Goal: Task Accomplishment & Management: Complete application form

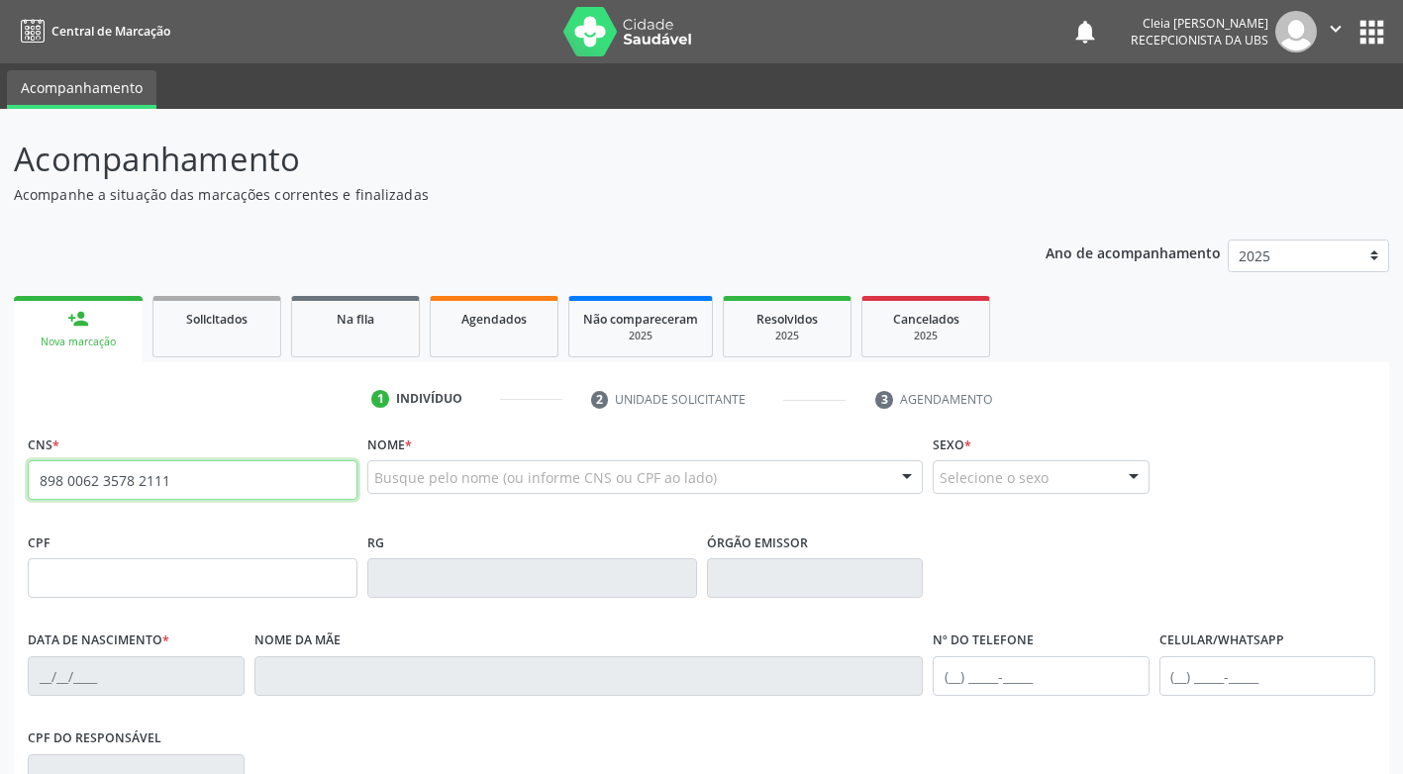
type input "898 0062 3578 2111"
type input "115.755.703-19"
type input "09/09/2020"
type input "Andreza Gelda Braga de Carvalho Nunes Vitorino"
type input "(87) 8699-9836"
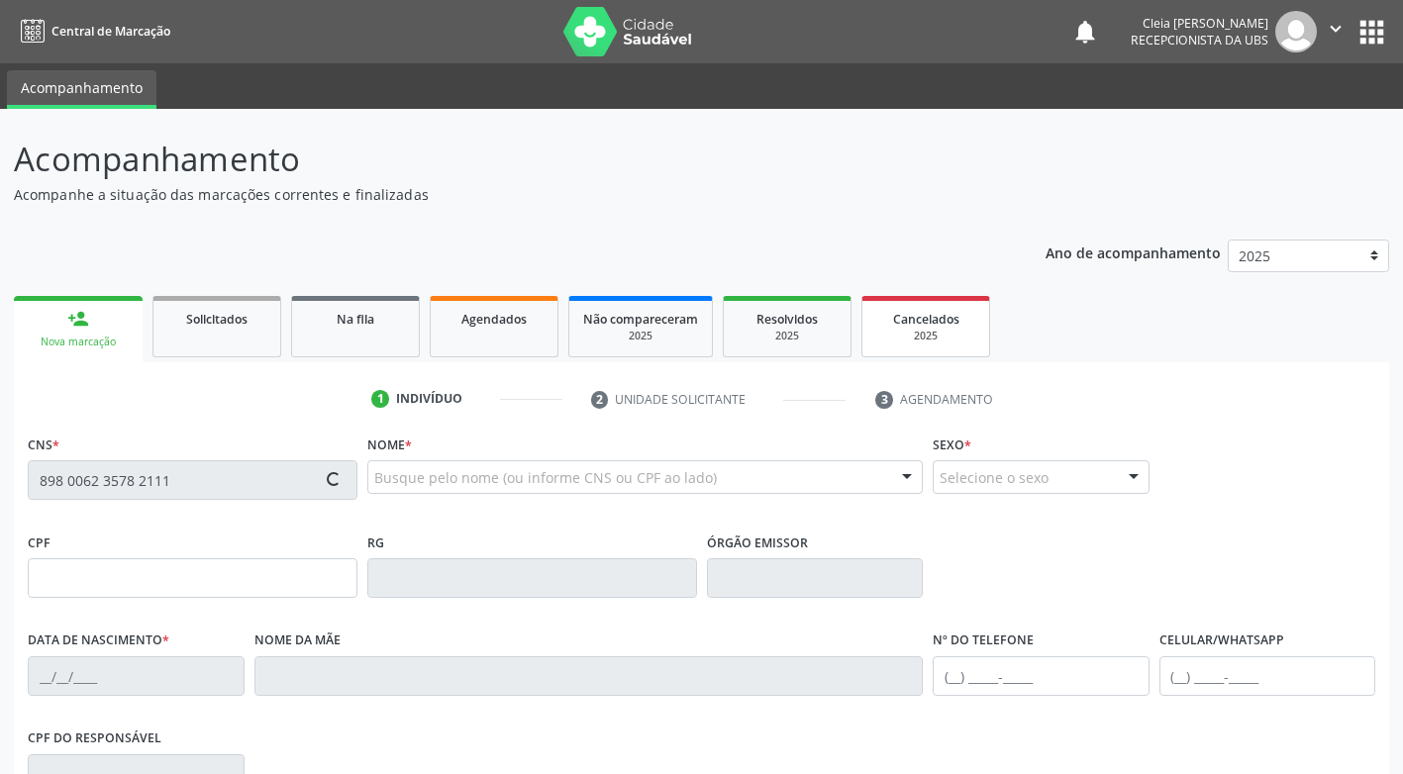
type input "051.648.084-71"
type input "453"
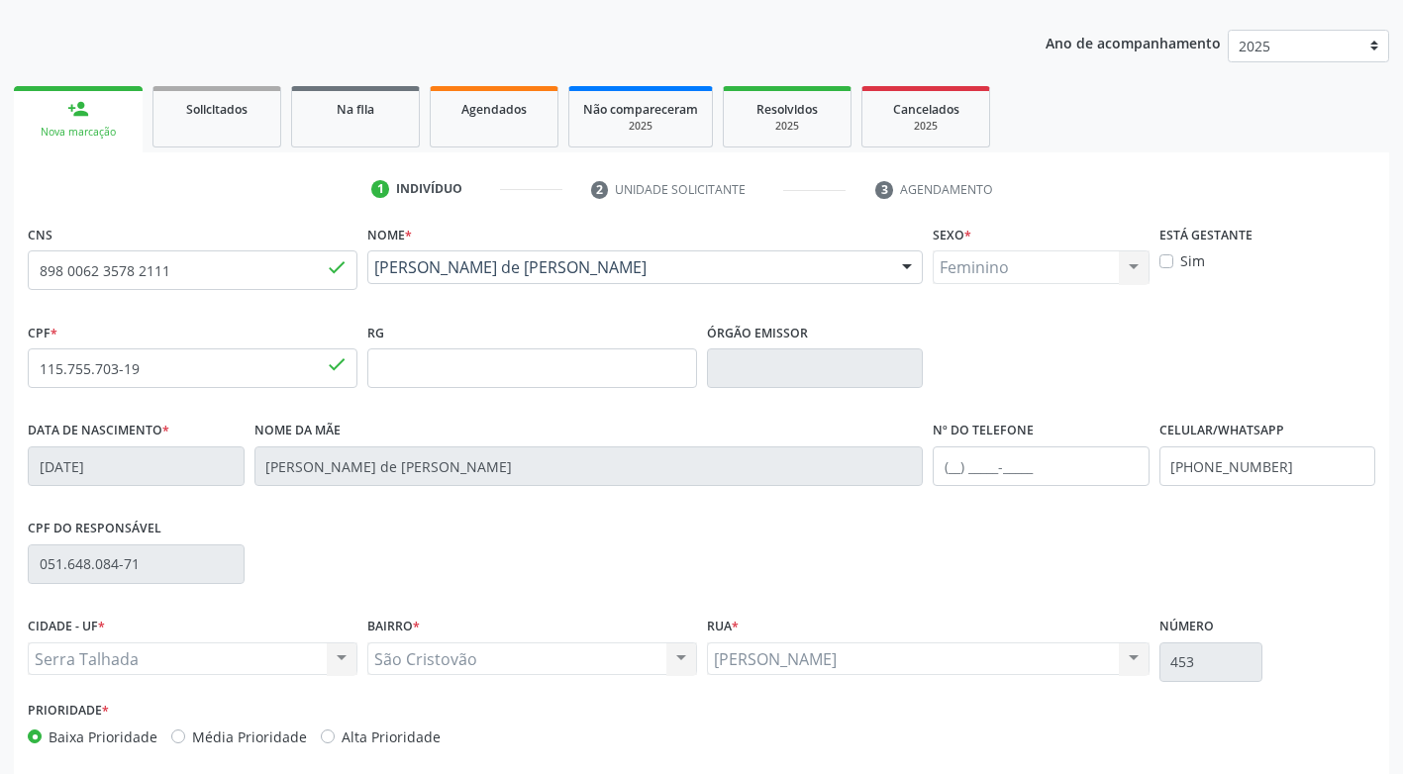
scroll to position [299, 0]
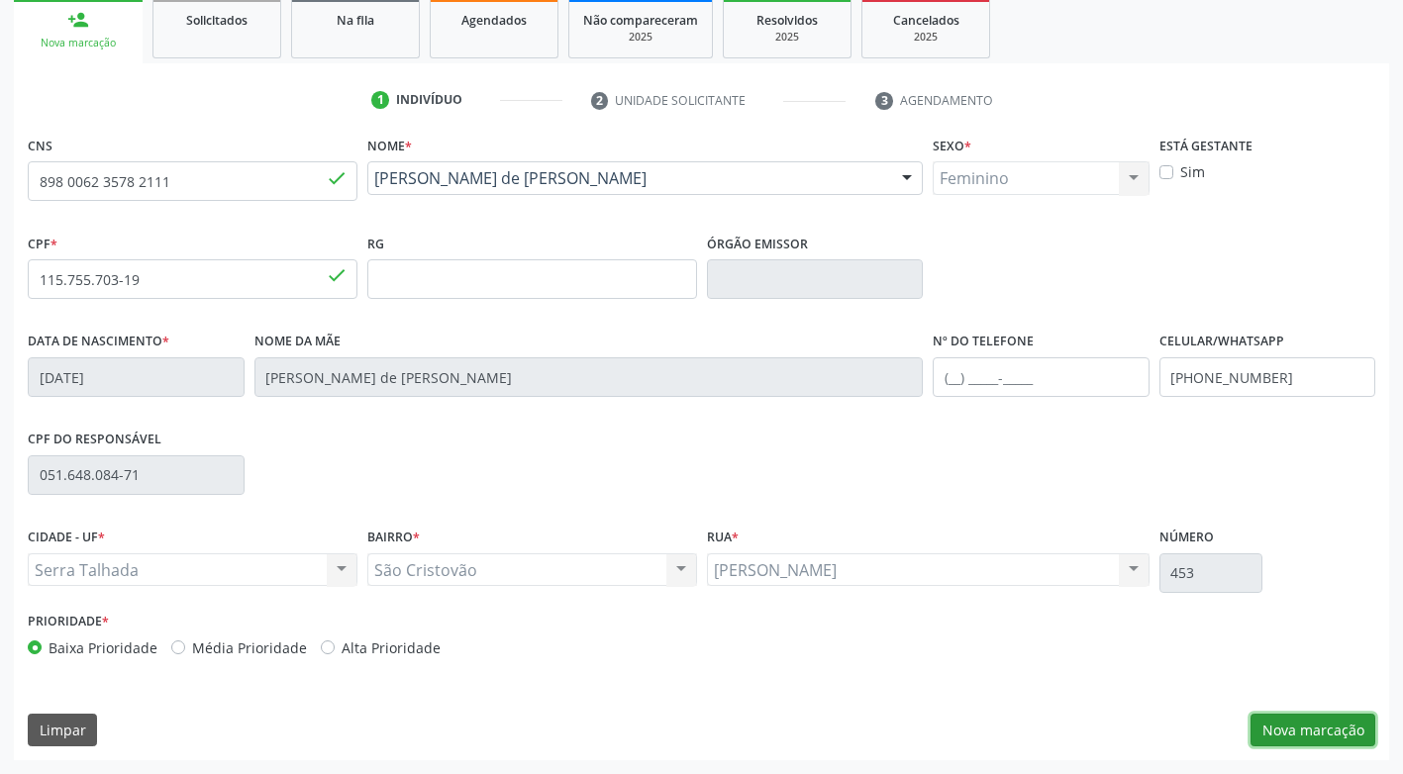
click at [1287, 737] on button "Nova marcação" at bounding box center [1312, 731] width 125 height 34
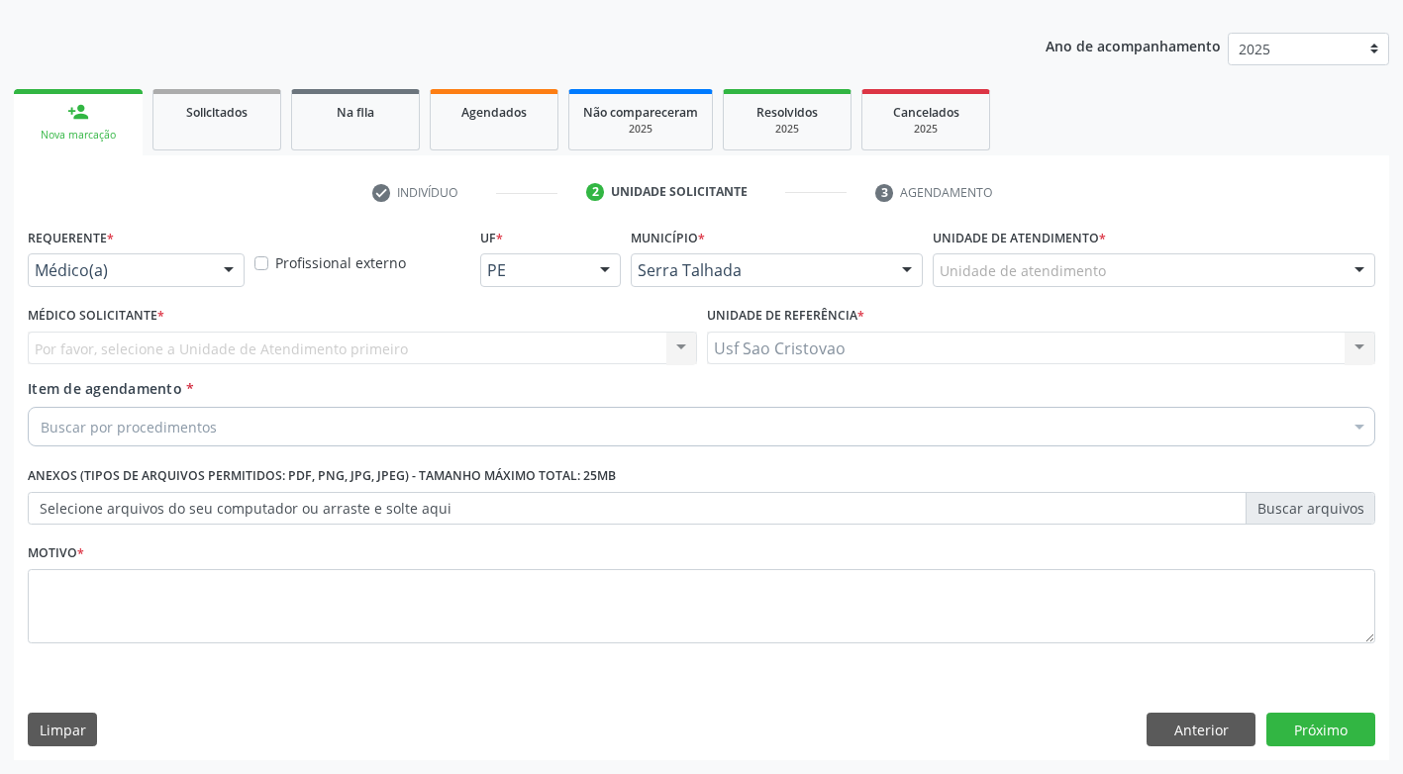
scroll to position [207, 0]
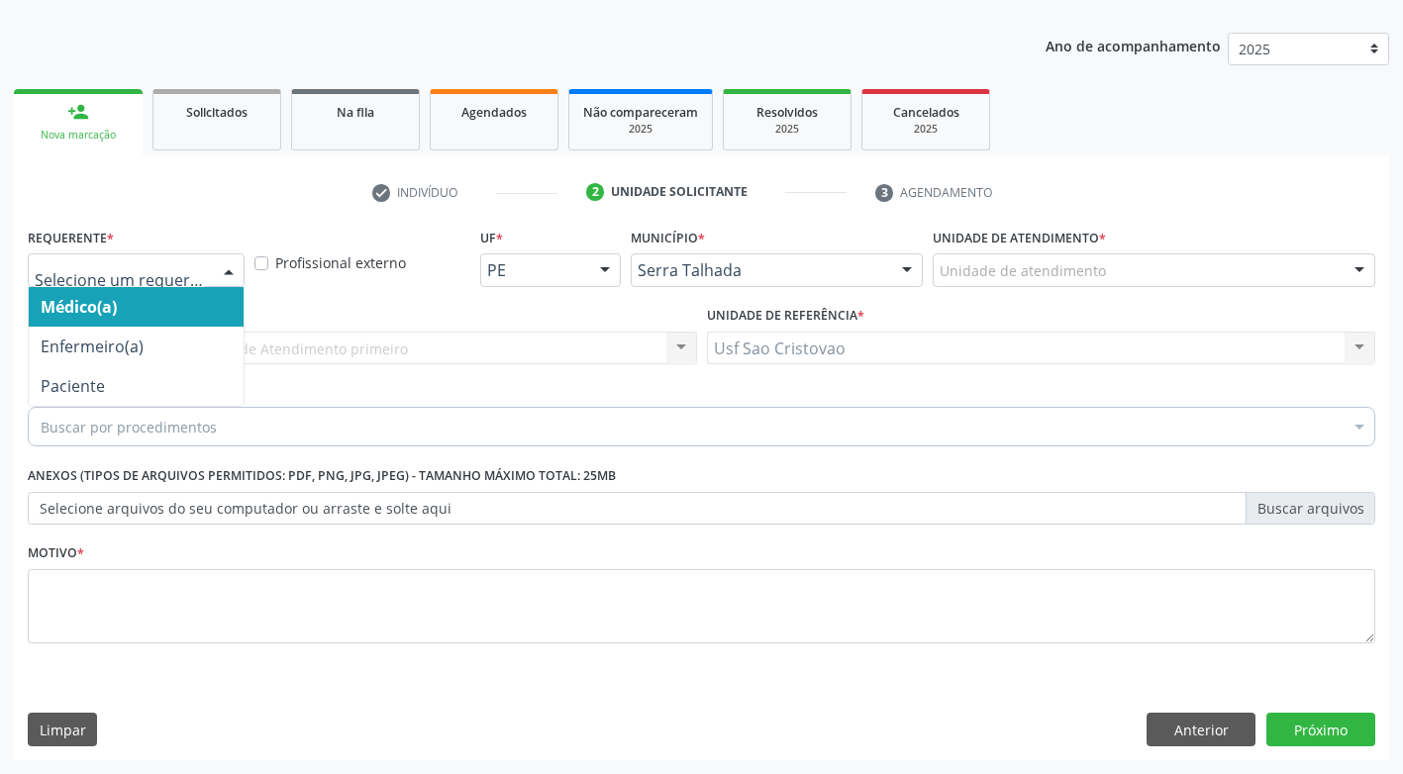
click at [221, 263] on div at bounding box center [229, 271] width 30 height 34
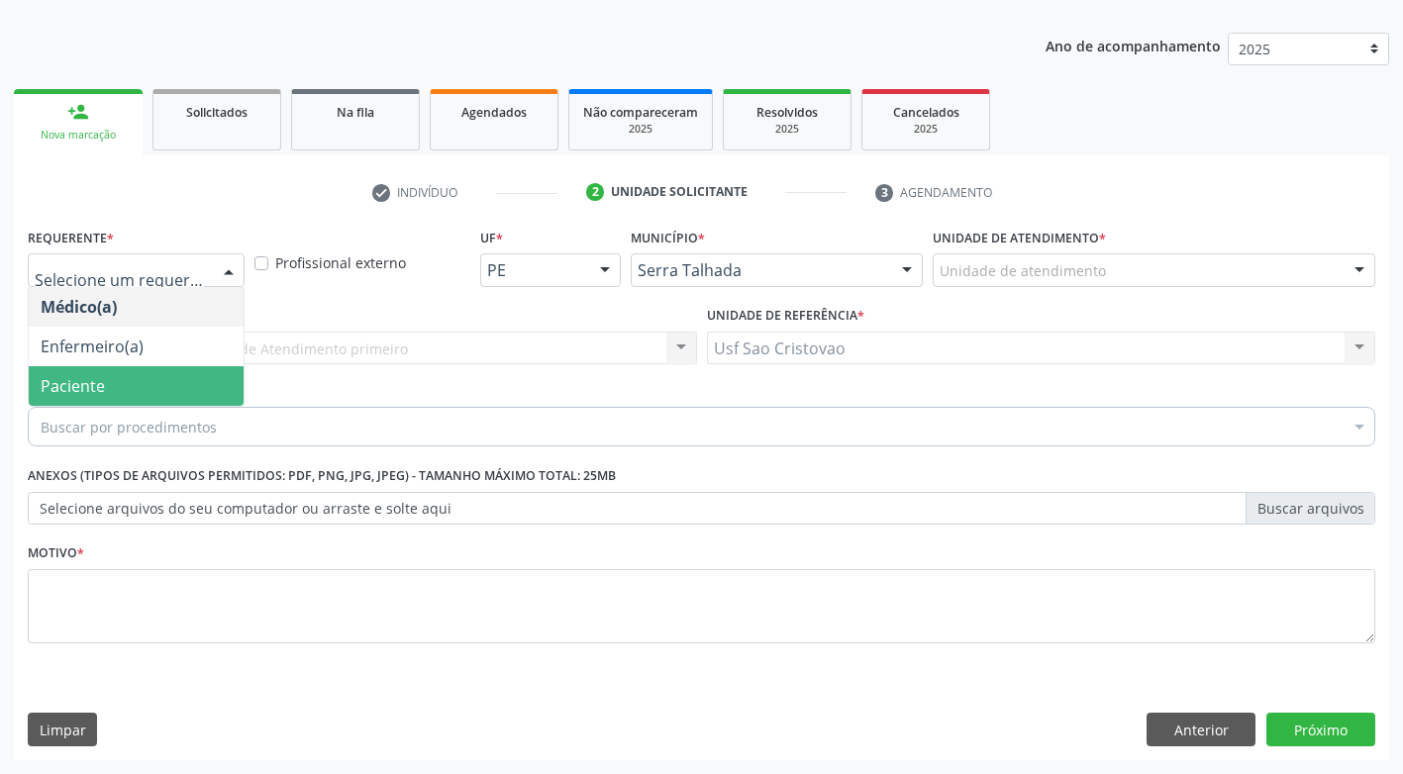
click at [174, 375] on span "Paciente" at bounding box center [136, 386] width 215 height 40
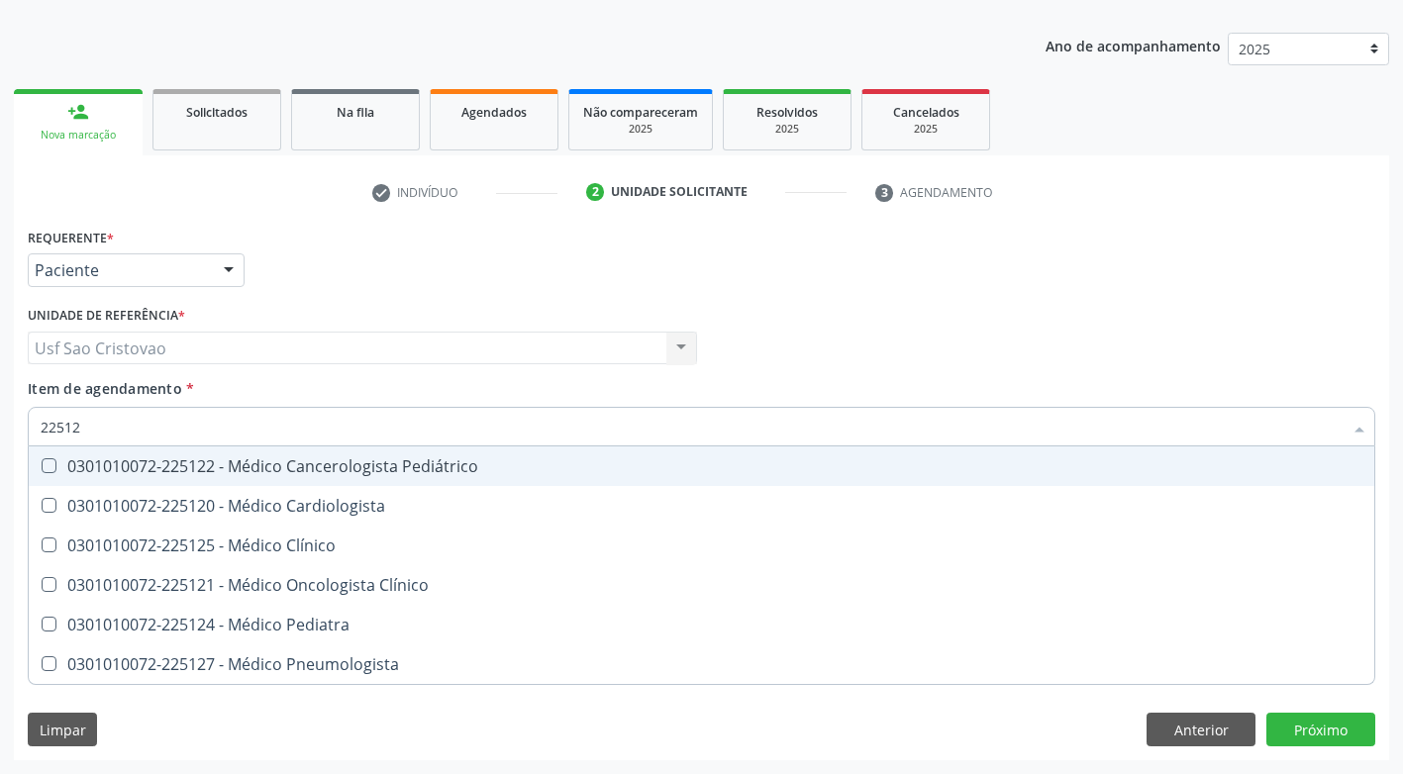
type input "225124"
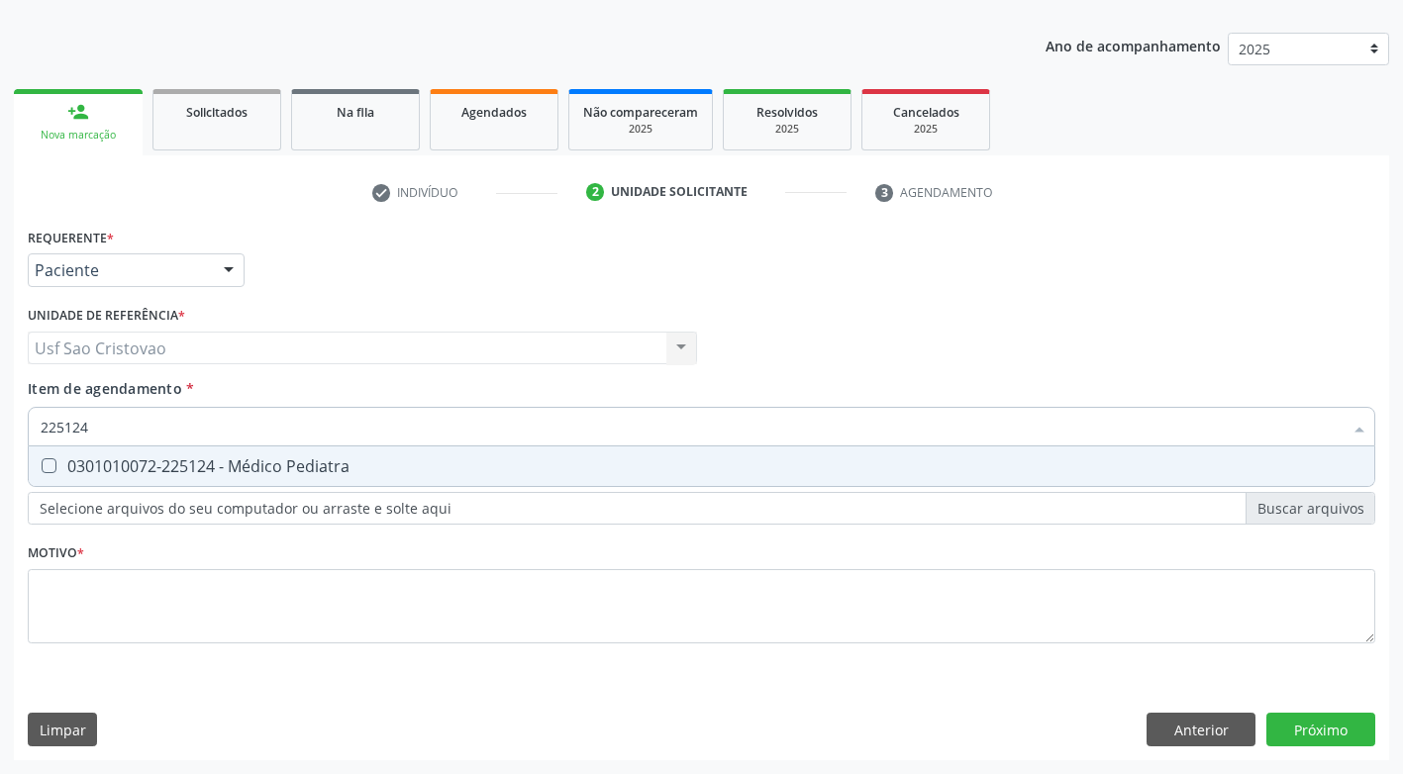
click at [53, 464] on Pediatra at bounding box center [49, 465] width 15 height 15
click at [42, 464] on Pediatra "checkbox" at bounding box center [35, 465] width 13 height 13
checkbox Pediatra "true"
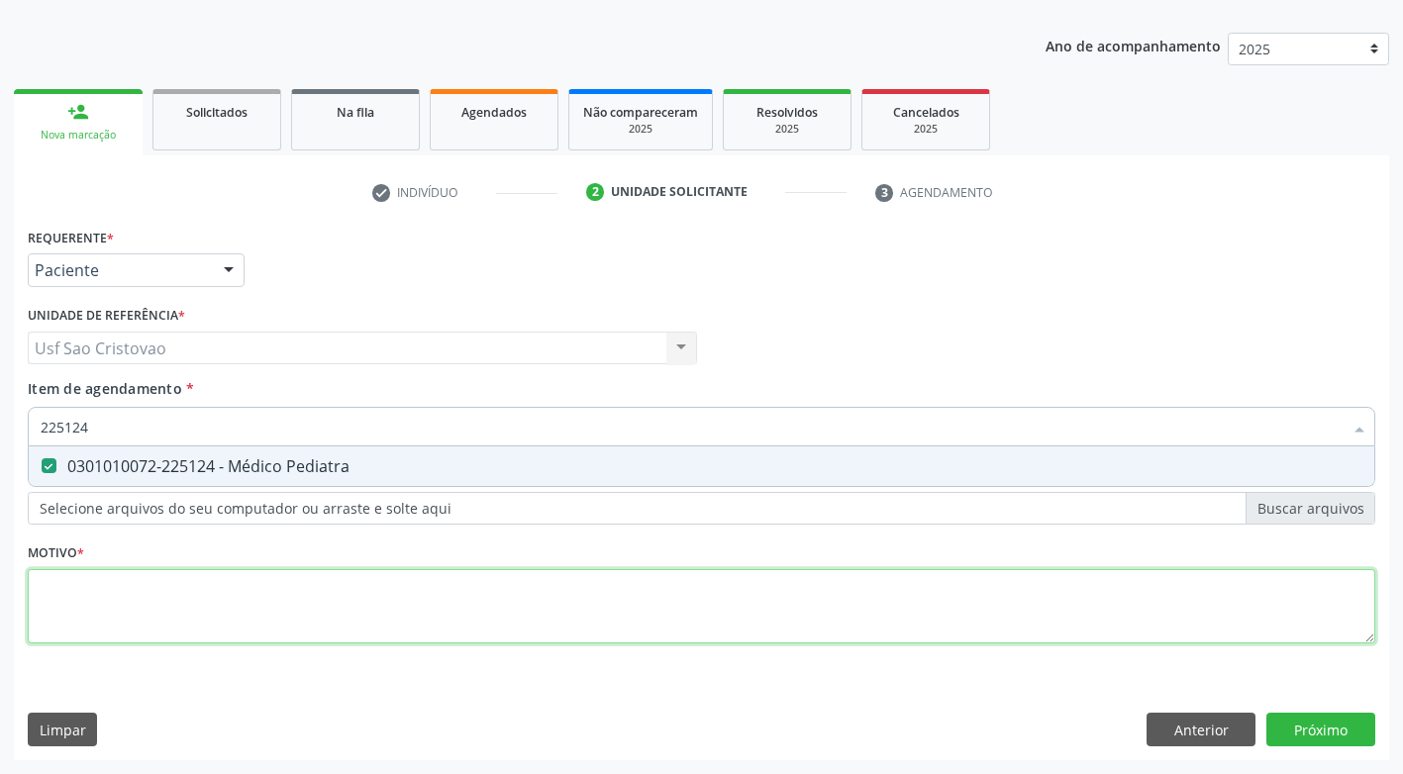
click at [189, 604] on div "Requerente * Paciente Médico(a) Enfermeiro(a) Paciente Nenhum resultado encontr…" at bounding box center [701, 447] width 1347 height 448
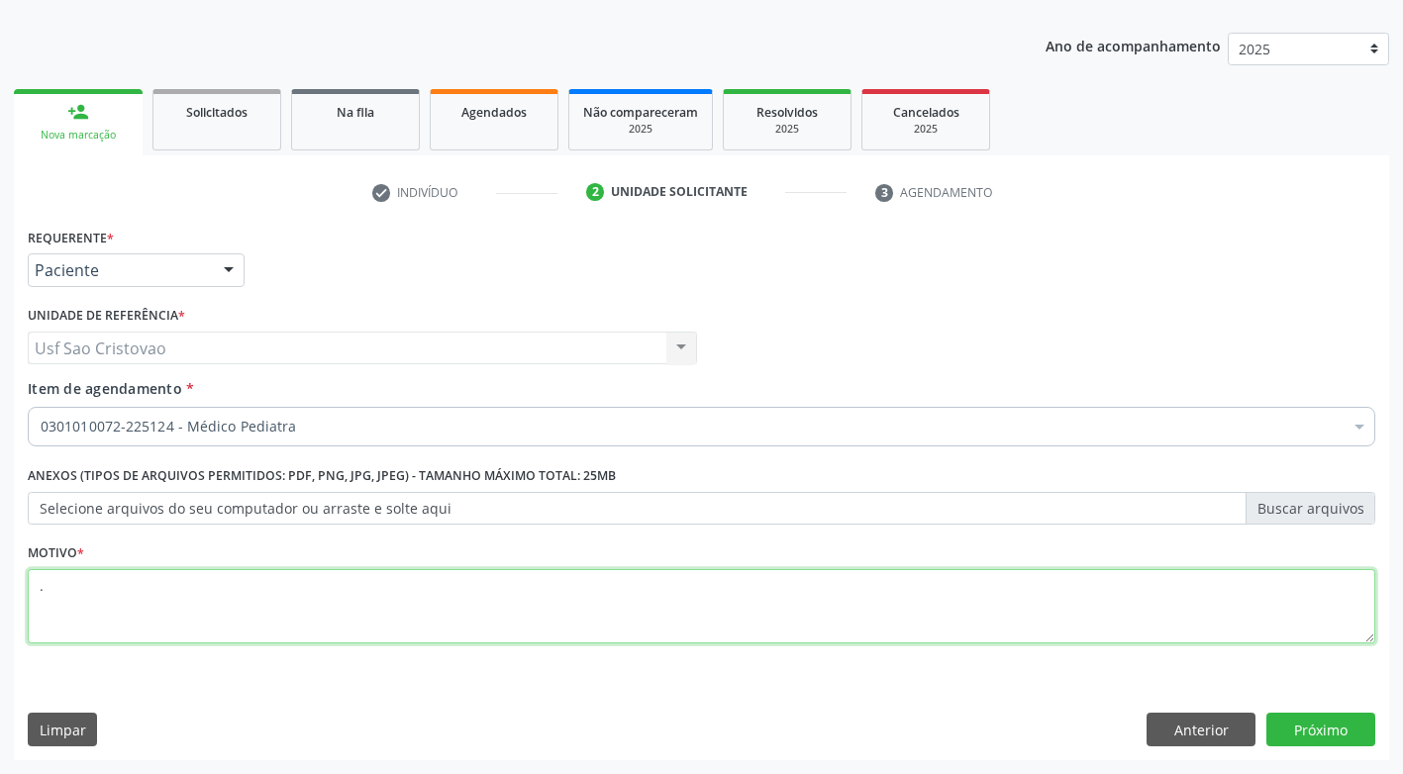
type textarea "."
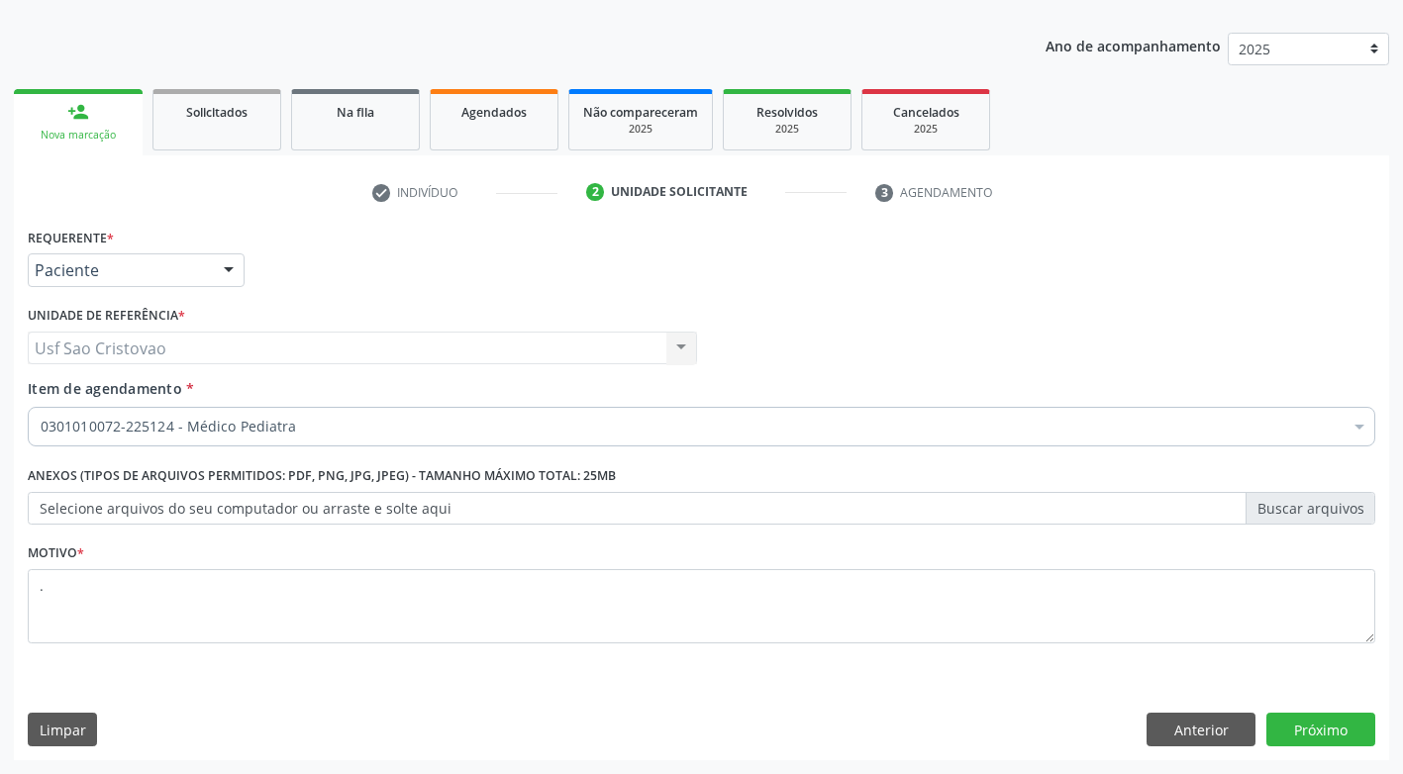
click at [519, 695] on div "Requerente * Paciente Médico(a) Enfermeiro(a) Paciente Nenhum resultado encontr…" at bounding box center [701, 492] width 1375 height 538
click at [1307, 733] on button "Próximo" at bounding box center [1320, 730] width 109 height 34
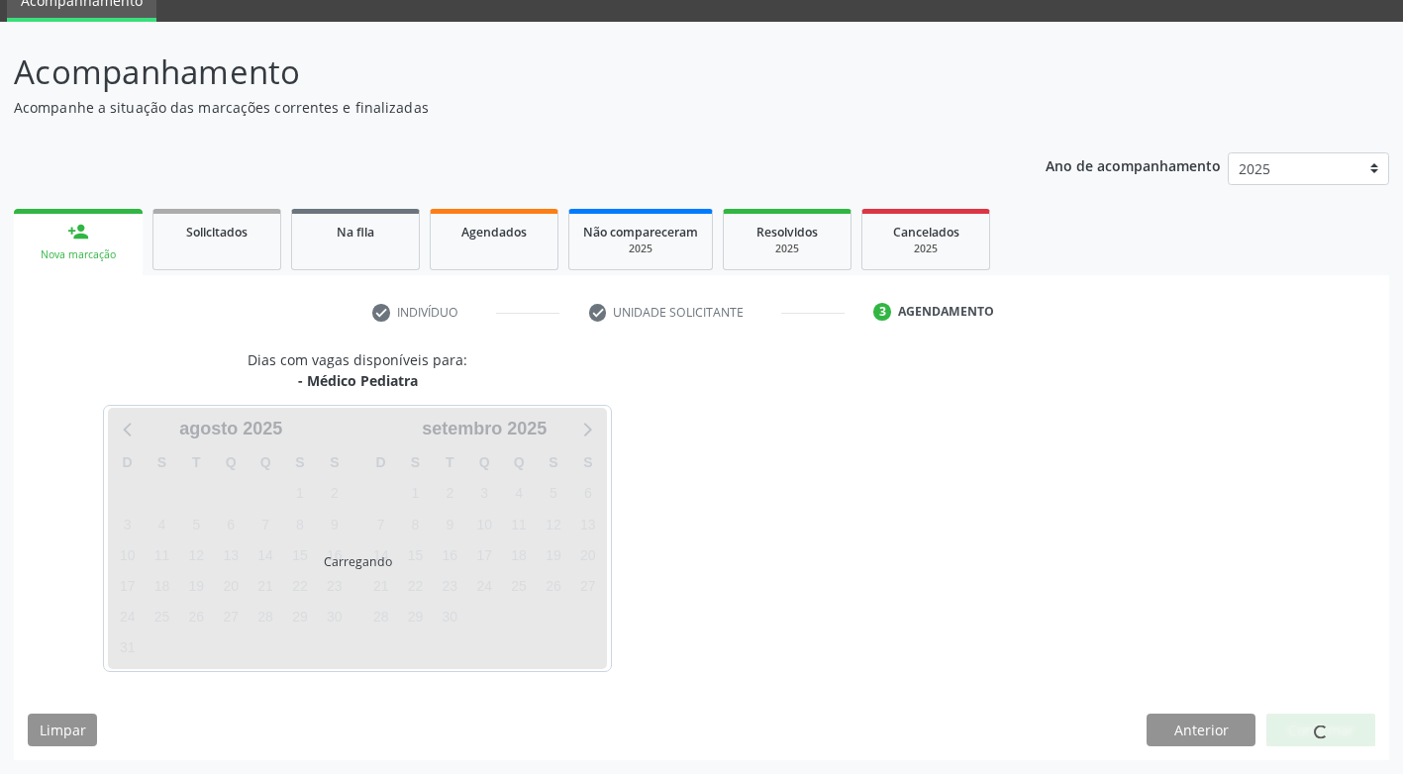
scroll to position [87, 0]
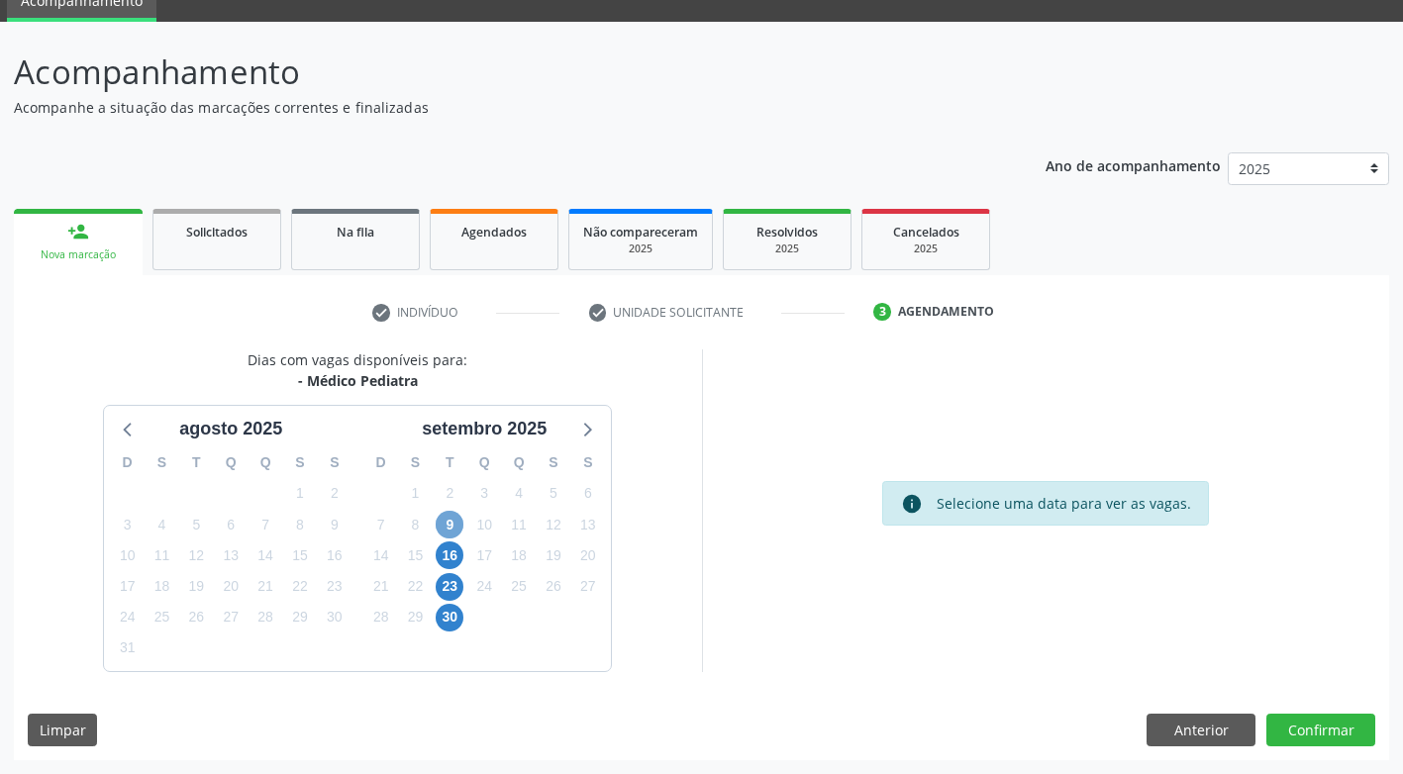
click at [455, 524] on span "9" at bounding box center [450, 525] width 28 height 28
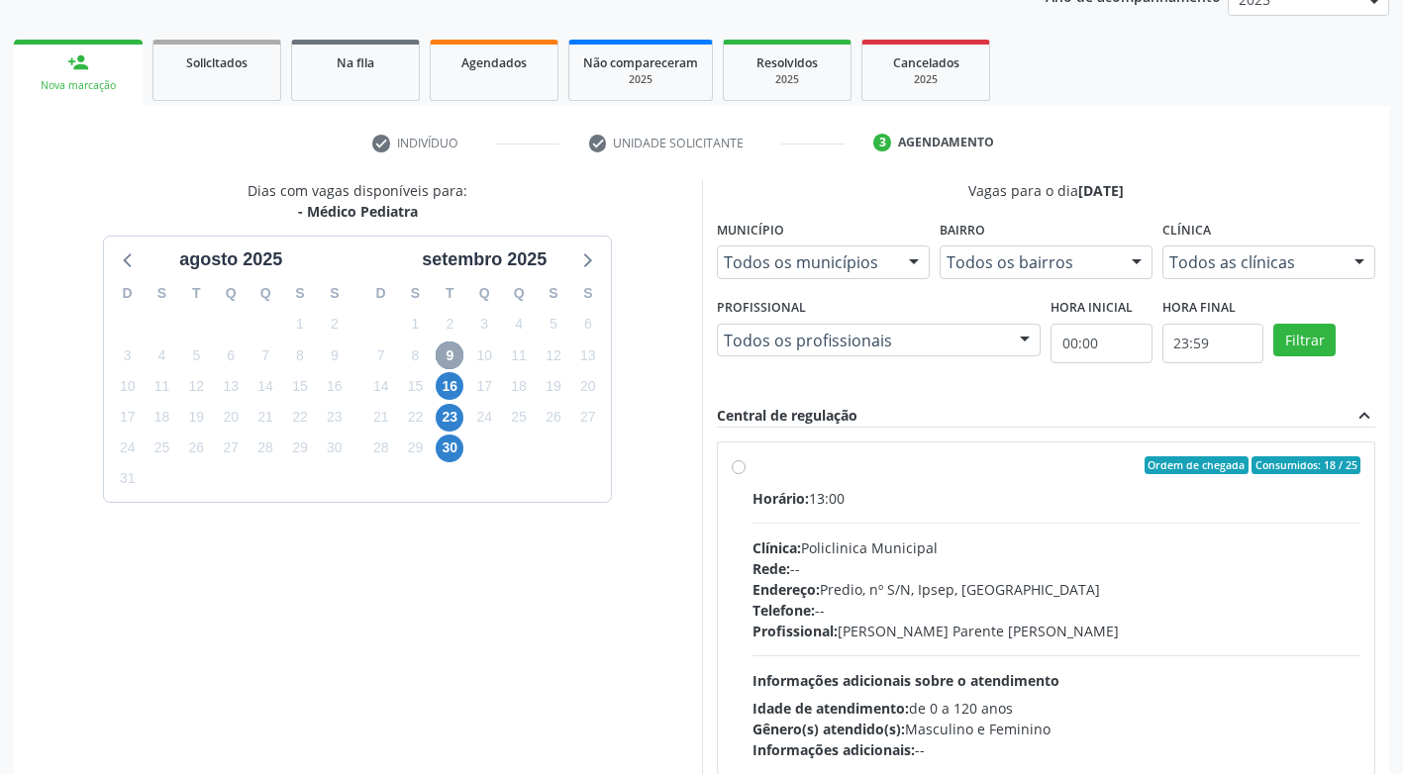
scroll to position [285, 0]
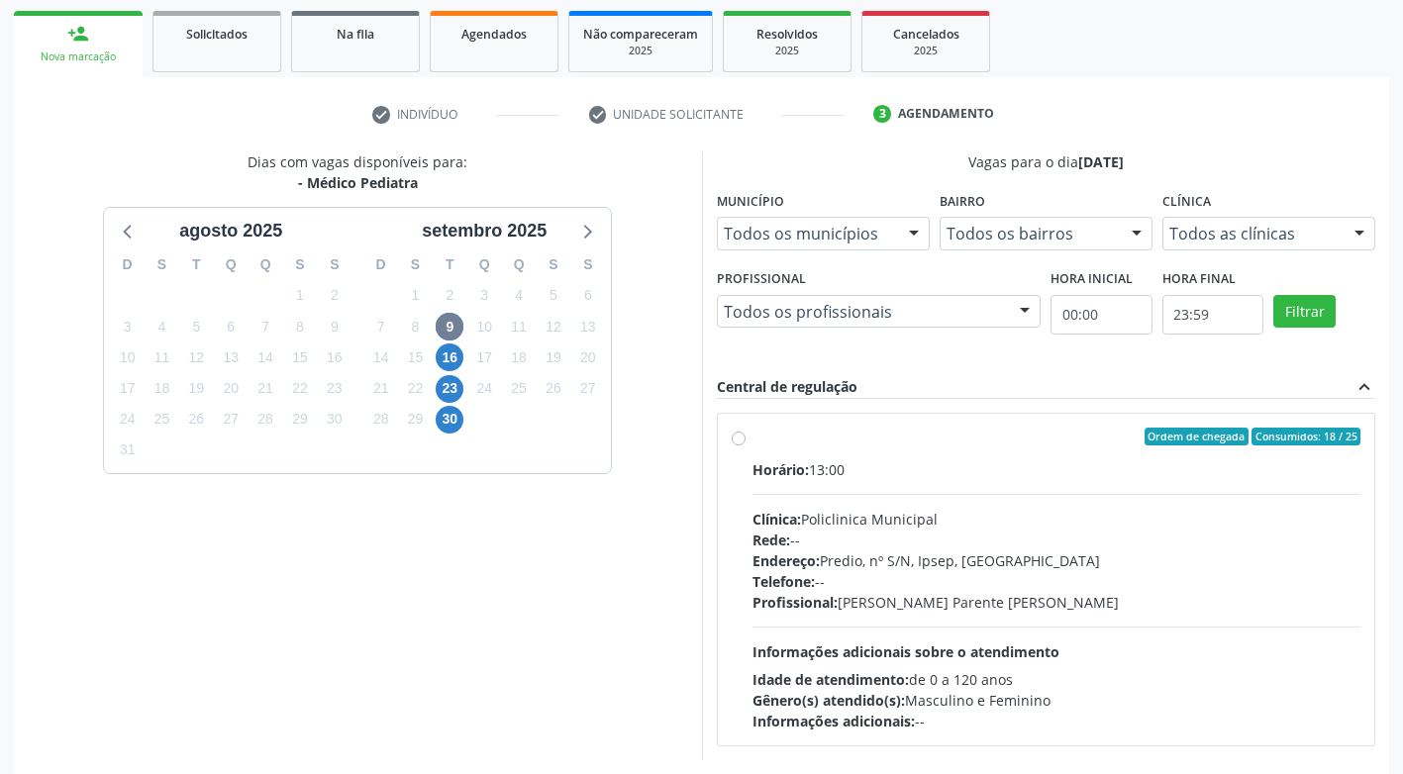
click at [752, 443] on label "Ordem de chegada Consumidos: 18 / 25 Horário: 13:00 Clínica: Policlinica Munici…" at bounding box center [1056, 580] width 609 height 304
click at [734, 443] on input "Ordem de chegada Consumidos: 18 / 25 Horário: 13:00 Clínica: Policlinica Munici…" at bounding box center [739, 437] width 14 height 18
radio input "true"
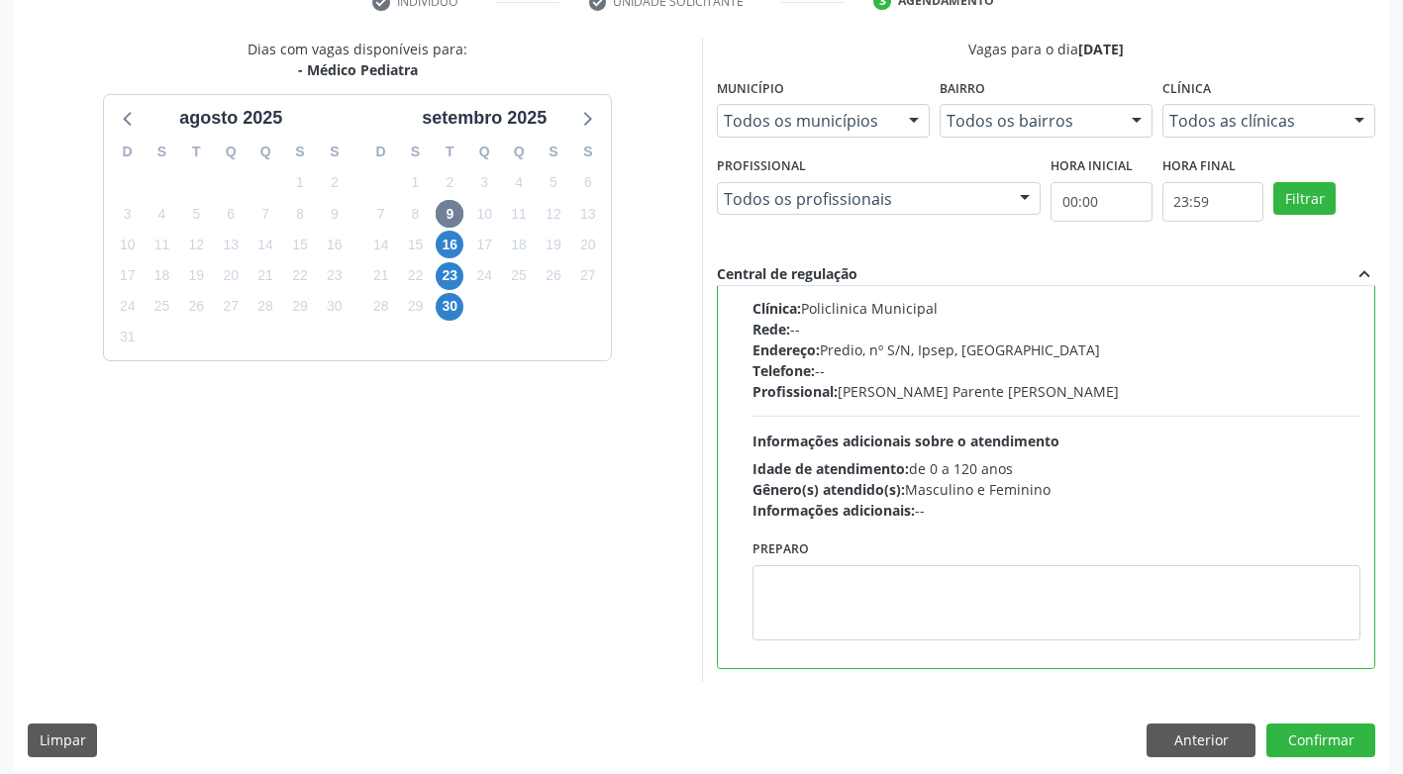
scroll to position [409, 0]
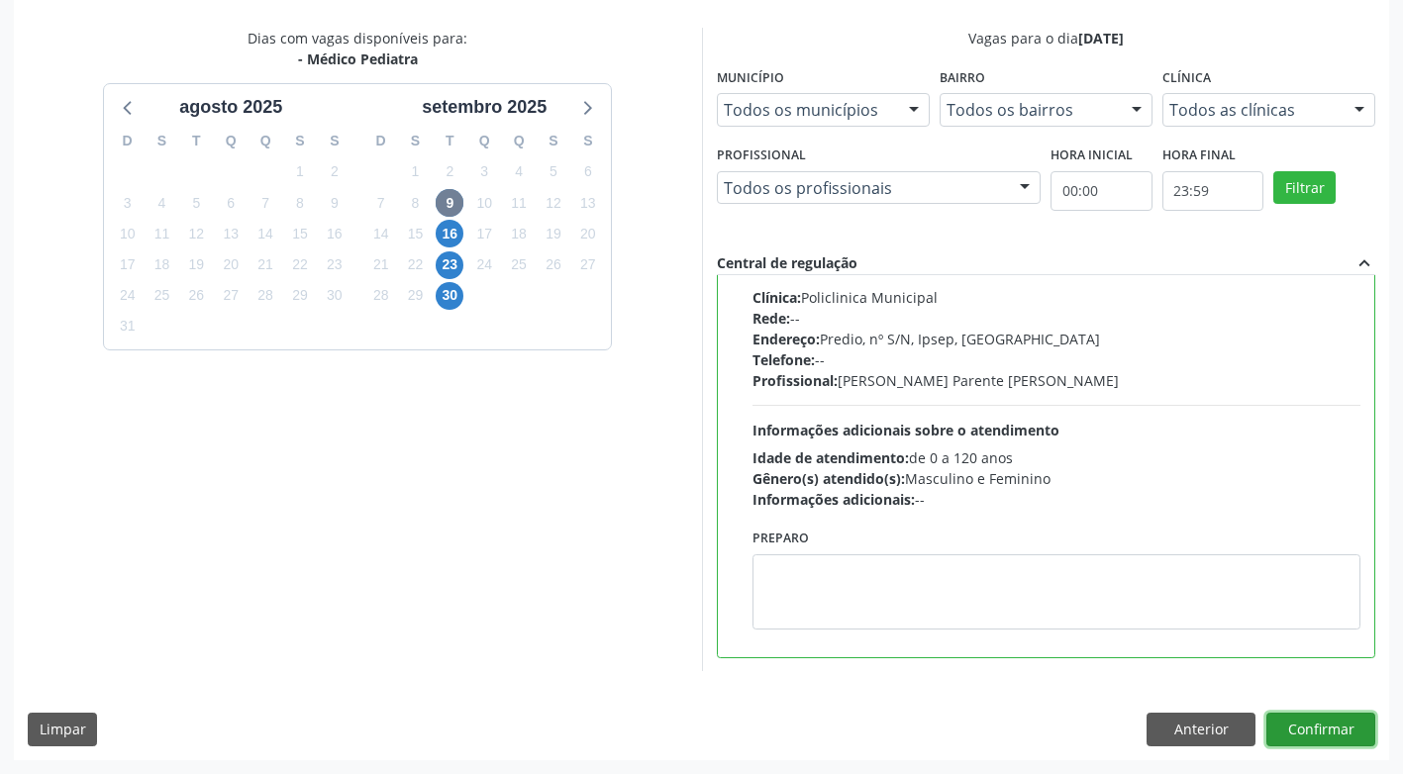
click at [1297, 728] on button "Confirmar" at bounding box center [1320, 730] width 109 height 34
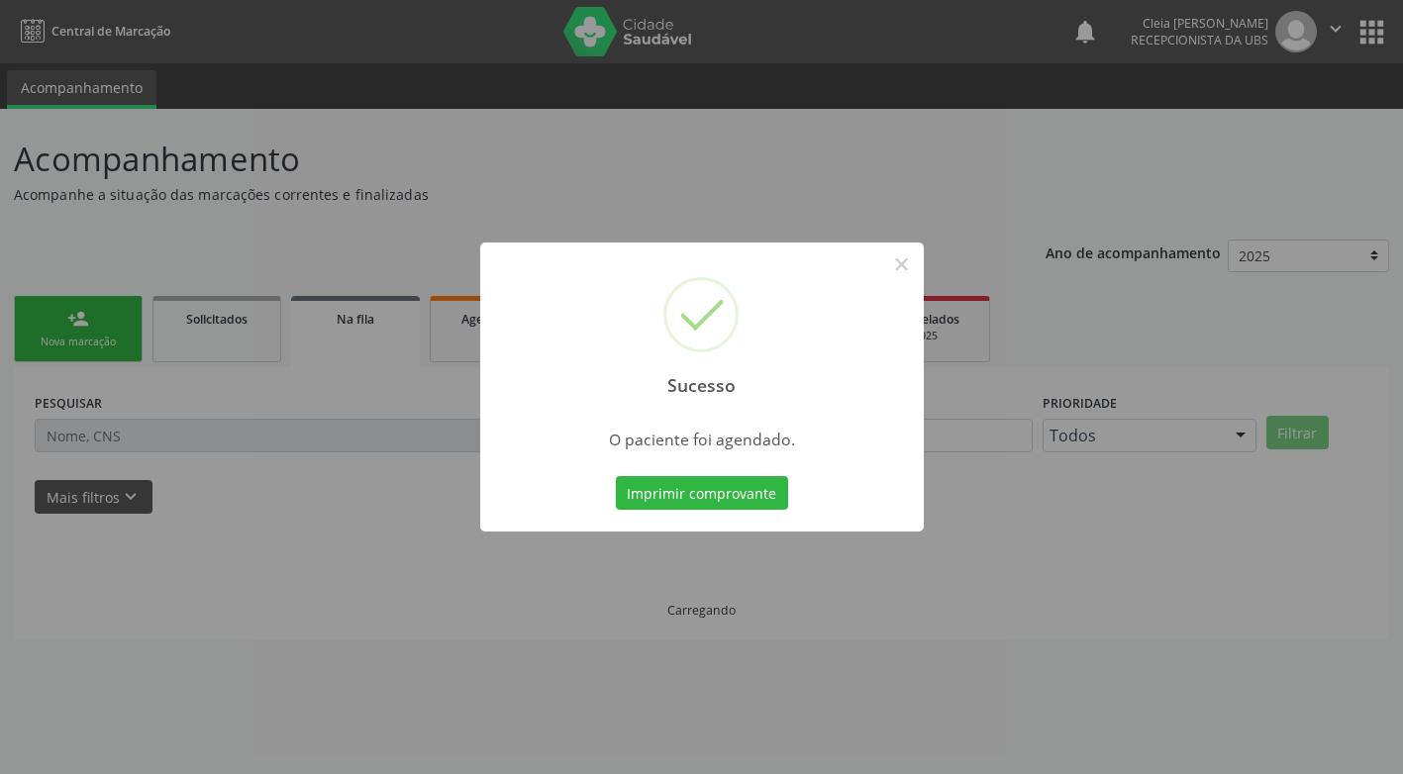
scroll to position [0, 0]
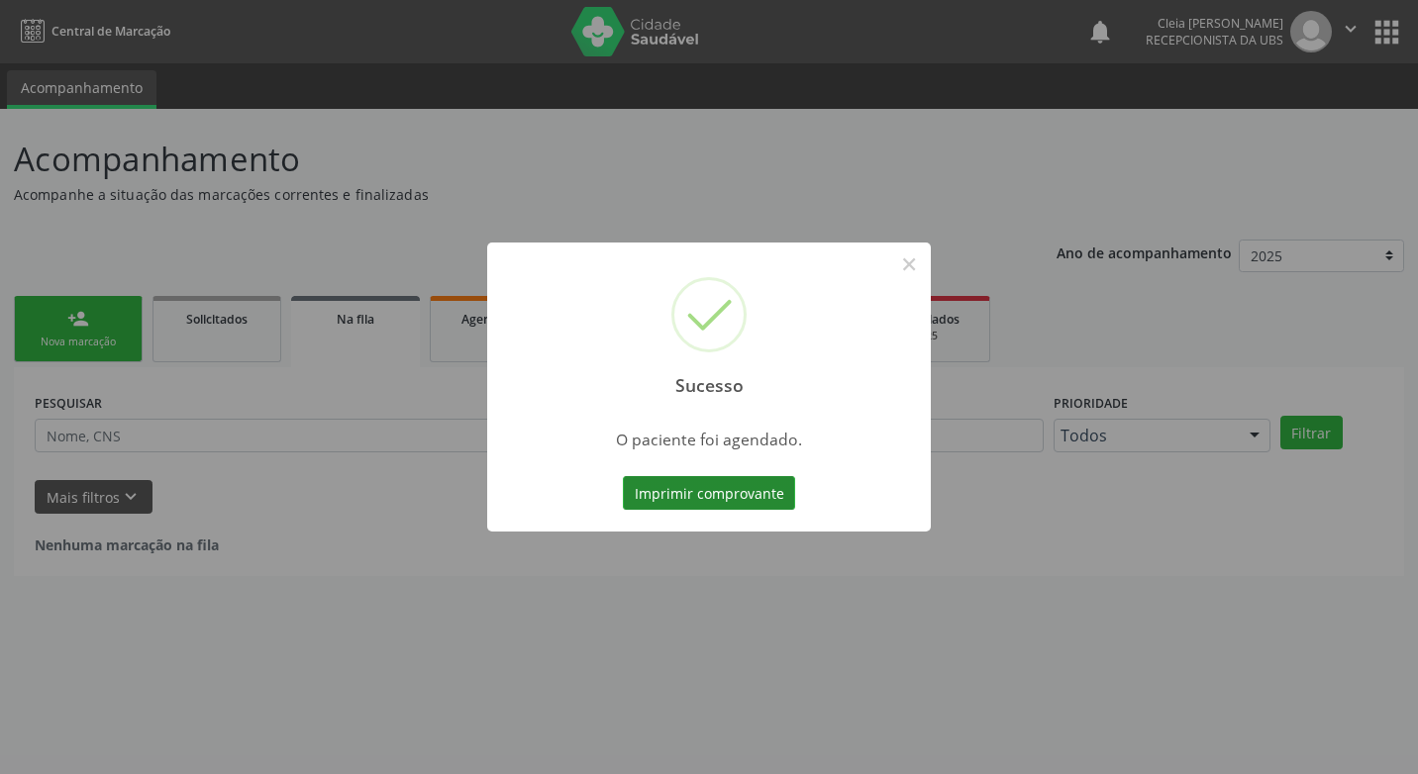
click at [659, 492] on button "Imprimir comprovante" at bounding box center [709, 493] width 172 height 34
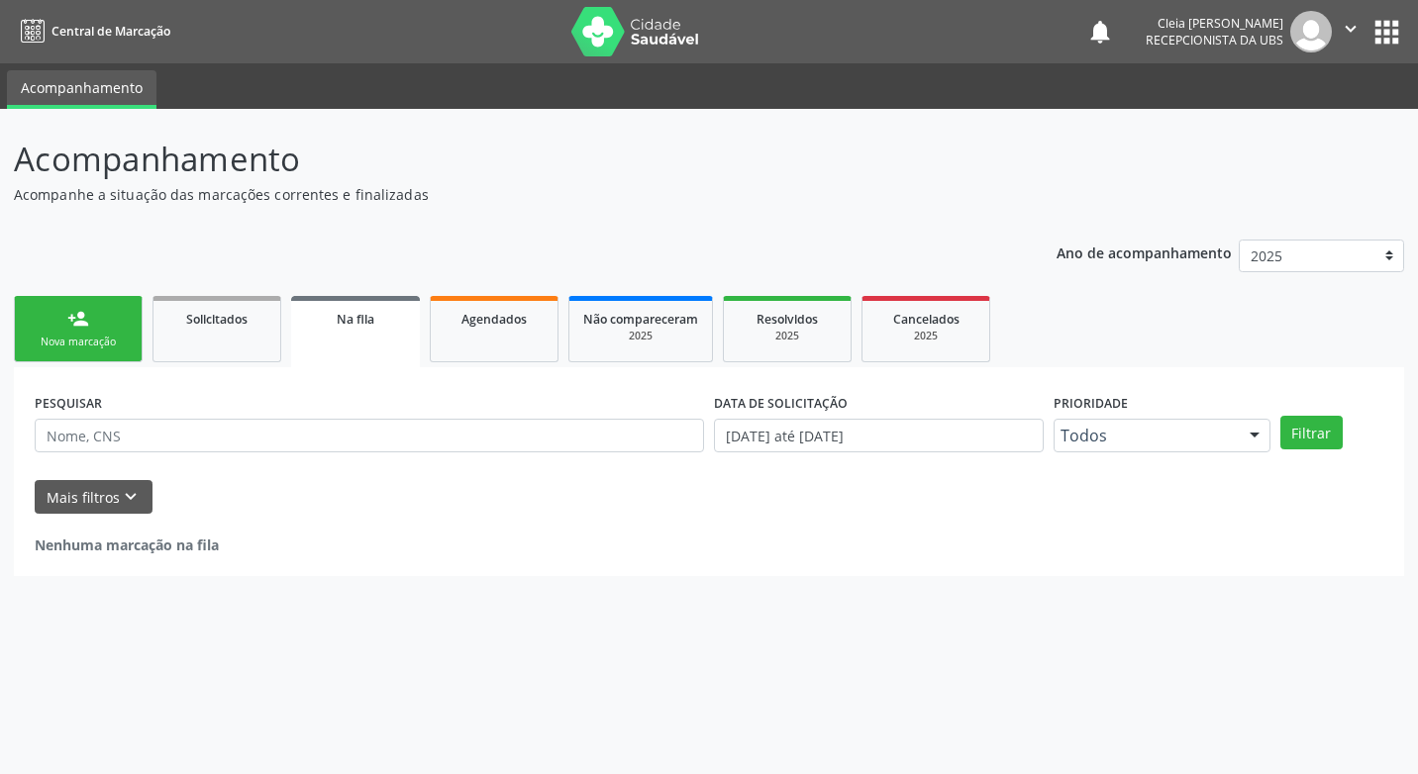
click at [115, 330] on link "person_add Nova marcação" at bounding box center [78, 329] width 129 height 66
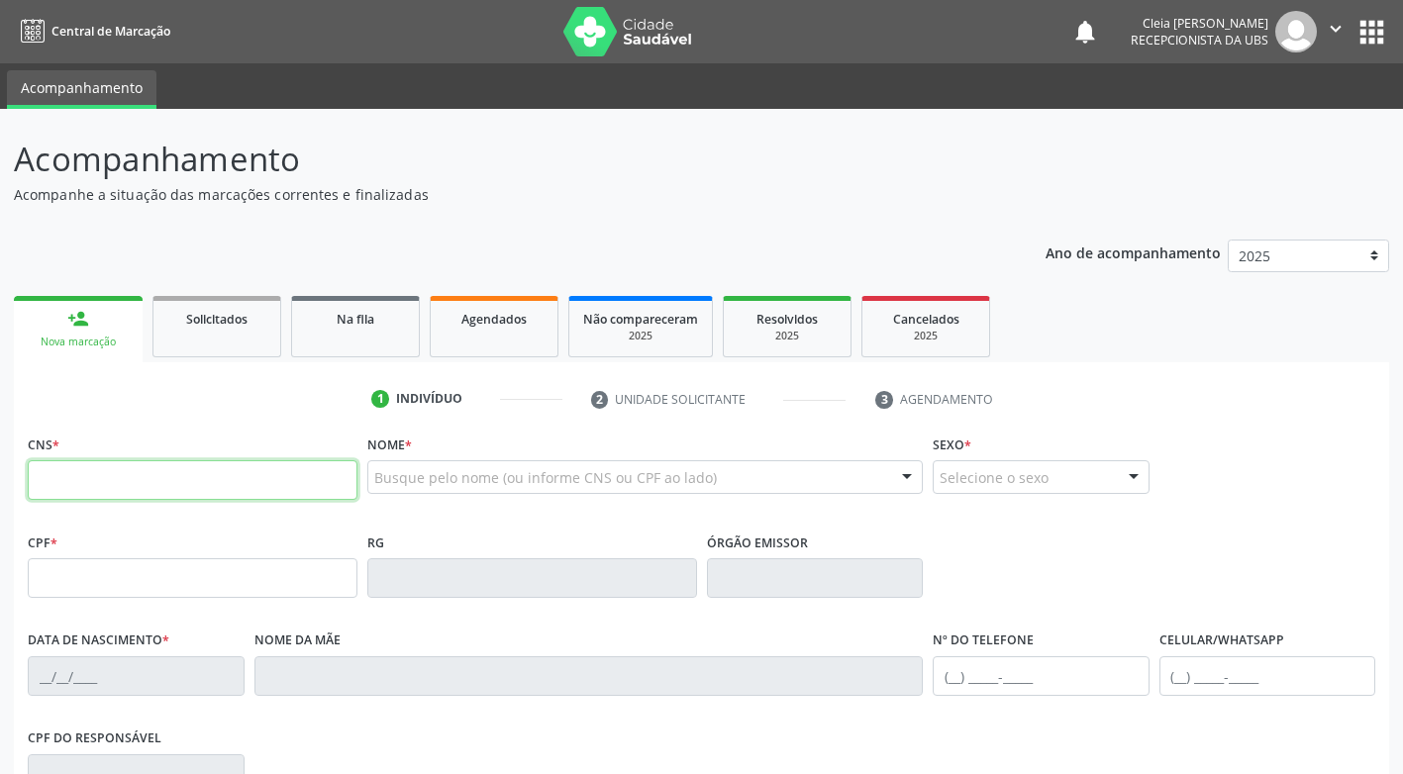
click at [172, 478] on input "text" at bounding box center [193, 480] width 330 height 40
type input "706 1020 0220 7960"
type input "175.841.644-04"
type input "05/03/2021"
type input "Wanessa Alves Pereira Lima"
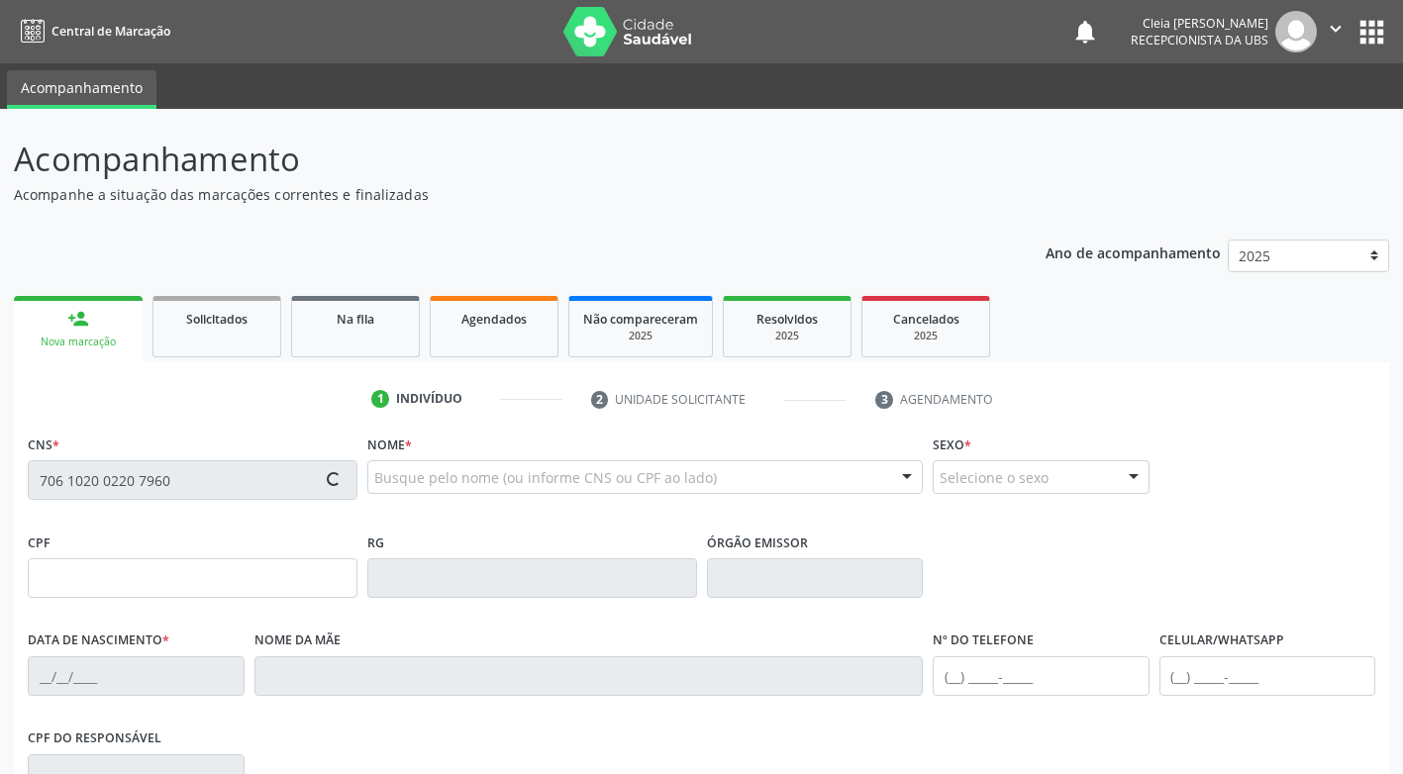
type input "(87) 99623-8823"
type input "083.388.644-47"
type input "216"
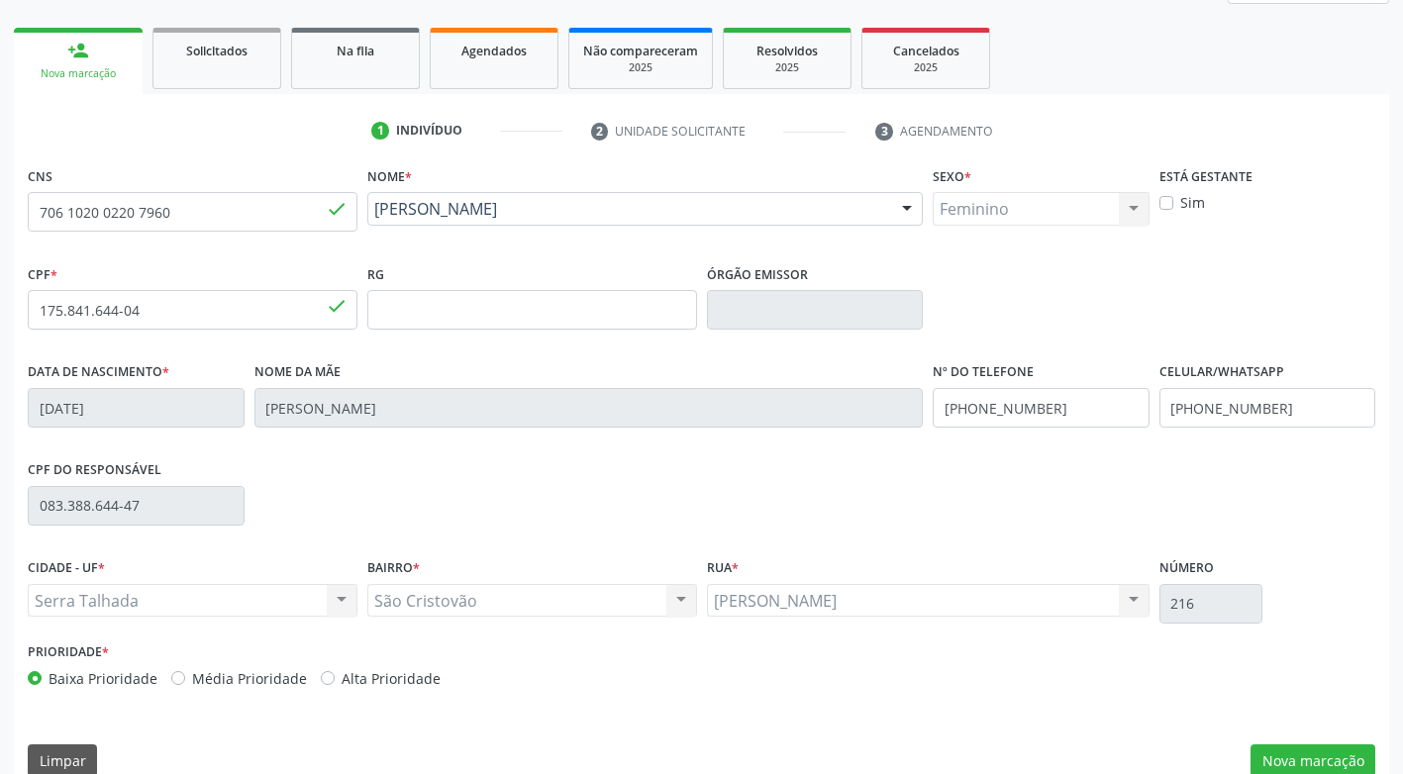
scroll to position [299, 0]
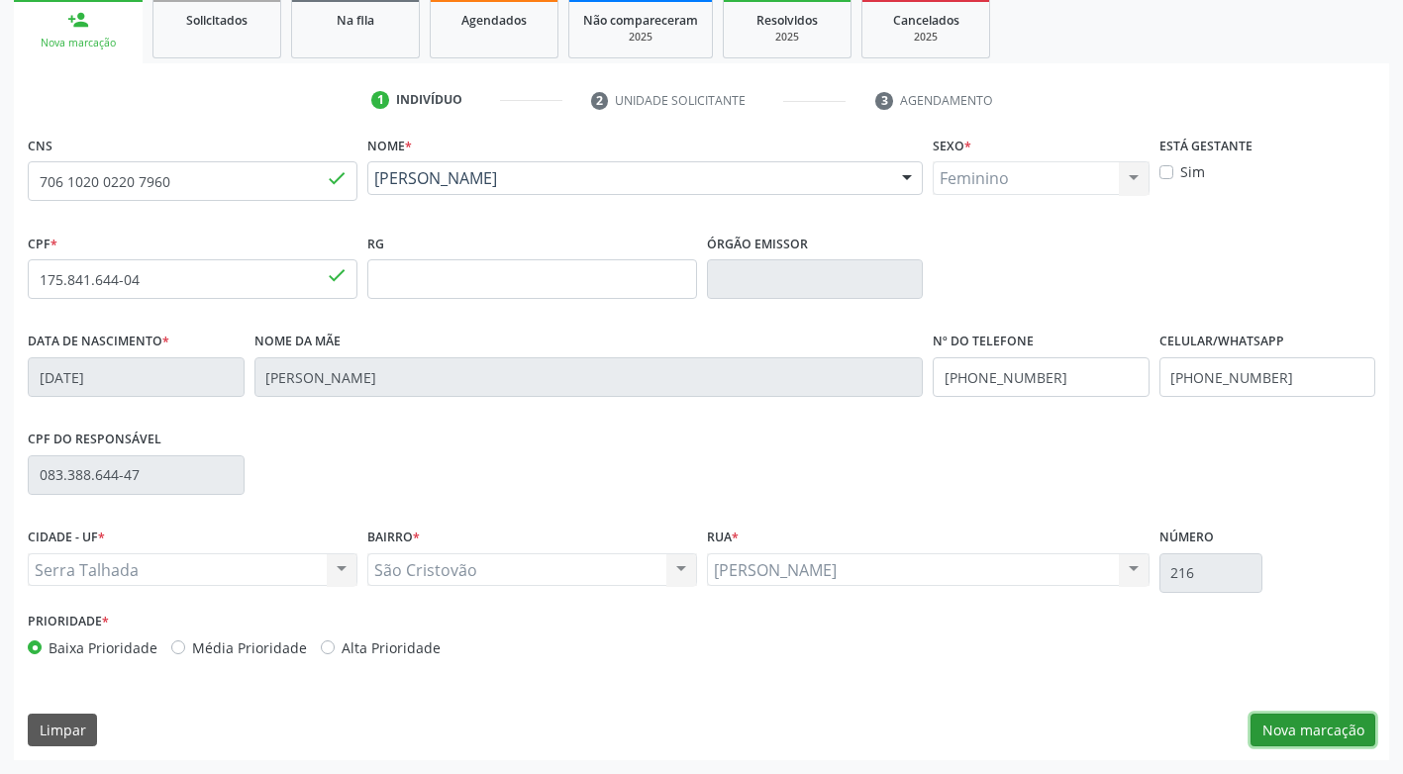
click at [1327, 732] on button "Nova marcação" at bounding box center [1312, 731] width 125 height 34
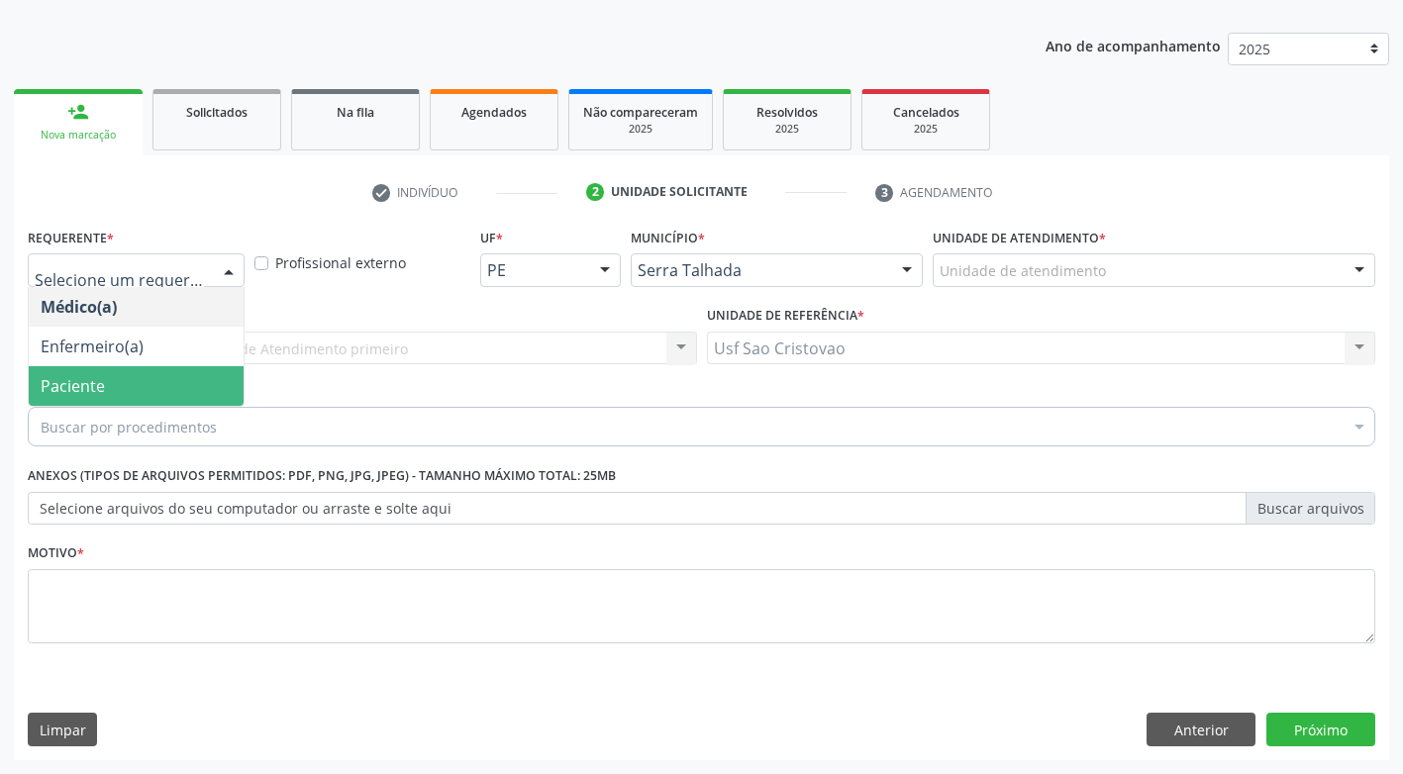
click at [160, 380] on span "Paciente" at bounding box center [136, 386] width 215 height 40
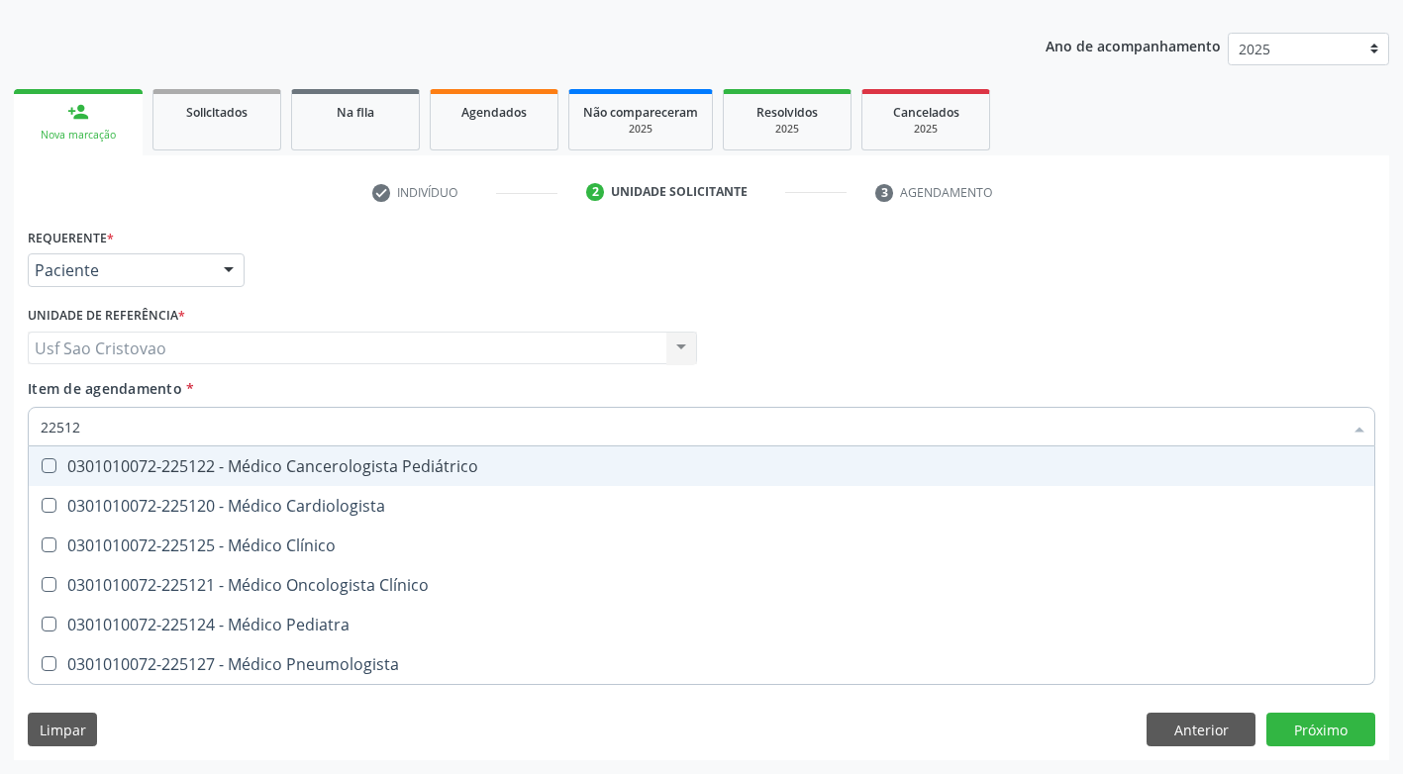
type input "225124"
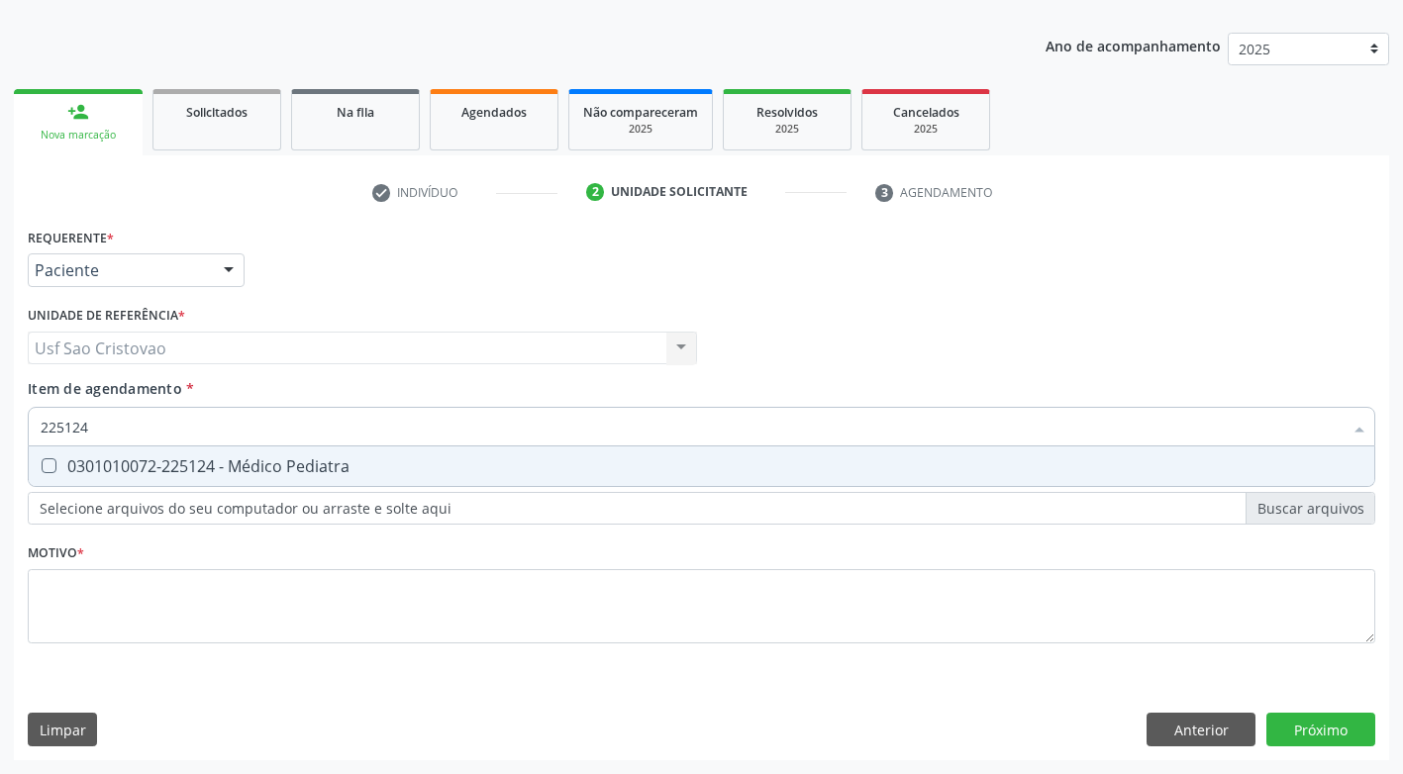
click at [46, 466] on Pediatra at bounding box center [49, 465] width 15 height 15
click at [42, 466] on Pediatra "checkbox" at bounding box center [35, 465] width 13 height 13
checkbox Pediatra "true"
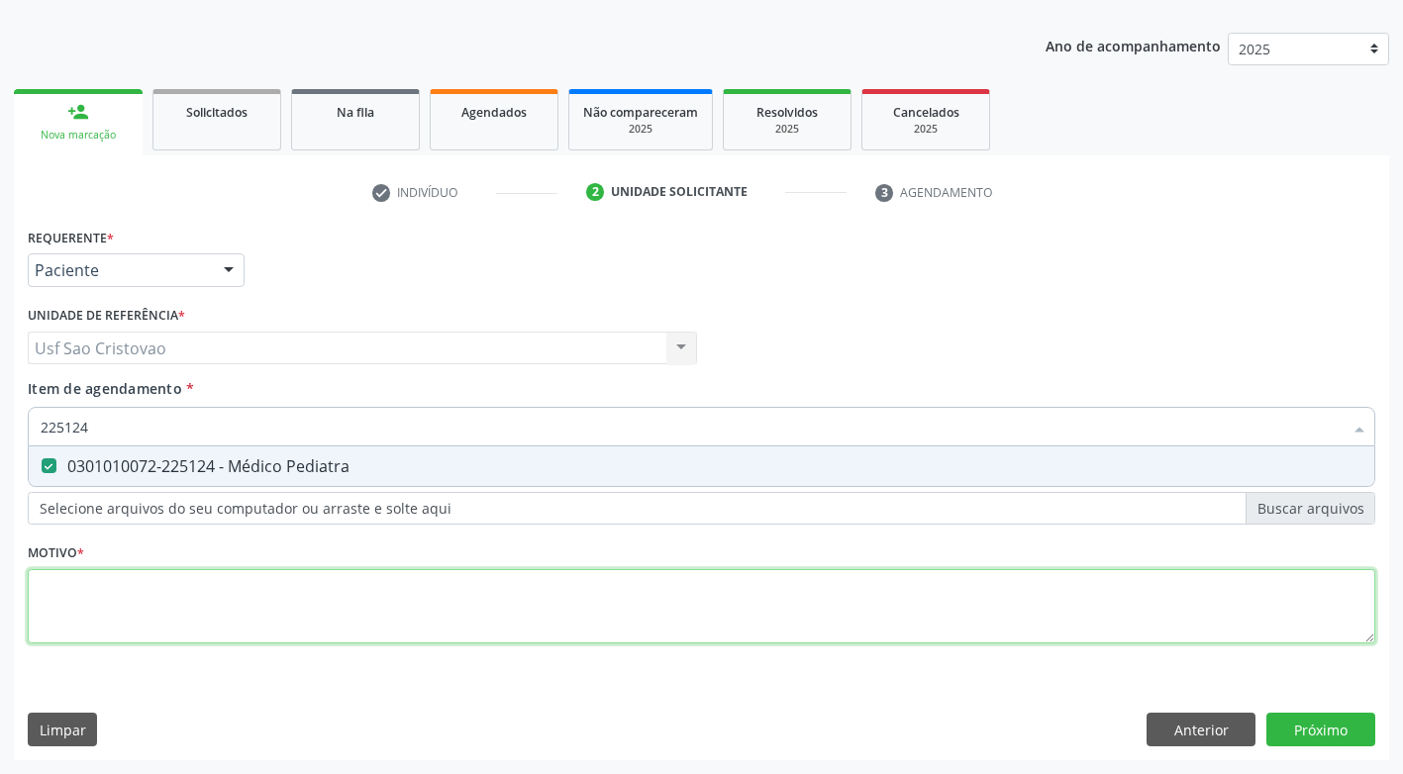
click at [97, 593] on div "Requerente * Paciente Médico(a) Enfermeiro(a) Paciente Nenhum resultado encontr…" at bounding box center [701, 447] width 1347 height 448
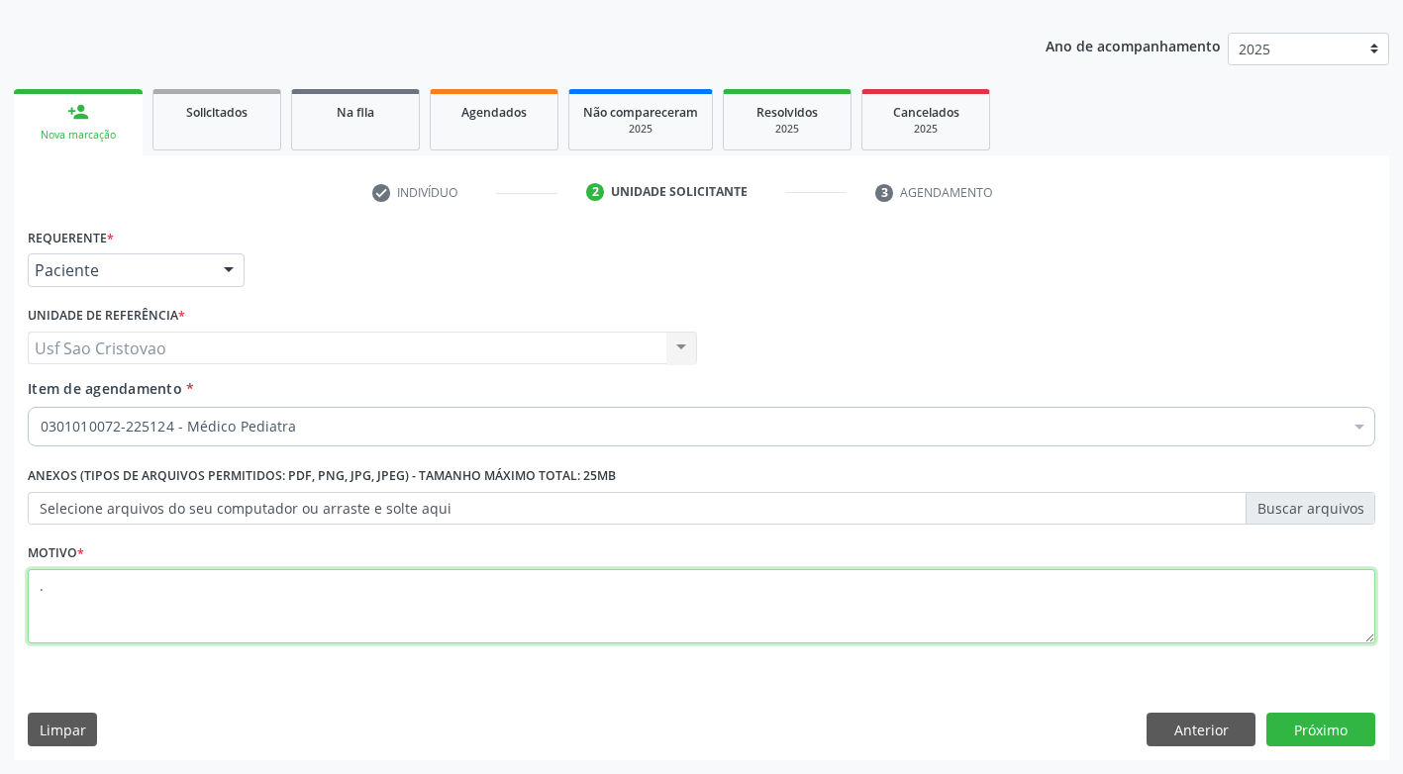
type textarea "."
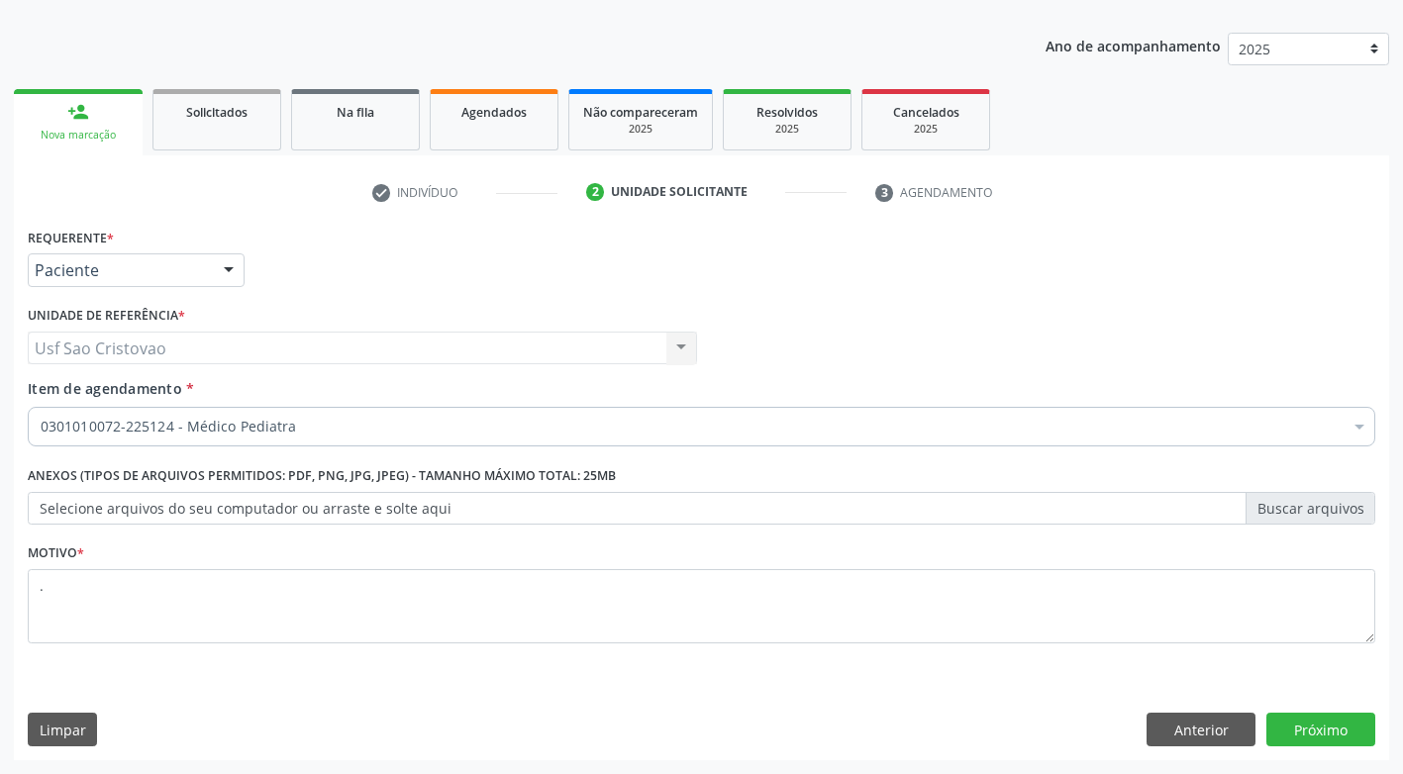
click at [453, 719] on div "Limpar Anterior Próximo" at bounding box center [701, 730] width 1347 height 34
click at [1346, 732] on button "Próximo" at bounding box center [1320, 730] width 109 height 34
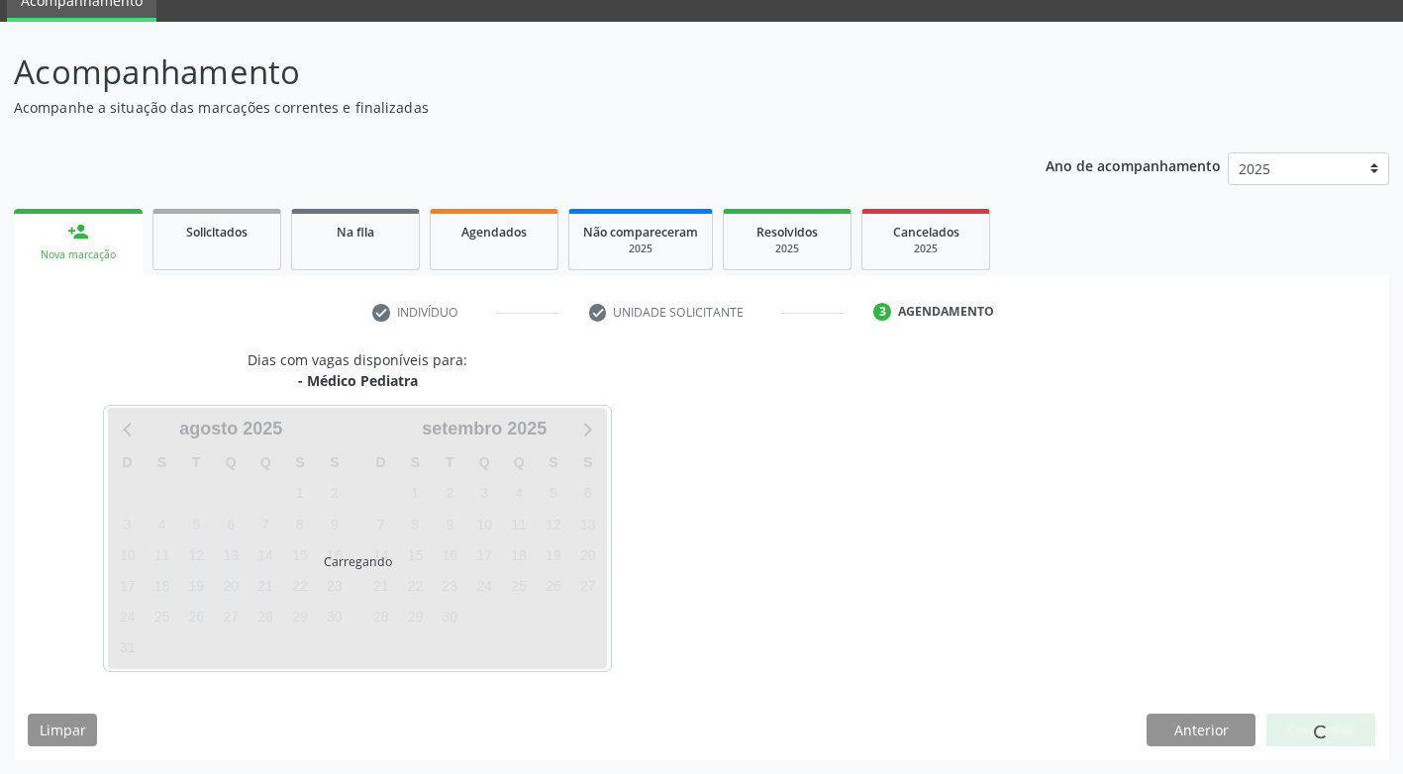
scroll to position [87, 0]
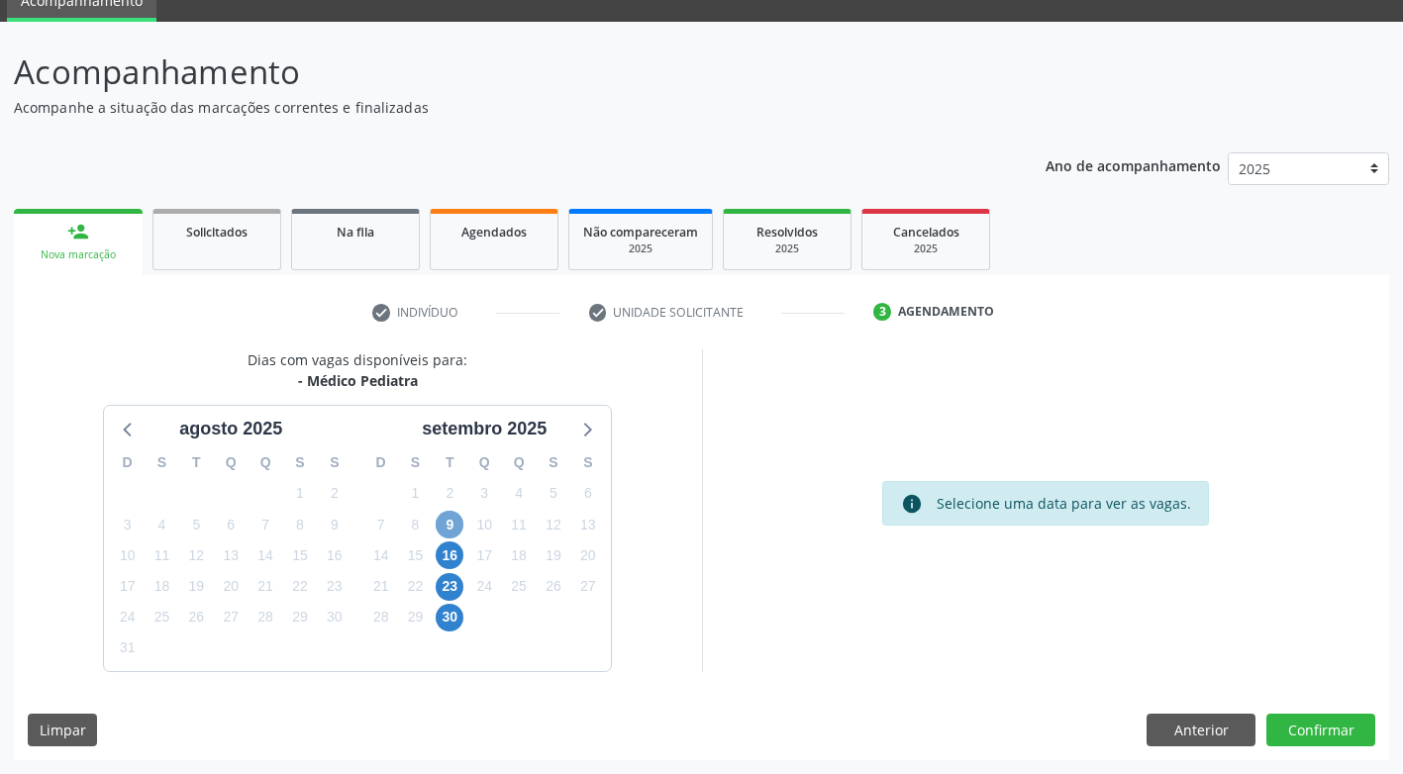
click at [446, 527] on span "9" at bounding box center [450, 525] width 28 height 28
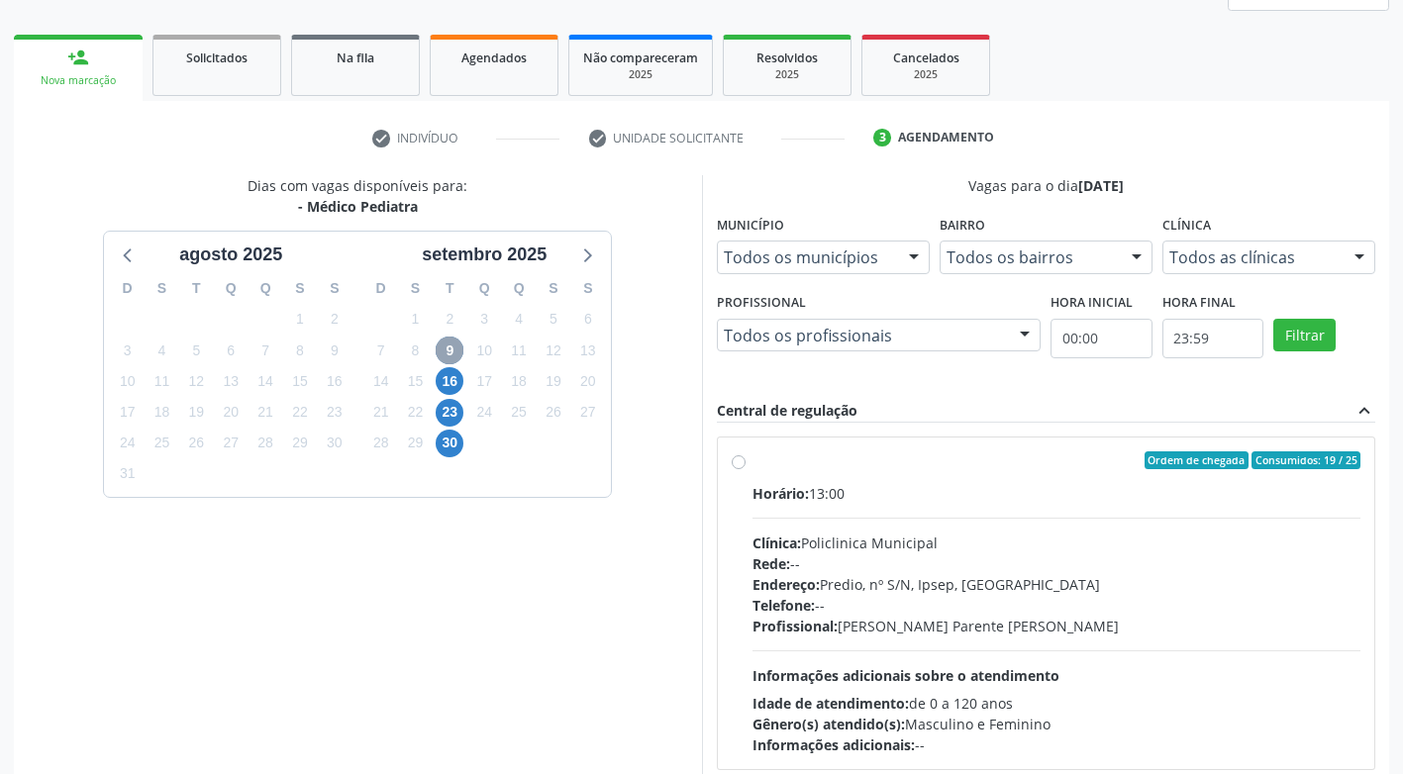
scroll to position [373, 0]
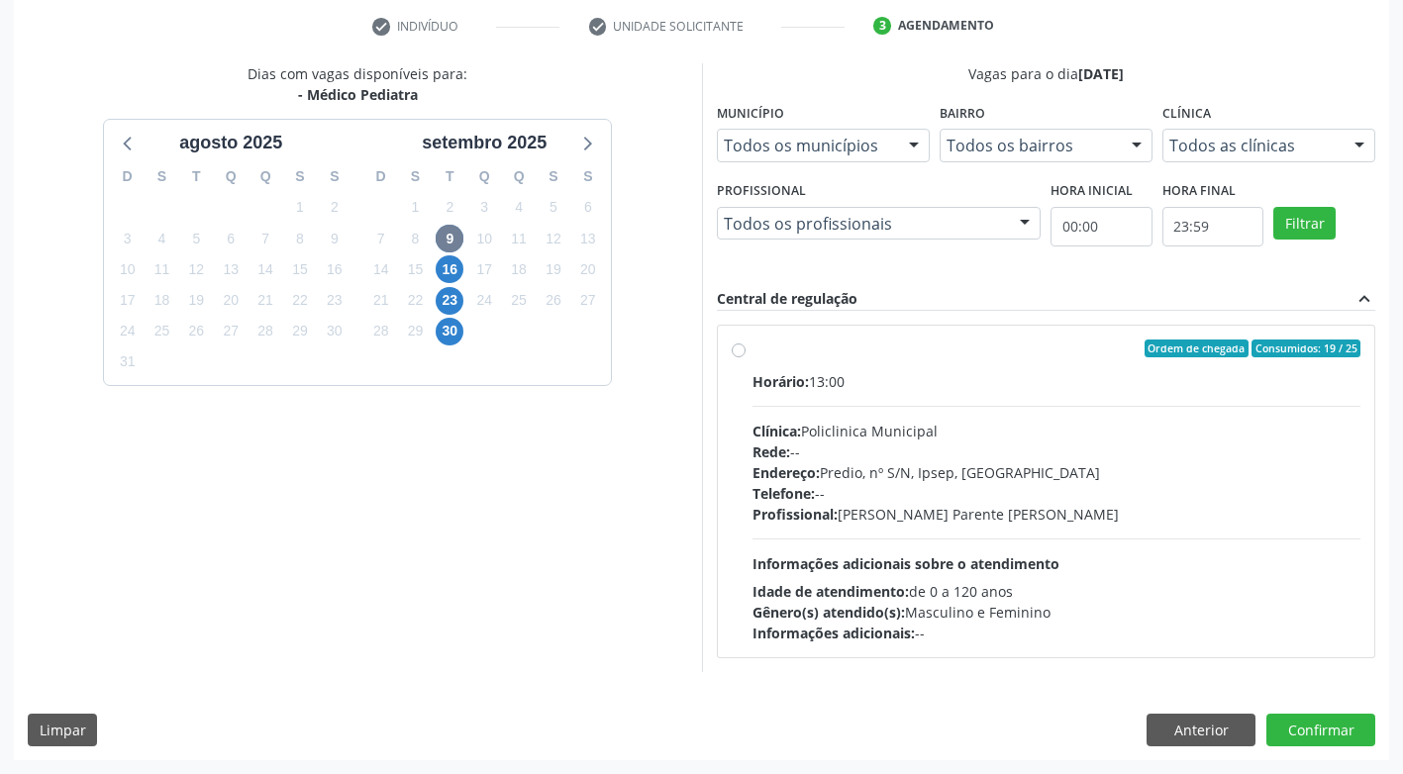
click at [752, 352] on label "Ordem de chegada Consumidos: 19 / 25 Horário: 13:00 Clínica: Policlinica Munici…" at bounding box center [1056, 492] width 609 height 304
click at [743, 352] on input "Ordem de chegada Consumidos: 19 / 25 Horário: 13:00 Clínica: Policlinica Munici…" at bounding box center [739, 349] width 14 height 18
radio input "true"
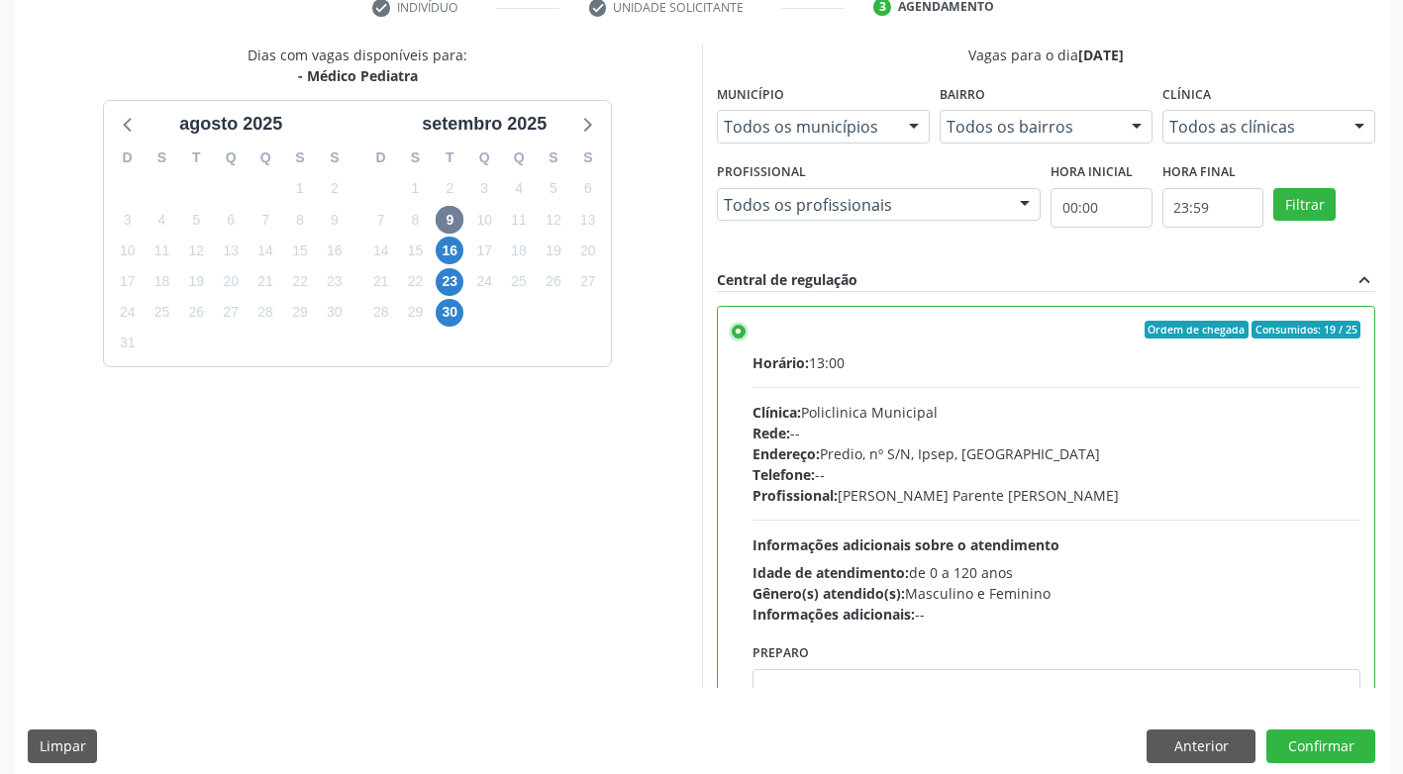
scroll to position [409, 0]
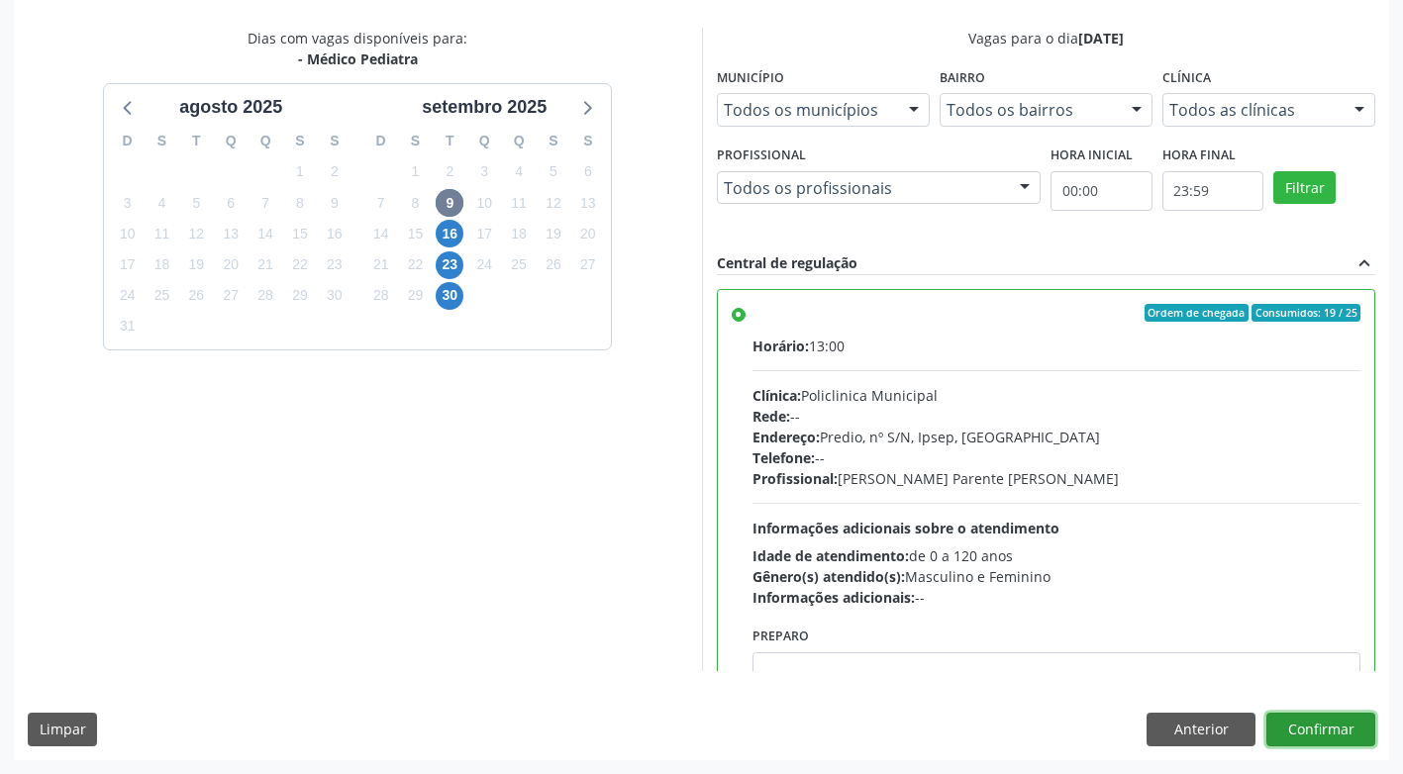
click at [1284, 728] on button "Confirmar" at bounding box center [1320, 730] width 109 height 34
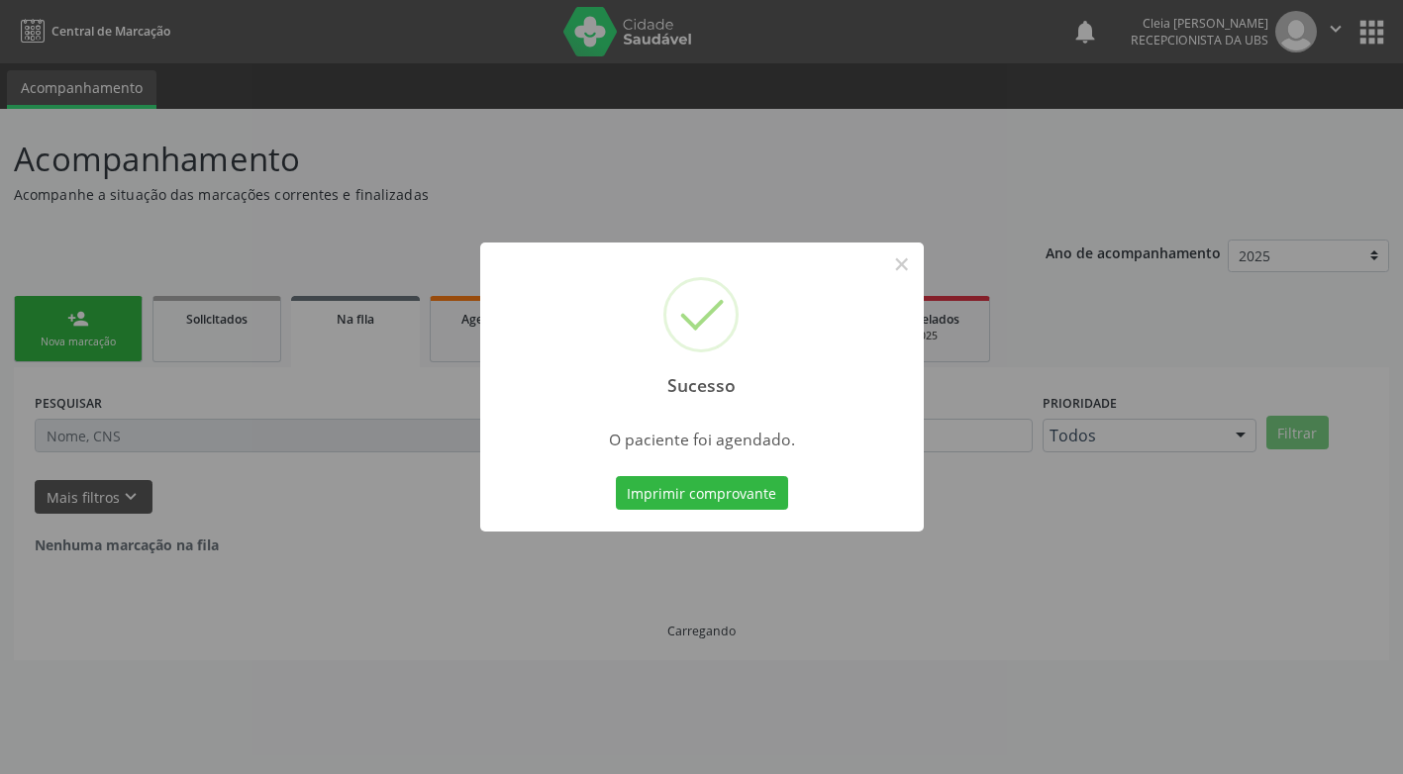
scroll to position [0, 0]
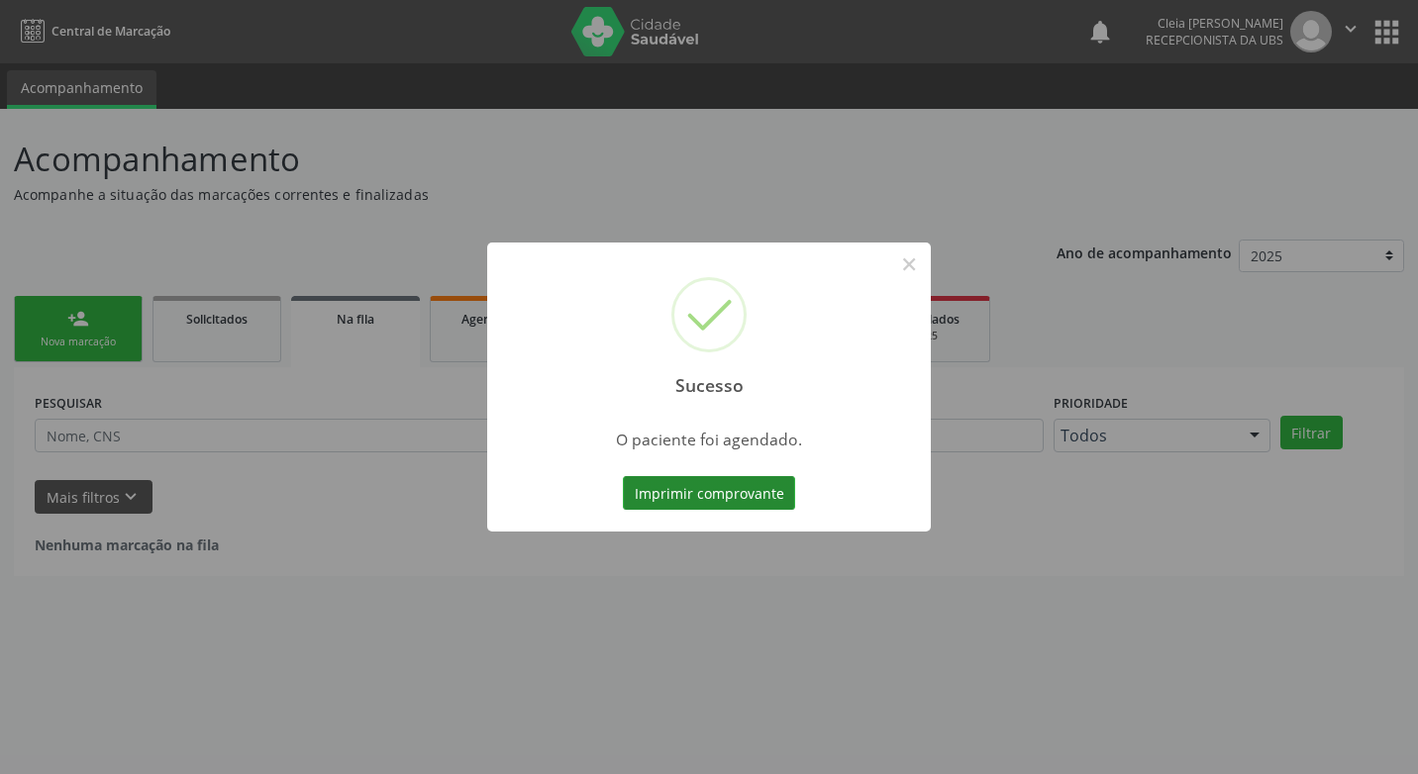
click at [757, 484] on button "Imprimir comprovante" at bounding box center [709, 493] width 172 height 34
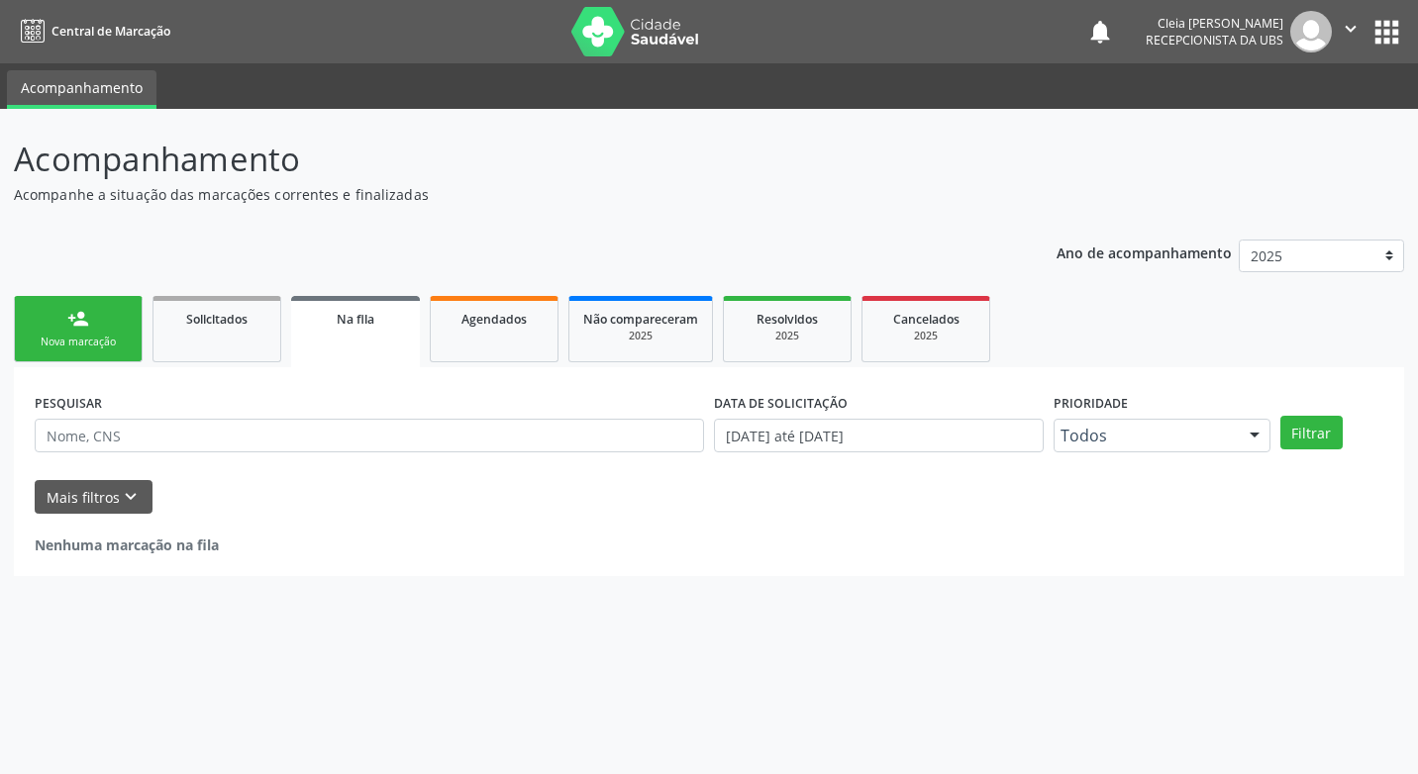
click at [56, 326] on link "person_add Nova marcação" at bounding box center [78, 329] width 129 height 66
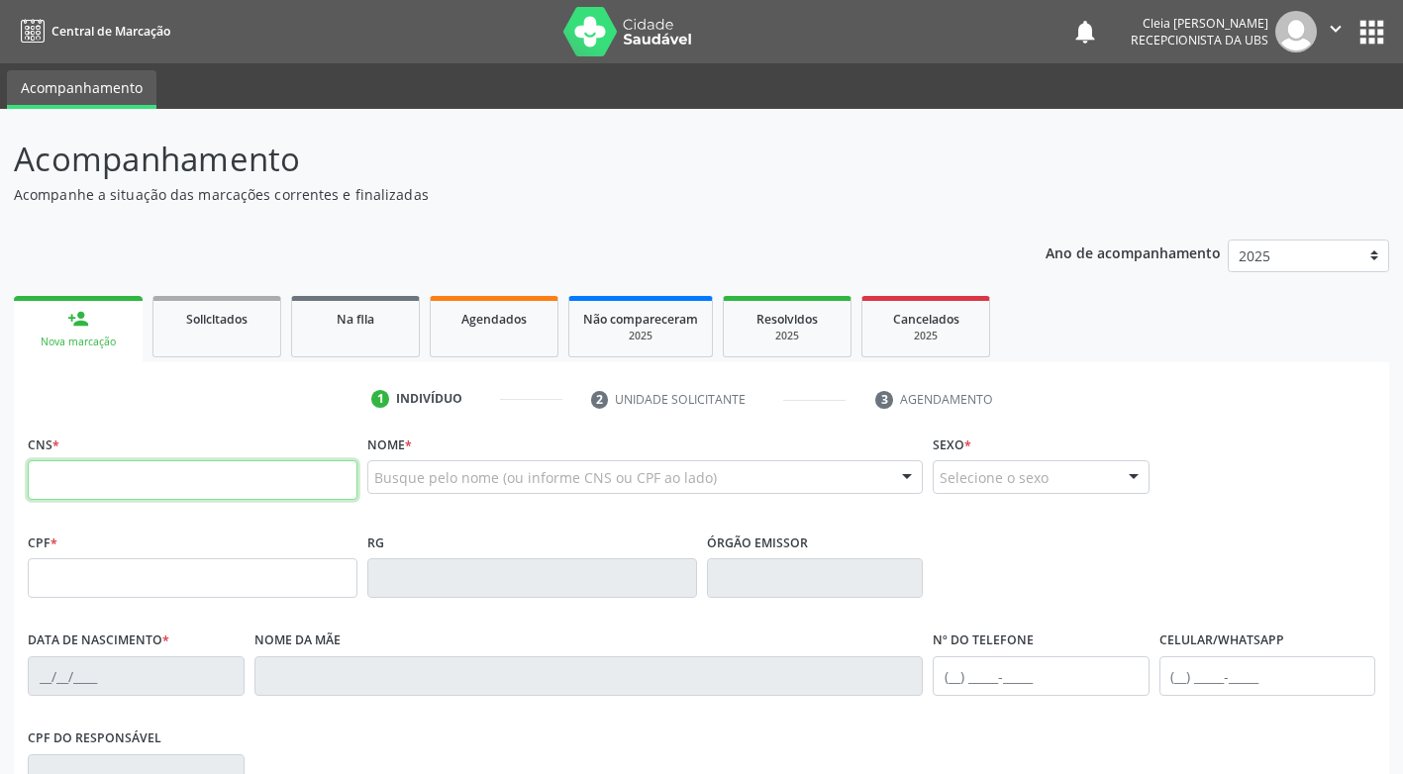
click at [115, 483] on input "text" at bounding box center [193, 480] width 330 height 40
type input "702 5073 8861 1335"
type input "000.122.664-93"
type input "12/09/2023"
type input "Maria Aparecida Candido de Oliveira"
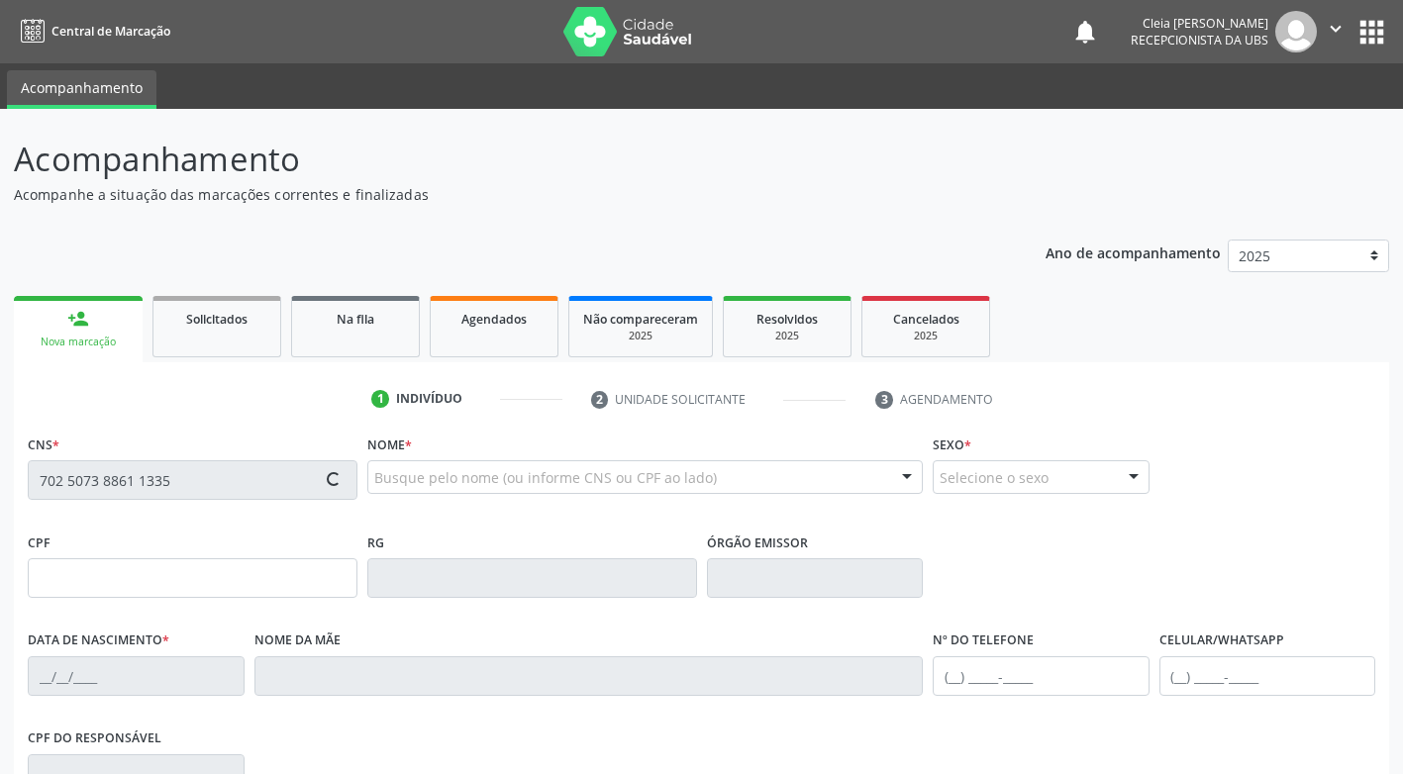
type input "(87) 99652-7804"
type input "128.723.064-47"
type input "315"
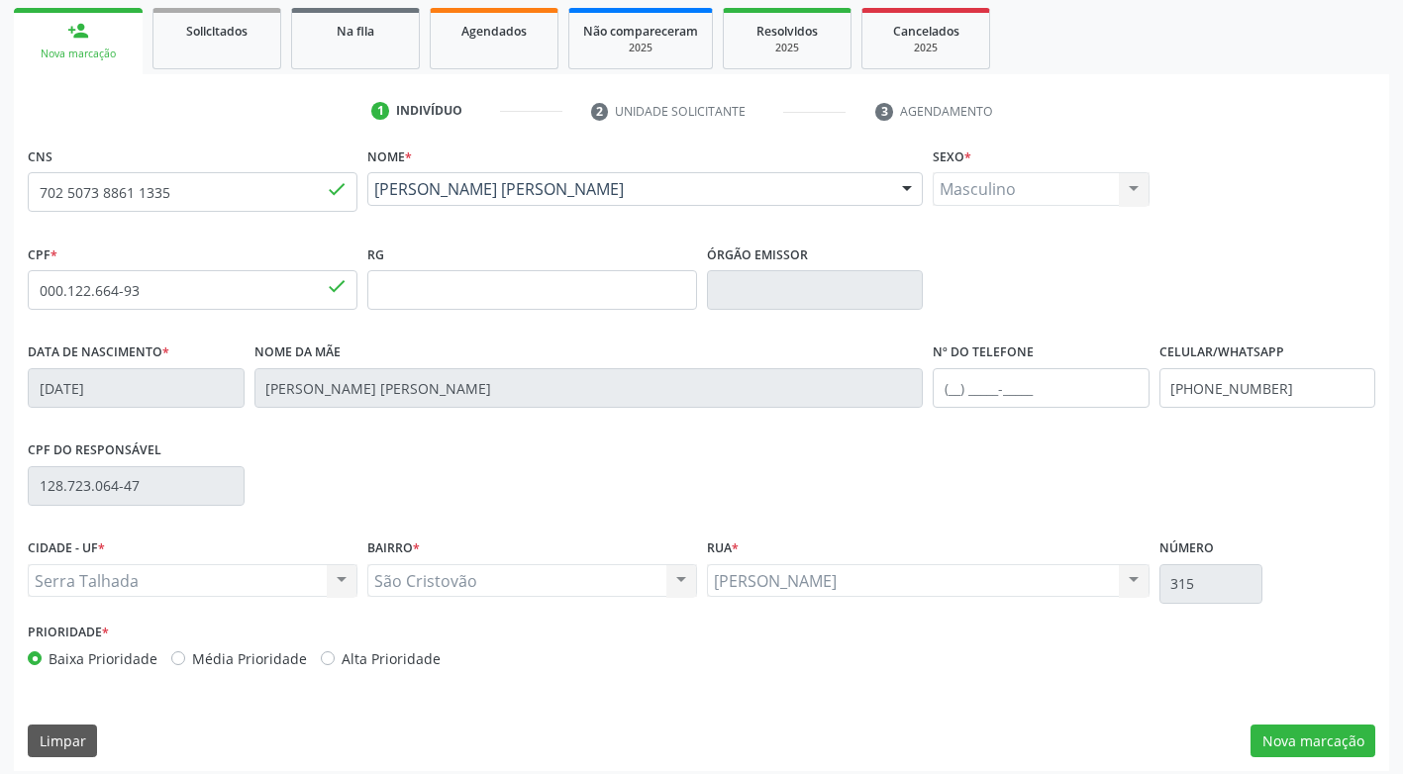
scroll to position [299, 0]
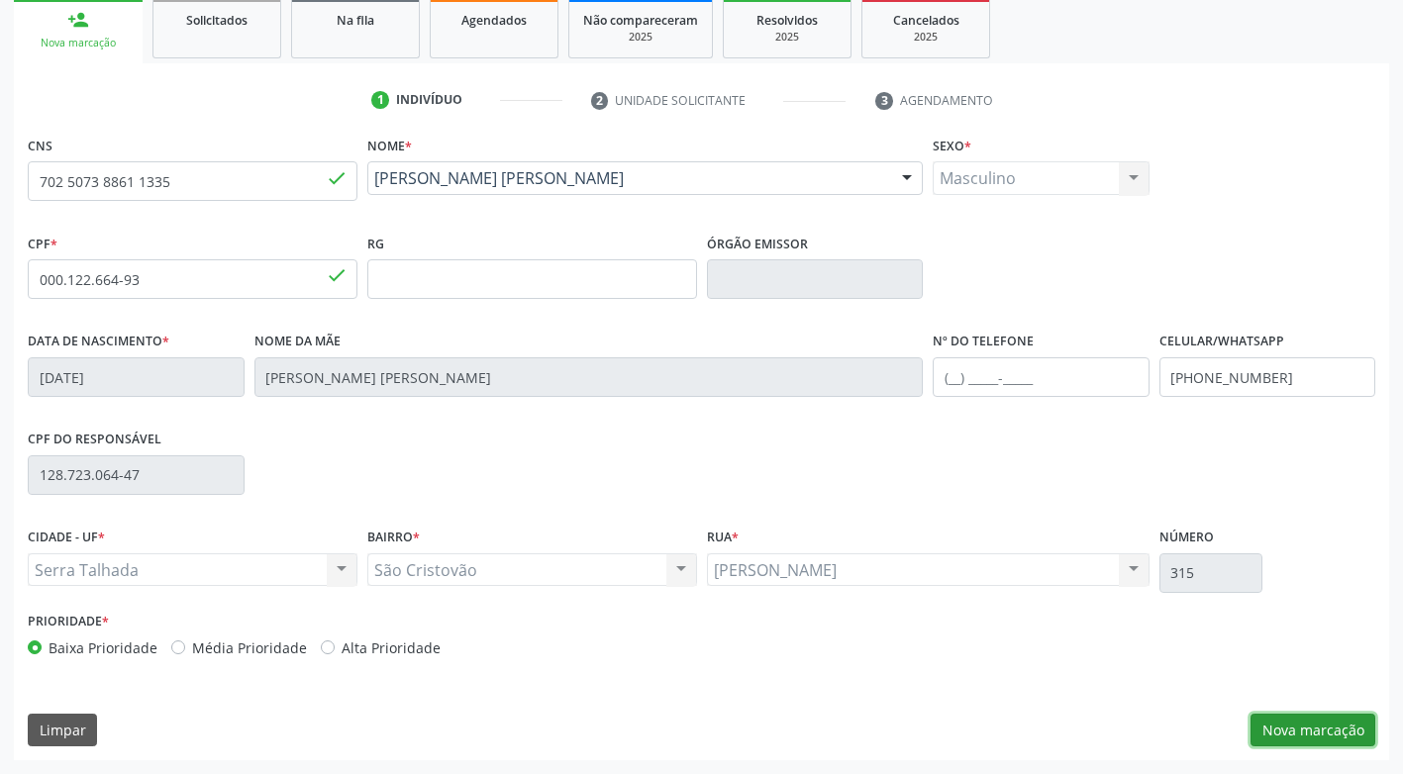
click at [1346, 738] on button "Nova marcação" at bounding box center [1312, 731] width 125 height 34
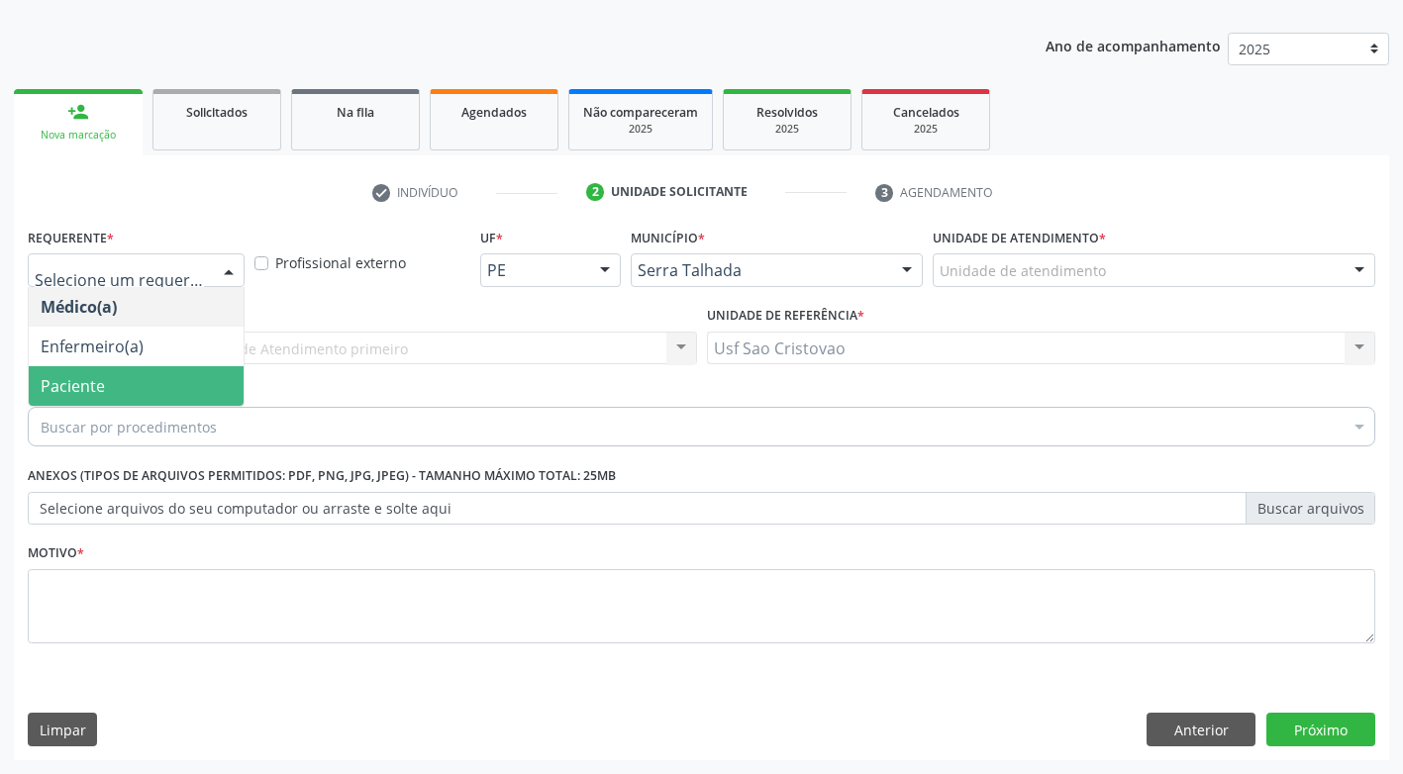
click at [172, 385] on span "Paciente" at bounding box center [136, 386] width 215 height 40
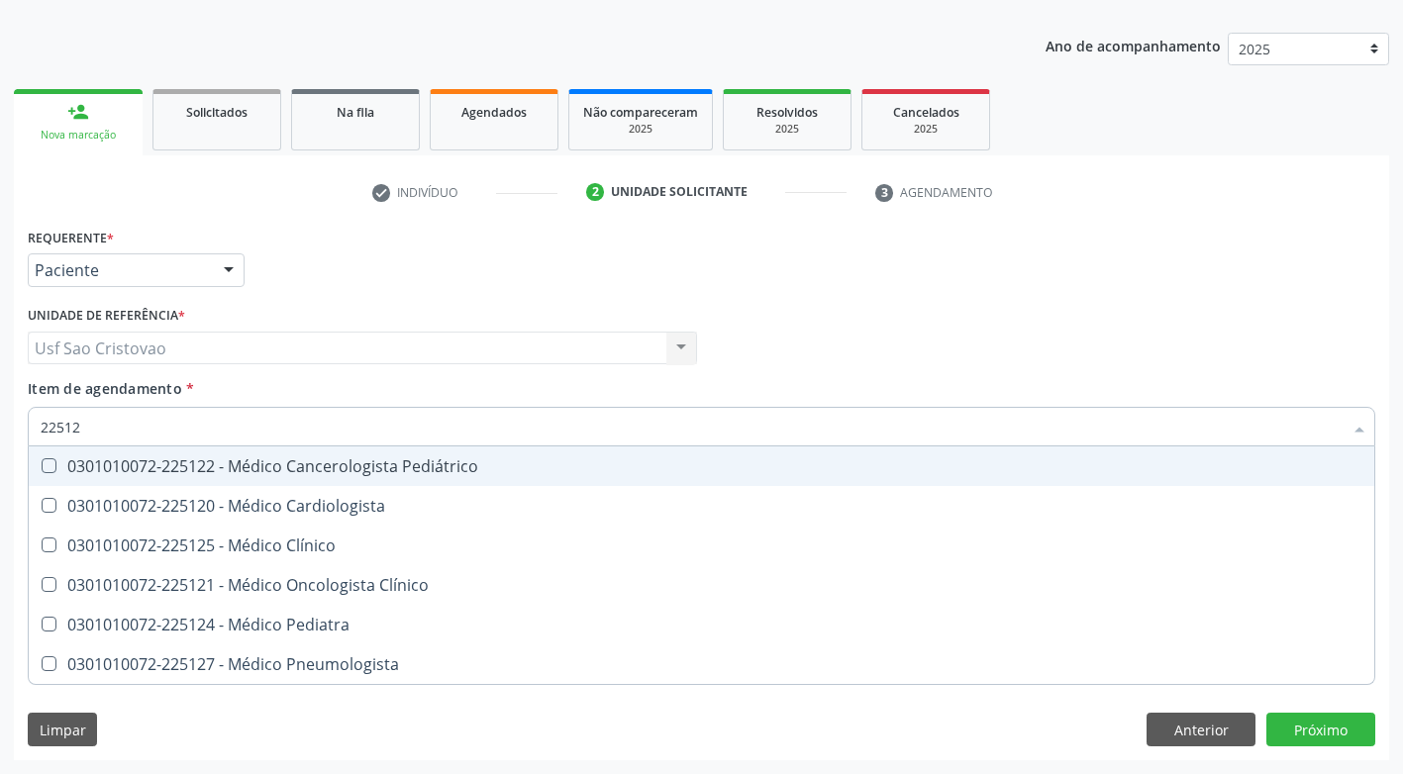
type input "225124"
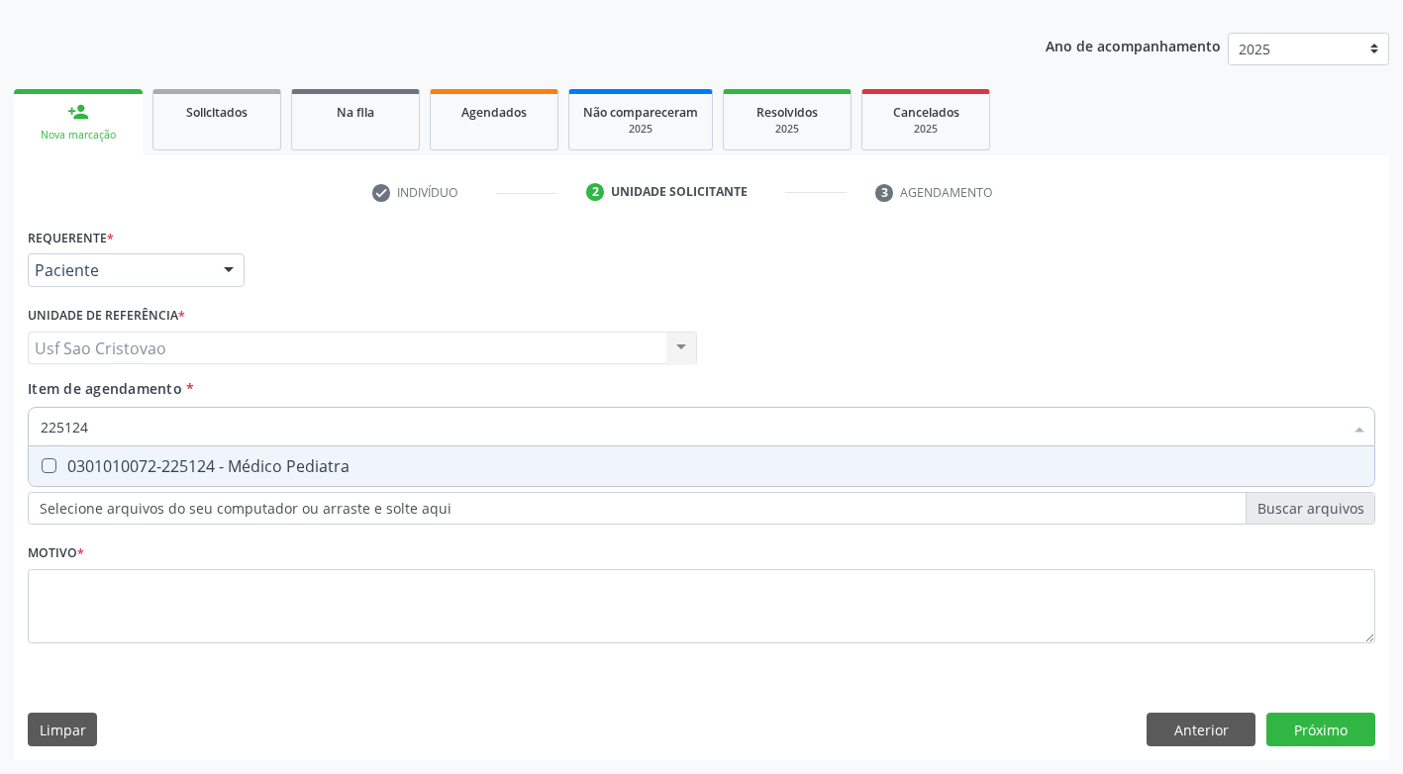
click at [49, 464] on Pediatra at bounding box center [49, 465] width 15 height 15
click at [42, 464] on Pediatra "checkbox" at bounding box center [35, 465] width 13 height 13
checkbox Pediatra "true"
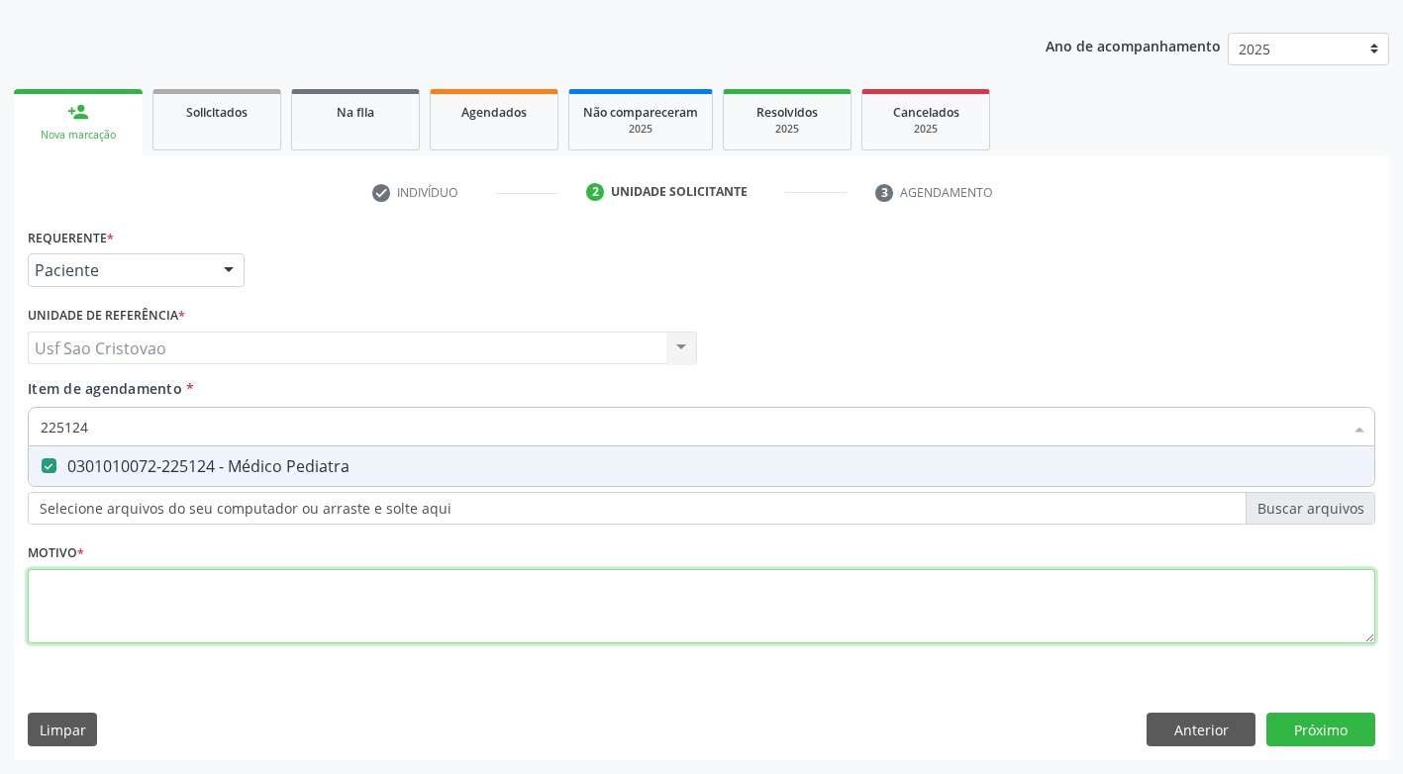
click at [176, 603] on div "Requerente * Paciente Médico(a) Enfermeiro(a) Paciente Nenhum resultado encontr…" at bounding box center [701, 447] width 1347 height 448
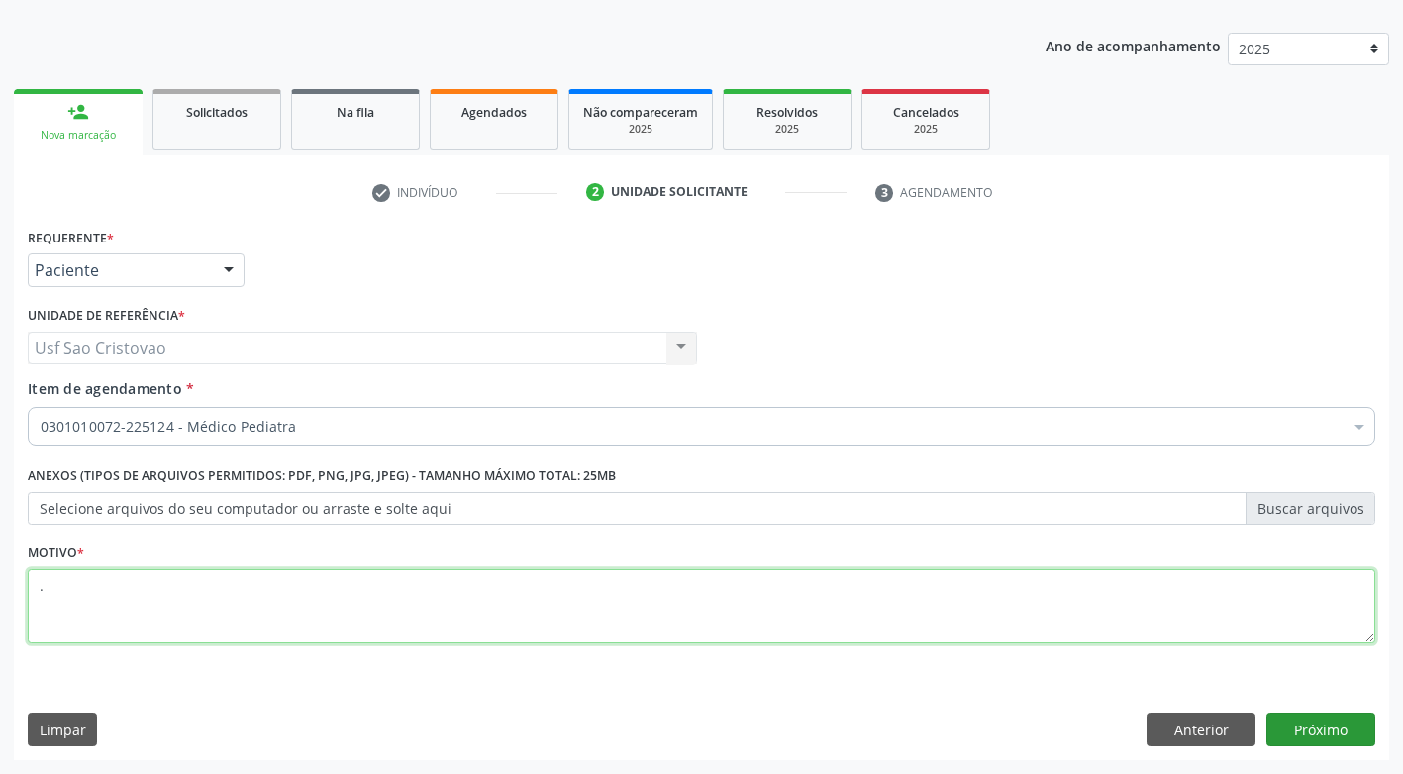
type textarea "."
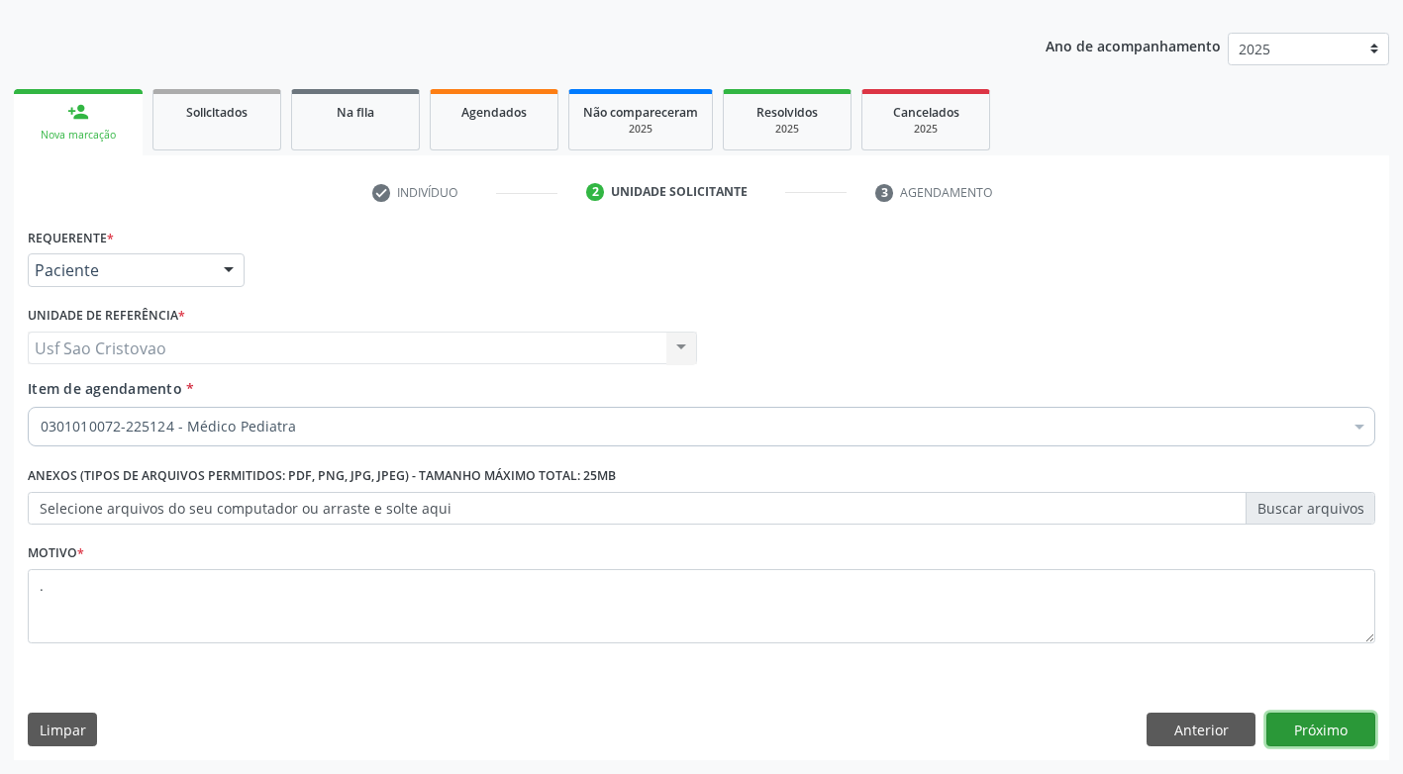
click at [1297, 721] on button "Próximo" at bounding box center [1320, 730] width 109 height 34
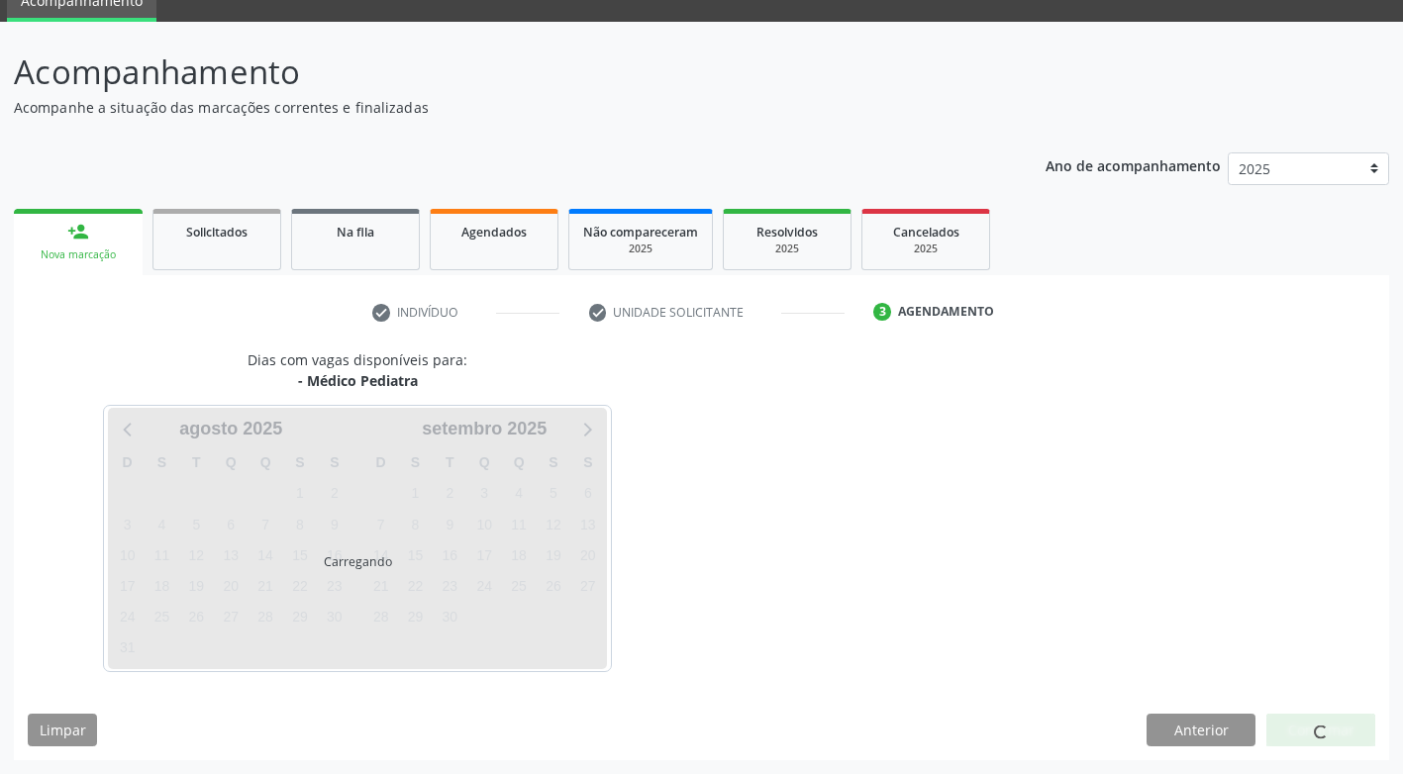
scroll to position [87, 0]
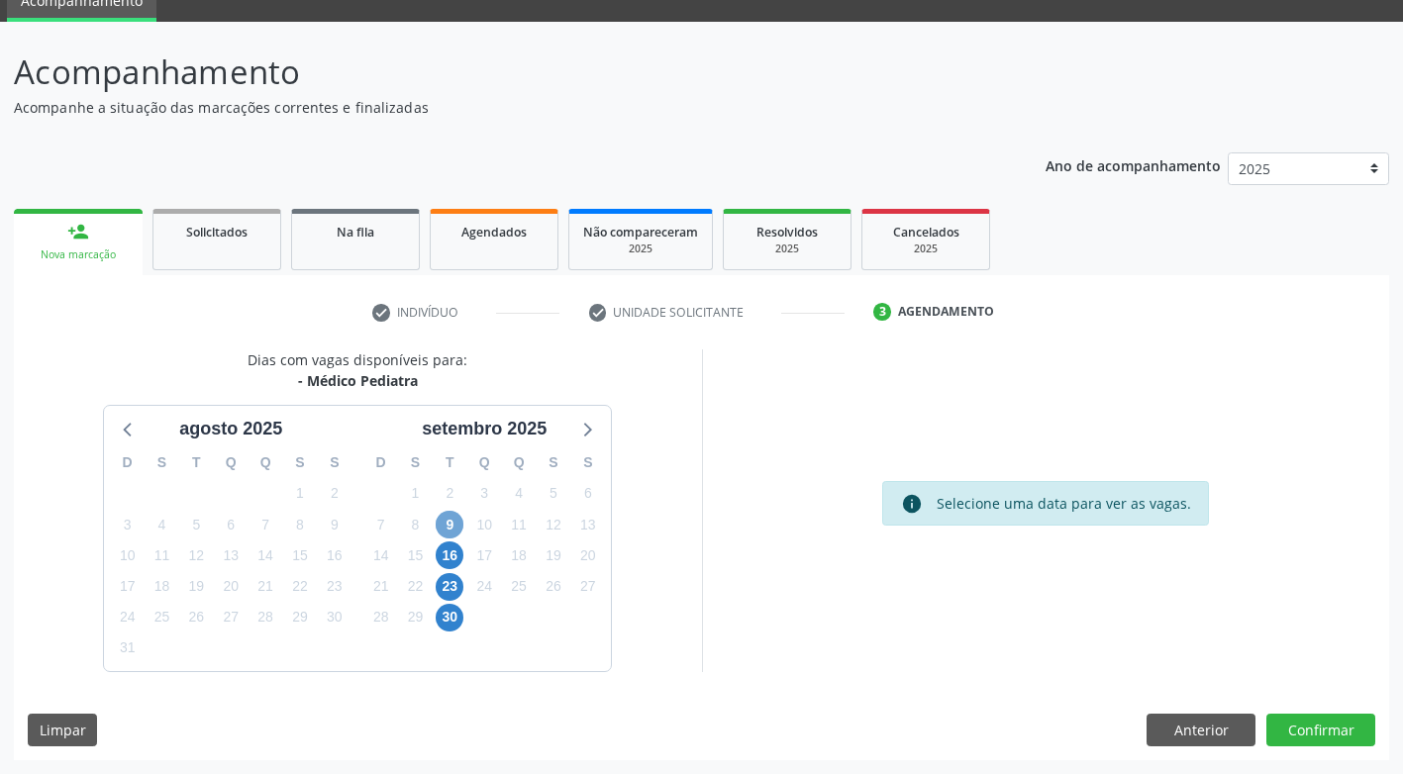
click at [450, 529] on span "9" at bounding box center [450, 525] width 28 height 28
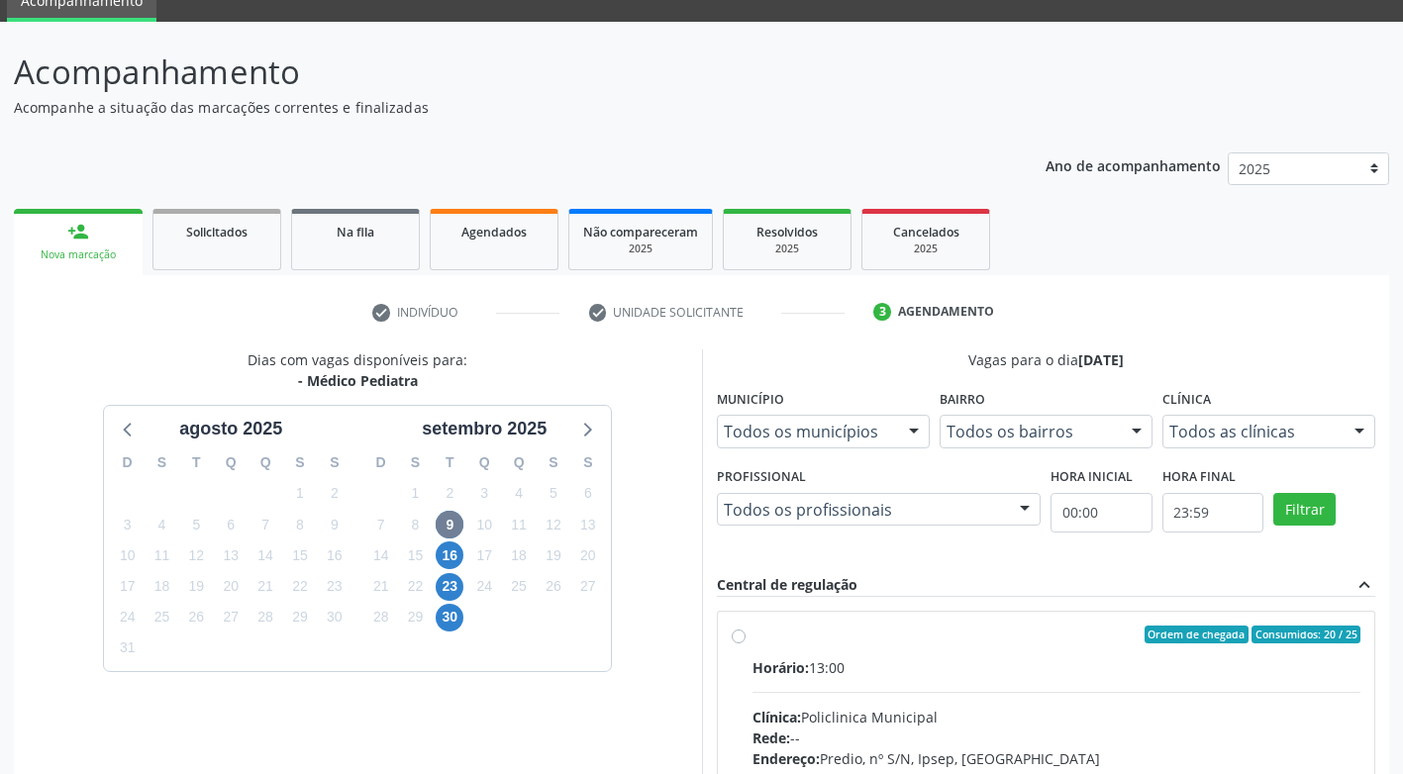
click at [752, 639] on label "Ordem de chegada Consumidos: 20 / 25 Horário: 13:00 Clínica: Policlinica Munici…" at bounding box center [1056, 778] width 609 height 304
click at [738, 639] on input "Ordem de chegada Consumidos: 20 / 25 Horário: 13:00 Clínica: Policlinica Munici…" at bounding box center [739, 635] width 14 height 18
radio input "true"
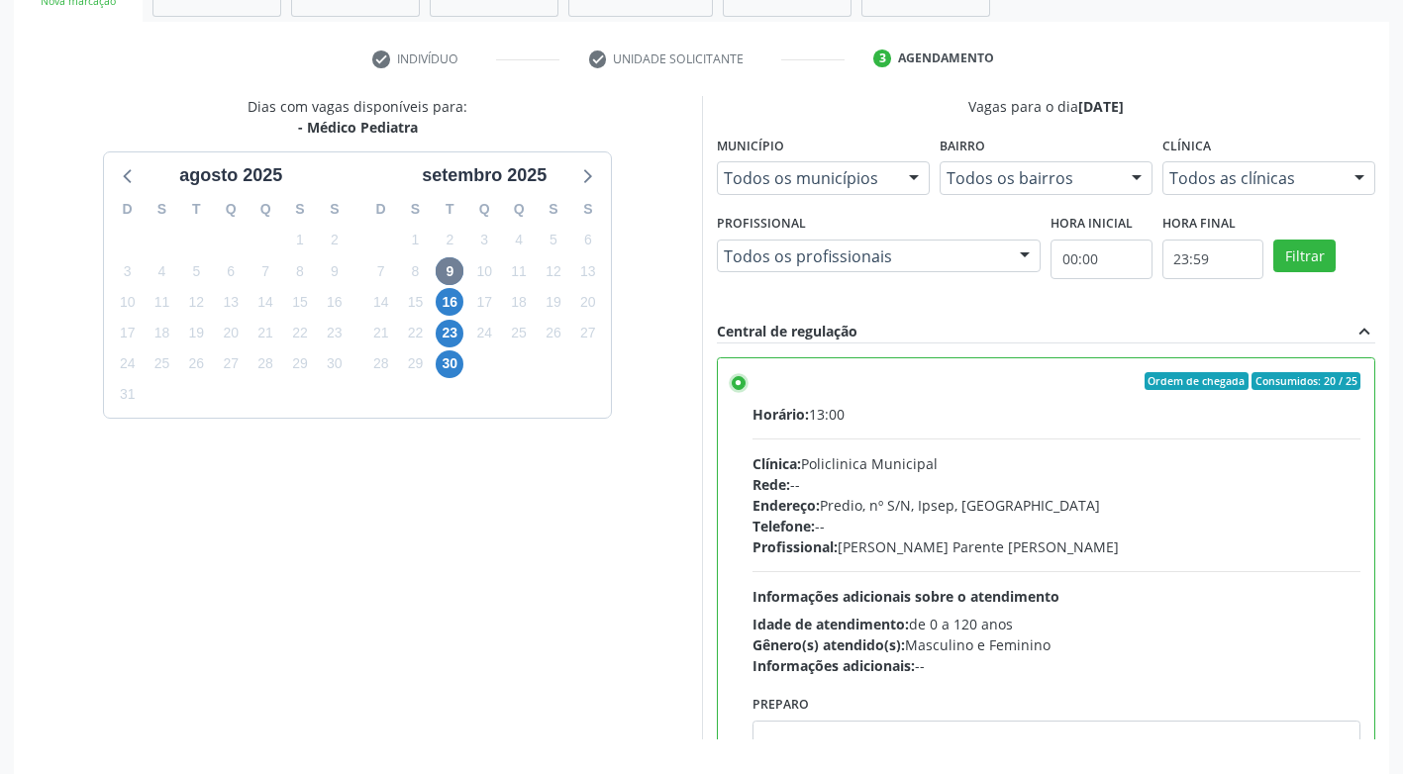
scroll to position [409, 0]
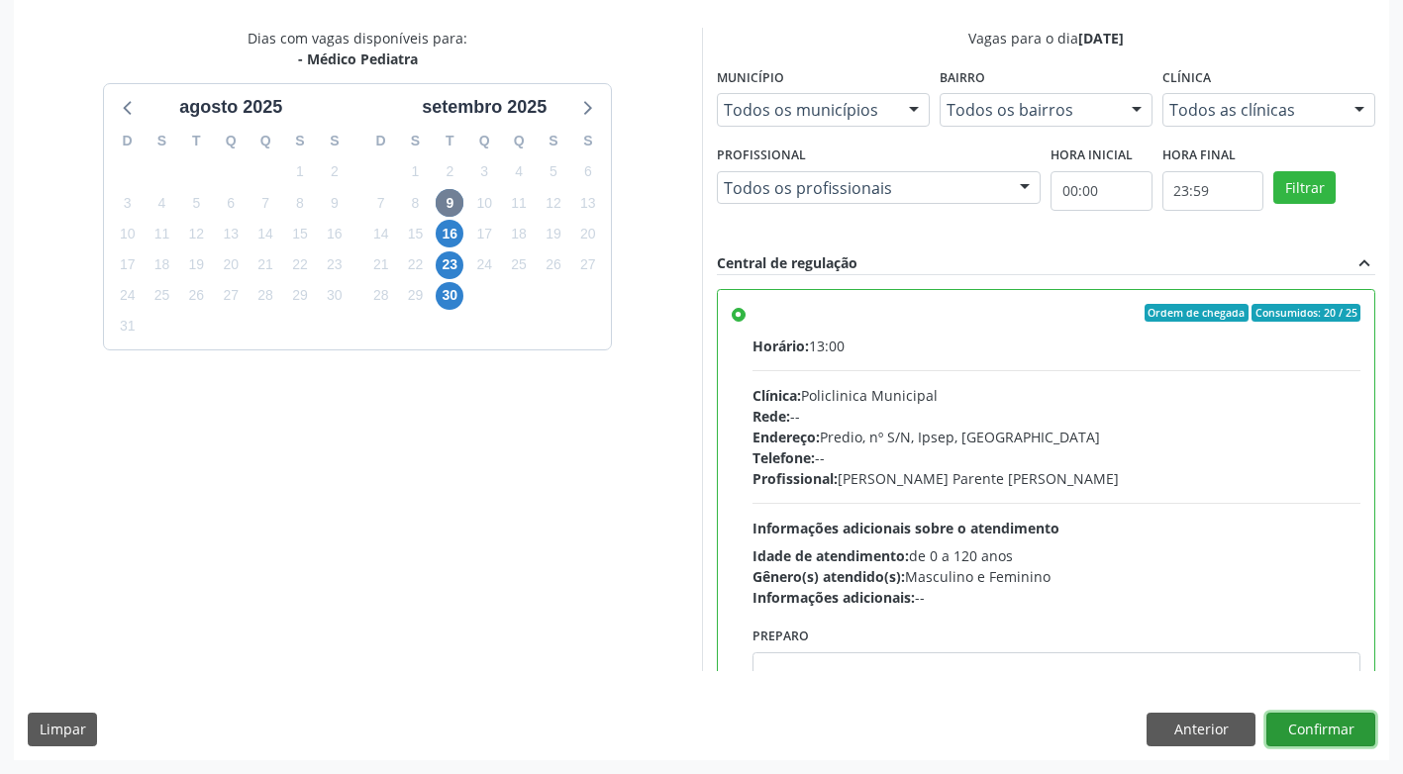
click at [1323, 736] on button "Confirmar" at bounding box center [1320, 730] width 109 height 34
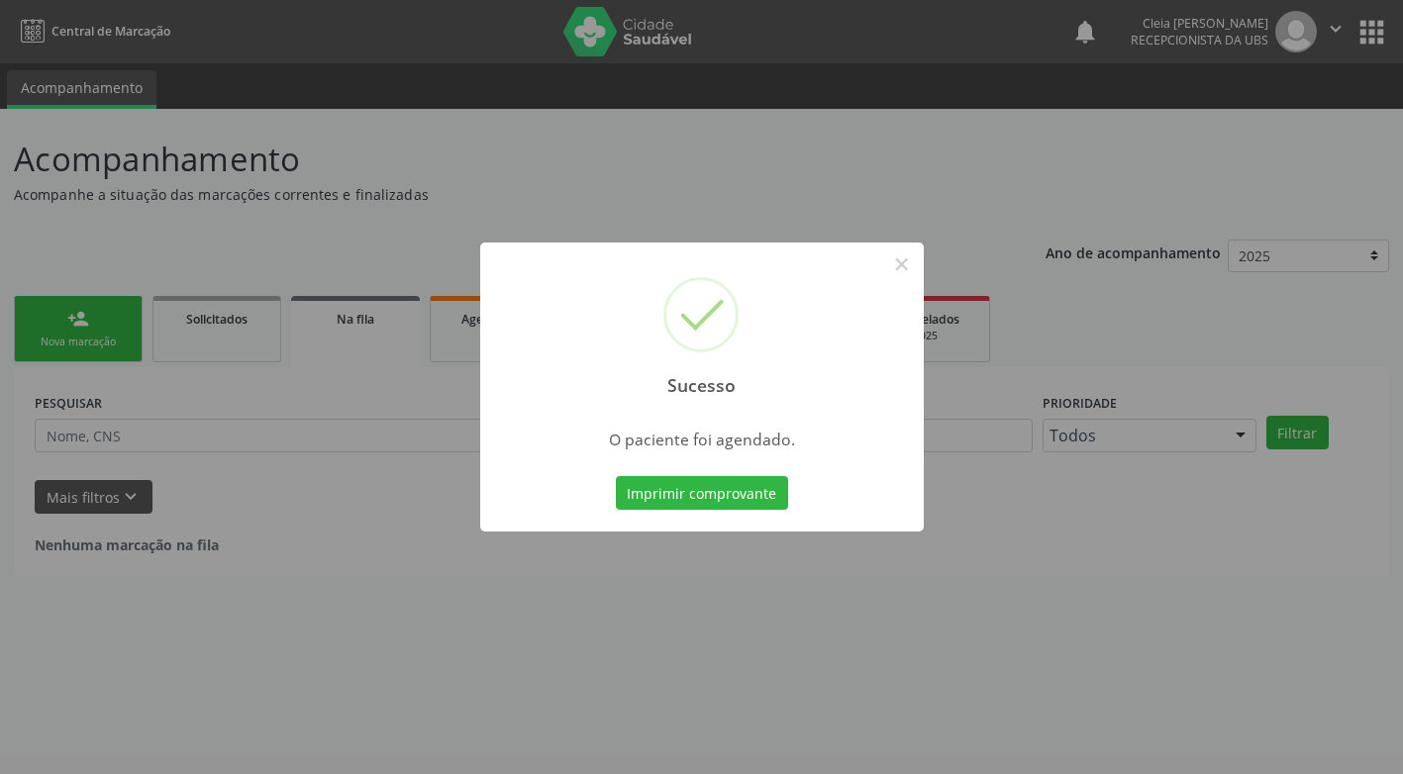
scroll to position [0, 0]
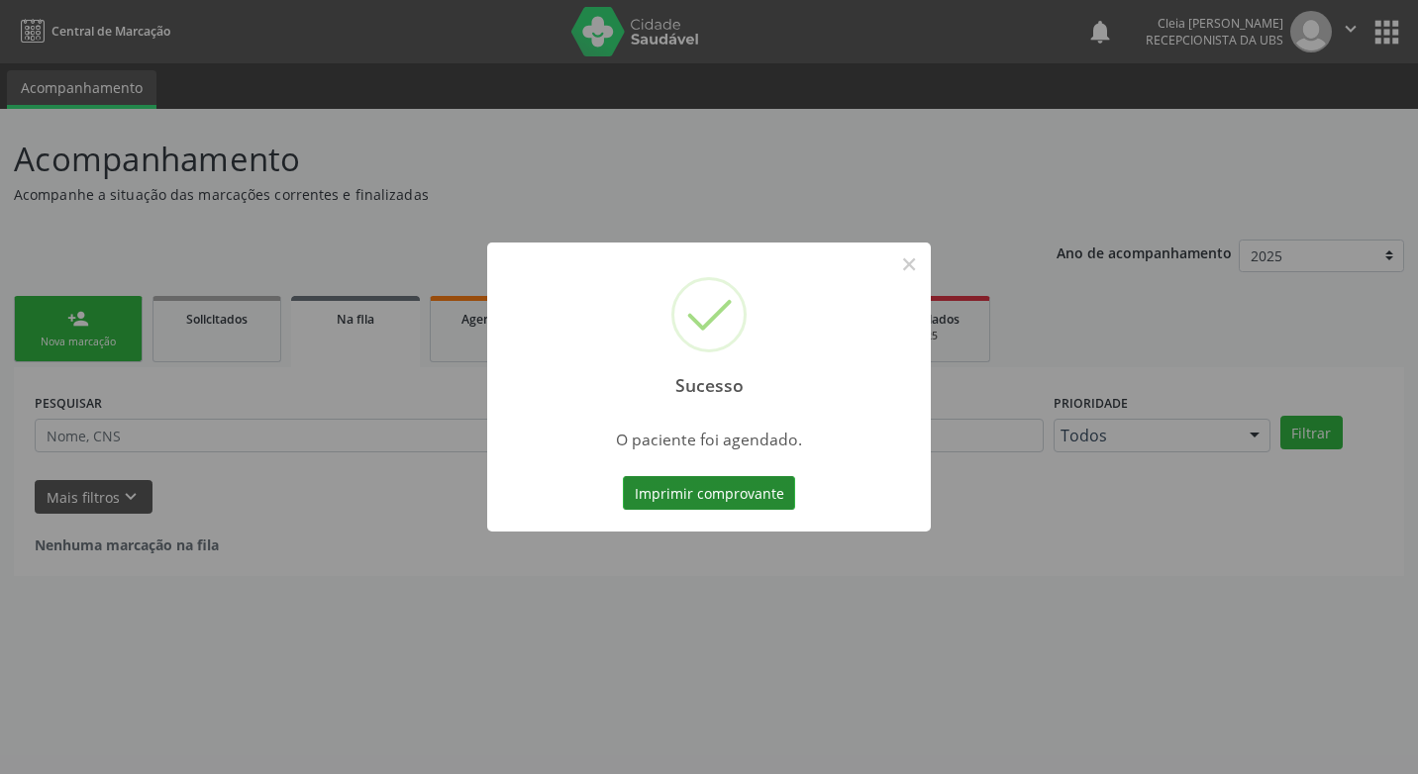
click at [698, 497] on button "Imprimir comprovante" at bounding box center [709, 493] width 172 height 34
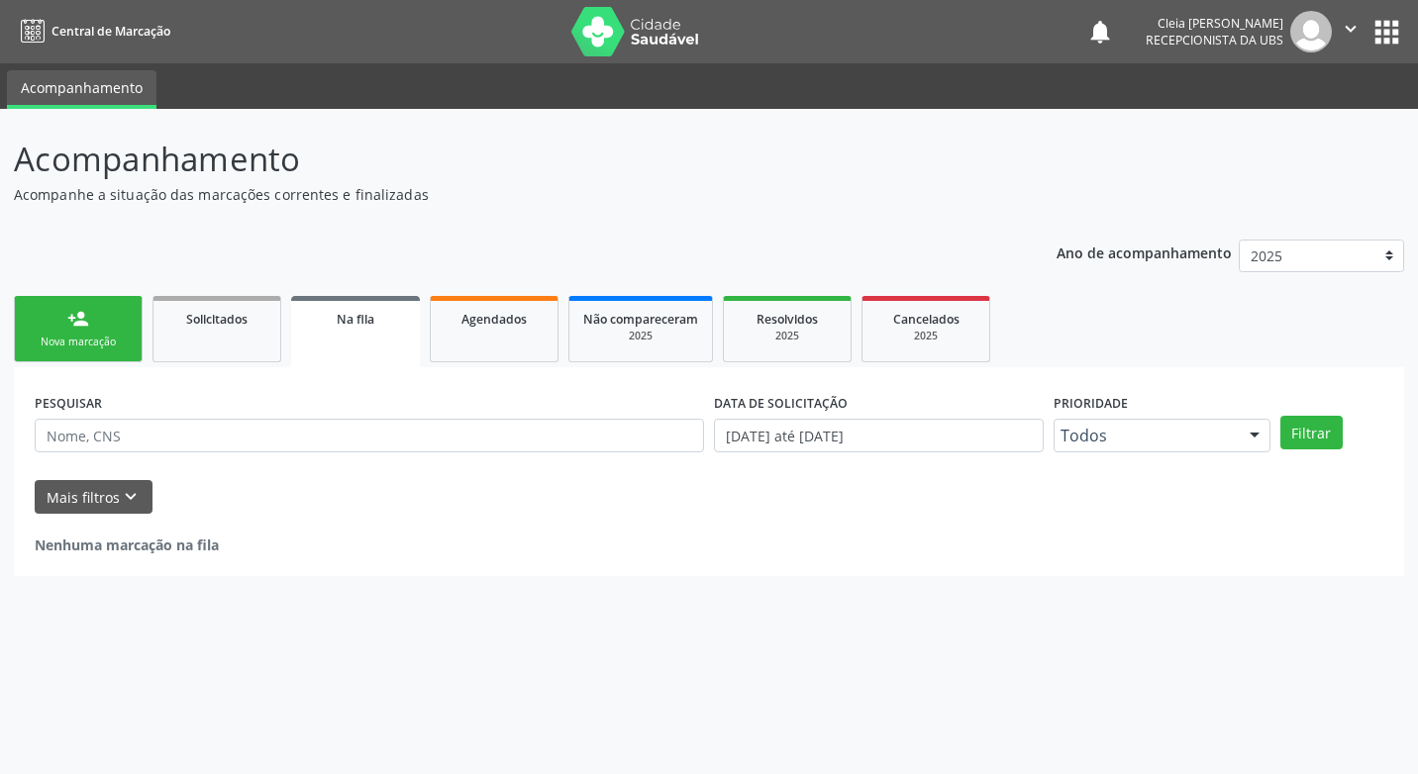
click at [98, 339] on div "Nova marcação" at bounding box center [78, 342] width 99 height 15
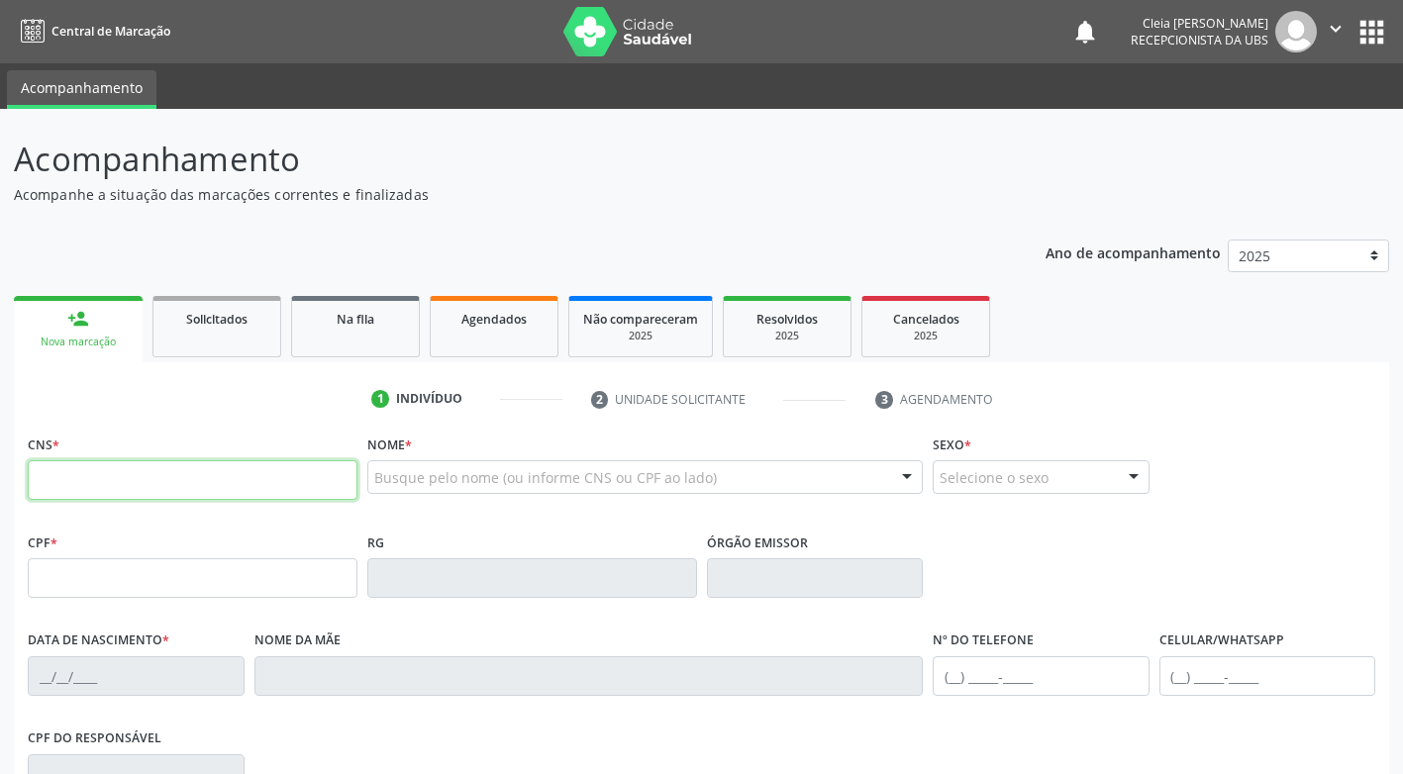
click at [204, 486] on input "text" at bounding box center [193, 480] width 330 height 40
type input "898 0062 2200 5332"
type input "173.952.334-25"
type input "23/10/2020"
type input "Simone Muniz dos Santos"
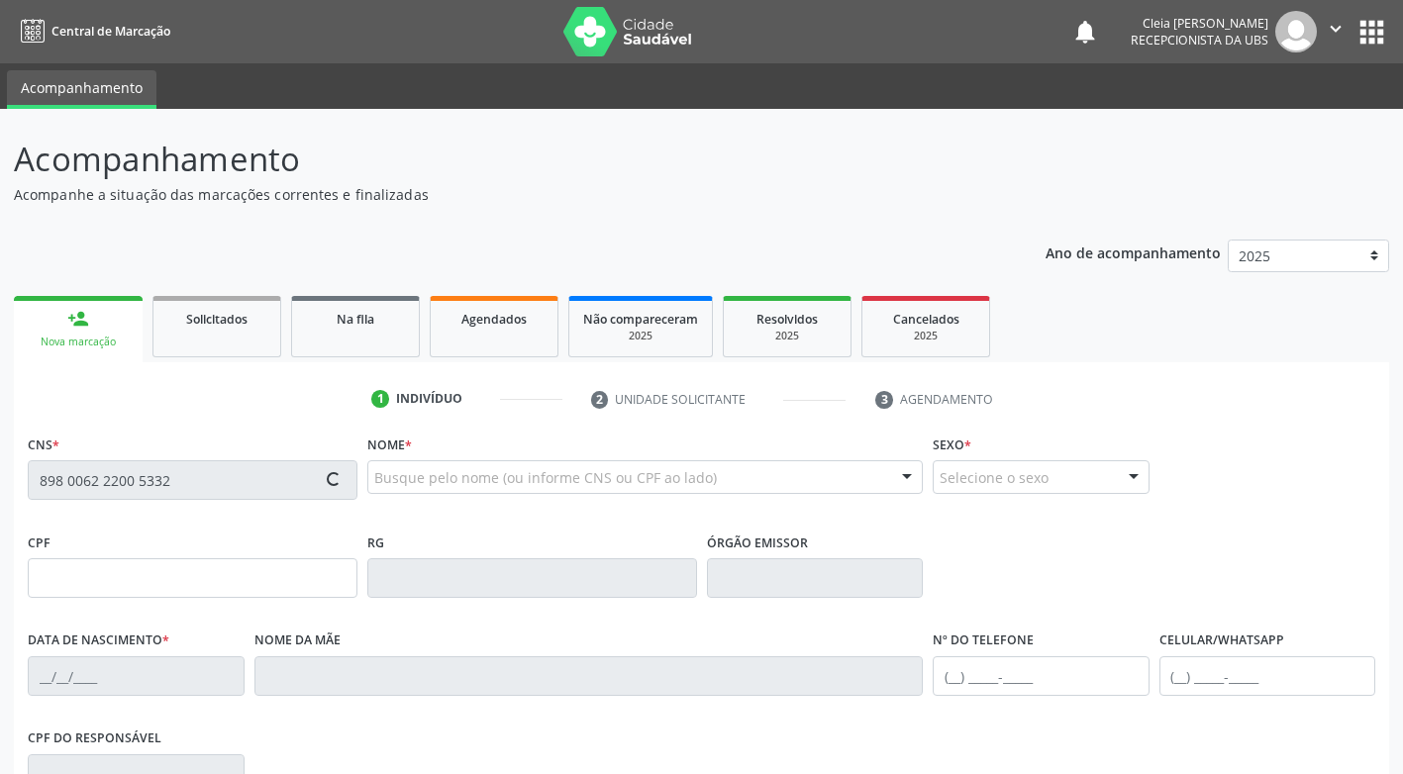
type input "(87) 99999-9999"
type input "081.199.674-37"
type input "807"
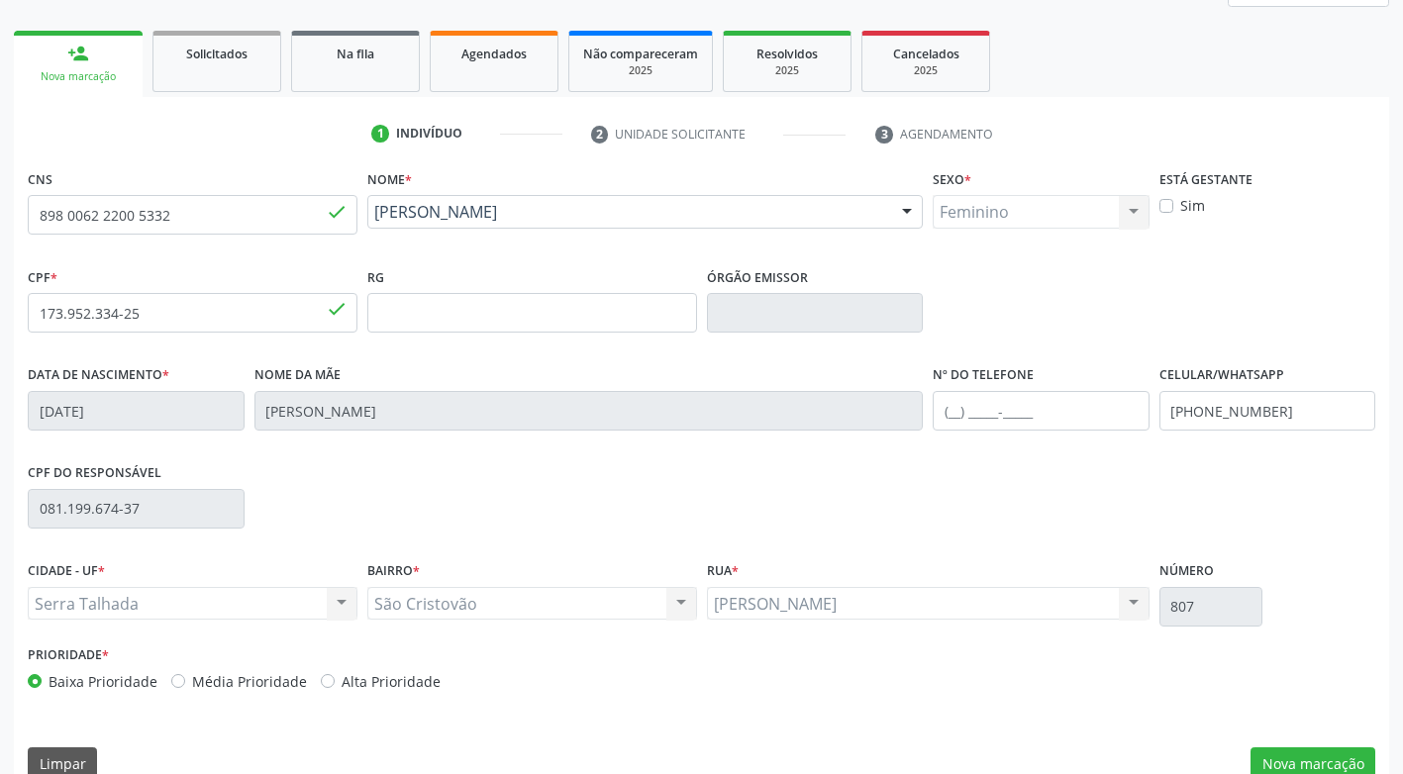
scroll to position [299, 0]
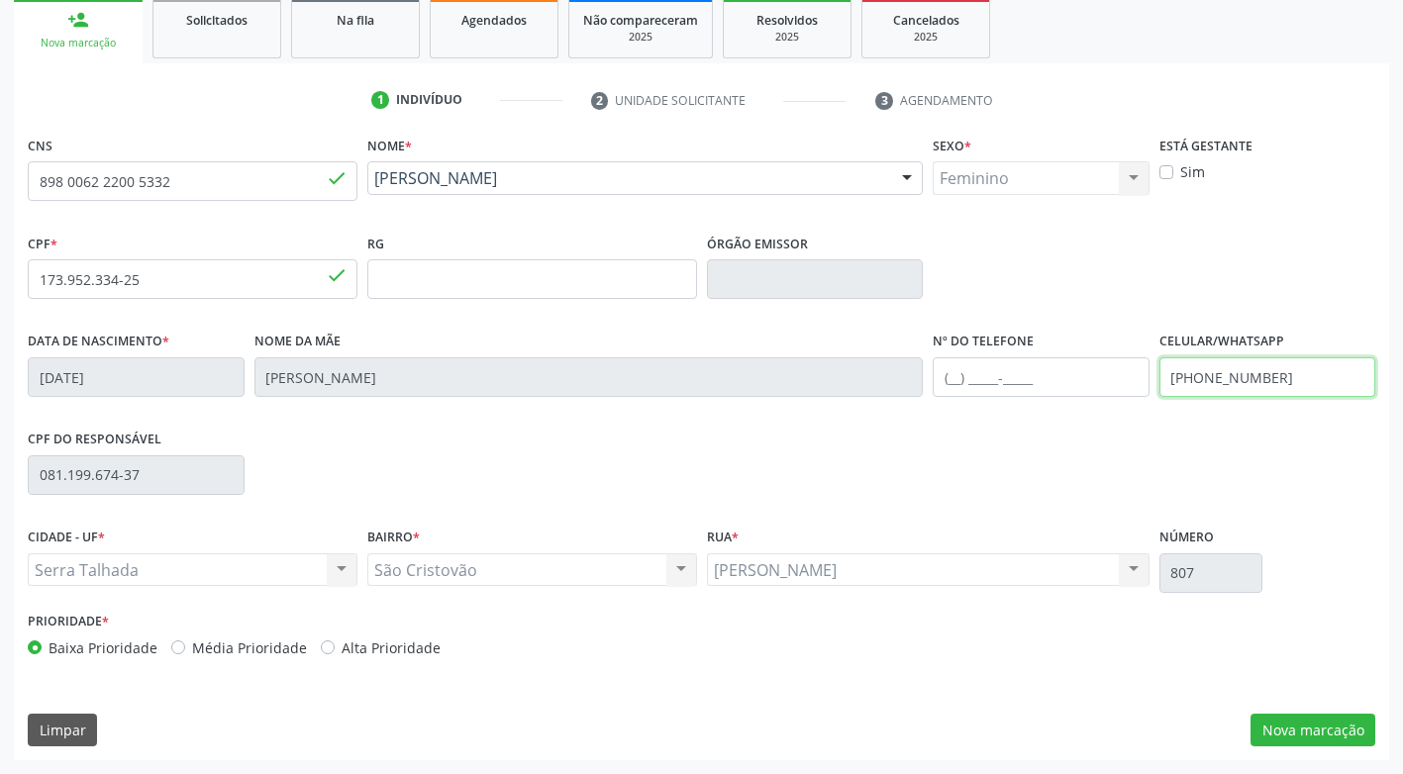
drag, startPoint x: 1273, startPoint y: 376, endPoint x: 1138, endPoint y: 367, distance: 134.9
click at [1138, 374] on div "Data de nascimento * 23/10/2020 Nome da mãe Simone Muniz dos Santos Nº do Telef…" at bounding box center [701, 376] width 1357 height 98
type input "(87) 99911-4261"
click at [1287, 738] on button "Nova marcação" at bounding box center [1312, 731] width 125 height 34
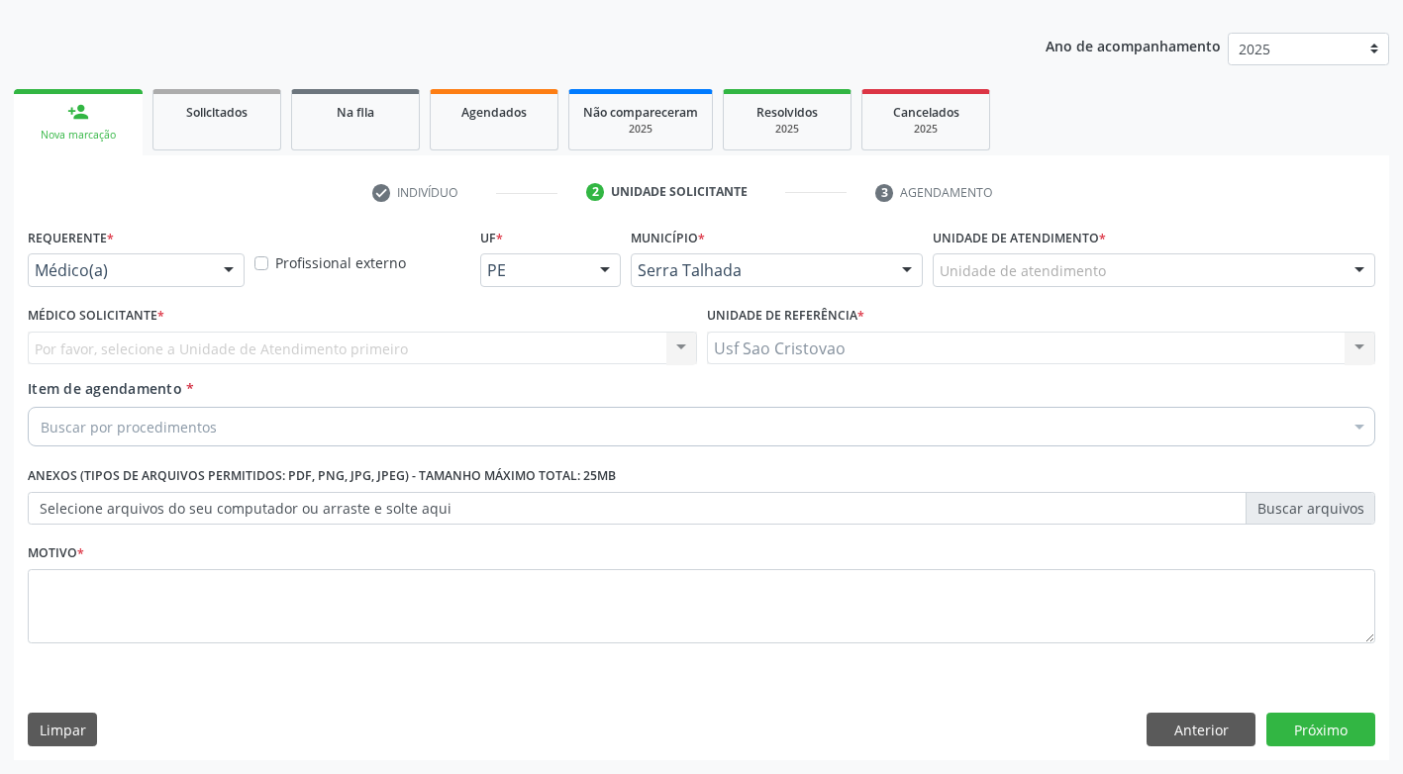
scroll to position [207, 0]
click at [1291, 738] on button "Próximo" at bounding box center [1320, 730] width 109 height 34
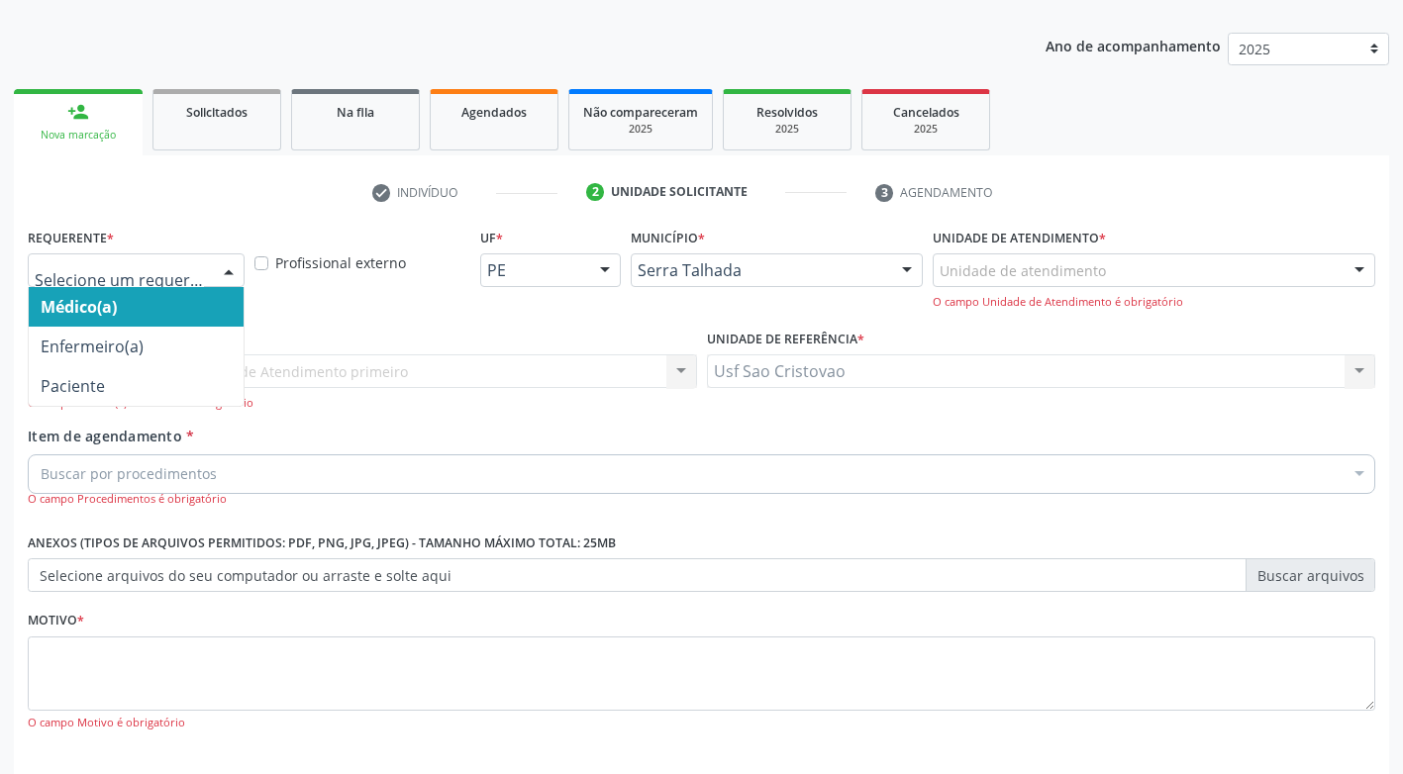
click at [206, 269] on div at bounding box center [136, 270] width 217 height 34
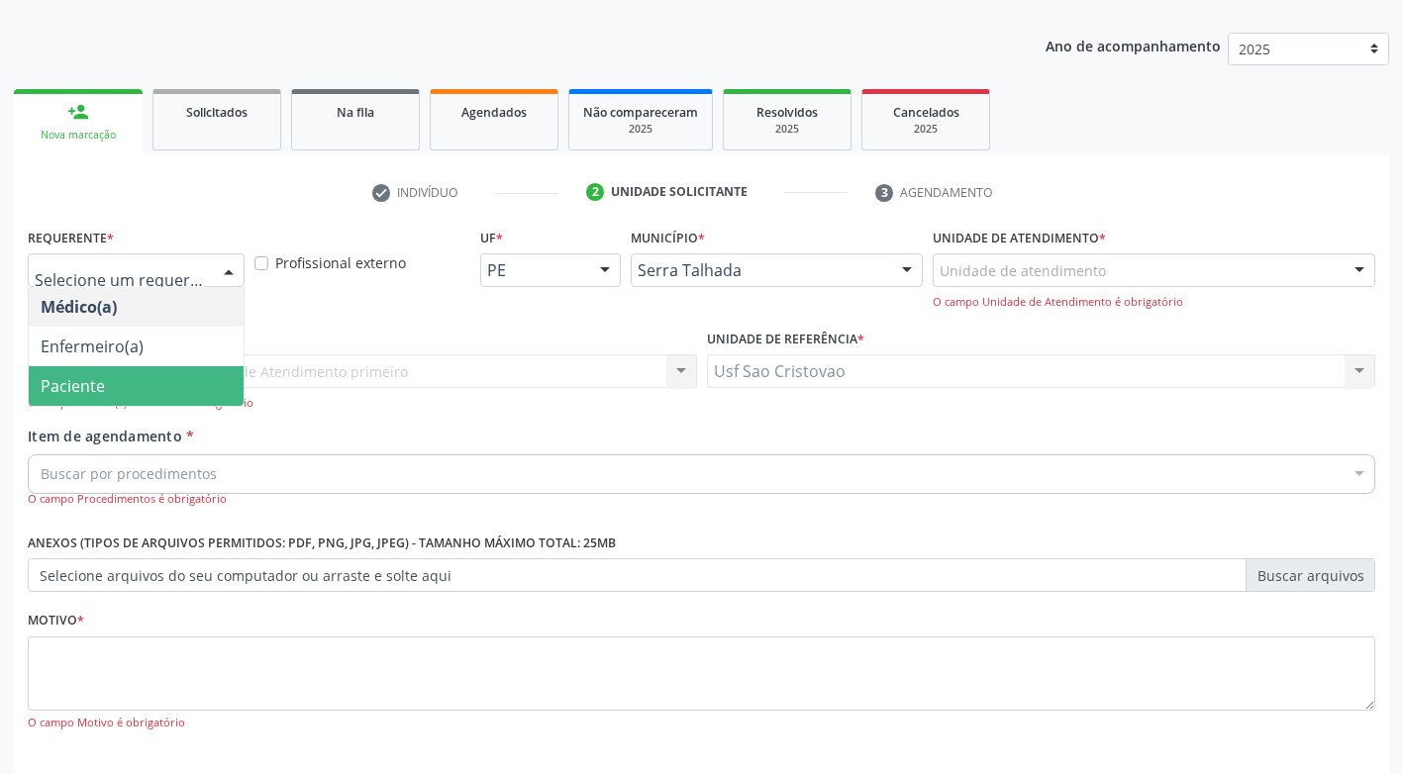
click at [161, 372] on span "Paciente" at bounding box center [136, 386] width 215 height 40
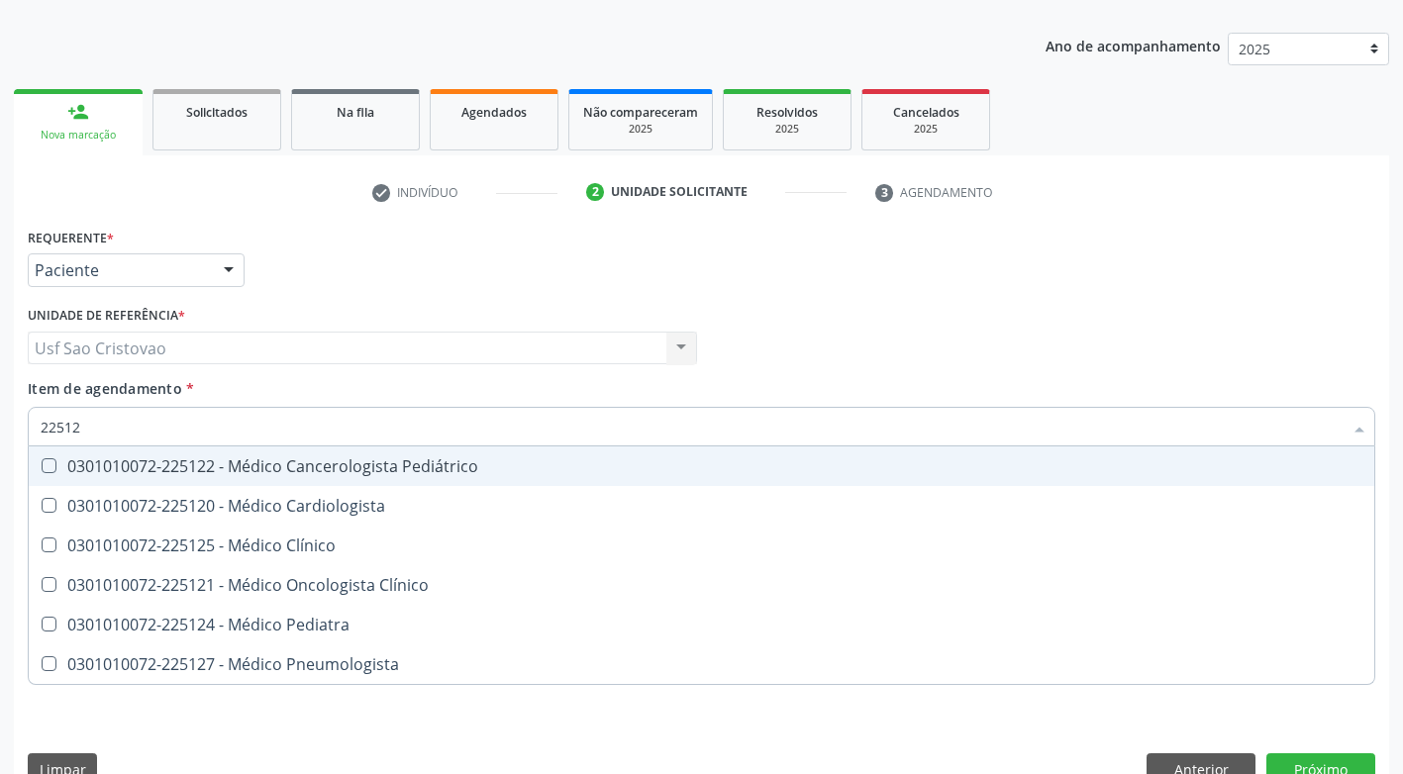
type input "225124"
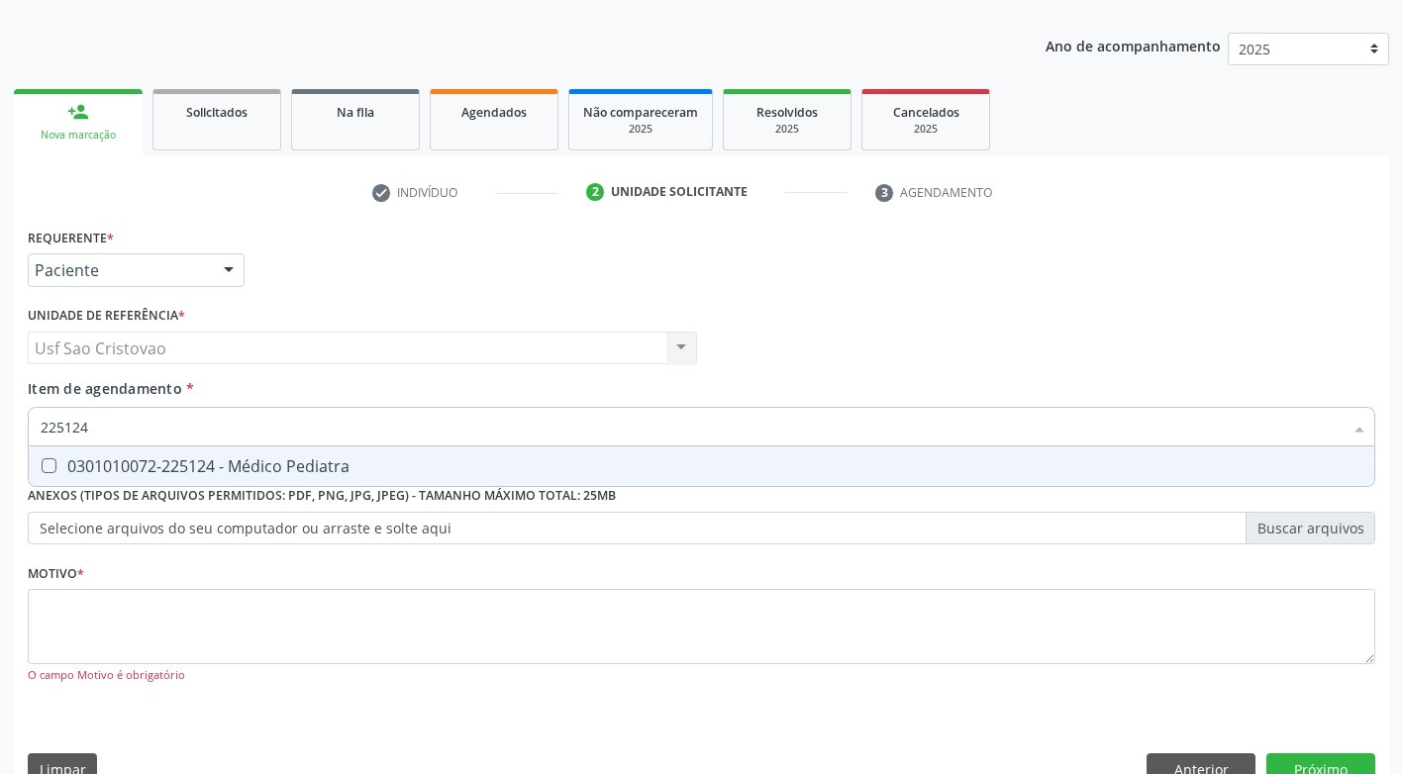
click at [53, 469] on Pediatra at bounding box center [49, 465] width 15 height 15
click at [42, 469] on Pediatra "checkbox" at bounding box center [35, 465] width 13 height 13
checkbox Pediatra "true"
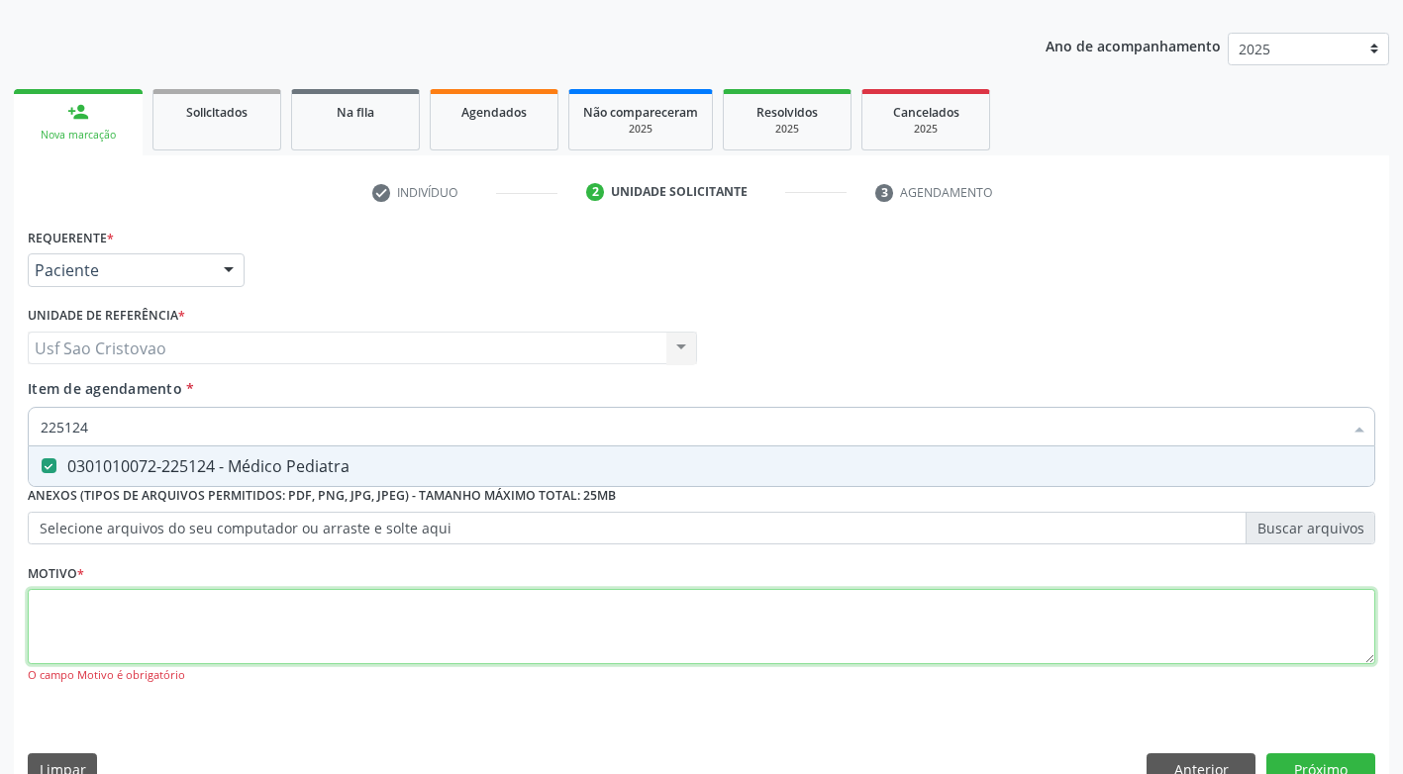
click at [493, 634] on div "Requerente * Paciente Médico(a) Enfermeiro(a) Paciente Nenhum resultado encontr…" at bounding box center [701, 467] width 1347 height 489
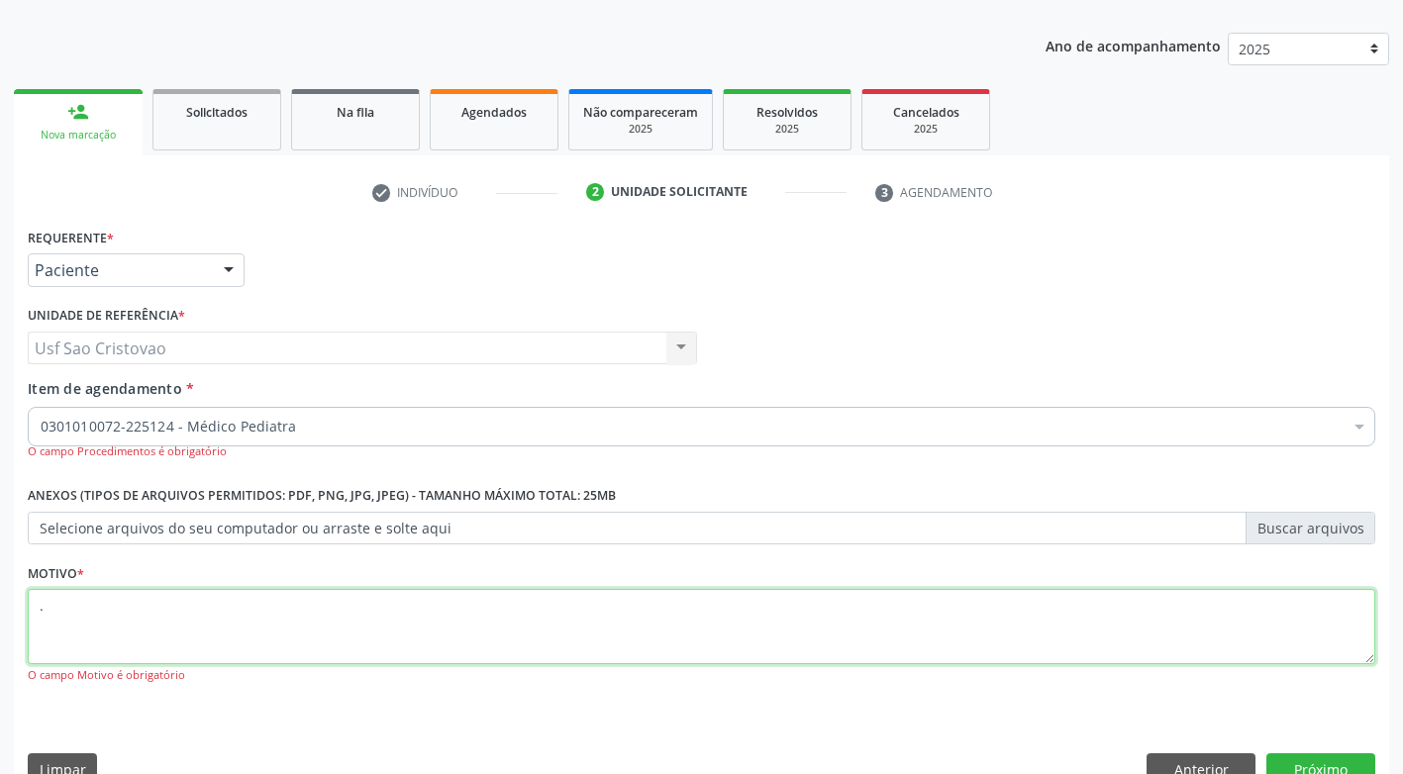
type textarea "."
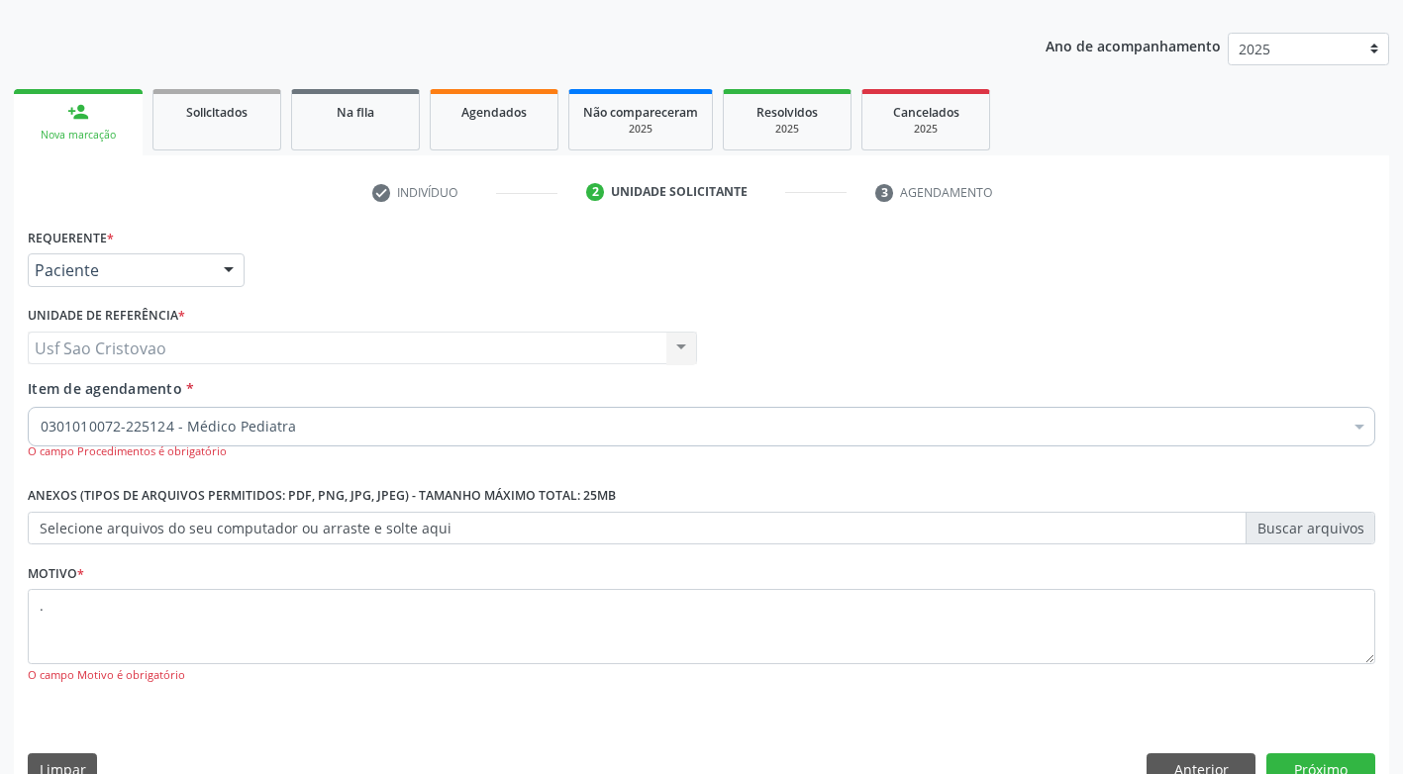
click at [505, 675] on div "O campo Motivo é obrigatório" at bounding box center [701, 675] width 1347 height 17
click at [1330, 762] on button "Próximo" at bounding box center [1320, 770] width 109 height 34
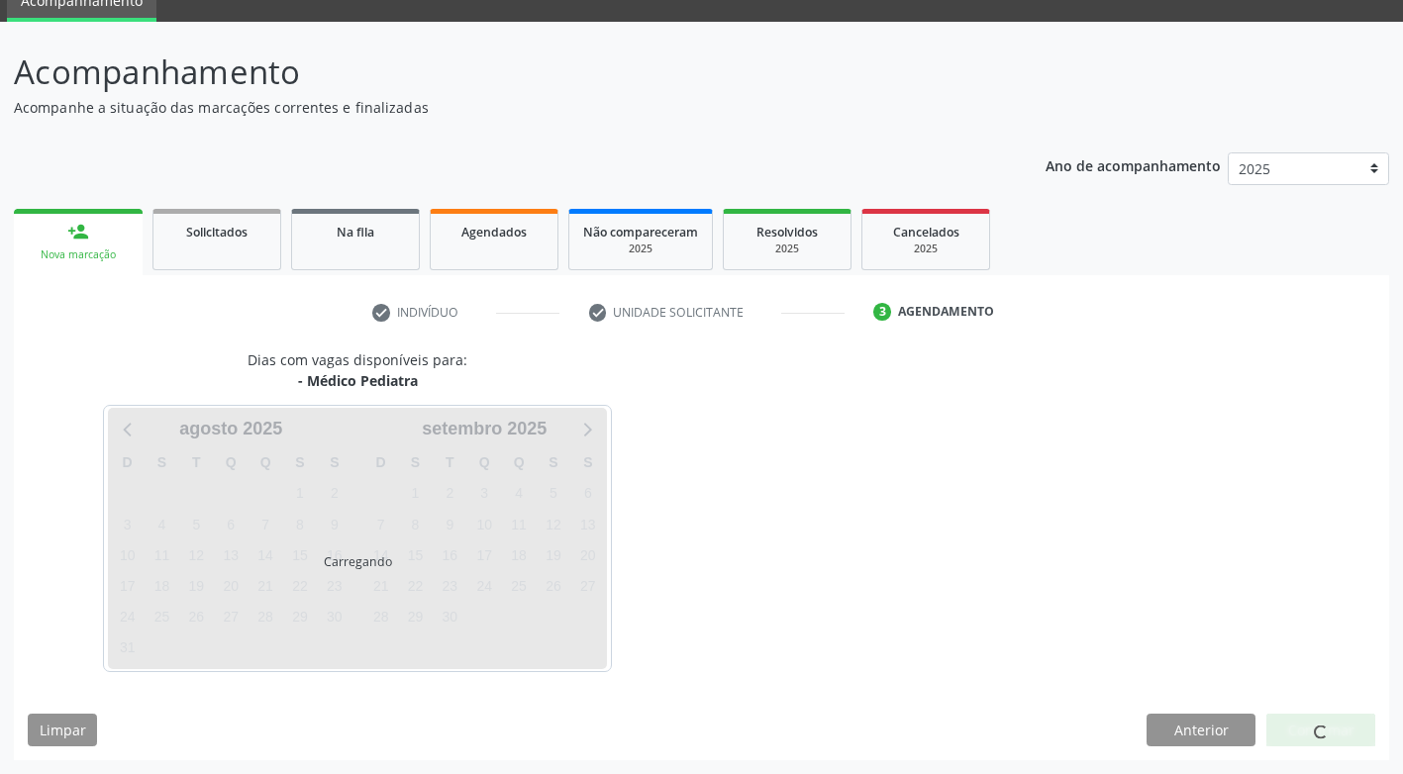
scroll to position [87, 0]
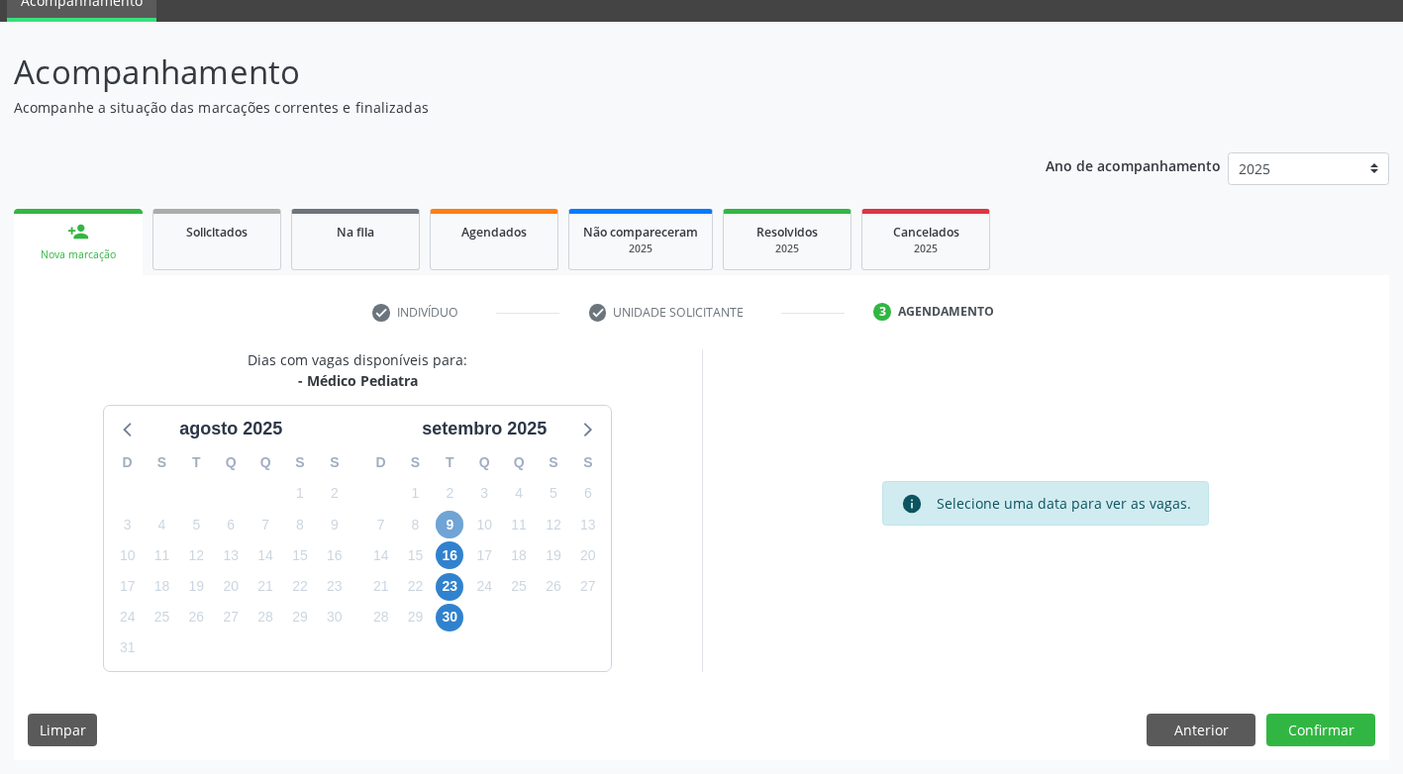
click at [446, 528] on span "9" at bounding box center [450, 525] width 28 height 28
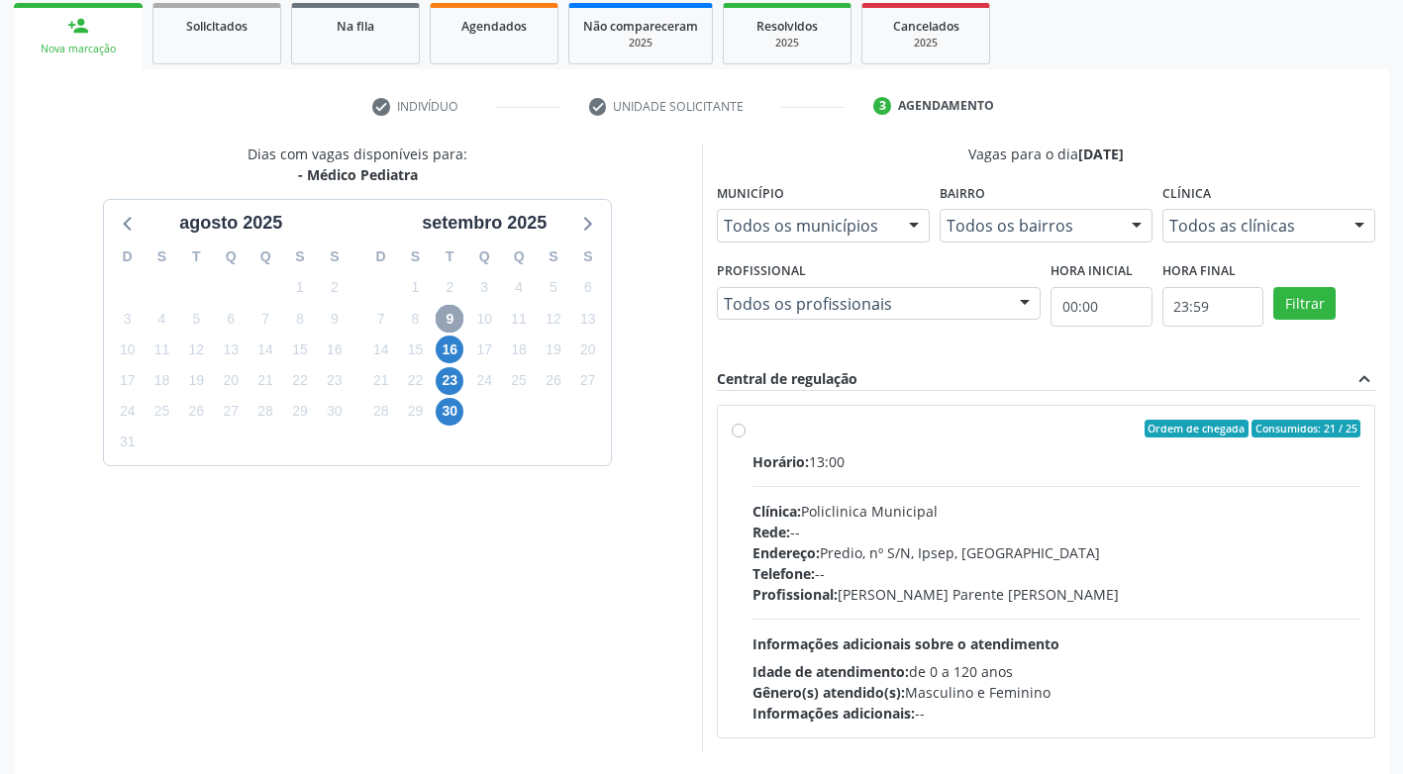
scroll to position [373, 0]
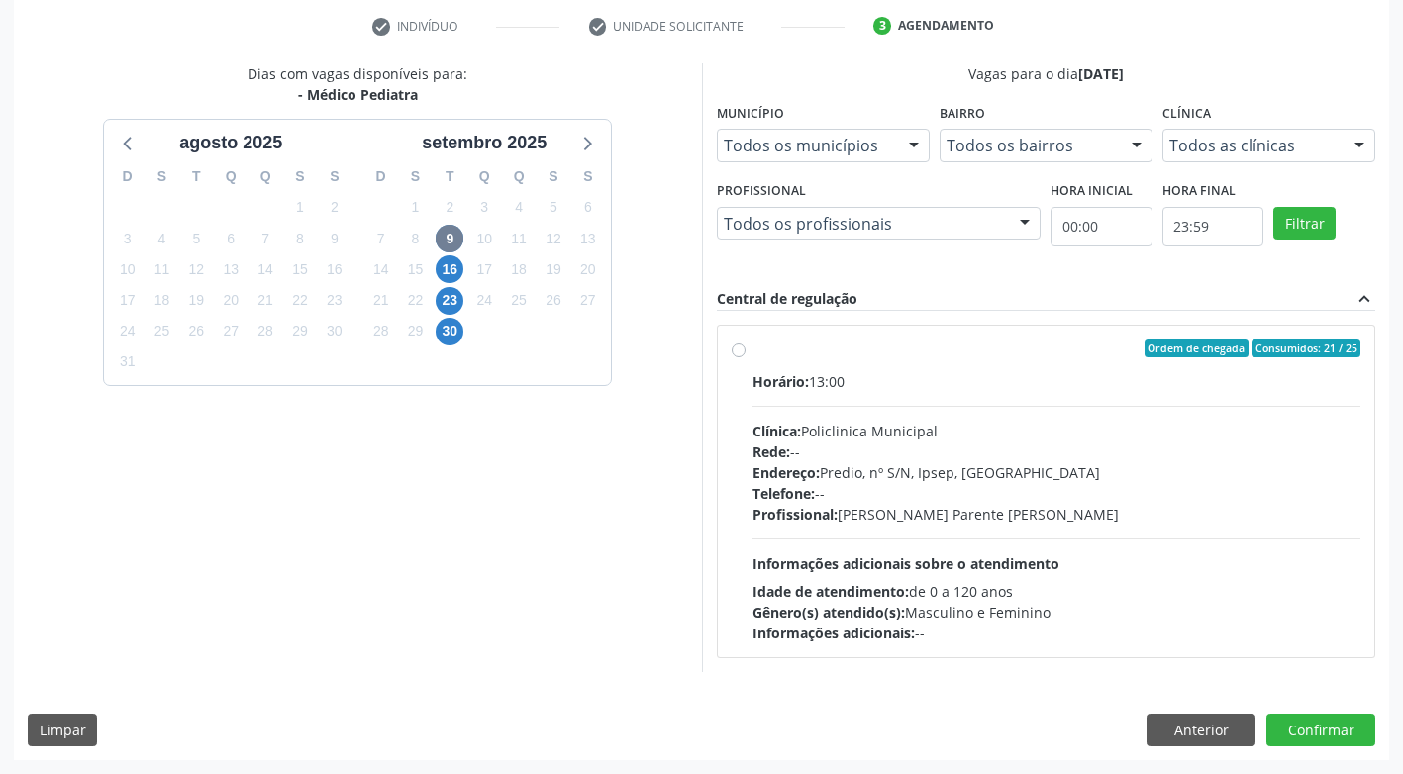
click at [752, 348] on label "Ordem de chegada Consumidos: 21 / 25 Horário: 13:00 Clínica: Policlinica Munici…" at bounding box center [1056, 492] width 609 height 304
click at [735, 348] on input "Ordem de chegada Consumidos: 21 / 25 Horário: 13:00 Clínica: Policlinica Munici…" at bounding box center [739, 349] width 14 height 18
radio input "true"
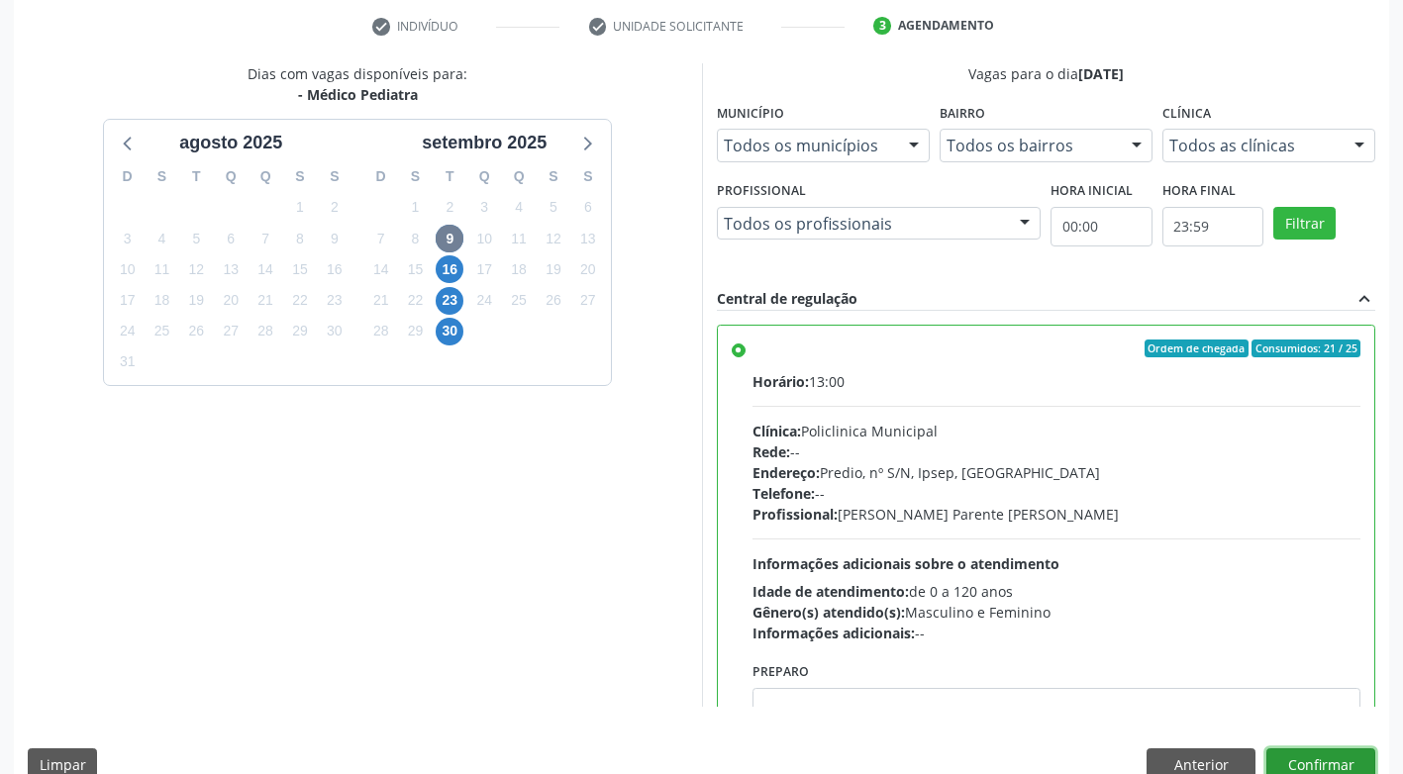
click at [1319, 759] on button "Confirmar" at bounding box center [1320, 765] width 109 height 34
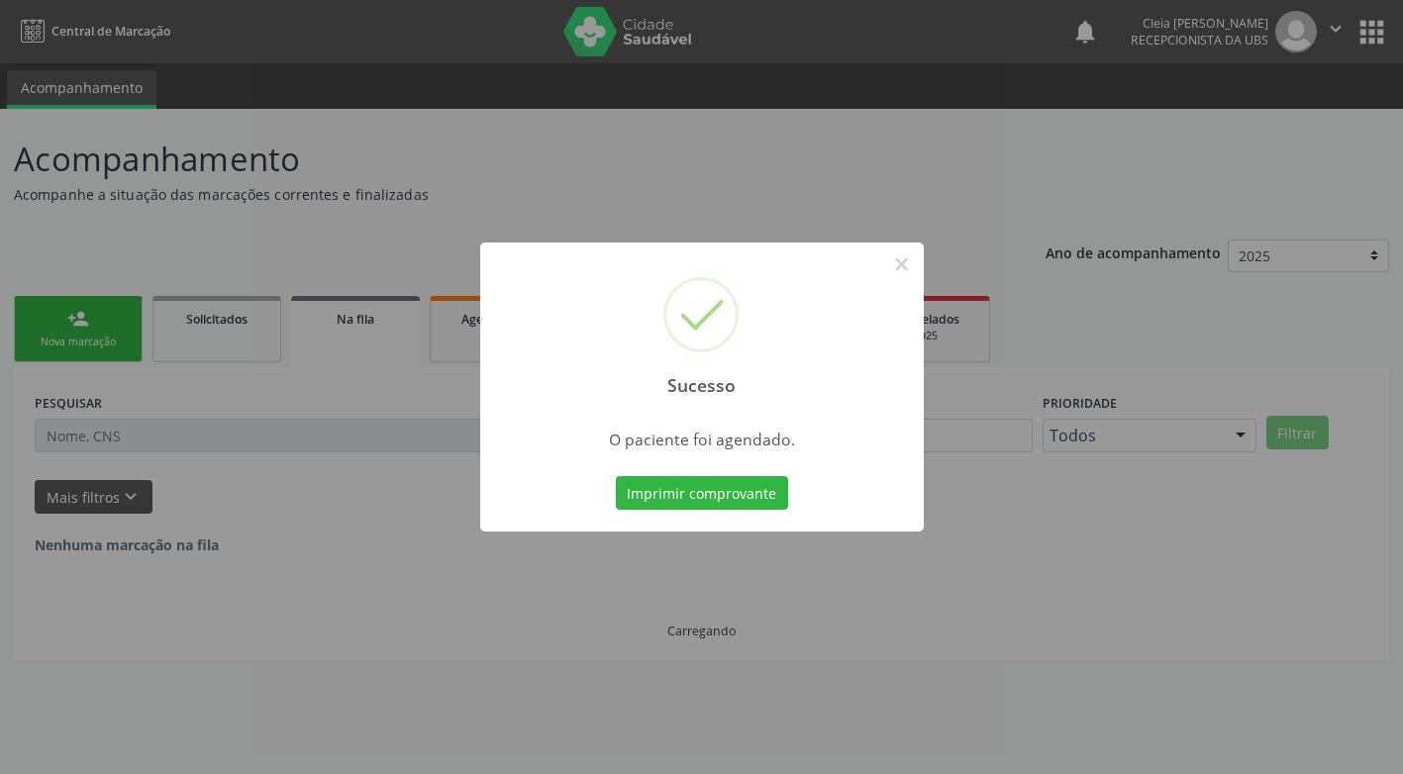
scroll to position [0, 0]
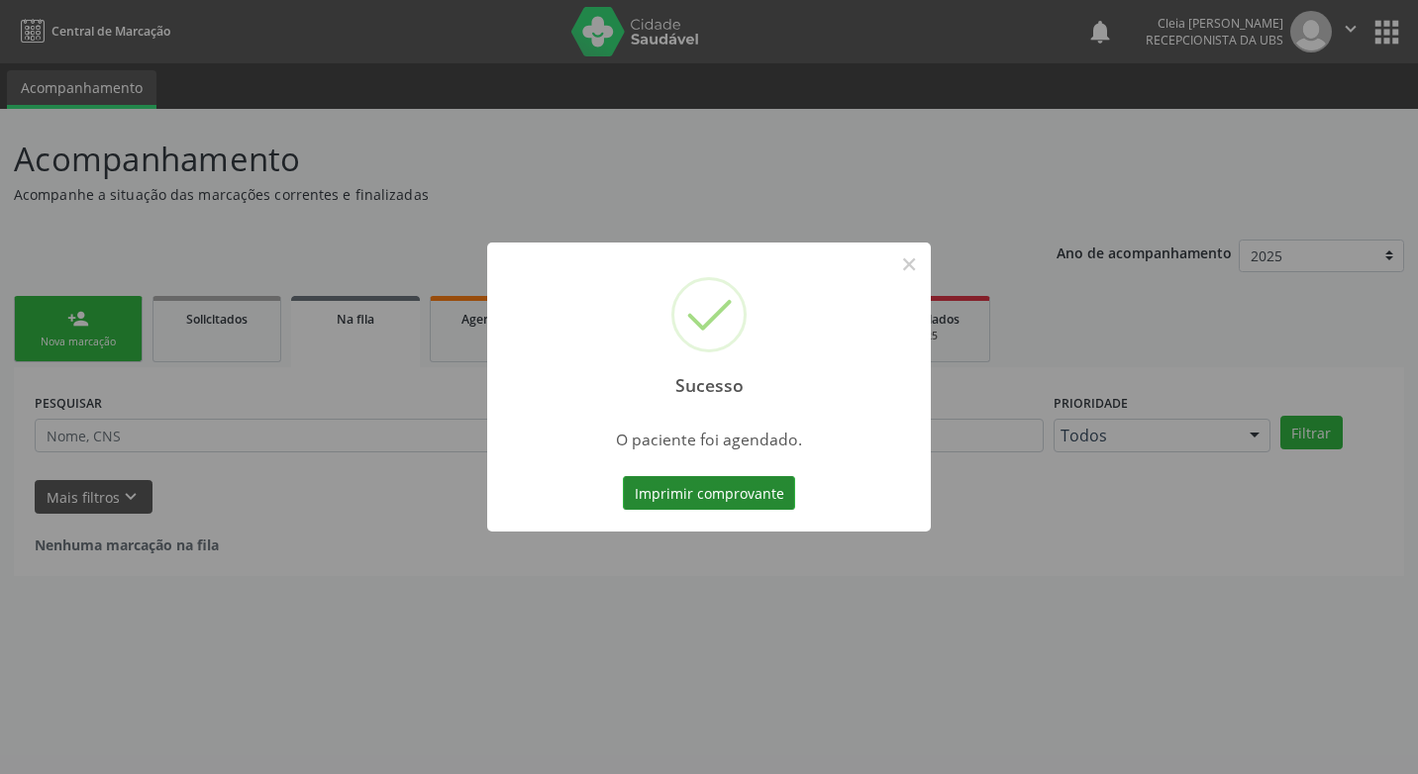
click at [677, 484] on button "Imprimir comprovante" at bounding box center [709, 493] width 172 height 34
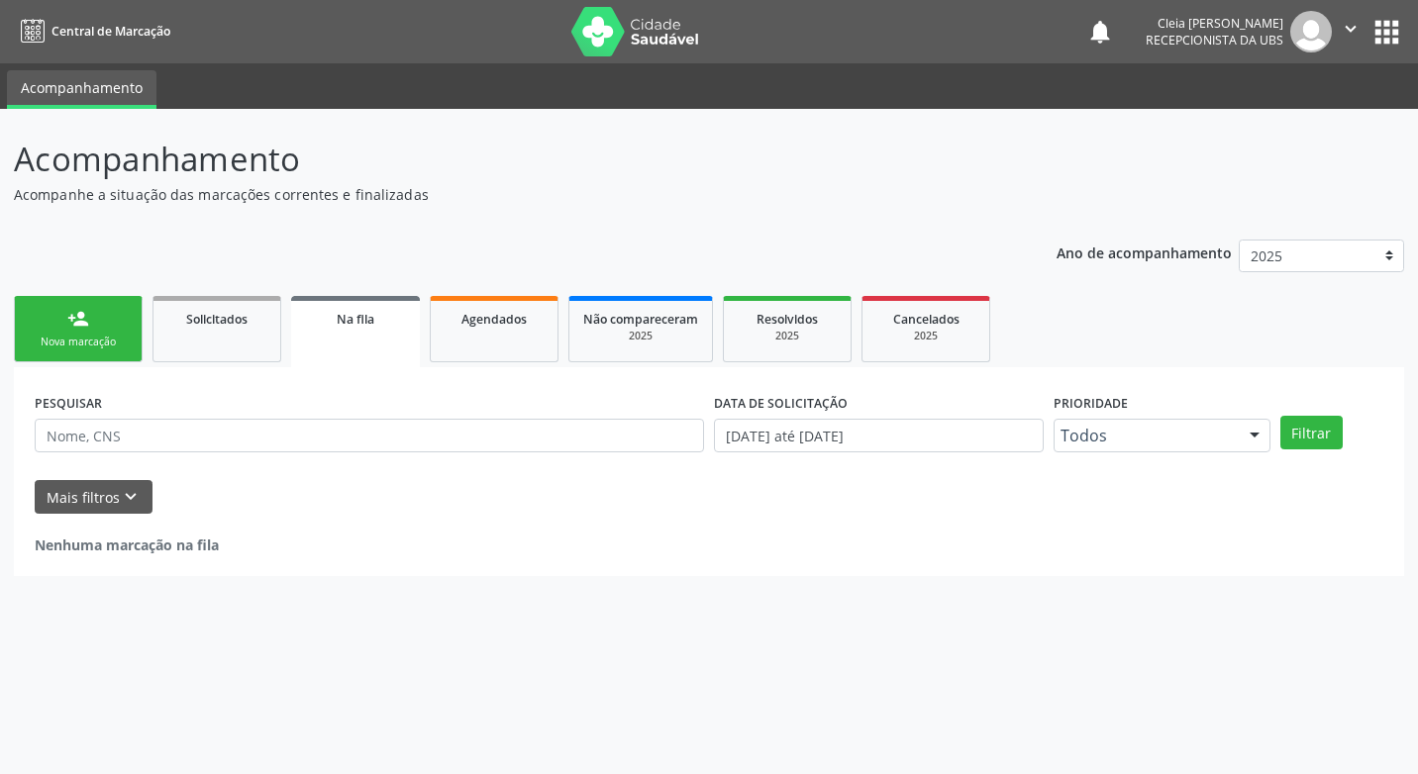
click at [46, 335] on div "Nova marcação" at bounding box center [78, 342] width 99 height 15
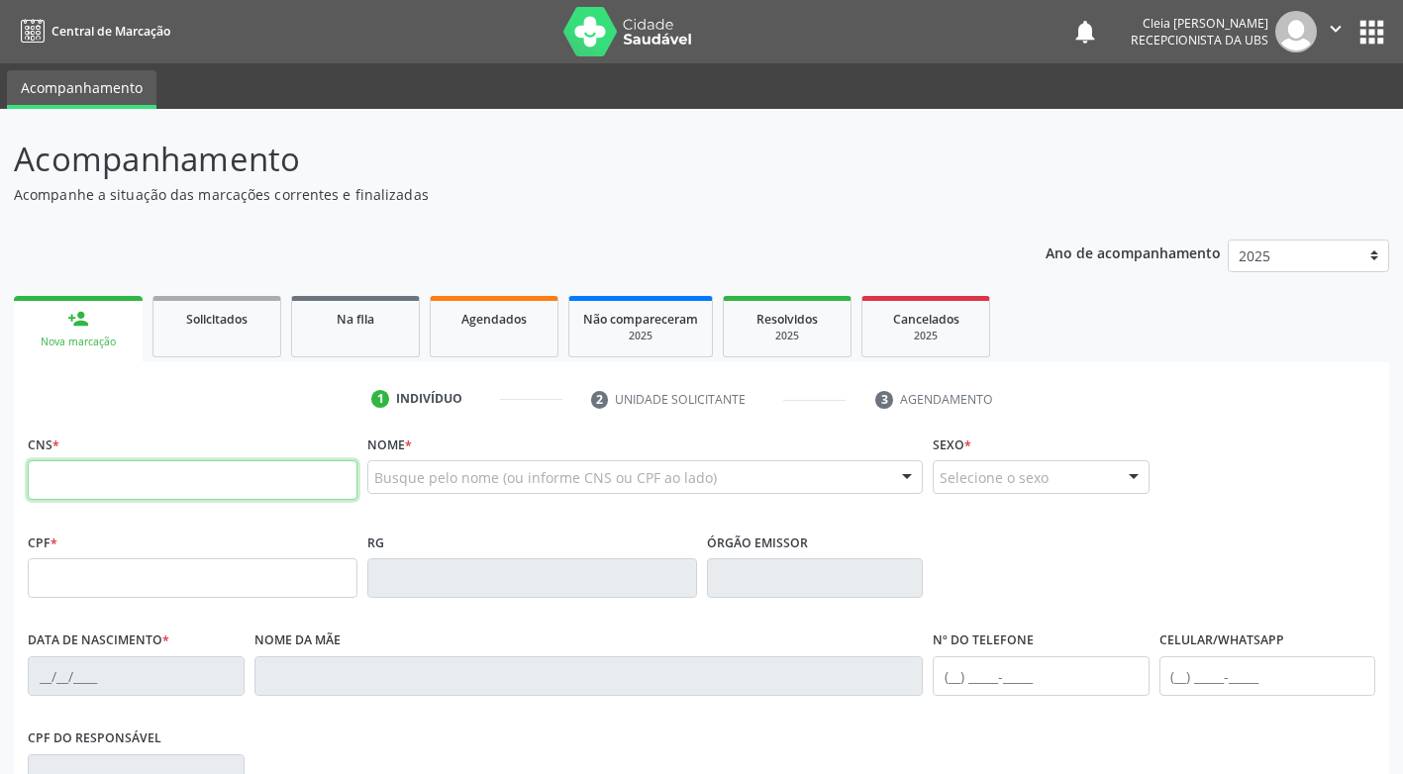
click at [137, 488] on input "text" at bounding box center [193, 480] width 330 height 40
type input "708 1055 4918 0935"
type input "03/04/2024"
type input "Eliene de Moura Silva"
type input "(87) 99629-5174"
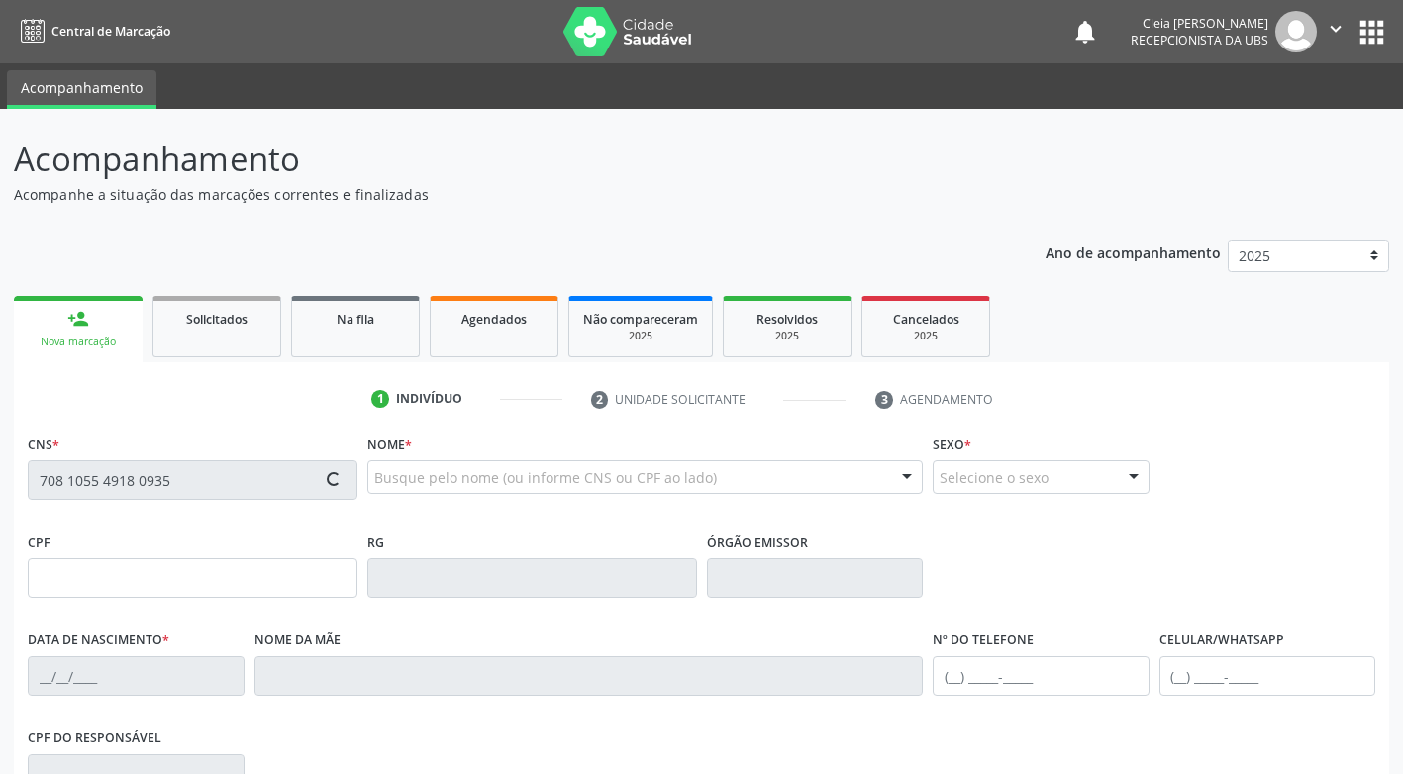
type input "296"
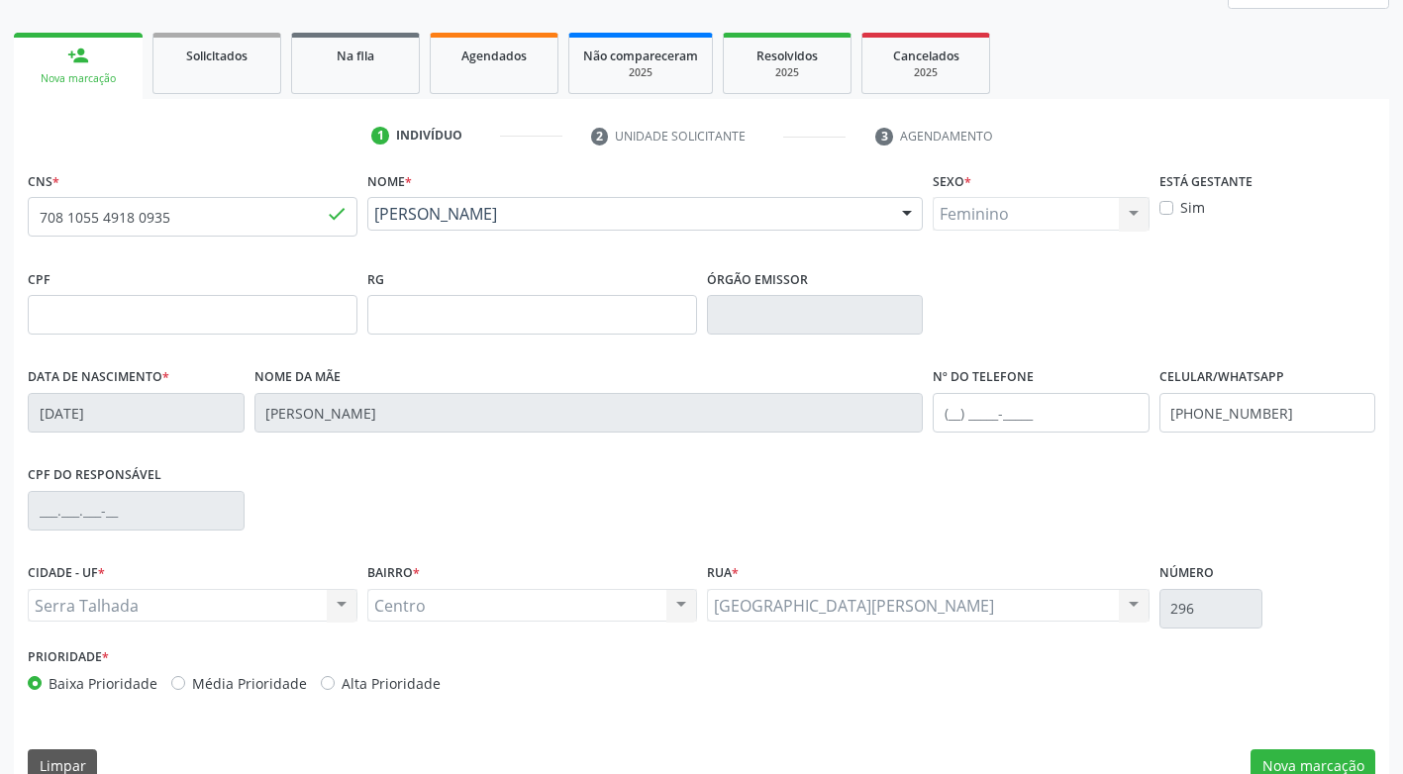
scroll to position [299, 0]
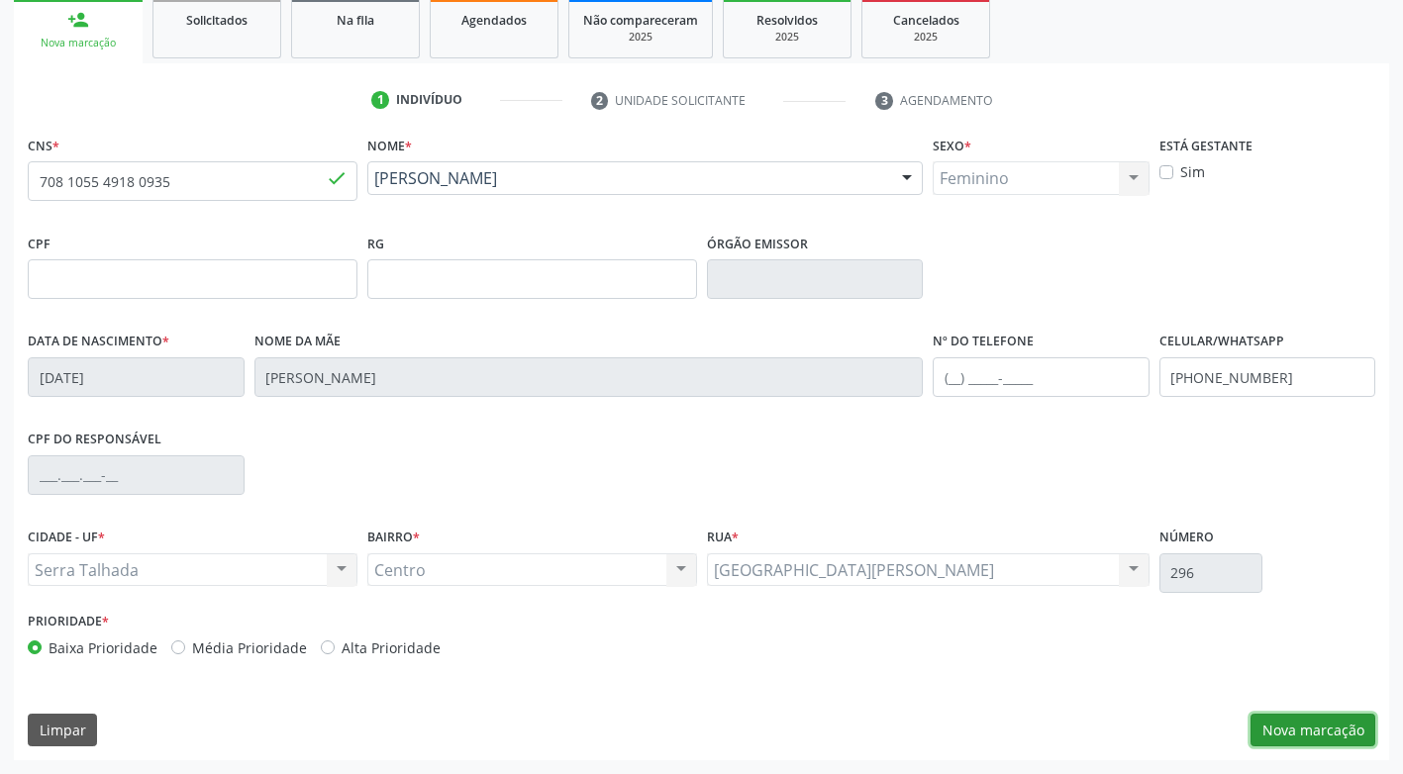
click at [1337, 733] on button "Nova marcação" at bounding box center [1312, 731] width 125 height 34
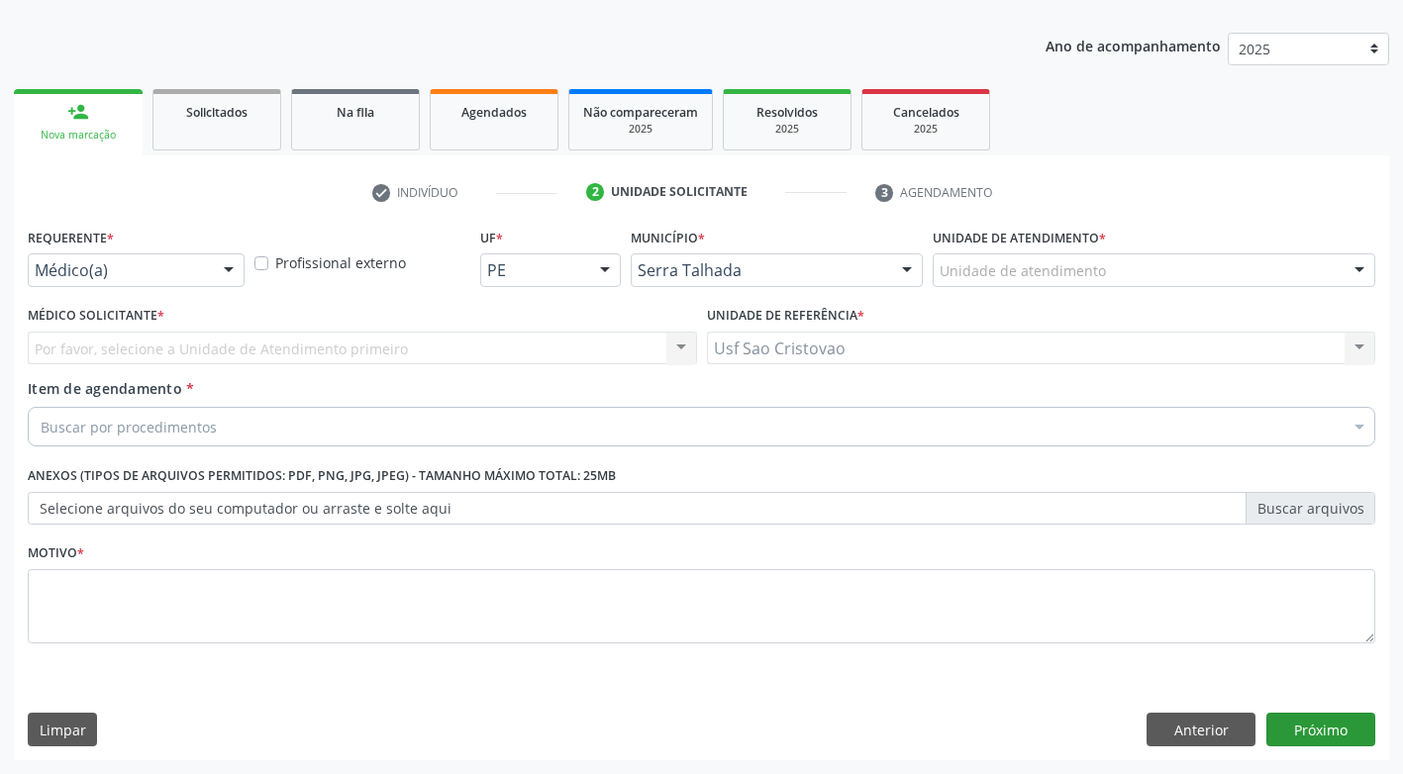
scroll to position [207, 0]
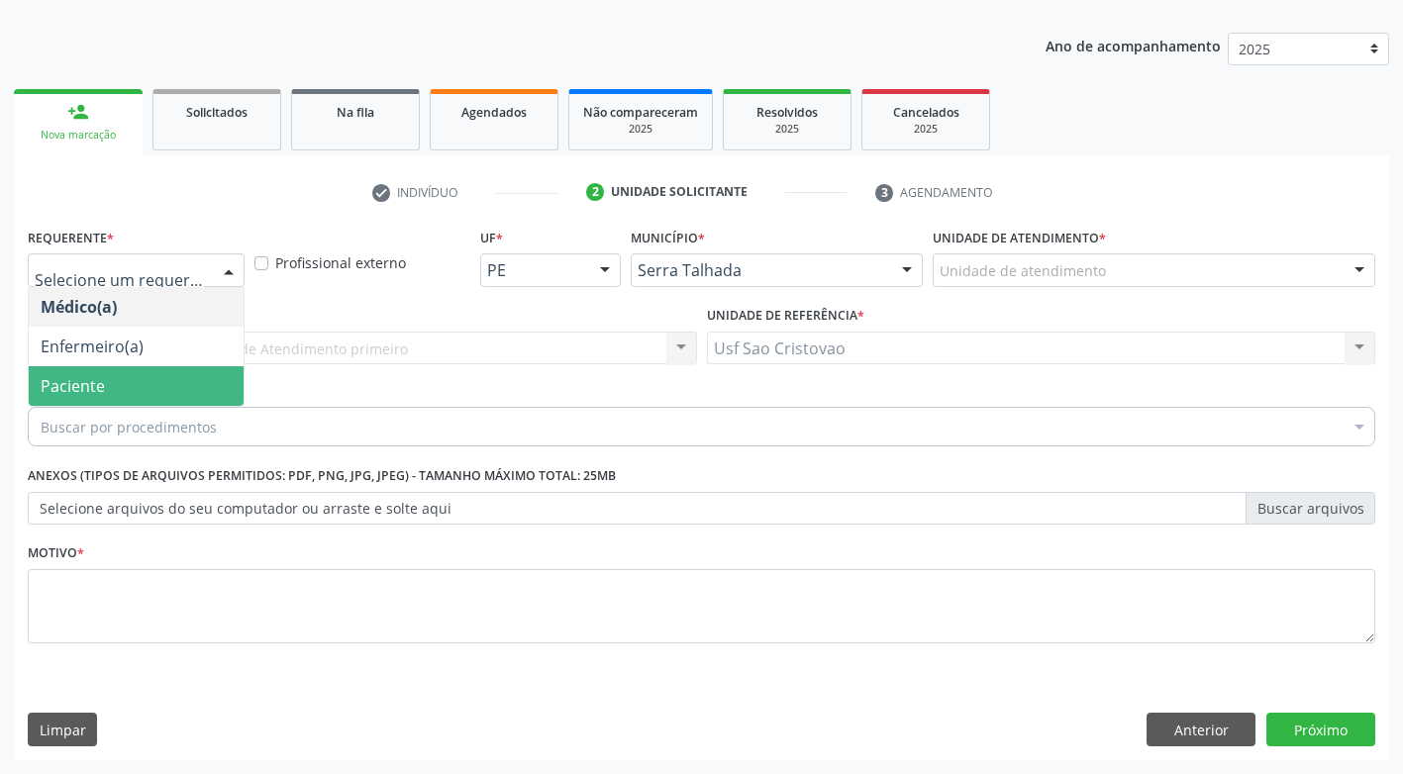
click at [165, 387] on span "Paciente" at bounding box center [136, 386] width 215 height 40
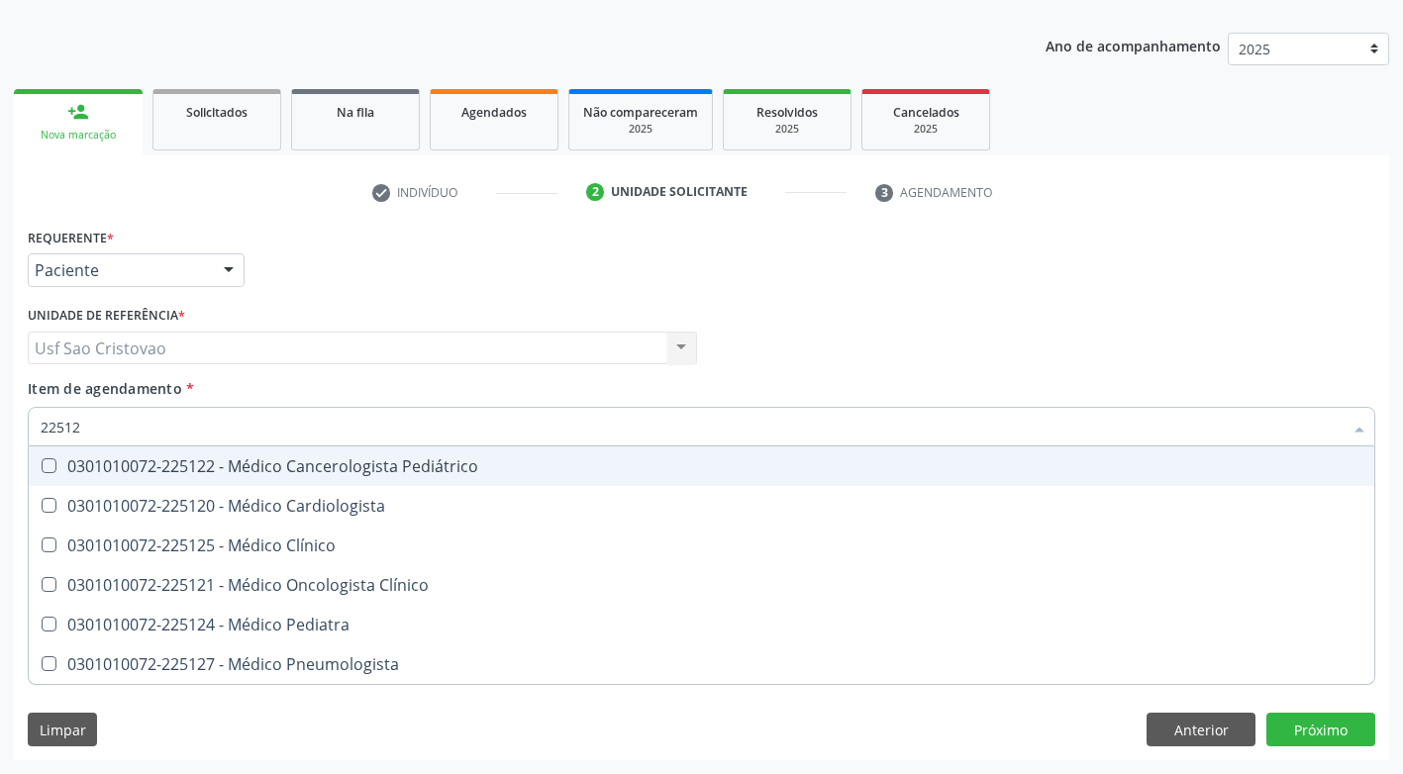
type input "225124"
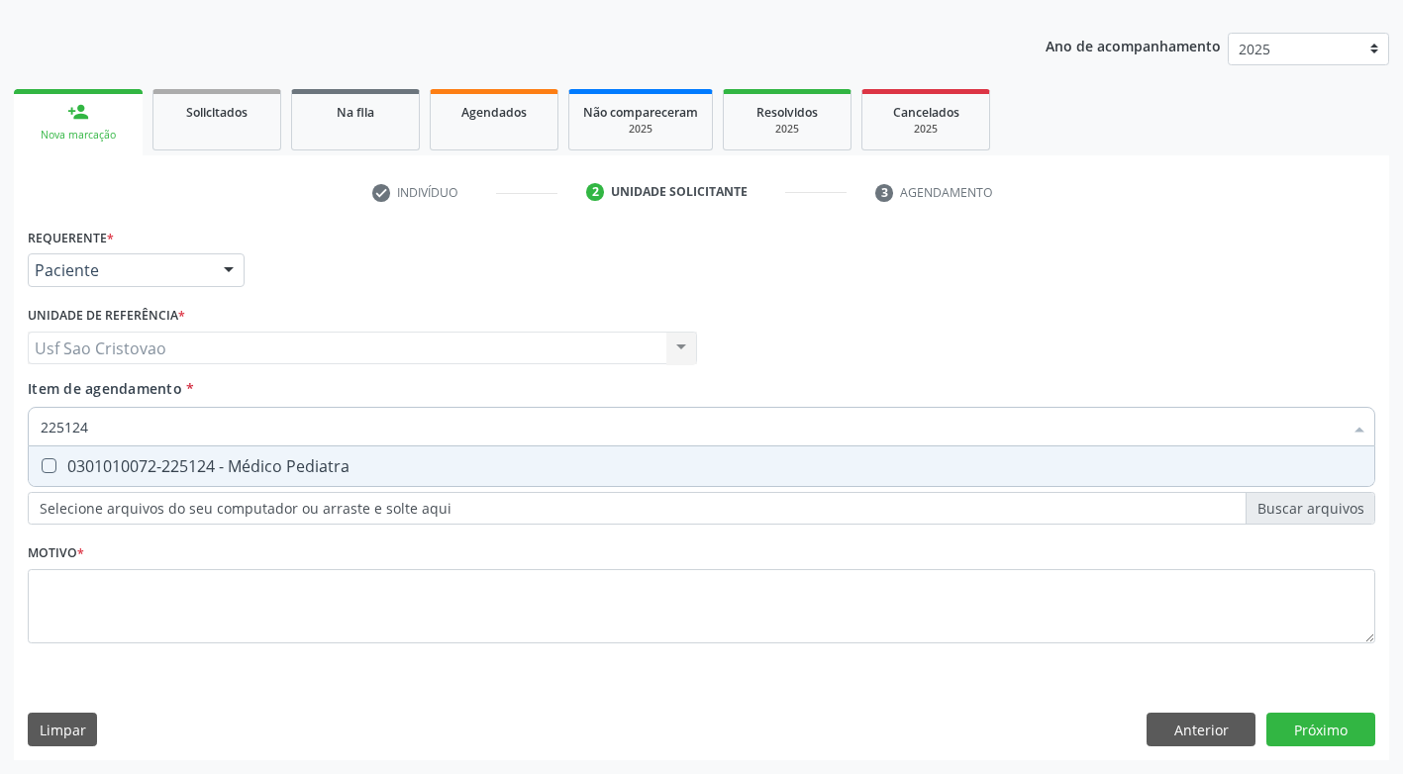
click at [49, 462] on Pediatra at bounding box center [49, 465] width 15 height 15
click at [42, 462] on Pediatra "checkbox" at bounding box center [35, 465] width 13 height 13
checkbox Pediatra "true"
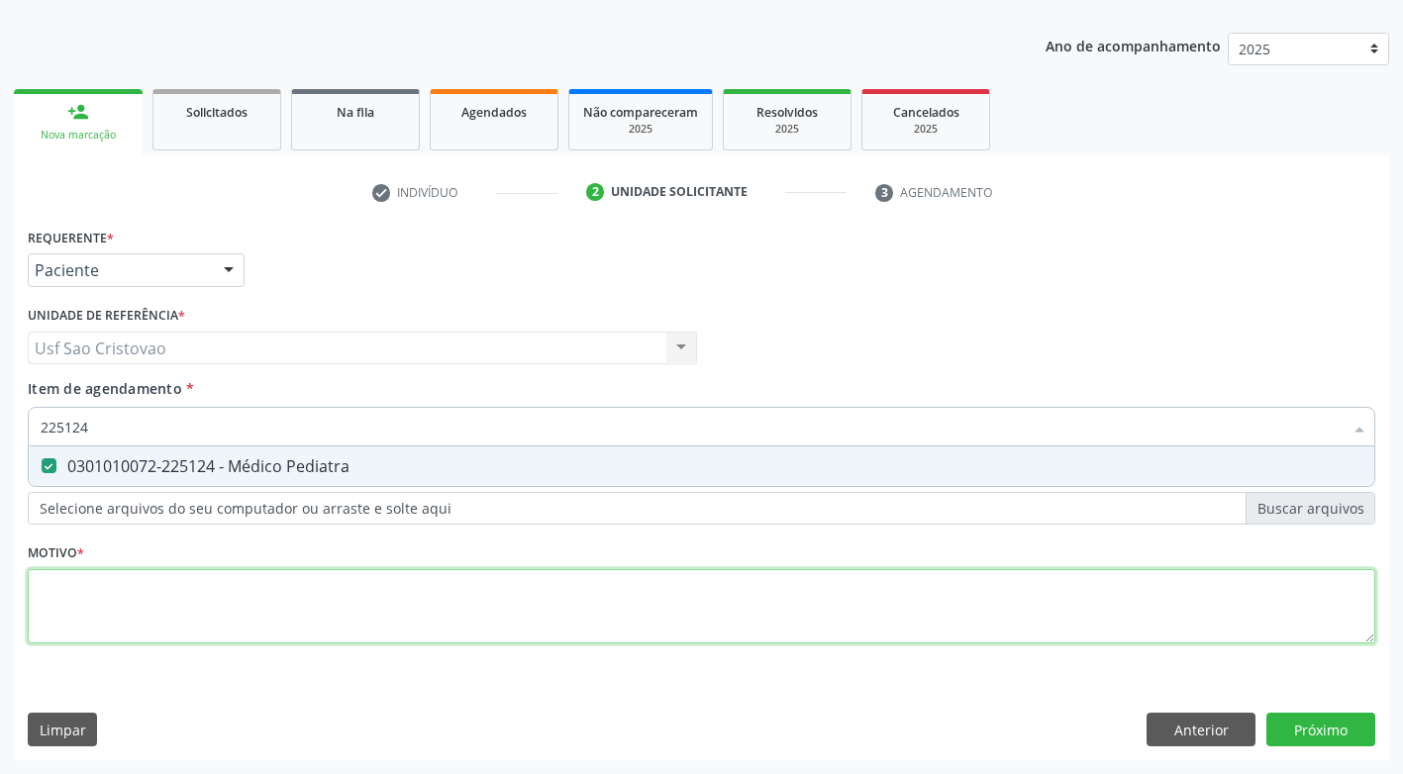
click at [159, 600] on div "Requerente * Paciente Médico(a) Enfermeiro(a) Paciente Nenhum resultado encontr…" at bounding box center [701, 447] width 1347 height 448
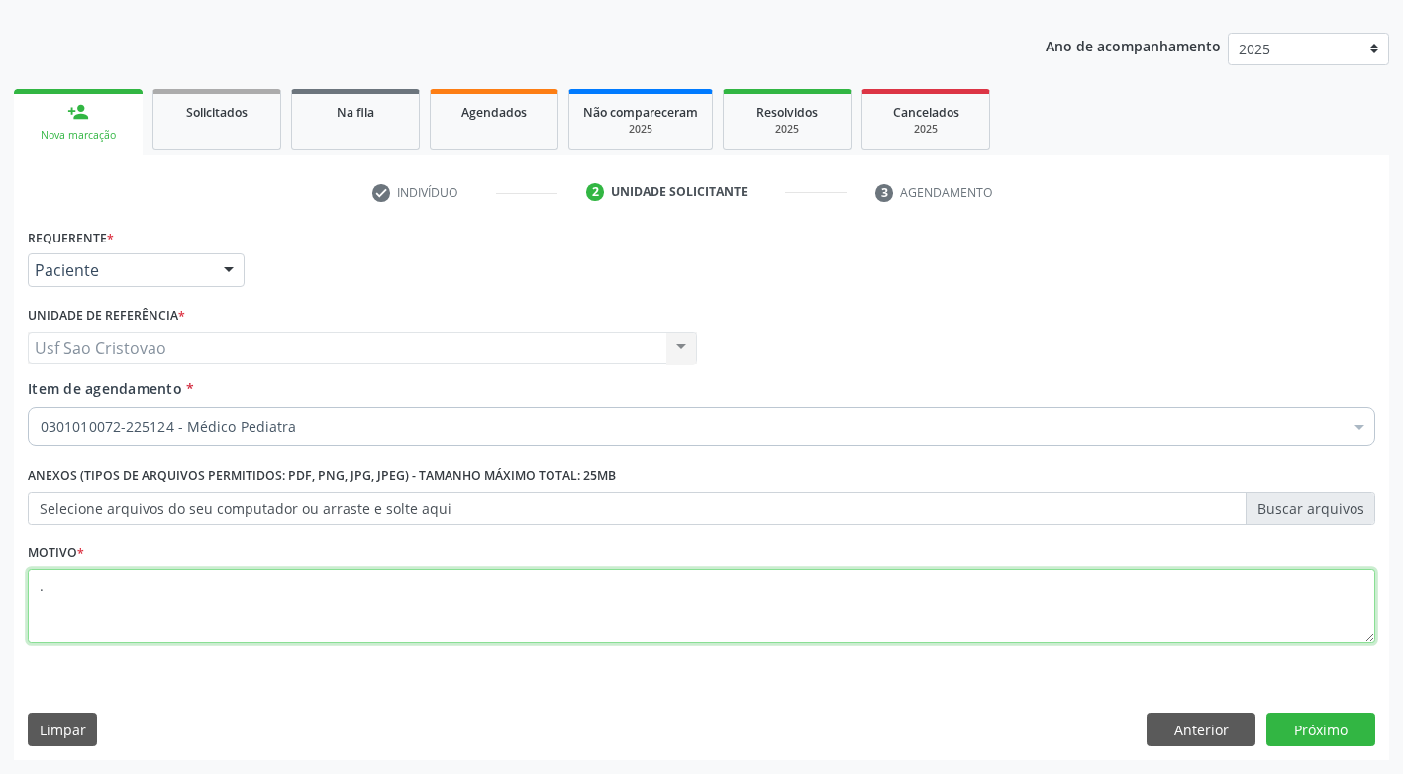
type textarea "."
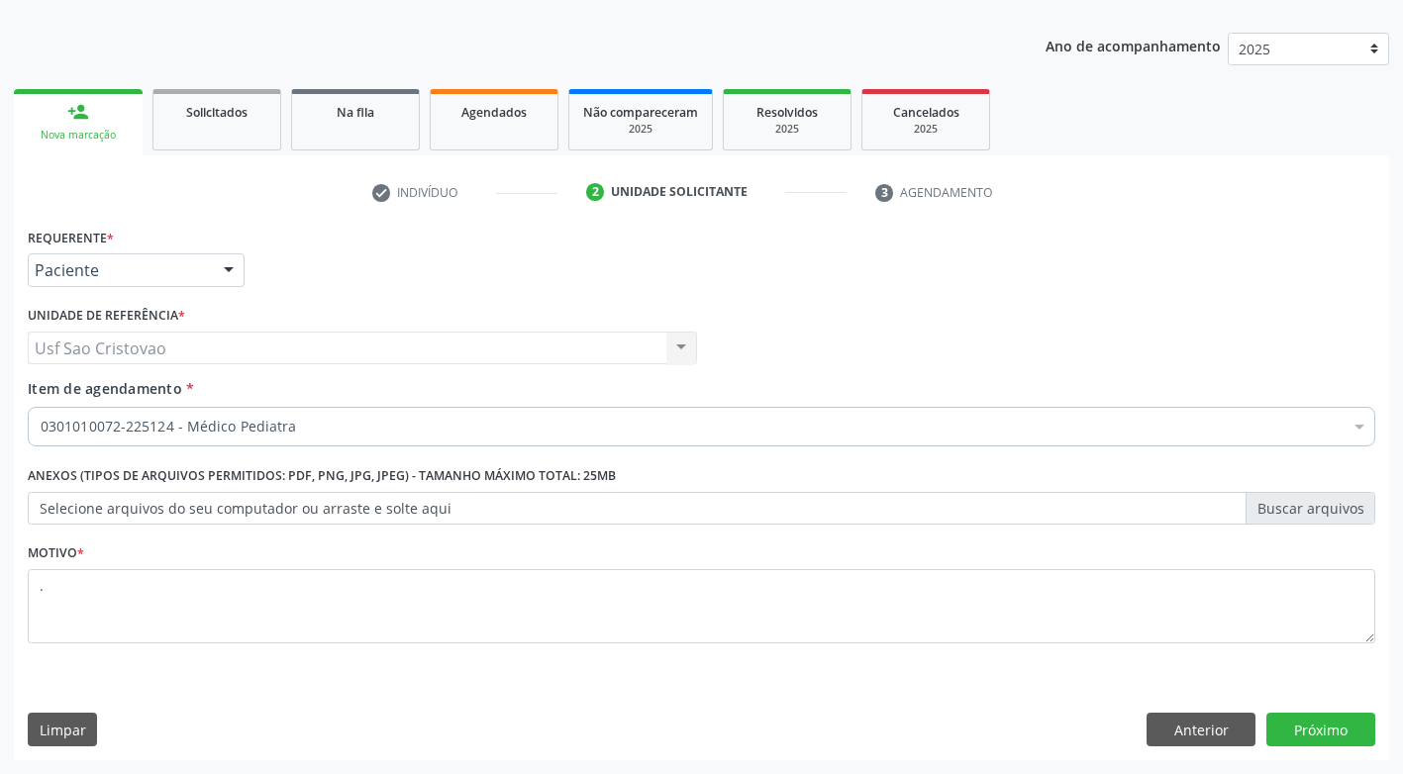
click at [460, 729] on div "Limpar Anterior Próximo" at bounding box center [701, 730] width 1347 height 34
click at [1291, 734] on button "Próximo" at bounding box center [1320, 730] width 109 height 34
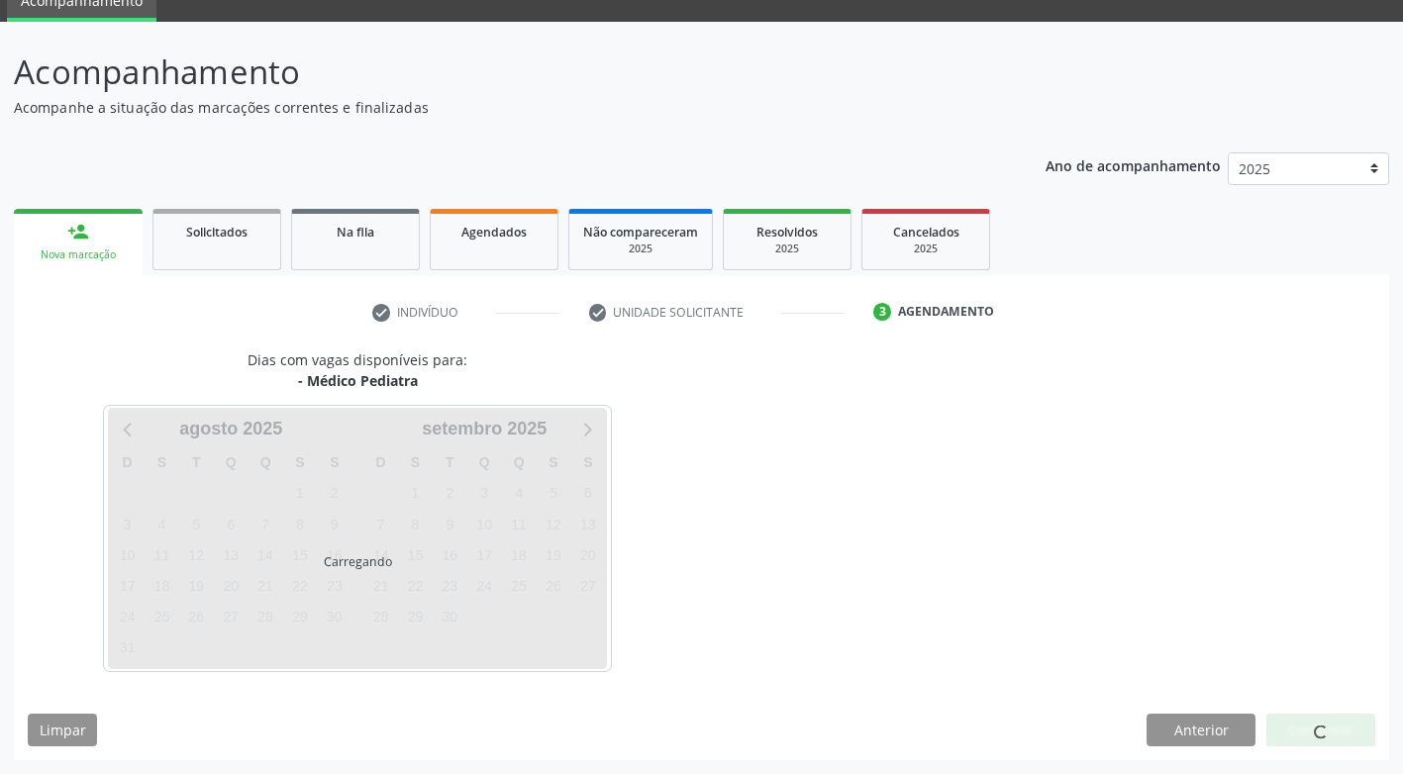
scroll to position [146, 0]
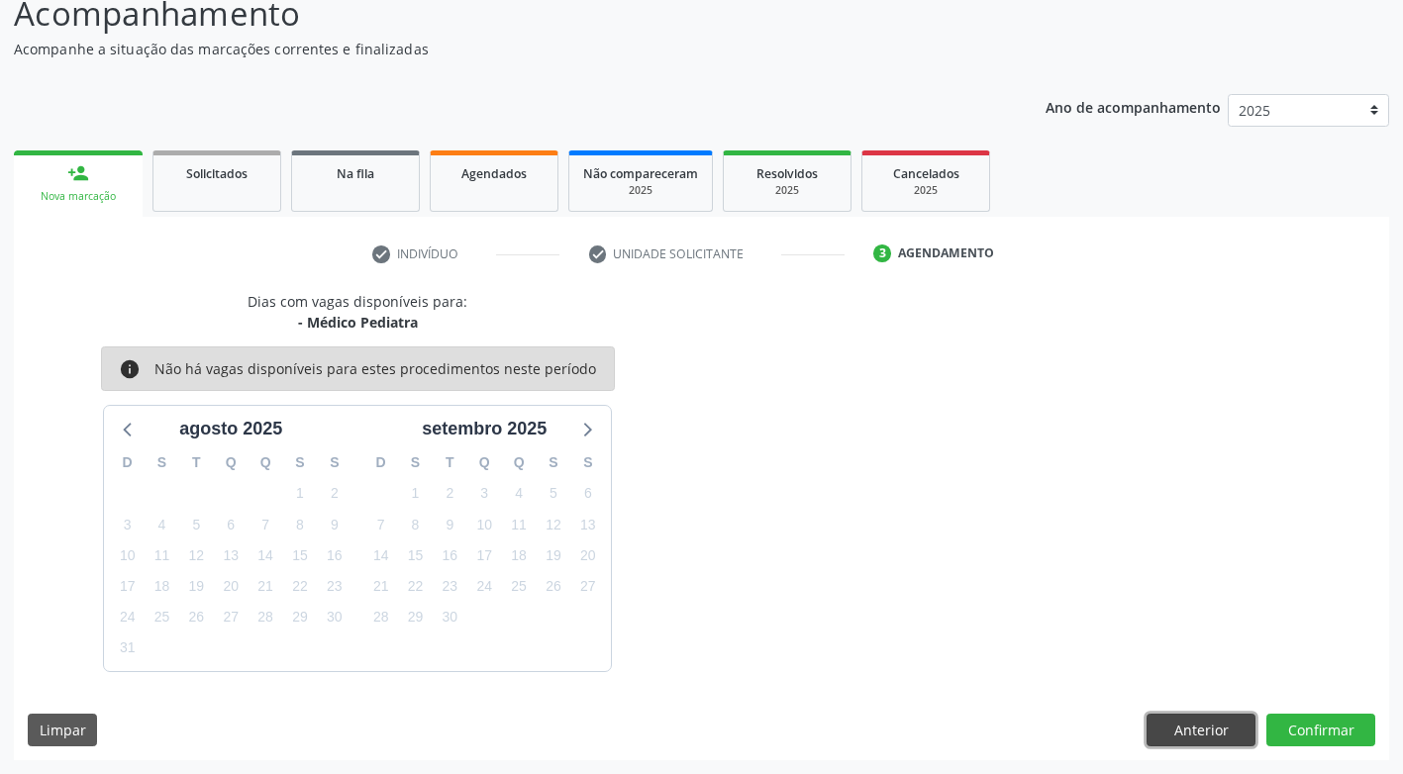
click at [1159, 735] on button "Anterior" at bounding box center [1200, 731] width 109 height 34
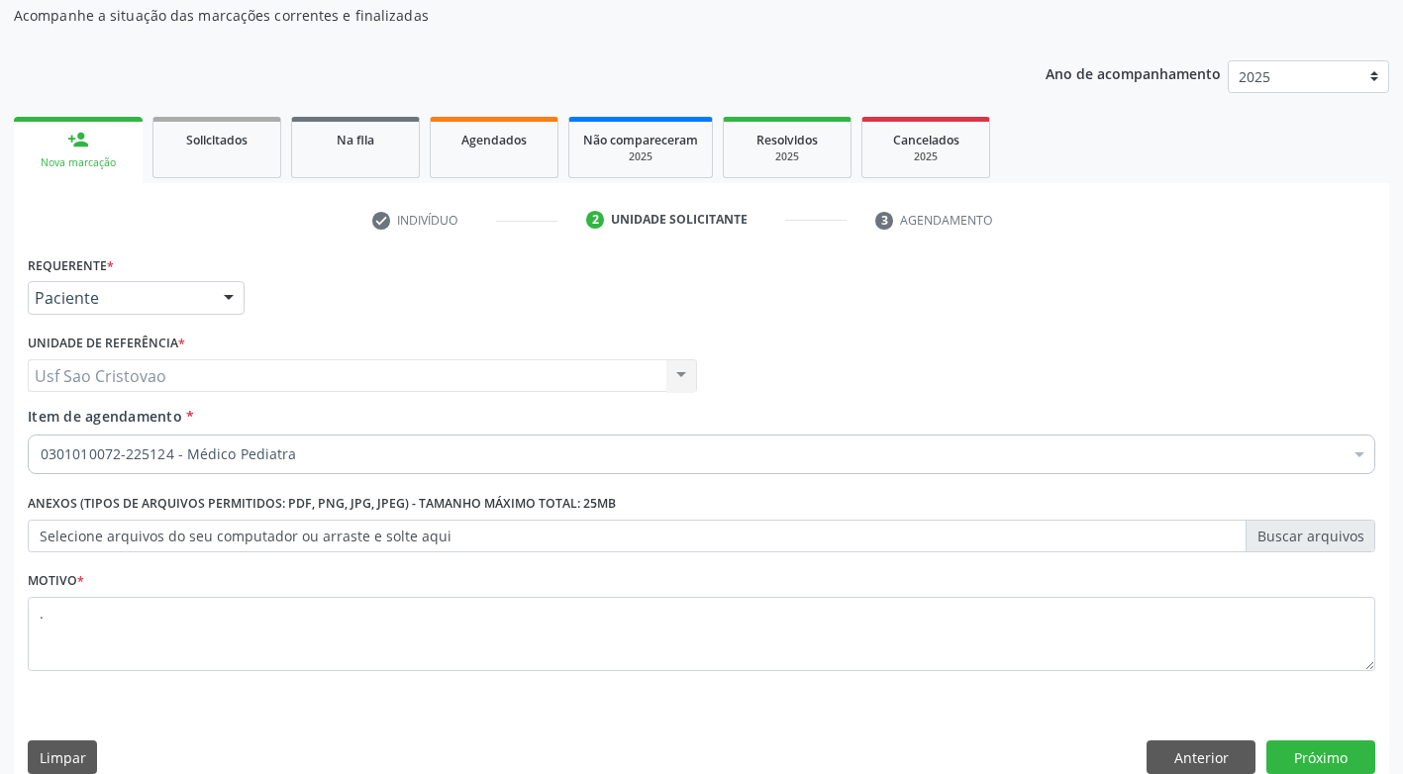
scroll to position [207, 0]
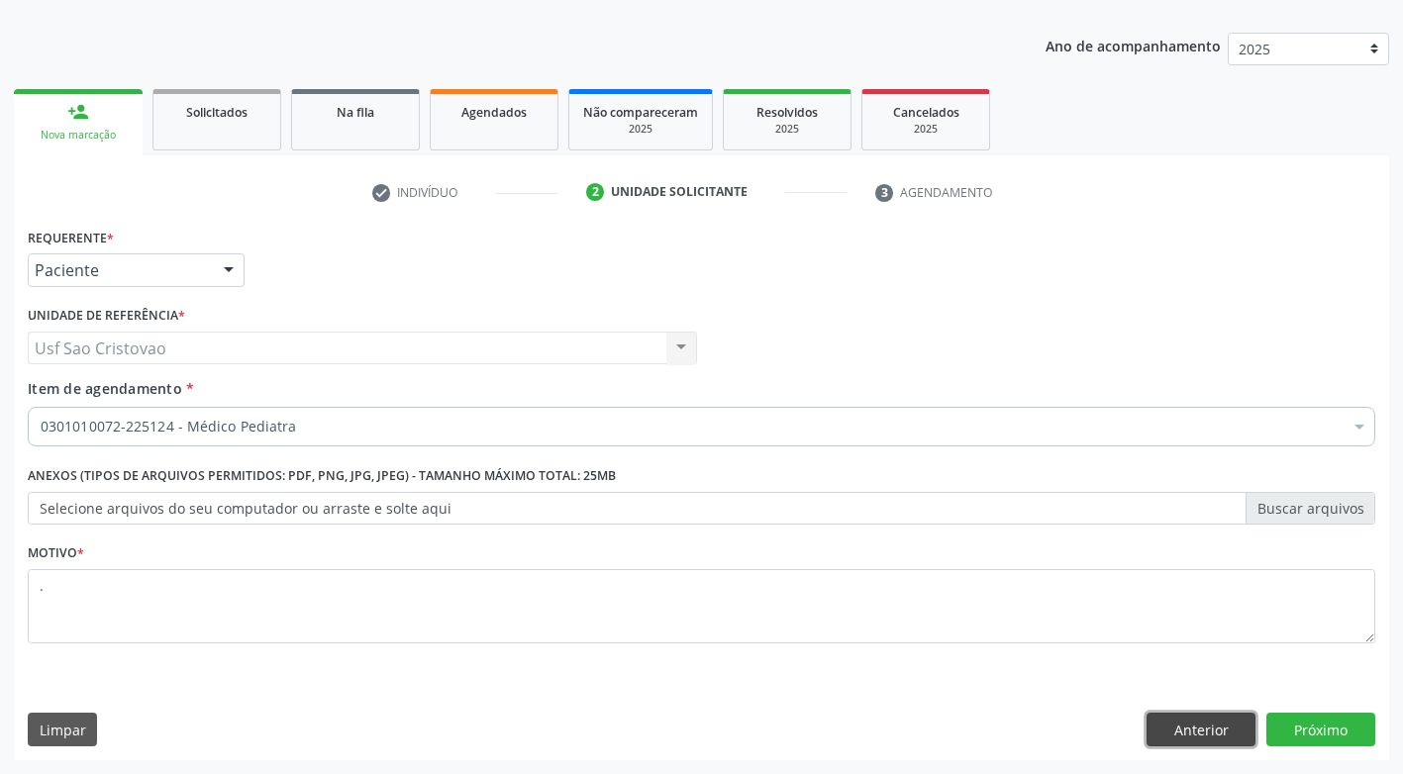
click at [1181, 730] on button "Anterior" at bounding box center [1200, 730] width 109 height 34
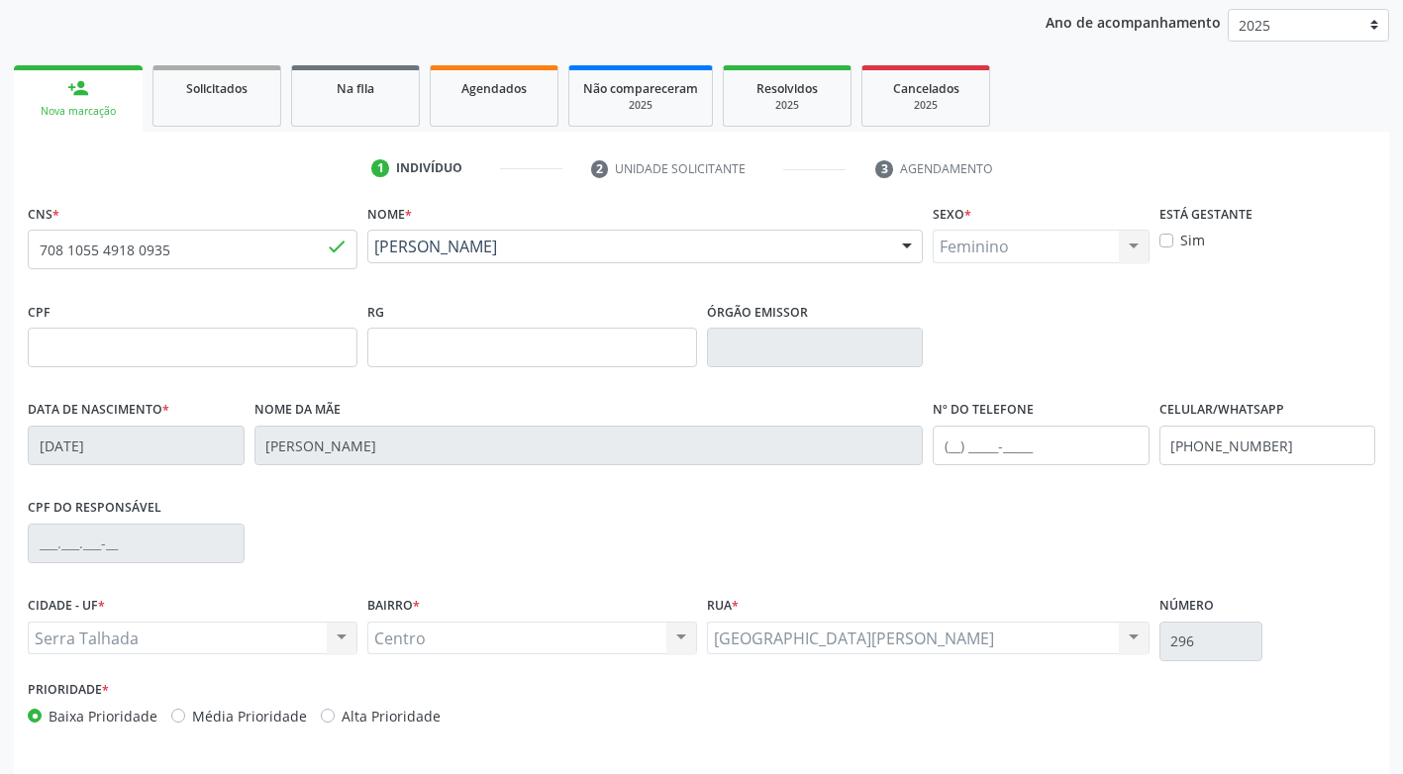
scroll to position [299, 0]
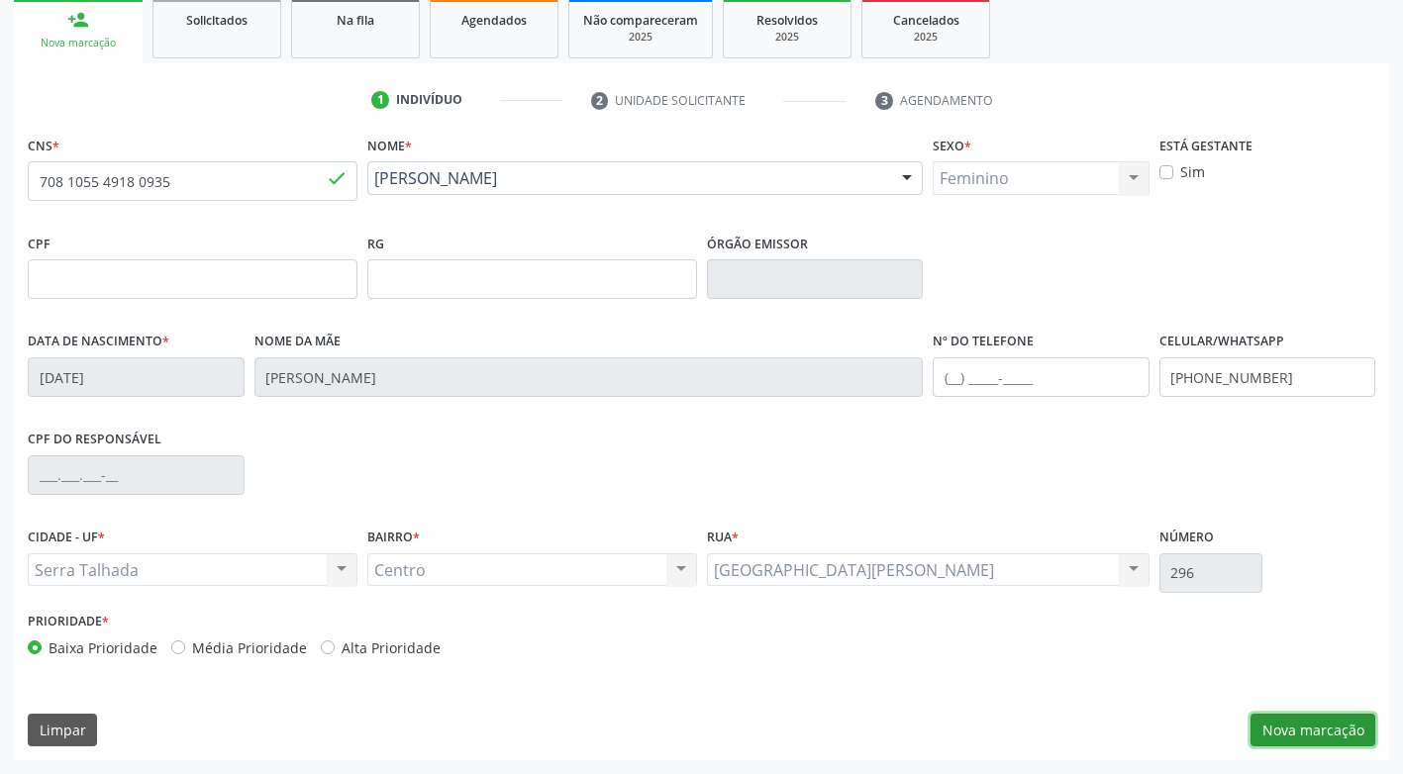
click at [1277, 731] on button "Nova marcação" at bounding box center [1312, 731] width 125 height 34
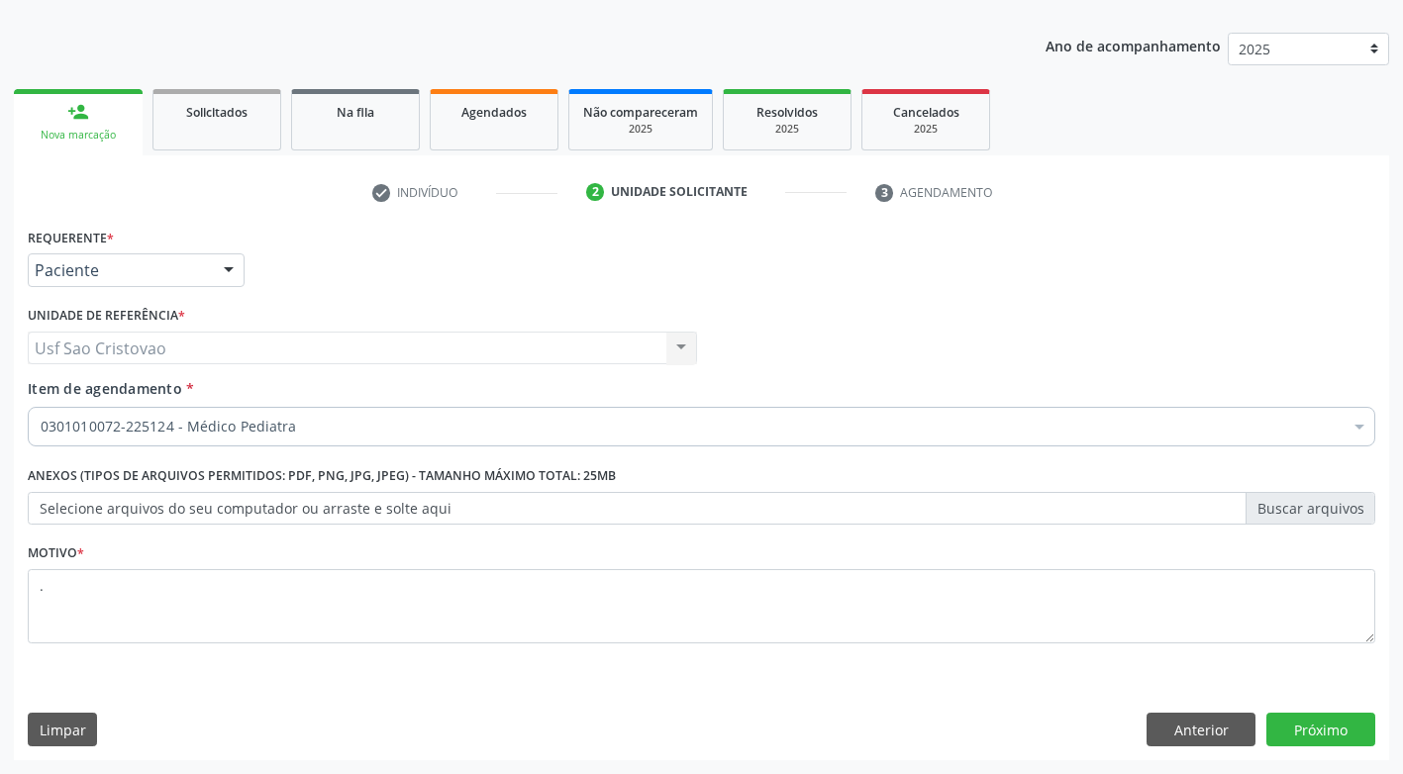
scroll to position [207, 0]
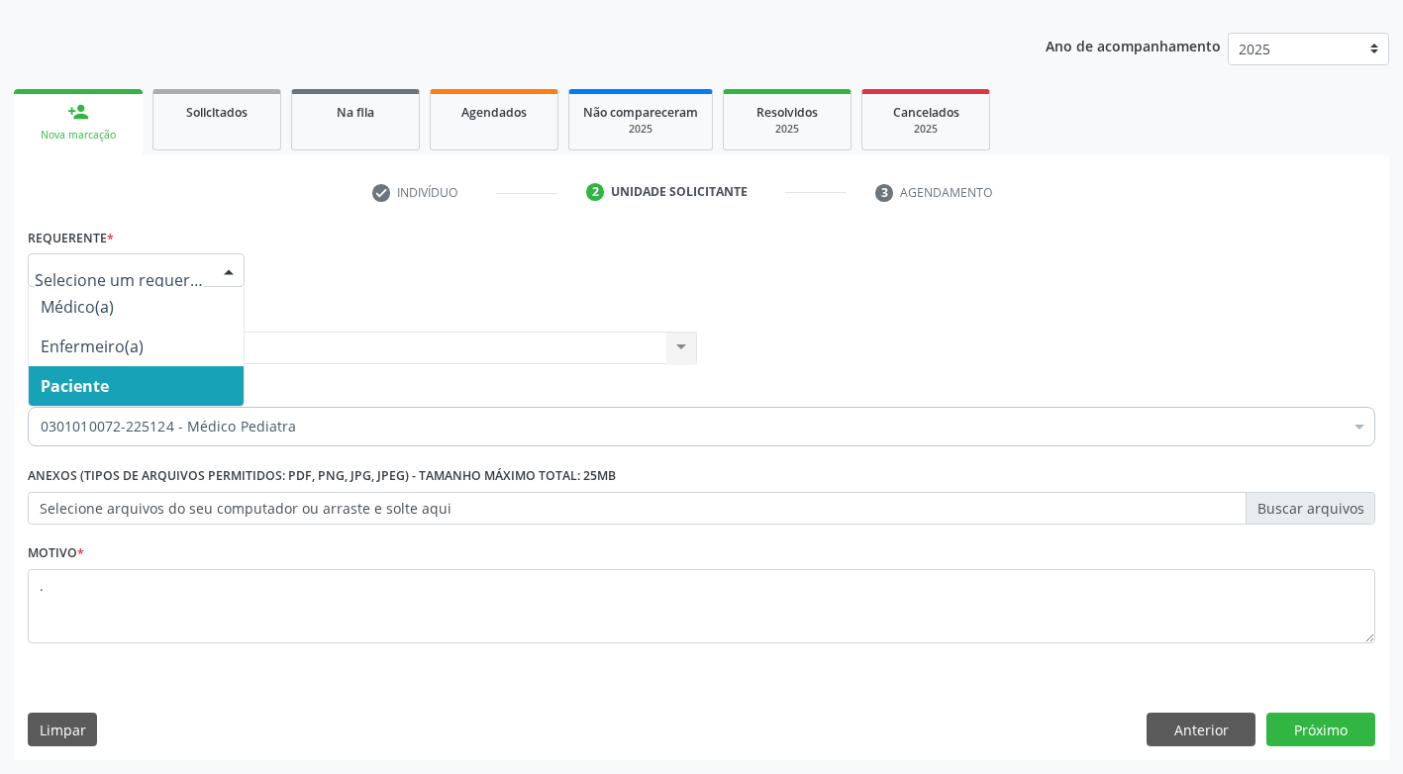
click at [181, 392] on span "Paciente" at bounding box center [136, 386] width 215 height 40
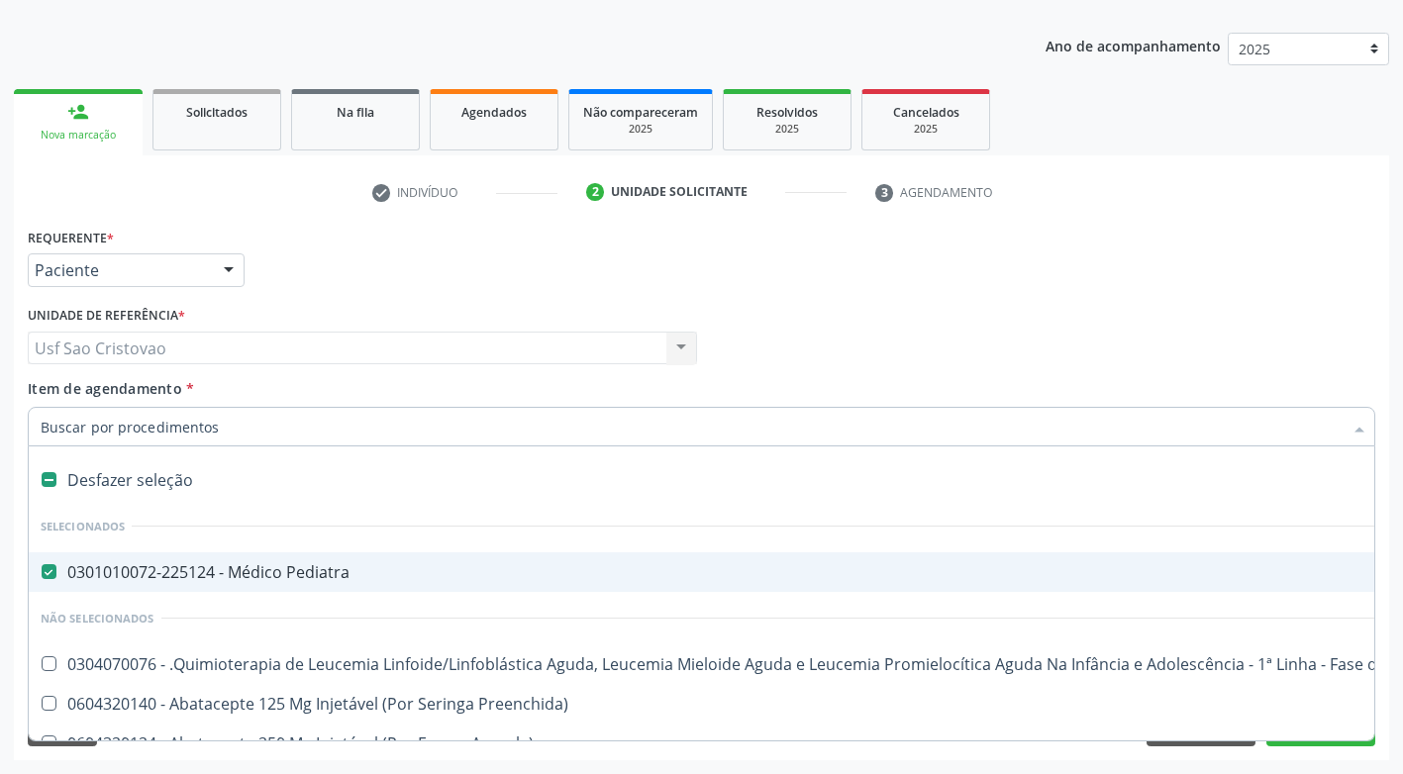
click at [60, 476] on div "Desfazer seleção" at bounding box center [811, 480] width 1565 height 40
checkbox Pediatra "false"
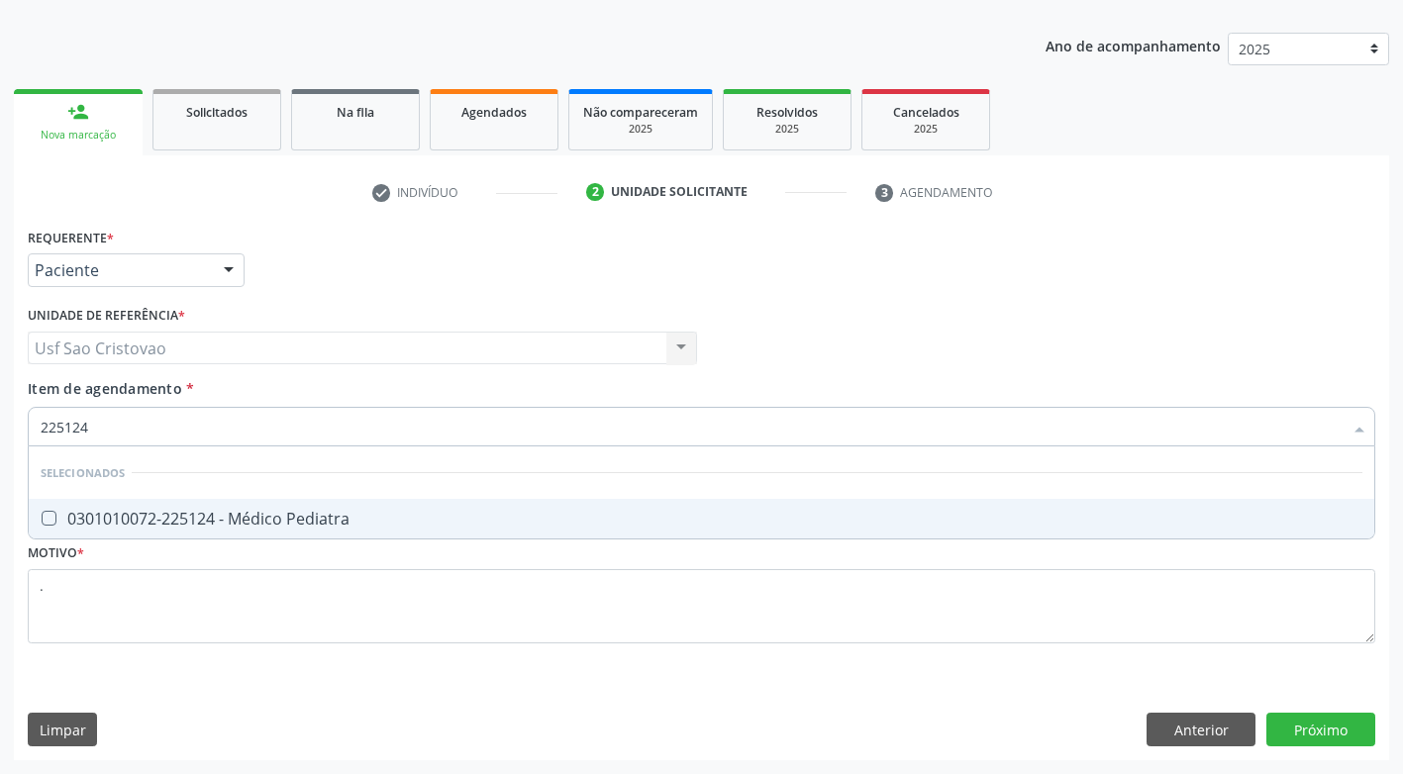
type input "225124"
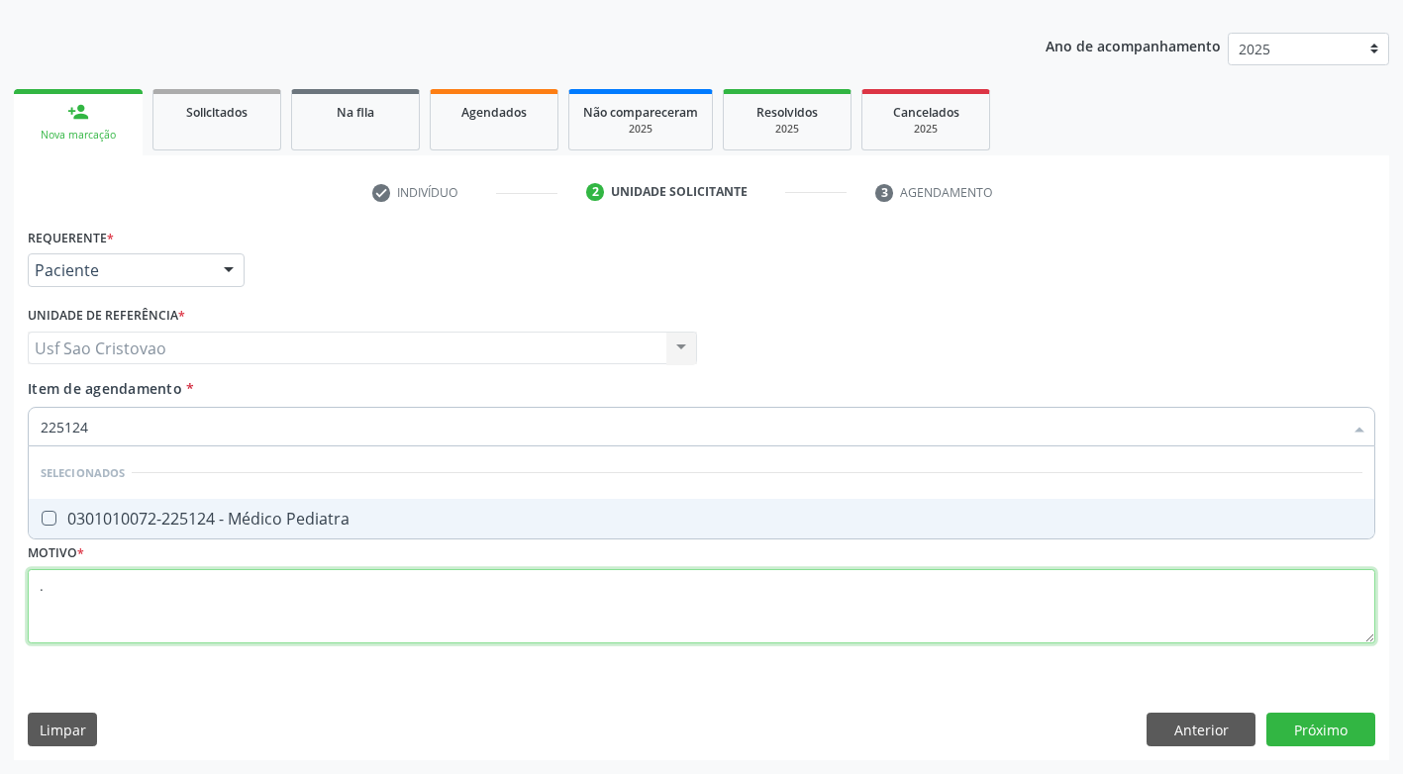
click at [216, 611] on div "Requerente * Paciente Médico(a) Enfermeiro(a) Paciente Nenhum resultado encontr…" at bounding box center [701, 447] width 1347 height 448
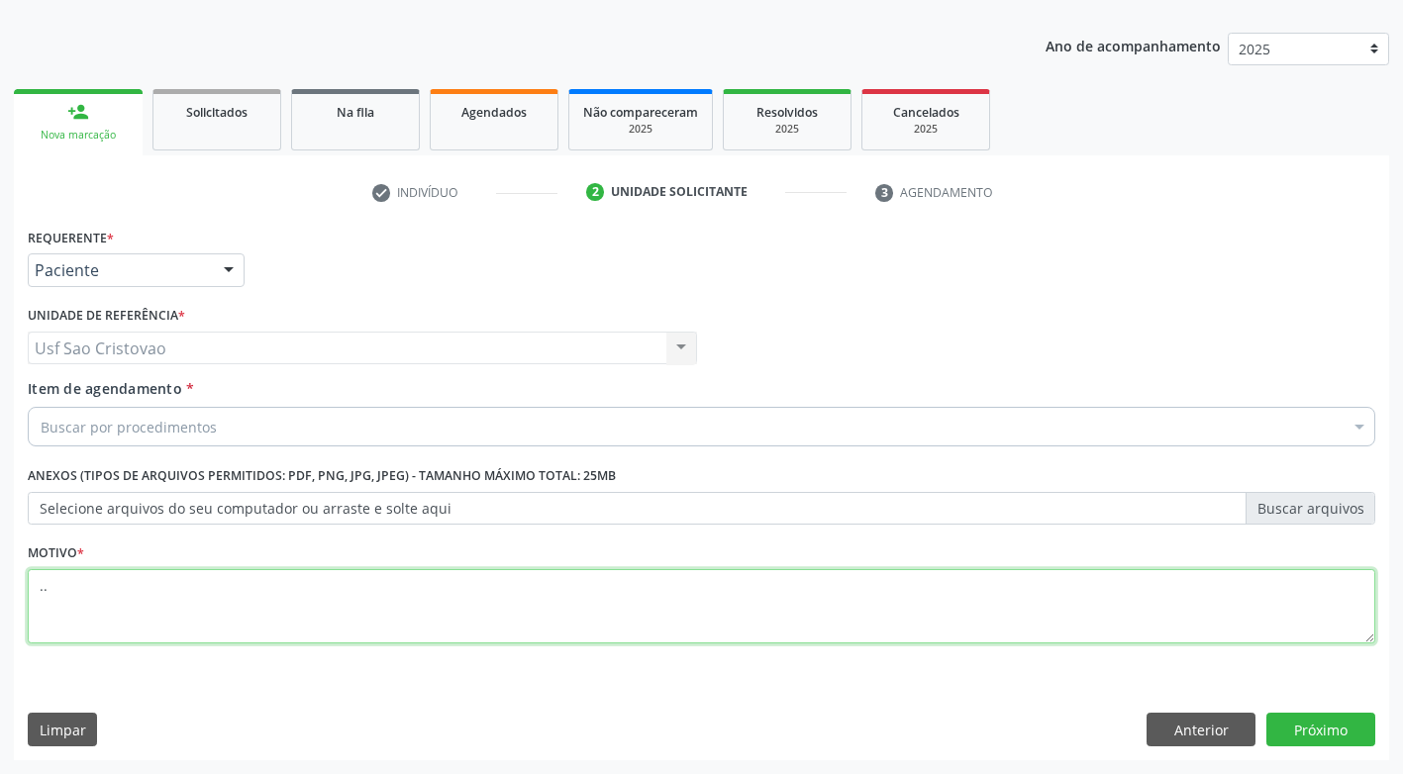
type textarea ".."
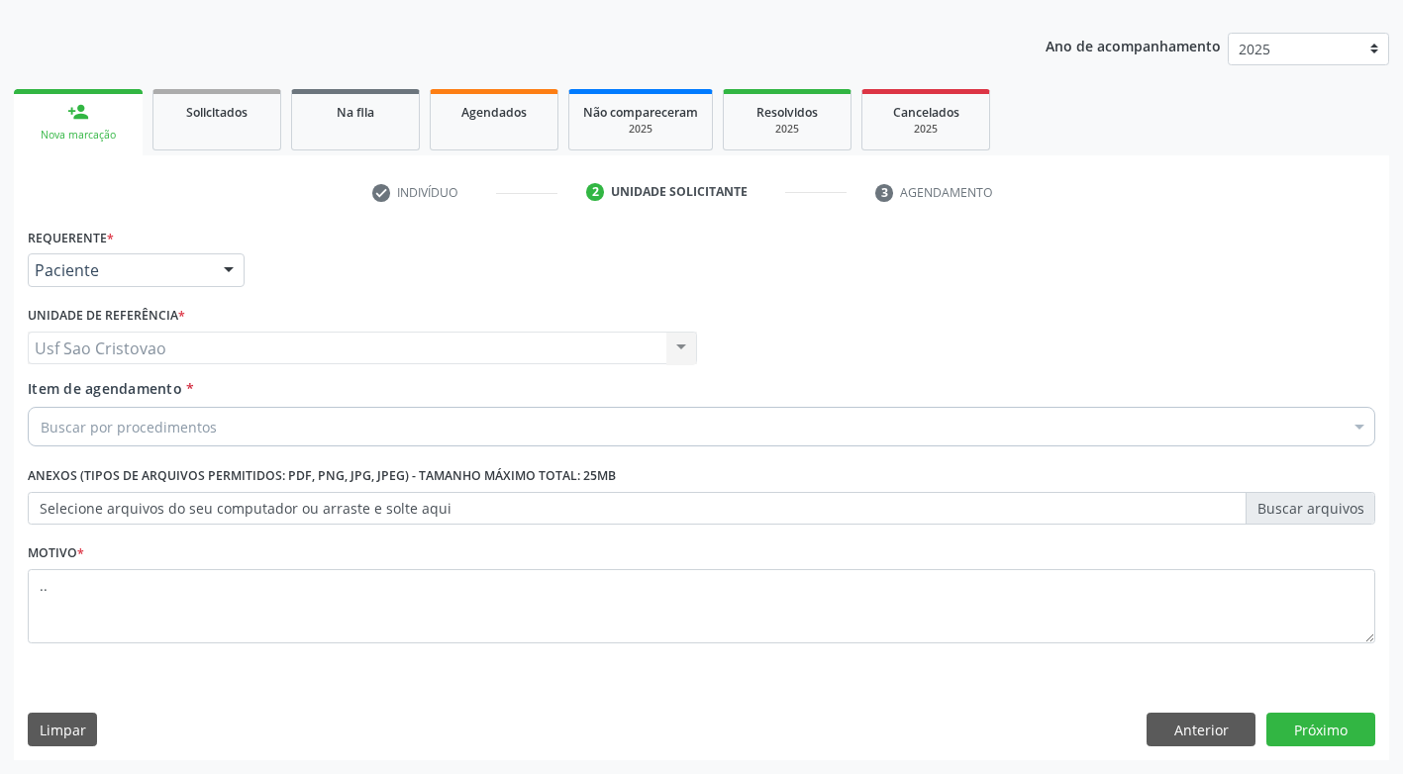
click at [328, 687] on div "Requerente * Paciente Médico(a) Enfermeiro(a) Paciente Nenhum resultado encontr…" at bounding box center [701, 492] width 1375 height 538
click at [1288, 734] on button "Próximo" at bounding box center [1320, 730] width 109 height 34
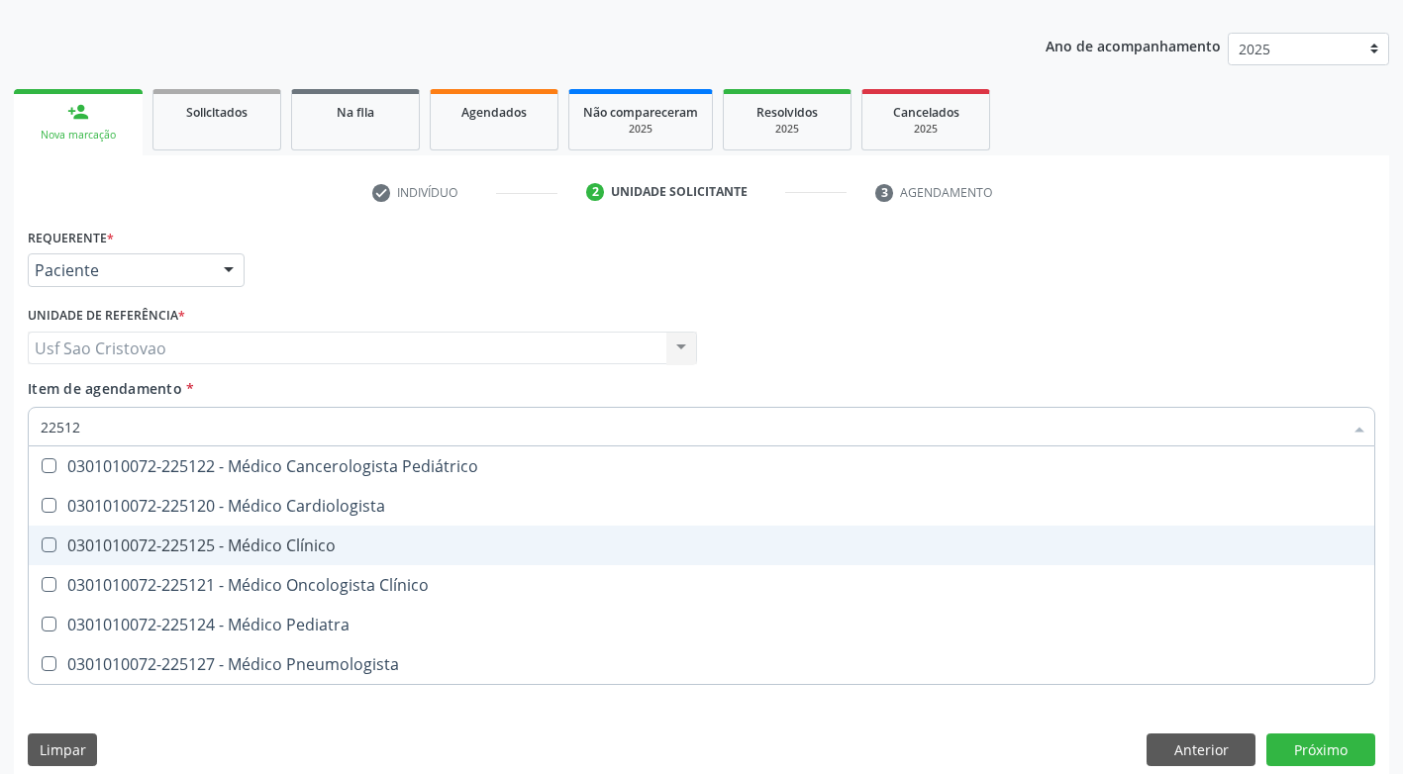
type input "225124"
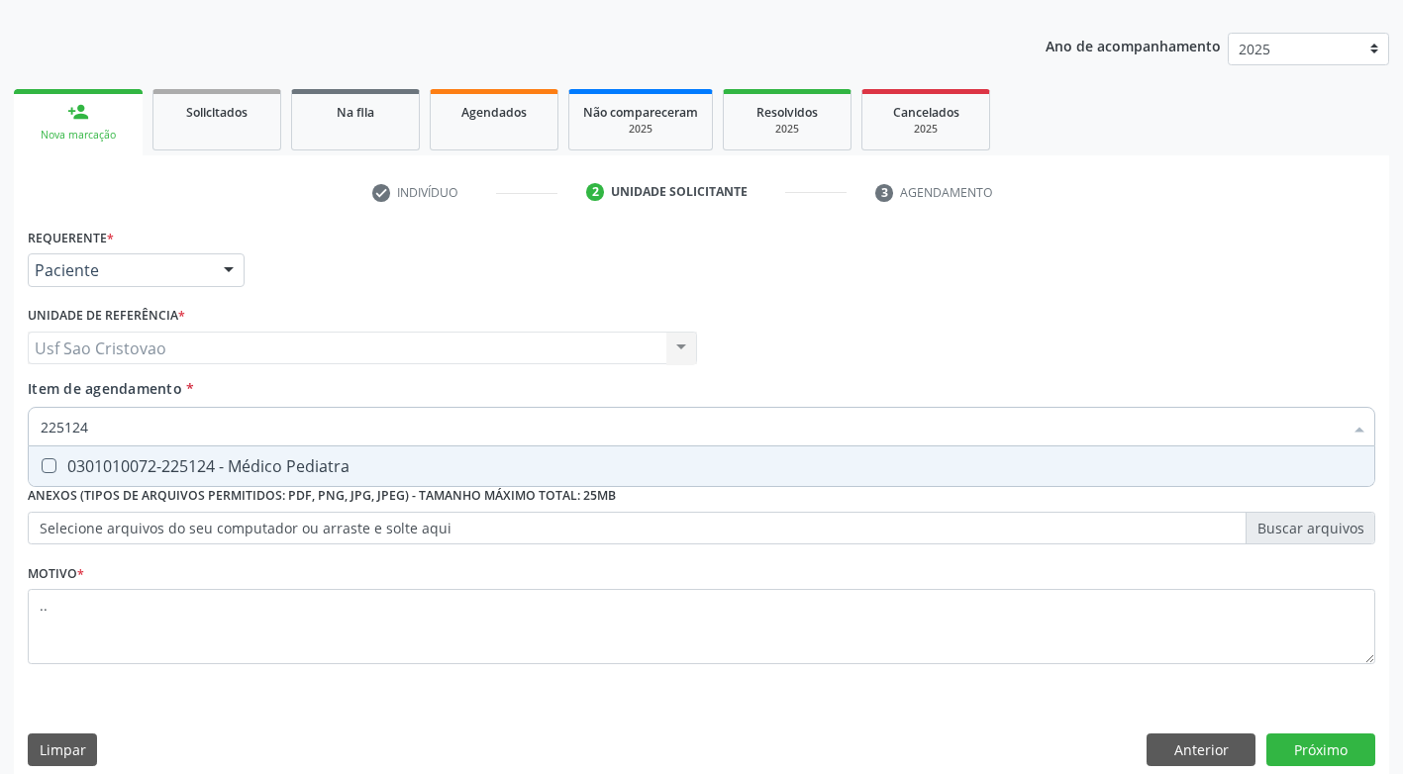
click at [45, 465] on Pediatra at bounding box center [49, 465] width 15 height 15
click at [42, 465] on Pediatra "checkbox" at bounding box center [35, 465] width 13 height 13
checkbox Pediatra "true"
click at [1318, 758] on button "Próximo" at bounding box center [1320, 751] width 109 height 34
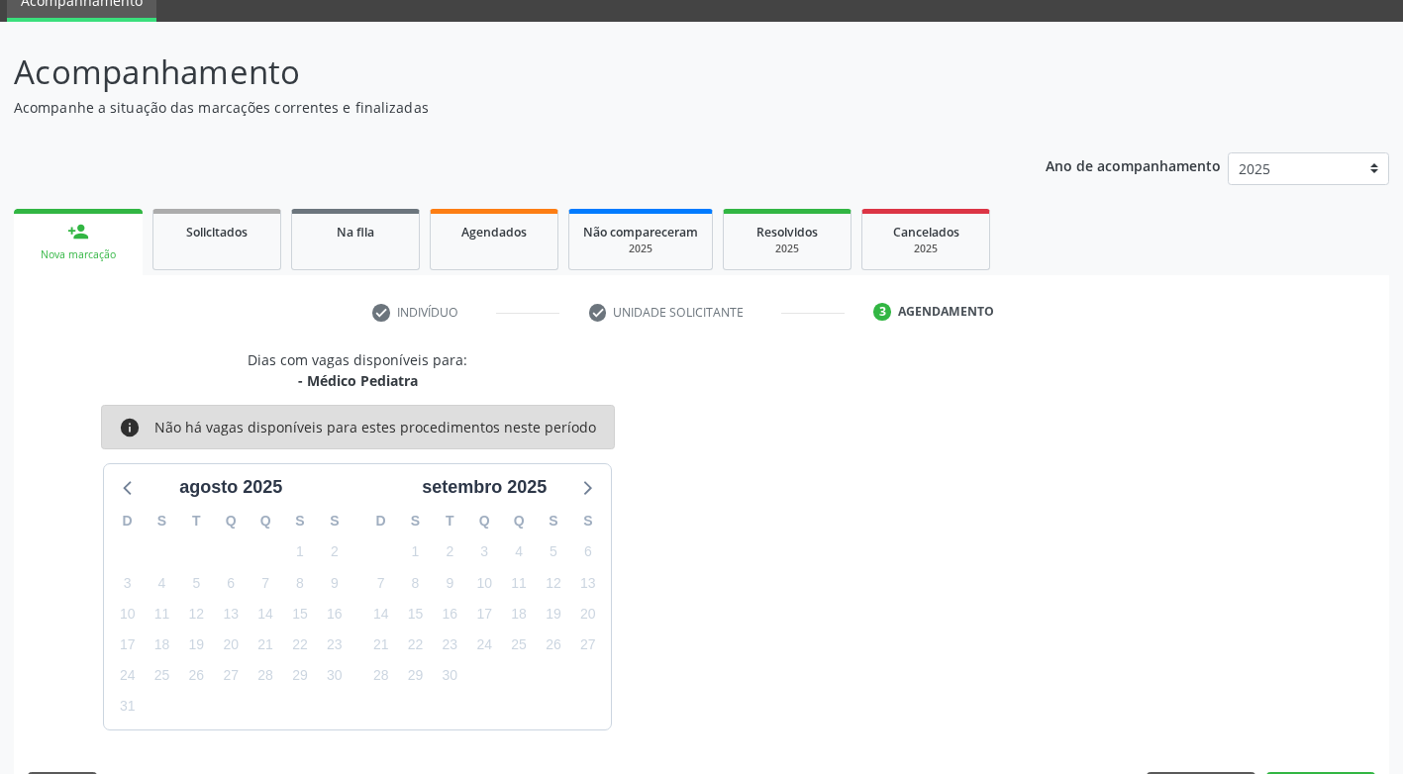
scroll to position [146, 0]
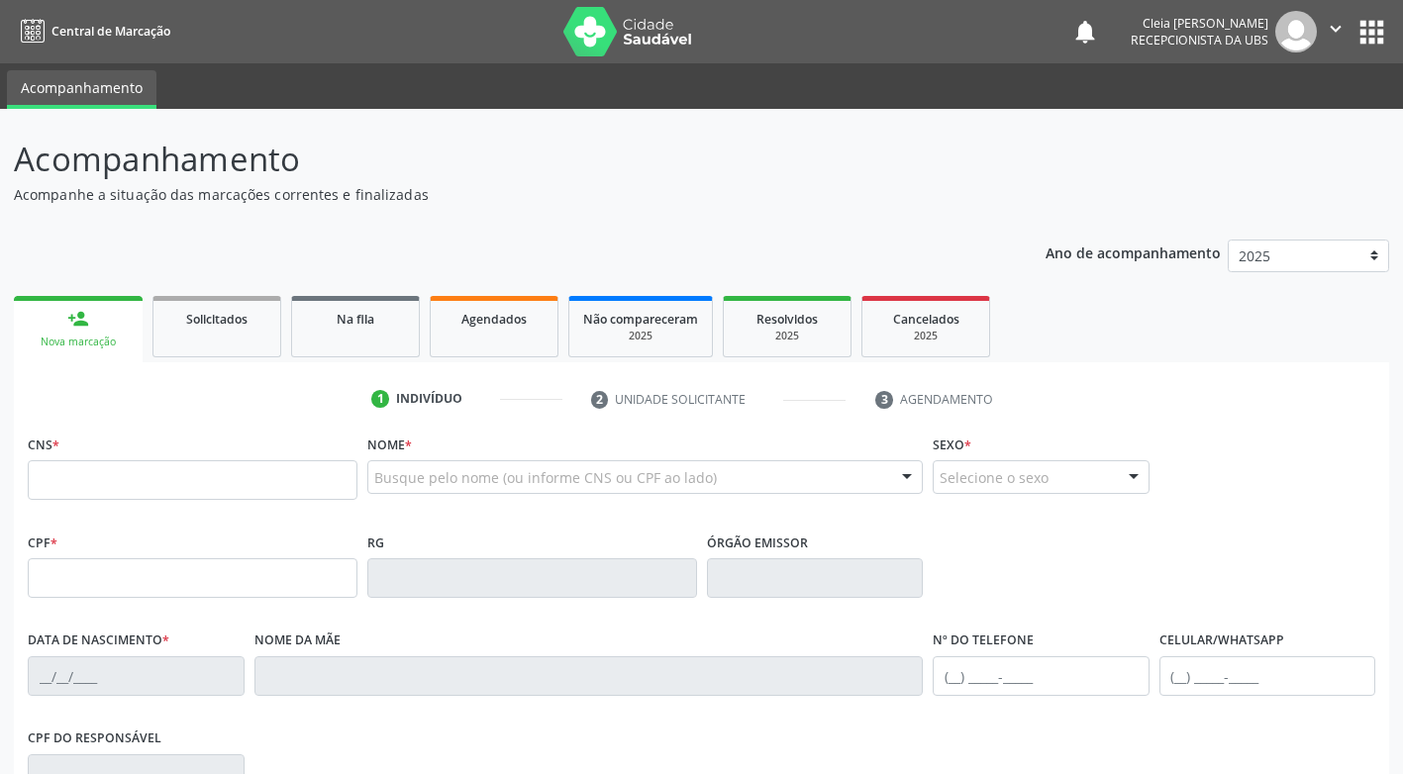
scroll to position [146, 0]
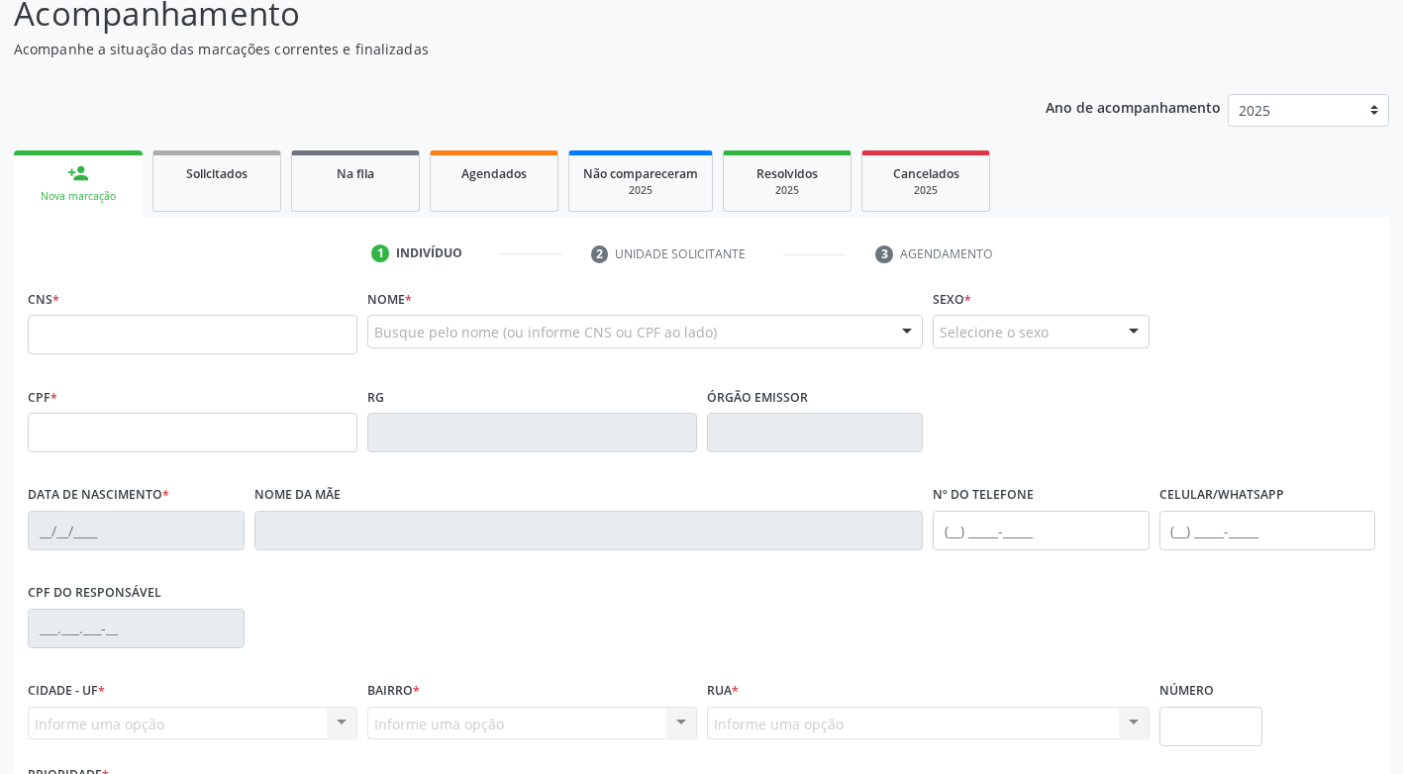
click at [152, 346] on input "text" at bounding box center [193, 335] width 330 height 40
type input "708 1055 4918 0935"
type input "03/04/2024"
type input "Eliene de Moura Silva"
type input "(87) 99629-5174"
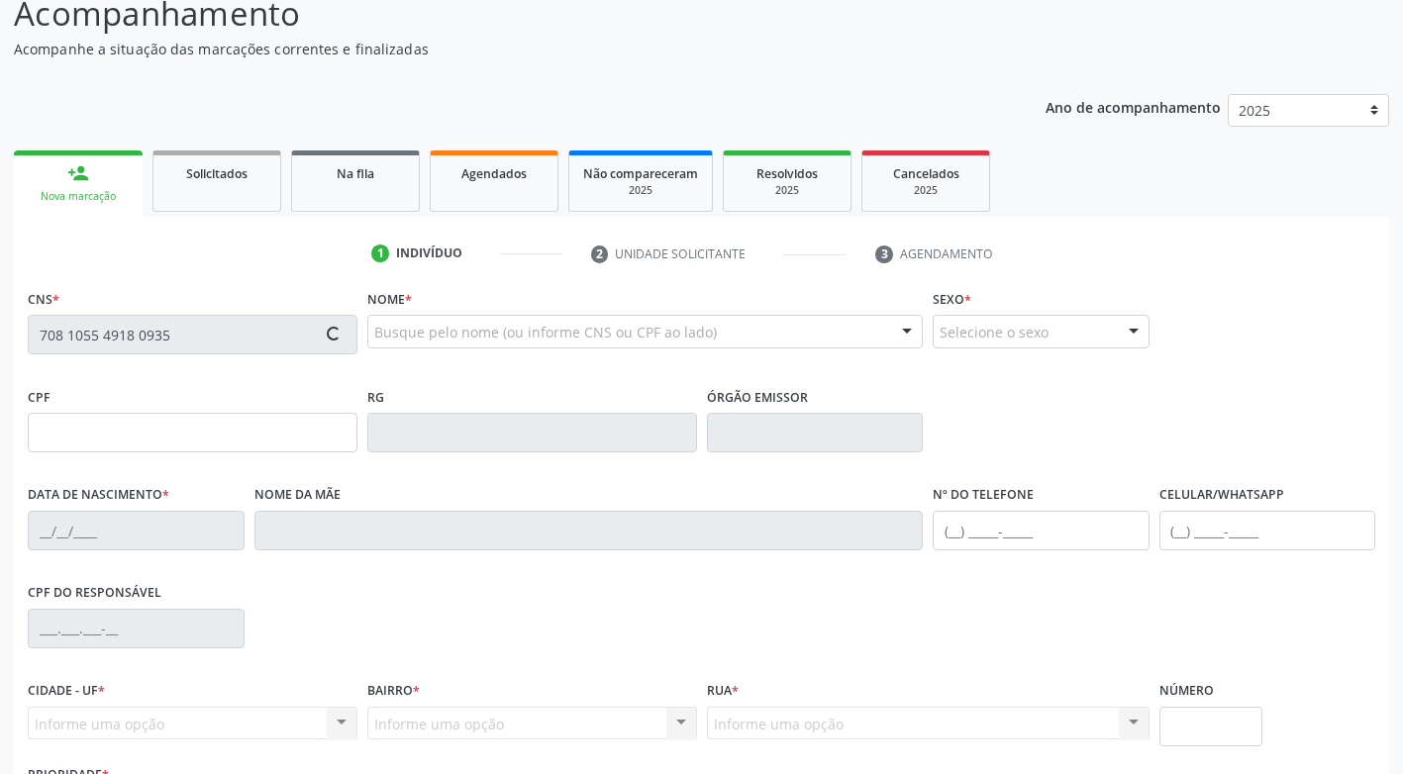
type input "296"
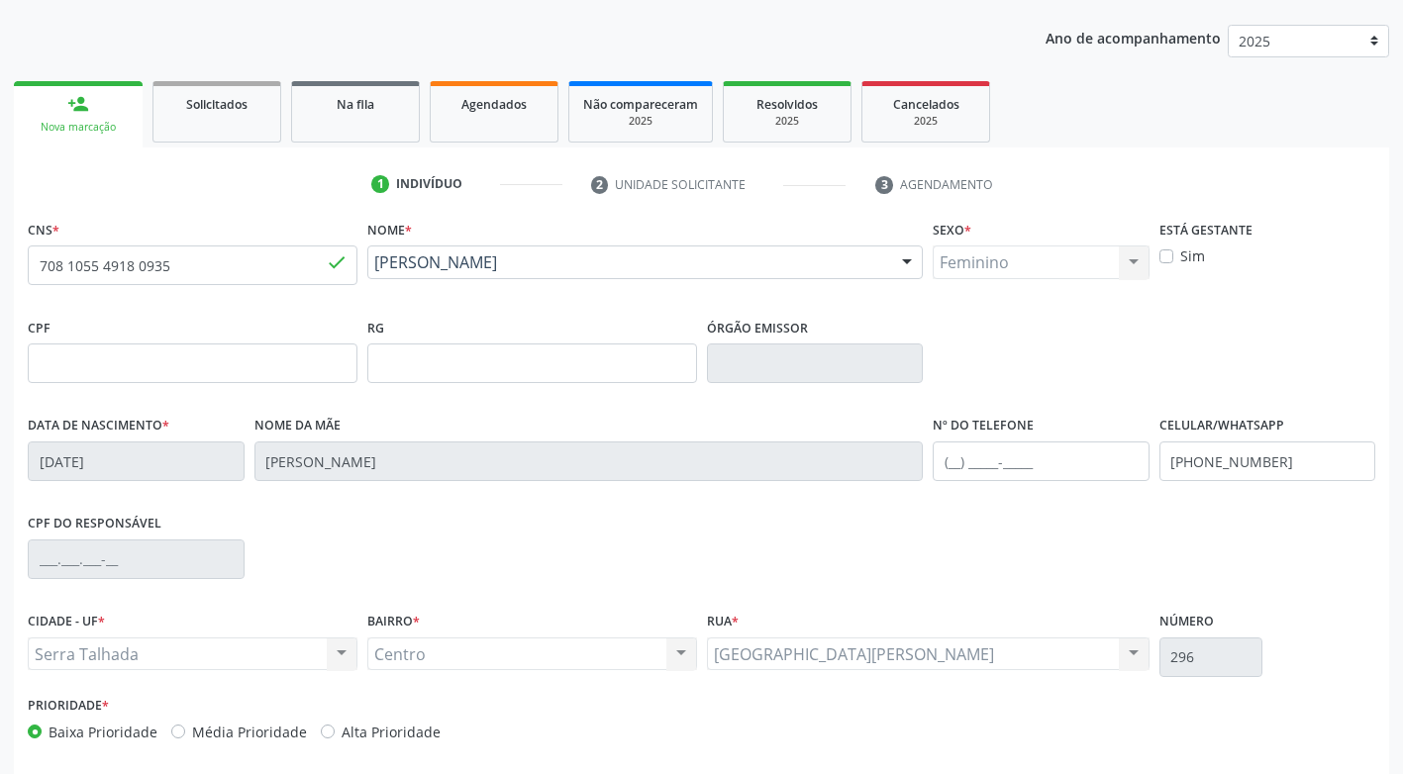
scroll to position [299, 0]
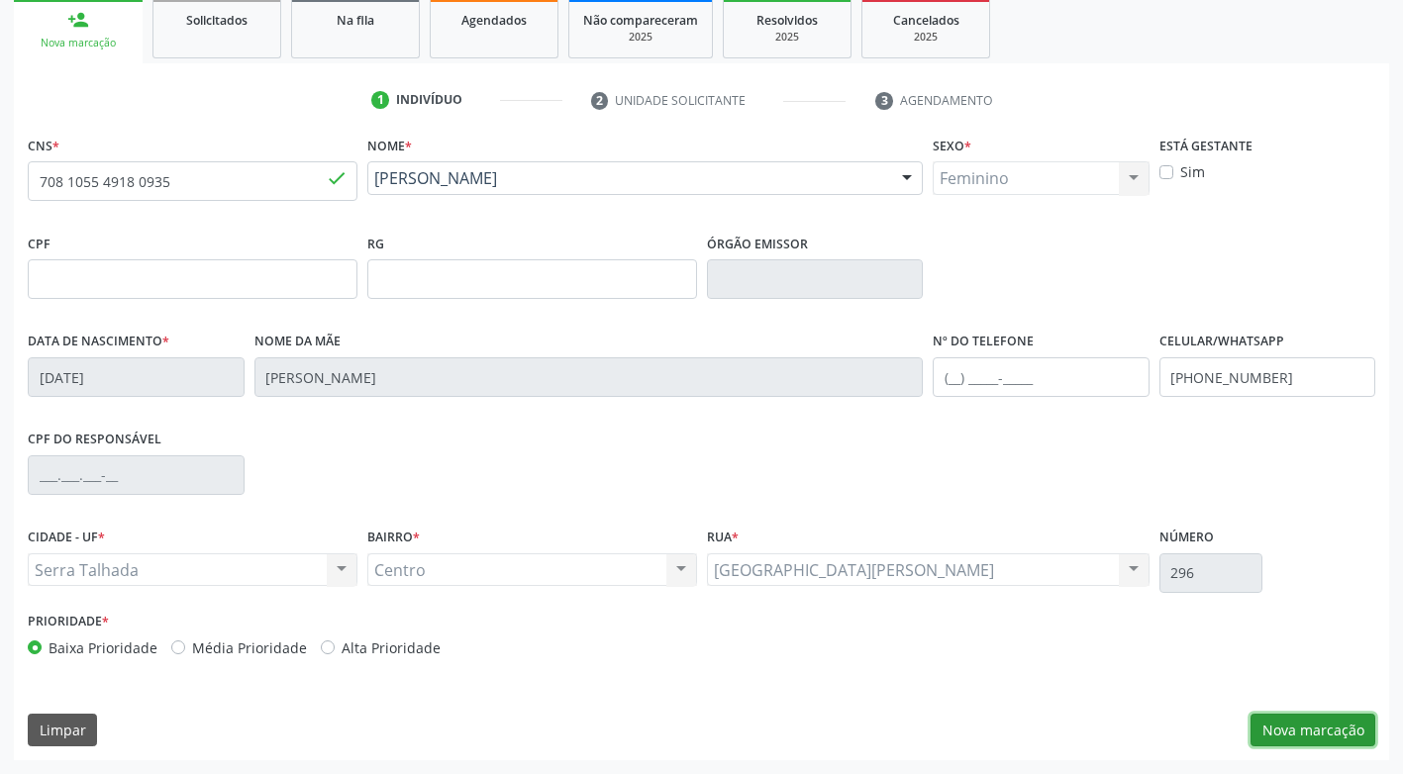
click at [1348, 727] on button "Nova marcação" at bounding box center [1312, 731] width 125 height 34
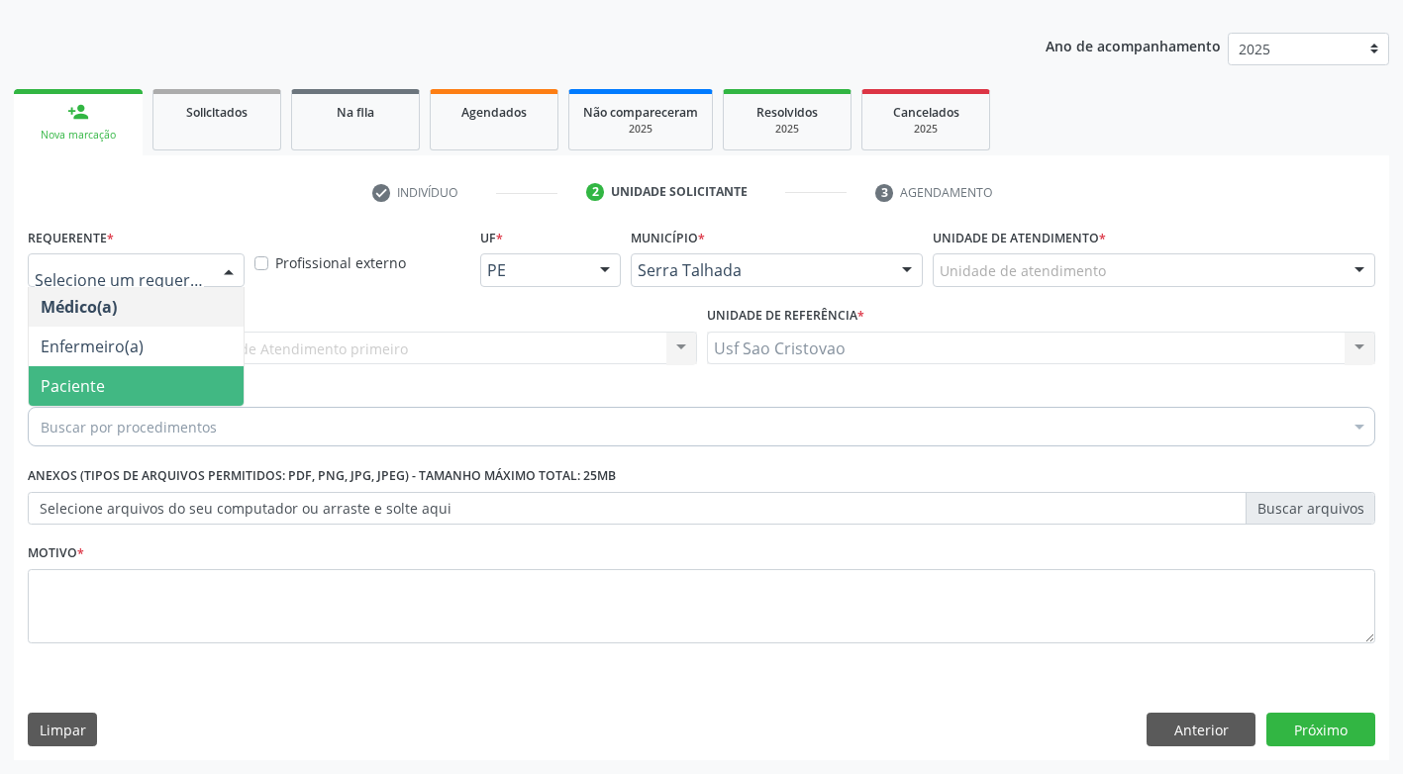
click at [186, 389] on span "Paciente" at bounding box center [136, 386] width 215 height 40
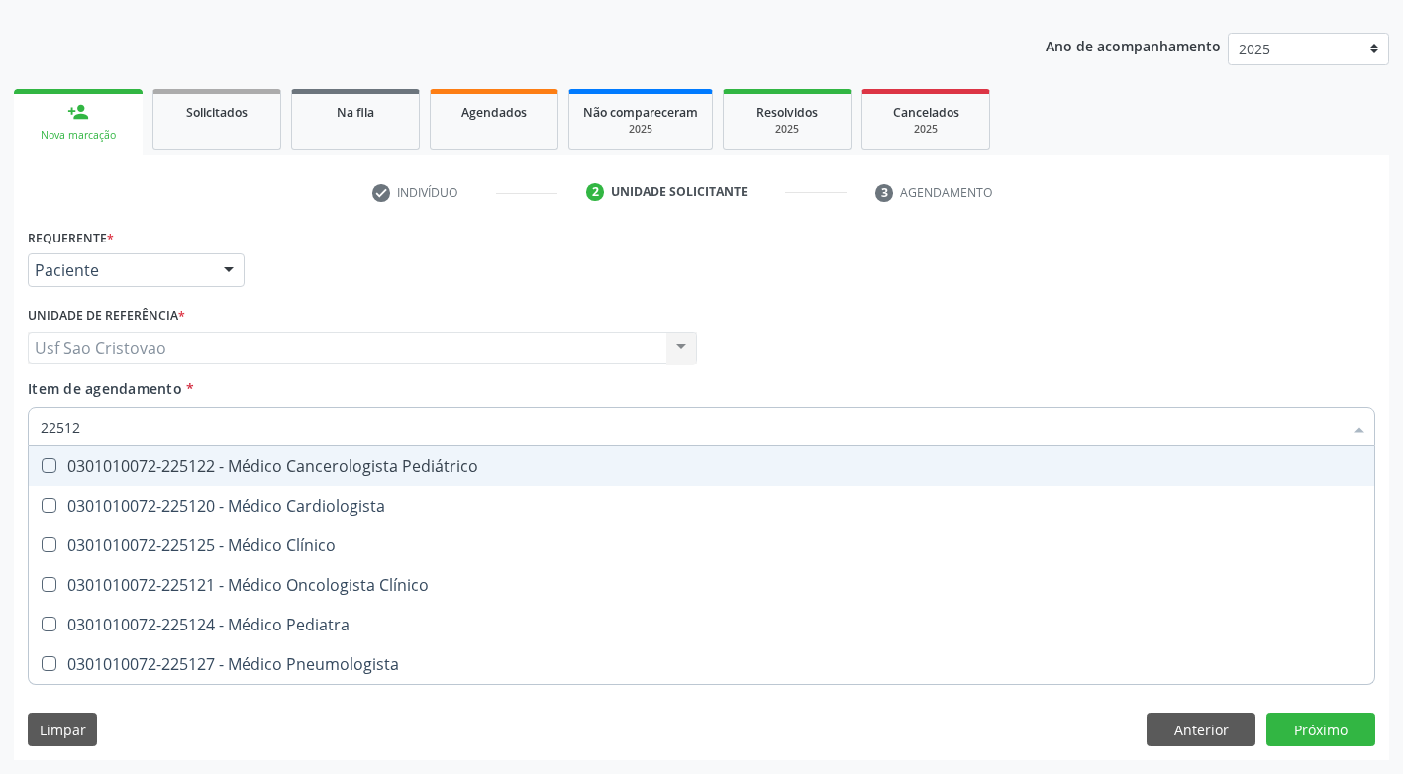
type input "225124"
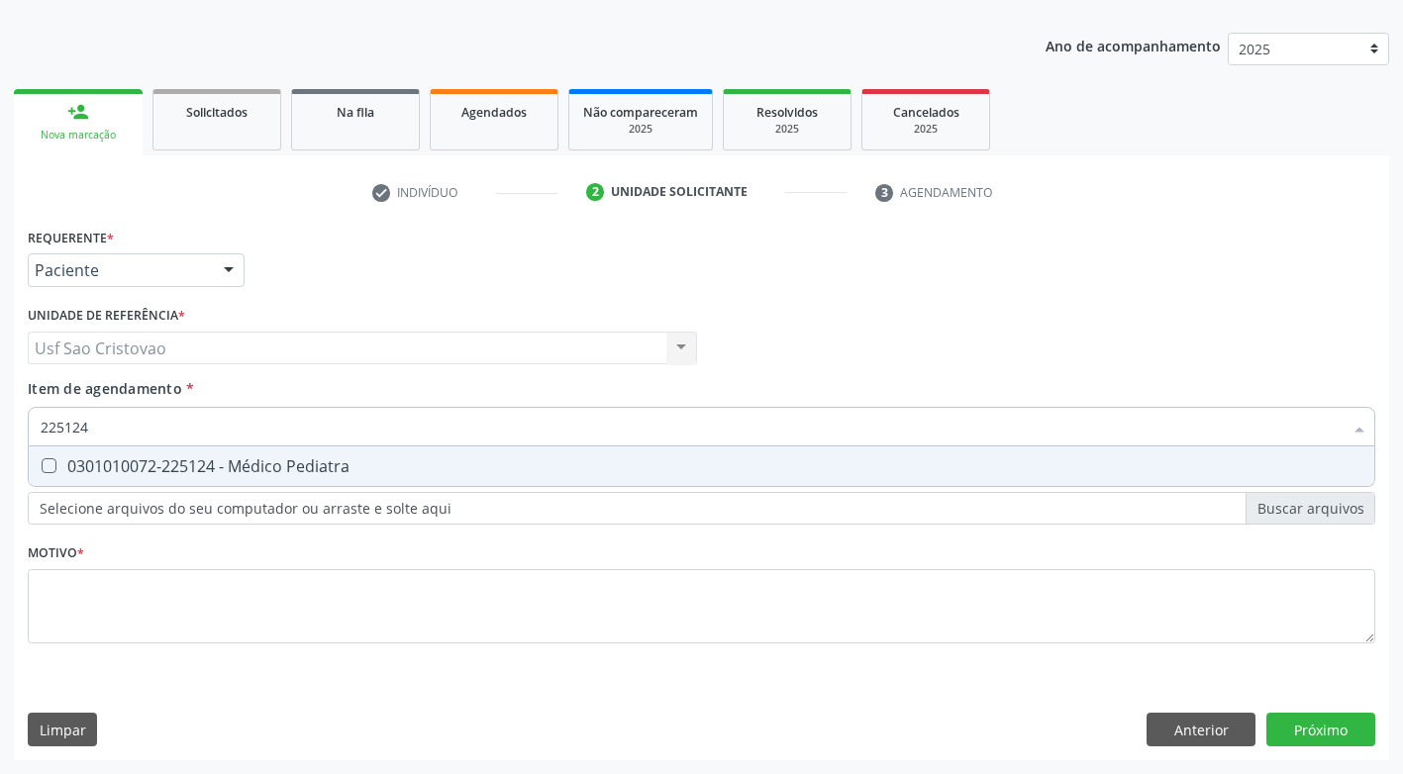
click at [52, 466] on Pediatra at bounding box center [49, 465] width 15 height 15
click at [42, 466] on Pediatra "checkbox" at bounding box center [35, 465] width 13 height 13
checkbox Pediatra "true"
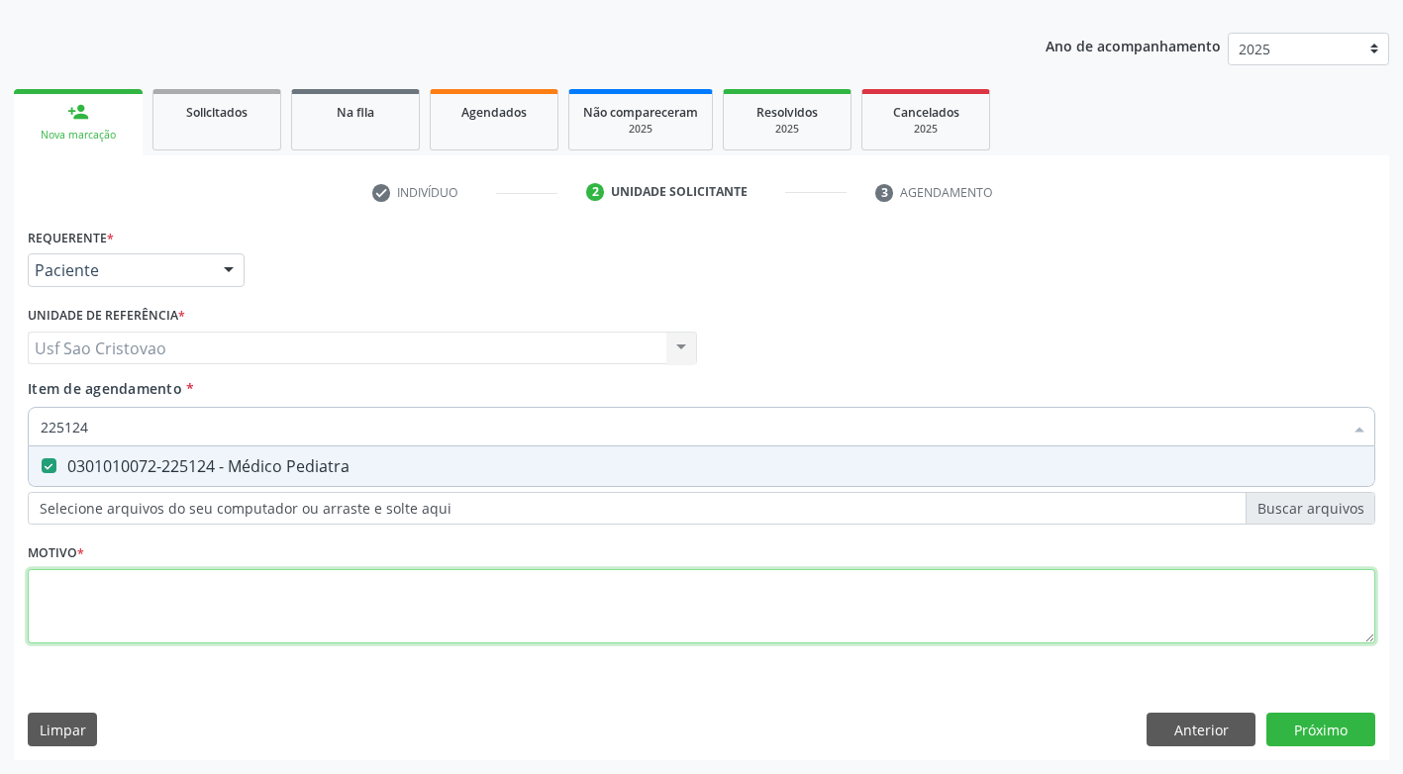
click at [157, 598] on div "Requerente * Paciente Médico(a) Enfermeiro(a) Paciente Nenhum resultado encontr…" at bounding box center [701, 447] width 1347 height 448
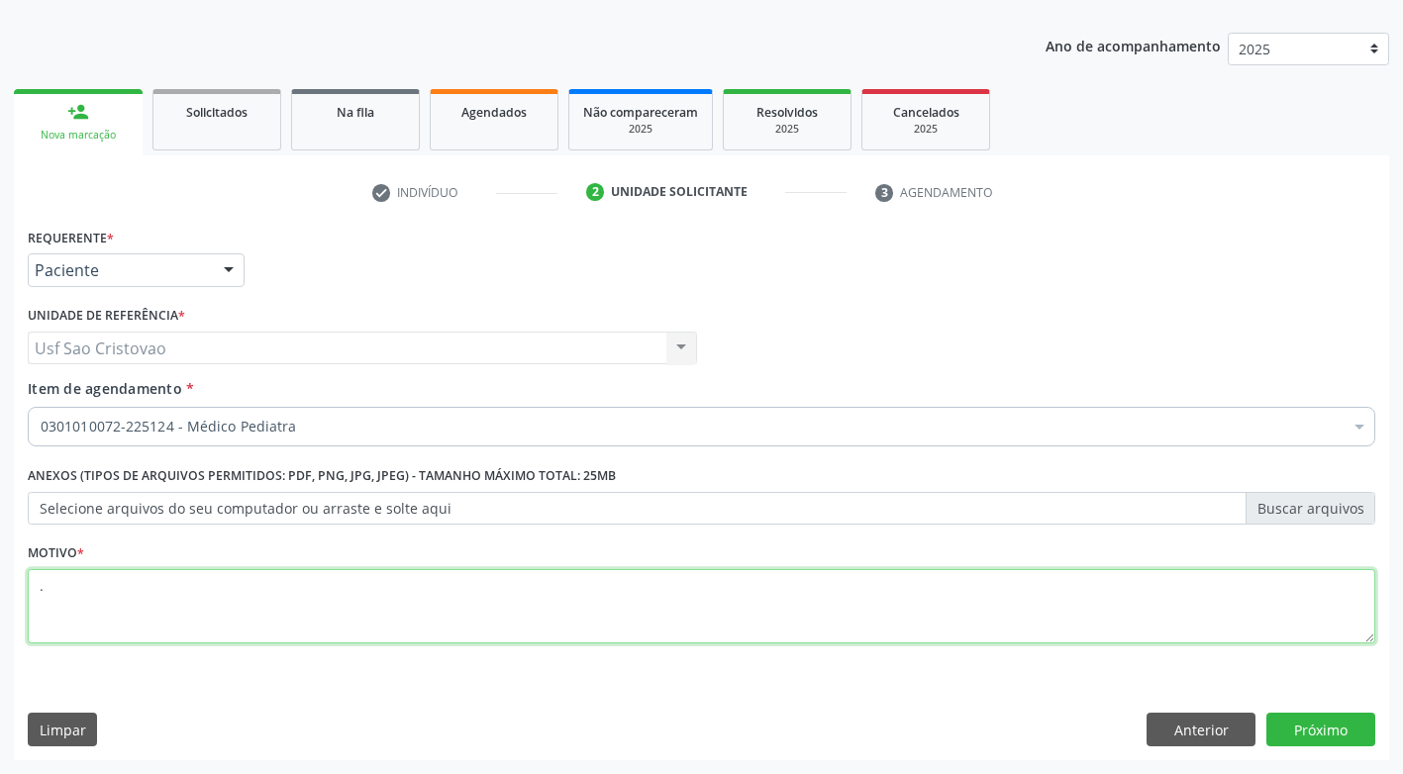
type textarea "."
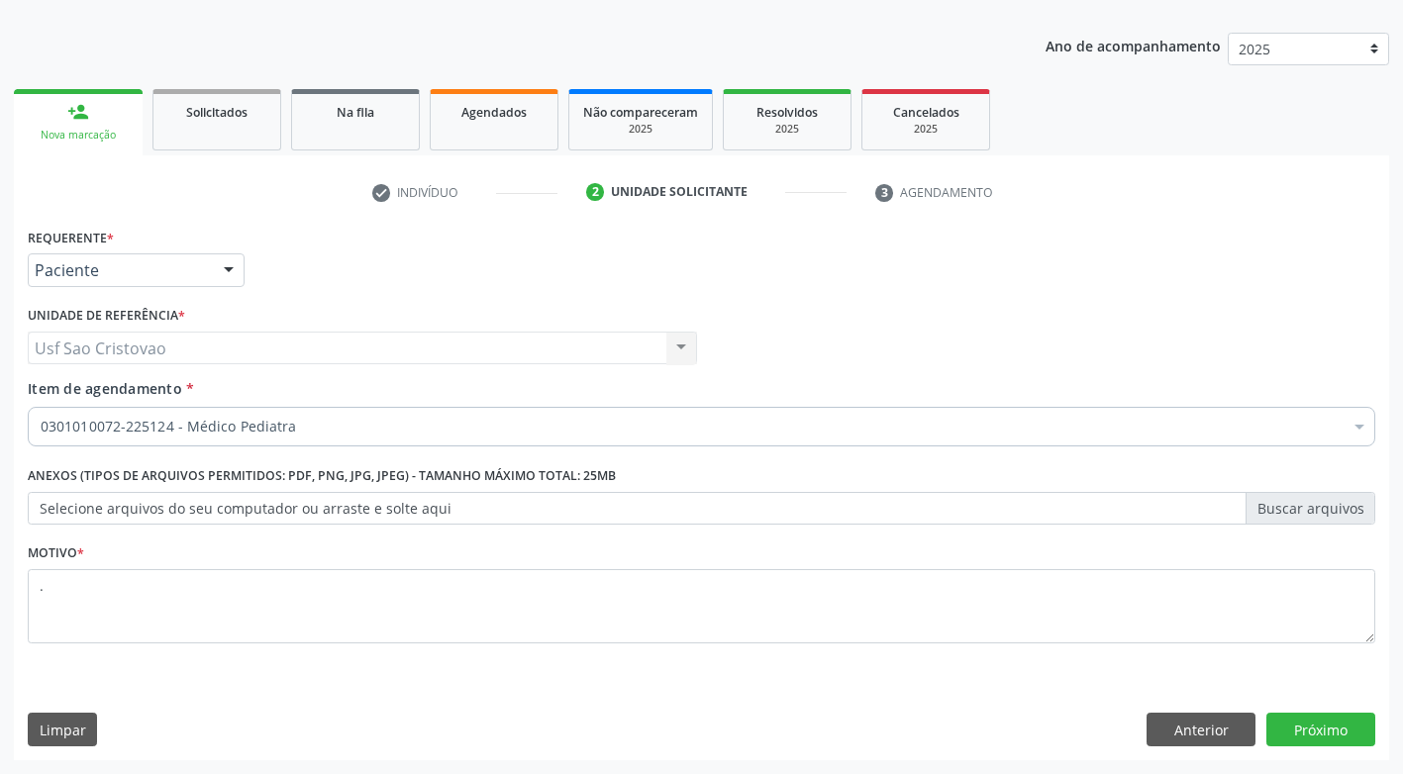
click at [667, 706] on div "Requerente * Paciente Médico(a) Enfermeiro(a) Paciente Nenhum resultado encontr…" at bounding box center [701, 492] width 1375 height 538
click at [1290, 725] on button "Próximo" at bounding box center [1320, 730] width 109 height 34
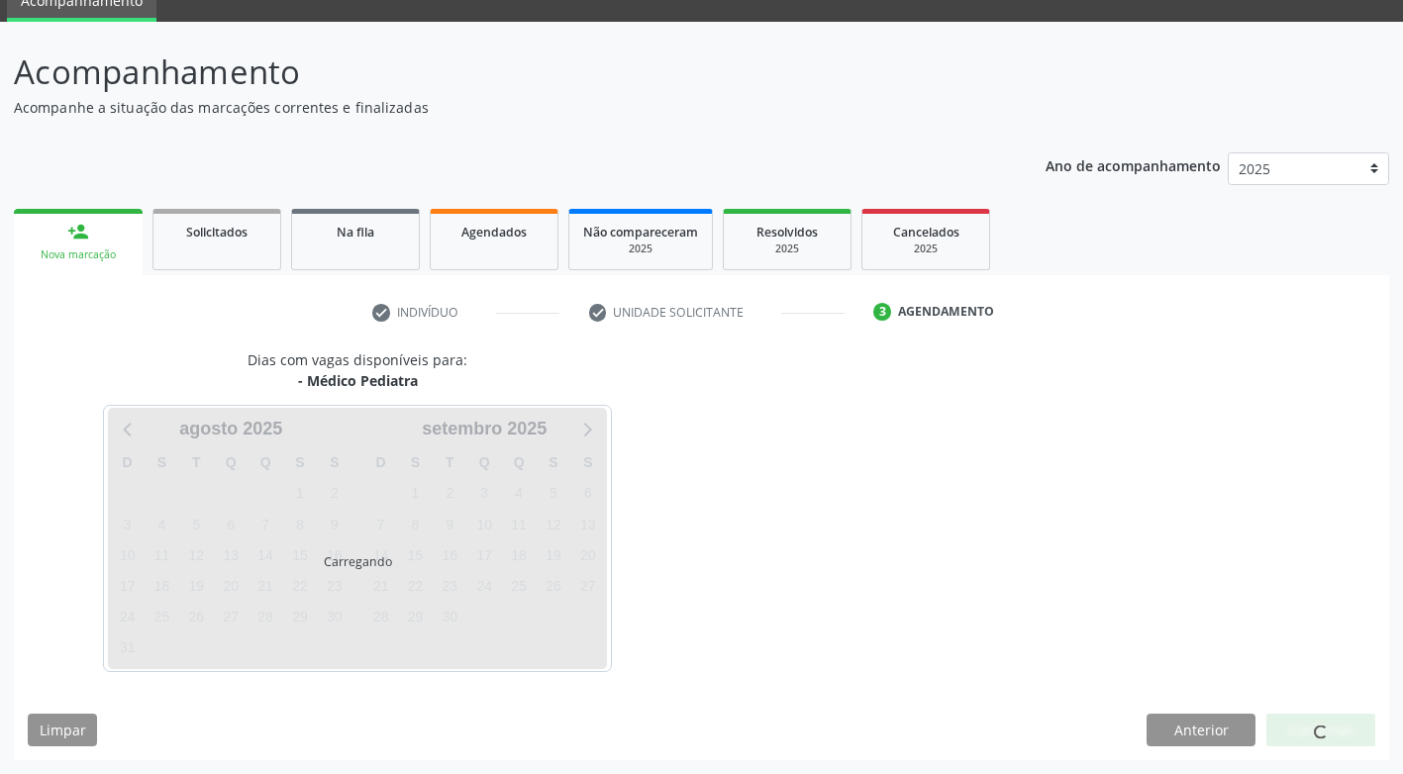
scroll to position [146, 0]
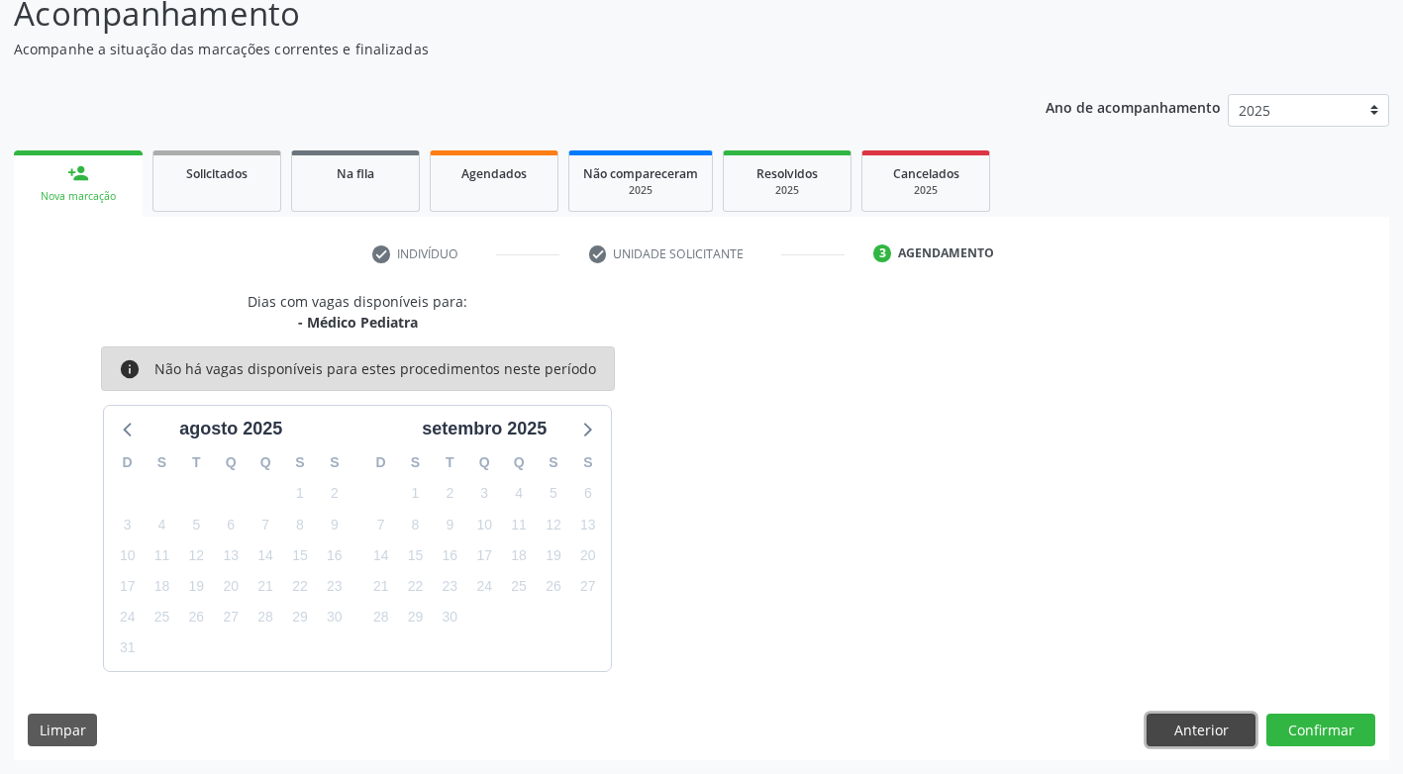
click at [1200, 734] on button "Anterior" at bounding box center [1200, 731] width 109 height 34
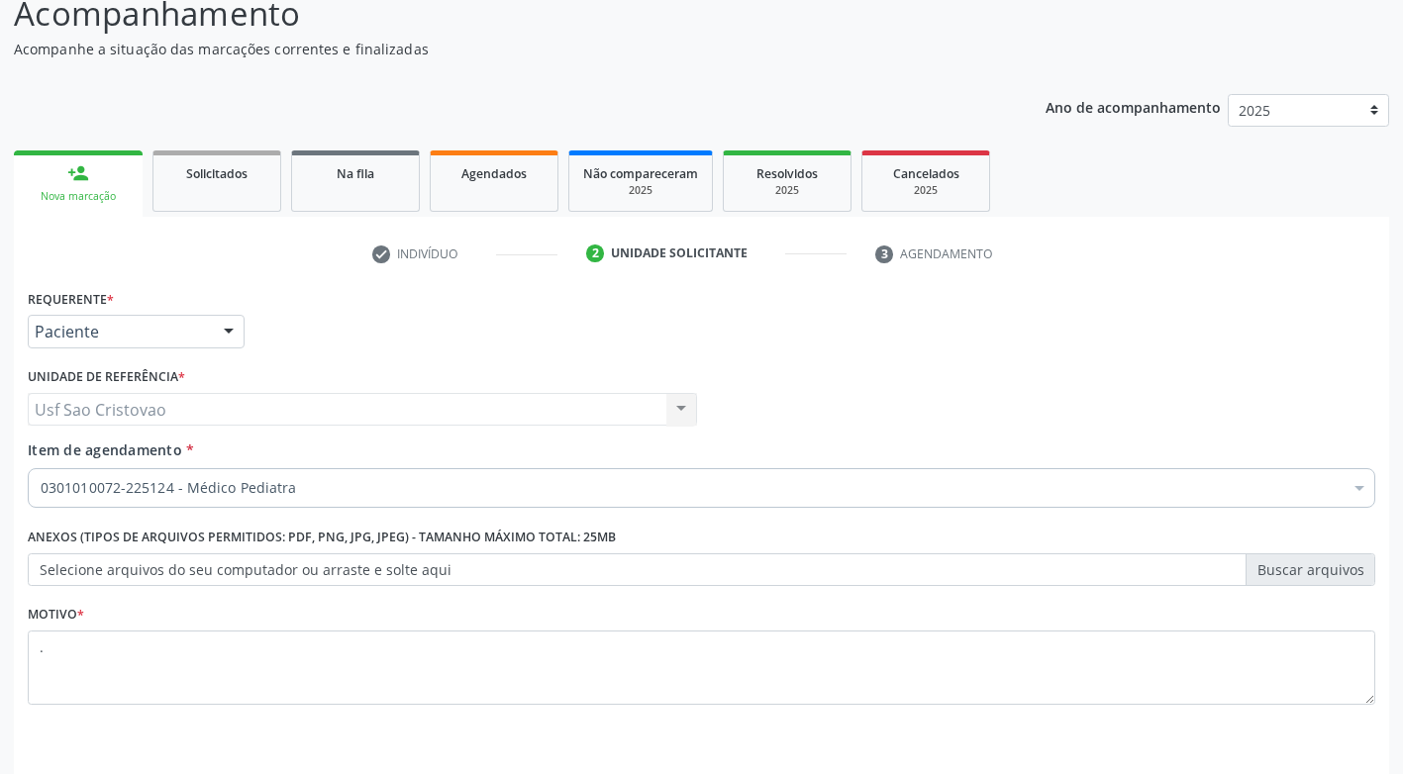
click at [1200, 733] on div "Motivo * ." at bounding box center [701, 666] width 1357 height 133
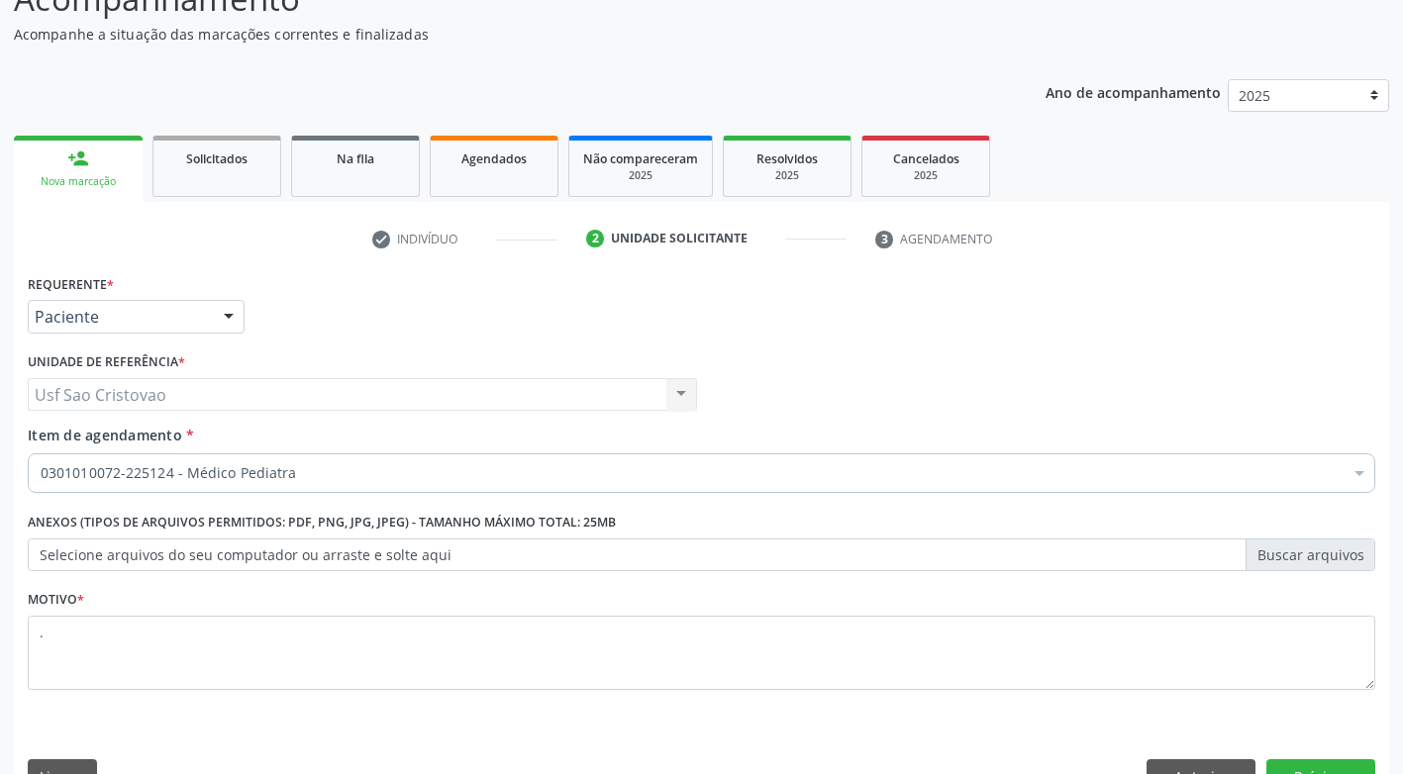
scroll to position [207, 0]
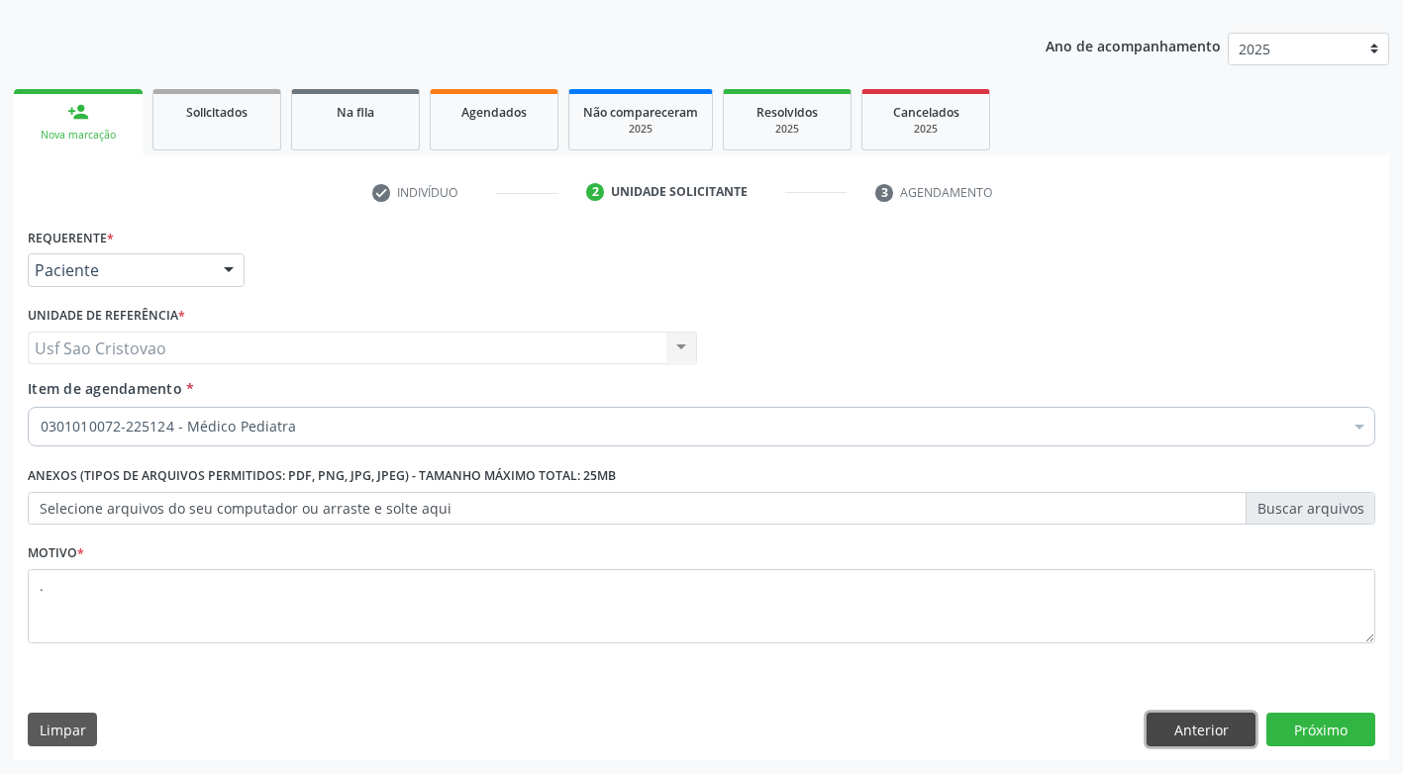
click at [1157, 727] on button "Anterior" at bounding box center [1200, 730] width 109 height 34
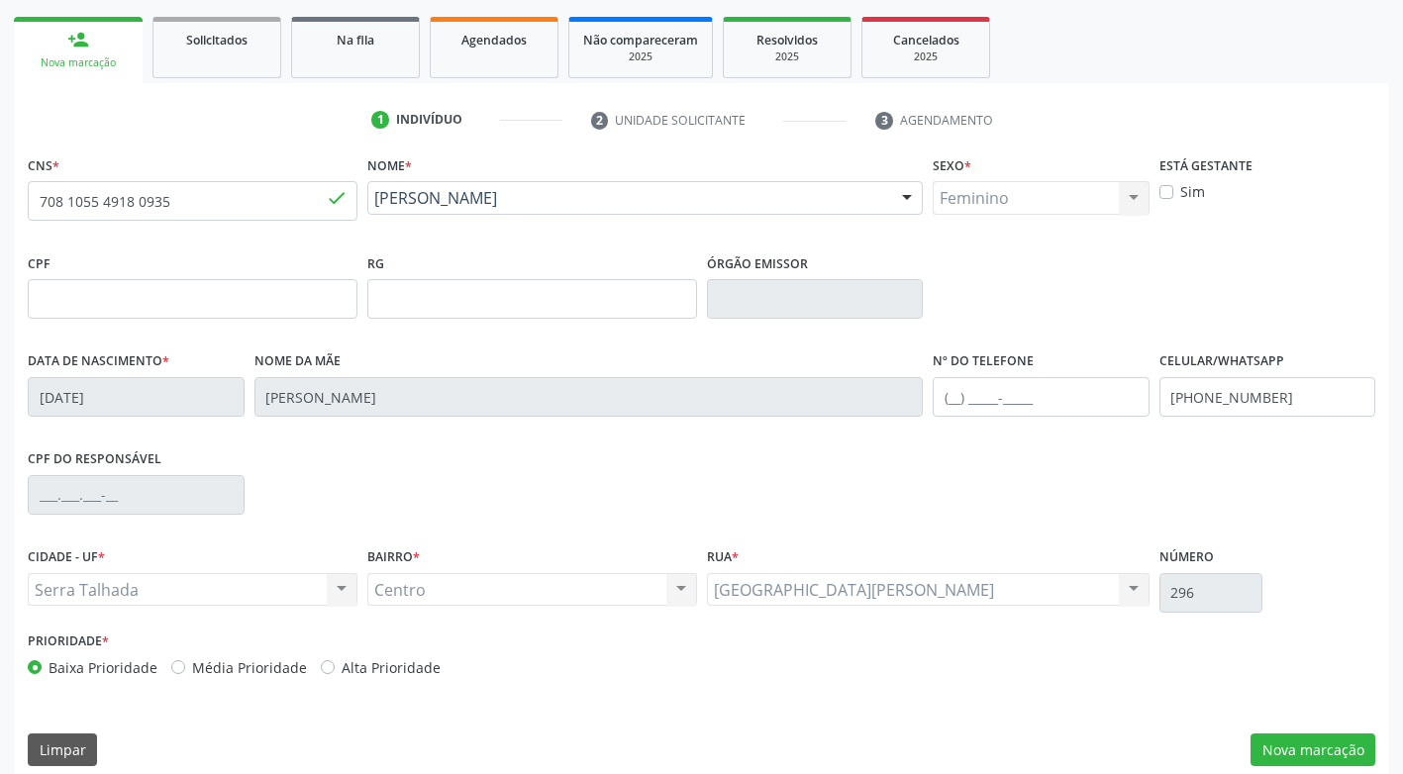
scroll to position [299, 0]
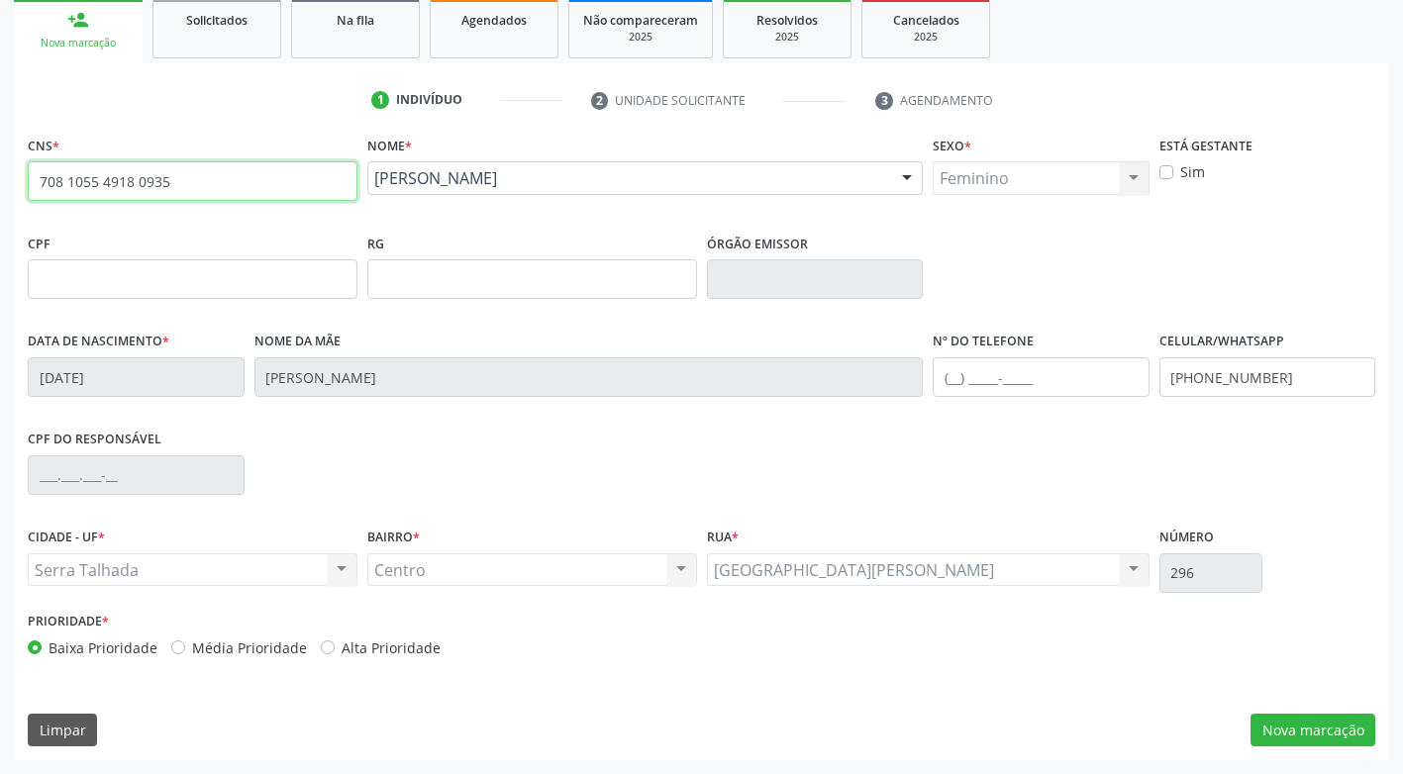
drag, startPoint x: 175, startPoint y: 188, endPoint x: 60, endPoint y: 192, distance: 114.9
click at [0, 234] on html "Central de Marcação notifications Cleia Rejane Pereira da Silva Mello Recepcion…" at bounding box center [701, 88] width 1403 height 774
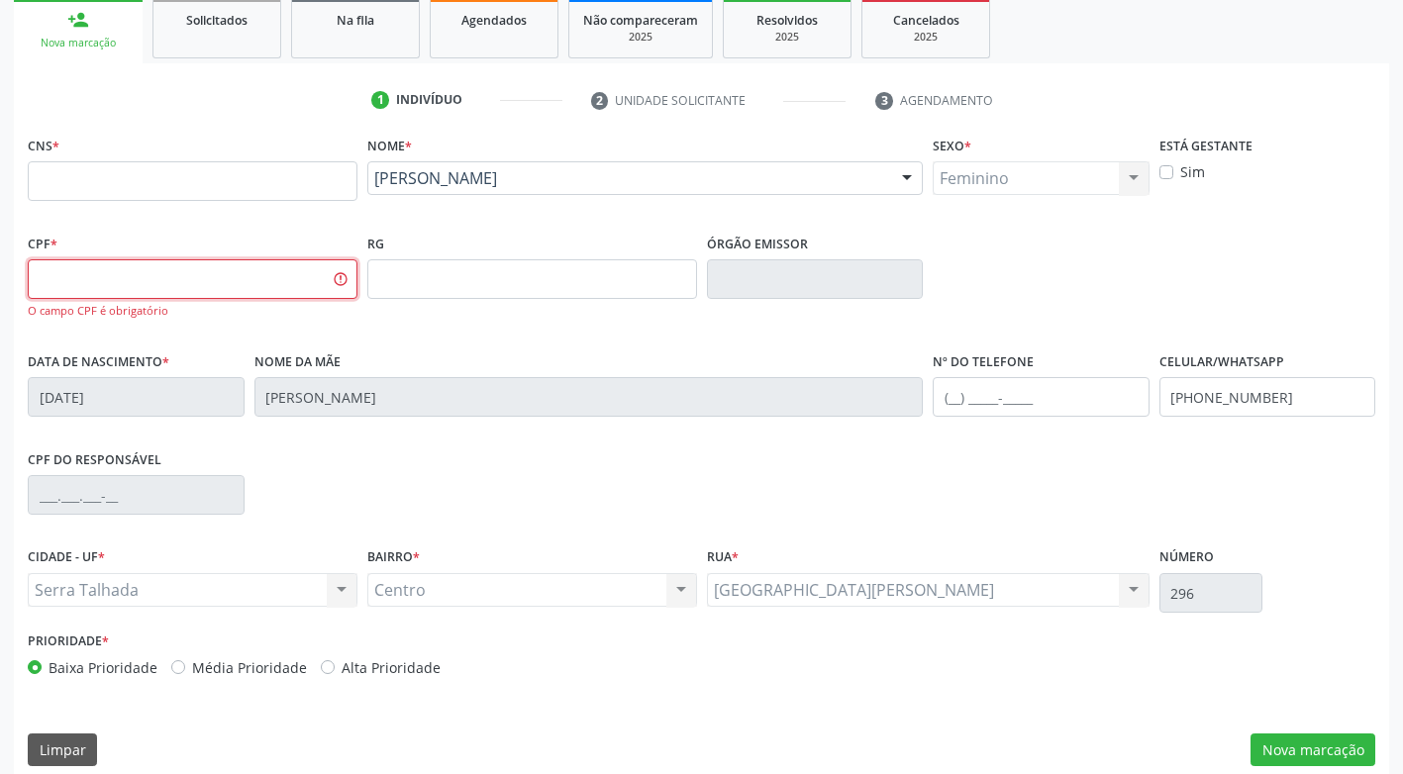
click at [149, 268] on input "text" at bounding box center [193, 279] width 330 height 40
click at [455, 350] on div "Nome da mãe Eliene de Moura Silva" at bounding box center [588, 381] width 669 height 70
click at [533, 488] on div "CPF do responsável" at bounding box center [701, 493] width 1357 height 98
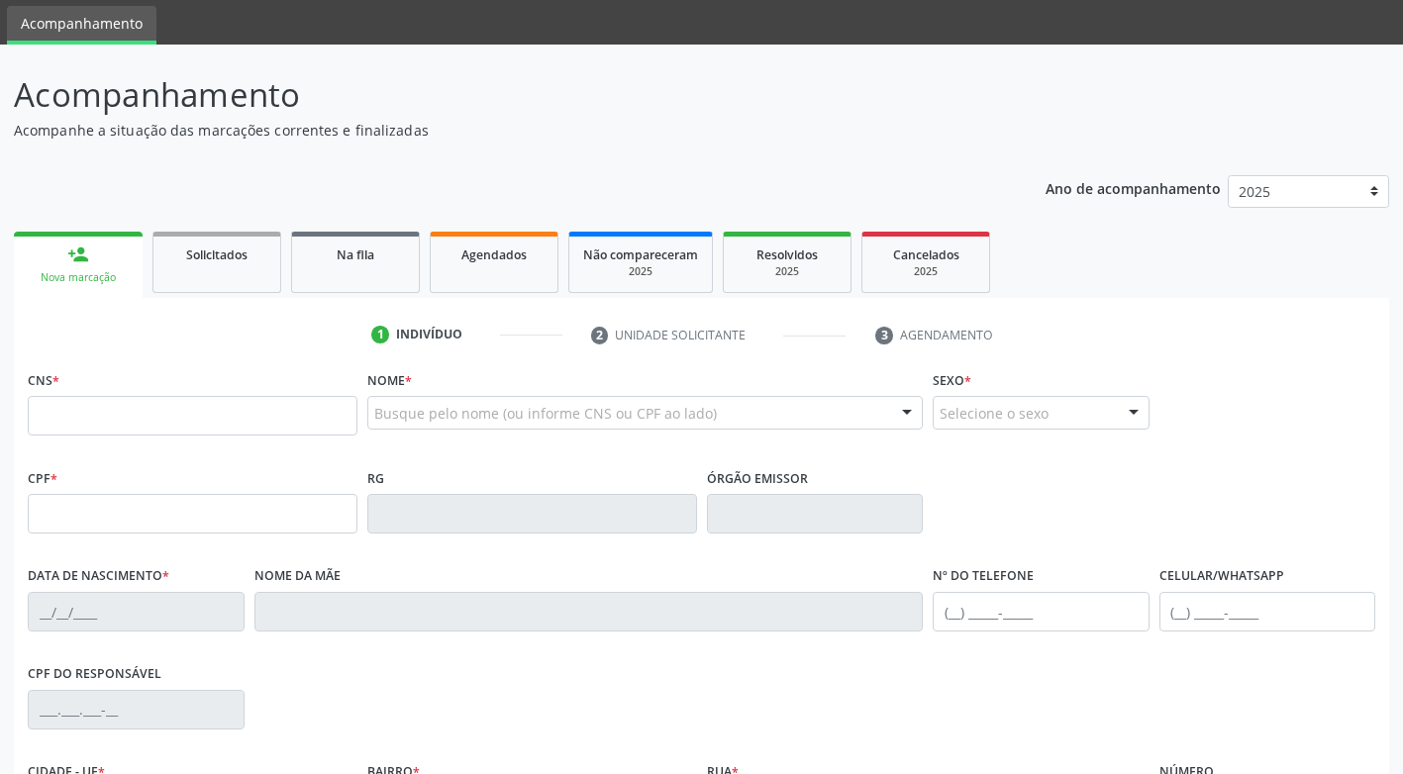
scroll to position [99, 0]
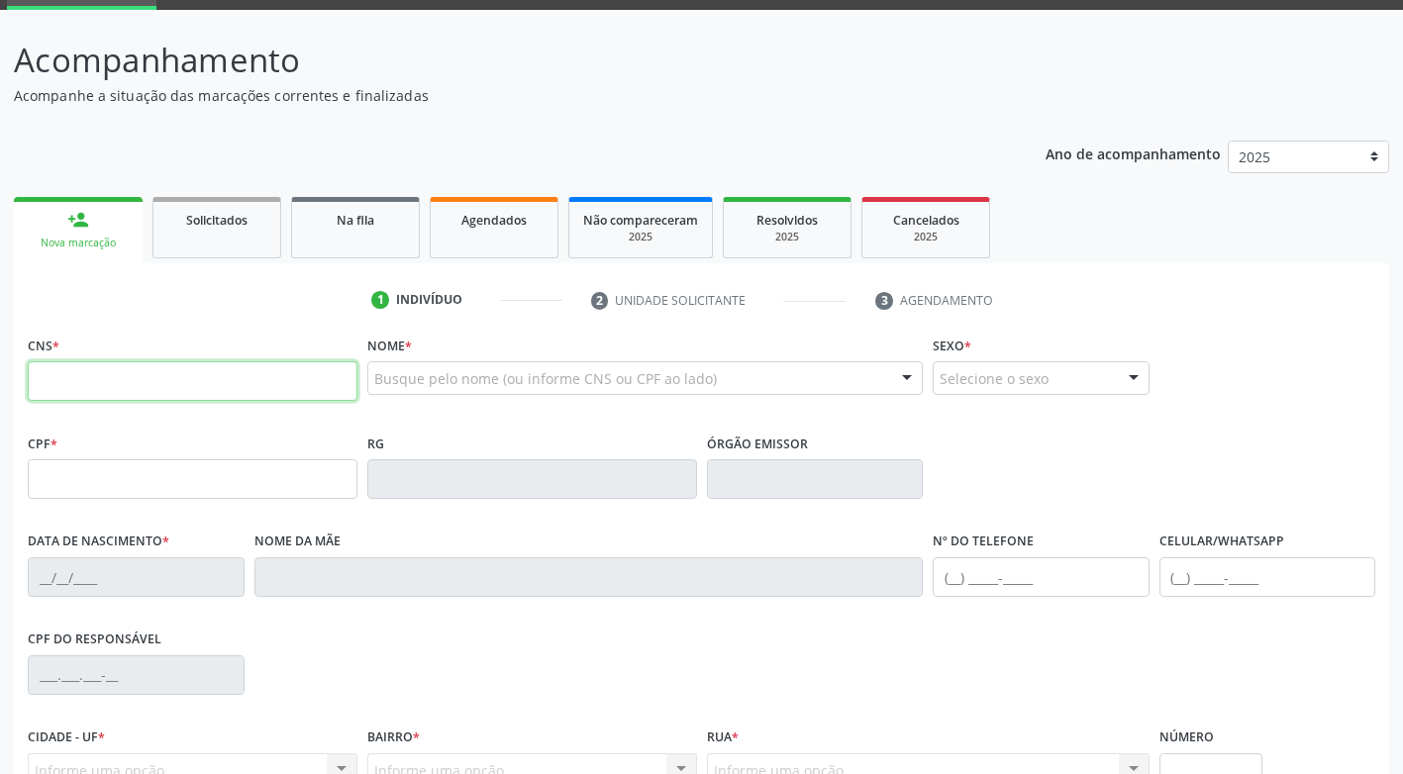
paste input "898 0064 0574 2522"
type input "898 0064 0574 2522"
type input "27/05/2025"
type input "Juliane do Nascimento Freitas"
type input "(87) 9174-7022"
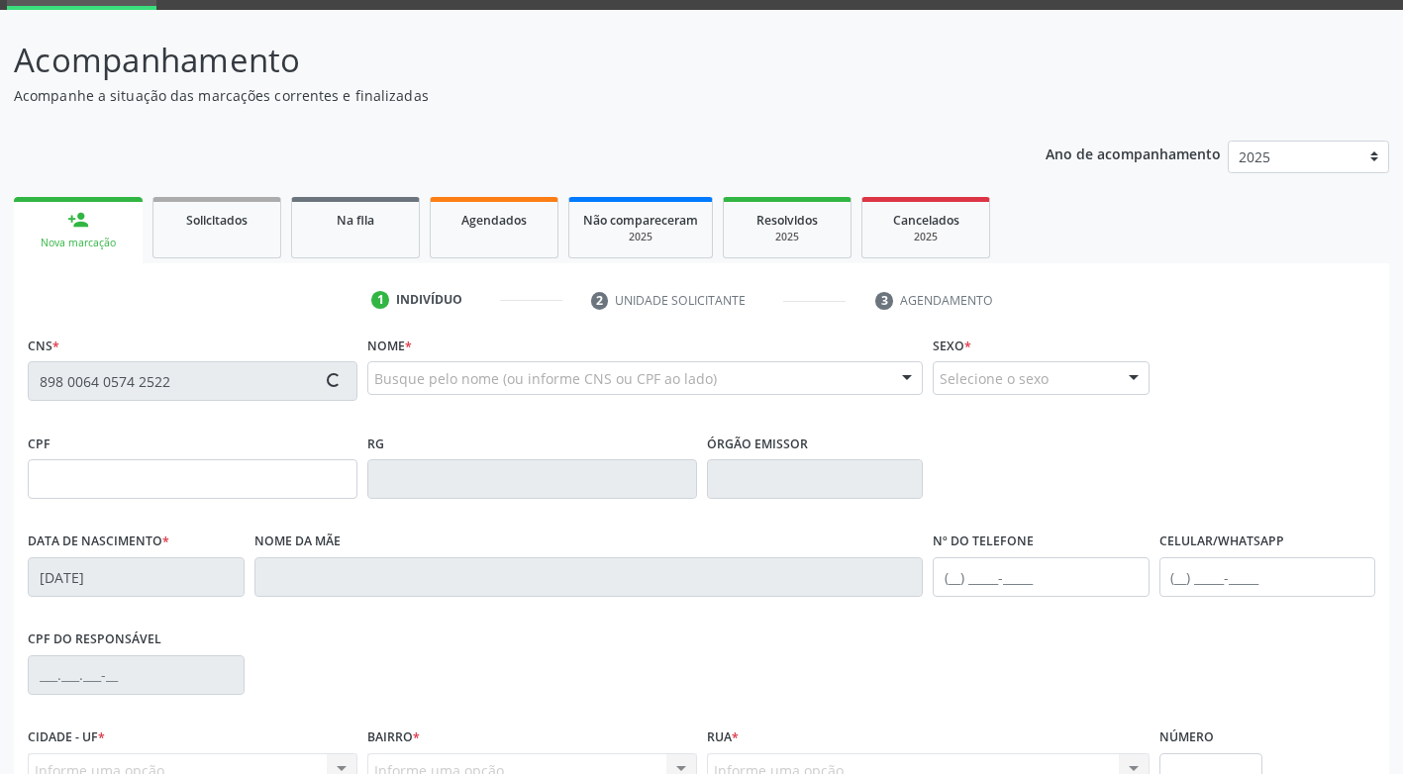
type input "67"
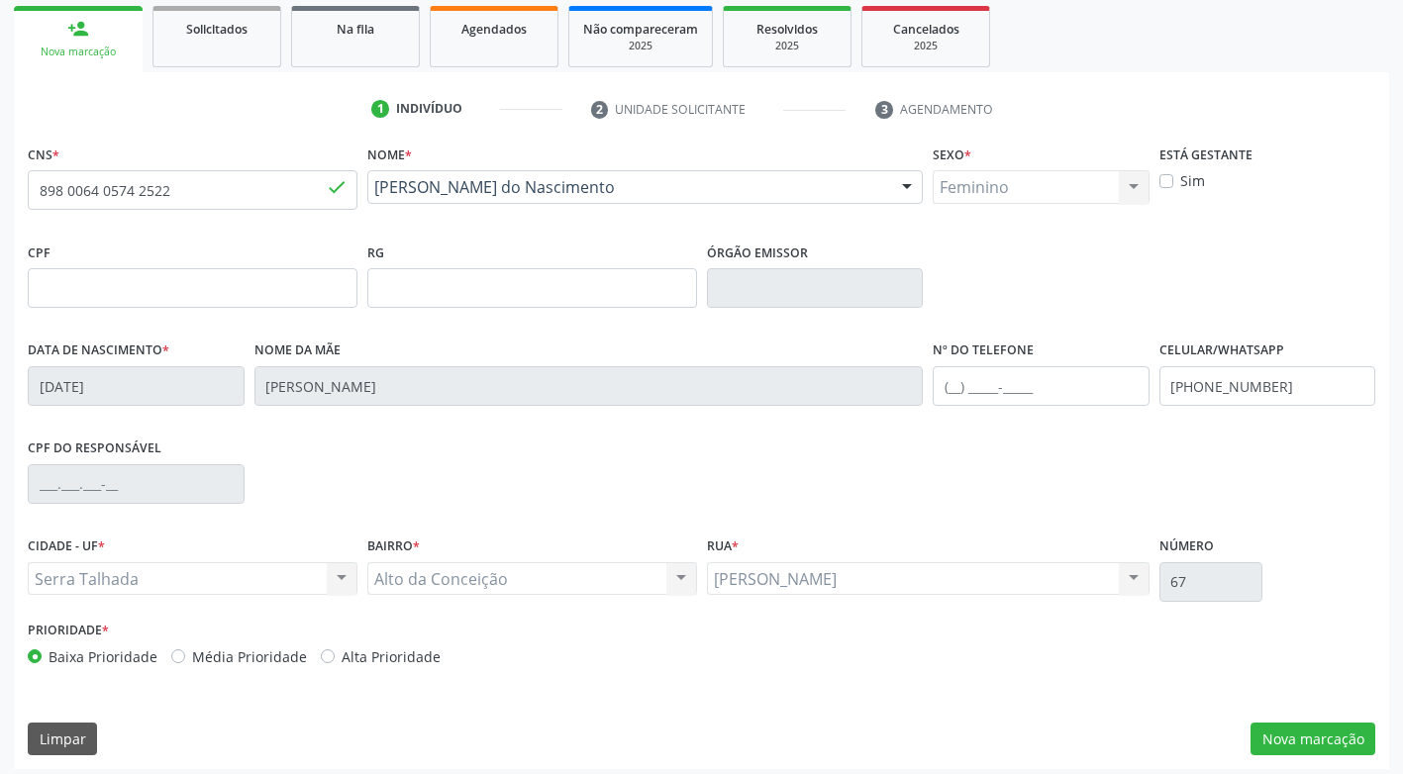
scroll to position [299, 0]
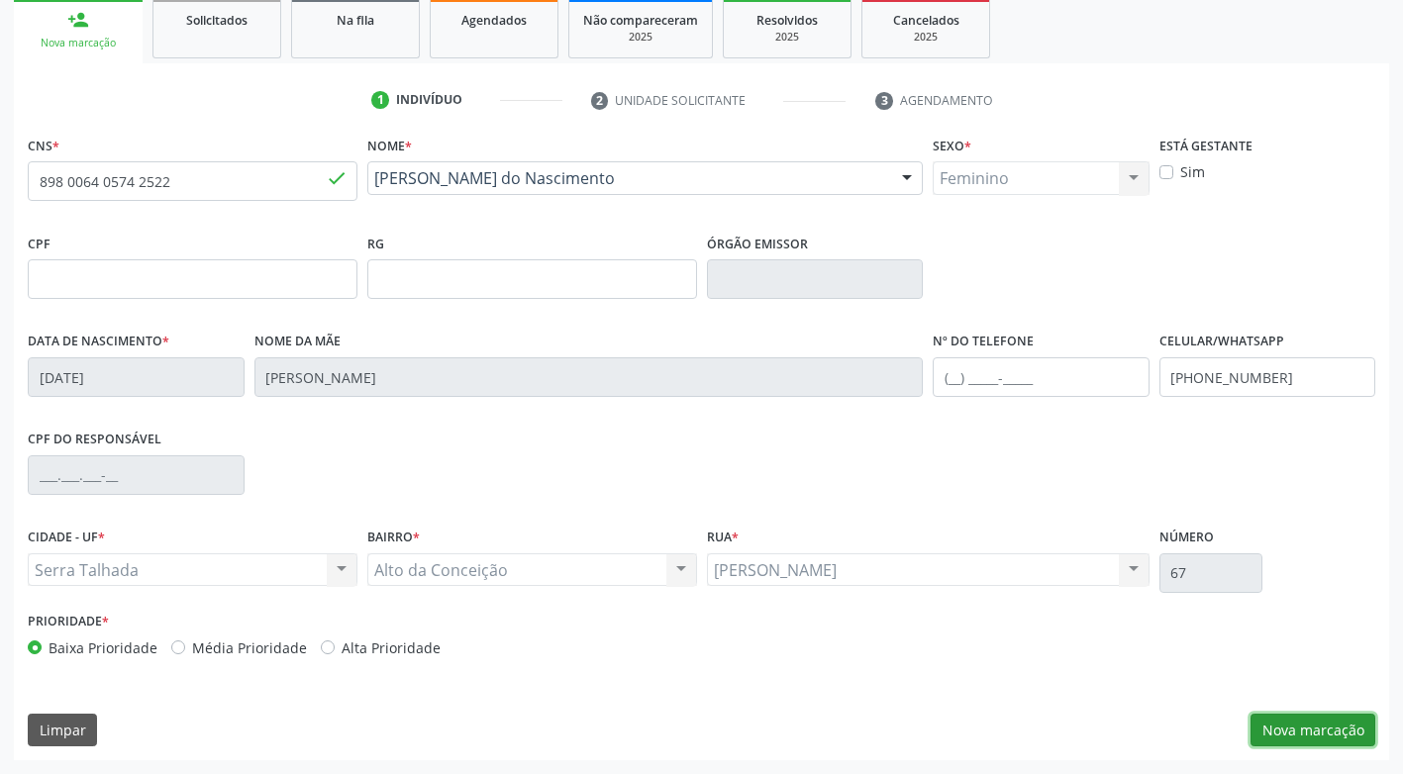
click at [1301, 738] on button "Nova marcação" at bounding box center [1312, 731] width 125 height 34
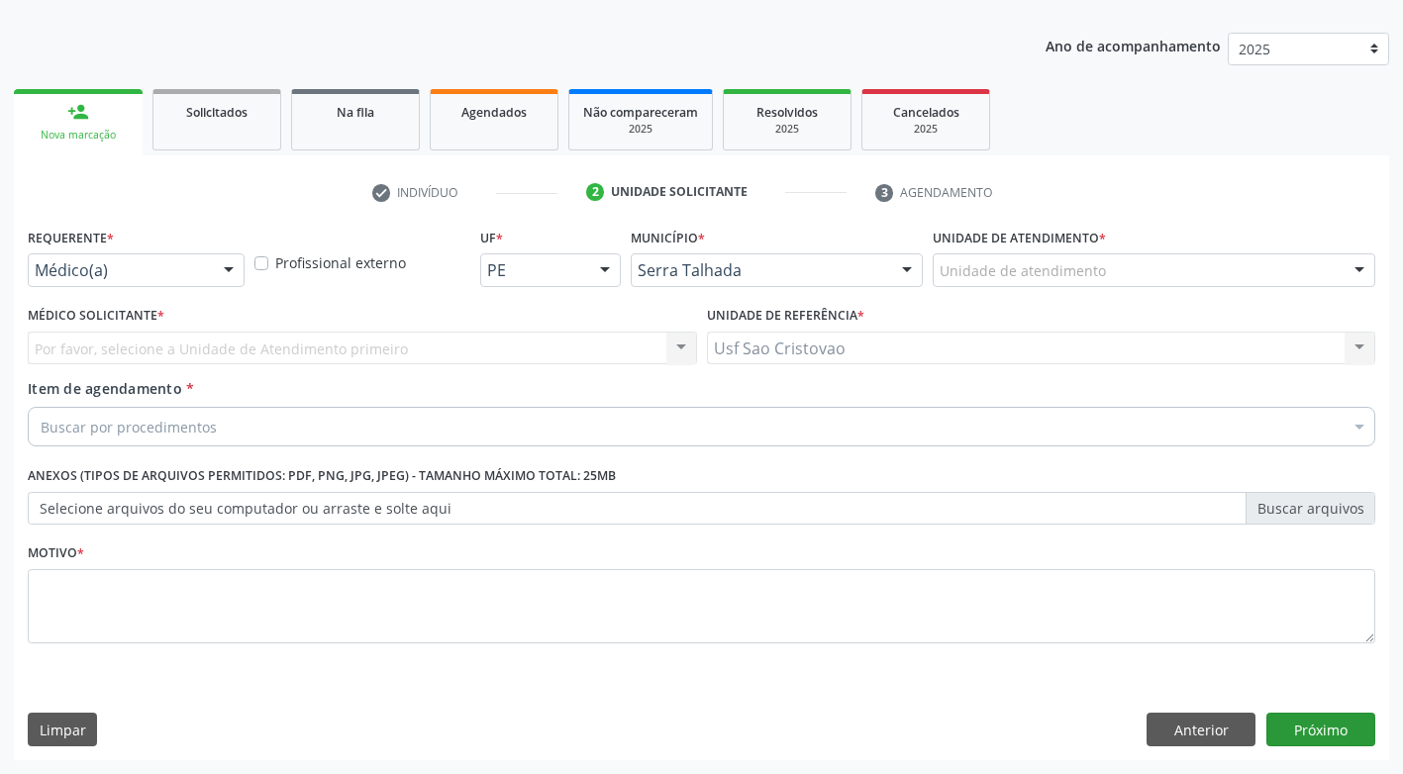
scroll to position [207, 0]
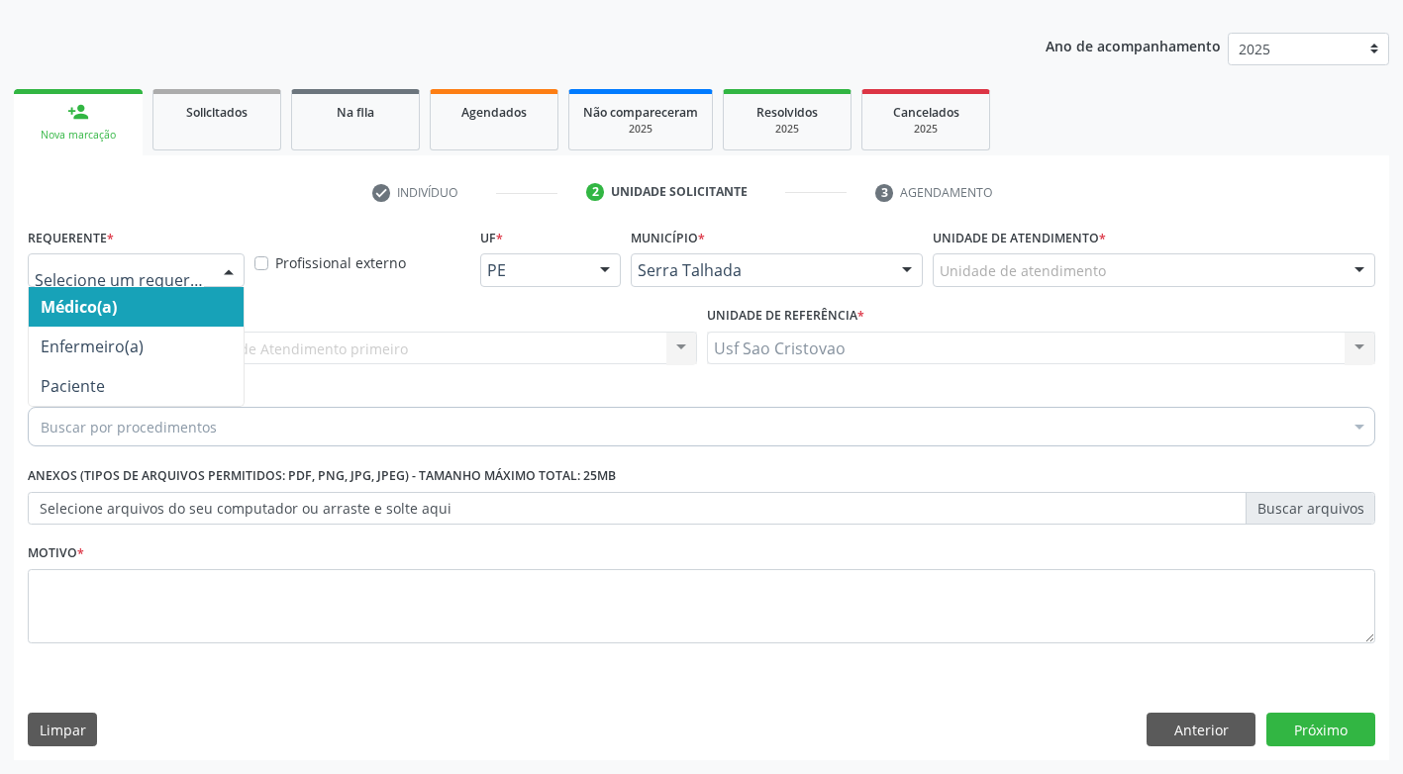
click at [218, 266] on div at bounding box center [229, 271] width 30 height 34
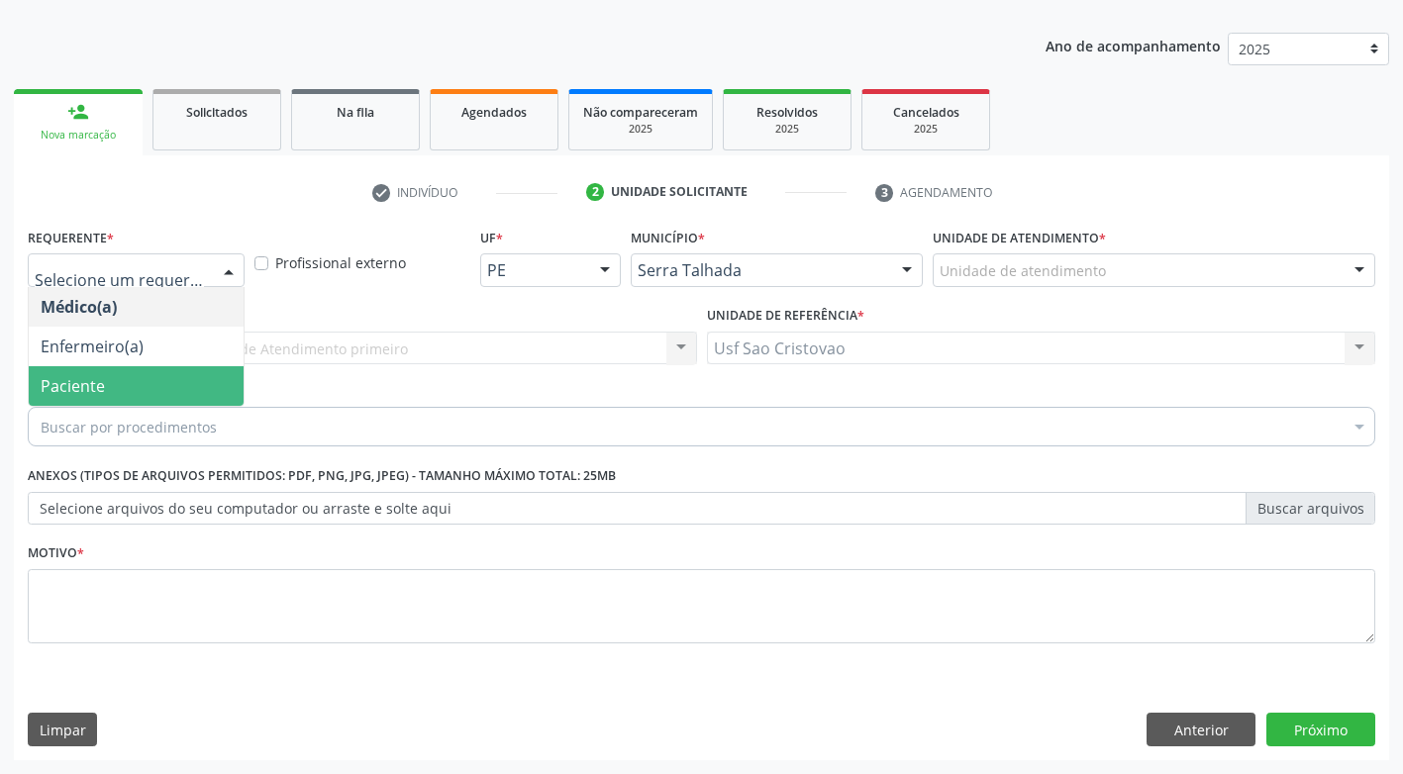
click at [193, 383] on span "Paciente" at bounding box center [136, 386] width 215 height 40
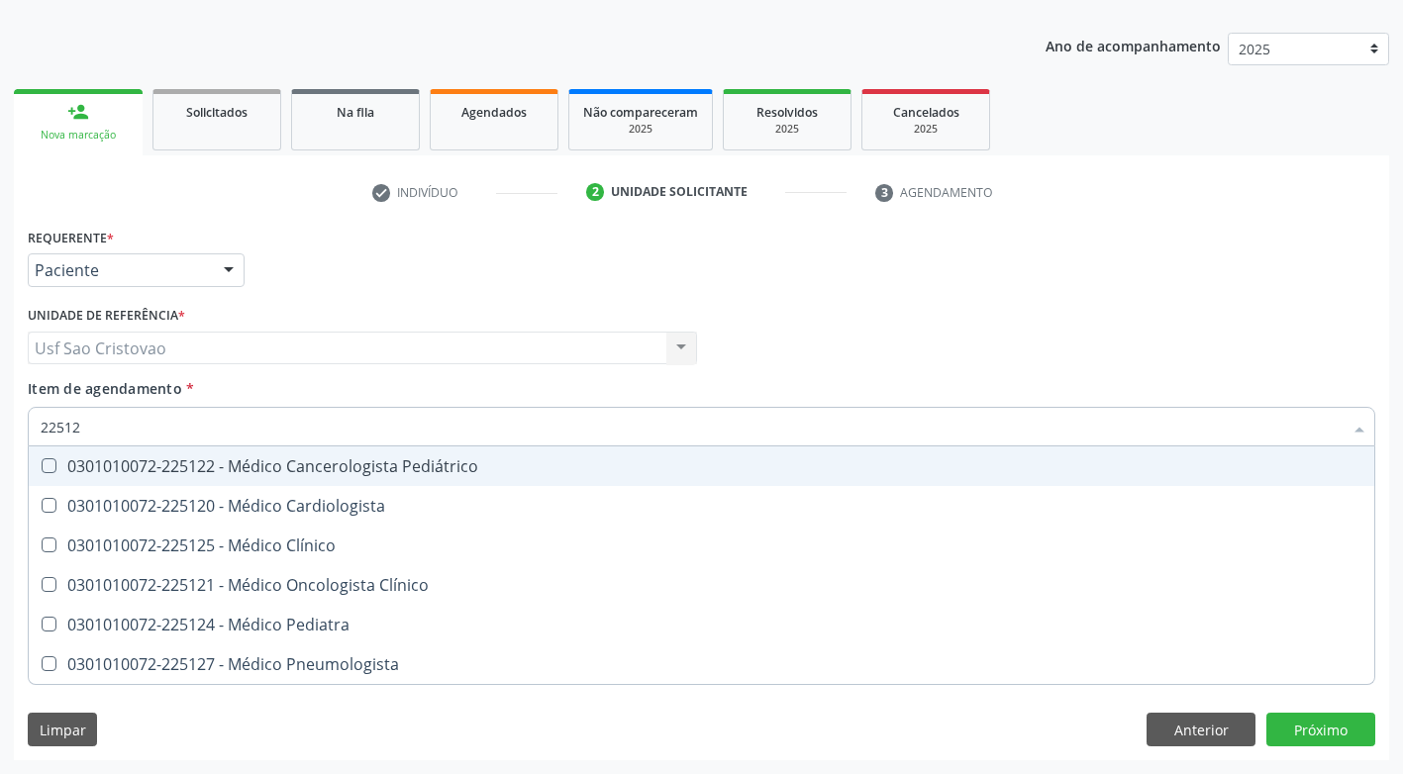
type input "225124"
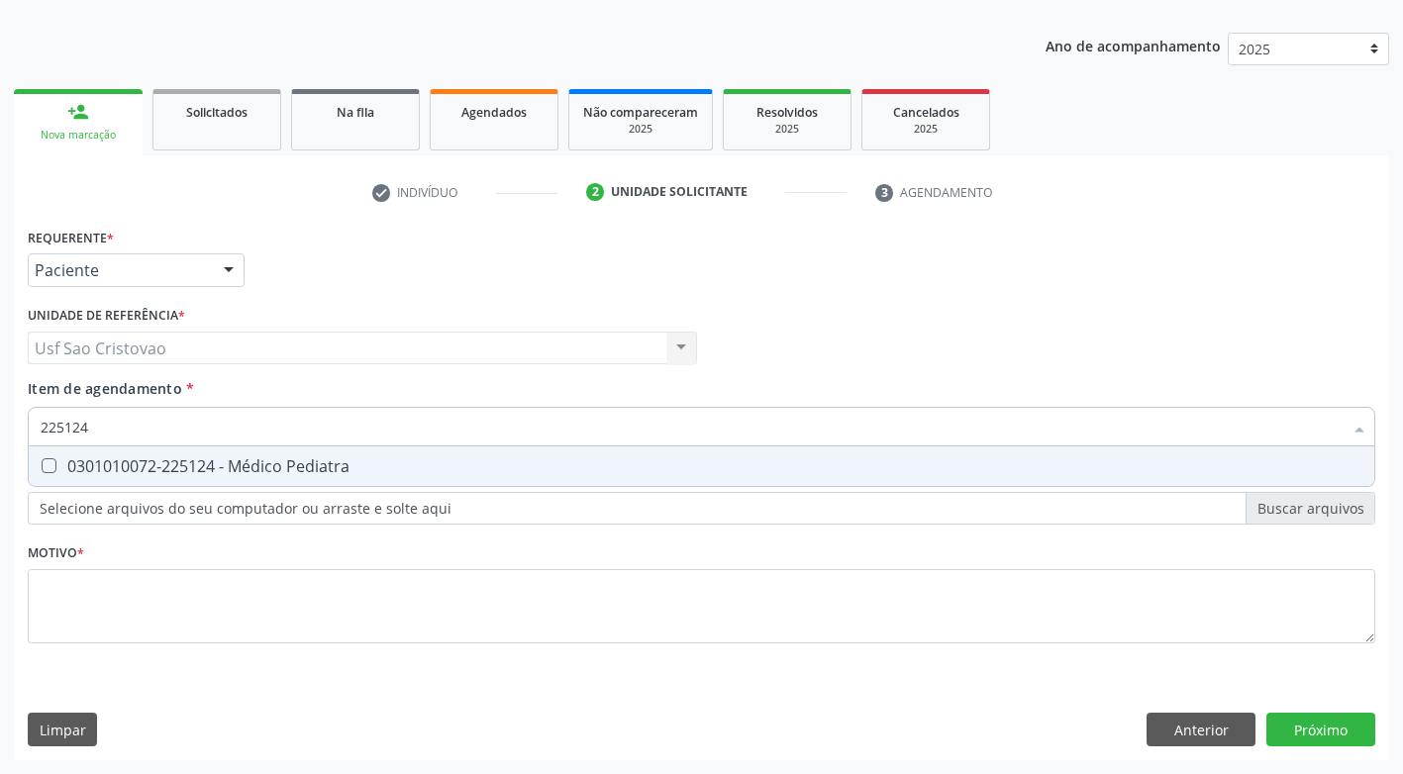
click at [49, 468] on Pediatra at bounding box center [49, 465] width 15 height 15
click at [42, 468] on Pediatra "checkbox" at bounding box center [35, 465] width 13 height 13
checkbox Pediatra "true"
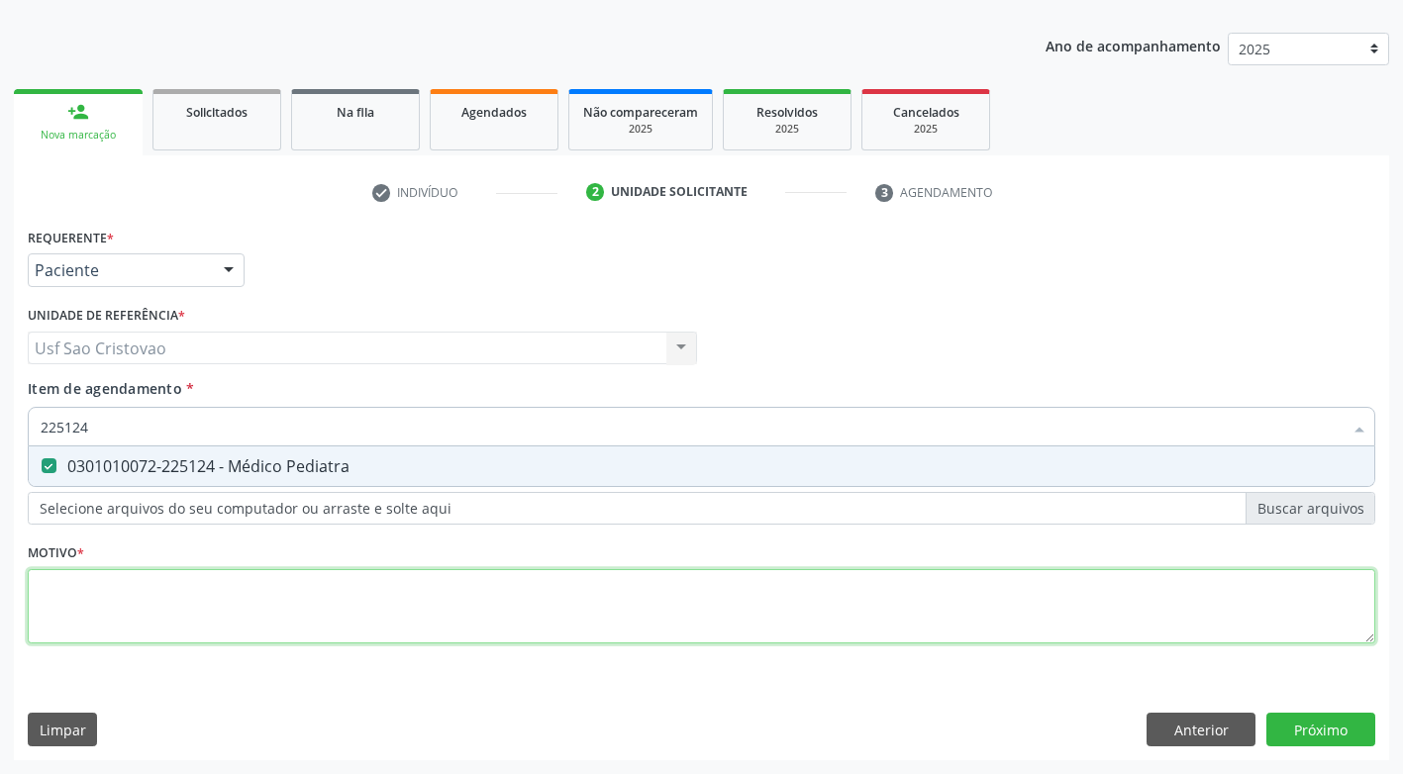
click at [124, 585] on div "Requerente * Paciente Médico(a) Enfermeiro(a) Paciente Nenhum resultado encontr…" at bounding box center [701, 447] width 1347 height 448
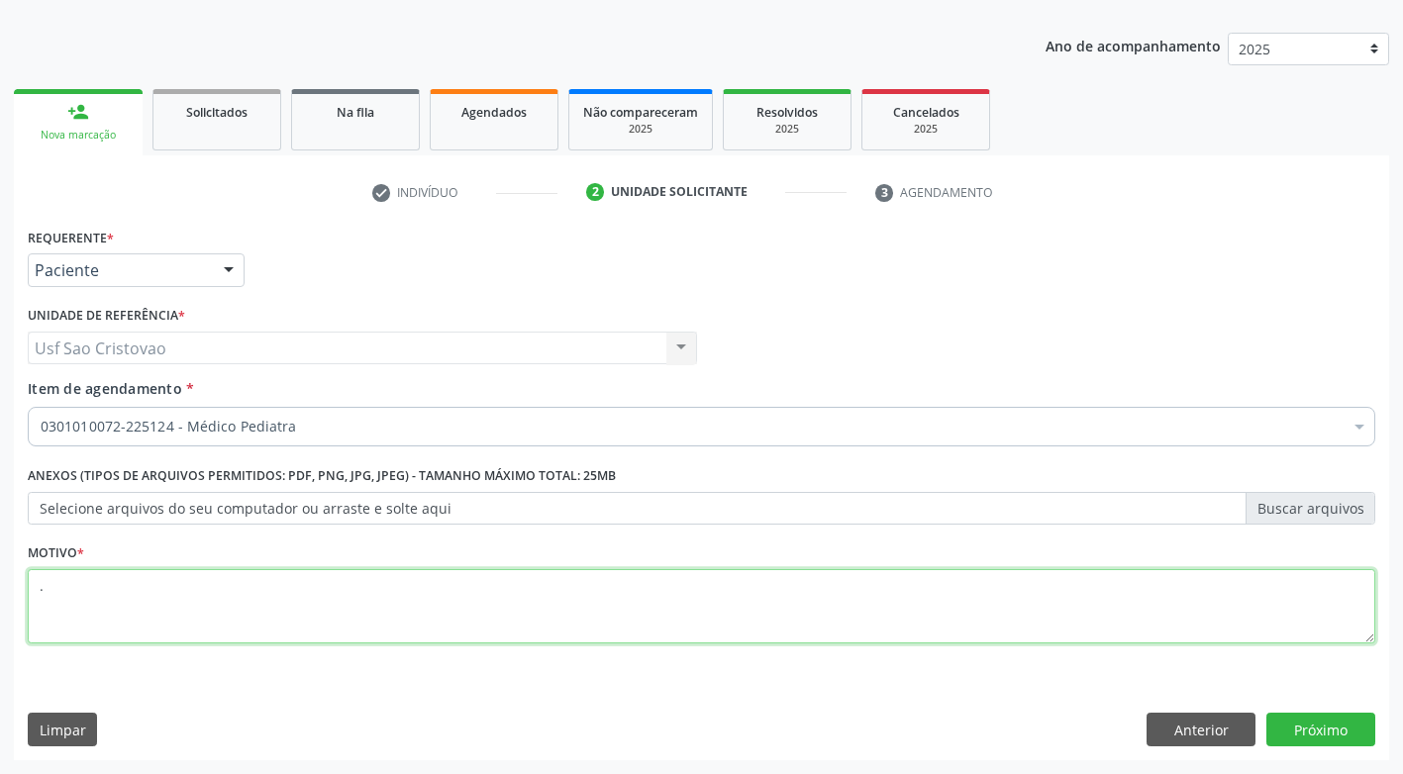
type textarea "."
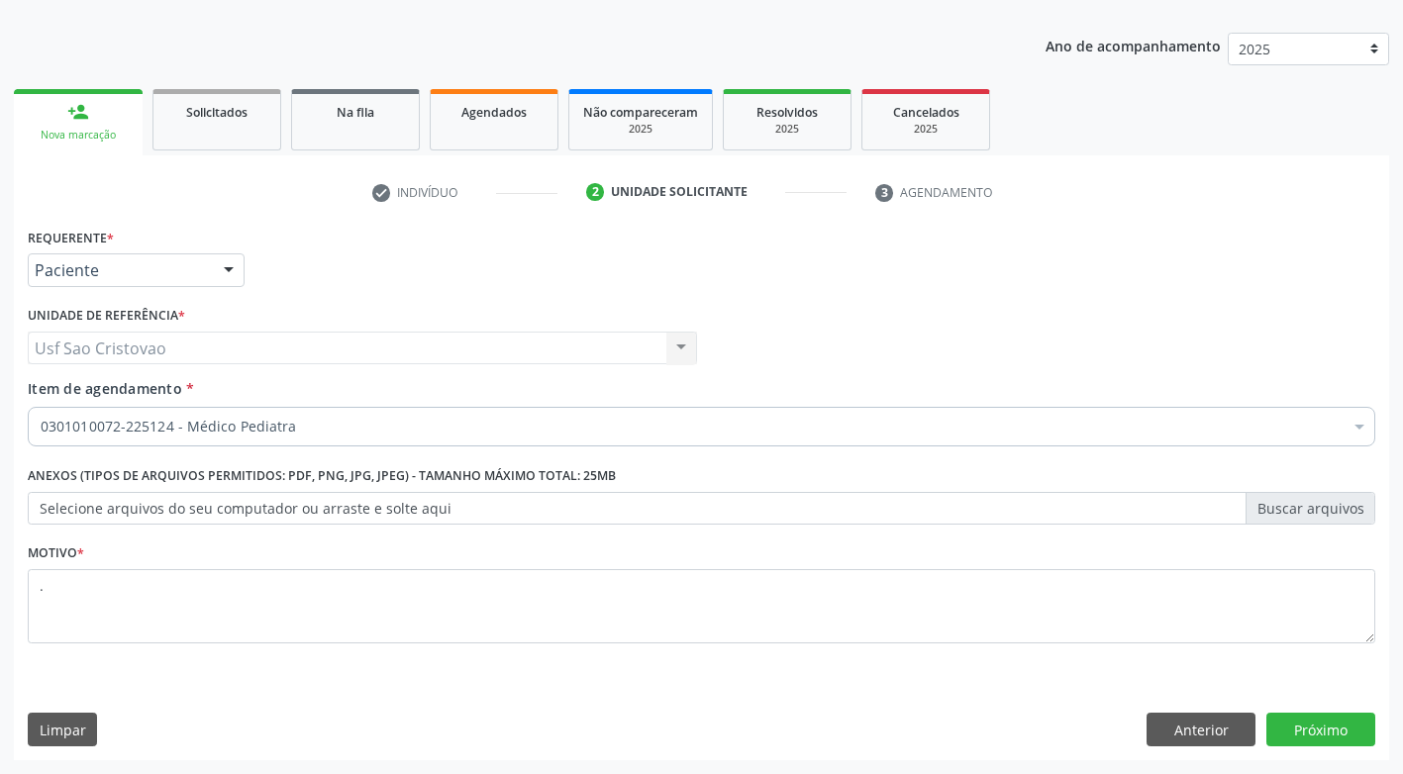
click at [404, 724] on div "Limpar Anterior Próximo" at bounding box center [701, 730] width 1347 height 34
click at [1350, 738] on button "Próximo" at bounding box center [1320, 730] width 109 height 34
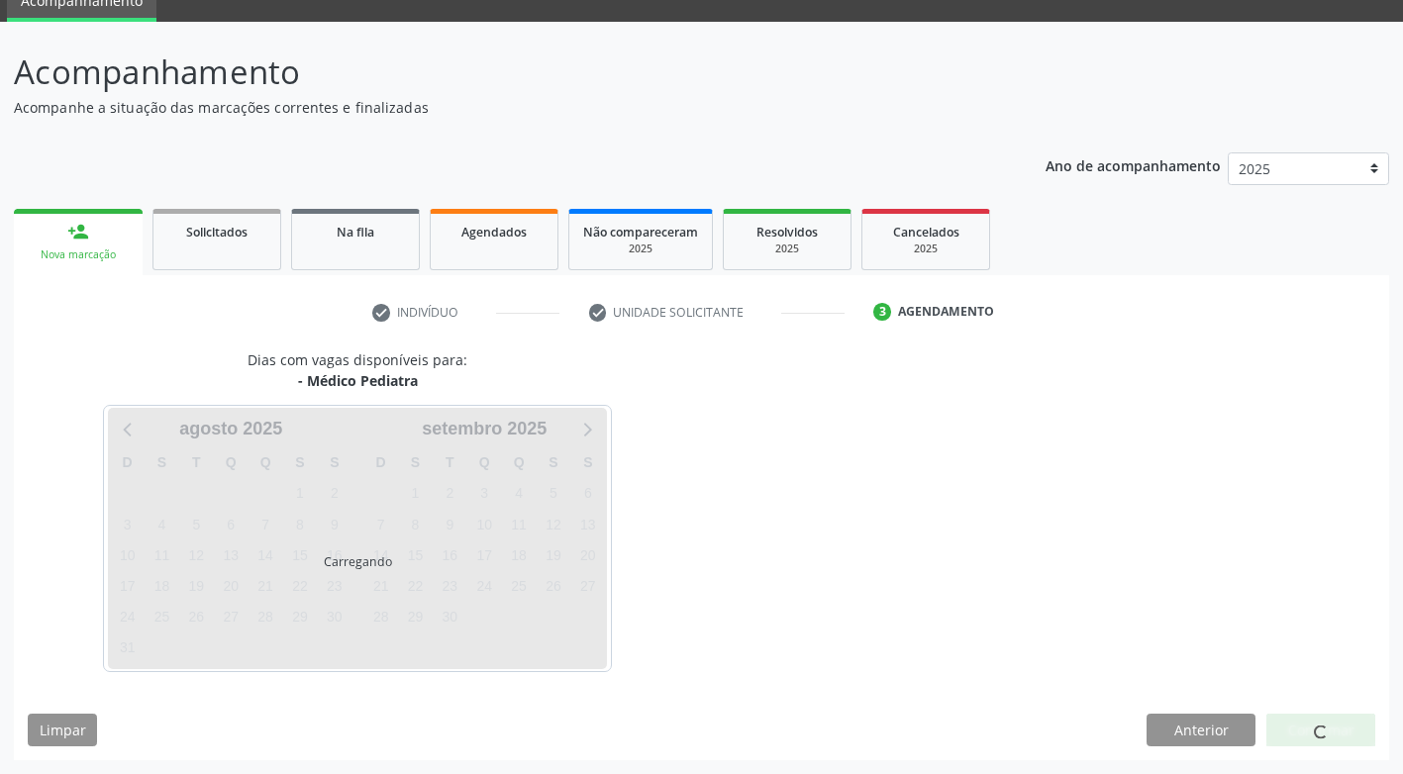
scroll to position [146, 0]
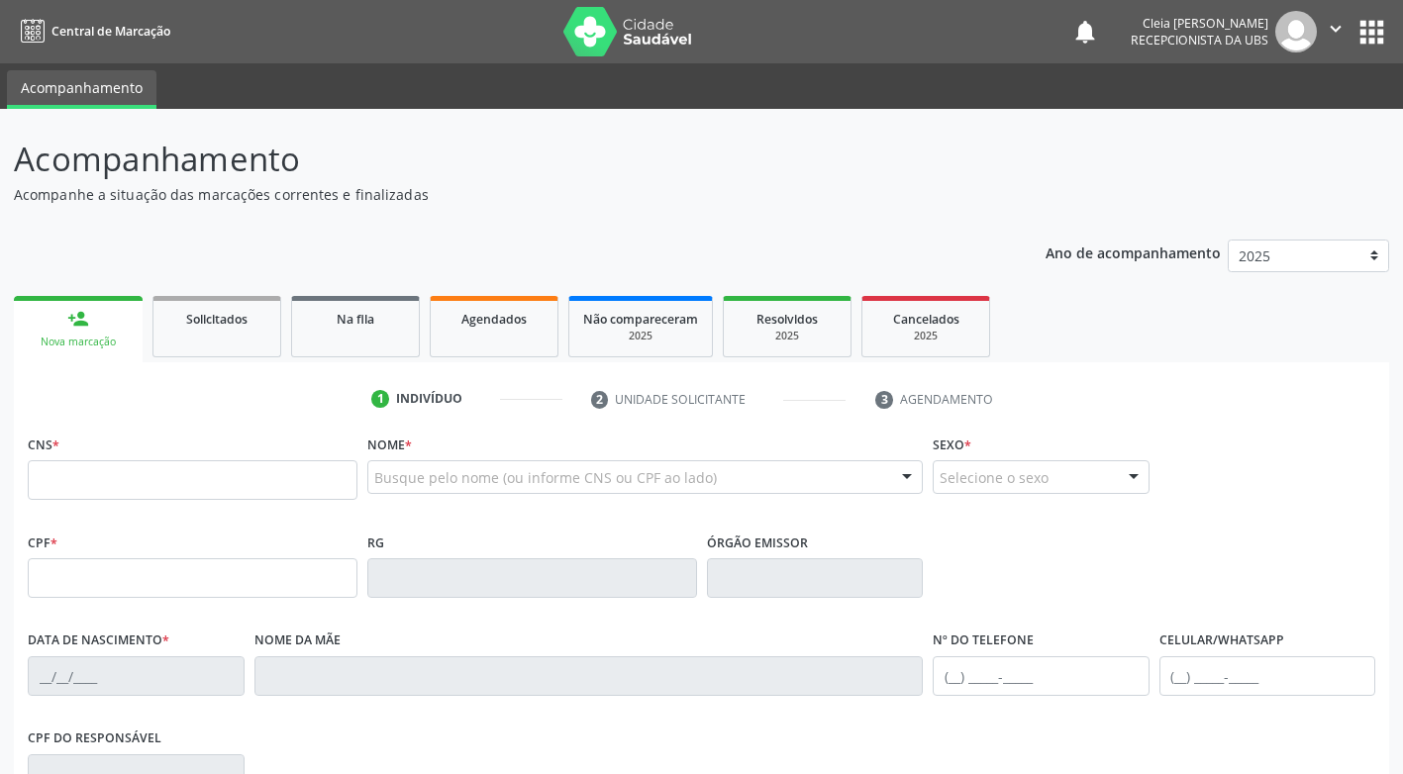
scroll to position [146, 0]
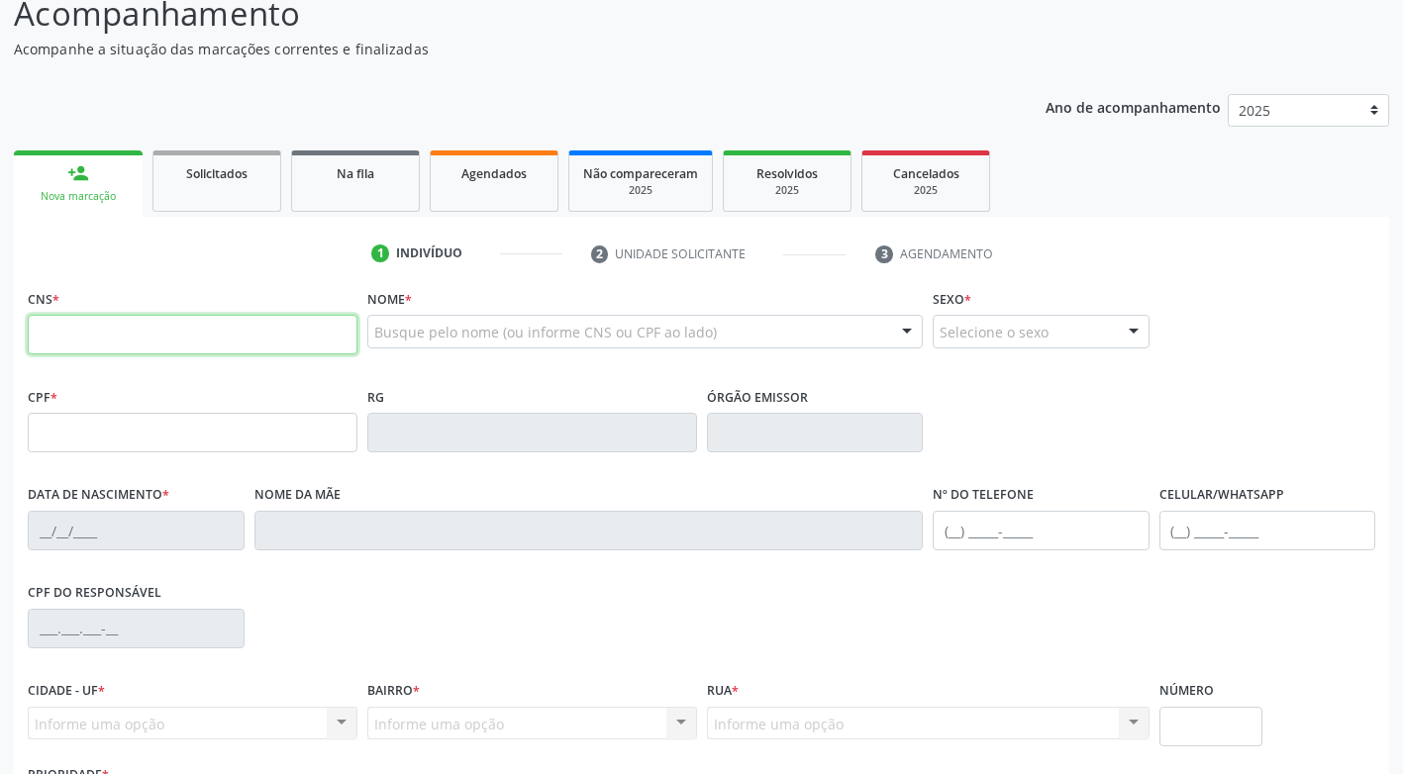
paste input "700 6044 0201 4564"
type input "700 6044 0201 4564"
type input "657.179.614-72"
type input "[DATE]"
type input "[PERSON_NAME]"
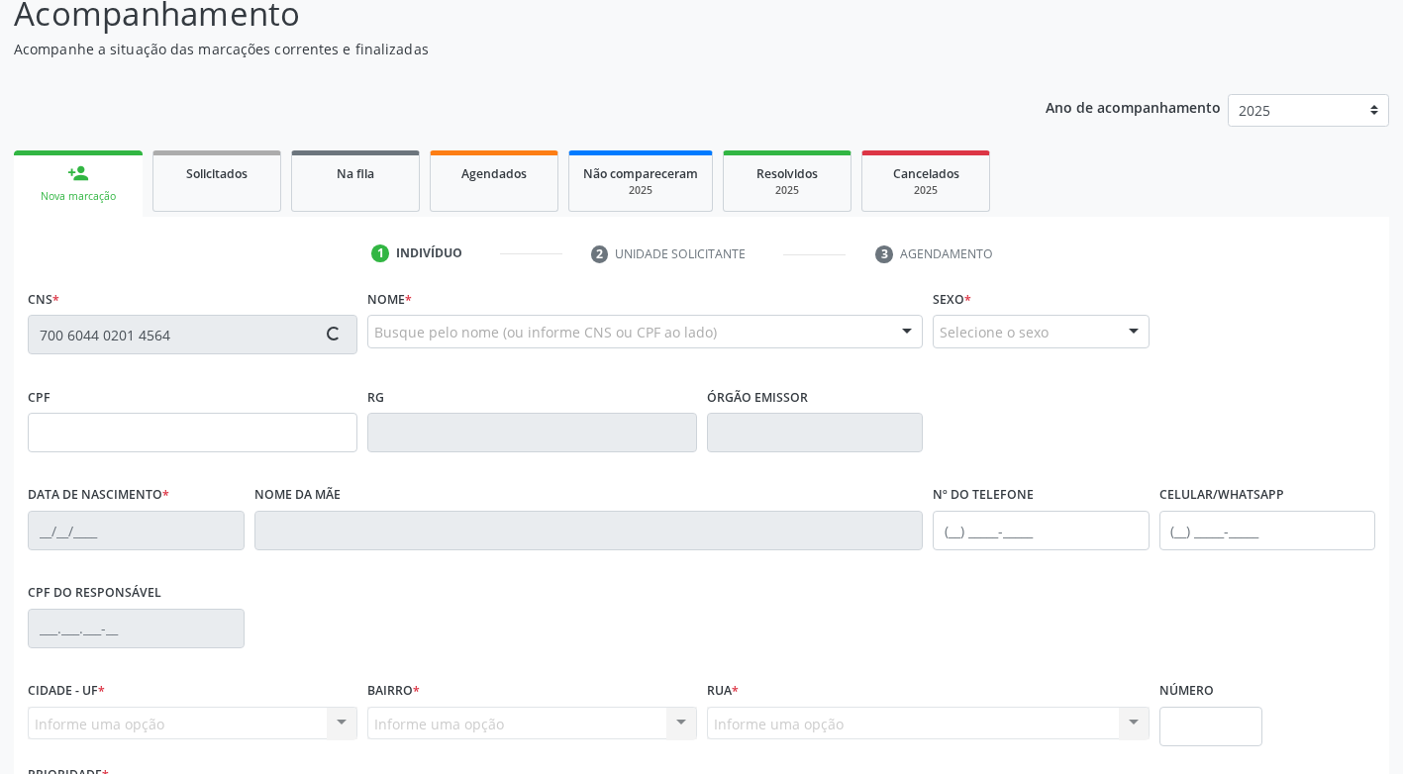
type input "[PHONE_NUMBER]"
type input "265"
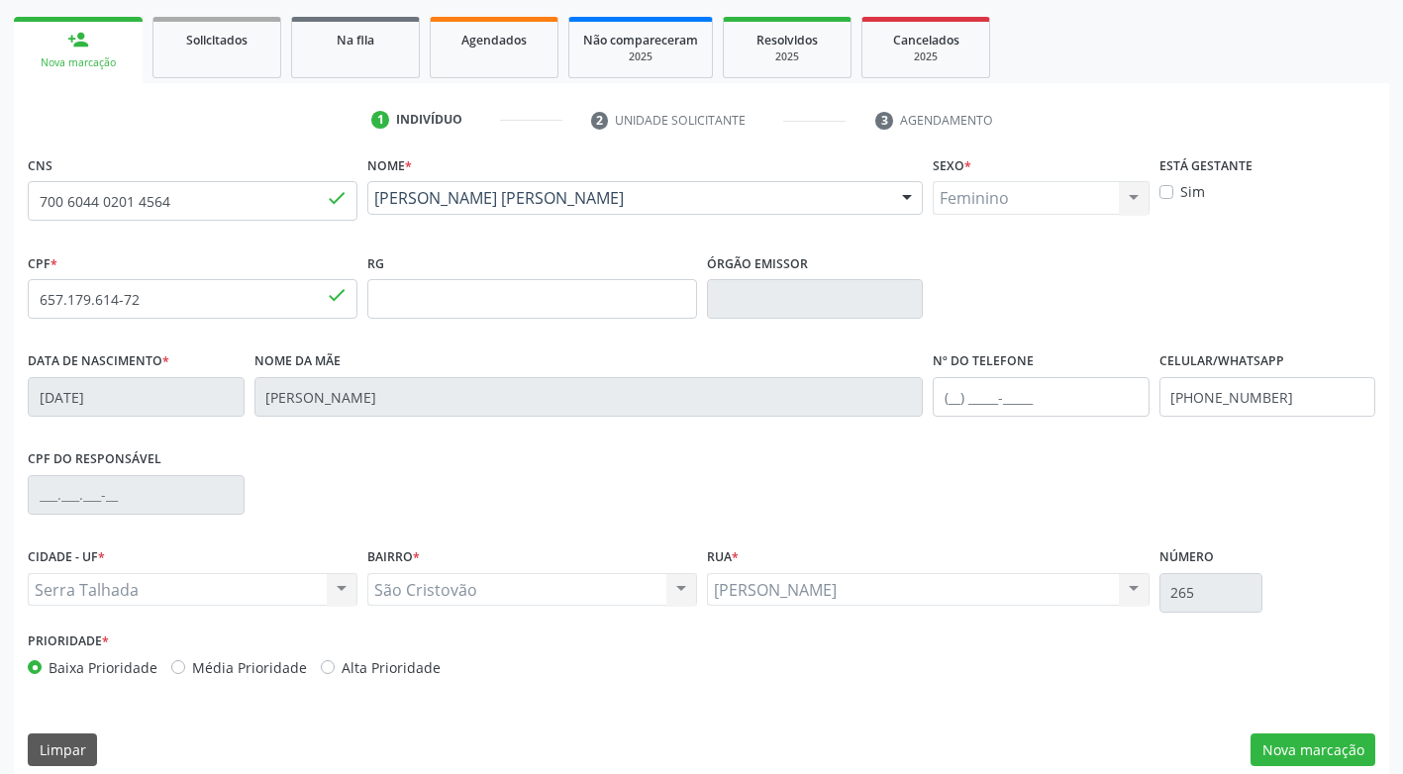
scroll to position [299, 0]
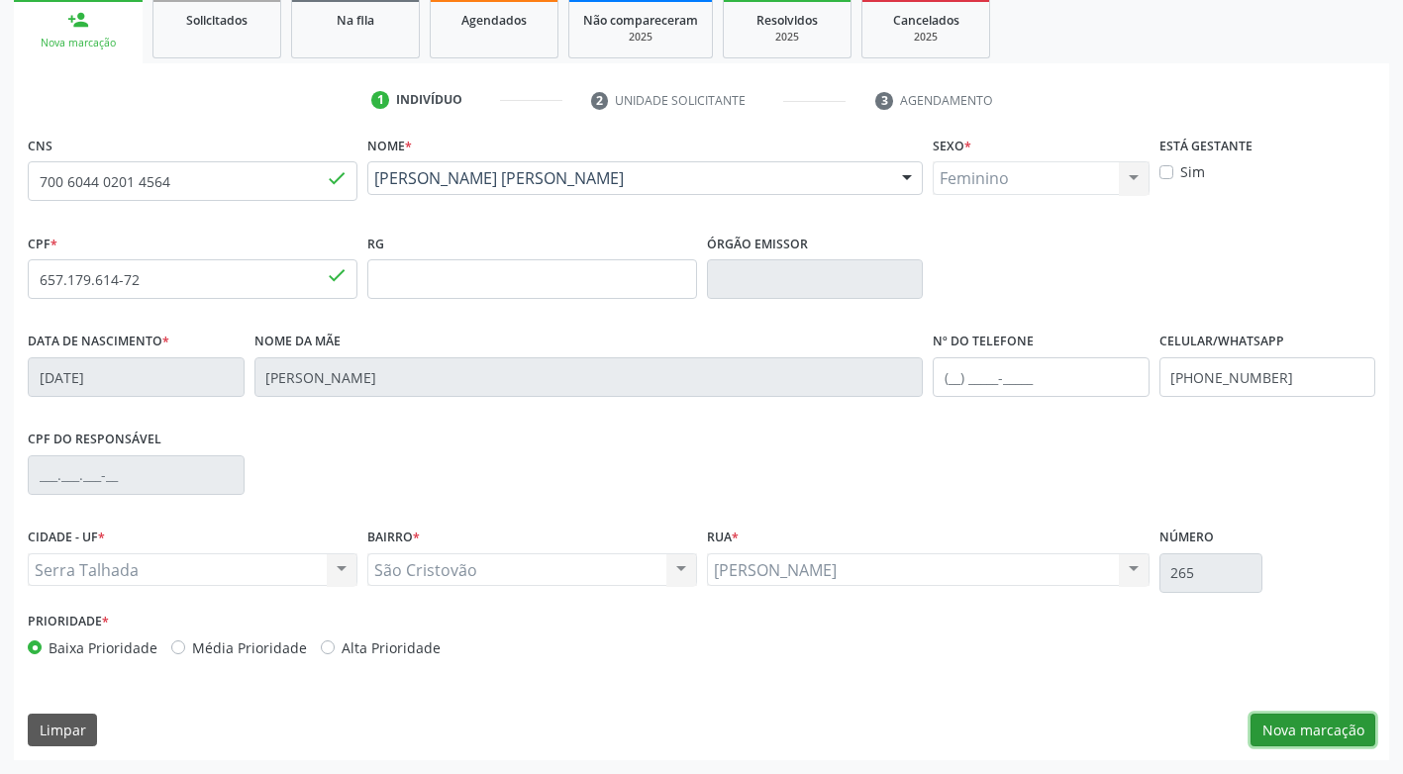
click at [1317, 734] on button "Nova marcação" at bounding box center [1312, 731] width 125 height 34
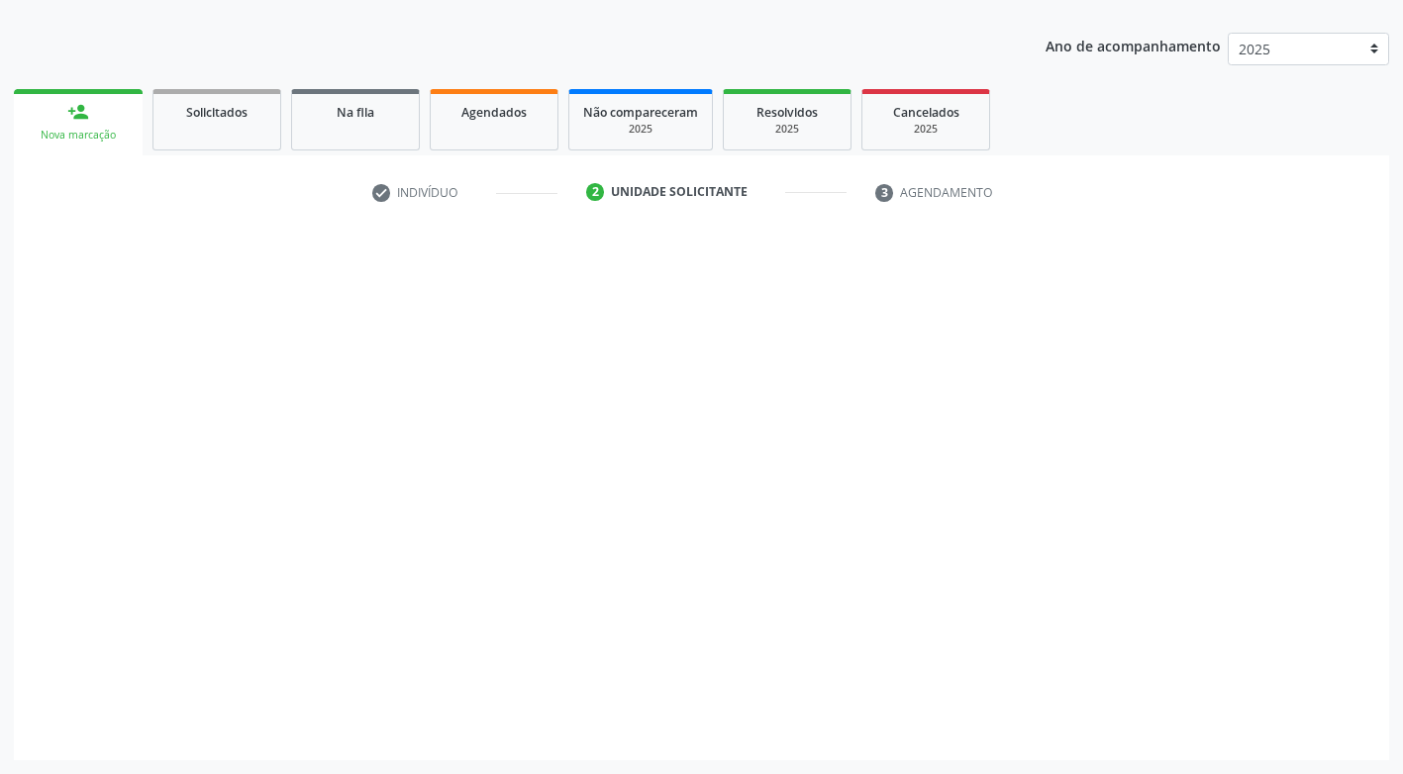
scroll to position [207, 0]
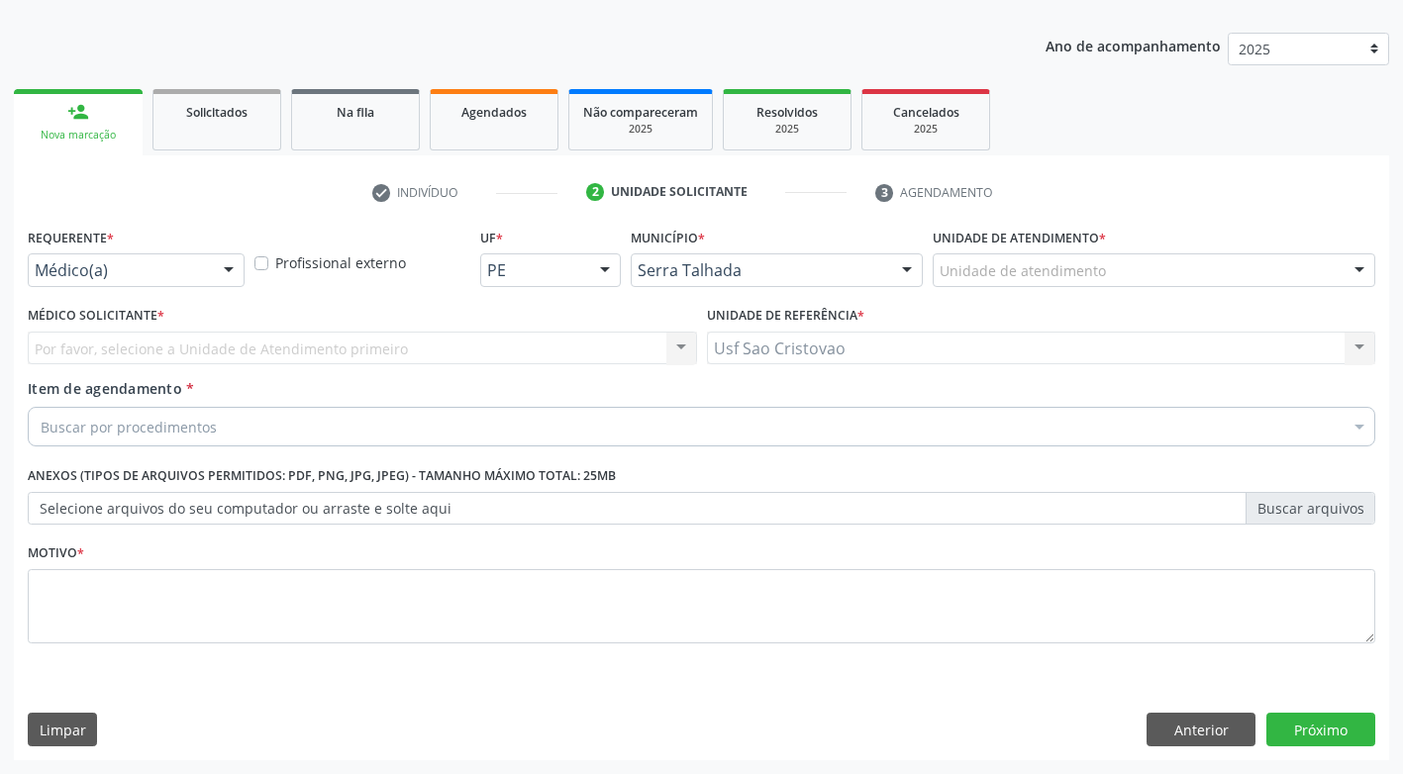
click at [329, 428] on div "Buscar por procedimentos" at bounding box center [701, 427] width 1347 height 40
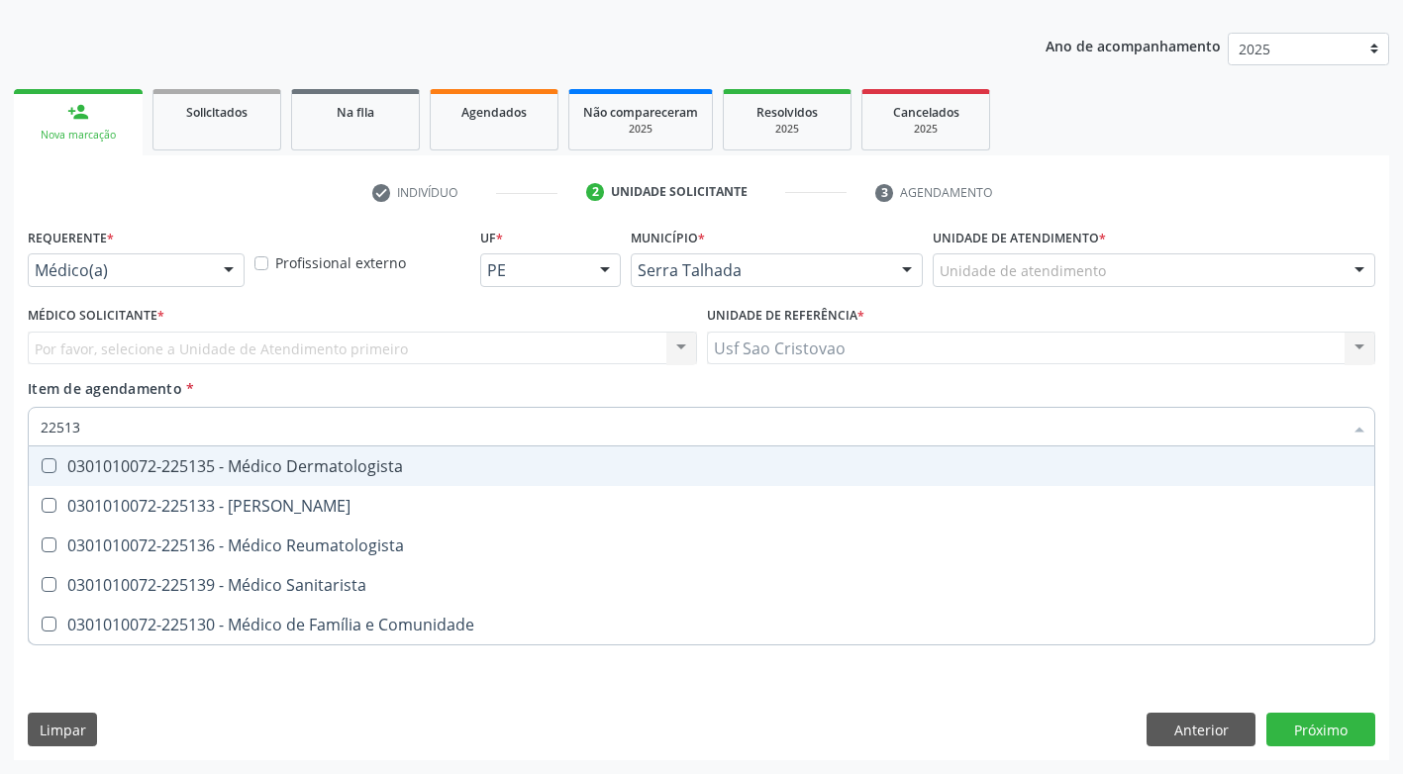
type input "225136"
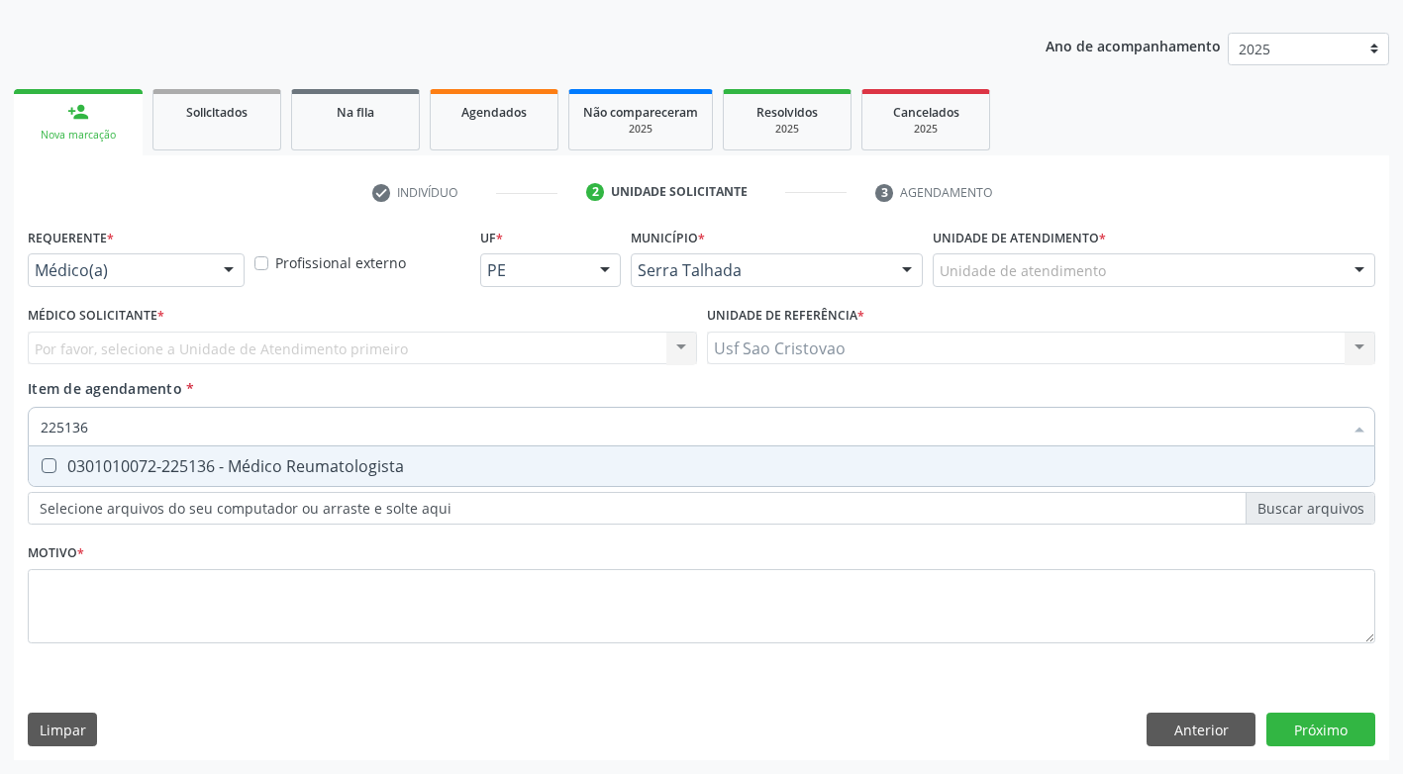
click at [50, 468] on Reumatologista at bounding box center [49, 465] width 15 height 15
click at [42, 468] on Reumatologista "checkbox" at bounding box center [35, 465] width 13 height 13
checkbox Reumatologista "true"
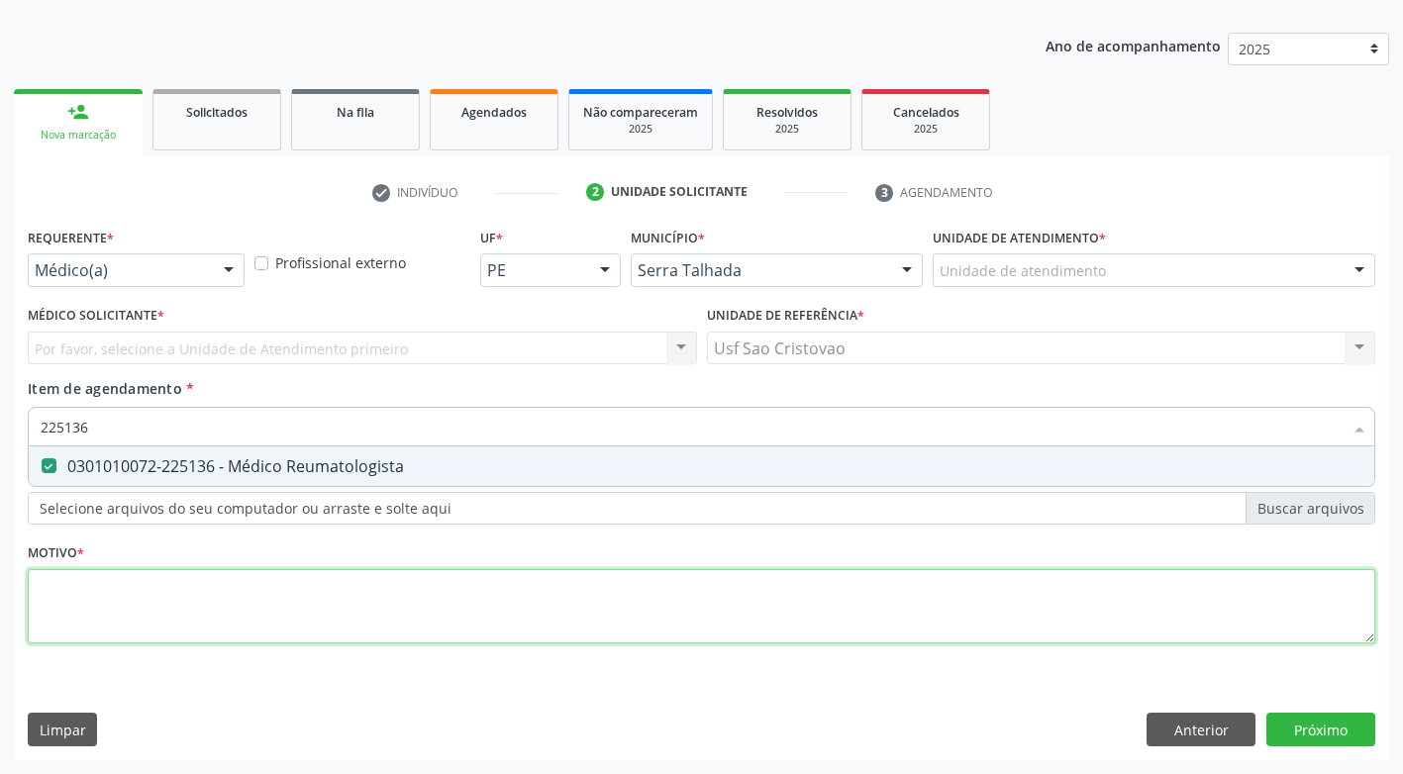
click at [120, 607] on div "Requerente * Médico(a) Médico(a) Enfermeiro(a) Paciente Nenhum resultado encont…" at bounding box center [701, 447] width 1347 height 448
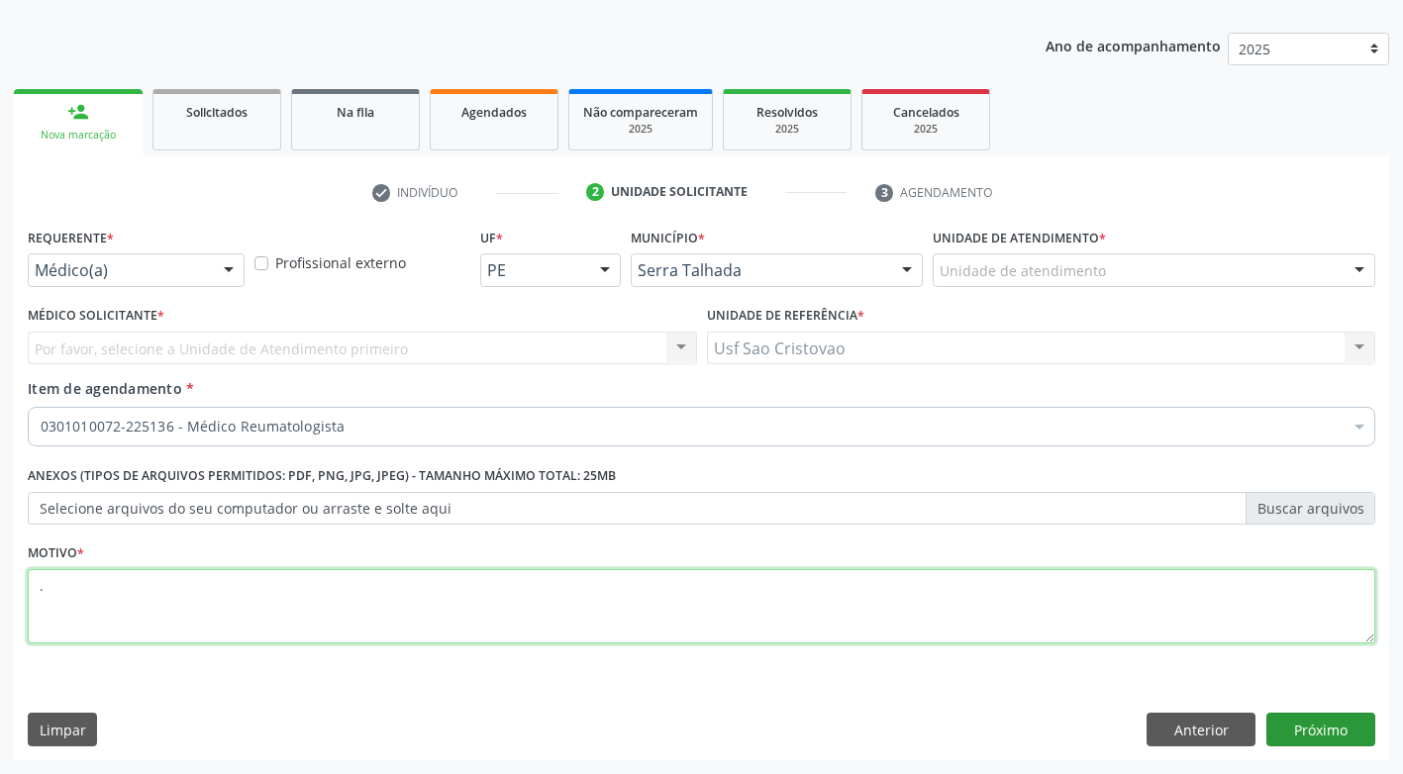
type textarea "."
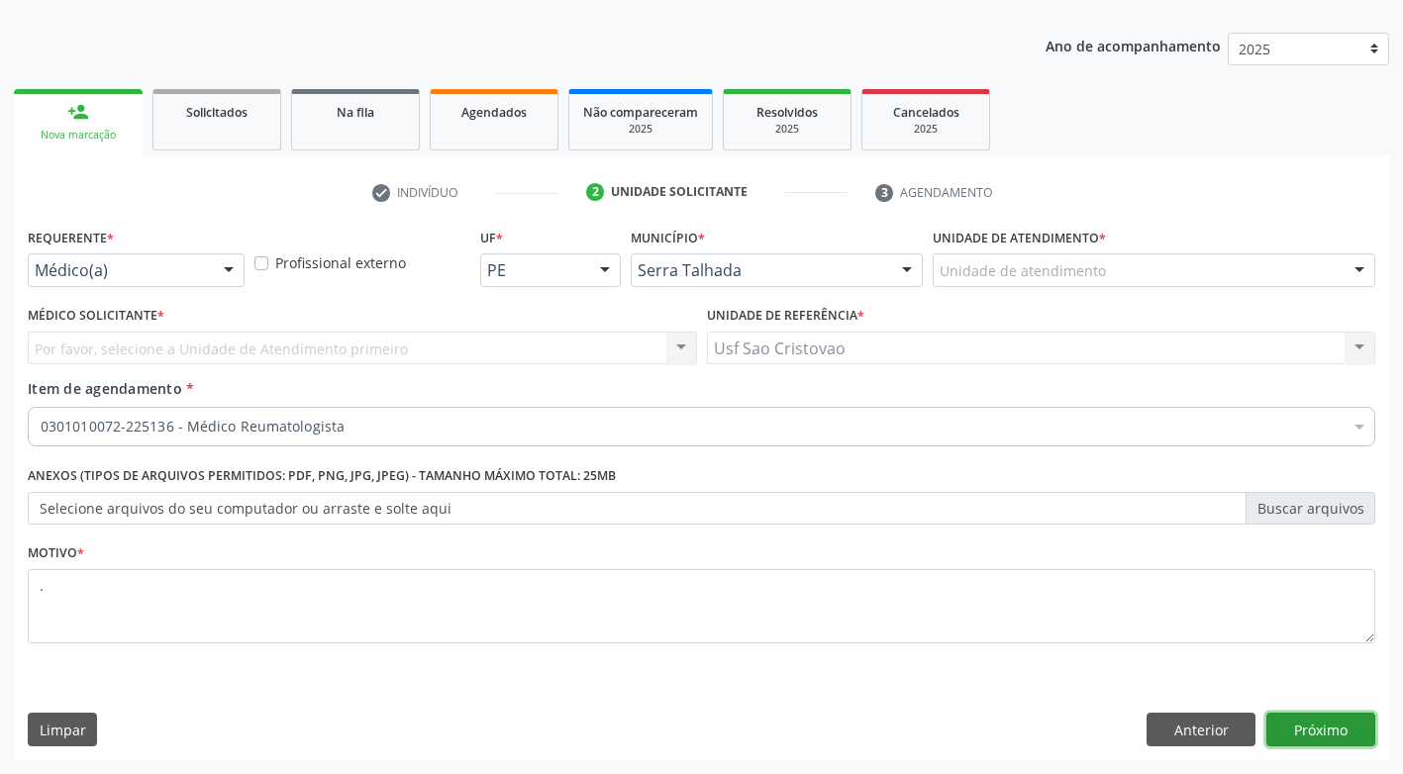
click at [1354, 735] on button "Próximo" at bounding box center [1320, 730] width 109 height 34
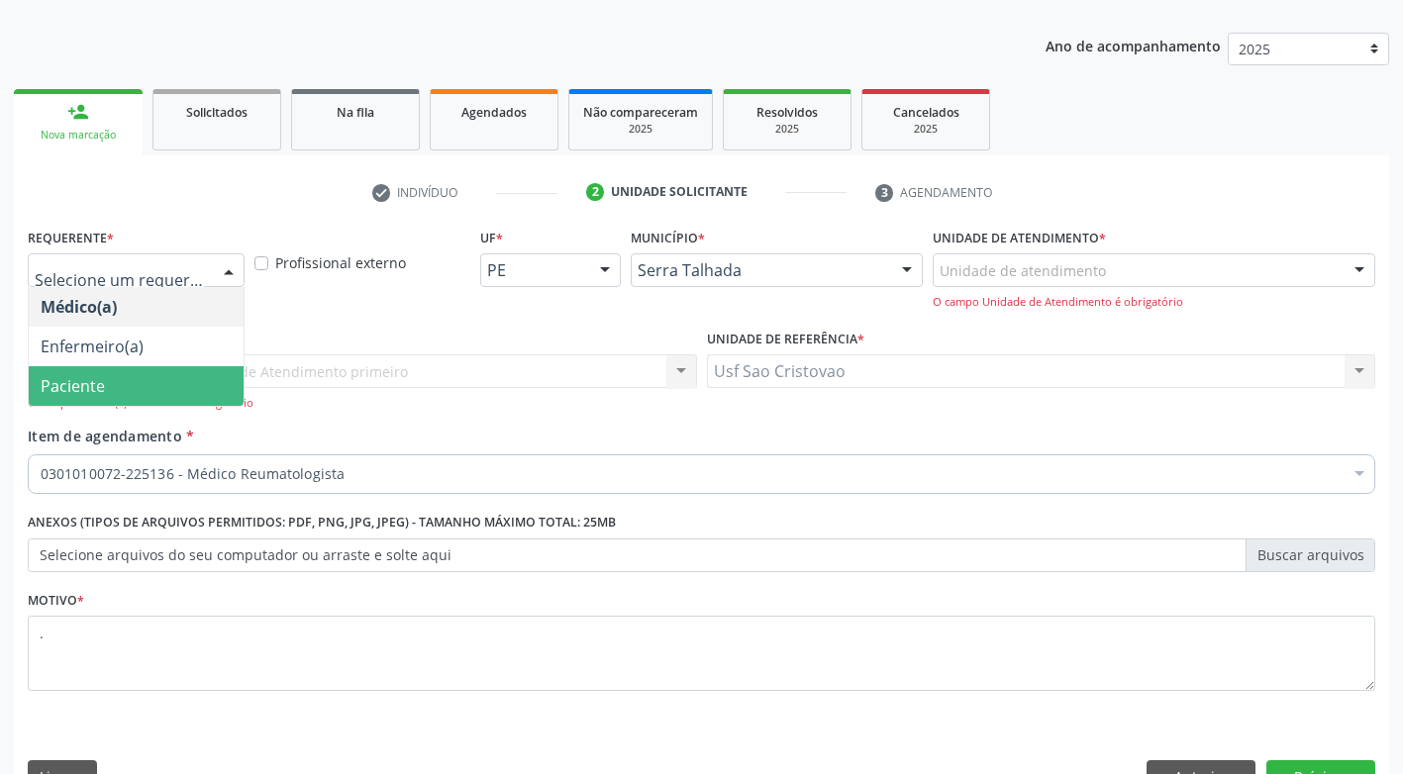
click at [178, 374] on span "Paciente" at bounding box center [136, 386] width 215 height 40
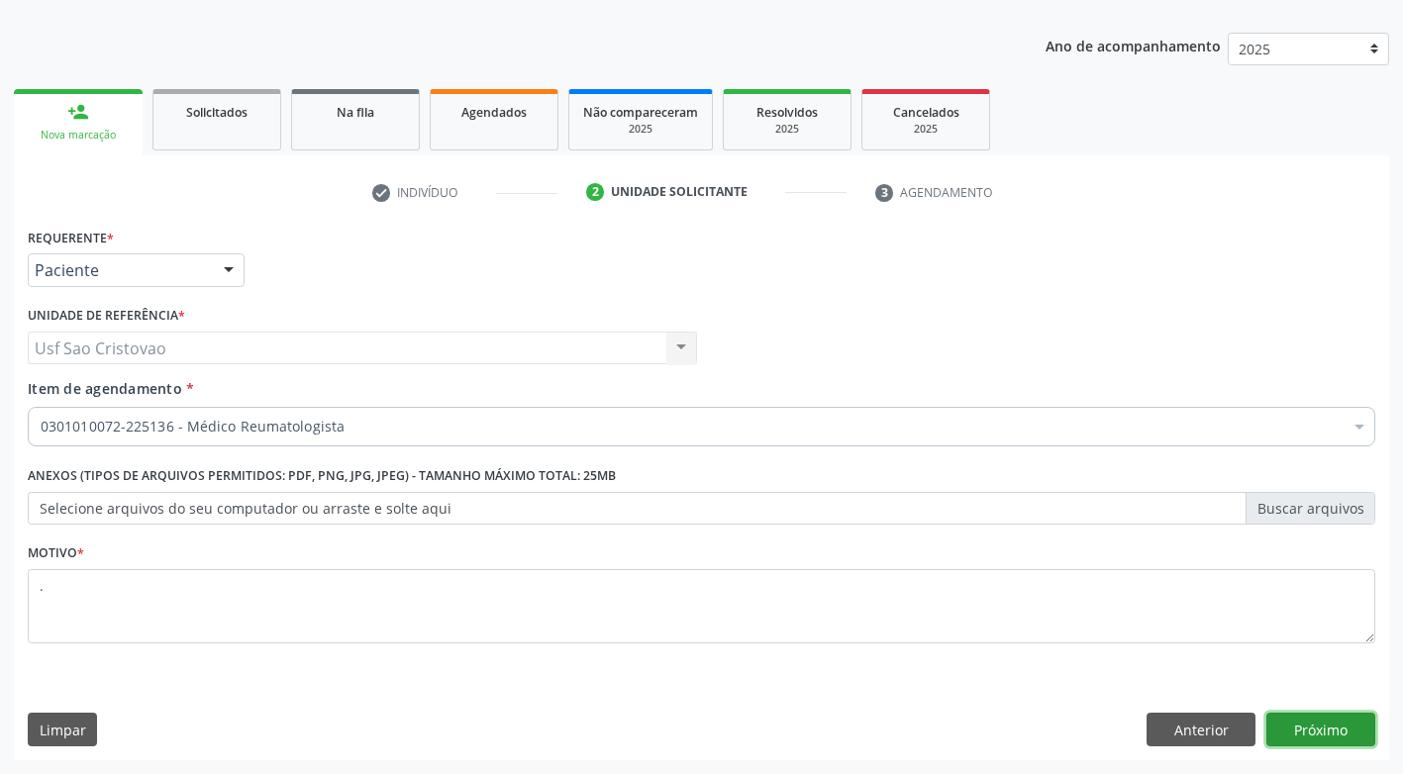
click at [1344, 734] on button "Próximo" at bounding box center [1320, 730] width 109 height 34
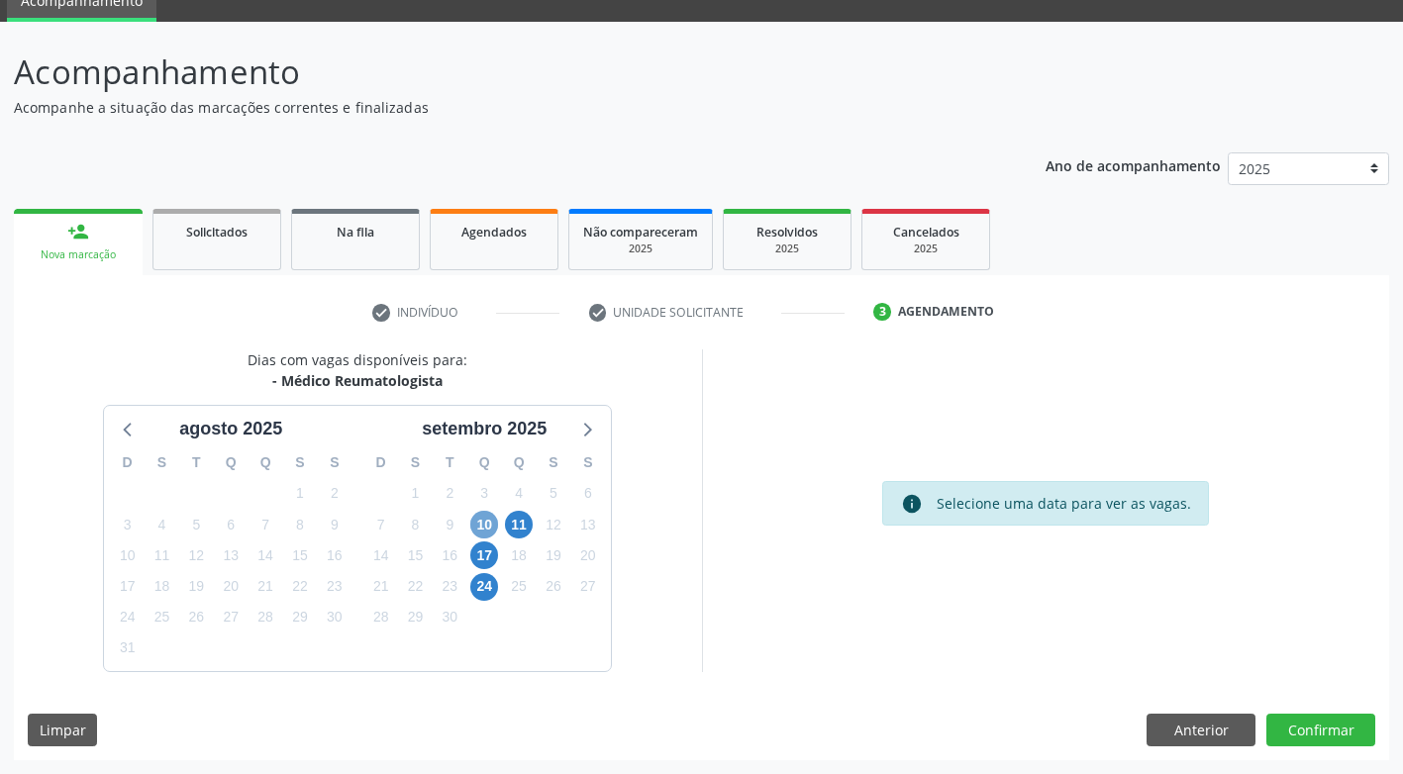
click at [481, 527] on span "10" at bounding box center [484, 525] width 28 height 28
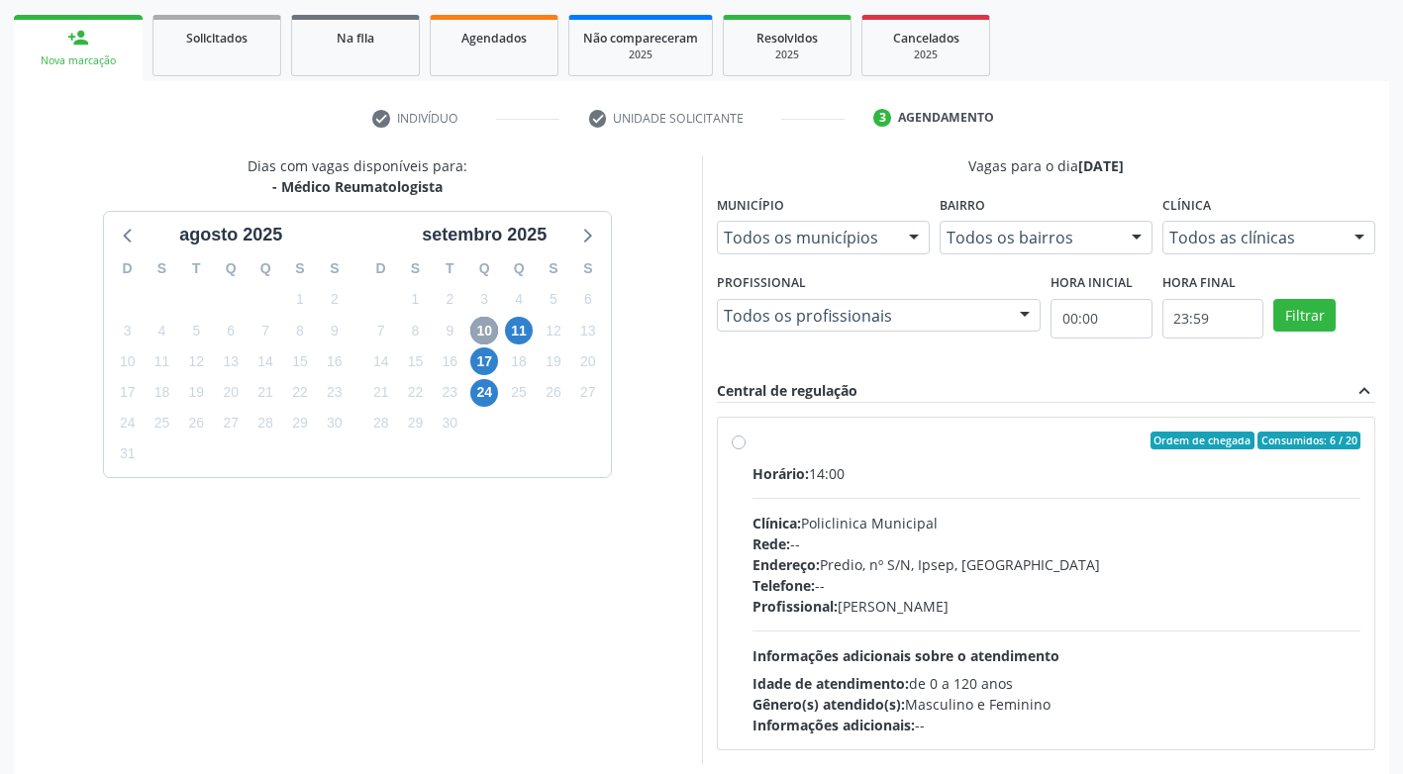
scroll to position [285, 0]
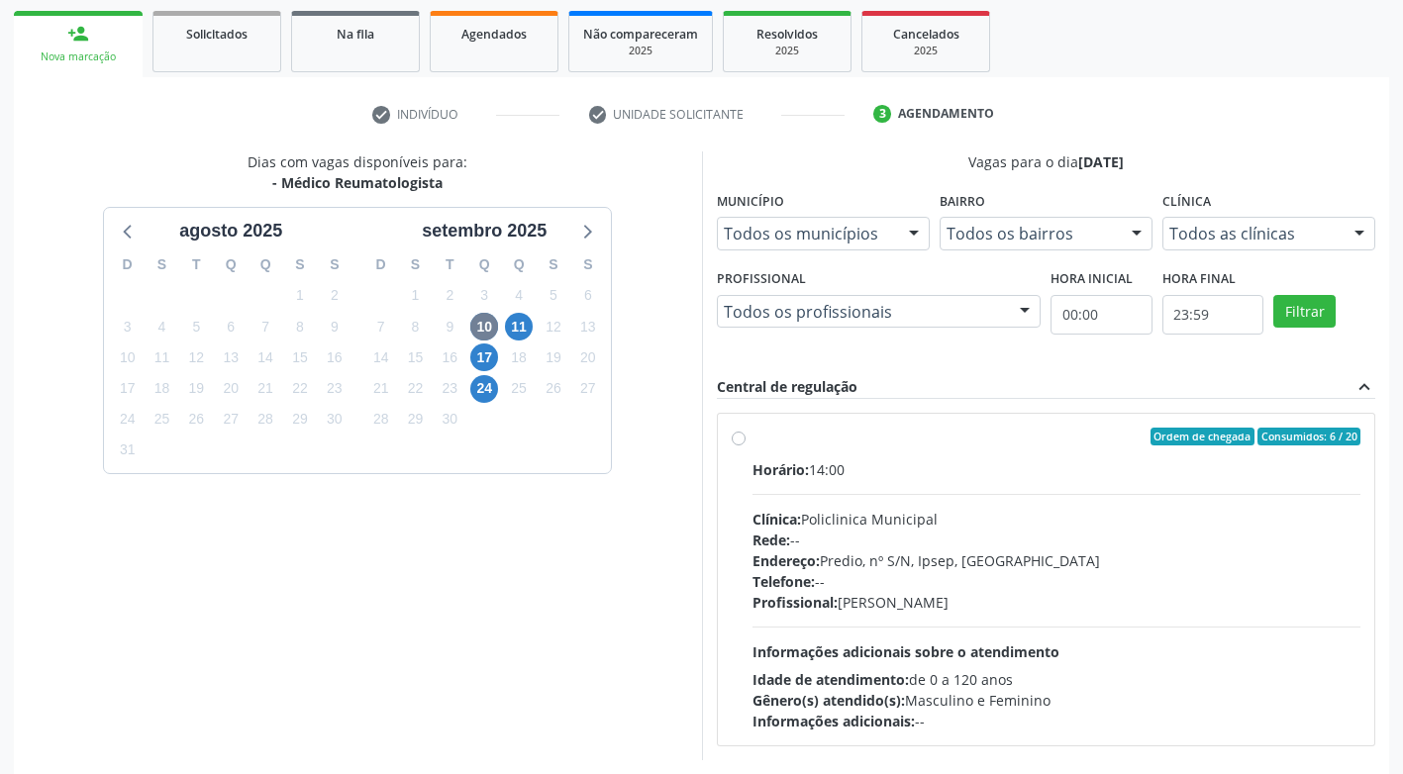
click at [752, 443] on label "Ordem de chegada Consumidos: 6 / 20 Horário: 14:00 Clínica: Policlinica Municip…" at bounding box center [1056, 580] width 609 height 304
click at [738, 443] on input "Ordem de chegada Consumidos: 6 / 20 Horário: 14:00 Clínica: Policlinica Municip…" at bounding box center [739, 437] width 14 height 18
radio input "true"
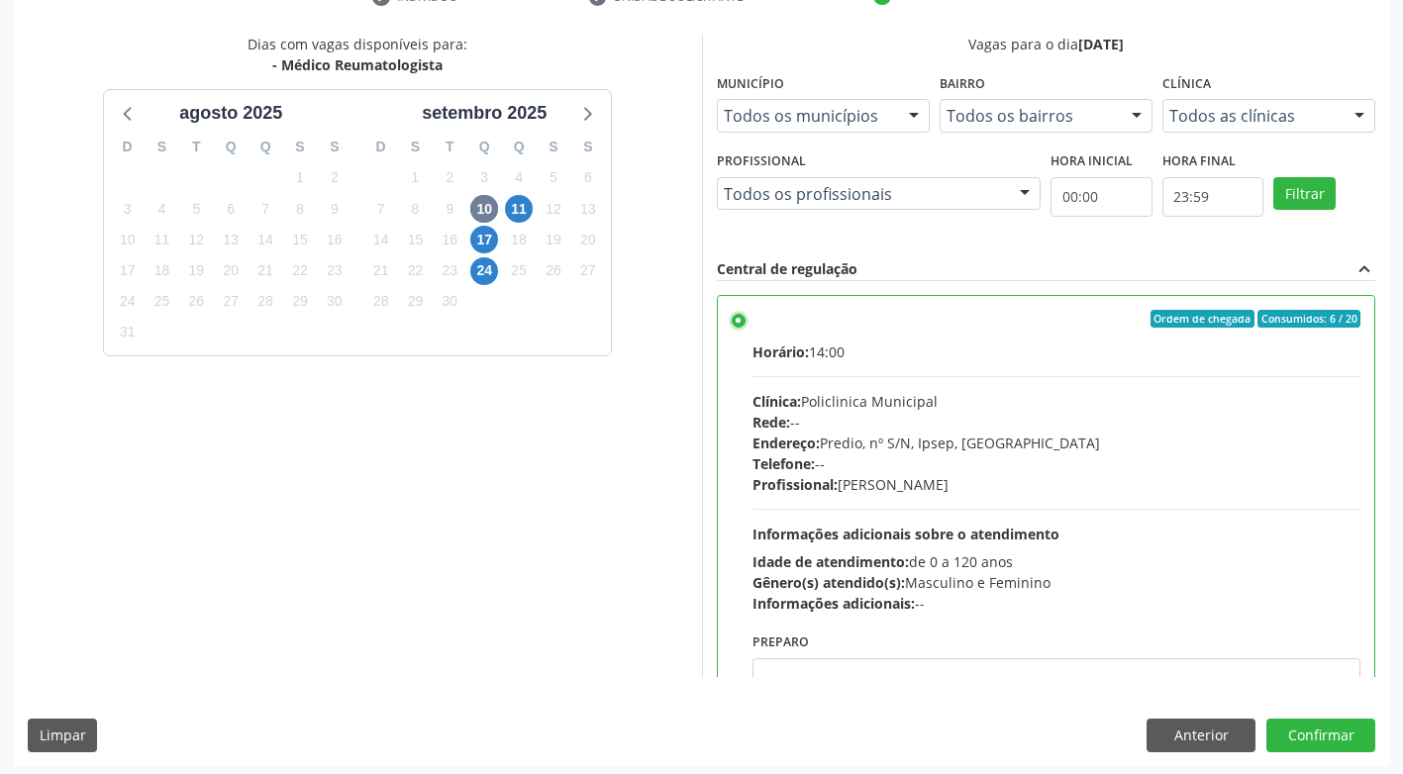
scroll to position [409, 0]
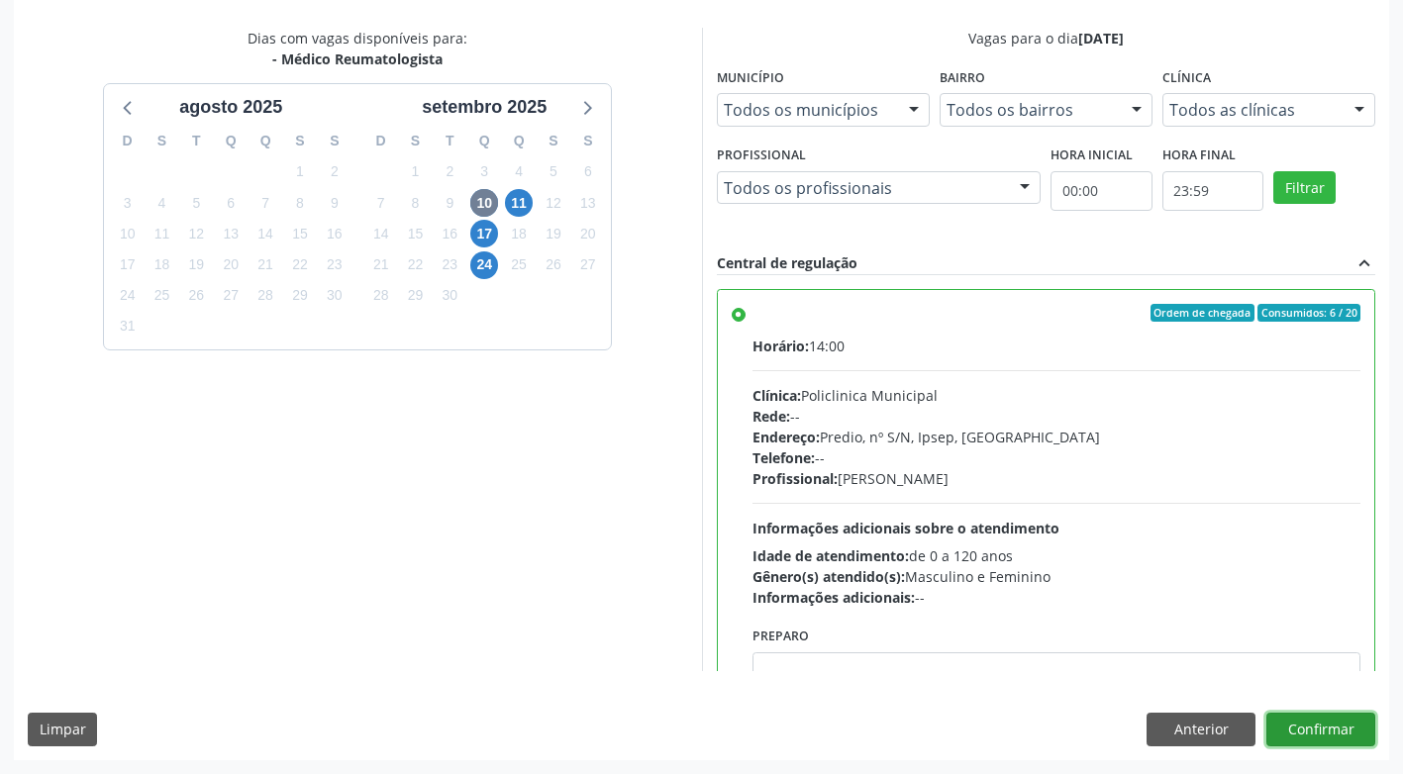
click at [1298, 724] on button "Confirmar" at bounding box center [1320, 730] width 109 height 34
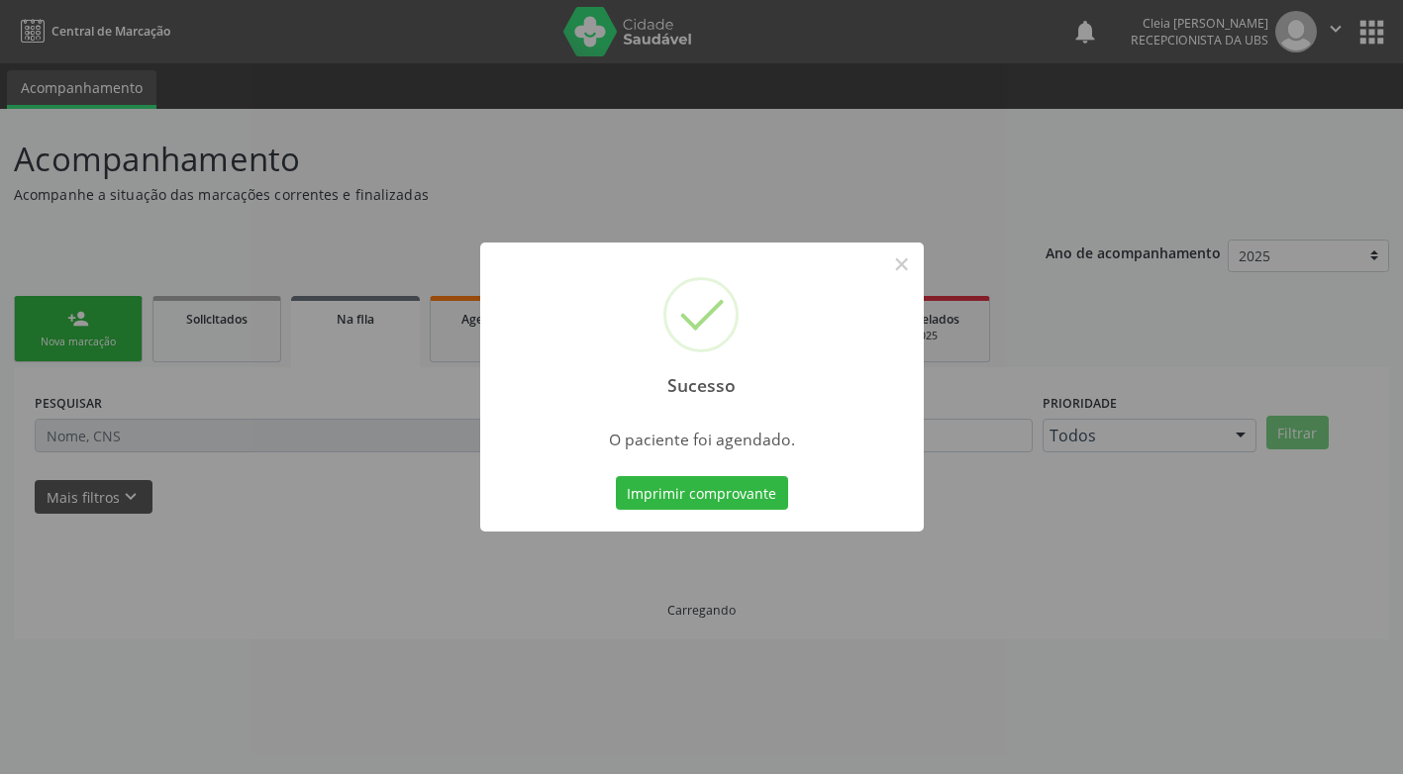
scroll to position [0, 0]
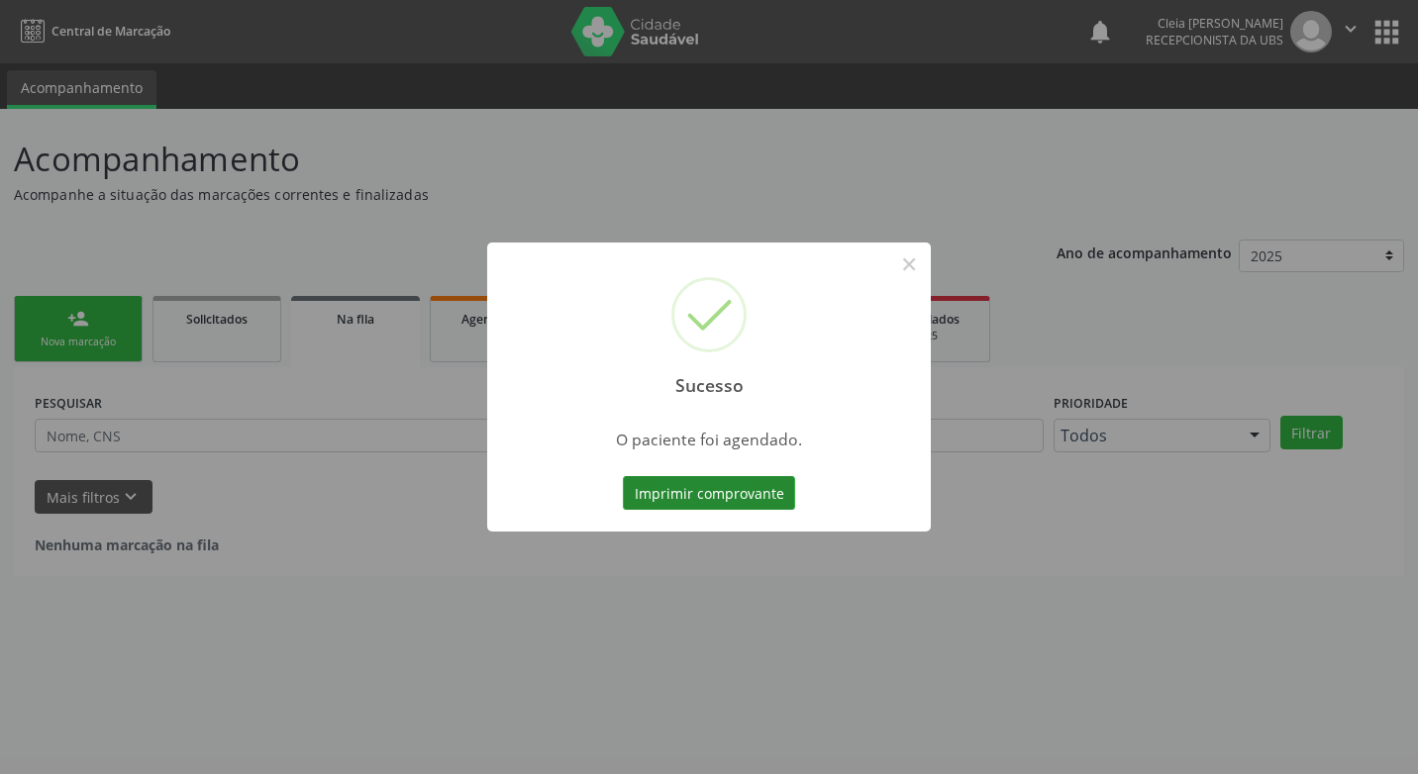
click at [685, 491] on button "Imprimir comprovante" at bounding box center [709, 493] width 172 height 34
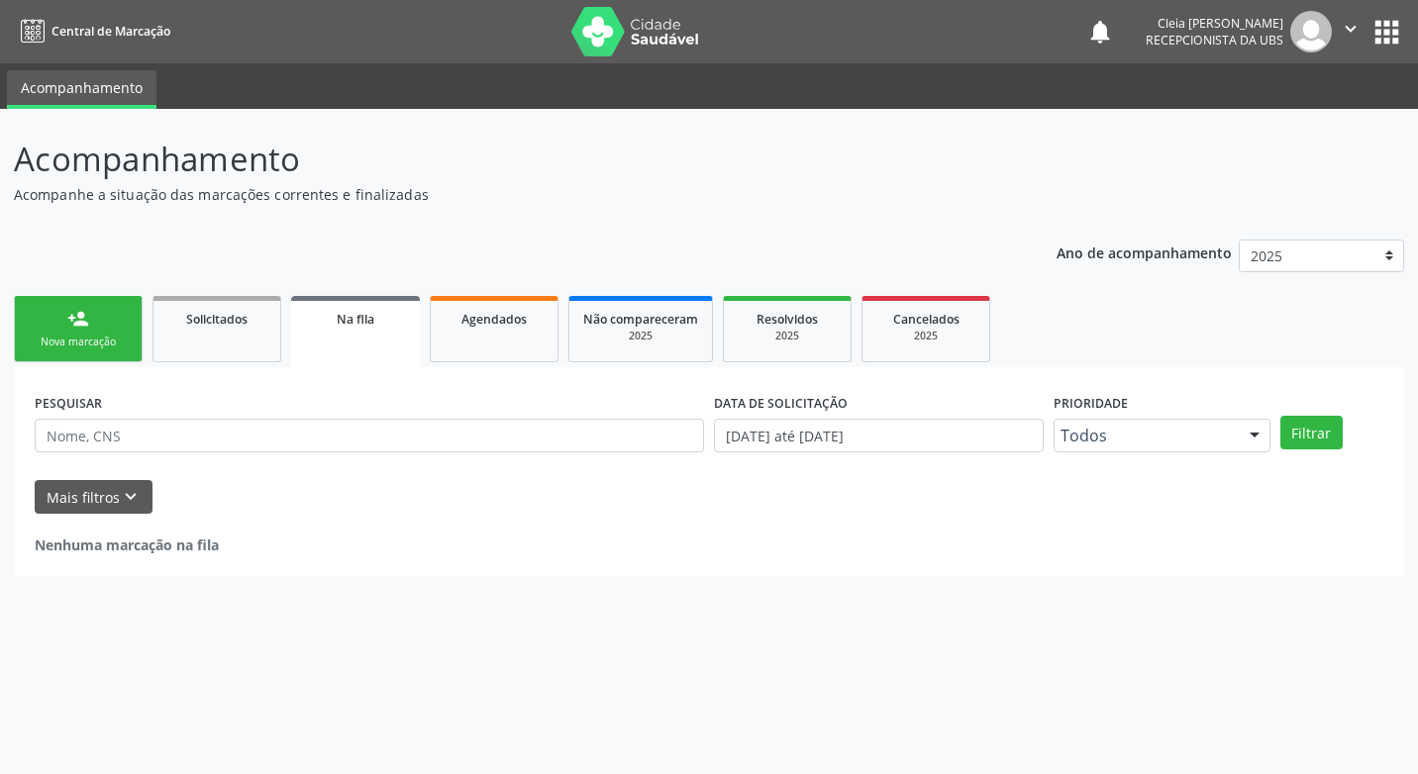
click at [85, 342] on div "Nova marcação" at bounding box center [78, 342] width 99 height 15
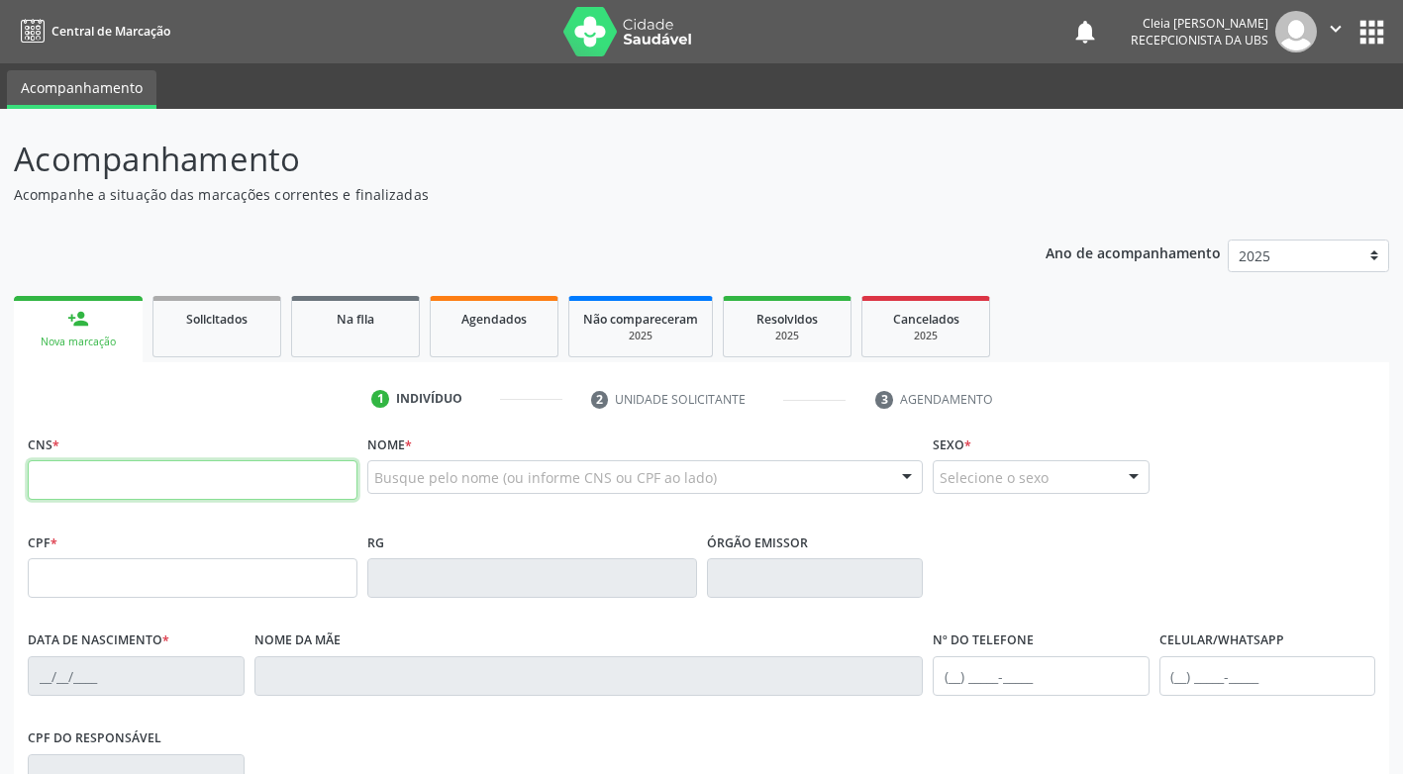
click at [250, 484] on input "text" at bounding box center [193, 480] width 330 height 40
type input "703 0018 0204 5170"
type input "922.363.594-20"
type input "20/07/1971"
type input "Ana Boaventura de Fontes"
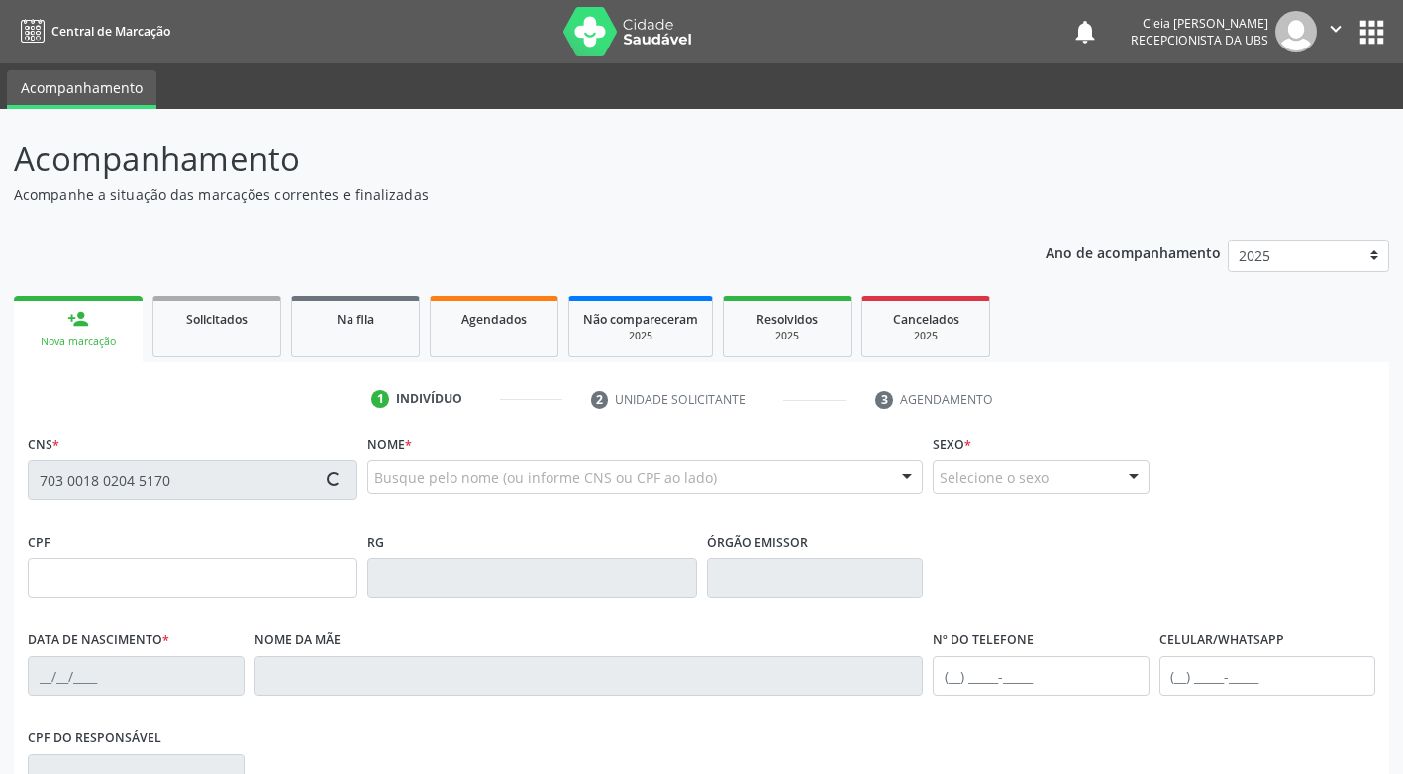
type input "(87) 99619-5565"
type input "100"
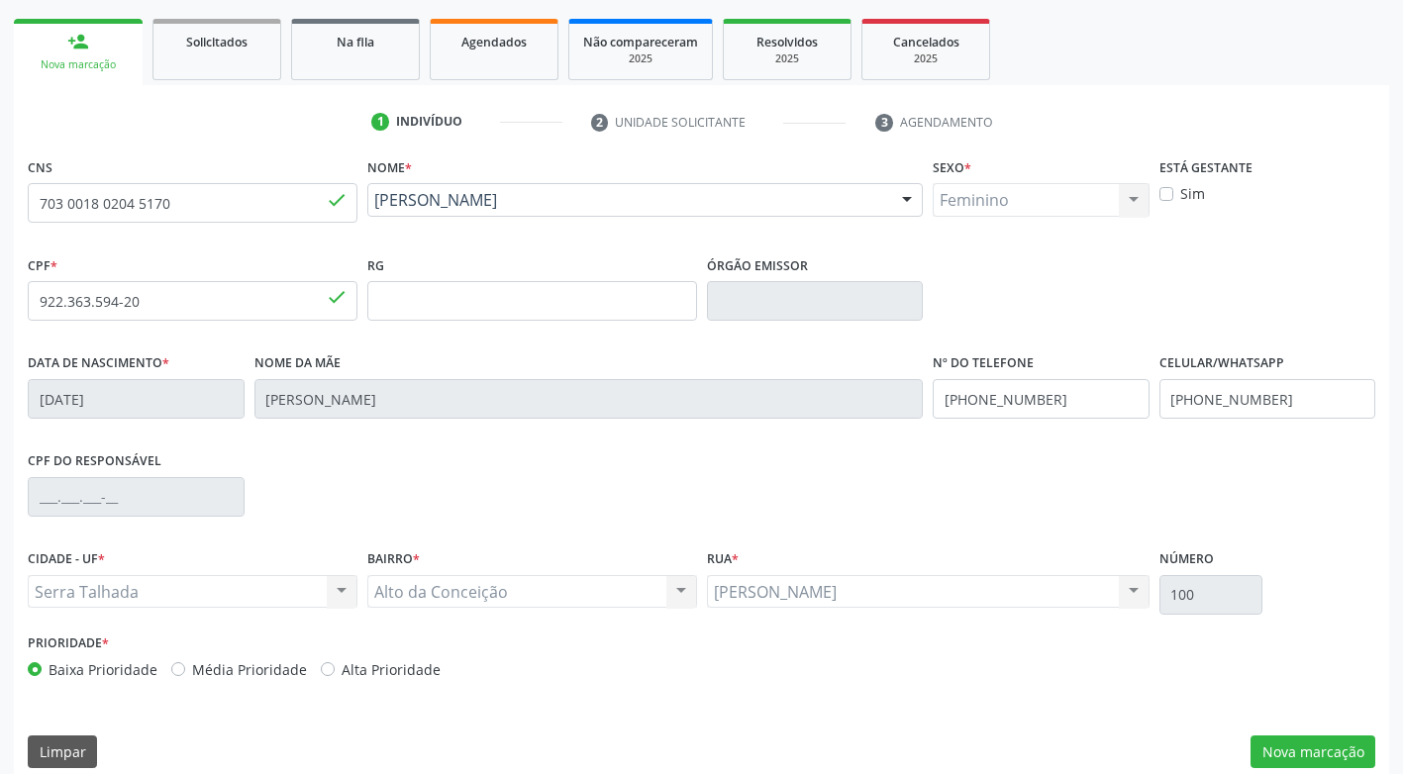
scroll to position [299, 0]
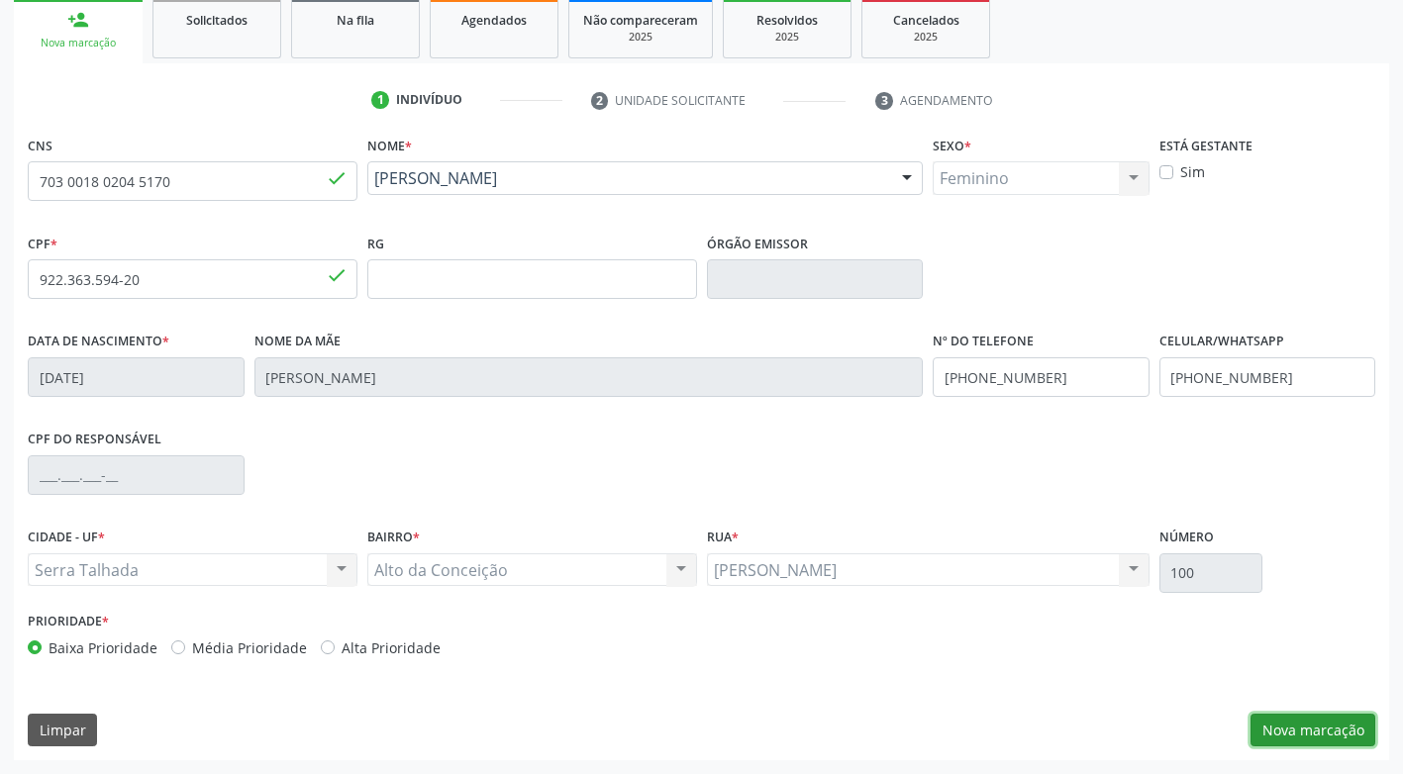
click at [1308, 726] on button "Nova marcação" at bounding box center [1312, 731] width 125 height 34
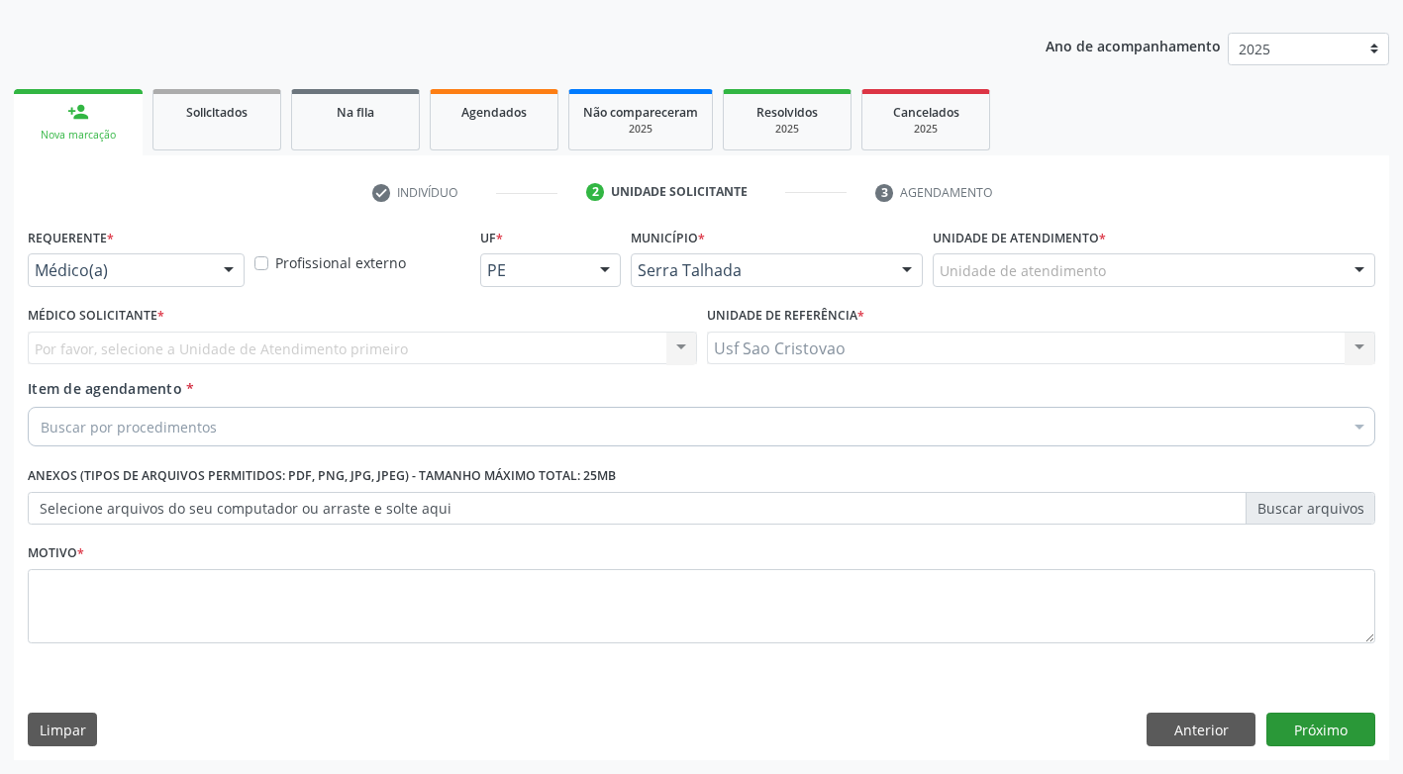
scroll to position [207, 0]
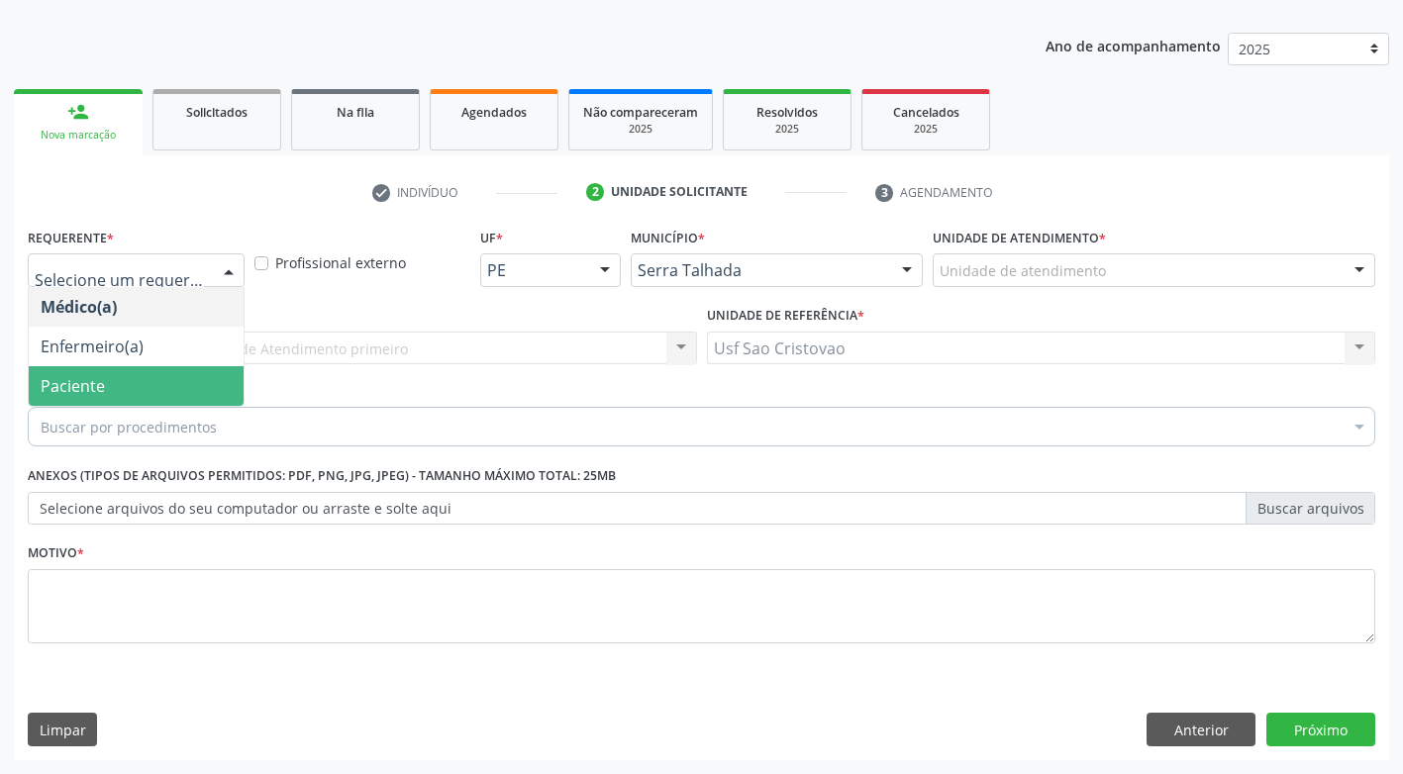
click at [126, 392] on span "Paciente" at bounding box center [136, 386] width 215 height 40
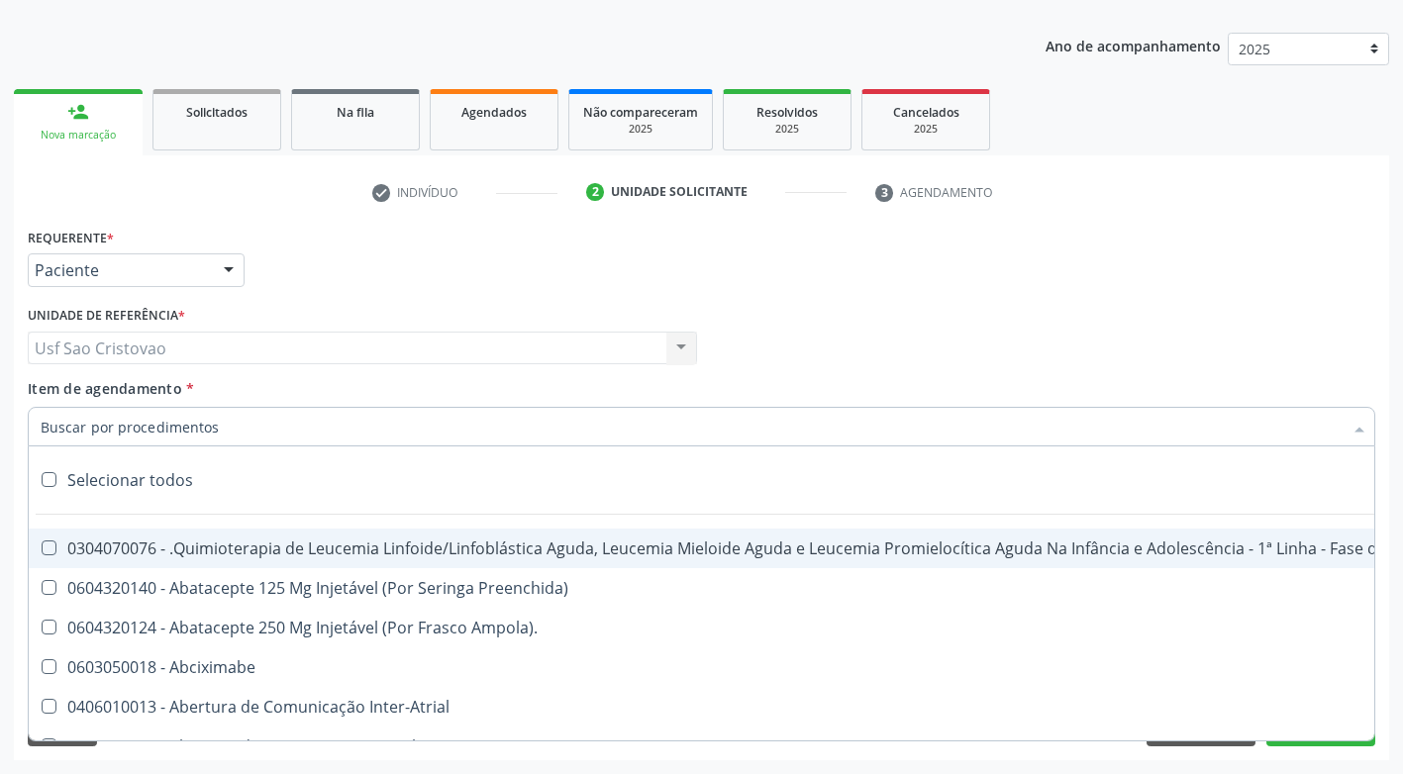
type input "1"
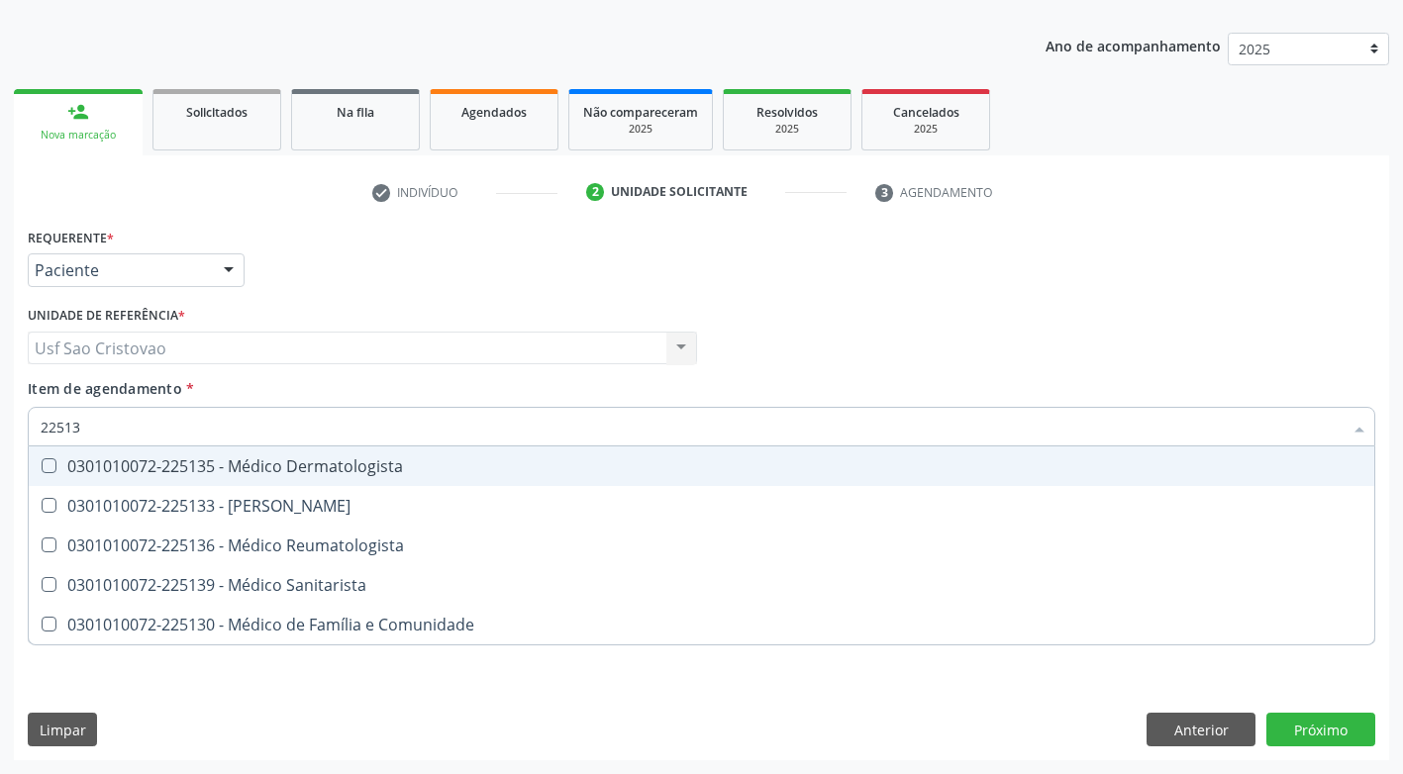
type input "225136"
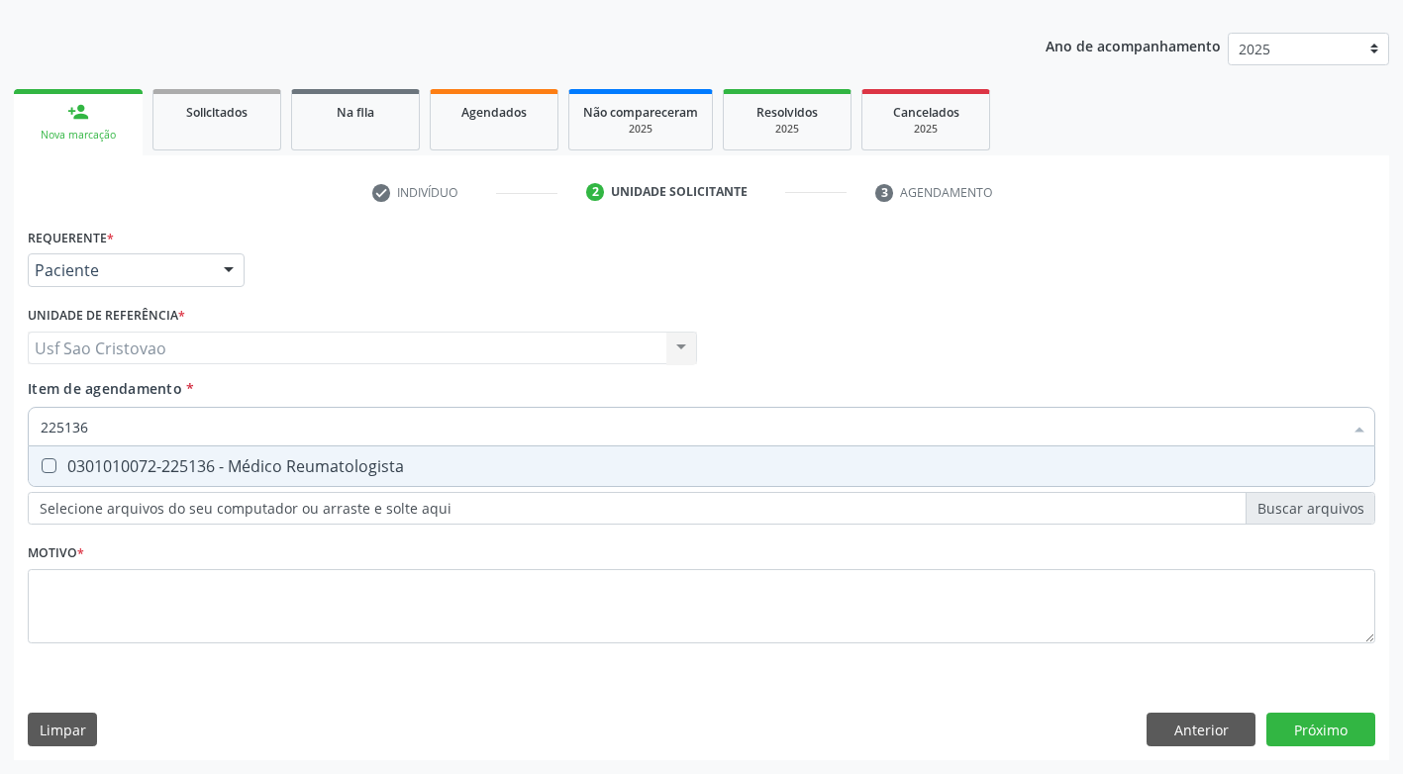
click at [47, 472] on Reumatologista at bounding box center [49, 465] width 15 height 15
click at [42, 472] on Reumatologista "checkbox" at bounding box center [35, 465] width 13 height 13
checkbox Reumatologista "true"
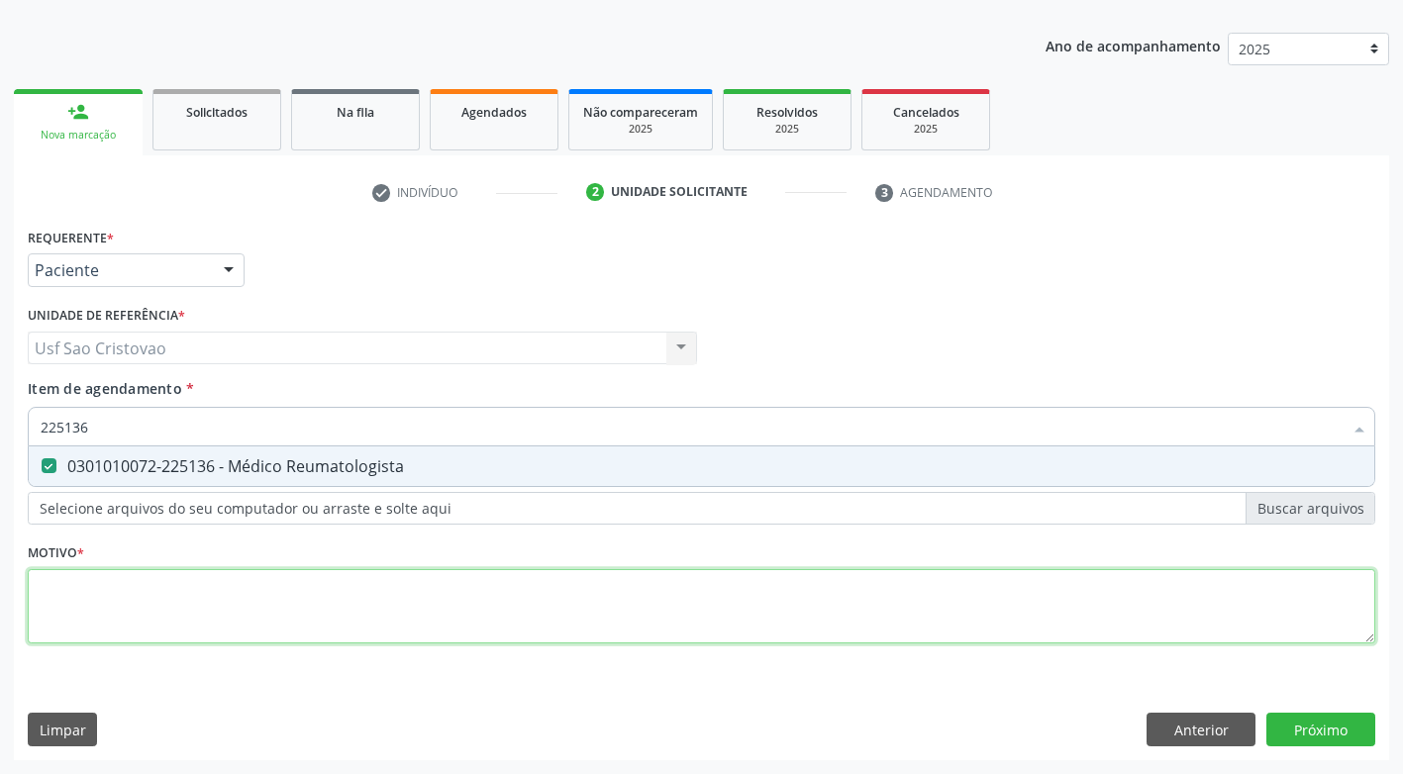
click at [182, 602] on div "Requerente * Paciente Médico(a) Enfermeiro(a) Paciente Nenhum resultado encontr…" at bounding box center [701, 447] width 1347 height 448
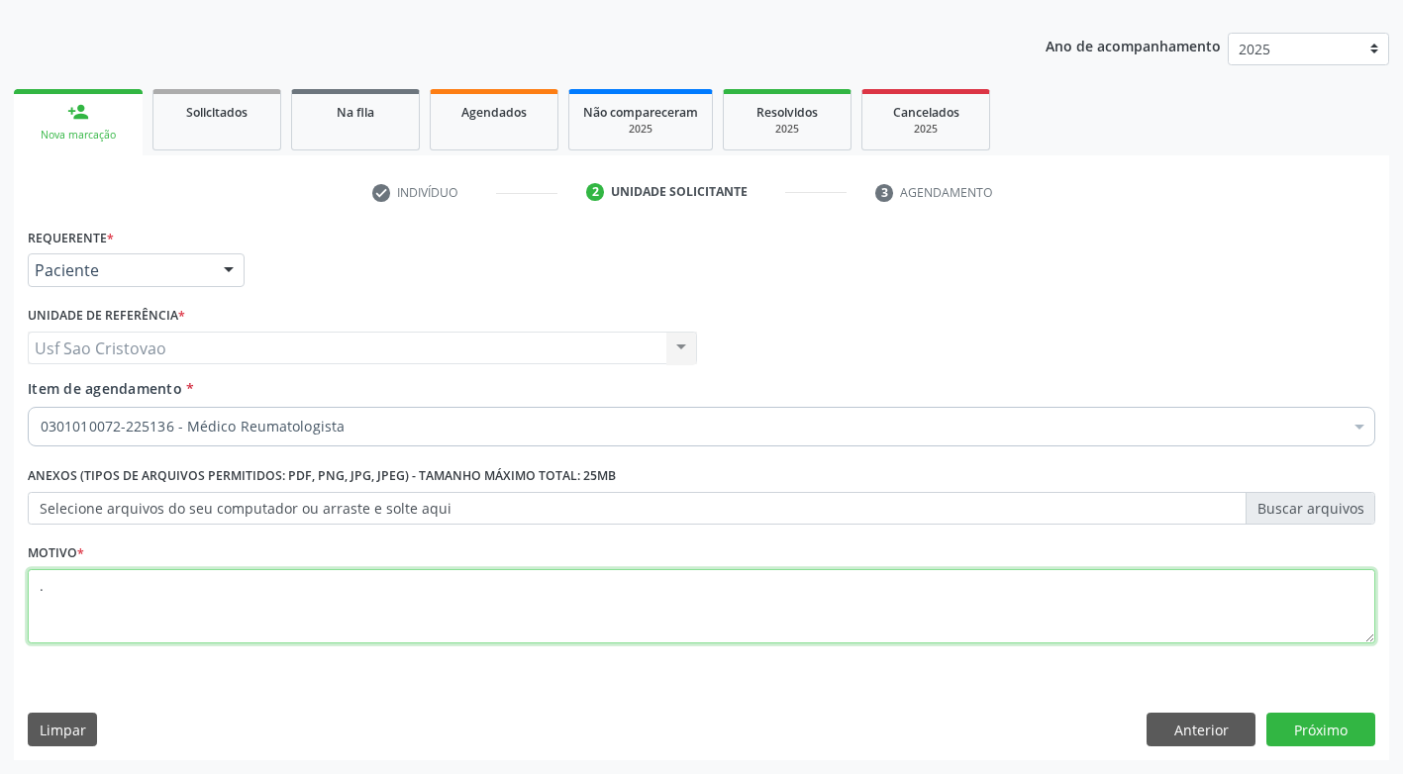
type textarea "."
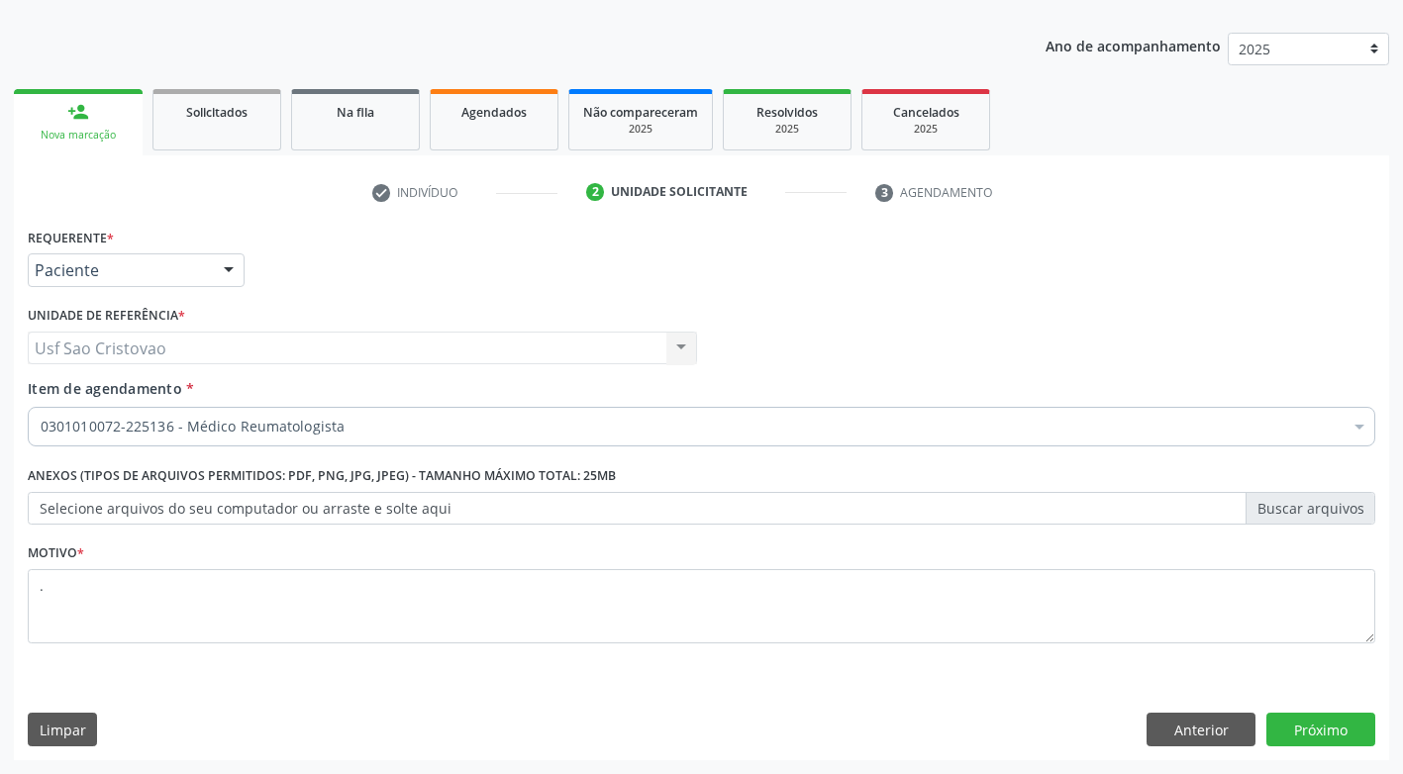
click at [999, 710] on div "Requerente * Paciente Médico(a) Enfermeiro(a) Paciente Nenhum resultado encontr…" at bounding box center [701, 492] width 1375 height 538
click at [1366, 737] on button "Próximo" at bounding box center [1320, 730] width 109 height 34
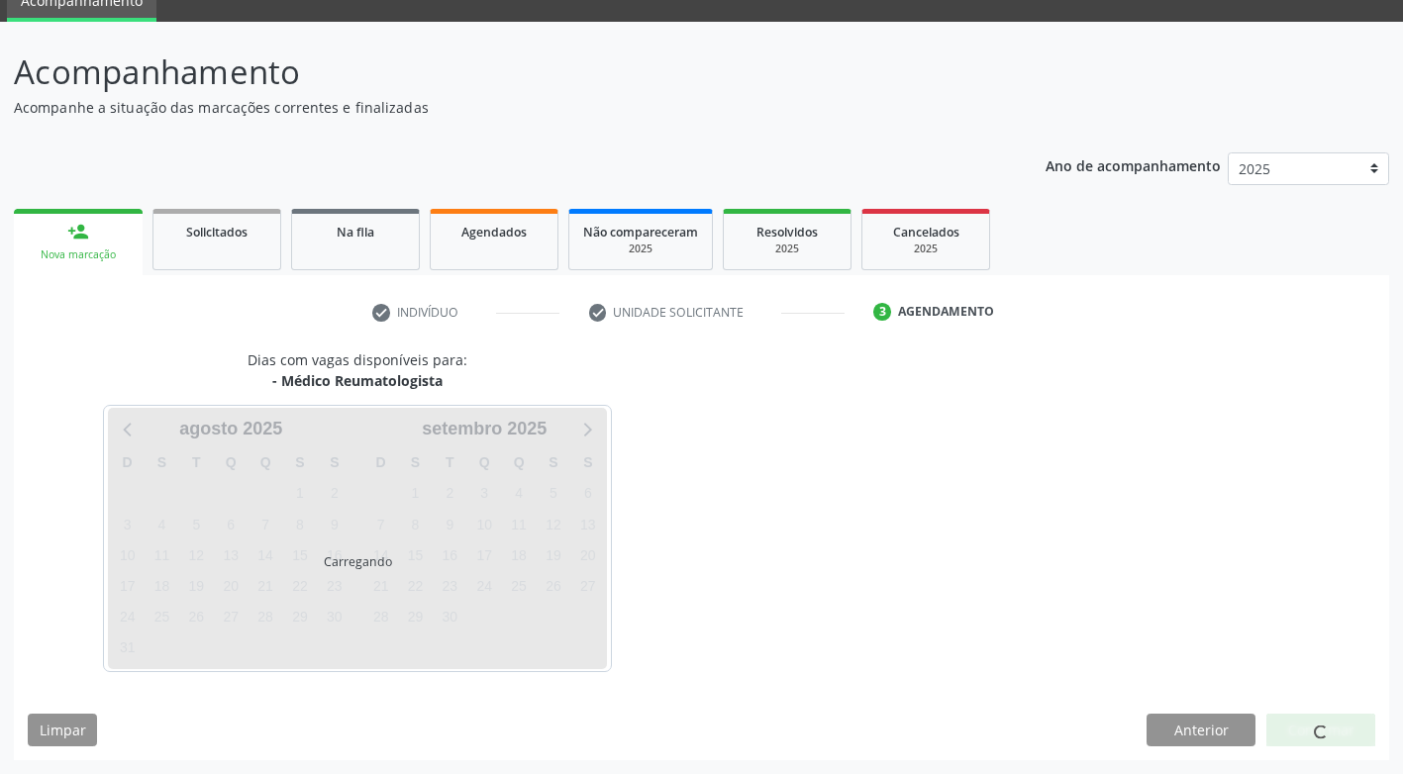
scroll to position [87, 0]
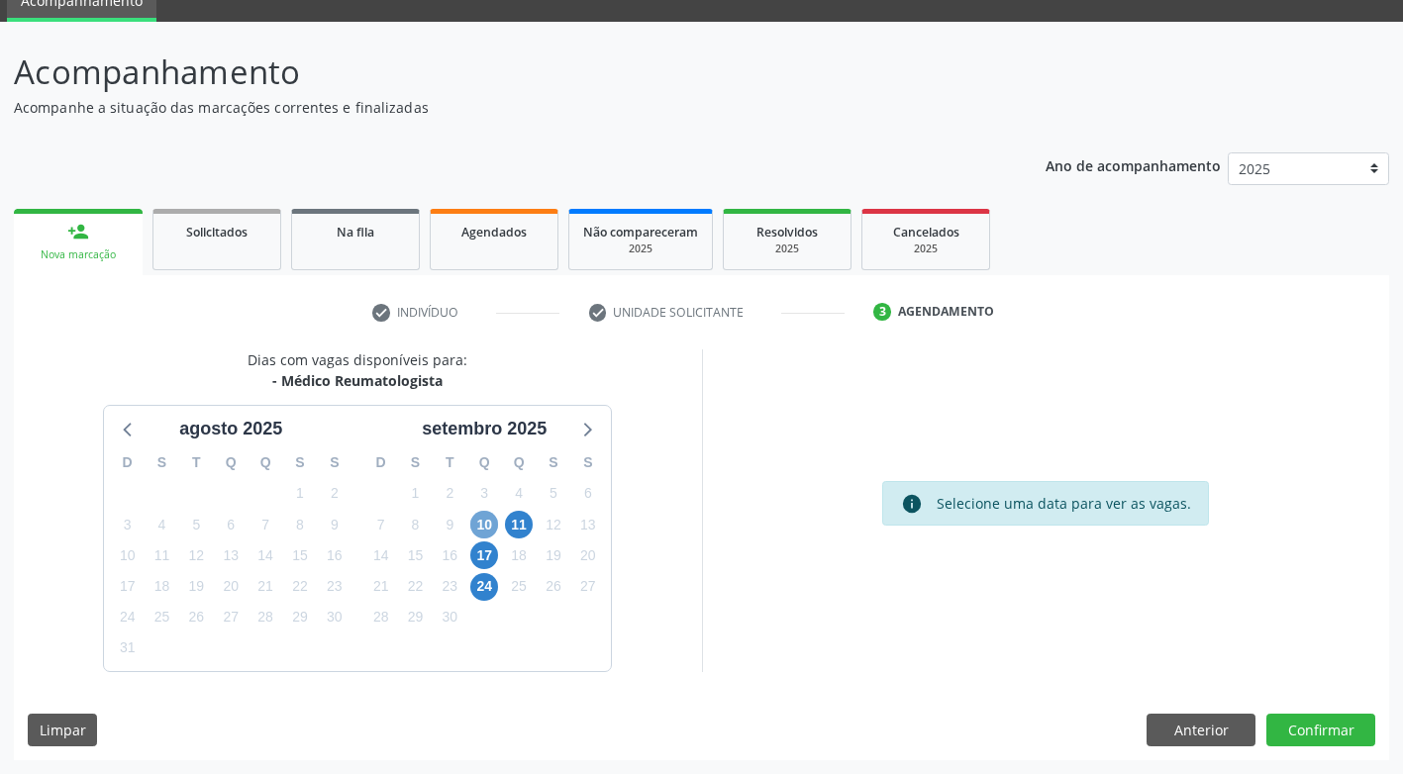
click at [476, 525] on span "10" at bounding box center [484, 525] width 28 height 28
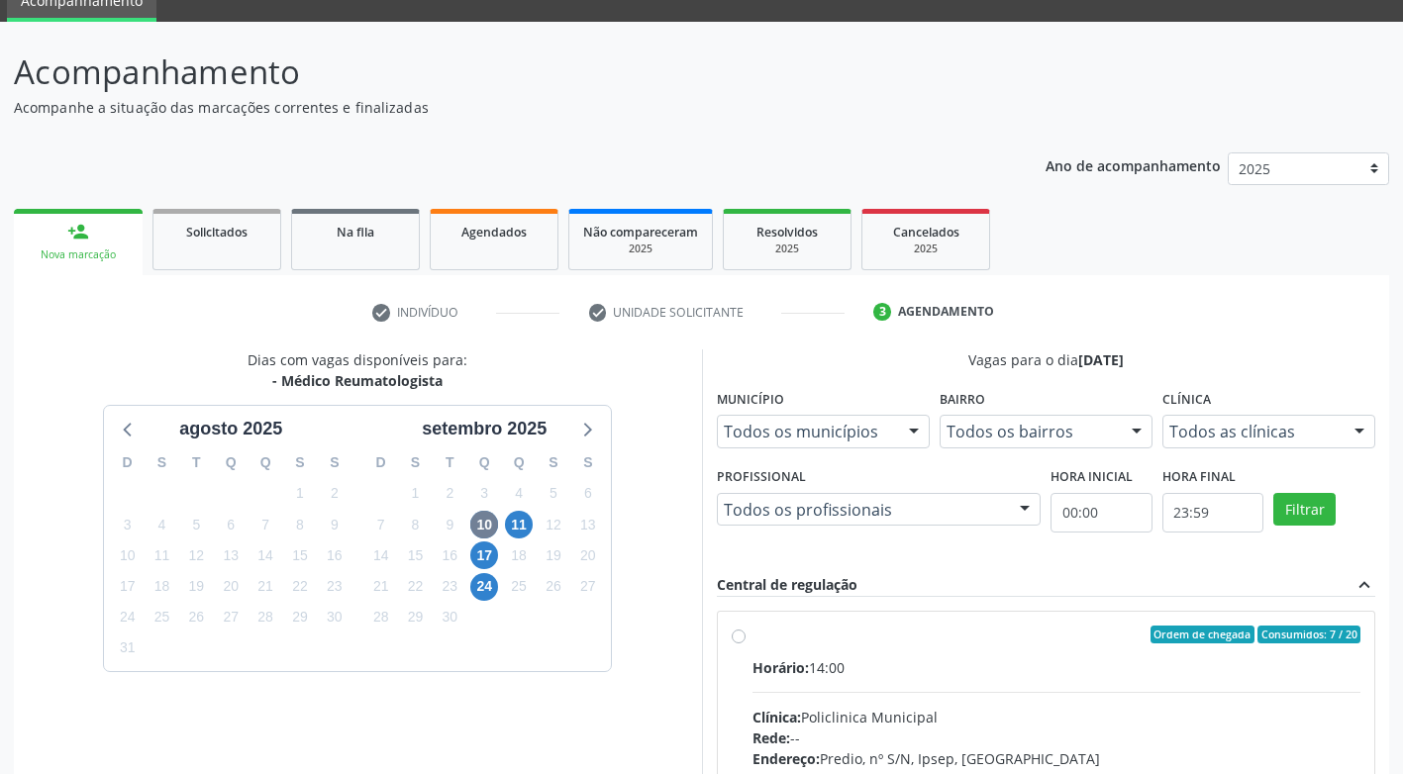
click at [752, 639] on label "Ordem de chegada Consumidos: 7 / 20 Horário: 14:00 Clínica: Policlinica Municip…" at bounding box center [1056, 778] width 609 height 304
click at [736, 639] on input "Ordem de chegada Consumidos: 7 / 20 Horário: 14:00 Clínica: Policlinica Municip…" at bounding box center [739, 635] width 14 height 18
radio input "true"
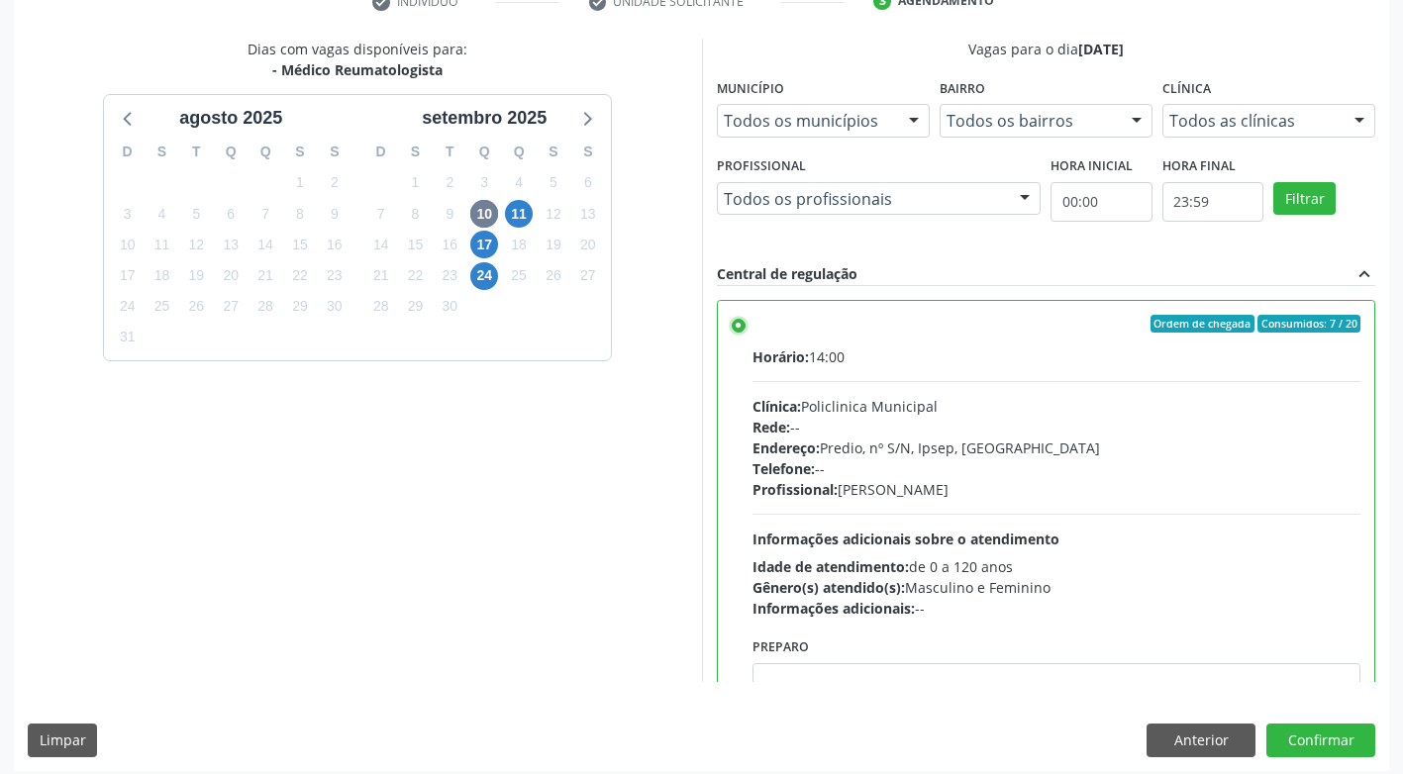
scroll to position [409, 0]
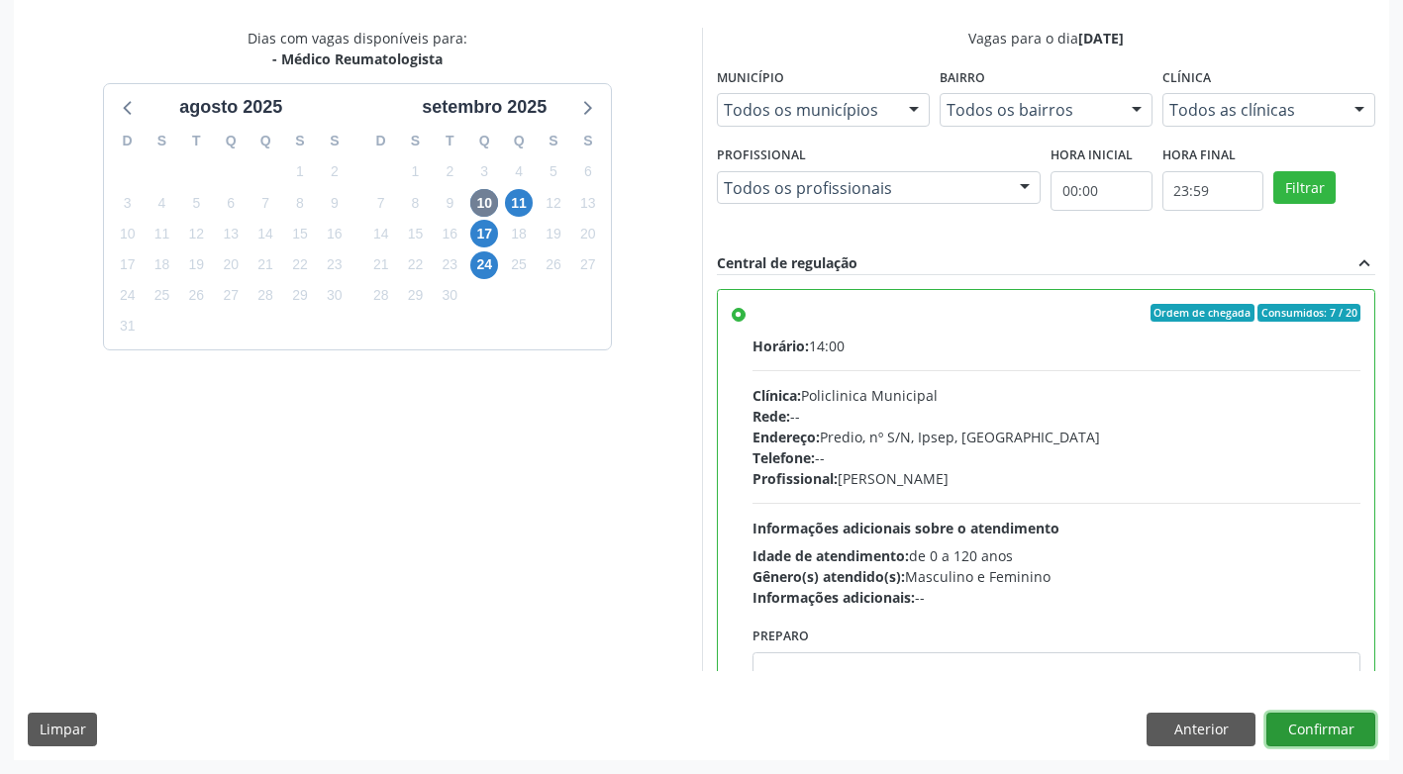
click at [1316, 739] on button "Confirmar" at bounding box center [1320, 730] width 109 height 34
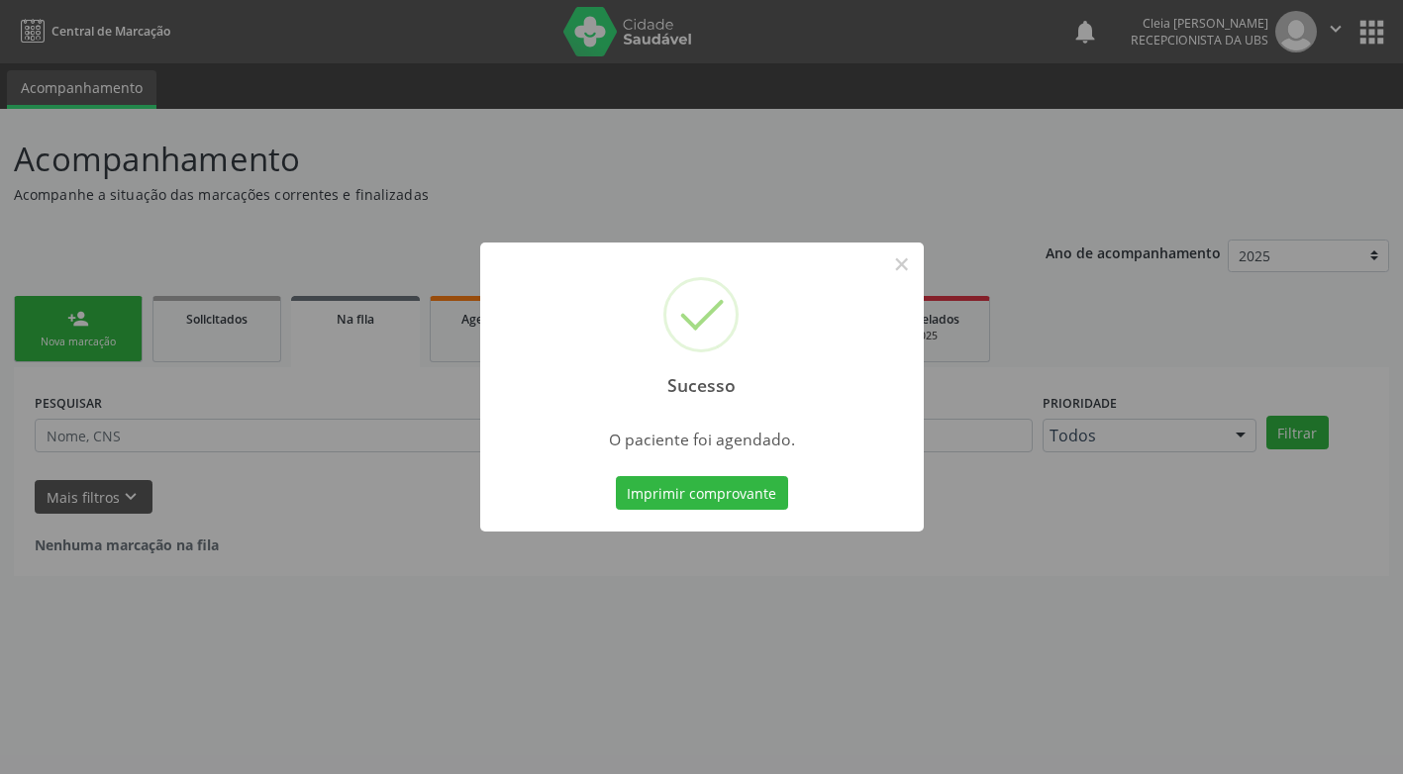
scroll to position [0, 0]
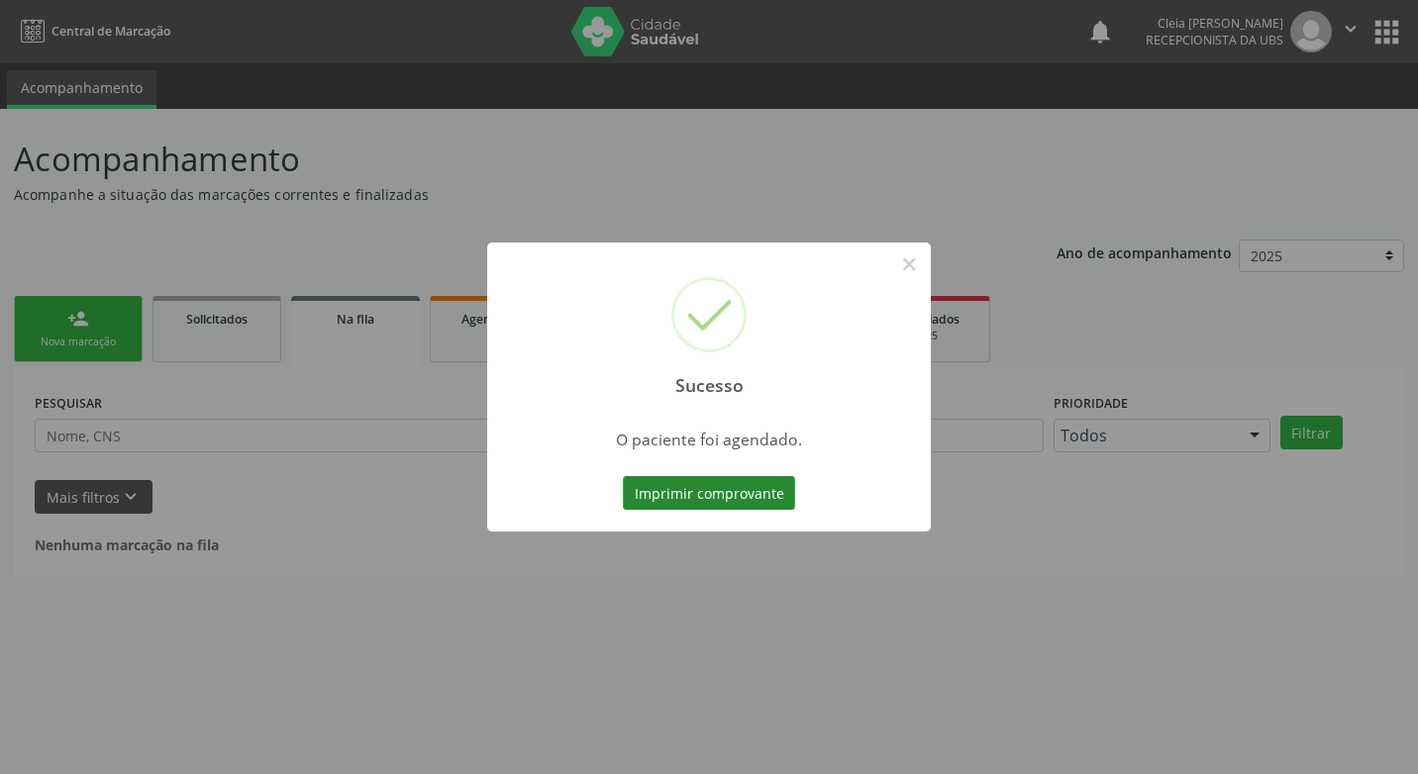
click at [753, 493] on button "Imprimir comprovante" at bounding box center [709, 493] width 172 height 34
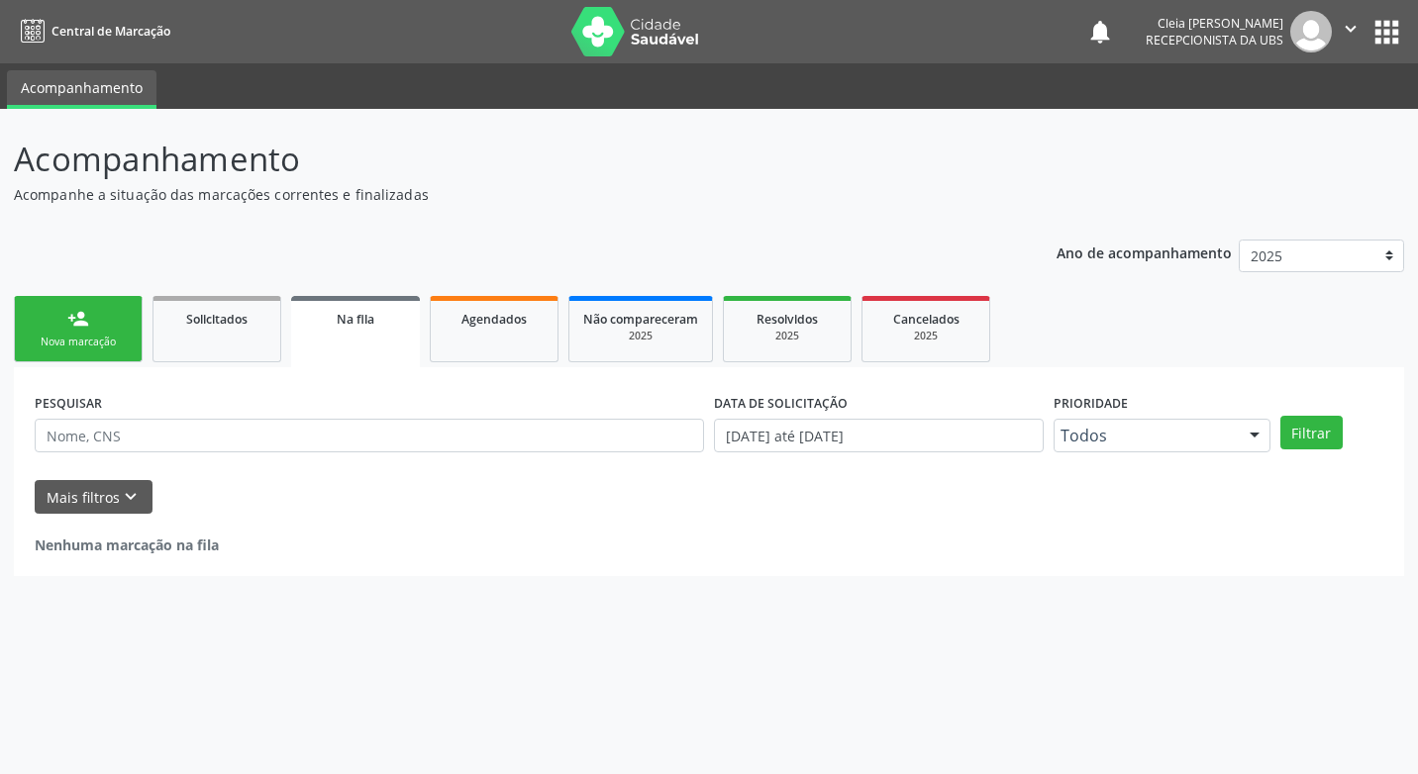
click at [97, 332] on link "person_add Nova marcação" at bounding box center [78, 329] width 129 height 66
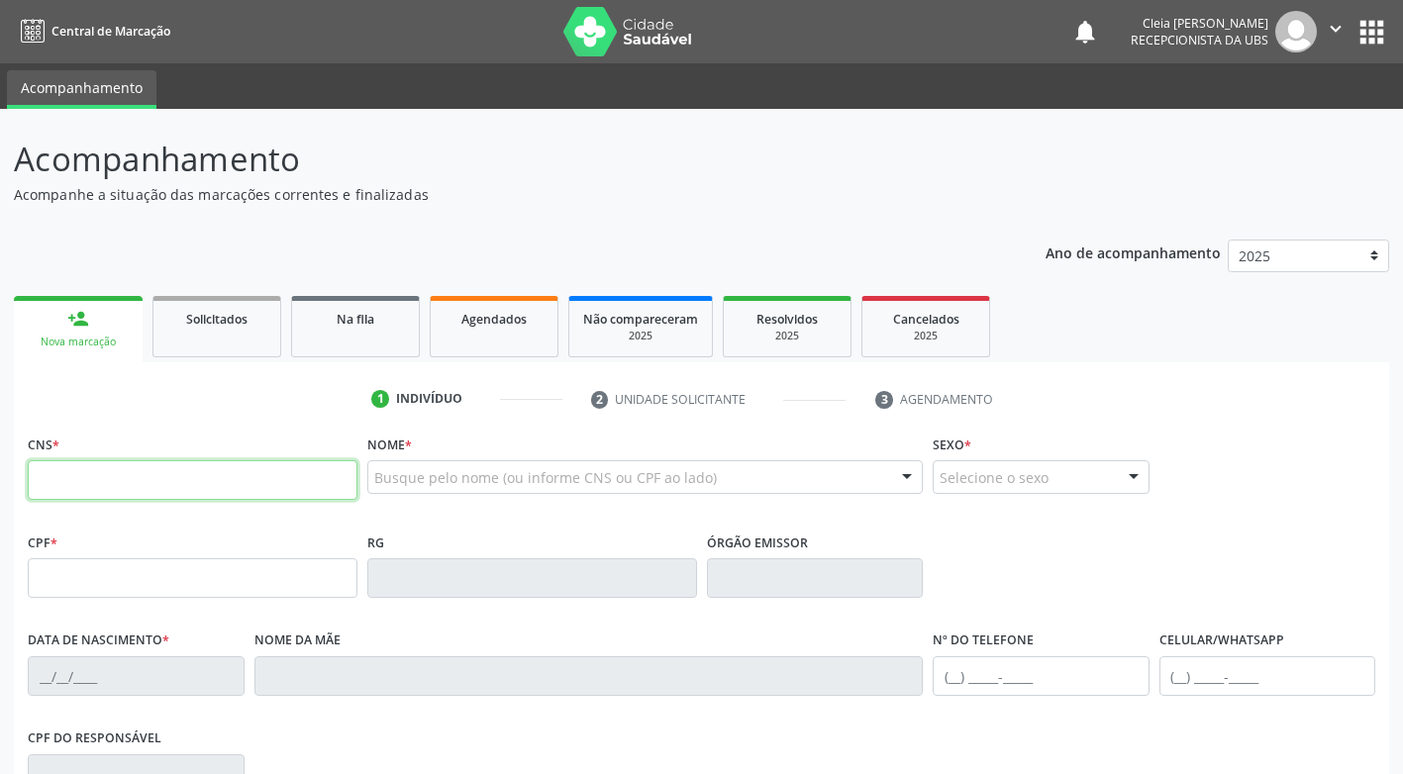
click at [168, 475] on input "text" at bounding box center [193, 480] width 330 height 40
type input "4"
paste input "700 5011 9368 6350"
type input "700 5011 9368 6350"
type input "420.287.874-49"
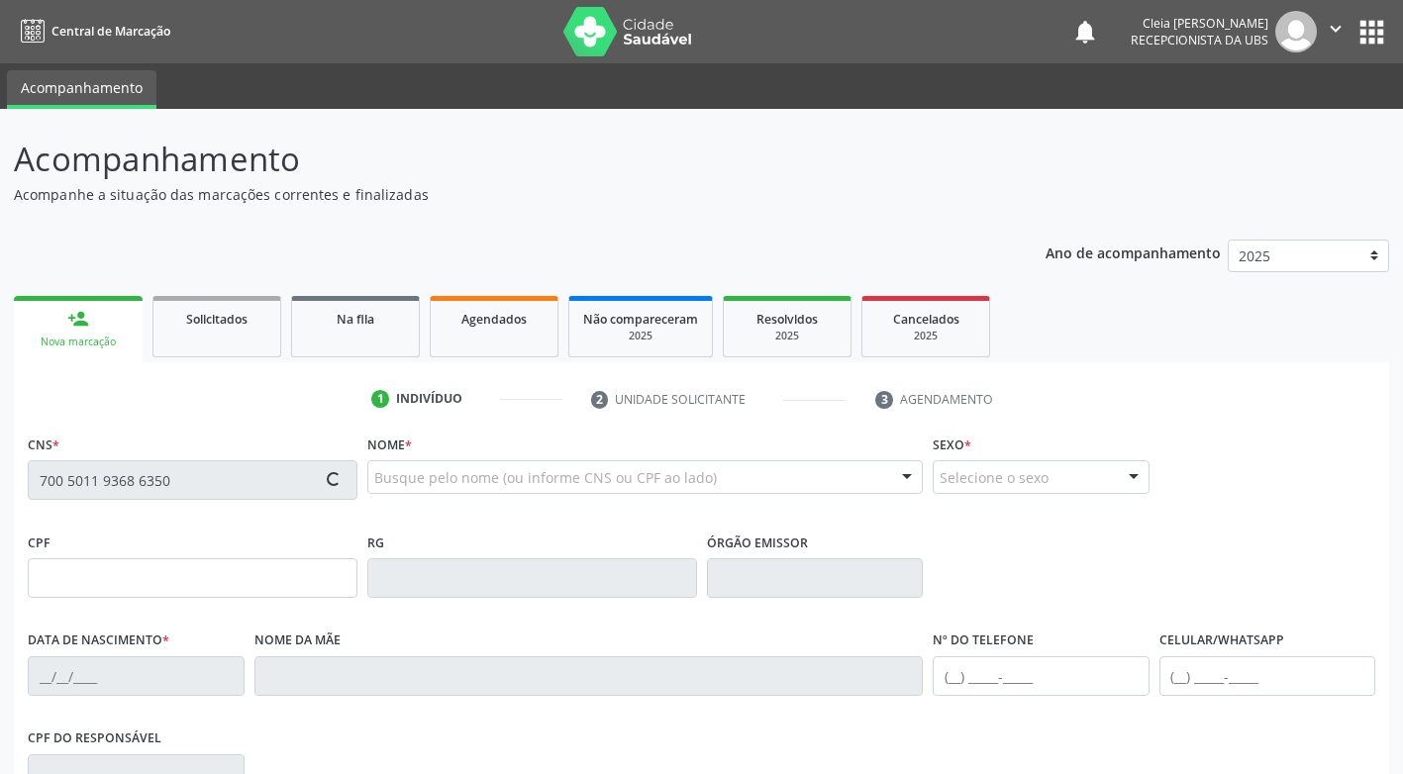
type input "10/08/1964"
type input "Luiza Ferreira de Freitas"
type input "(87) 99996-0122"
type input "007.640.998-84"
type input "16"
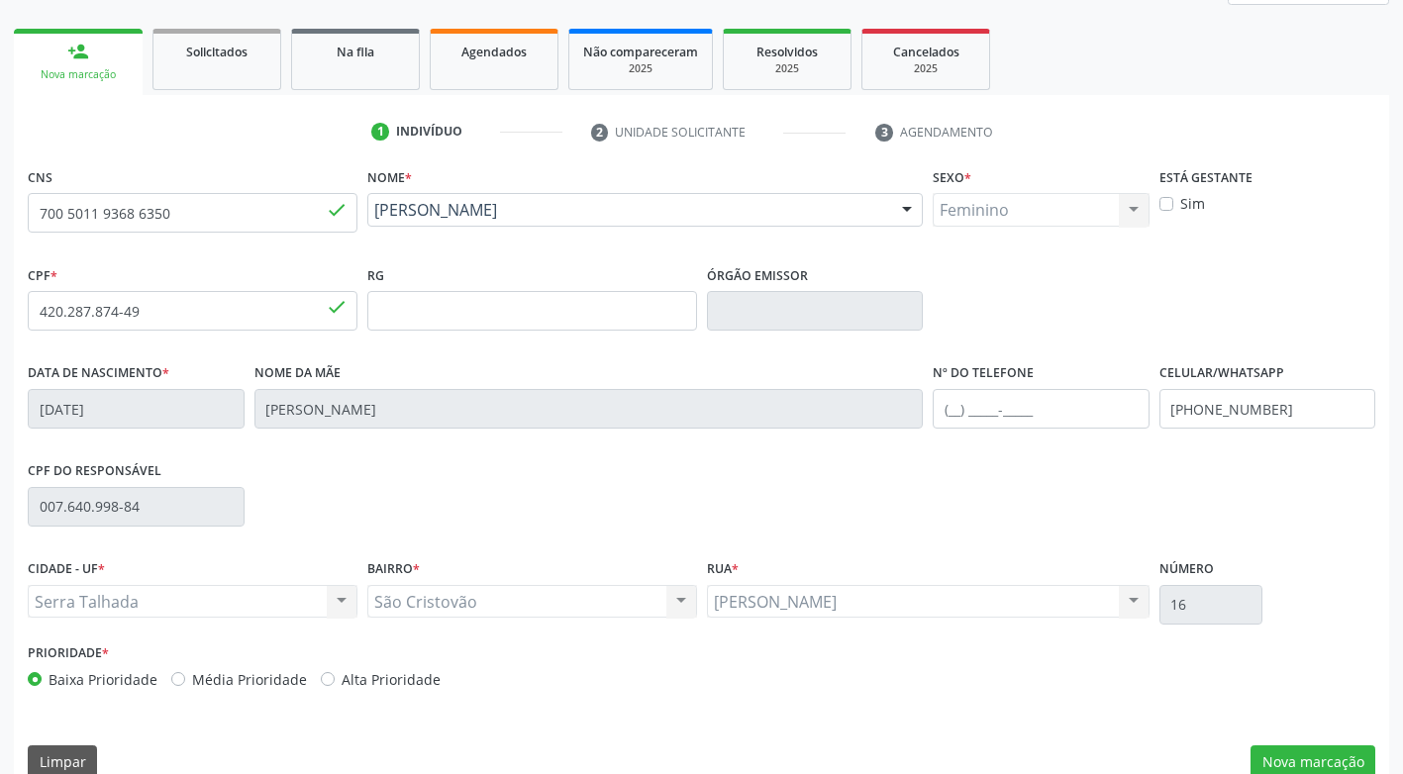
scroll to position [297, 0]
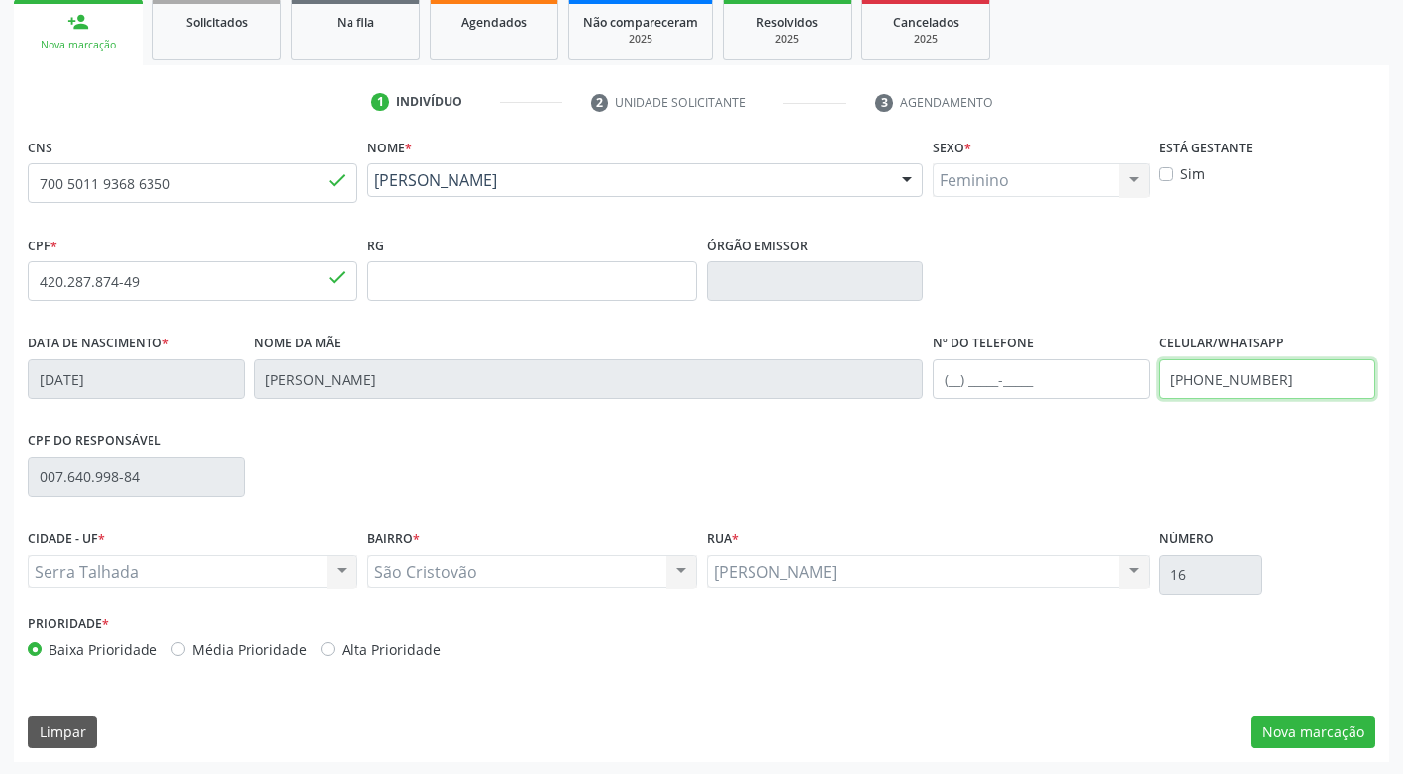
drag, startPoint x: 1224, startPoint y: 383, endPoint x: 1131, endPoint y: 397, distance: 94.1
click at [1134, 397] on div "Data de nascimento * 10/08/1964 Nome da mãe Luiza Ferreira de Freitas Nº do Tel…" at bounding box center [701, 378] width 1357 height 98
drag, startPoint x: 1278, startPoint y: 382, endPoint x: 1151, endPoint y: 393, distance: 127.2
click at [1151, 393] on div "Data de nascimento * 10/08/1964 Nome da mãe Luiza Ferreira de Freitas Nº do Tel…" at bounding box center [701, 378] width 1357 height 98
type input "(87) 99629-5455"
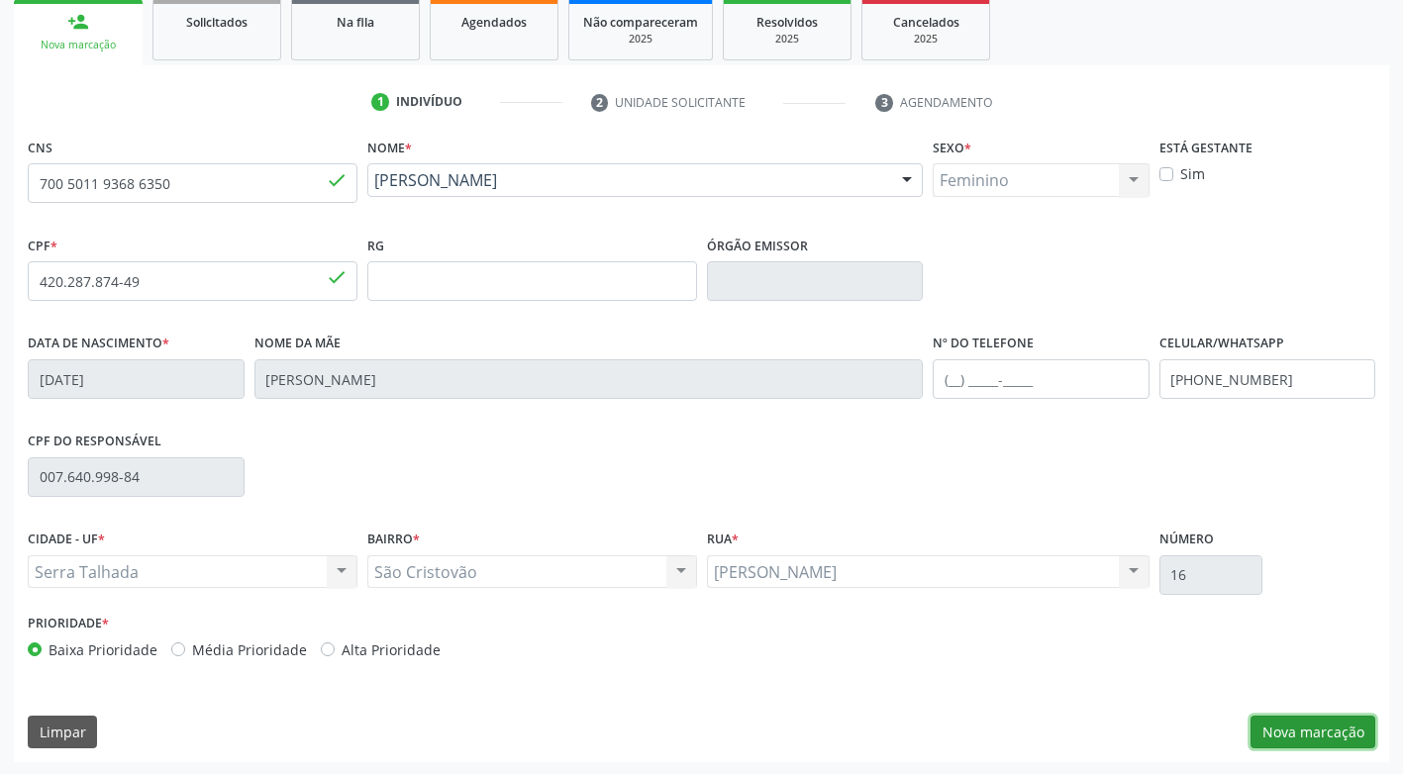
click at [1346, 734] on button "Nova marcação" at bounding box center [1312, 733] width 125 height 34
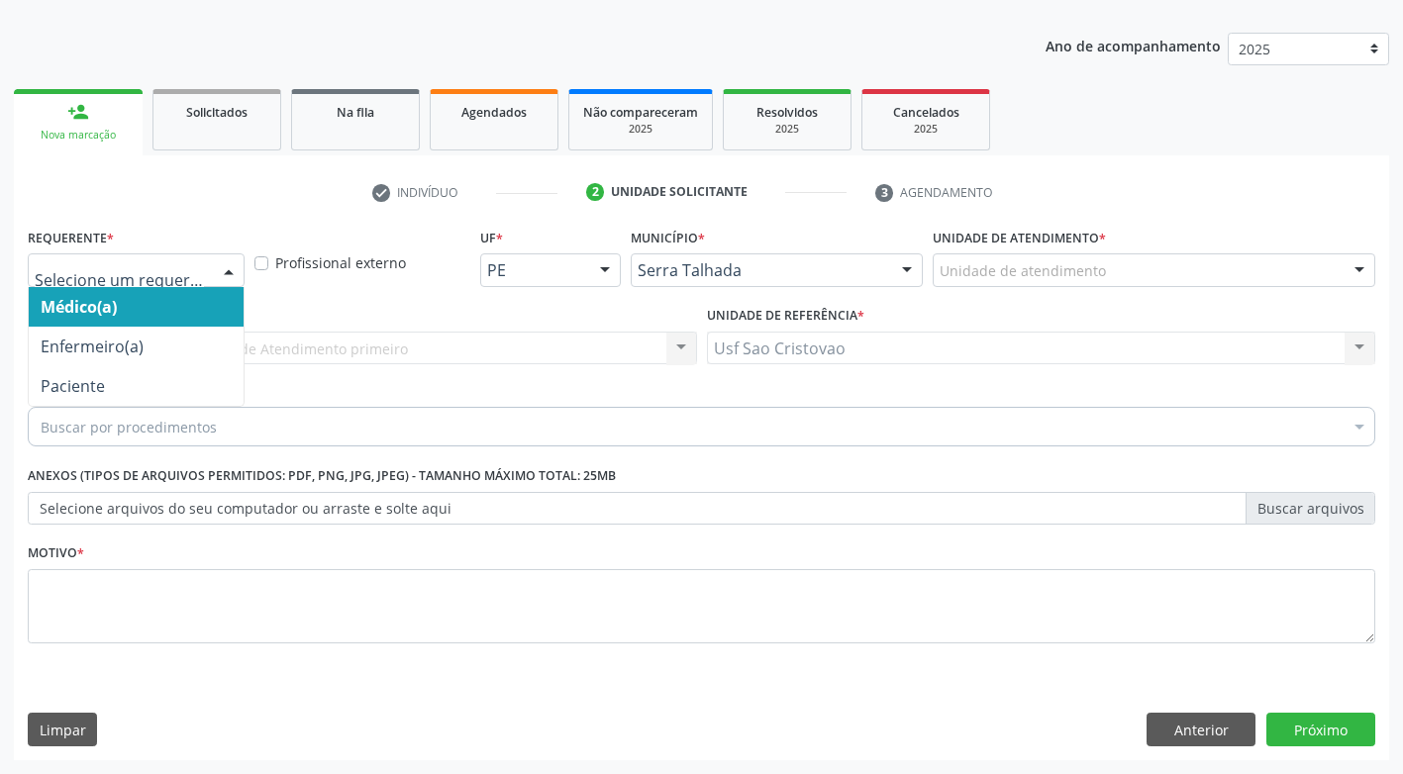
click at [223, 275] on div at bounding box center [229, 271] width 30 height 34
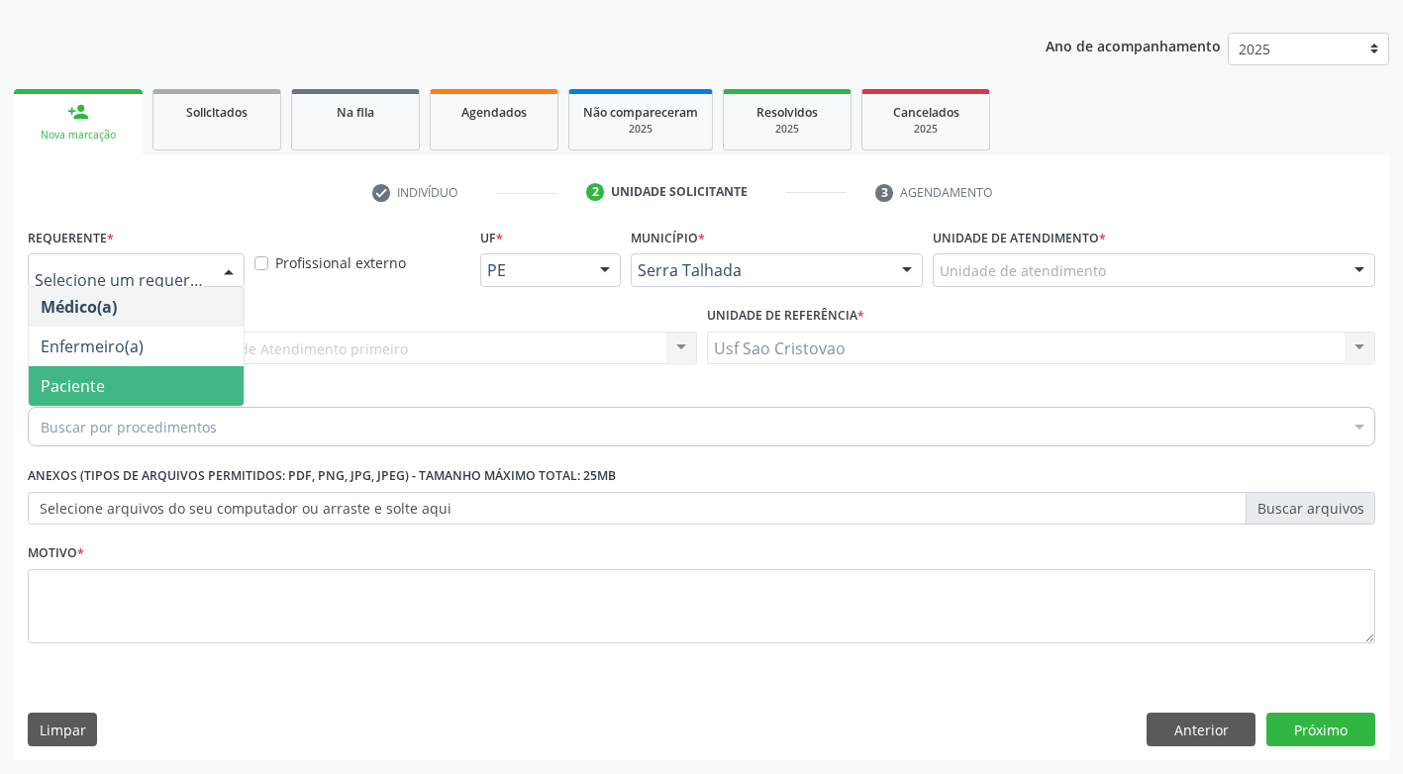
click at [152, 379] on span "Paciente" at bounding box center [136, 386] width 215 height 40
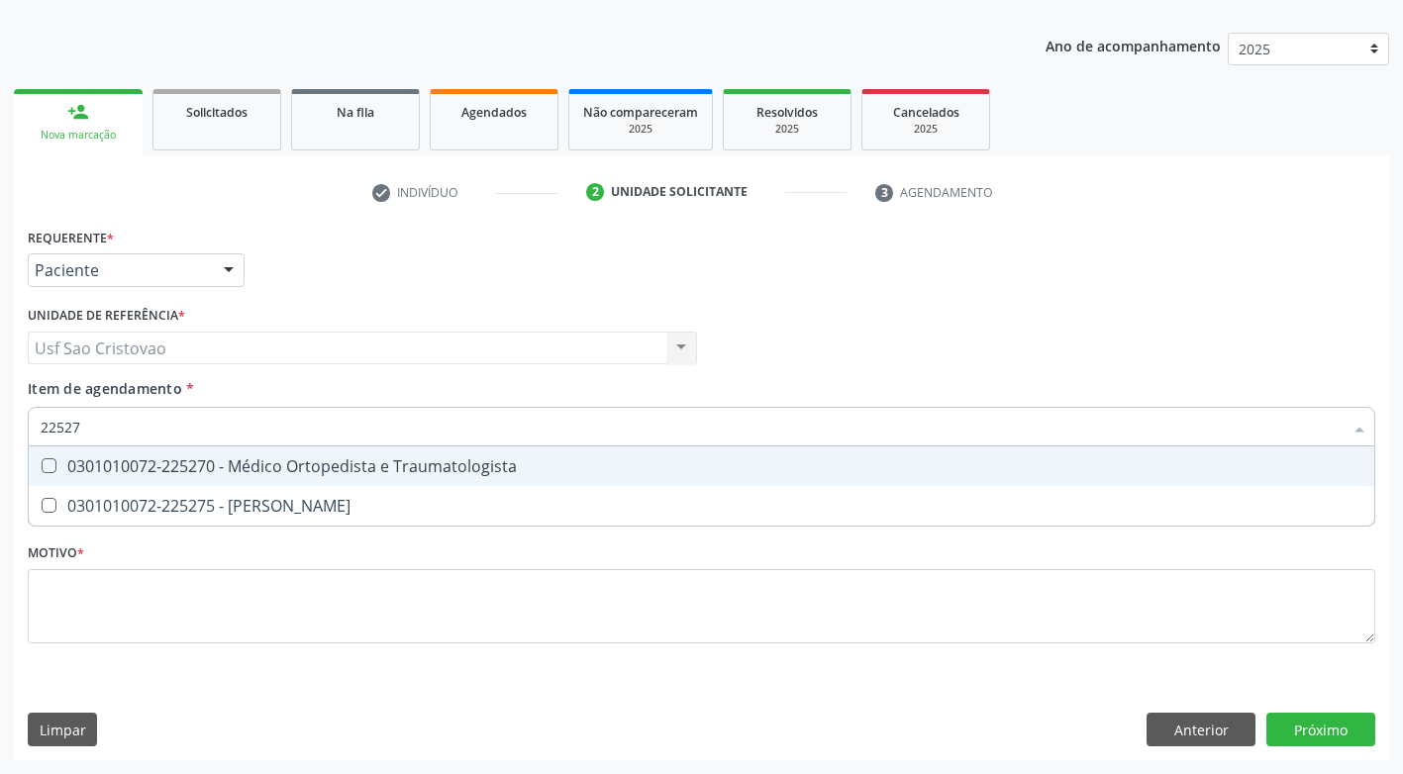
type input "225270"
click at [53, 467] on Traumatologista at bounding box center [49, 465] width 15 height 15
click at [42, 467] on Traumatologista "checkbox" at bounding box center [35, 465] width 13 height 13
checkbox Traumatologista "true"
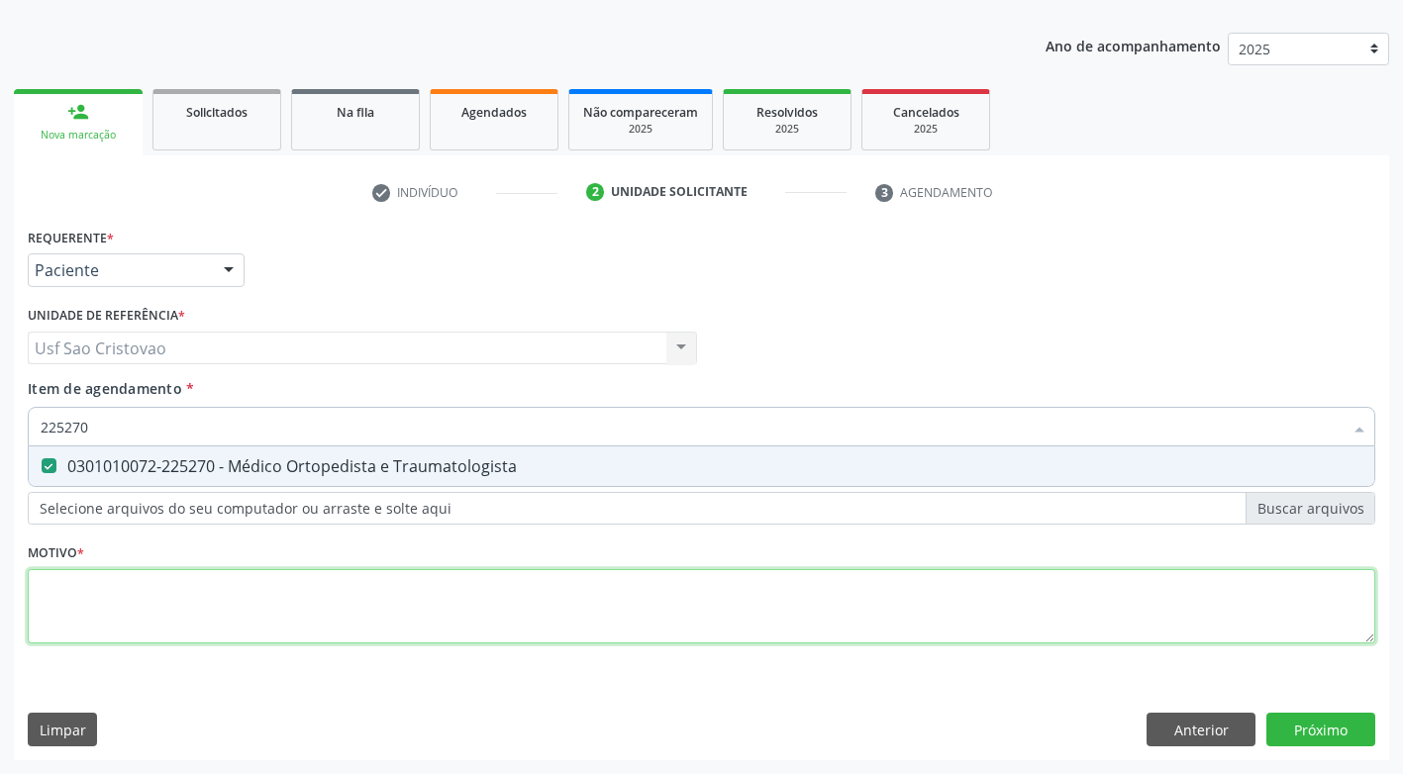
click at [130, 594] on div "Requerente * Paciente Médico(a) Enfermeiro(a) Paciente Nenhum resultado encontr…" at bounding box center [701, 447] width 1347 height 448
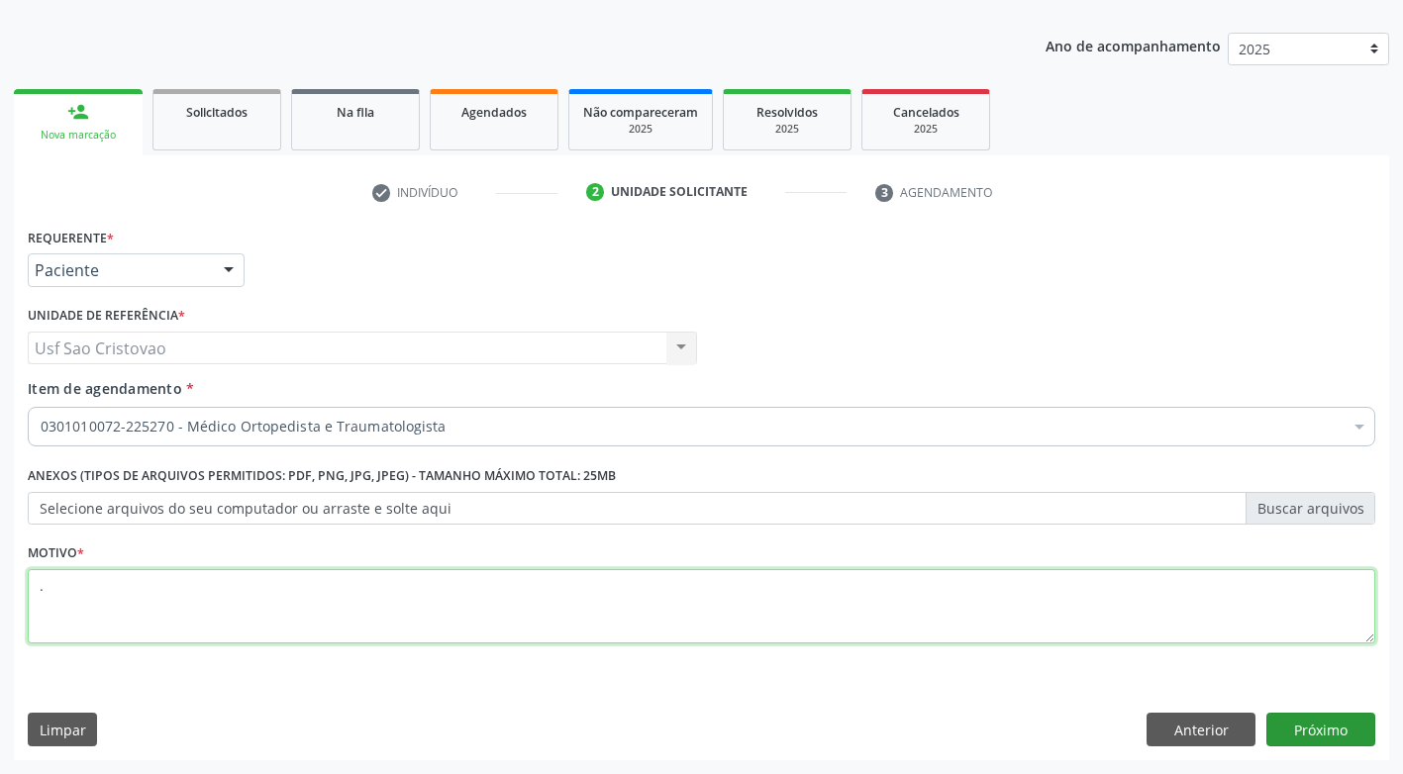
type textarea "."
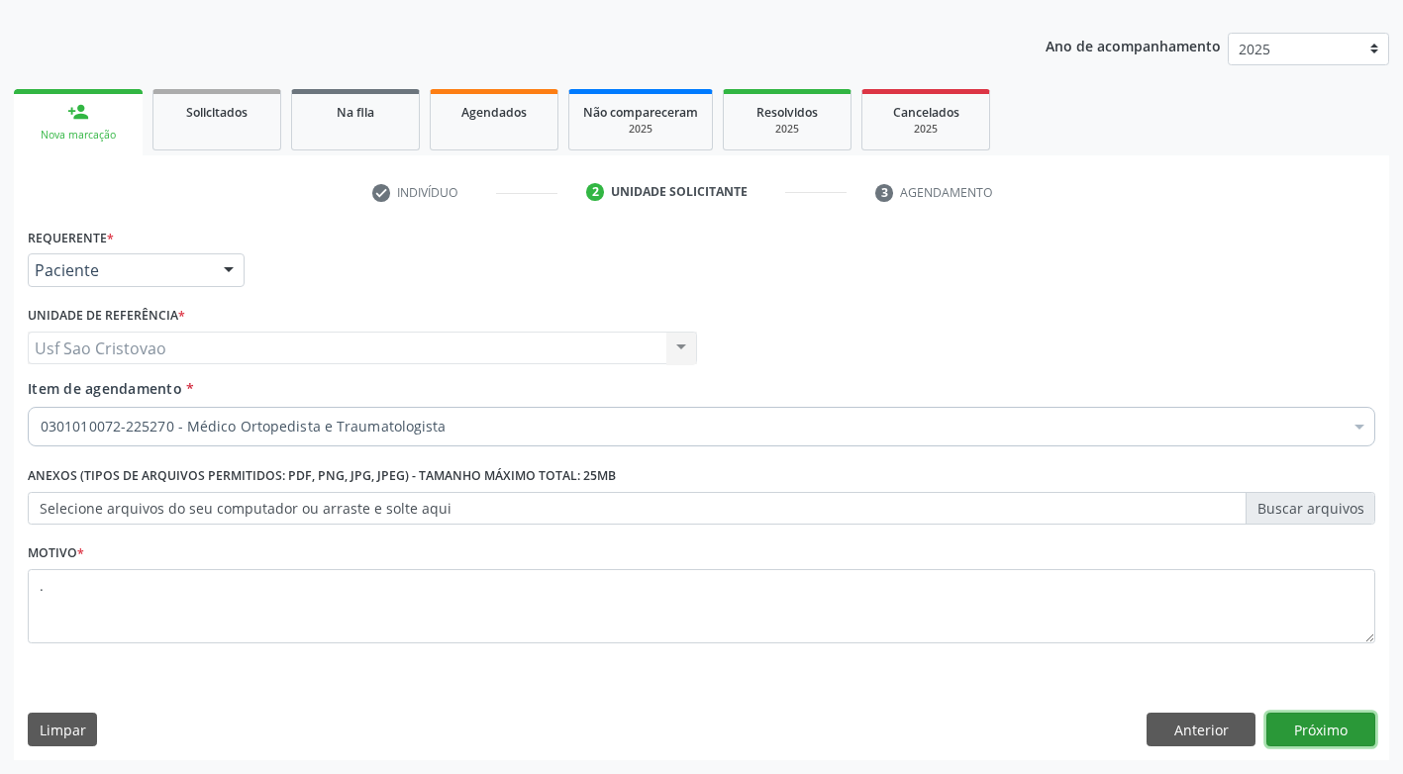
click at [1296, 725] on button "Próximo" at bounding box center [1320, 730] width 109 height 34
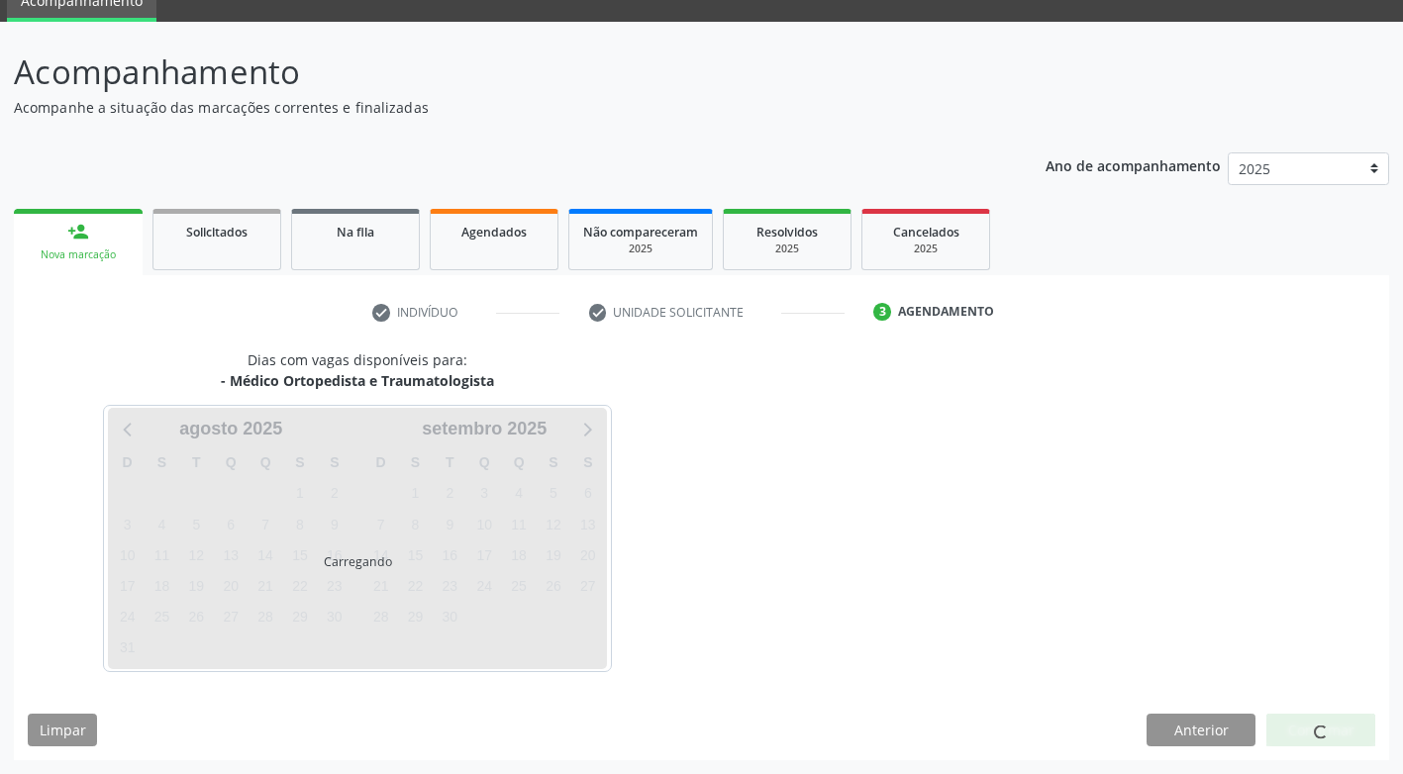
scroll to position [87, 0]
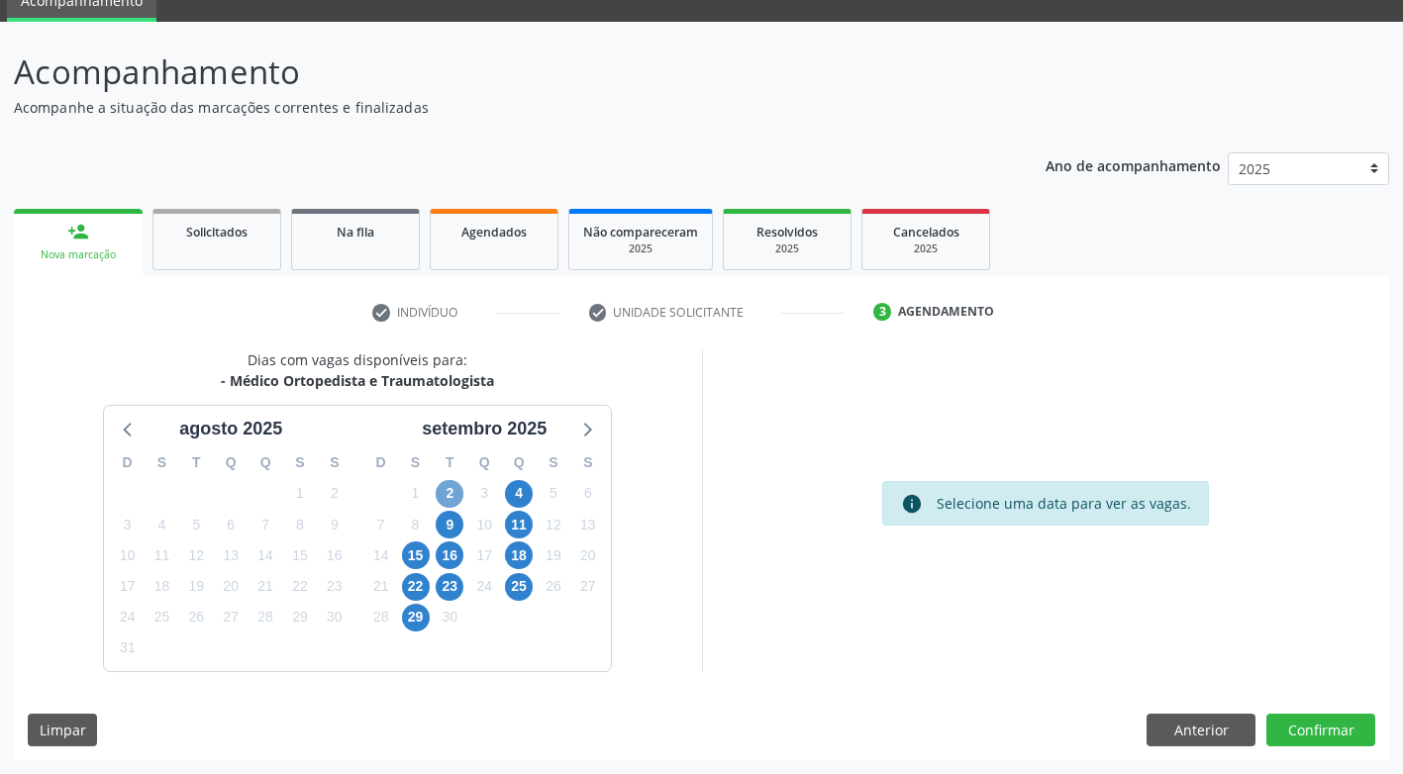
click at [445, 494] on span "2" at bounding box center [450, 494] width 28 height 28
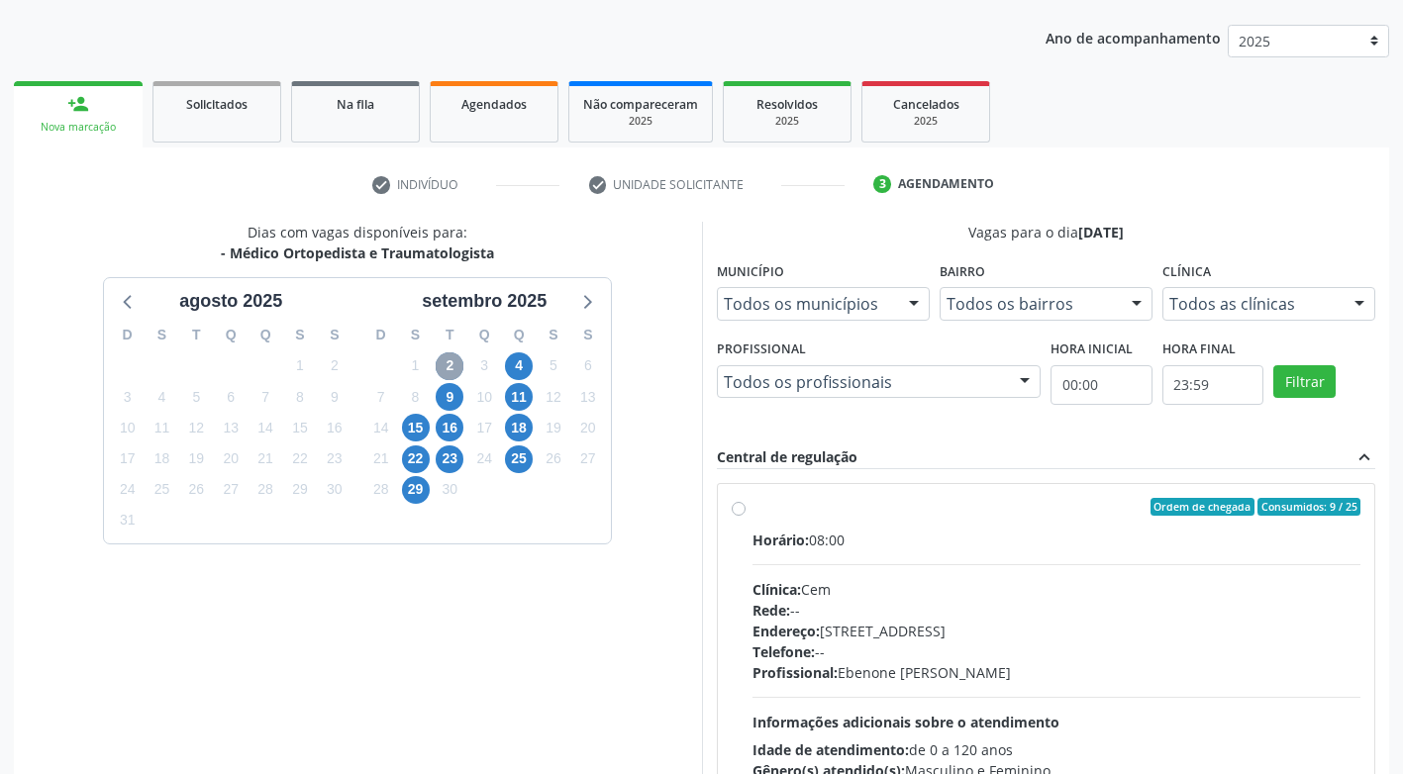
scroll to position [285, 0]
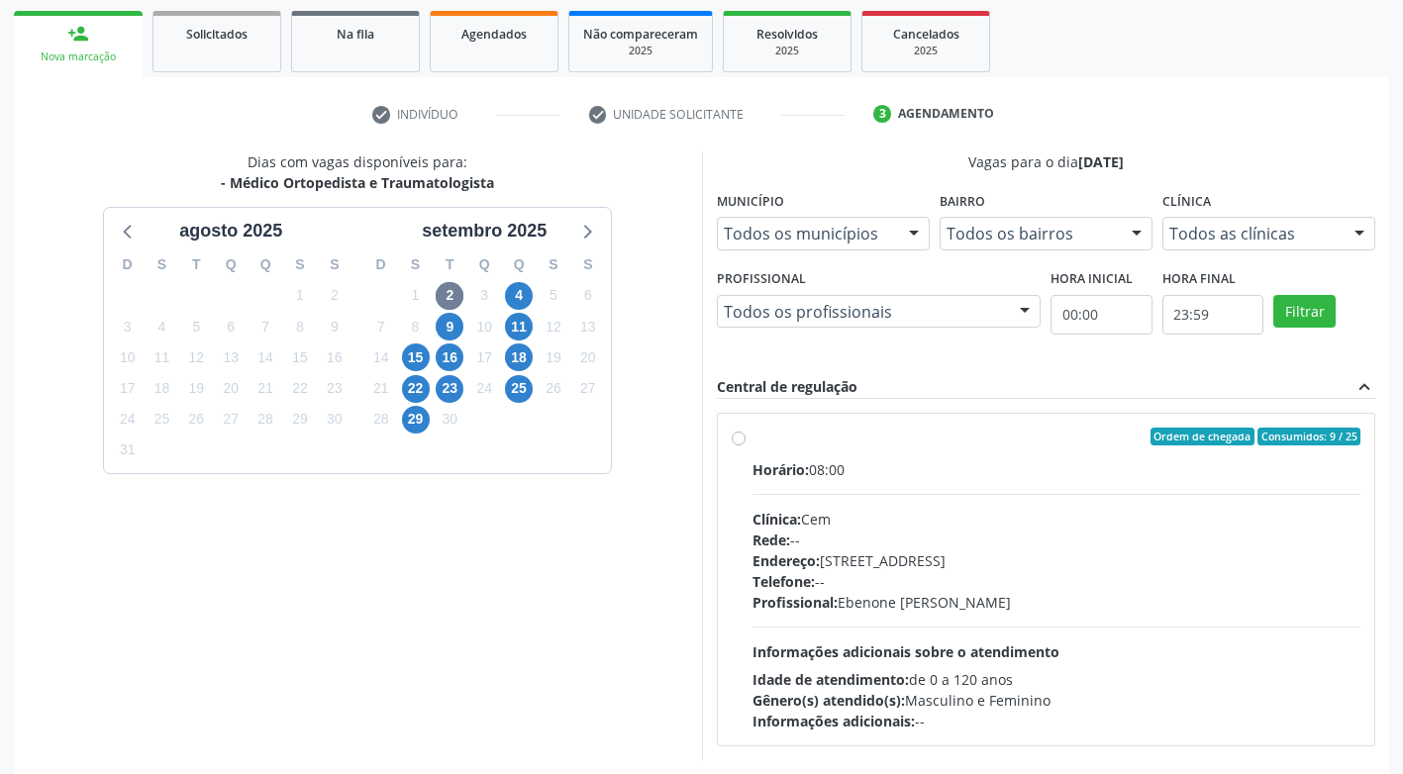
click at [752, 439] on label "Ordem de chegada Consumidos: 9 / 25 Horário: 08:00 Clínica: Cem Rede: -- Endere…" at bounding box center [1056, 580] width 609 height 304
click at [739, 439] on input "Ordem de chegada Consumidos: 9 / 25 Horário: 08:00 Clínica: Cem Rede: -- Endere…" at bounding box center [739, 437] width 14 height 18
radio input "true"
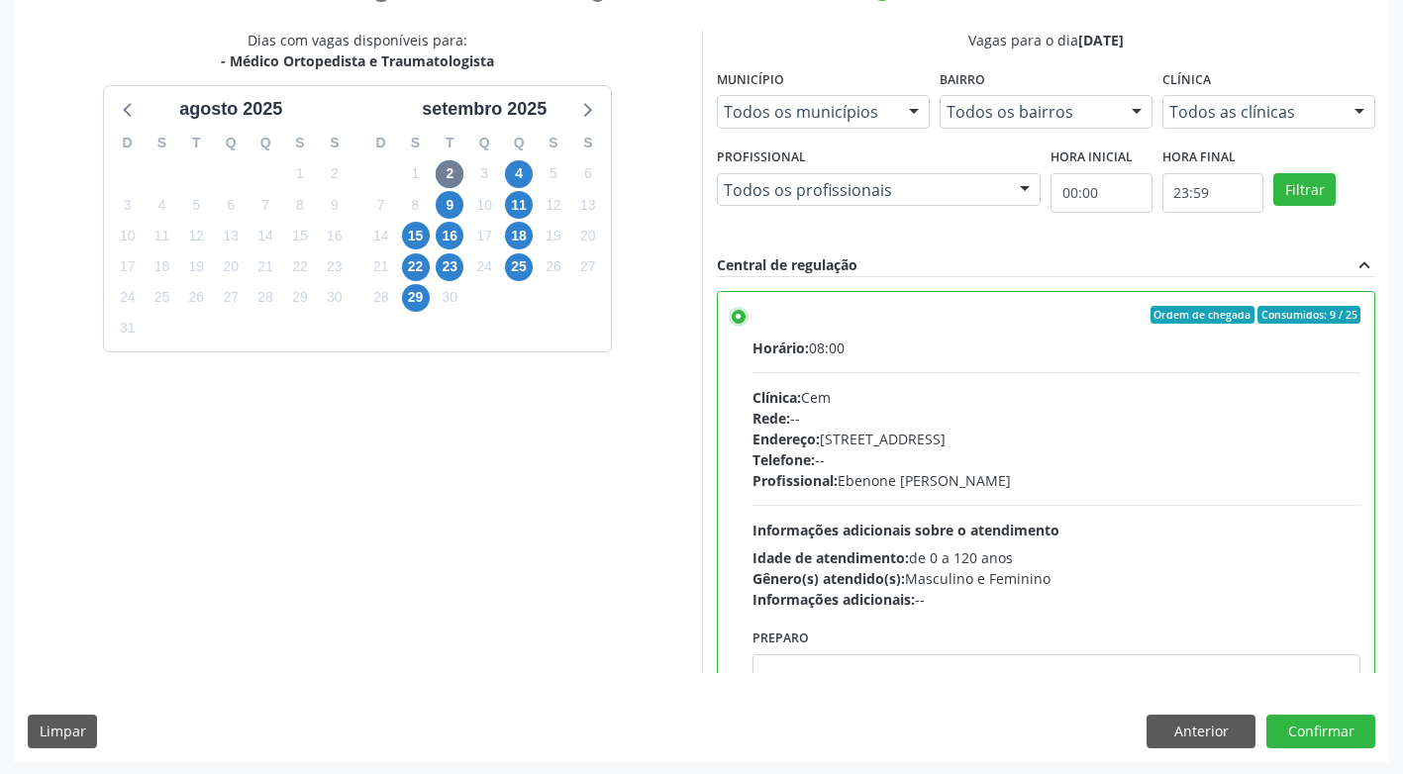
scroll to position [409, 0]
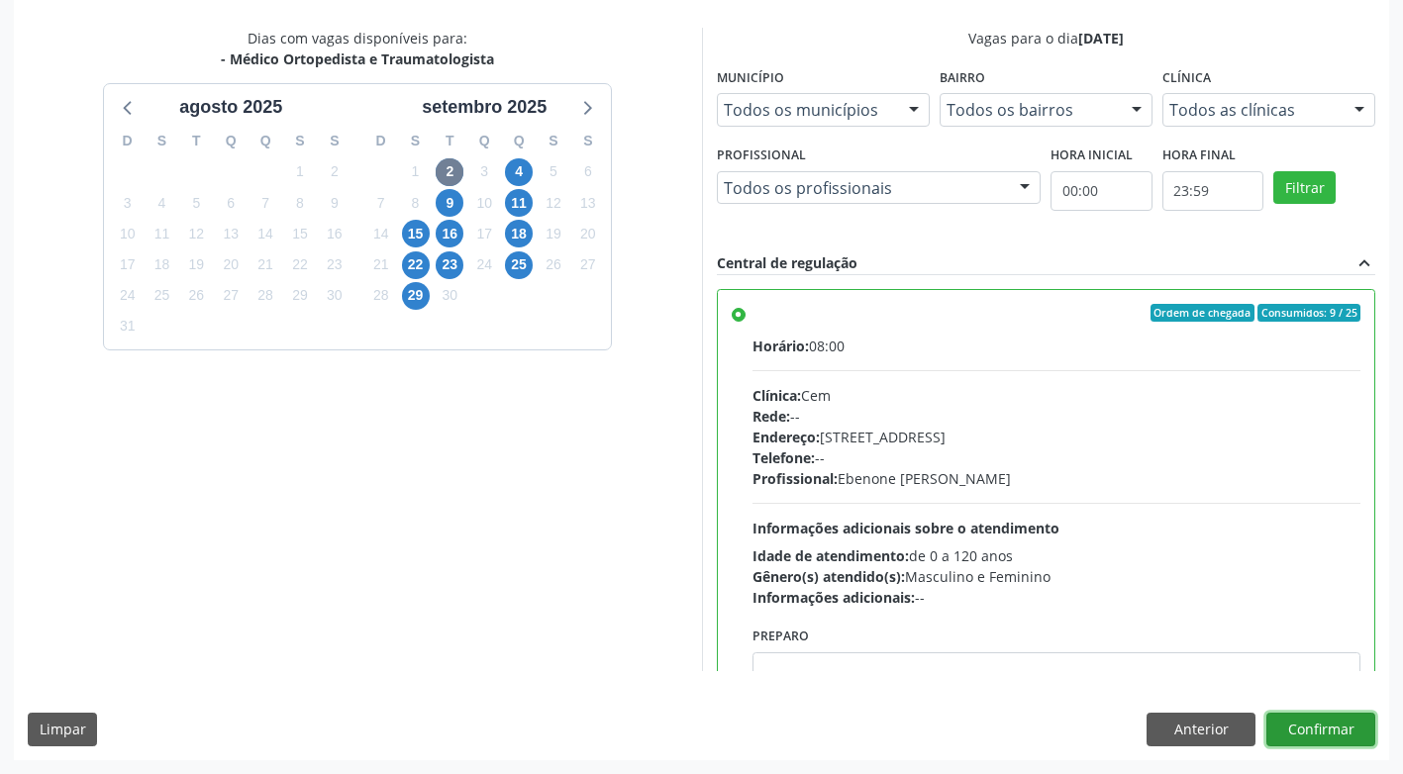
click at [1323, 724] on button "Confirmar" at bounding box center [1320, 730] width 109 height 34
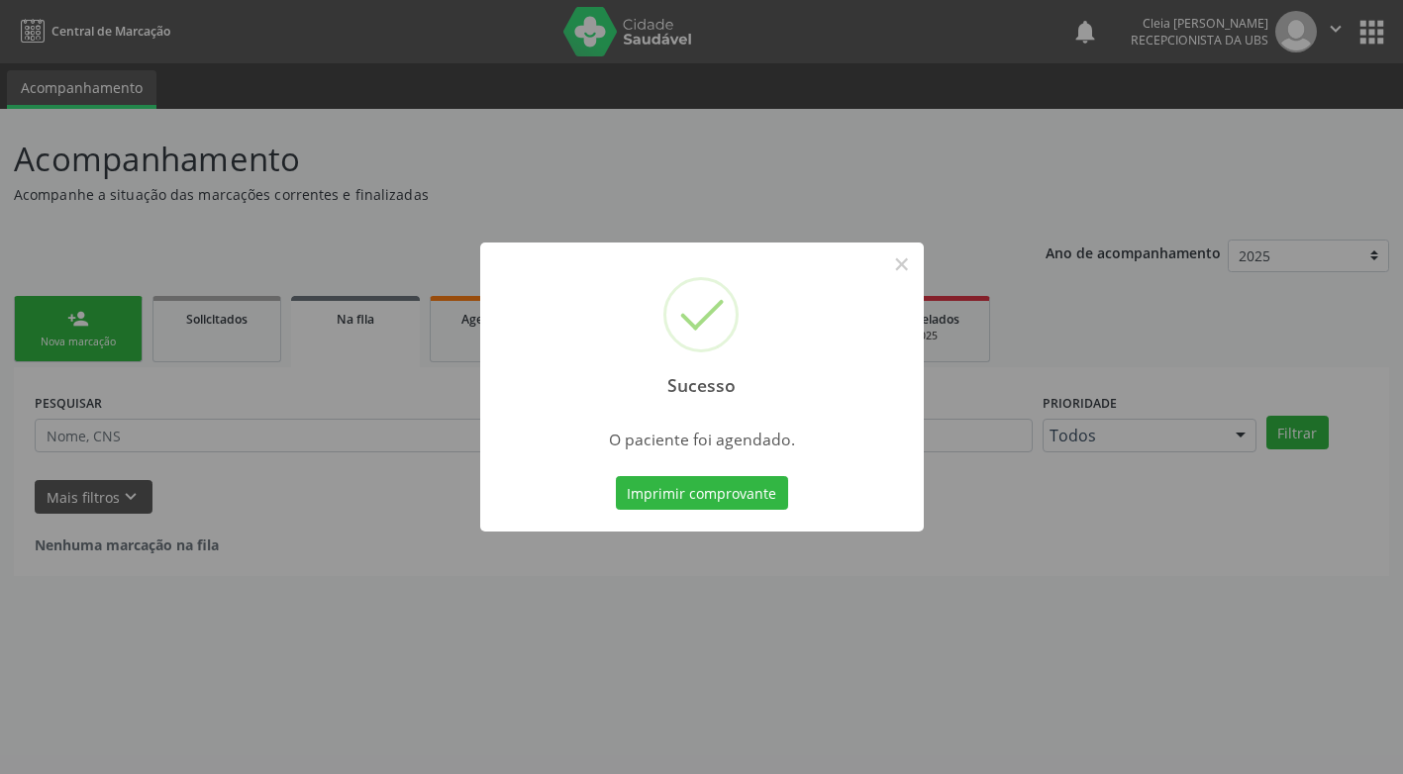
scroll to position [0, 0]
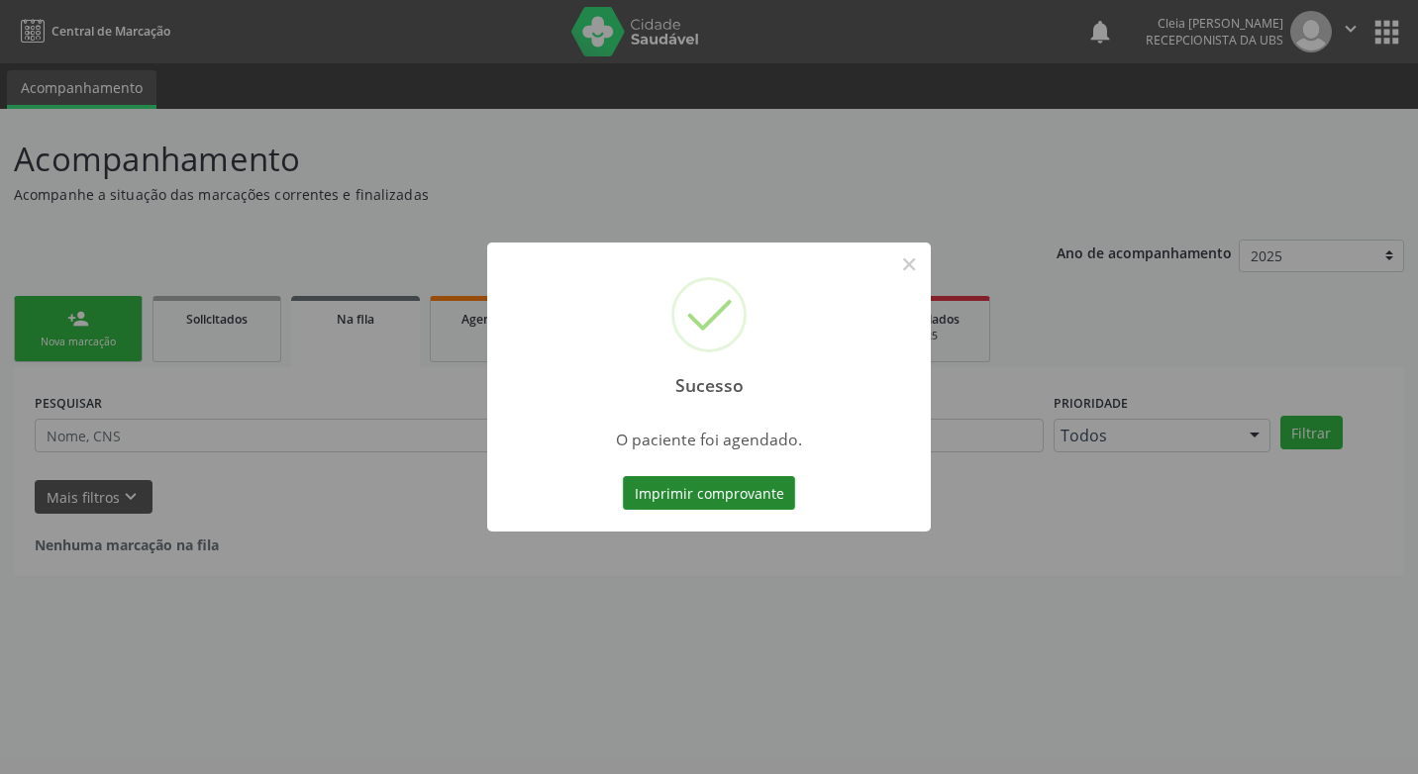
click at [716, 503] on button "Imprimir comprovante" at bounding box center [709, 493] width 172 height 34
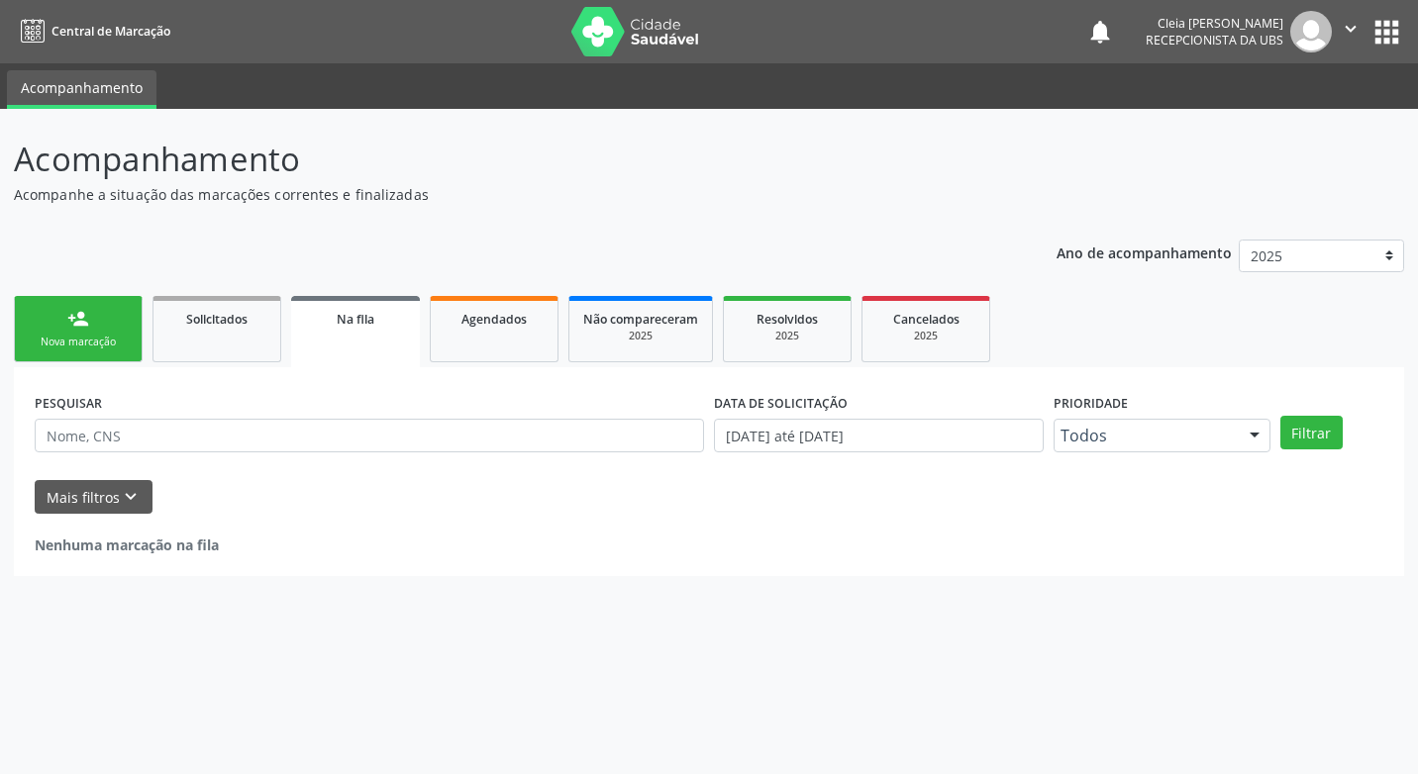
click at [52, 340] on div "Nova marcação" at bounding box center [78, 342] width 99 height 15
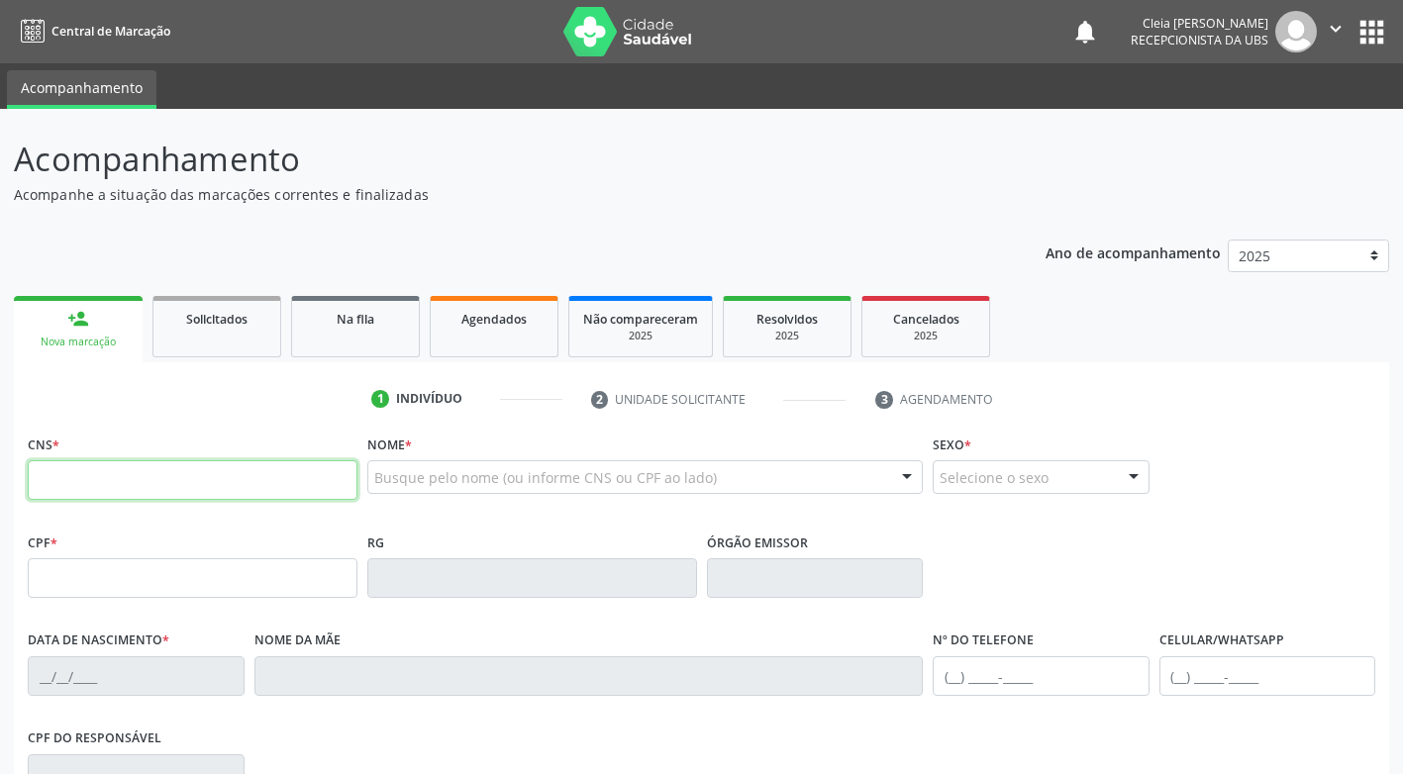
drag, startPoint x: 126, startPoint y: 472, endPoint x: 123, endPoint y: 453, distance: 19.0
click at [124, 460] on input "text" at bounding box center [193, 480] width 330 height 40
type input "898 0041 1997 6175"
type input "159.497.254-09"
type input "02/02/2014"
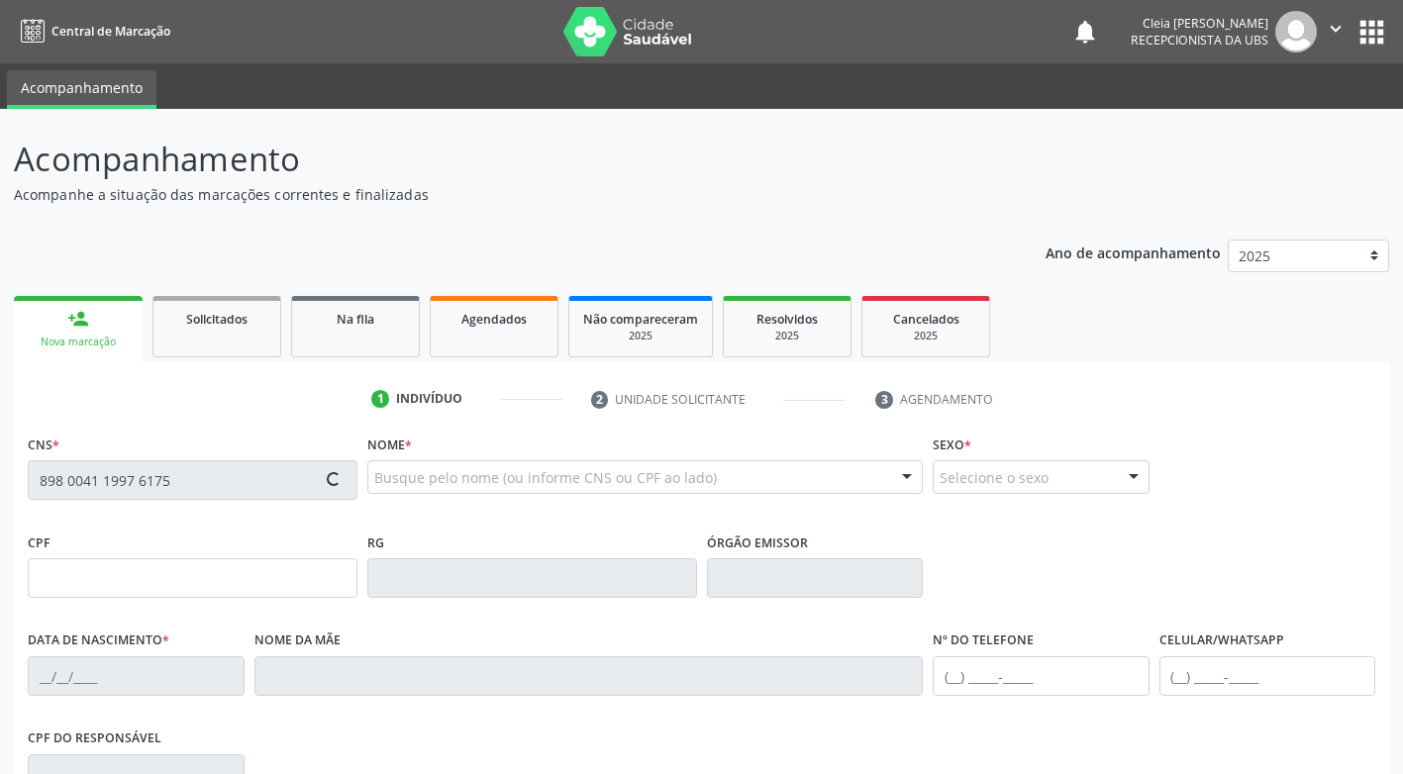
type input "Lucia Aparecida Pereira Valoes"
type input "(98) 98131-6212"
type input "031.868.704-61"
type input "88"
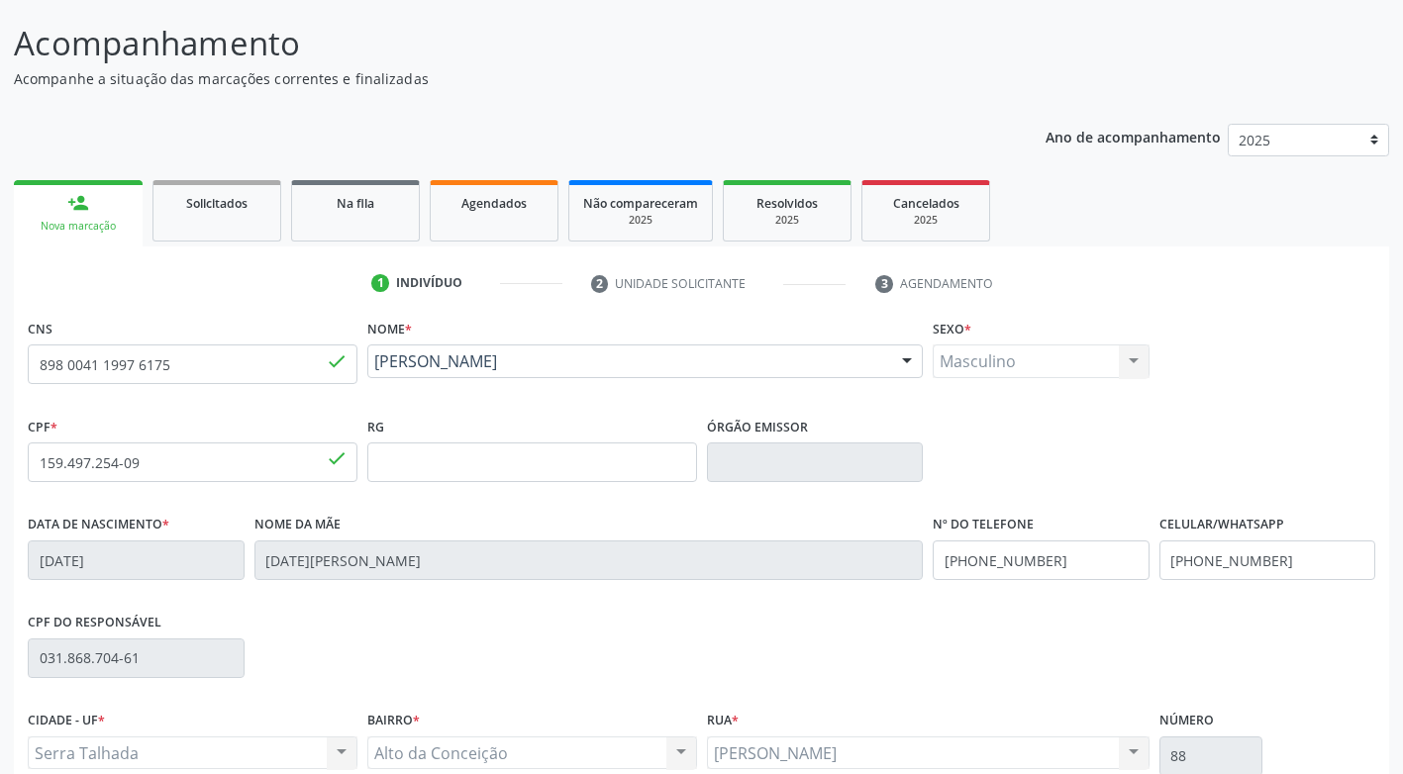
scroll to position [299, 0]
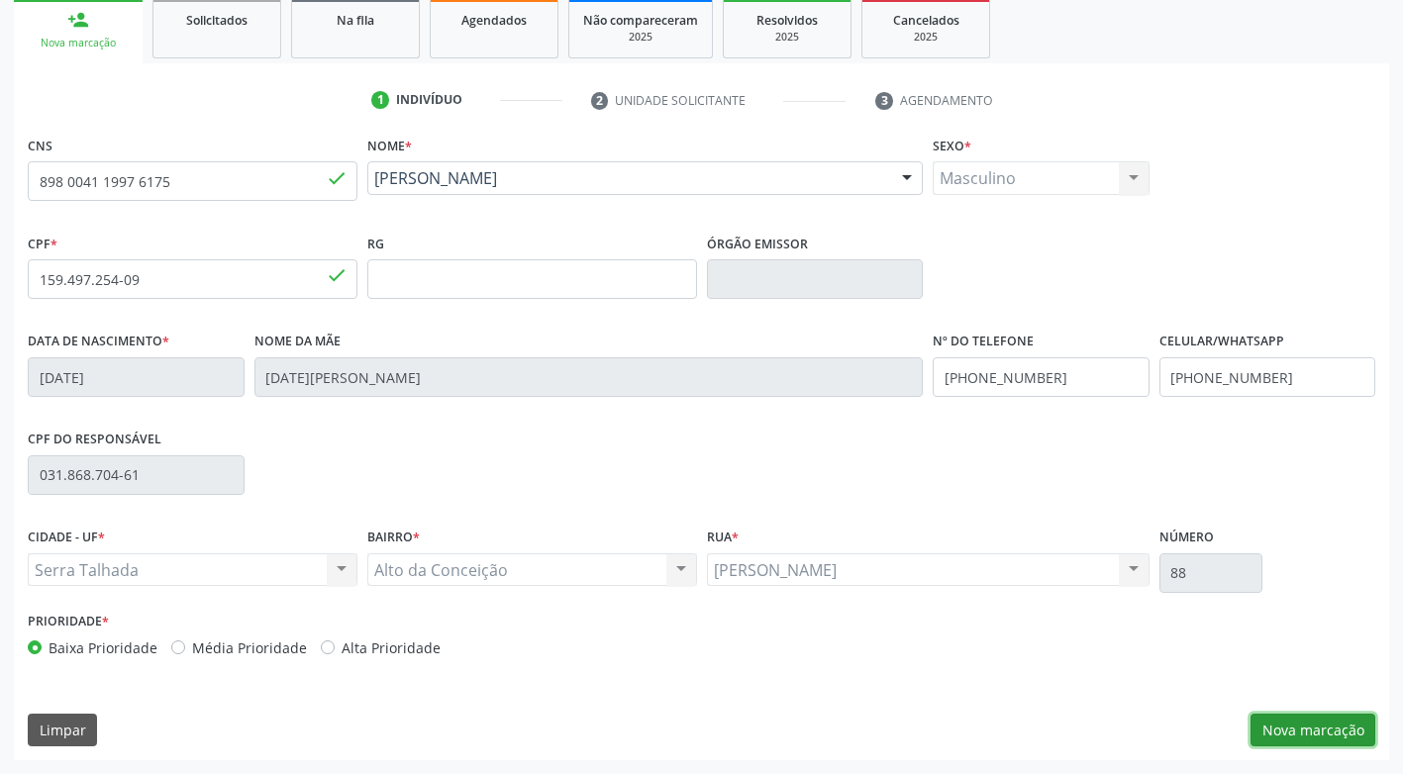
click at [1284, 732] on button "Nova marcação" at bounding box center [1312, 731] width 125 height 34
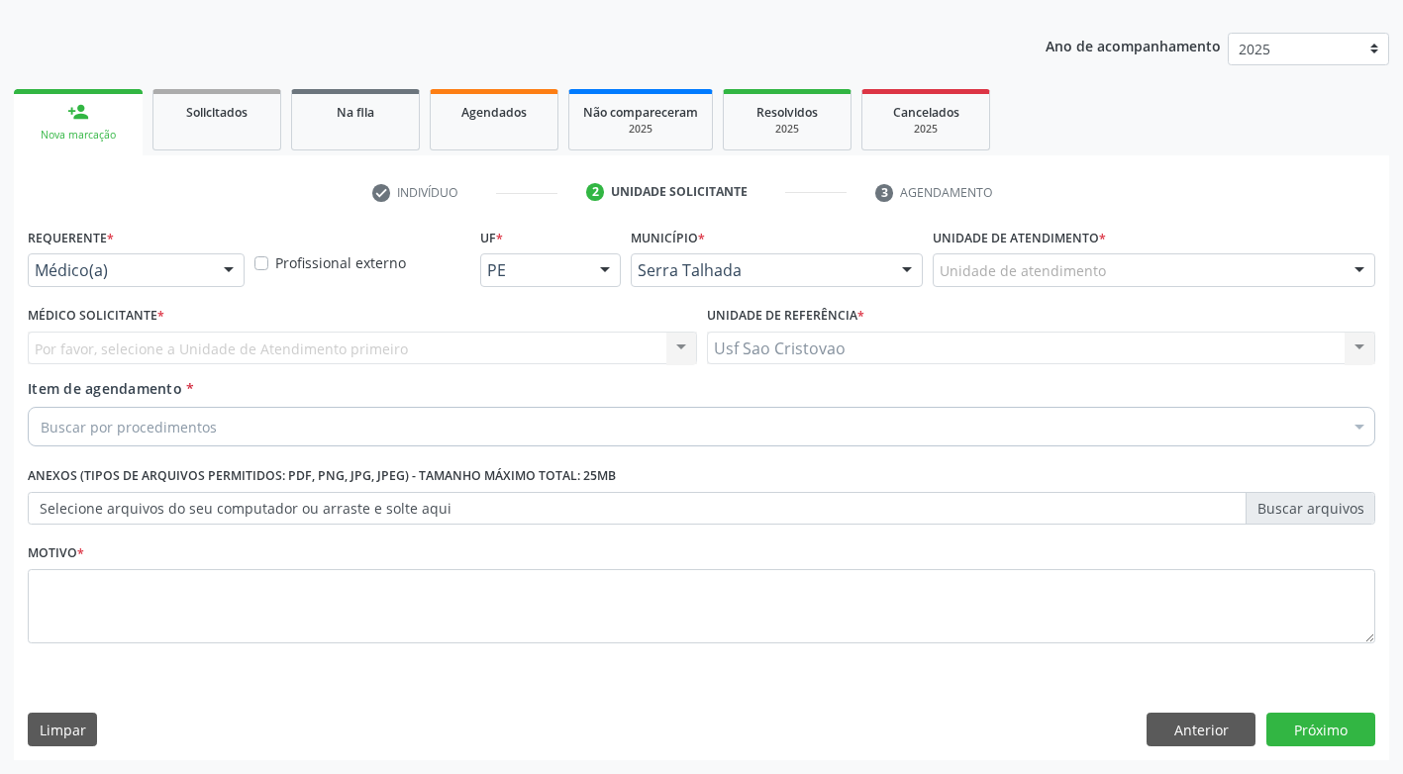
click at [221, 269] on div at bounding box center [229, 271] width 30 height 34
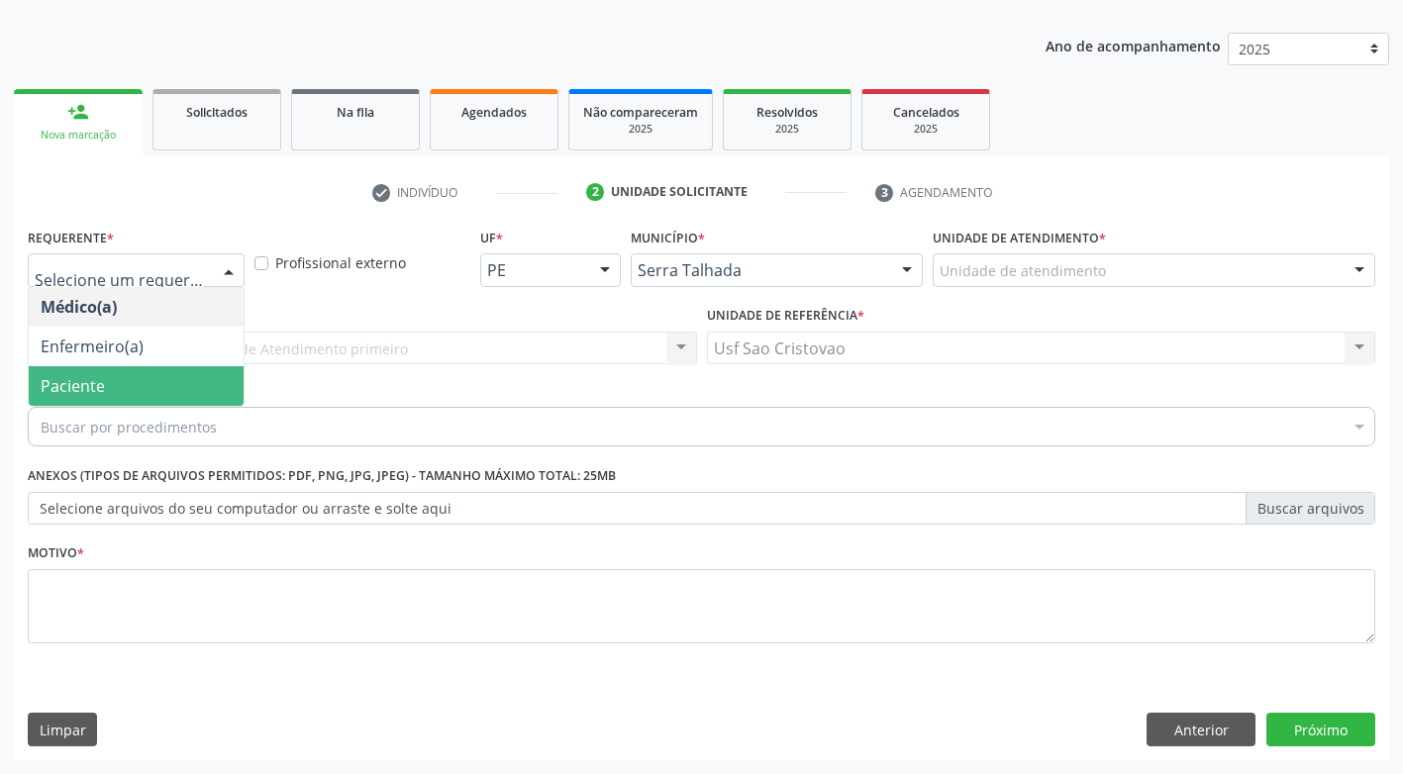
click at [179, 384] on span "Paciente" at bounding box center [136, 386] width 215 height 40
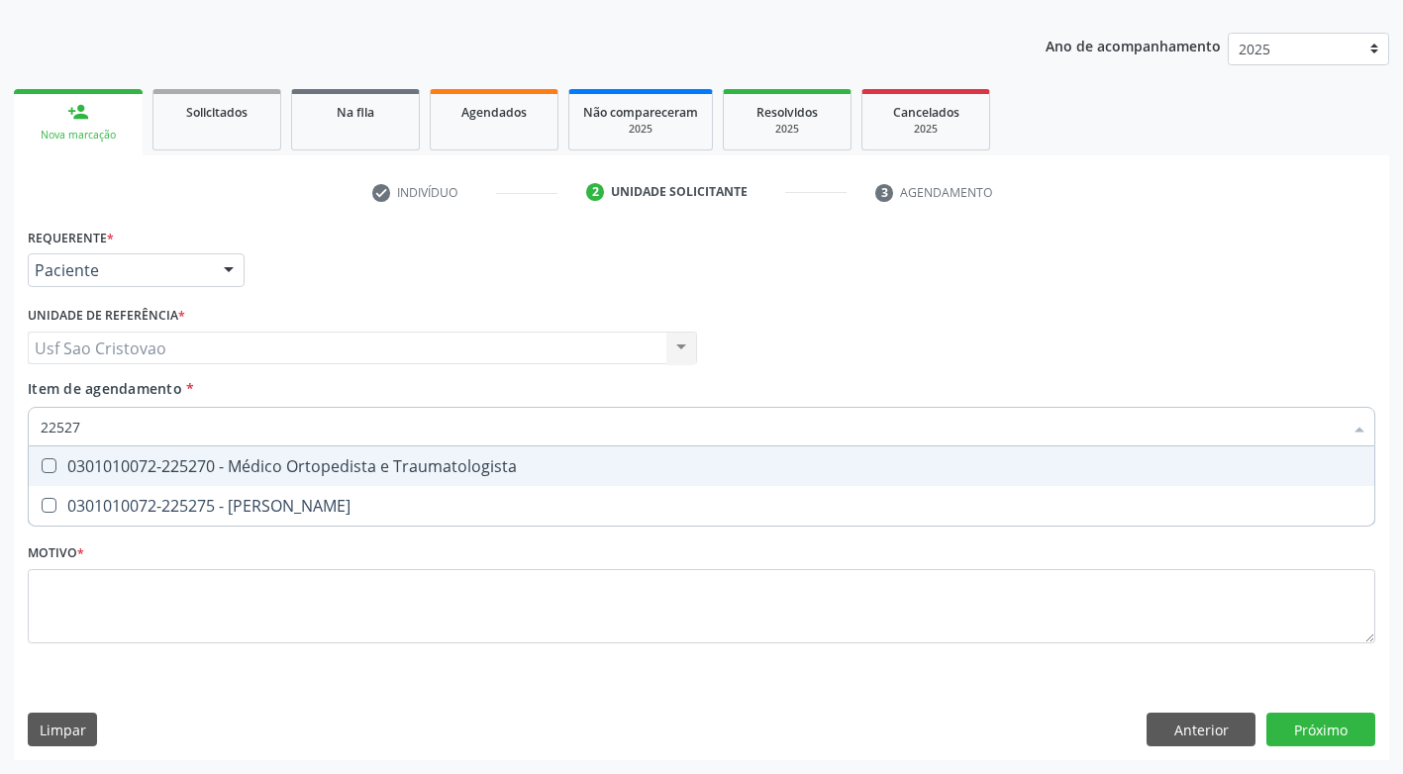
type input "225270"
click at [53, 470] on Traumatologista at bounding box center [49, 465] width 15 height 15
click at [42, 470] on Traumatologista "checkbox" at bounding box center [35, 465] width 13 height 13
checkbox Traumatologista "true"
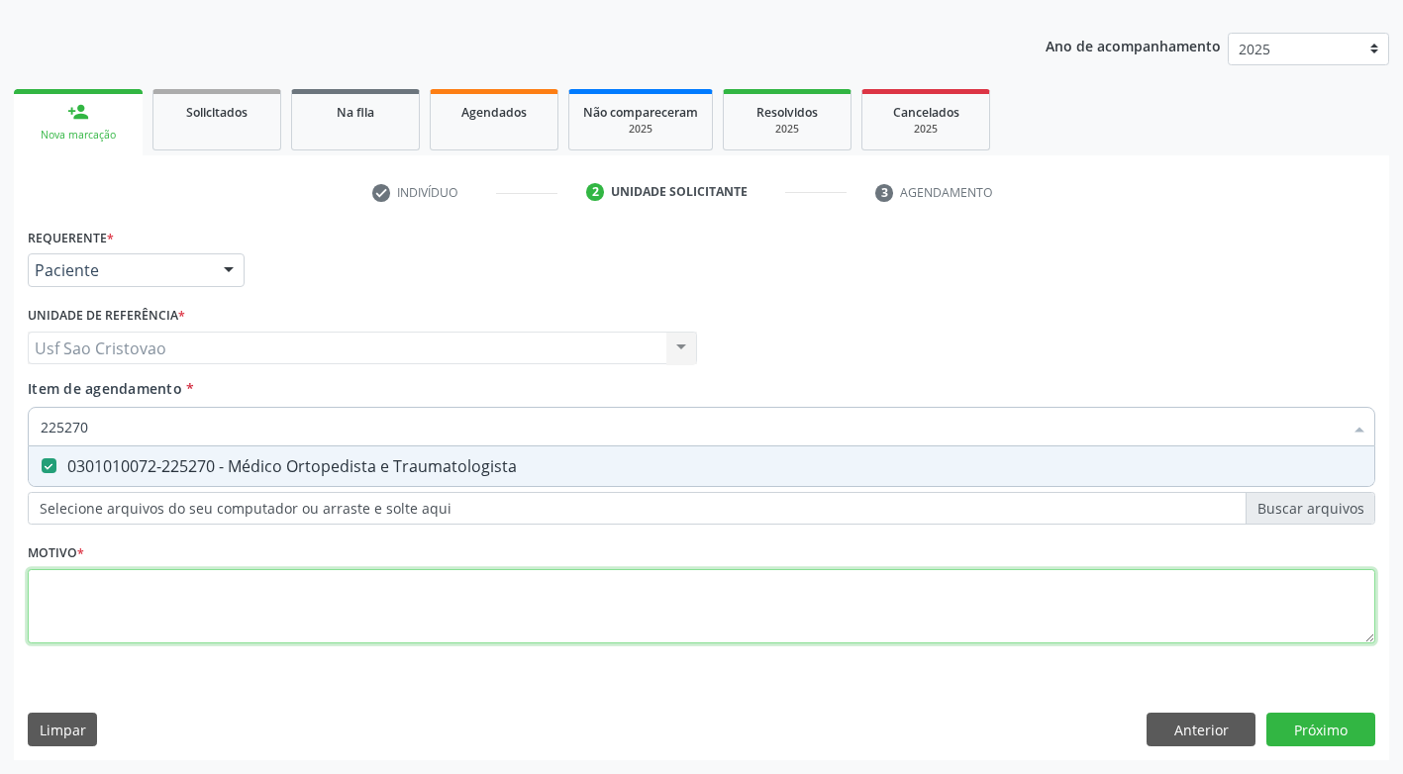
click at [146, 619] on div "Requerente * Paciente Médico(a) Enfermeiro(a) Paciente Nenhum resultado encontr…" at bounding box center [701, 447] width 1347 height 448
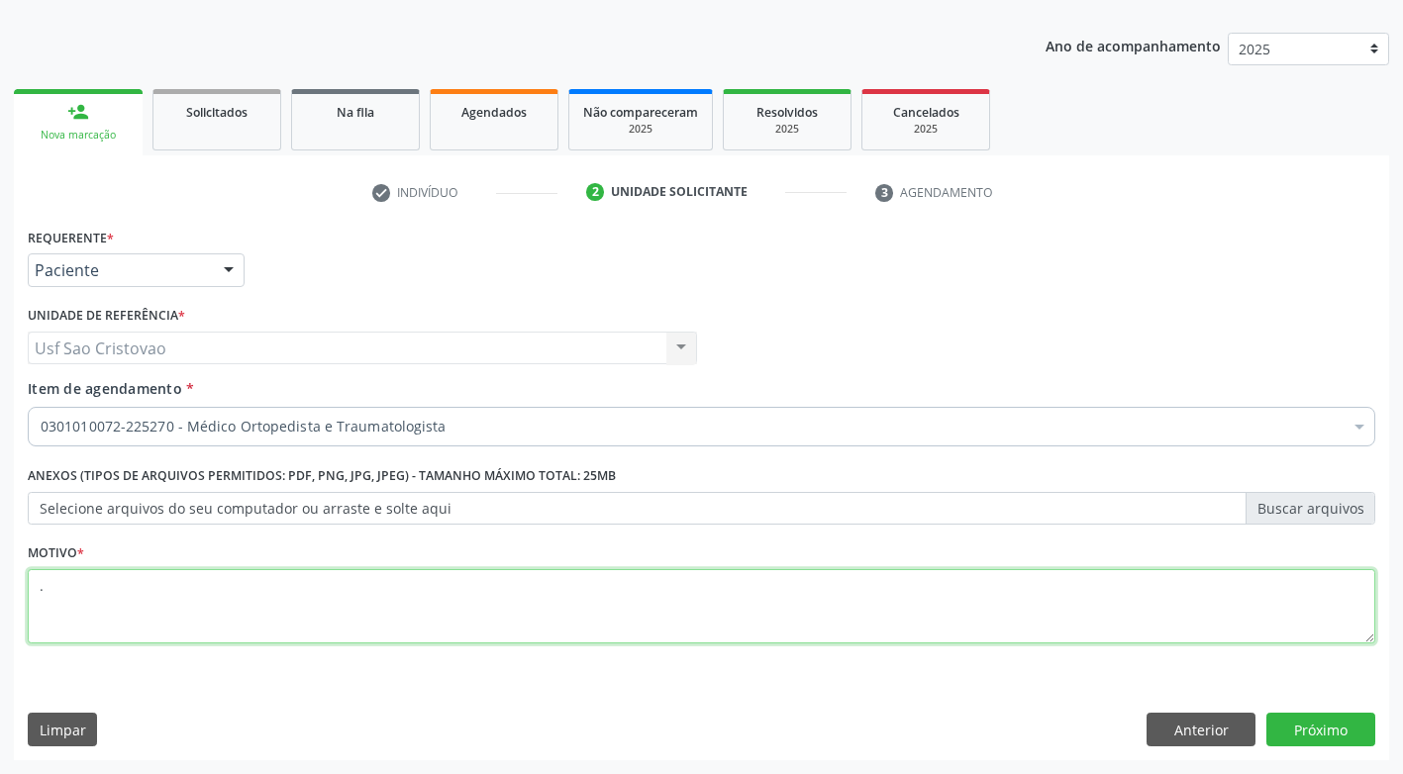
type textarea "."
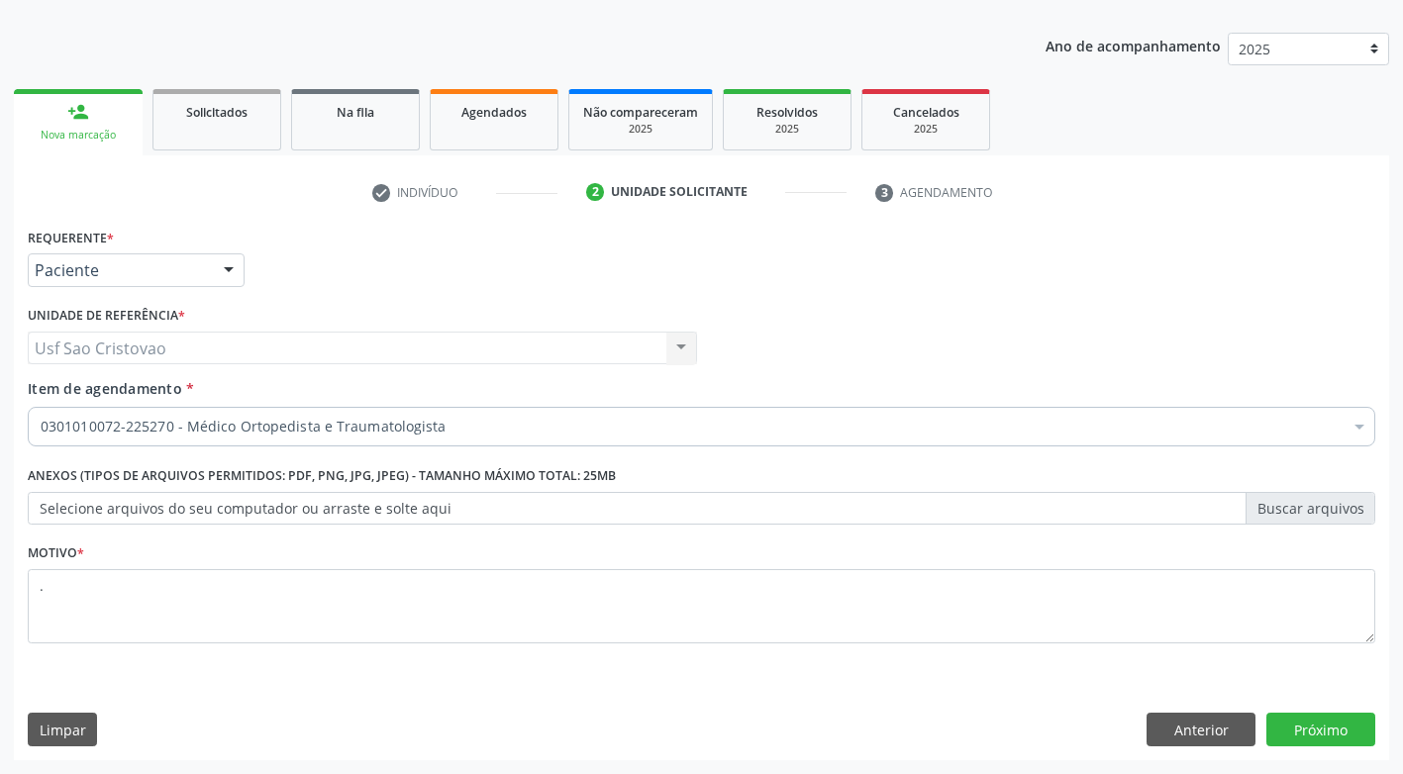
drag, startPoint x: 1053, startPoint y: 730, endPoint x: 1106, endPoint y: 694, distance: 63.4
click at [1053, 729] on div "Limpar Anterior Próximo" at bounding box center [701, 730] width 1347 height 34
click at [1331, 729] on button "Próximo" at bounding box center [1320, 730] width 109 height 34
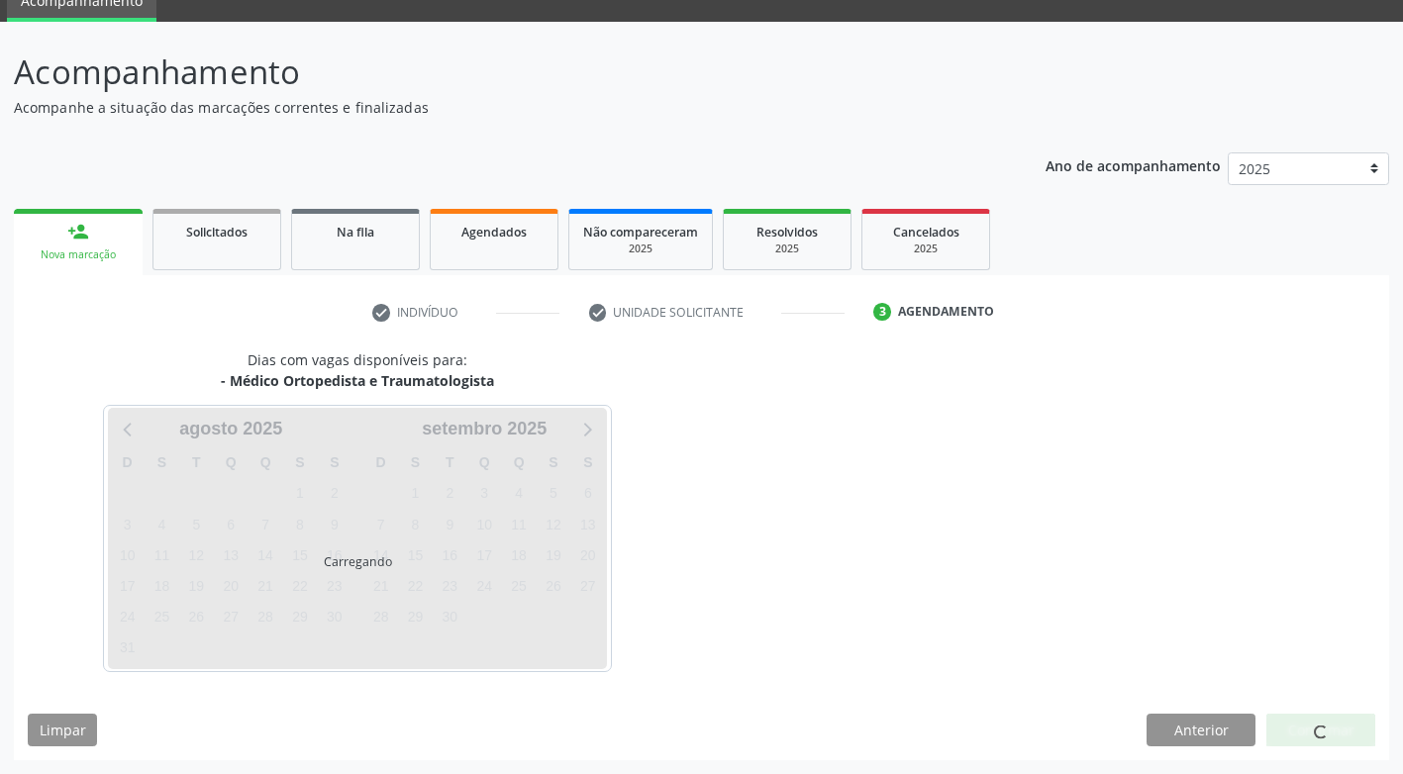
scroll to position [87, 0]
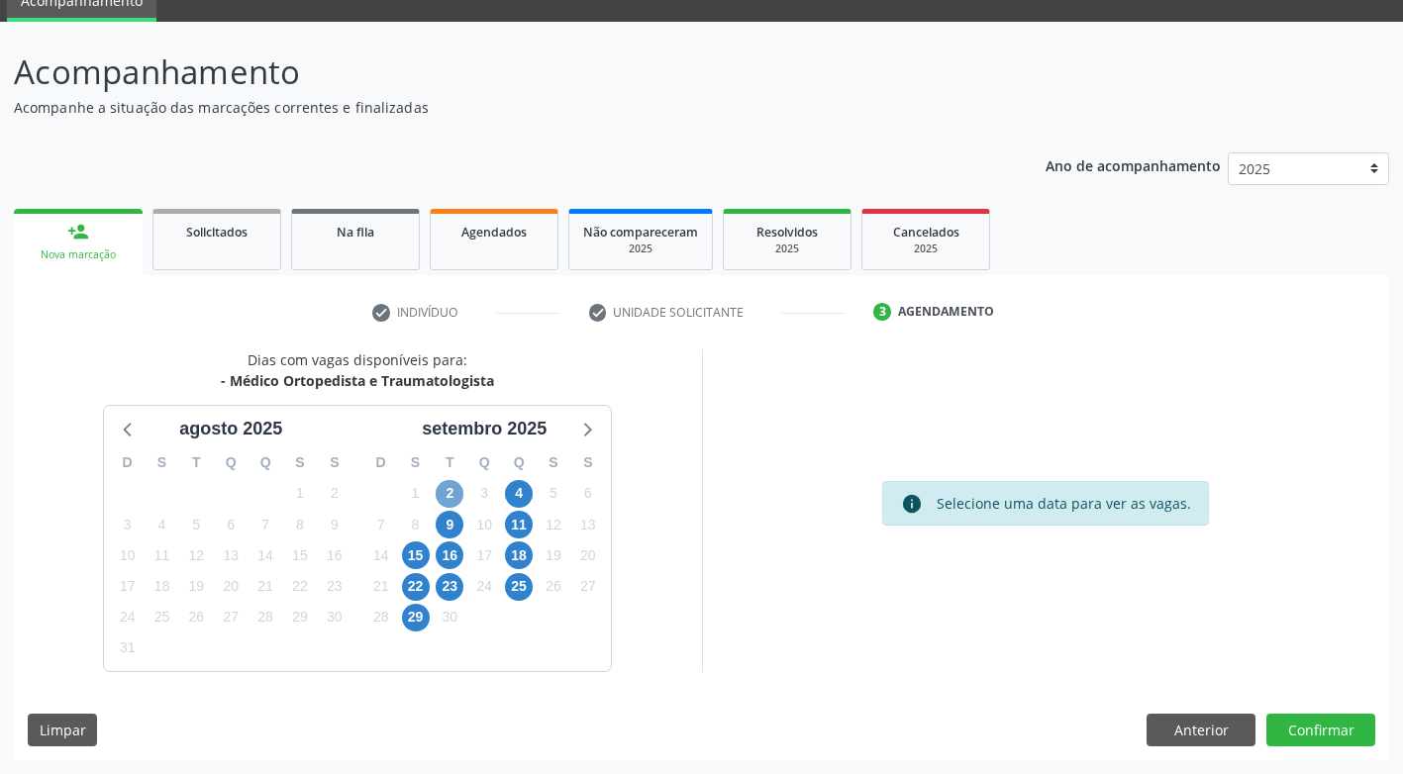
click at [448, 493] on span "2" at bounding box center [450, 494] width 28 height 28
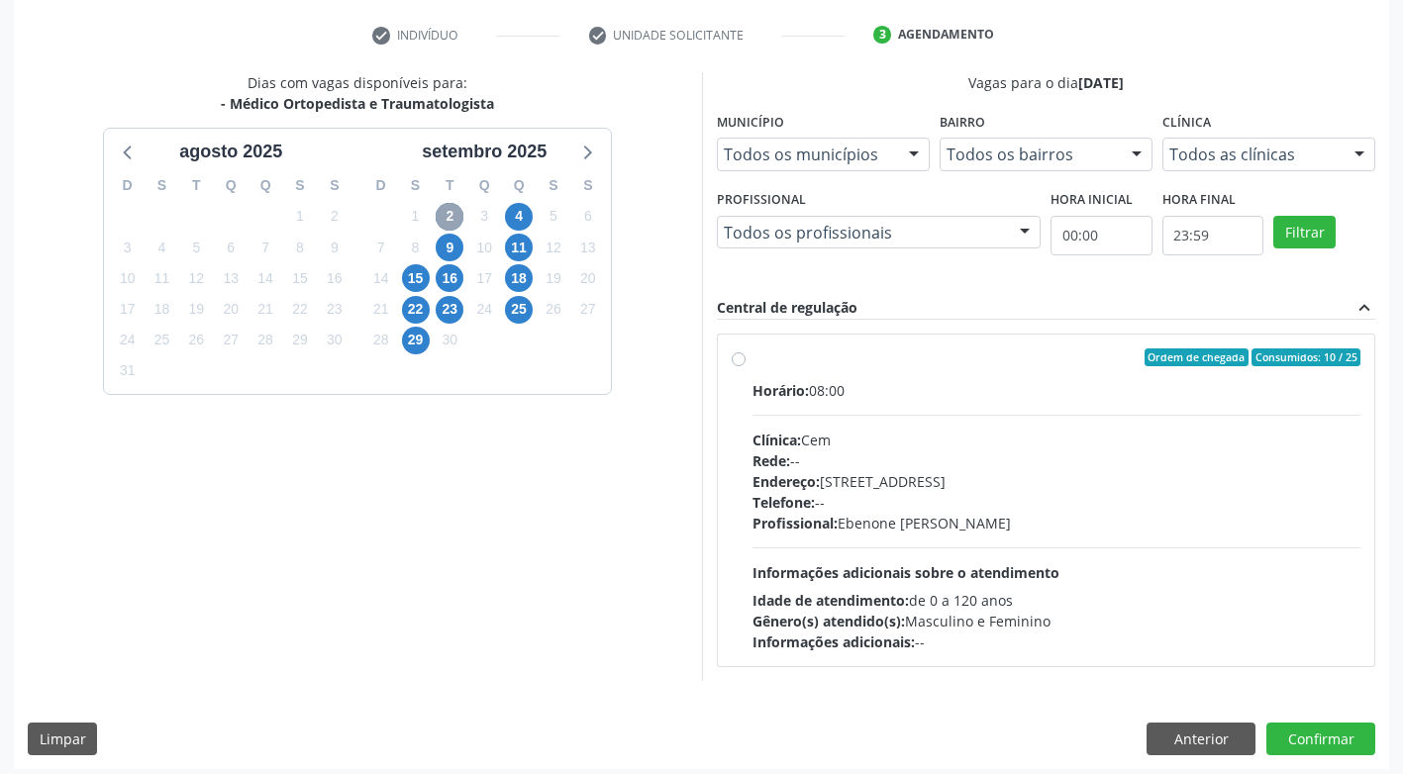
scroll to position [373, 0]
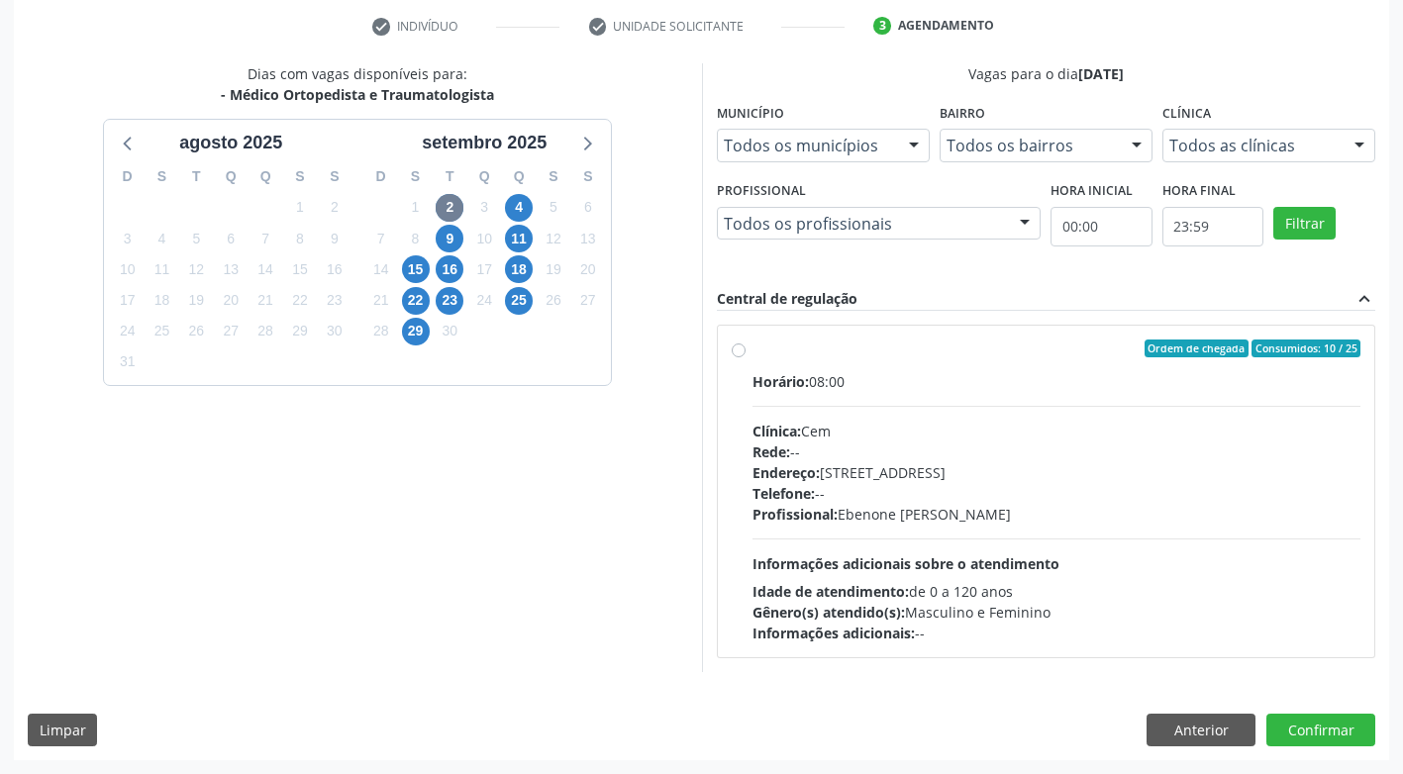
click at [752, 355] on label "Ordem de chegada Consumidos: 10 / 25 Horário: 08:00 Clínica: Cem Rede: -- Ender…" at bounding box center [1056, 492] width 609 height 304
click at [741, 355] on input "Ordem de chegada Consumidos: 10 / 25 Horário: 08:00 Clínica: Cem Rede: -- Ender…" at bounding box center [739, 349] width 14 height 18
radio input "true"
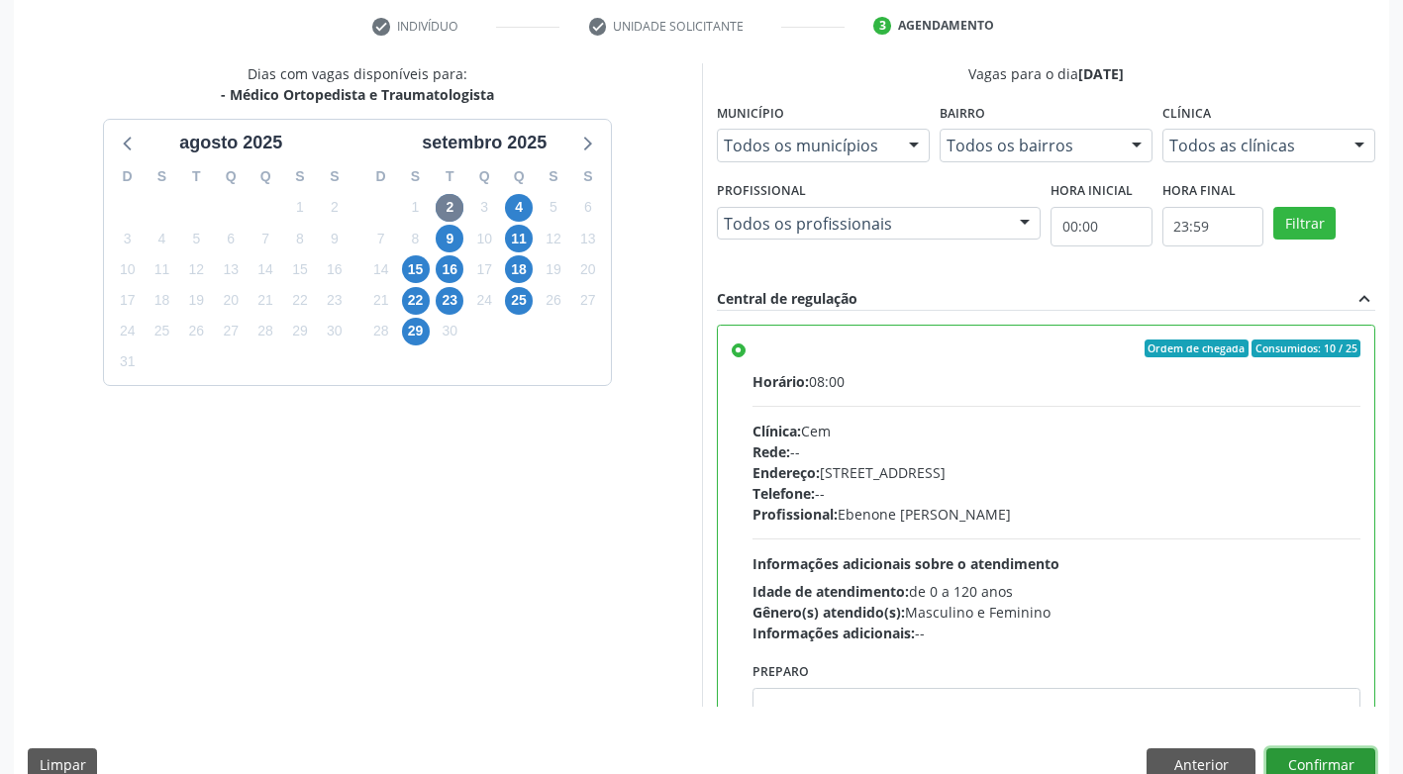
click at [1354, 758] on button "Confirmar" at bounding box center [1320, 765] width 109 height 34
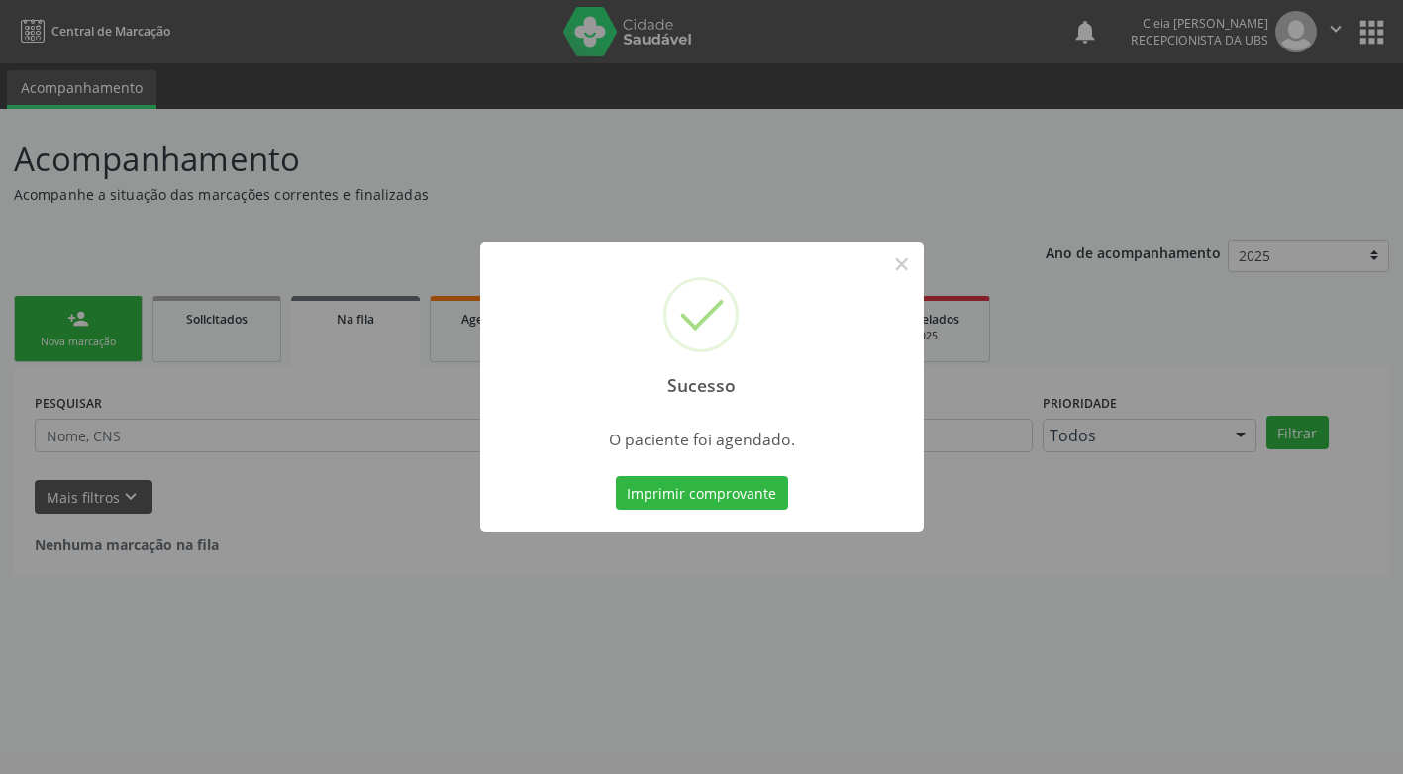
scroll to position [0, 0]
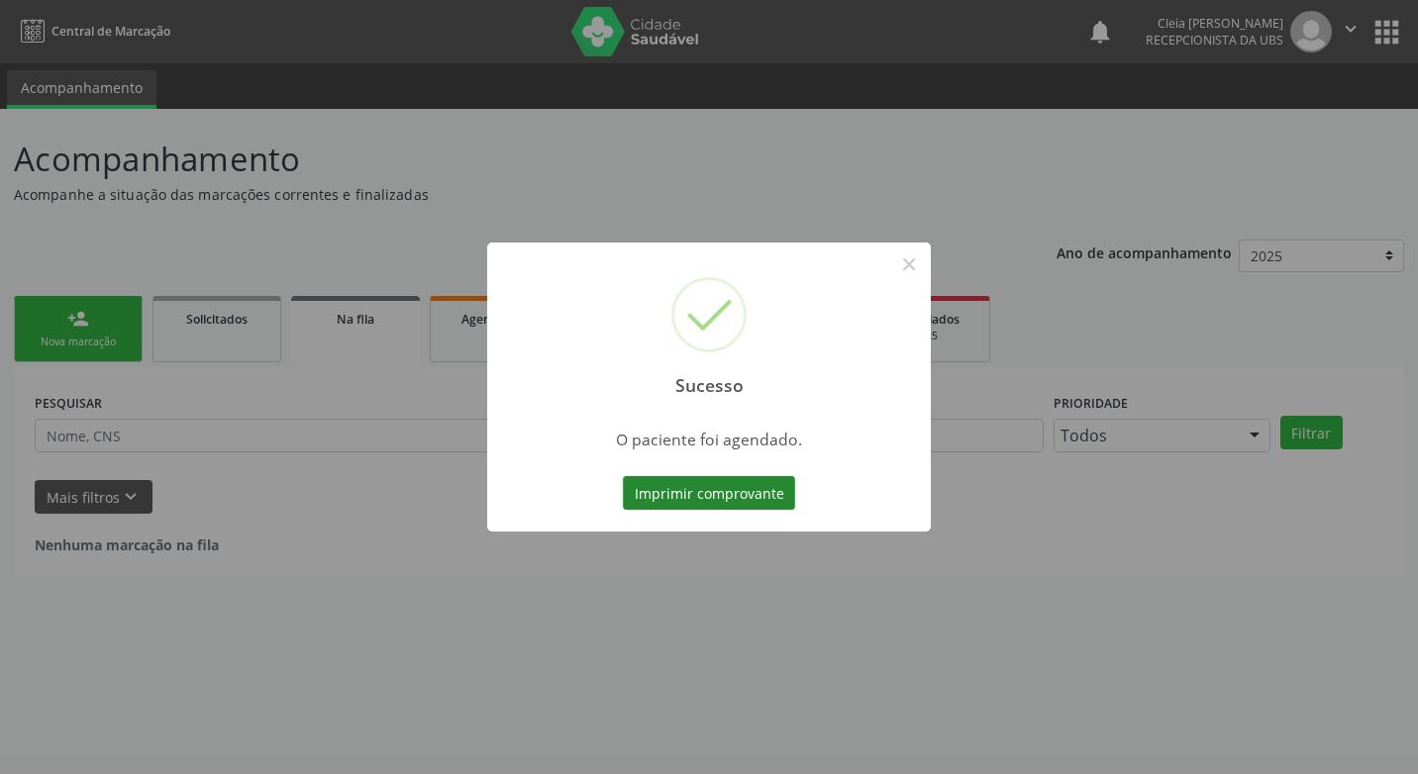
click at [635, 494] on button "Imprimir comprovante" at bounding box center [709, 493] width 172 height 34
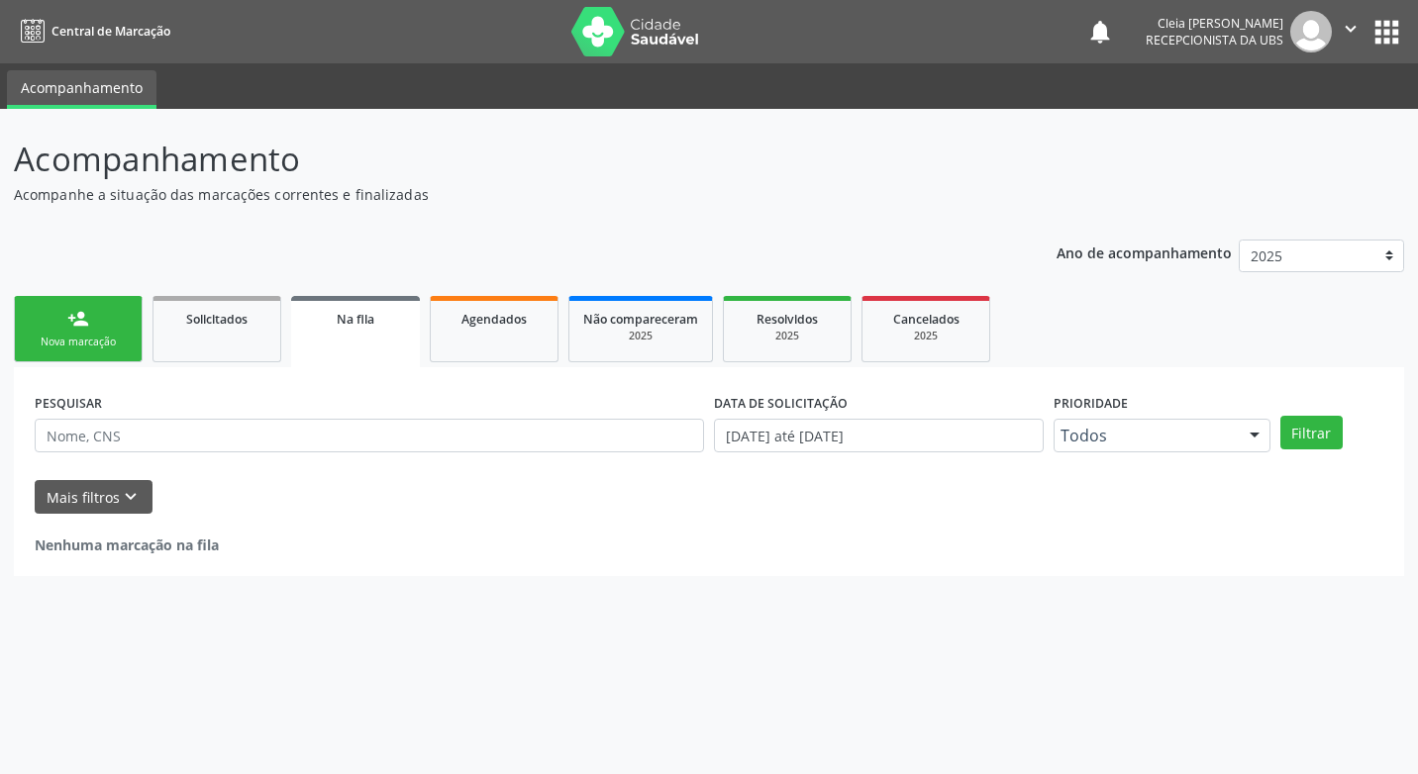
click at [90, 316] on link "person_add Nova marcação" at bounding box center [78, 329] width 129 height 66
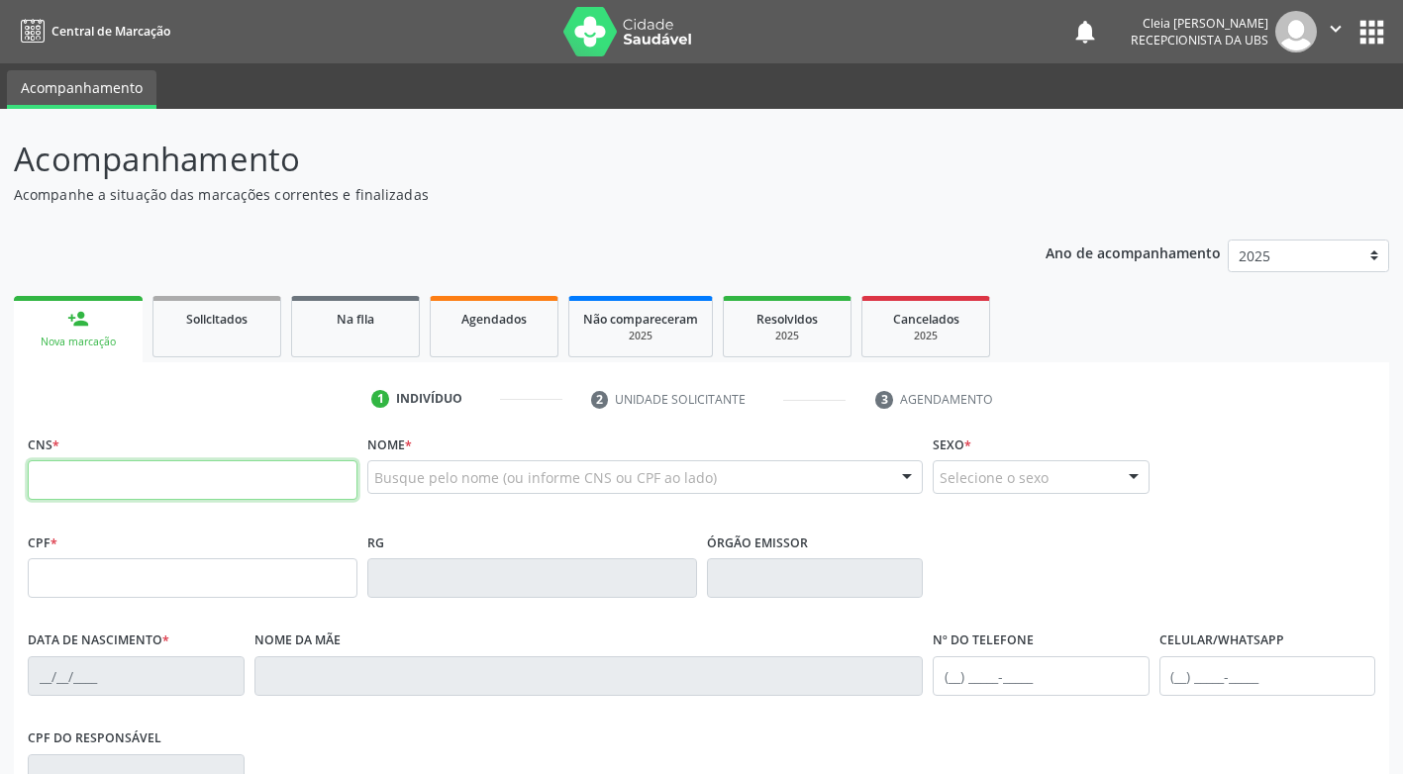
click at [212, 478] on input "text" at bounding box center [193, 480] width 330 height 40
type input "700 0061 1372 0009"
type input "27/05/1972"
type input "Joana de Camargo Santos"
type input "(87) 99999-9999"
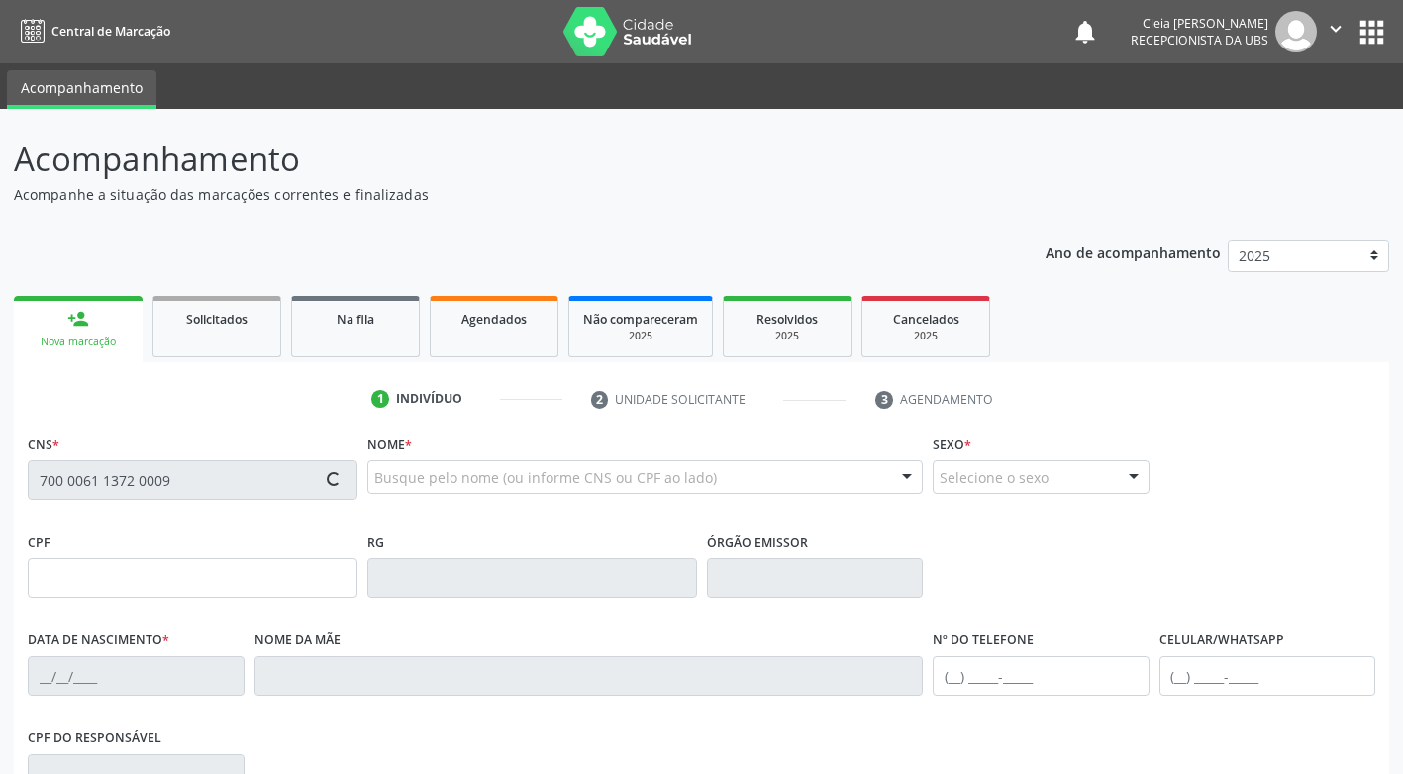
type input "(87) 98152-6211"
type input "2612"
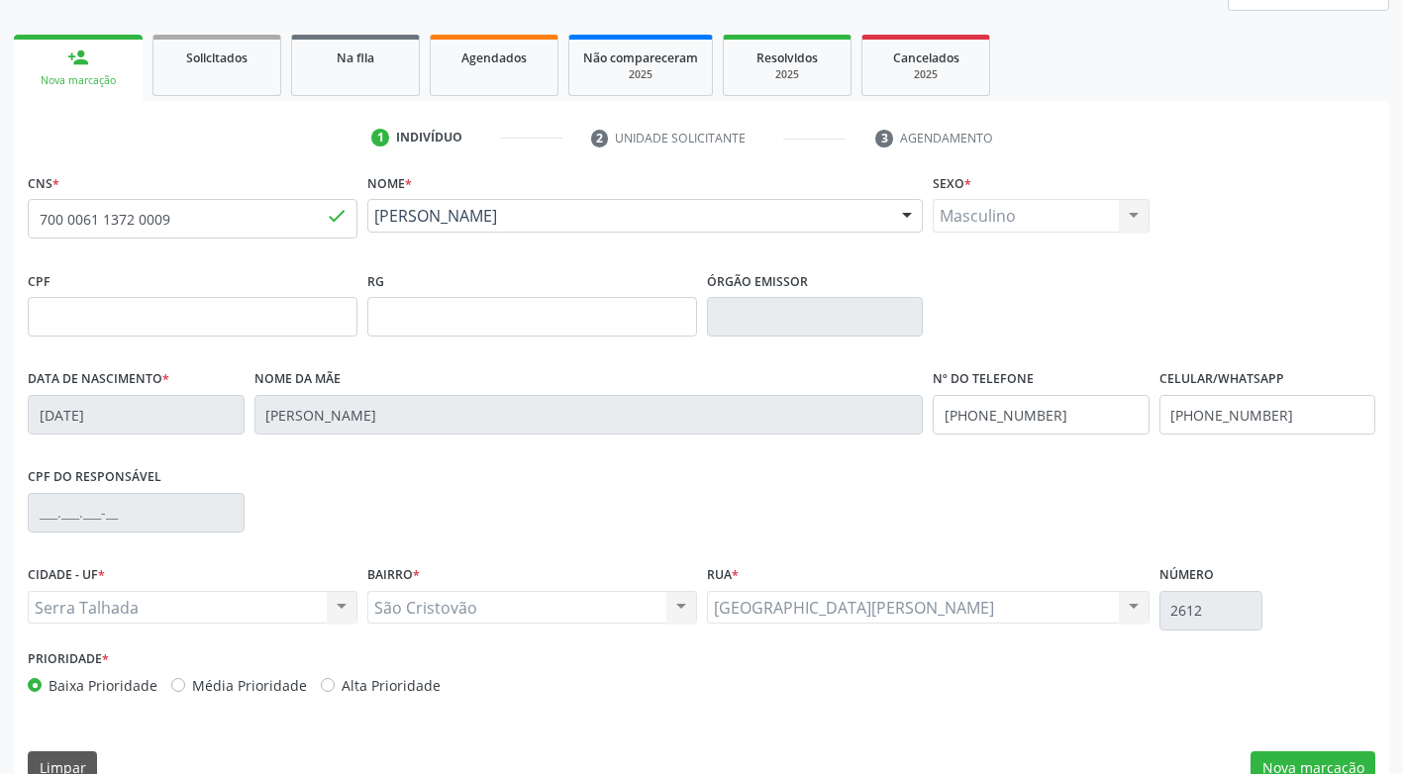
scroll to position [299, 0]
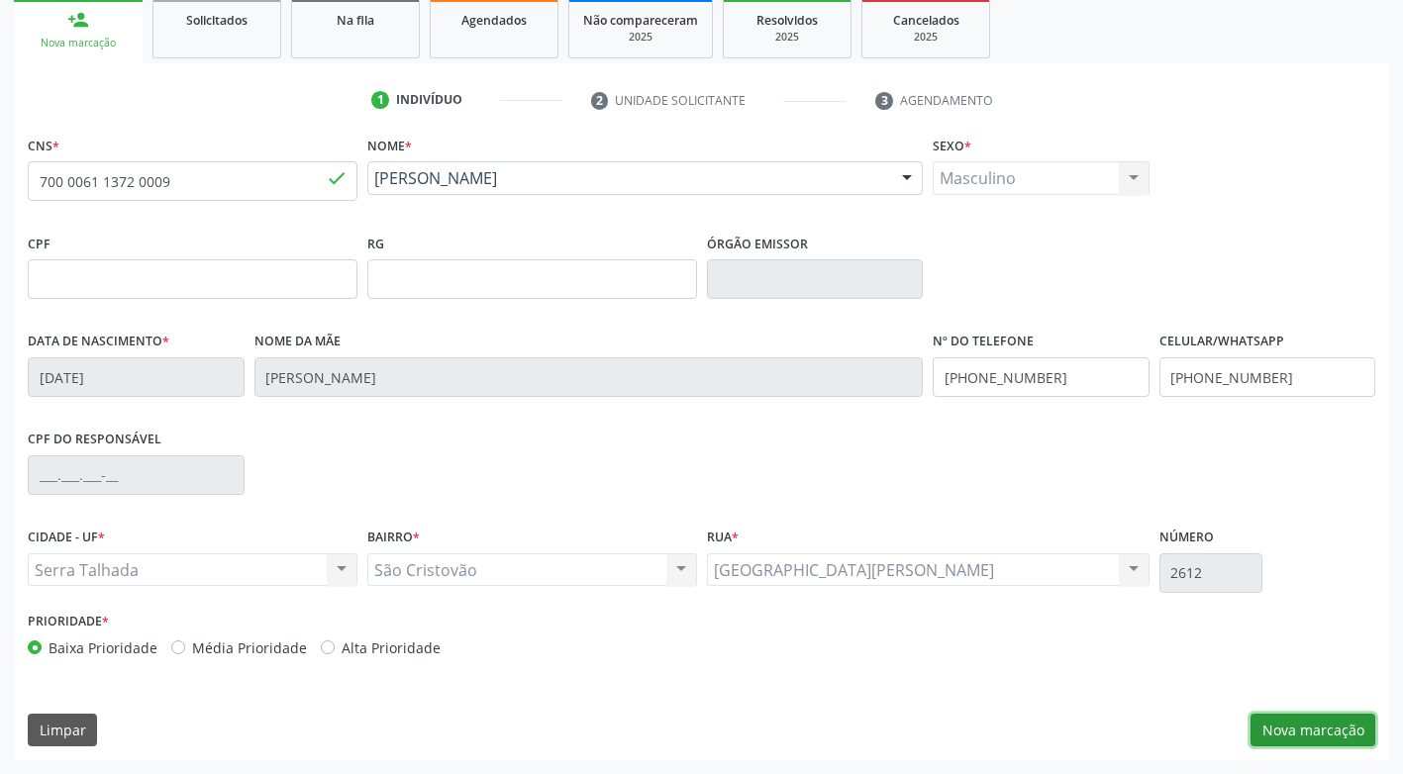
click at [1310, 736] on button "Nova marcação" at bounding box center [1312, 731] width 125 height 34
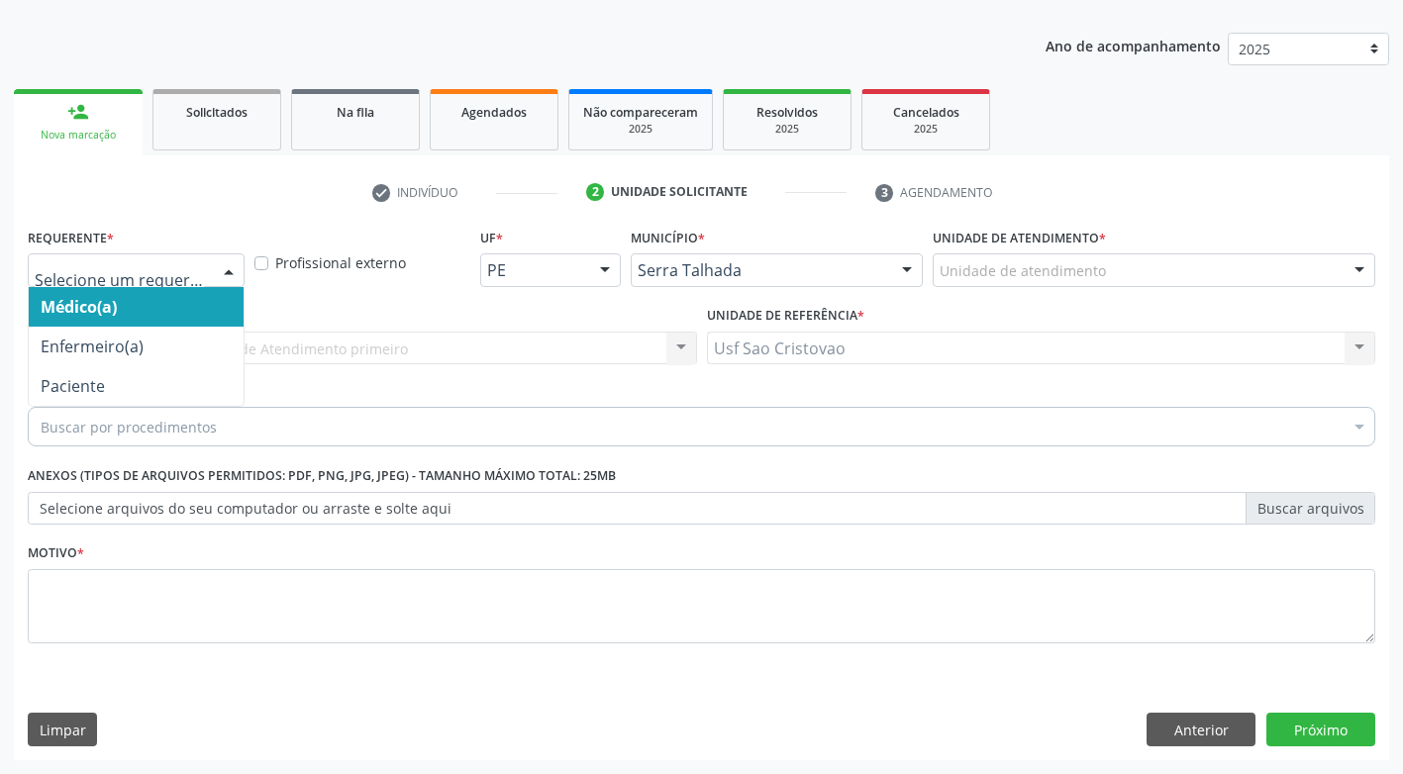
click at [210, 275] on div at bounding box center [136, 270] width 217 height 34
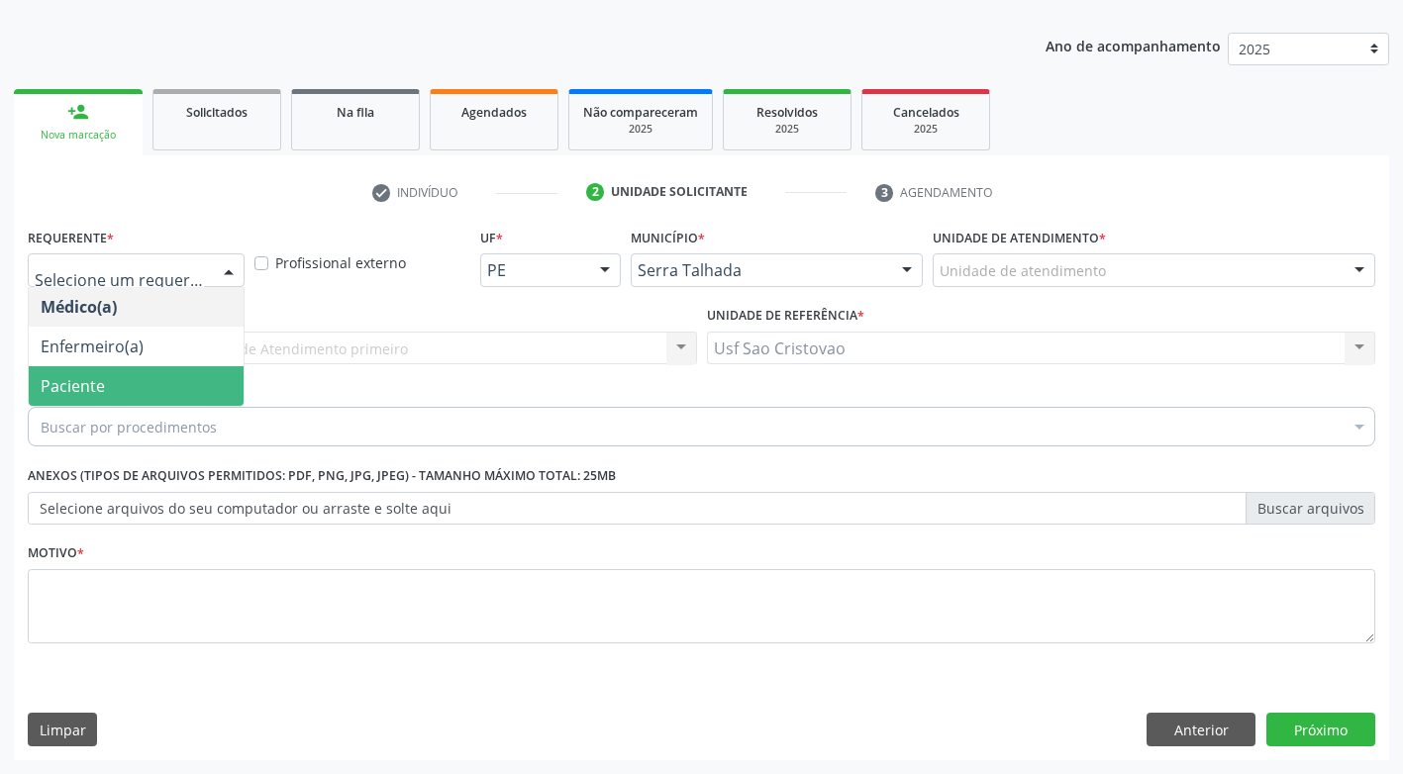
click at [181, 385] on span "Paciente" at bounding box center [136, 386] width 215 height 40
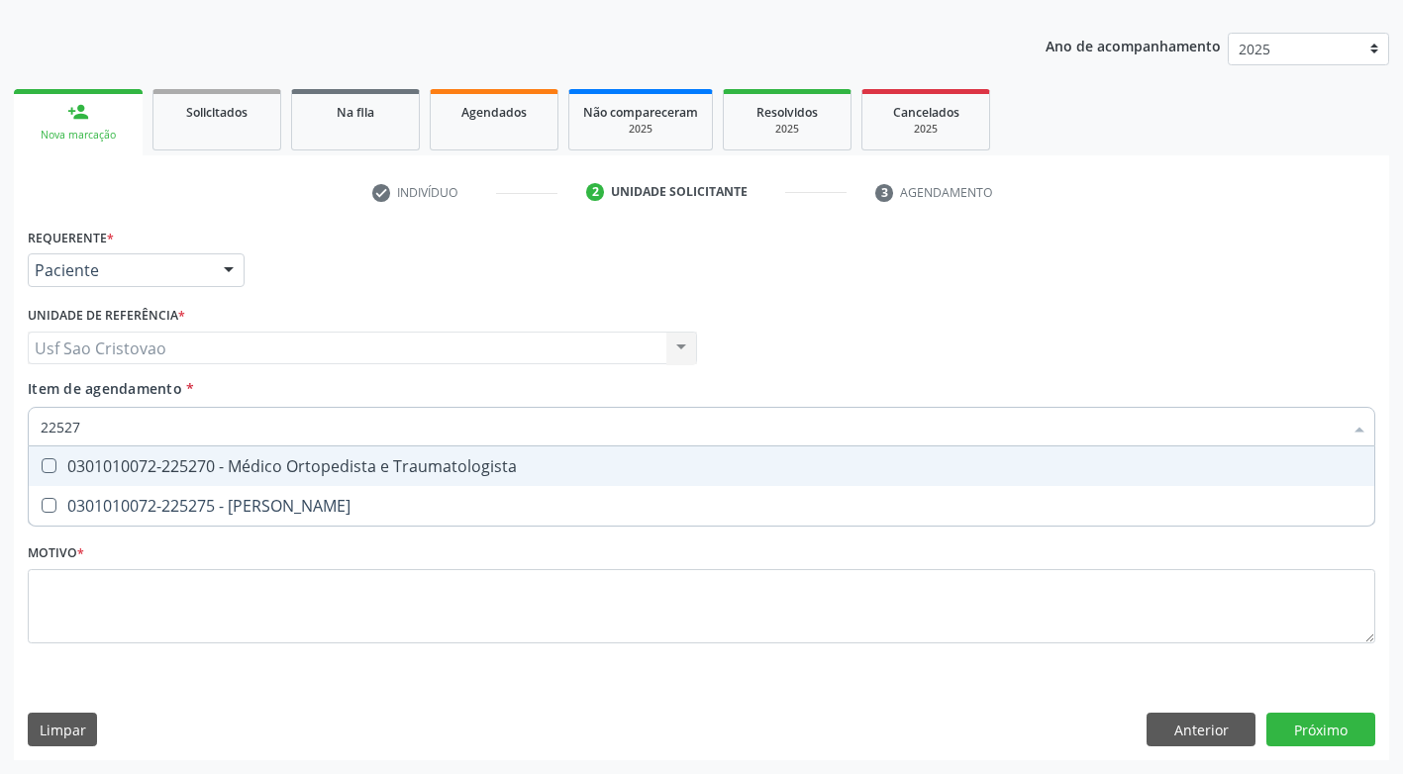
type input "225270"
click at [49, 467] on Traumatologista at bounding box center [49, 465] width 15 height 15
click at [42, 467] on Traumatologista "checkbox" at bounding box center [35, 465] width 13 height 13
checkbox Traumatologista "true"
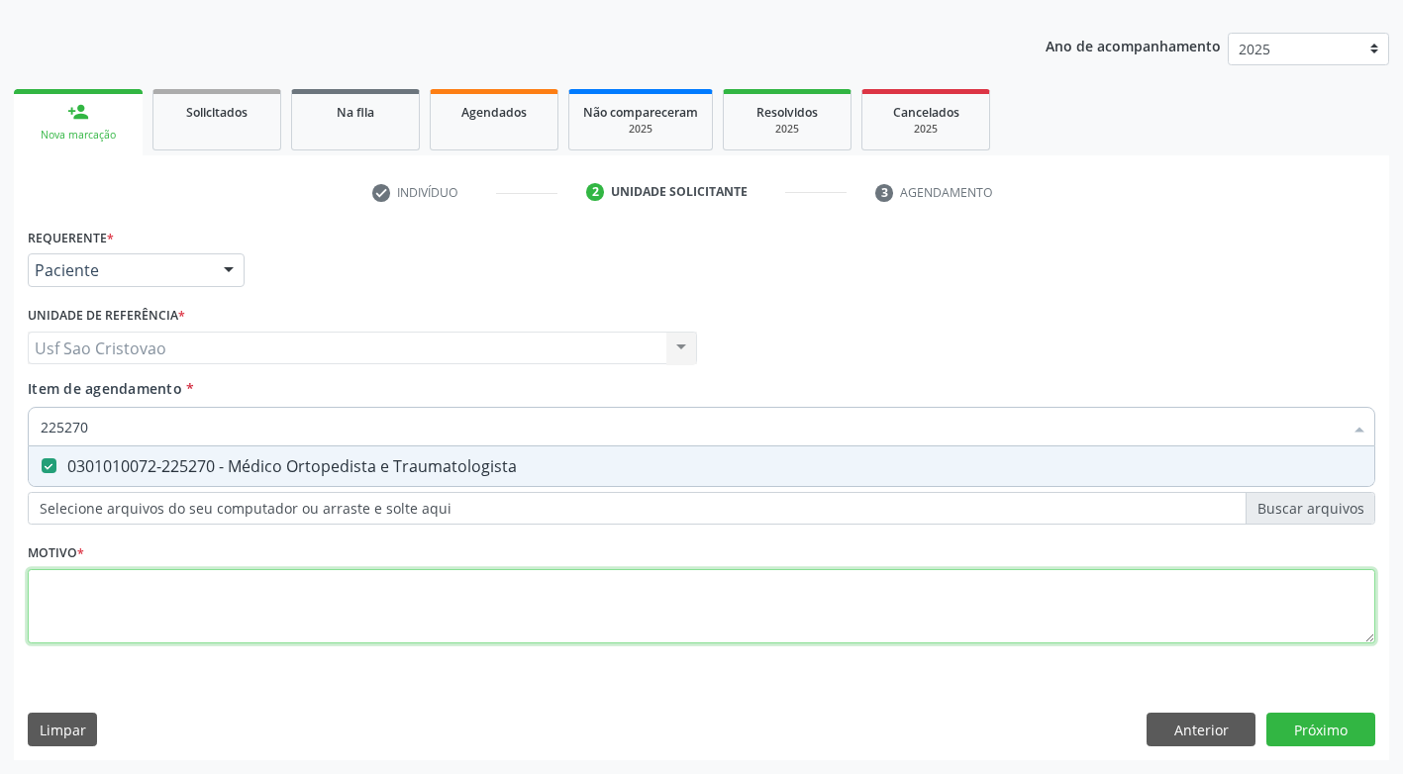
click at [120, 612] on div "Requerente * Paciente Médico(a) Enfermeiro(a) Paciente Nenhum resultado encontr…" at bounding box center [701, 447] width 1347 height 448
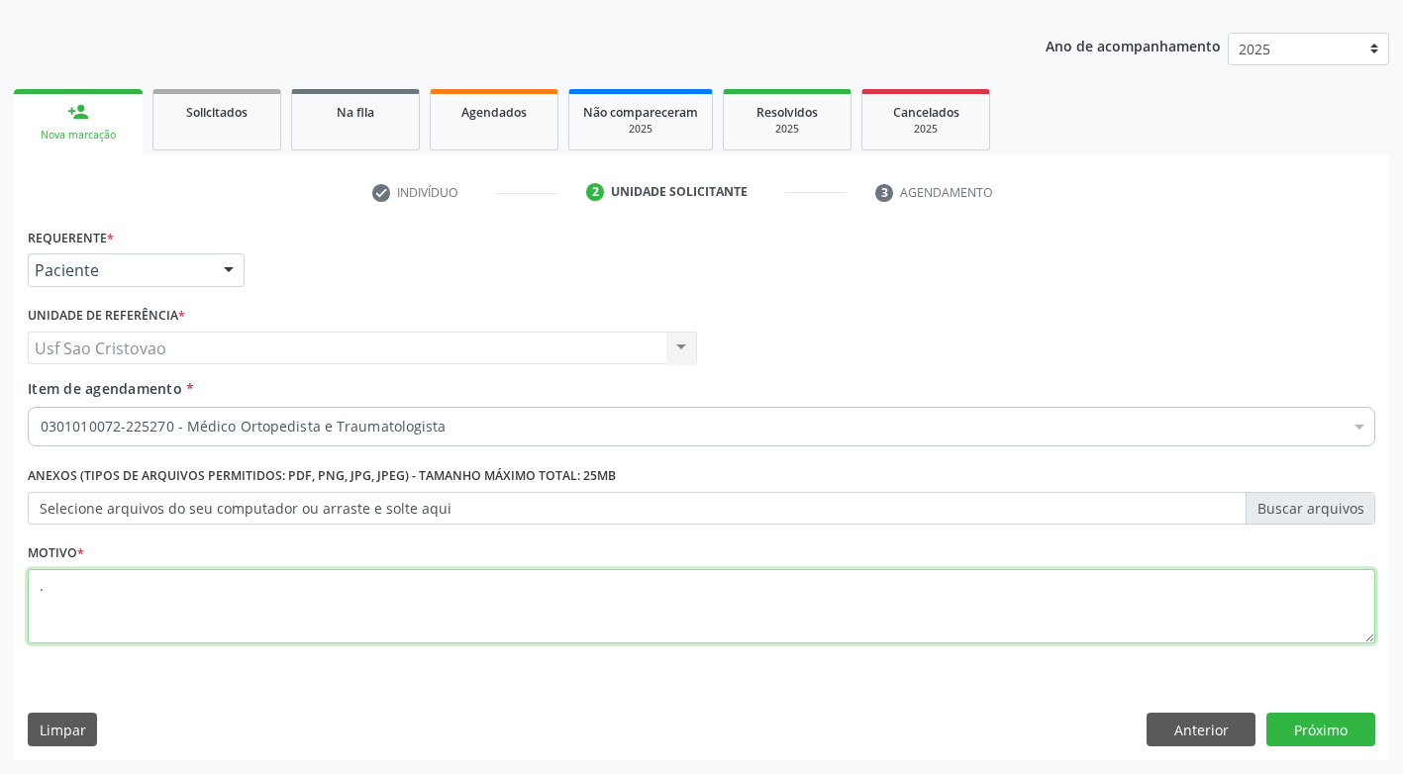
type textarea "."
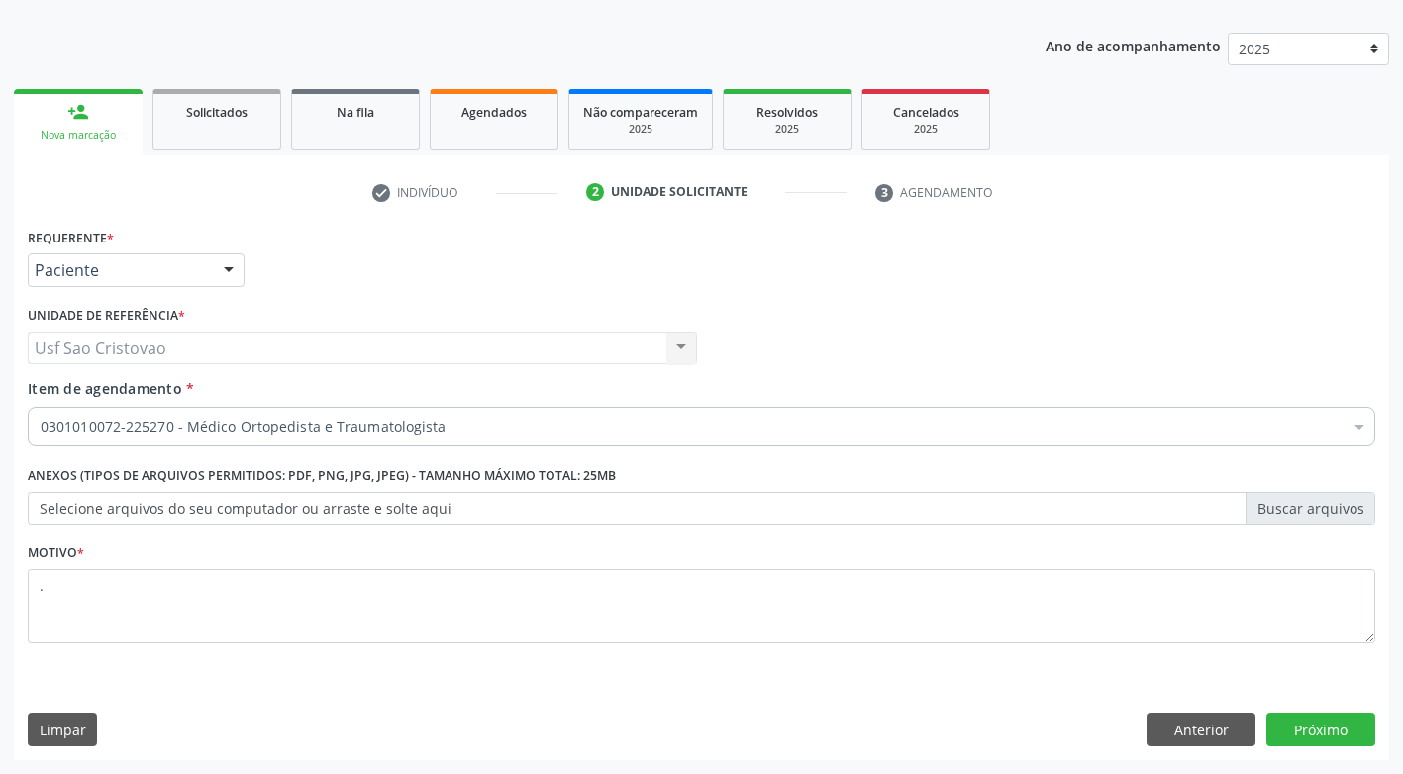
click at [492, 691] on div "Requerente * Paciente Médico(a) Enfermeiro(a) Paciente Nenhum resultado encontr…" at bounding box center [701, 492] width 1375 height 538
click at [1277, 733] on button "Próximo" at bounding box center [1320, 730] width 109 height 34
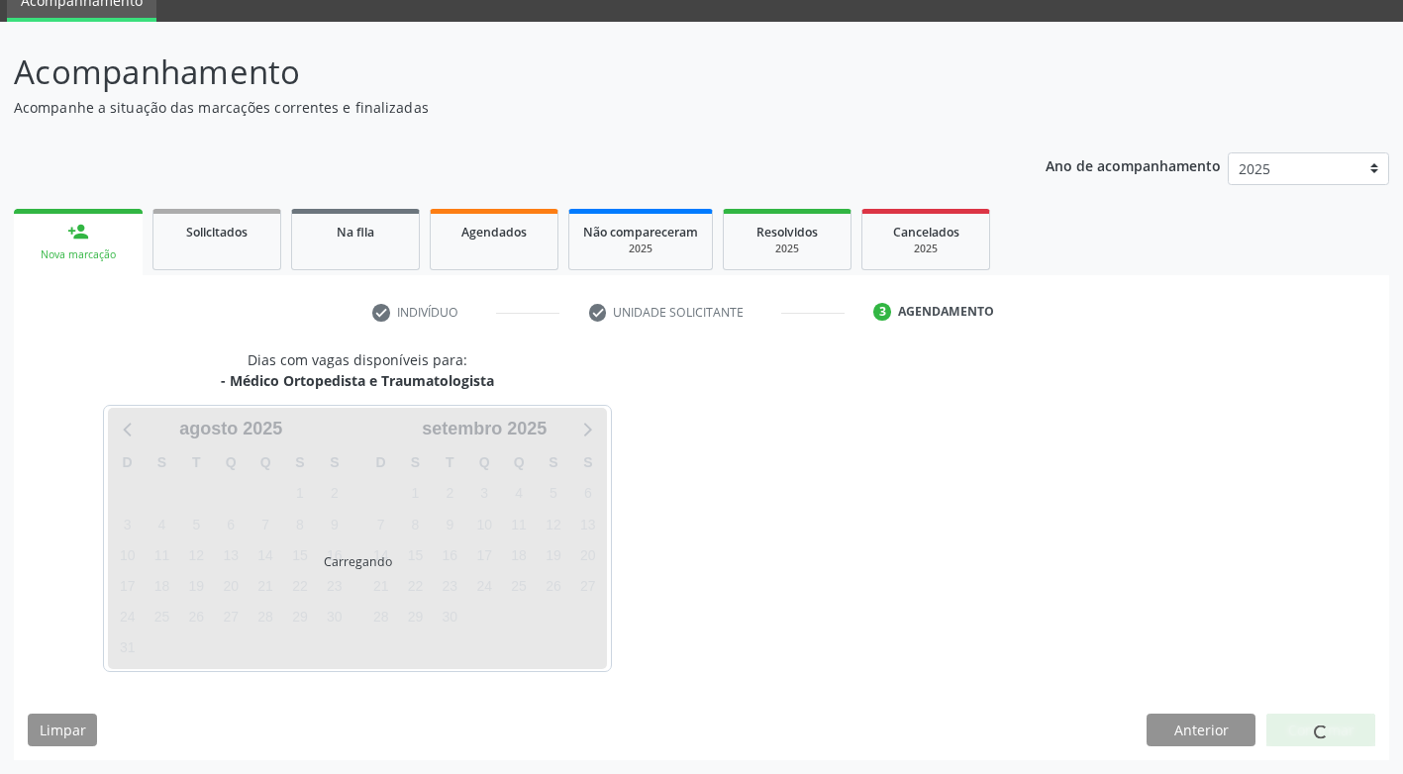
scroll to position [87, 0]
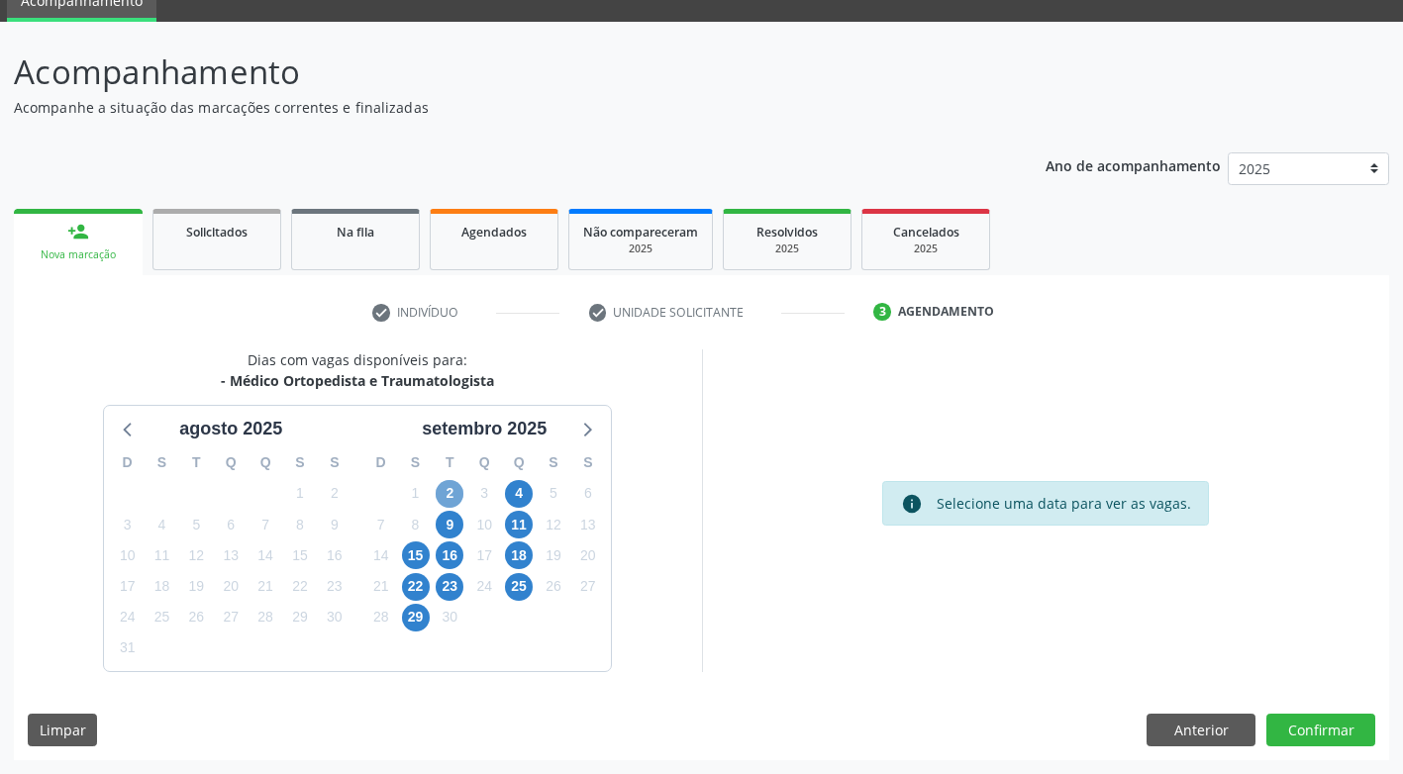
click at [443, 494] on span "2" at bounding box center [450, 494] width 28 height 28
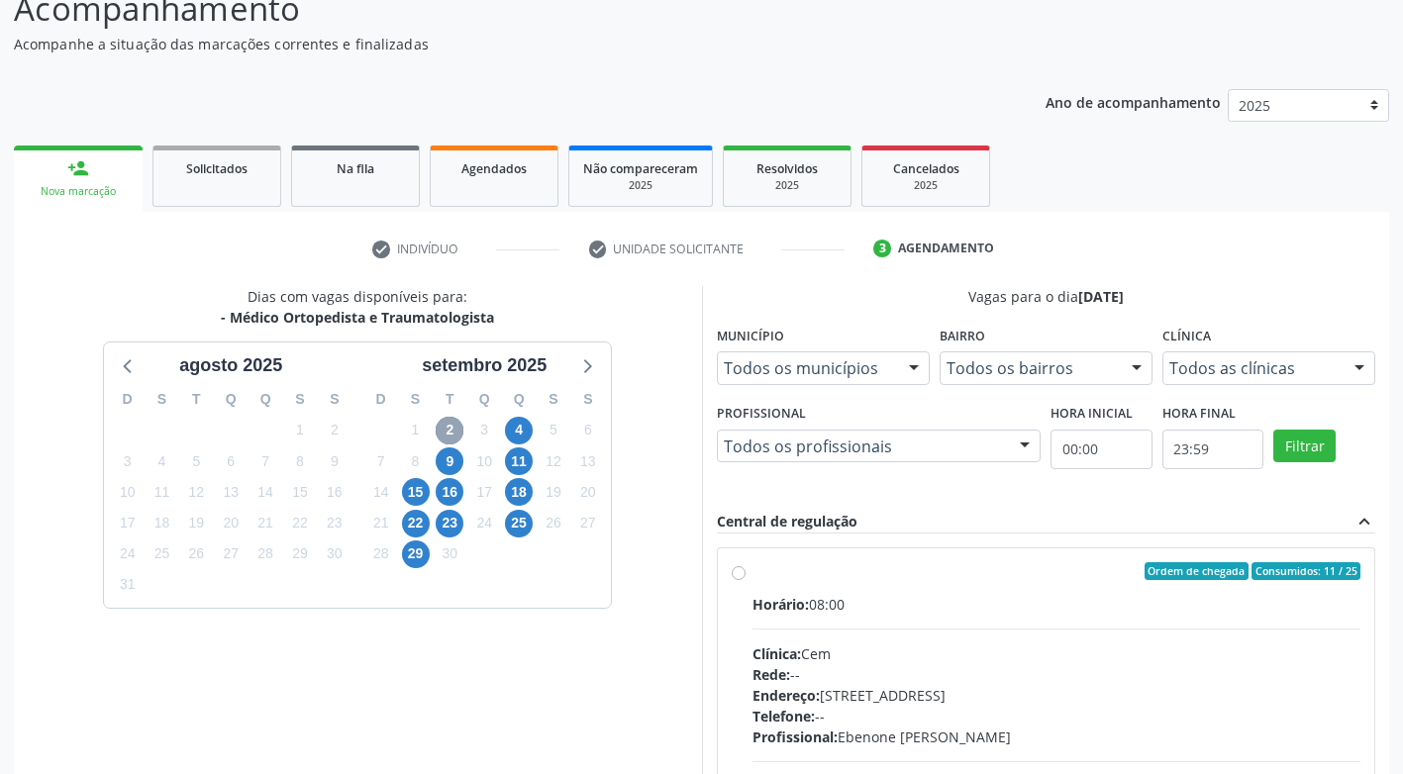
scroll to position [186, 0]
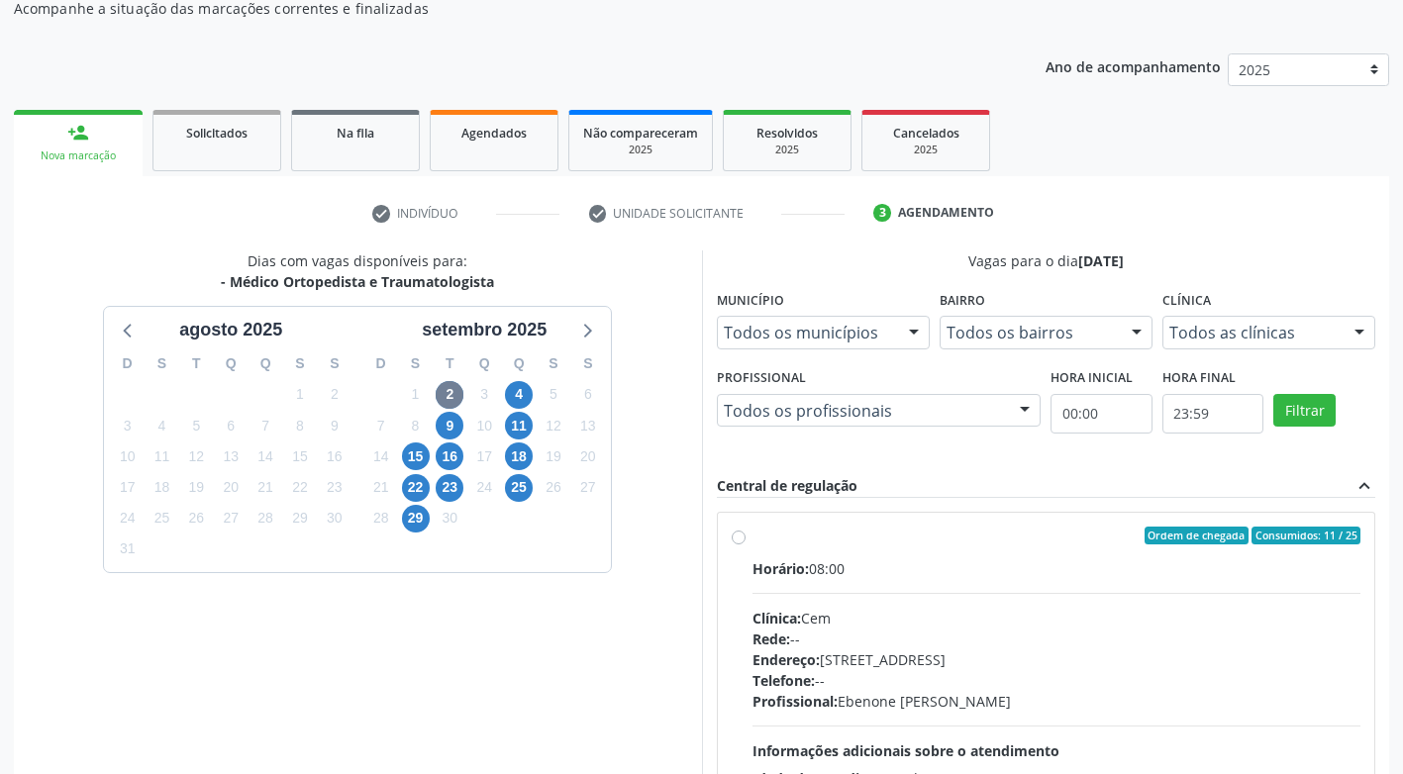
click at [752, 538] on label "Ordem de chegada Consumidos: 11 / 25 Horário: 08:00 Clínica: Cem Rede: -- Ender…" at bounding box center [1056, 679] width 609 height 304
click at [737, 538] on input "Ordem de chegada Consumidos: 11 / 25 Horário: 08:00 Clínica: Cem Rede: -- Ender…" at bounding box center [739, 536] width 14 height 18
radio input "true"
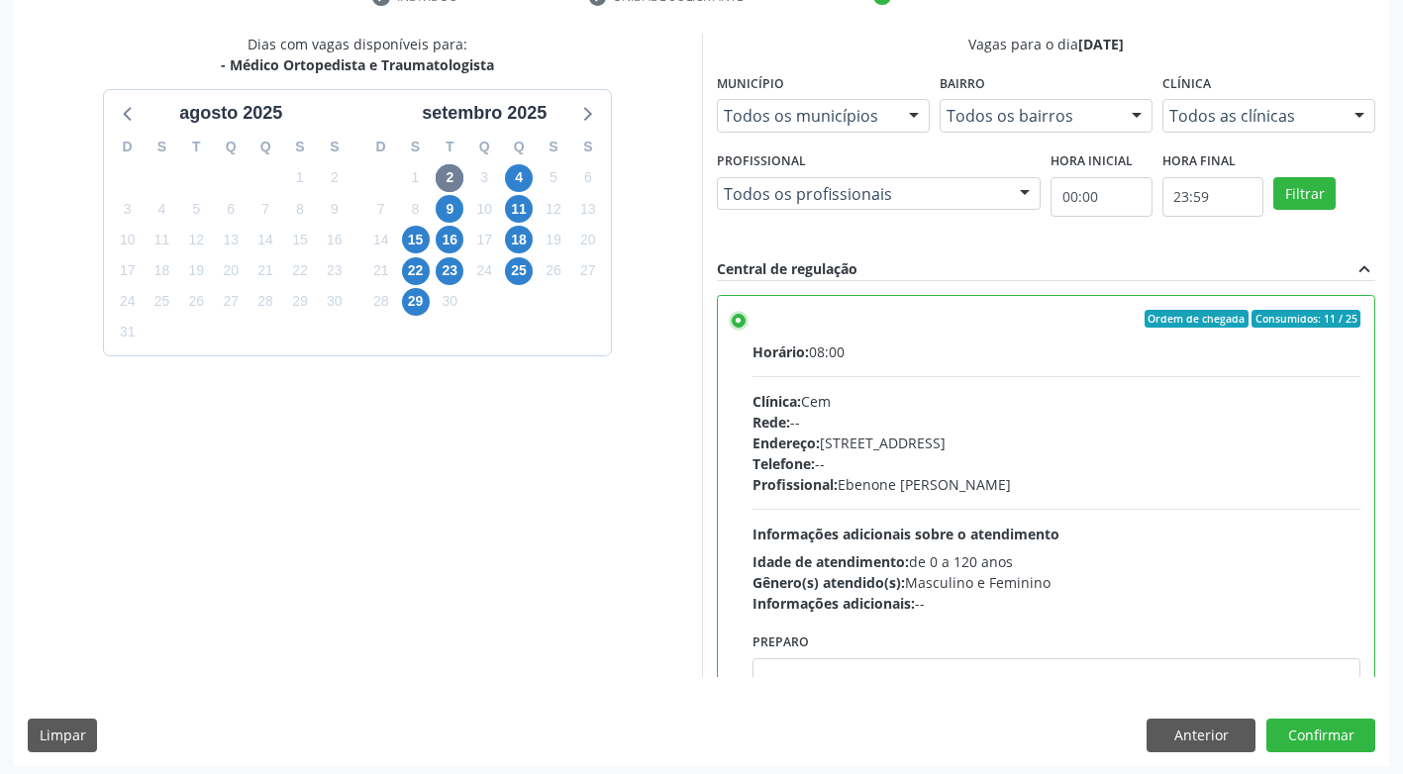
scroll to position [409, 0]
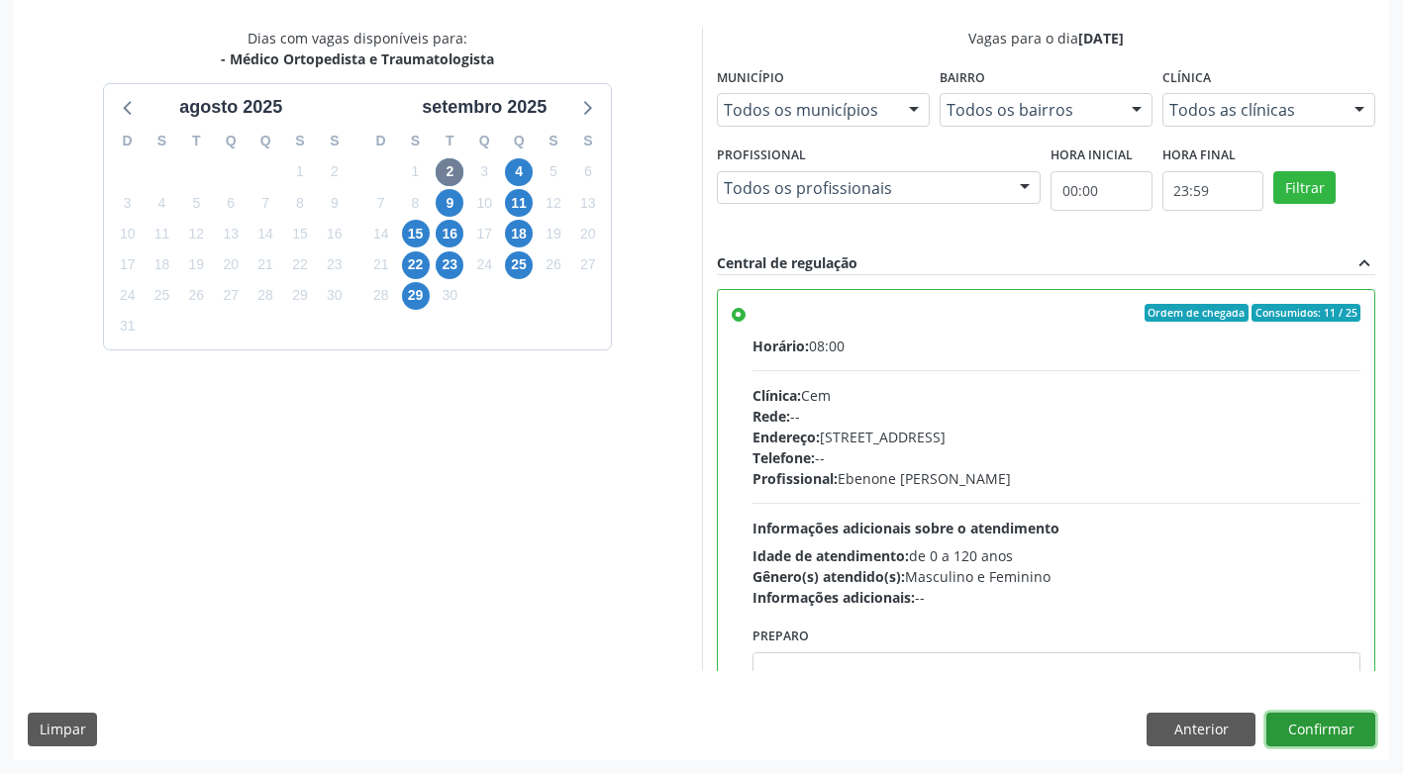
click at [1336, 730] on button "Confirmar" at bounding box center [1320, 730] width 109 height 34
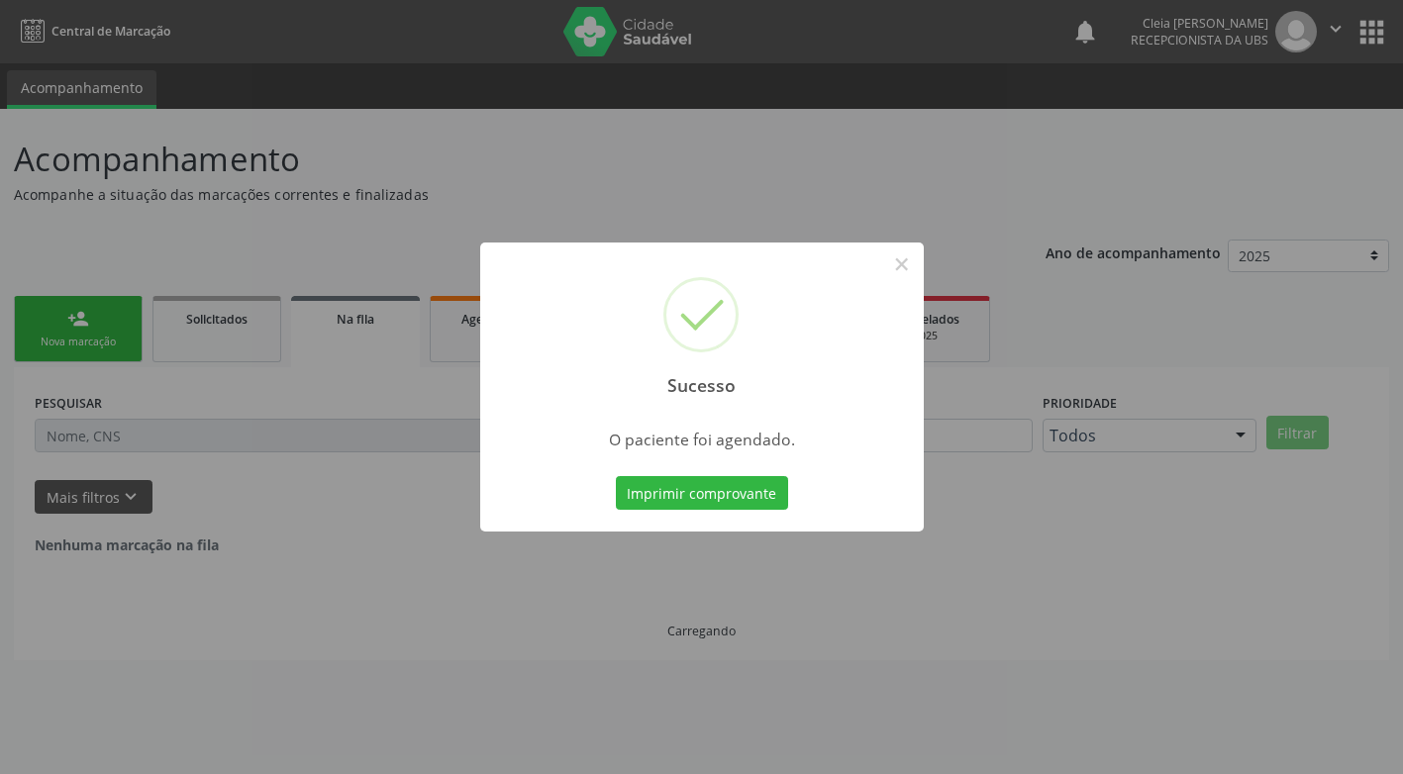
scroll to position [0, 0]
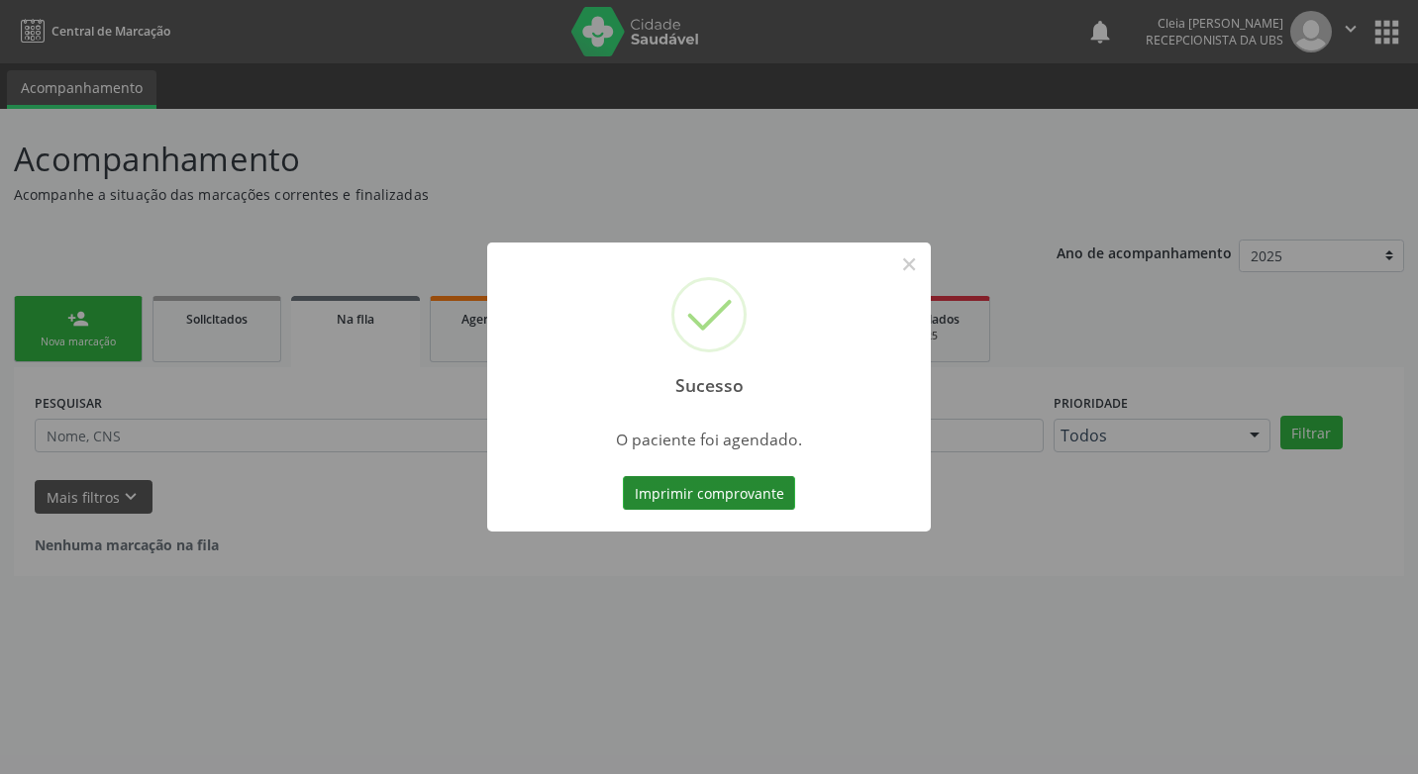
click at [757, 490] on button "Imprimir comprovante" at bounding box center [709, 493] width 172 height 34
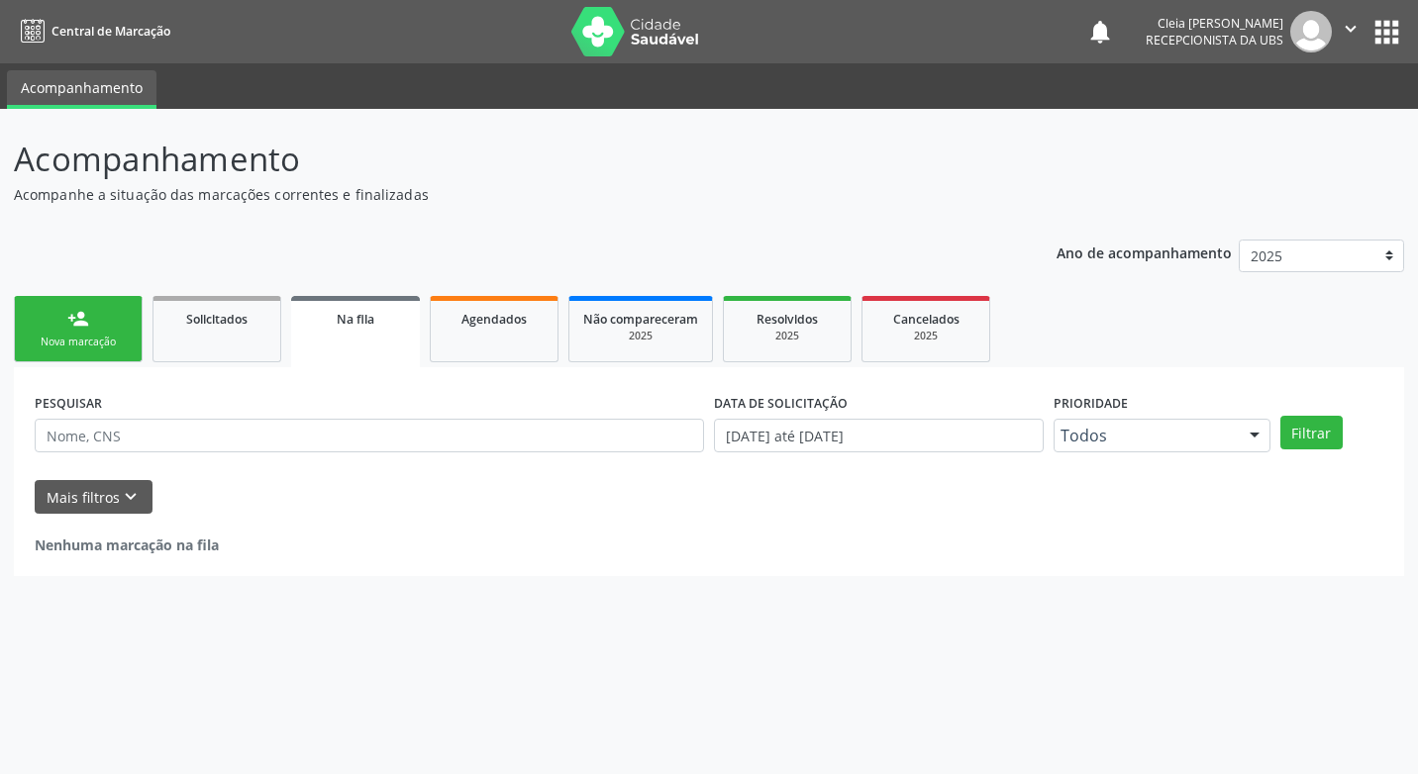
drag, startPoint x: 56, startPoint y: 337, endPoint x: 56, endPoint y: 324, distance: 12.9
click at [56, 335] on div "Nova marcação" at bounding box center [78, 342] width 99 height 15
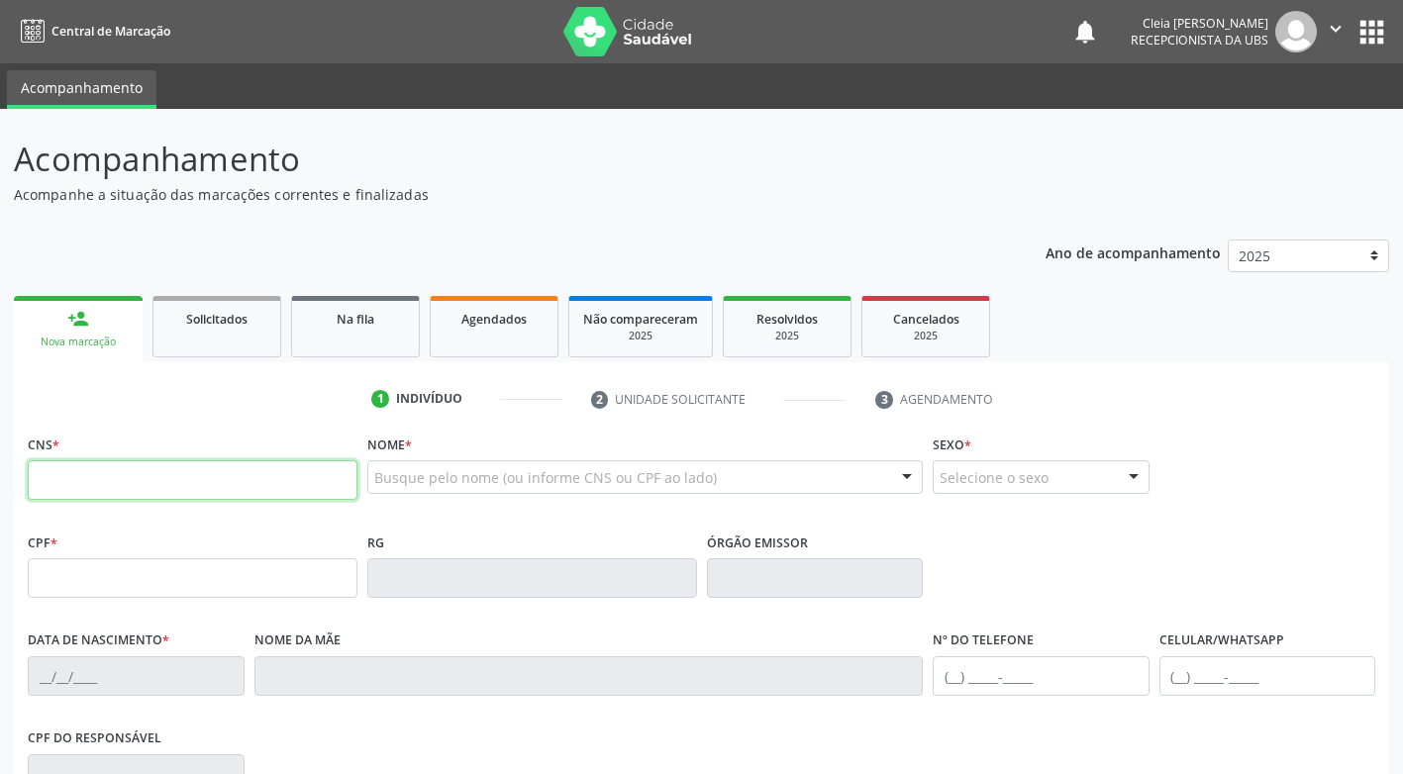
click at [137, 476] on input "text" at bounding box center [193, 480] width 330 height 40
paste input "700 5059 1699 4354"
type input "700 5059 1699 4354"
type input "748.222.684-20"
type input "03/12/1969"
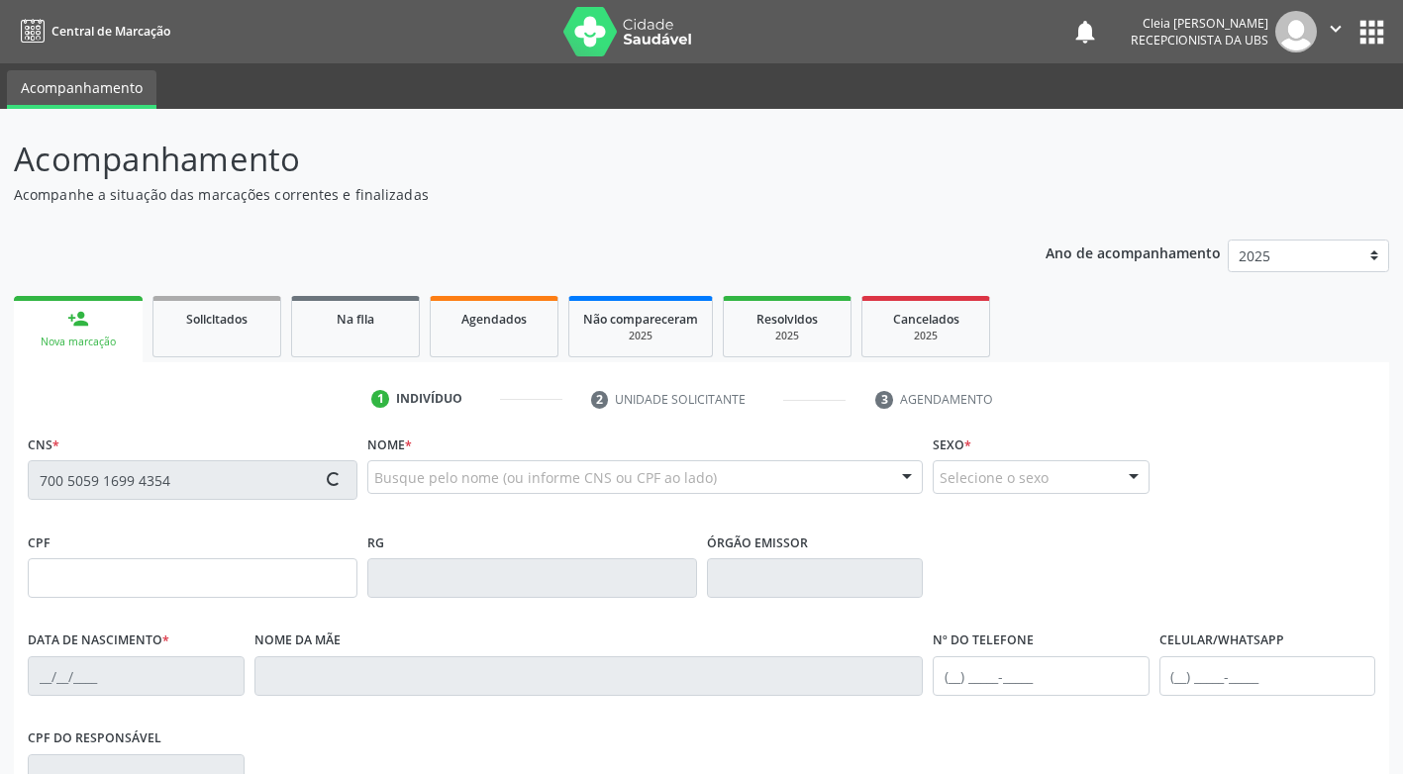
type input "Almira Alves da Silva"
type input "(87) 98851-1161"
type input "284"
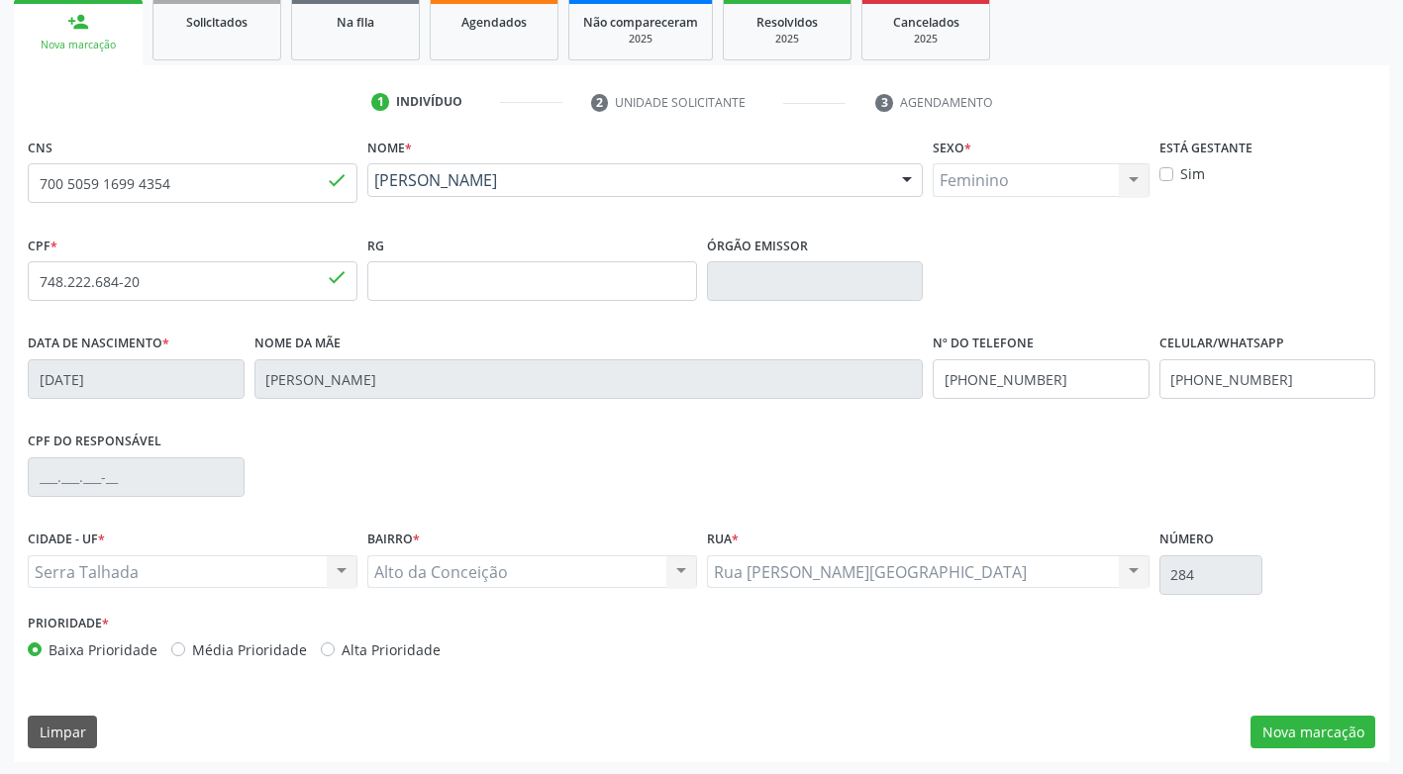
scroll to position [299, 0]
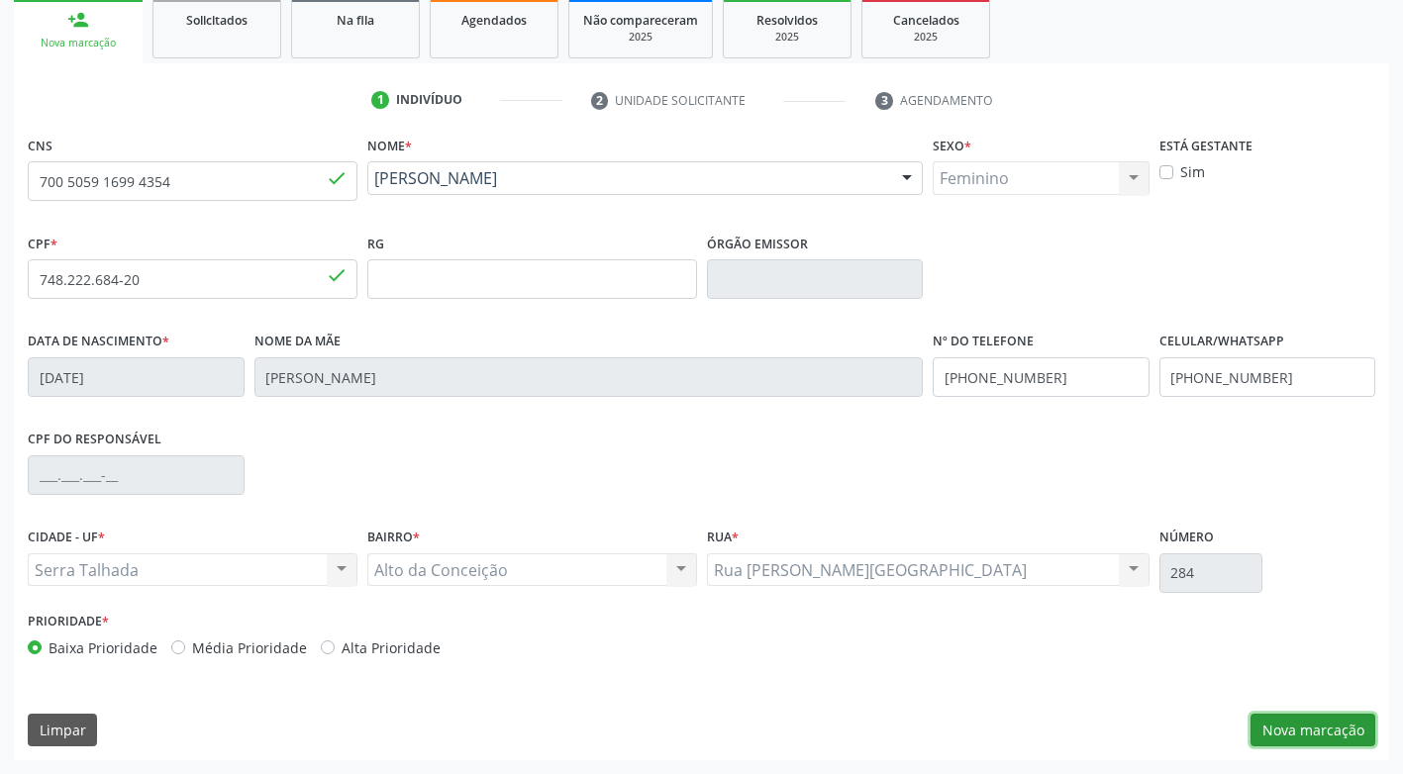
click at [1260, 723] on button "Nova marcação" at bounding box center [1312, 731] width 125 height 34
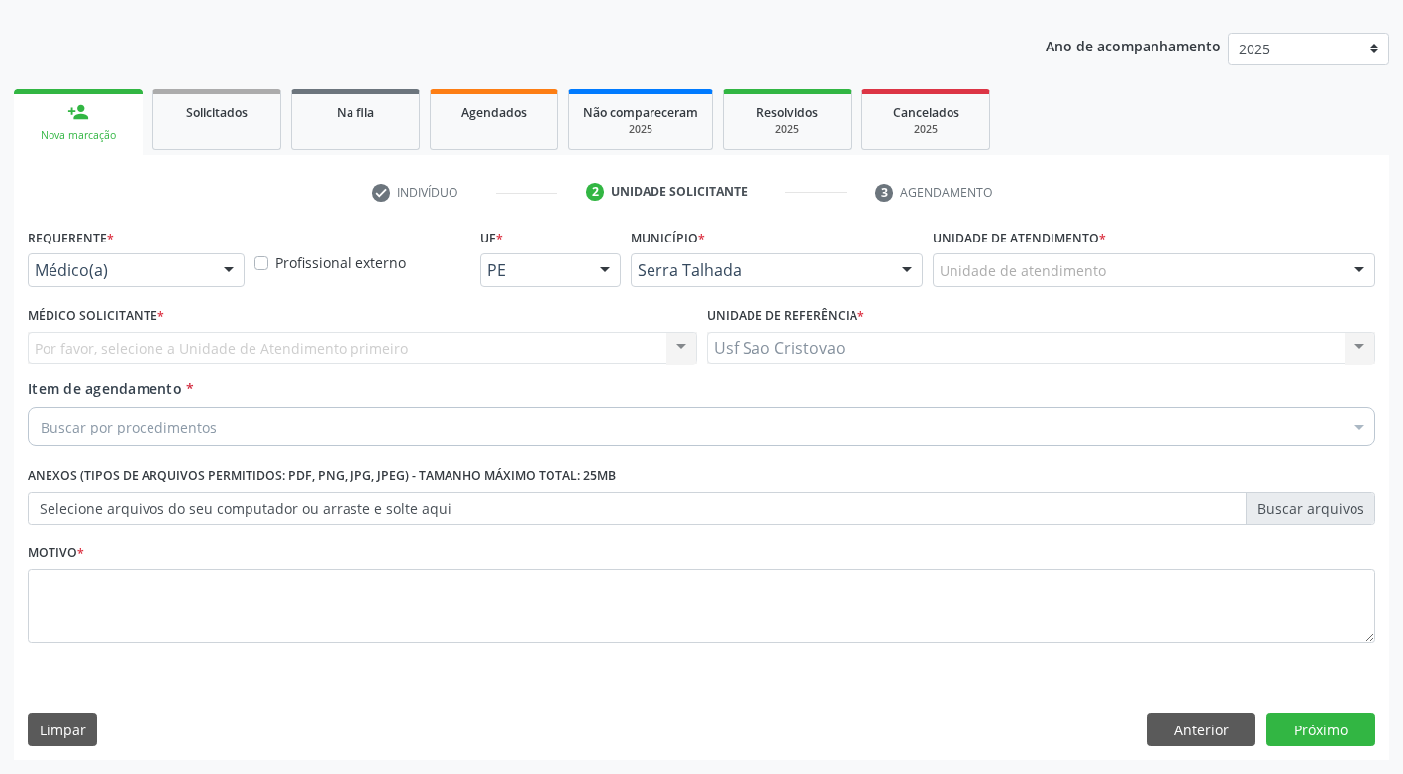
scroll to position [207, 0]
click at [204, 266] on div "Médico(a)" at bounding box center [136, 270] width 217 height 34
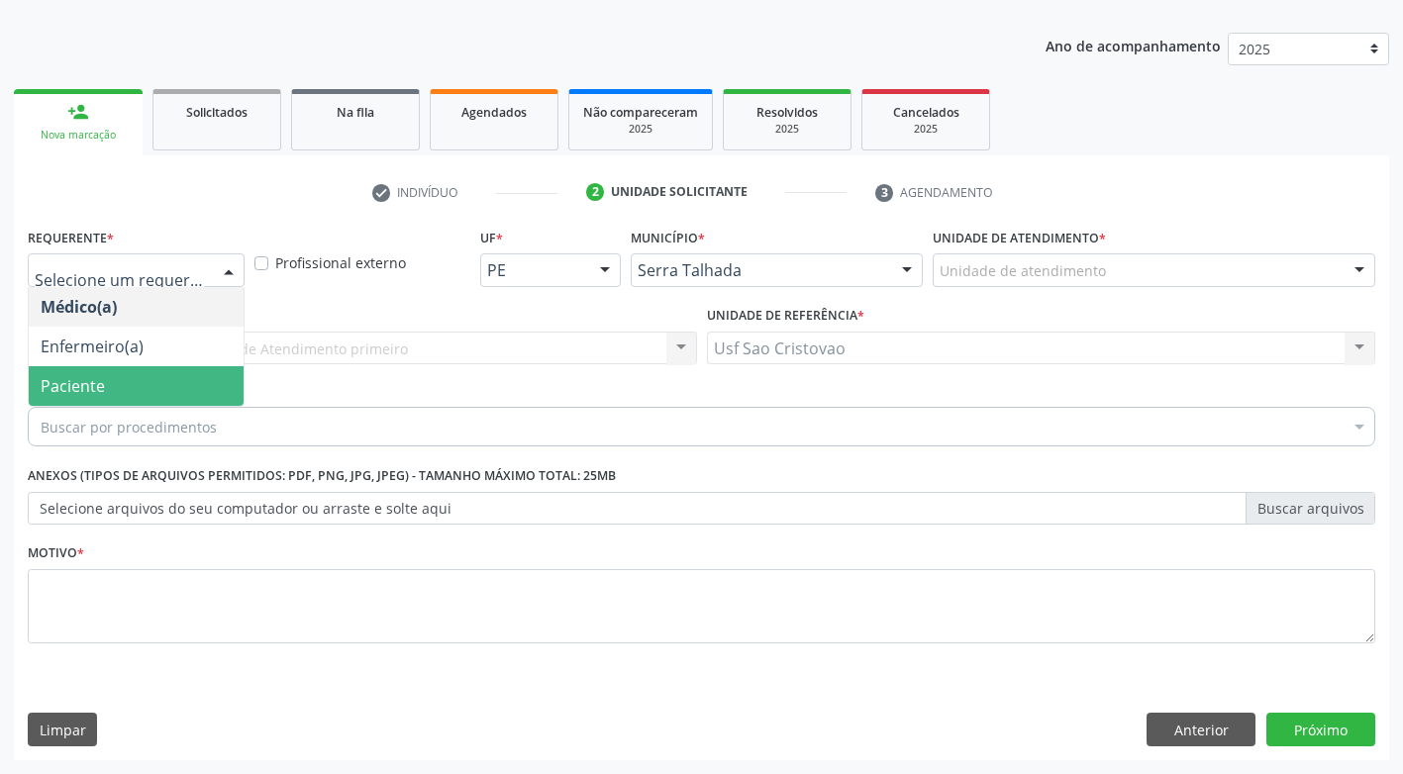
click at [160, 385] on span "Paciente" at bounding box center [136, 386] width 215 height 40
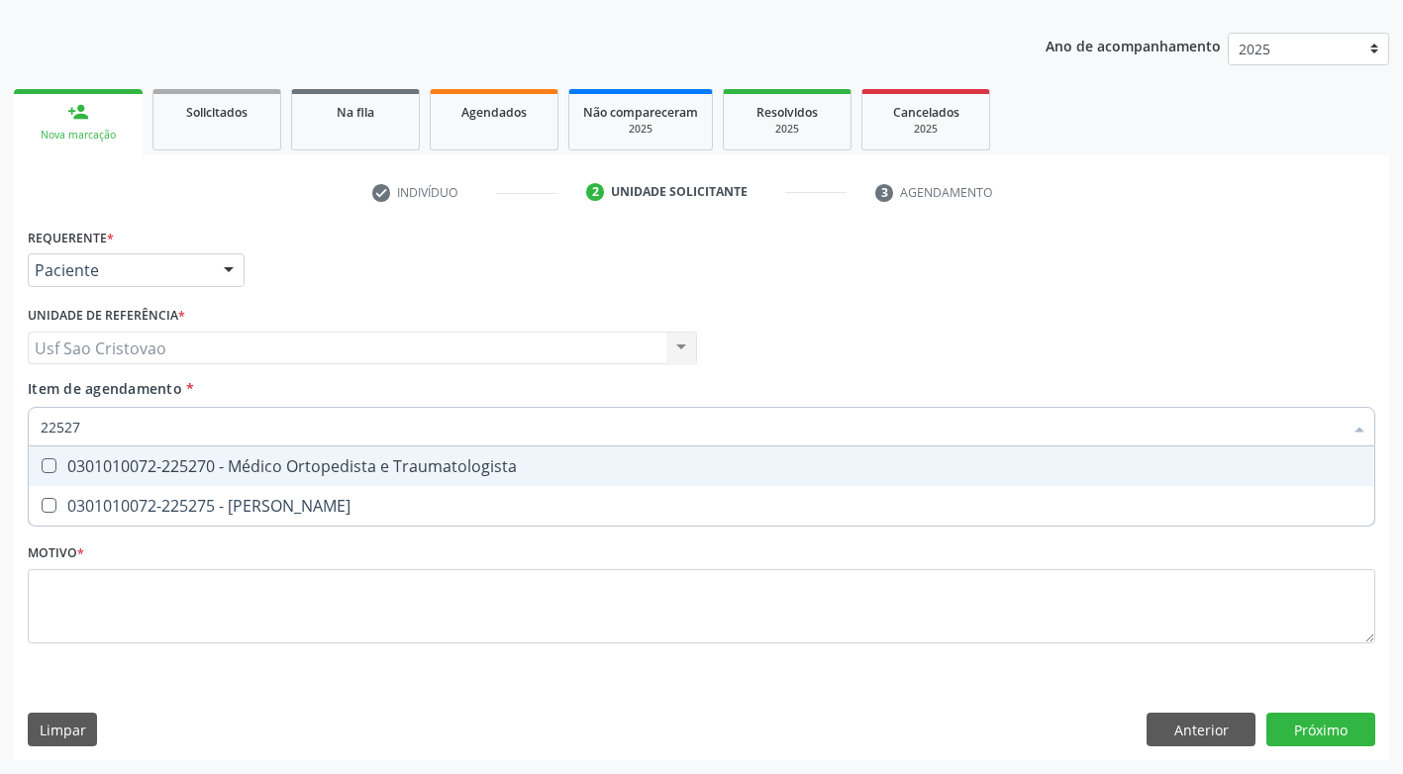
type input "225270"
click at [43, 461] on Traumatologista at bounding box center [49, 465] width 15 height 15
click at [42, 461] on Traumatologista "checkbox" at bounding box center [35, 465] width 13 height 13
checkbox Traumatologista "true"
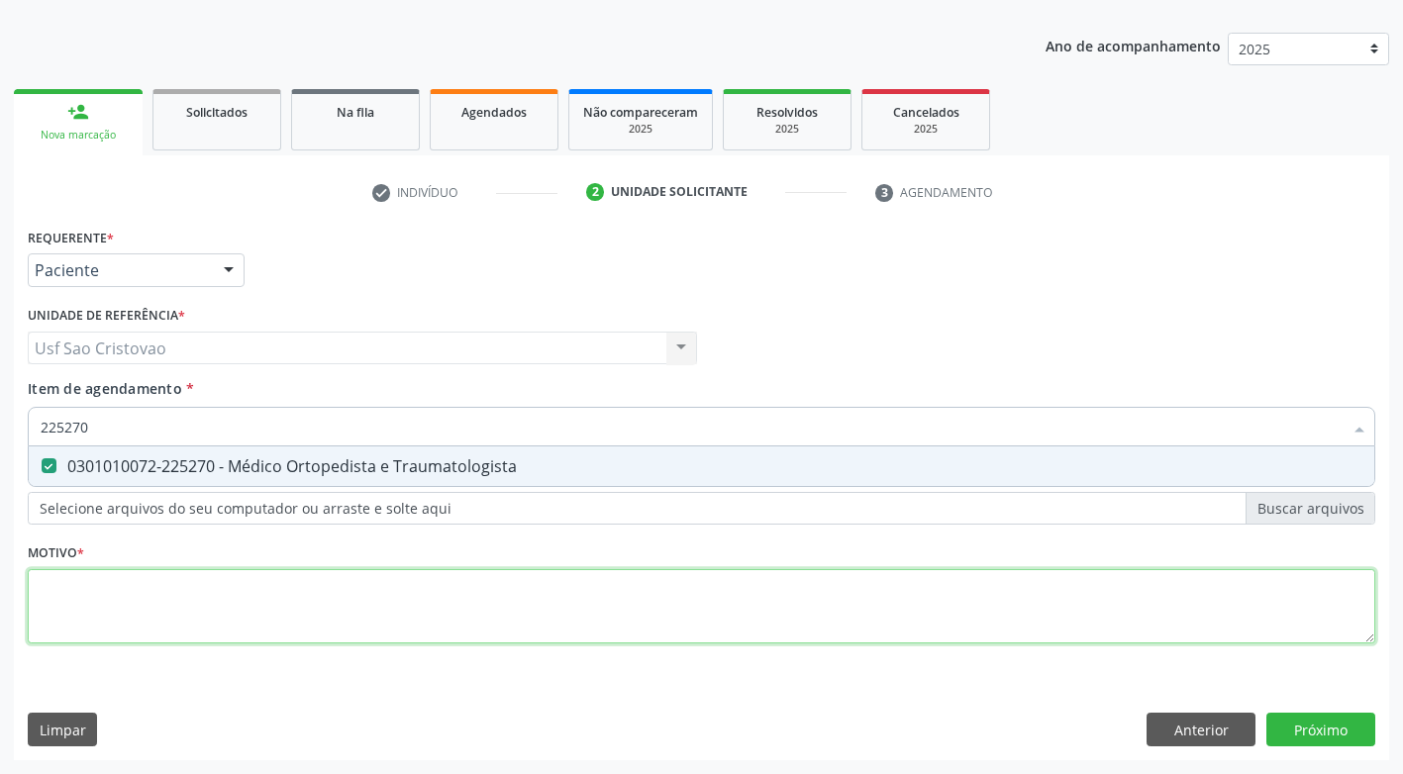
click at [555, 606] on div "Requerente * Paciente Médico(a) Enfermeiro(a) Paciente Nenhum resultado encontr…" at bounding box center [701, 447] width 1347 height 448
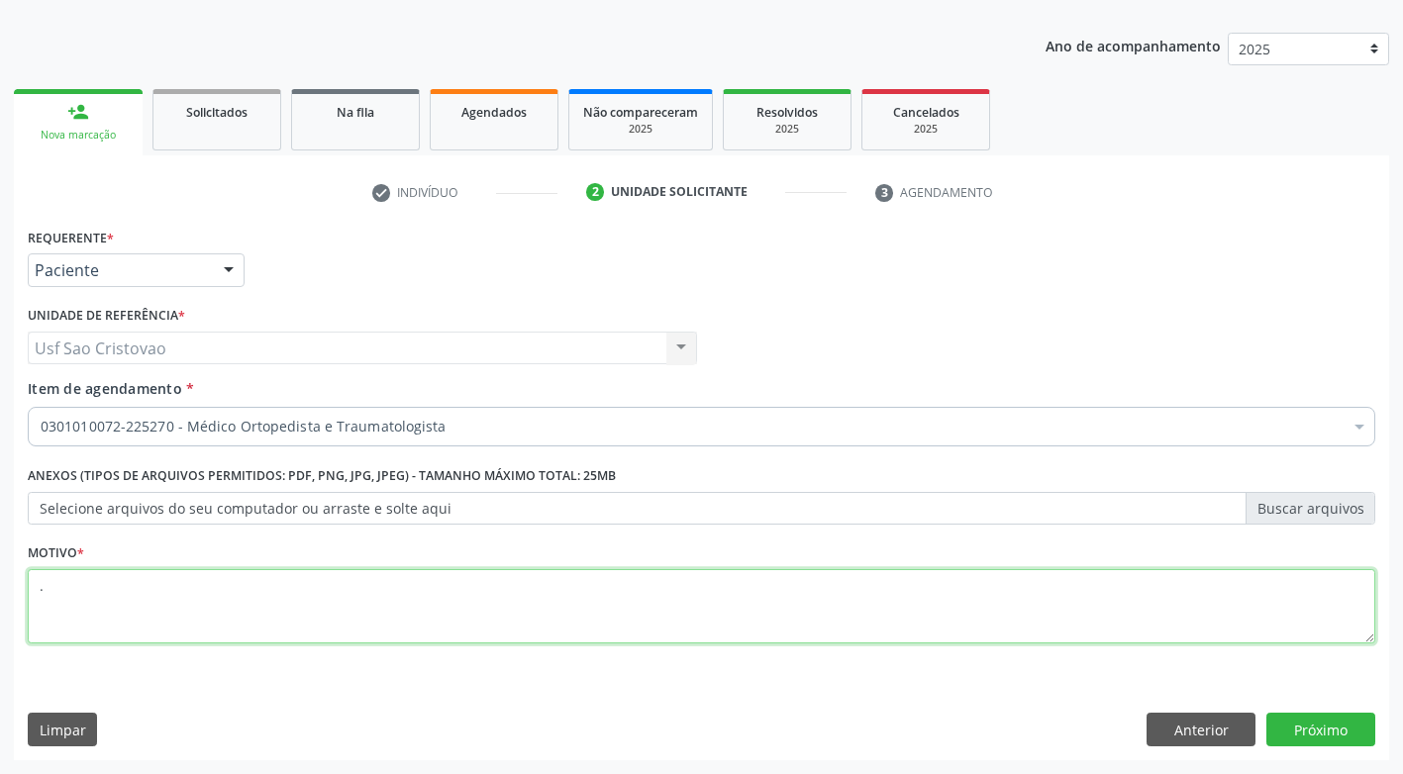
type textarea "."
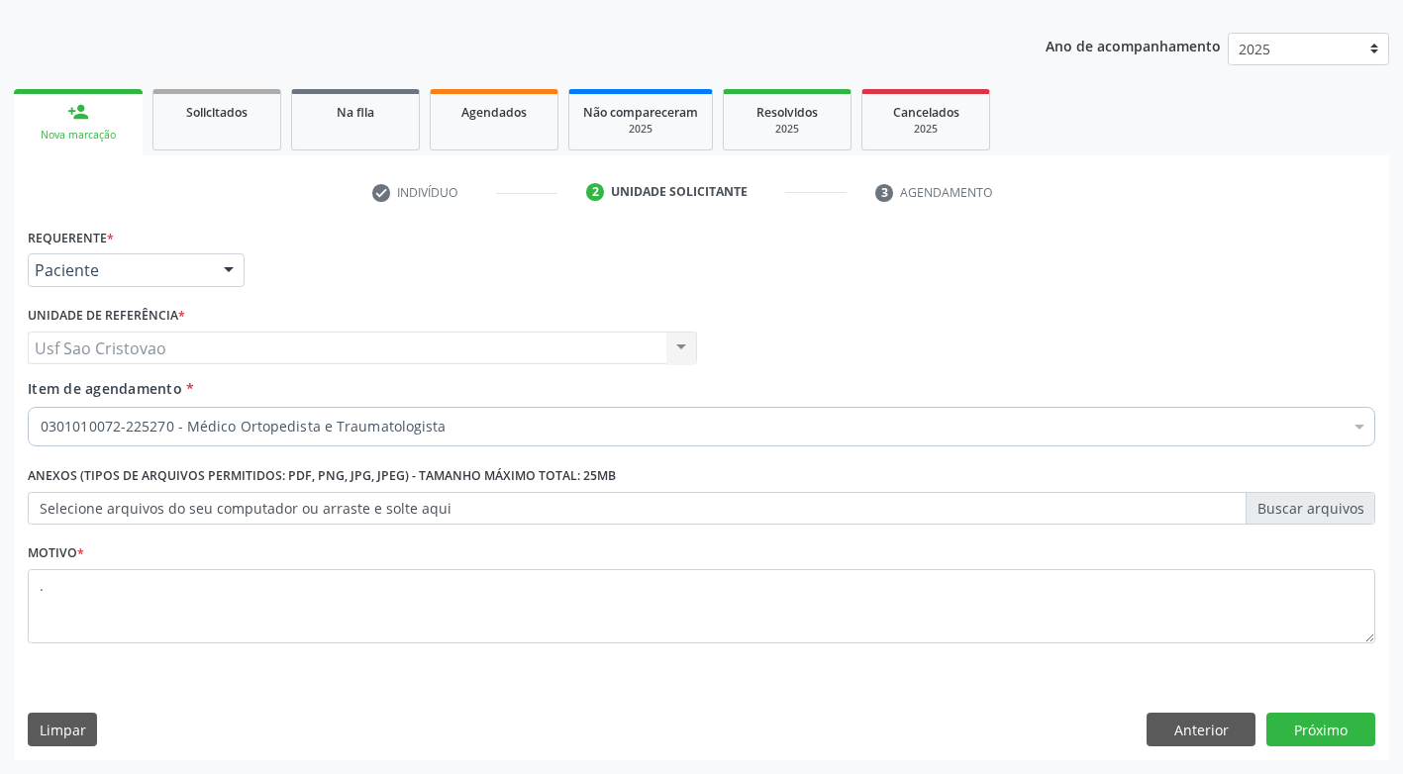
drag, startPoint x: 833, startPoint y: 680, endPoint x: 1268, endPoint y: 712, distance: 436.7
click at [843, 682] on div "Requerente * Paciente Médico(a) Enfermeiro(a) Paciente Nenhum resultado encontr…" at bounding box center [701, 492] width 1375 height 538
click at [1344, 728] on button "Próximo" at bounding box center [1320, 730] width 109 height 34
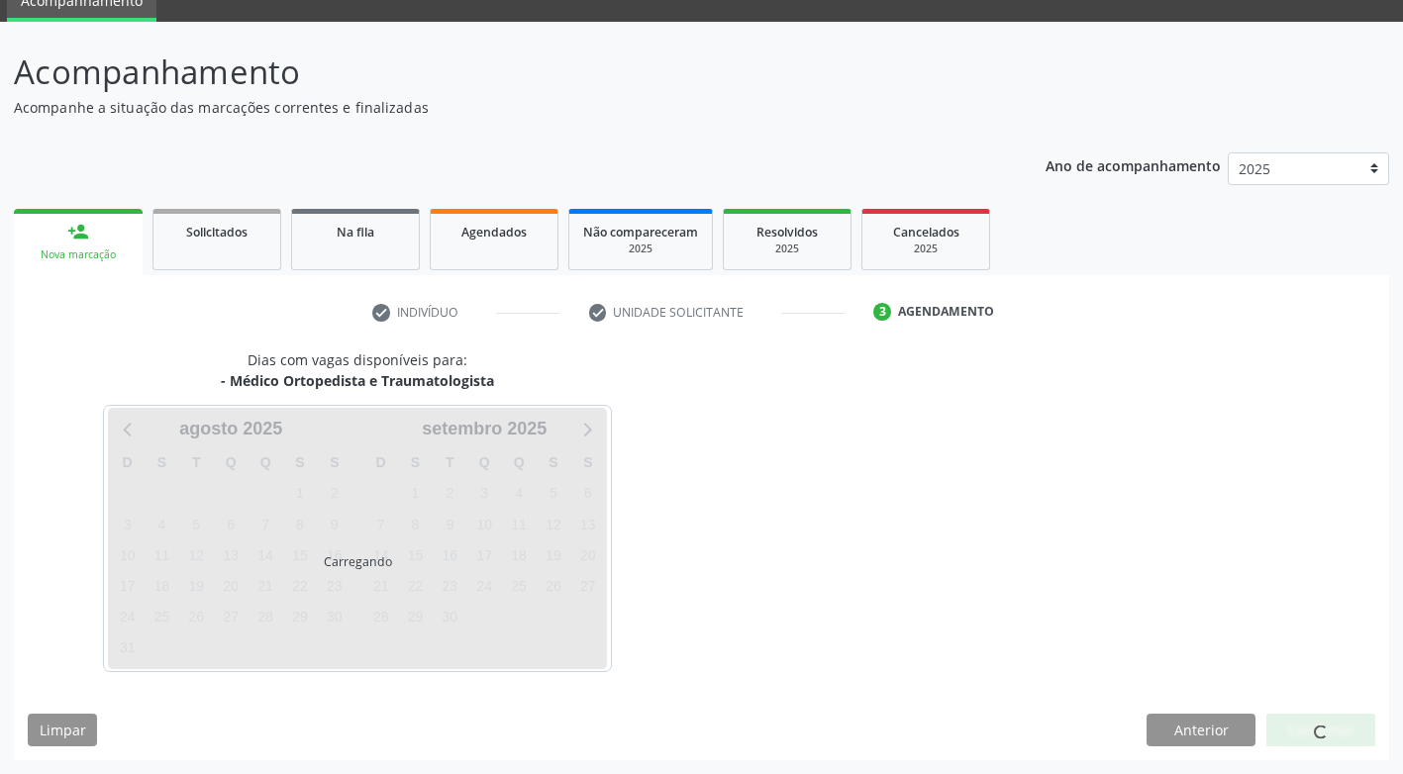
scroll to position [87, 0]
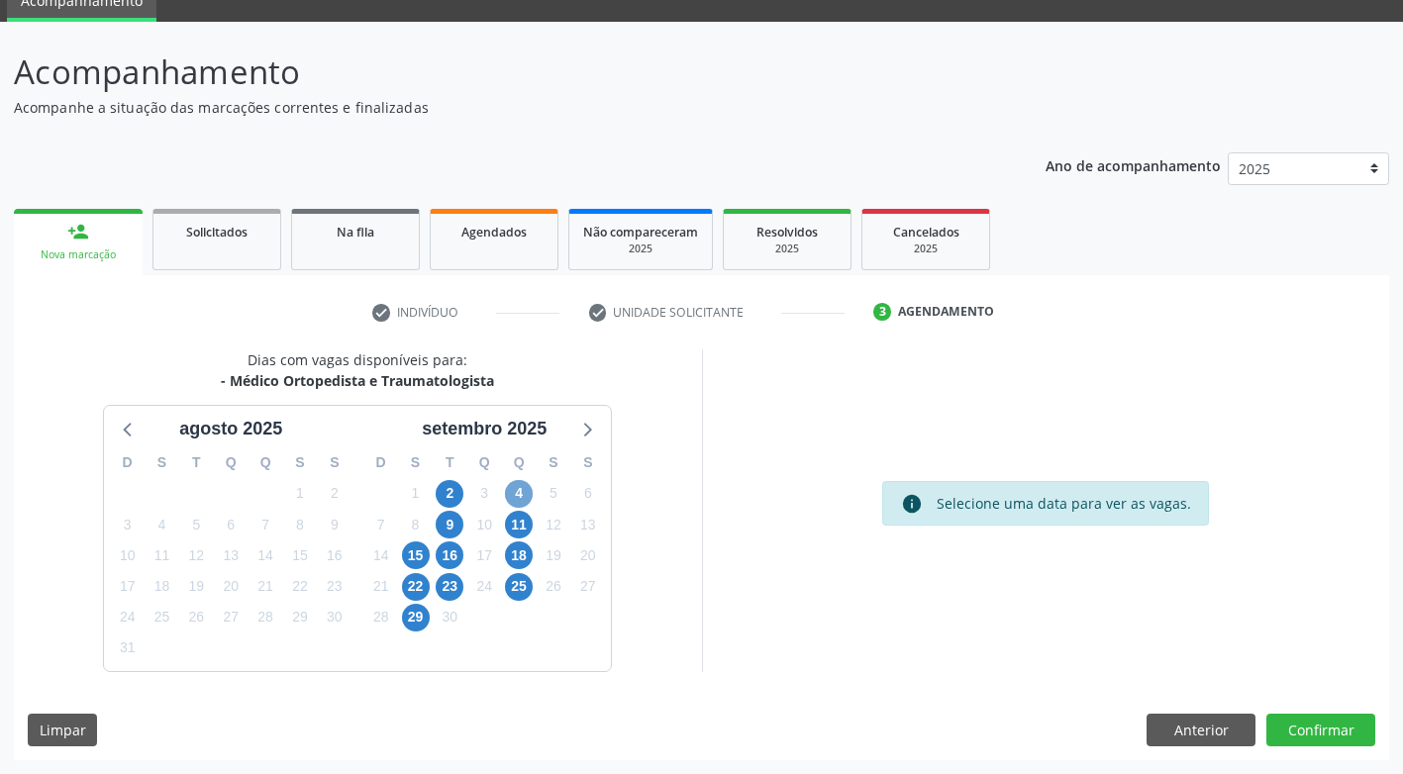
click at [518, 494] on span "4" at bounding box center [519, 494] width 28 height 28
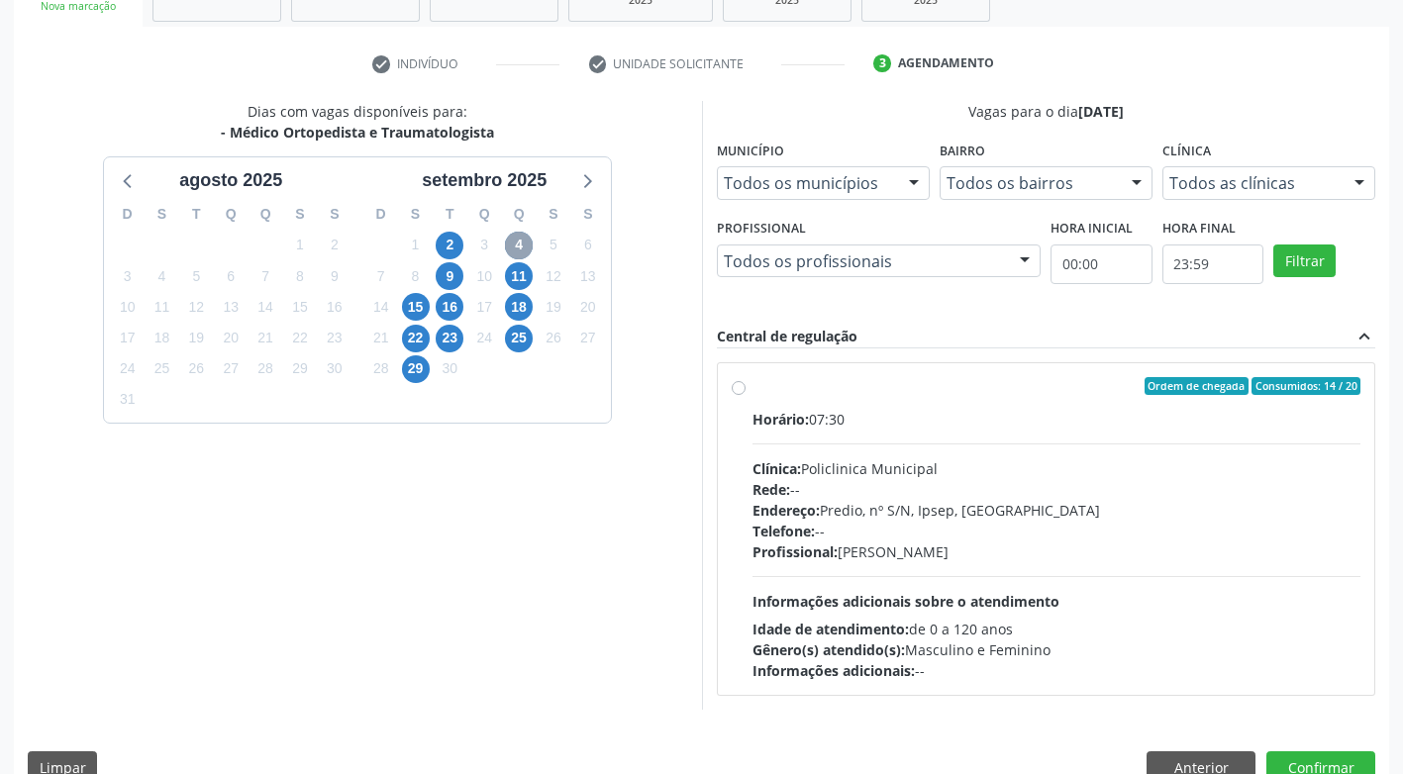
scroll to position [373, 0]
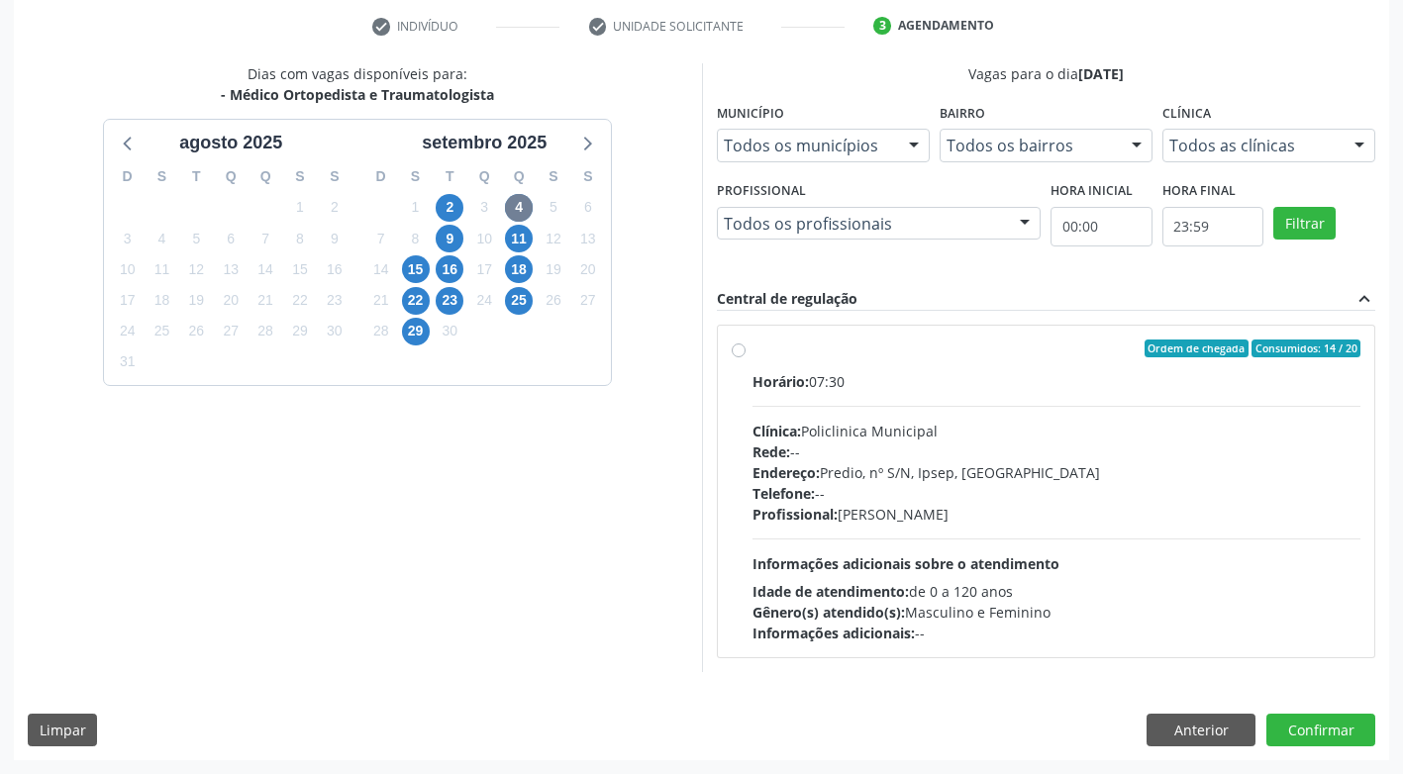
click at [752, 352] on label "Ordem de chegada Consumidos: 14 / 20 Horário: 07:30 Clínica: Policlinica Munici…" at bounding box center [1056, 492] width 609 height 304
click at [739, 352] on input "Ordem de chegada Consumidos: 14 / 20 Horário: 07:30 Clínica: Policlinica Munici…" at bounding box center [739, 349] width 14 height 18
radio input "true"
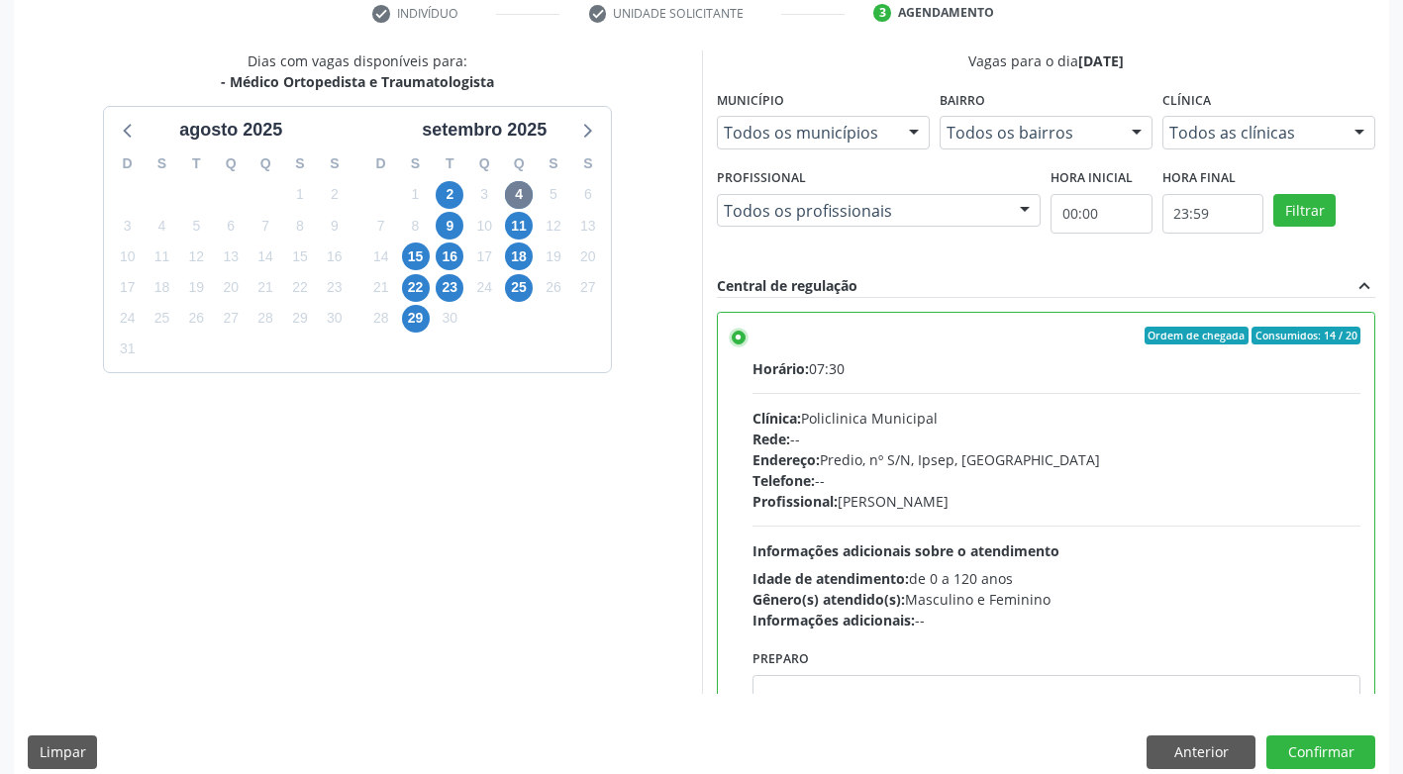
scroll to position [409, 0]
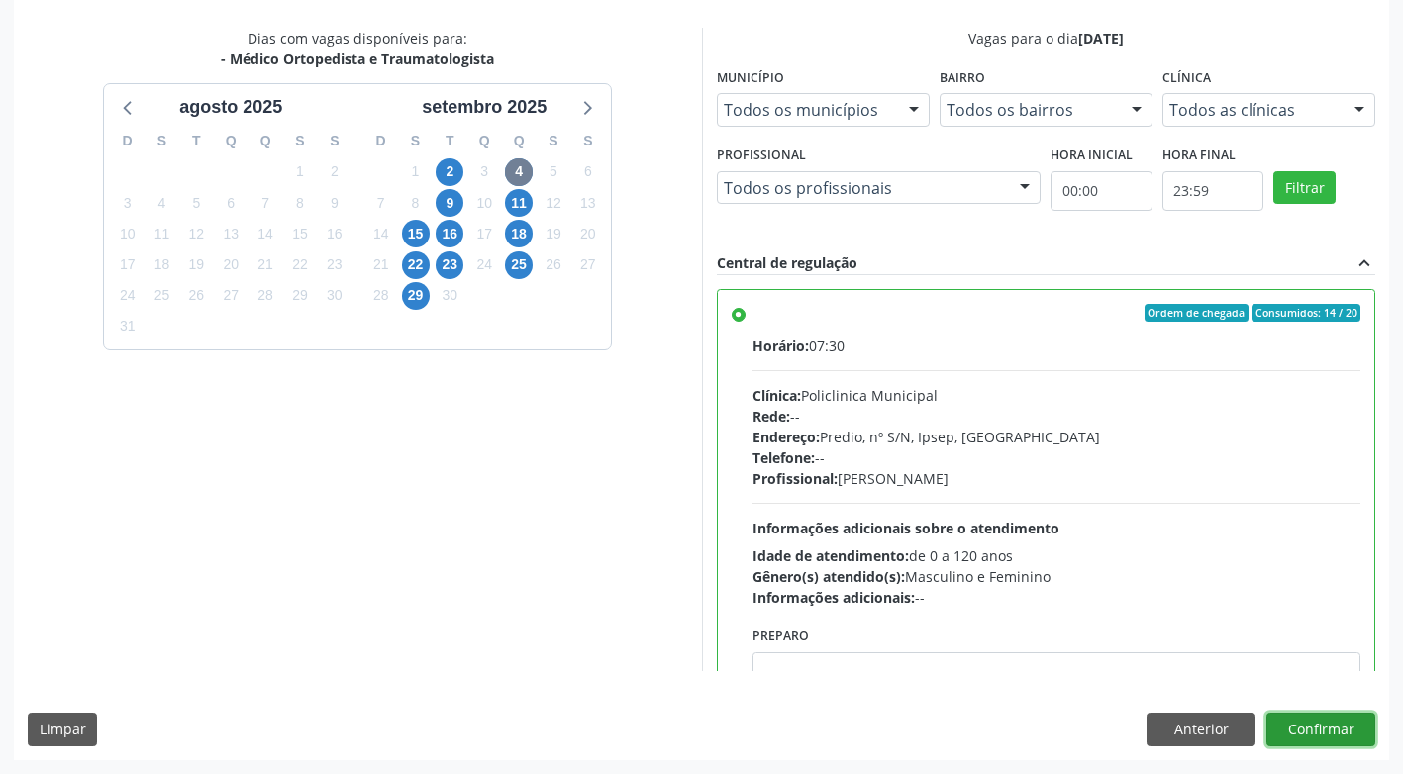
click at [1287, 722] on button "Confirmar" at bounding box center [1320, 730] width 109 height 34
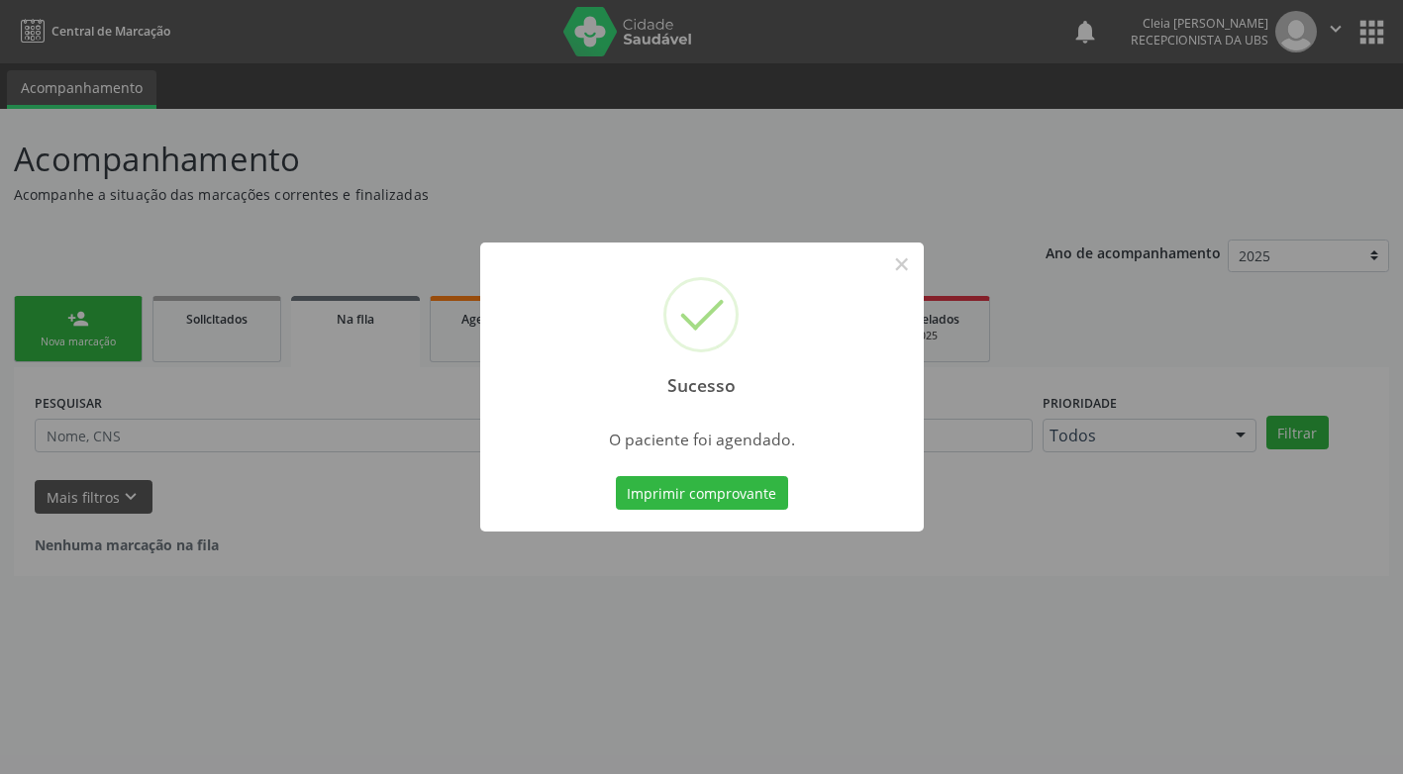
scroll to position [0, 0]
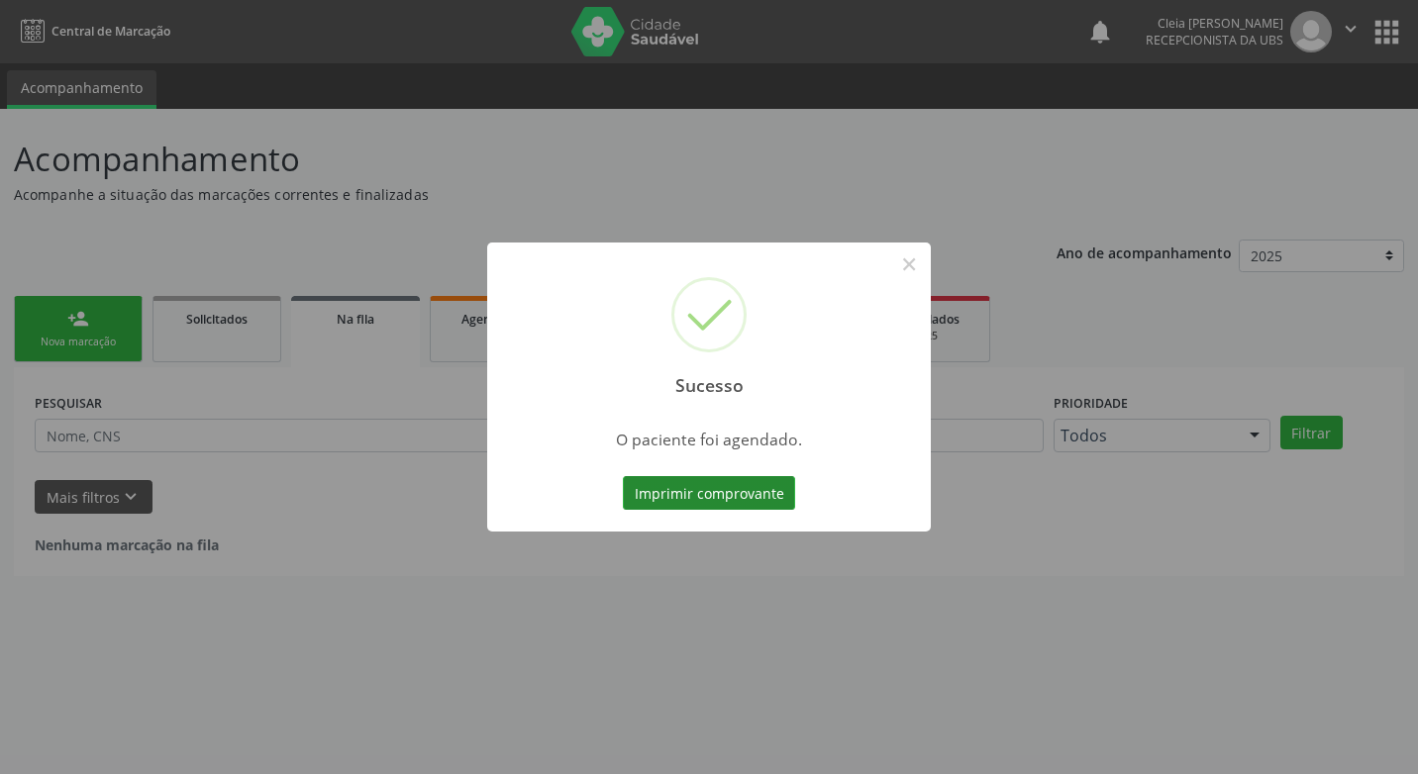
click at [670, 491] on button "Imprimir comprovante" at bounding box center [709, 493] width 172 height 34
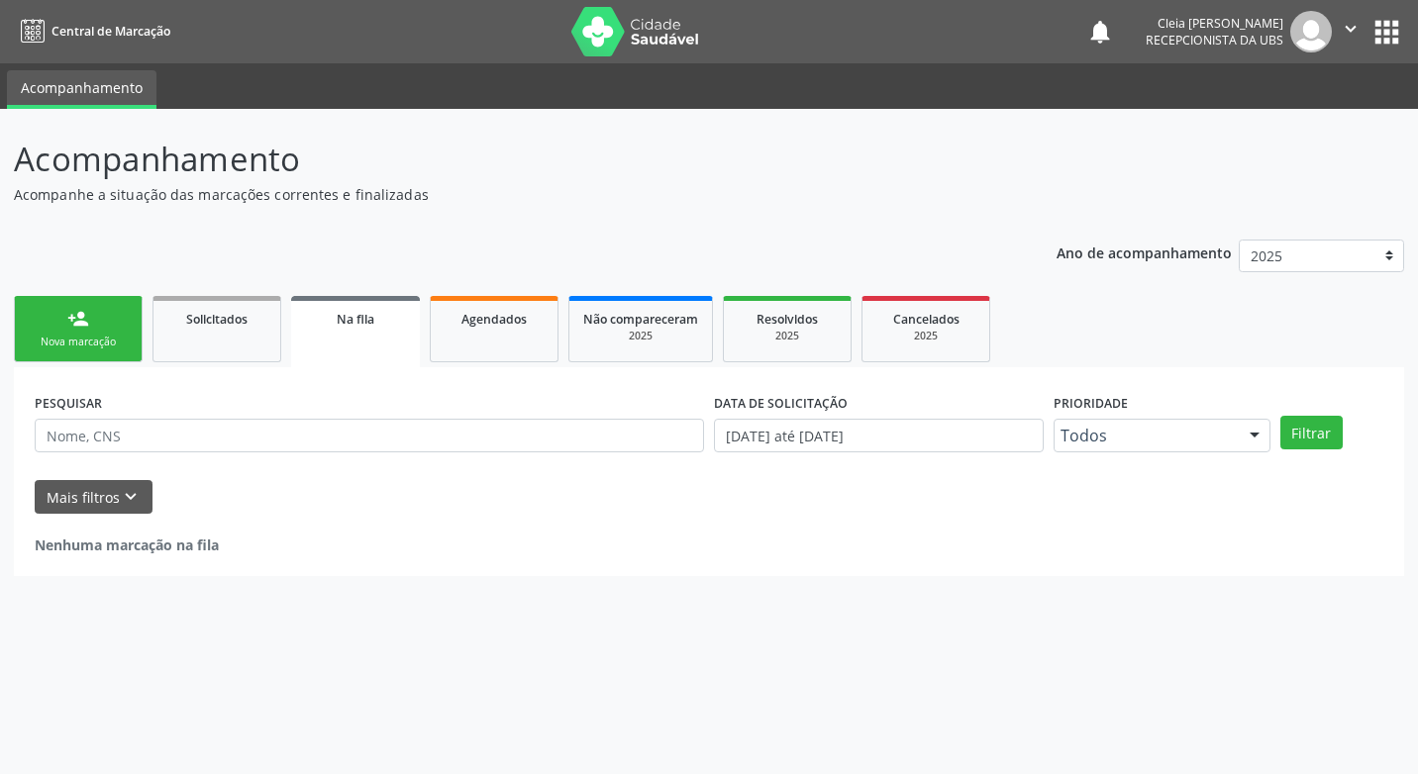
click at [112, 333] on link "person_add Nova marcação" at bounding box center [78, 329] width 129 height 66
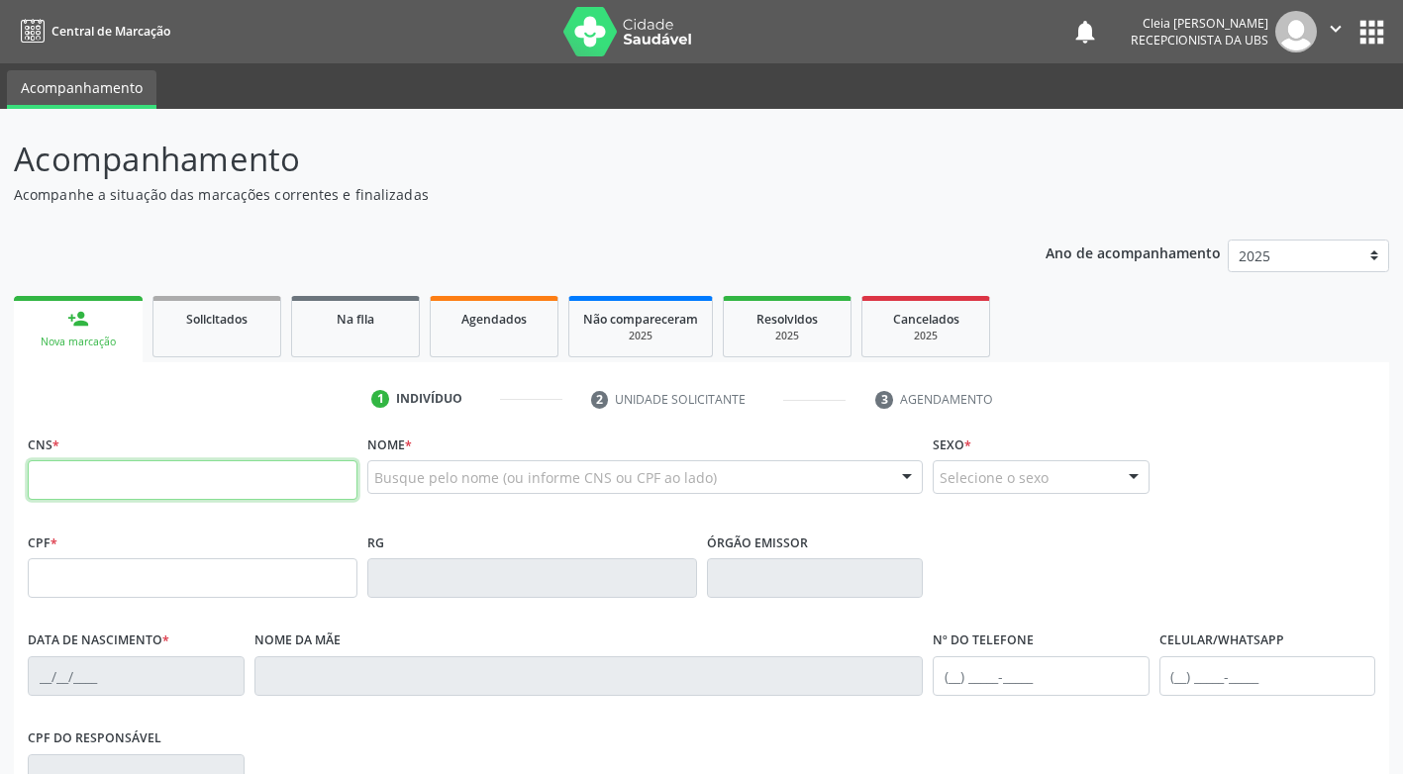
click at [162, 473] on input "text" at bounding box center [193, 480] width 330 height 40
type input "709 8090 1329 9092"
type input "147.269.204-72"
type input "17/07/1944"
type input "Firma Maria da Conceicao"
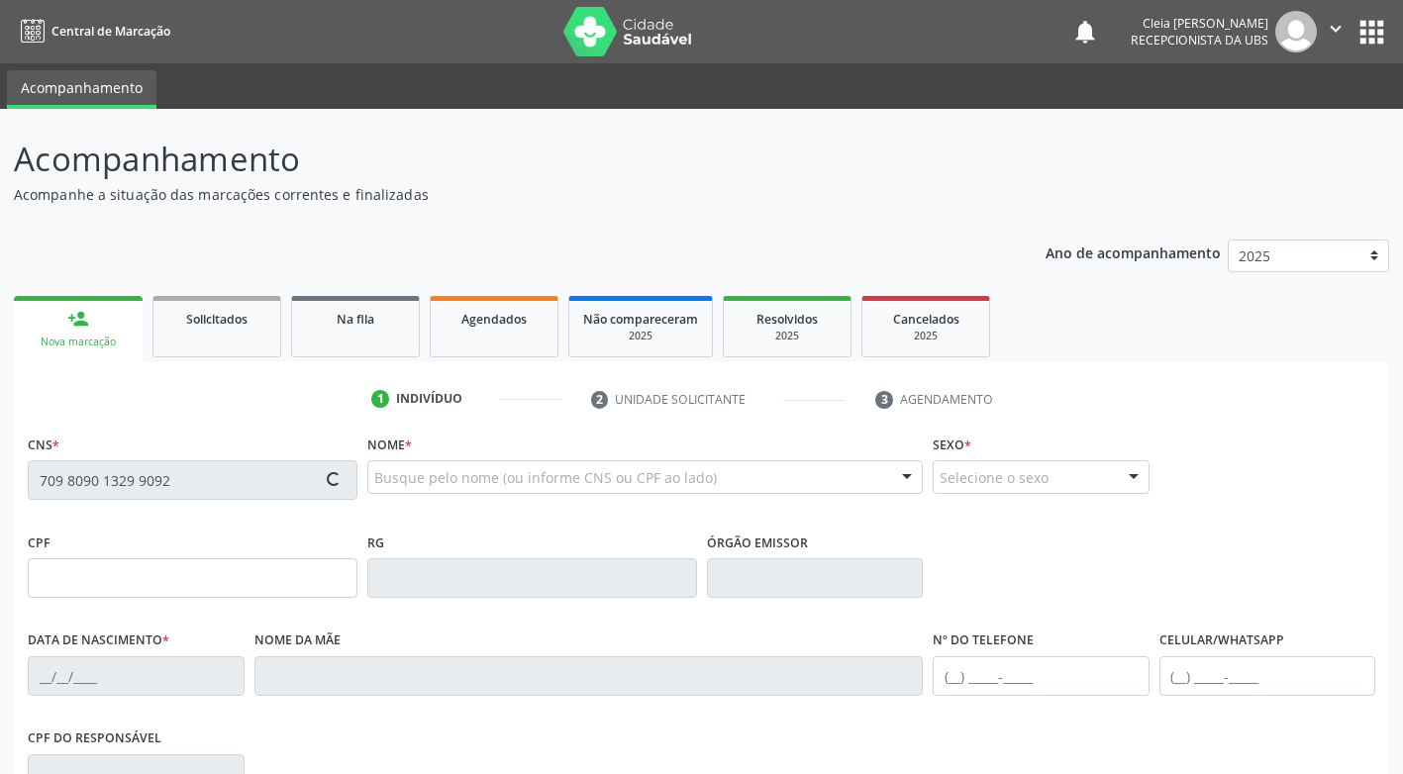
type input "(87) 3831-4114"
type input "511"
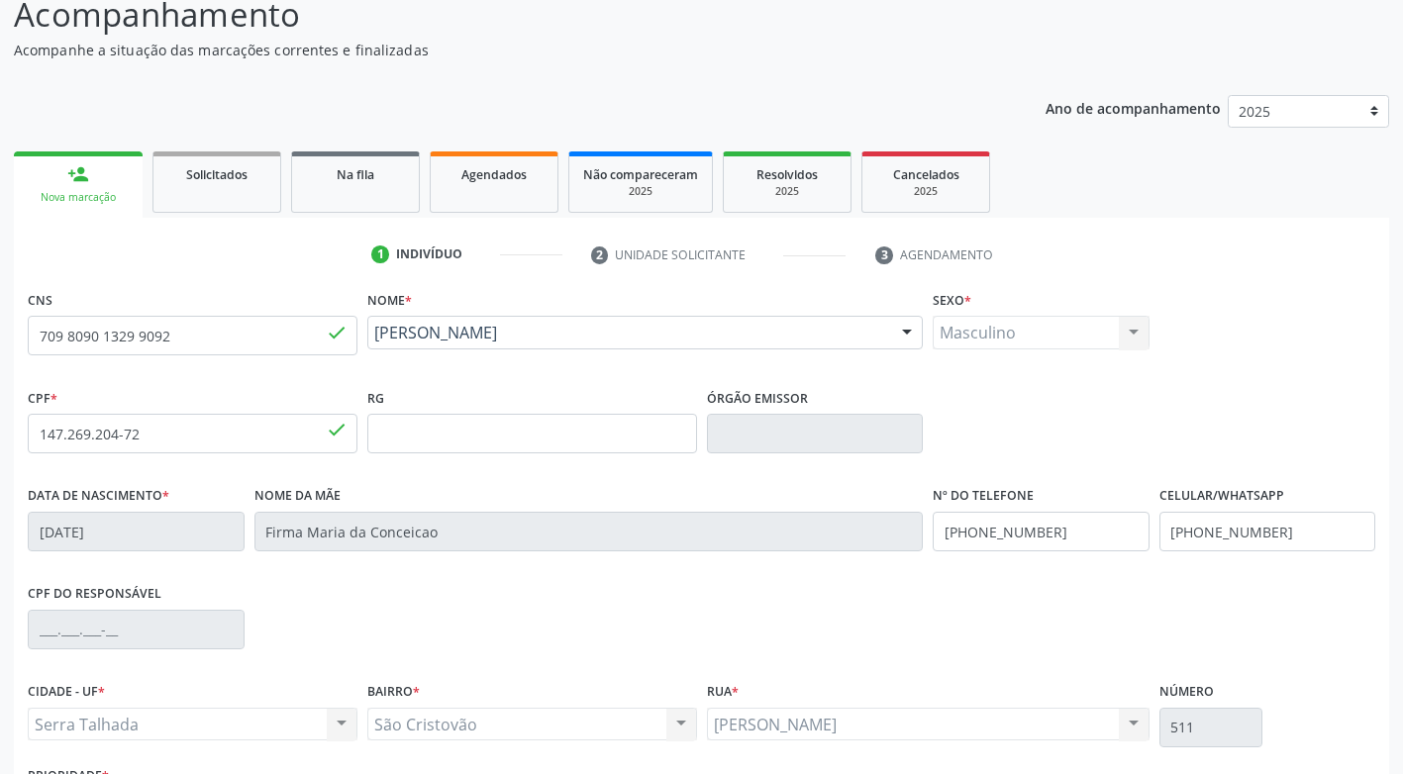
scroll to position [299, 0]
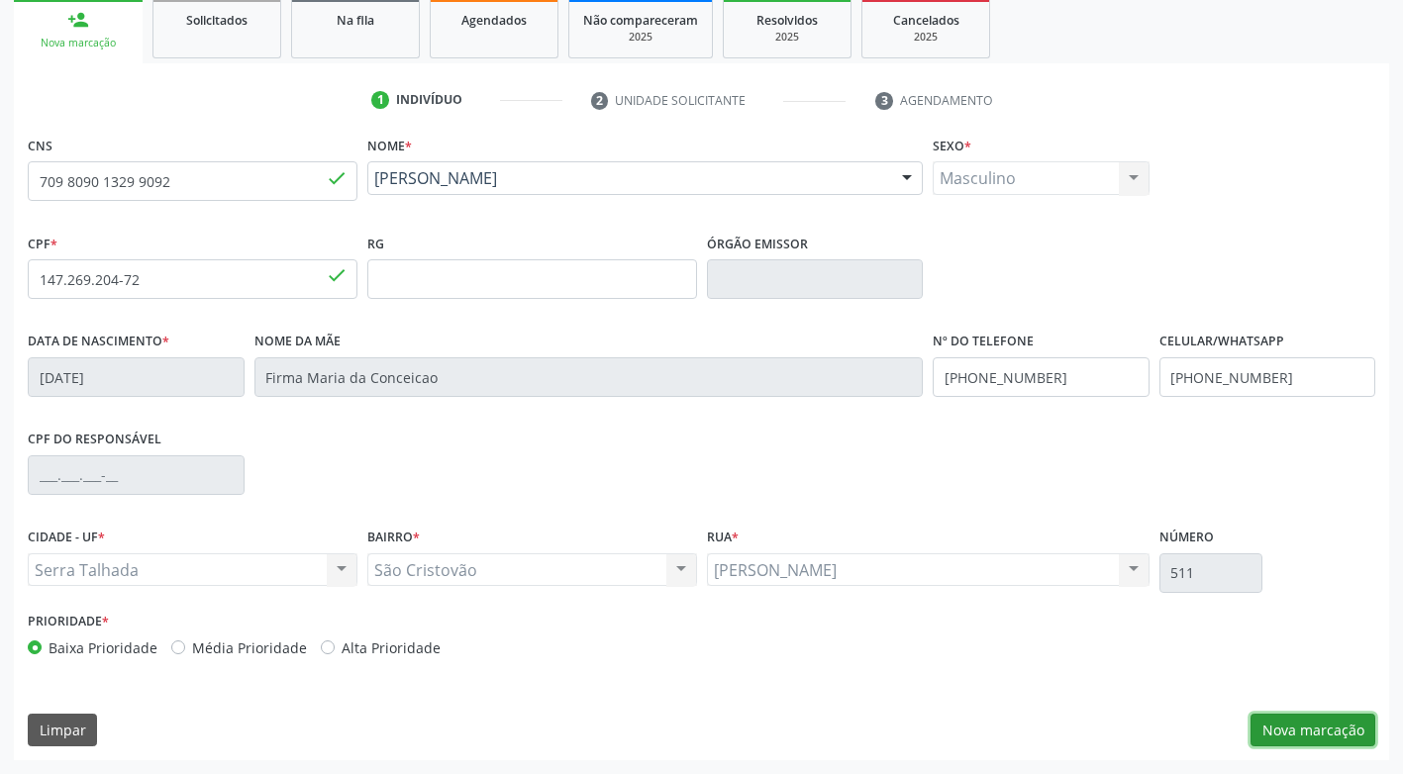
click at [1348, 737] on button "Nova marcação" at bounding box center [1312, 731] width 125 height 34
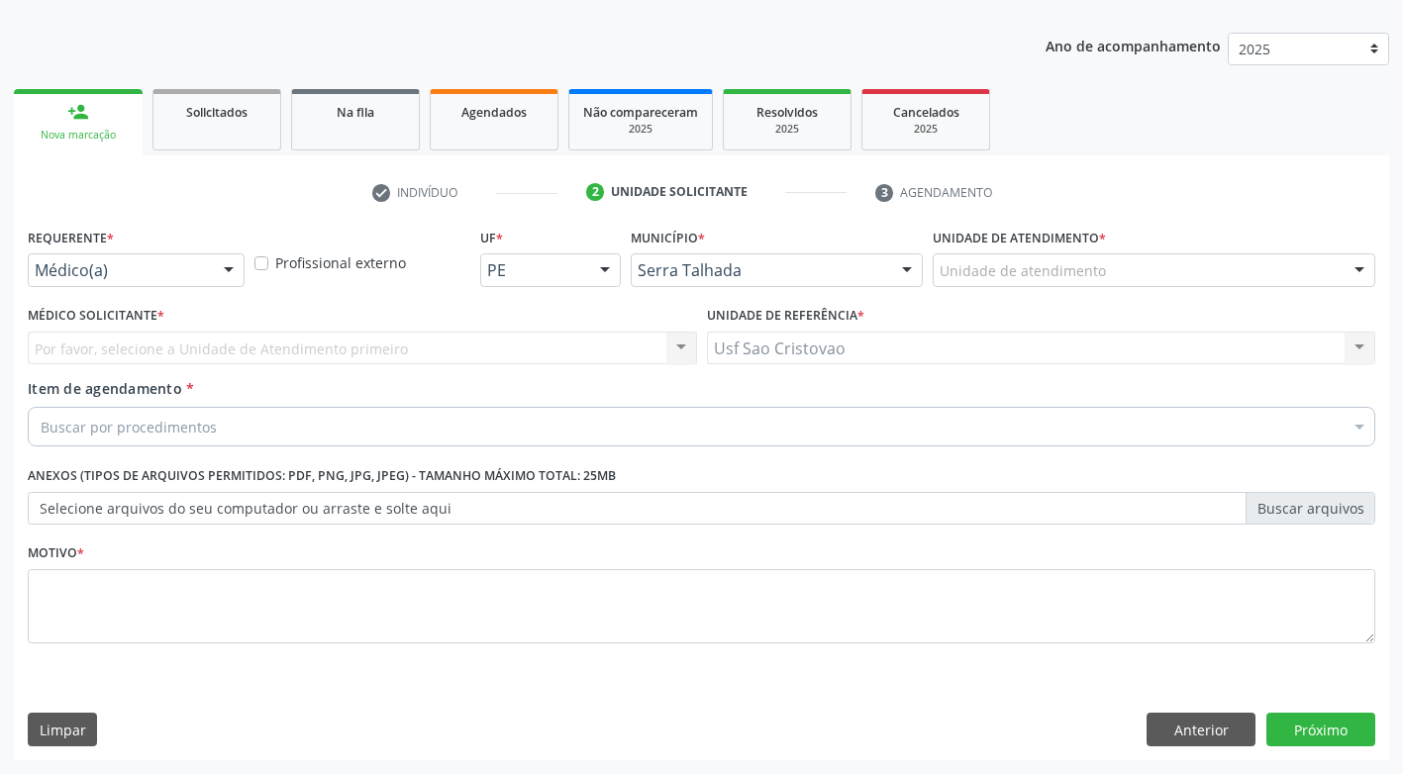
scroll to position [207, 0]
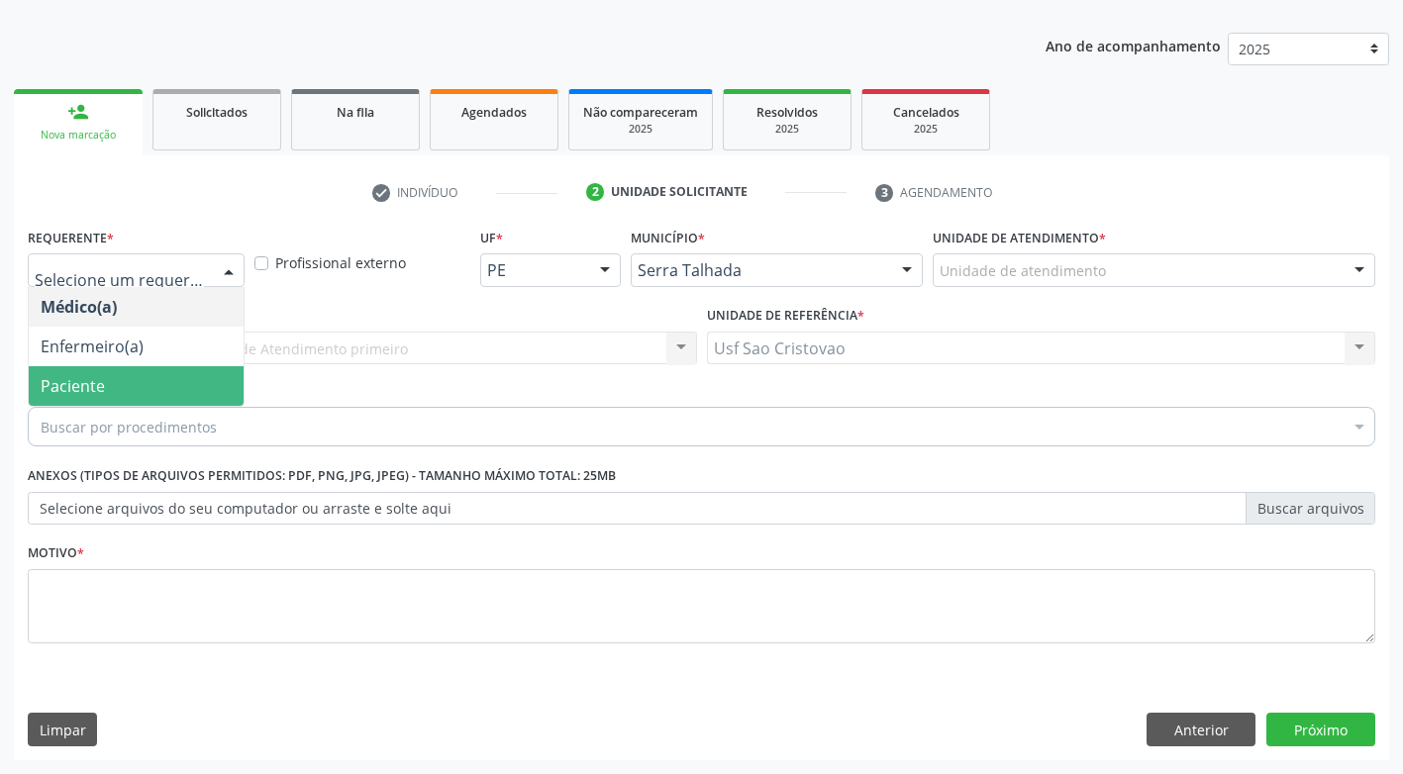
click at [183, 375] on span "Paciente" at bounding box center [136, 386] width 215 height 40
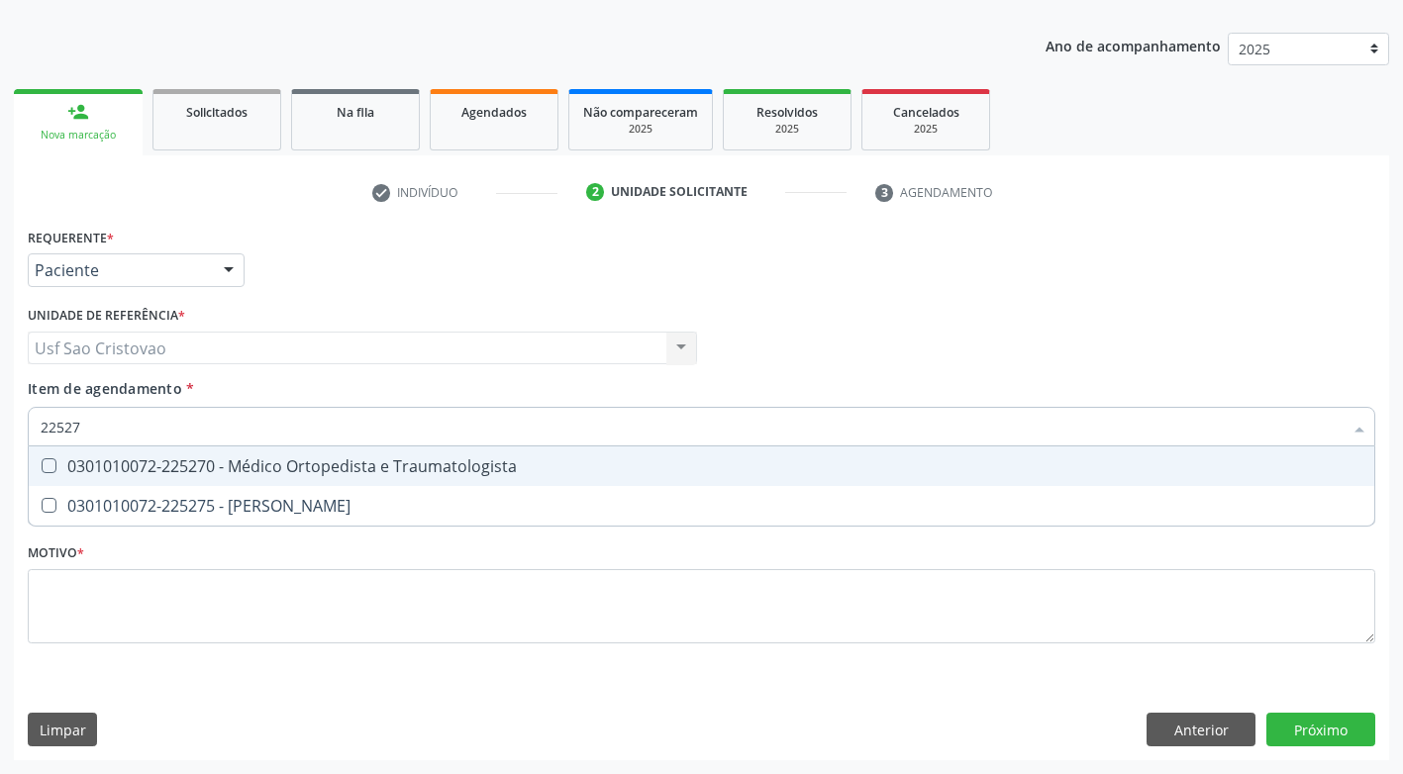
type input "225270"
click at [50, 465] on Traumatologista at bounding box center [49, 465] width 15 height 15
click at [42, 465] on Traumatologista "checkbox" at bounding box center [35, 465] width 13 height 13
checkbox Traumatologista "true"
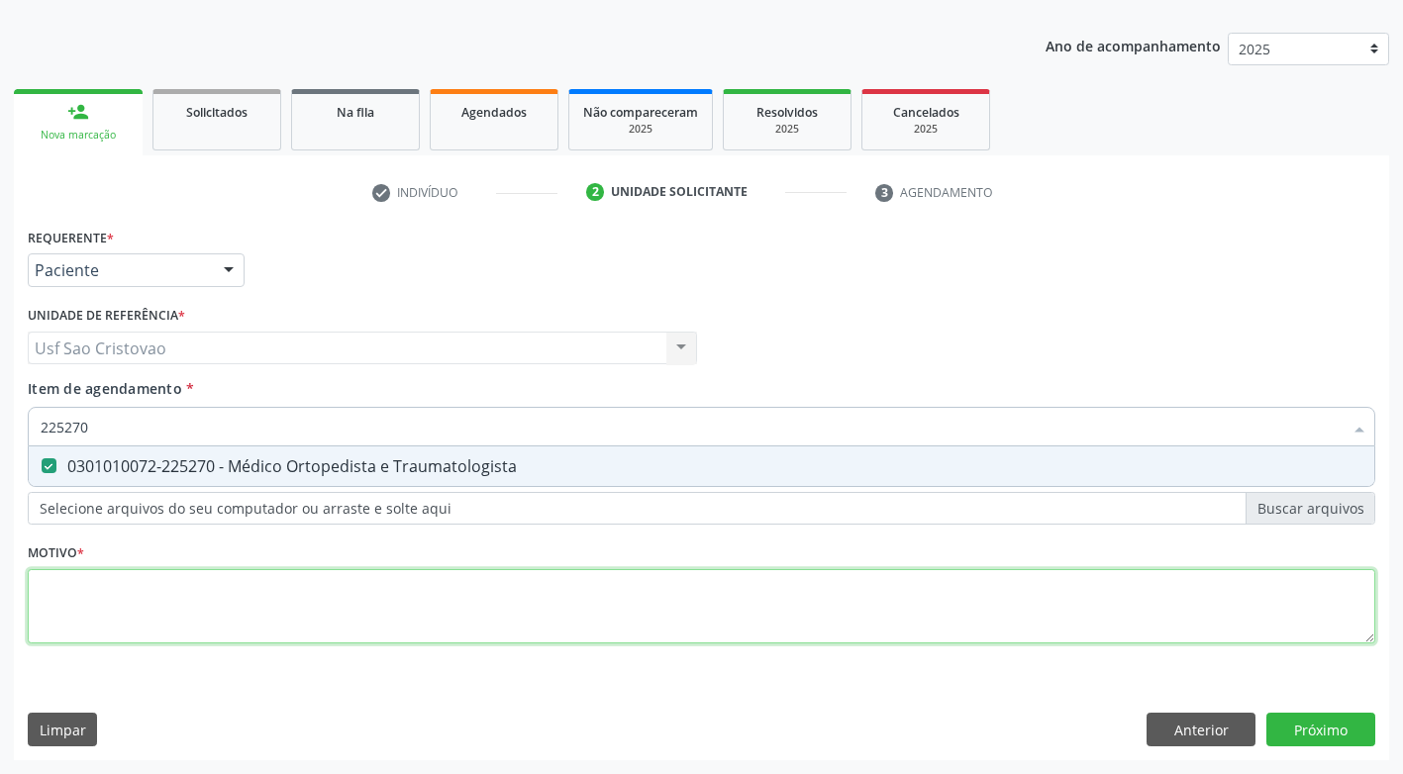
click at [180, 625] on div "Requerente * Paciente Médico(a) Enfermeiro(a) Paciente Nenhum resultado encontr…" at bounding box center [701, 447] width 1347 height 448
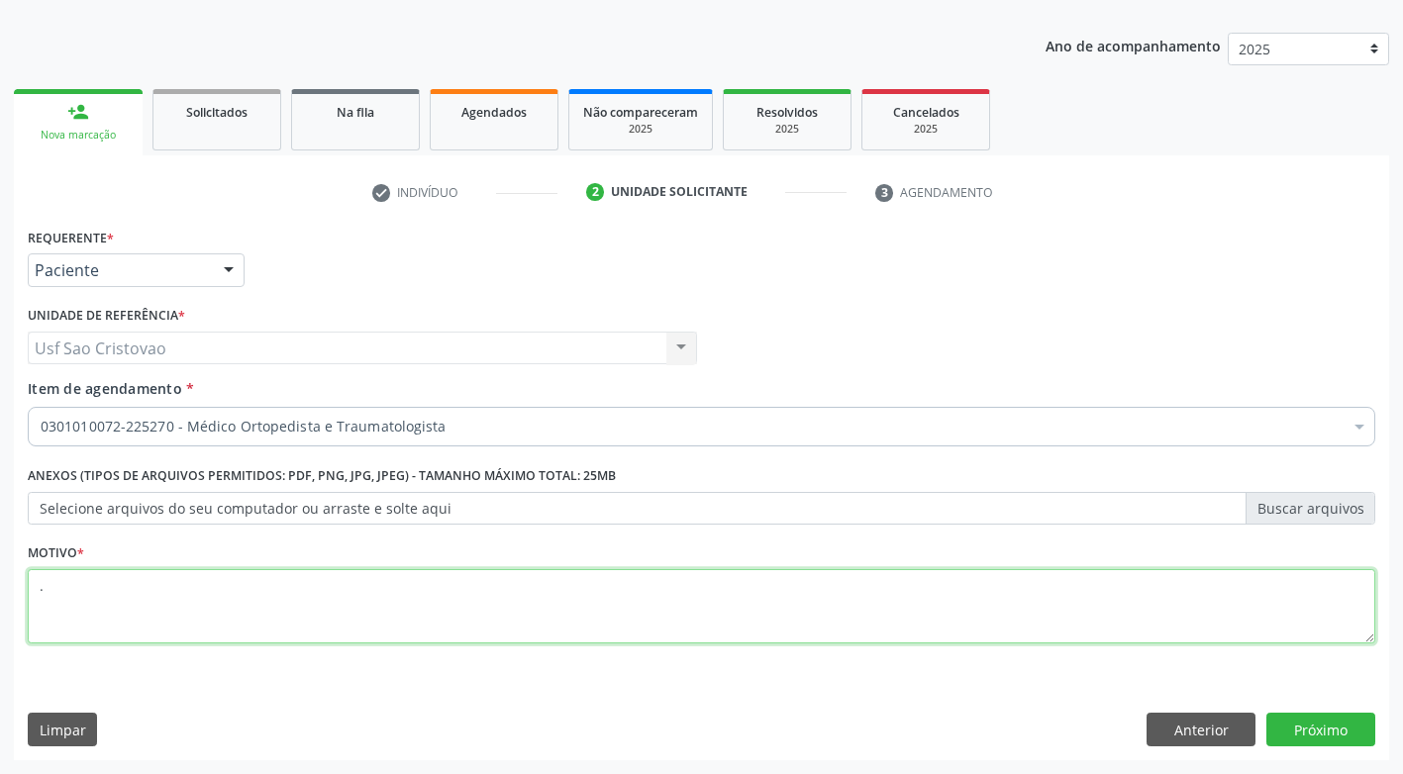
type textarea "."
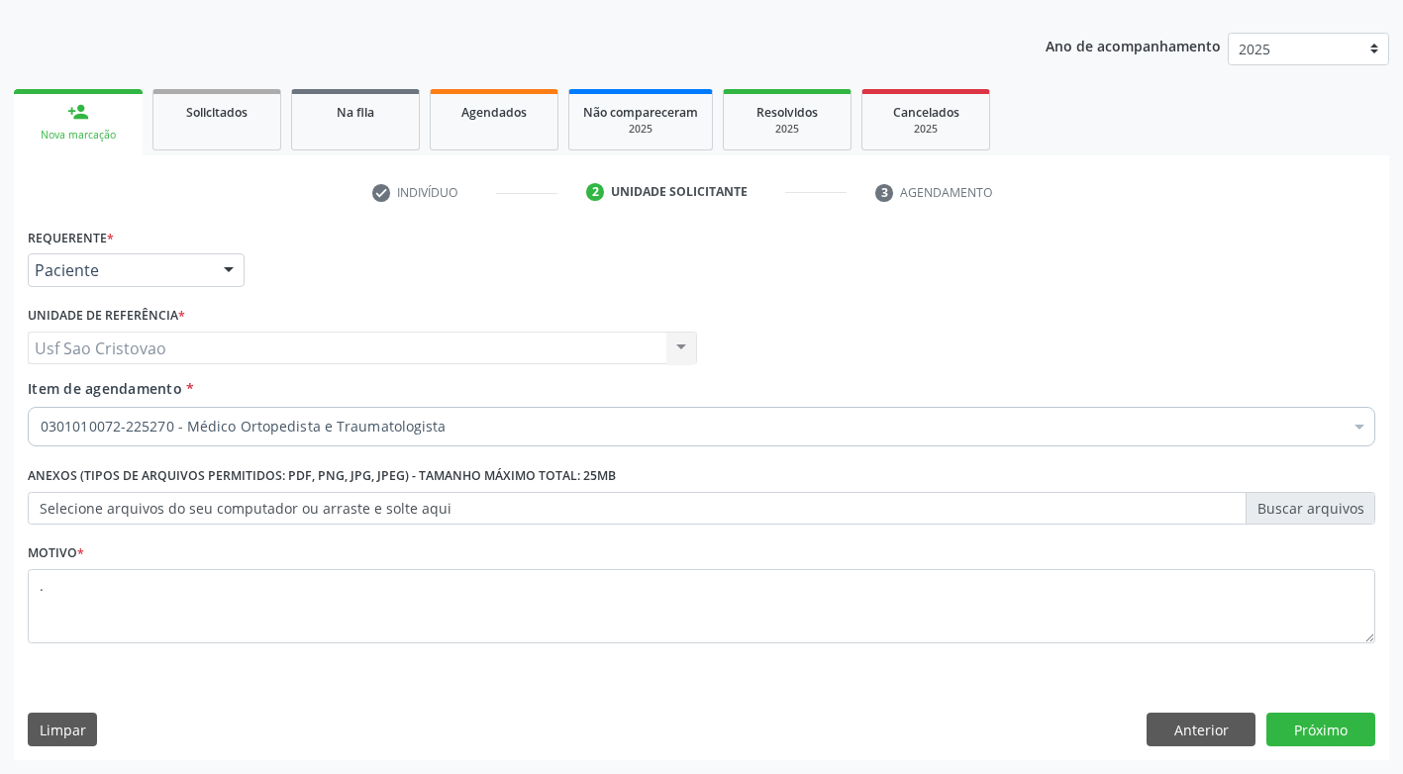
click at [508, 696] on div "Requerente * Paciente Médico(a) Enfermeiro(a) Paciente Nenhum resultado encontr…" at bounding box center [701, 492] width 1375 height 538
click at [1342, 725] on button "Próximo" at bounding box center [1320, 730] width 109 height 34
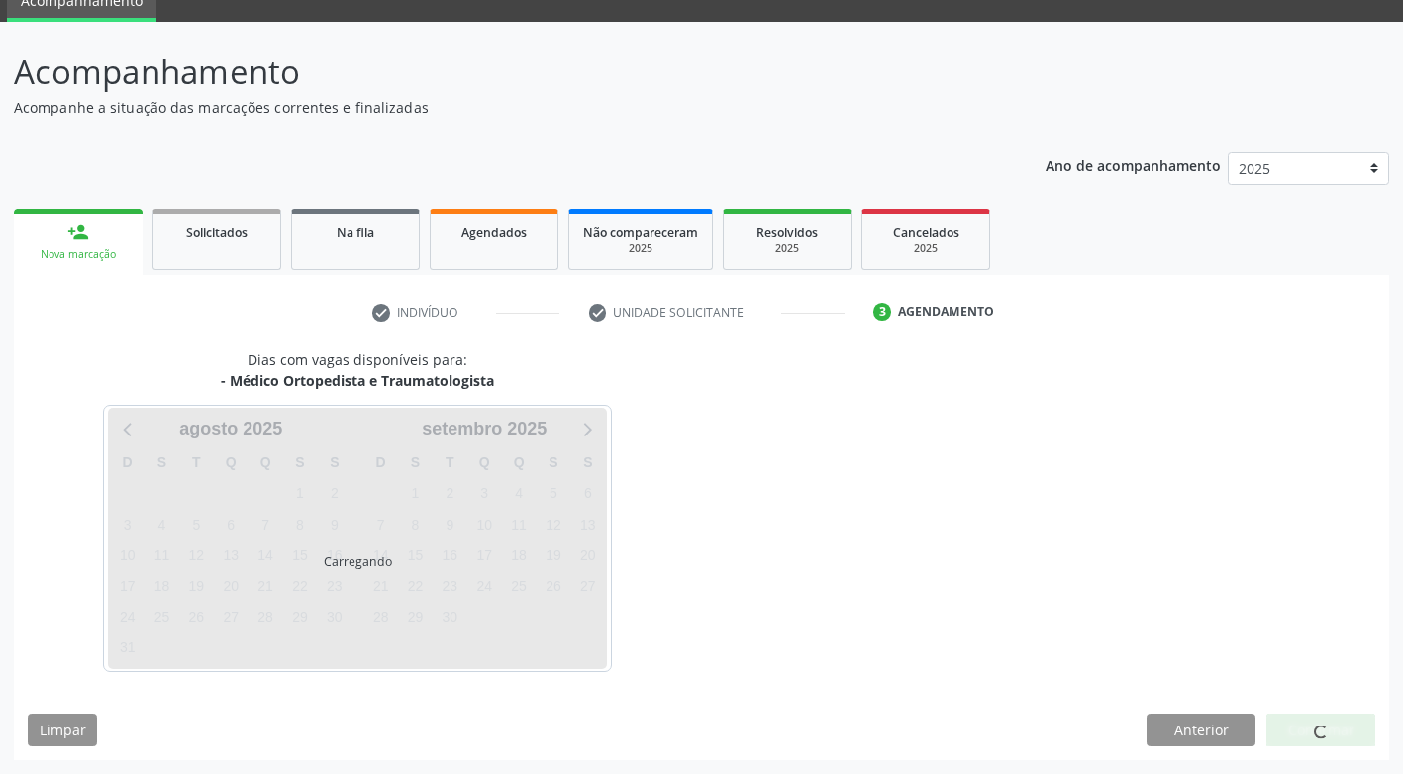
scroll to position [87, 0]
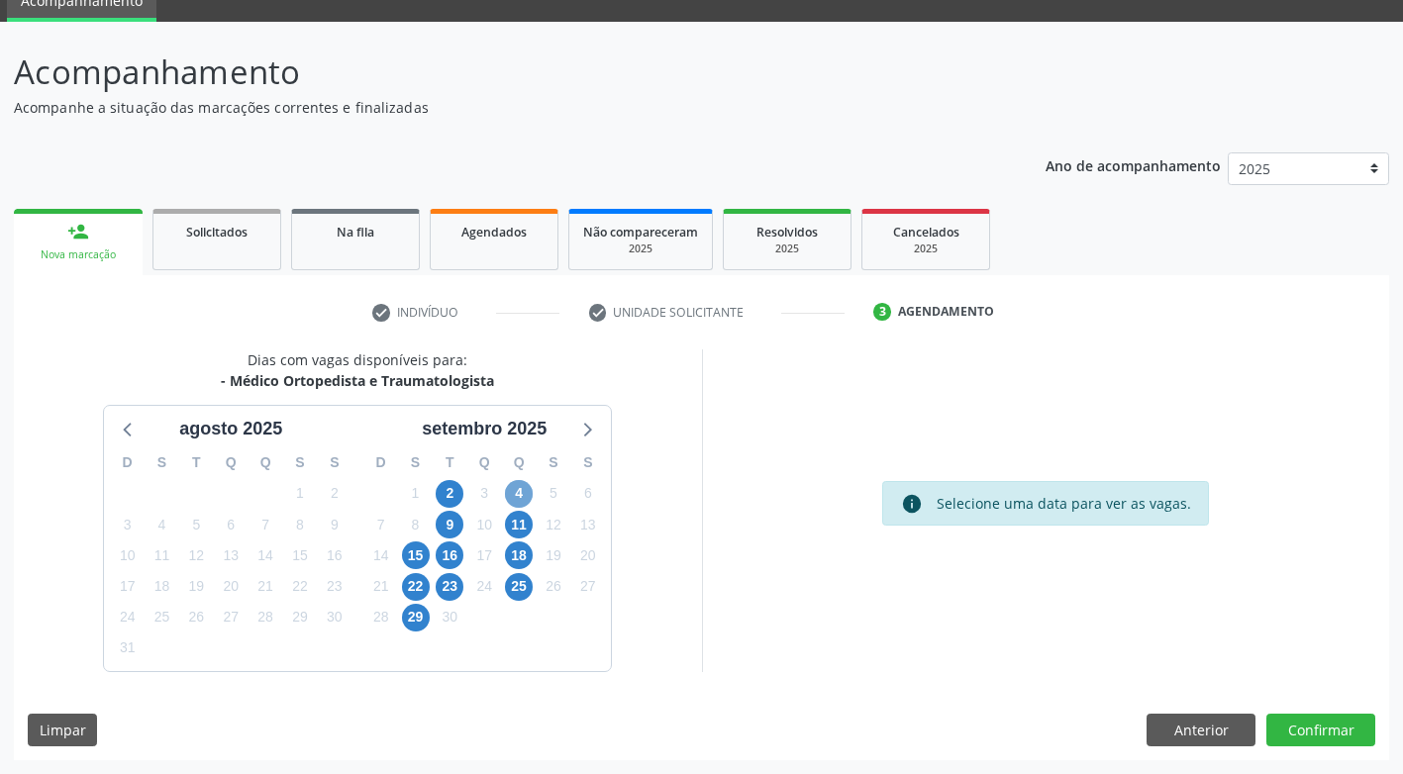
click at [517, 494] on span "4" at bounding box center [519, 494] width 28 height 28
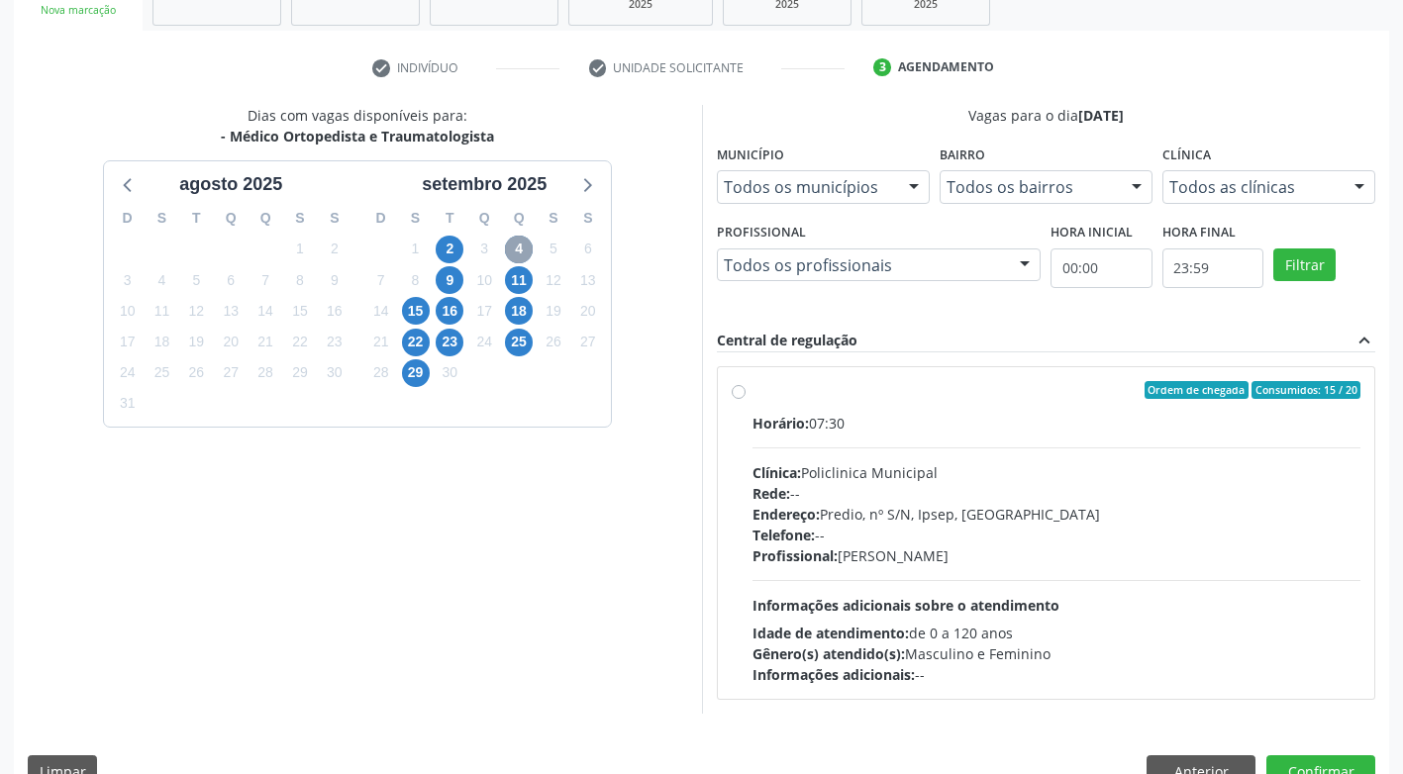
scroll to position [373, 0]
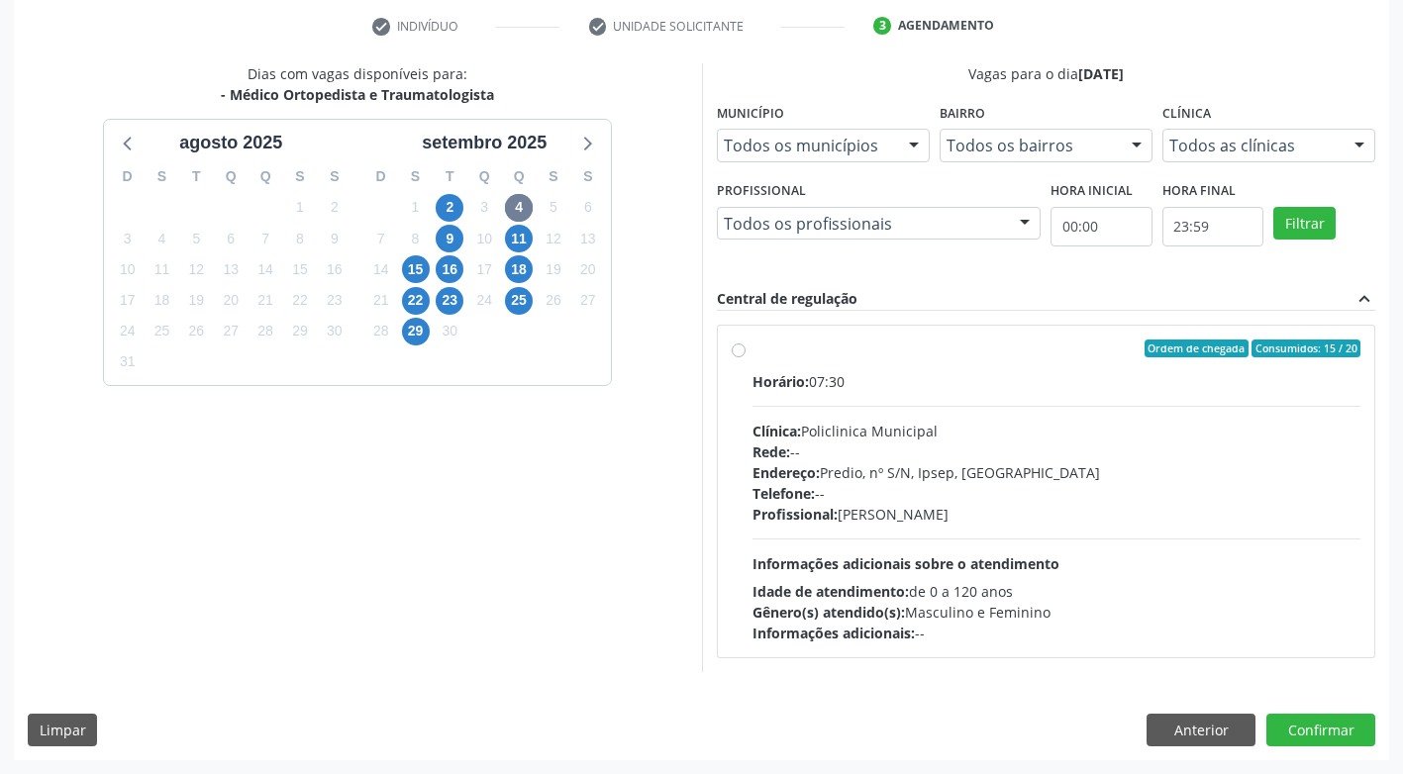
click at [752, 352] on label "Ordem de chegada Consumidos: 15 / 20 Horário: 07:30 Clínica: Policlinica Munici…" at bounding box center [1056, 492] width 609 height 304
click at [736, 352] on input "Ordem de chegada Consumidos: 15 / 20 Horário: 07:30 Clínica: Policlinica Munici…" at bounding box center [739, 349] width 14 height 18
radio input "true"
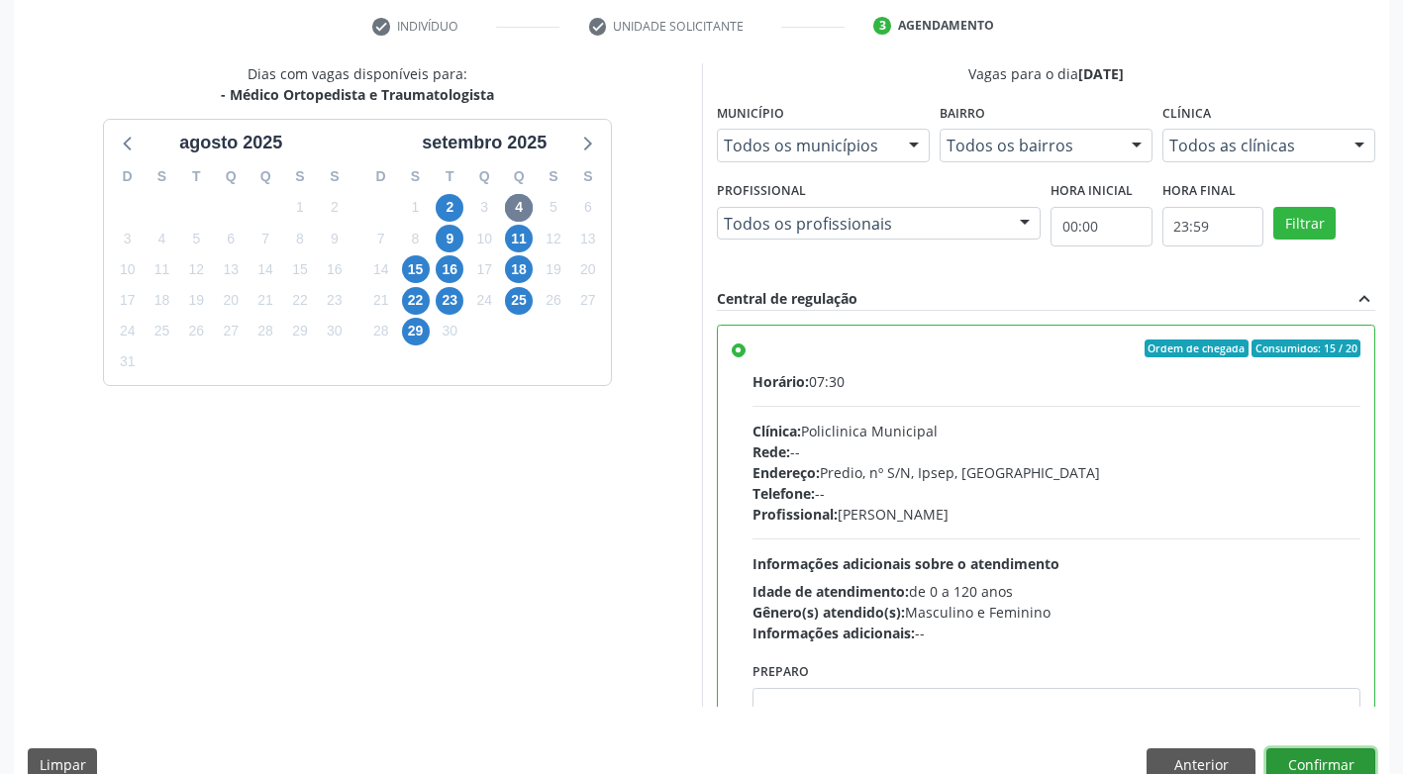
click at [1287, 760] on button "Confirmar" at bounding box center [1320, 765] width 109 height 34
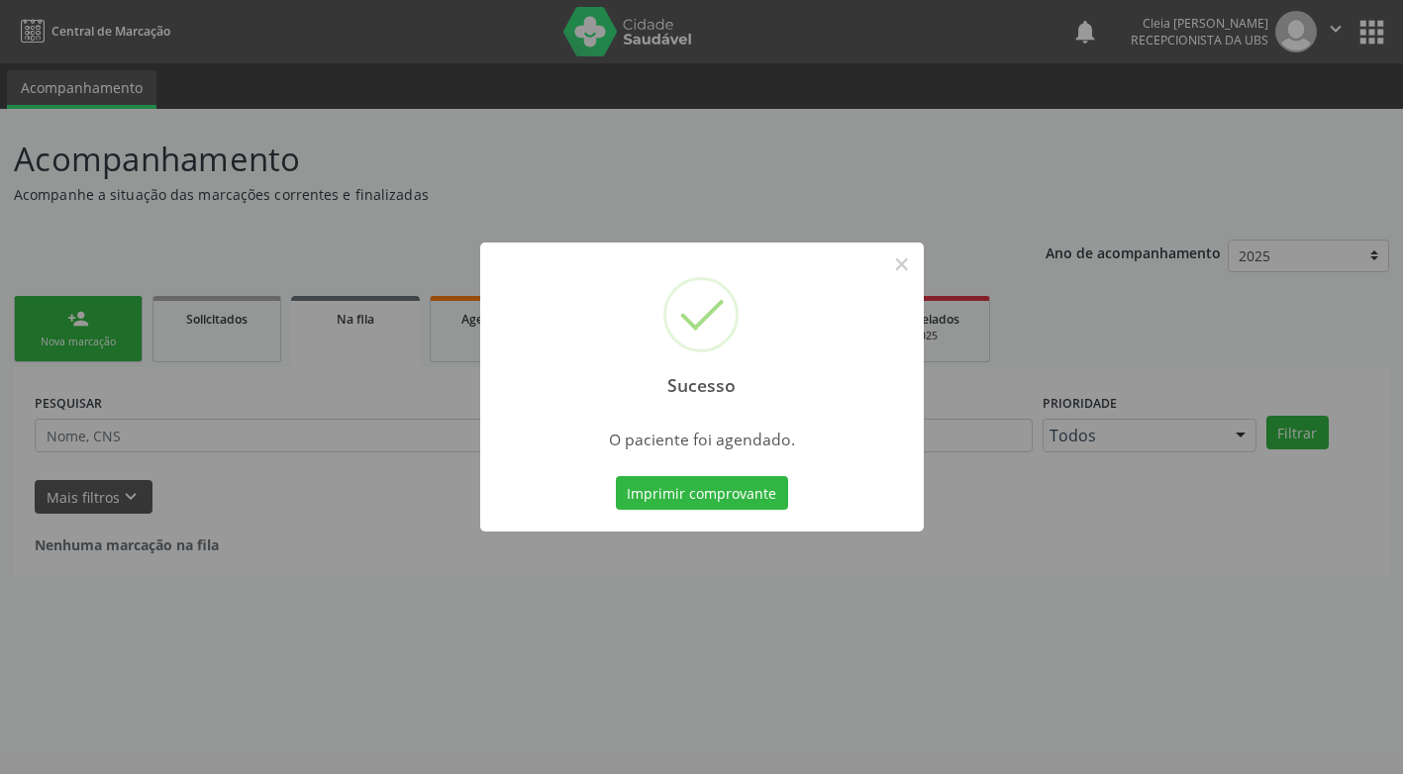
scroll to position [0, 0]
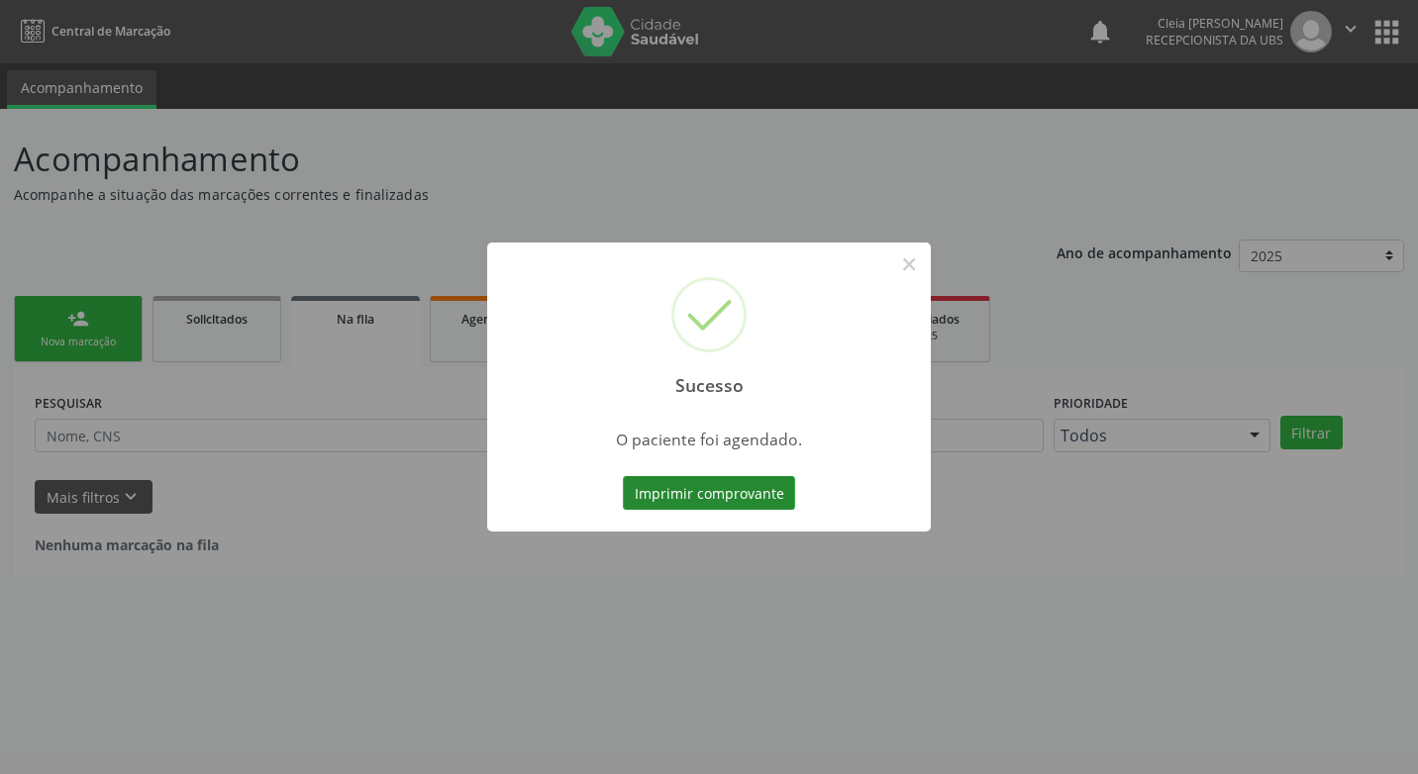
click at [678, 502] on button "Imprimir comprovante" at bounding box center [709, 493] width 172 height 34
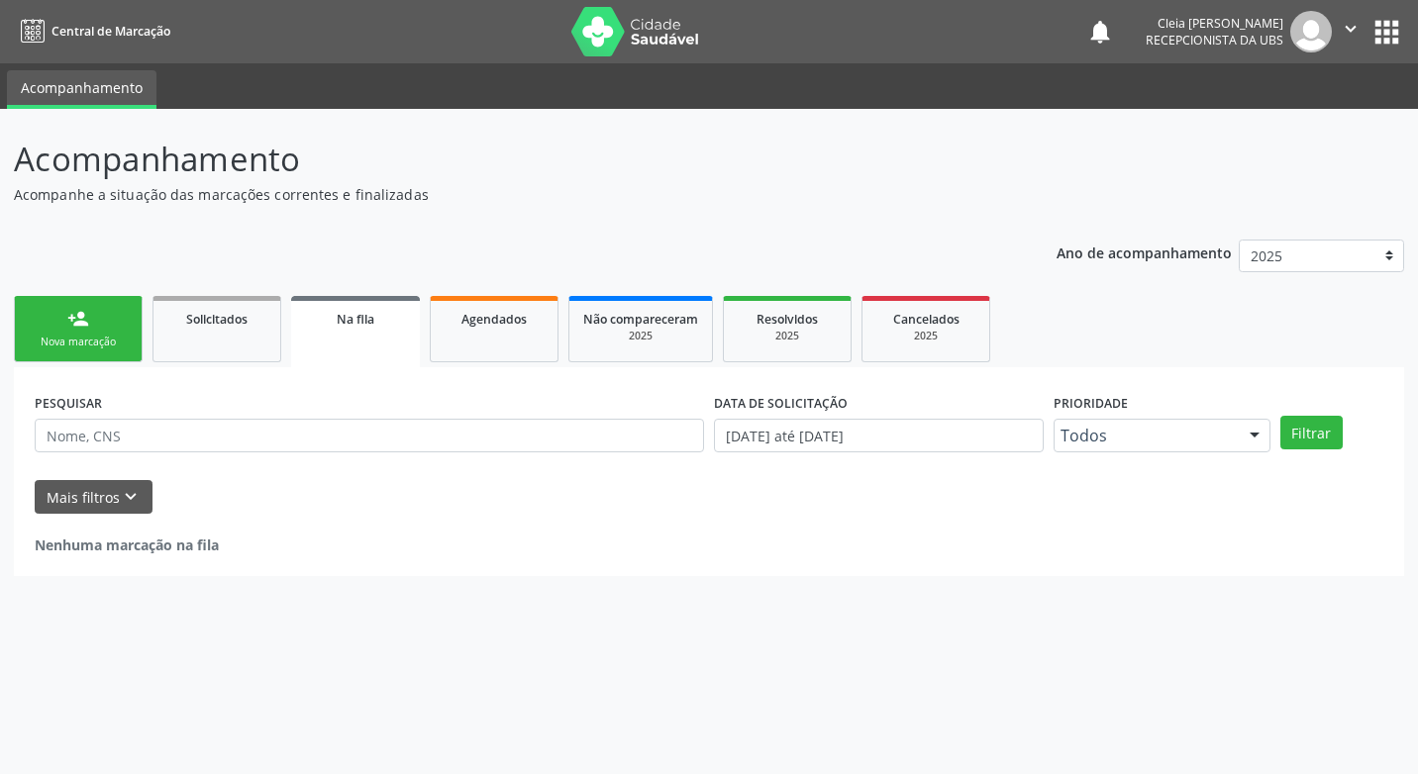
click at [34, 340] on div "Nova marcação" at bounding box center [78, 342] width 99 height 15
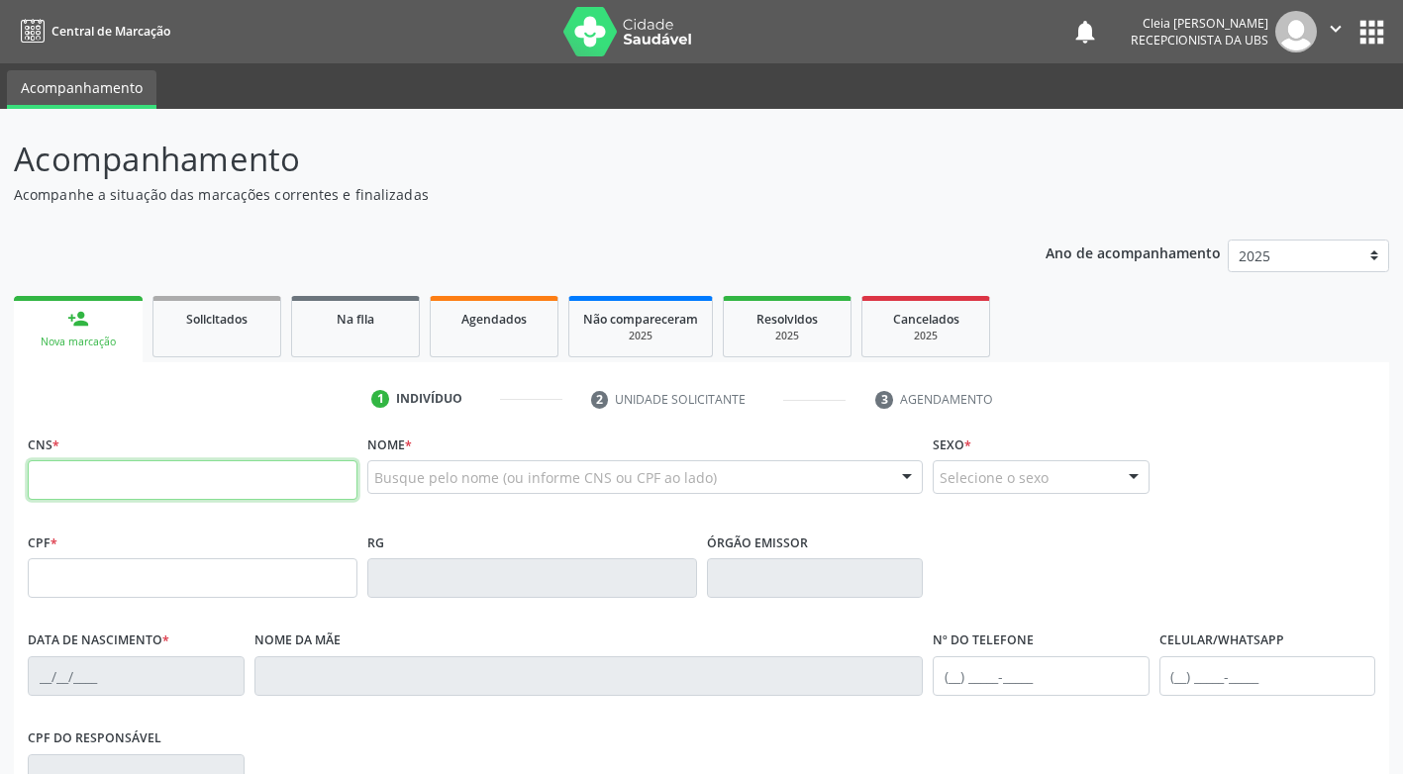
click at [173, 478] on input "text" at bounding box center [193, 480] width 330 height 40
paste input "706 7017 4718 8120"
type input "706 7017 4718 8120"
type input "124.602.734-87"
type input "02/12/1952"
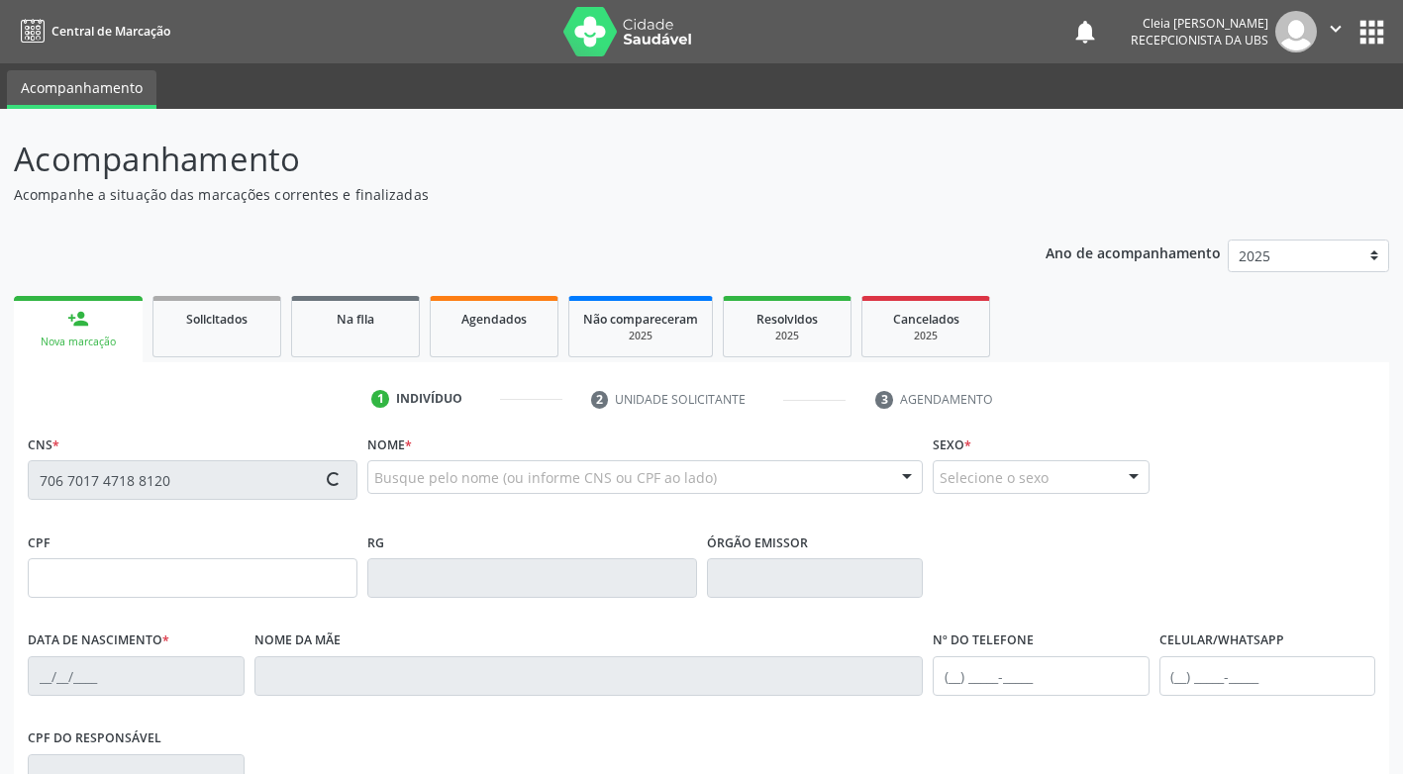
type input "Maria Madalena Lopes de Carvalho"
type input "(87) 99961-9083"
type input "249.021.874-34"
type input "155"
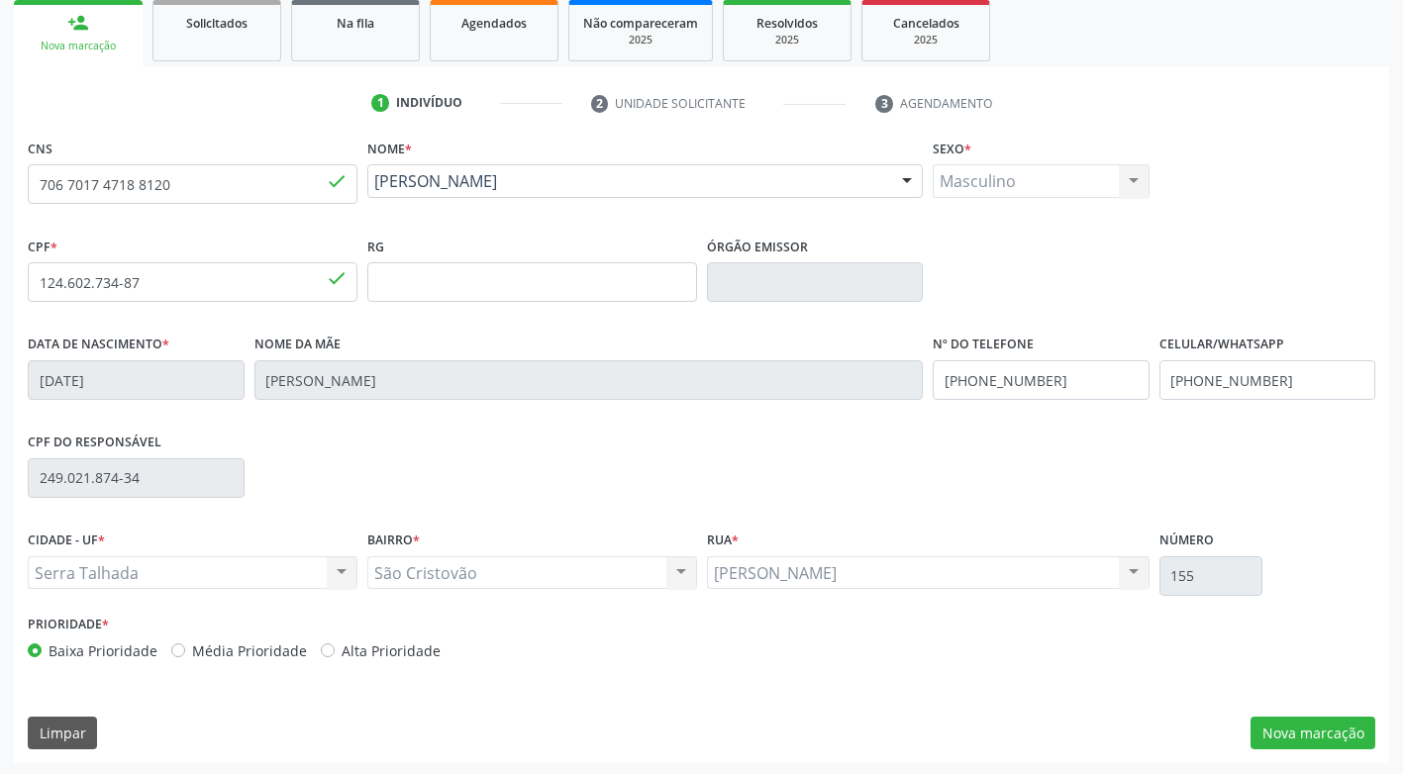
scroll to position [299, 0]
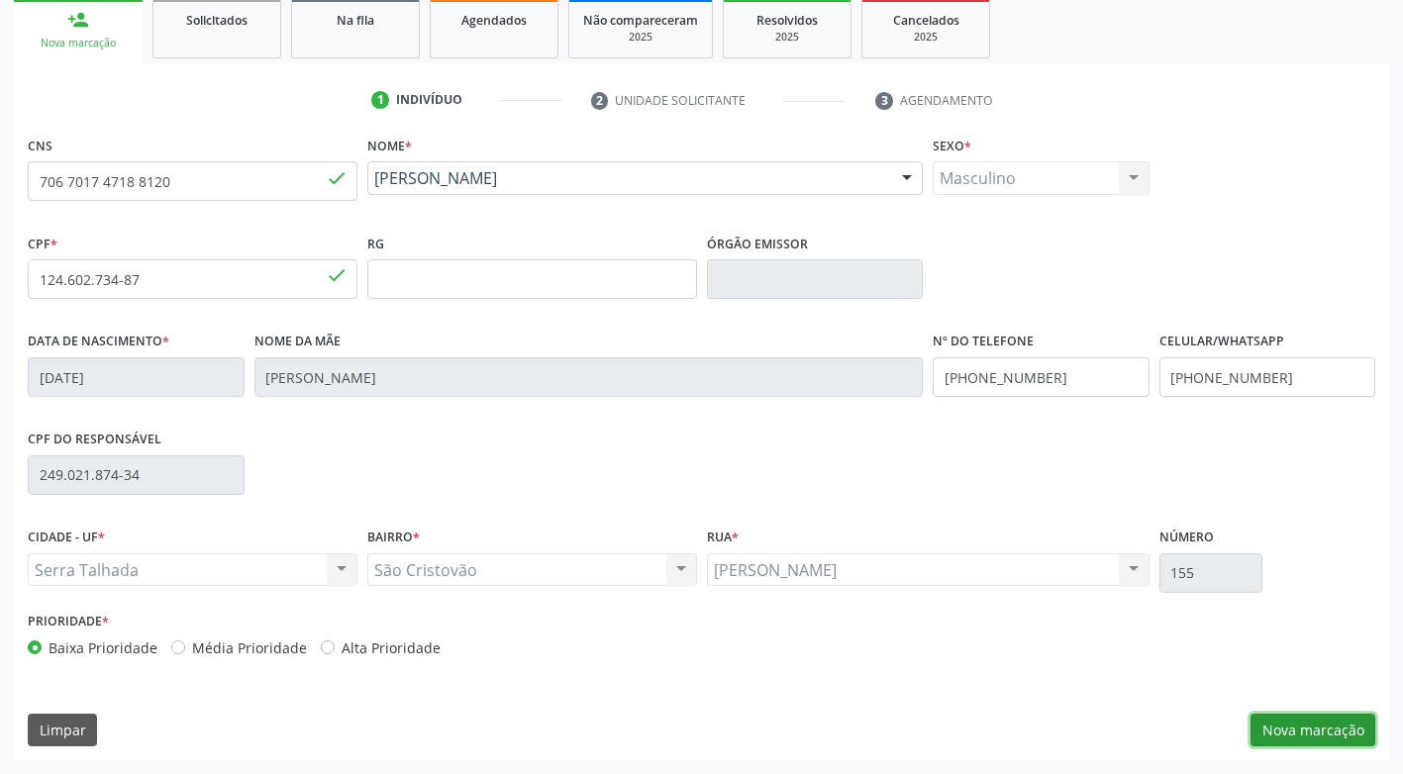
click at [1306, 732] on button "Nova marcação" at bounding box center [1312, 731] width 125 height 34
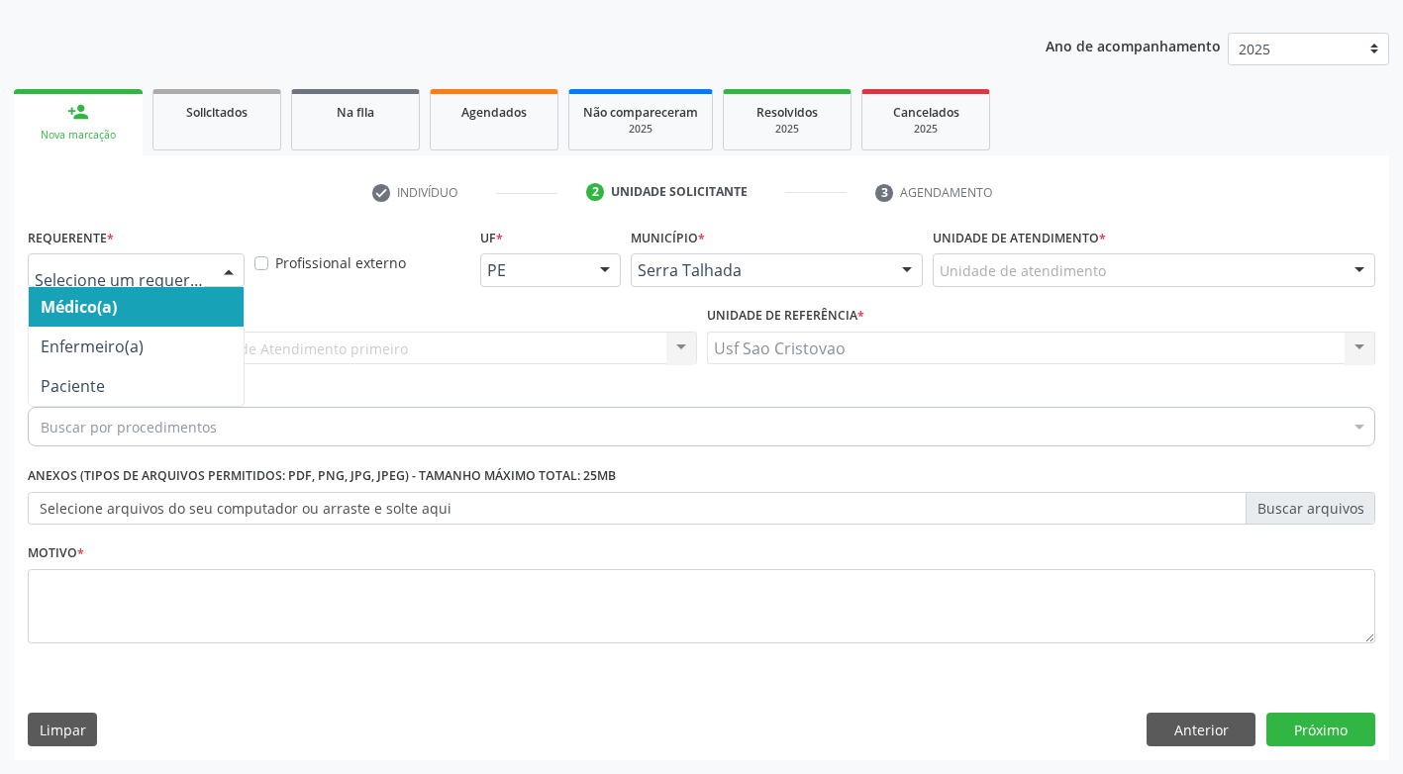
click at [222, 279] on div at bounding box center [229, 271] width 30 height 34
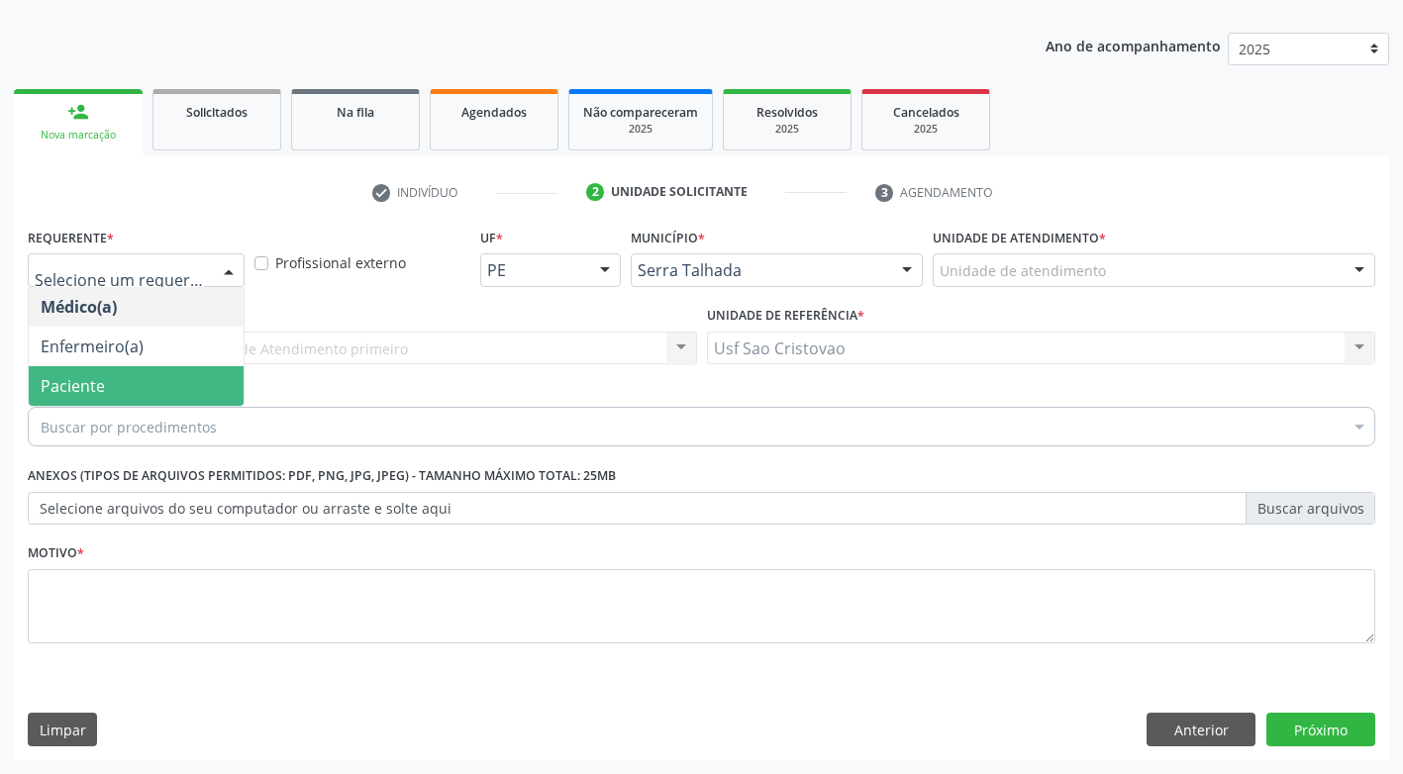
click at [203, 378] on span "Paciente" at bounding box center [136, 386] width 215 height 40
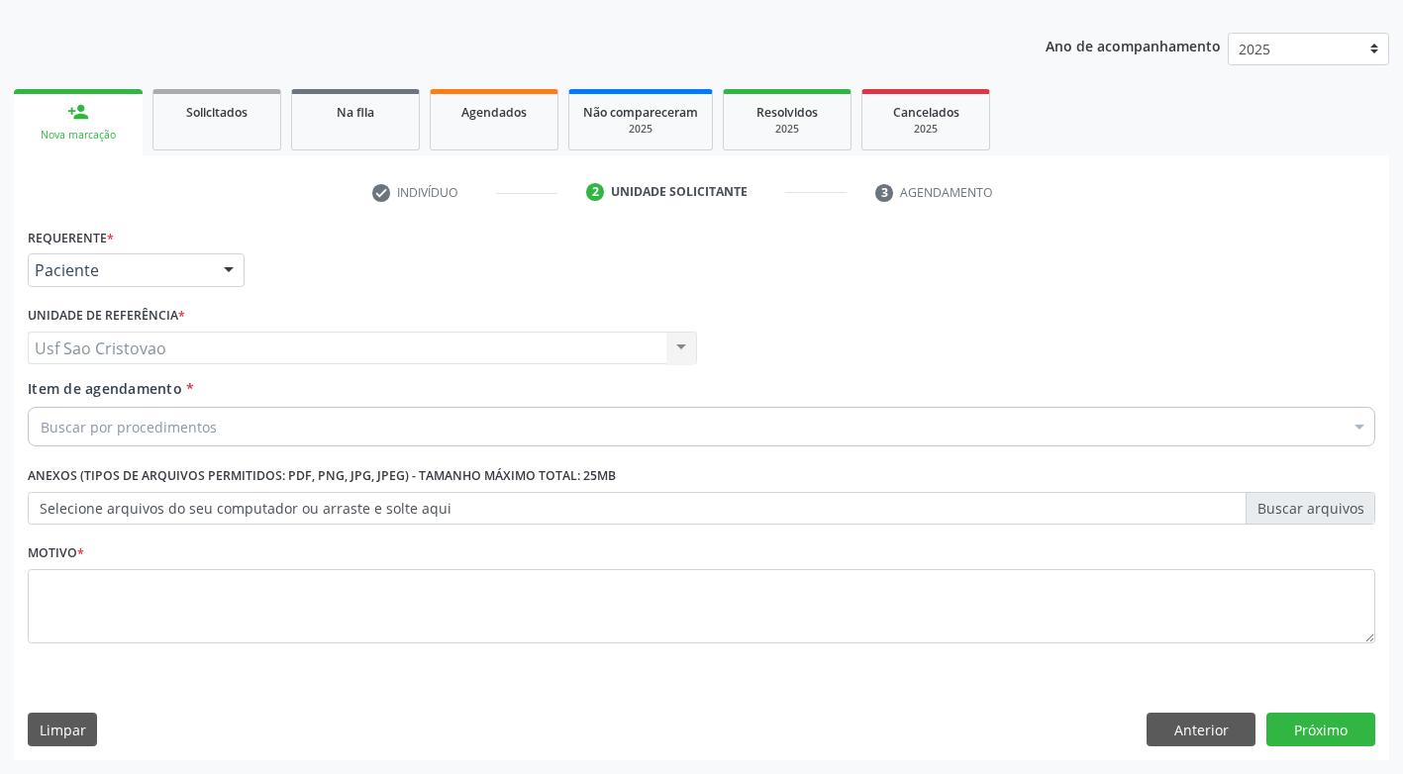
click at [219, 418] on div "Buscar por procedimentos" at bounding box center [701, 427] width 1347 height 40
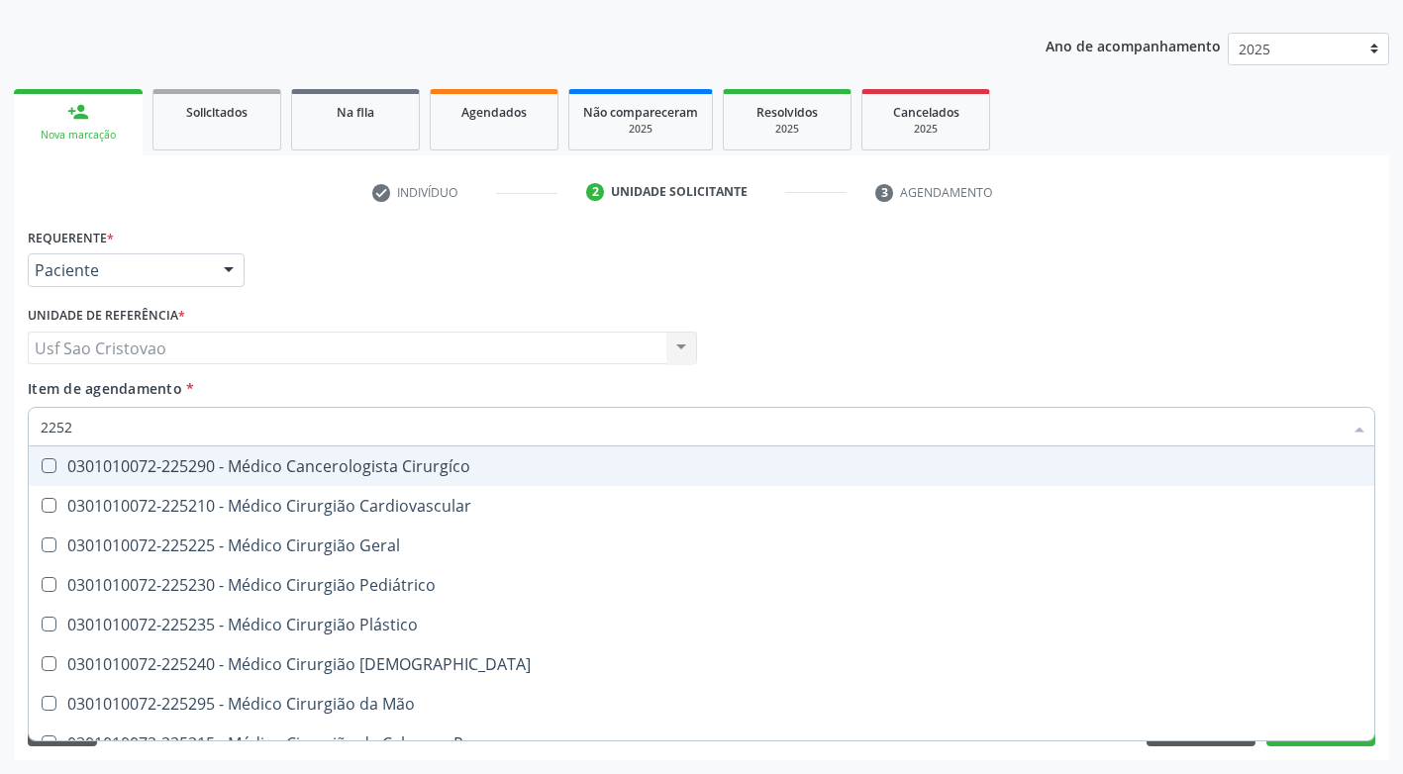
type input "22527"
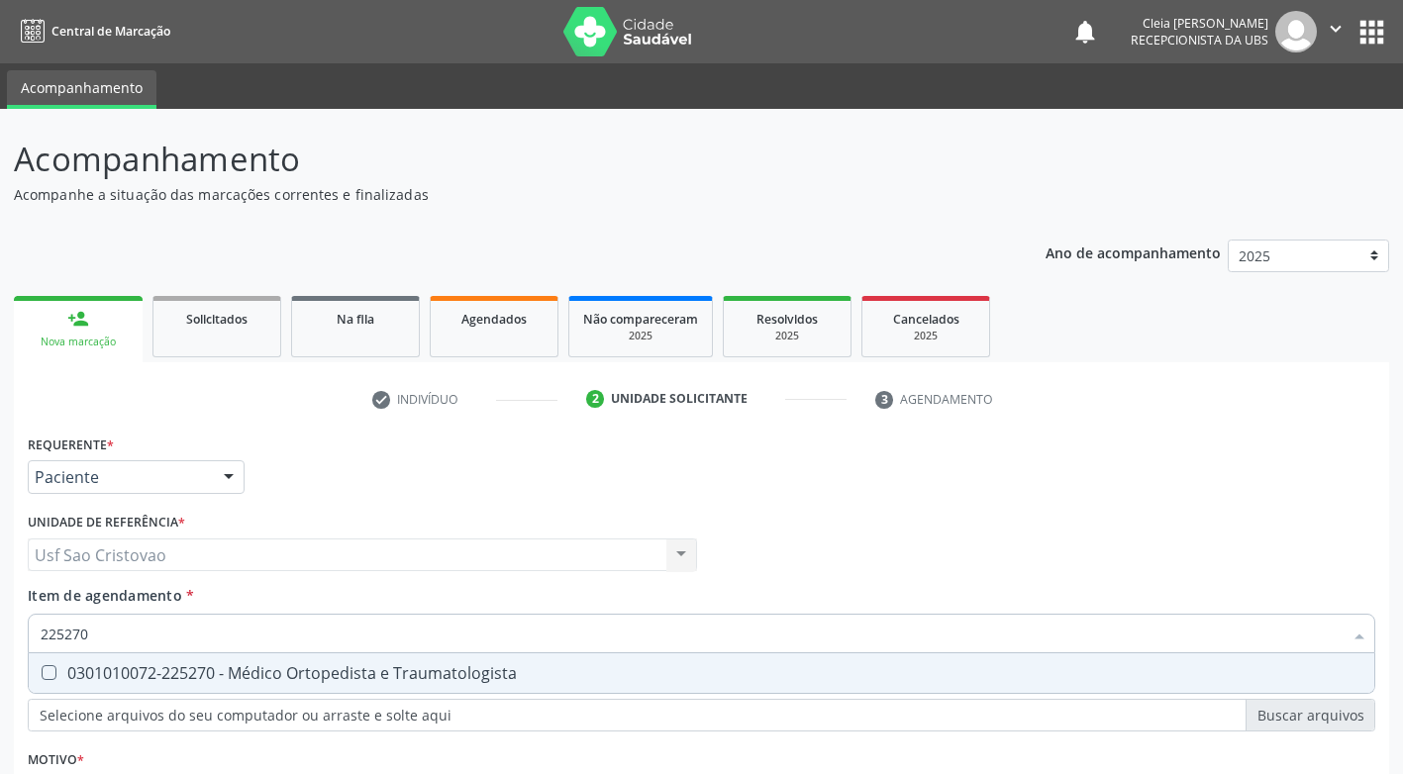
scroll to position [207, 0]
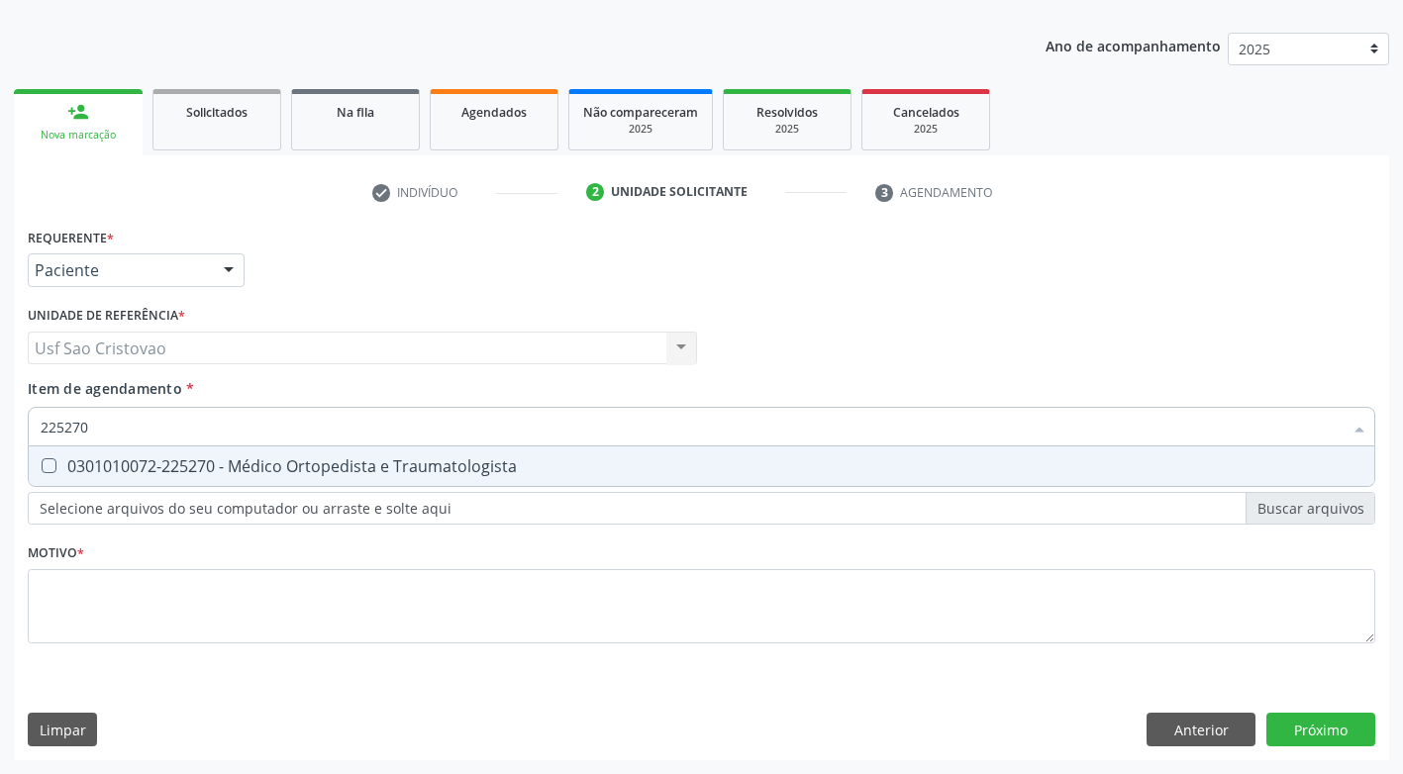
click at [46, 471] on Traumatologista at bounding box center [49, 465] width 15 height 15
click at [42, 471] on Traumatologista "checkbox" at bounding box center [35, 465] width 13 height 13
checkbox Traumatologista "true"
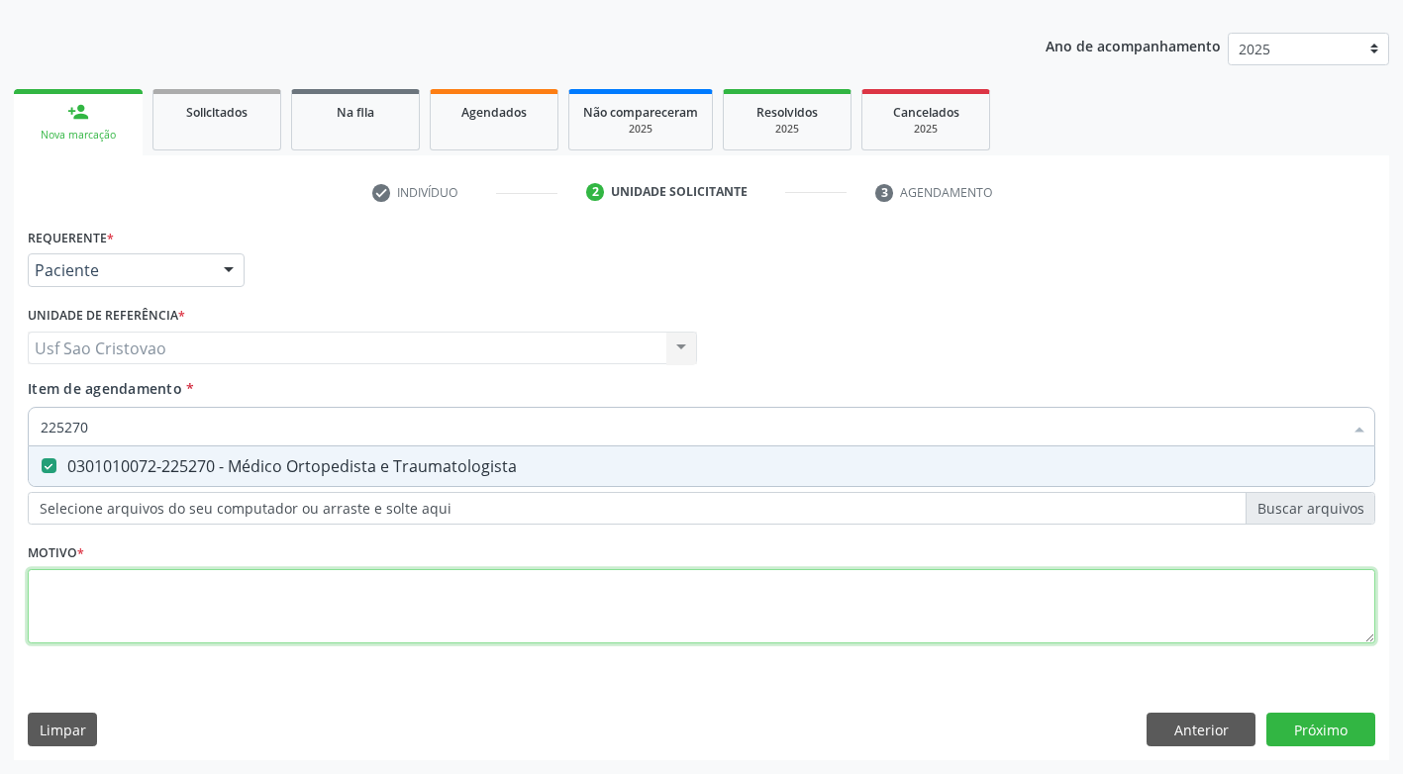
click at [116, 584] on div "Requerente * Paciente Médico(a) Enfermeiro(a) Paciente Nenhum resultado encontr…" at bounding box center [701, 447] width 1347 height 448
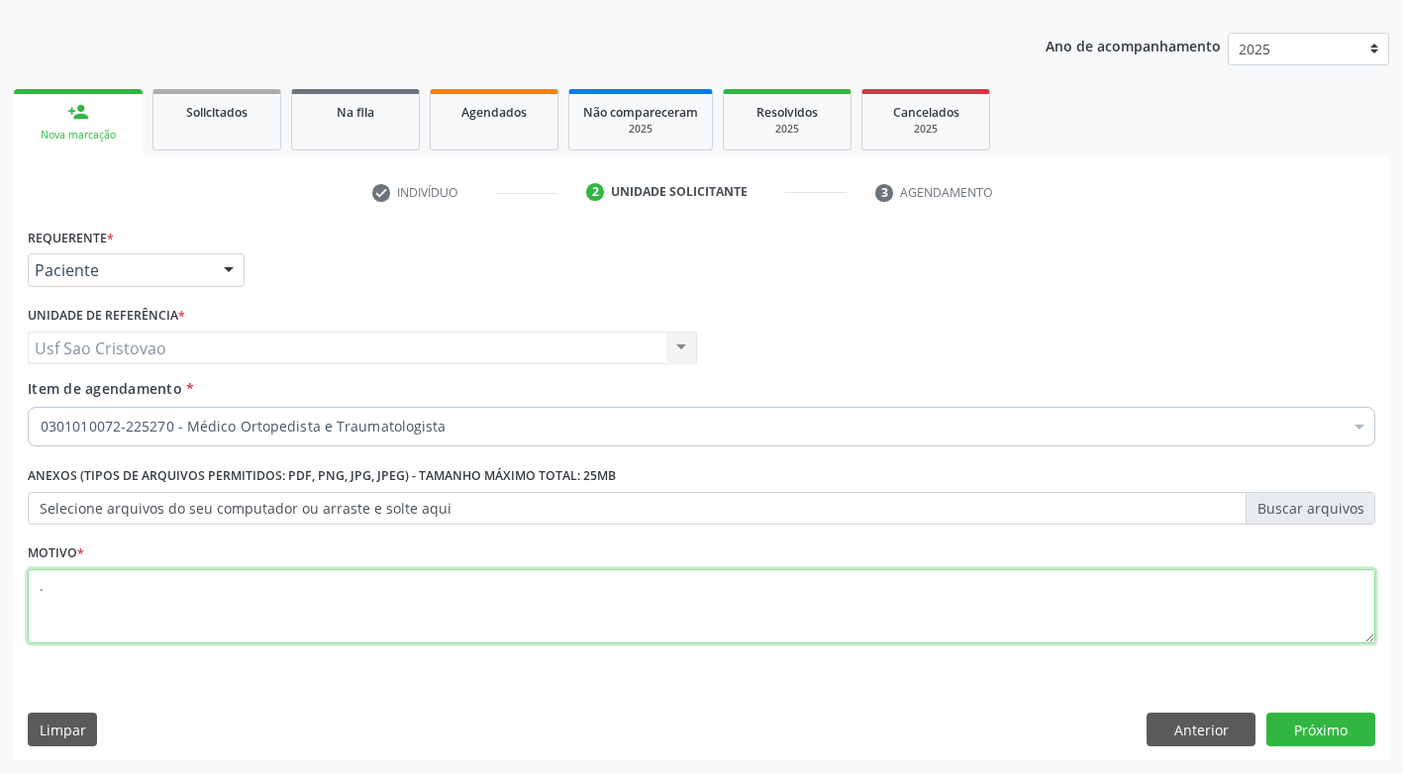
type textarea "."
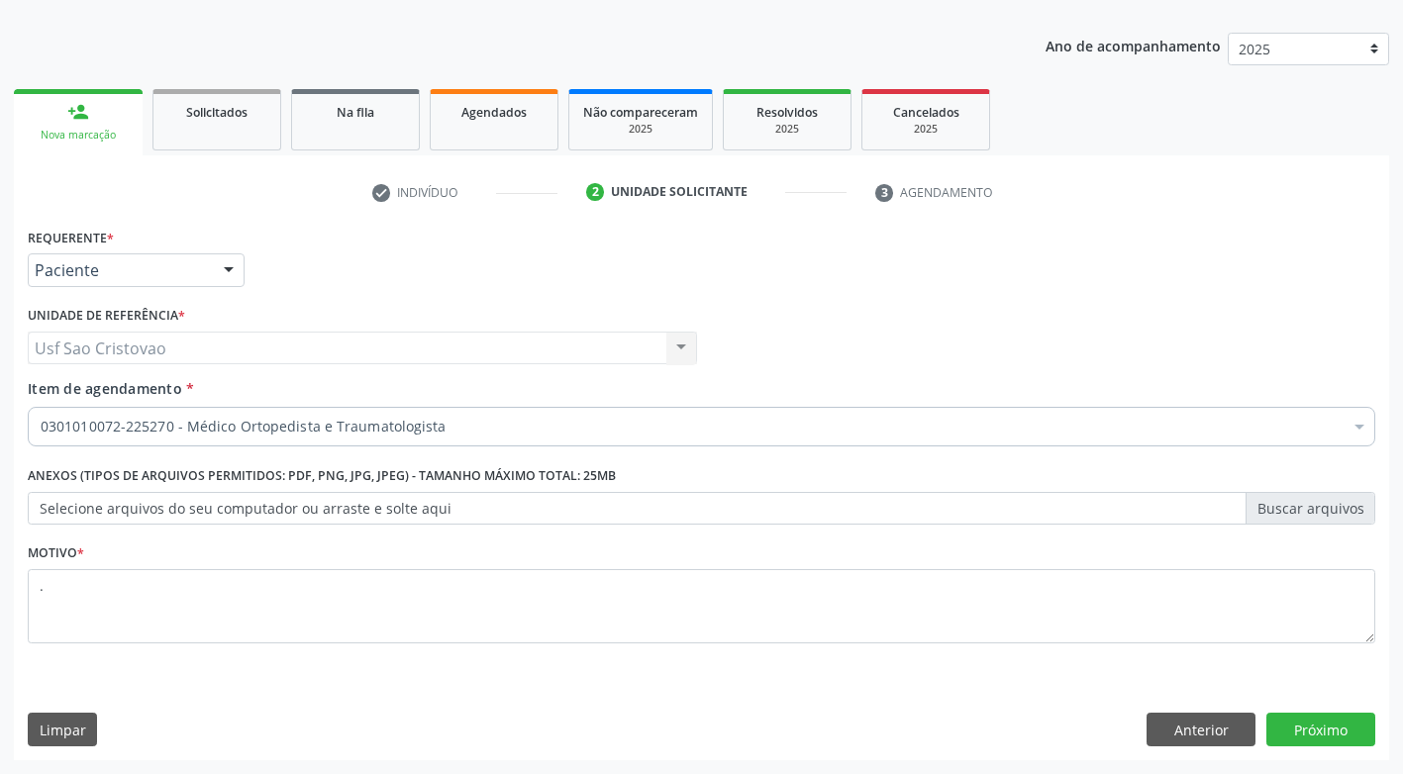
click at [455, 704] on div "Requerente * Paciente Médico(a) Enfermeiro(a) Paciente Nenhum resultado encontr…" at bounding box center [701, 492] width 1375 height 538
click at [1311, 737] on button "Próximo" at bounding box center [1320, 730] width 109 height 34
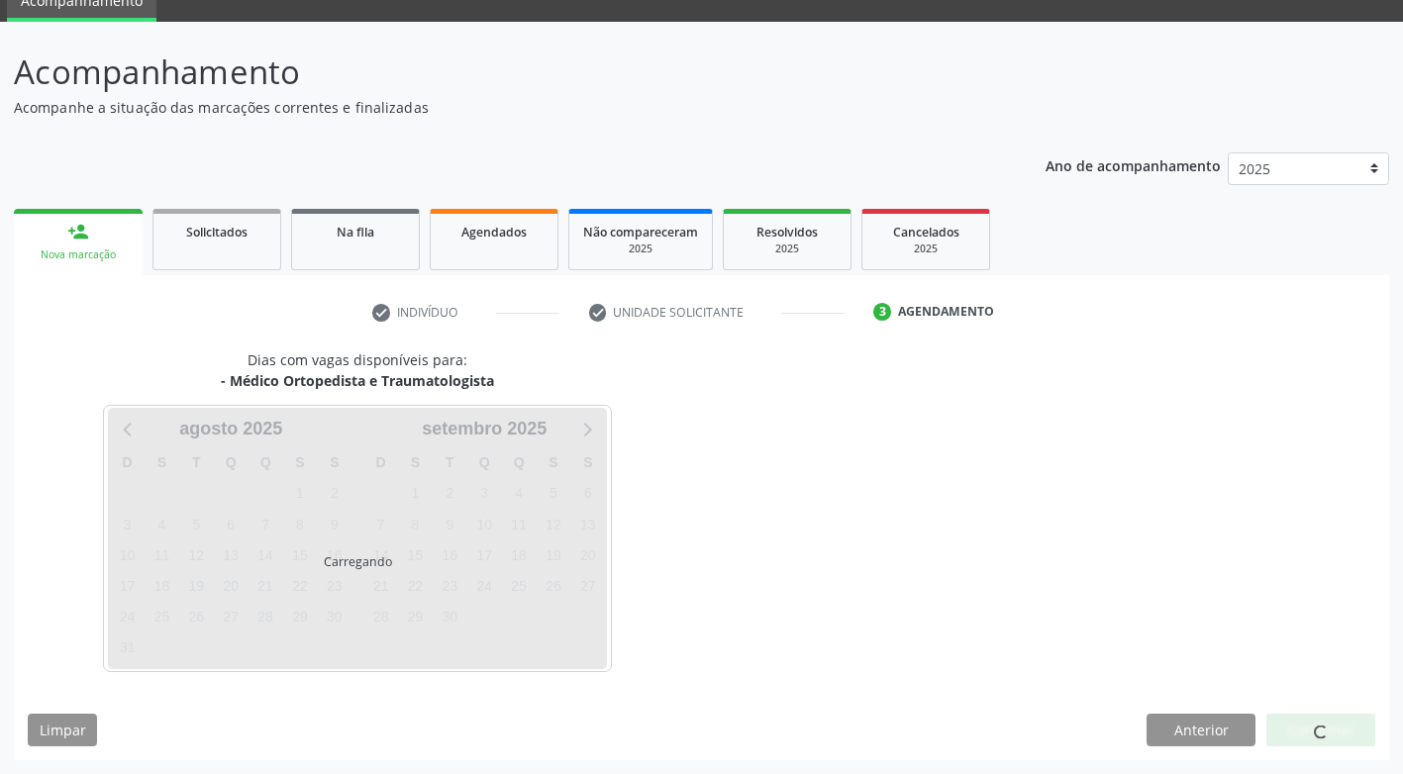
scroll to position [87, 0]
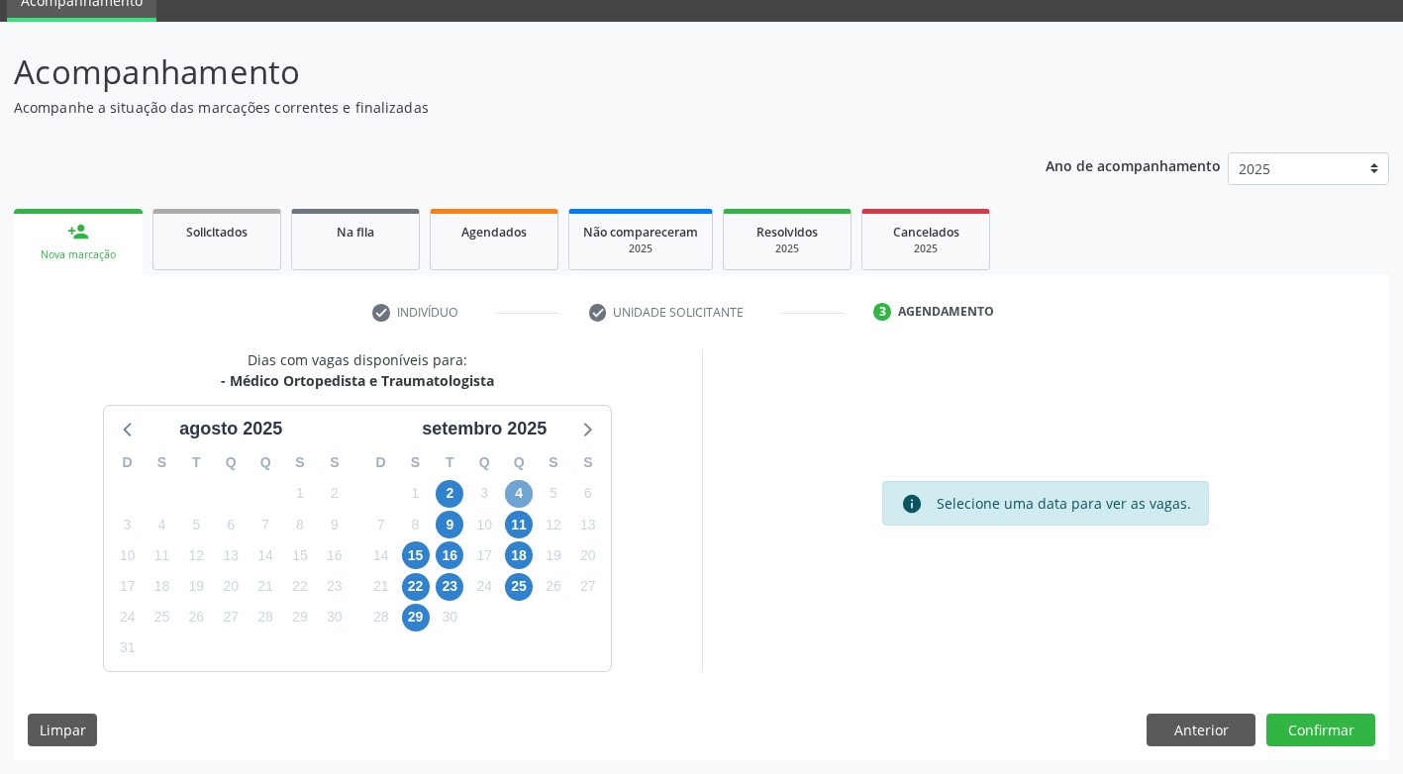
click at [519, 498] on span "4" at bounding box center [519, 494] width 28 height 28
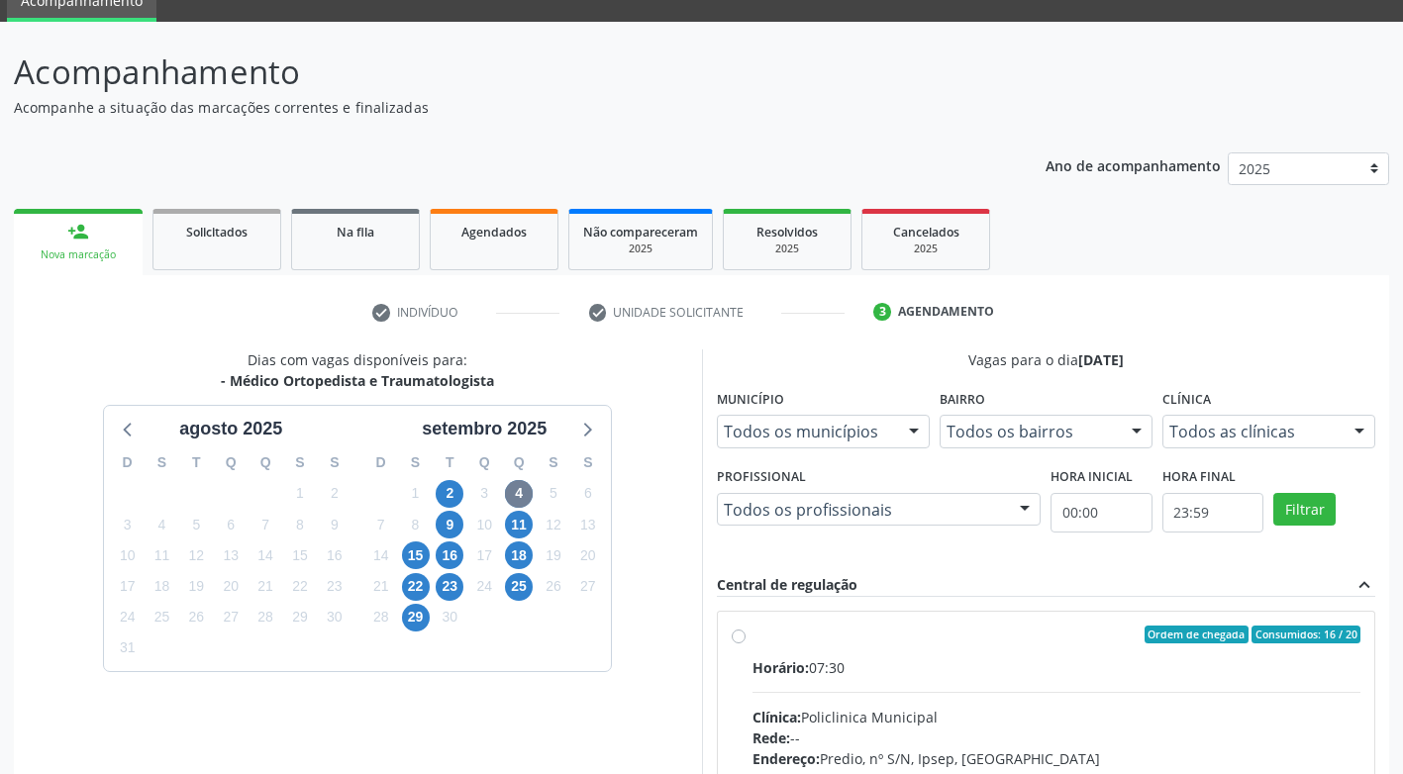
click at [739, 643] on div "Ordem de chegada Consumidos: 16 / 20 Horário: 07:30 Clínica: Policlinica Munici…" at bounding box center [1047, 778] width 630 height 304
radio input "true"
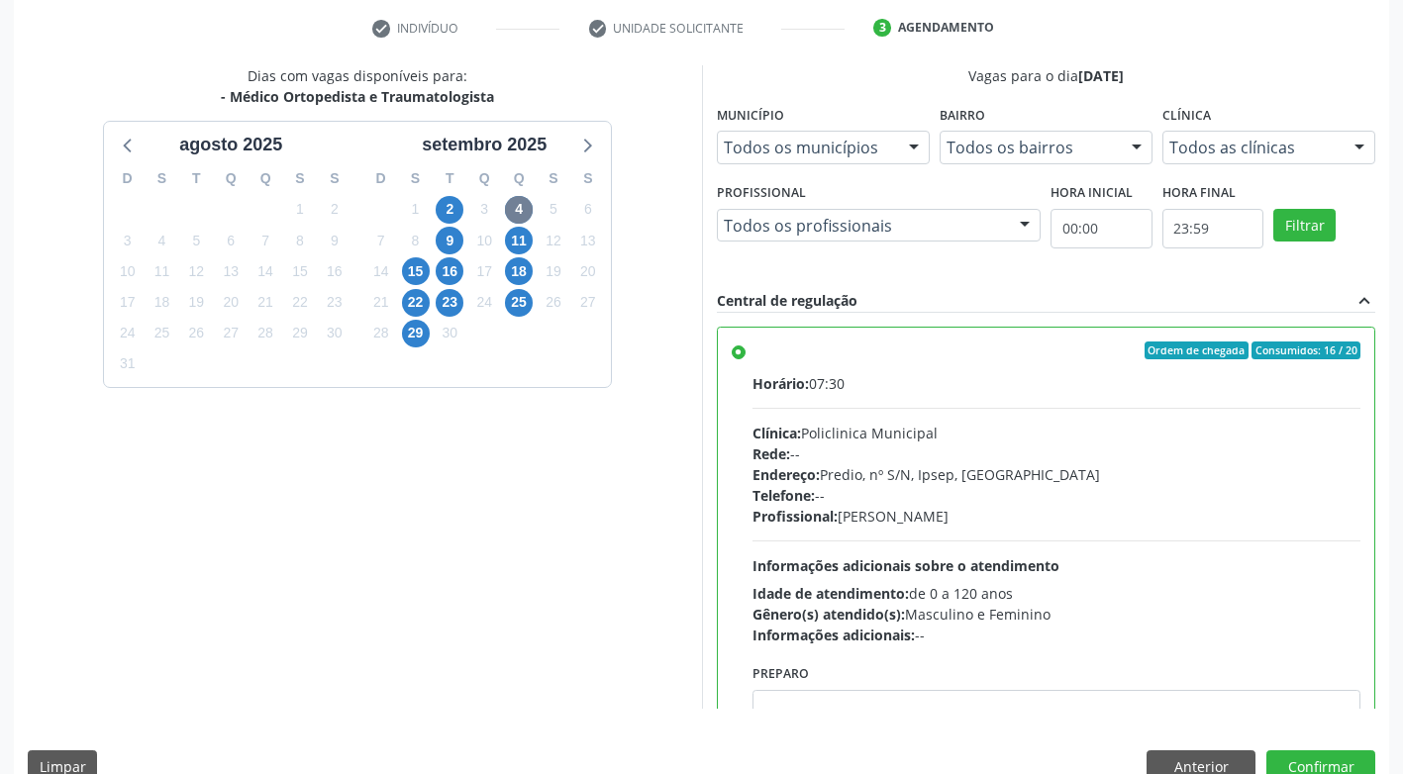
scroll to position [409, 0]
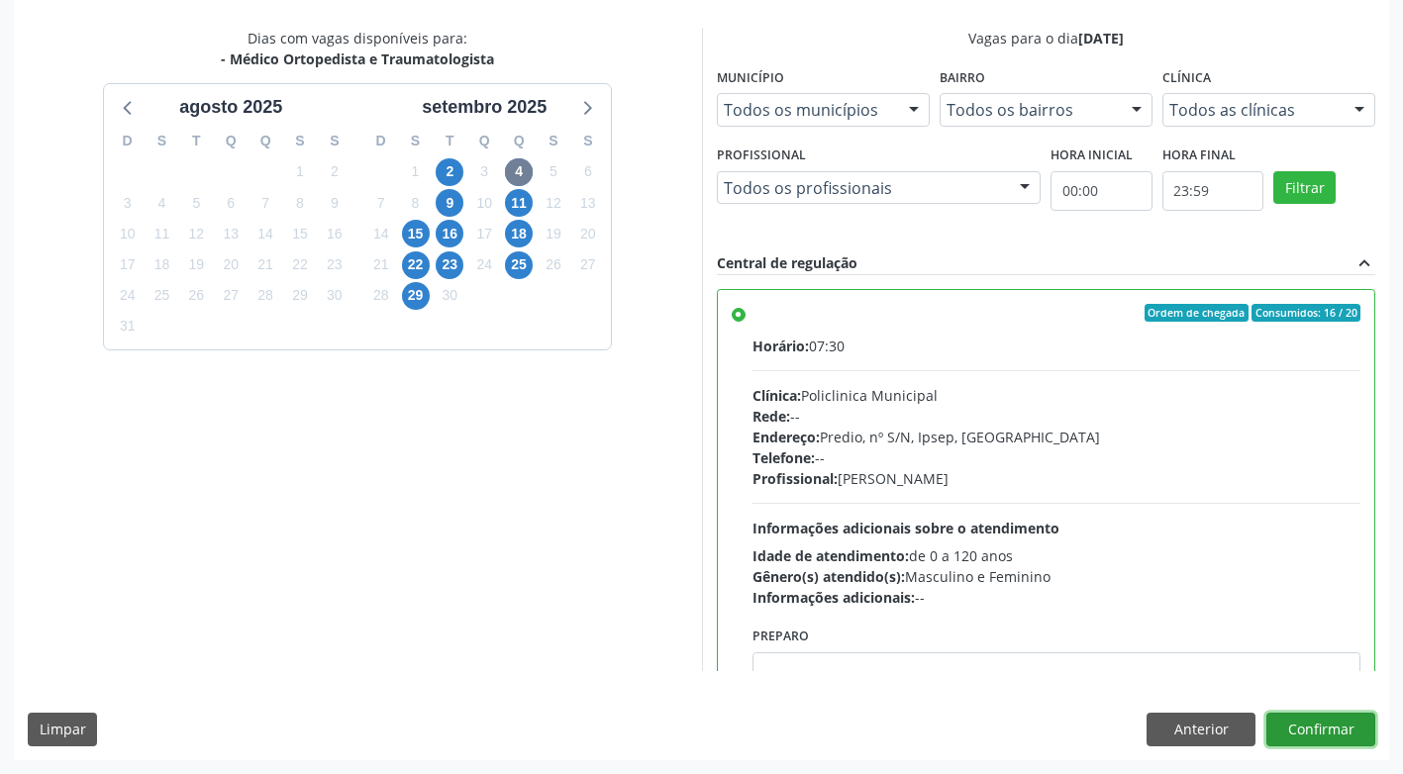
click at [1336, 725] on button "Confirmar" at bounding box center [1320, 730] width 109 height 34
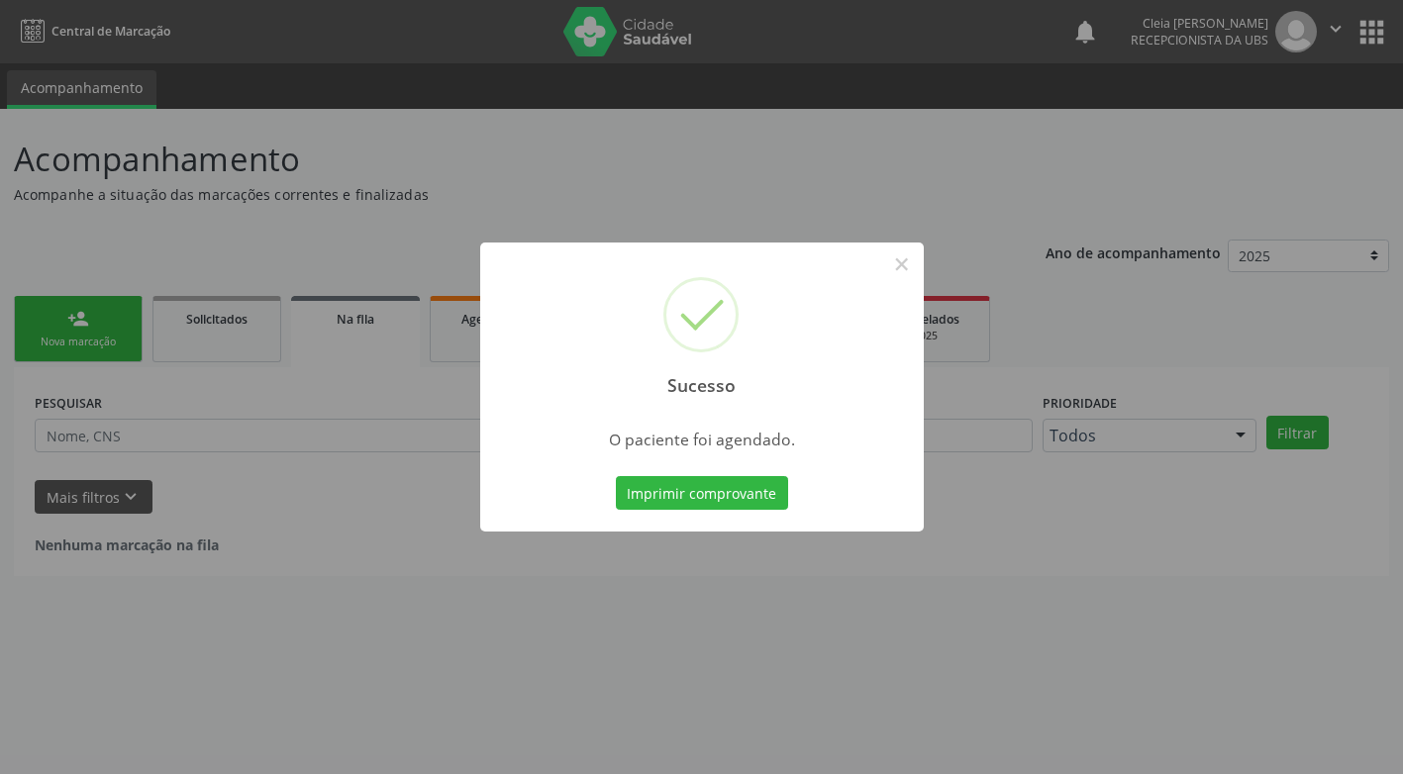
scroll to position [0, 0]
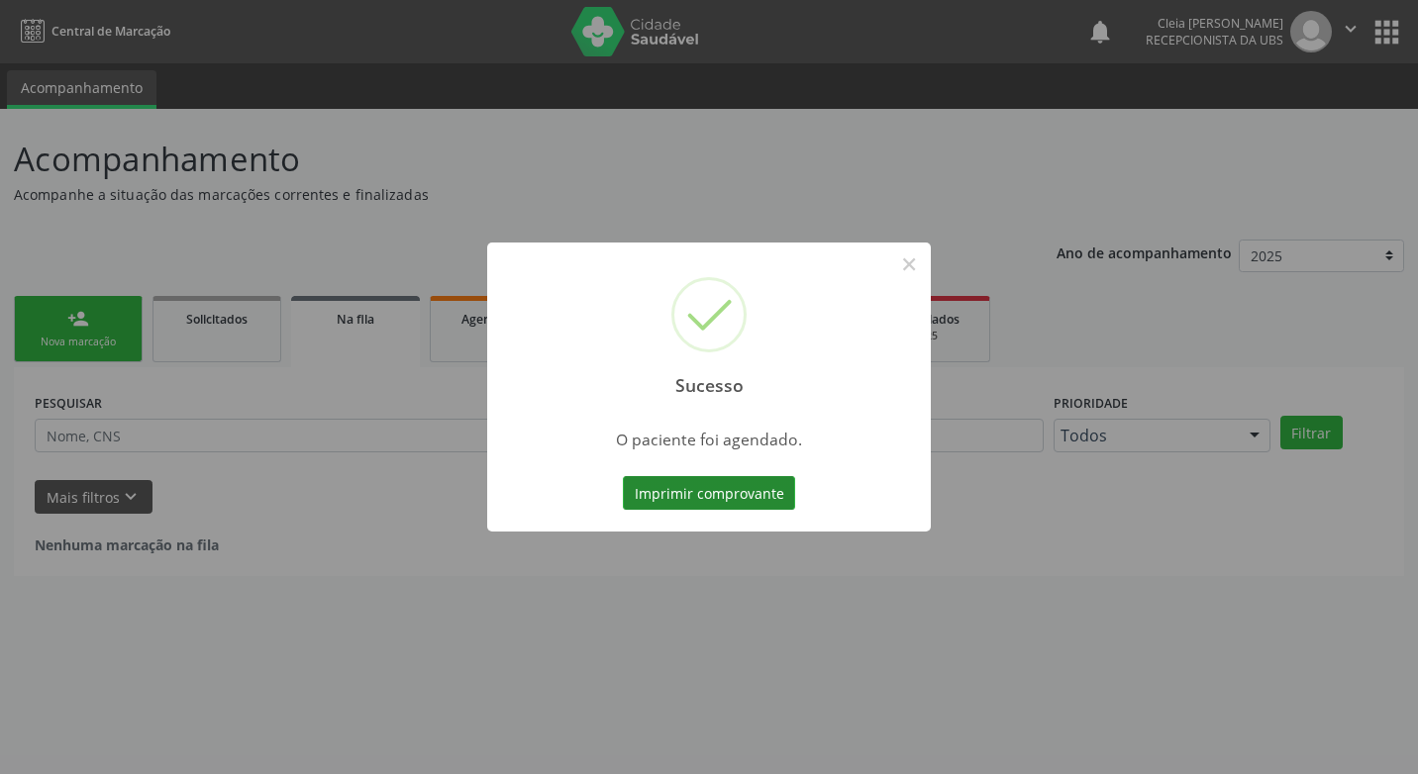
click at [722, 497] on button "Imprimir comprovante" at bounding box center [709, 493] width 172 height 34
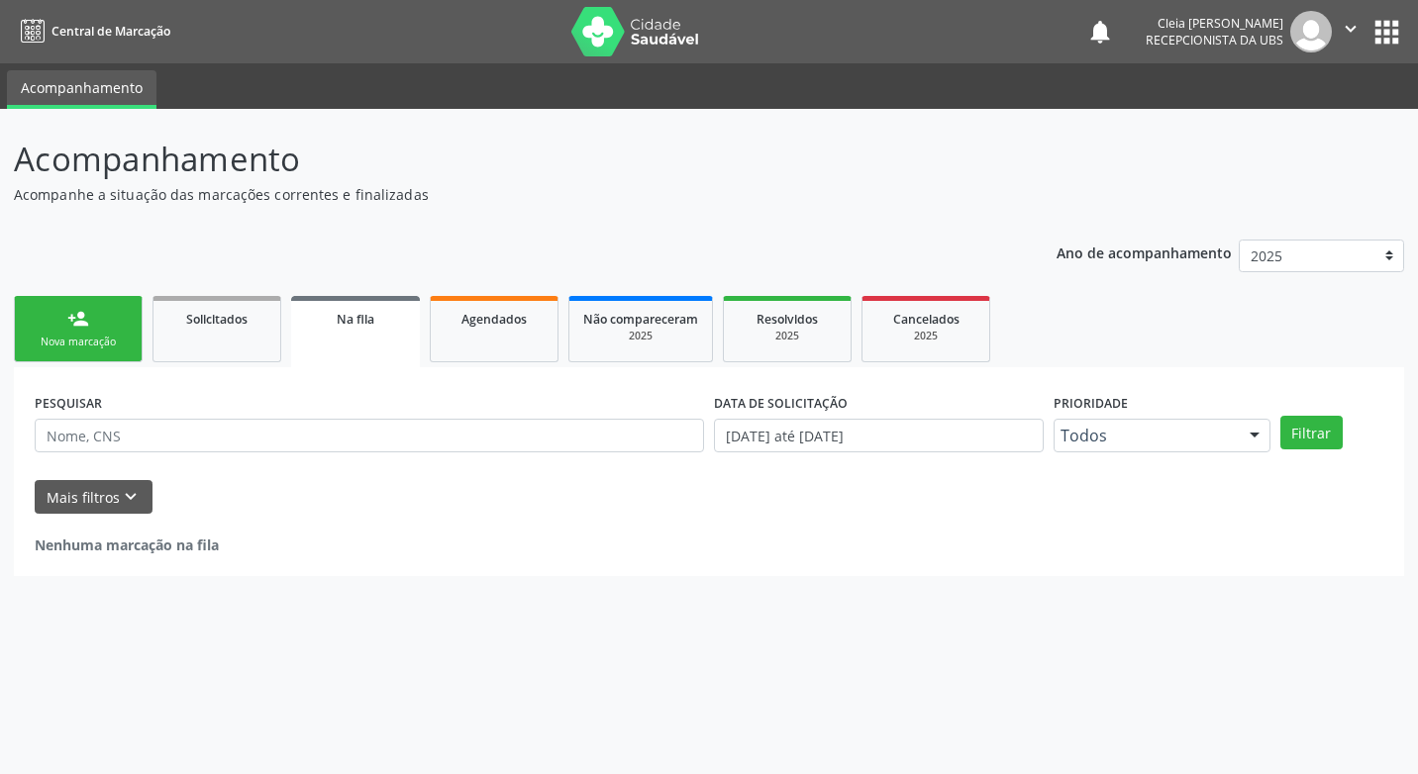
click at [71, 315] on div "person_add" at bounding box center [78, 319] width 22 height 22
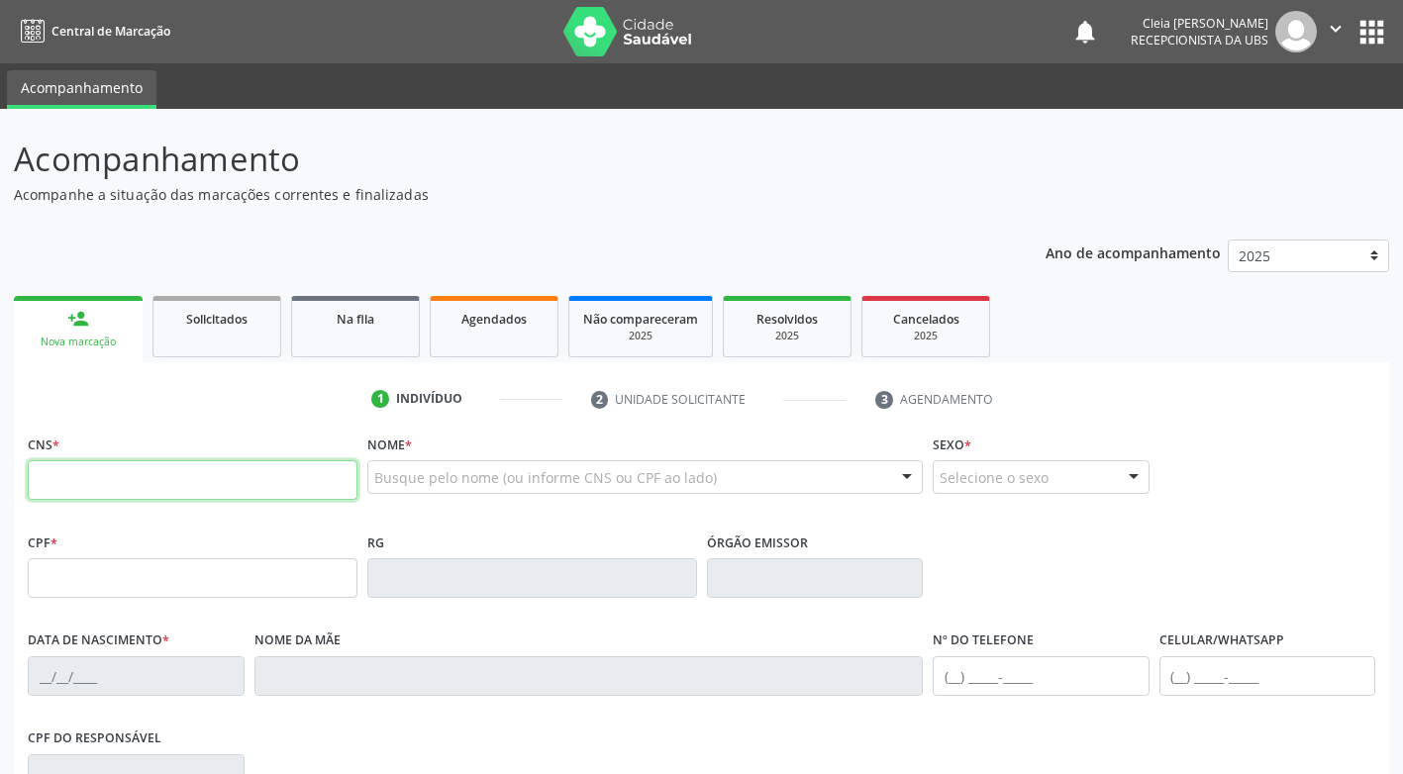
click at [78, 479] on input "text" at bounding box center [193, 480] width 330 height 40
paste input "705 8084 9569 2331"
type input "705 8084 9569 2331"
type input "561.269.994-87"
type input "02/04/1955"
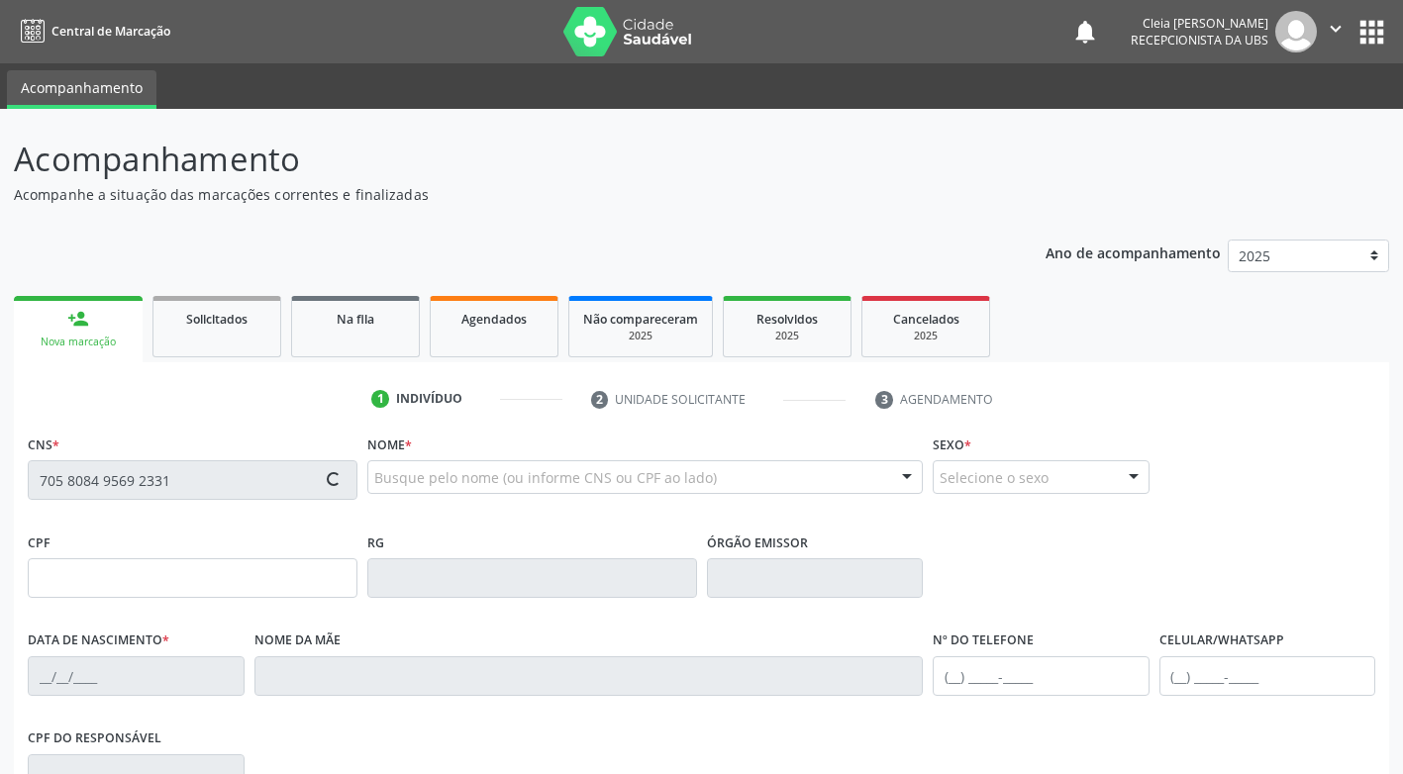
type input "Joaquina Maria de Lima"
type input "(87) 99935-2143"
type input "258"
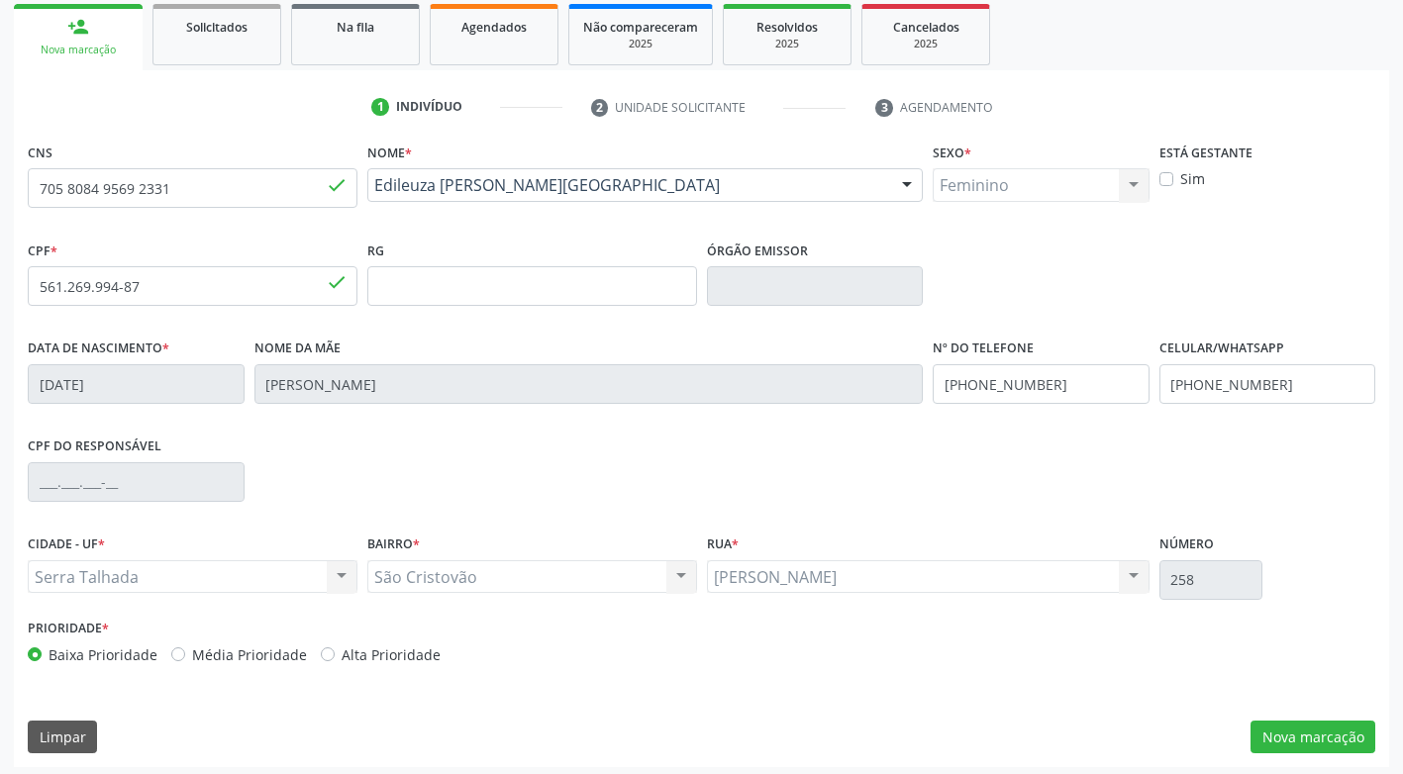
scroll to position [299, 0]
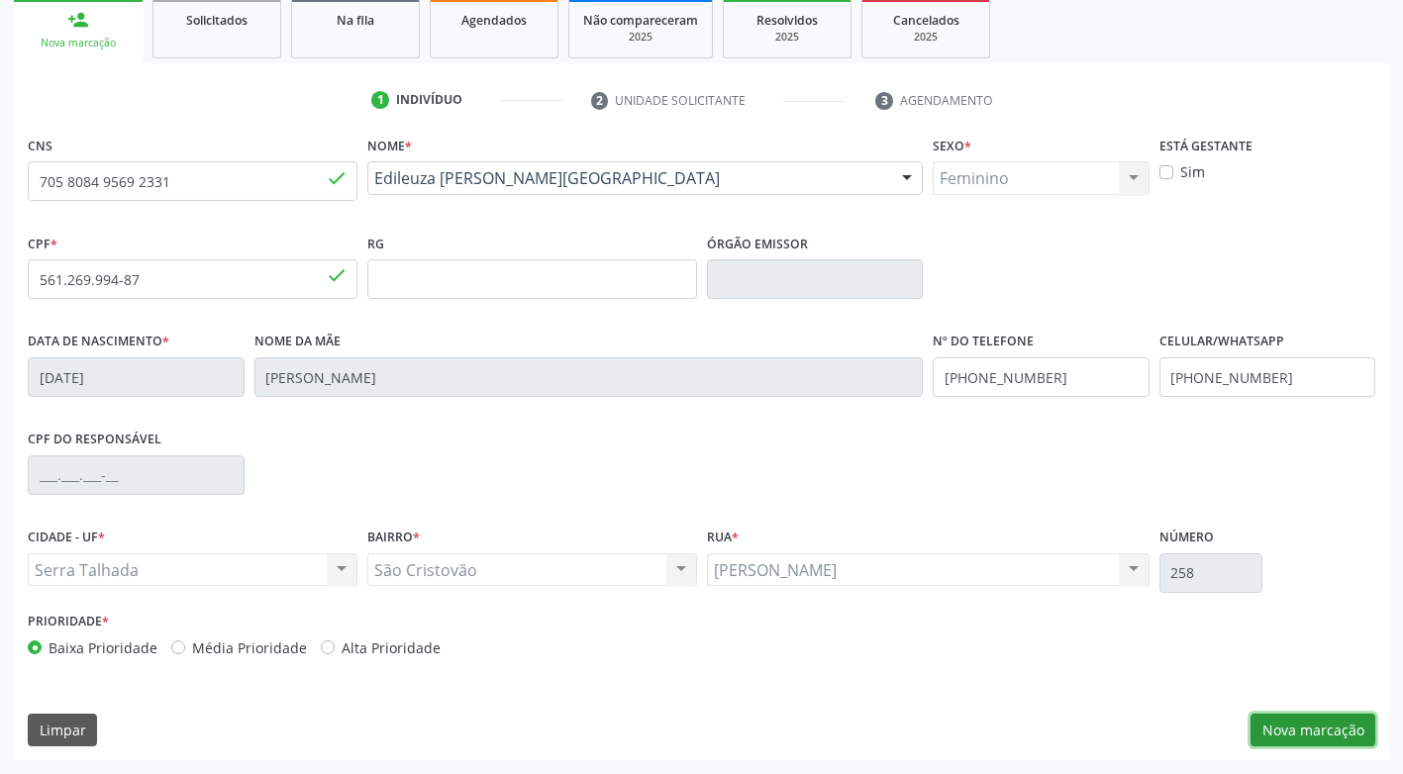
click at [1298, 734] on button "Nova marcação" at bounding box center [1312, 731] width 125 height 34
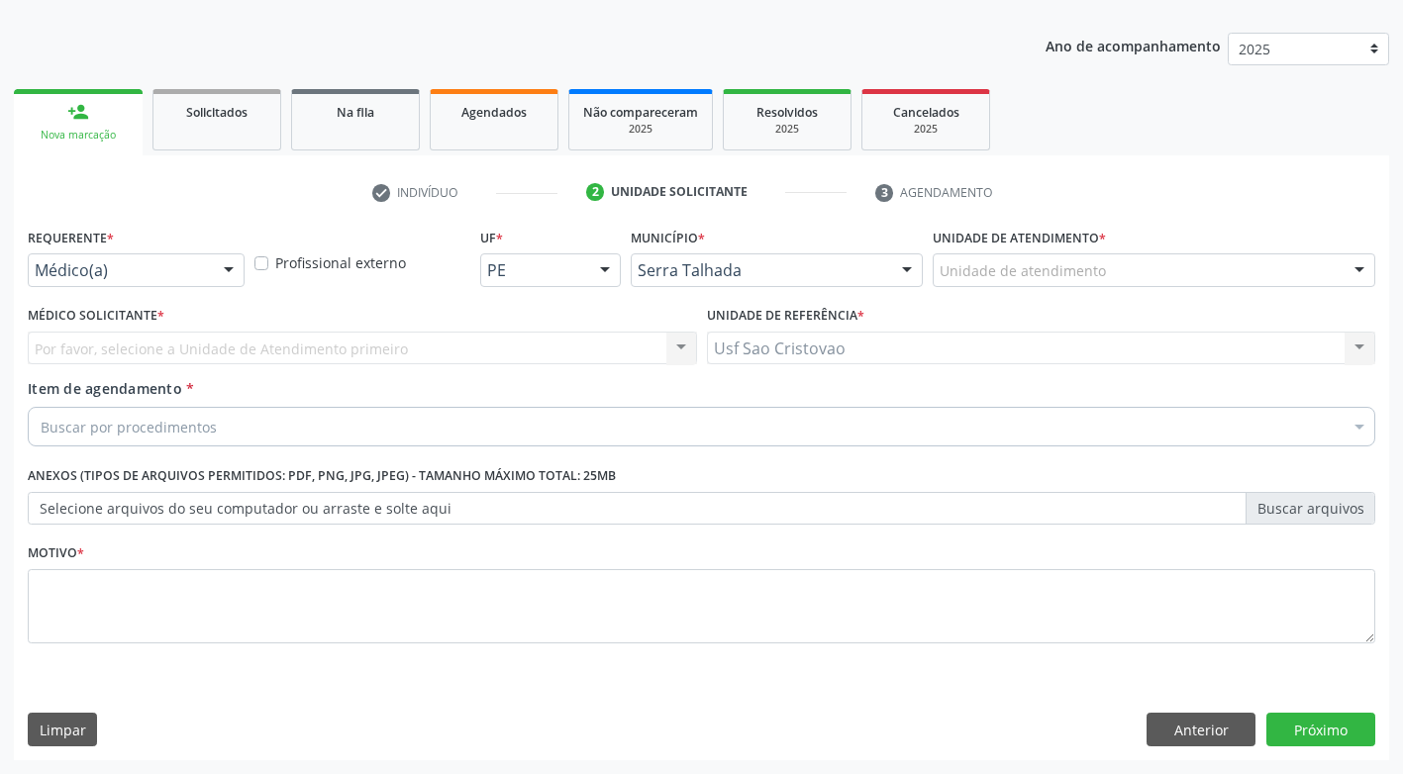
scroll to position [207, 0]
click at [237, 265] on div at bounding box center [229, 271] width 30 height 34
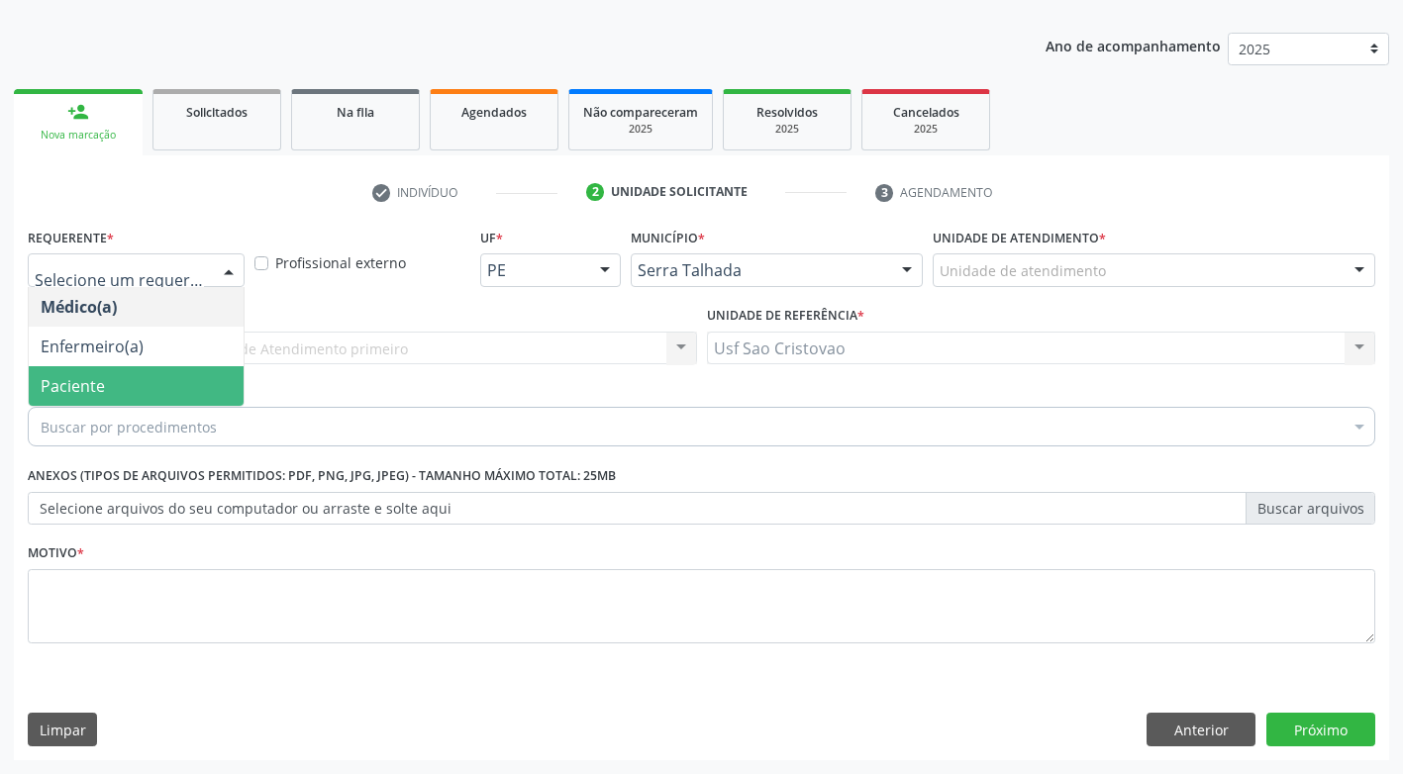
click at [132, 387] on span "Paciente" at bounding box center [136, 386] width 215 height 40
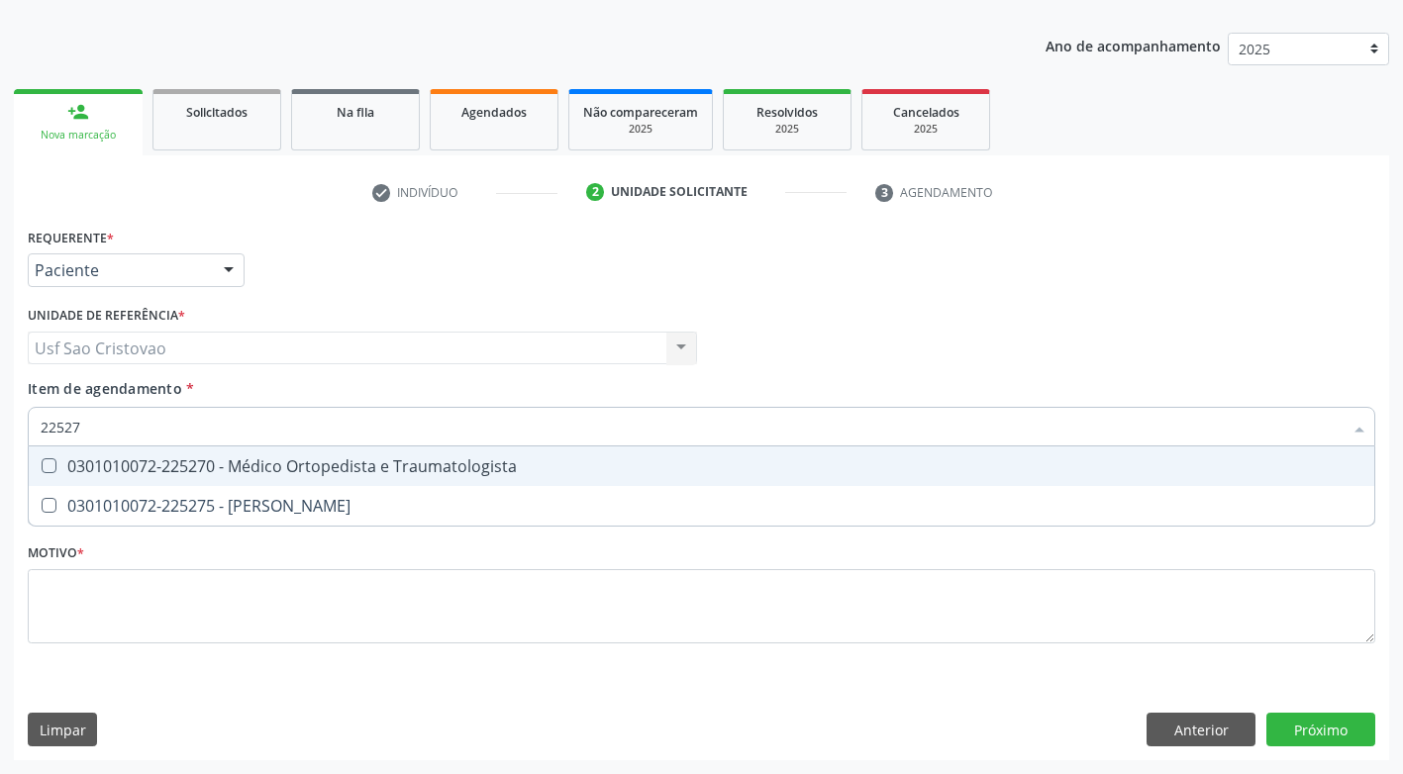
type input "225270"
click at [50, 463] on Traumatologista at bounding box center [49, 465] width 15 height 15
click at [42, 463] on Traumatologista "checkbox" at bounding box center [35, 465] width 13 height 13
checkbox Traumatologista "true"
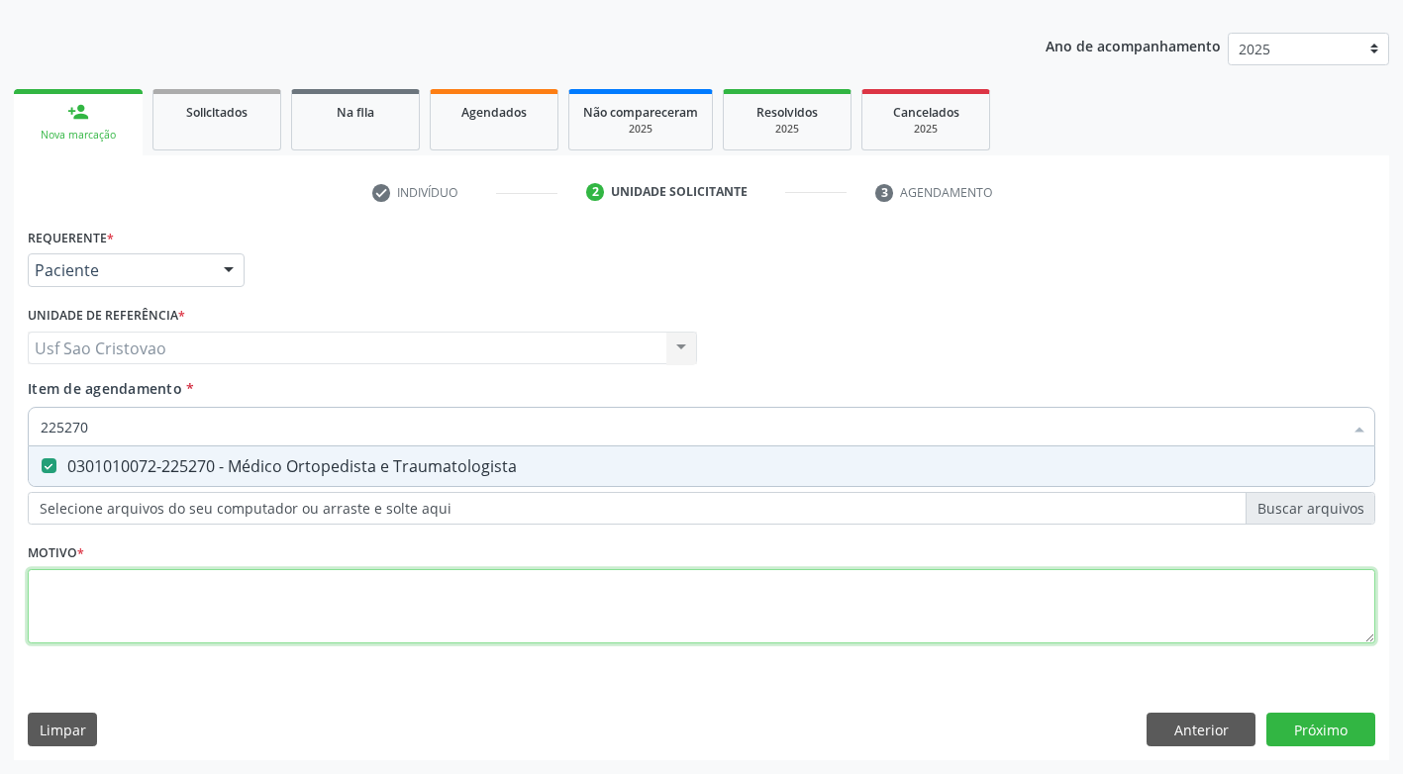
click at [163, 612] on div "Requerente * Paciente Médico(a) Enfermeiro(a) Paciente Nenhum resultado encontr…" at bounding box center [701, 447] width 1347 height 448
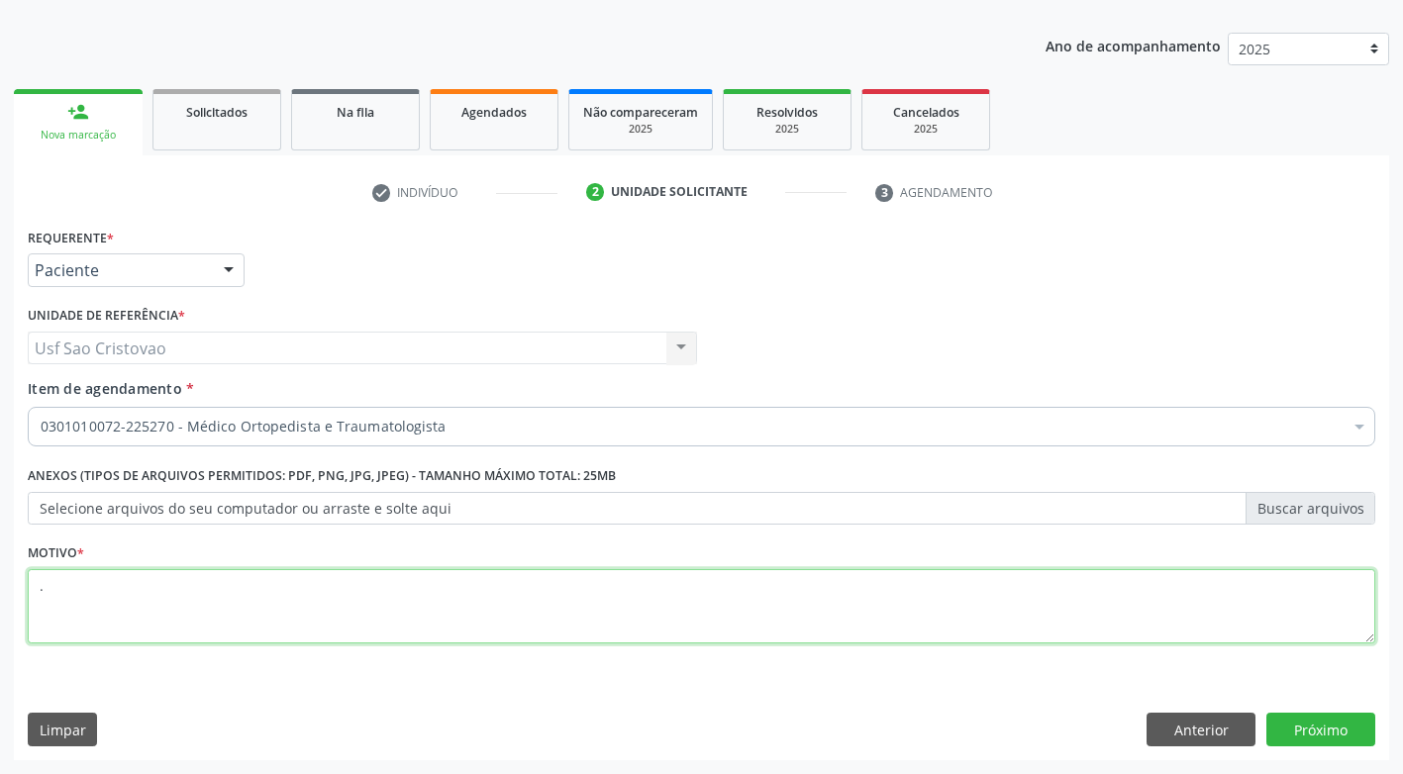
type textarea "."
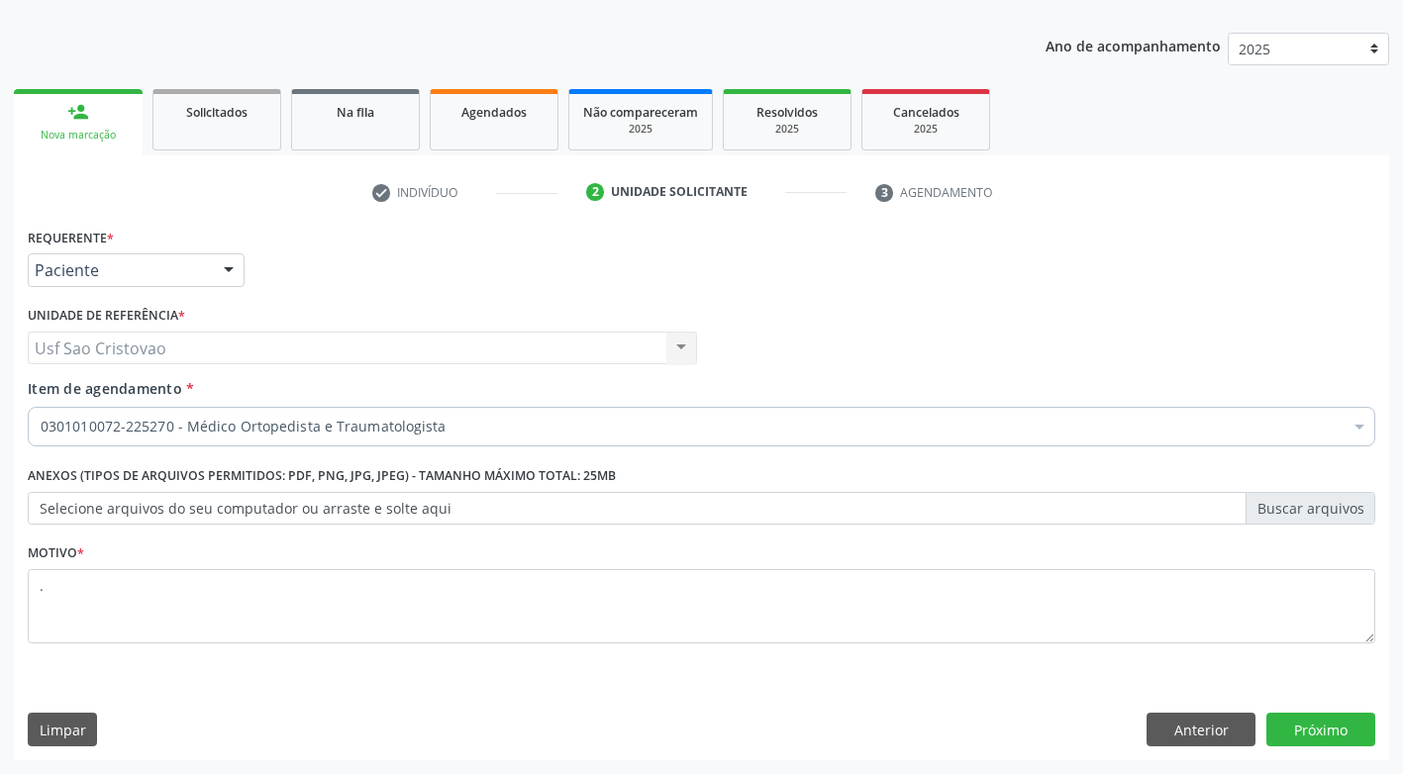
drag, startPoint x: 602, startPoint y: 735, endPoint x: 642, endPoint y: 666, distance: 79.5
click at [605, 735] on div "Limpar Anterior Próximo" at bounding box center [701, 730] width 1347 height 34
click at [1328, 732] on button "Próximo" at bounding box center [1320, 730] width 109 height 34
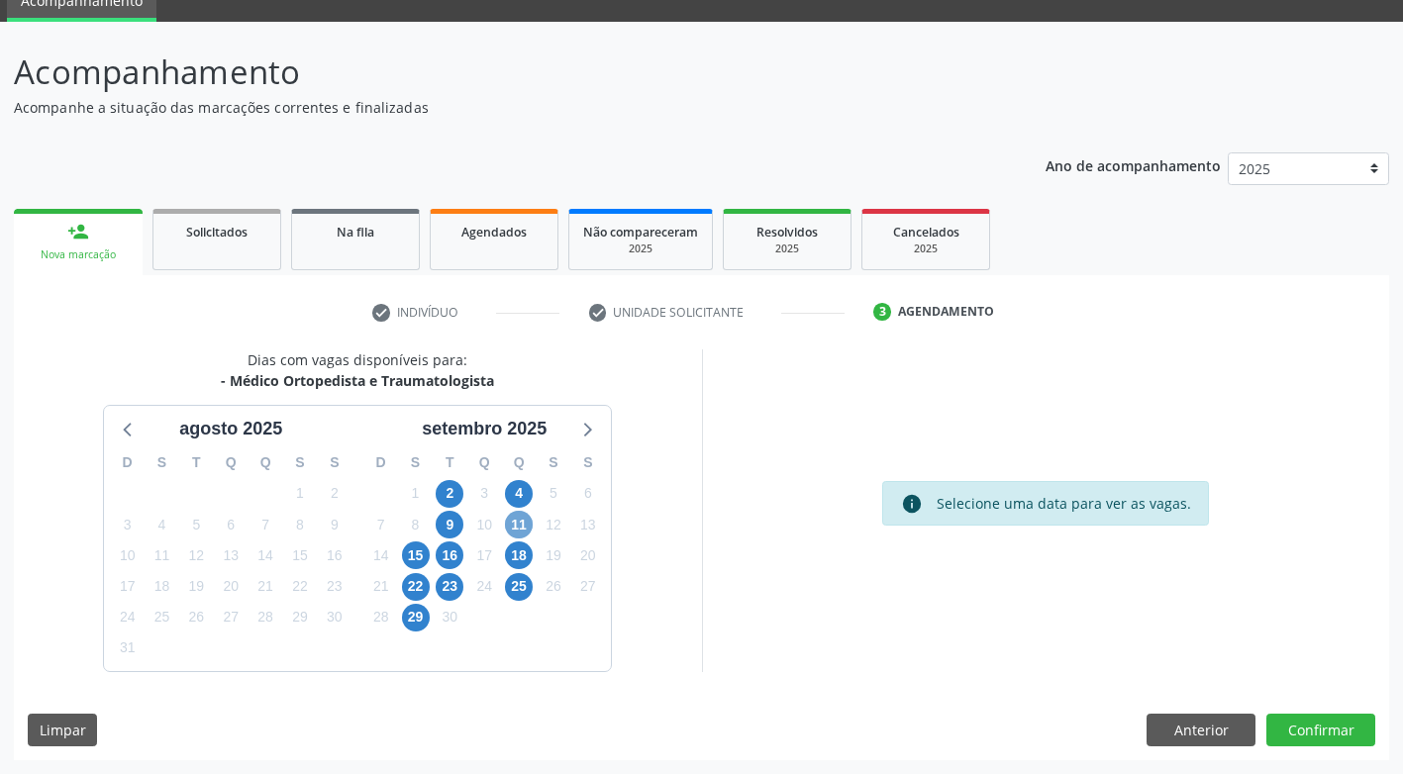
click at [523, 525] on span "11" at bounding box center [519, 525] width 28 height 28
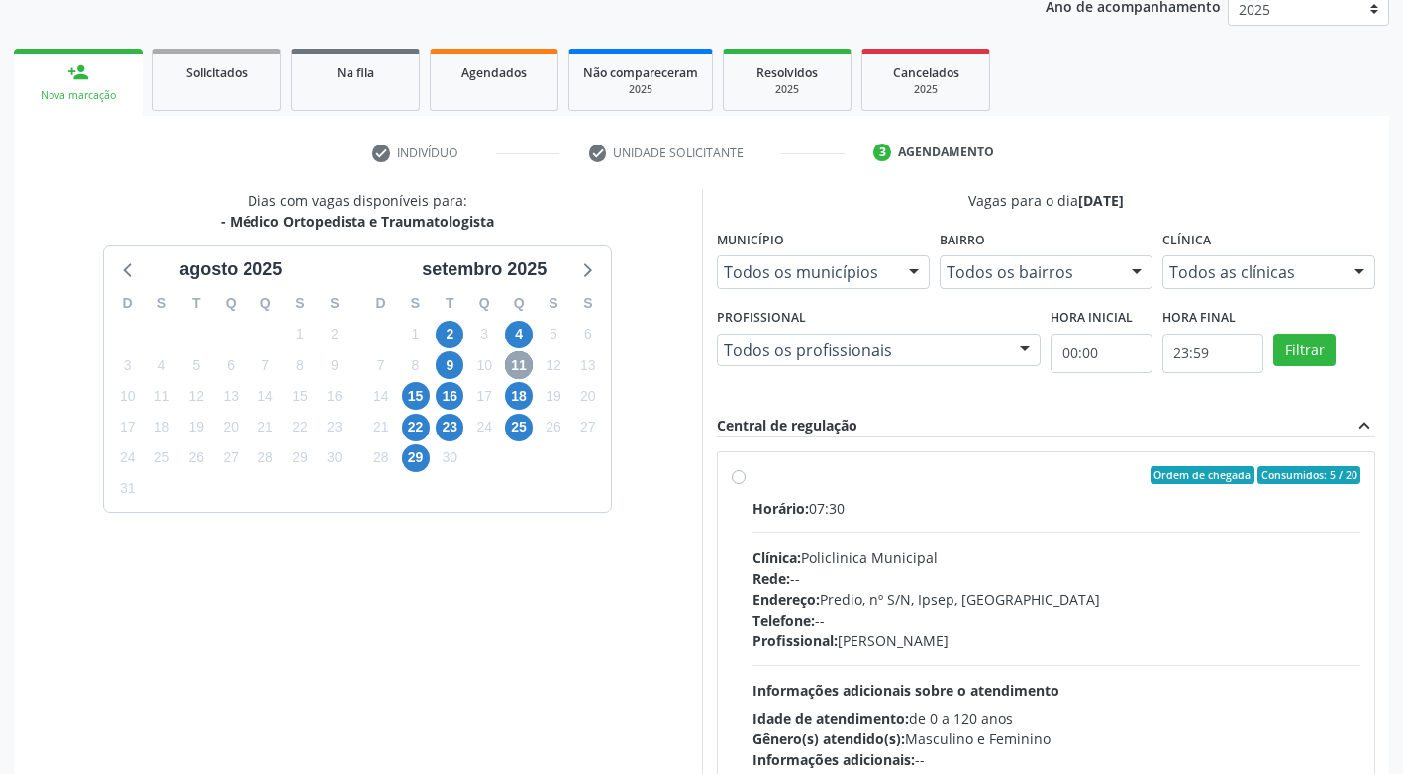
scroll to position [285, 0]
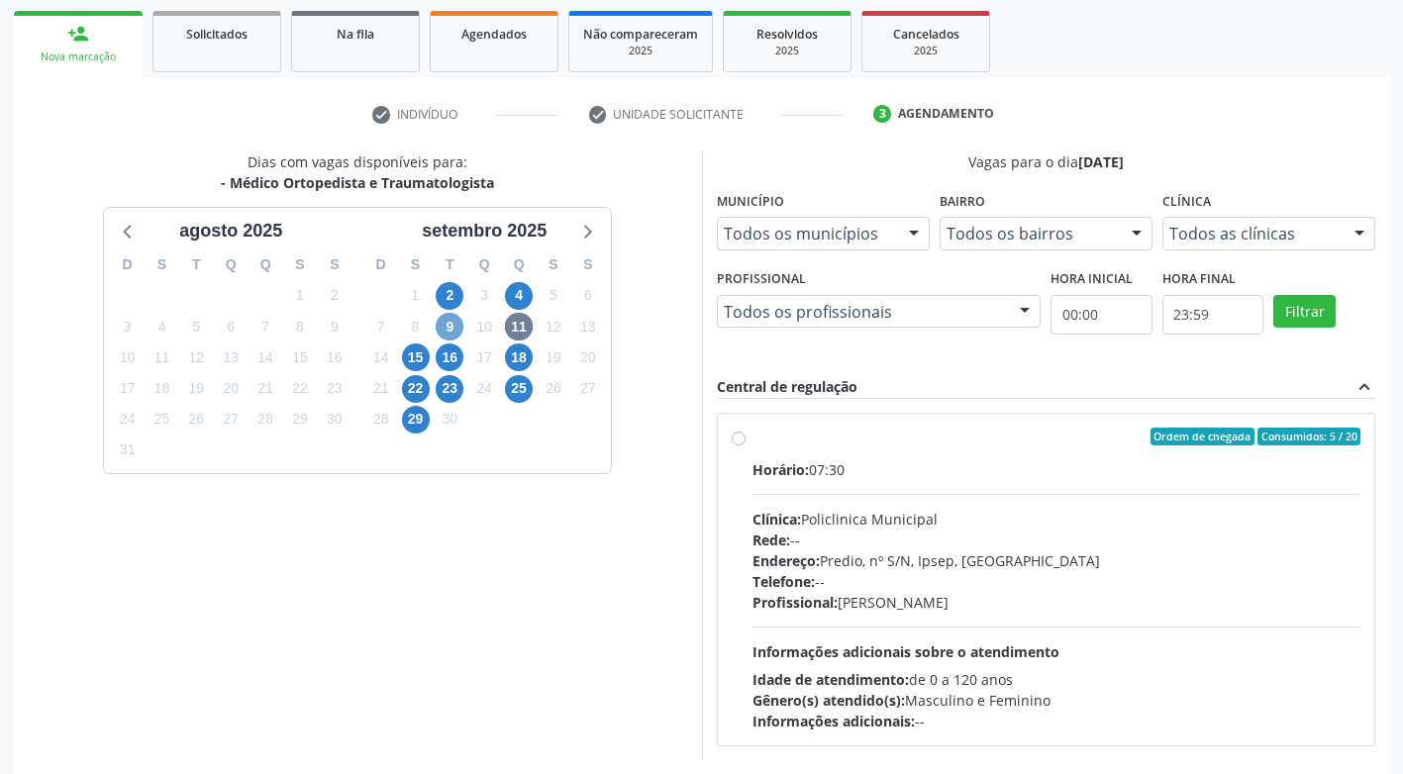
click at [447, 329] on span "9" at bounding box center [450, 327] width 28 height 28
click at [410, 358] on span "15" at bounding box center [416, 358] width 28 height 28
click at [519, 324] on span "11" at bounding box center [519, 327] width 28 height 28
click at [414, 360] on span "15" at bounding box center [416, 358] width 28 height 28
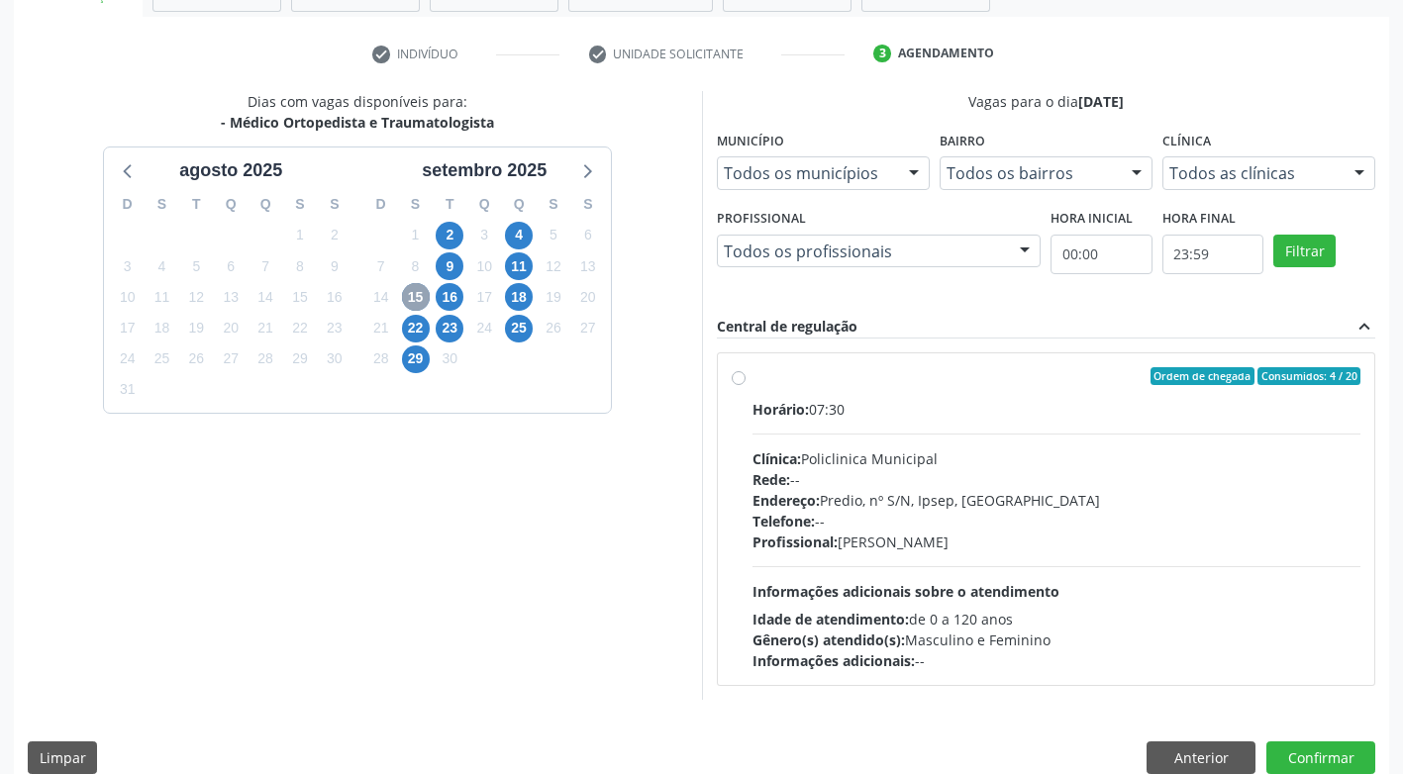
scroll to position [373, 0]
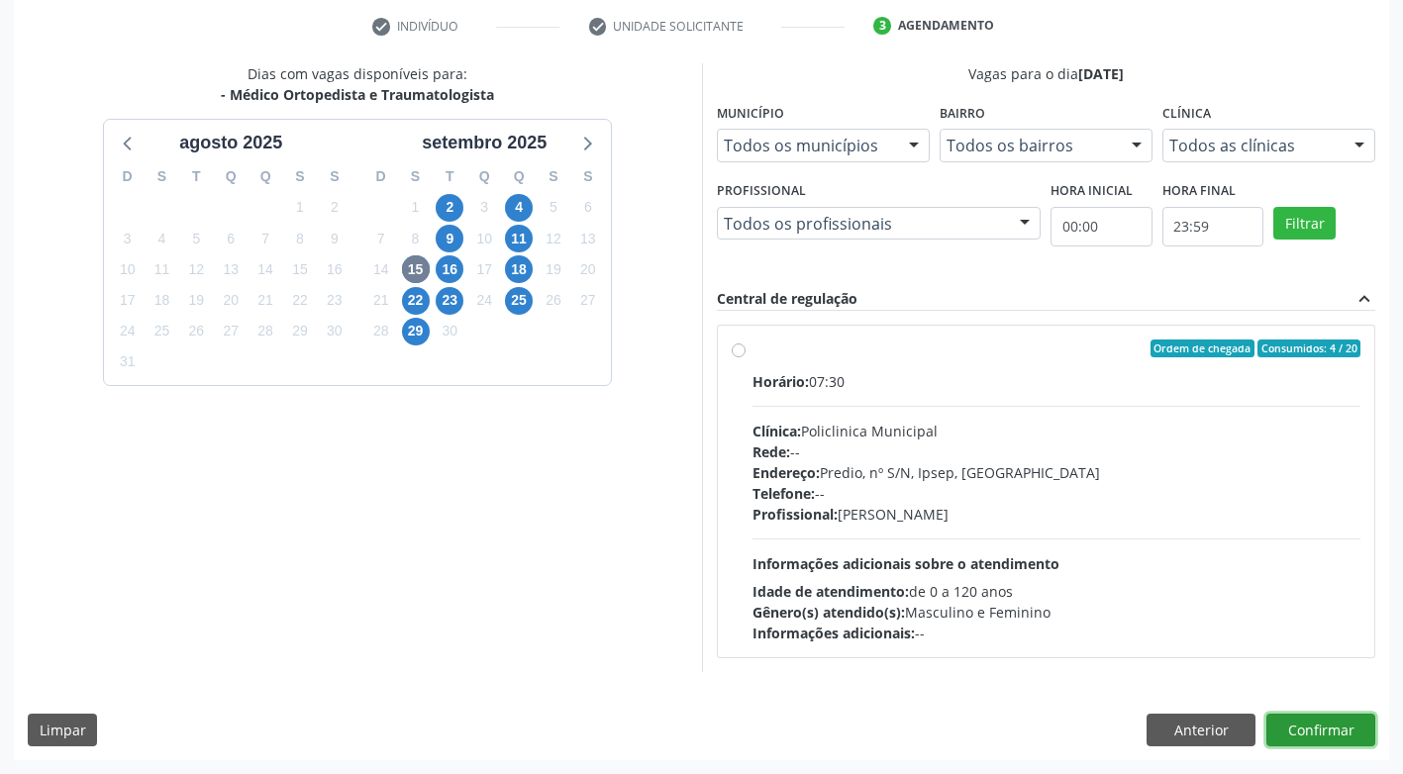
click at [1340, 726] on button "Confirmar" at bounding box center [1320, 731] width 109 height 34
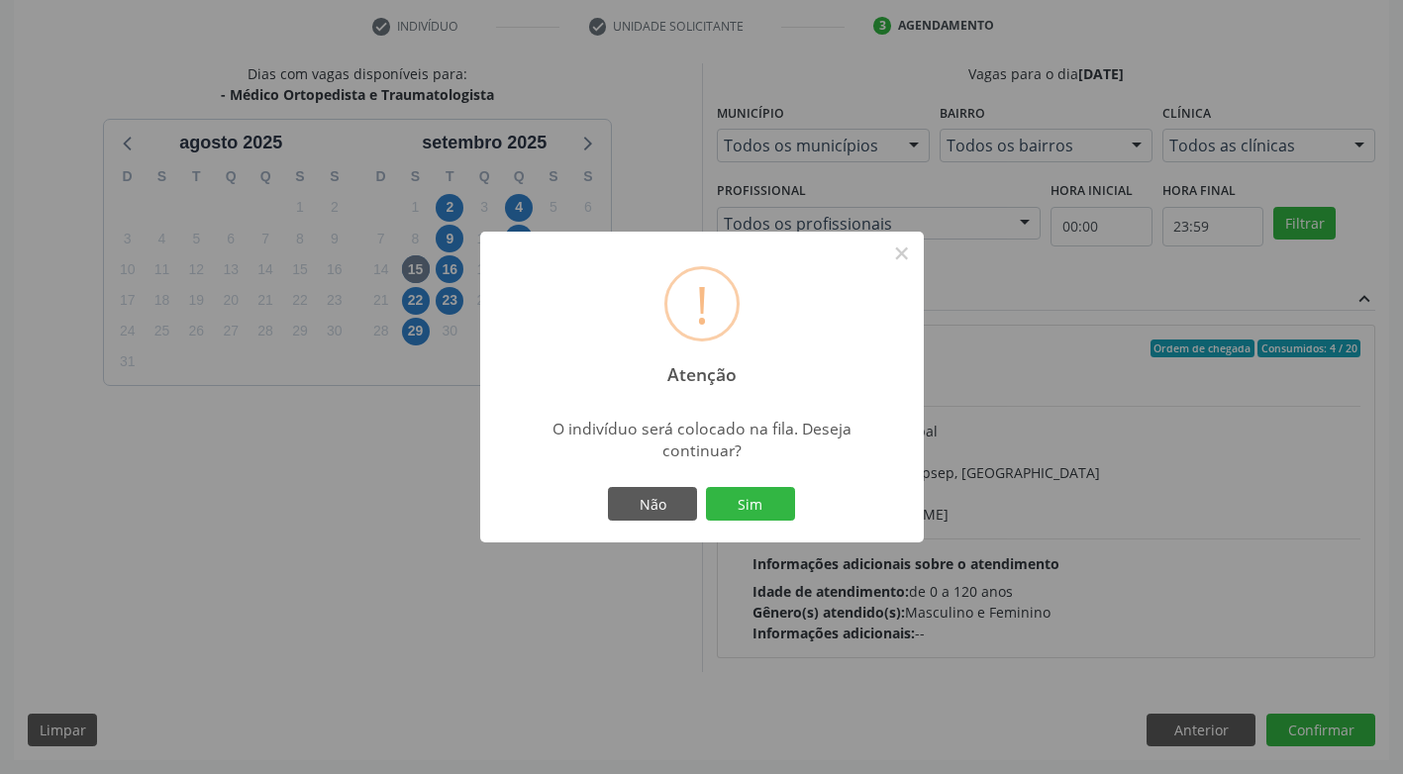
click at [228, 574] on div "! Atenção × O indivíduo será colocado na fila. Deseja continuar? Não Sim" at bounding box center [701, 387] width 1403 height 774
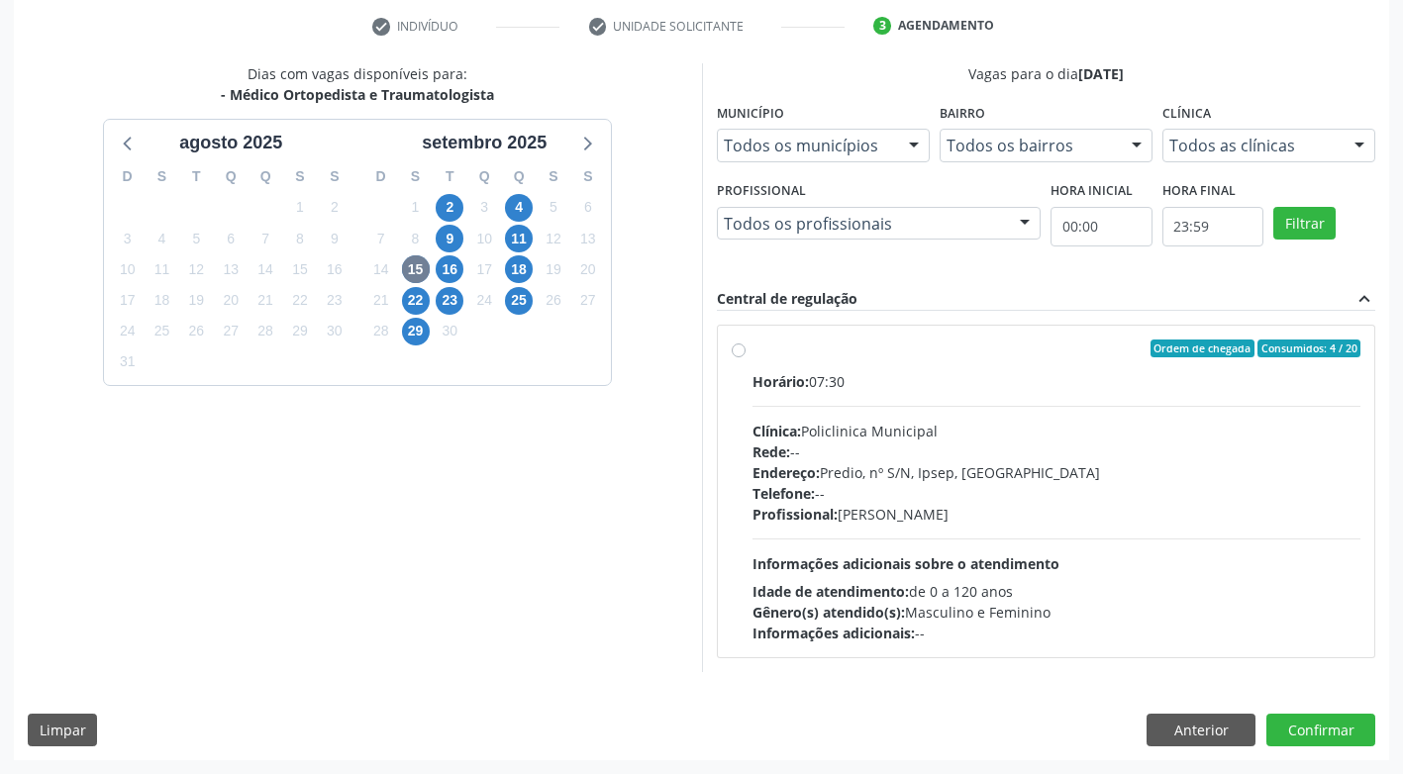
click at [752, 350] on label "Ordem de chegada Consumidos: 4 / 20 Horário: 07:30 Clínica: Policlinica Municip…" at bounding box center [1056, 492] width 609 height 304
click at [733, 350] on input "Ordem de chegada Consumidos: 4 / 20 Horário: 07:30 Clínica: Policlinica Municip…" at bounding box center [739, 349] width 14 height 18
radio input "true"
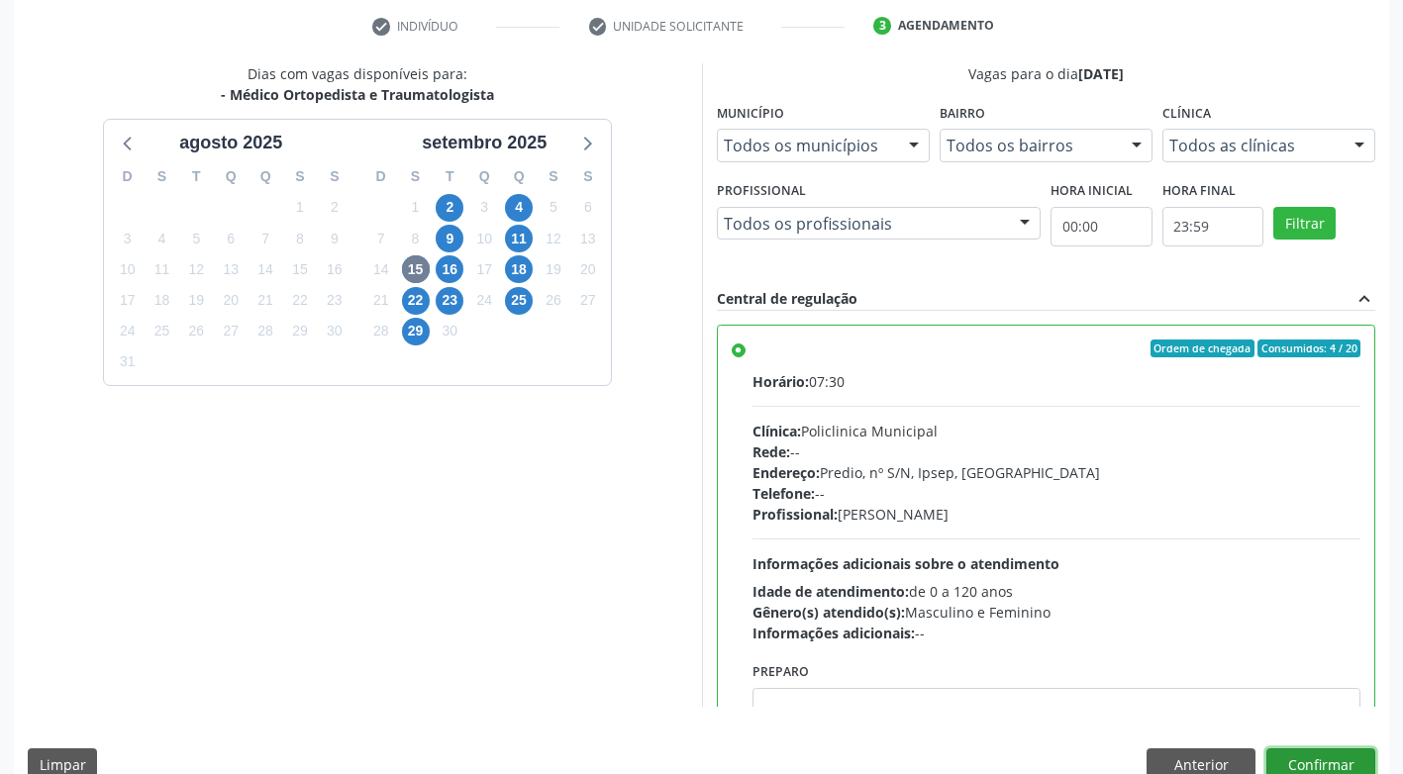
click at [1363, 762] on button "Confirmar" at bounding box center [1320, 765] width 109 height 34
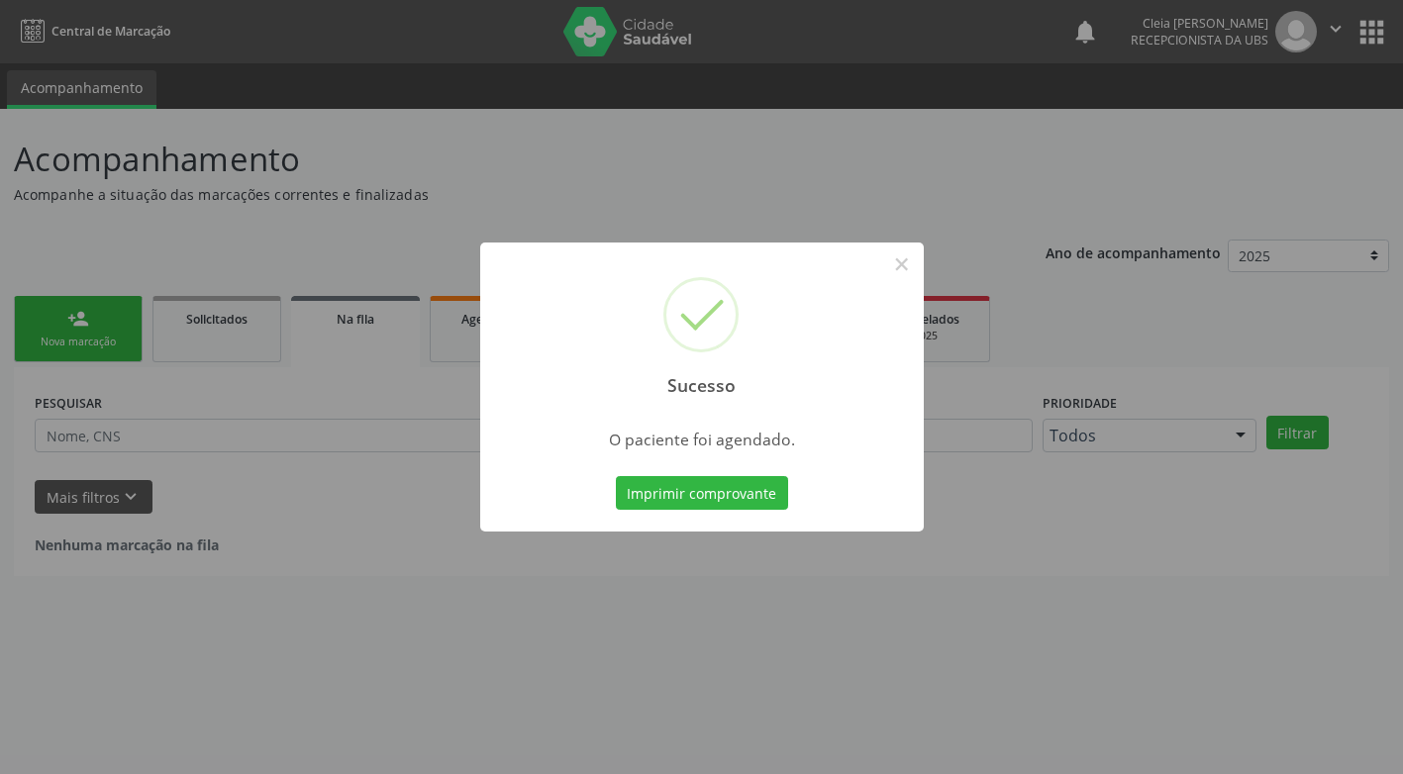
scroll to position [0, 0]
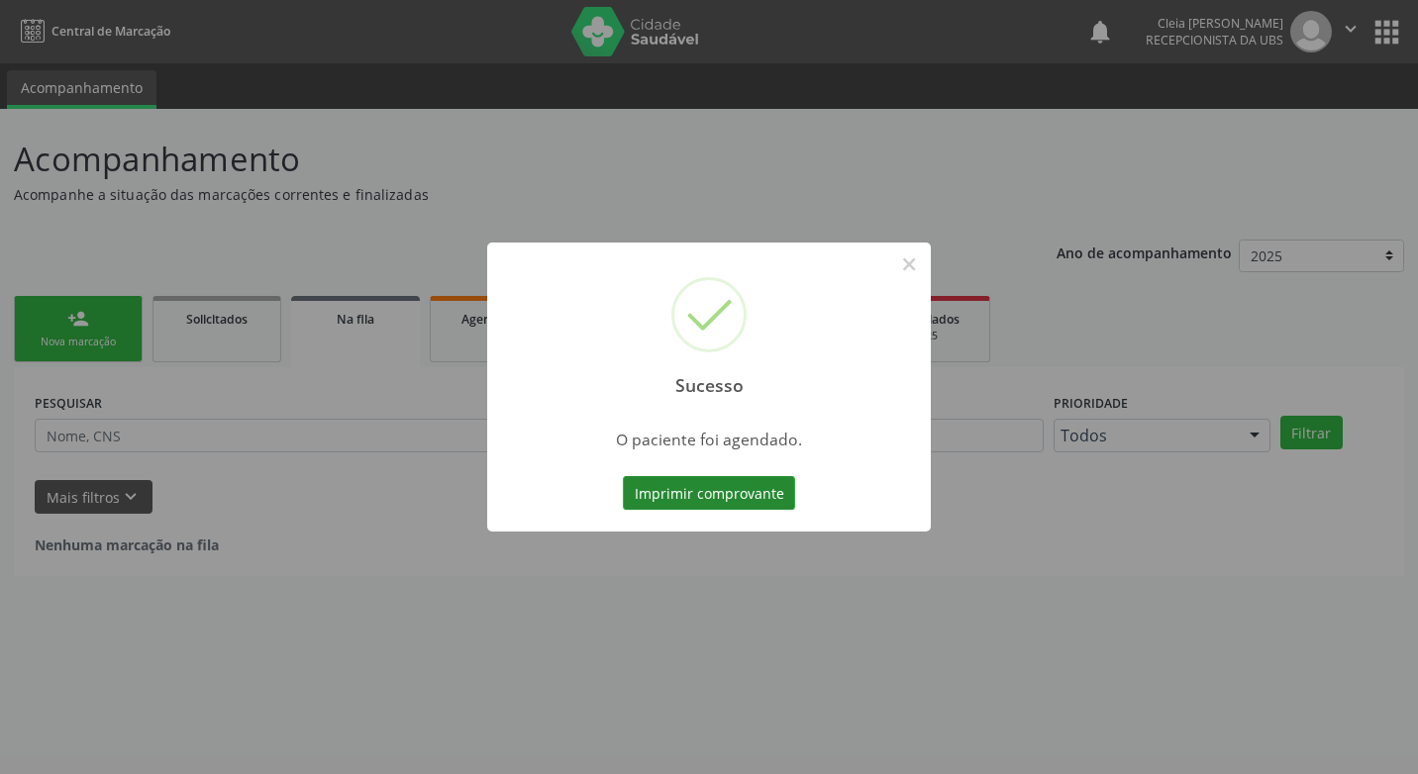
click at [714, 487] on button "Imprimir comprovante" at bounding box center [709, 493] width 172 height 34
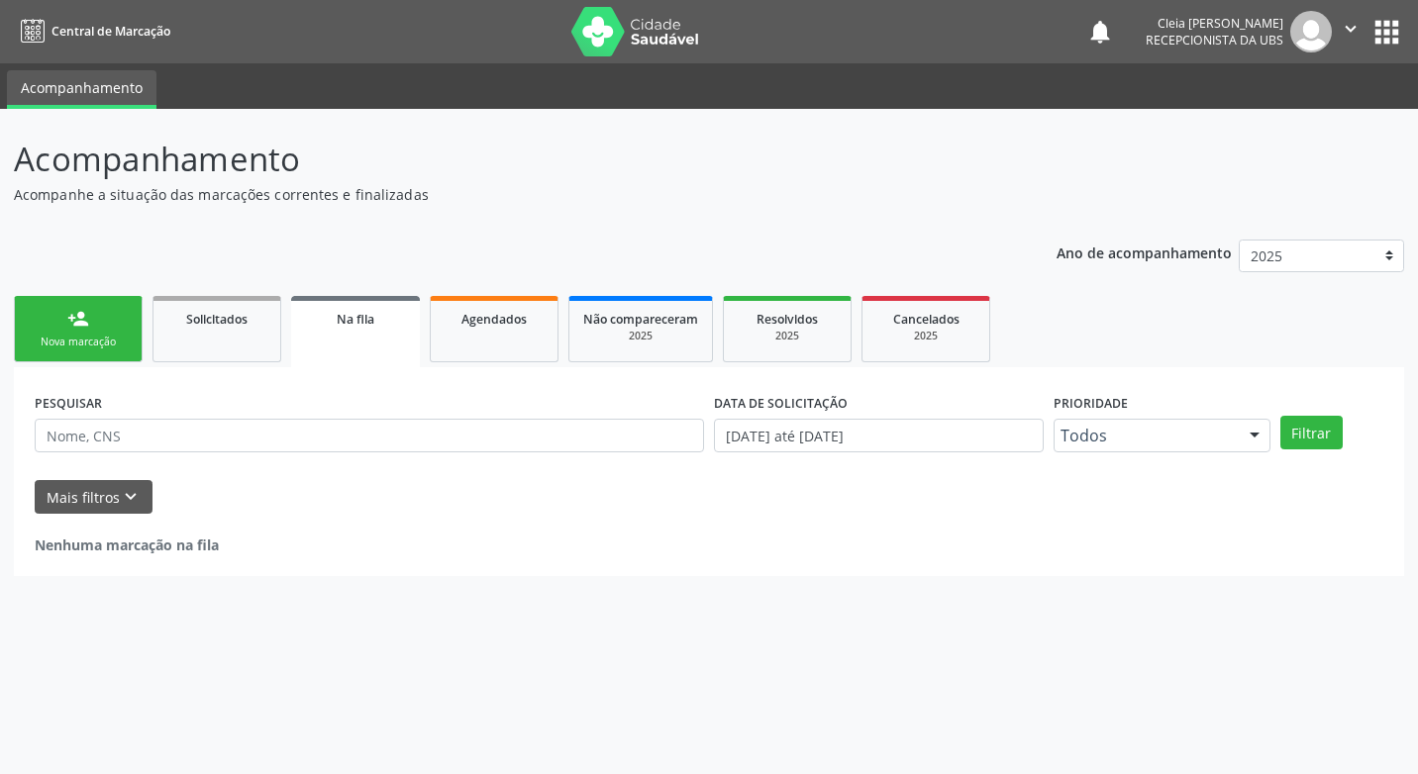
click at [94, 315] on link "person_add Nova marcação" at bounding box center [78, 329] width 129 height 66
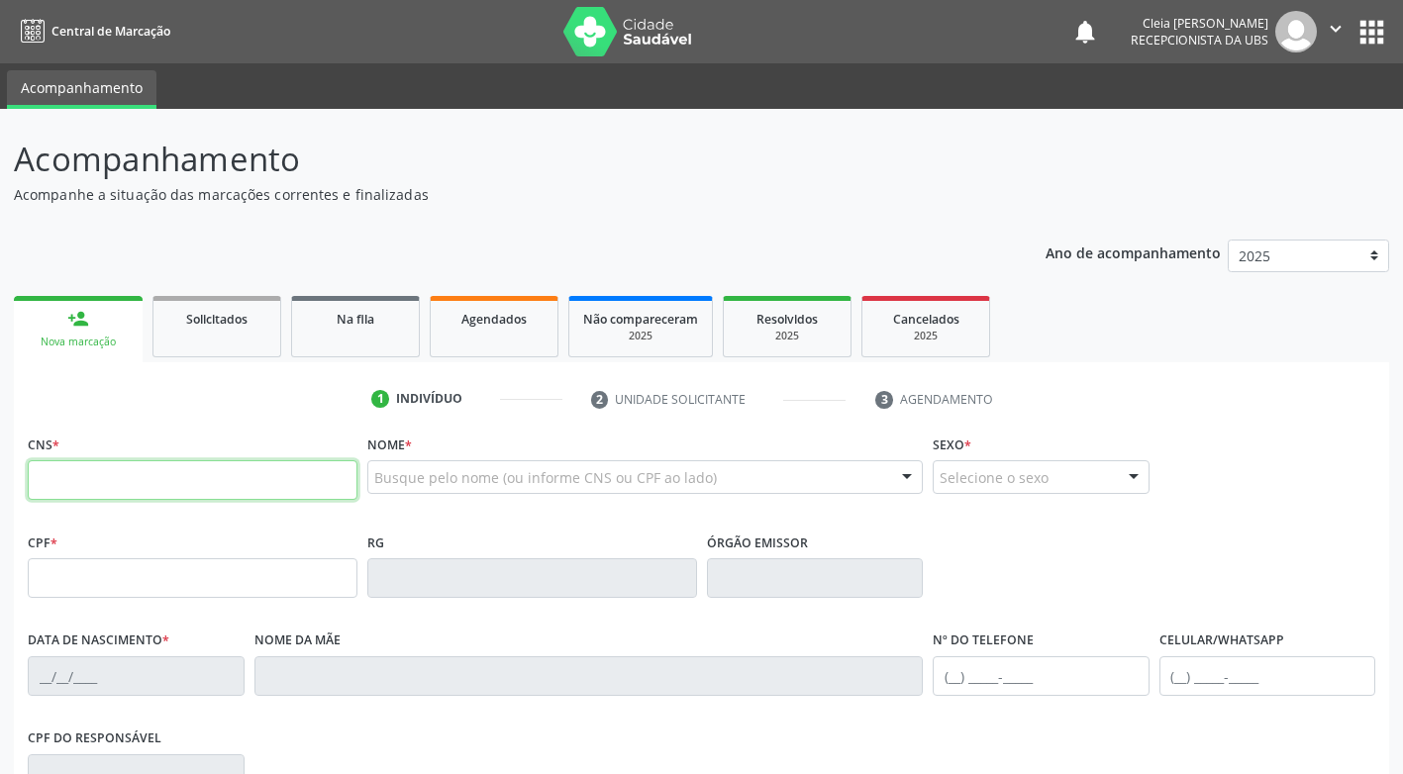
click at [165, 489] on input "text" at bounding box center [193, 480] width 330 height 40
type input "707 7046 4114 7510"
type input "012.462.544-41"
type input "18/08/1983"
type input "Luiza Maria do Nascmento Santos"
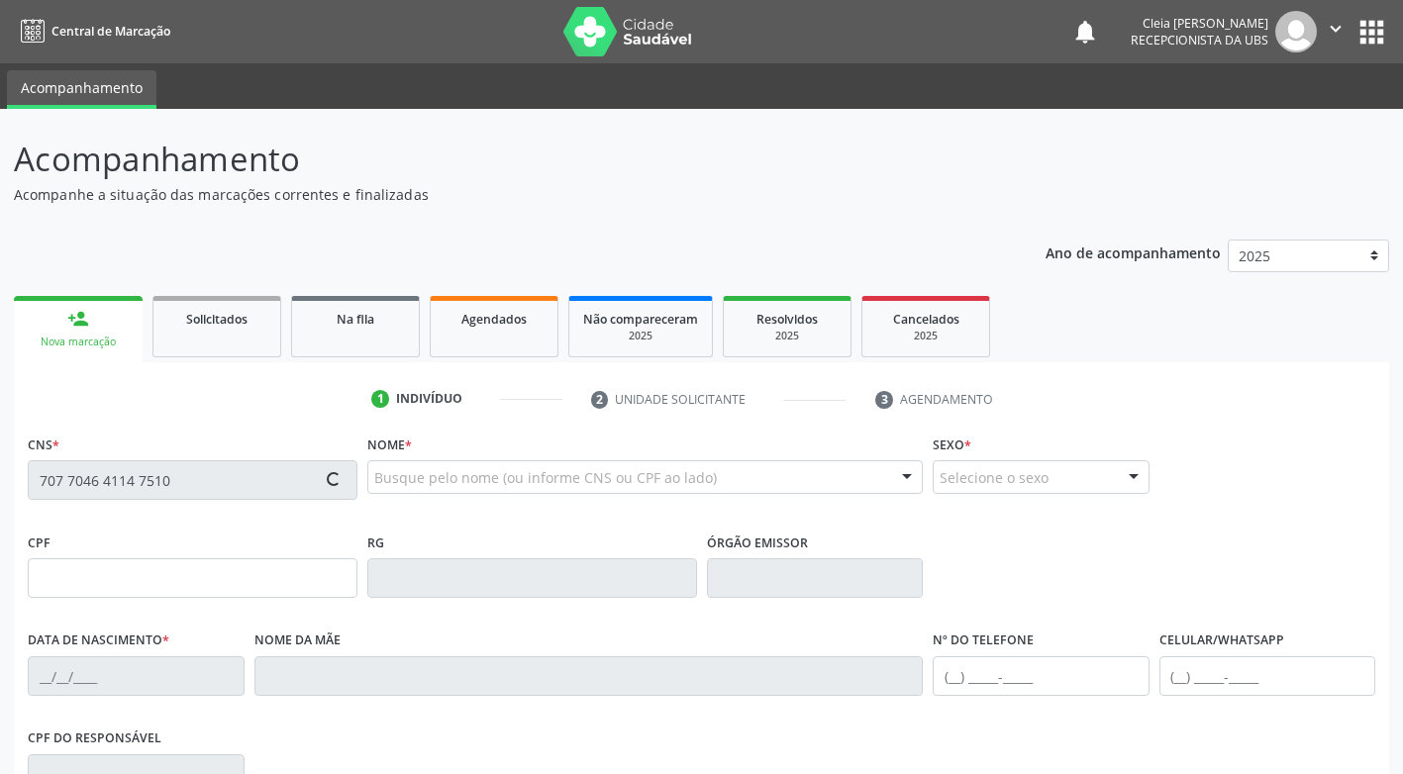
type input "(87) 98877-6045"
type input "292.539.504-04"
type input "438"
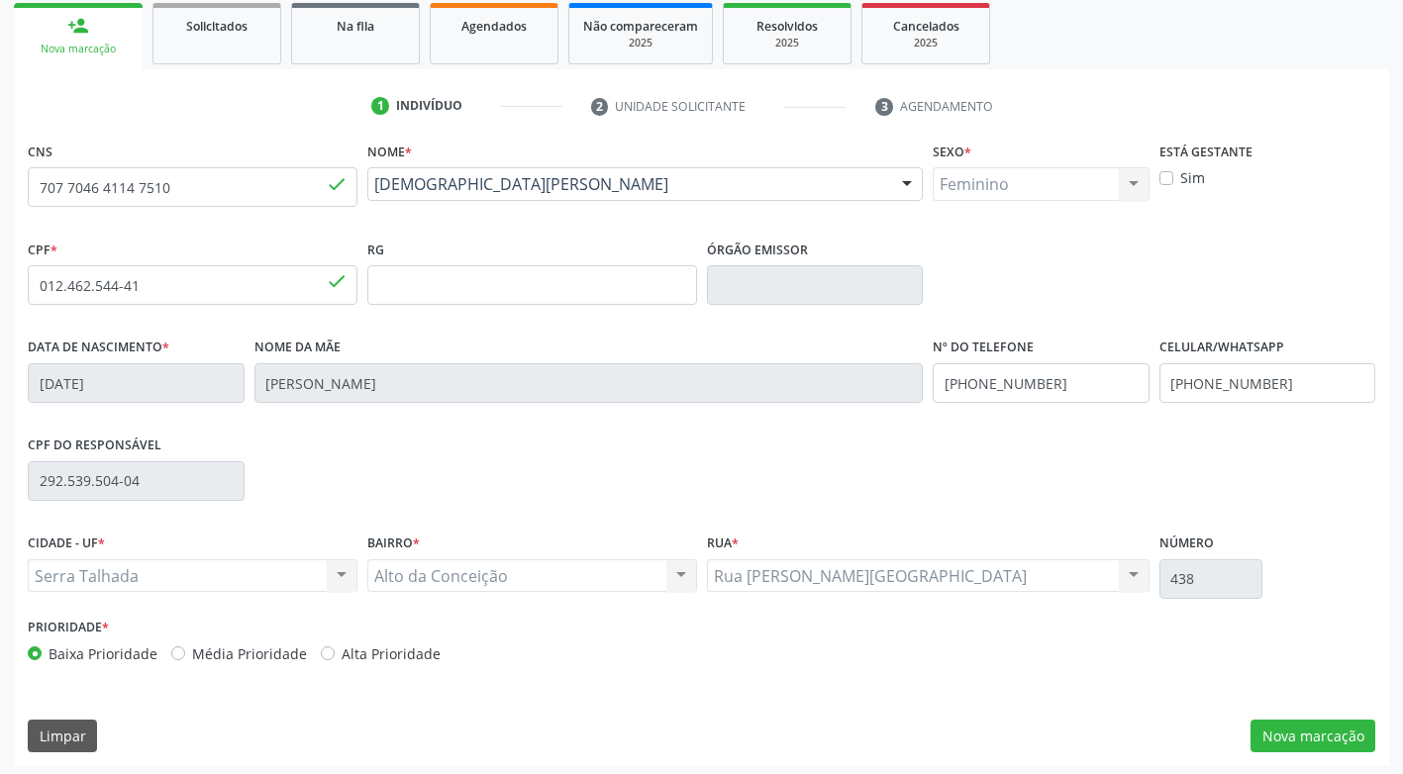
scroll to position [299, 0]
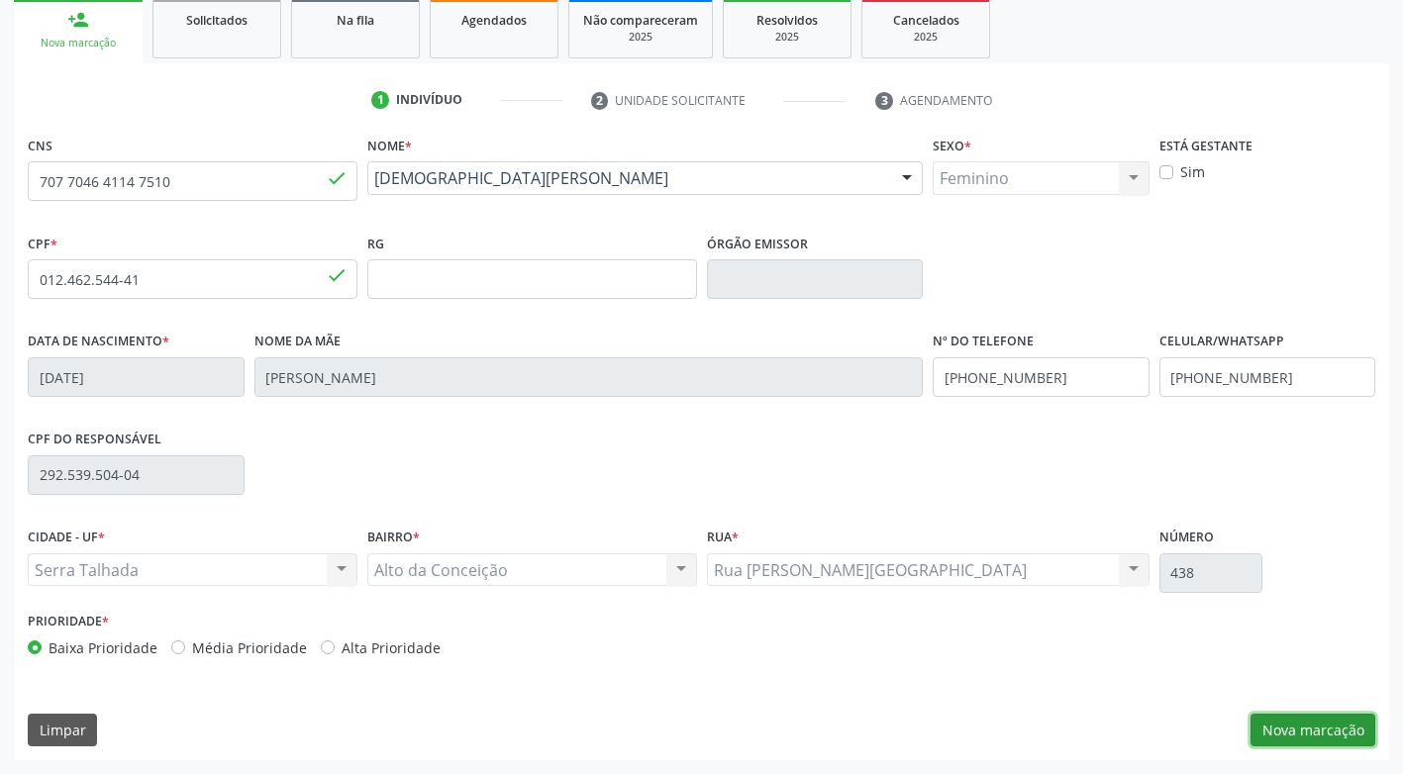
click at [1319, 740] on button "Nova marcação" at bounding box center [1312, 731] width 125 height 34
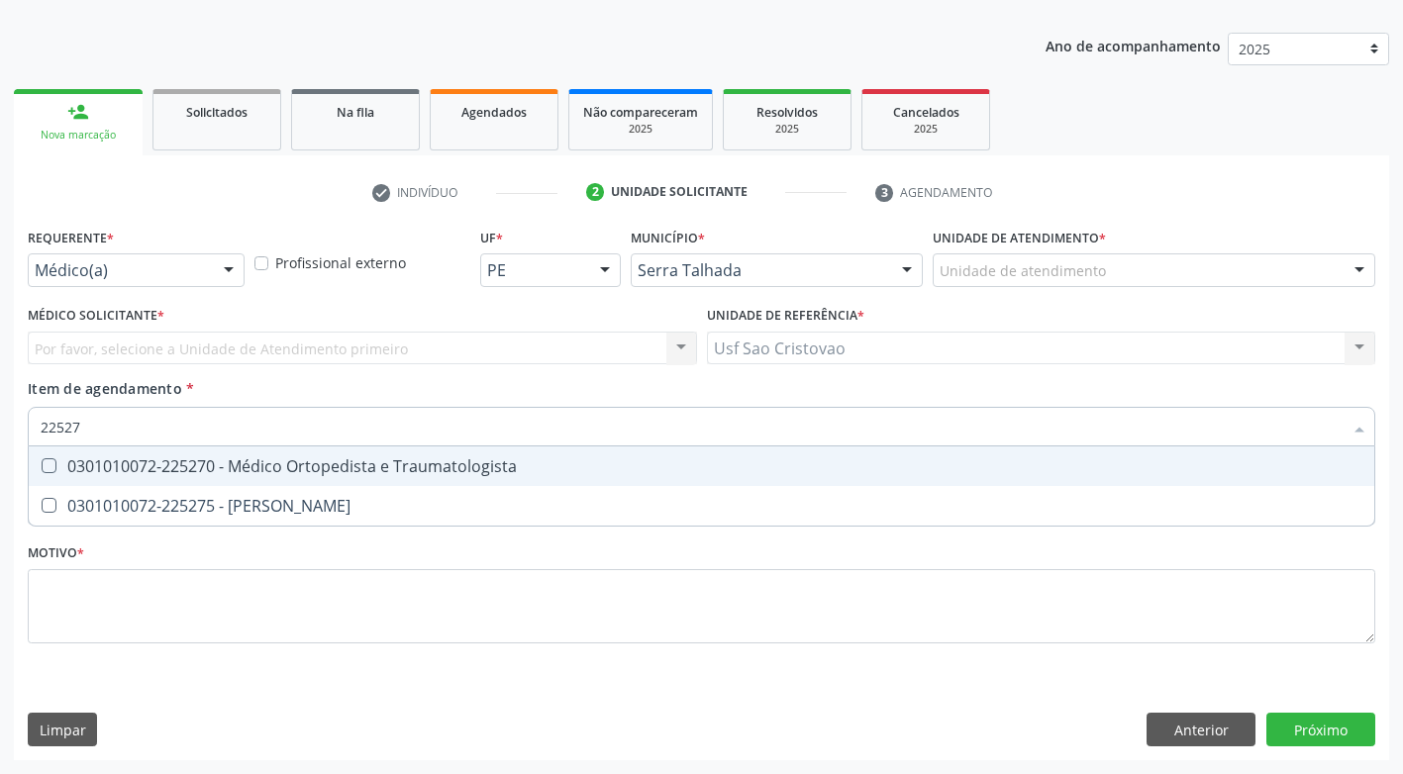
type input "225270"
click at [47, 466] on Traumatologista at bounding box center [49, 465] width 15 height 15
click at [42, 466] on Traumatologista "checkbox" at bounding box center [35, 465] width 13 height 13
checkbox Traumatologista "true"
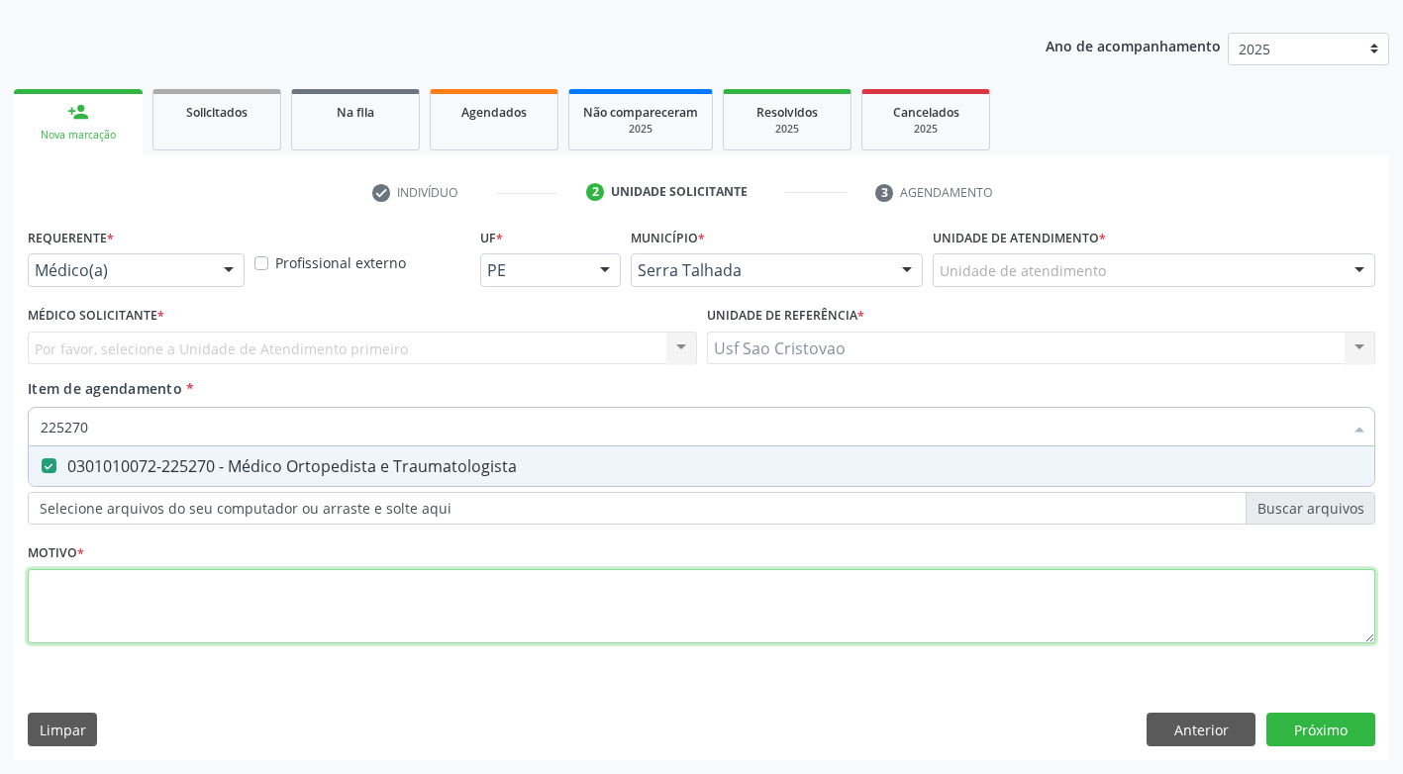
click at [160, 616] on div "Requerente * Médico(a) Médico(a) Enfermeiro(a) Paciente Nenhum resultado encont…" at bounding box center [701, 447] width 1347 height 448
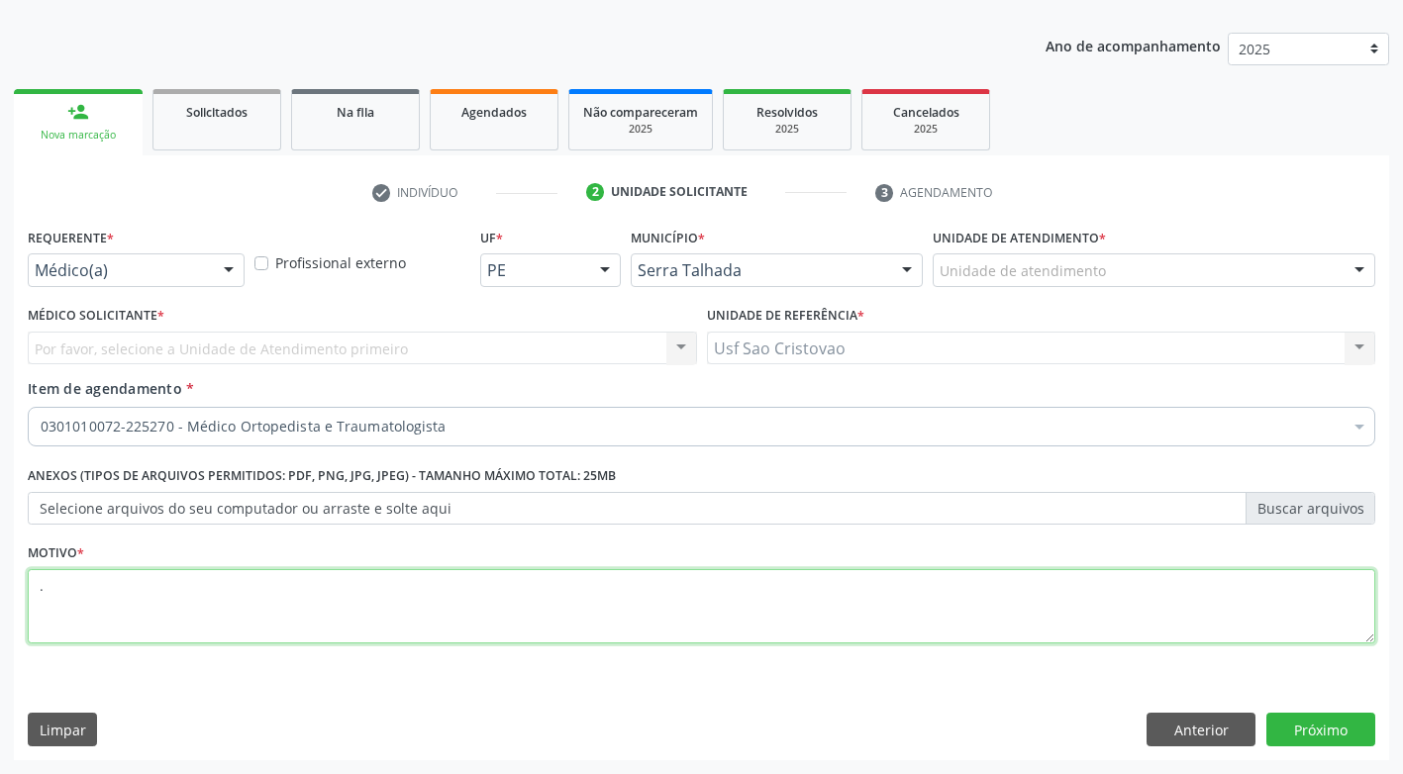
type textarea "."
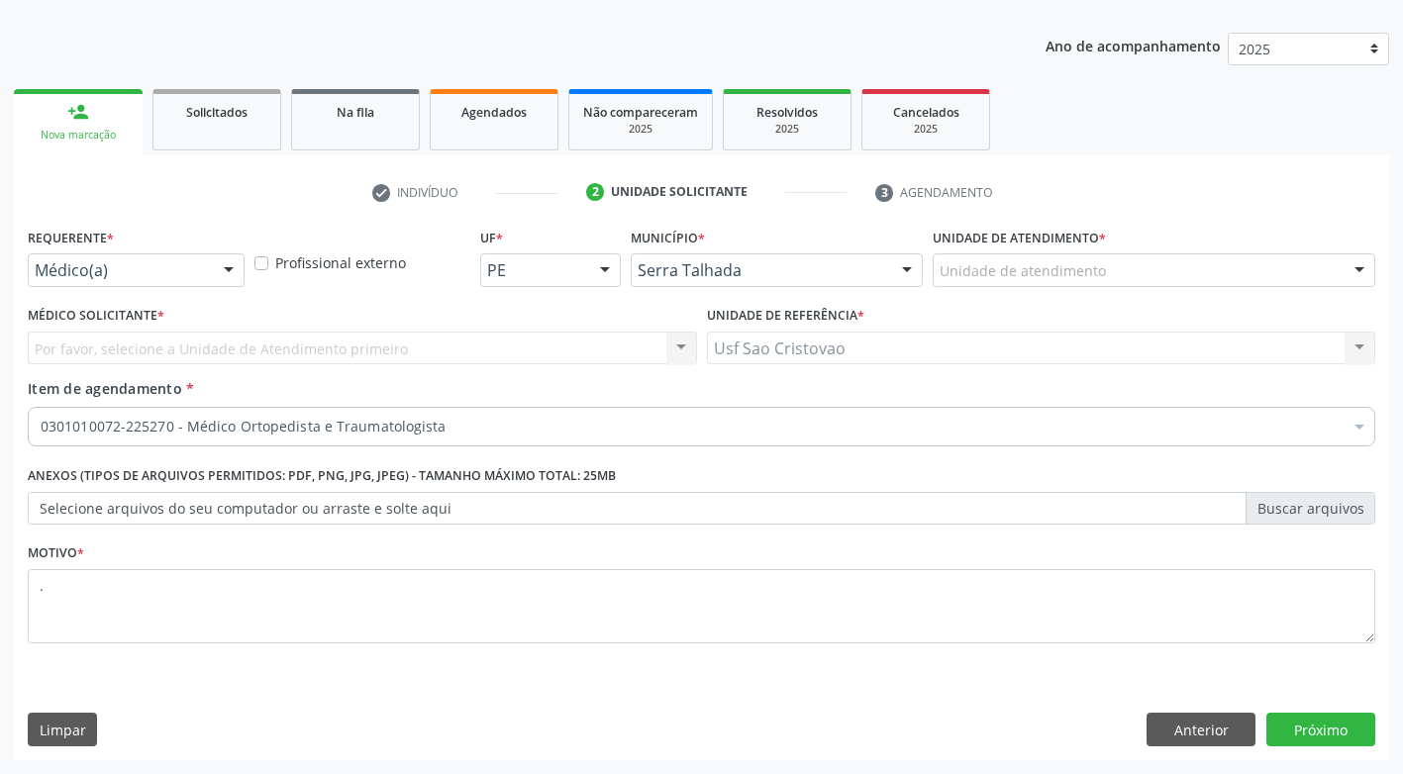
click at [340, 695] on div "Requerente * Médico(a) Médico(a) Enfermeiro(a) Paciente Nenhum resultado encont…" at bounding box center [701, 492] width 1375 height 538
click at [1287, 740] on button "Próximo" at bounding box center [1320, 730] width 109 height 34
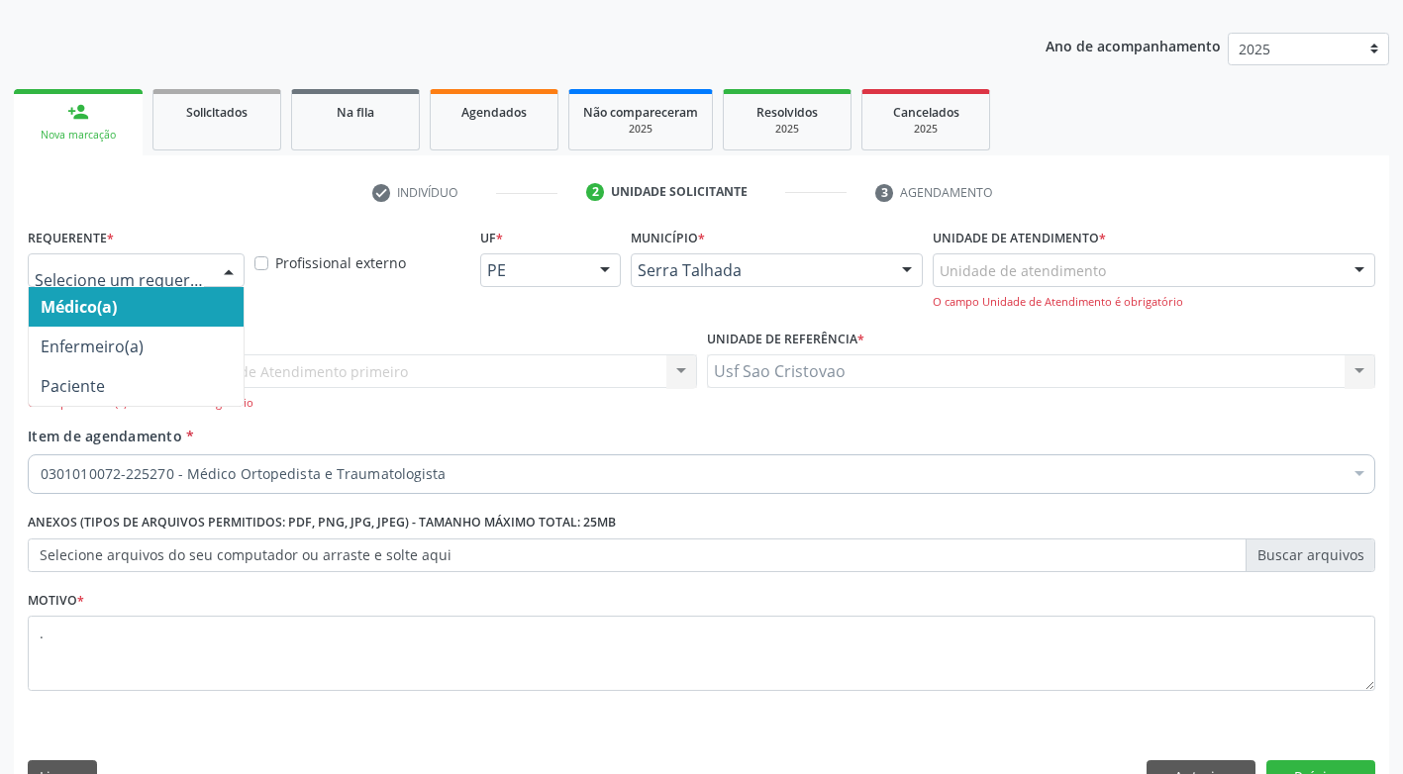
click at [224, 263] on div at bounding box center [229, 271] width 30 height 34
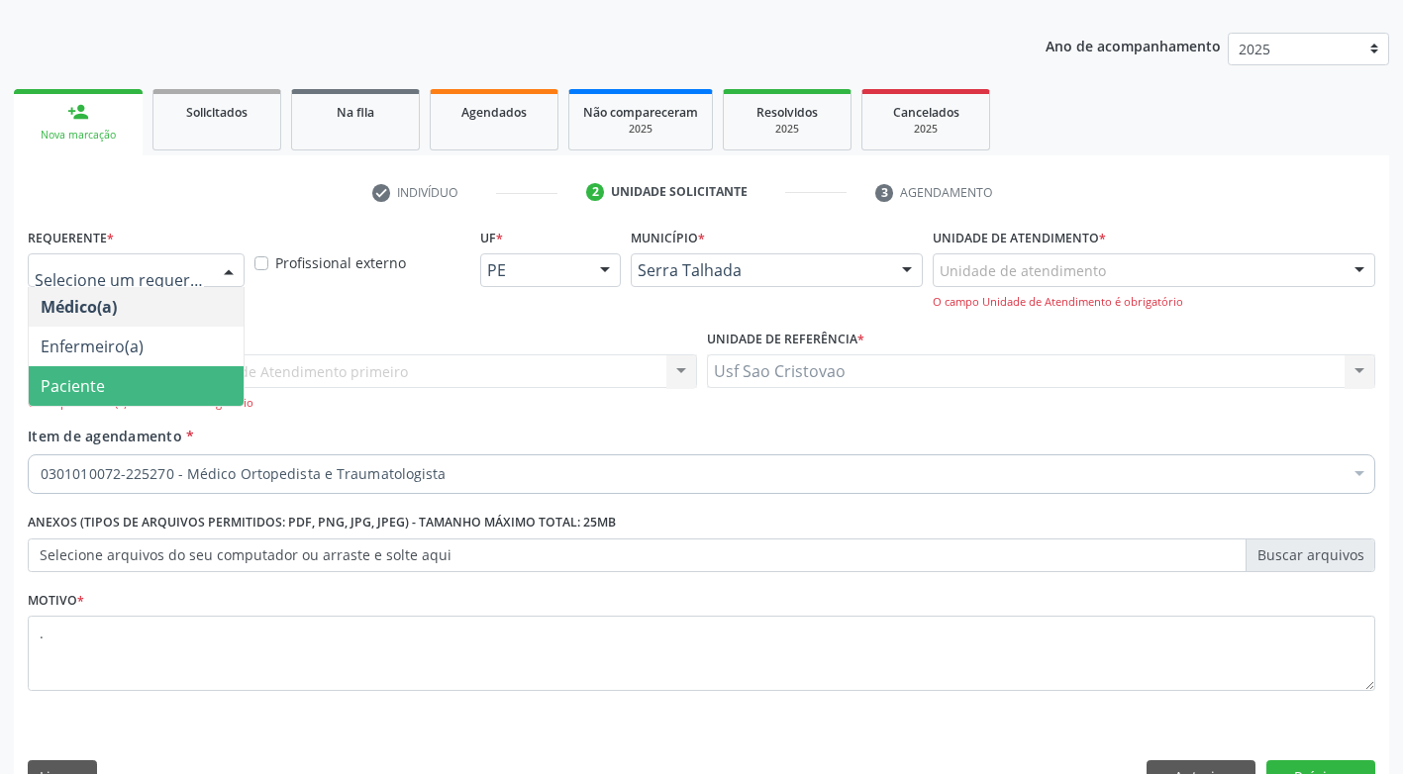
click at [166, 388] on span "Paciente" at bounding box center [136, 386] width 215 height 40
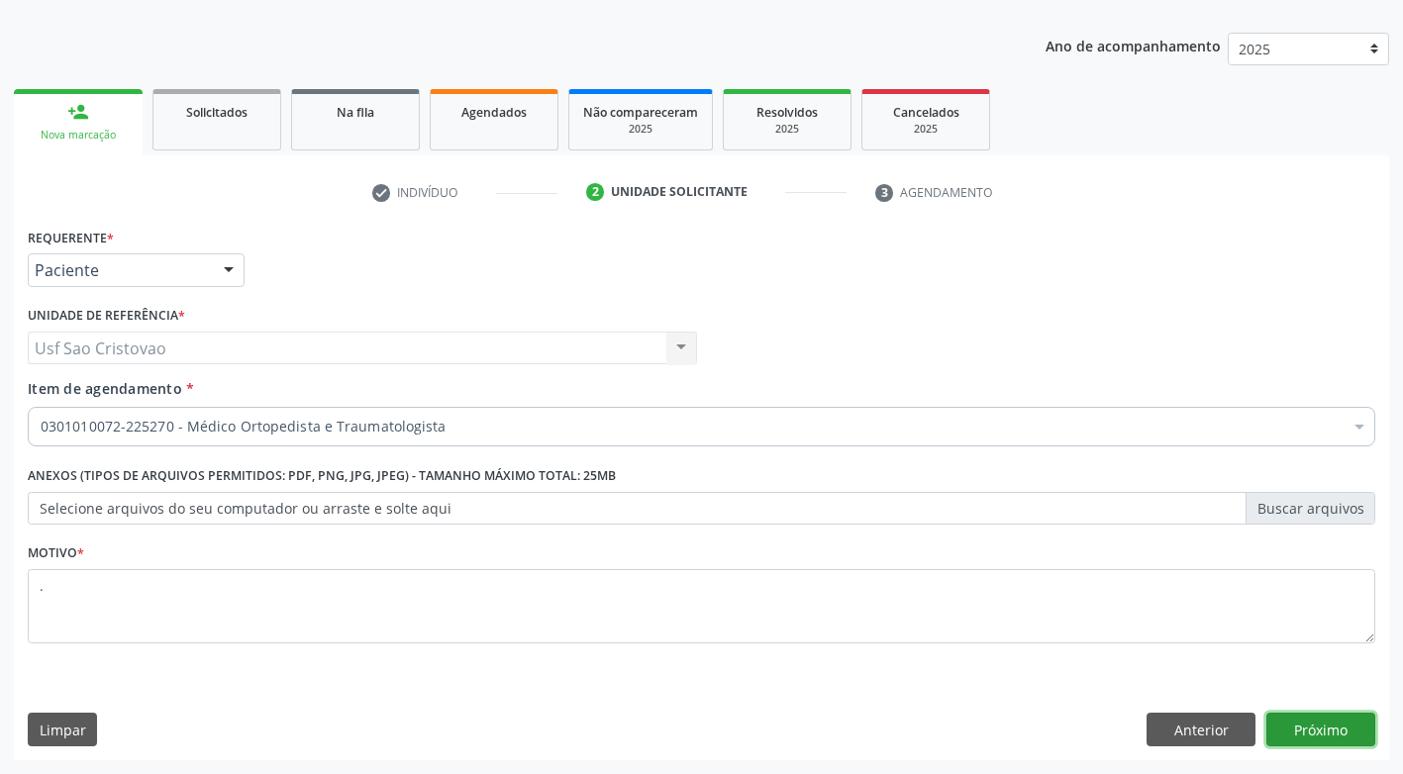
click at [1316, 724] on button "Próximo" at bounding box center [1320, 730] width 109 height 34
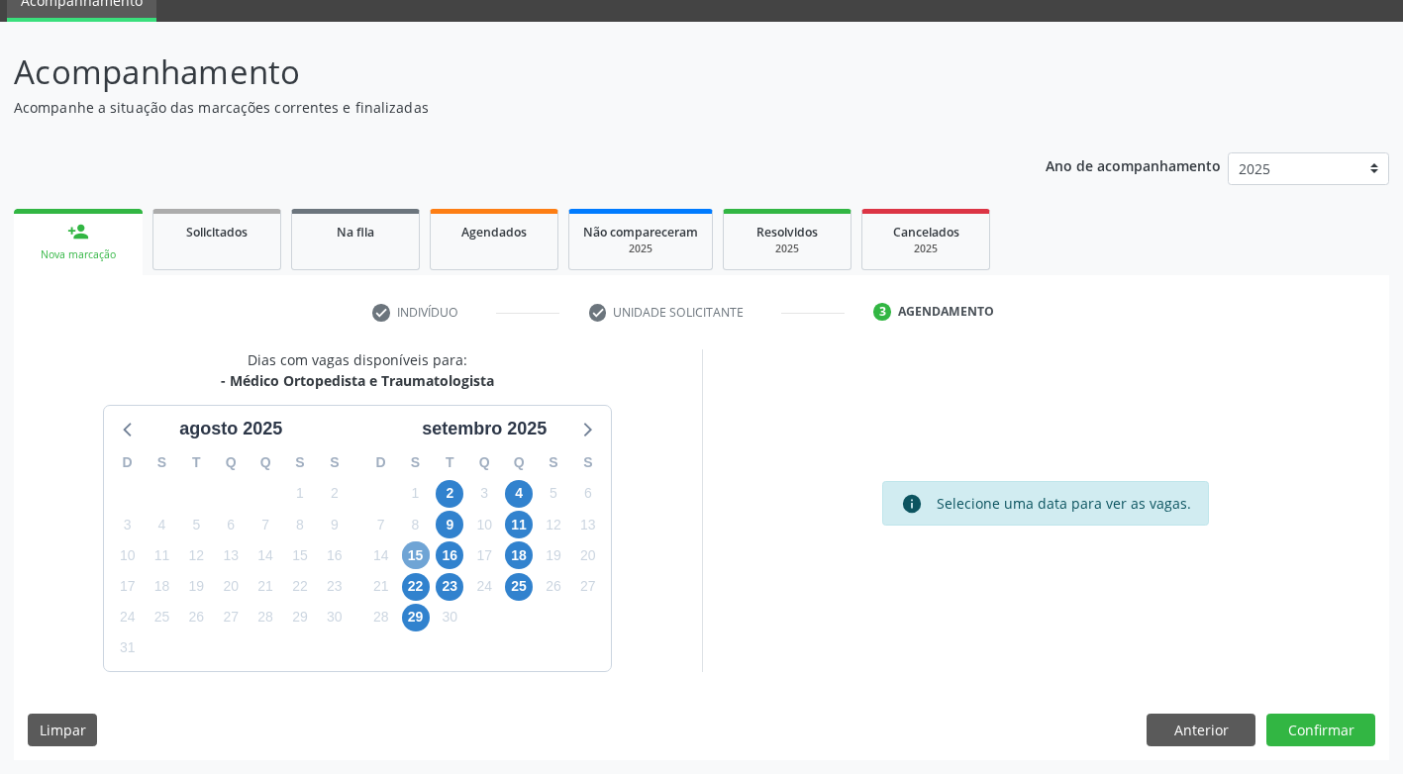
click at [410, 558] on span "15" at bounding box center [416, 555] width 28 height 28
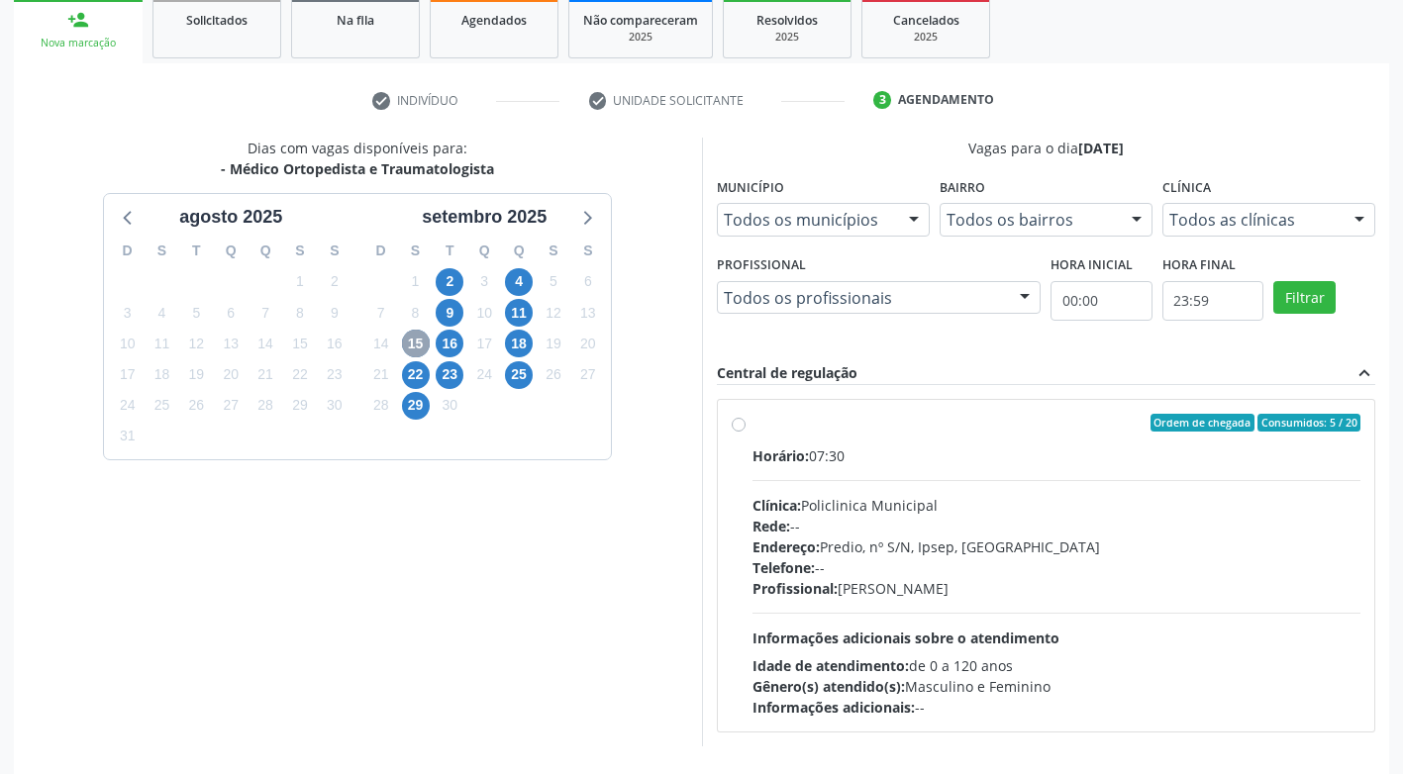
scroll to position [373, 0]
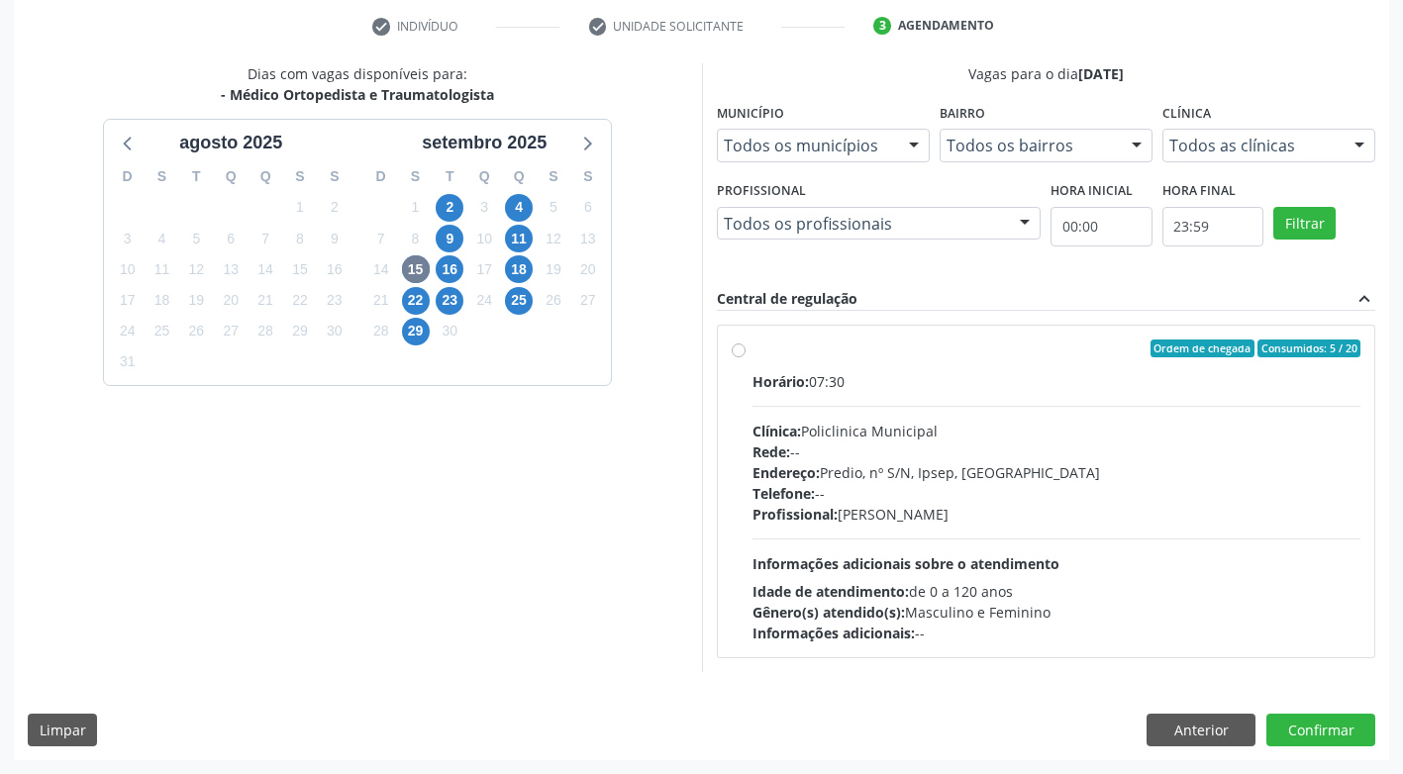
click at [752, 353] on label "Ordem de chegada Consumidos: 5 / 20 Horário: 07:30 Clínica: Policlinica Municip…" at bounding box center [1056, 492] width 609 height 304
click at [736, 353] on input "Ordem de chegada Consumidos: 5 / 20 Horário: 07:30 Clínica: Policlinica Municip…" at bounding box center [739, 349] width 14 height 18
radio input "true"
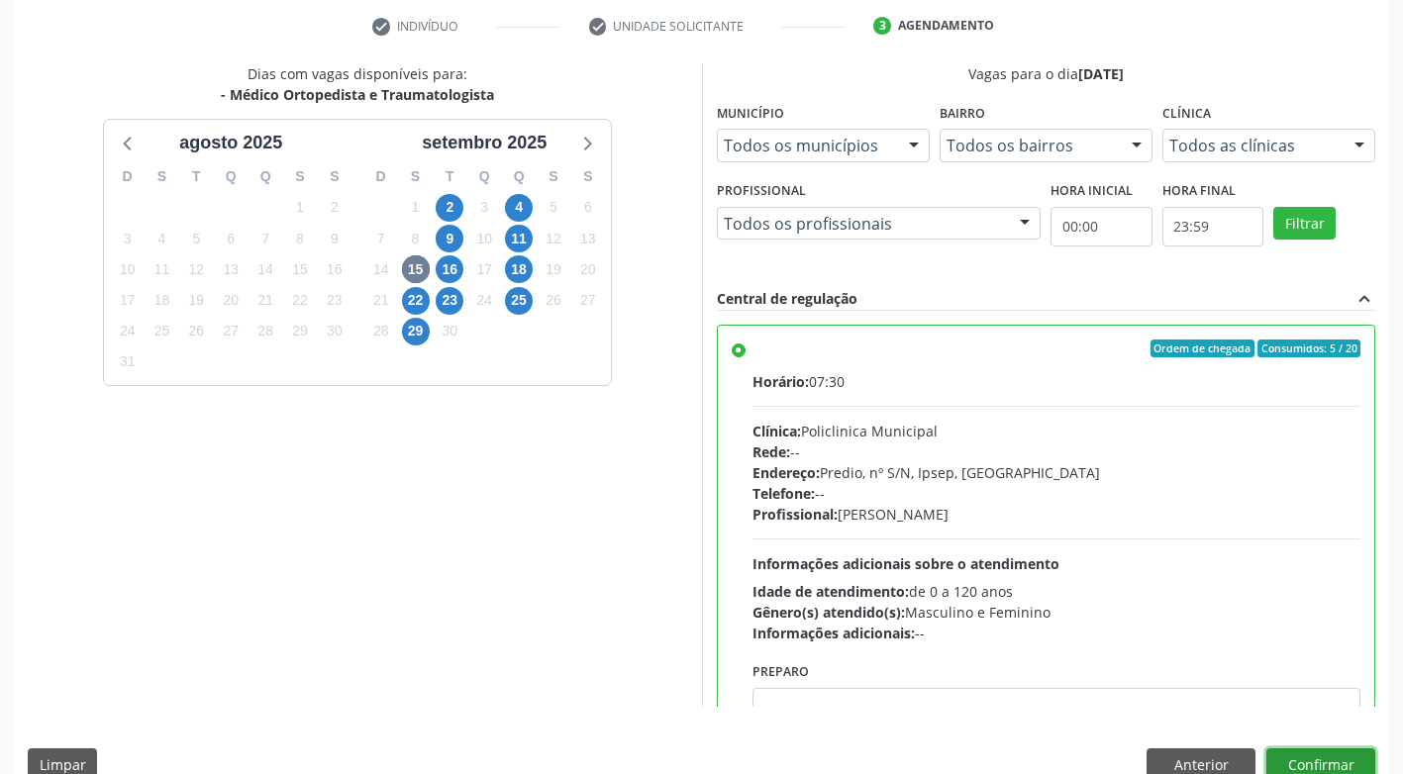
click at [1292, 762] on button "Confirmar" at bounding box center [1320, 765] width 109 height 34
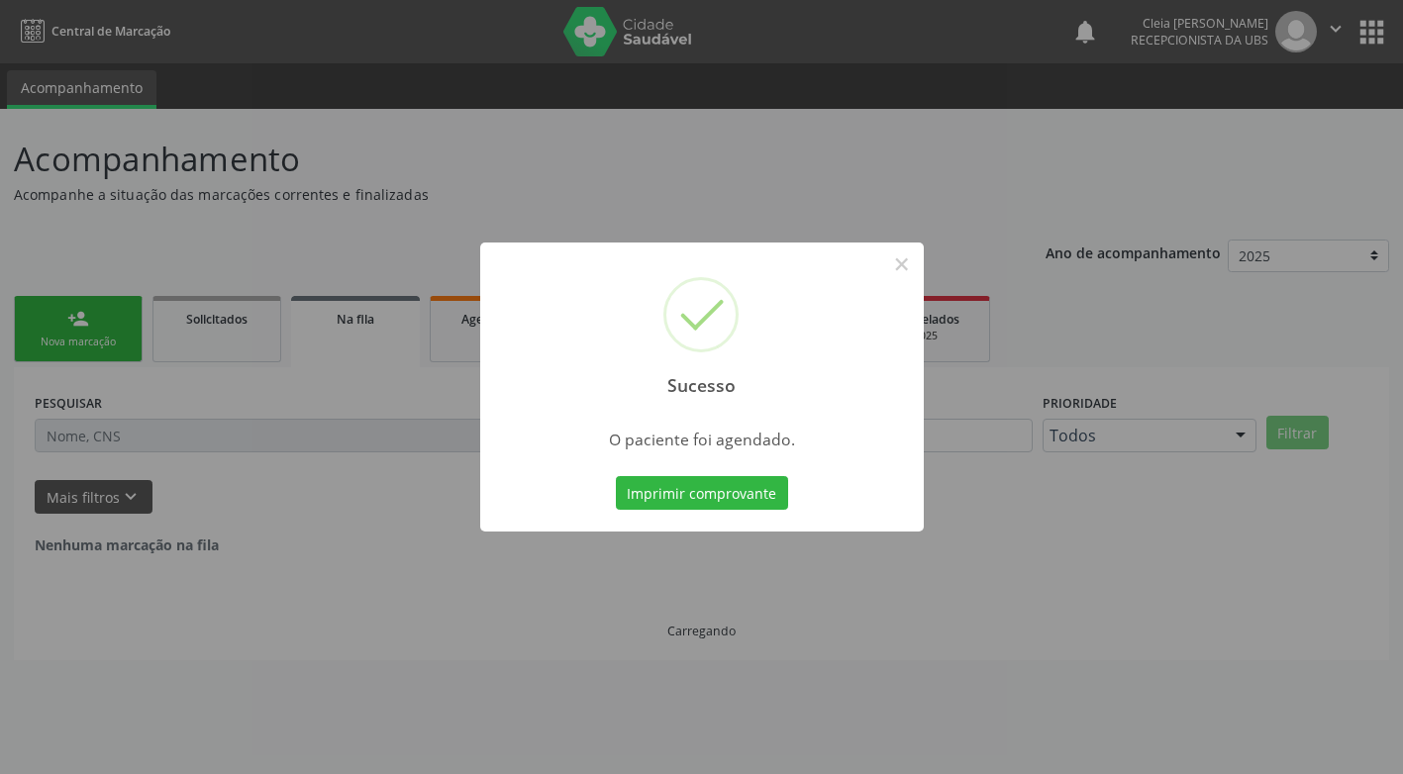
scroll to position [0, 0]
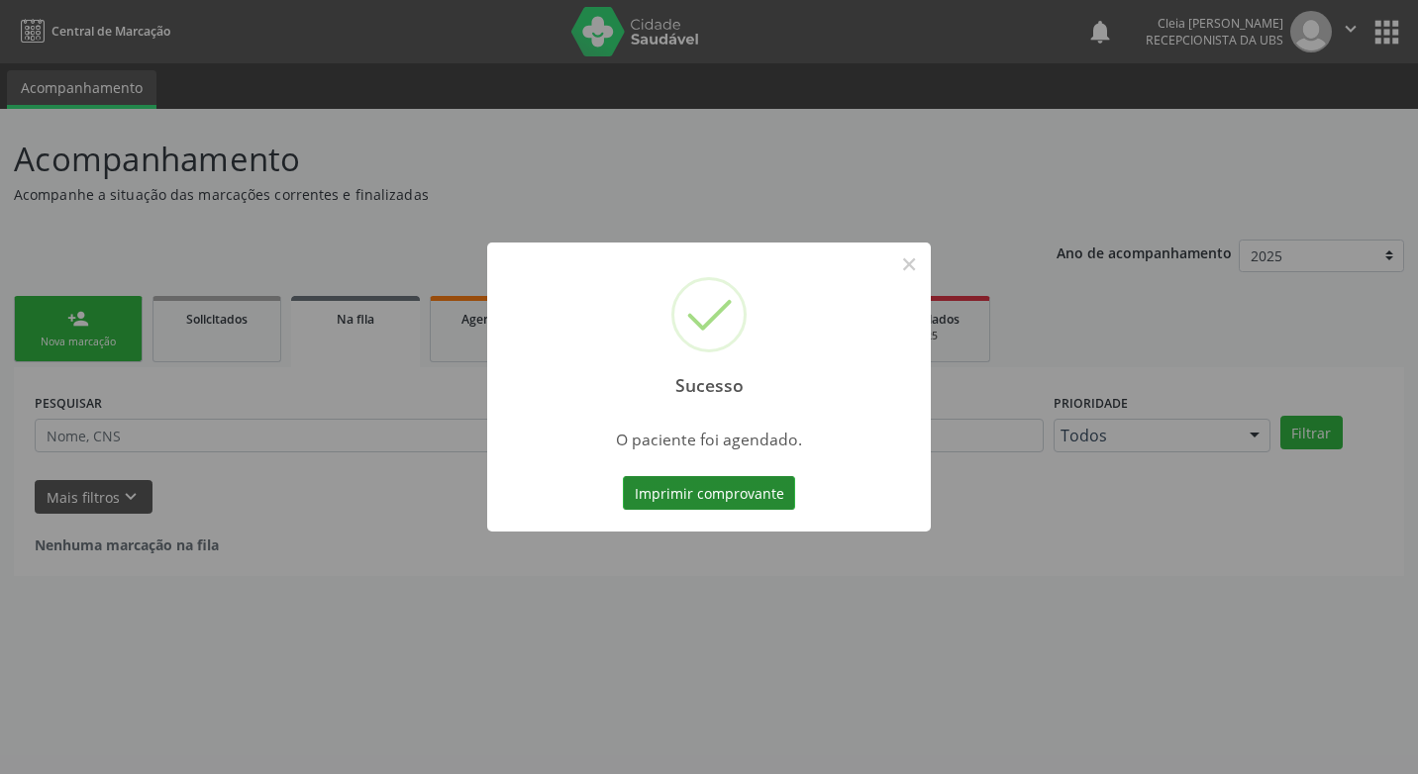
click at [740, 491] on button "Imprimir comprovante" at bounding box center [709, 493] width 172 height 34
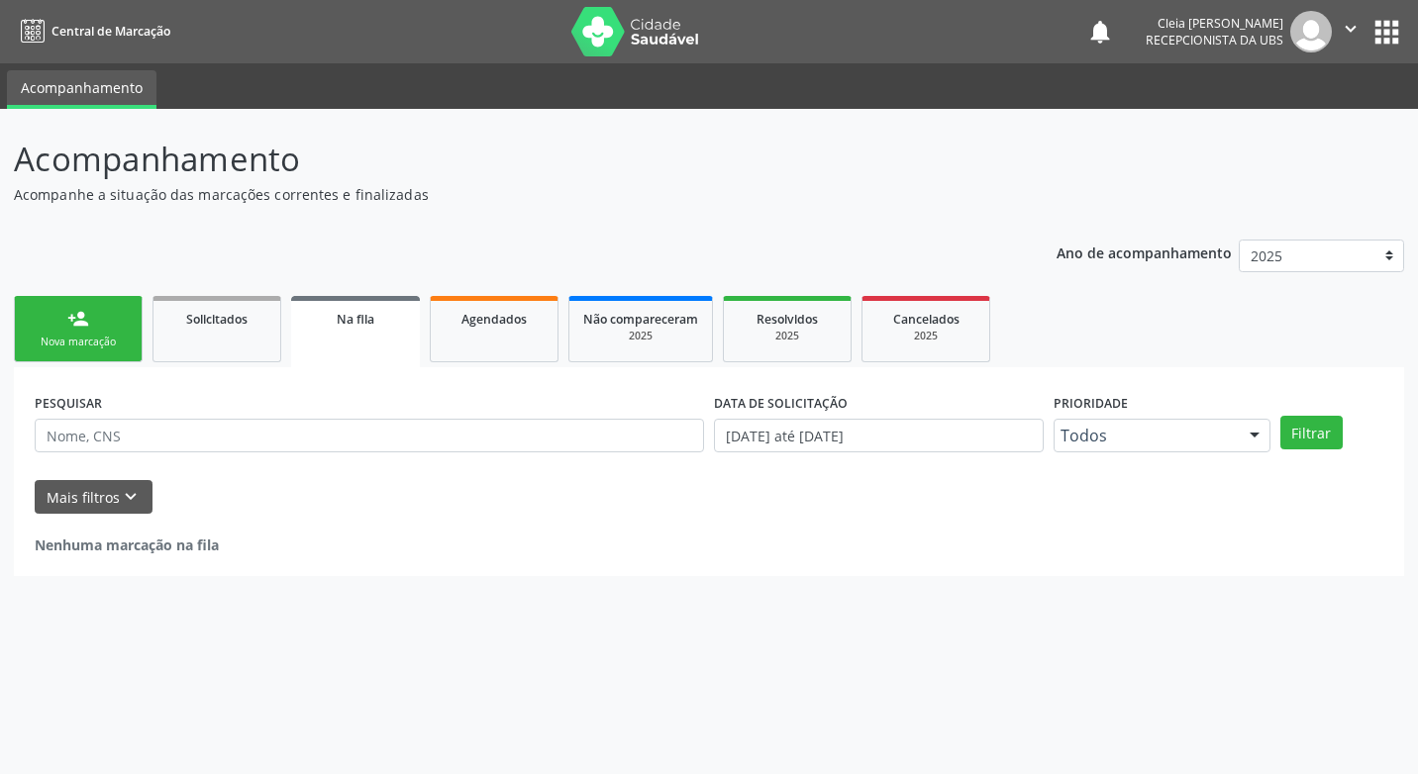
click at [86, 344] on div "Nova marcação" at bounding box center [78, 342] width 99 height 15
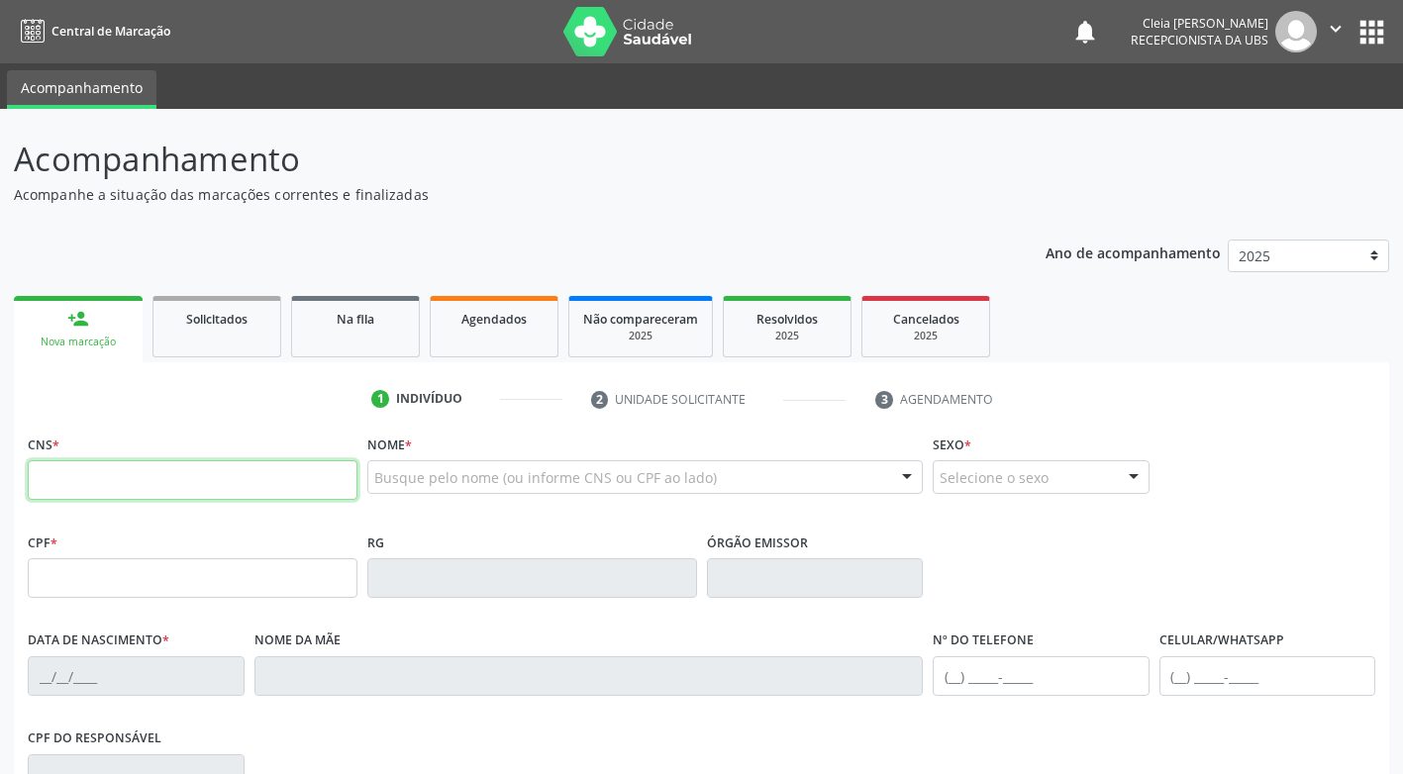
click at [113, 473] on input "text" at bounding box center [193, 480] width 330 height 40
paste input "704 6071 5985 6726"
type input "704 6071 5985 6726"
type input "028.812.134-13"
type input "27/01/1980"
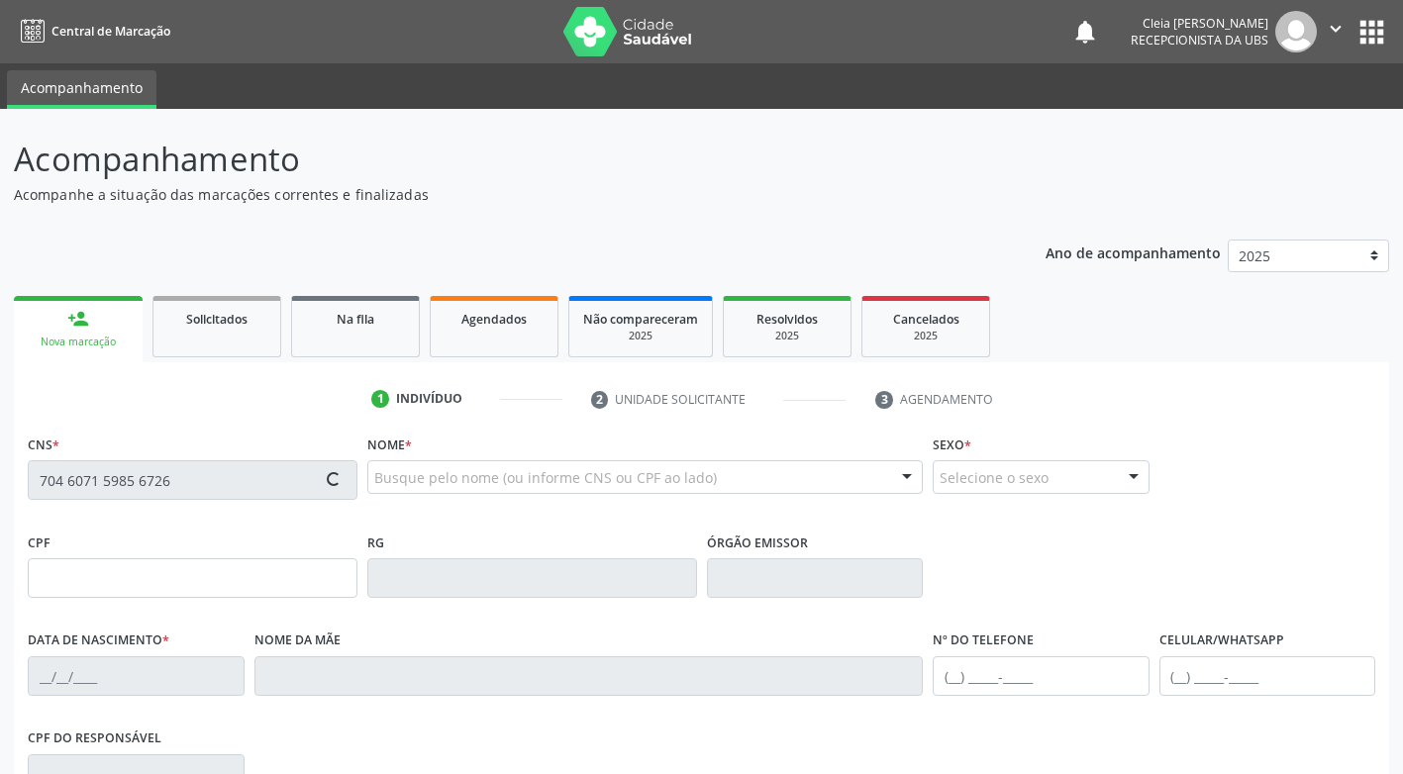
type input "Francisca Jozina de Souza"
type input "(87) 99943-8422"
type input "446.705.244-53"
type input "981"
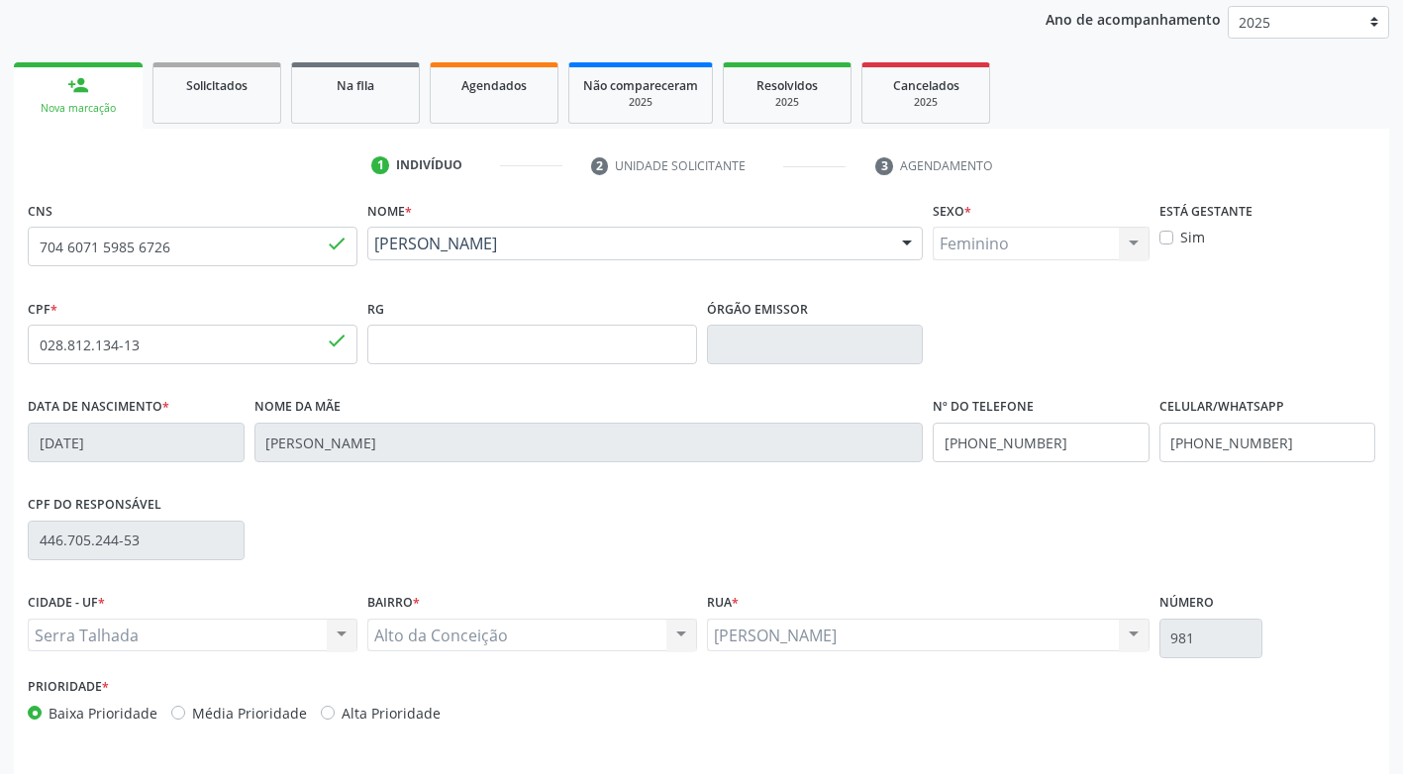
scroll to position [299, 0]
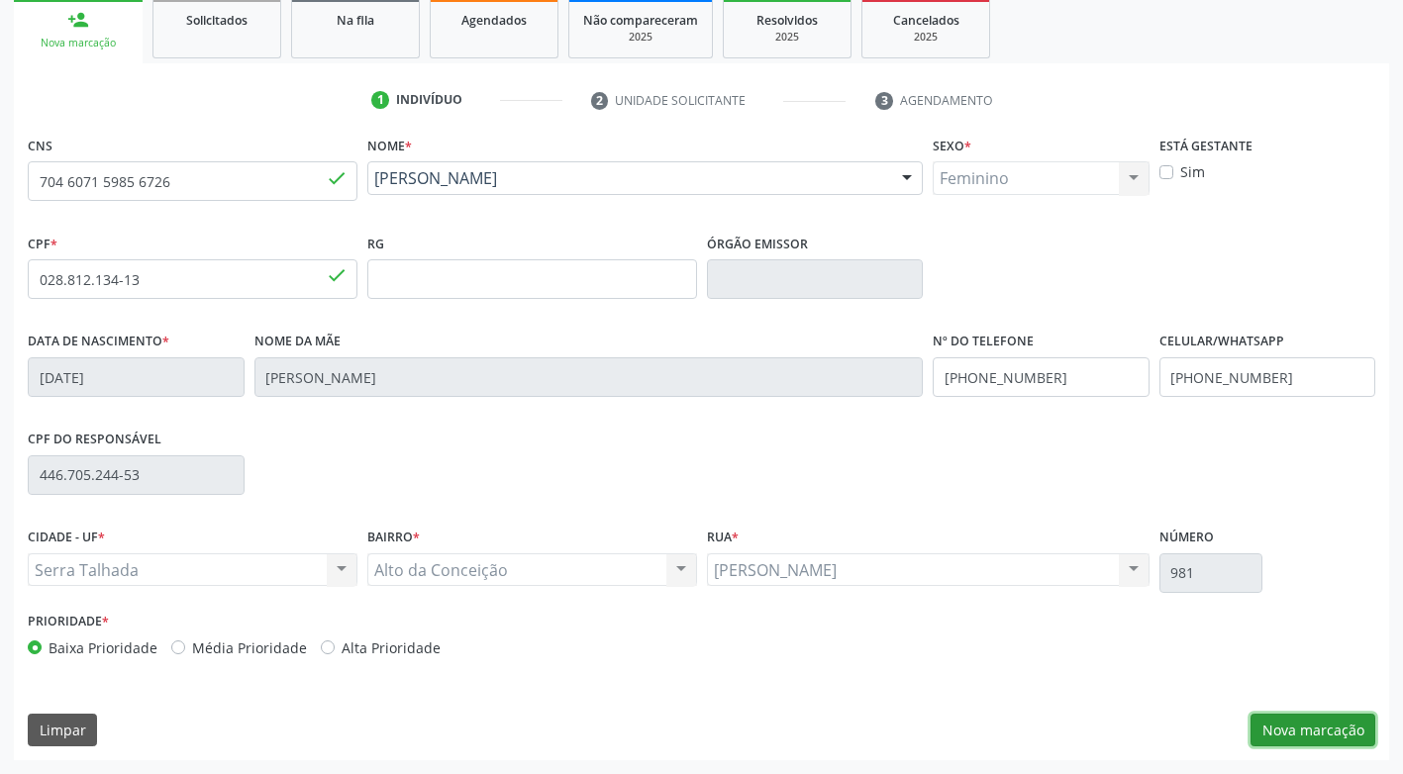
click at [1279, 722] on button "Nova marcação" at bounding box center [1312, 731] width 125 height 34
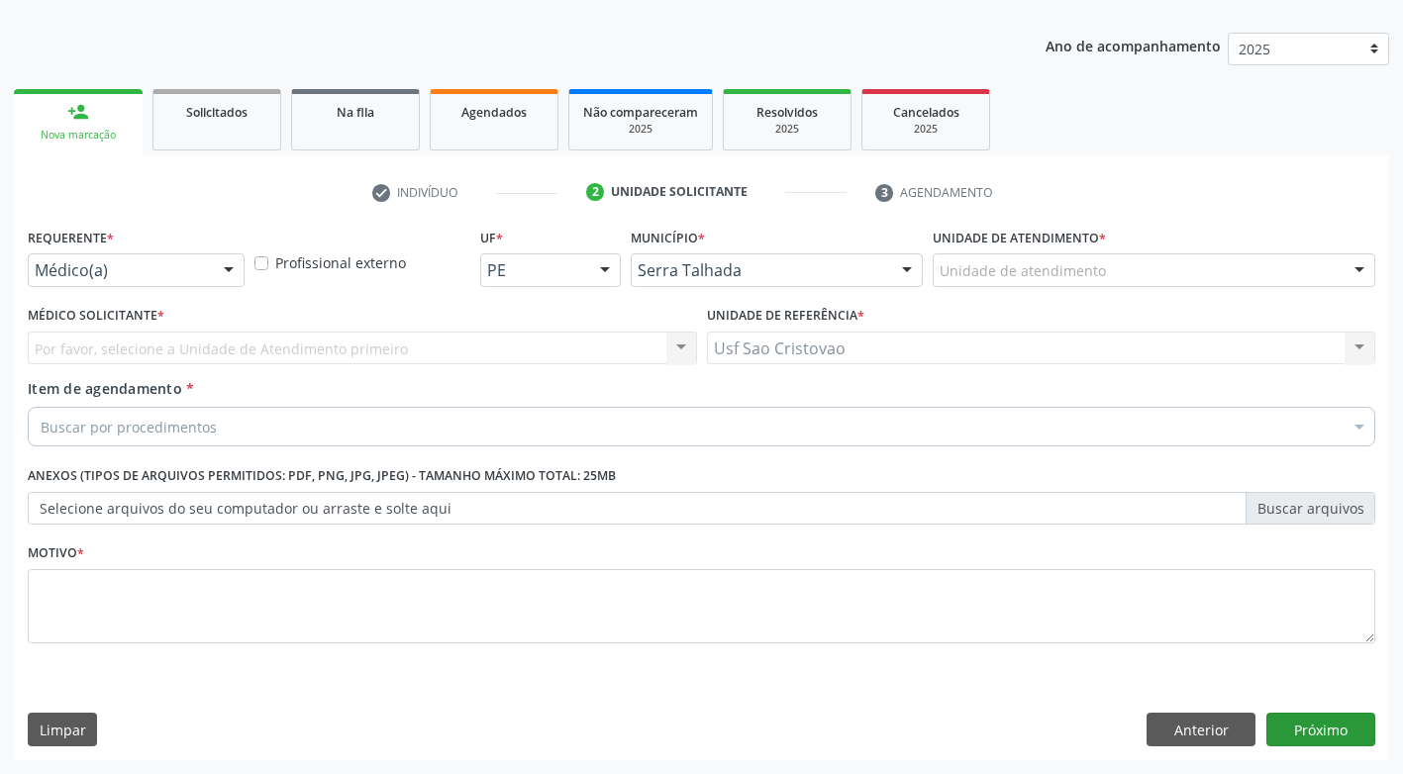
scroll to position [207, 0]
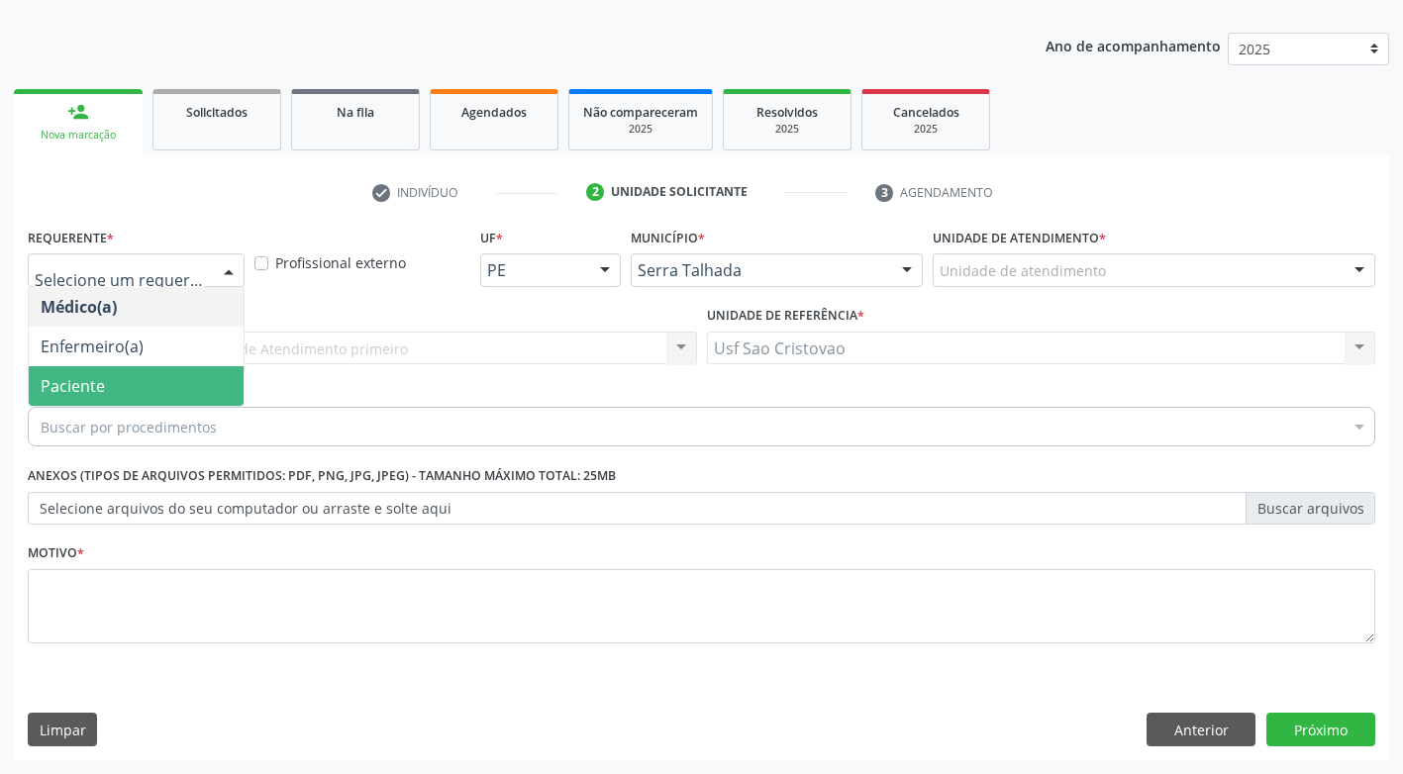
click at [111, 392] on span "Paciente" at bounding box center [136, 386] width 215 height 40
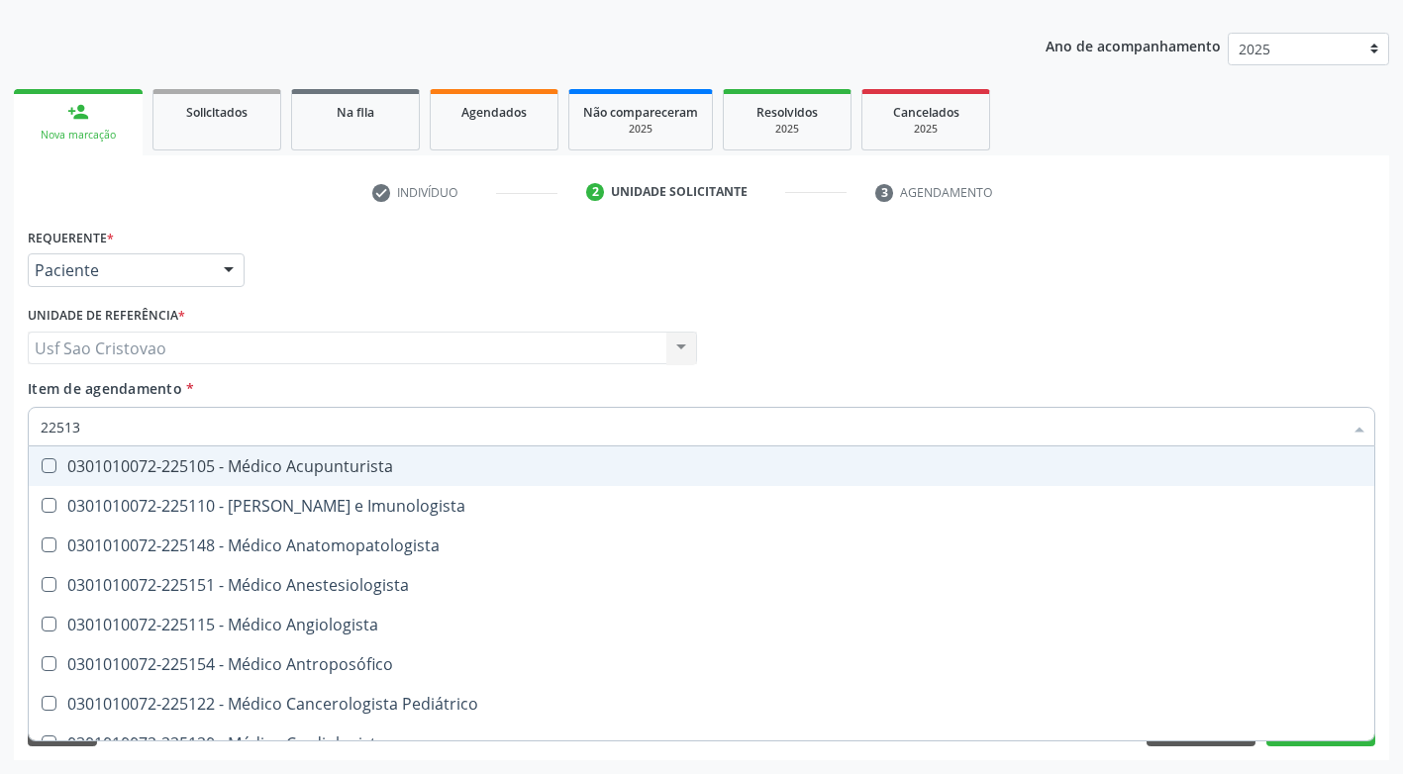
type input "225133"
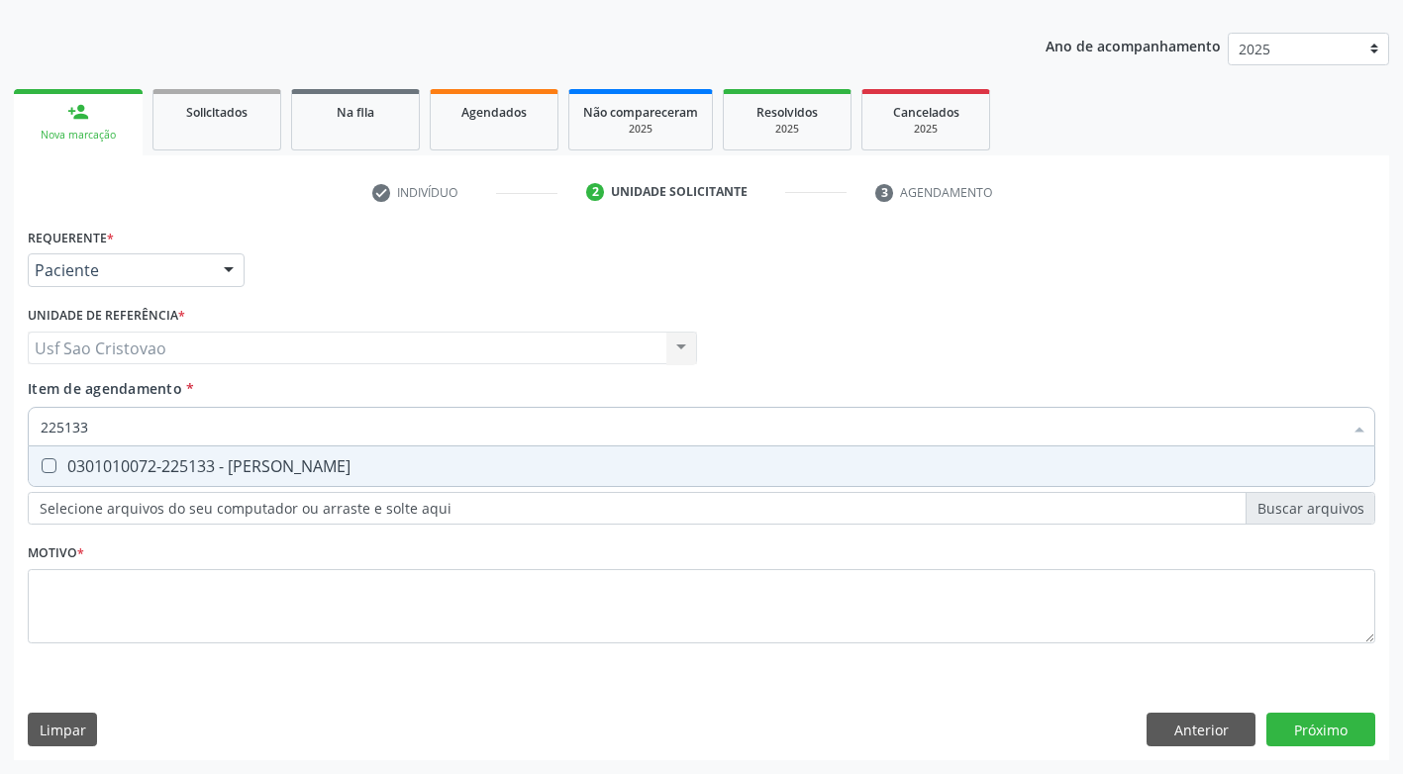
click at [49, 470] on Psiquiatra at bounding box center [49, 465] width 15 height 15
click at [42, 470] on Psiquiatra "checkbox" at bounding box center [35, 465] width 13 height 13
checkbox Psiquiatra "true"
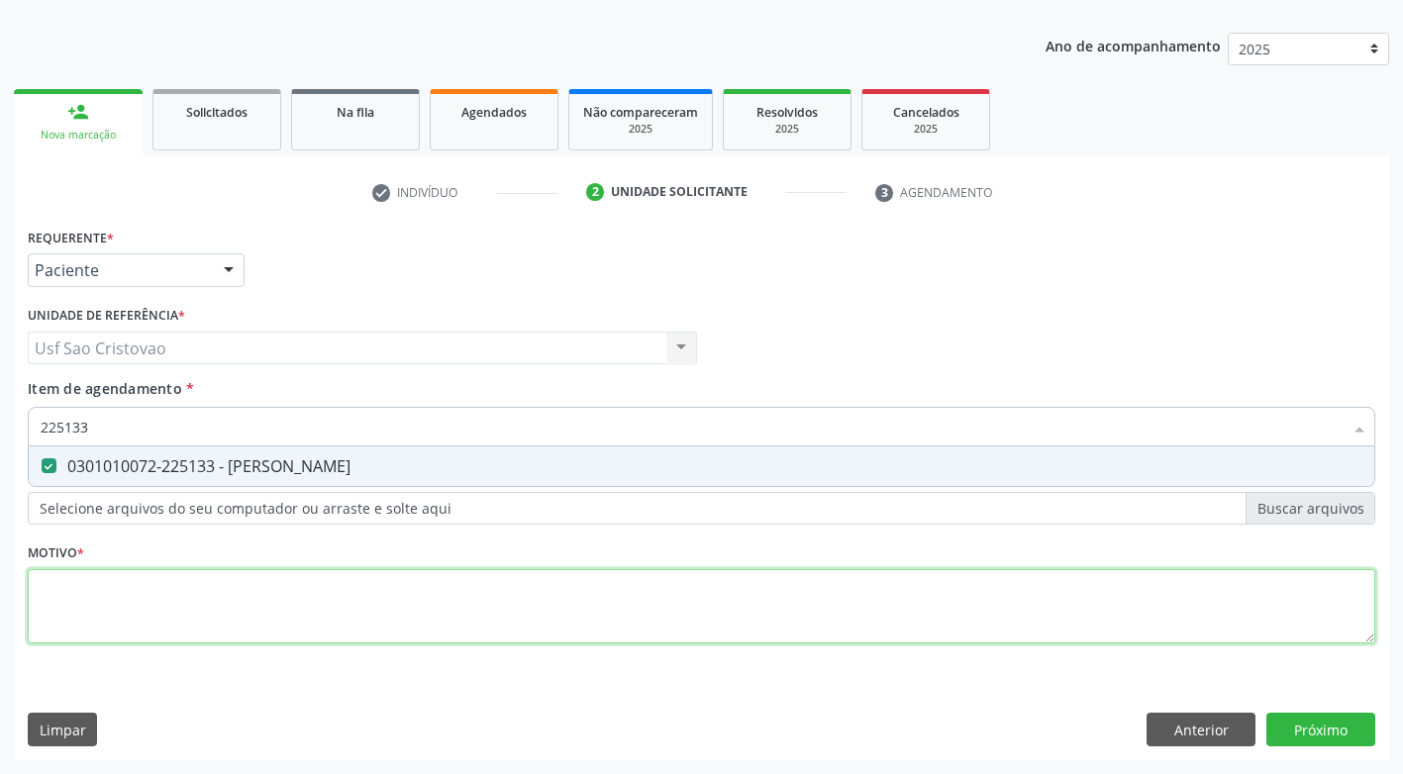
click at [104, 614] on div "Requerente * Paciente Médico(a) Enfermeiro(a) Paciente Nenhum resultado encontr…" at bounding box center [701, 447] width 1347 height 448
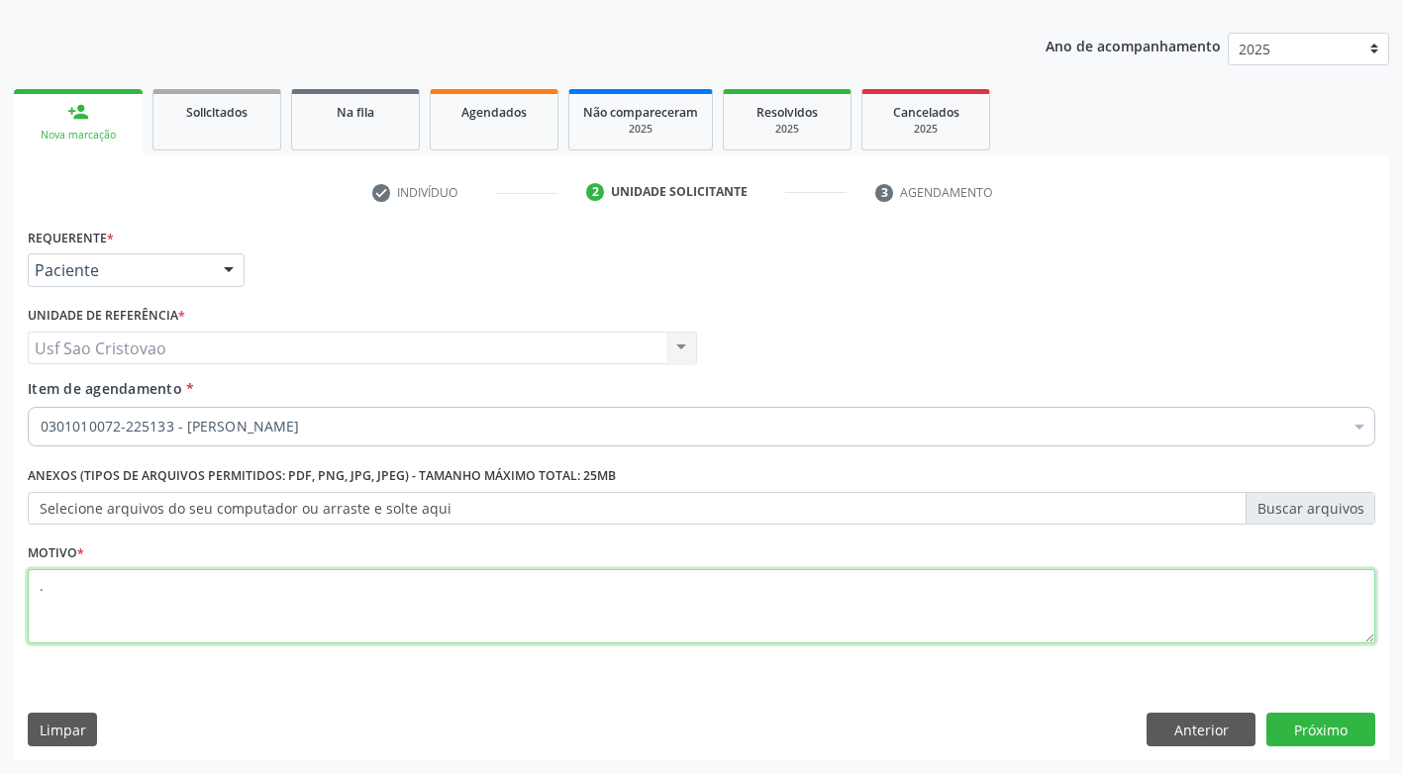
type textarea "."
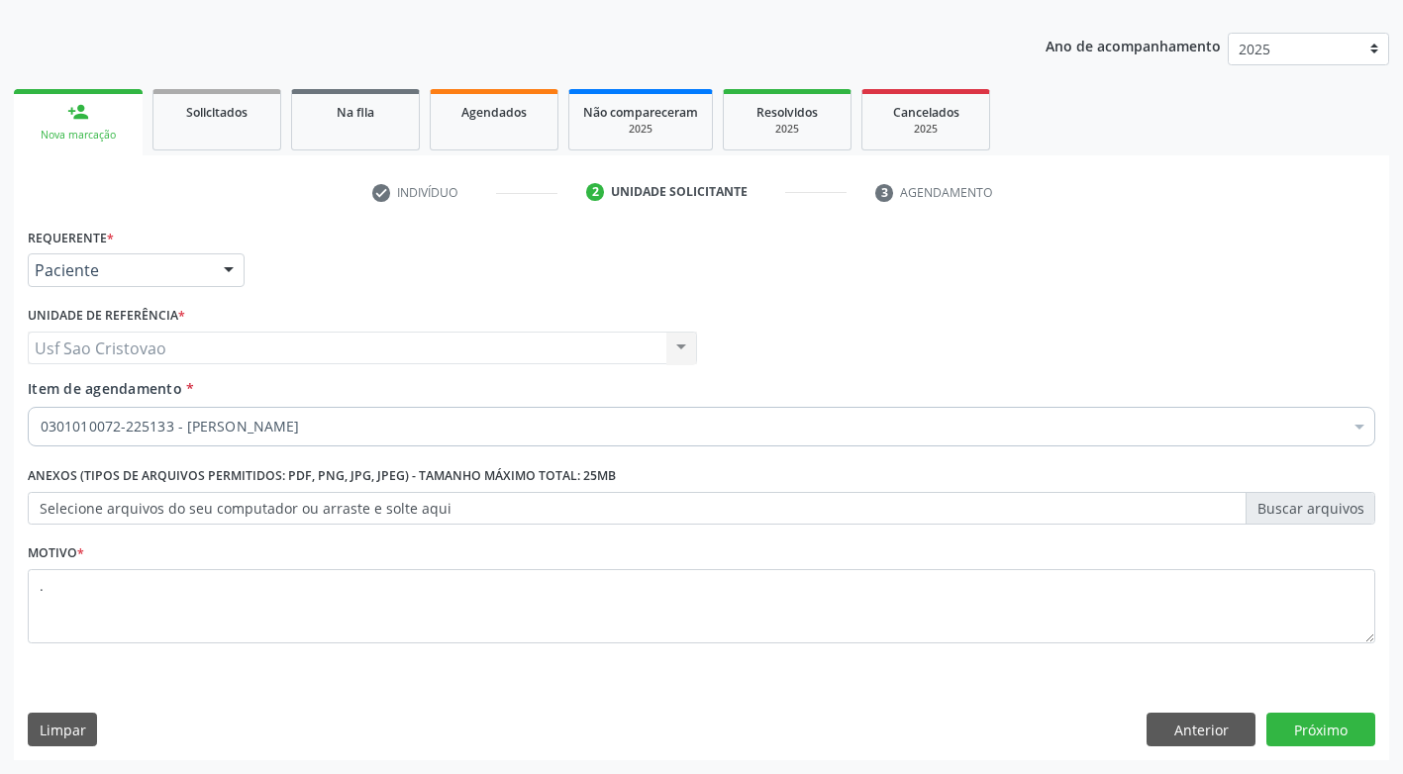
drag, startPoint x: 519, startPoint y: 709, endPoint x: 541, endPoint y: 671, distance: 44.0
click at [519, 708] on div "Requerente * Paciente Médico(a) Enfermeiro(a) Paciente Nenhum resultado encontr…" at bounding box center [701, 492] width 1375 height 538
click at [1347, 734] on button "Próximo" at bounding box center [1320, 730] width 109 height 34
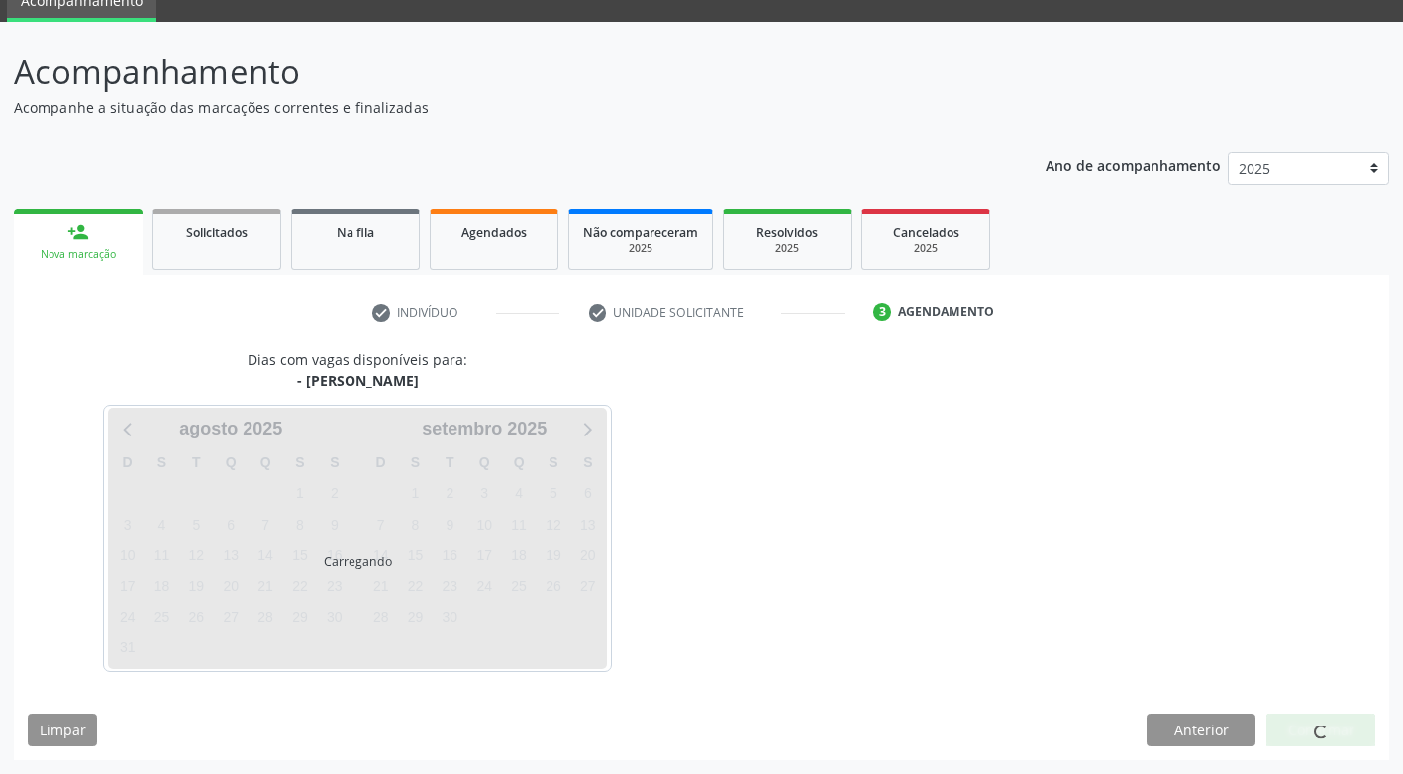
scroll to position [87, 0]
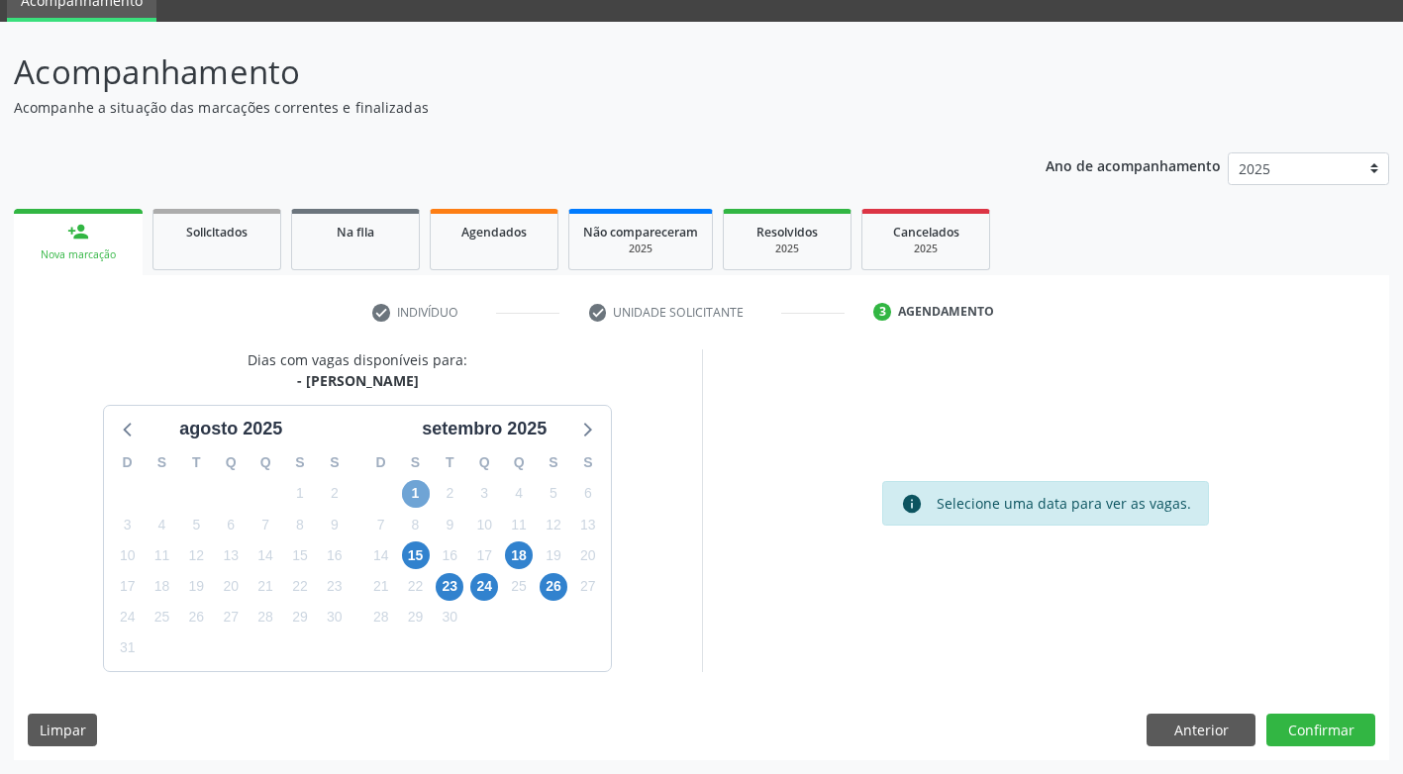
click at [416, 491] on span "1" at bounding box center [416, 494] width 28 height 28
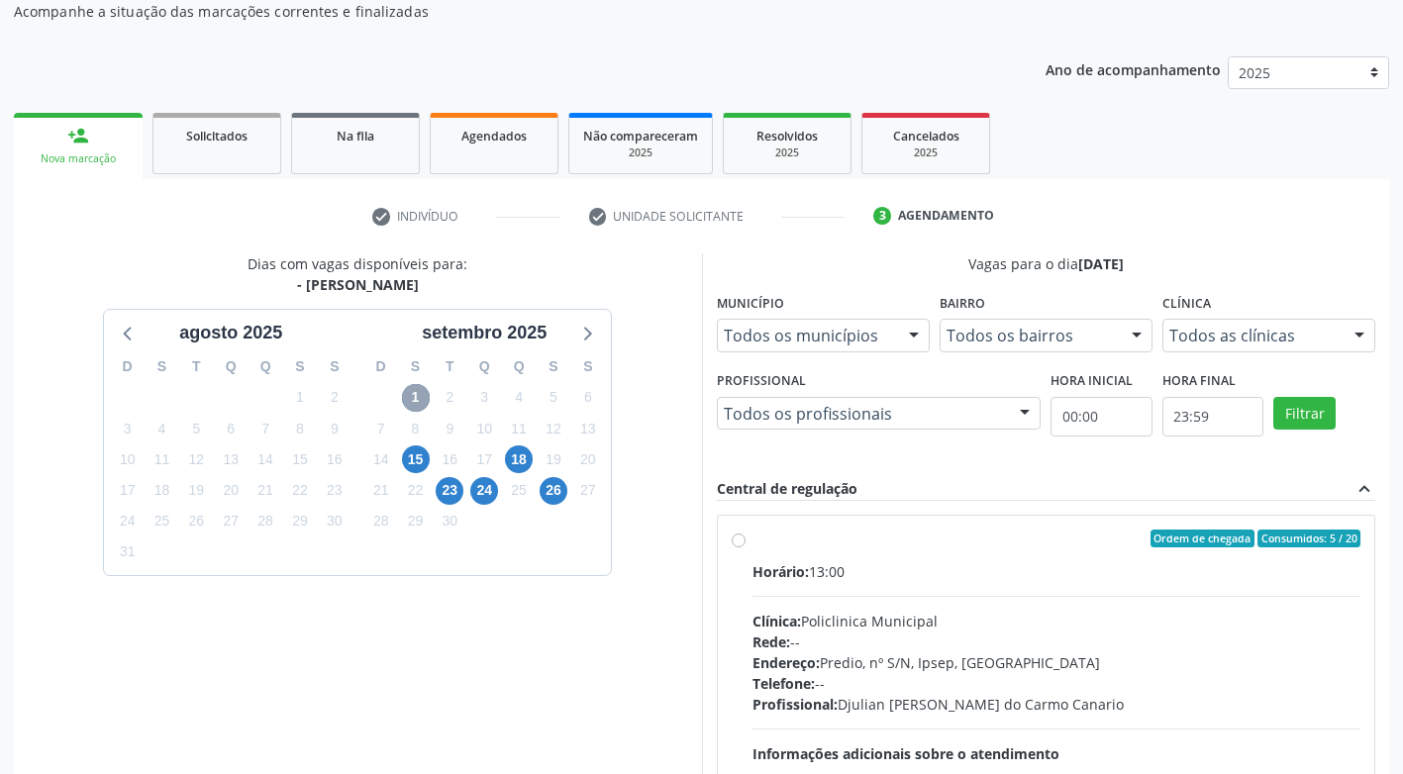
scroll to position [285, 0]
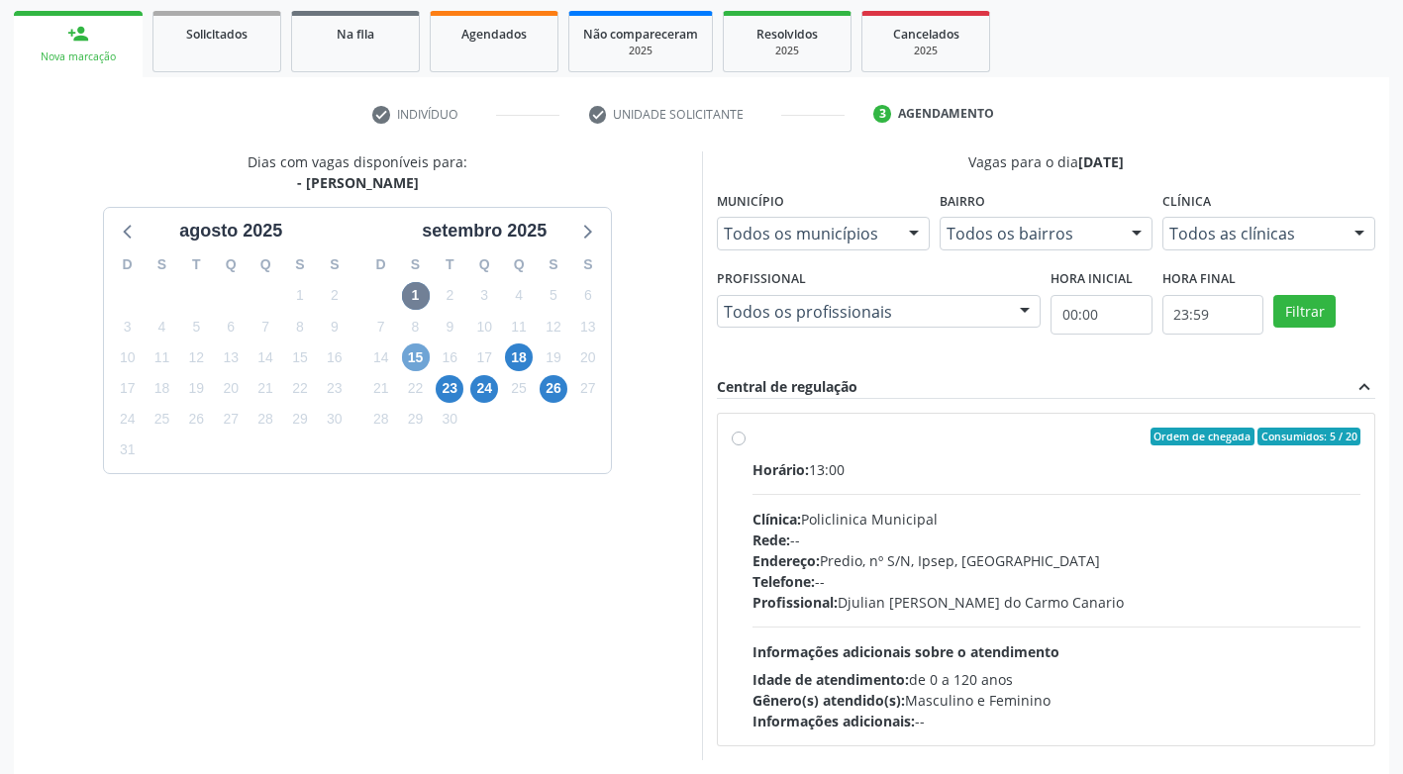
click at [412, 357] on span "15" at bounding box center [416, 358] width 28 height 28
click at [514, 356] on span "18" at bounding box center [519, 358] width 28 height 28
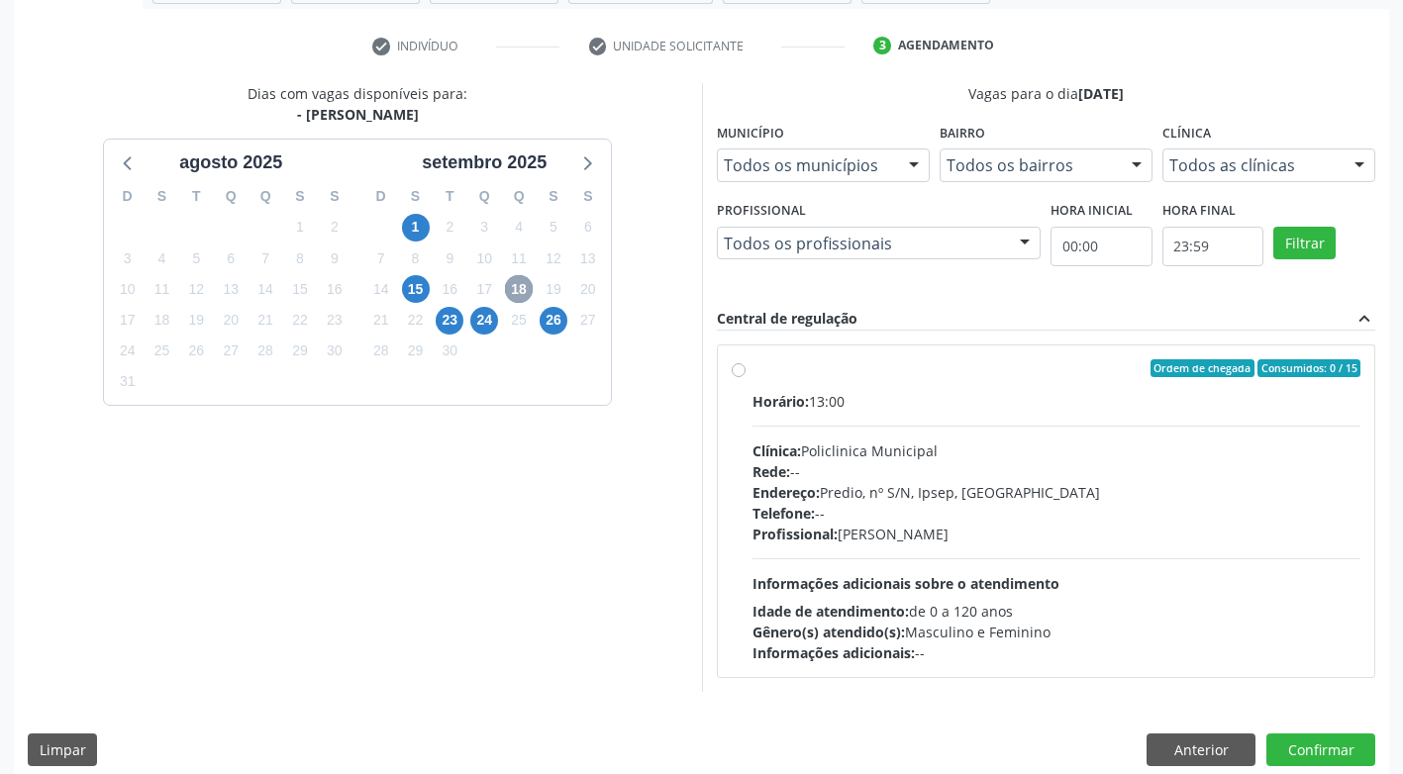
scroll to position [373, 0]
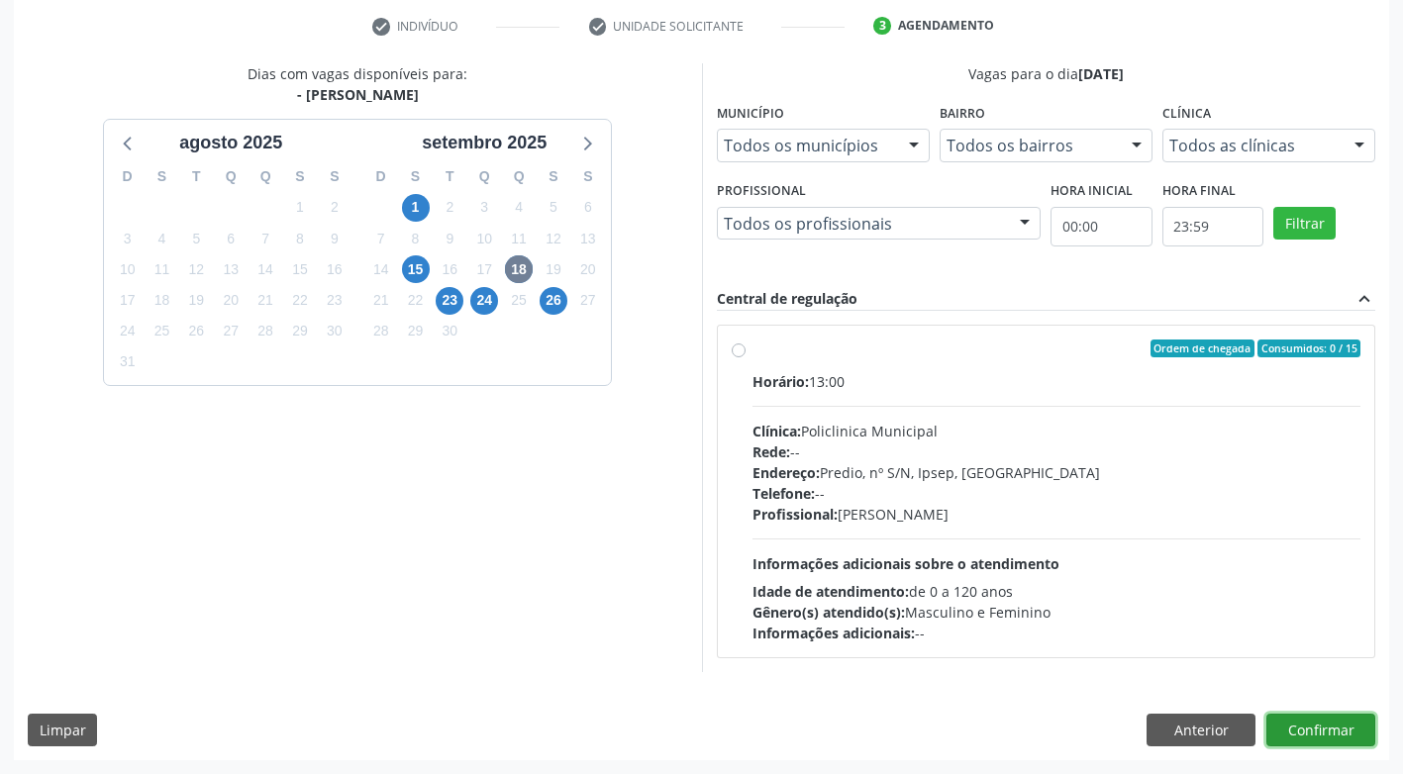
click at [1320, 736] on button "Confirmar" at bounding box center [1320, 731] width 109 height 34
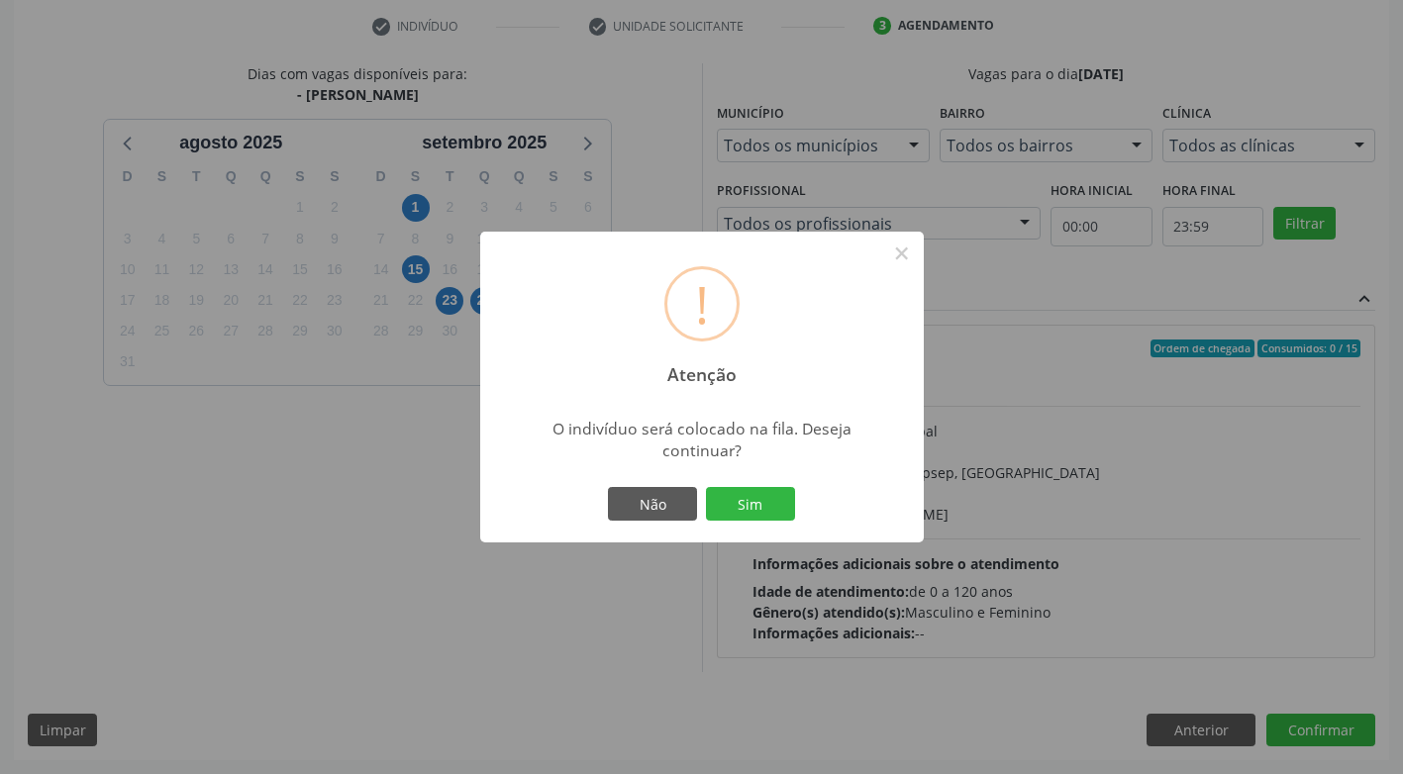
click at [642, 599] on div "! Atenção × O indivíduo será colocado na fila. Deseja continuar? Não Sim" at bounding box center [701, 387] width 1403 height 774
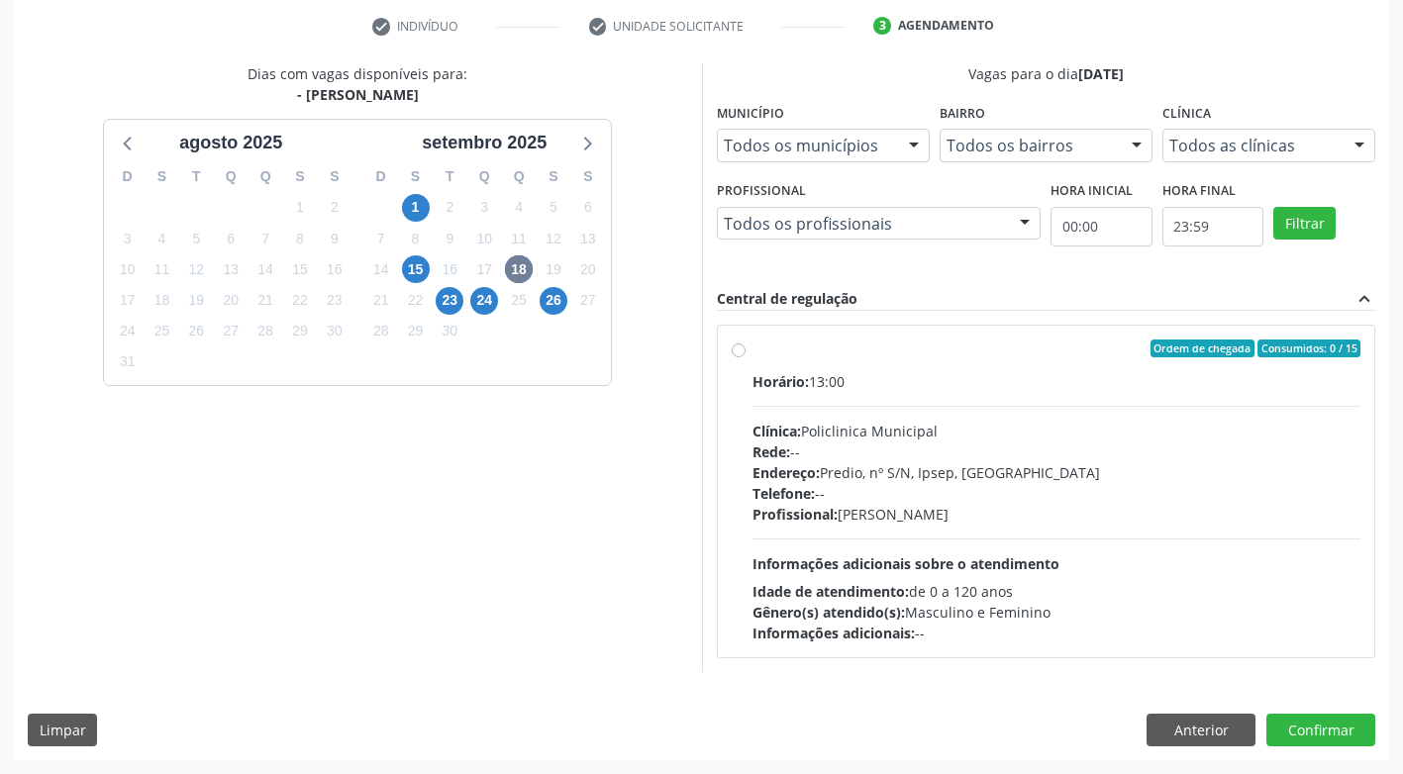
click at [752, 350] on label "Ordem de chegada Consumidos: 0 / 15 Horário: 13:00 Clínica: Policlinica Municip…" at bounding box center [1056, 492] width 609 height 304
click at [738, 350] on input "Ordem de chegada Consumidos: 0 / 15 Horário: 13:00 Clínica: Policlinica Municip…" at bounding box center [739, 349] width 14 height 18
radio input "true"
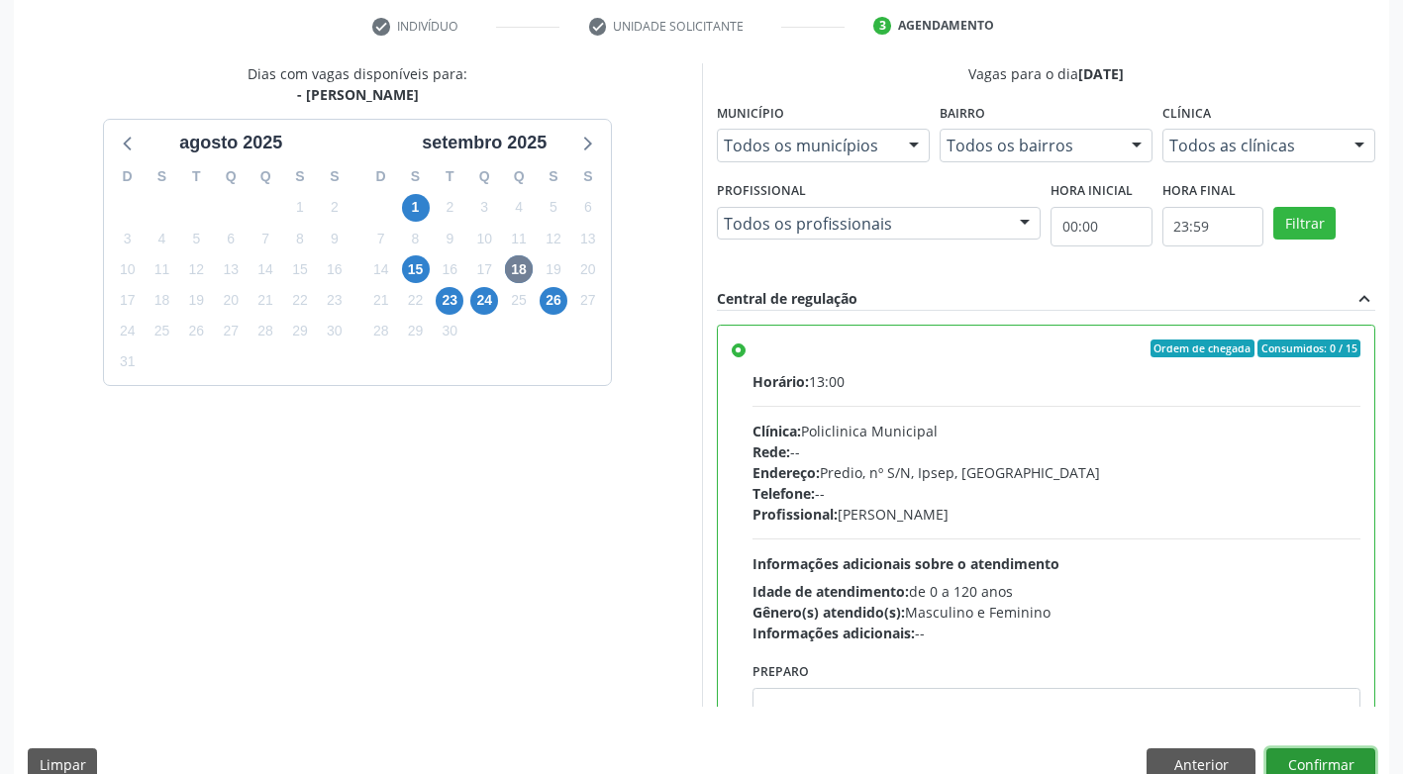
click at [1333, 760] on button "Confirmar" at bounding box center [1320, 765] width 109 height 34
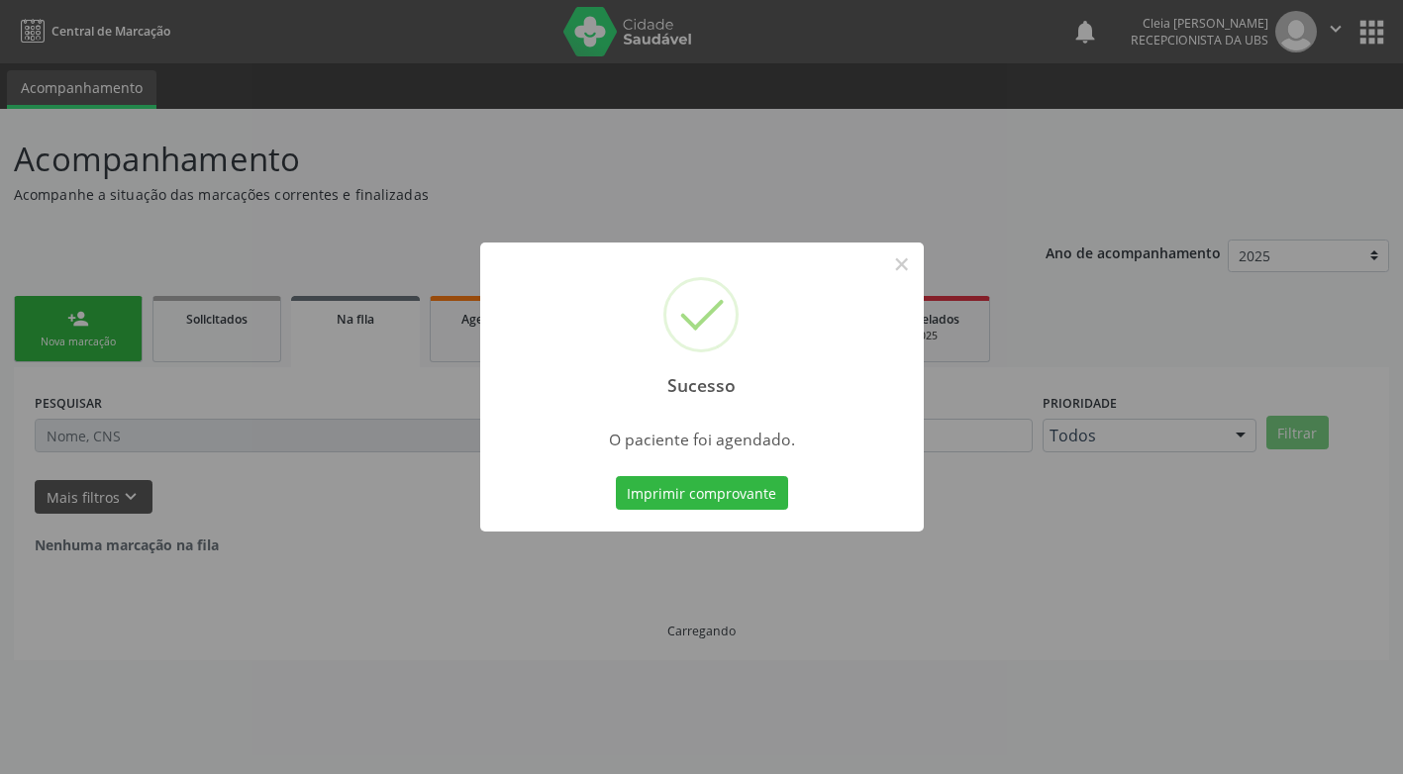
scroll to position [0, 0]
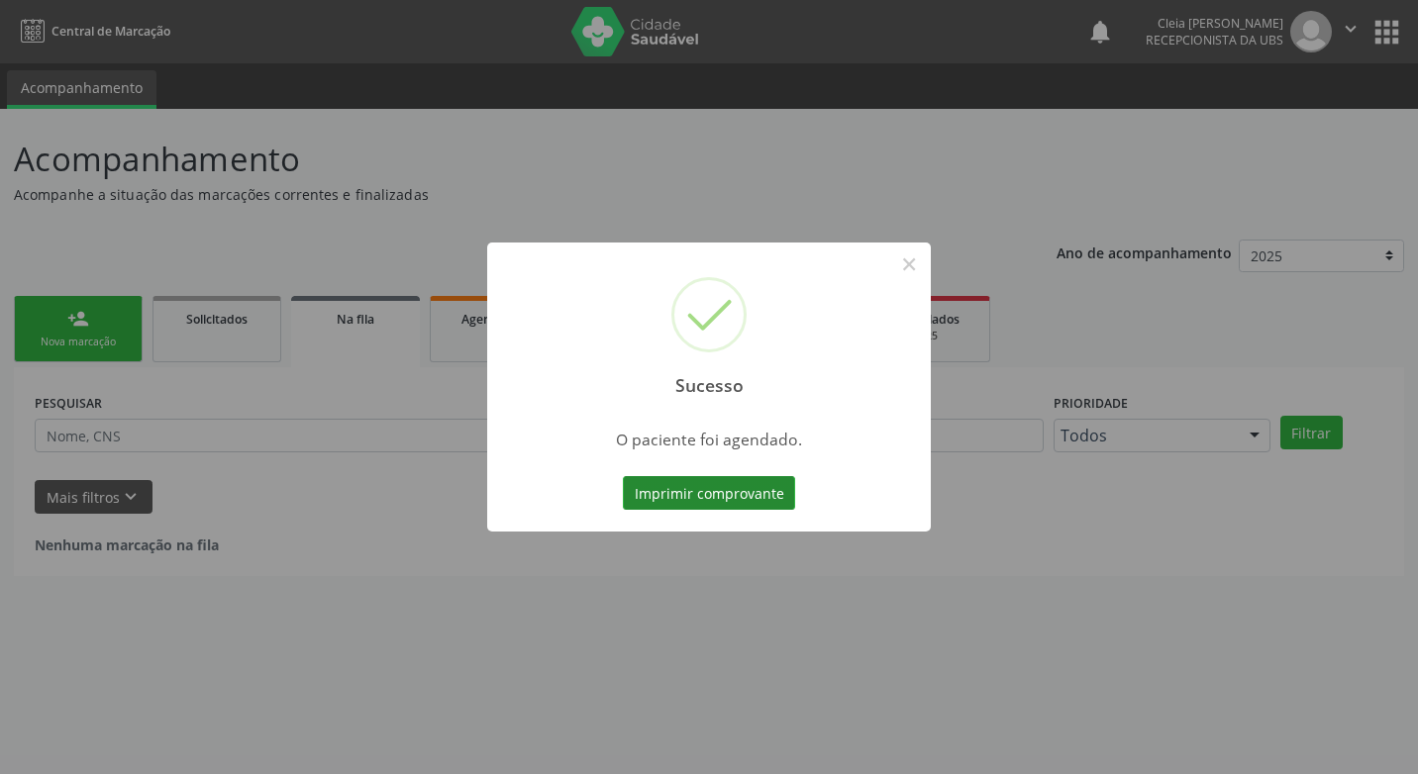
click at [751, 502] on button "Imprimir comprovante" at bounding box center [709, 493] width 172 height 34
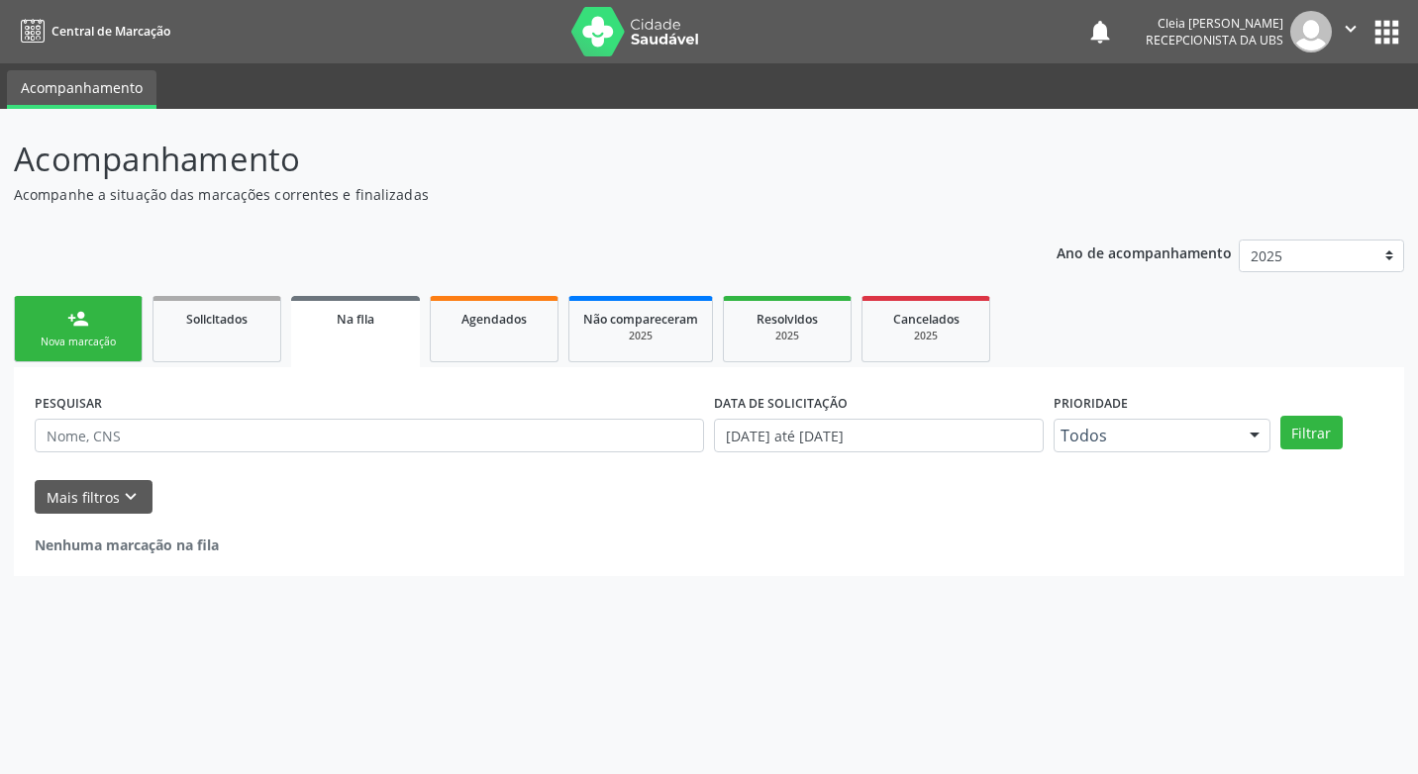
click at [79, 335] on div "Nova marcação" at bounding box center [78, 342] width 99 height 15
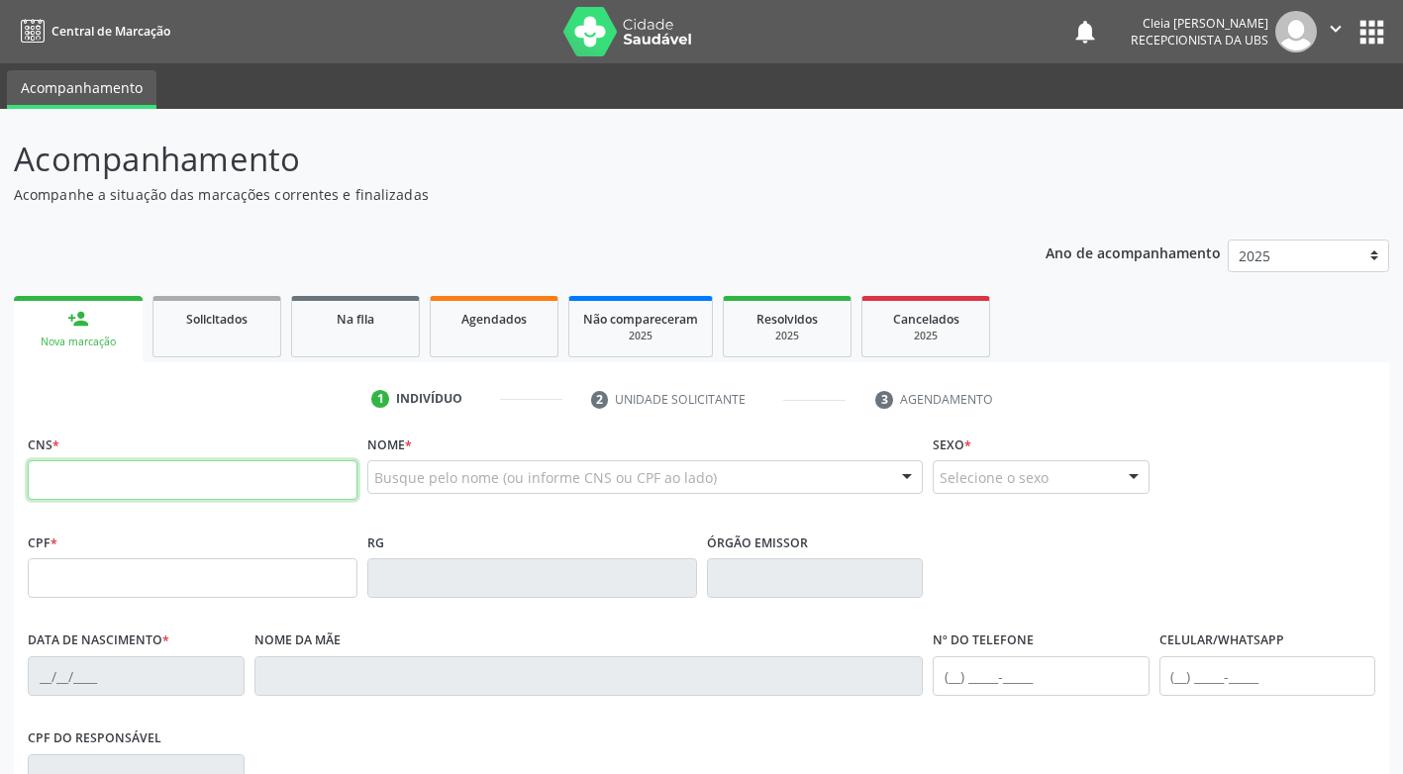
click at [254, 475] on input "text" at bounding box center [193, 480] width 330 height 40
paste input "701 8062 2607 6475"
type input "701 8062 2607 6475"
type input "000.272.824-90"
type input "26/12/1972"
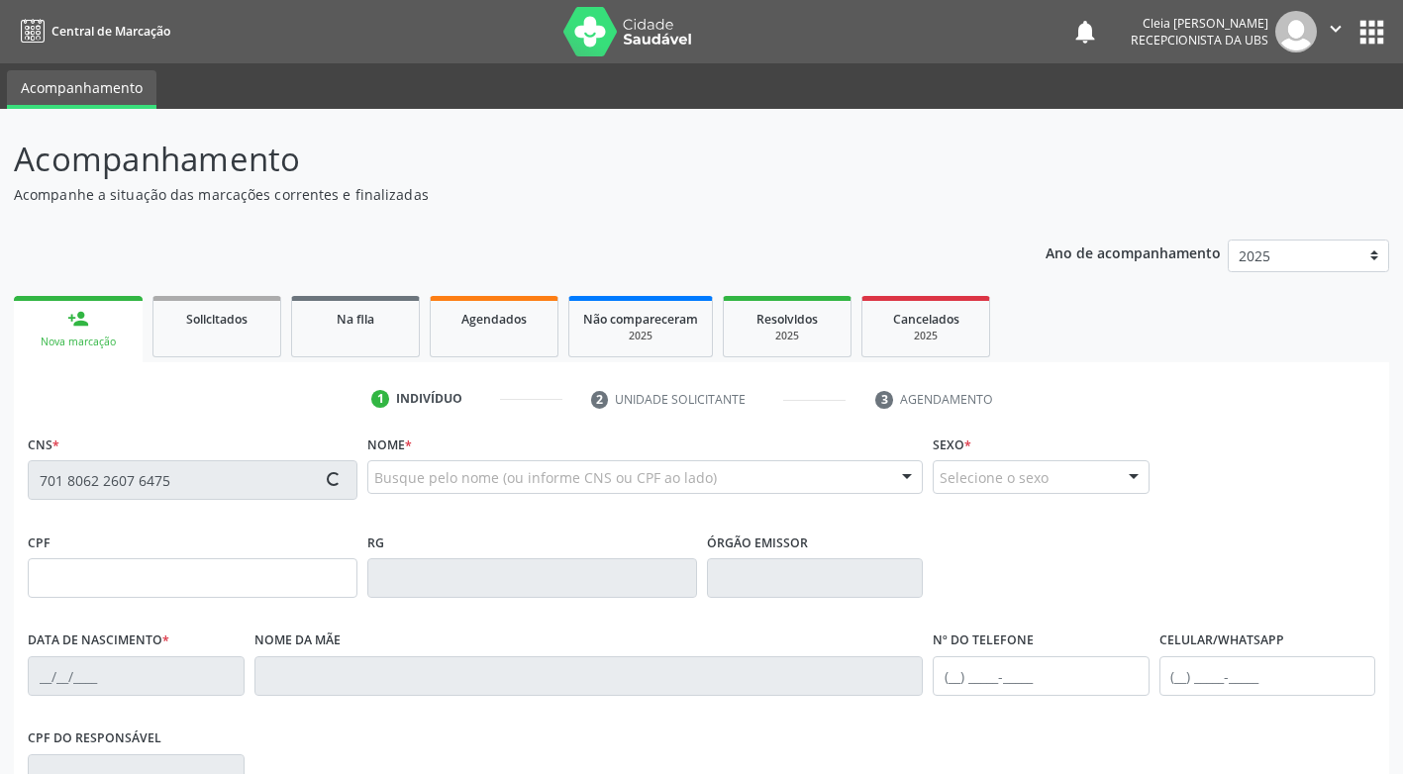
type input "Clotilde Maria de Souza"
type input "(87) 99616-4397"
type input "318.837.104-72"
type input "511"
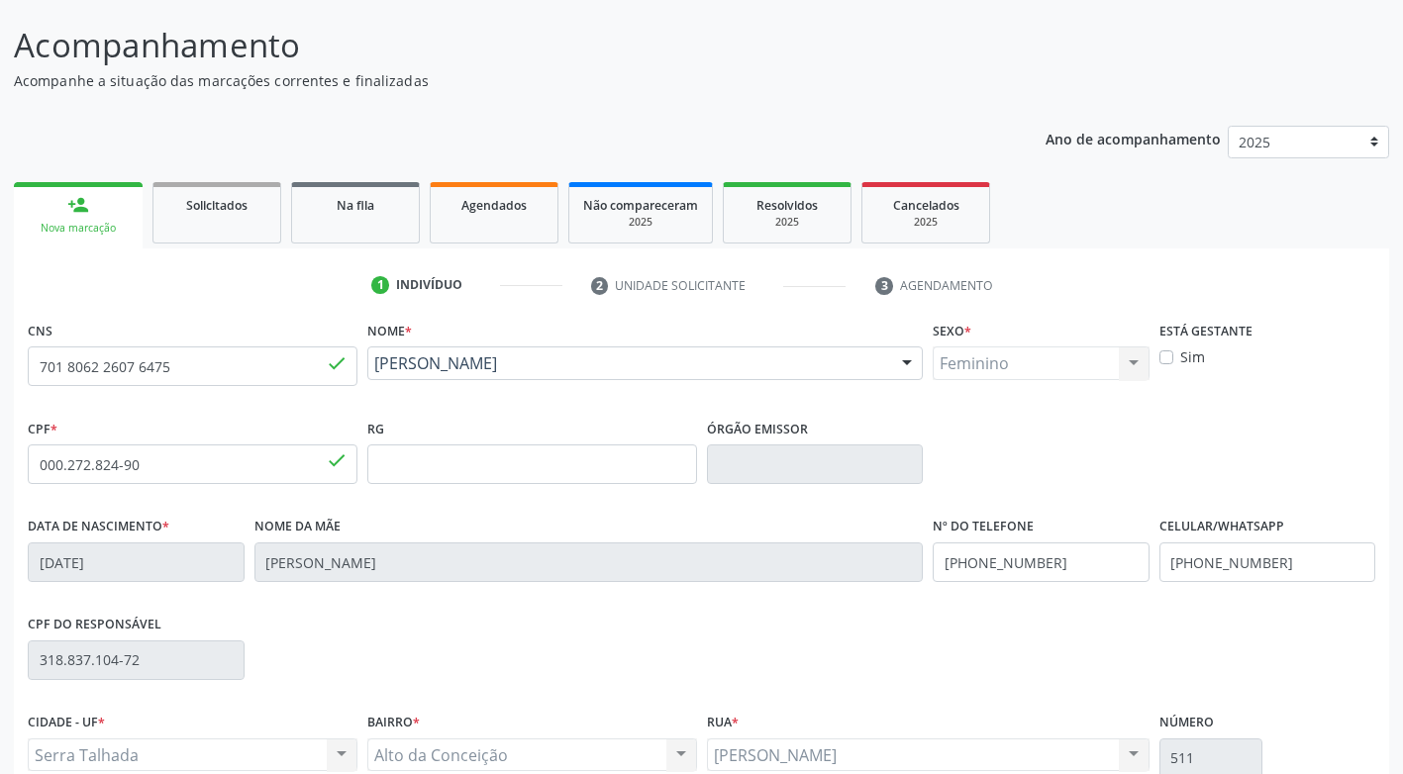
scroll to position [299, 0]
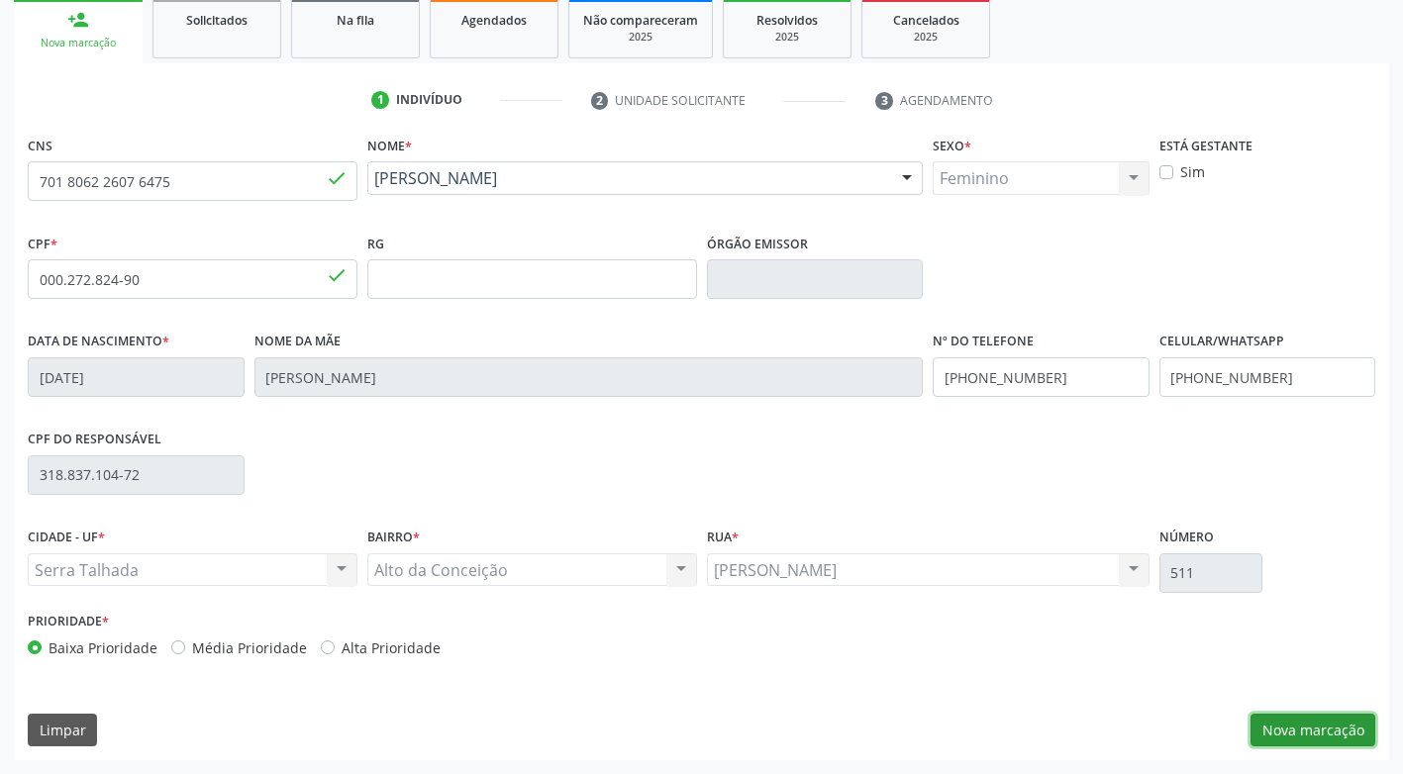
click at [1325, 734] on button "Nova marcação" at bounding box center [1312, 731] width 125 height 34
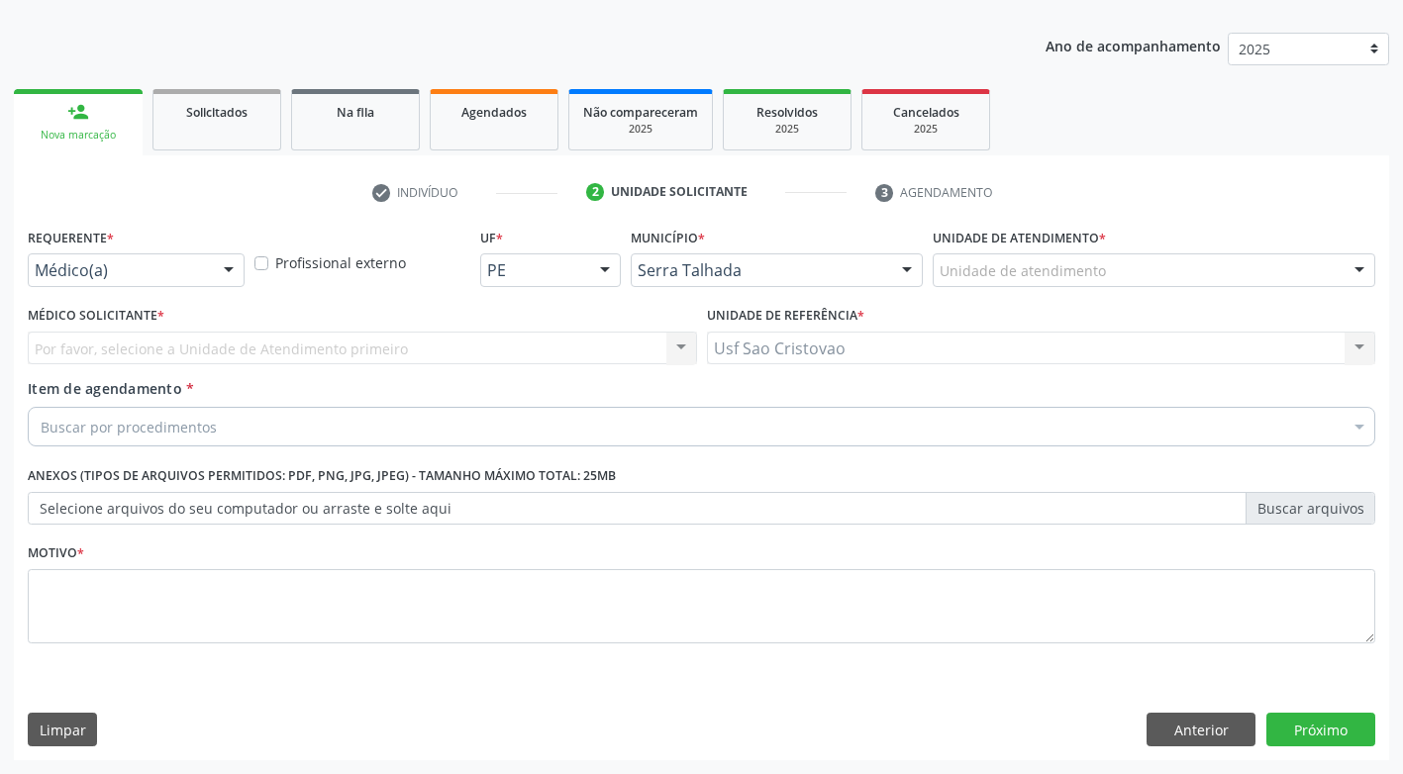
scroll to position [207, 0]
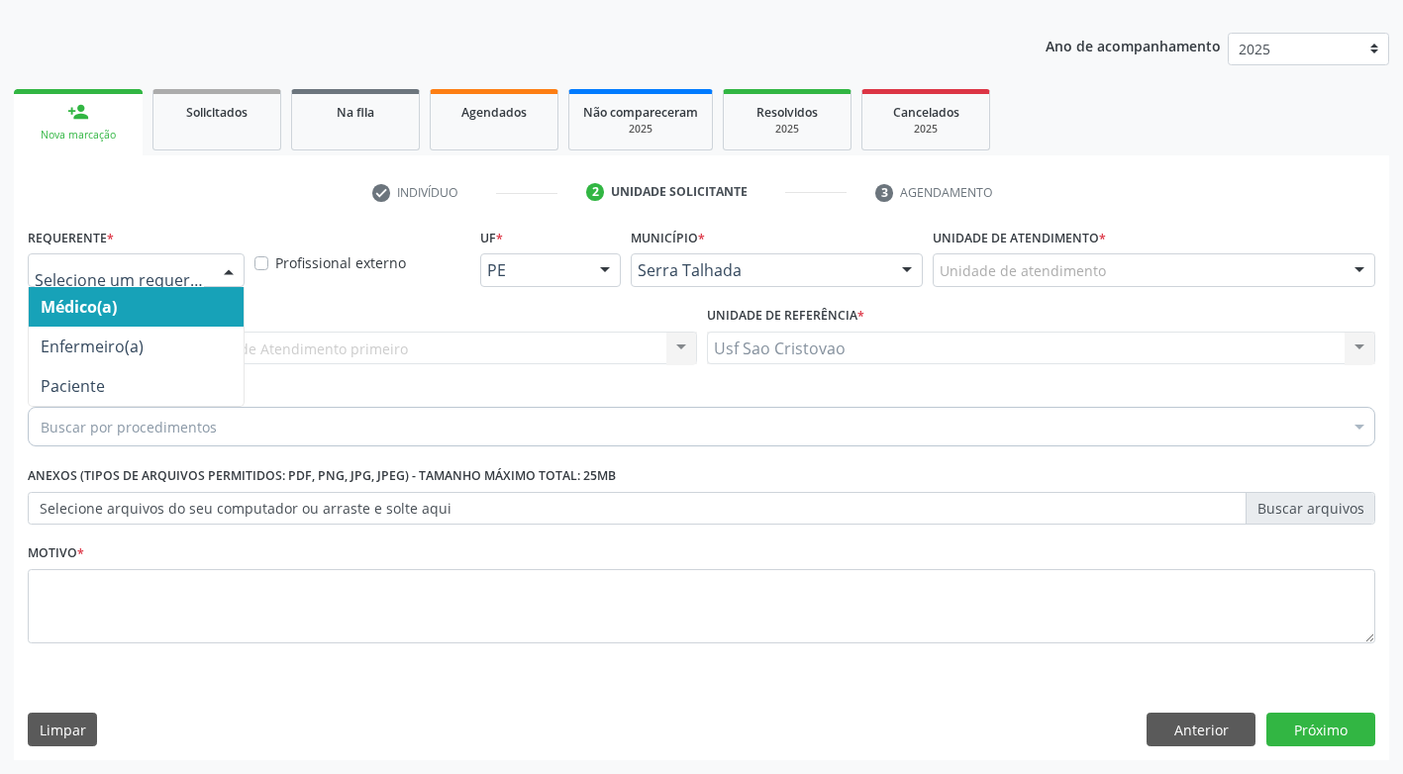
click at [212, 279] on div at bounding box center [136, 270] width 217 height 34
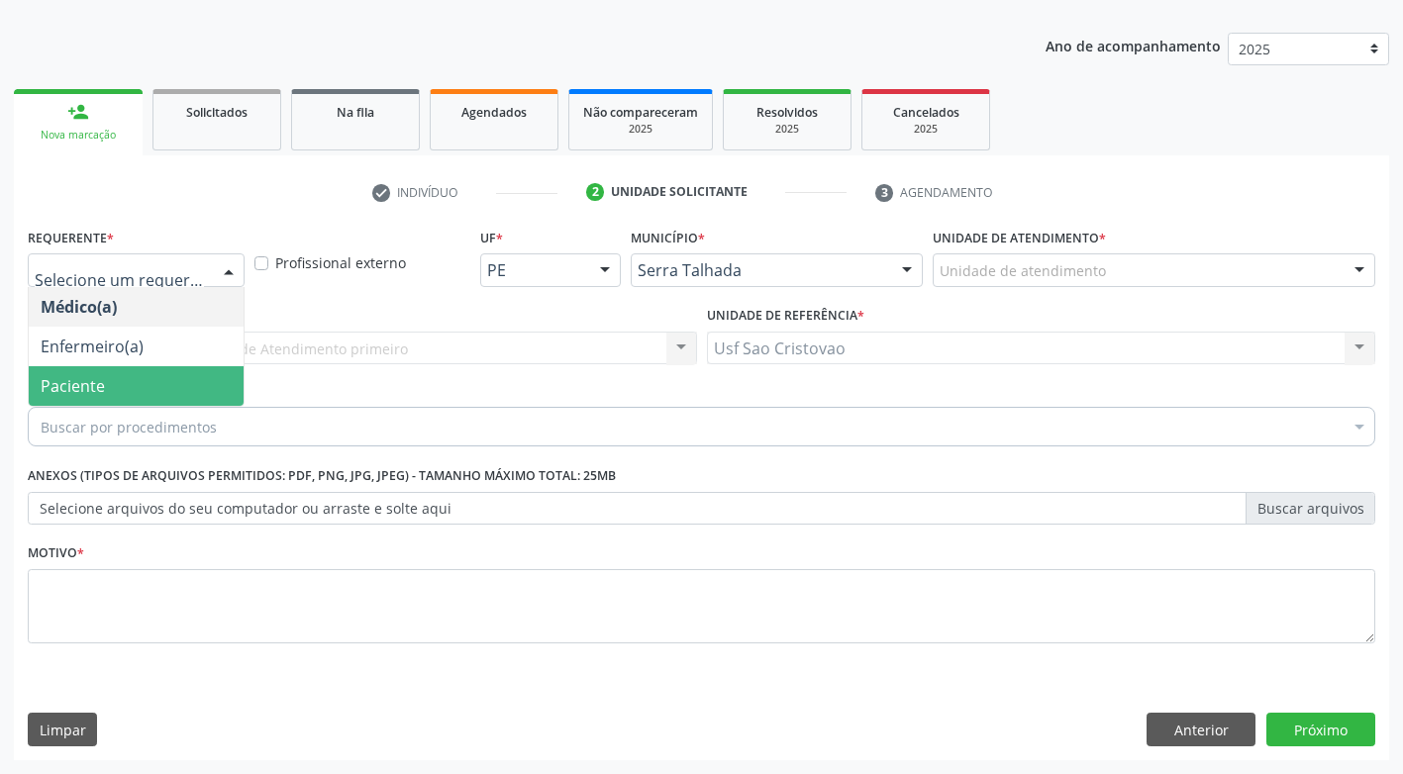
click at [197, 384] on span "Paciente" at bounding box center [136, 386] width 215 height 40
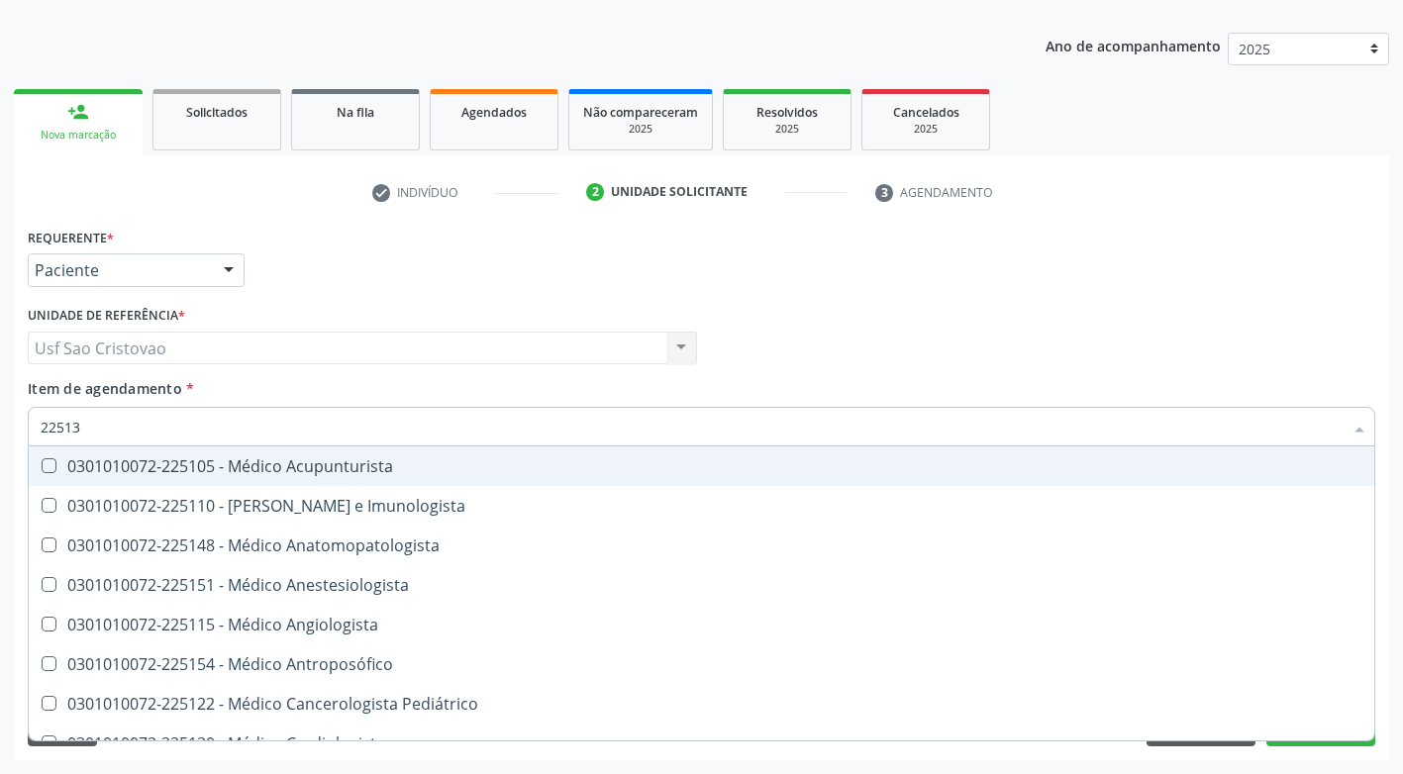
type input "225133"
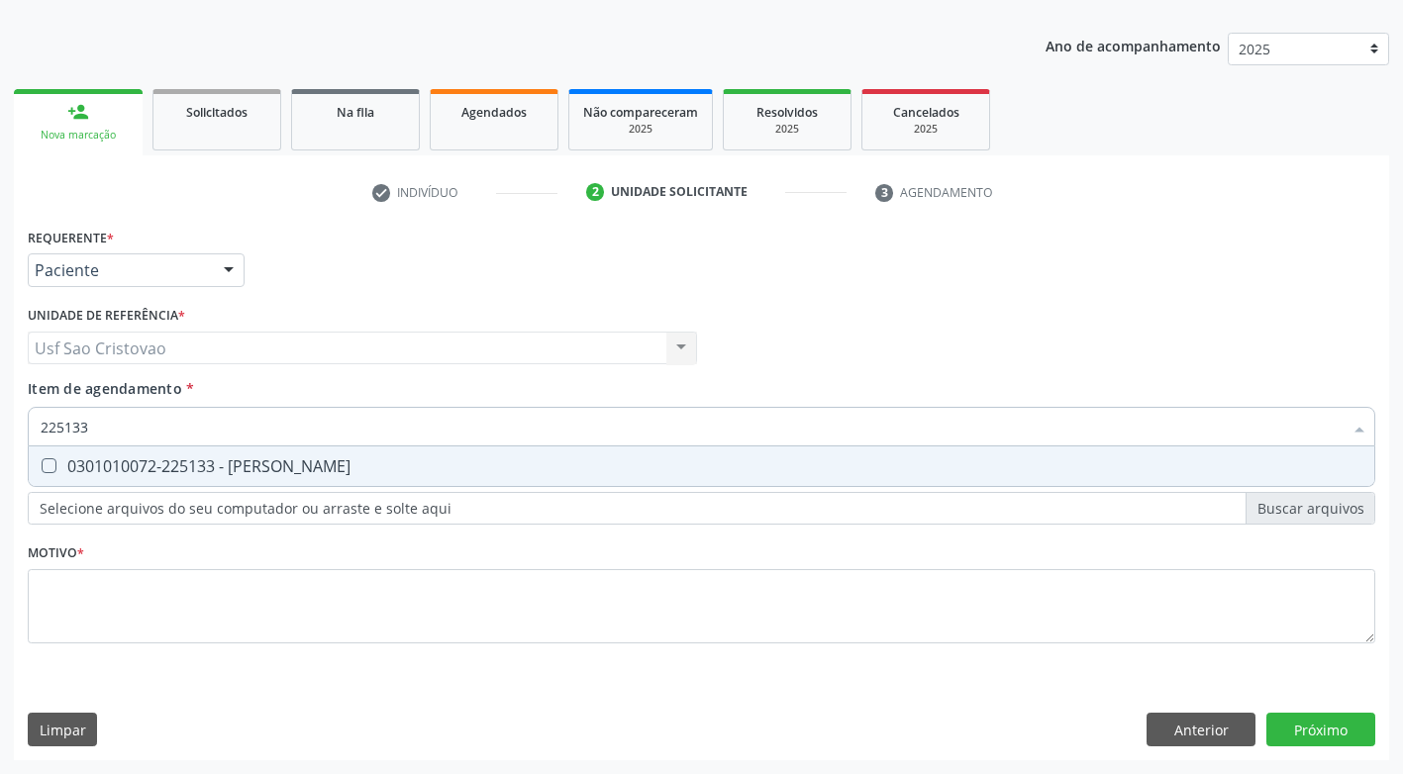
click at [45, 470] on Psiquiatra at bounding box center [49, 465] width 15 height 15
click at [42, 470] on Psiquiatra "checkbox" at bounding box center [35, 465] width 13 height 13
checkbox Psiquiatra "true"
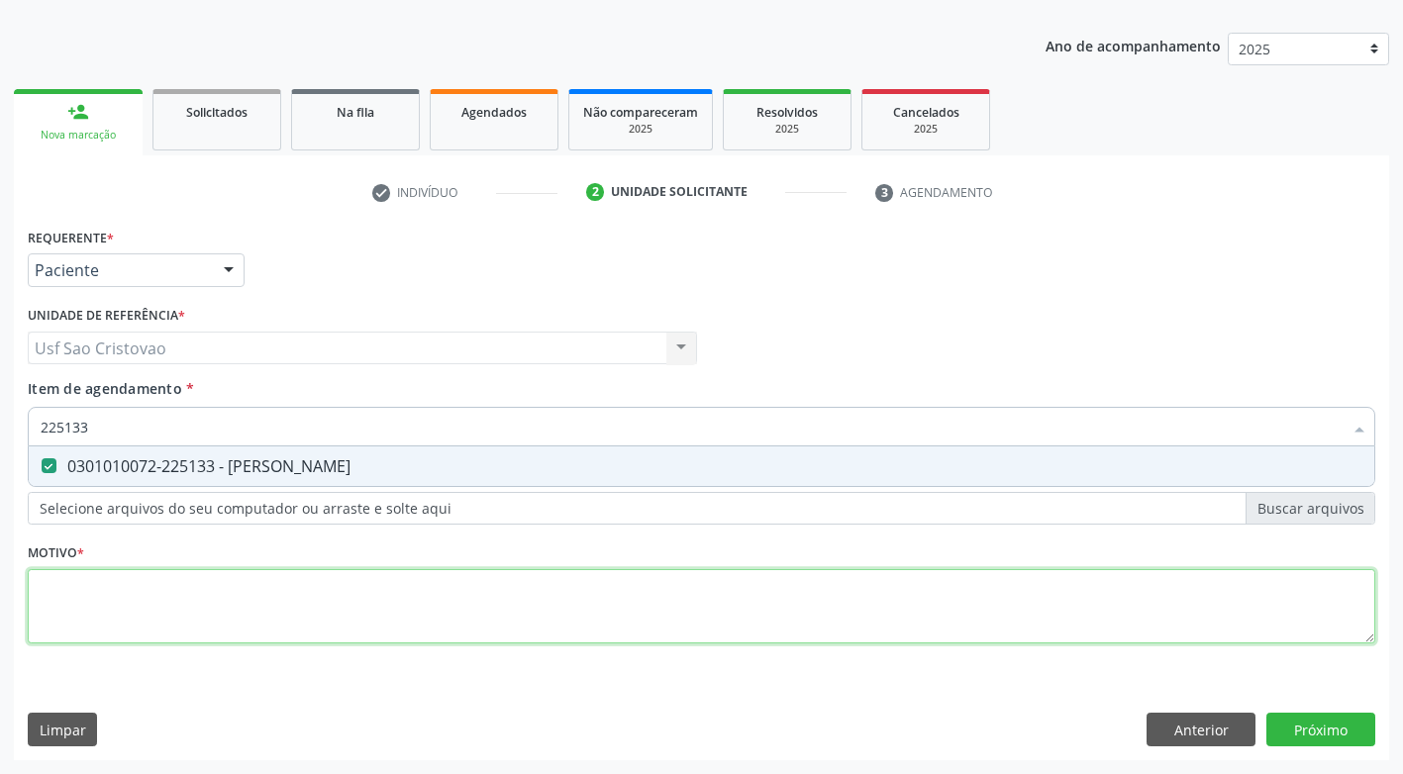
click at [253, 602] on div "Requerente * Paciente Médico(a) Enfermeiro(a) Paciente Nenhum resultado encontr…" at bounding box center [701, 447] width 1347 height 448
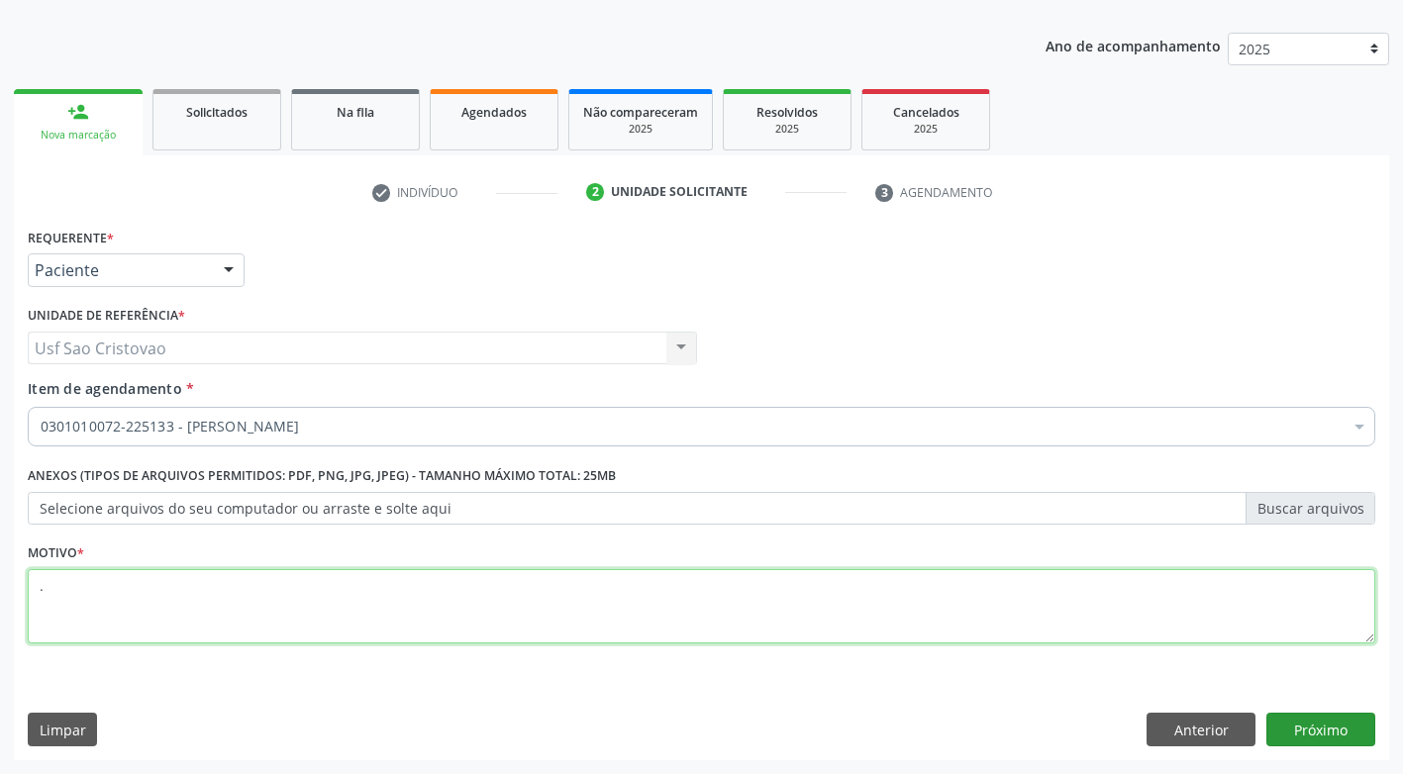
type textarea "."
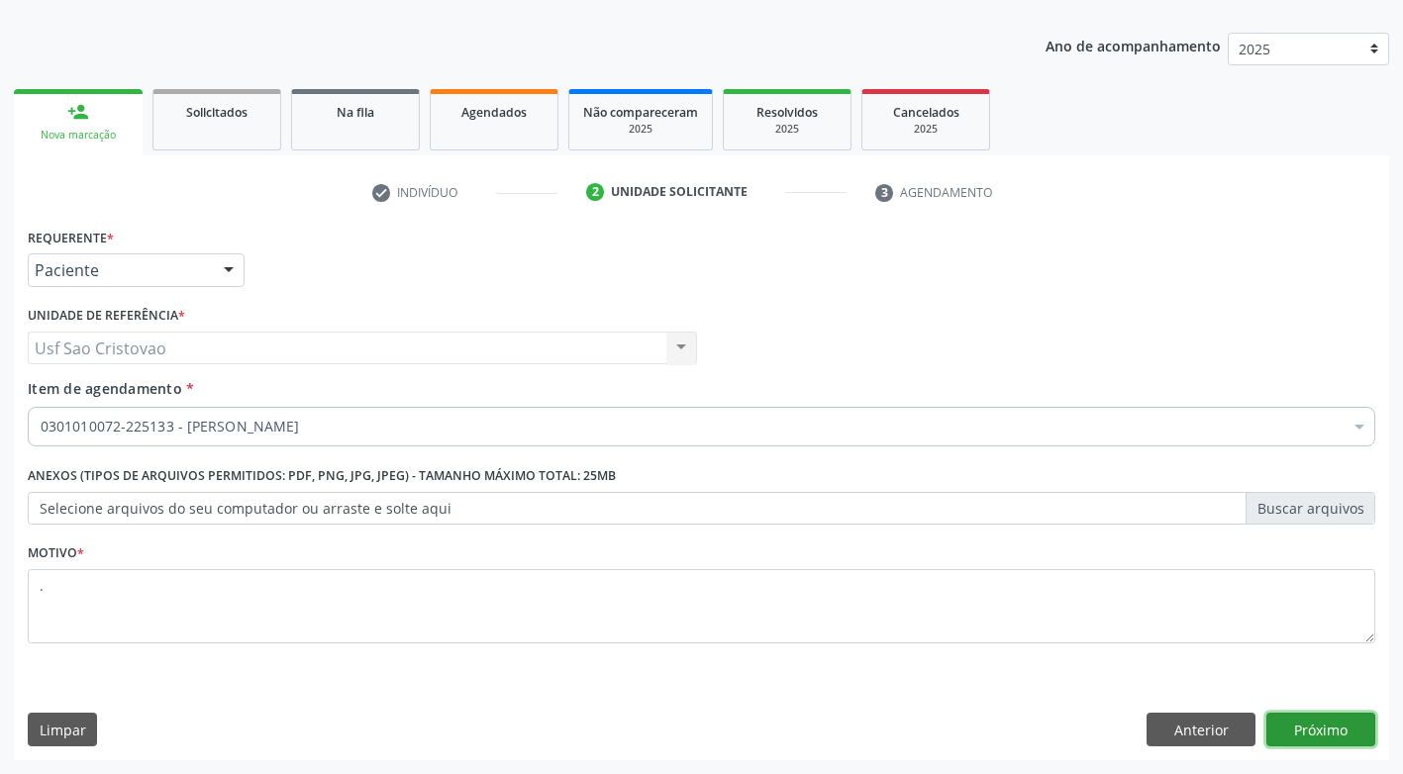
click at [1314, 736] on button "Próximo" at bounding box center [1320, 730] width 109 height 34
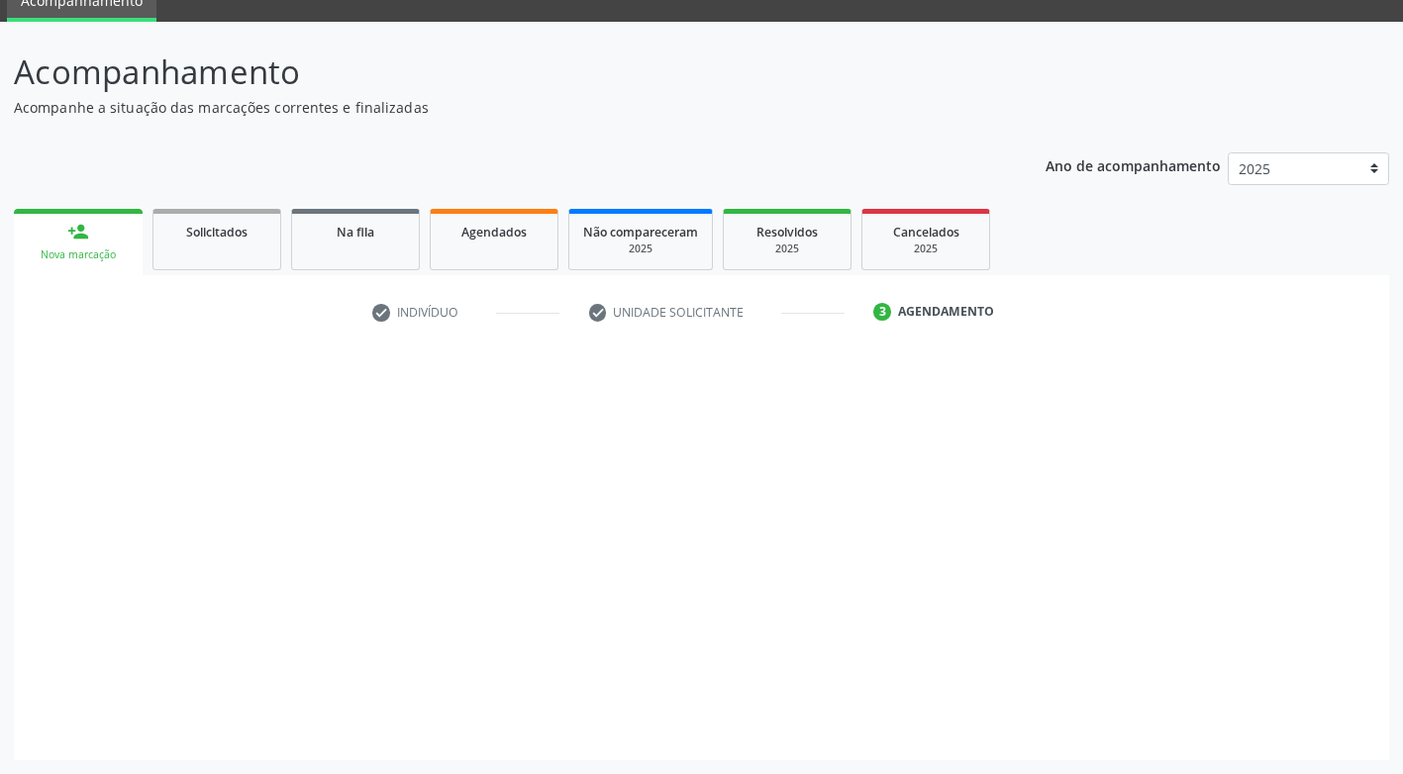
scroll to position [87, 0]
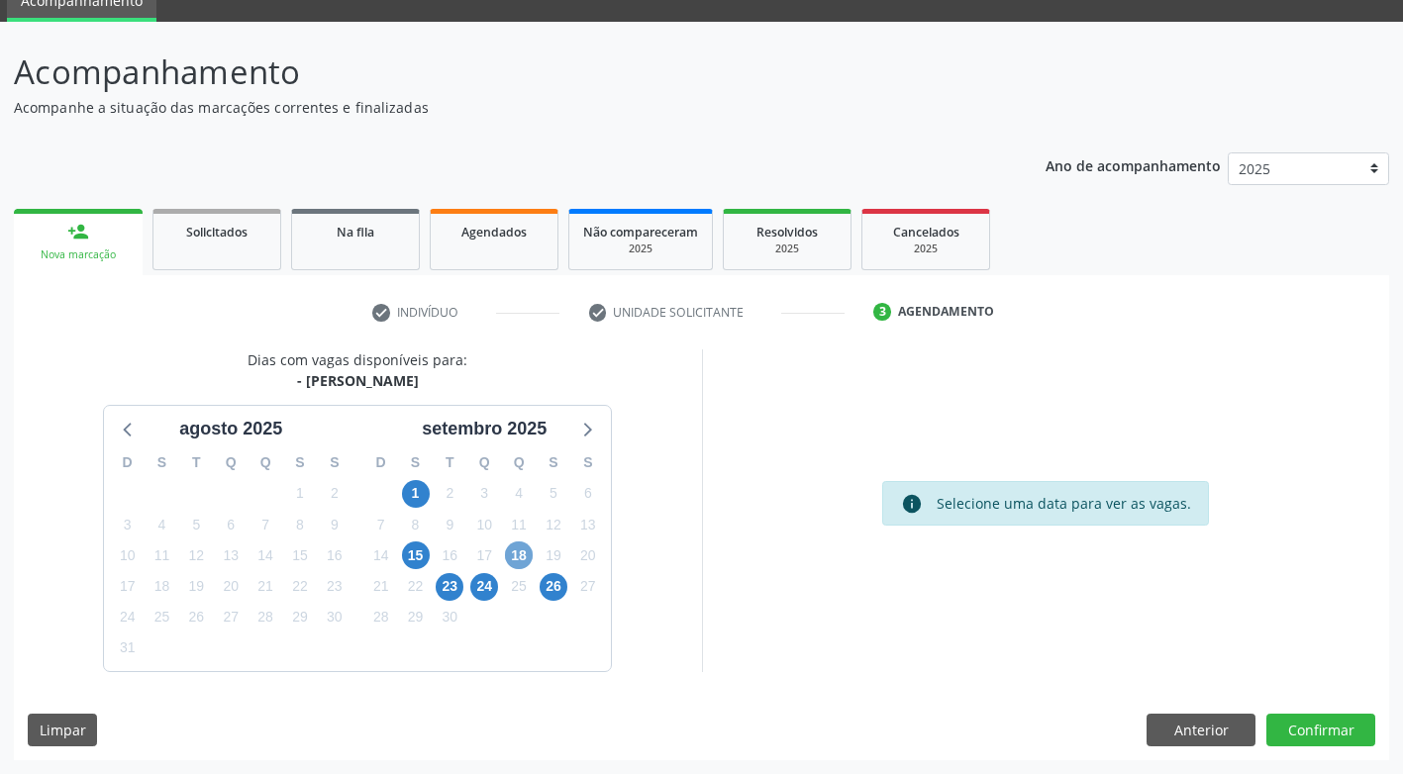
click at [527, 555] on span "18" at bounding box center [519, 555] width 28 height 28
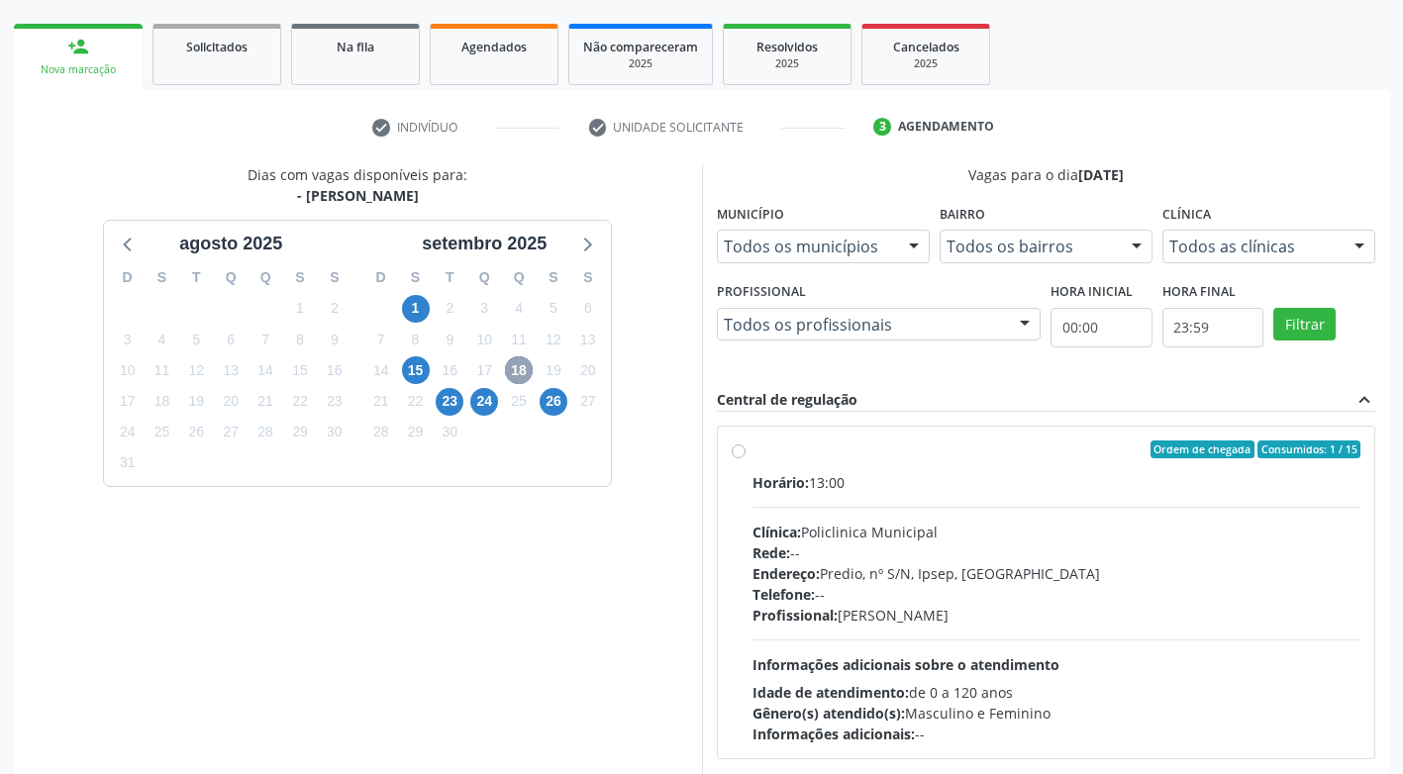
scroll to position [373, 0]
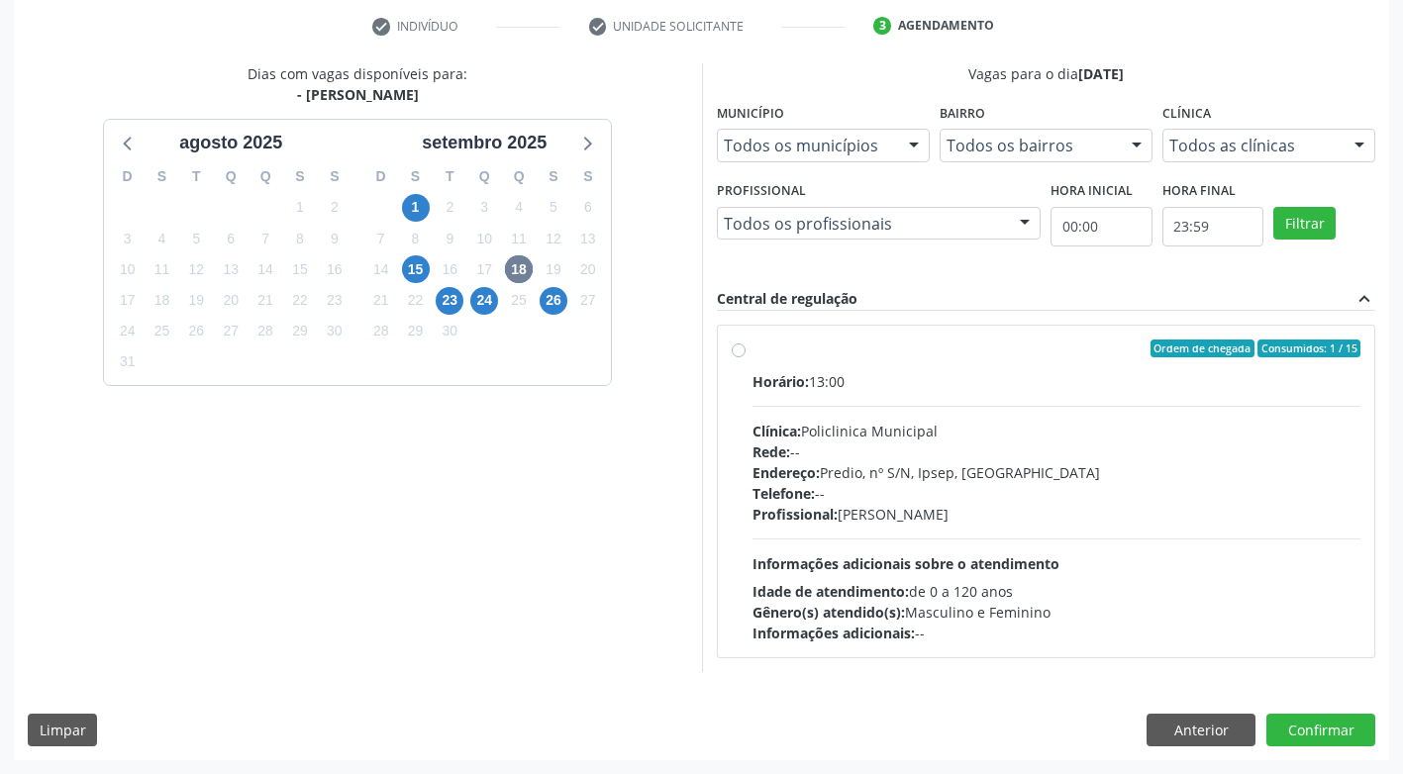
click at [752, 352] on label "Ordem de chegada Consumidos: 1 / 15 Horário: 13:00 Clínica: Policlinica Municip…" at bounding box center [1056, 492] width 609 height 304
click at [735, 352] on input "Ordem de chegada Consumidos: 1 / 15 Horário: 13:00 Clínica: Policlinica Municip…" at bounding box center [739, 349] width 14 height 18
radio input "true"
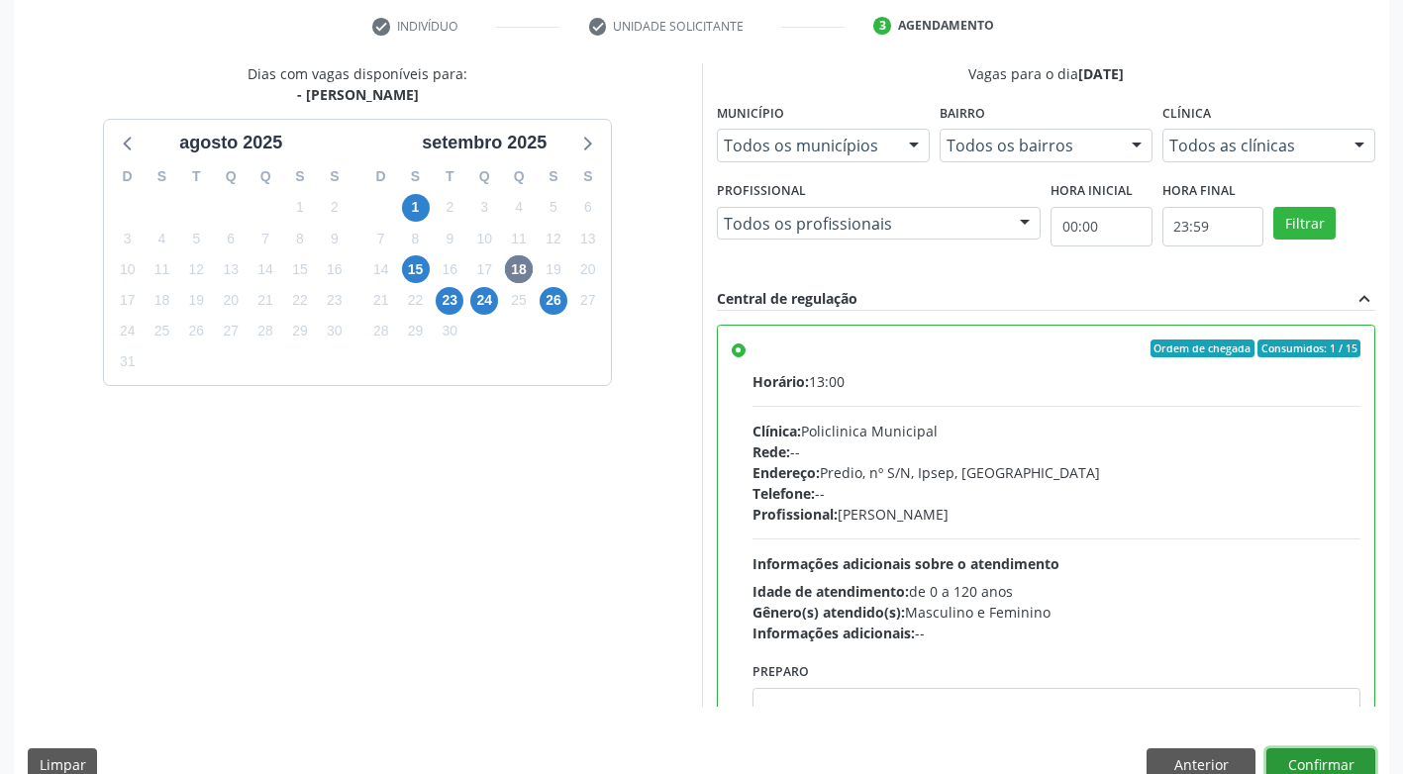
click at [1302, 752] on button "Confirmar" at bounding box center [1320, 765] width 109 height 34
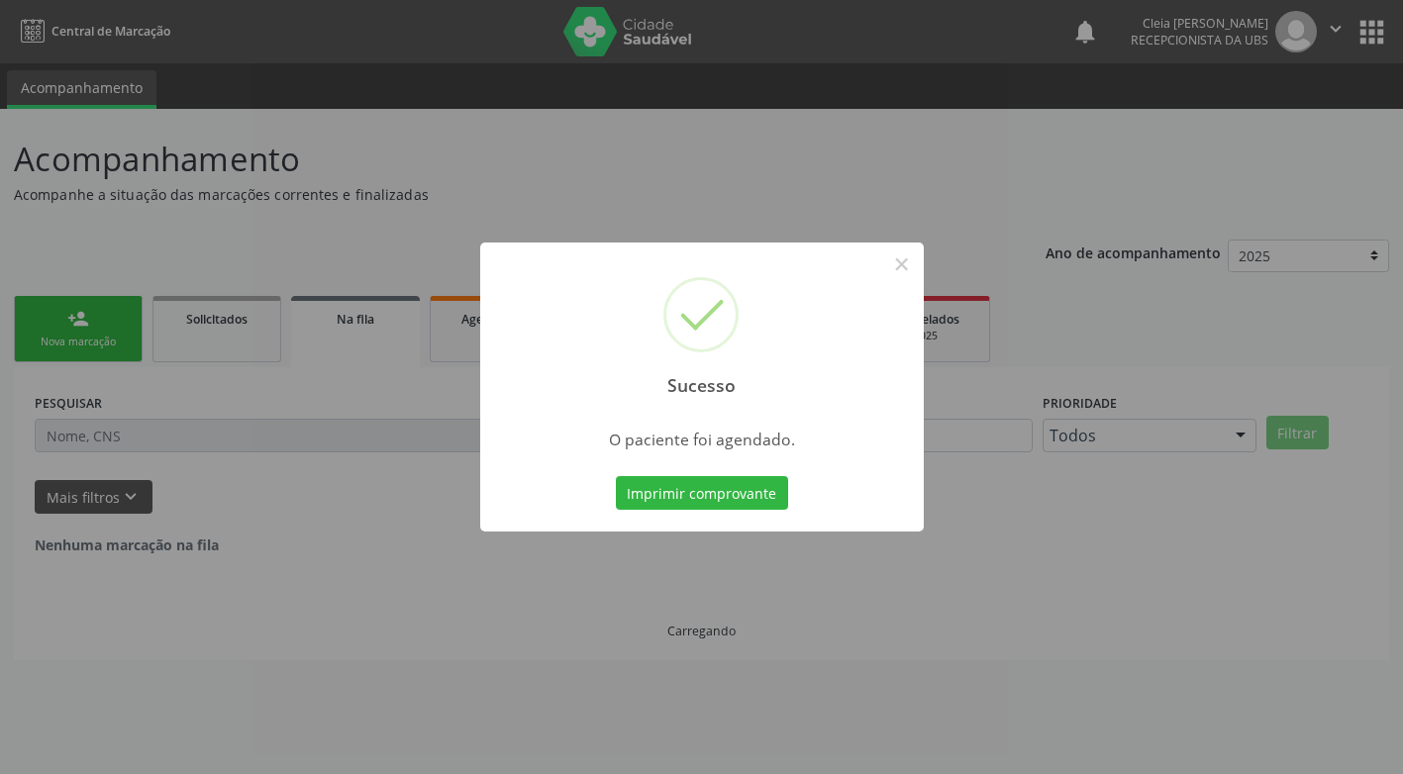
scroll to position [0, 0]
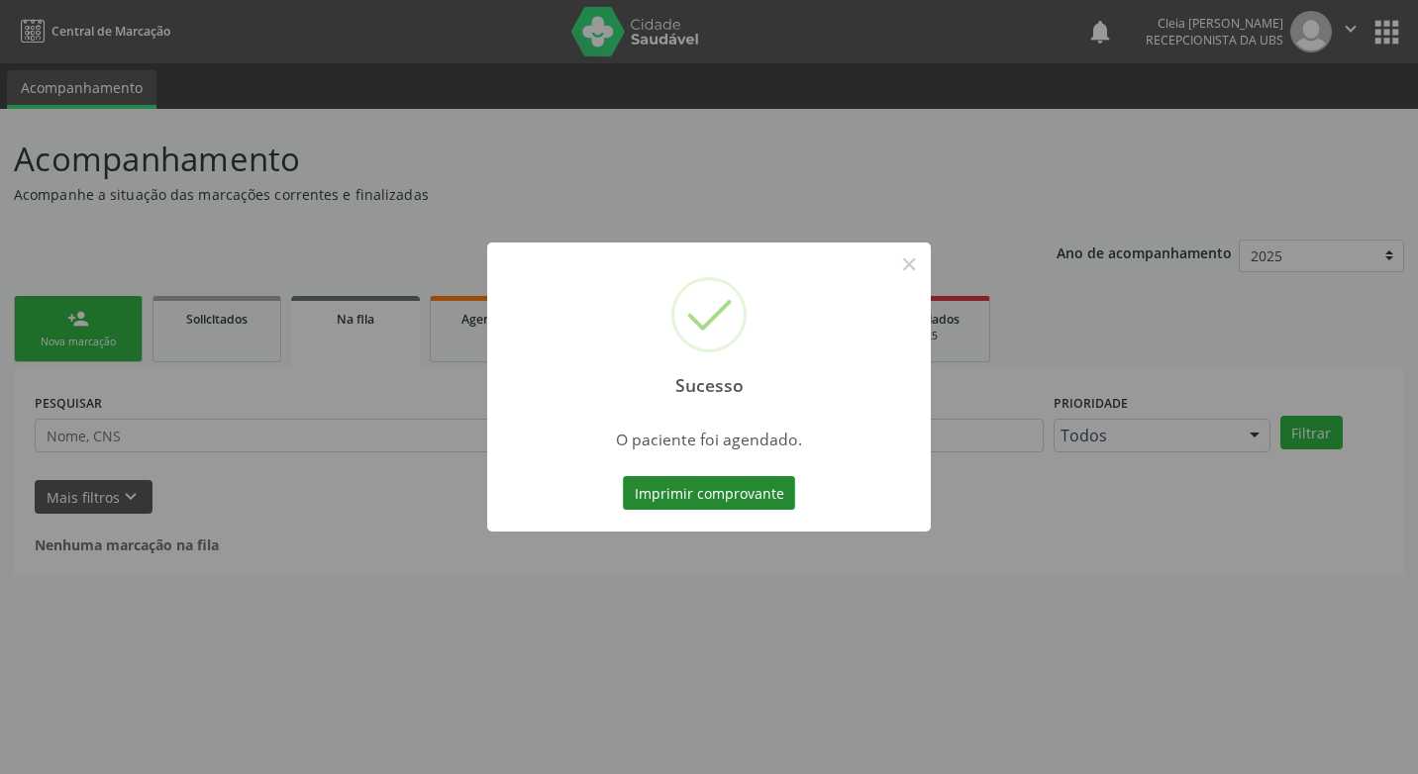
click at [732, 505] on button "Imprimir comprovante" at bounding box center [709, 493] width 172 height 34
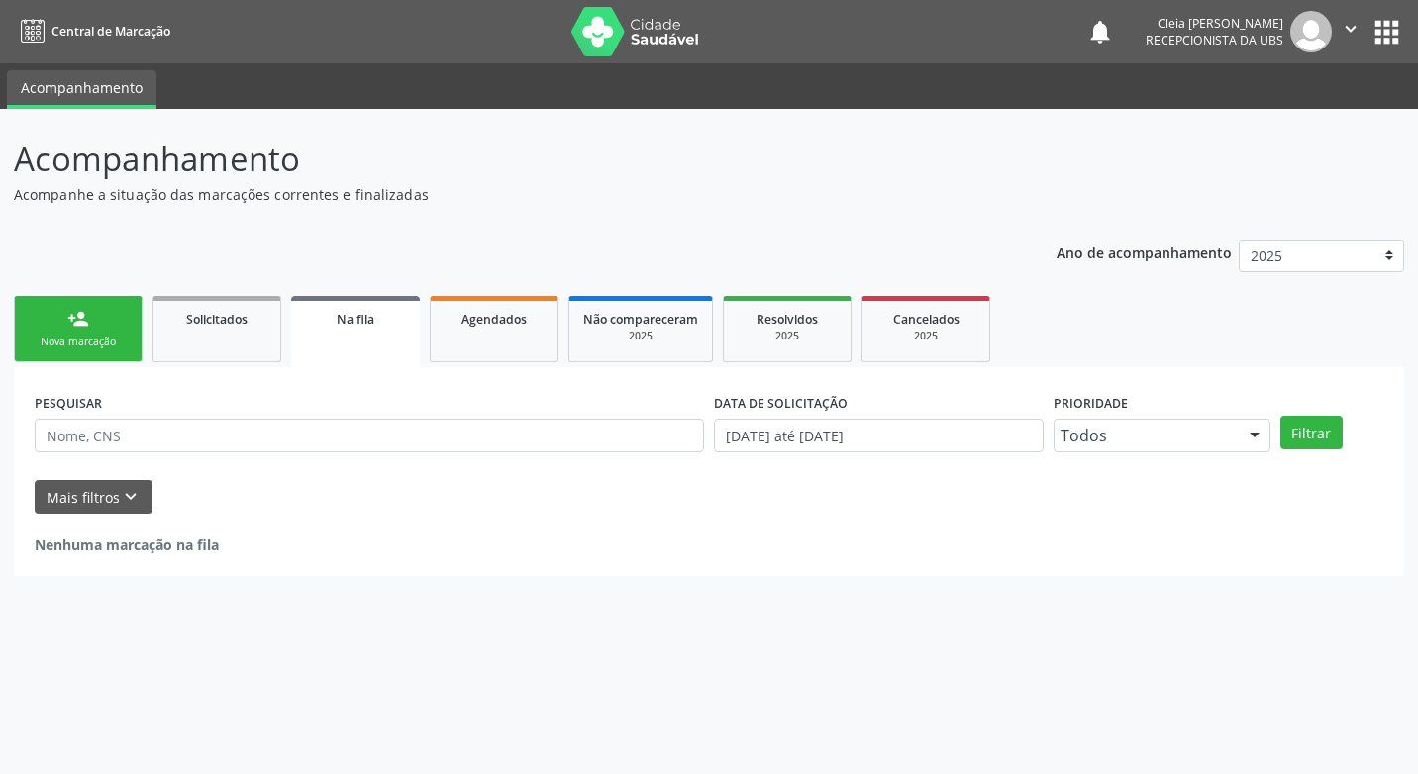
drag, startPoint x: 120, startPoint y: 330, endPoint x: 117, endPoint y: 317, distance: 13.2
click at [120, 330] on link "person_add Nova marcação" at bounding box center [78, 329] width 129 height 66
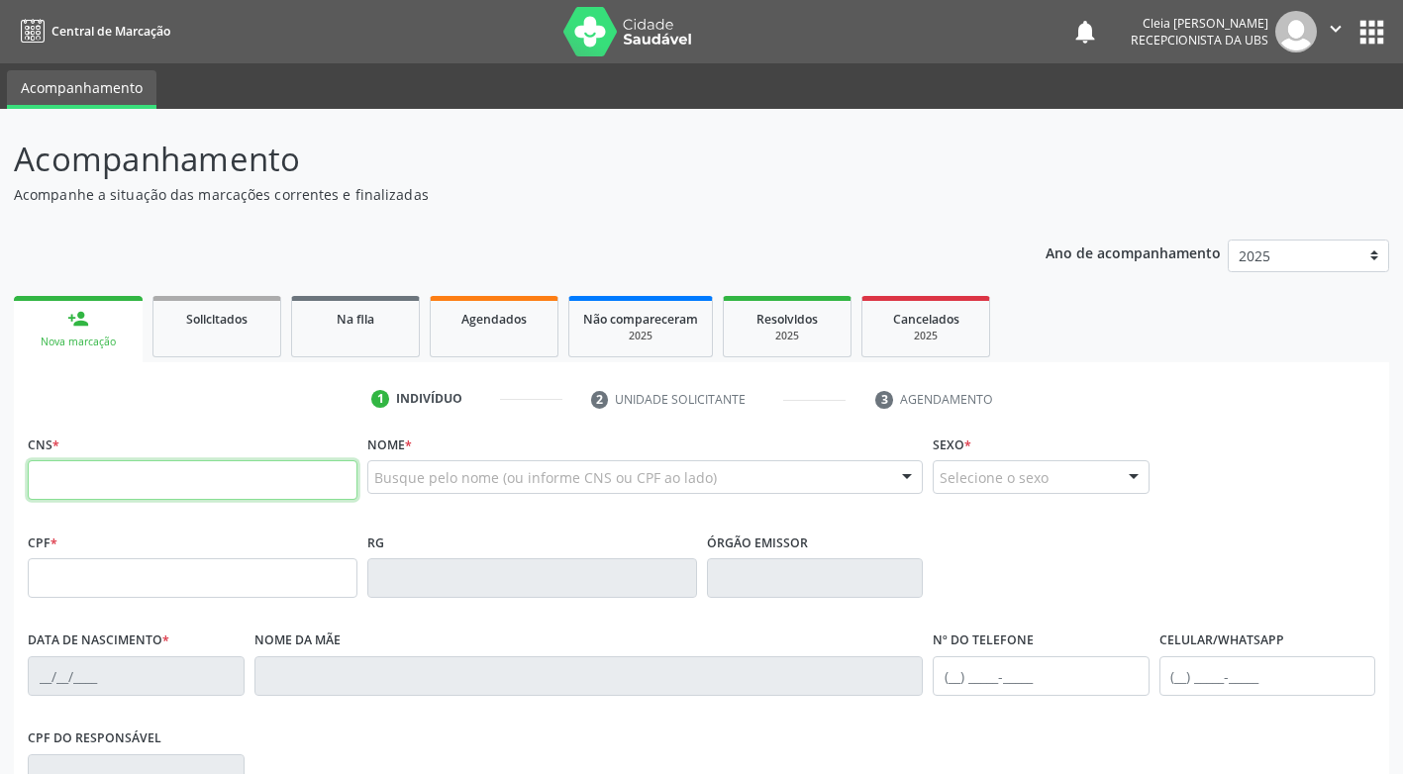
click at [175, 493] on input "text" at bounding box center [193, 480] width 330 height 40
paste input "708 2016 9842 5145"
type input "708 2016 9842 5145"
type input "121.362.528-95"
type input "13/10/1969"
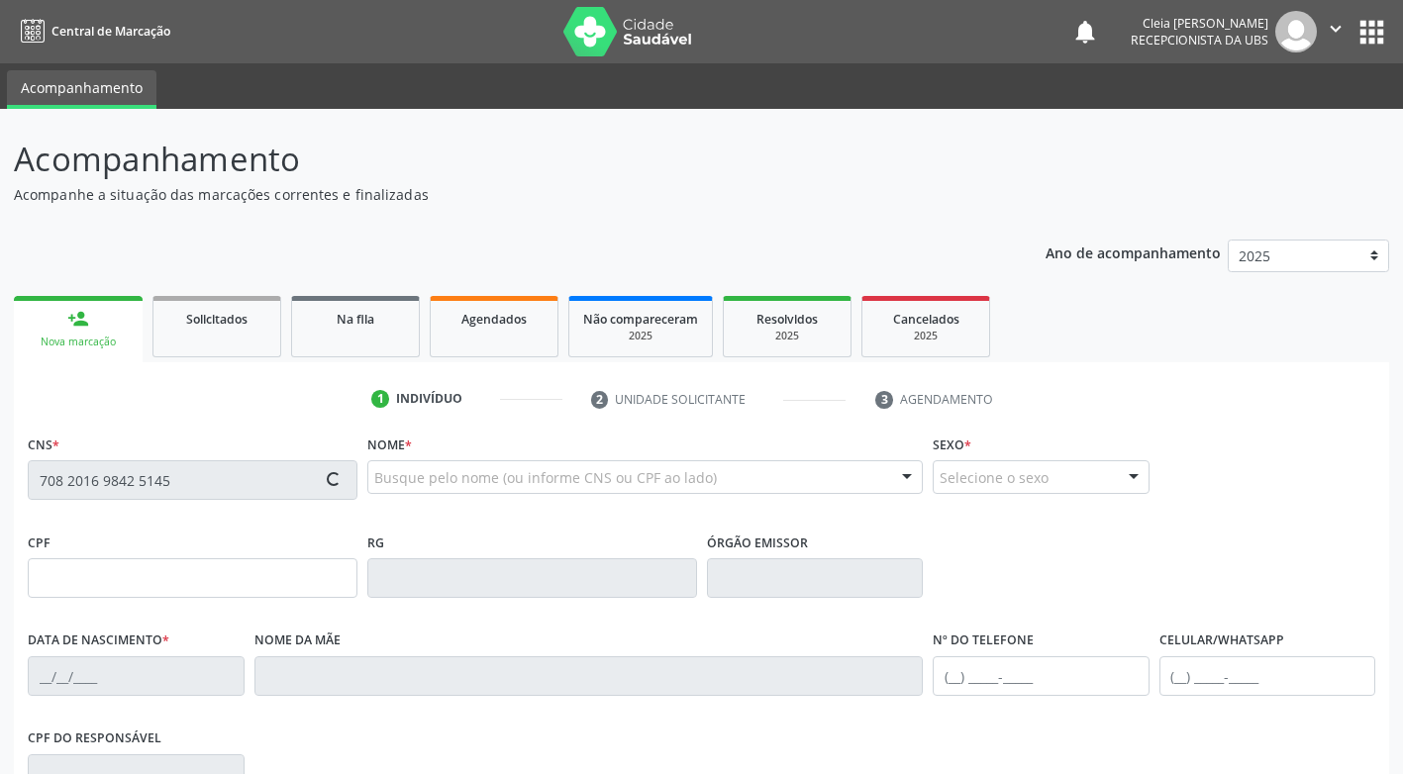
type input "Rosa Maria Jensen"
type input "(87) 99999-9999"
type input "(87) 98818-9268"
type input "031.868.704-61"
type input "88"
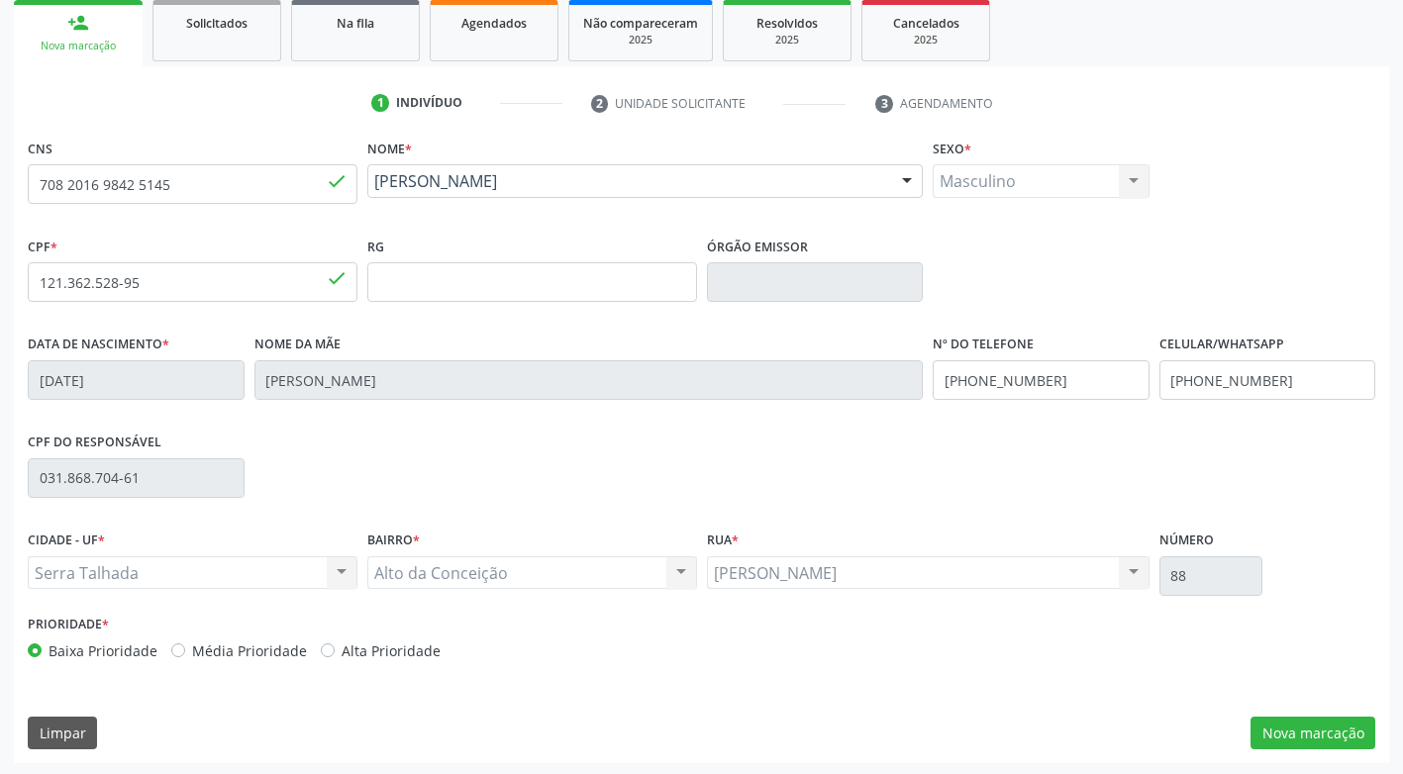
scroll to position [299, 0]
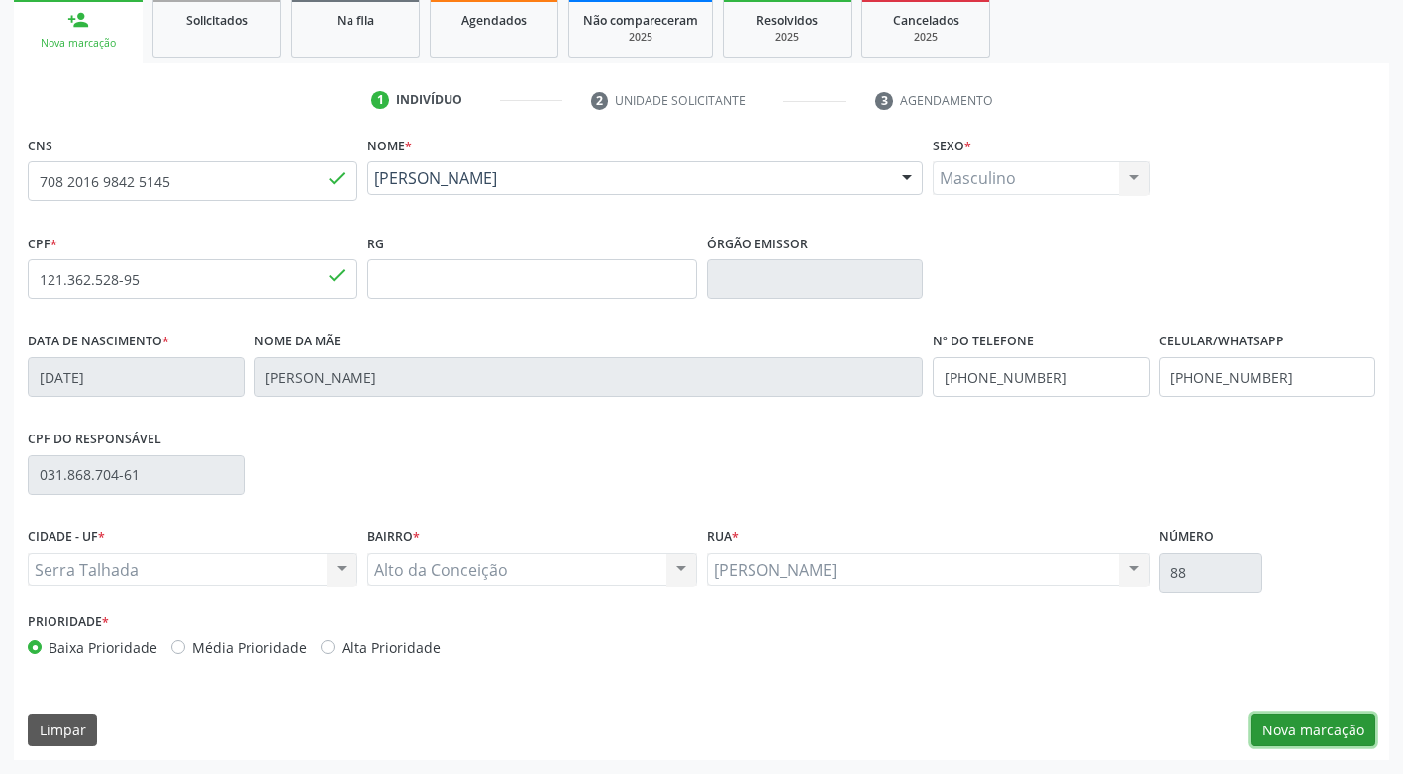
click at [1276, 732] on button "Nova marcação" at bounding box center [1312, 731] width 125 height 34
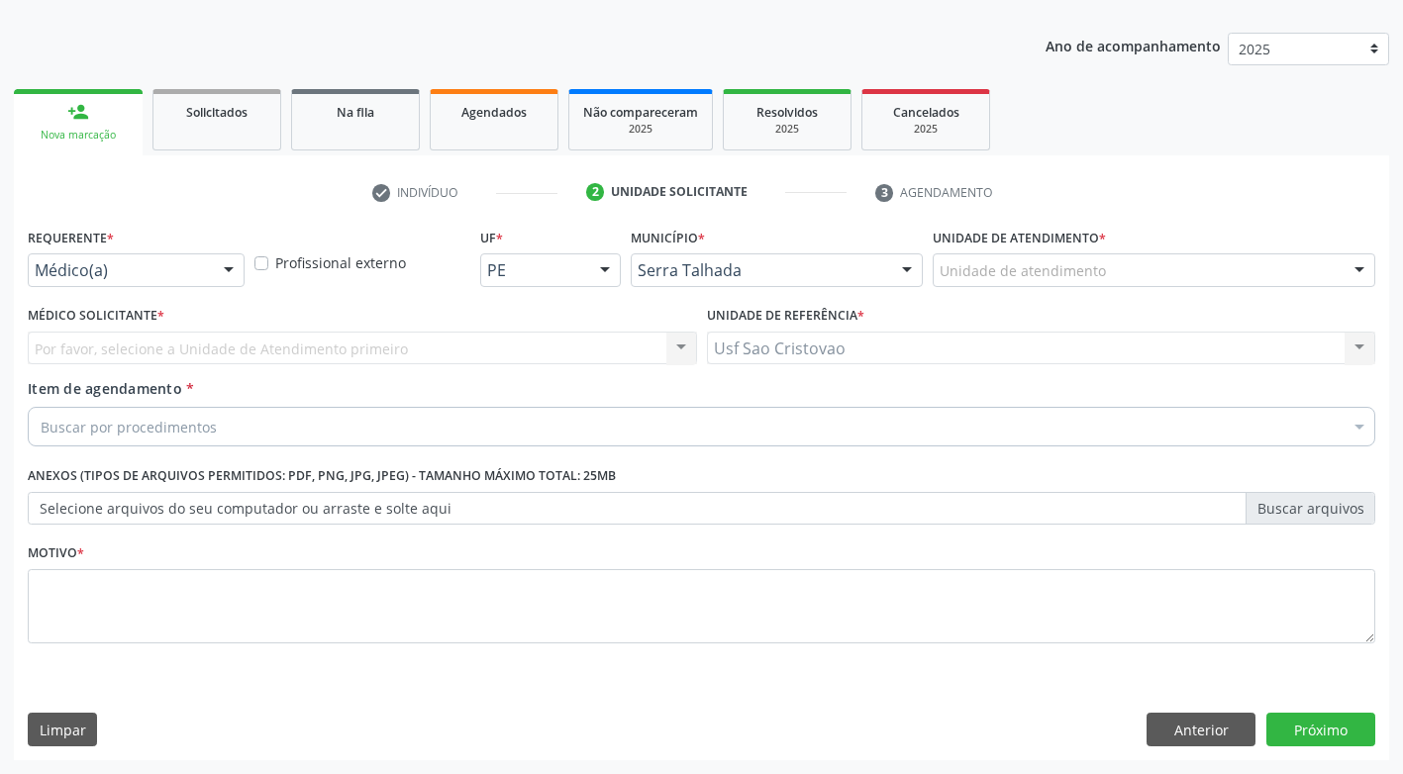
scroll to position [207, 0]
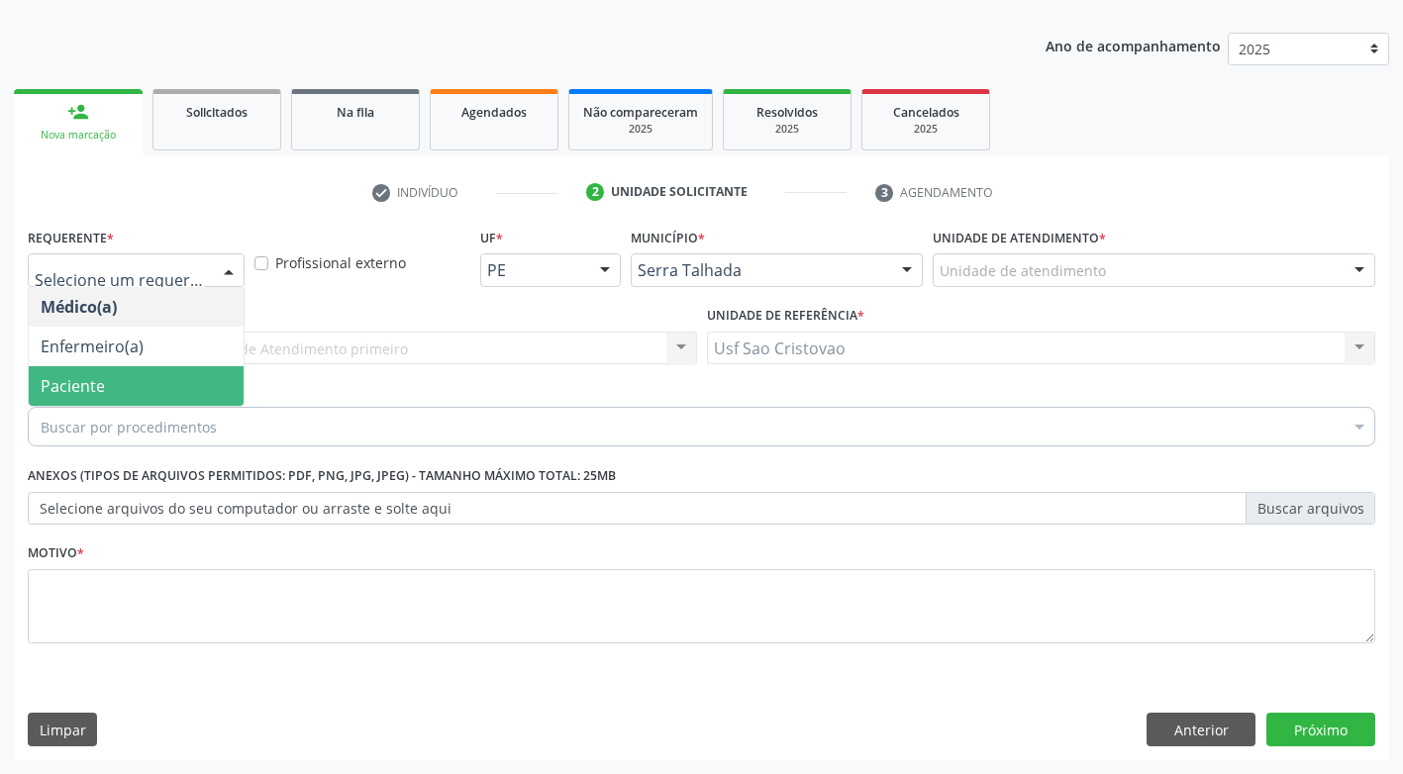
click at [155, 394] on span "Paciente" at bounding box center [136, 386] width 215 height 40
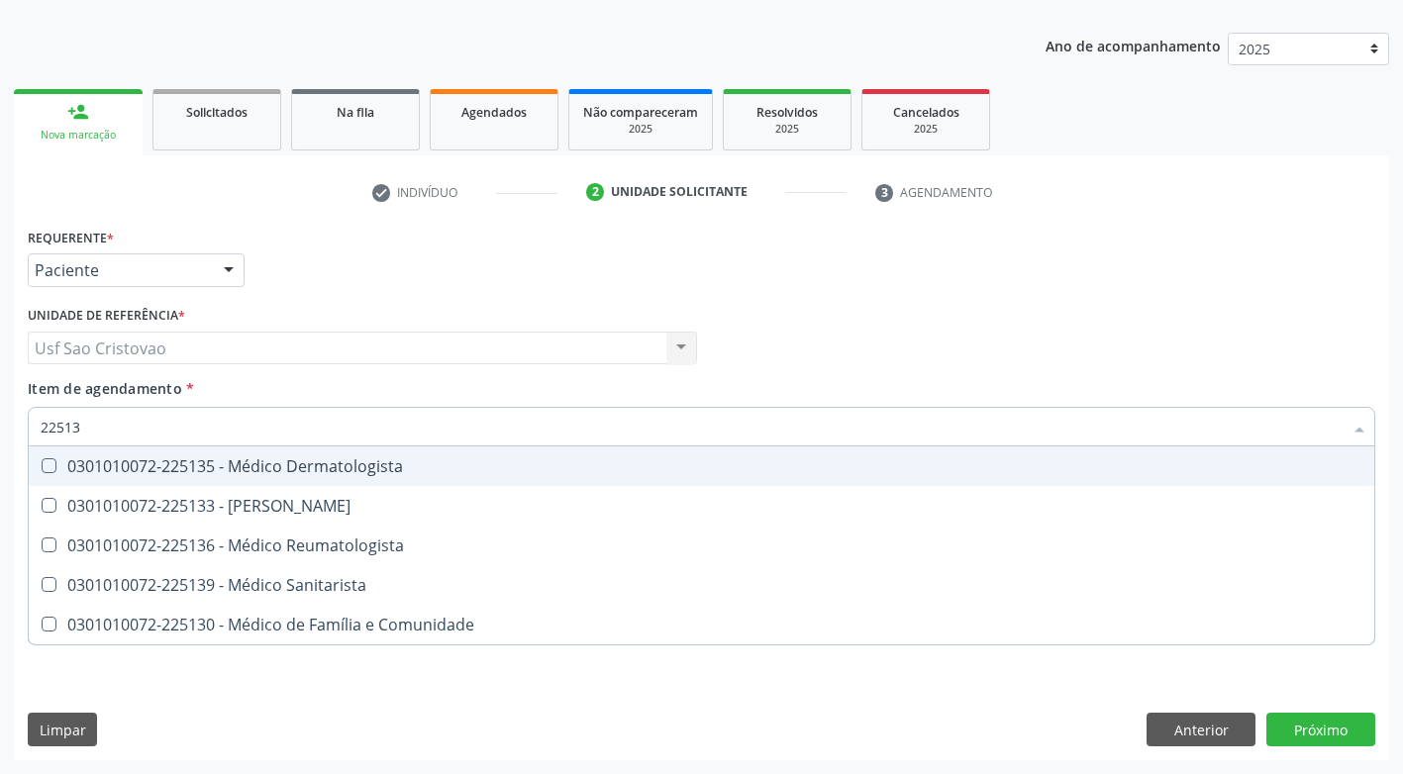
type input "225133"
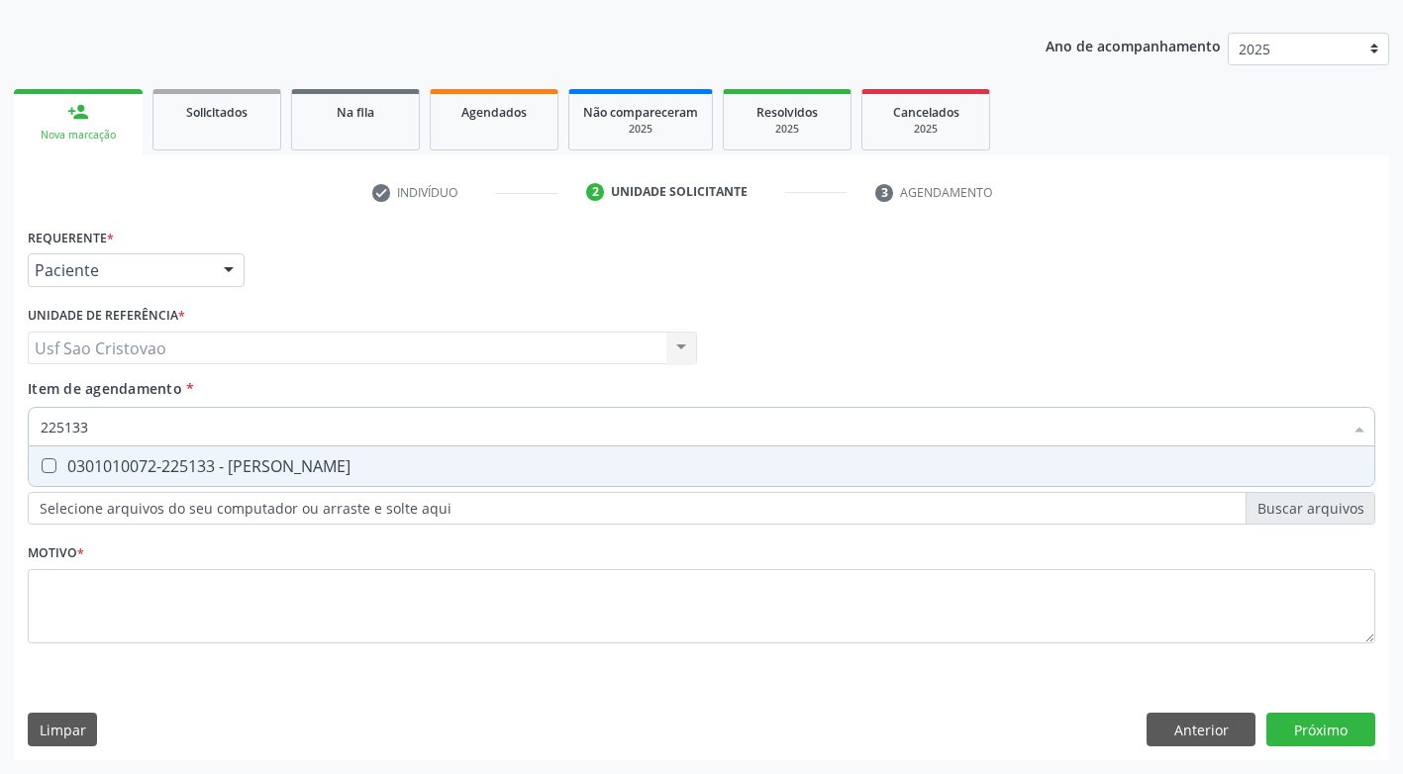
click at [44, 463] on Psiquiatra at bounding box center [49, 465] width 15 height 15
click at [42, 463] on Psiquiatra "checkbox" at bounding box center [35, 465] width 13 height 13
checkbox Psiquiatra "true"
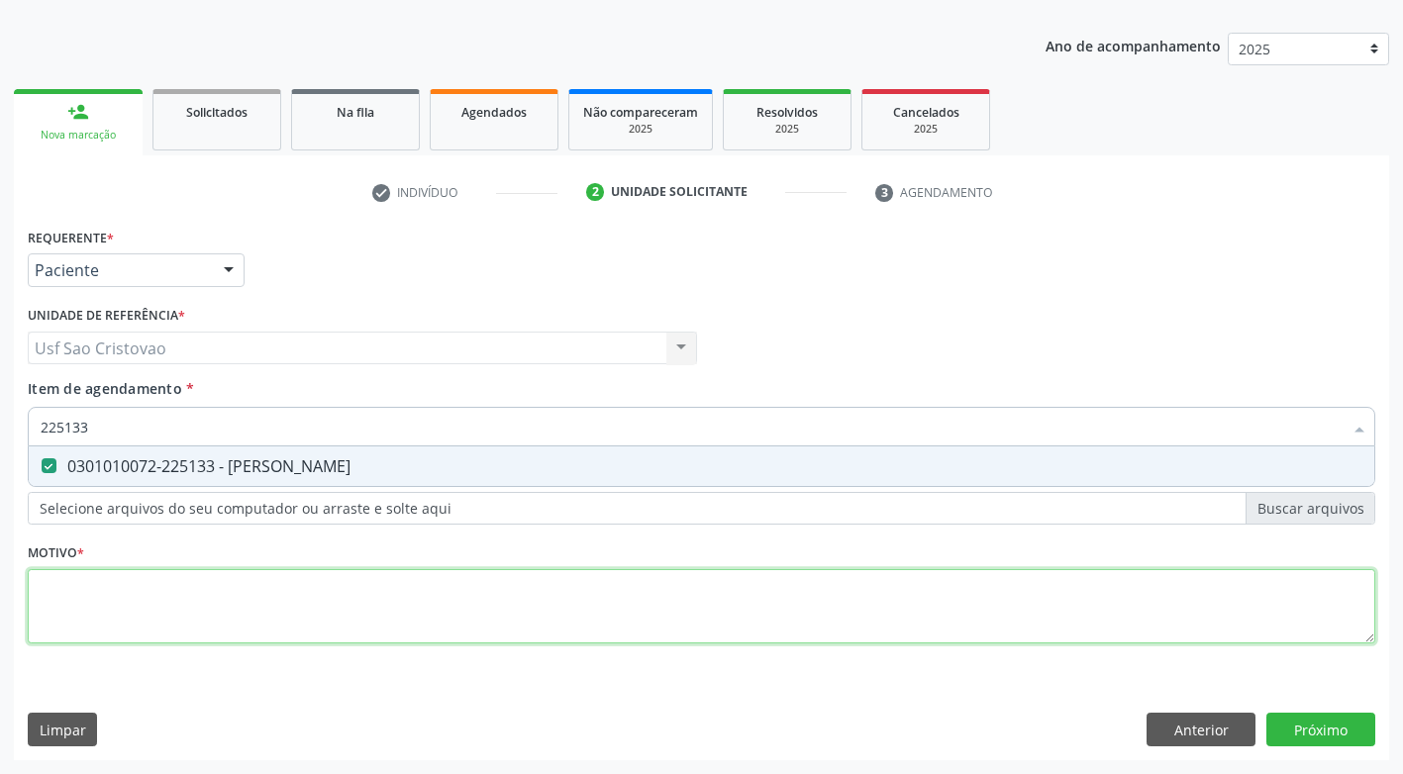
click at [149, 588] on div "Requerente * Paciente Médico(a) Enfermeiro(a) Paciente Nenhum resultado encontr…" at bounding box center [701, 447] width 1347 height 448
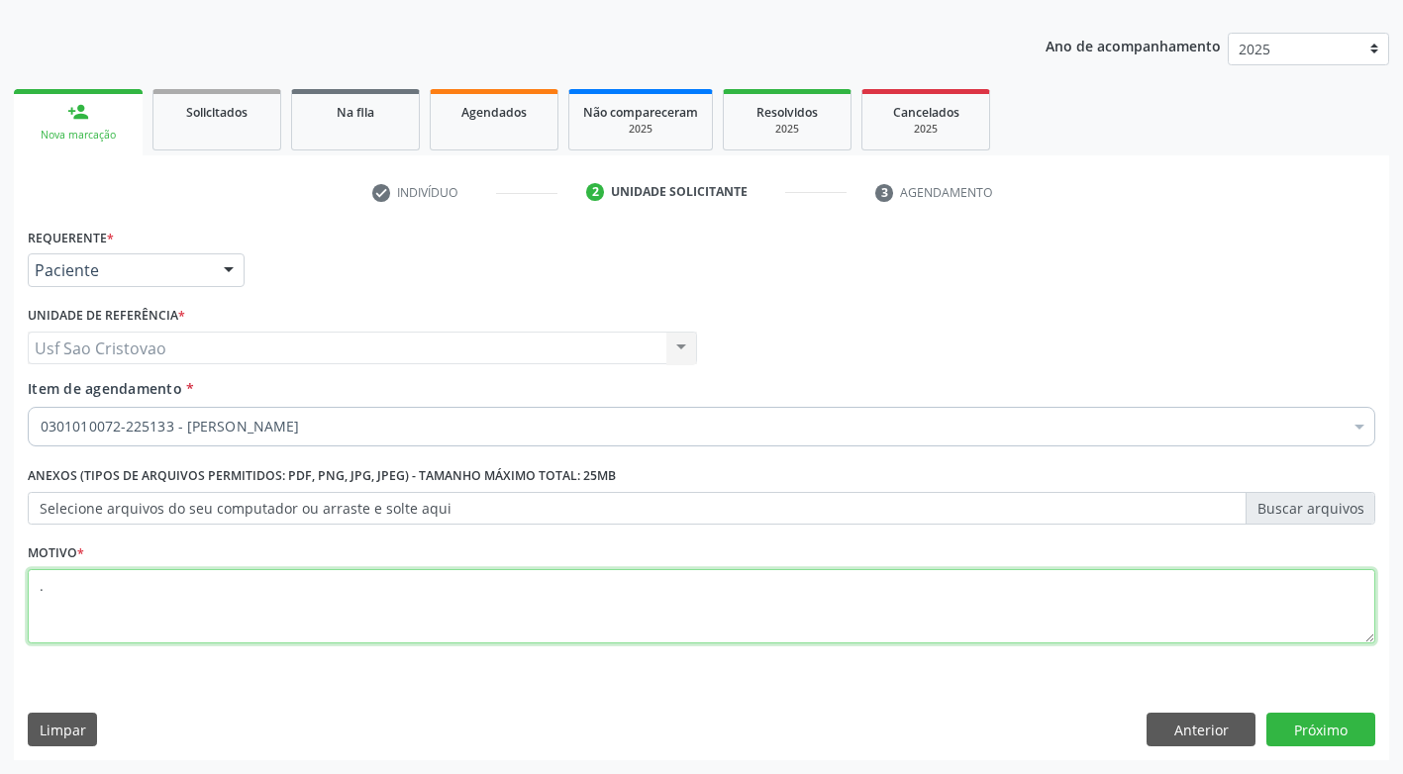
type textarea "."
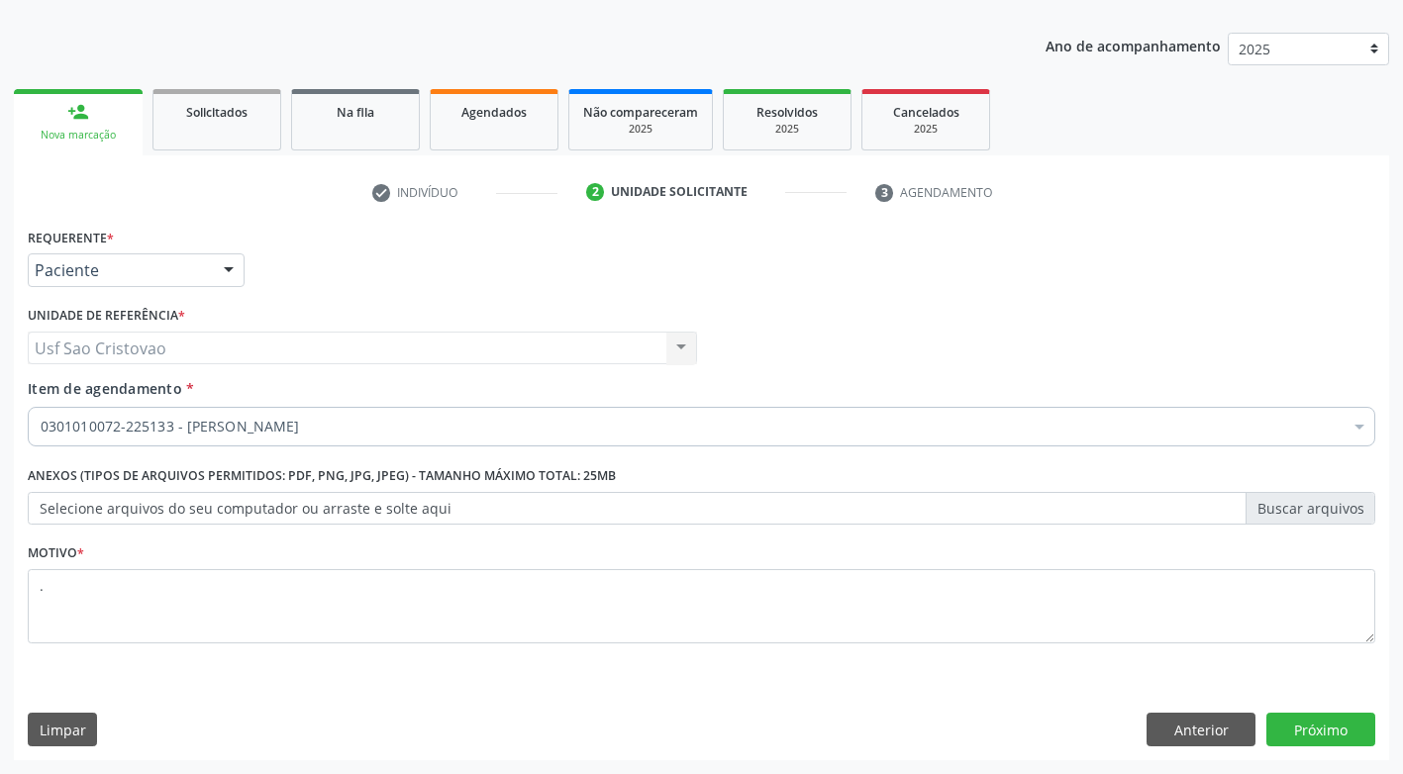
click at [294, 678] on div "Requerente * Paciente Médico(a) Enfermeiro(a) Paciente Nenhum resultado encontr…" at bounding box center [701, 492] width 1375 height 538
click at [1349, 722] on button "Próximo" at bounding box center [1320, 730] width 109 height 34
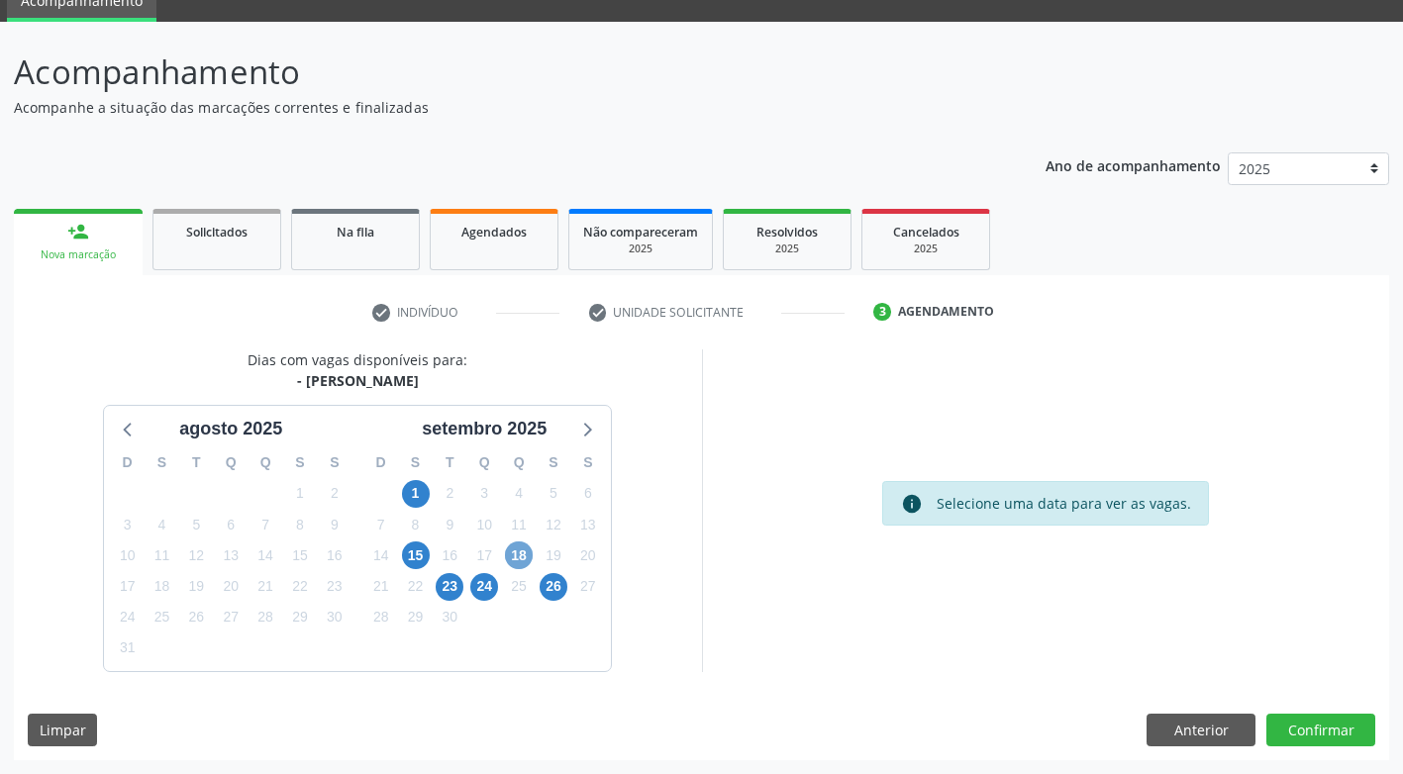
click at [512, 560] on span "18" at bounding box center [519, 555] width 28 height 28
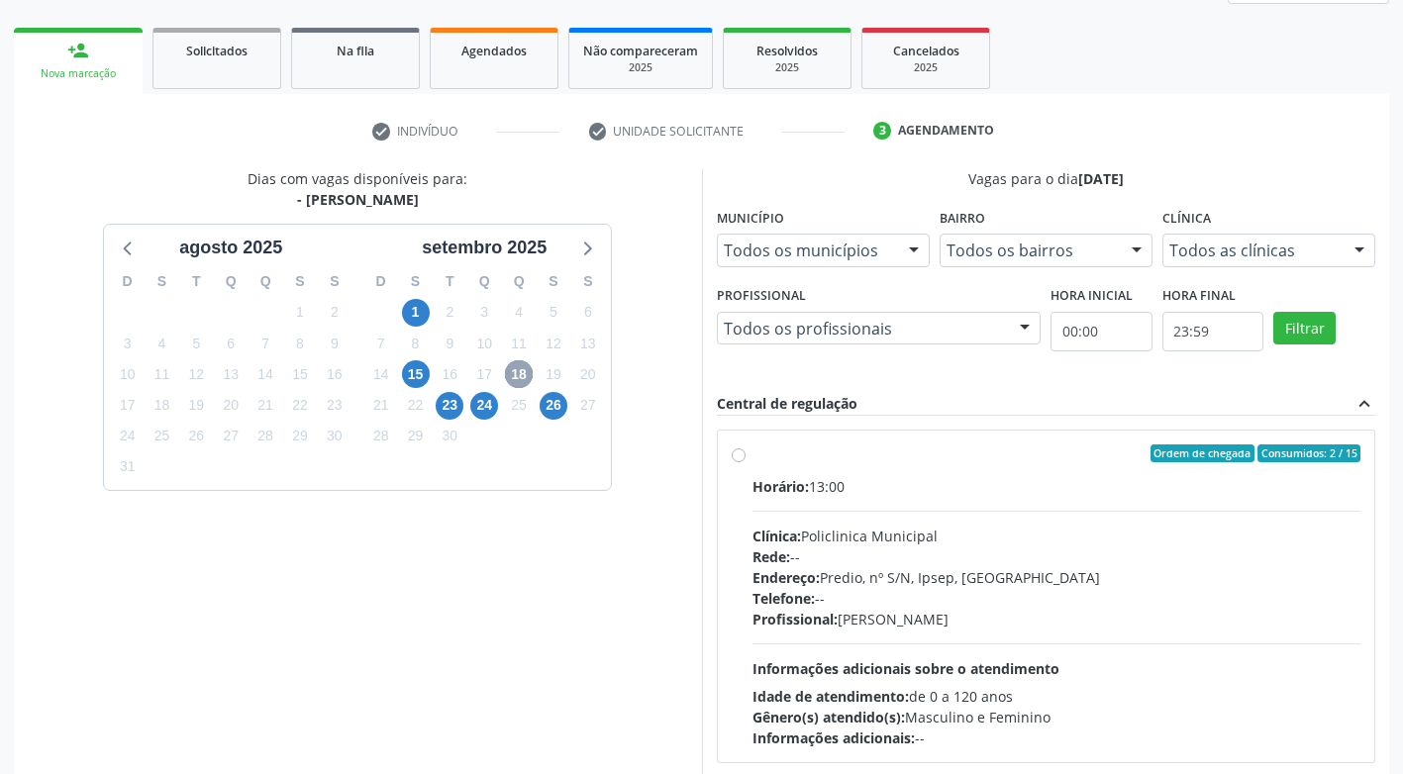
scroll to position [285, 0]
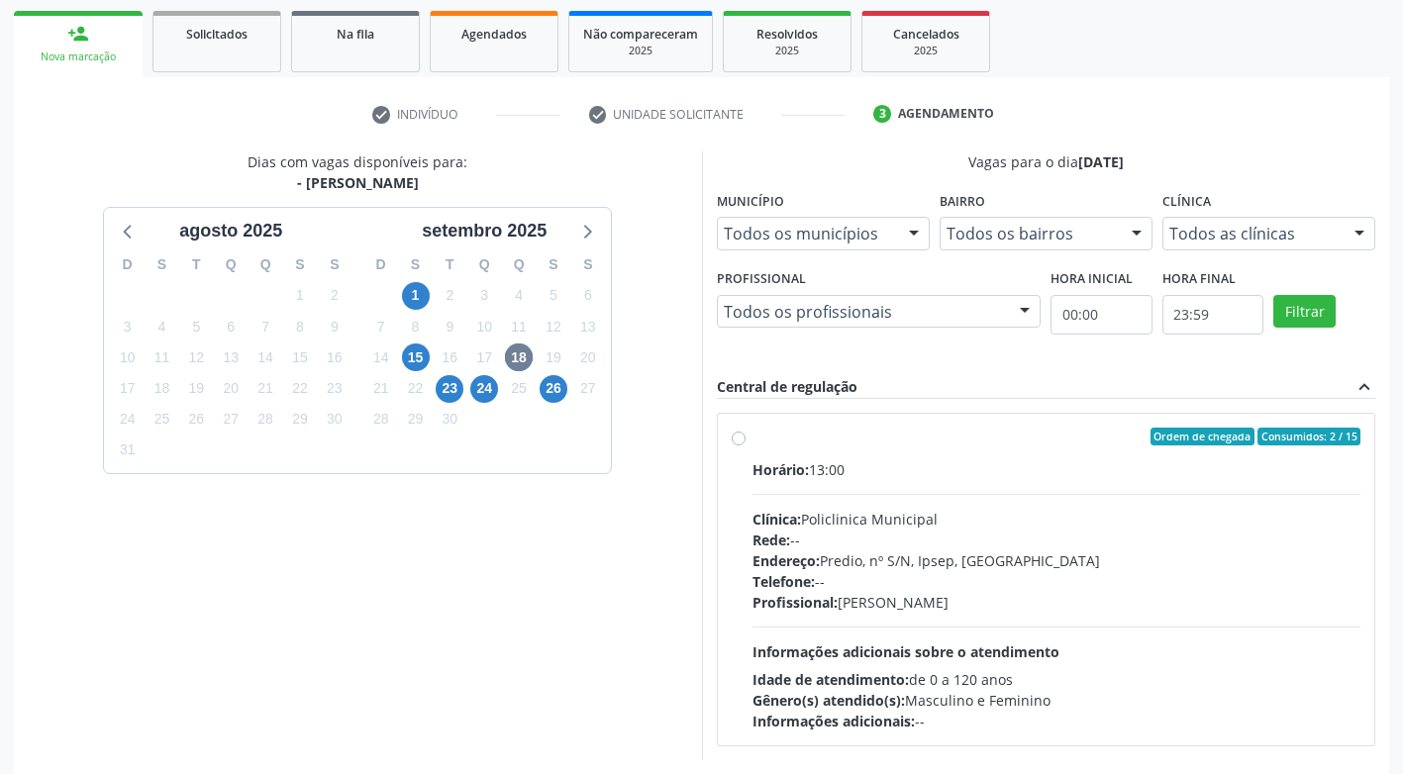
click at [752, 442] on label "Ordem de chegada Consumidos: 2 / 15 Horário: 13:00 Clínica: Policlinica Municip…" at bounding box center [1056, 580] width 609 height 304
click at [738, 442] on input "Ordem de chegada Consumidos: 2 / 15 Horário: 13:00 Clínica: Policlinica Municip…" at bounding box center [739, 437] width 14 height 18
radio input "true"
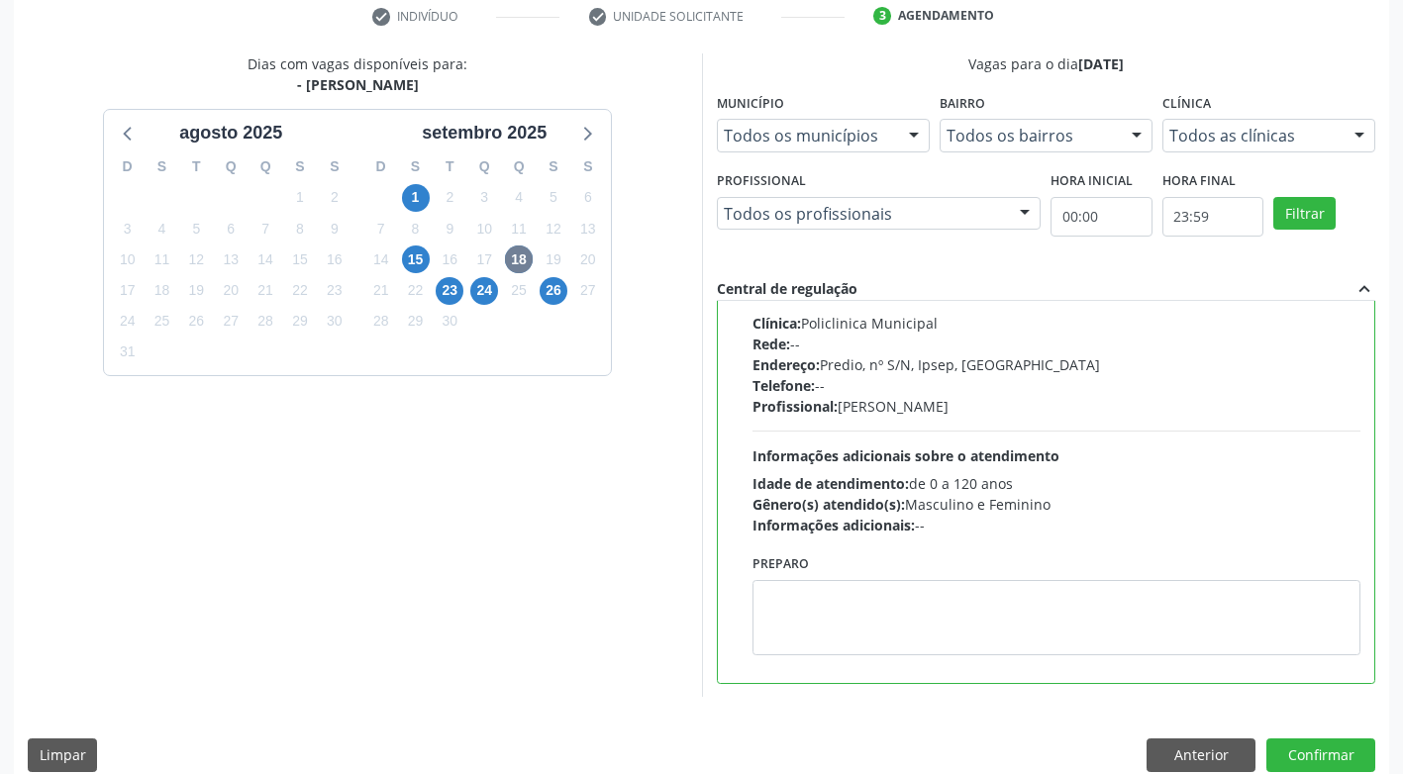
scroll to position [409, 0]
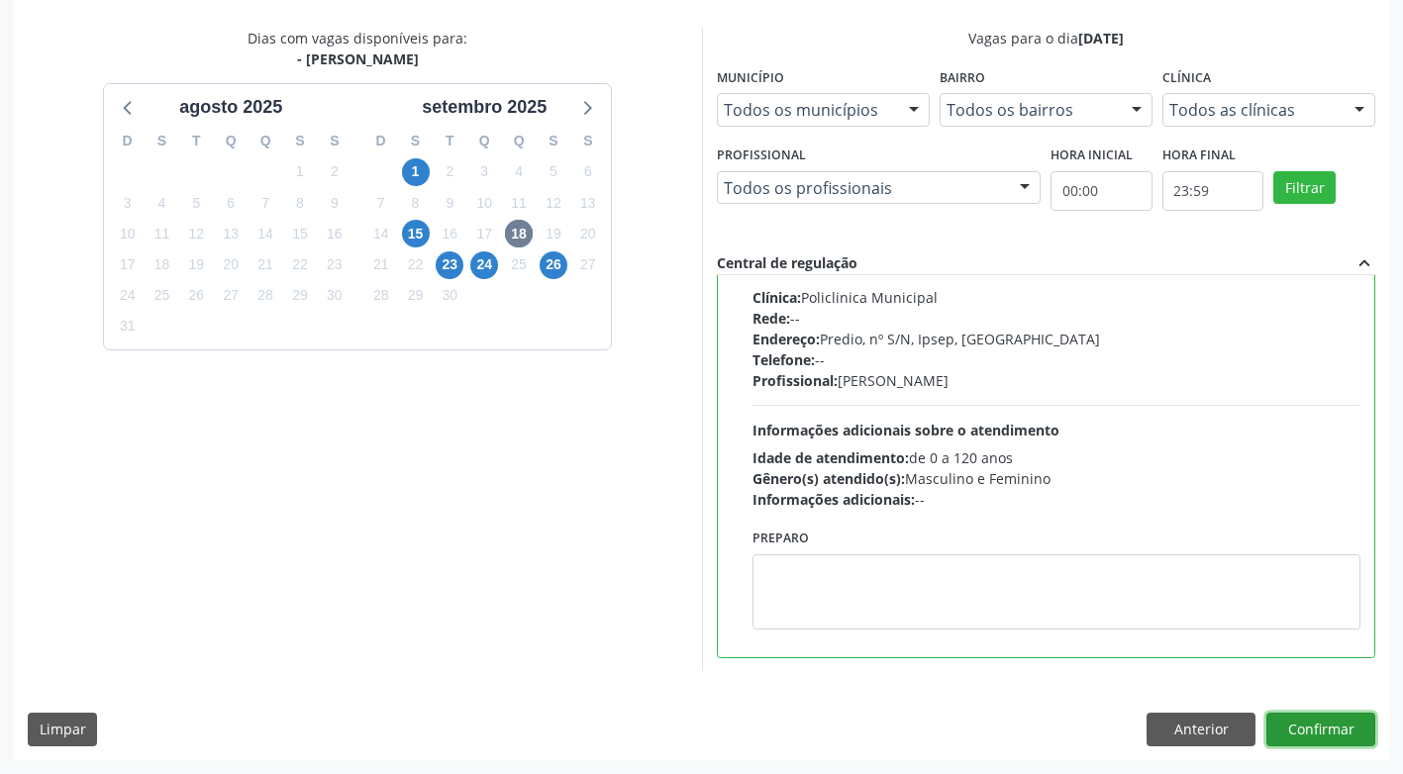
click at [1328, 736] on button "Confirmar" at bounding box center [1320, 730] width 109 height 34
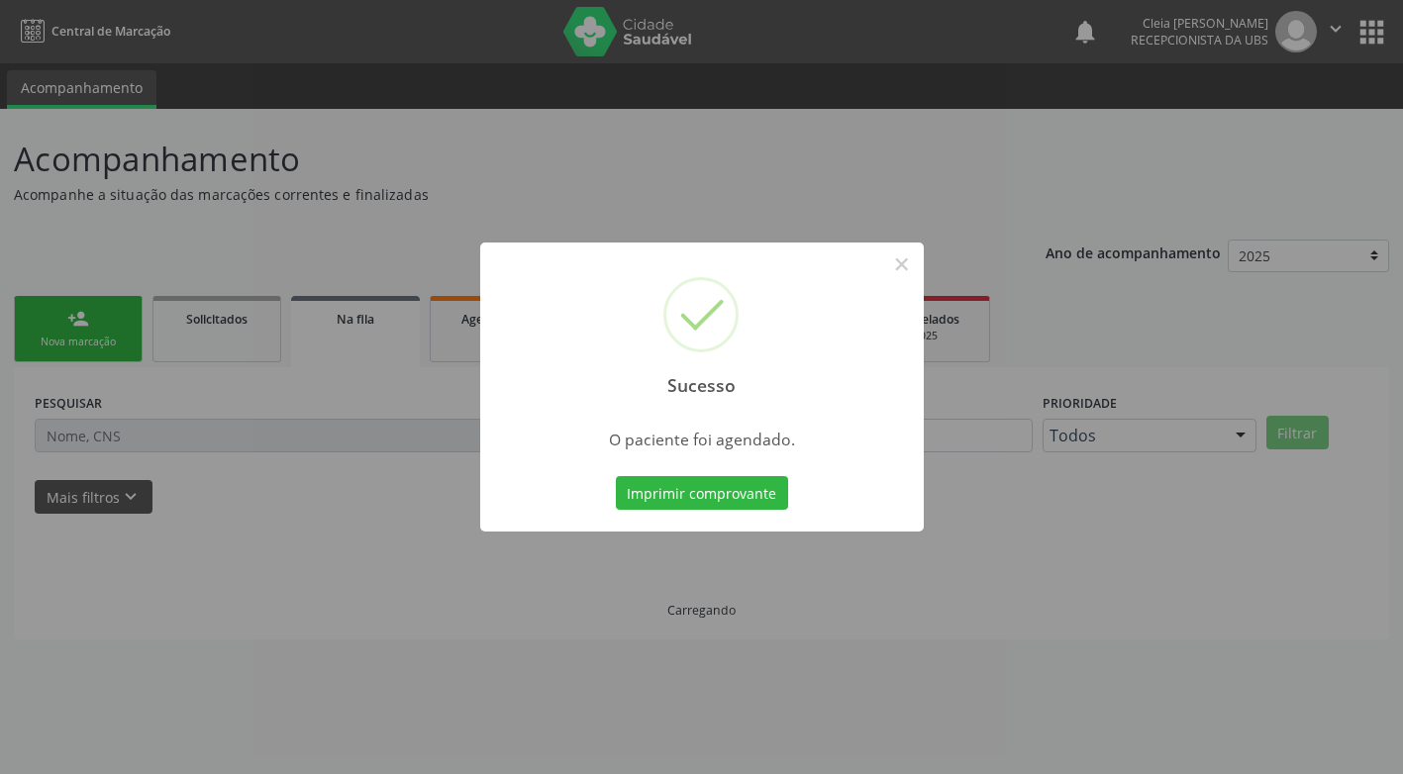
scroll to position [0, 0]
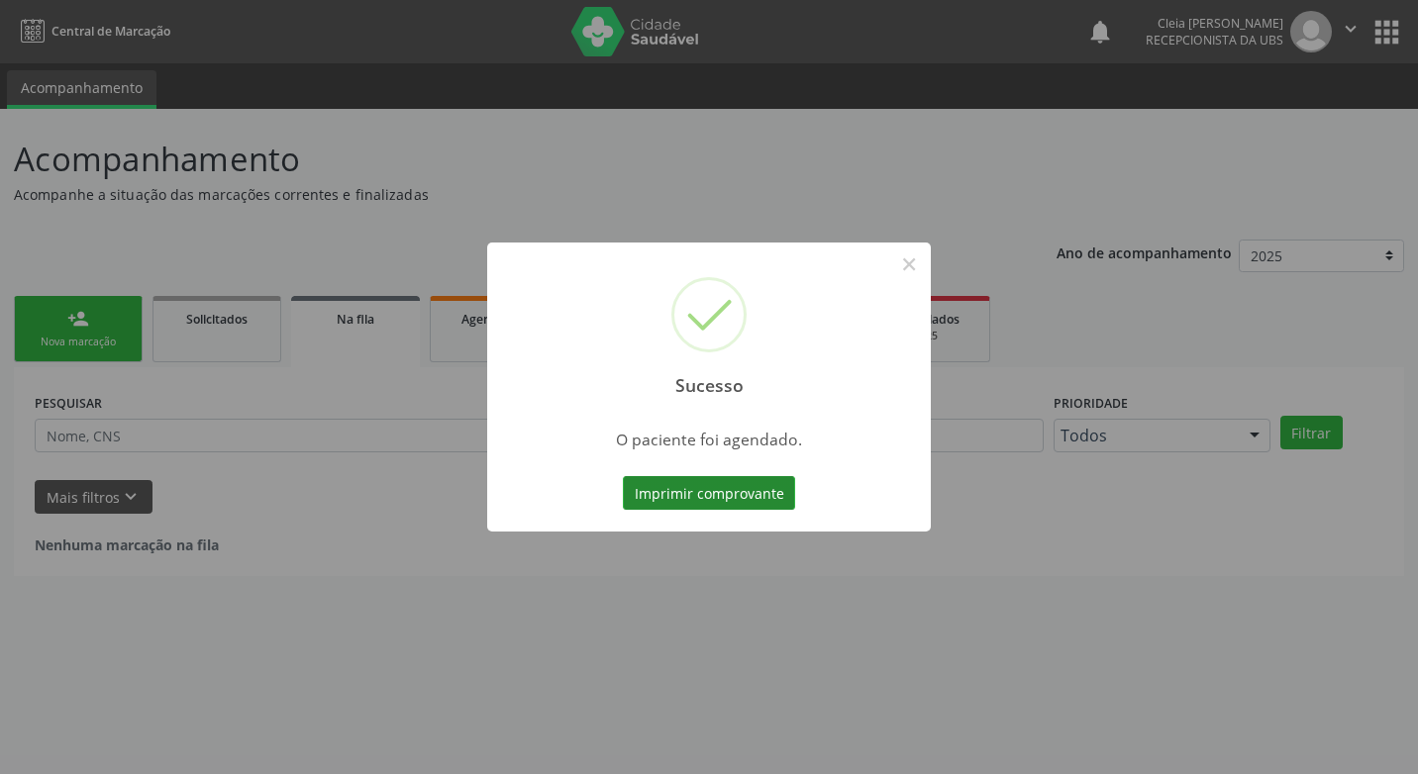
click at [709, 500] on button "Imprimir comprovante" at bounding box center [709, 493] width 172 height 34
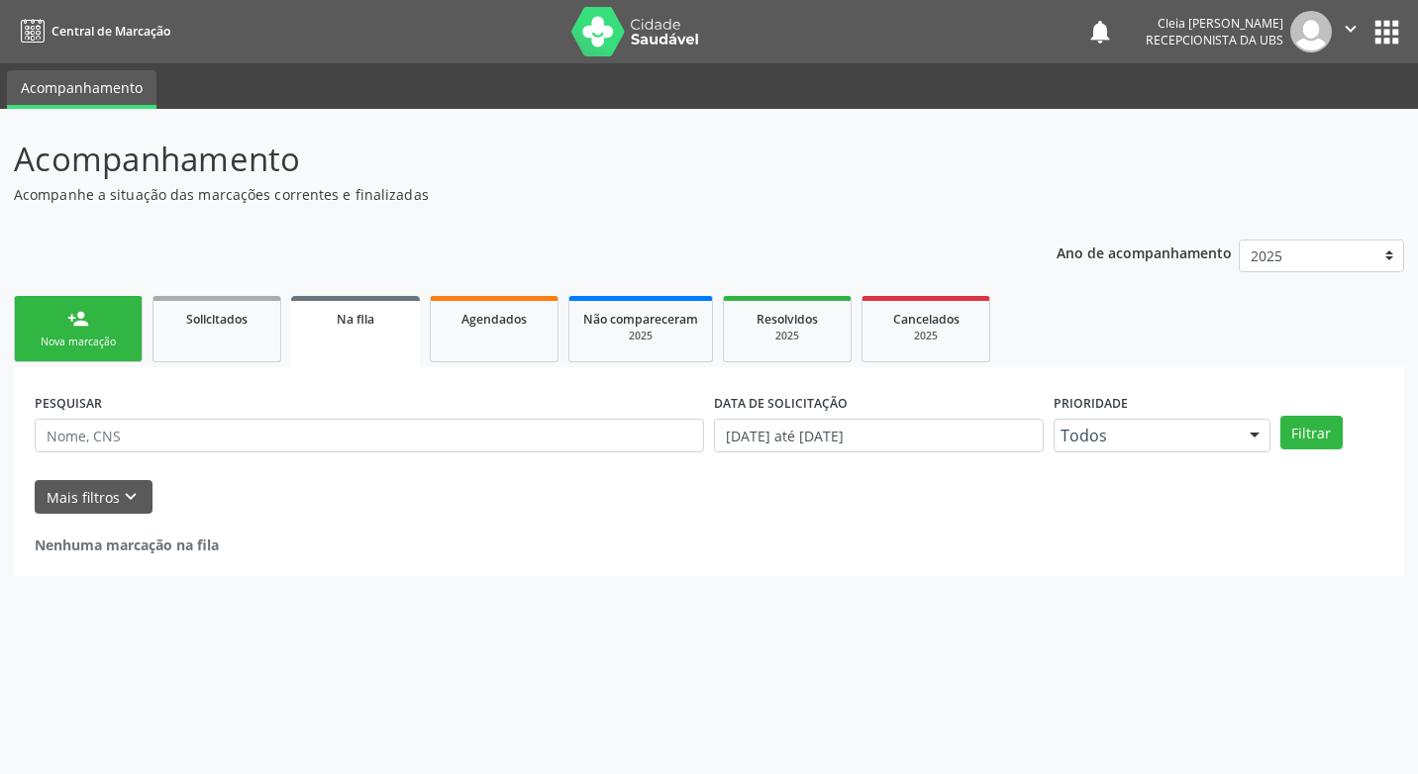
click at [110, 313] on link "person_add Nova marcação" at bounding box center [78, 329] width 129 height 66
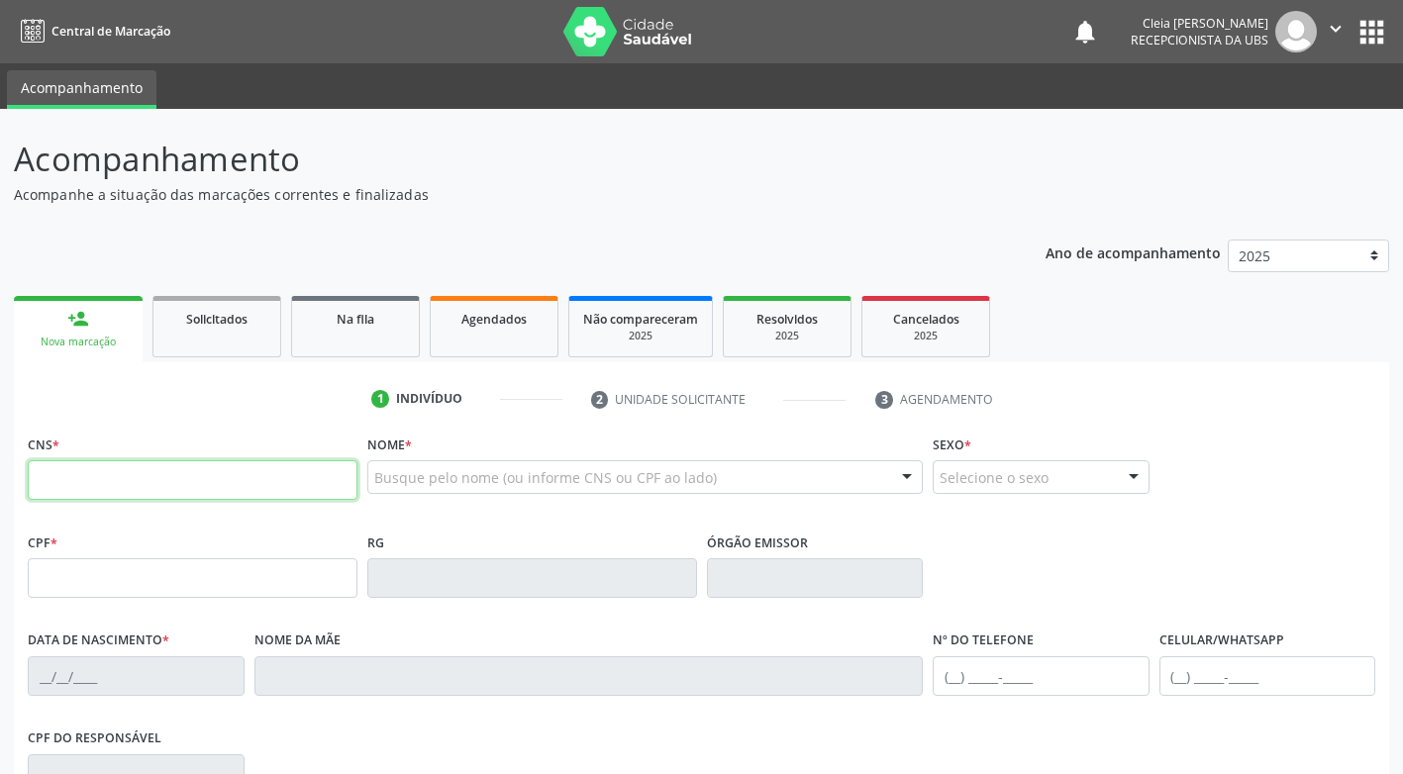
click at [209, 486] on input "text" at bounding box center [193, 480] width 330 height 40
paste input "708 5063 9687 5174"
type input "708 5063 9687 5174"
type input "183.981.574-45"
type input "11/12/2022"
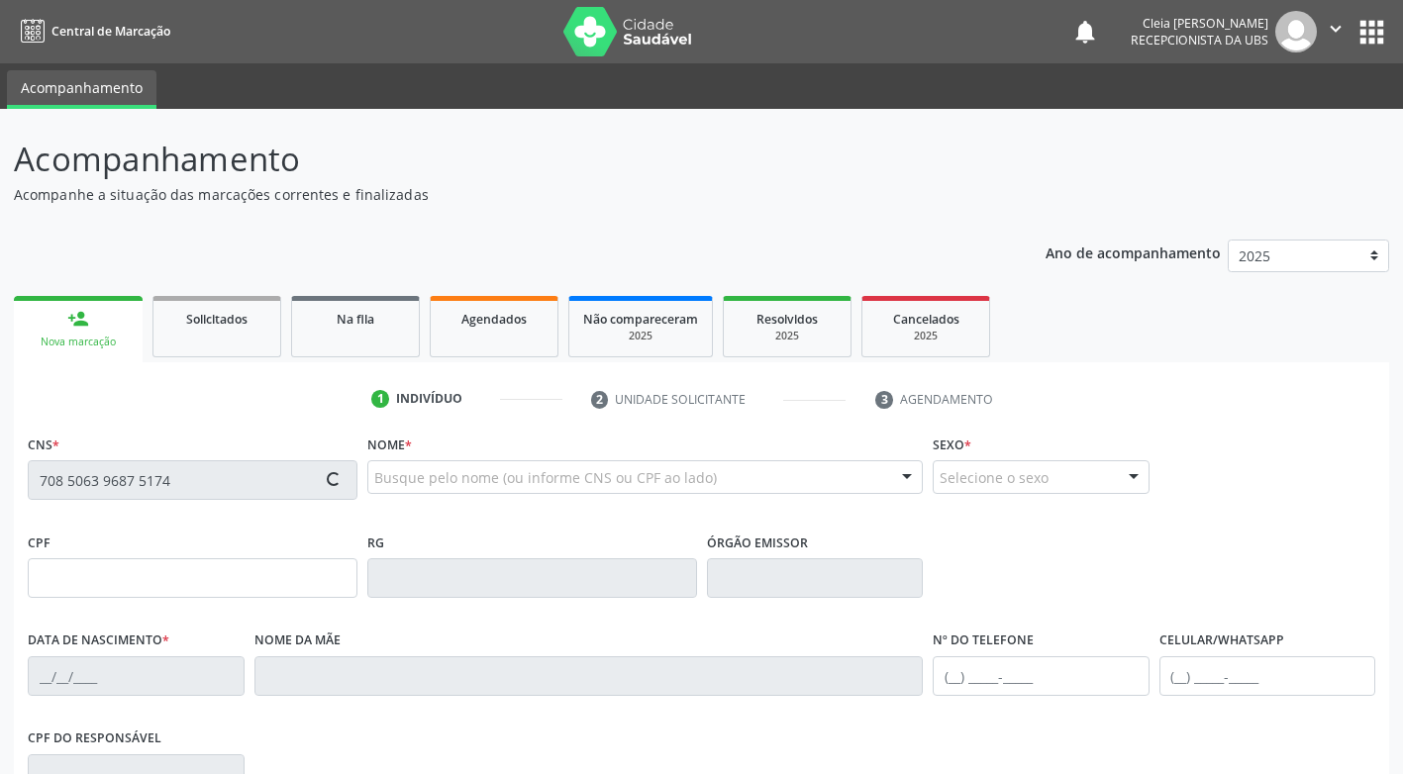
type input "Paloma Santos de Almeida"
type input "(87) 3831-8006"
type input "(87) 9915-4858"
type input "326"
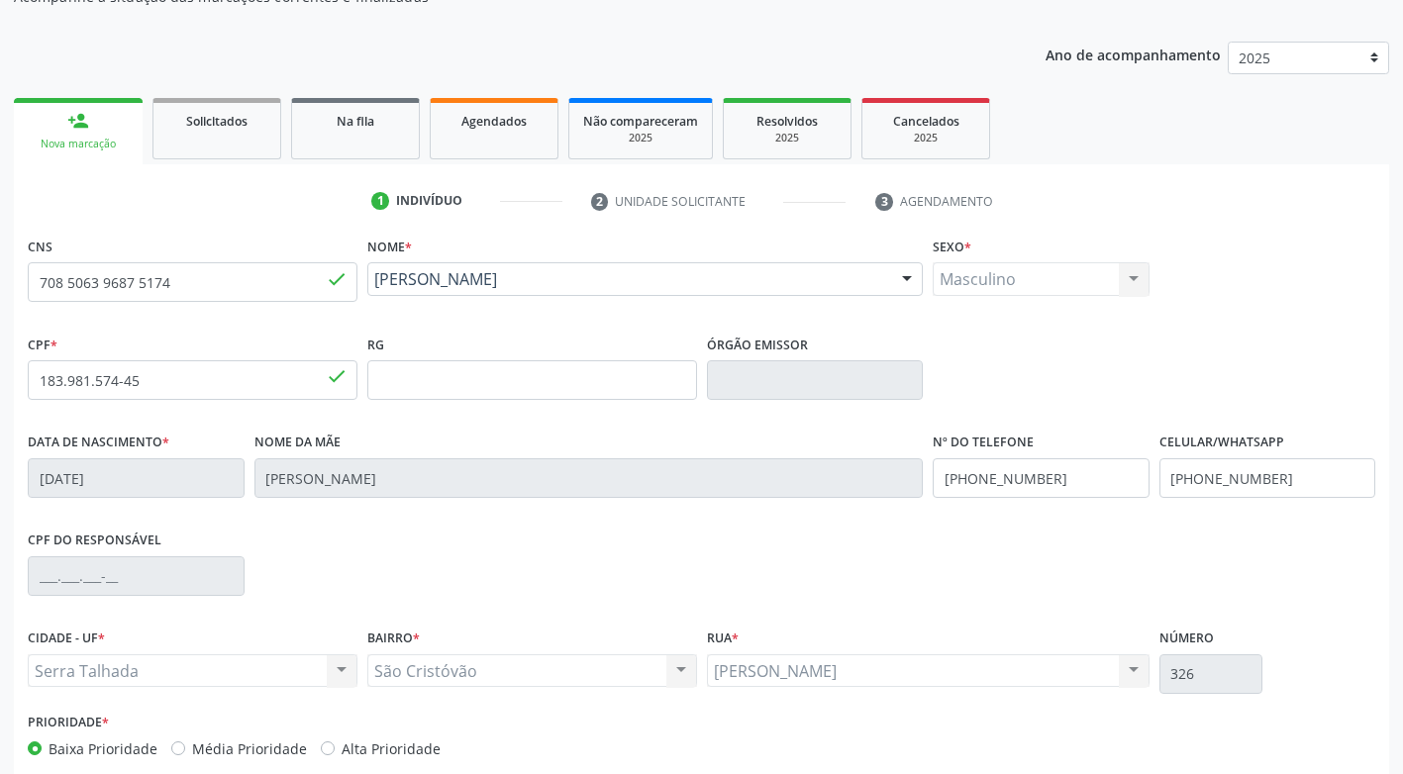
scroll to position [299, 0]
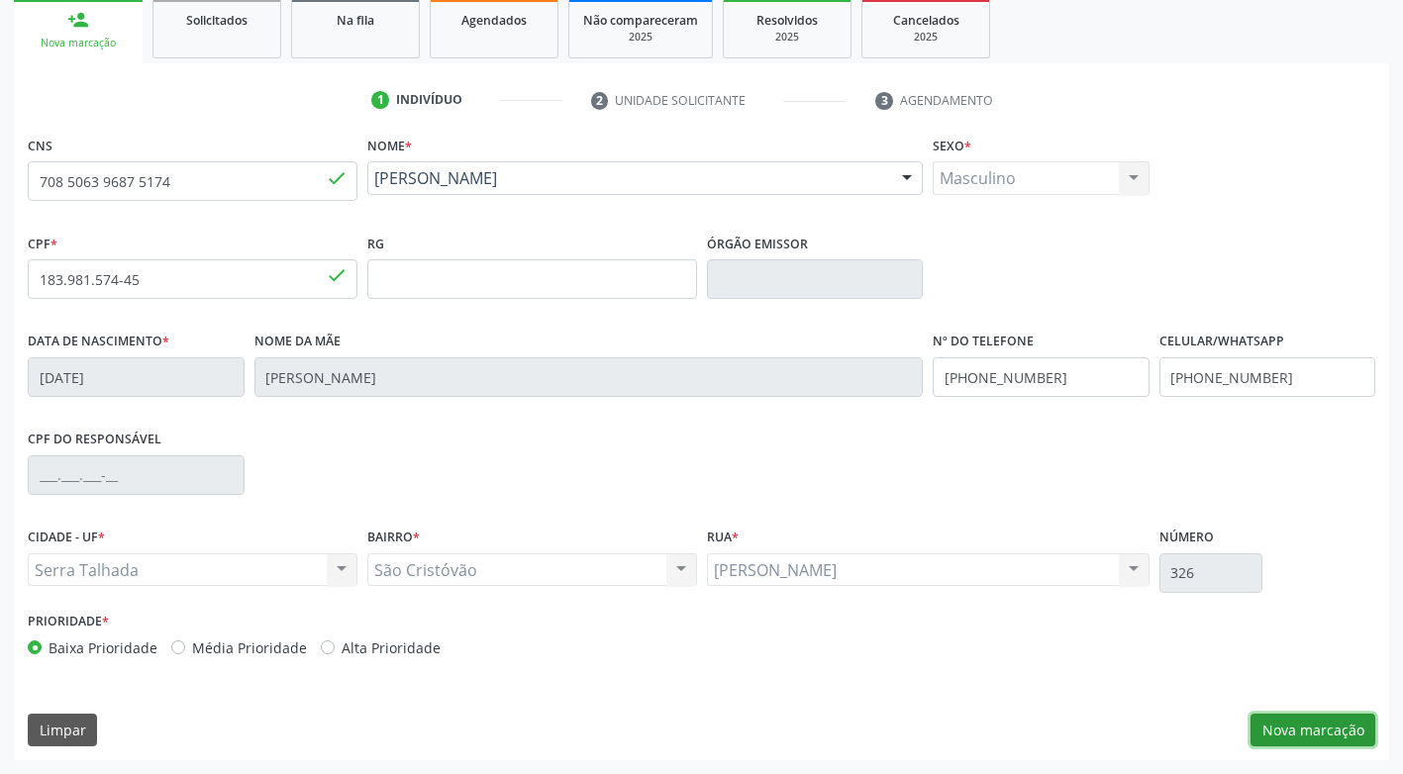
click at [1331, 738] on button "Nova marcação" at bounding box center [1312, 731] width 125 height 34
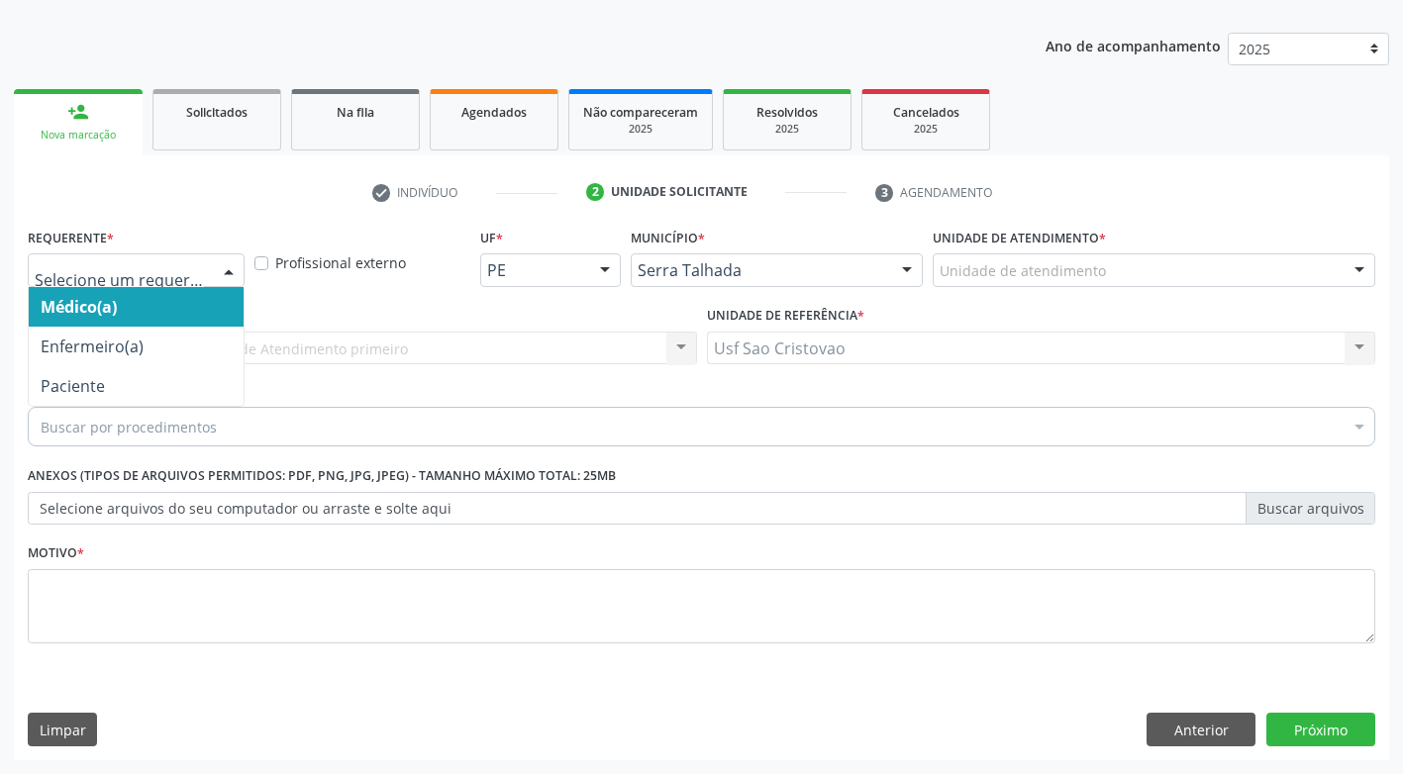
click at [218, 266] on div at bounding box center [229, 271] width 30 height 34
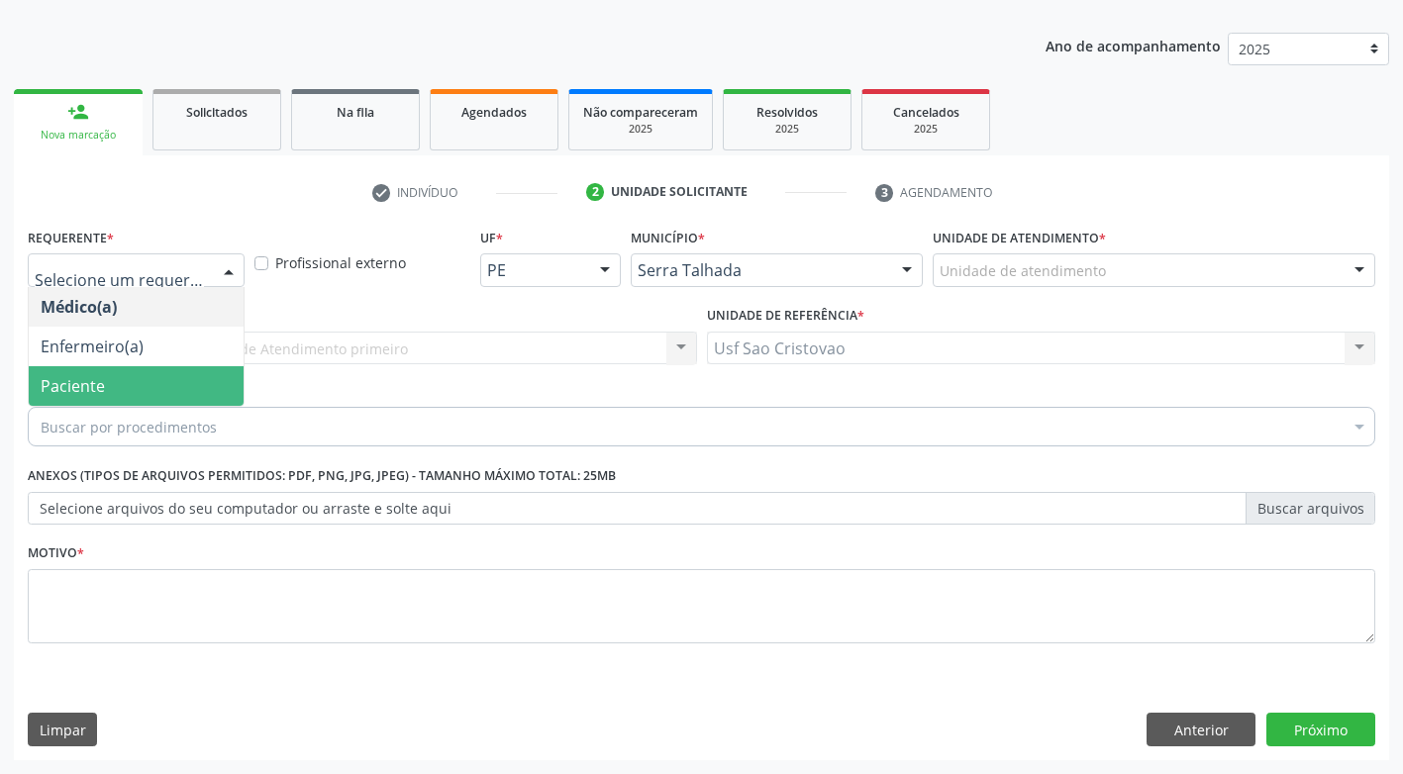
click at [201, 383] on span "Paciente" at bounding box center [136, 386] width 215 height 40
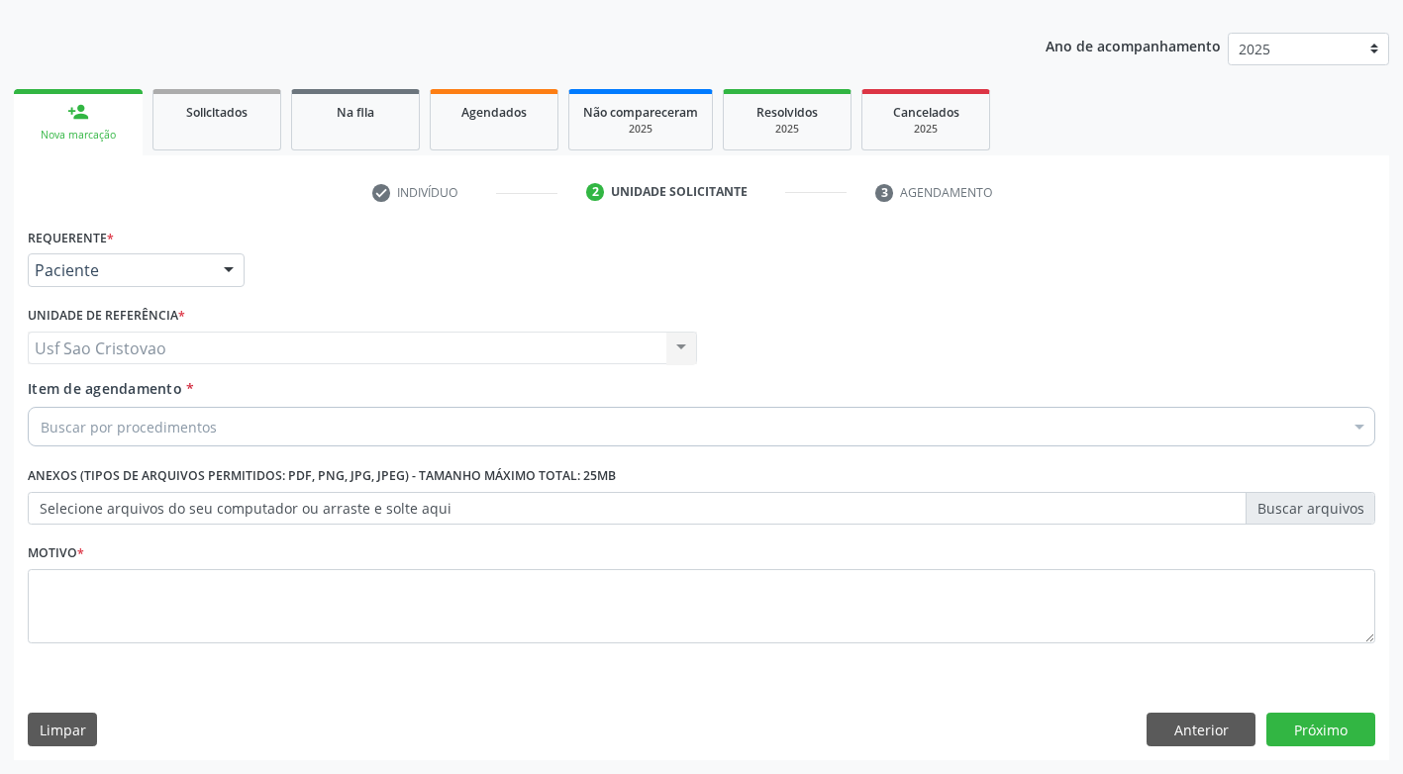
click at [227, 427] on div "Buscar por procedimentos" at bounding box center [701, 427] width 1347 height 40
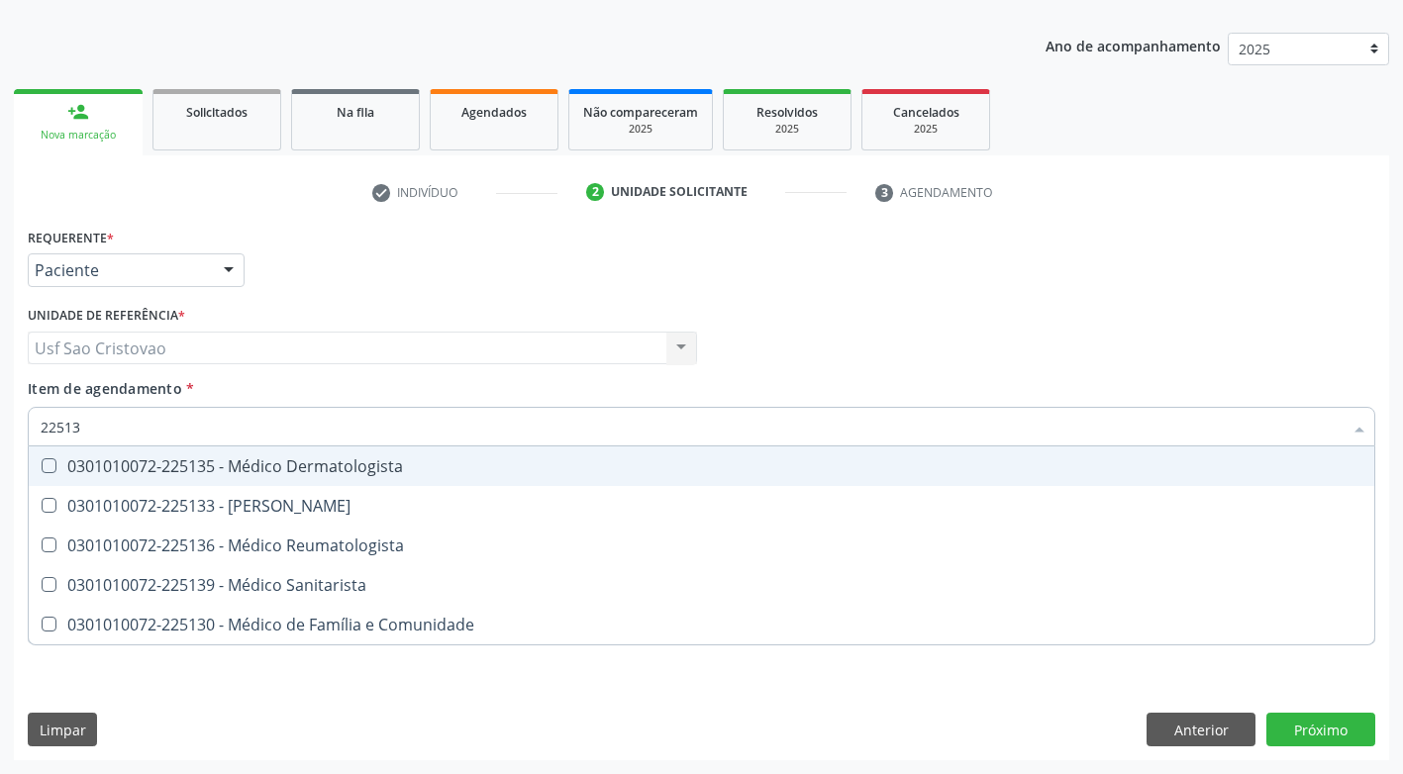
type input "225133"
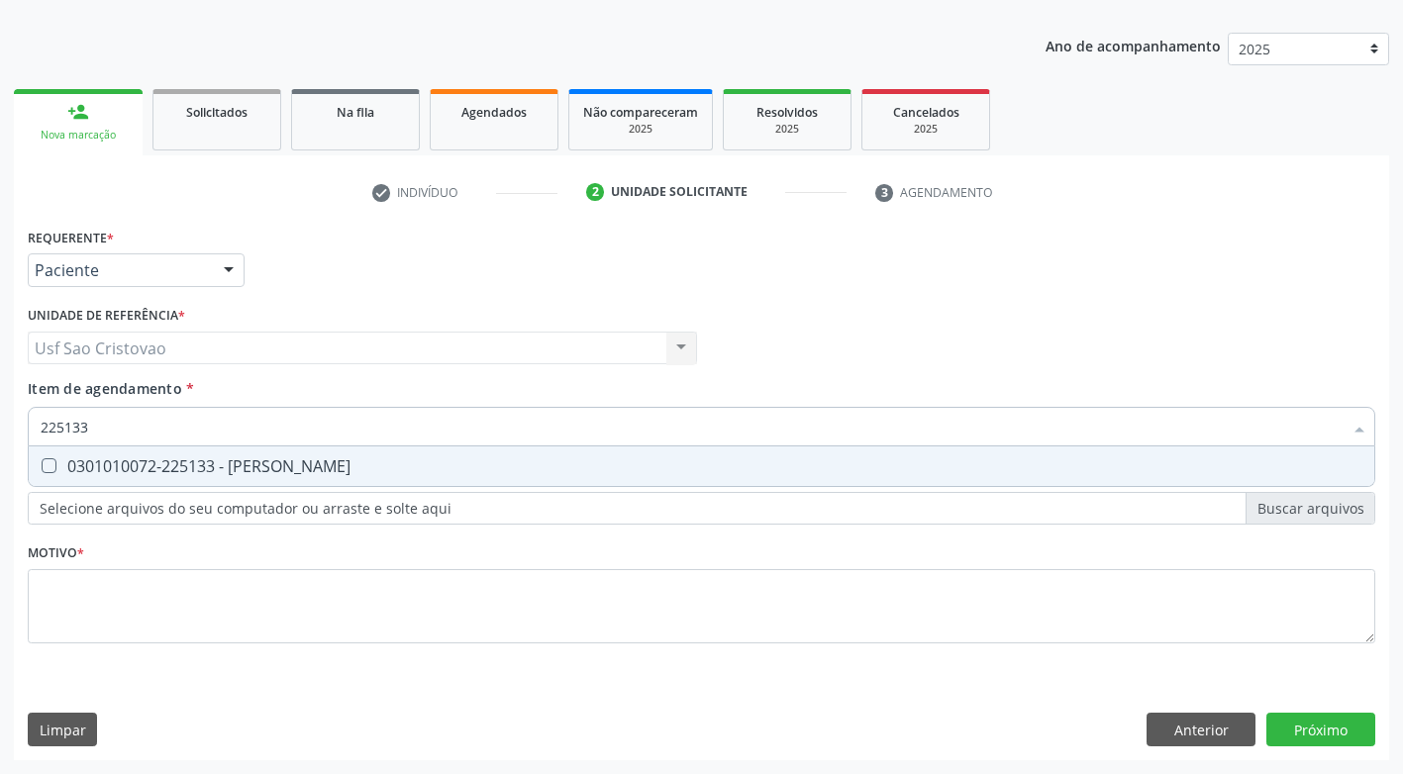
click at [49, 466] on Psiquiatra at bounding box center [49, 465] width 15 height 15
click at [42, 466] on Psiquiatra "checkbox" at bounding box center [35, 465] width 13 height 13
checkbox Psiquiatra "true"
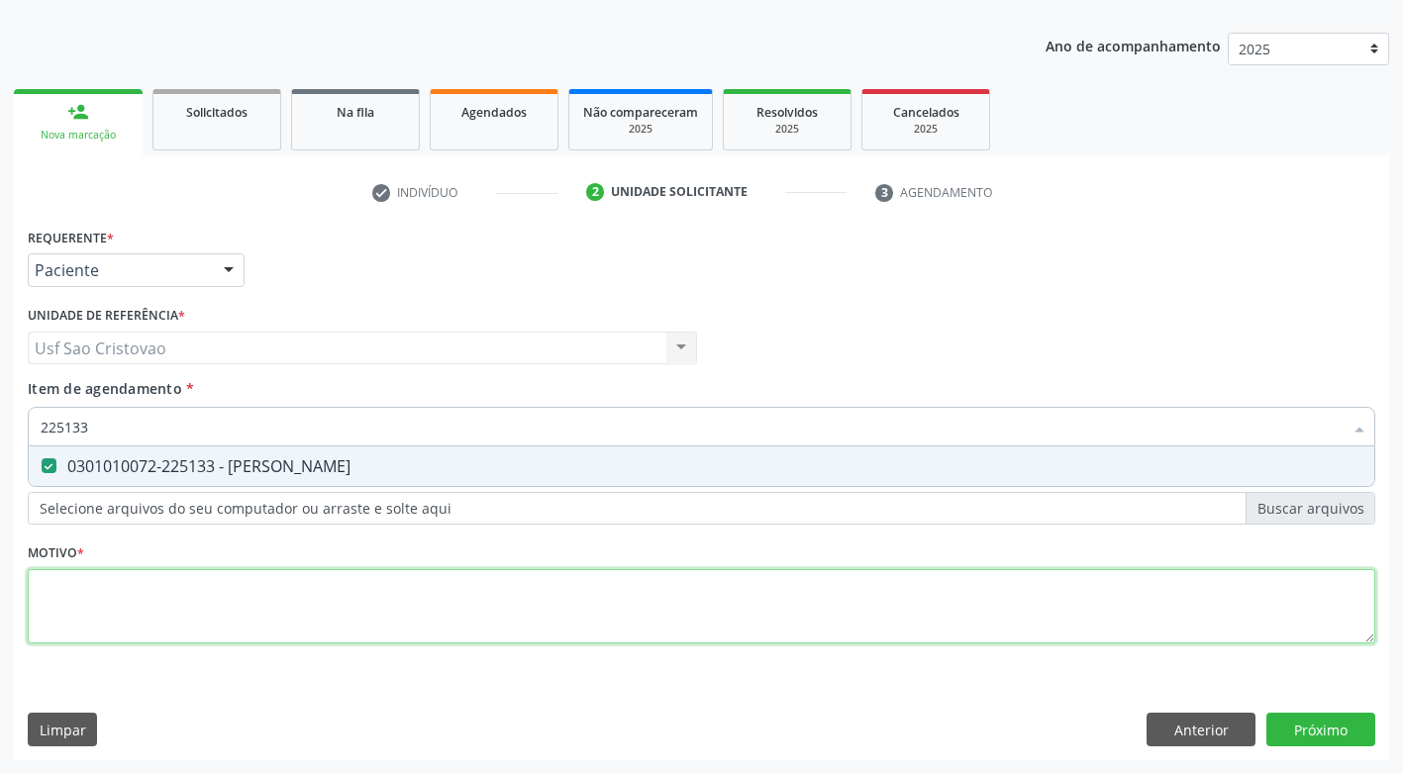
click at [151, 600] on div "Requerente * Paciente Médico(a) Enfermeiro(a) Paciente Nenhum resultado encontr…" at bounding box center [701, 447] width 1347 height 448
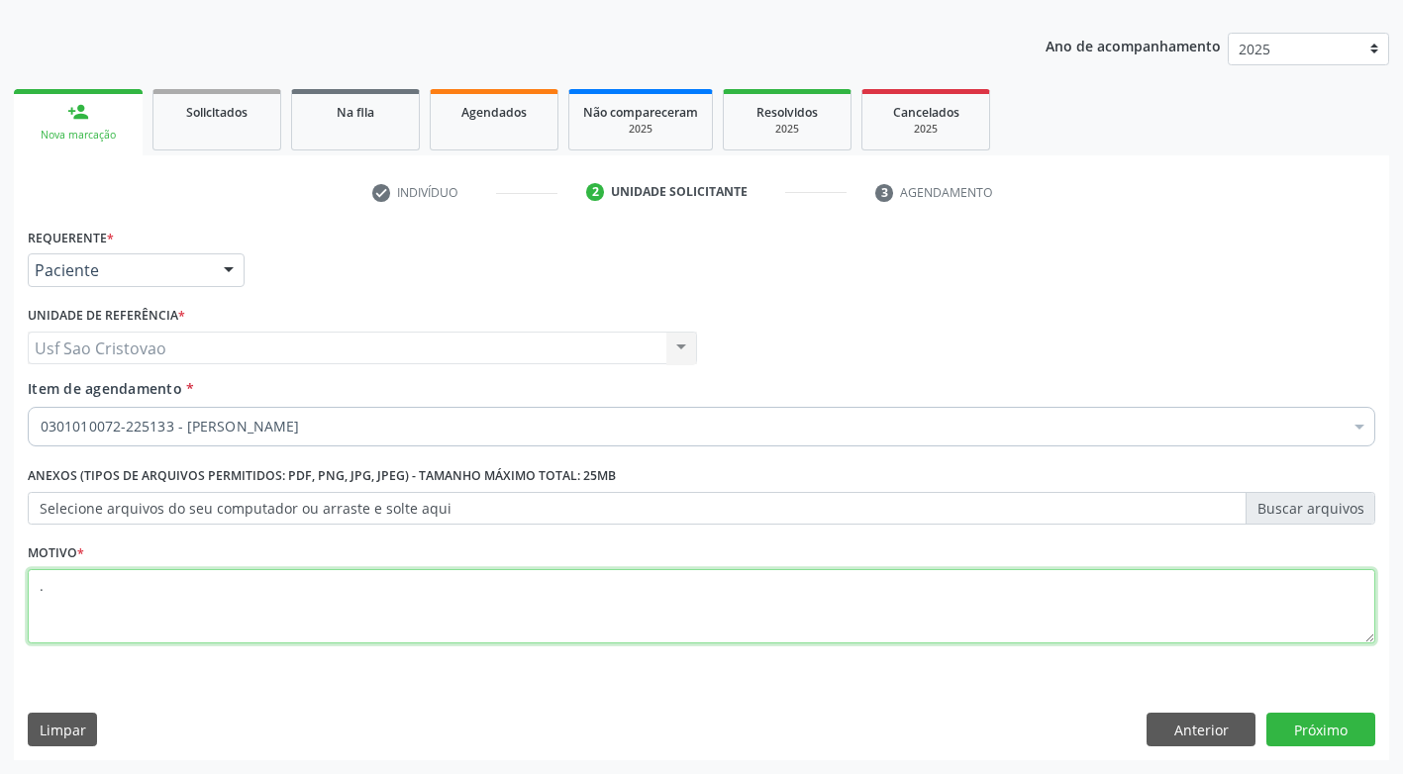
type textarea "."
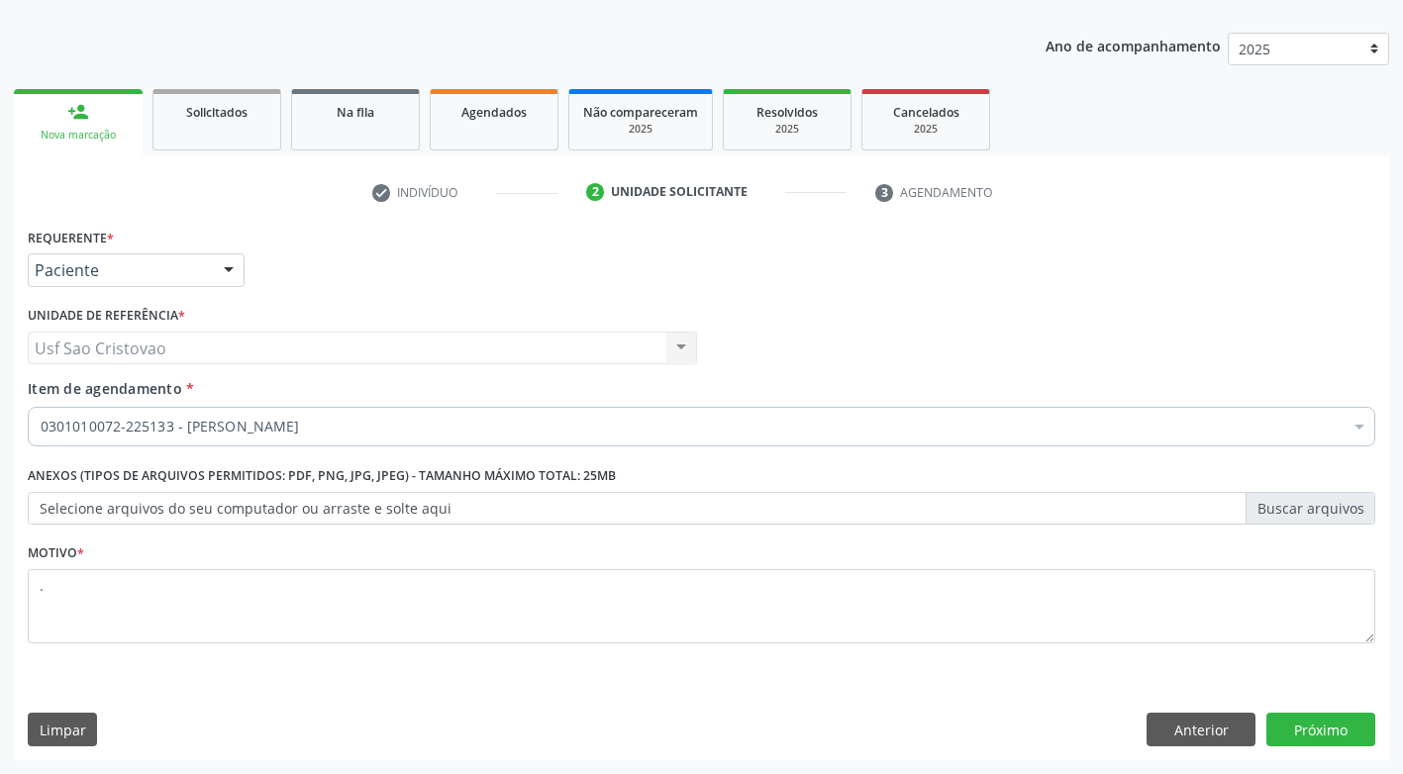
click at [1070, 734] on div "Limpar Anterior Próximo" at bounding box center [701, 730] width 1347 height 34
click at [1353, 732] on button "Próximo" at bounding box center [1320, 730] width 109 height 34
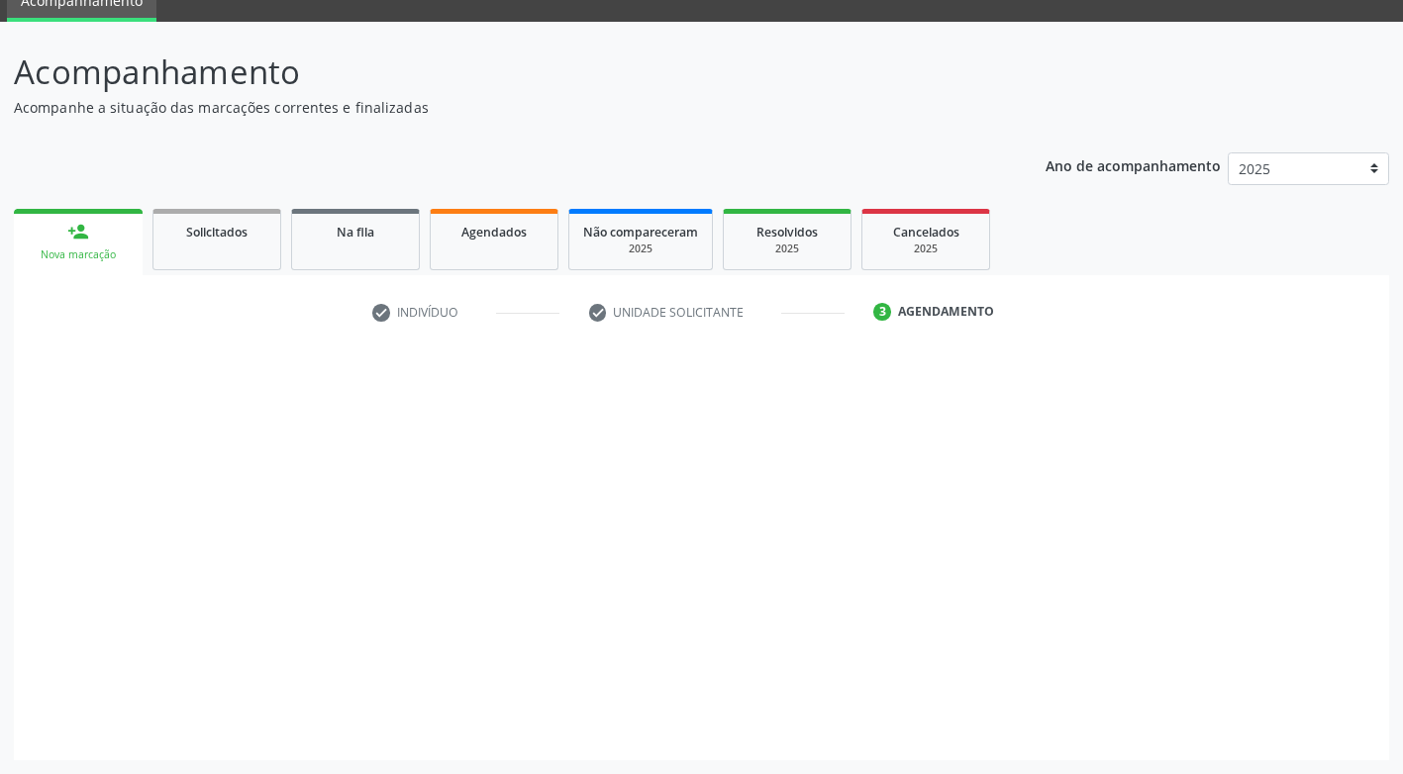
scroll to position [87, 0]
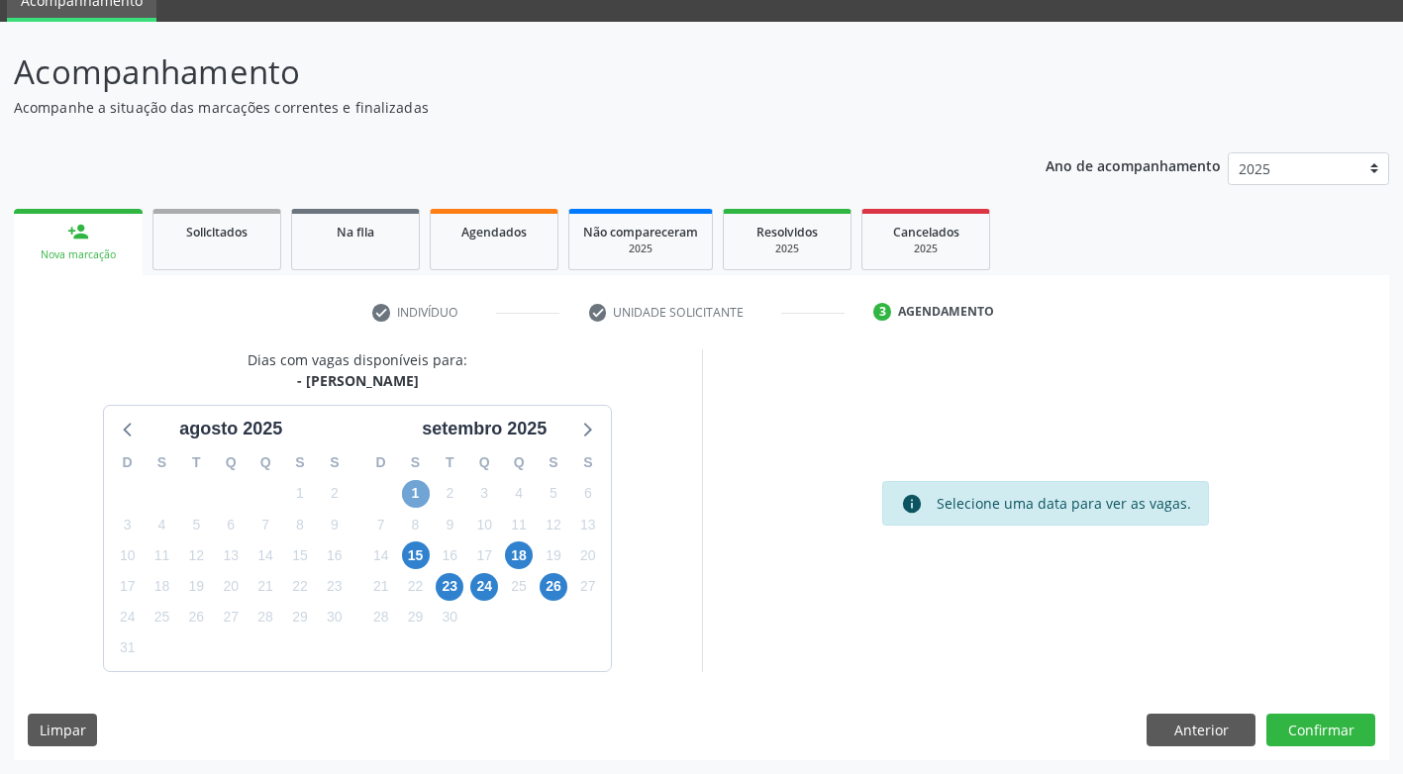
click at [415, 497] on span "1" at bounding box center [416, 494] width 28 height 28
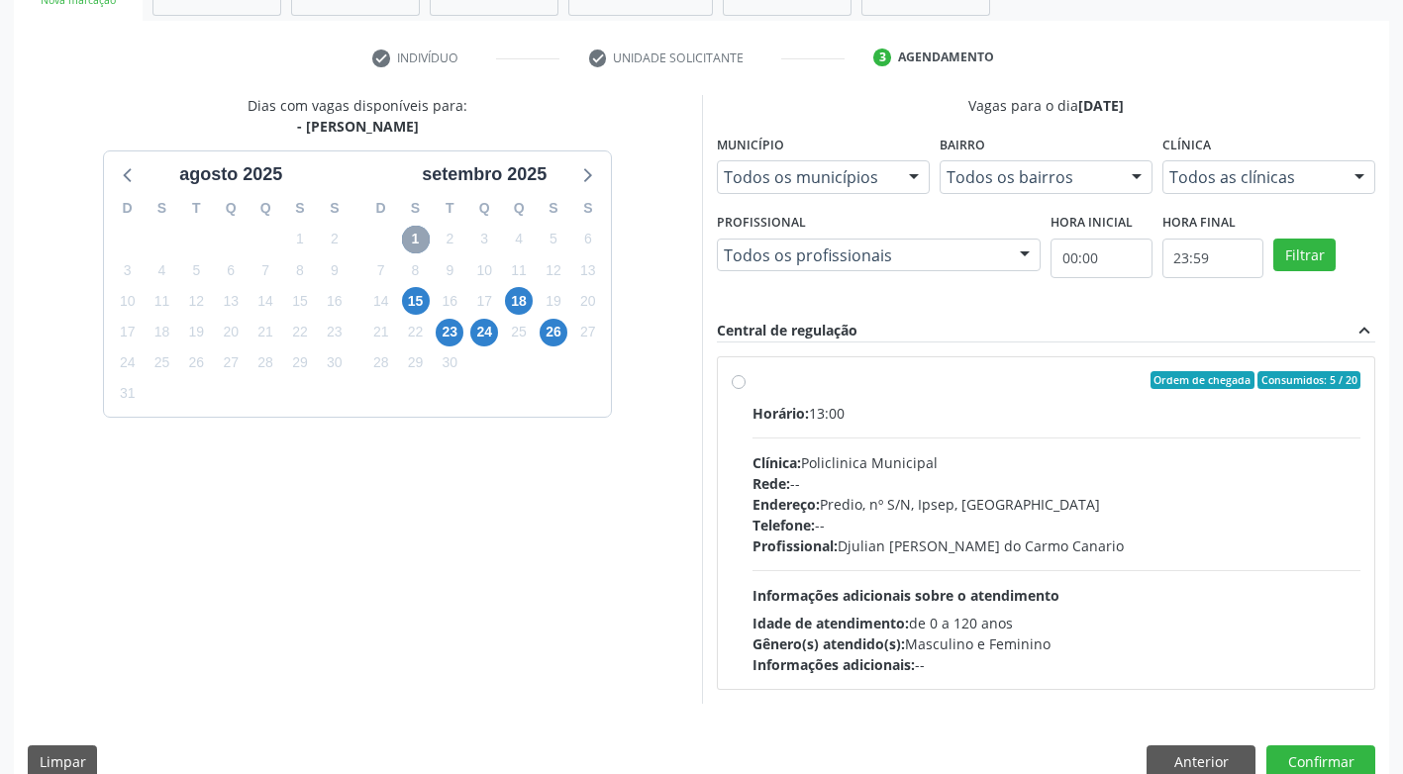
scroll to position [373, 0]
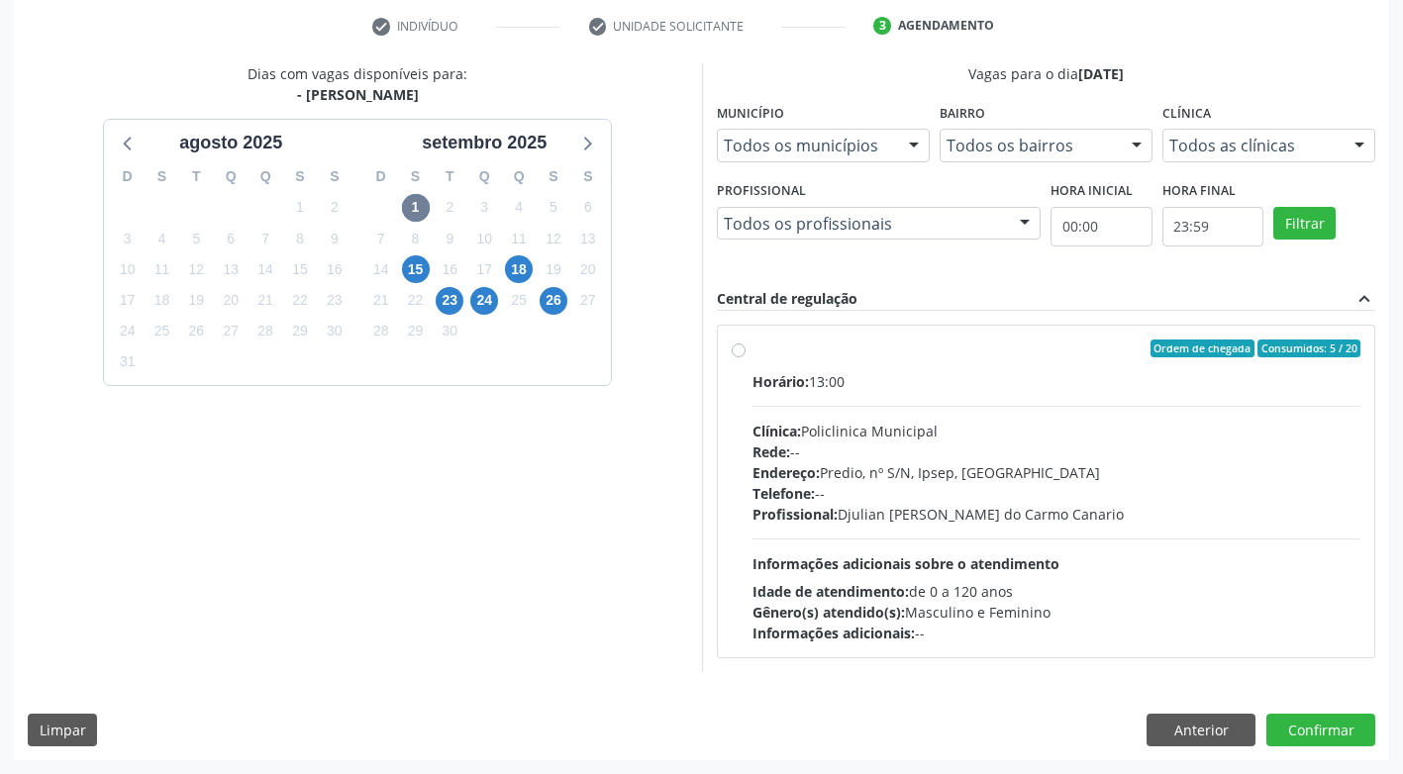
click at [752, 350] on label "Ordem de chegada Consumidos: 5 / 20 Horário: 13:00 Clínica: Policlinica Municip…" at bounding box center [1056, 492] width 609 height 304
click at [738, 350] on input "Ordem de chegada Consumidos: 5 / 20 Horário: 13:00 Clínica: Policlinica Municip…" at bounding box center [739, 349] width 14 height 18
radio input "true"
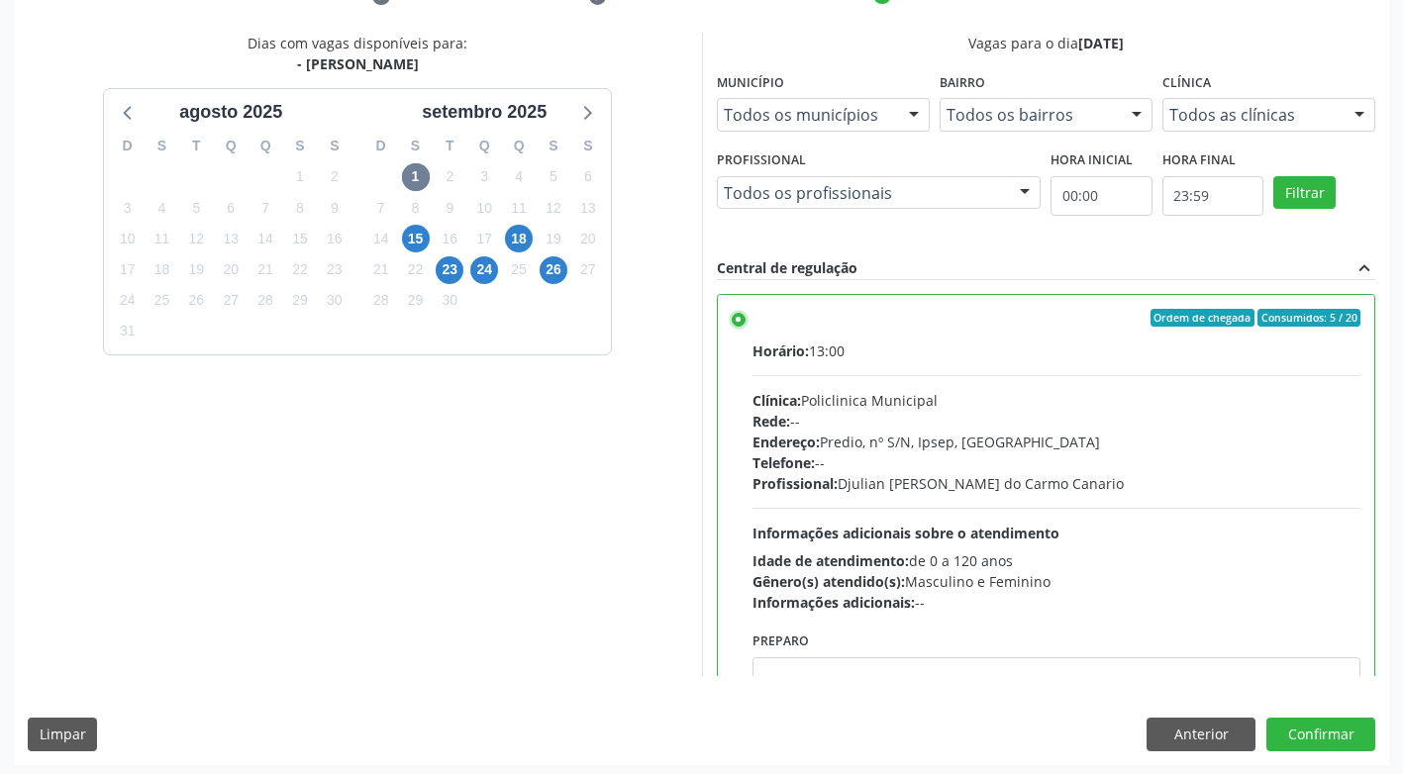
scroll to position [409, 0]
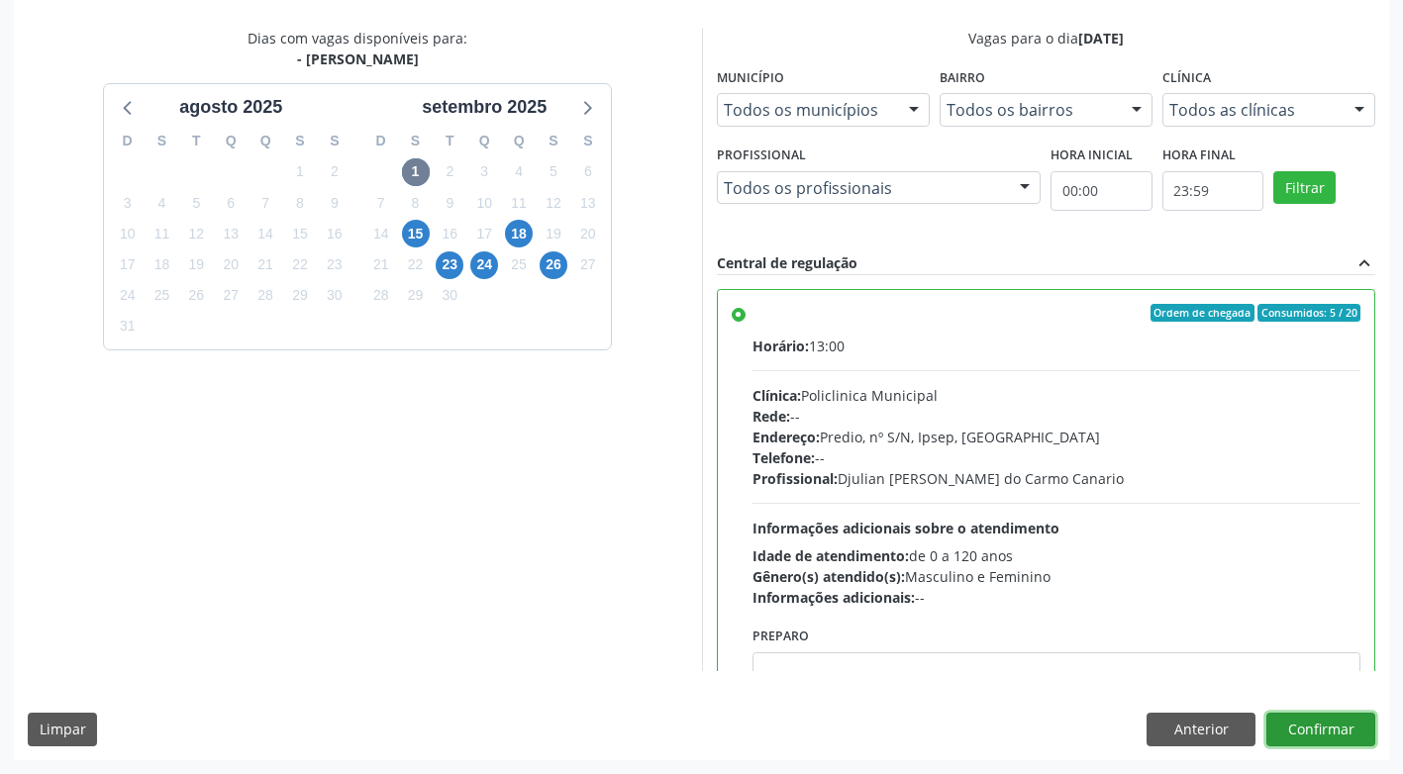
click at [1337, 734] on button "Confirmar" at bounding box center [1320, 730] width 109 height 34
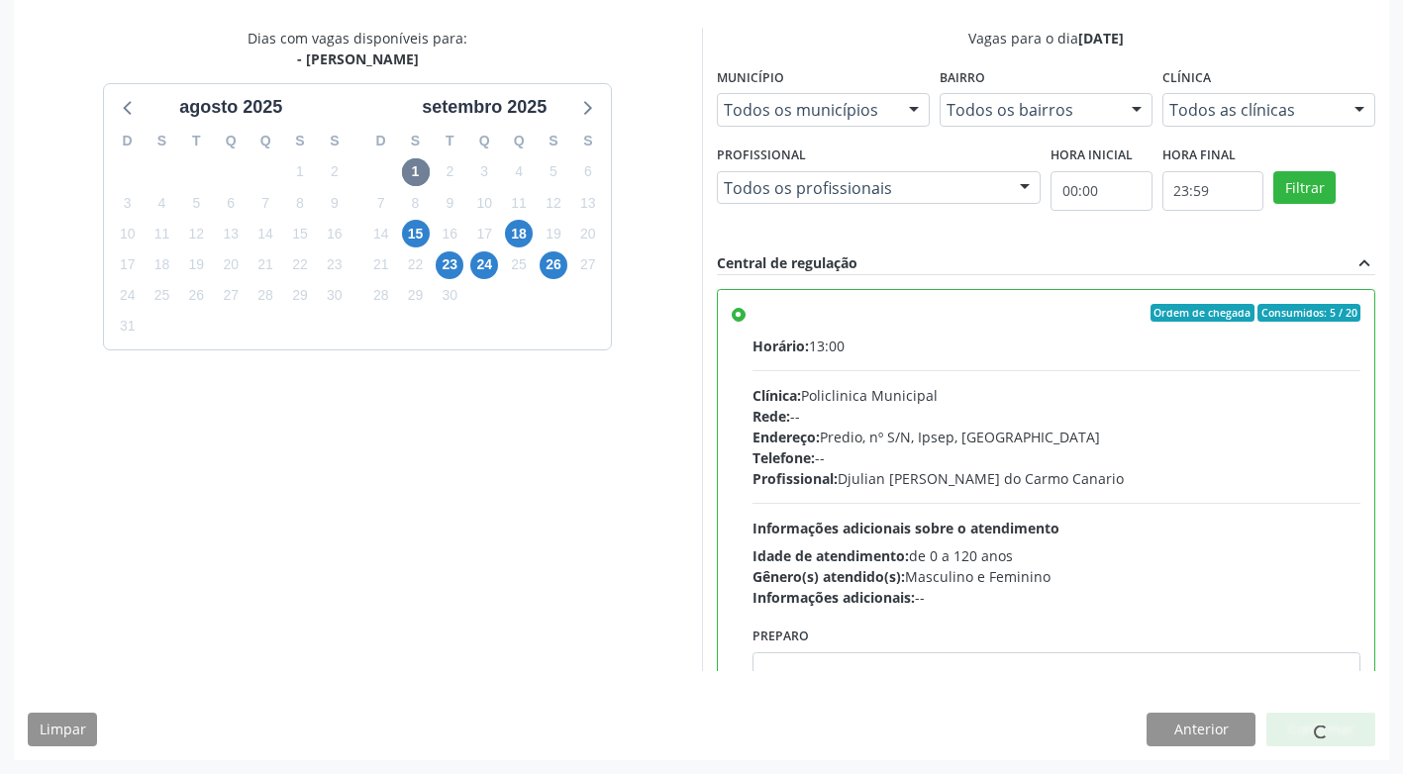
scroll to position [0, 0]
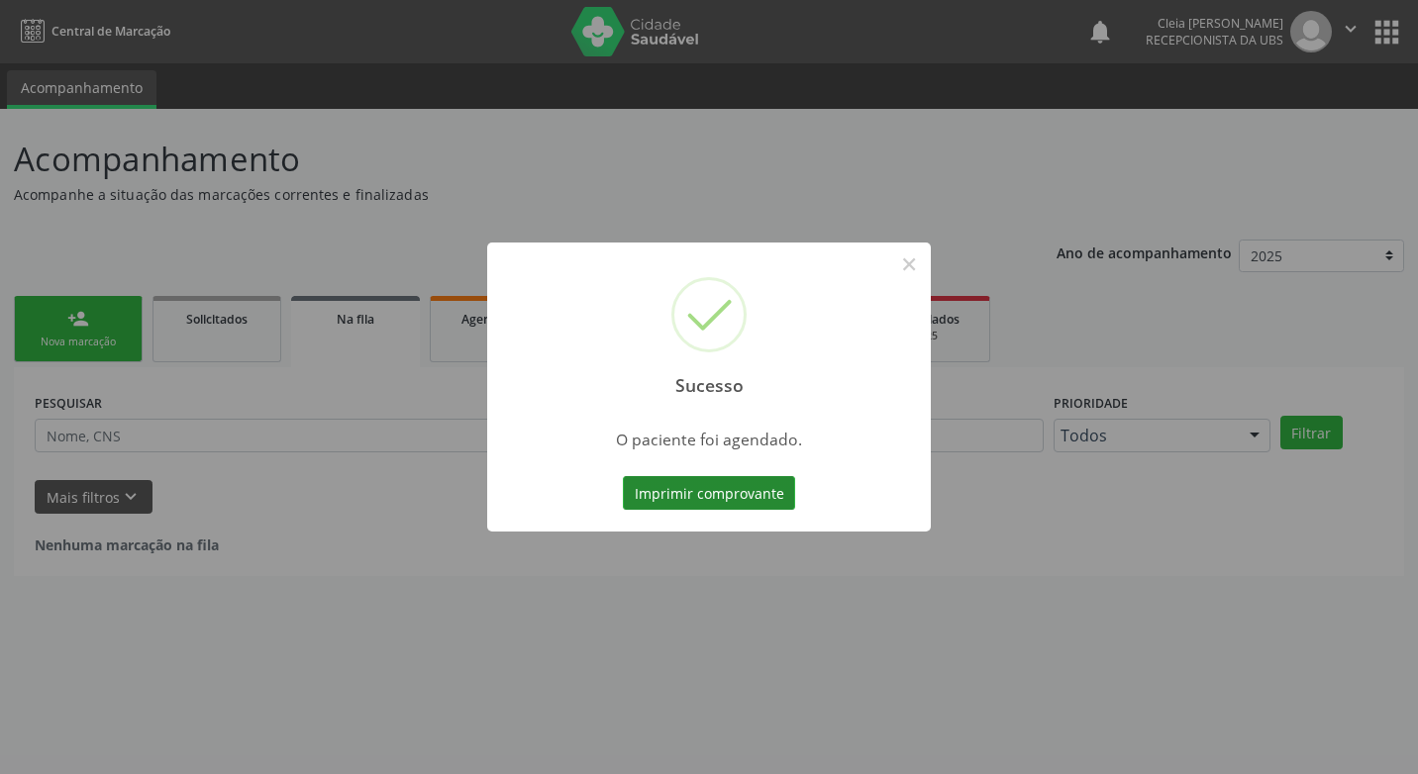
click at [774, 489] on button "Imprimir comprovante" at bounding box center [709, 493] width 172 height 34
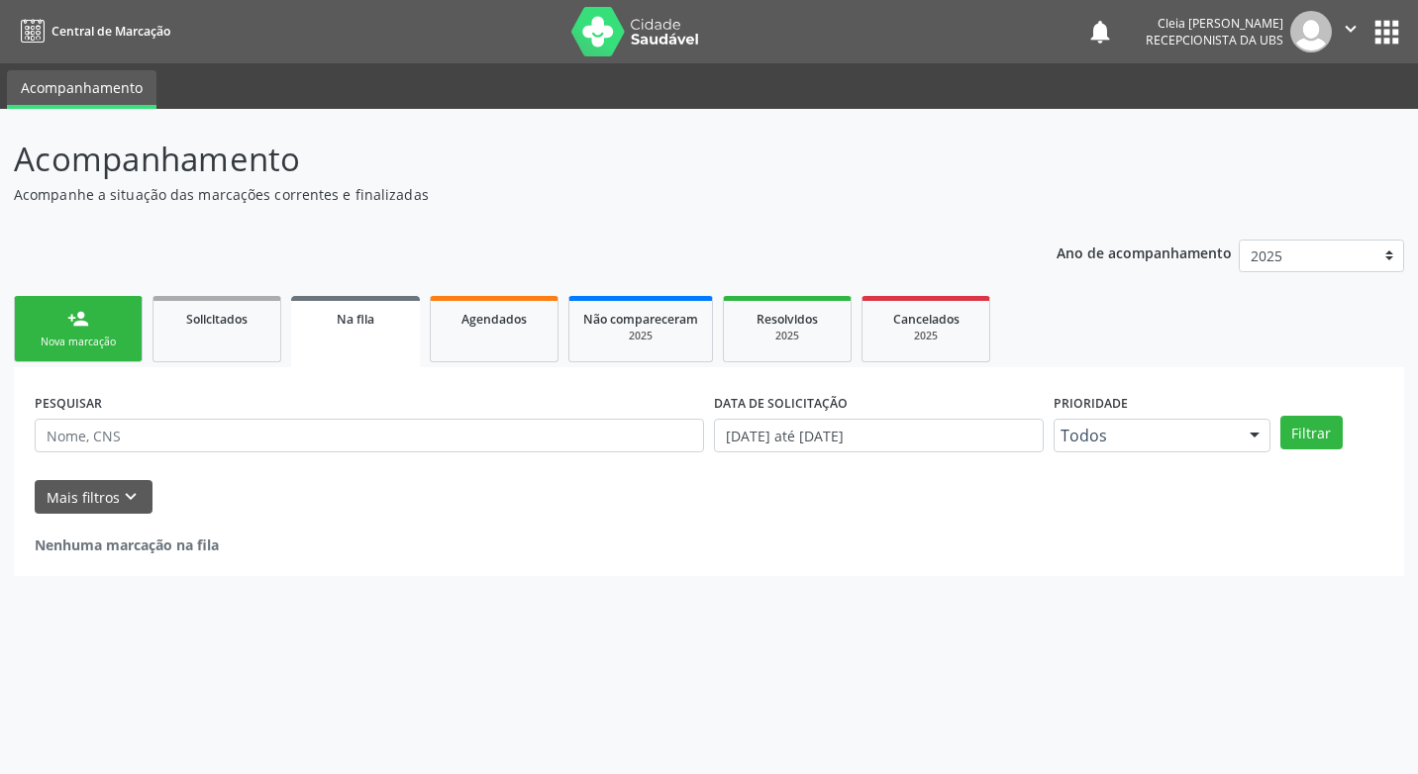
click at [115, 339] on div "Nova marcação" at bounding box center [78, 342] width 99 height 15
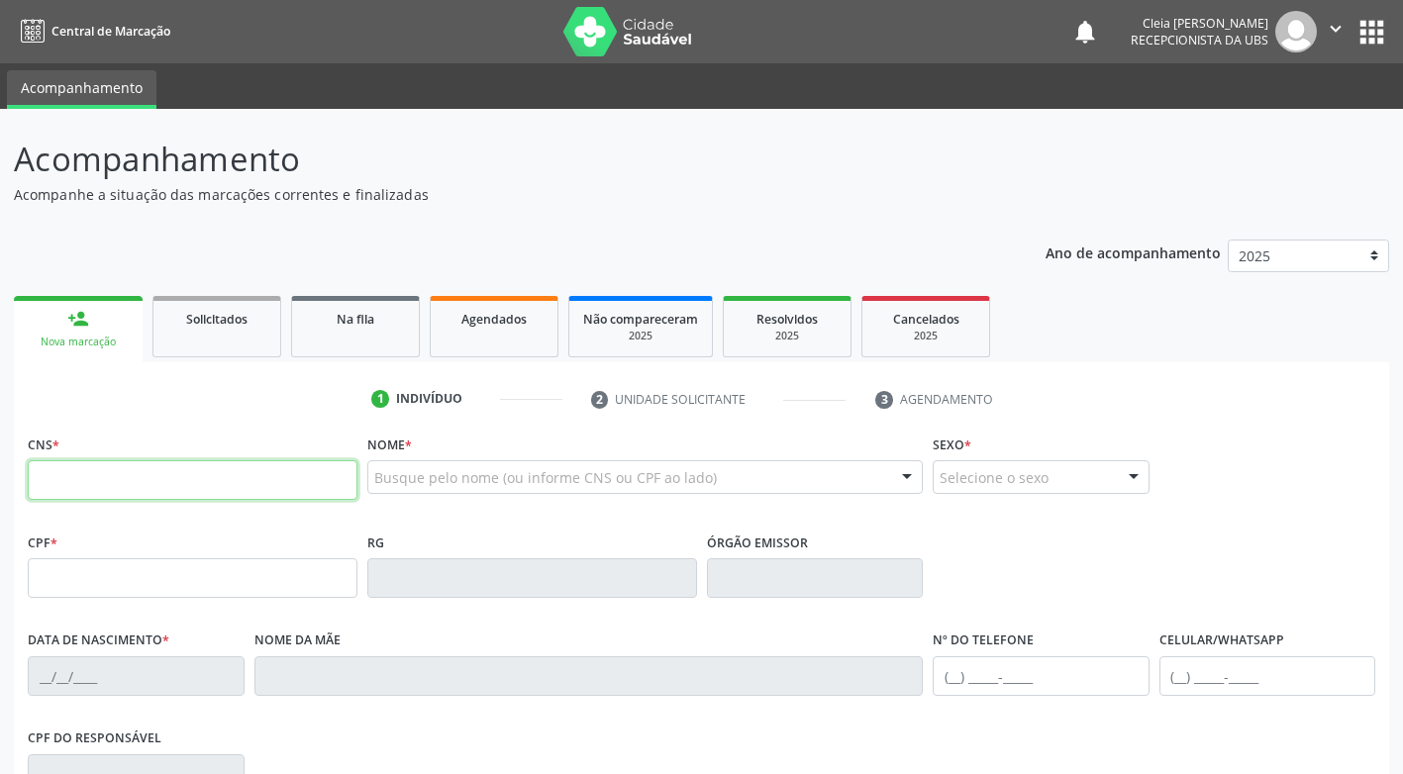
click at [204, 473] on input "text" at bounding box center [193, 480] width 330 height 40
type input "702 4050 7168 1827"
type input "248.994.534-34"
type input "03/05/1951"
type input "Maria do Carmo Silva"
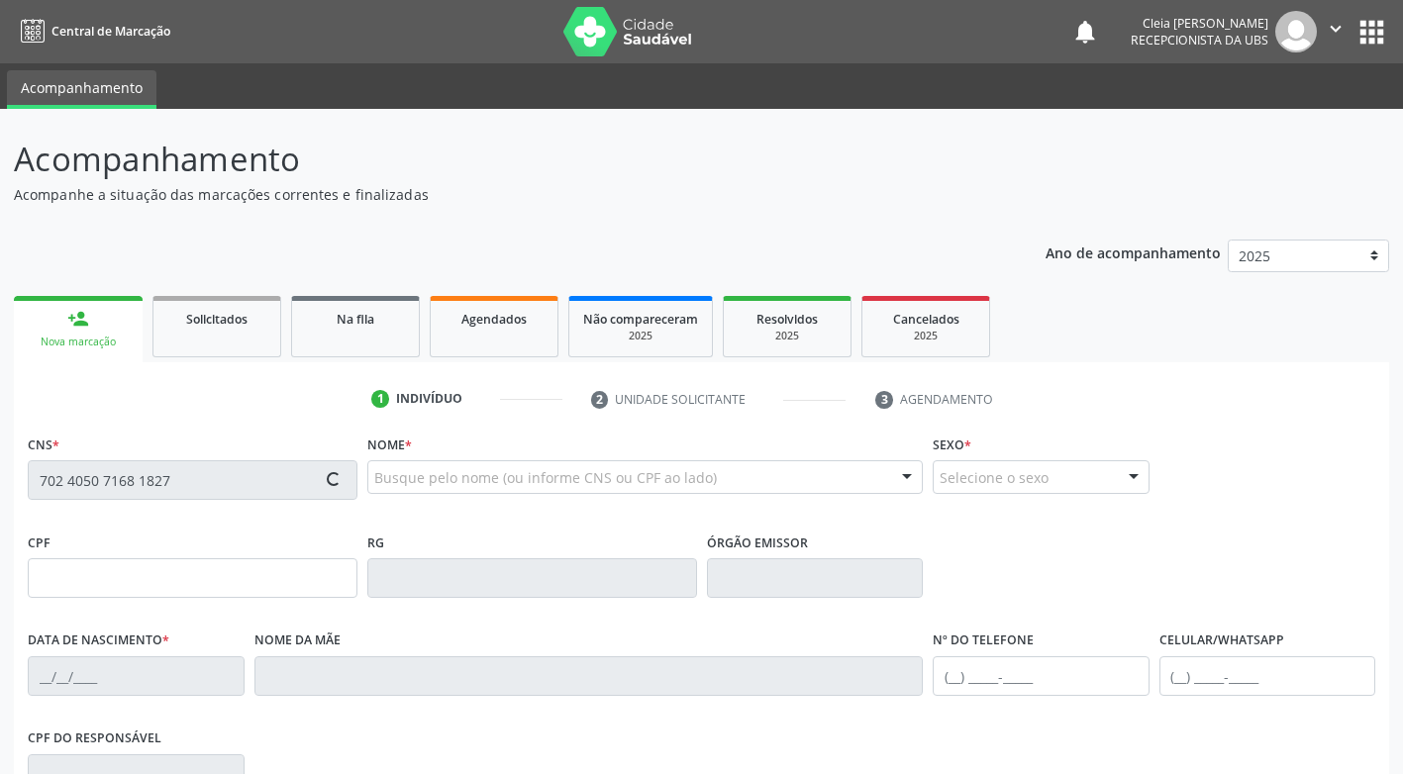
type input "(87) 9978-7973"
type input "037.285.325-09"
type input "12"
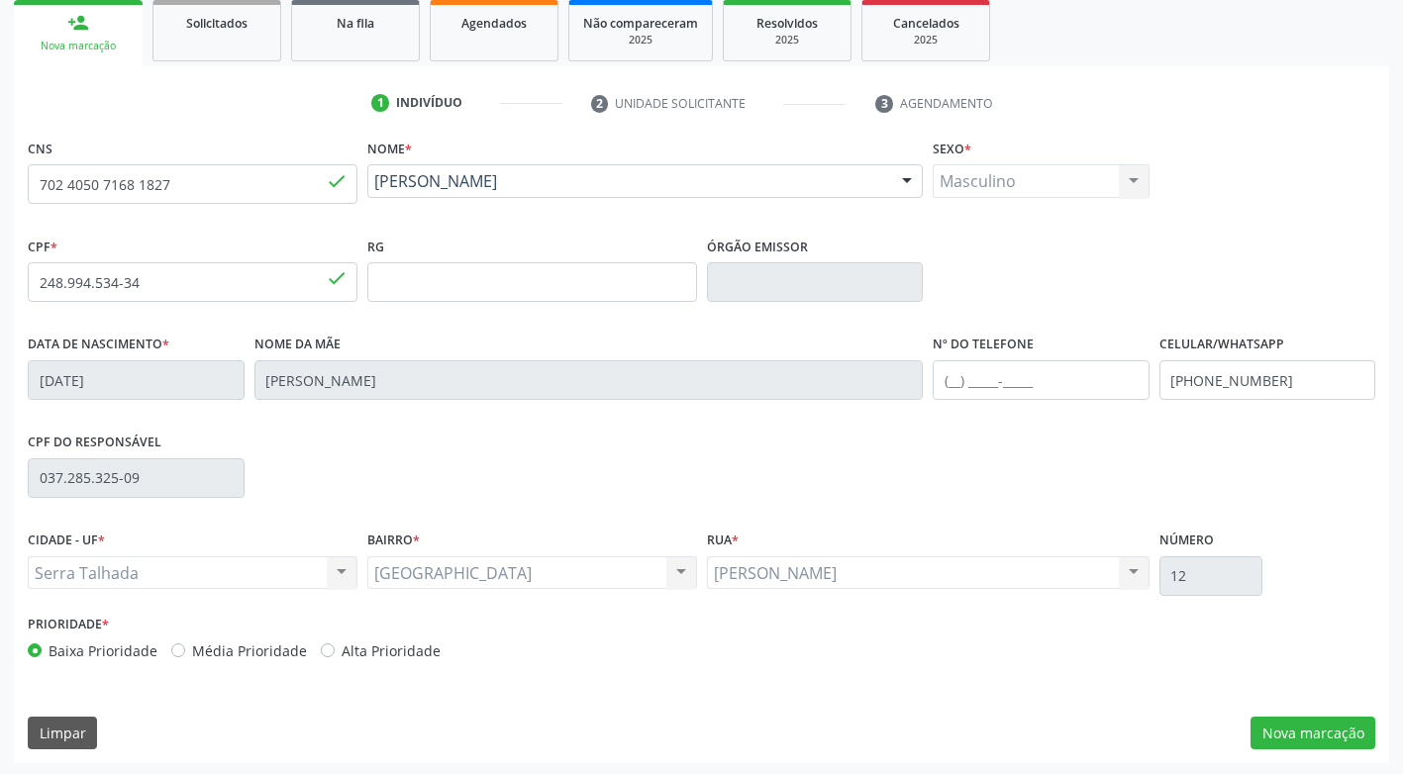
scroll to position [297, 0]
click at [1322, 728] on button "Nova marcação" at bounding box center [1312, 733] width 125 height 34
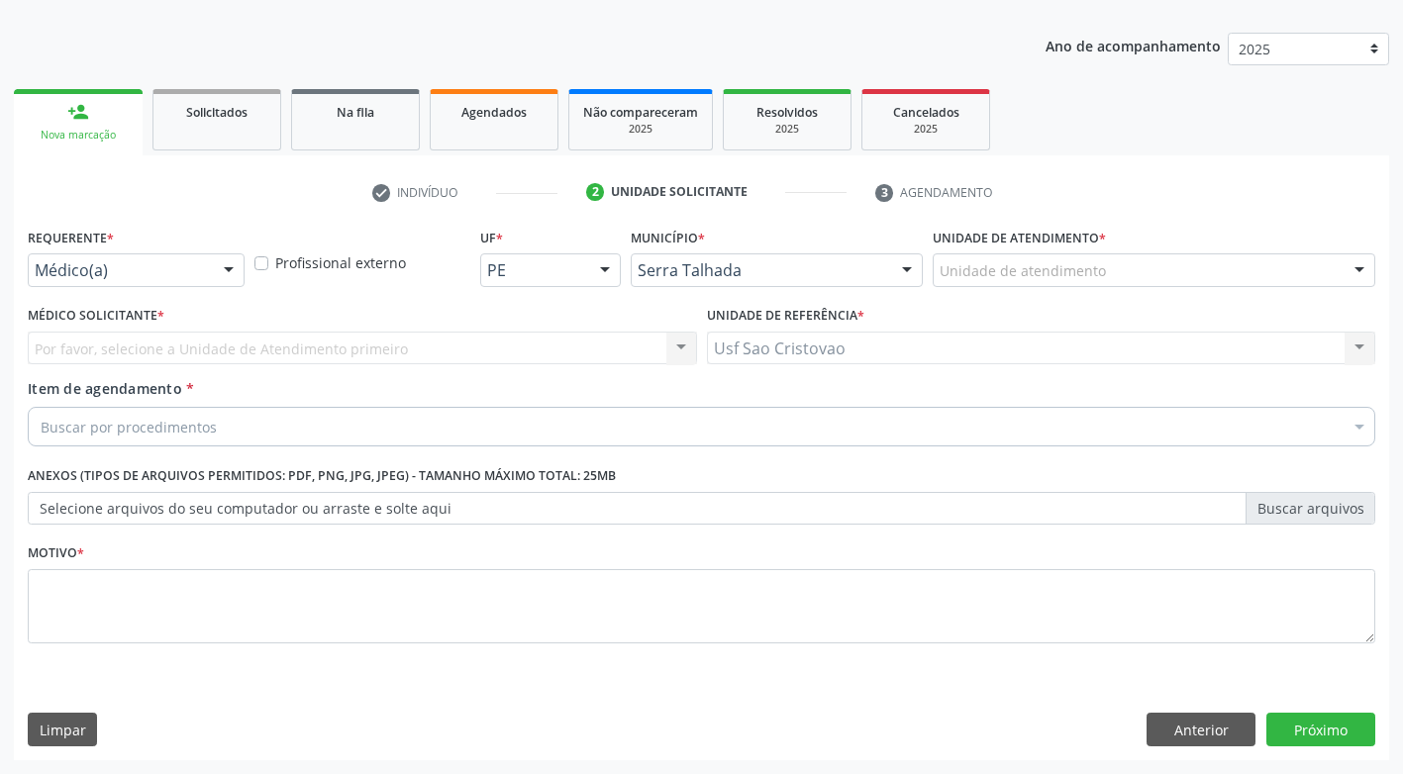
scroll to position [207, 0]
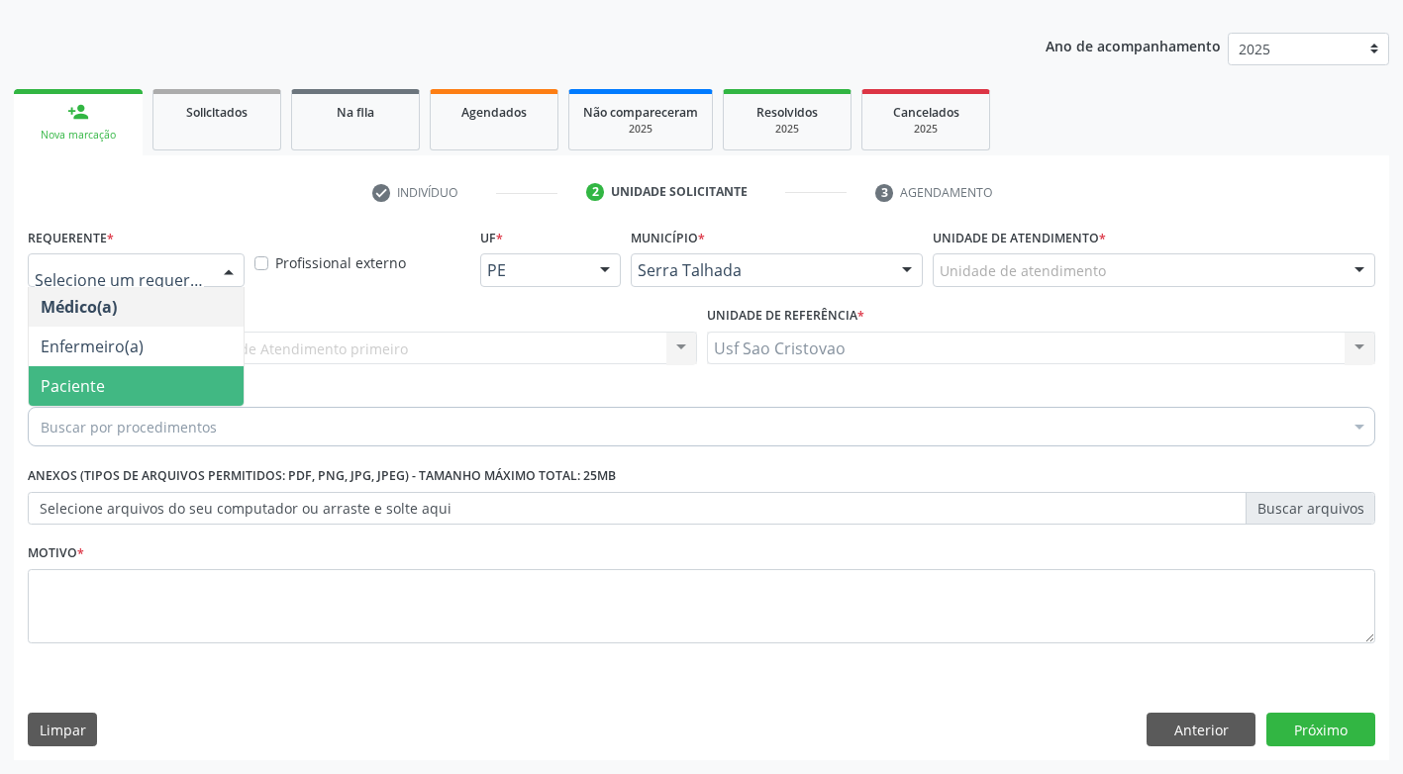
click at [149, 376] on span "Paciente" at bounding box center [136, 386] width 215 height 40
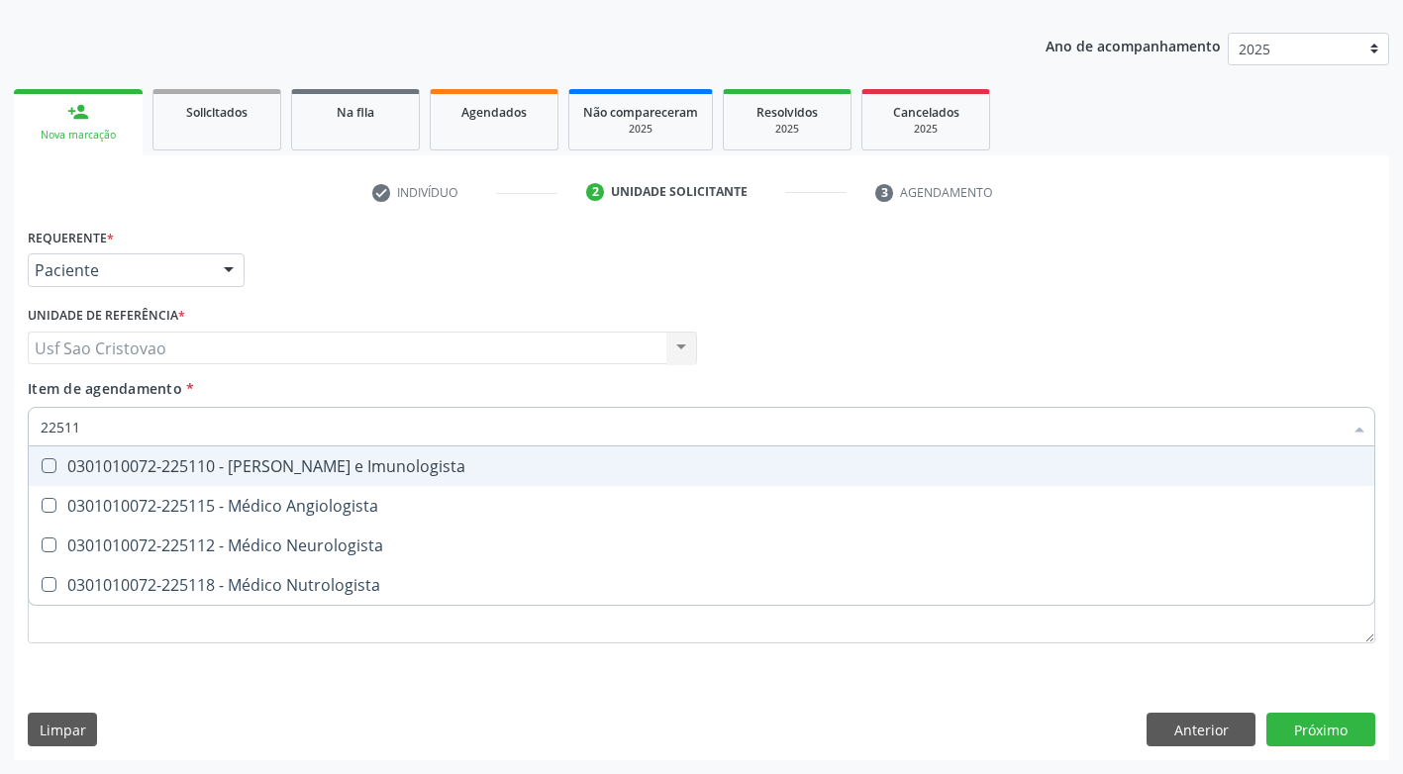
type input "225115"
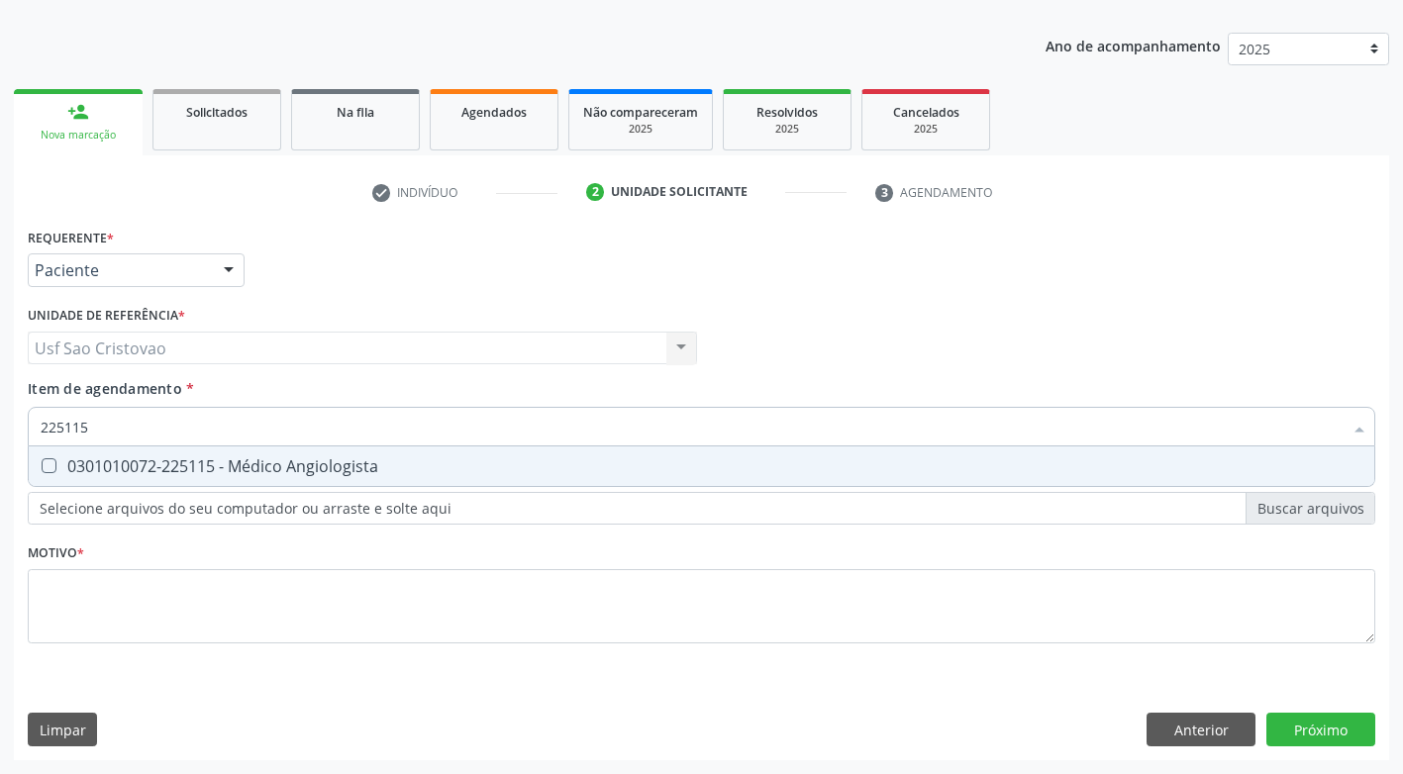
click at [52, 460] on Angiologista at bounding box center [49, 465] width 15 height 15
click at [42, 460] on Angiologista "checkbox" at bounding box center [35, 465] width 13 height 13
checkbox Angiologista "true"
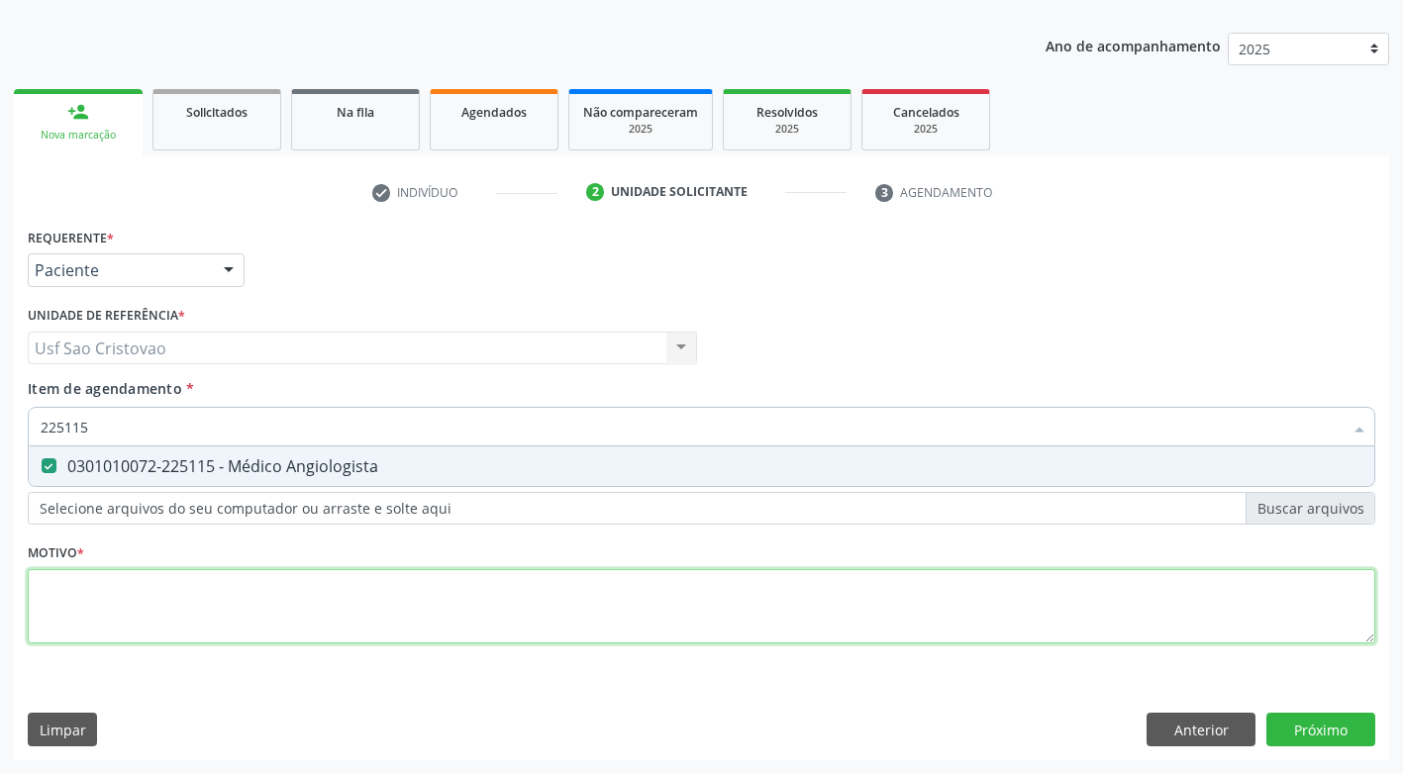
click at [126, 601] on div "Requerente * Paciente Médico(a) Enfermeiro(a) Paciente Nenhum resultado encontr…" at bounding box center [701, 447] width 1347 height 448
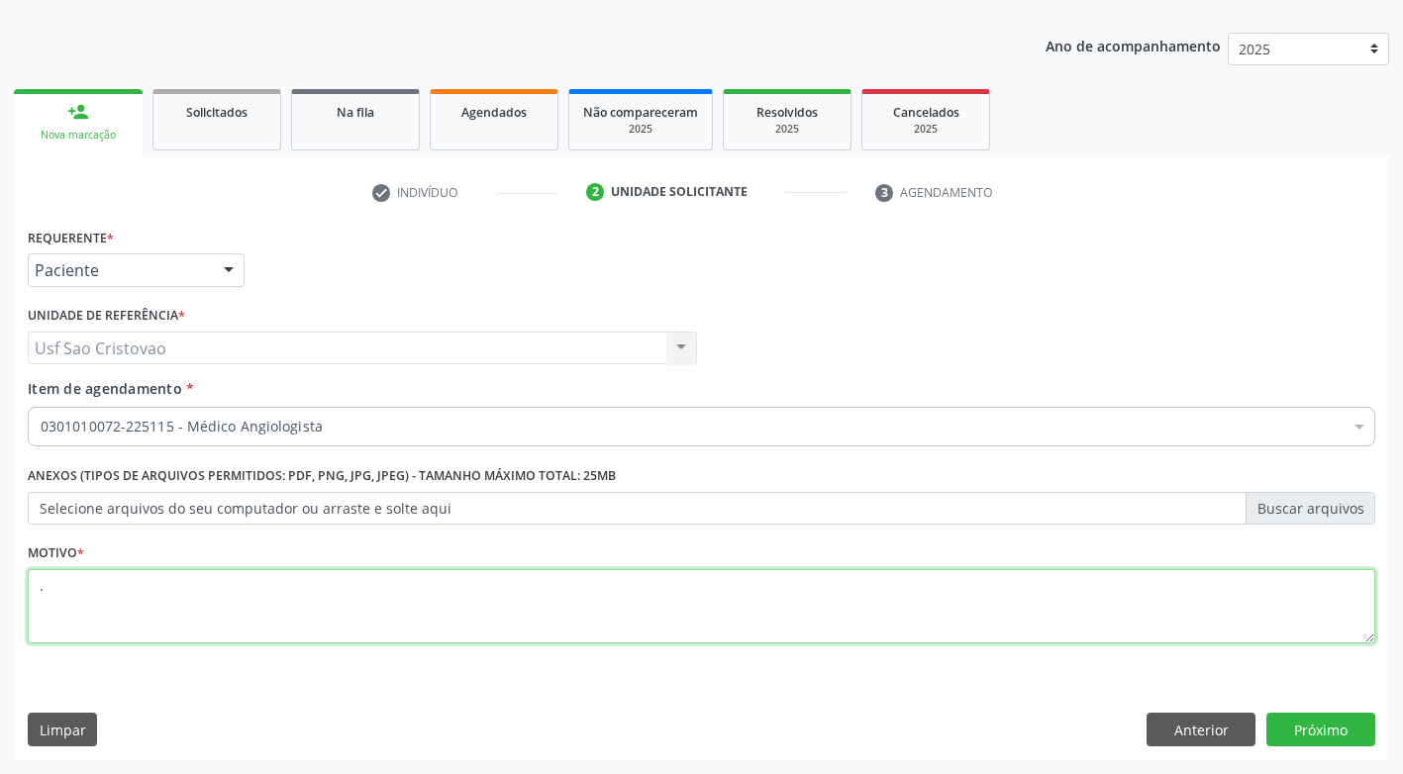
type textarea "."
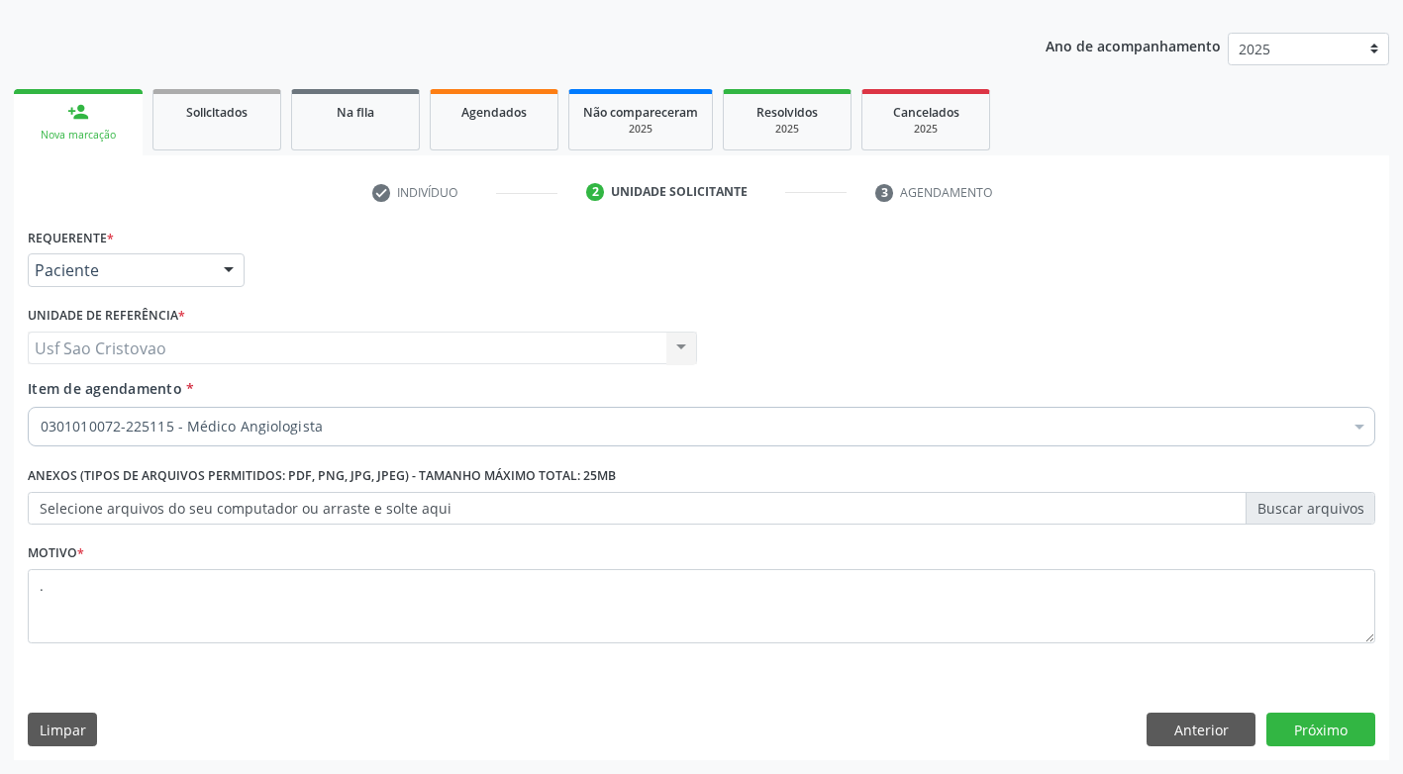
click at [398, 683] on div "Requerente * Paciente Médico(a) Enfermeiro(a) Paciente Nenhum resultado encontr…" at bounding box center [701, 492] width 1375 height 538
click at [1306, 734] on button "Próximo" at bounding box center [1320, 730] width 109 height 34
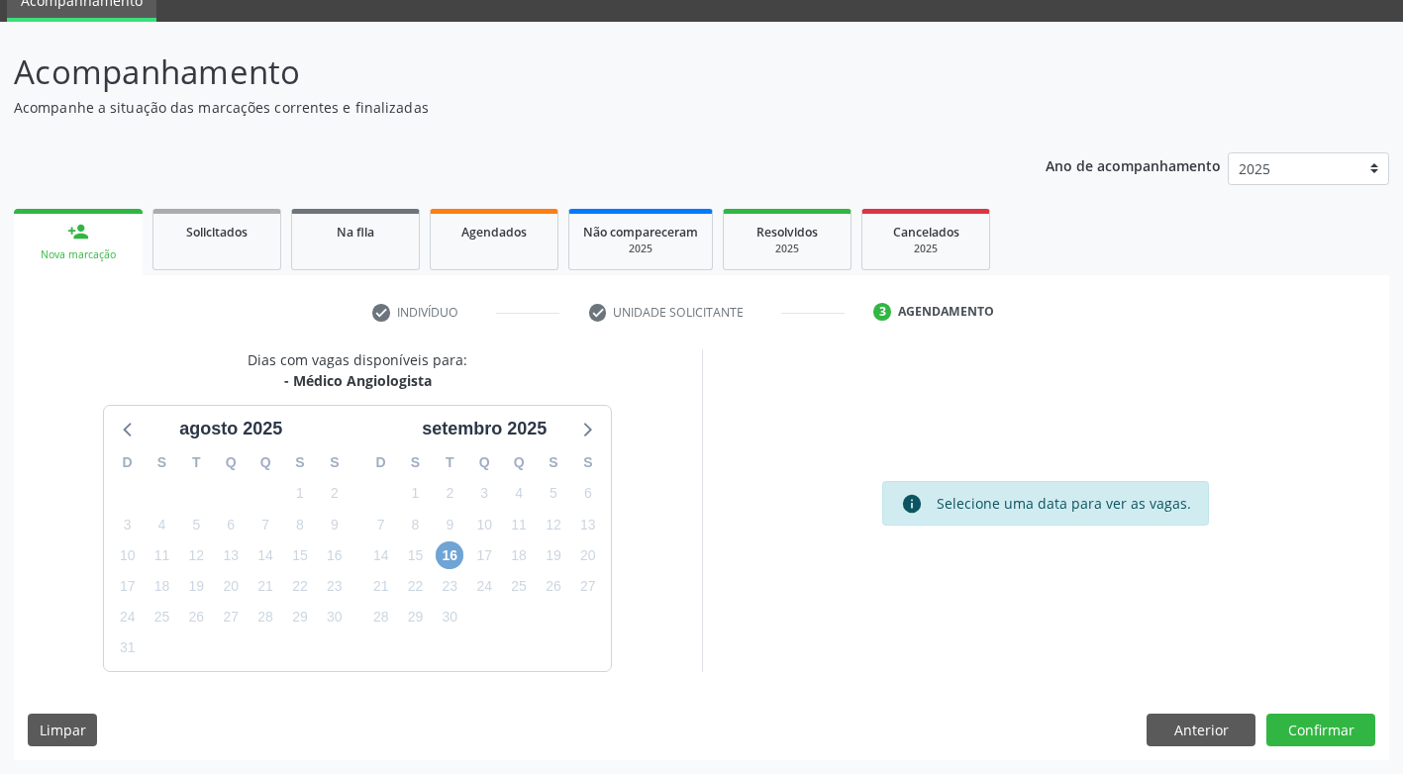
click at [443, 558] on span "16" at bounding box center [450, 555] width 28 height 28
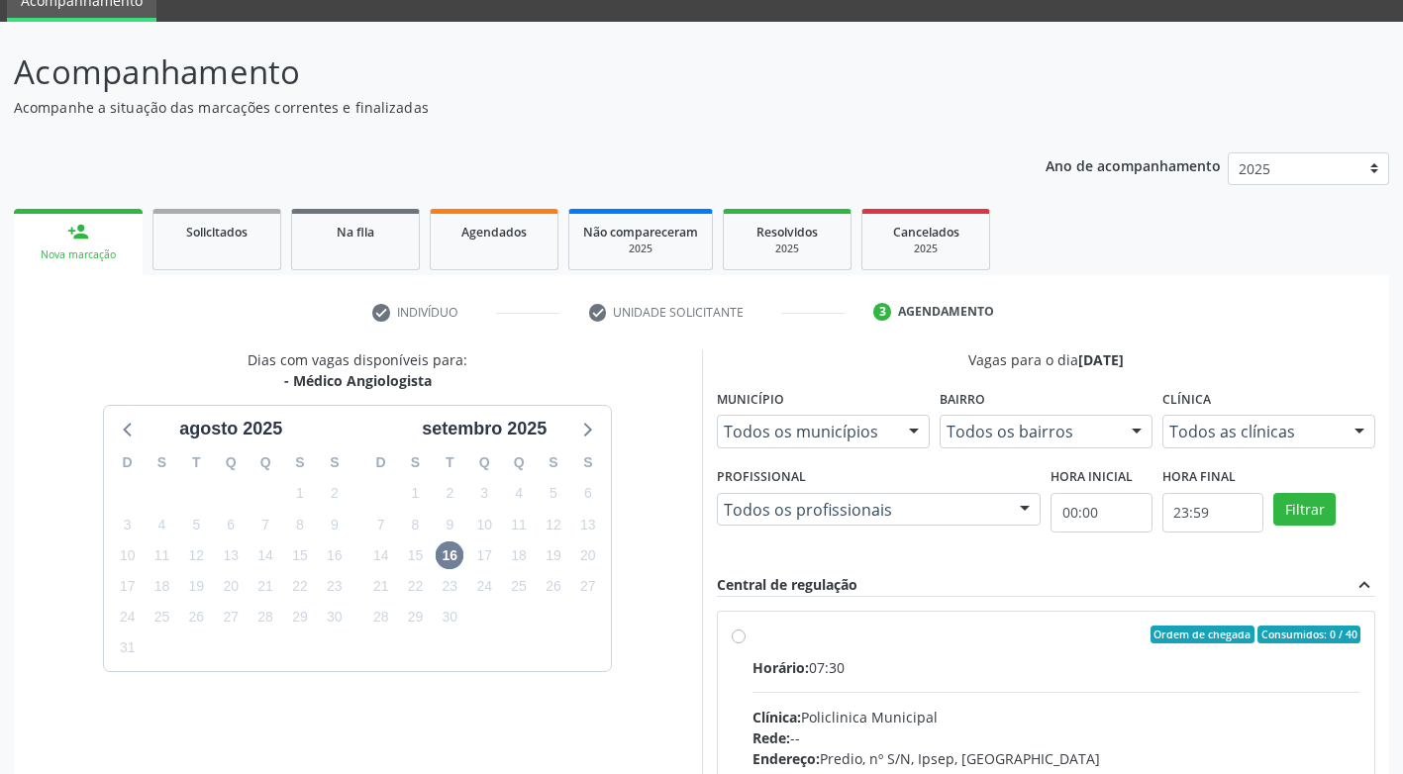
click at [752, 635] on label "Ordem de chegada Consumidos: 0 / 40 Horário: 07:30 Clínica: Policlinica Municip…" at bounding box center [1056, 778] width 609 height 304
click at [736, 635] on input "Ordem de chegada Consumidos: 0 / 40 Horário: 07:30 Clínica: Policlinica Municip…" at bounding box center [739, 635] width 14 height 18
radio input "true"
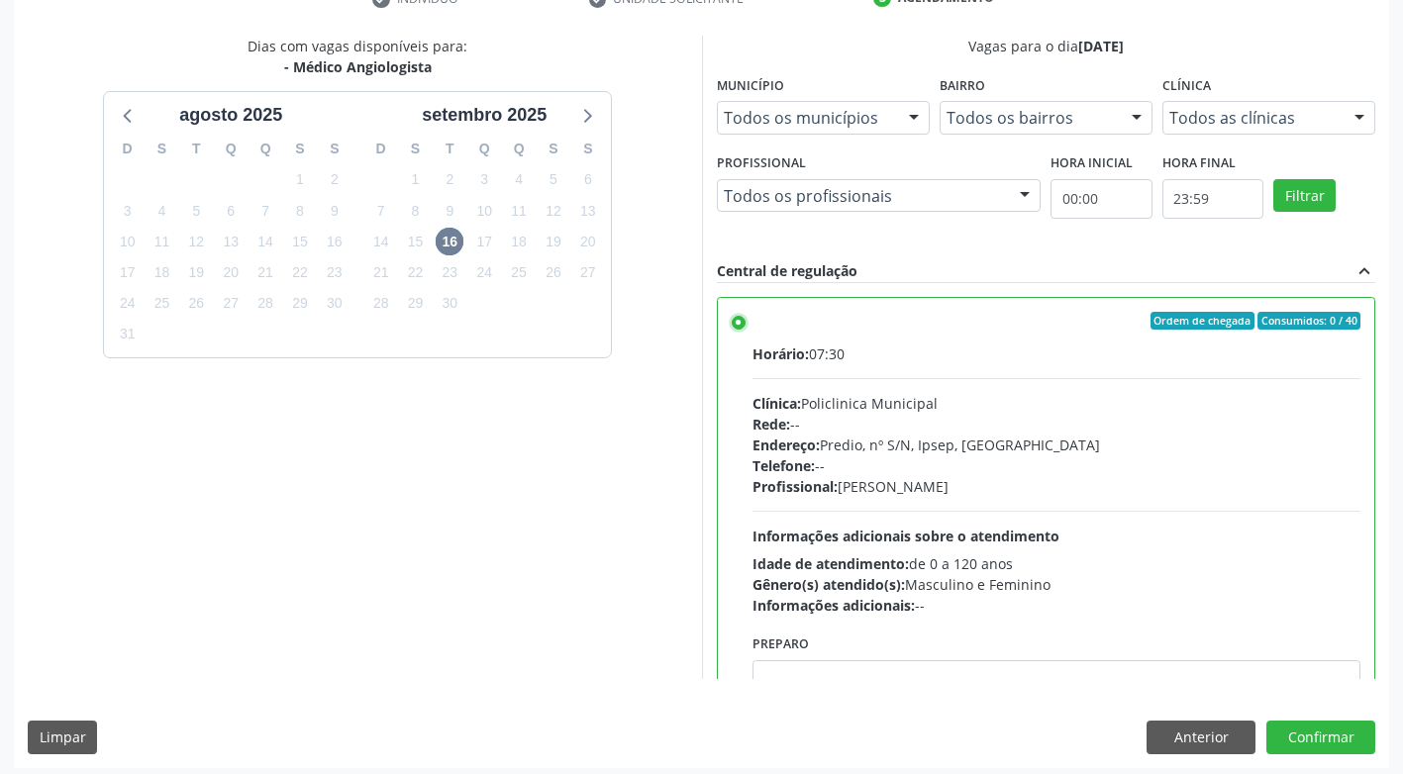
scroll to position [409, 0]
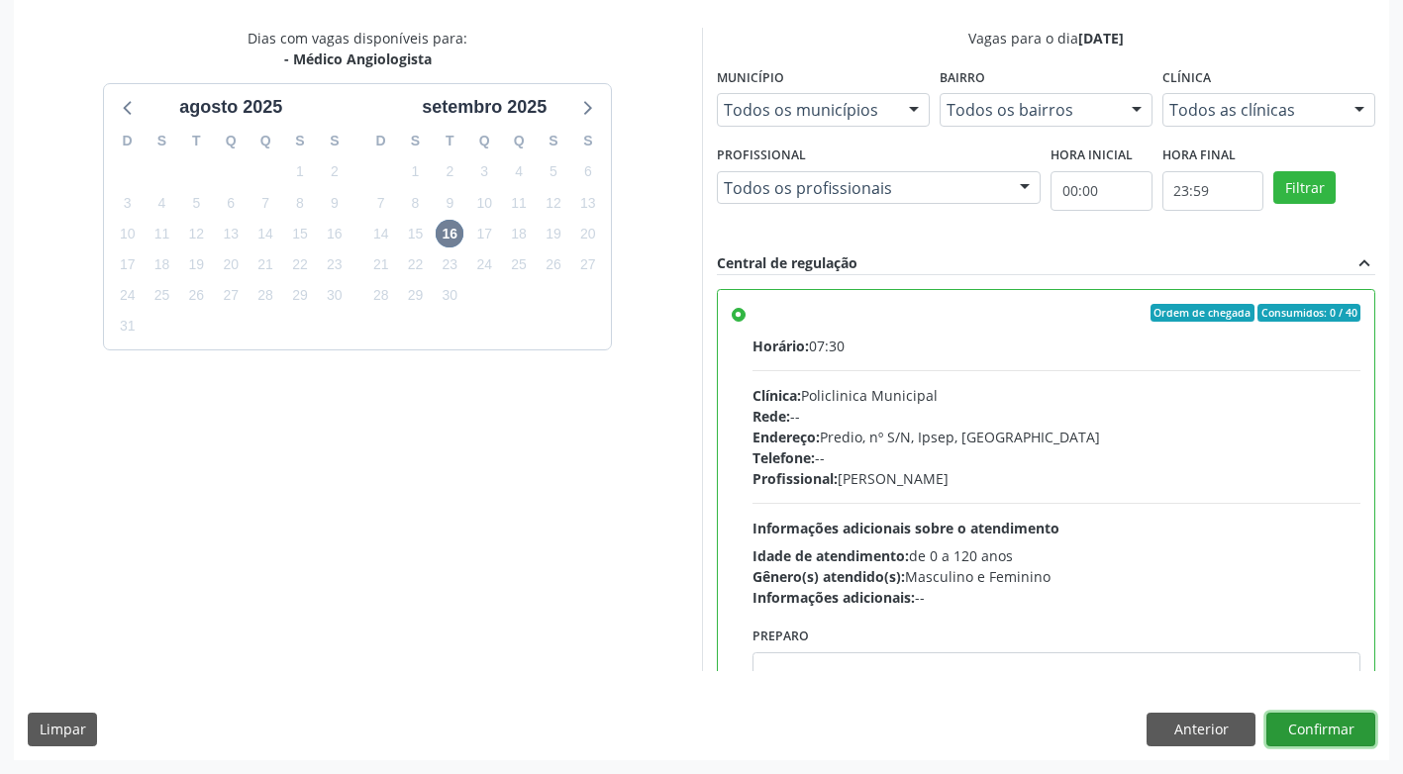
click at [1318, 726] on button "Confirmar" at bounding box center [1320, 730] width 109 height 34
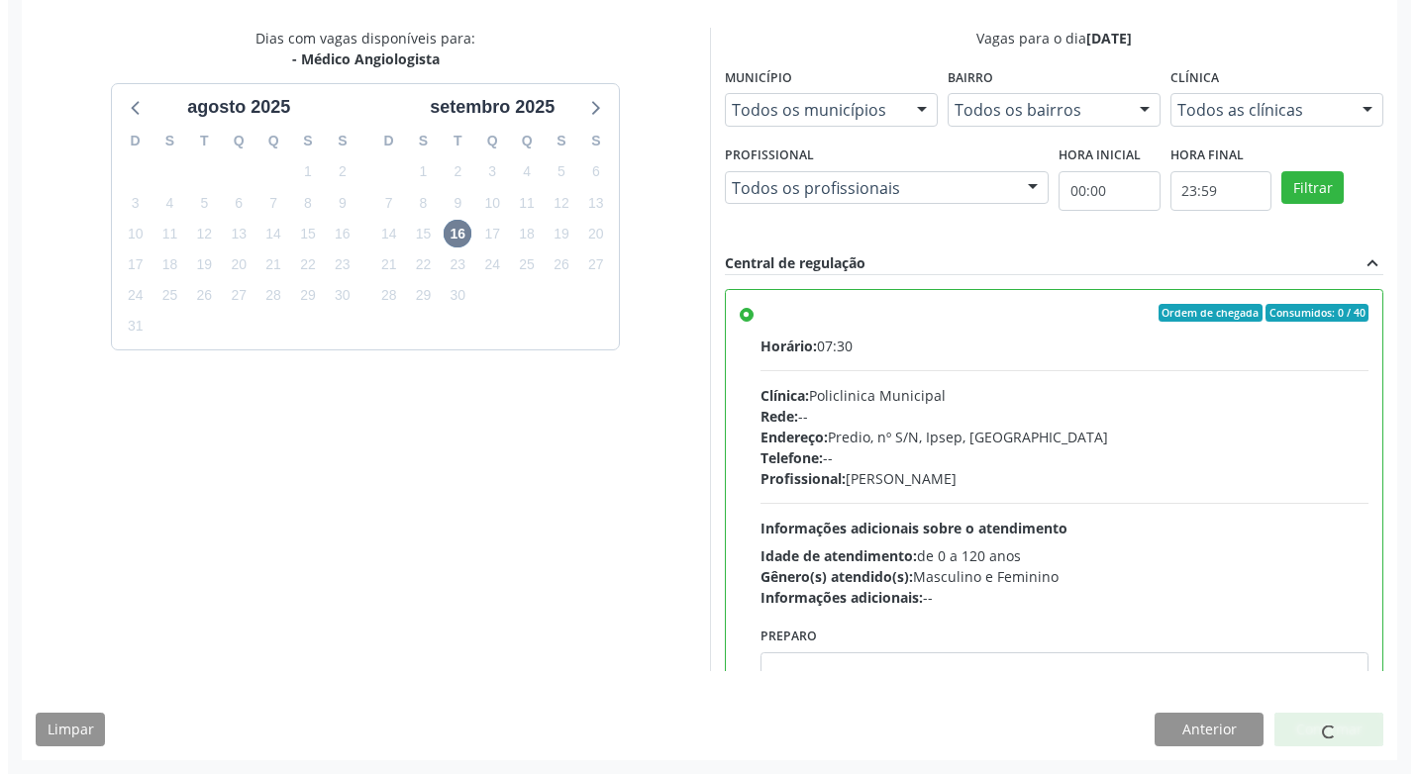
scroll to position [0, 0]
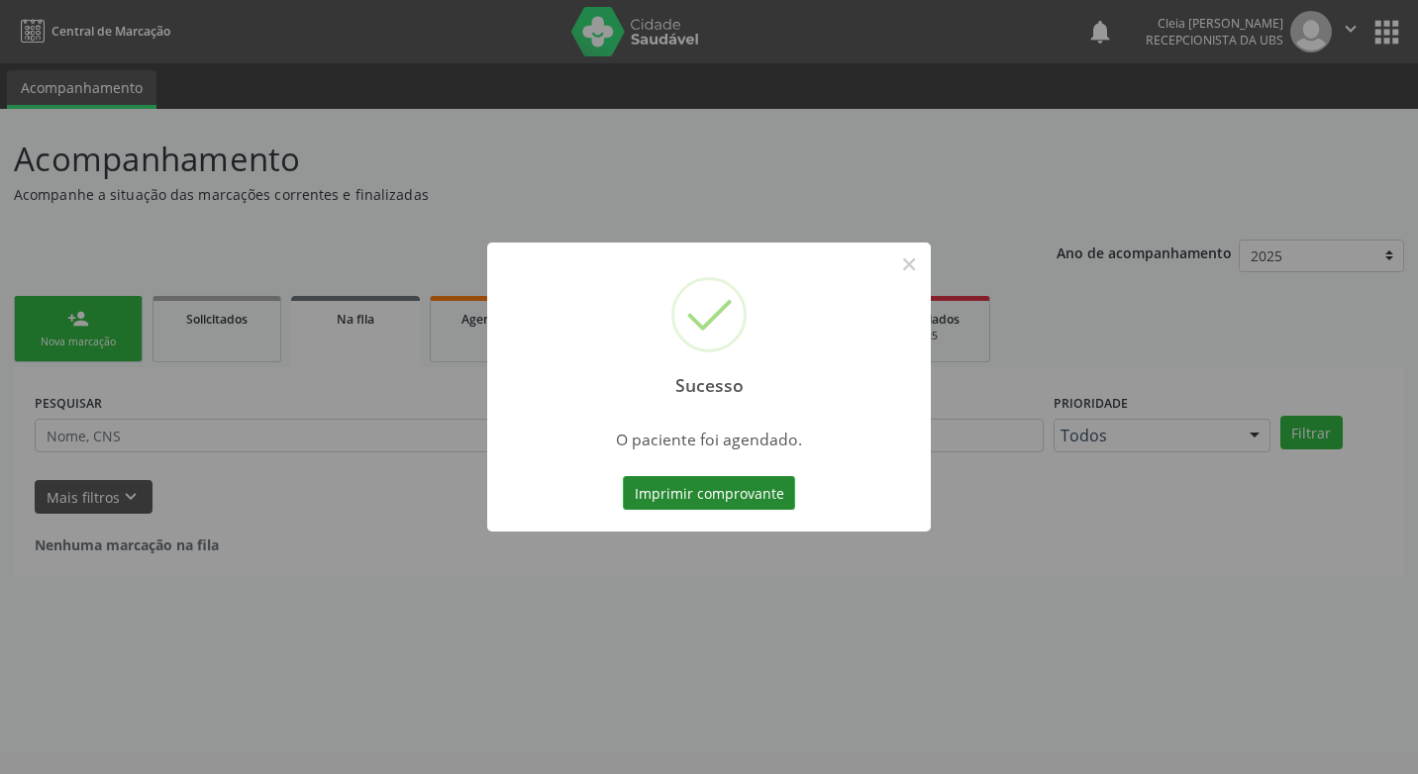
click at [739, 483] on button "Imprimir comprovante" at bounding box center [709, 493] width 172 height 34
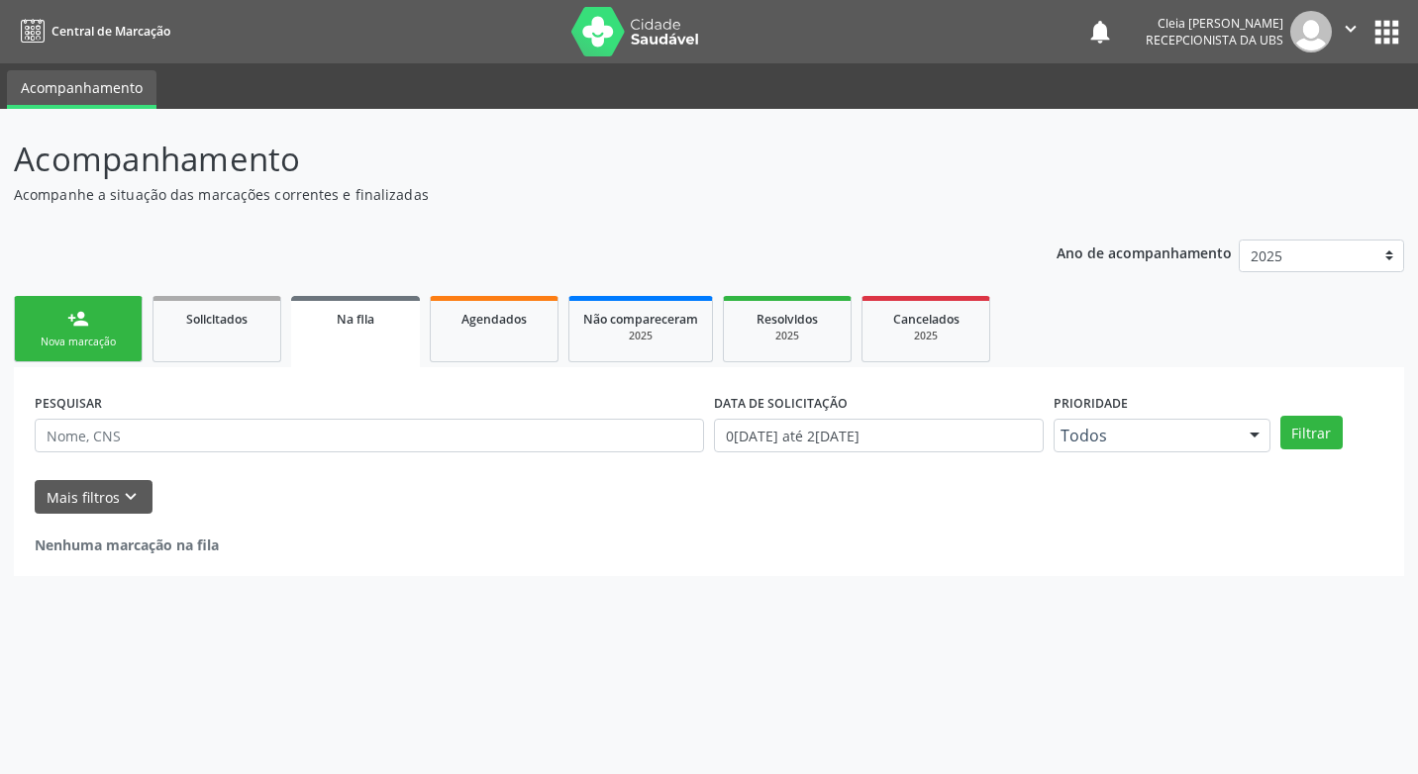
click at [91, 319] on link "person_add Nova marcação" at bounding box center [78, 329] width 129 height 66
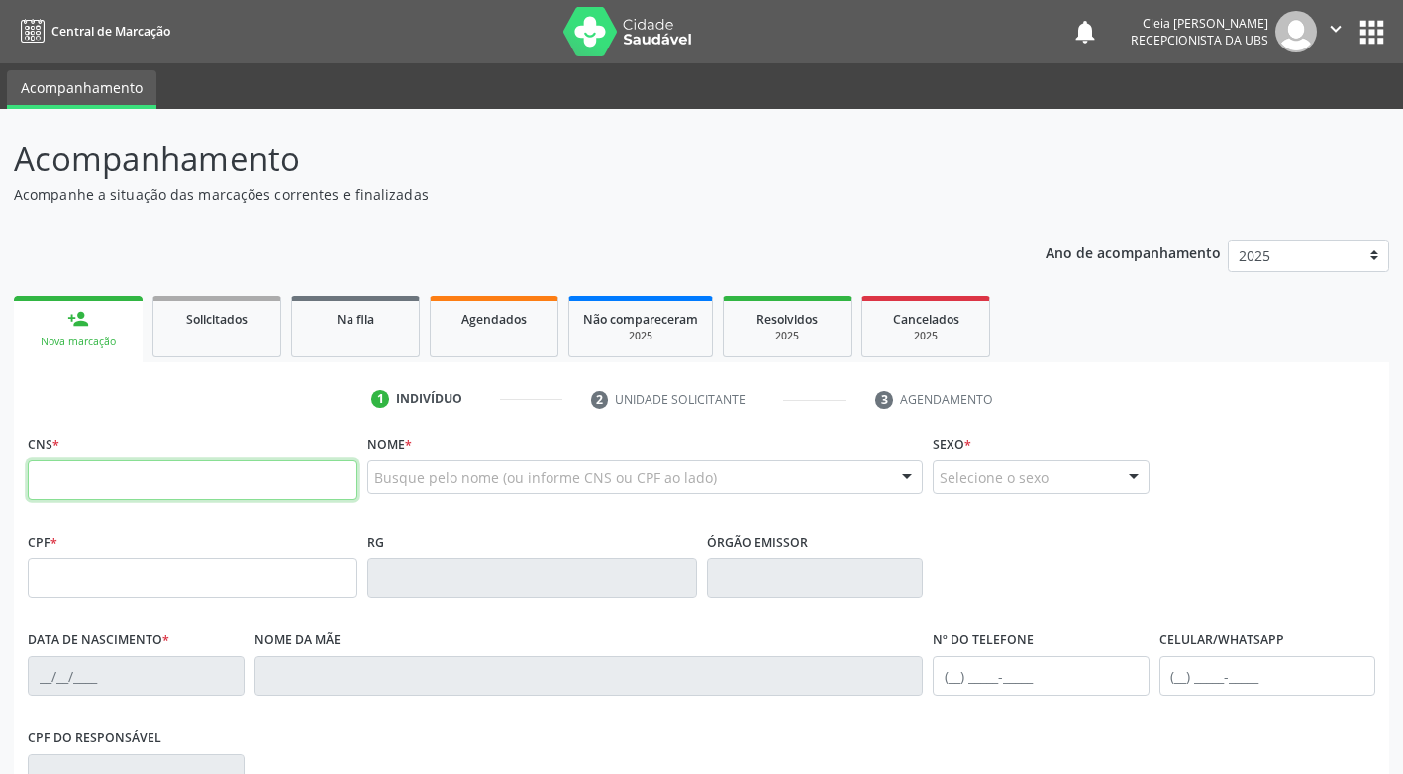
drag, startPoint x: 143, startPoint y: 485, endPoint x: 144, endPoint y: 465, distance: 19.8
click at [143, 479] on input "text" at bounding box center [193, 480] width 330 height 40
paste input "700 7029 9197 1574"
type input "700 7029 9197 1574"
type input "059.042.714-84"
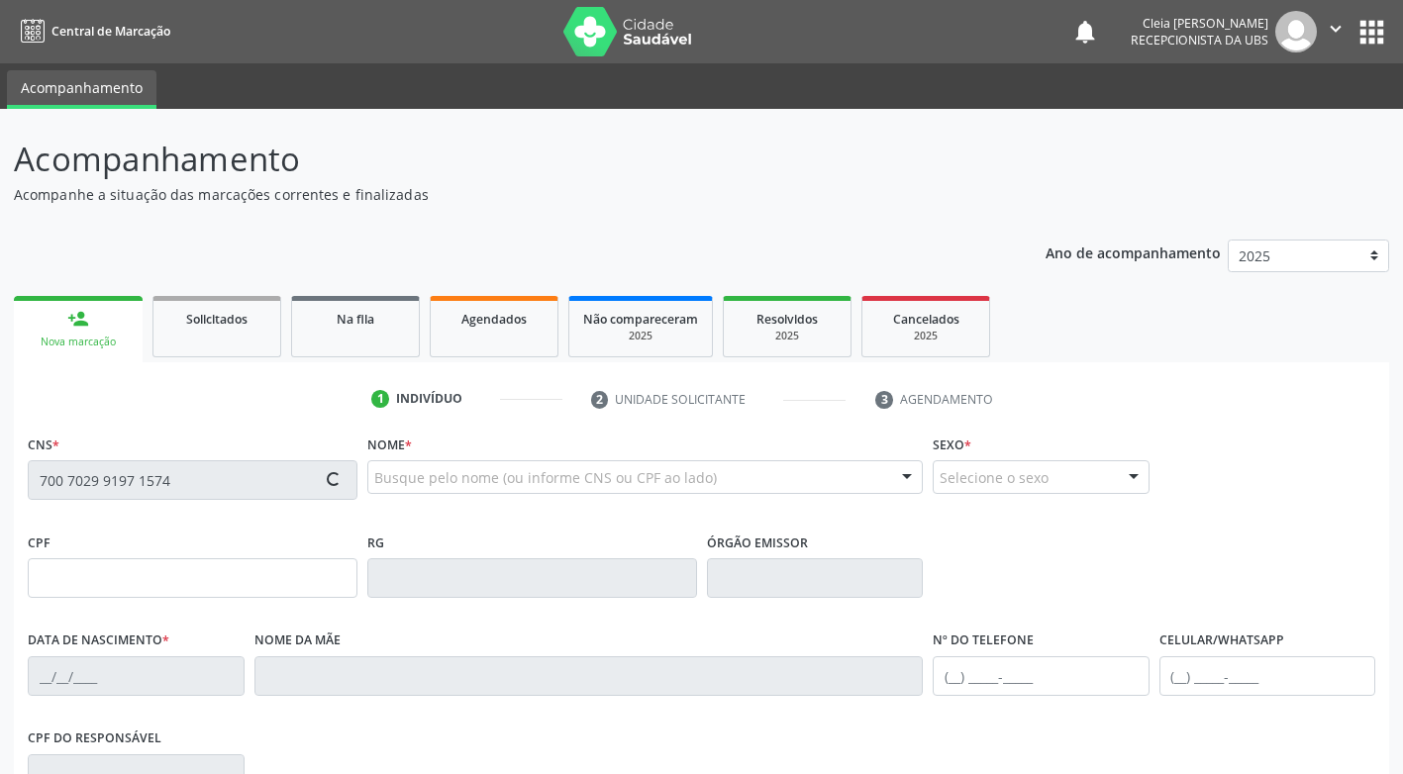
type input "0[DATE]"
type input "[PERSON_NAME]"
type input "[PHONE_NUMBER]"
type input "338"
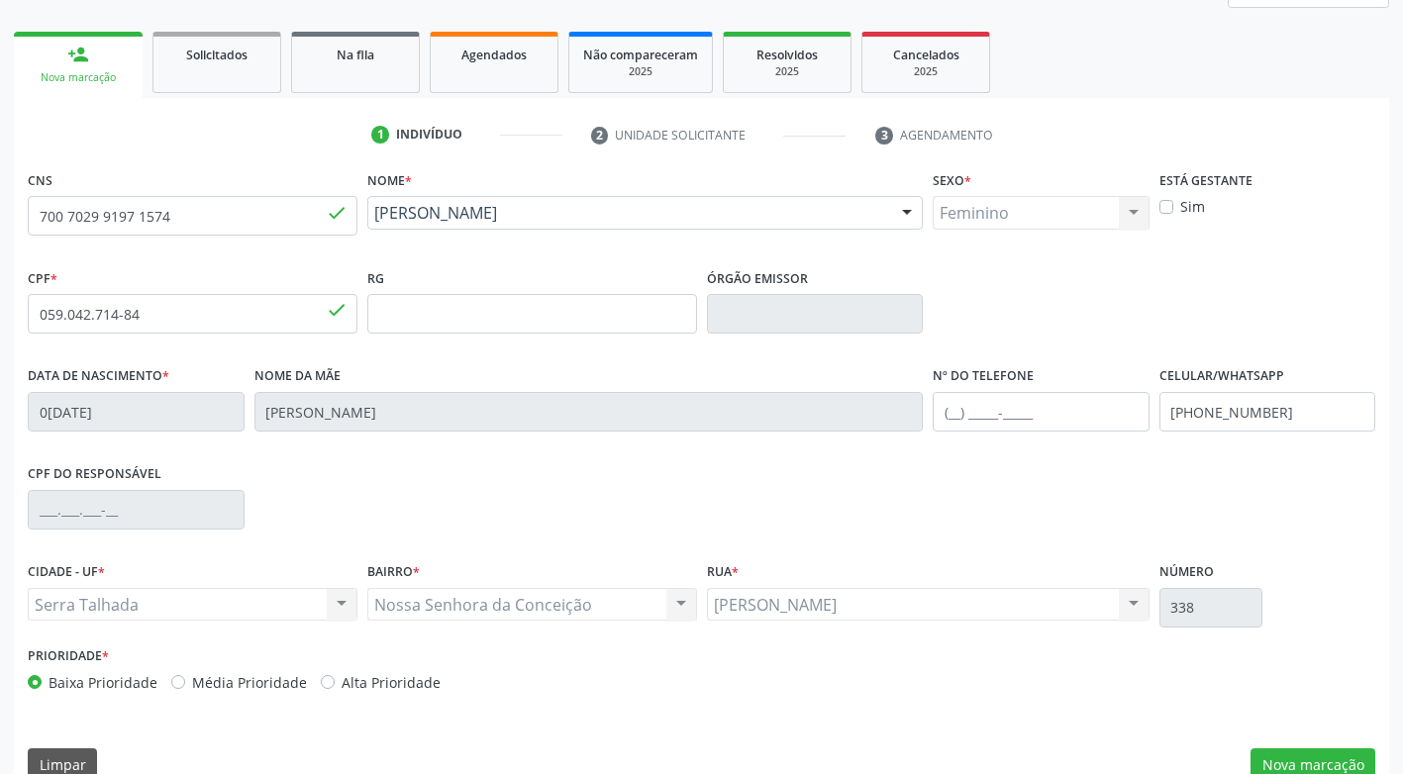
scroll to position [299, 0]
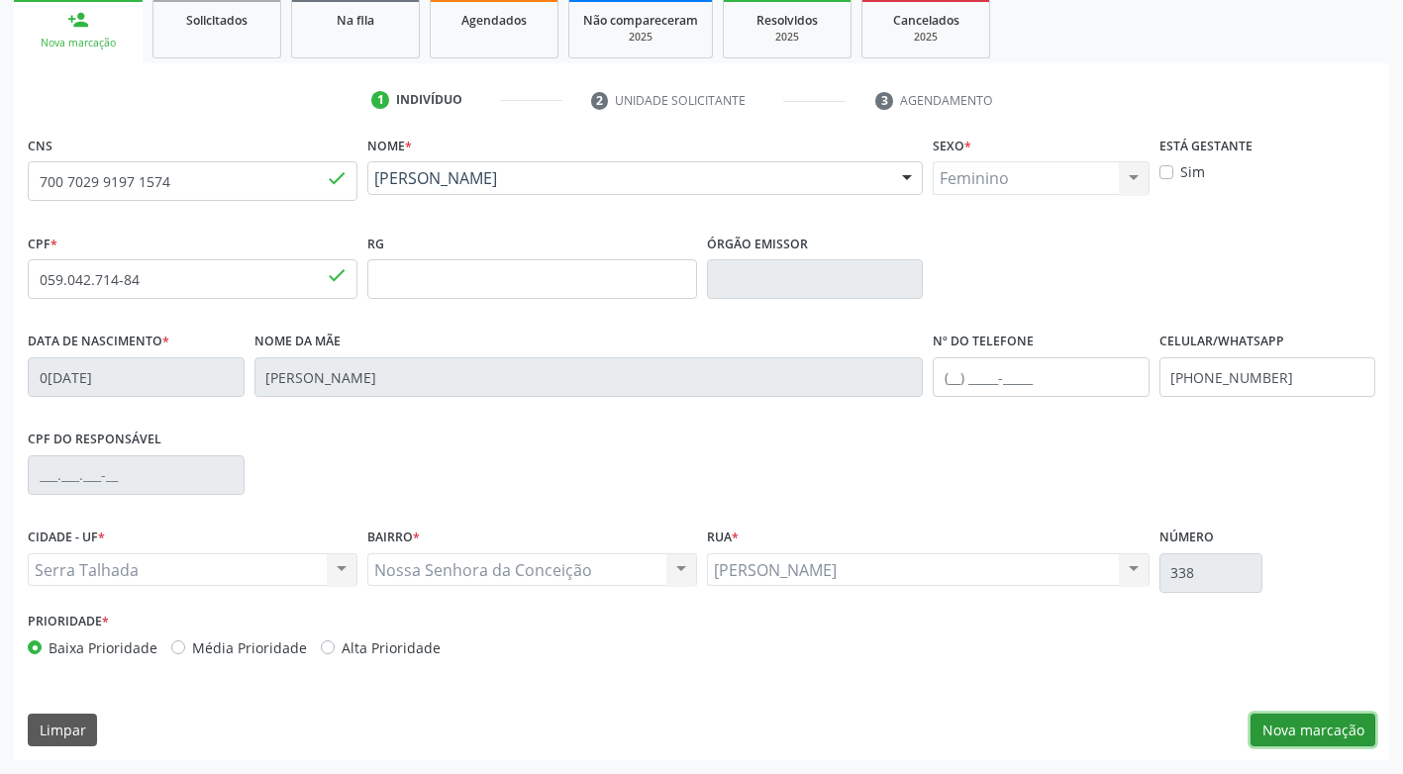
click at [1298, 729] on button "Nova marcação" at bounding box center [1312, 731] width 125 height 34
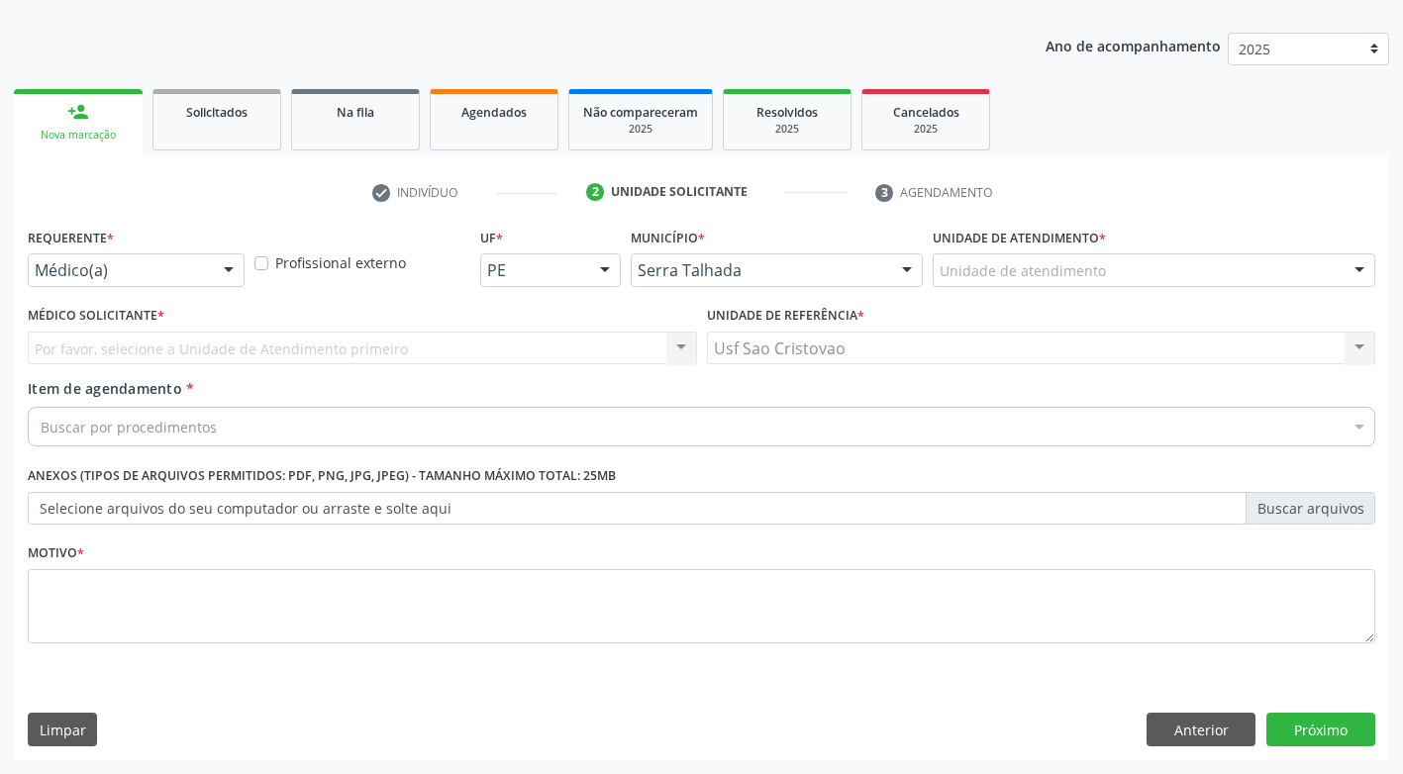
scroll to position [207, 0]
click at [175, 284] on div "Médico(a)" at bounding box center [136, 270] width 217 height 34
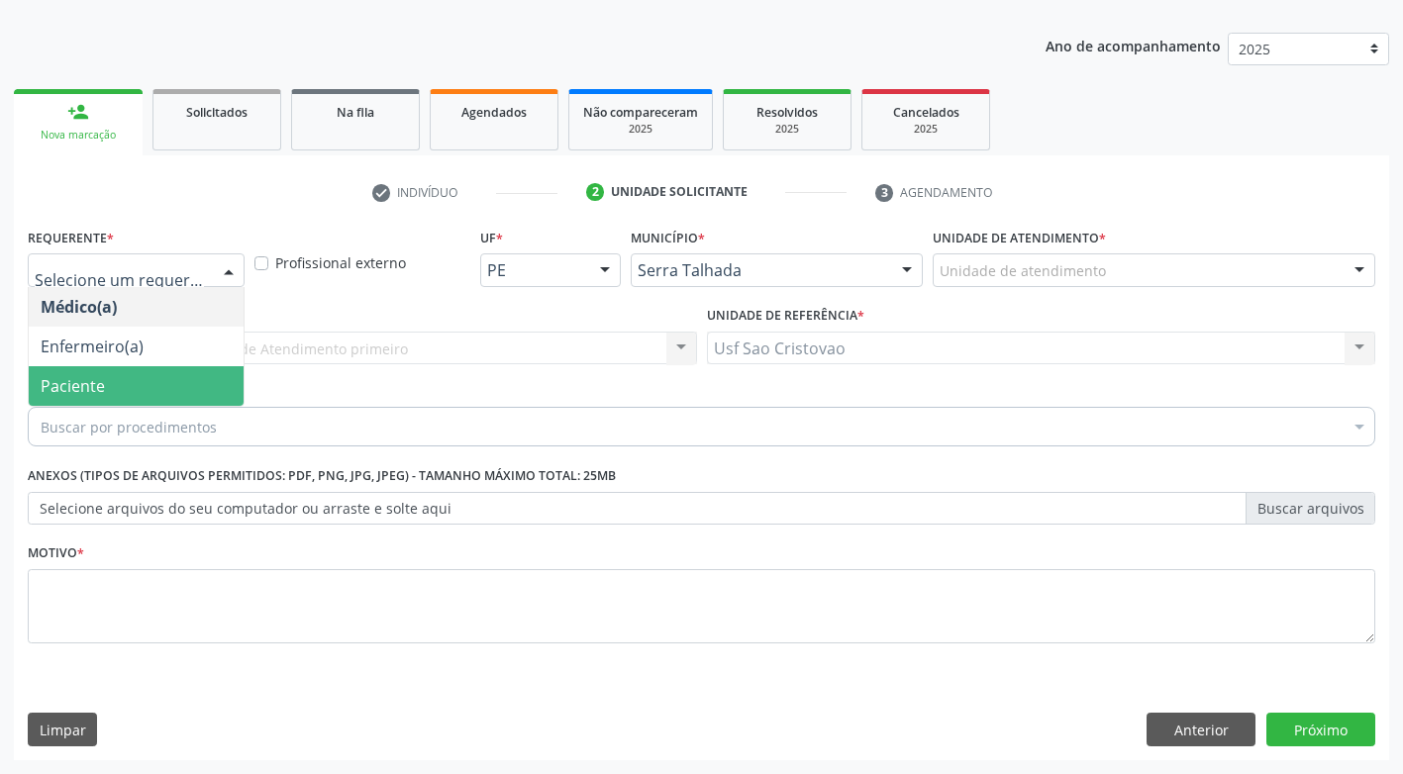
click at [155, 388] on span "Paciente" at bounding box center [136, 386] width 215 height 40
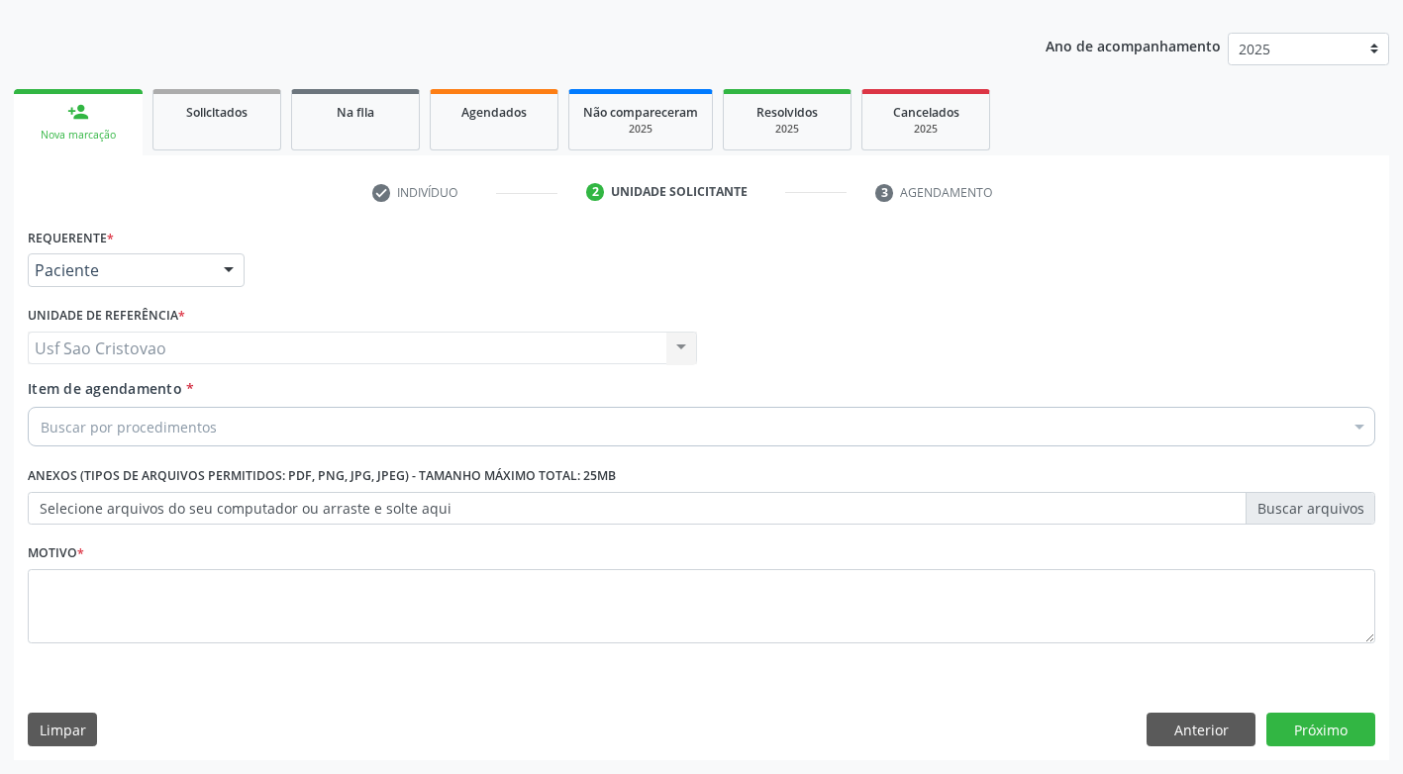
click at [227, 429] on div "Buscar por procedimentos" at bounding box center [701, 427] width 1347 height 40
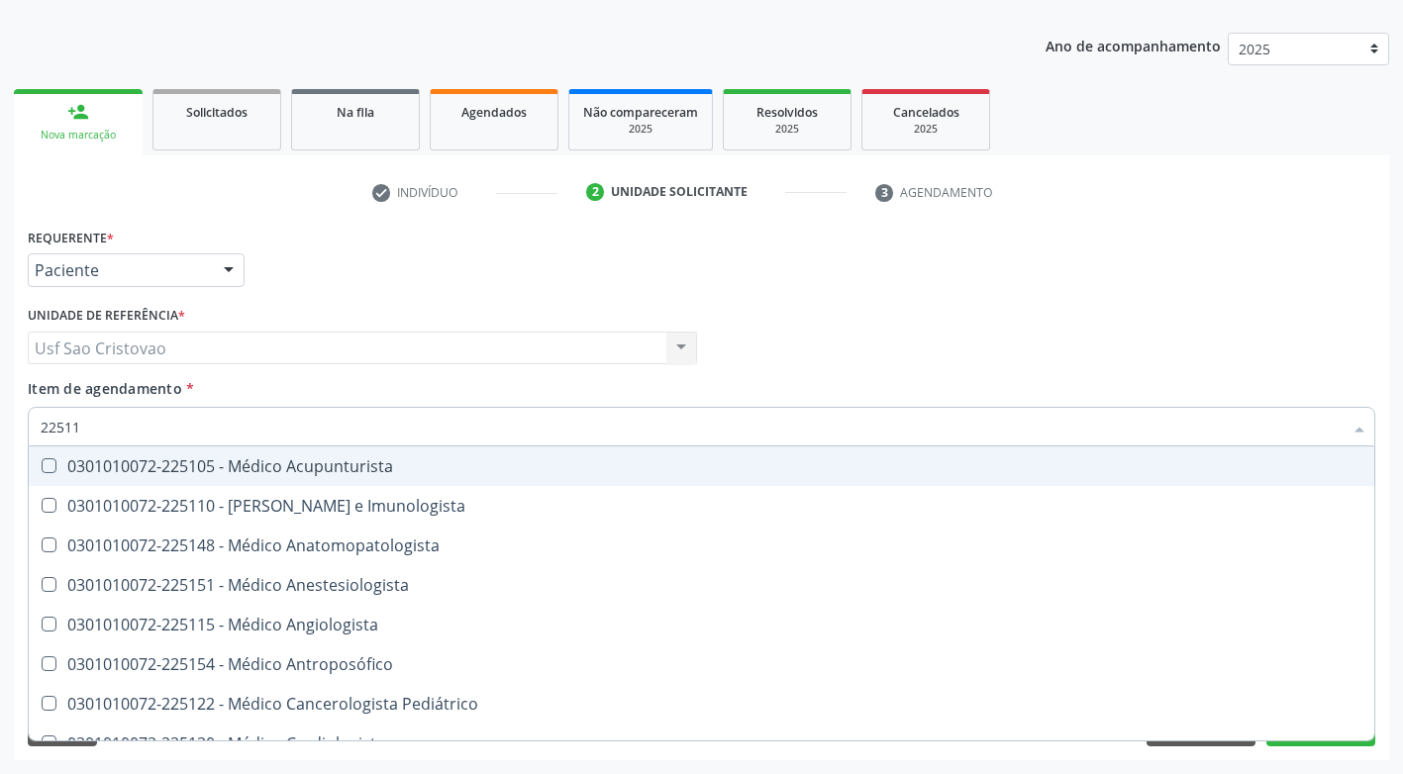
type input "225112"
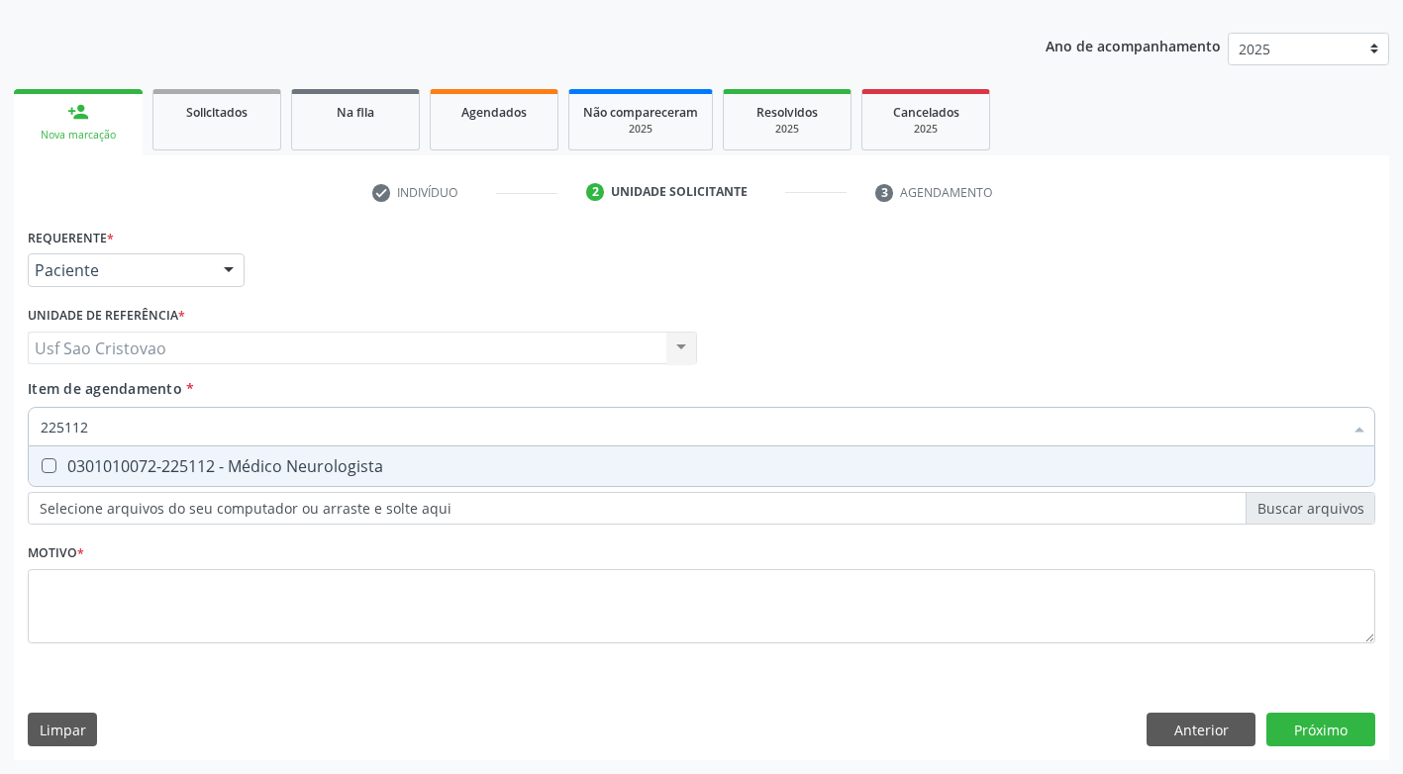
click at [49, 465] on Neurologista at bounding box center [49, 465] width 15 height 15
click at [42, 465] on Neurologista "checkbox" at bounding box center [35, 465] width 13 height 13
checkbox Neurologista "true"
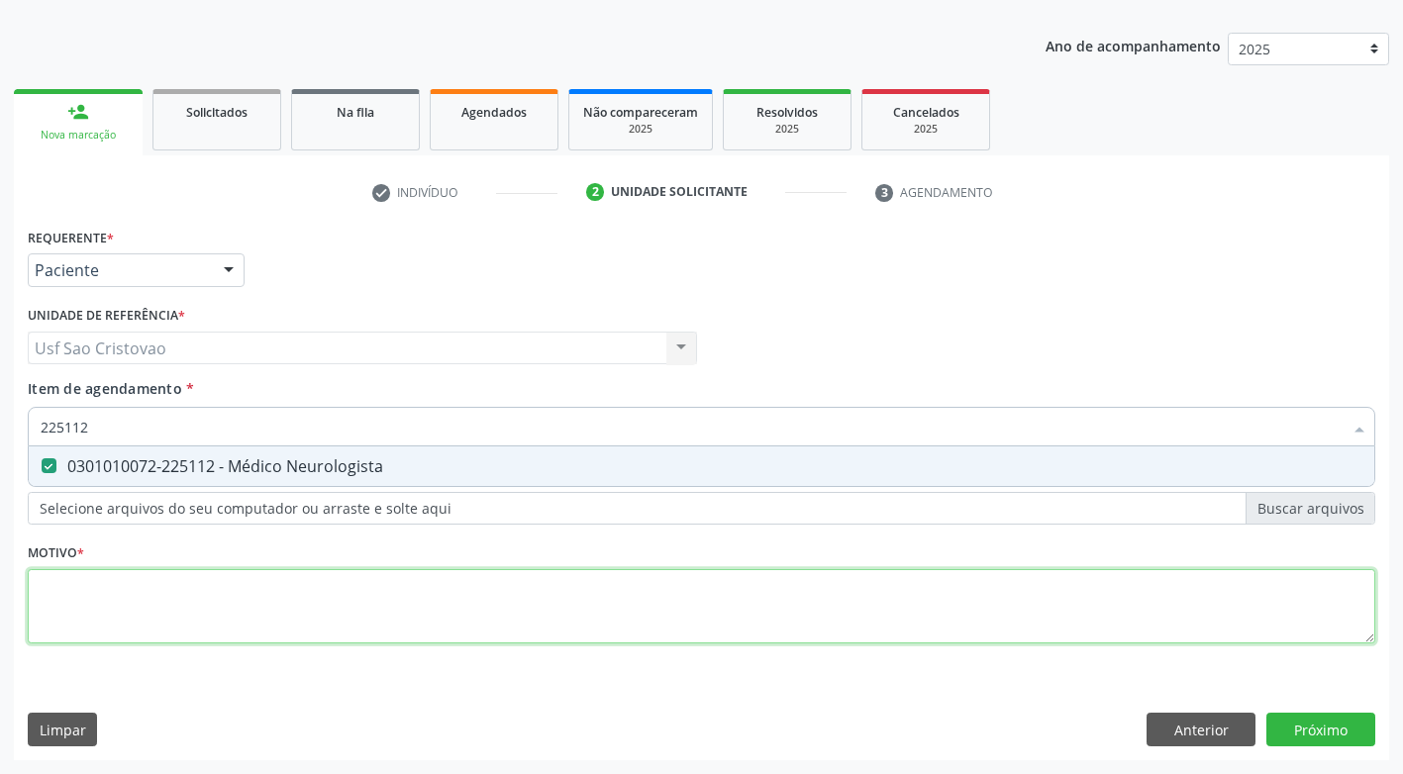
click at [193, 602] on div "Requerente * Paciente Médico(a) Enfermeiro(a) Paciente Nenhum resultado encontr…" at bounding box center [701, 447] width 1347 height 448
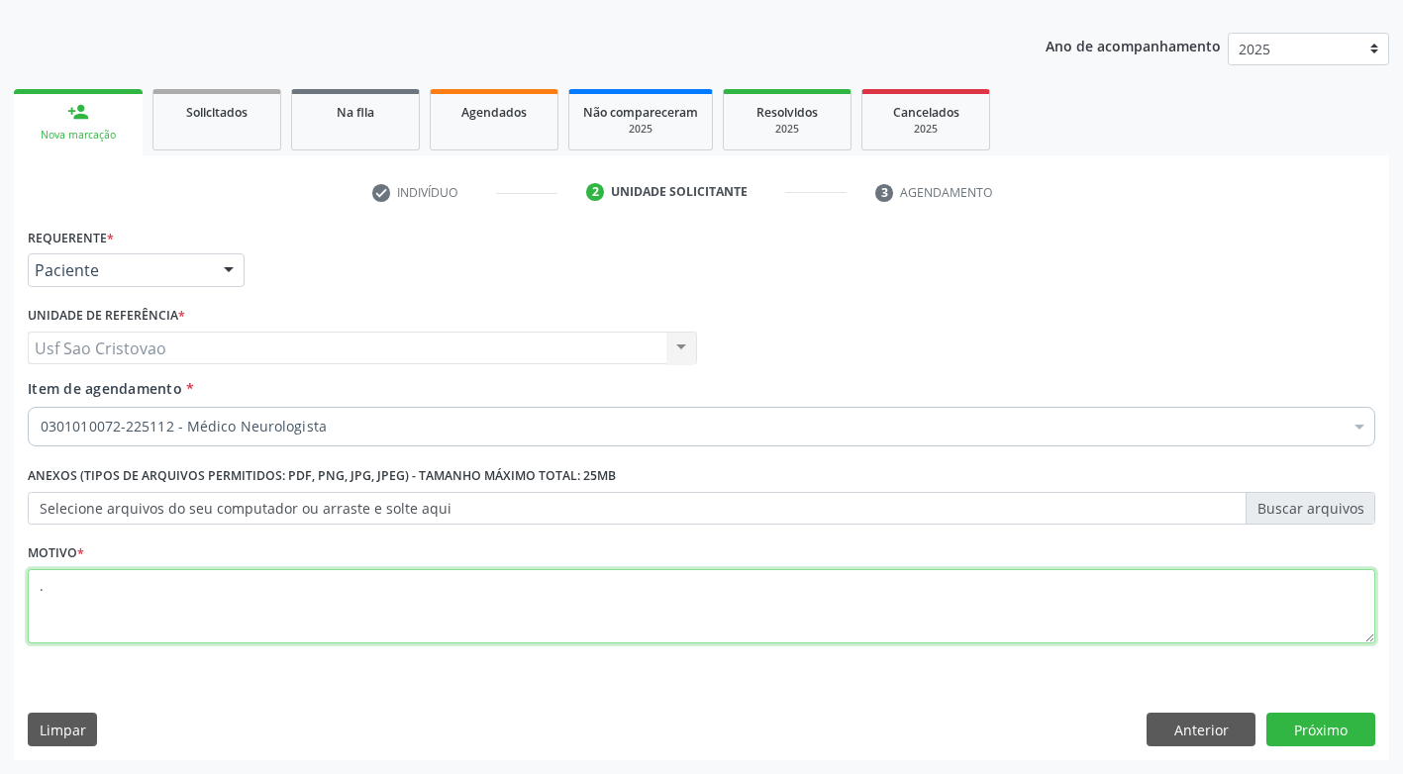
type textarea "."
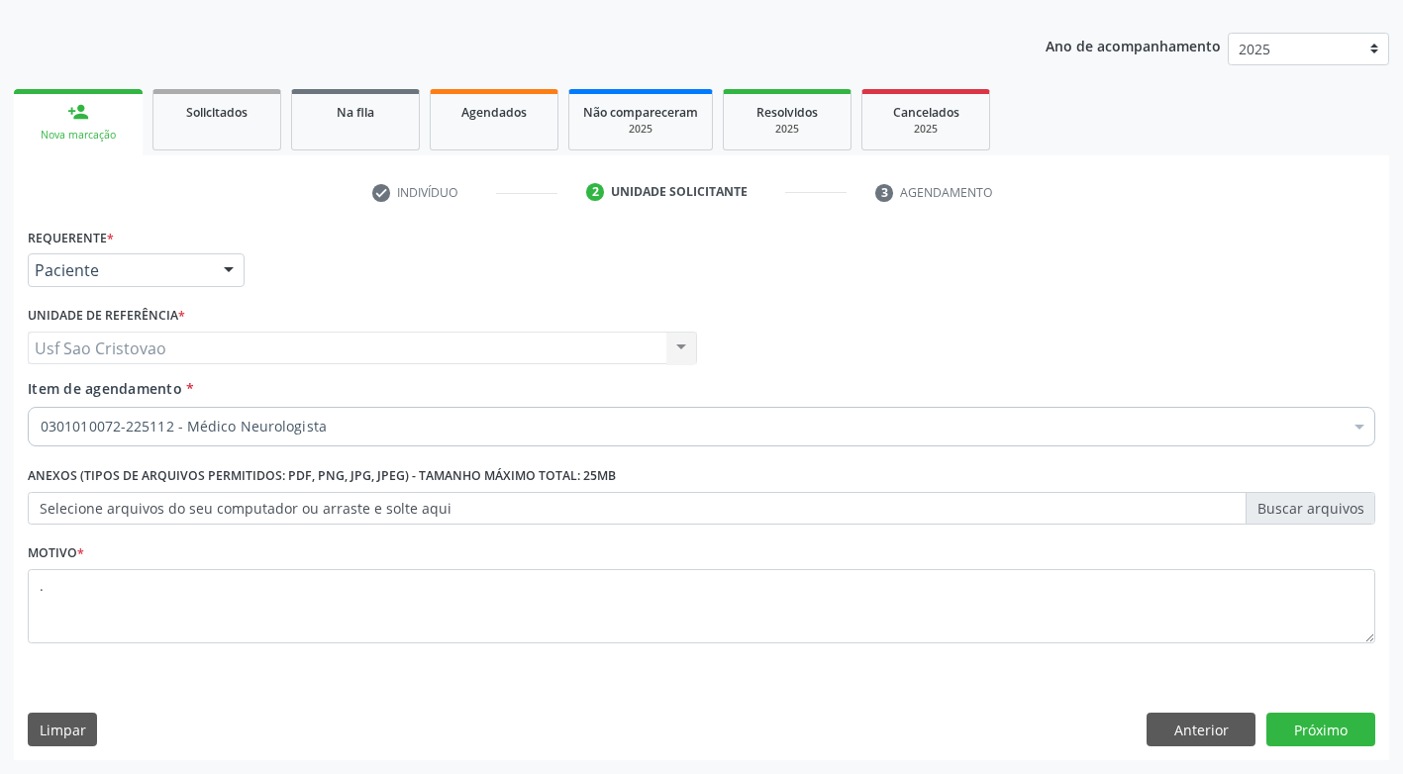
click at [486, 730] on div "Limpar Anterior Próximo" at bounding box center [701, 730] width 1347 height 34
click at [1298, 728] on button "Próximo" at bounding box center [1320, 730] width 109 height 34
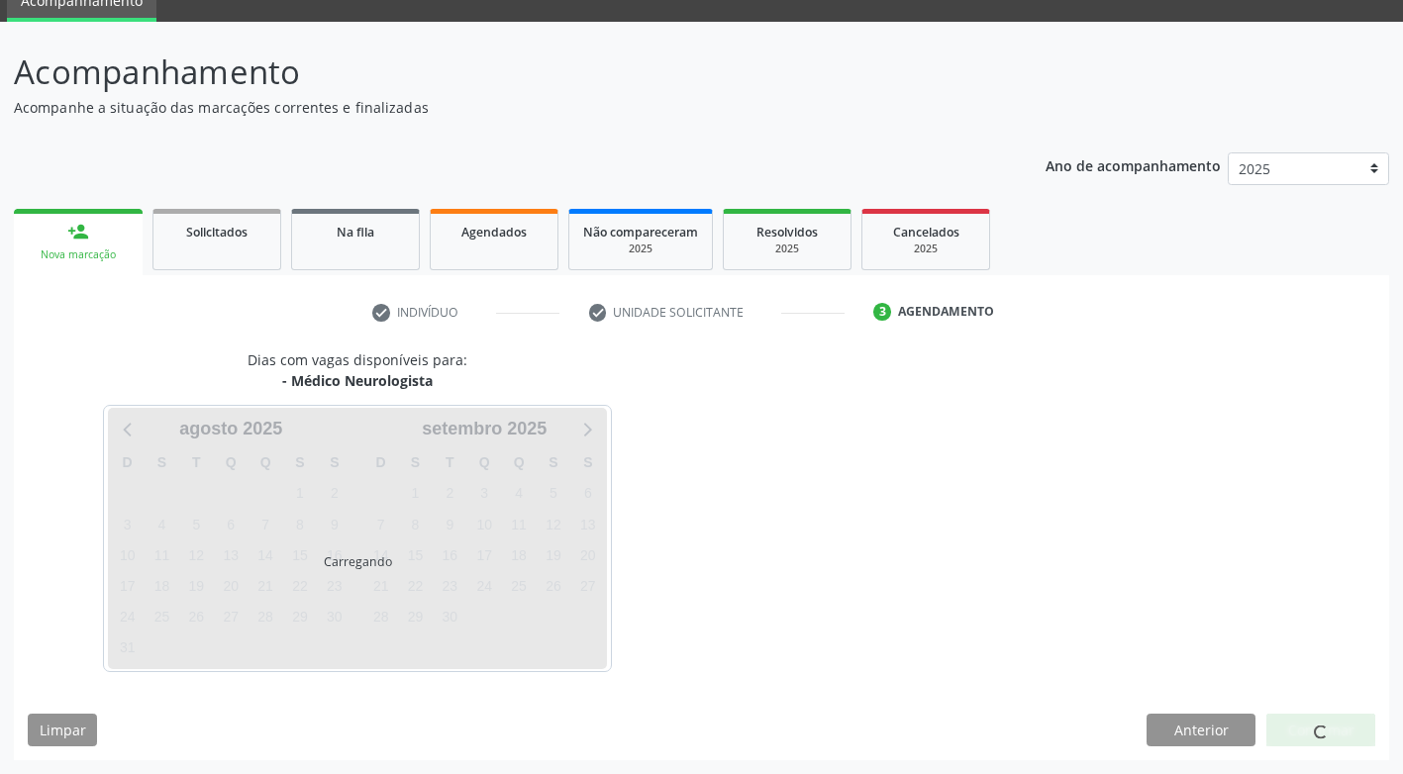
scroll to position [87, 0]
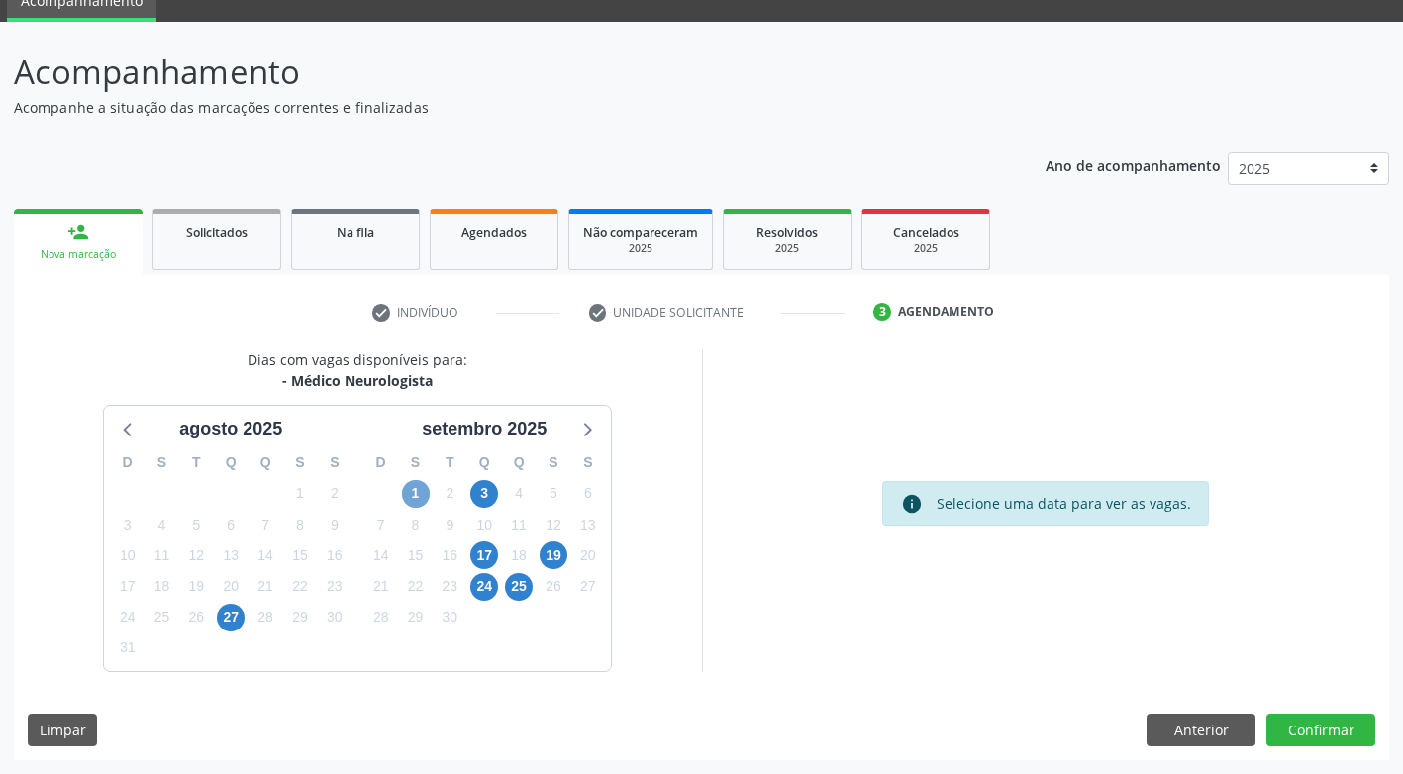
click at [416, 490] on span "1" at bounding box center [416, 494] width 28 height 28
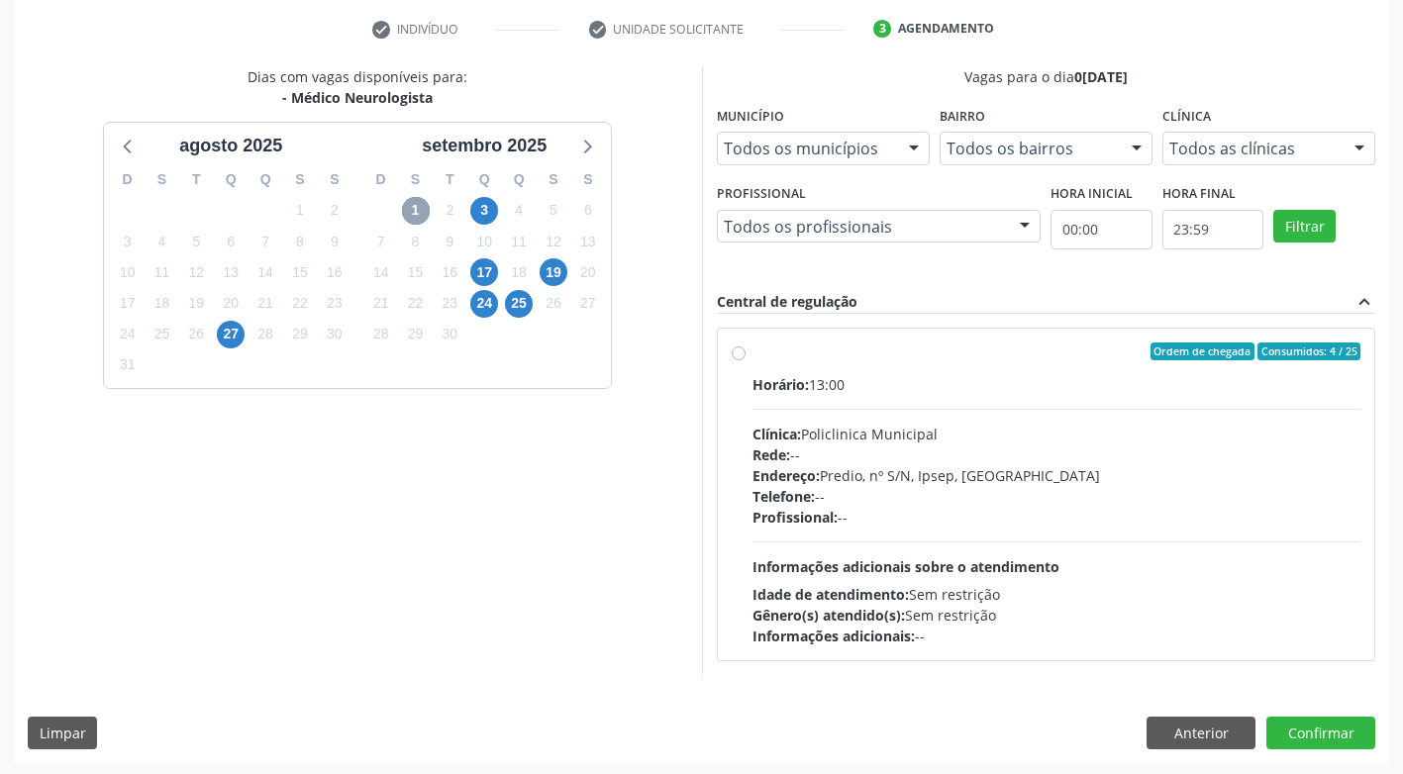
scroll to position [373, 0]
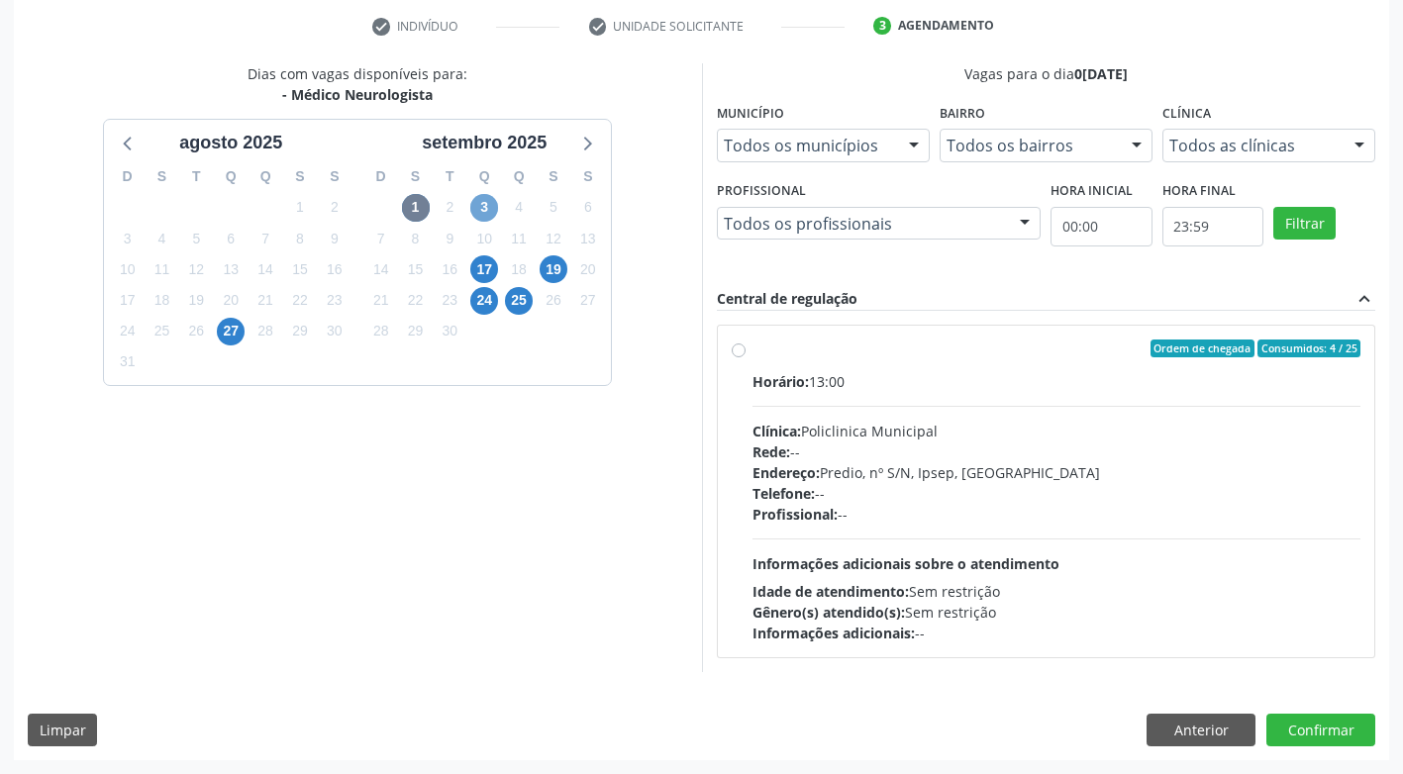
click at [487, 210] on span "3" at bounding box center [484, 208] width 28 height 28
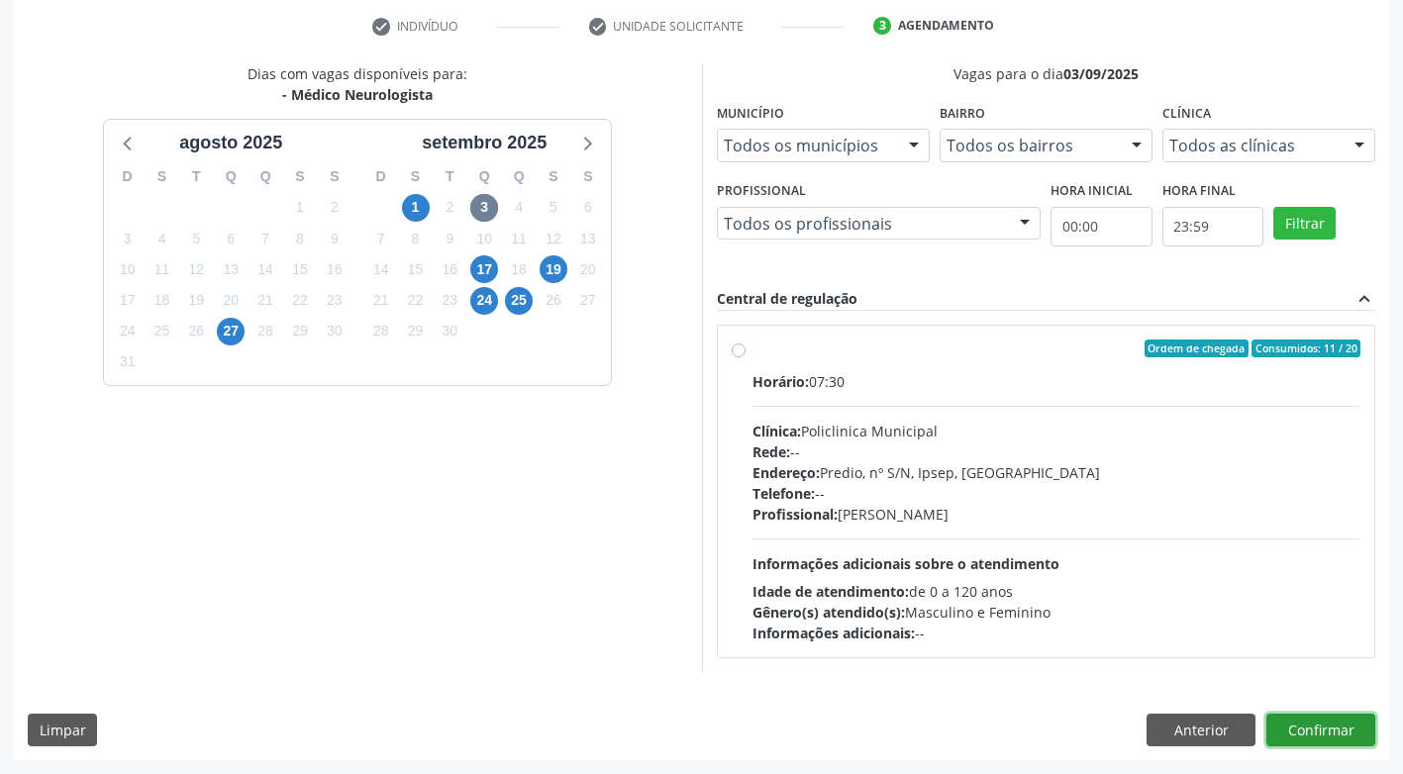
click at [1335, 735] on button "Confirmar" at bounding box center [1320, 731] width 109 height 34
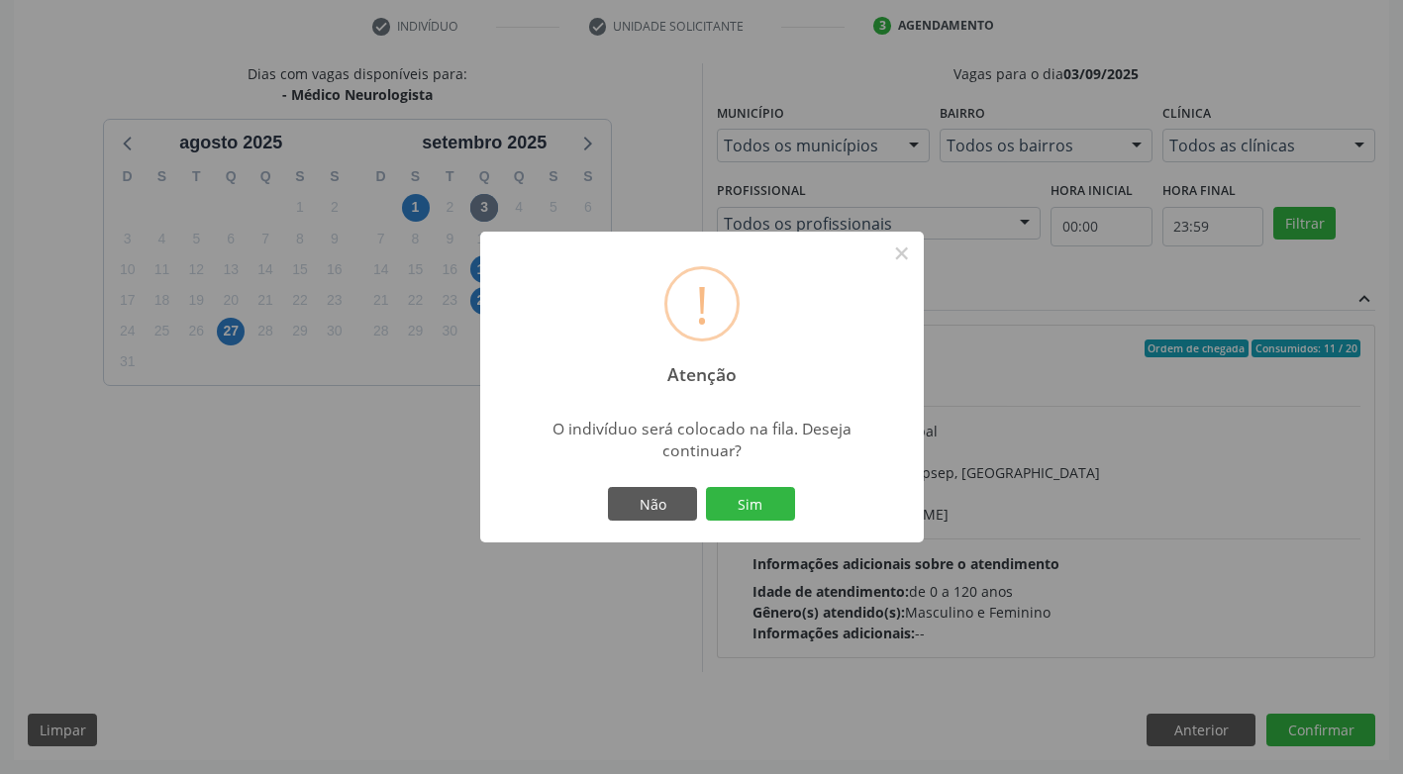
click at [174, 552] on div "! Atenção × O indivíduo será colocado na fila. Deseja continuar? Não Sim" at bounding box center [701, 387] width 1403 height 774
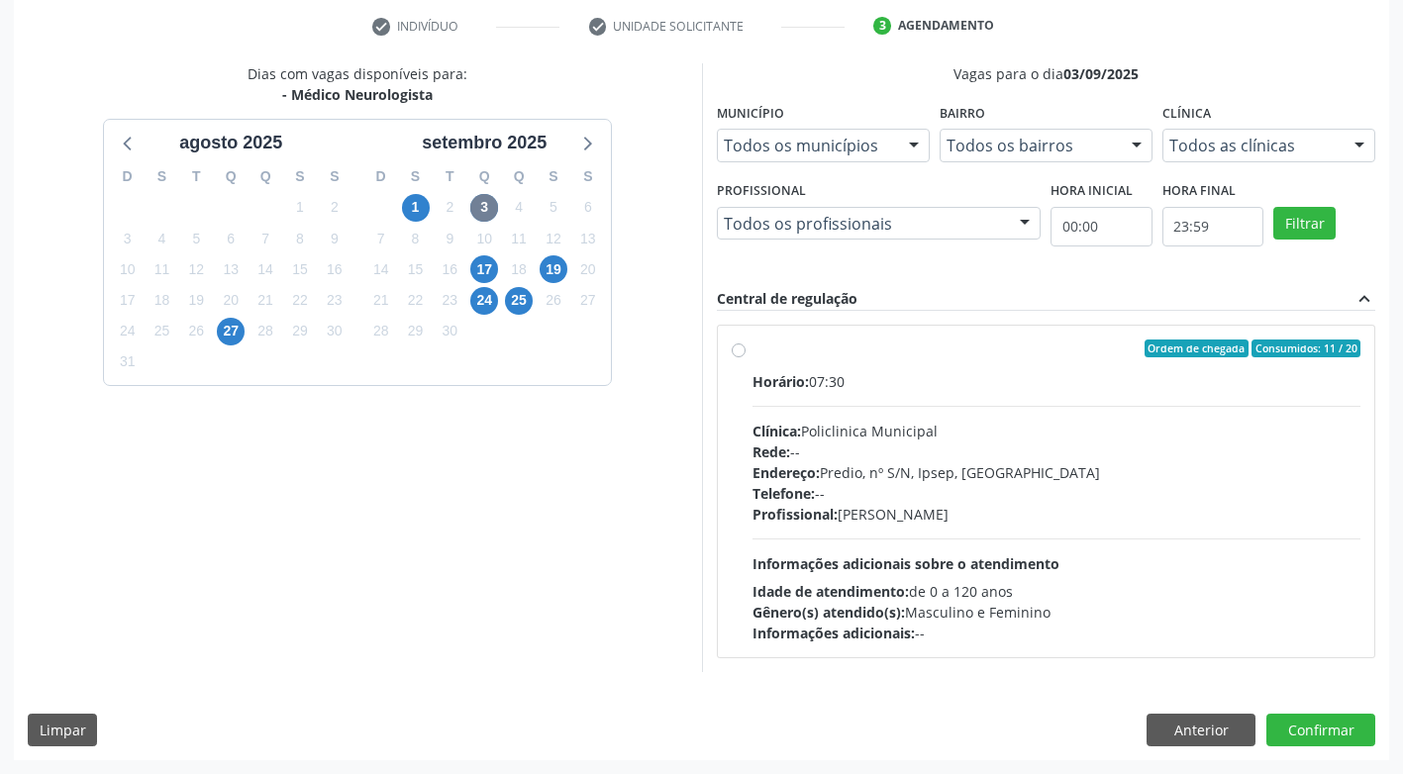
click at [752, 348] on label "Ordem de chegada Consumidos: 11 / 20 Horário: 07:30 Clínica: Policlinica Munici…" at bounding box center [1056, 492] width 609 height 304
click at [738, 348] on input "Ordem de chegada Consumidos: 11 / 20 Horário: 07:30 Clínica: Policlinica Munici…" at bounding box center [739, 349] width 14 height 18
radio input "true"
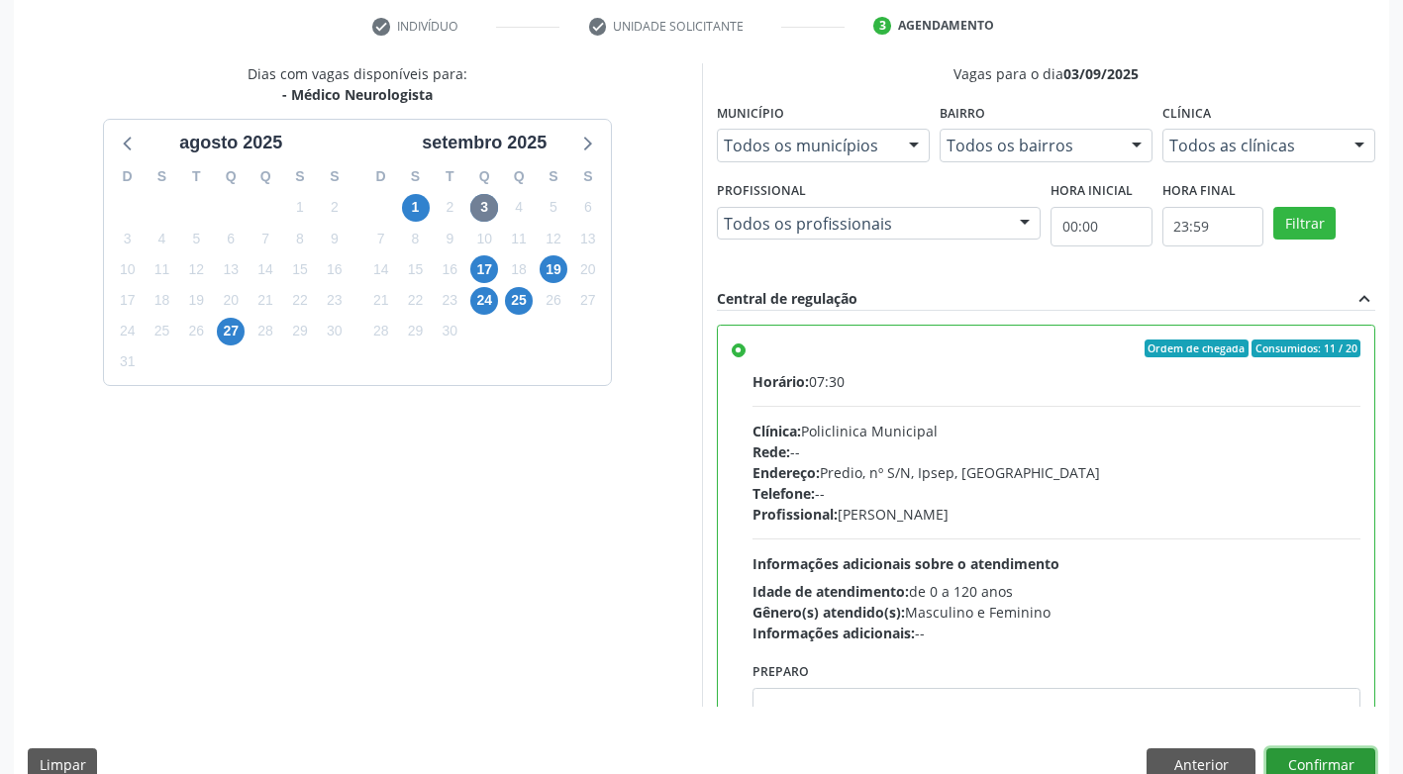
click at [1325, 765] on button "Confirmar" at bounding box center [1320, 765] width 109 height 34
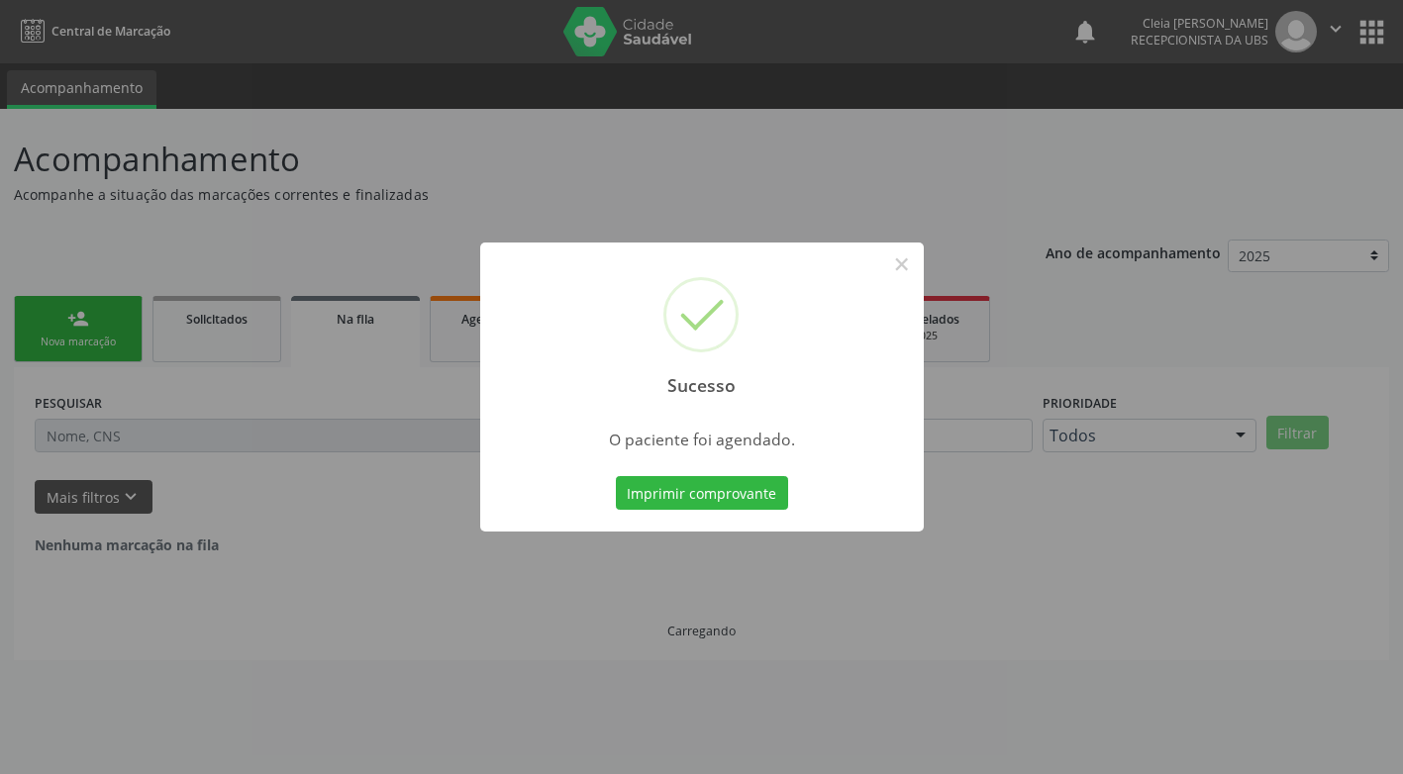
scroll to position [0, 0]
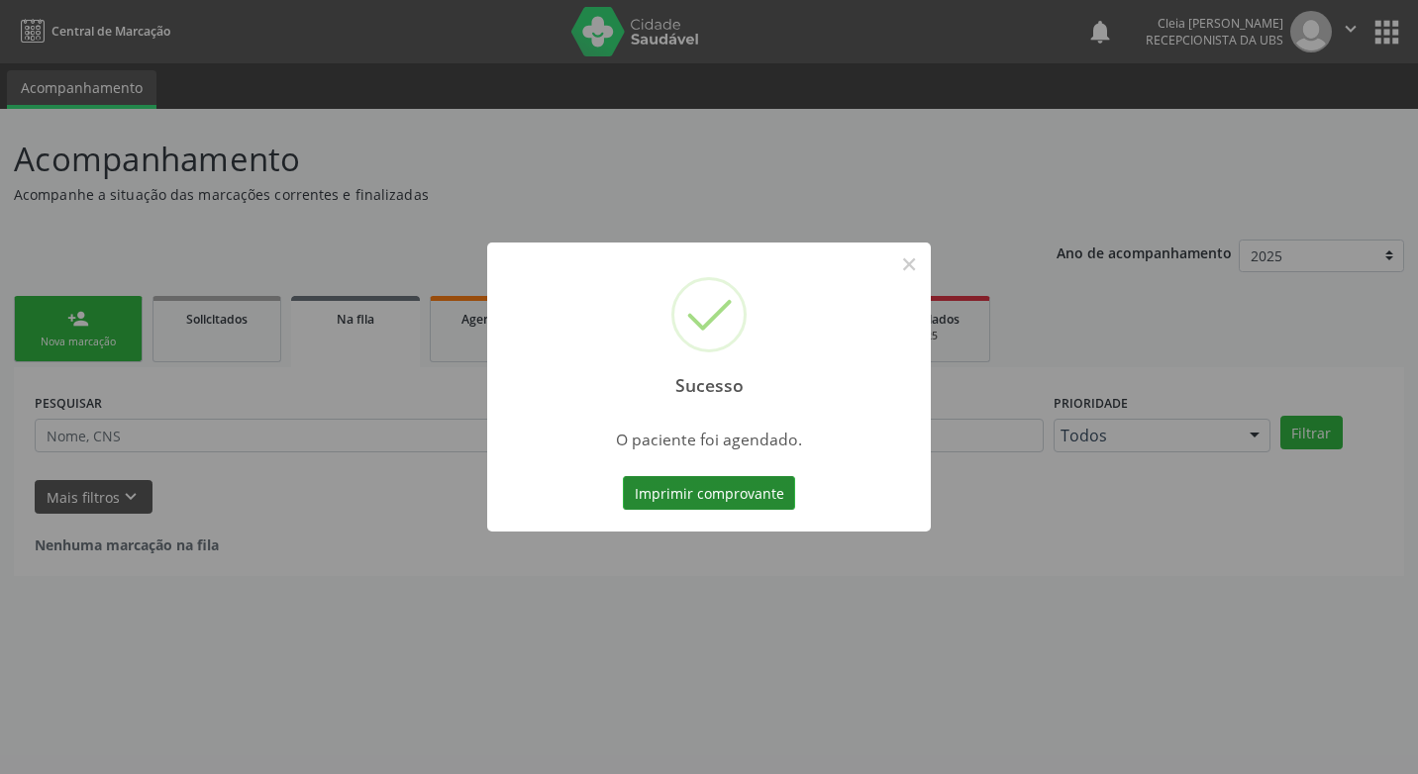
click at [755, 499] on button "Imprimir comprovante" at bounding box center [709, 493] width 172 height 34
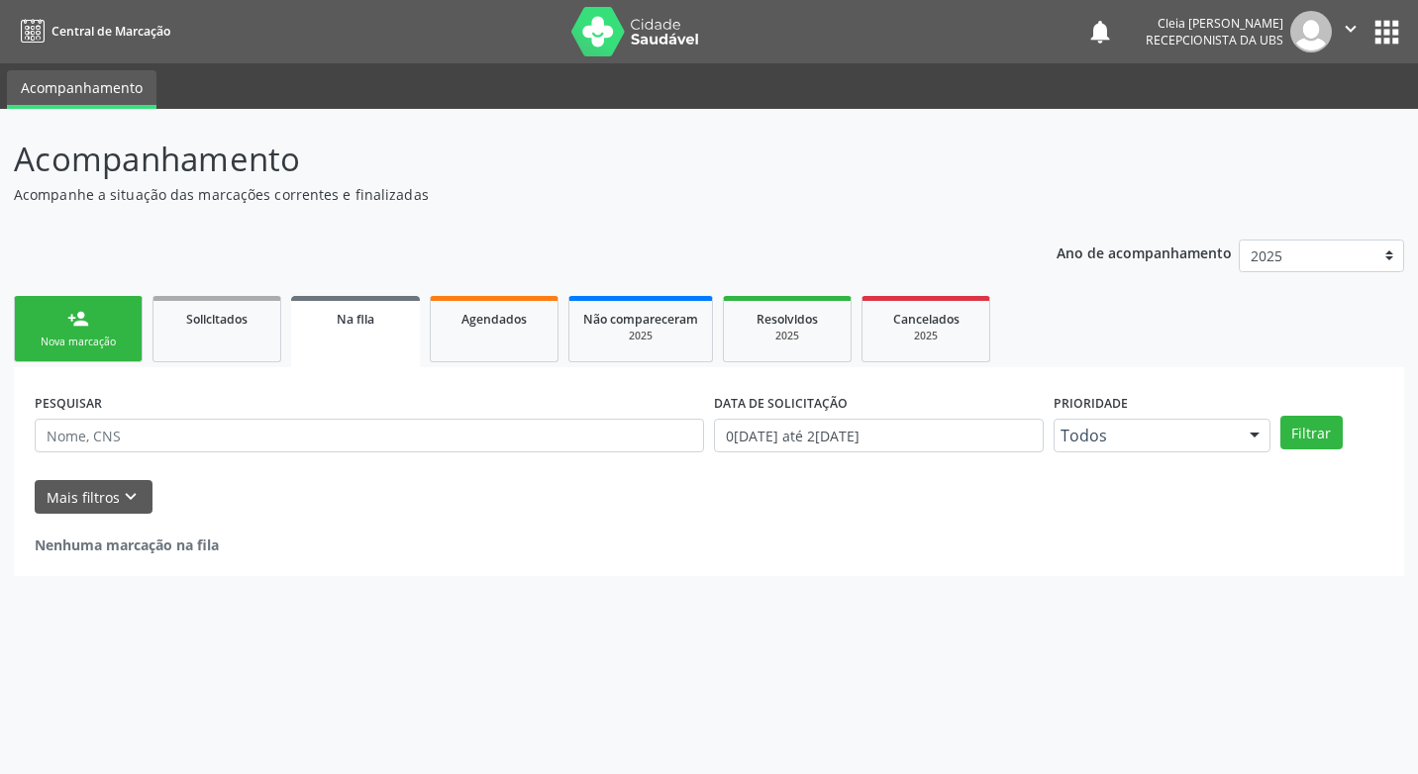
click at [116, 342] on div "Sucesso × O paciente foi agendado. Imprimir comprovante Cancel" at bounding box center [709, 387] width 1418 height 774
click at [90, 335] on div "Nova marcação" at bounding box center [78, 342] width 99 height 15
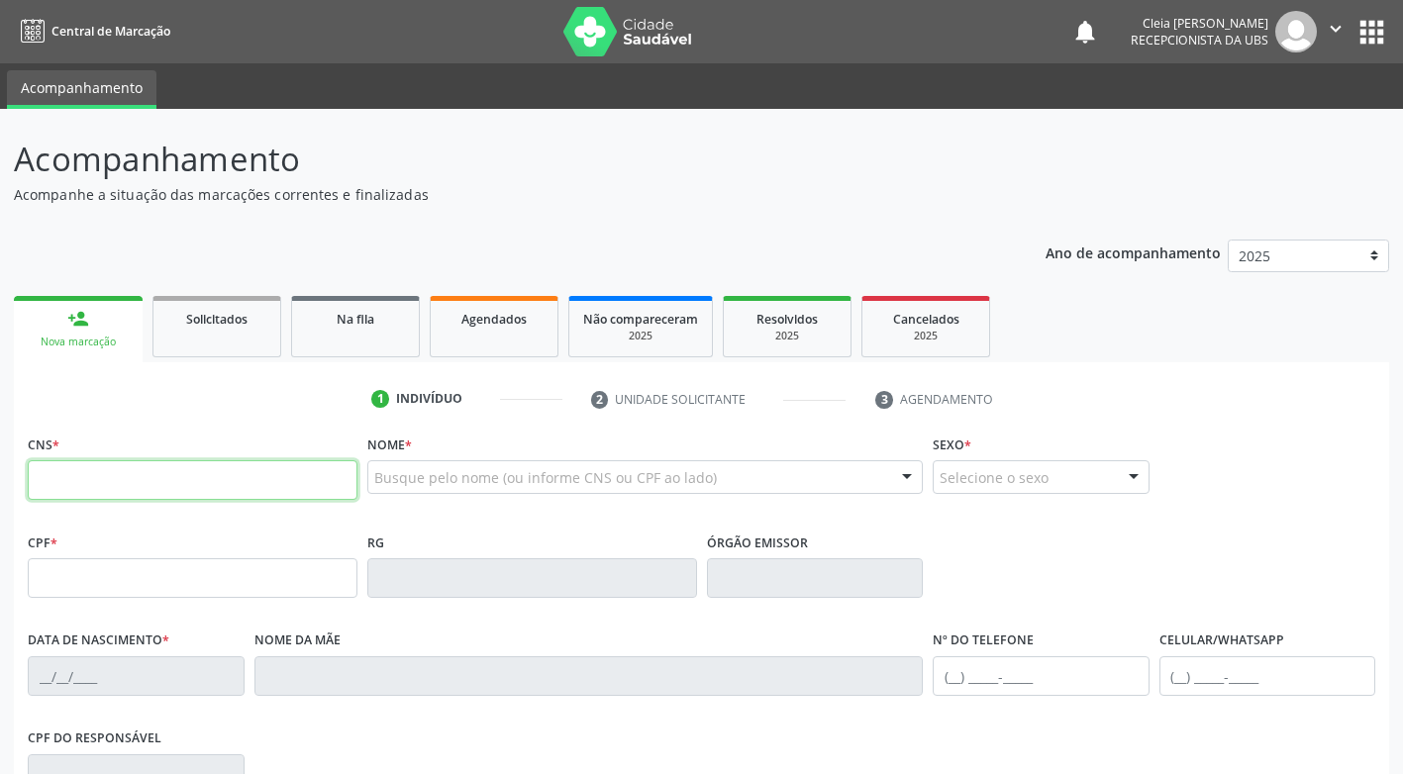
click at [139, 488] on input "text" at bounding box center [193, 480] width 330 height 40
paste input "898 0048 5461 7006"
type input "898 0048 5461 7006"
type input "061.627.244-84"
type input "[DATE]"
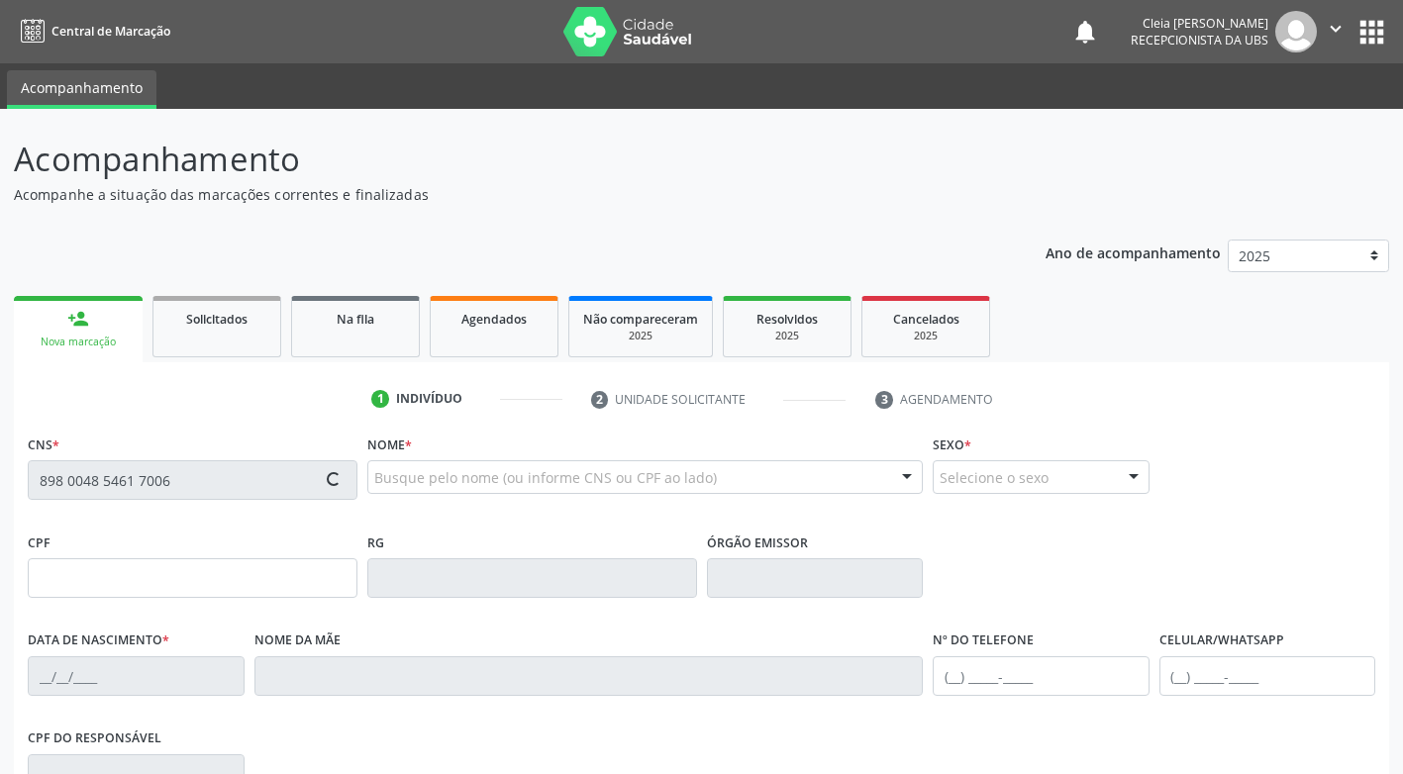
type input "[PERSON_NAME]"
type input "[PHONE_NUMBER]"
type input "255"
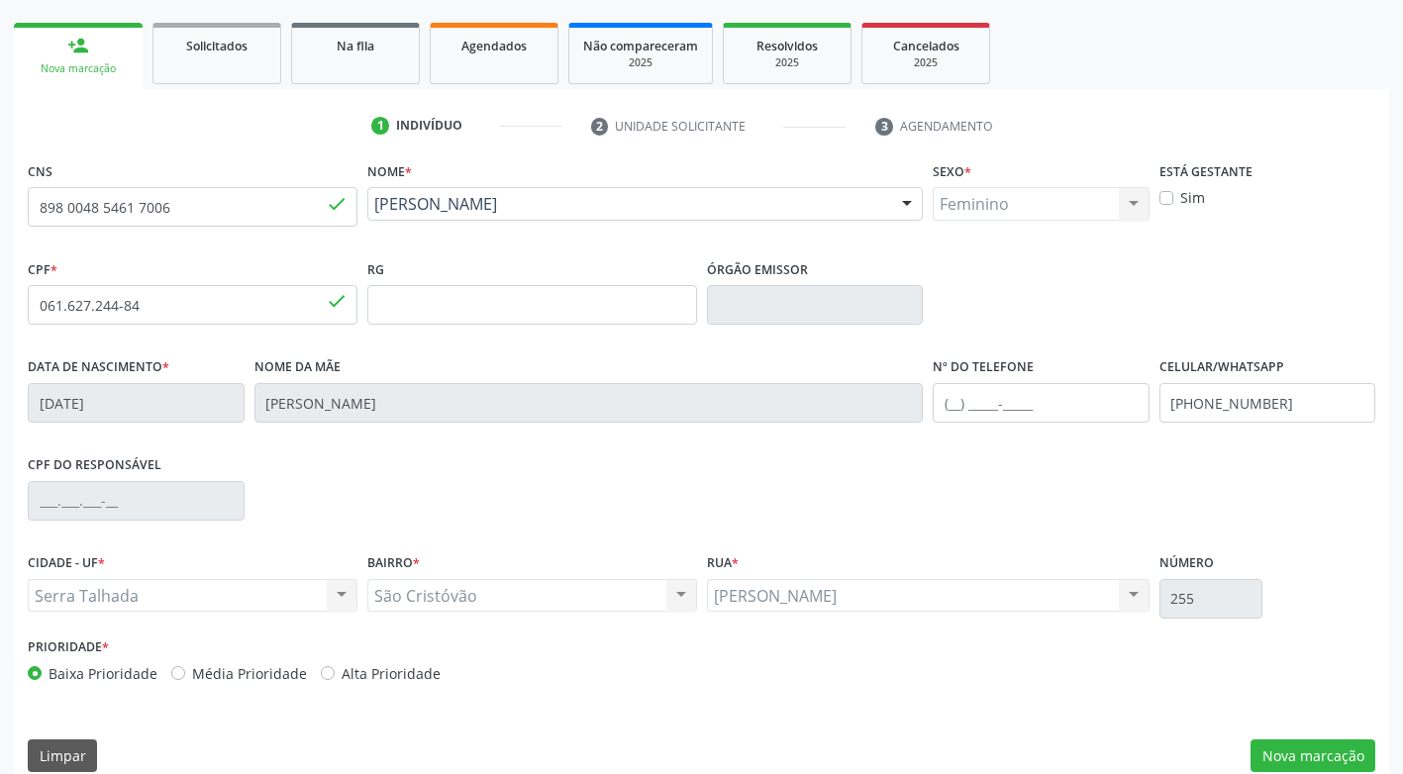
scroll to position [299, 0]
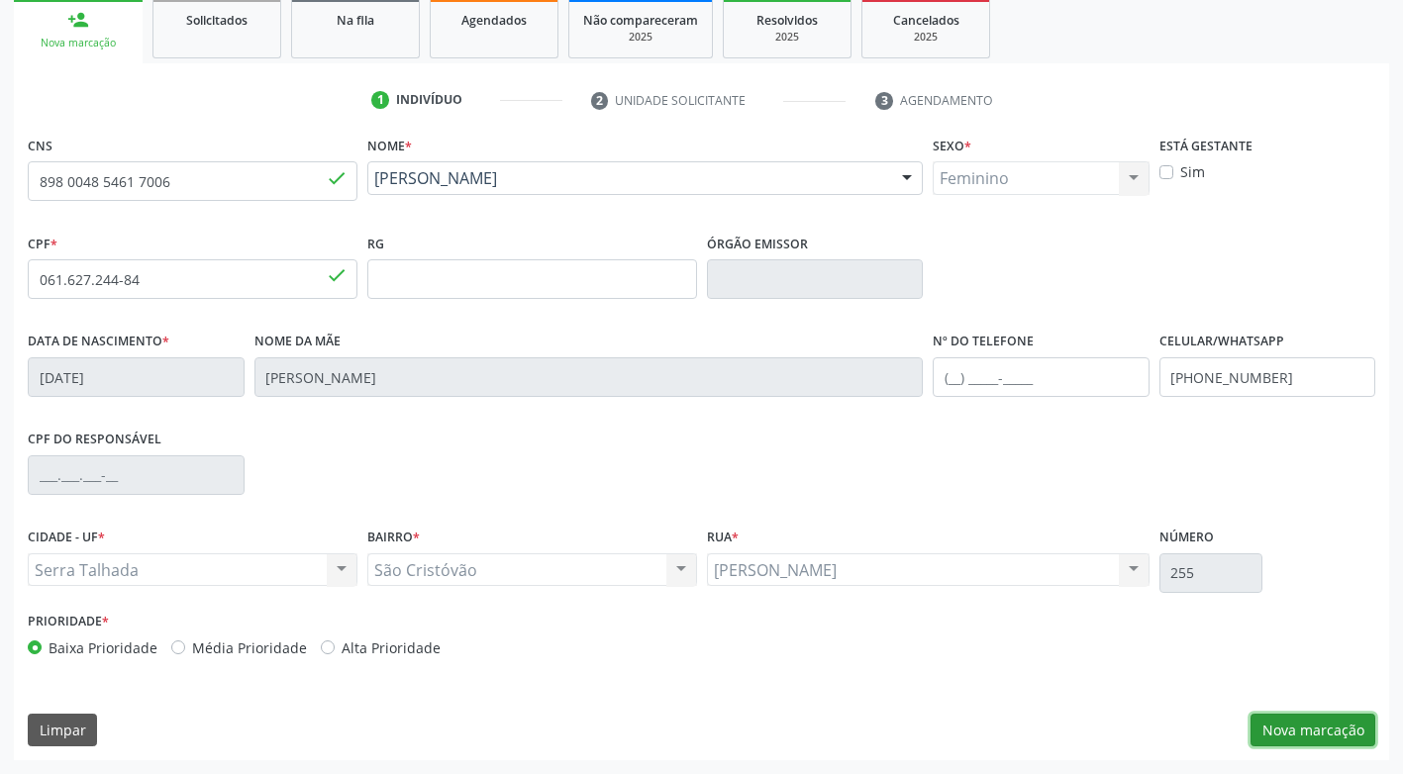
drag, startPoint x: 1303, startPoint y: 738, endPoint x: 1309, endPoint y: 724, distance: 16.0
click at [1308, 735] on button "Nova marcação" at bounding box center [1312, 731] width 125 height 34
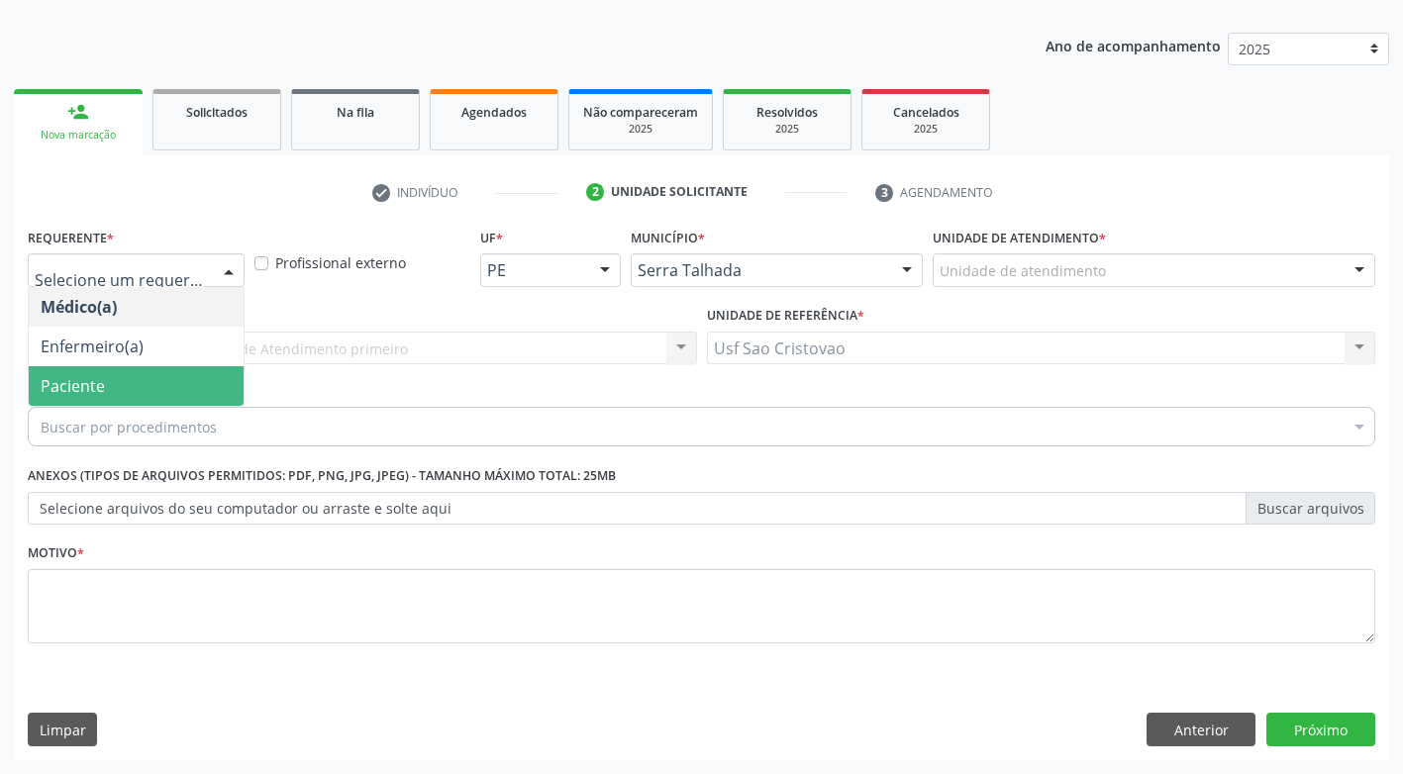
click at [150, 388] on span "Paciente" at bounding box center [136, 386] width 215 height 40
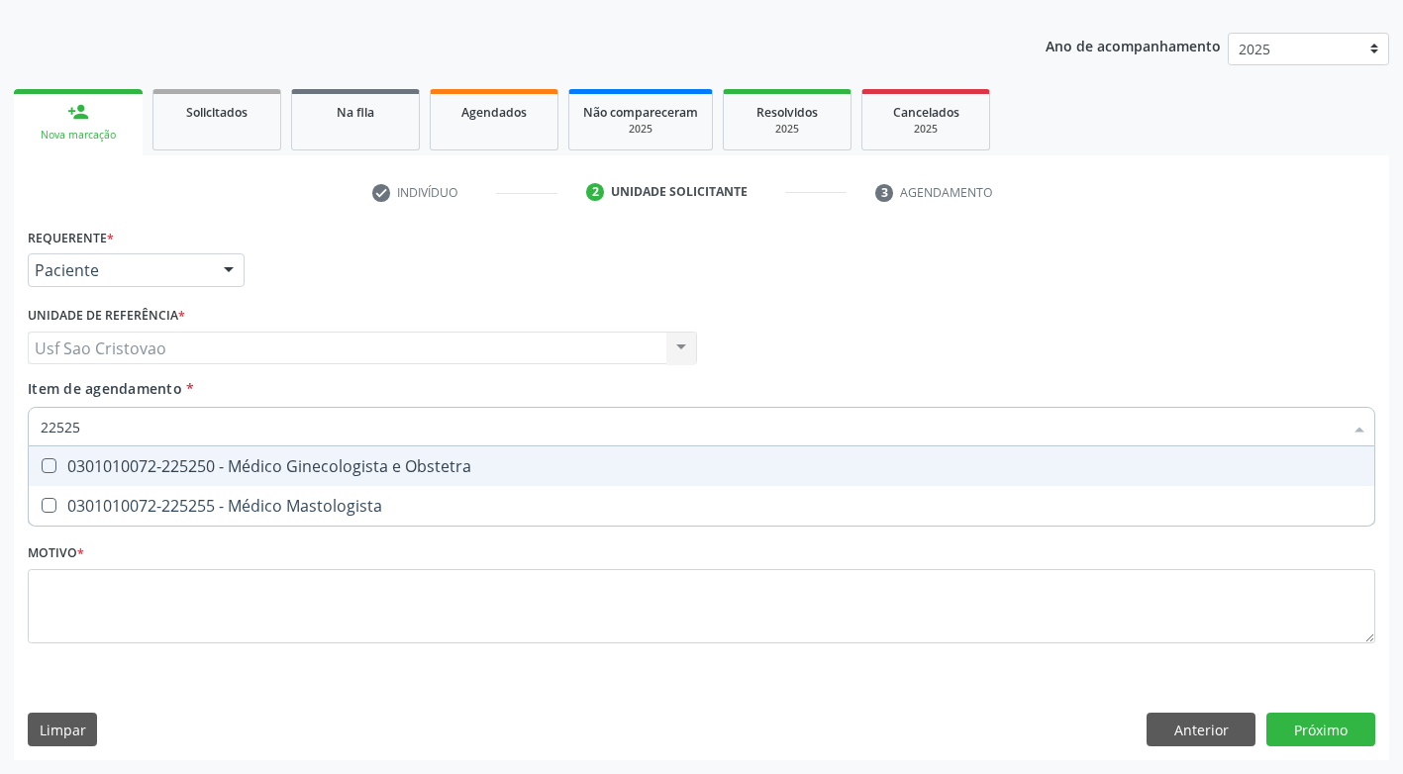
type input "225250"
click at [46, 467] on Obstetra at bounding box center [49, 465] width 15 height 15
click at [42, 467] on Obstetra "checkbox" at bounding box center [35, 465] width 13 height 13
checkbox Obstetra "true"
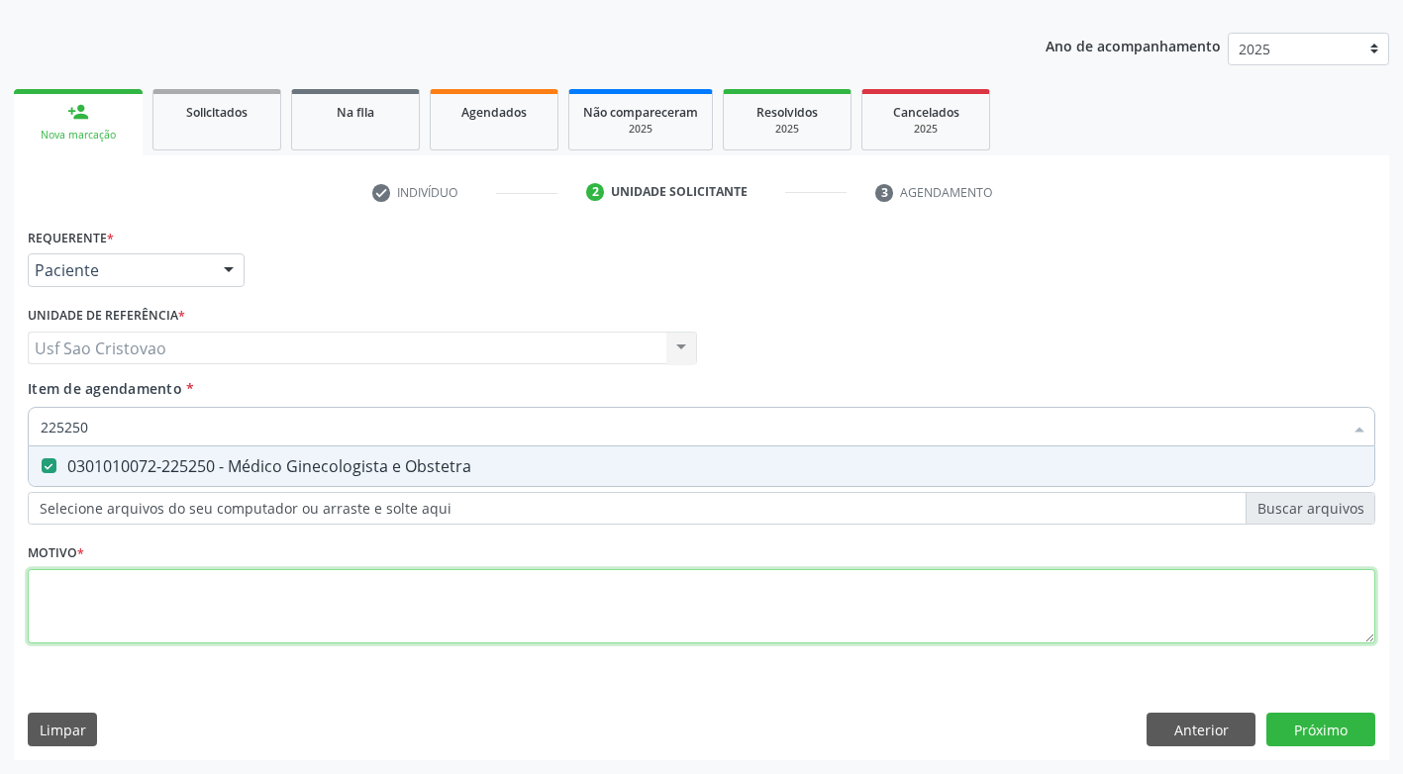
click at [142, 598] on div "Requerente * Paciente Médico(a) Enfermeiro(a) Paciente Nenhum resultado encontr…" at bounding box center [701, 447] width 1347 height 448
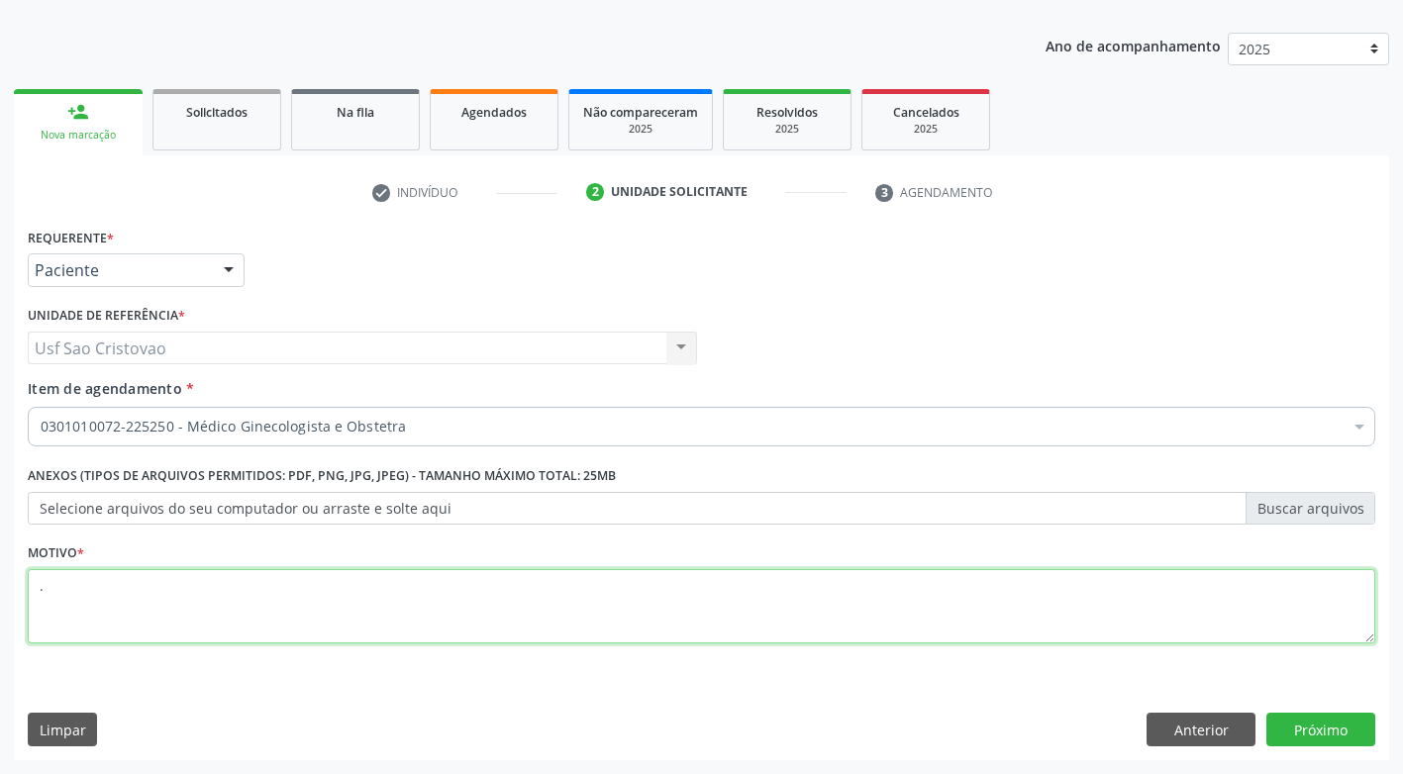
type textarea "."
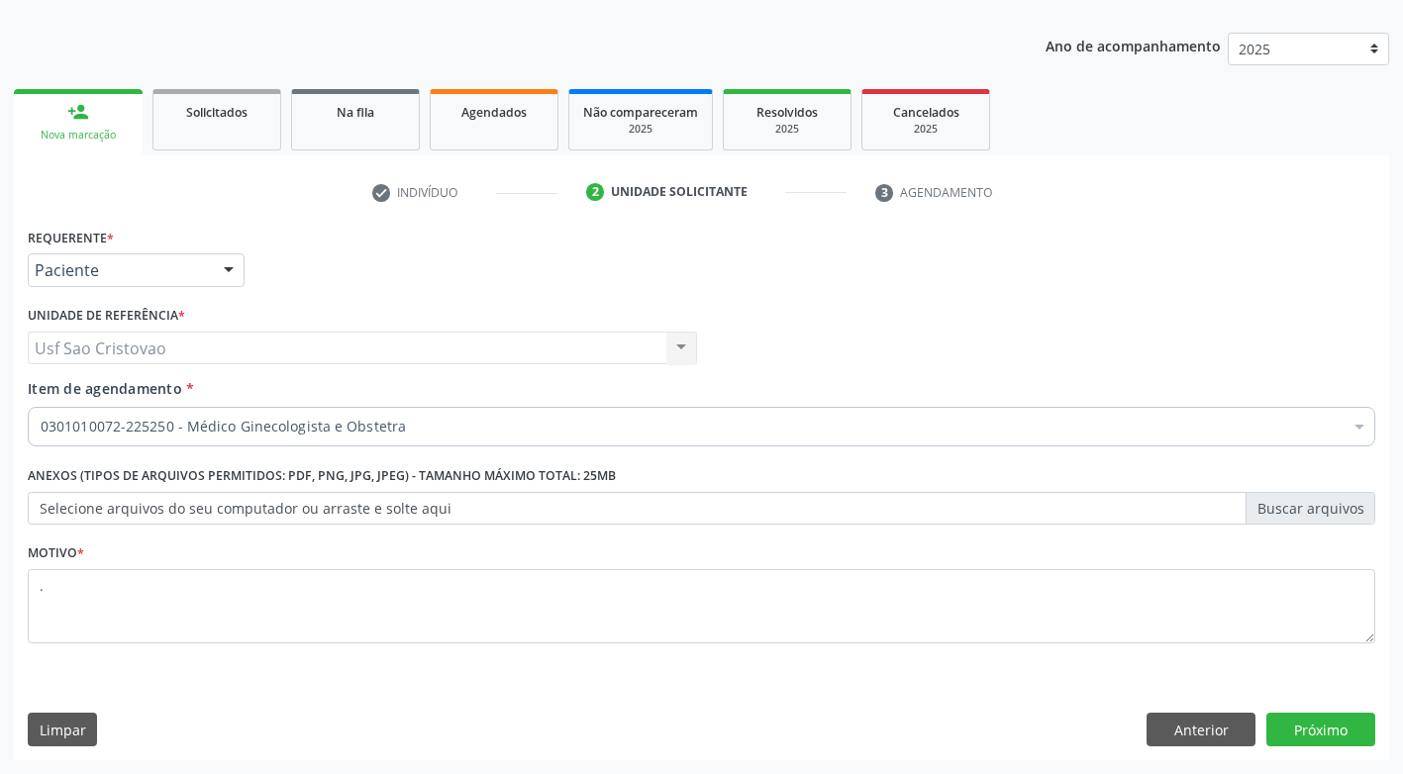
click at [643, 687] on div "Requerente * Paciente Médico(a) Enfermeiro(a) Paciente Nenhum resultado encontr…" at bounding box center [701, 492] width 1375 height 538
click at [1298, 736] on button "Próximo" at bounding box center [1320, 730] width 109 height 34
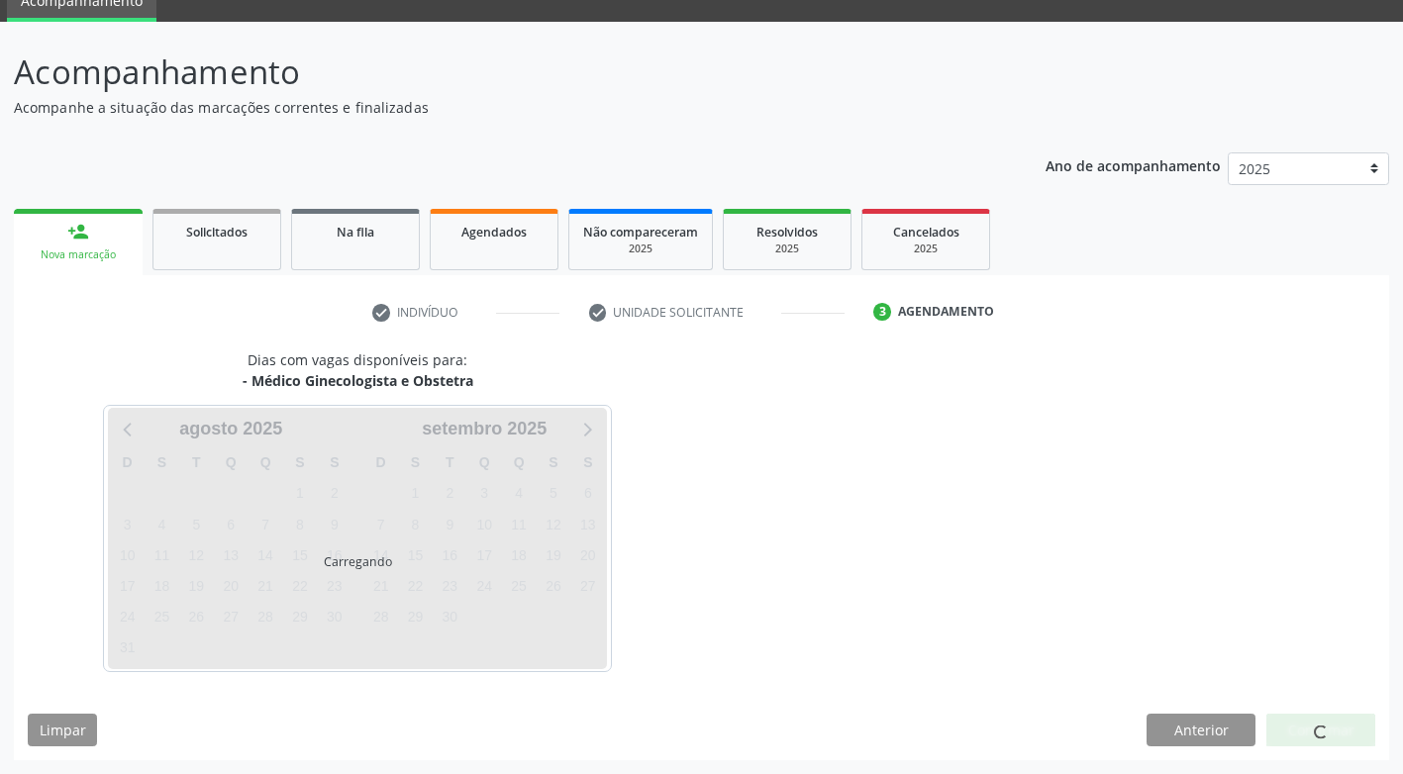
scroll to position [87, 0]
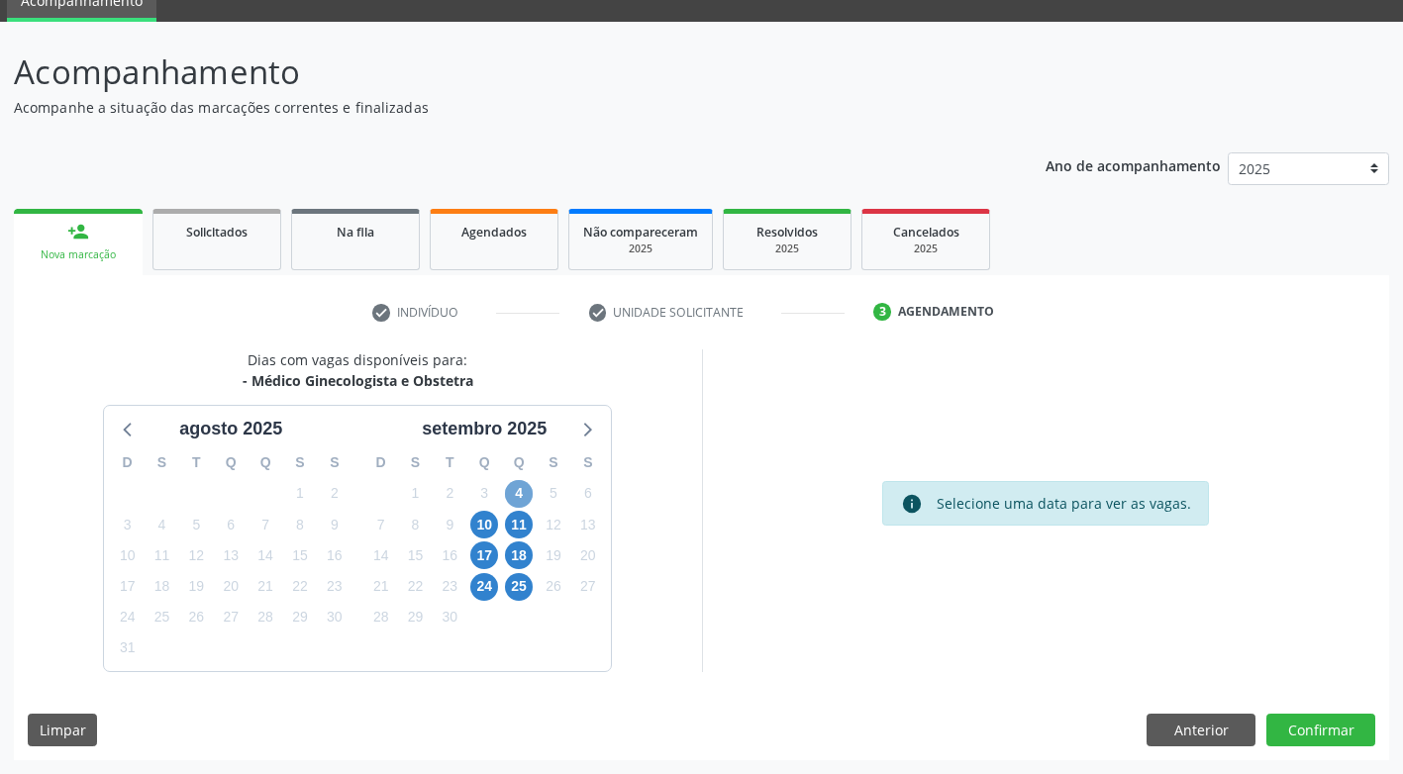
click at [522, 482] on span "4" at bounding box center [519, 494] width 28 height 28
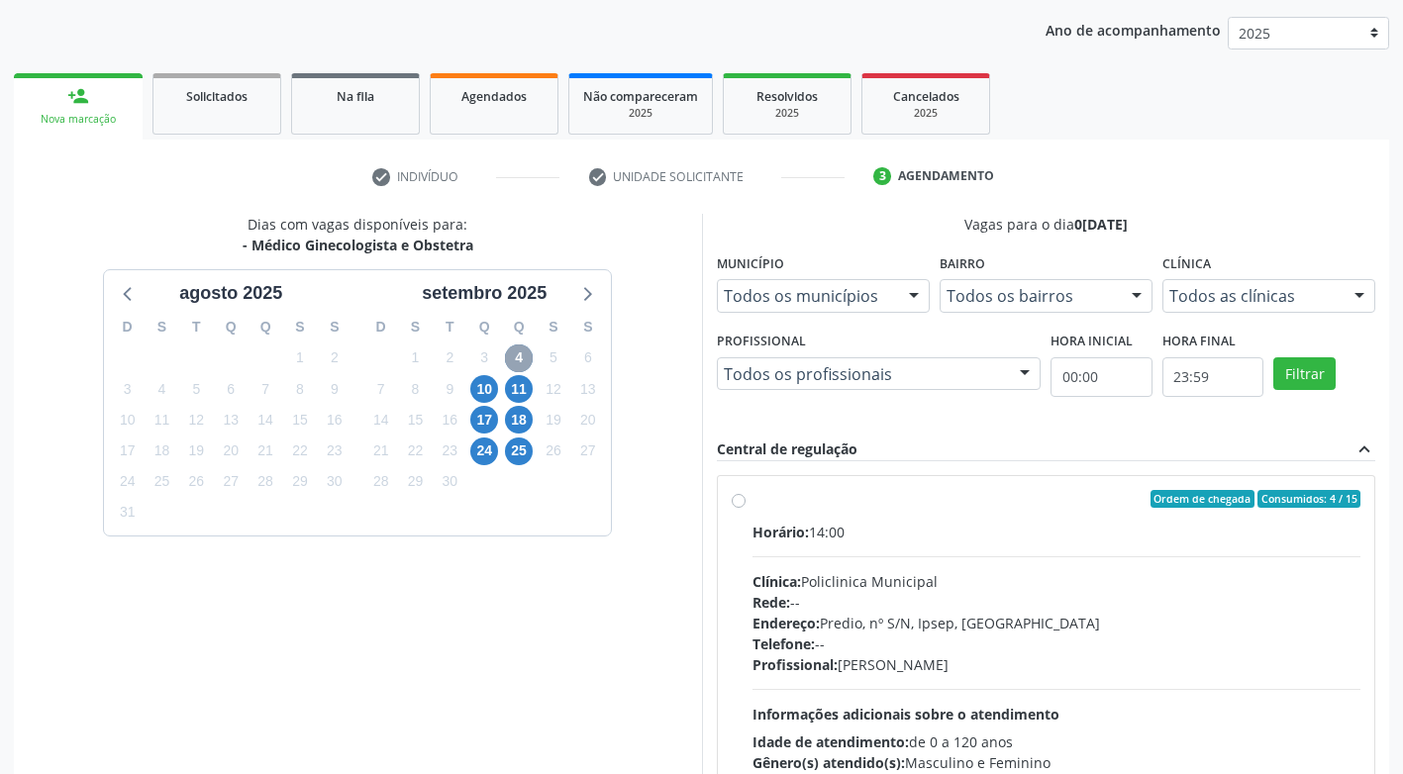
scroll to position [373, 0]
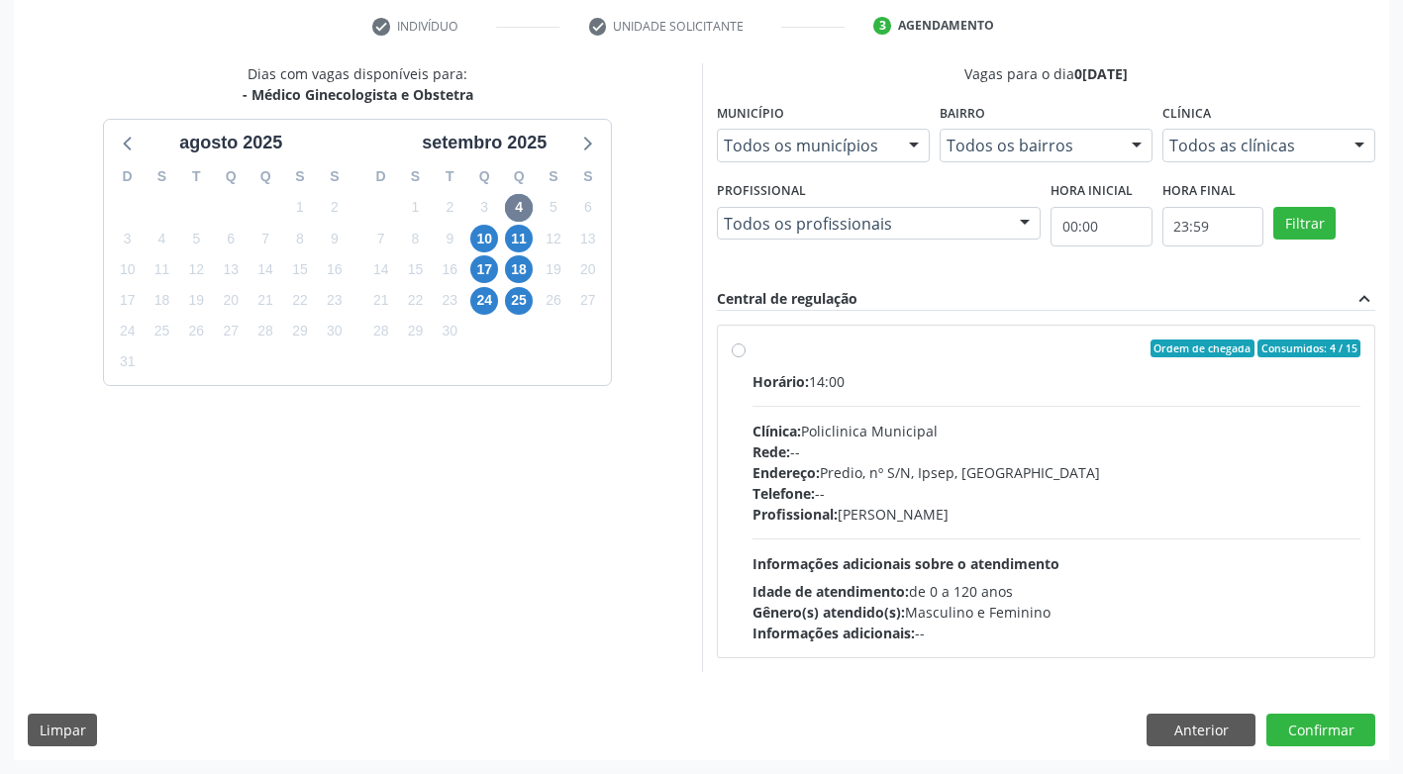
click at [752, 349] on label "Ordem de chegada Consumidos: 4 / 15 Horário: 14:00 Clínica: Policlinica Municip…" at bounding box center [1056, 492] width 609 height 304
click at [736, 349] on input "Ordem de chegada Consumidos: 4 / 15 Horário: 14:00 Clínica: Policlinica Municip…" at bounding box center [739, 349] width 14 height 18
radio input "true"
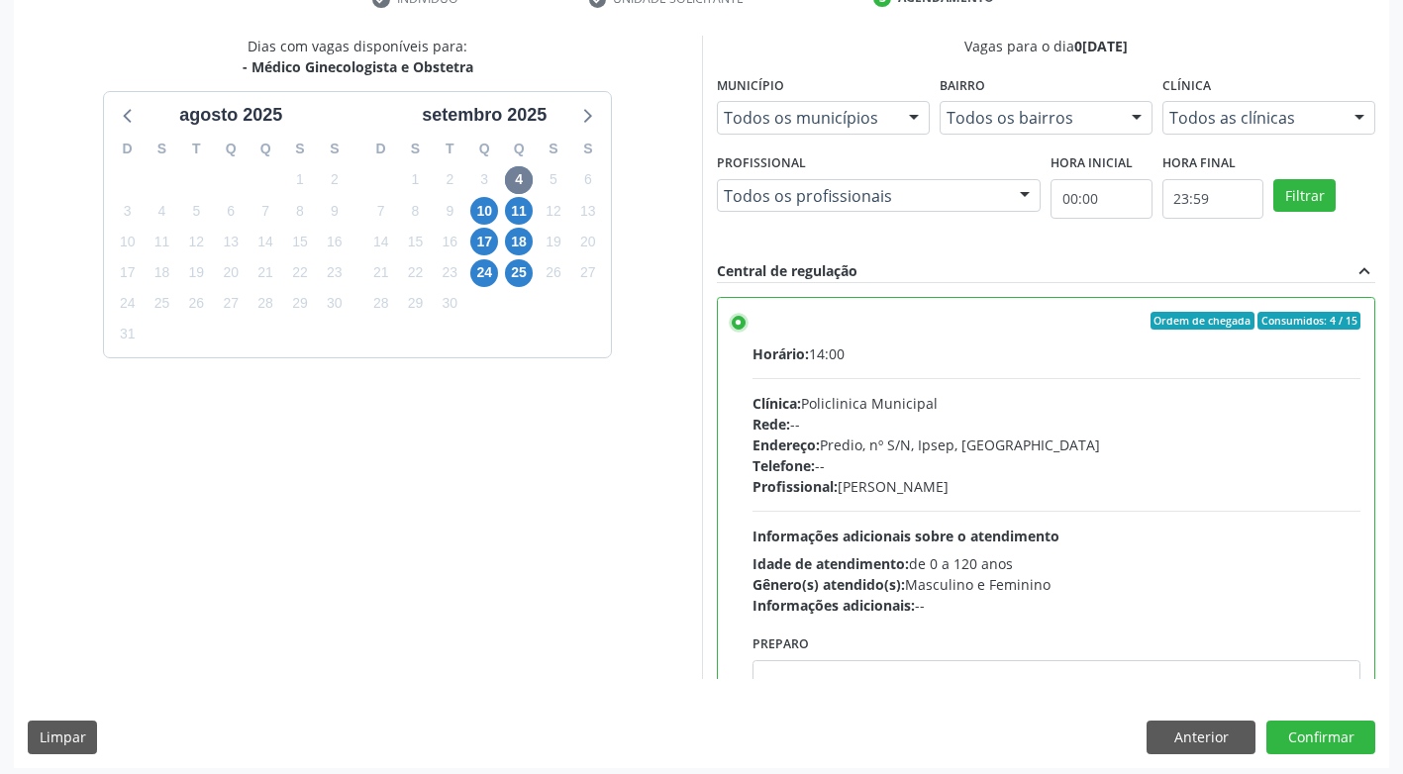
scroll to position [409, 0]
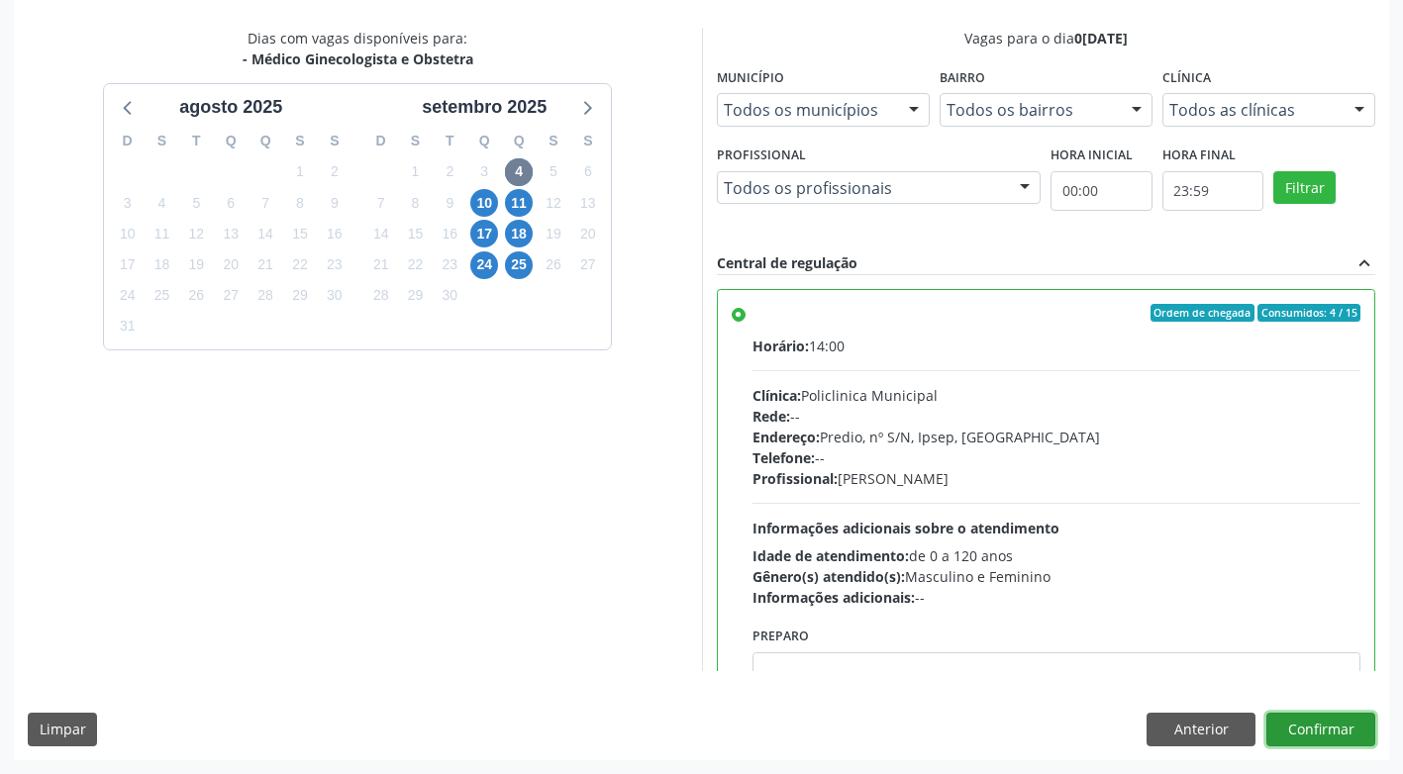
click at [1351, 724] on button "Confirmar" at bounding box center [1320, 730] width 109 height 34
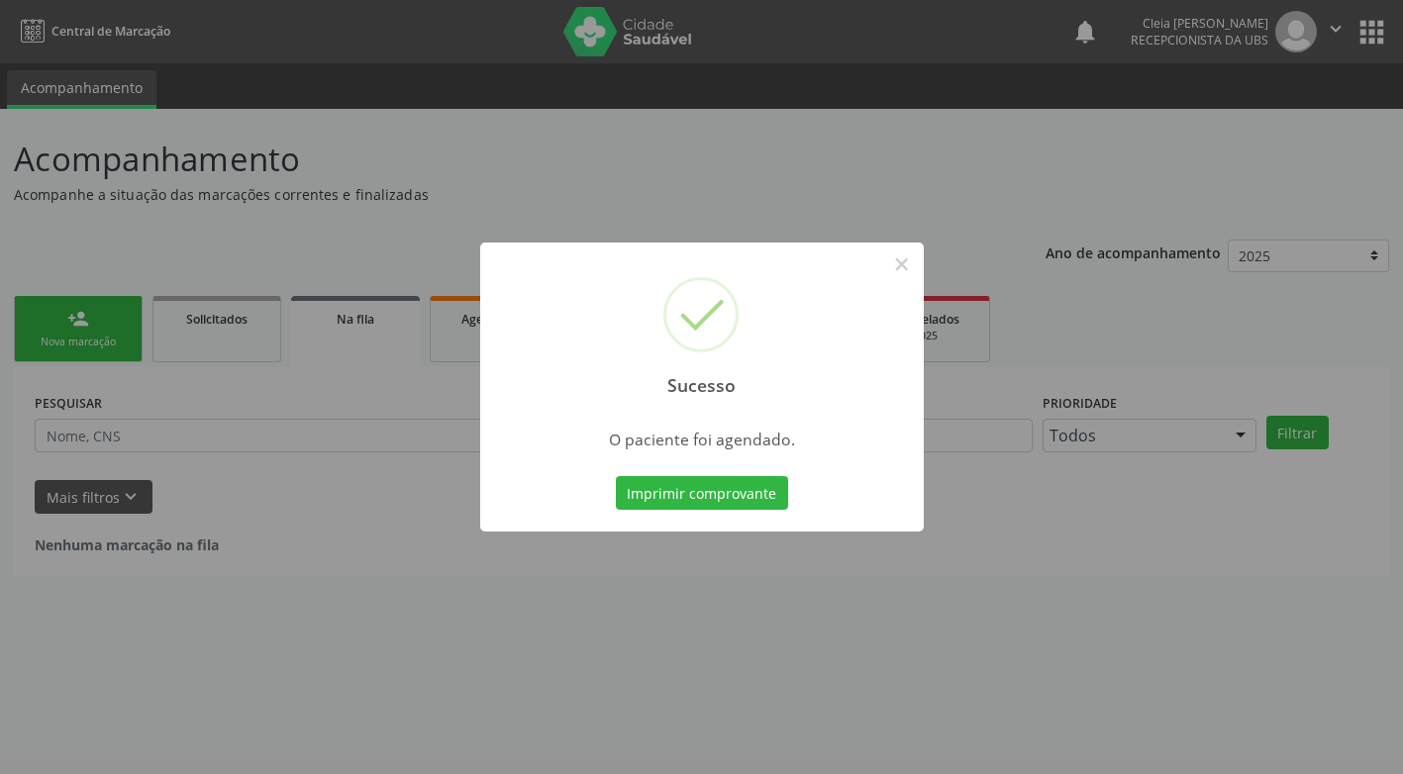
scroll to position [0, 0]
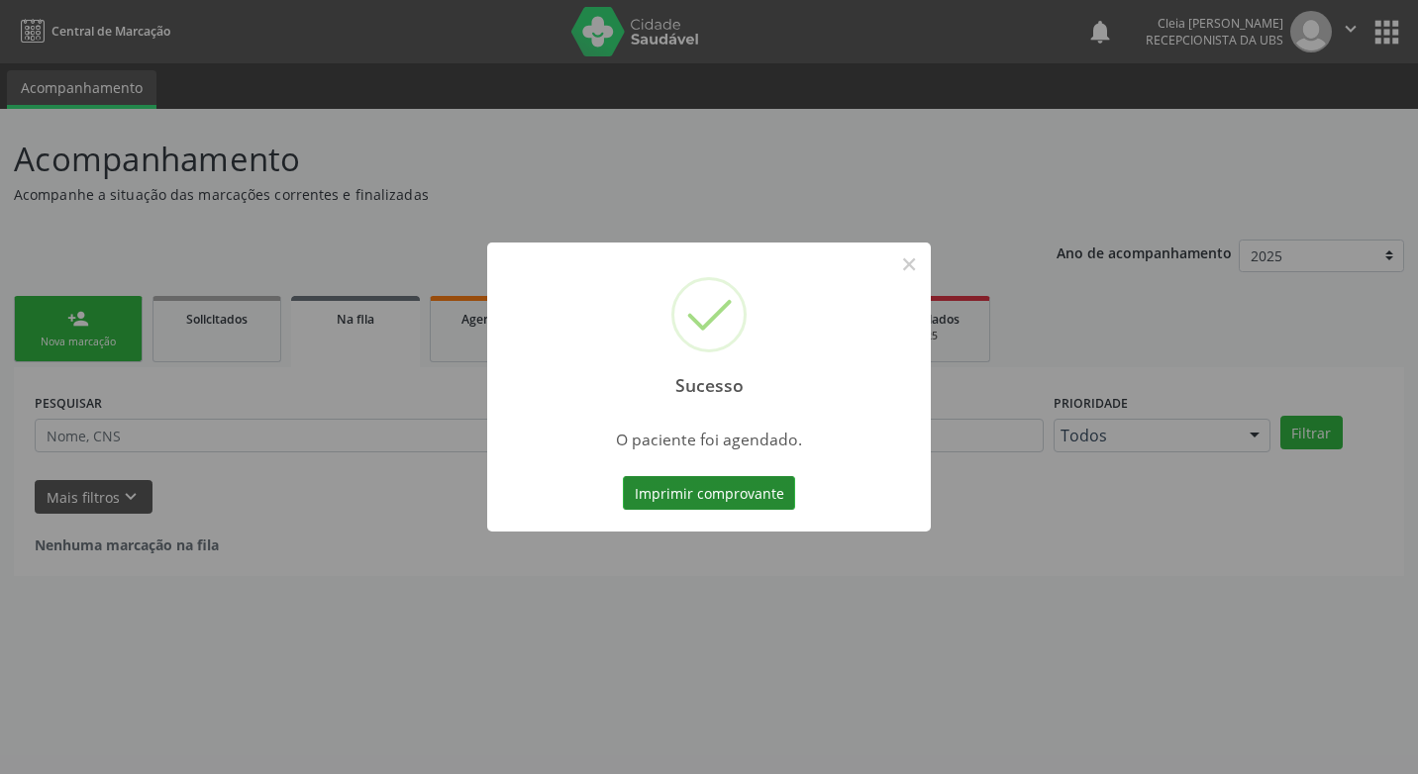
click at [696, 497] on button "Imprimir comprovante" at bounding box center [709, 493] width 172 height 34
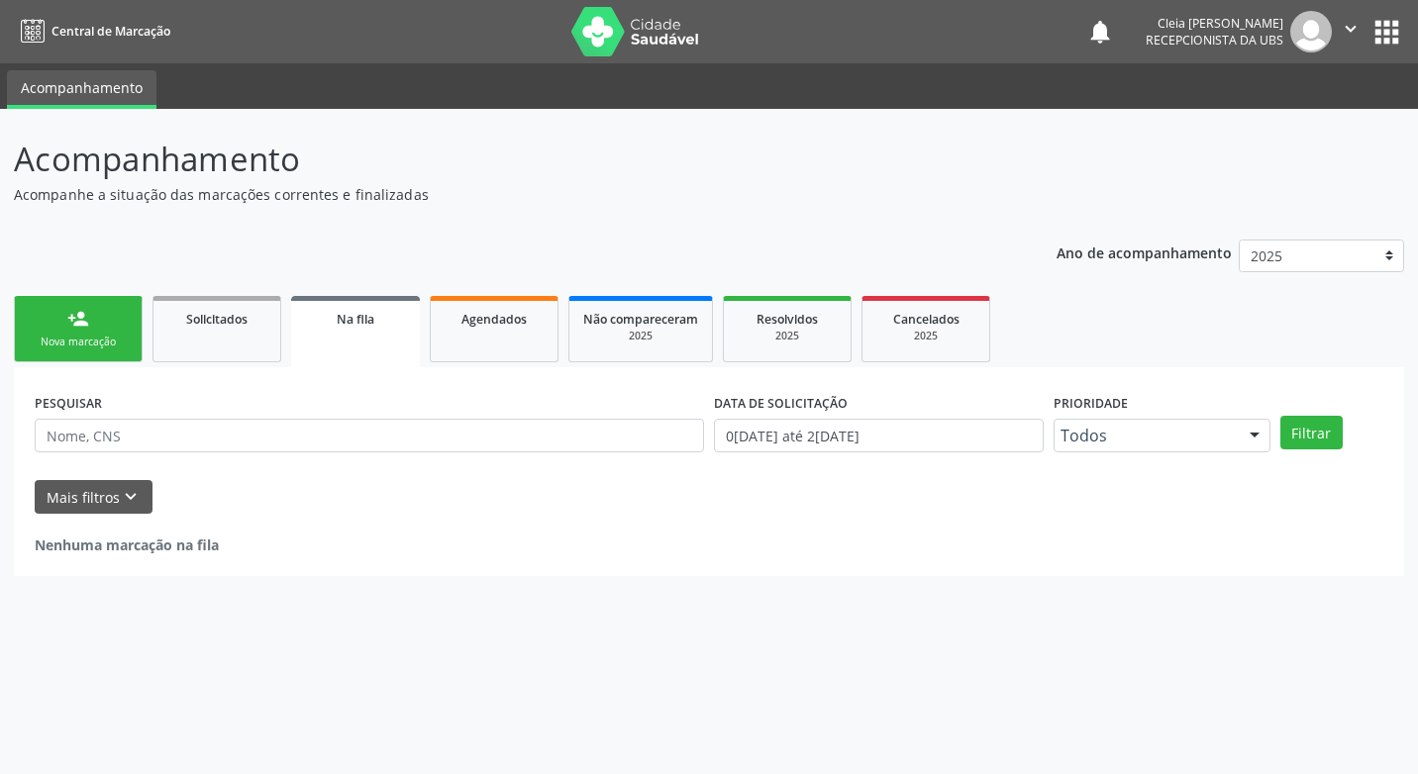
click at [72, 320] on div "Sucesso × O paciente foi agendado. Imprimir comprovante Cancel" at bounding box center [709, 387] width 1418 height 774
click at [62, 324] on link "person_add Nova marcação" at bounding box center [78, 329] width 129 height 66
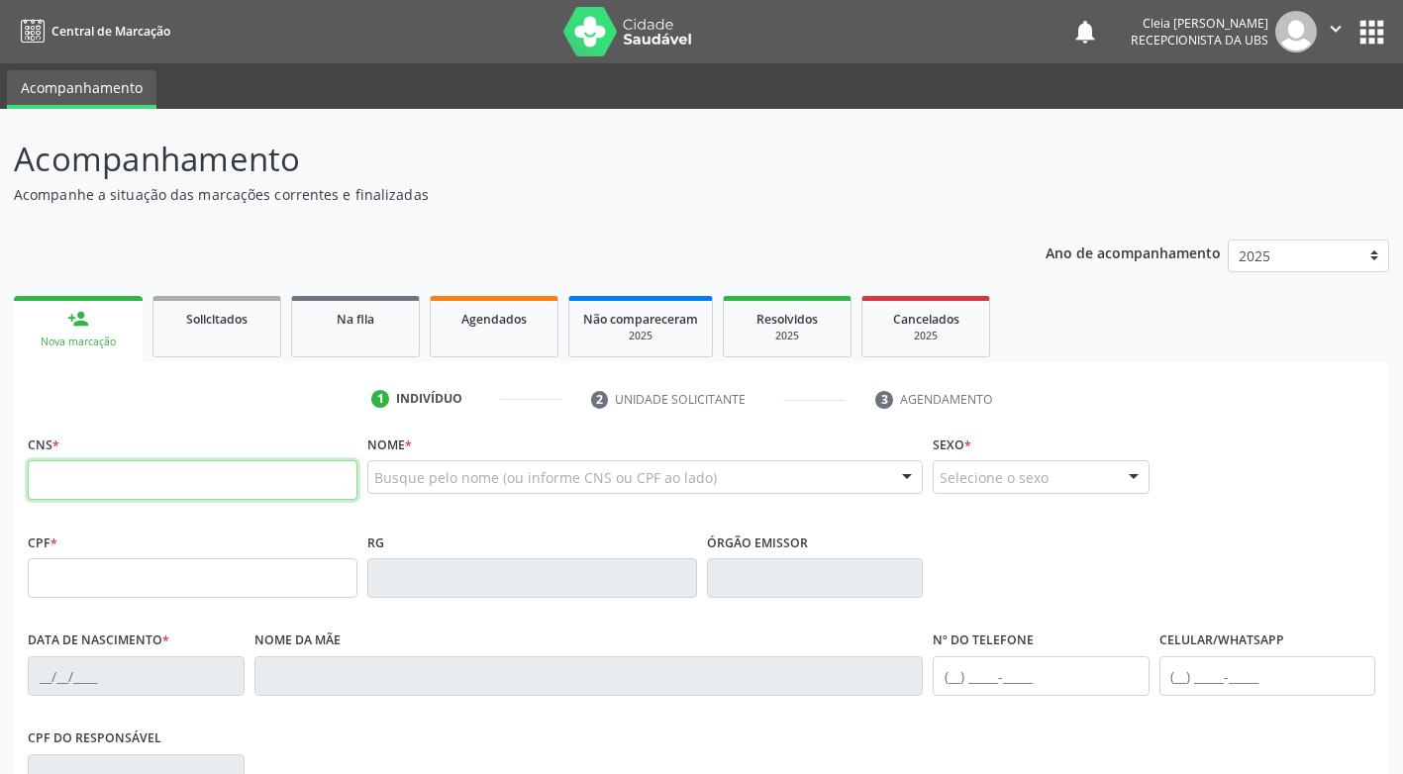
click at [314, 480] on input "text" at bounding box center [193, 480] width 330 height 40
type input "705 0062 7281 8950"
type input "068.225.884-93"
type input "2[DATE]"
type input "[PERSON_NAME]"
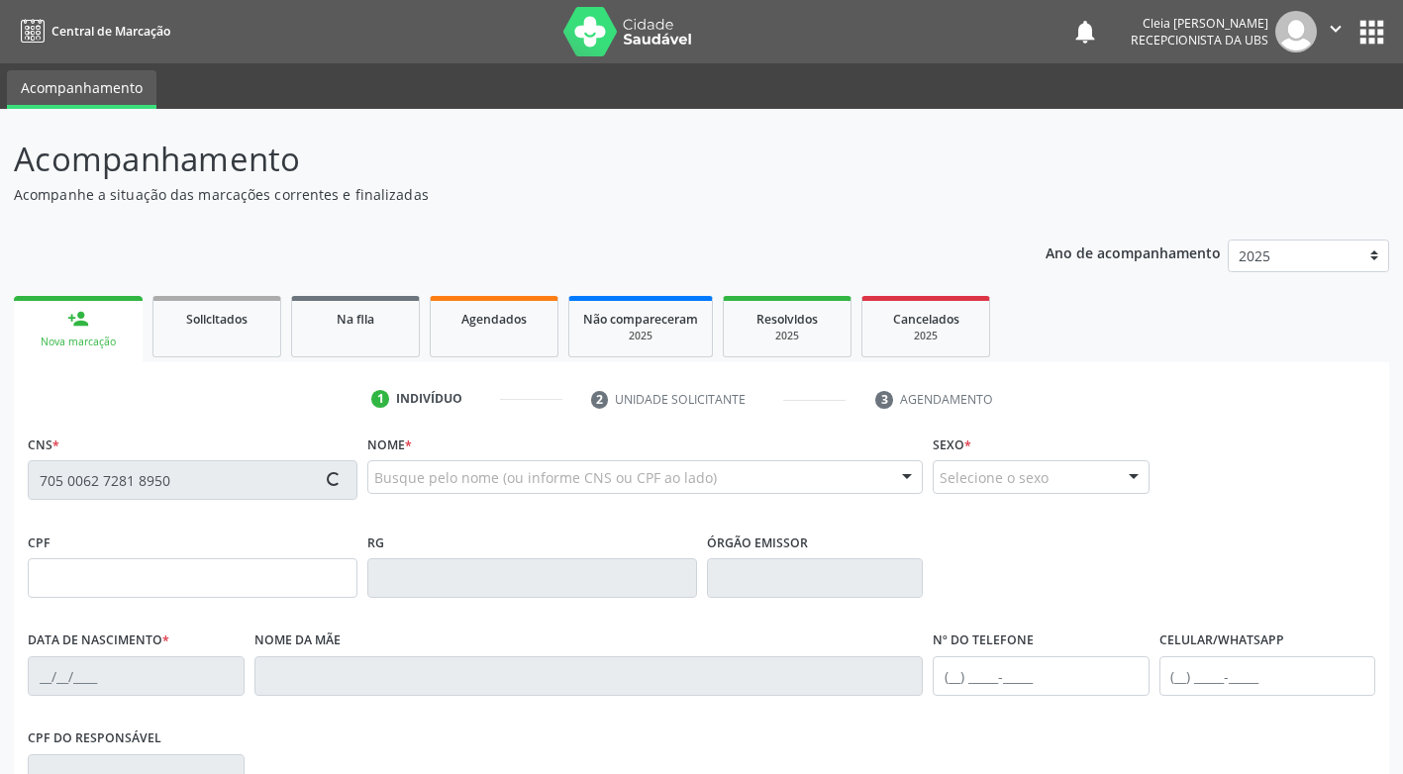
type input "[PHONE_NUMBER]"
type input "87"
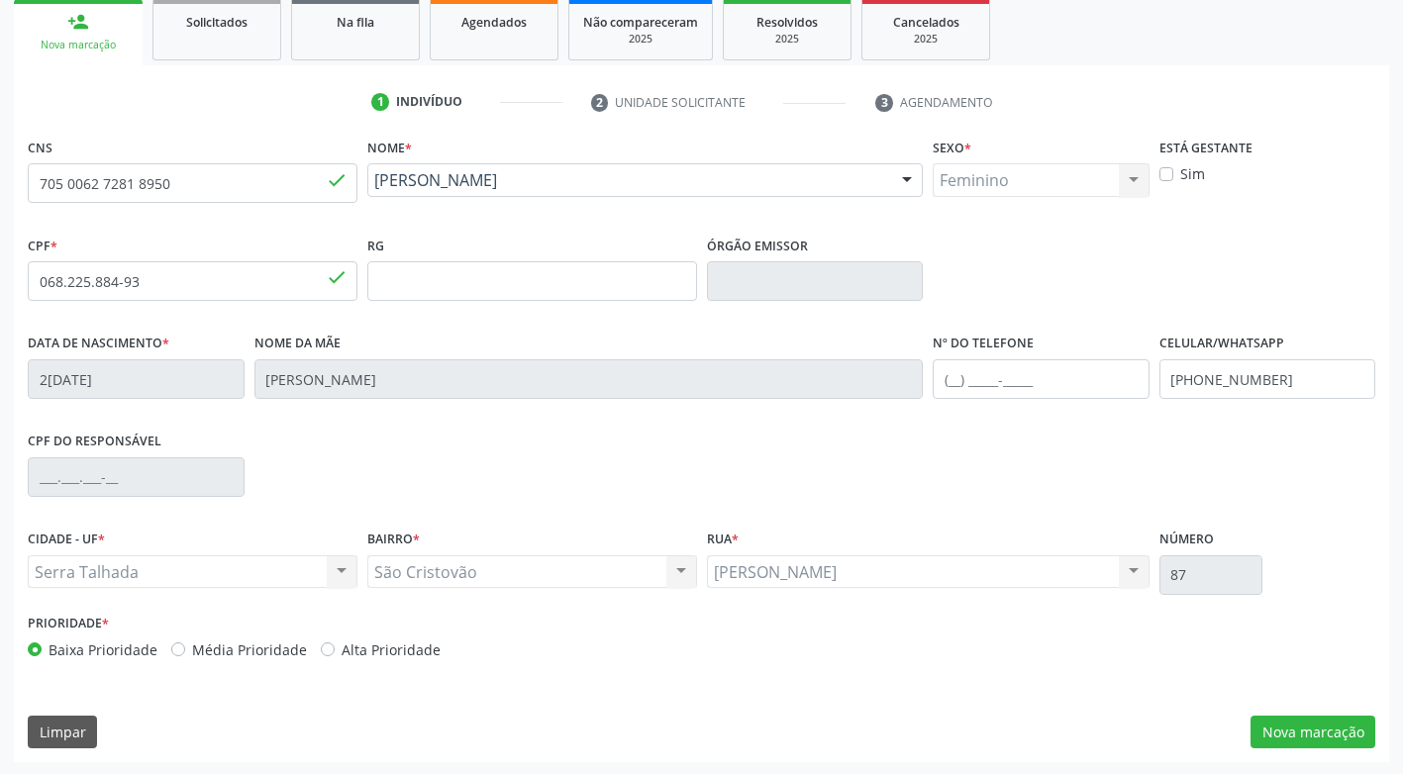
scroll to position [299, 0]
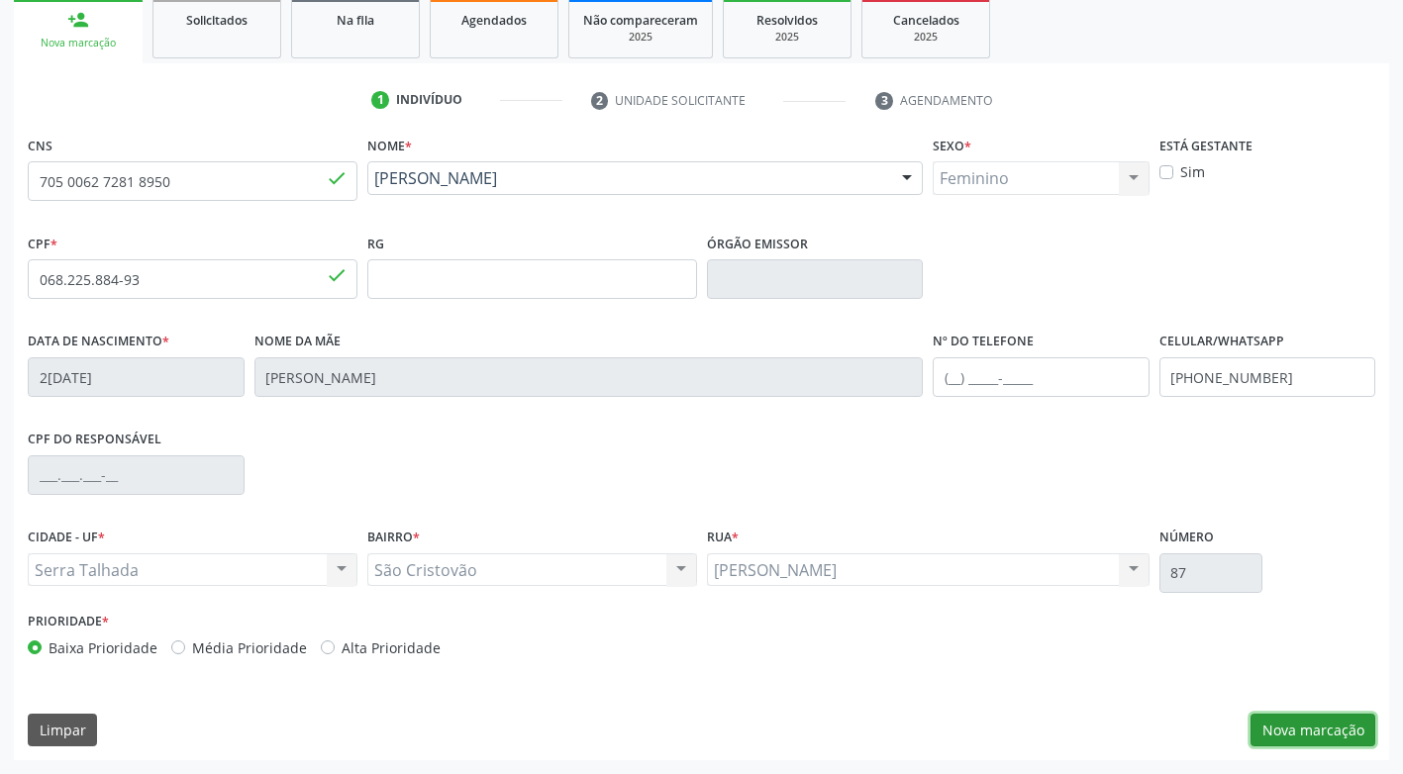
click at [1342, 727] on button "Nova marcação" at bounding box center [1312, 731] width 125 height 34
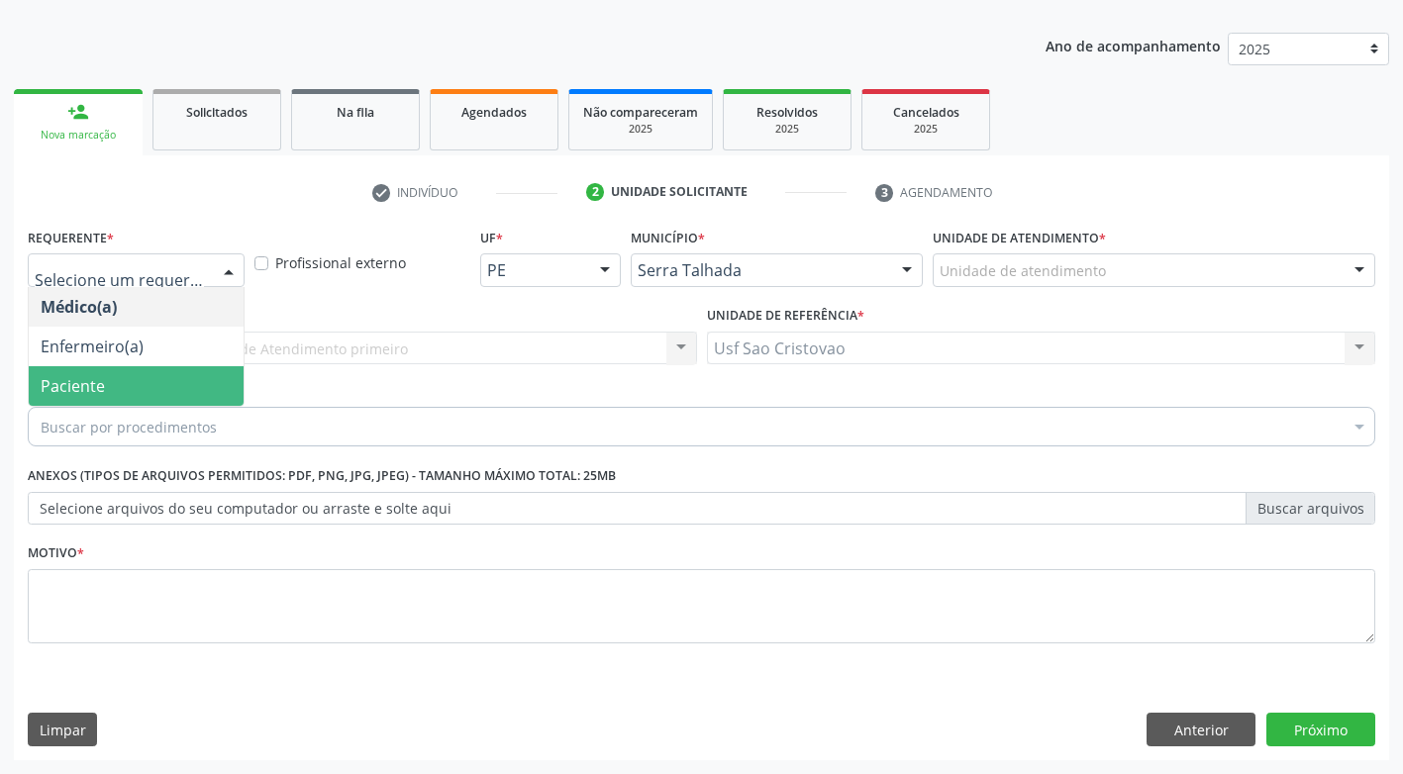
click at [153, 393] on span "Paciente" at bounding box center [136, 386] width 215 height 40
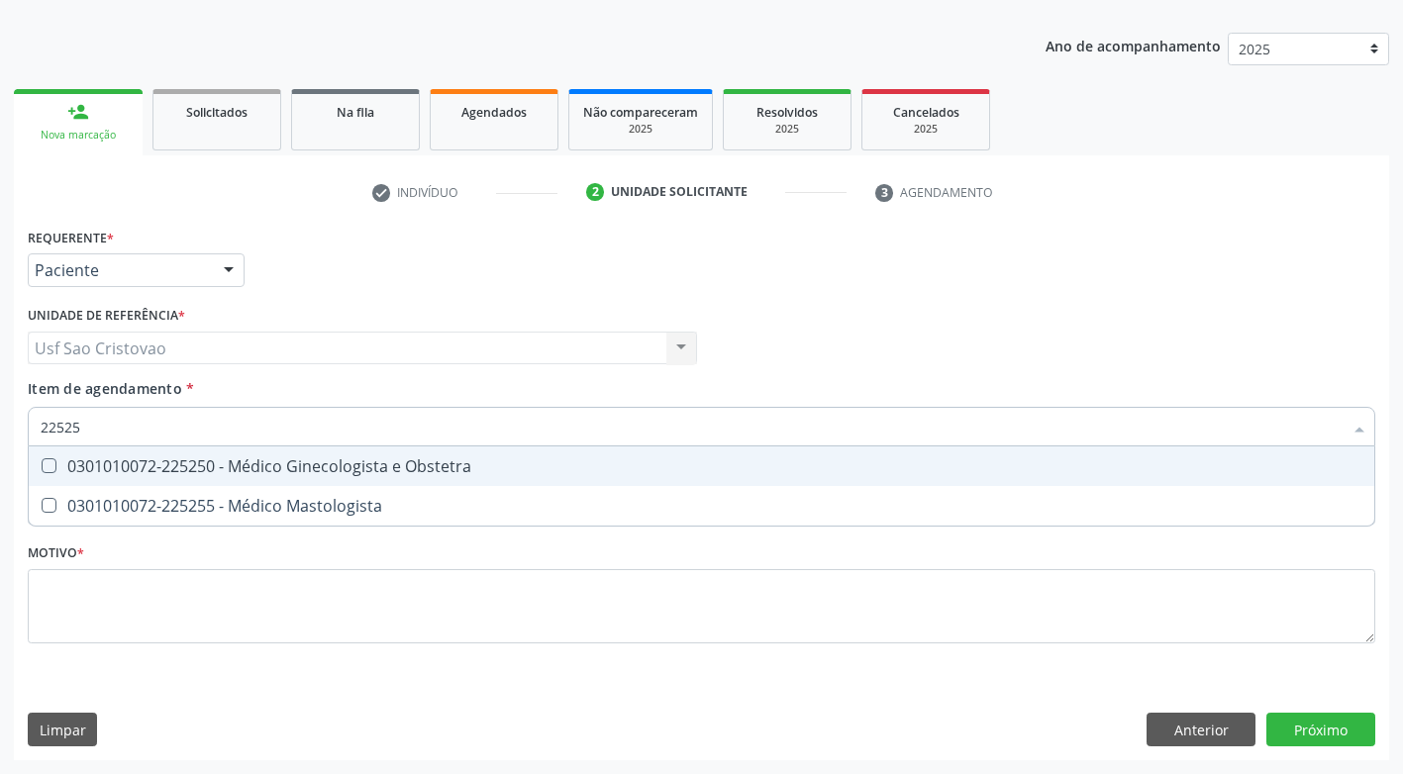
type input "225250"
click at [52, 458] on Obstetra at bounding box center [49, 465] width 15 height 15
click at [42, 459] on Obstetra "checkbox" at bounding box center [35, 465] width 13 height 13
checkbox Obstetra "true"
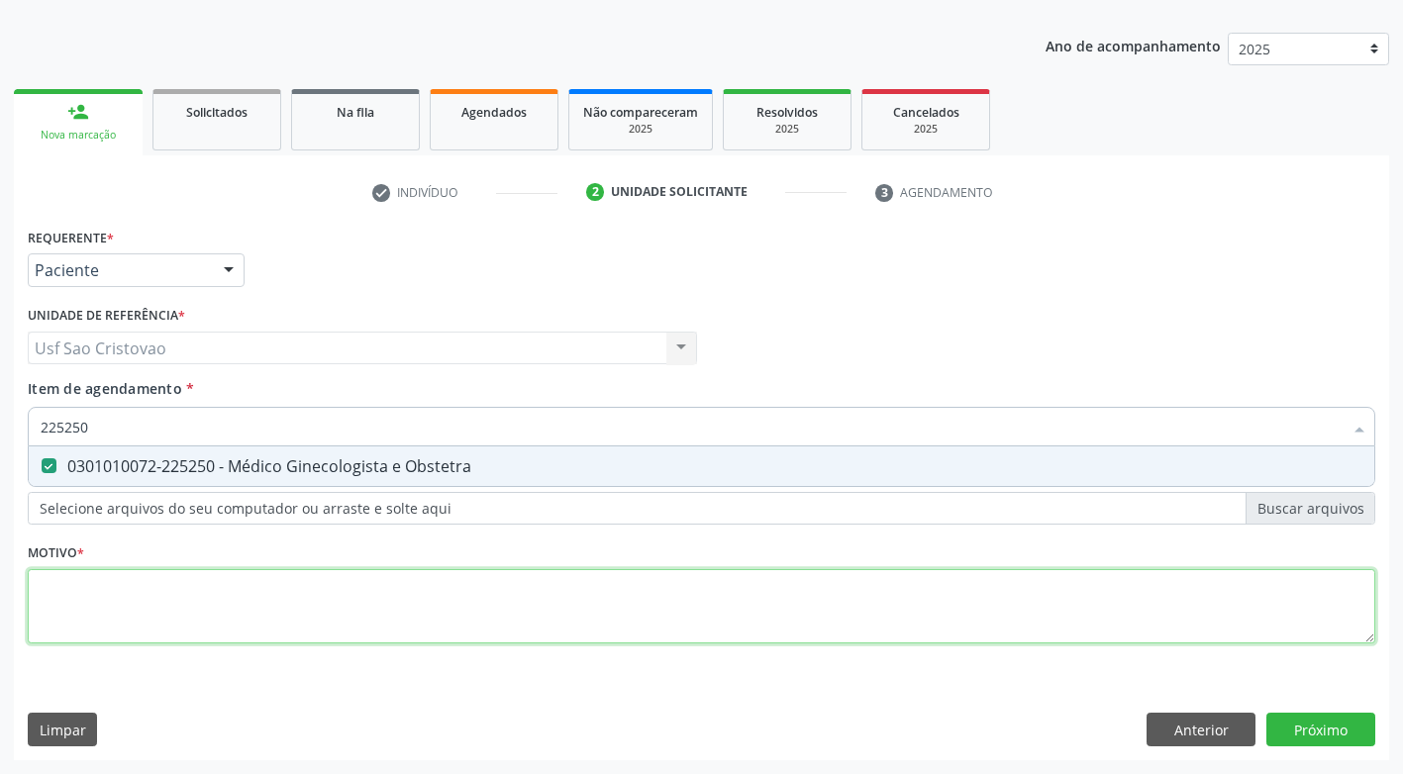
click at [116, 601] on div "Requerente * Paciente Médico(a) Enfermeiro(a) Paciente Nenhum resultado encontr…" at bounding box center [701, 447] width 1347 height 448
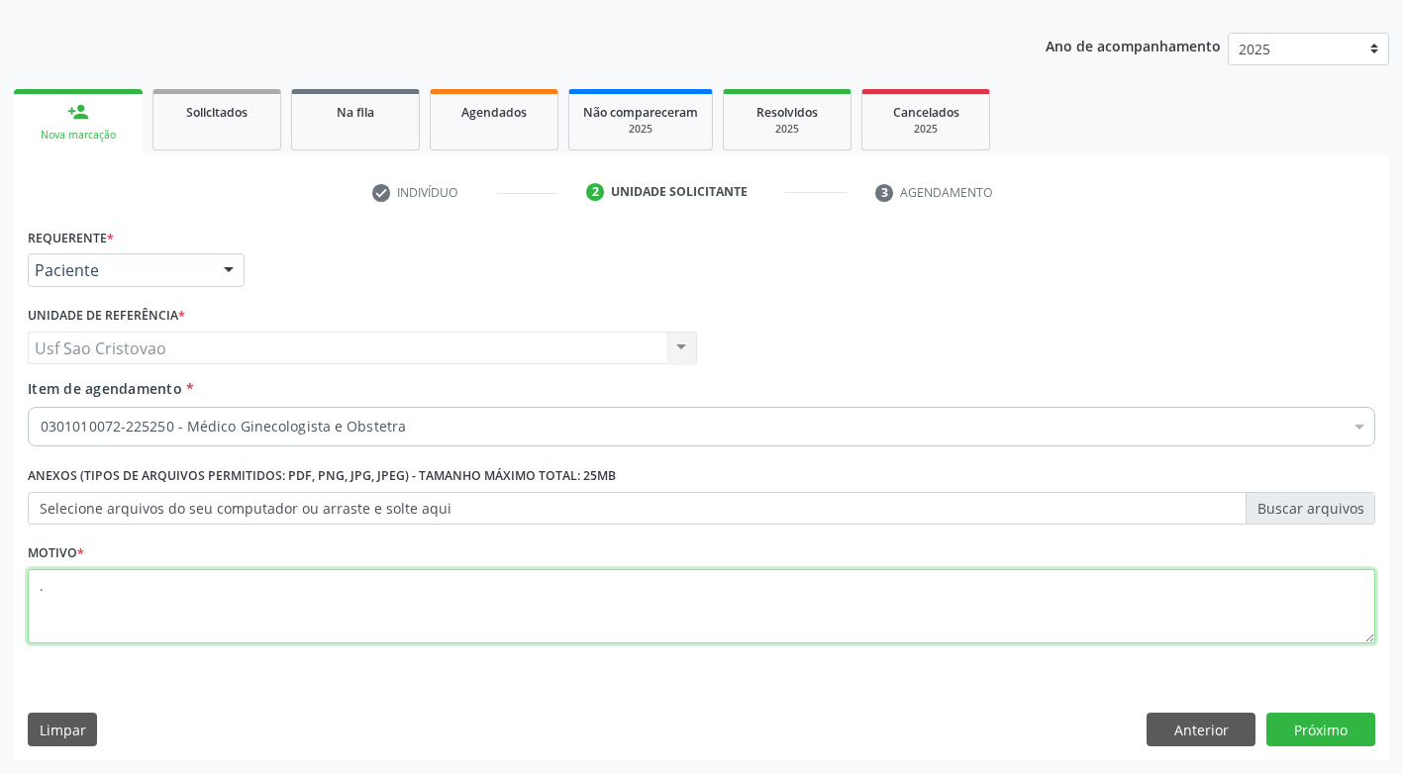
type textarea "."
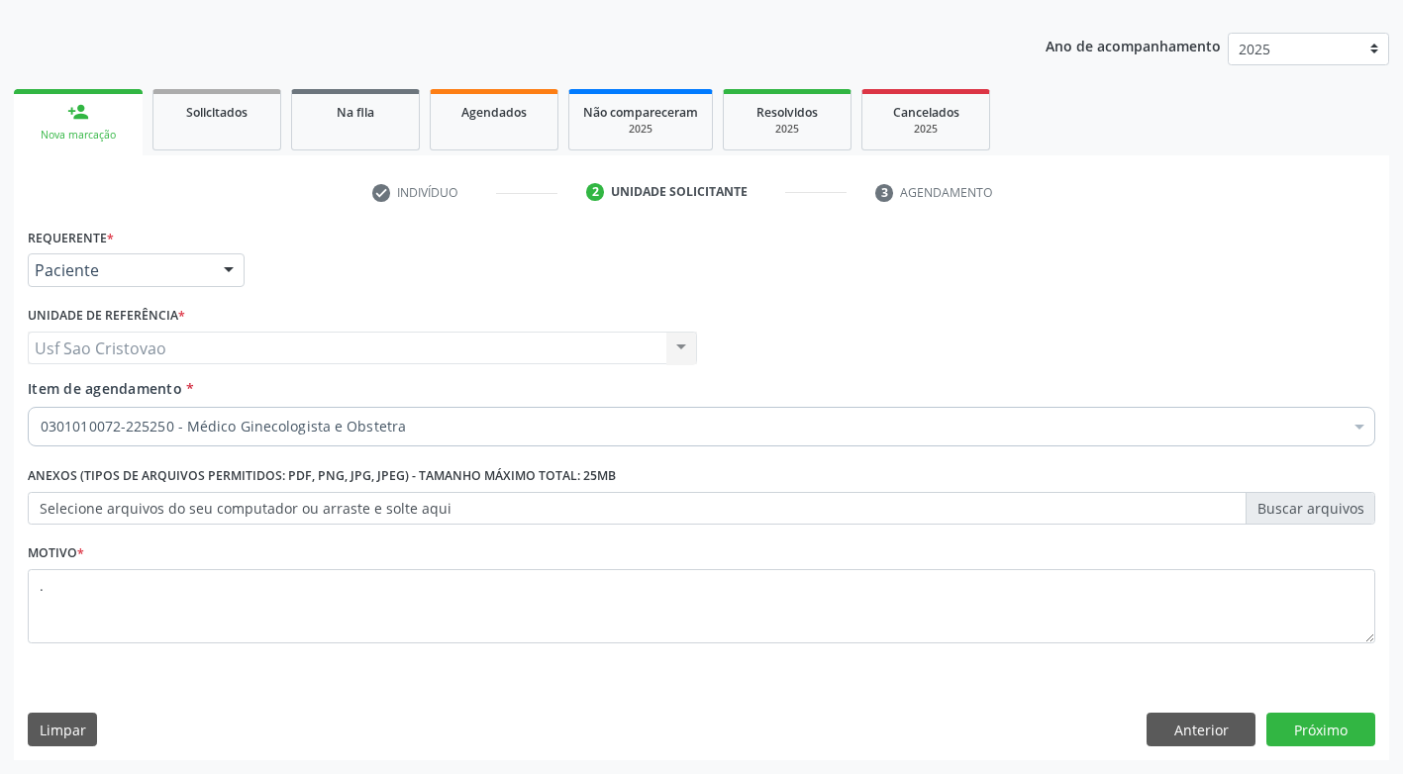
drag, startPoint x: 1002, startPoint y: 730, endPoint x: 1143, endPoint y: 650, distance: 162.2
click at [1002, 728] on div "Limpar Anterior Próximo" at bounding box center [701, 730] width 1347 height 34
click at [1368, 728] on button "Próximo" at bounding box center [1320, 730] width 109 height 34
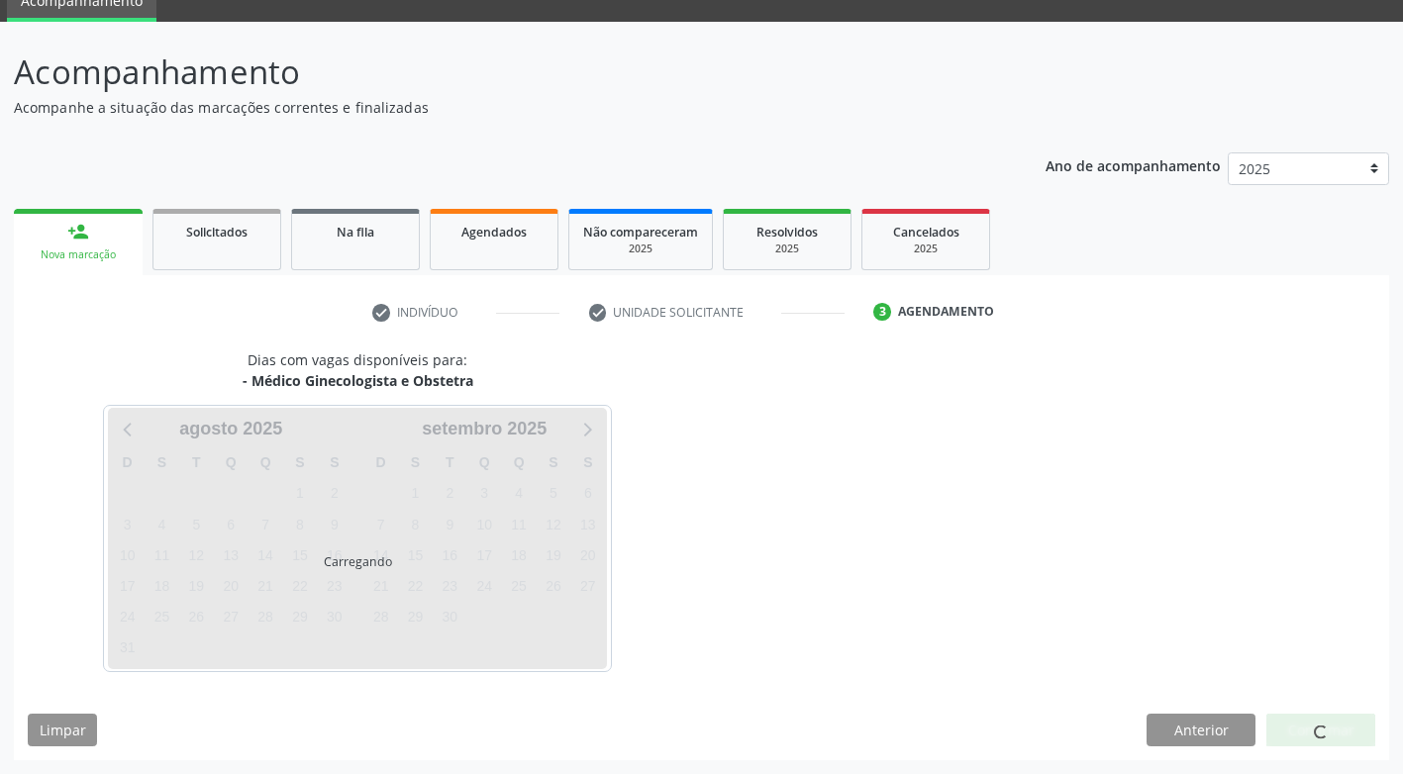
scroll to position [87, 0]
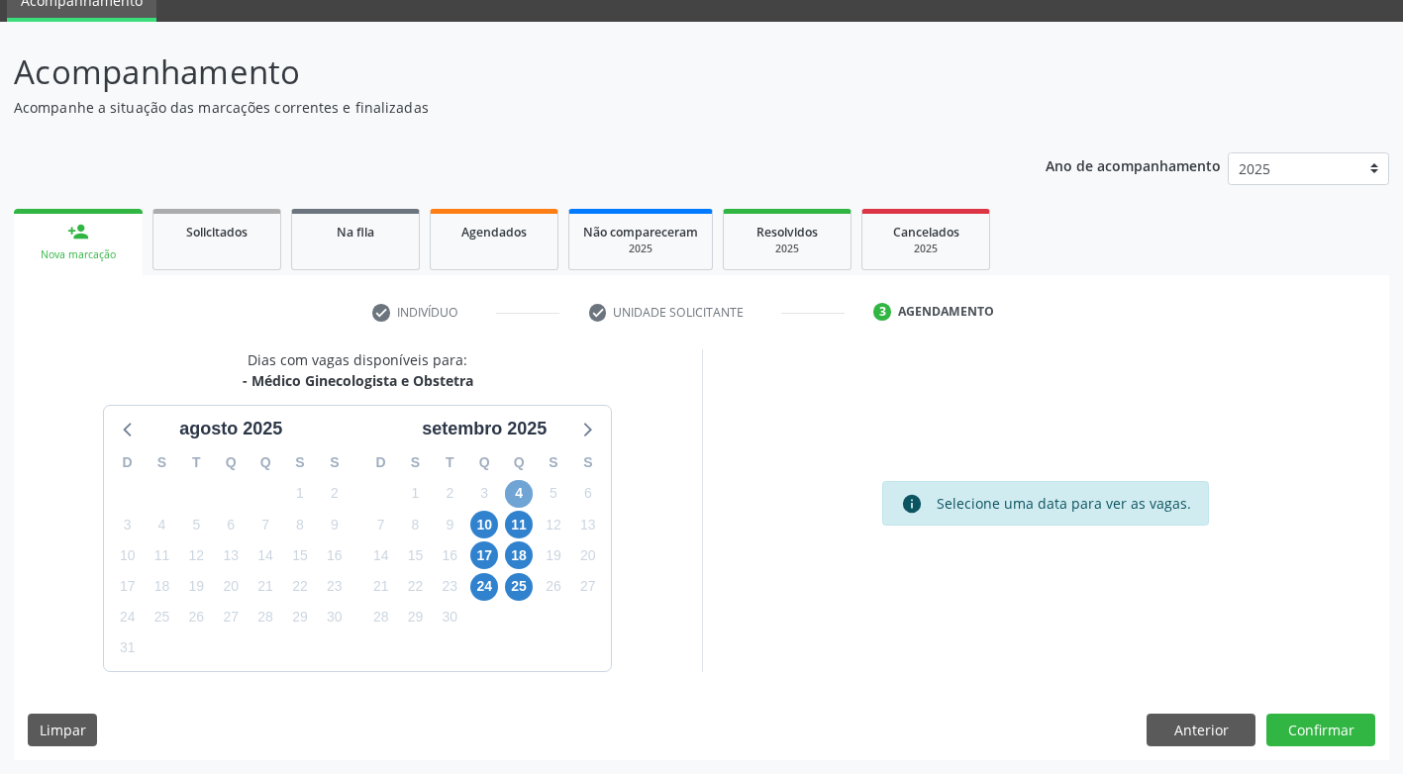
click at [517, 488] on span "4" at bounding box center [519, 494] width 28 height 28
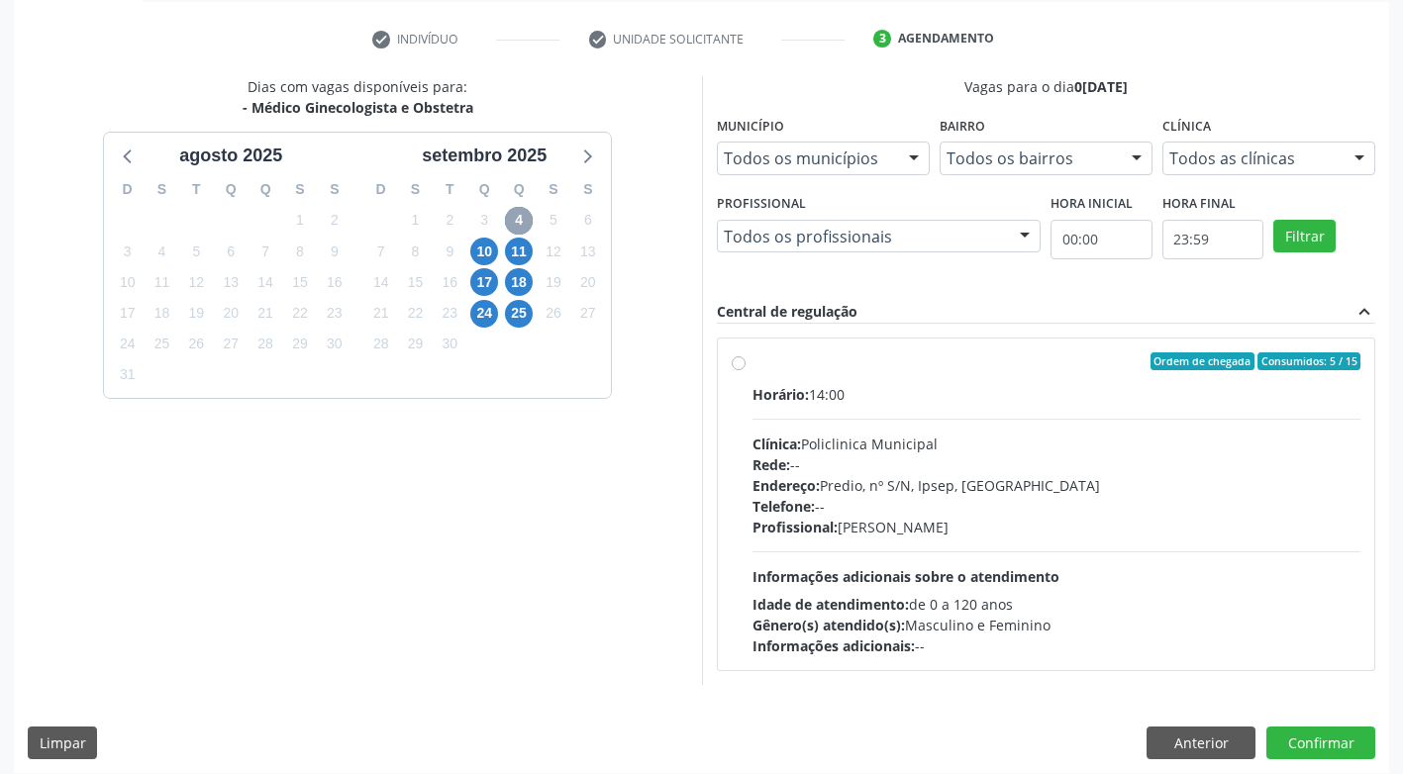
scroll to position [373, 0]
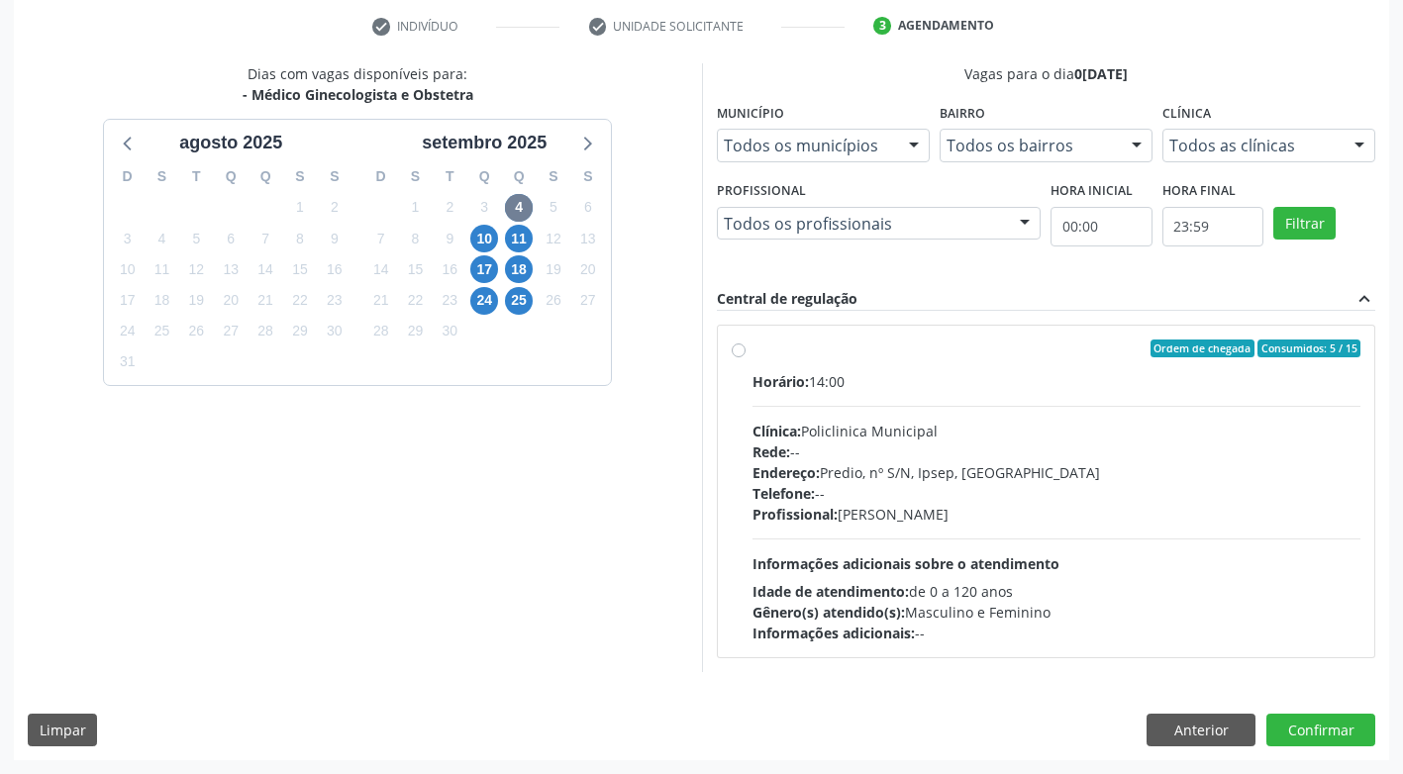
click at [752, 351] on label "Ordem de chegada Consumidos: 5 / 15 Horário: 14:00 Clínica: Policlinica Municip…" at bounding box center [1056, 492] width 609 height 304
click at [735, 351] on input "Ordem de chegada Consumidos: 5 / 15 Horário: 14:00 Clínica: Policlinica Municip…" at bounding box center [739, 349] width 14 height 18
radio input "true"
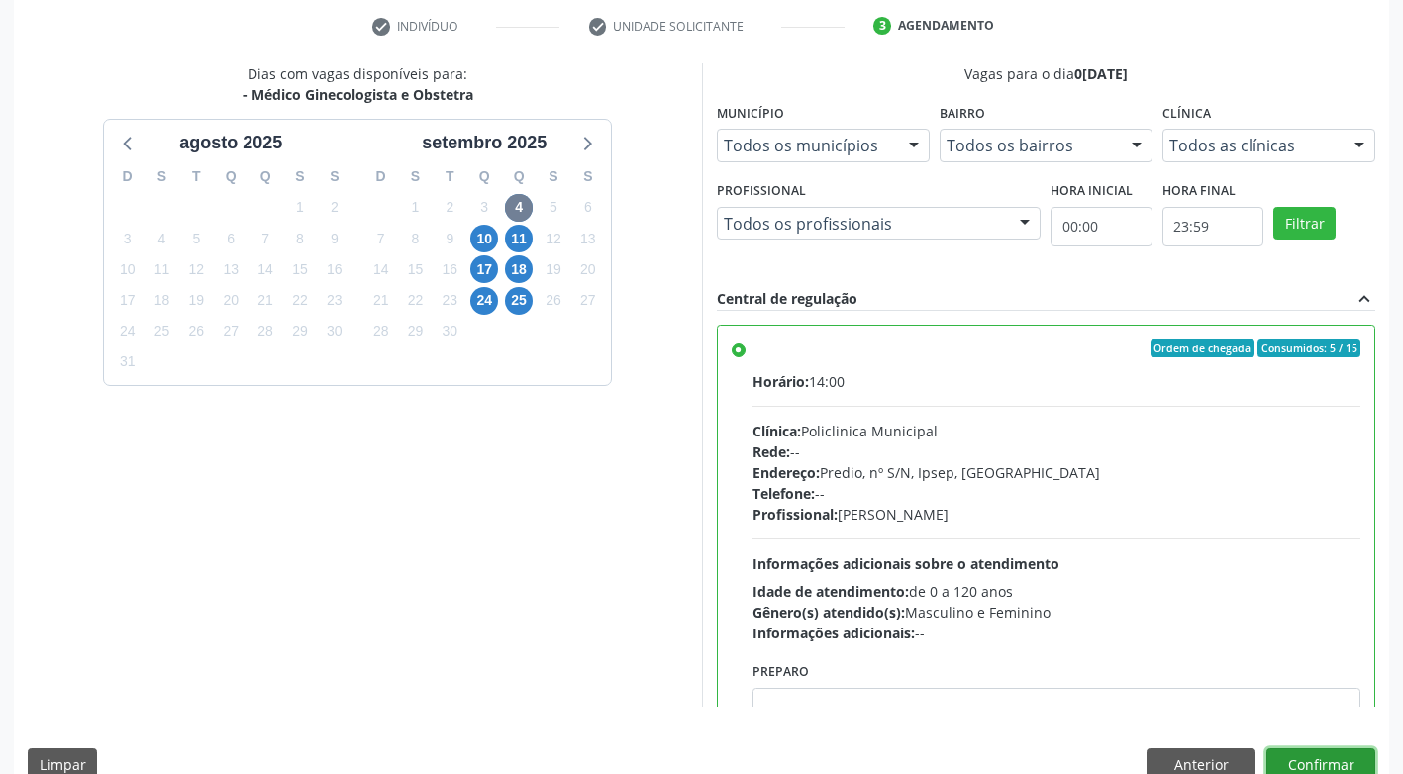
click at [1350, 764] on button "Confirmar" at bounding box center [1320, 765] width 109 height 34
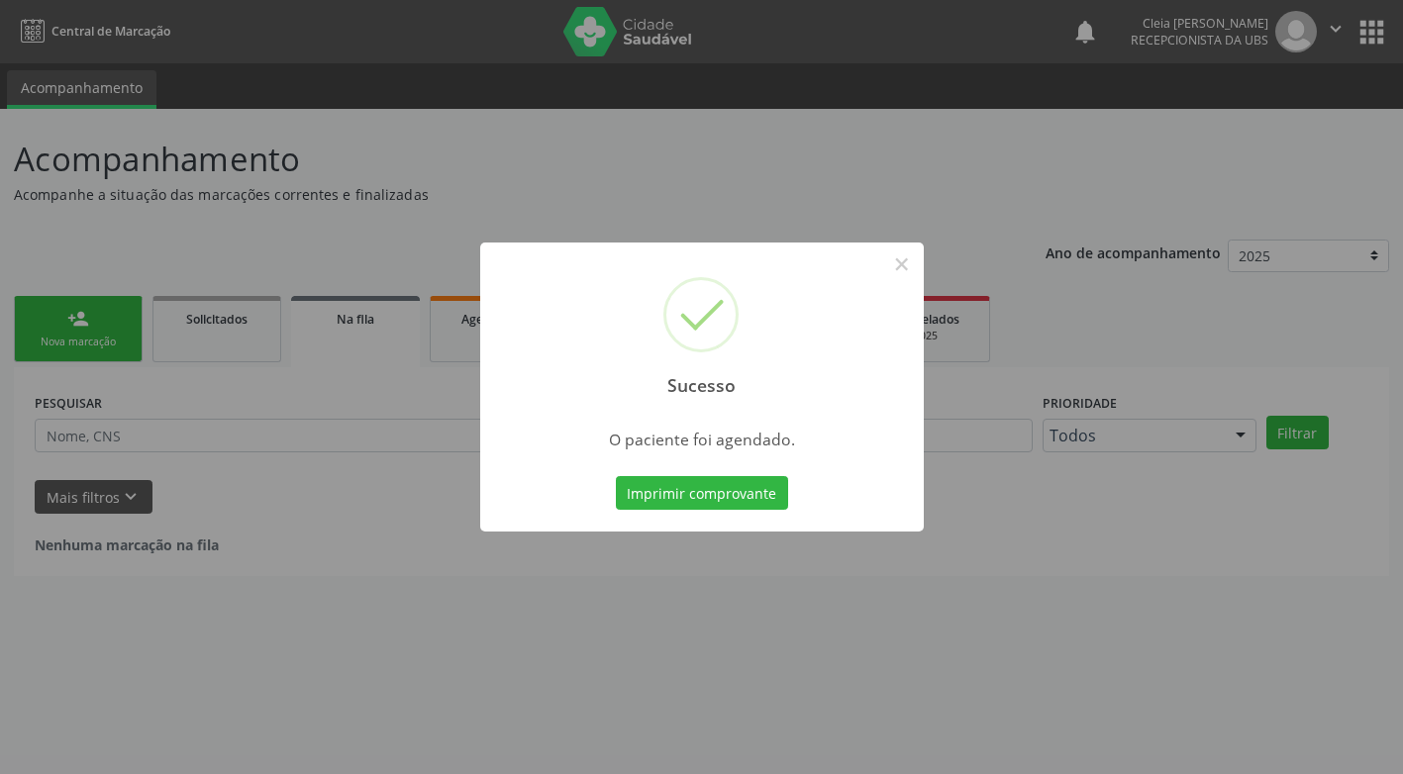
scroll to position [0, 0]
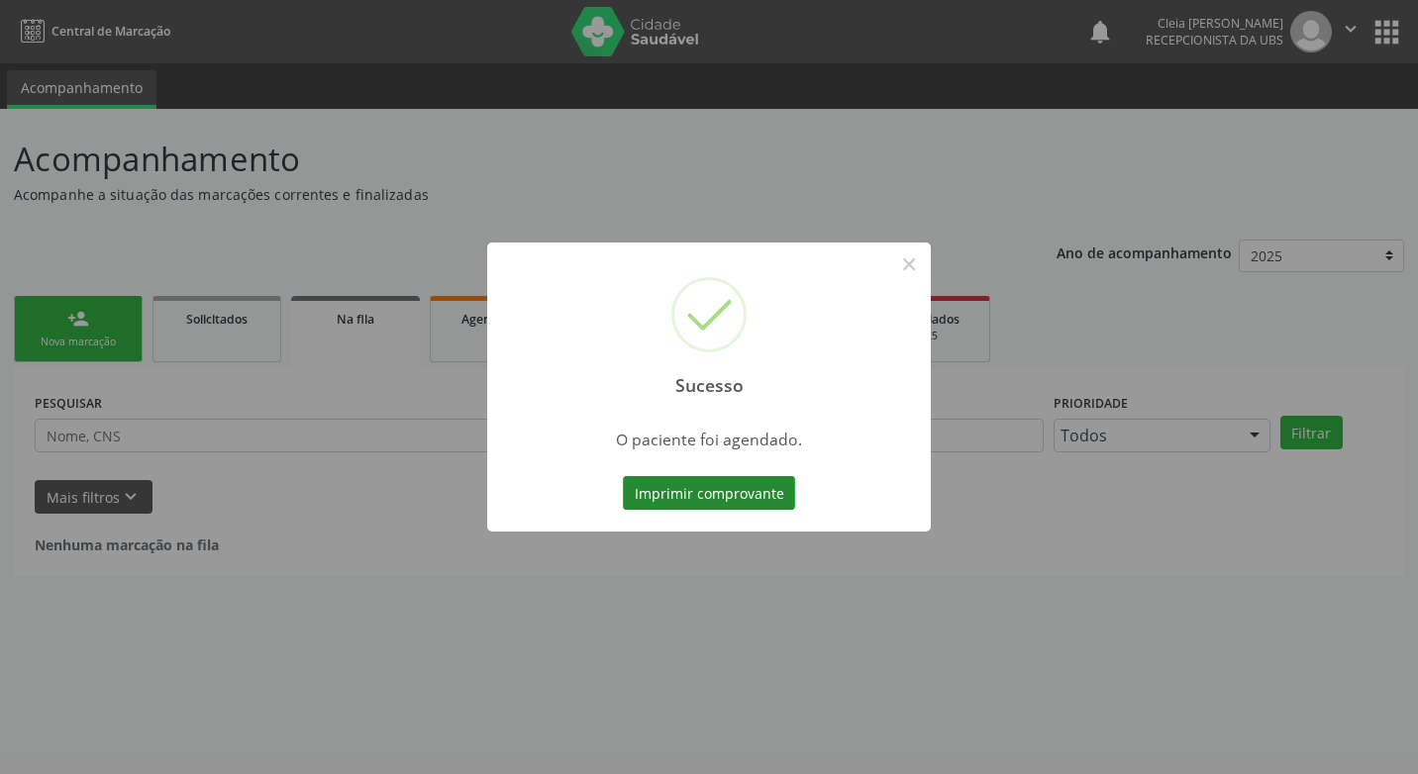
click at [692, 495] on button "Imprimir comprovante" at bounding box center [709, 493] width 172 height 34
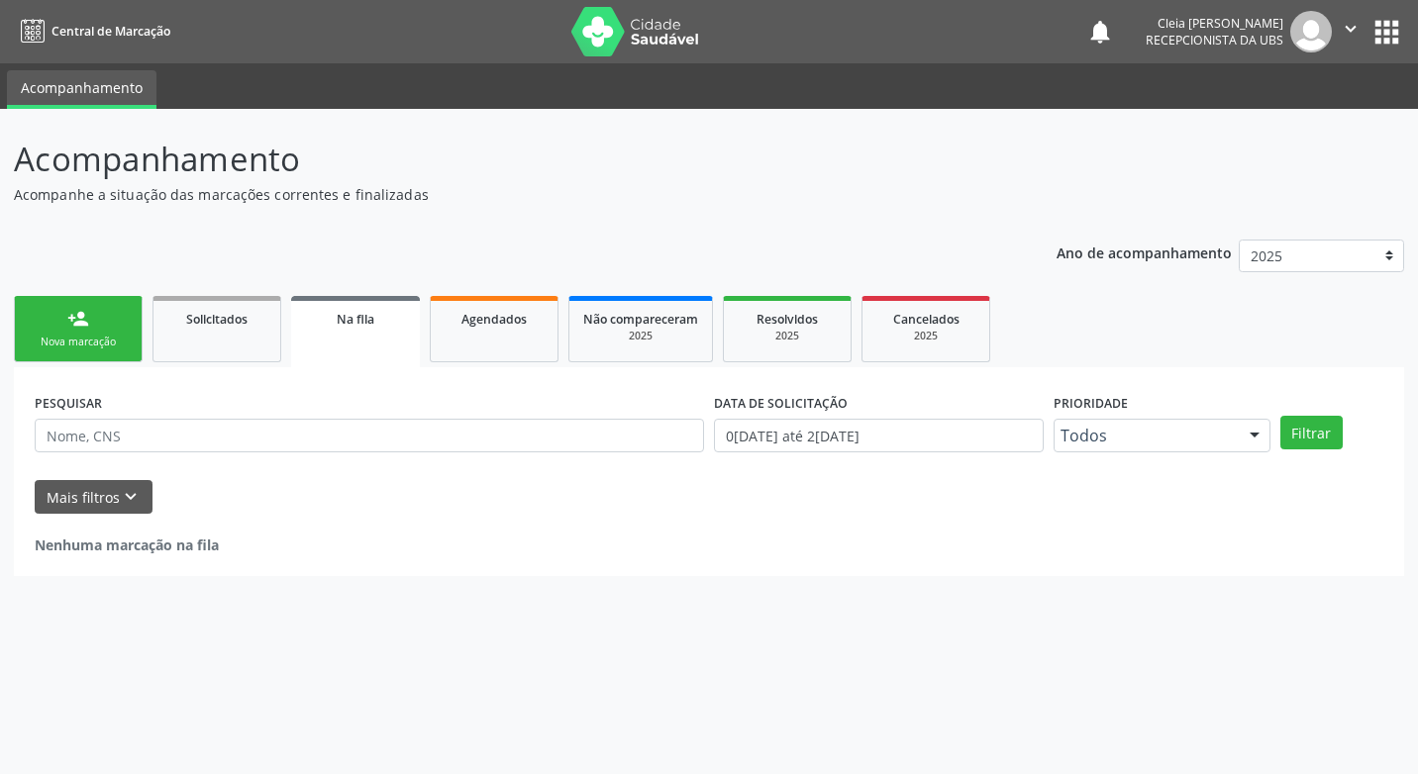
click at [100, 334] on link "person_add Nova marcação" at bounding box center [78, 329] width 129 height 66
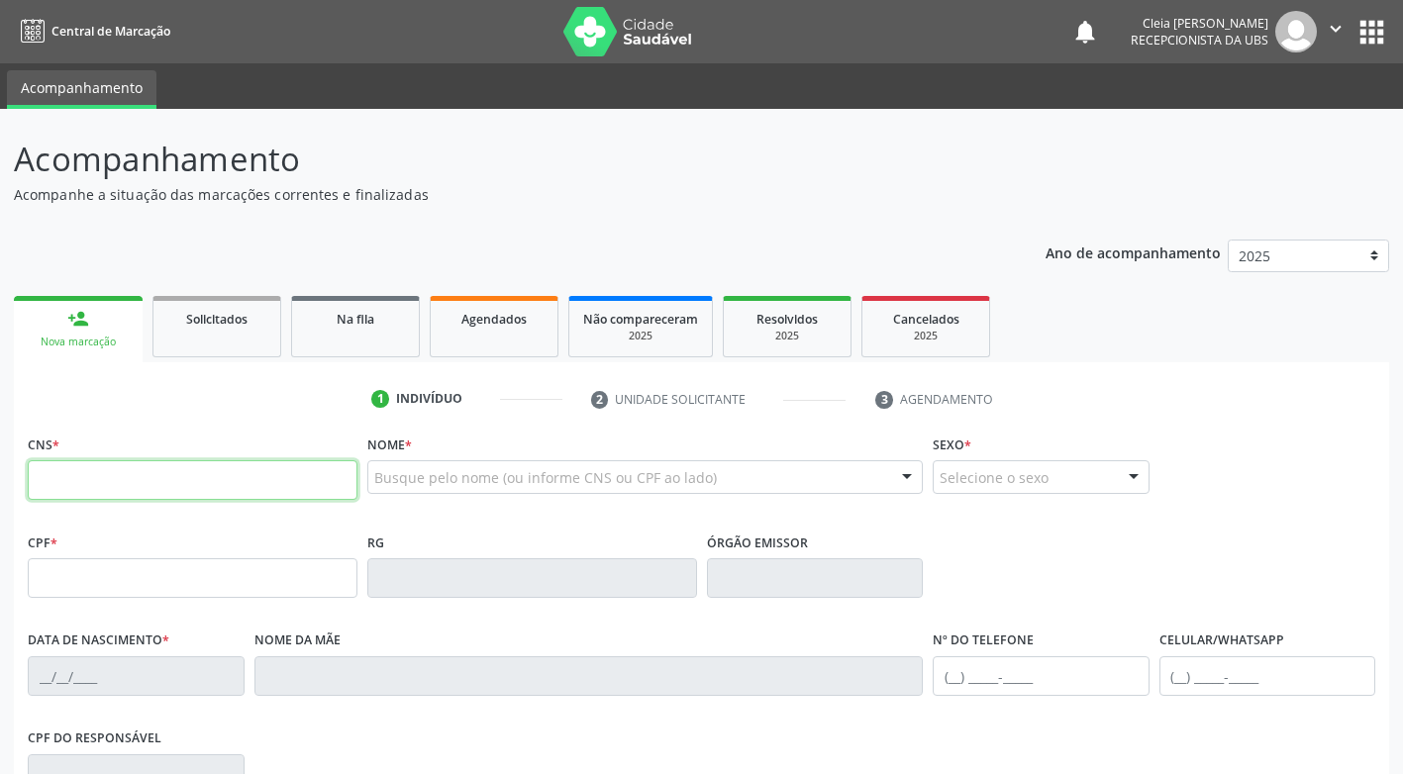
click at [232, 478] on input "text" at bounding box center [193, 480] width 330 height 40
type input "702 0057 7113 2390"
type input "1[DATE]"
type input "[PERSON_NAME]"
type input "[PHONE_NUMBER]"
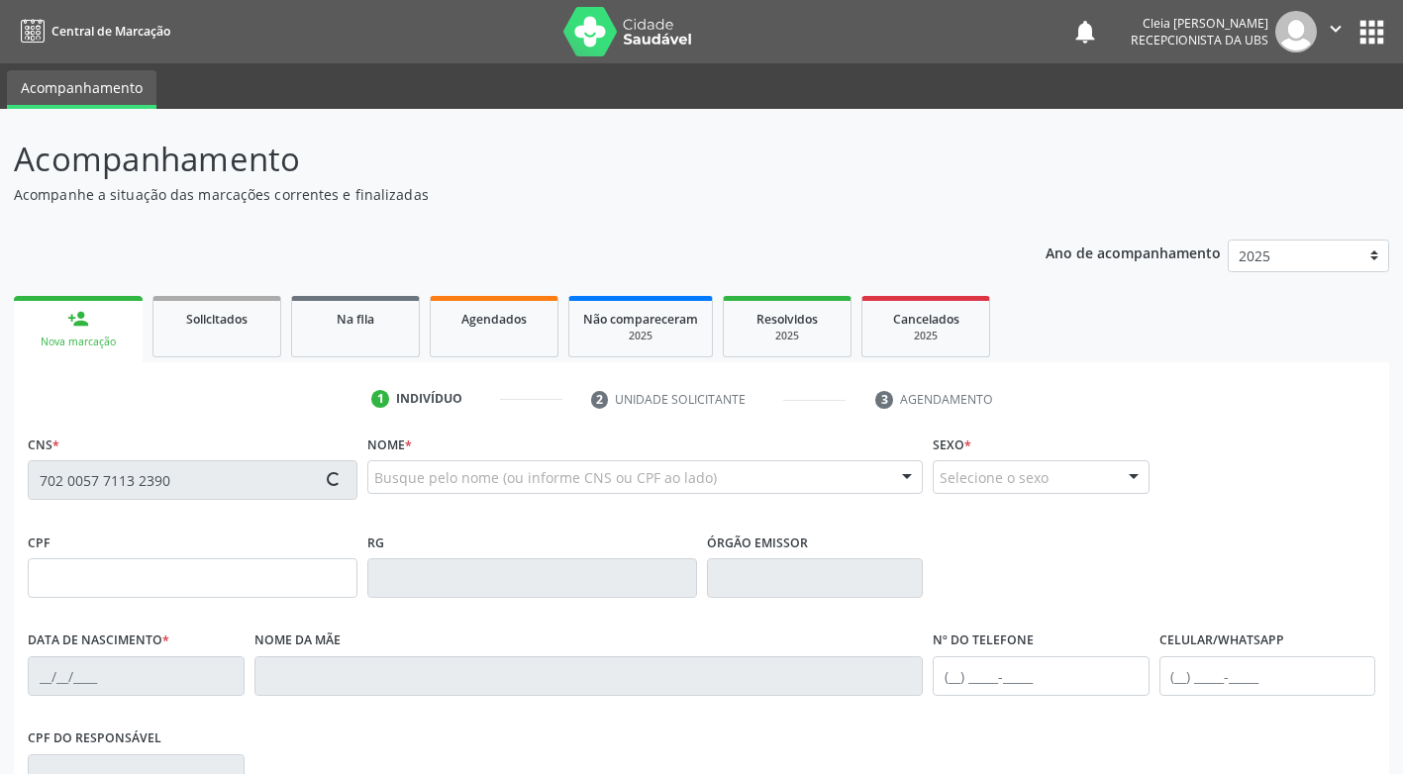
type input "[PHONE_NUMBER]"
type input "143"
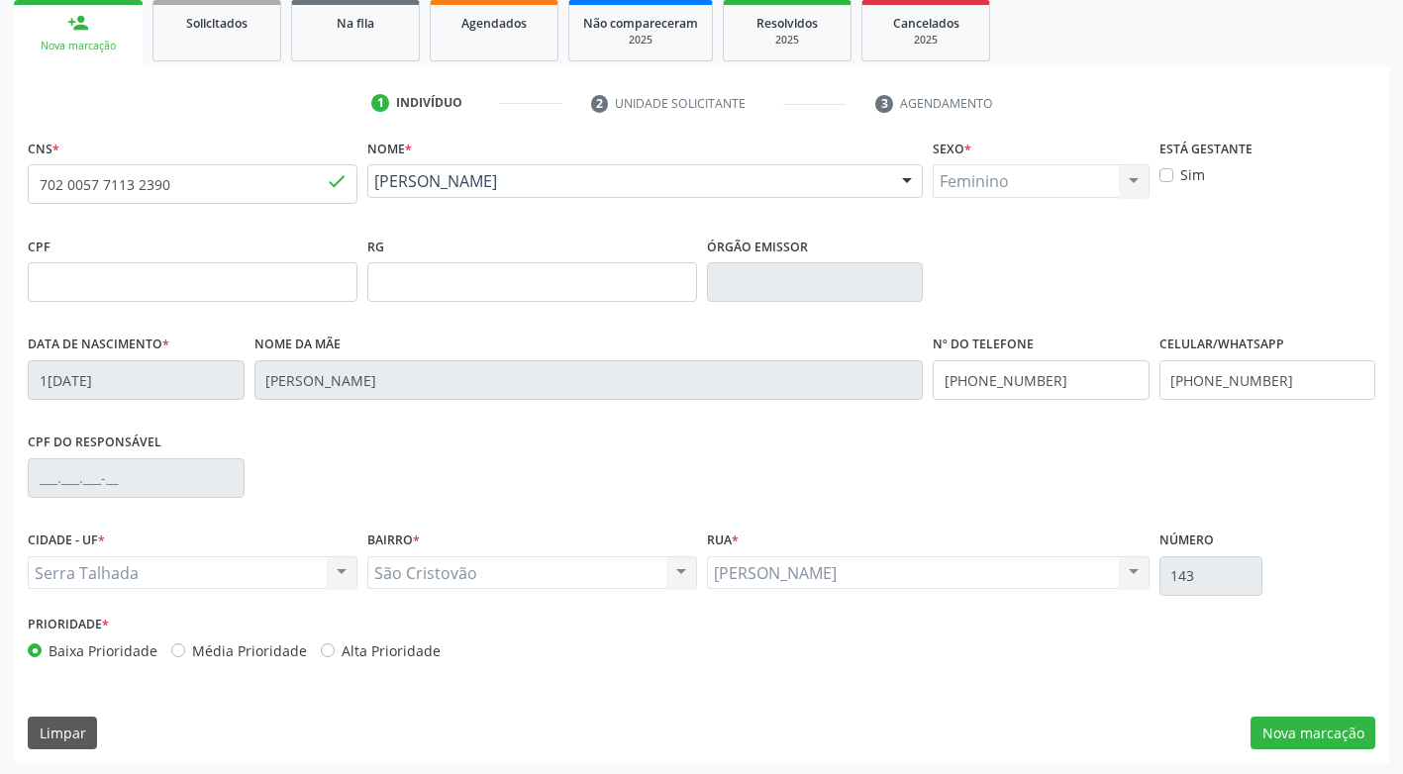
scroll to position [299, 0]
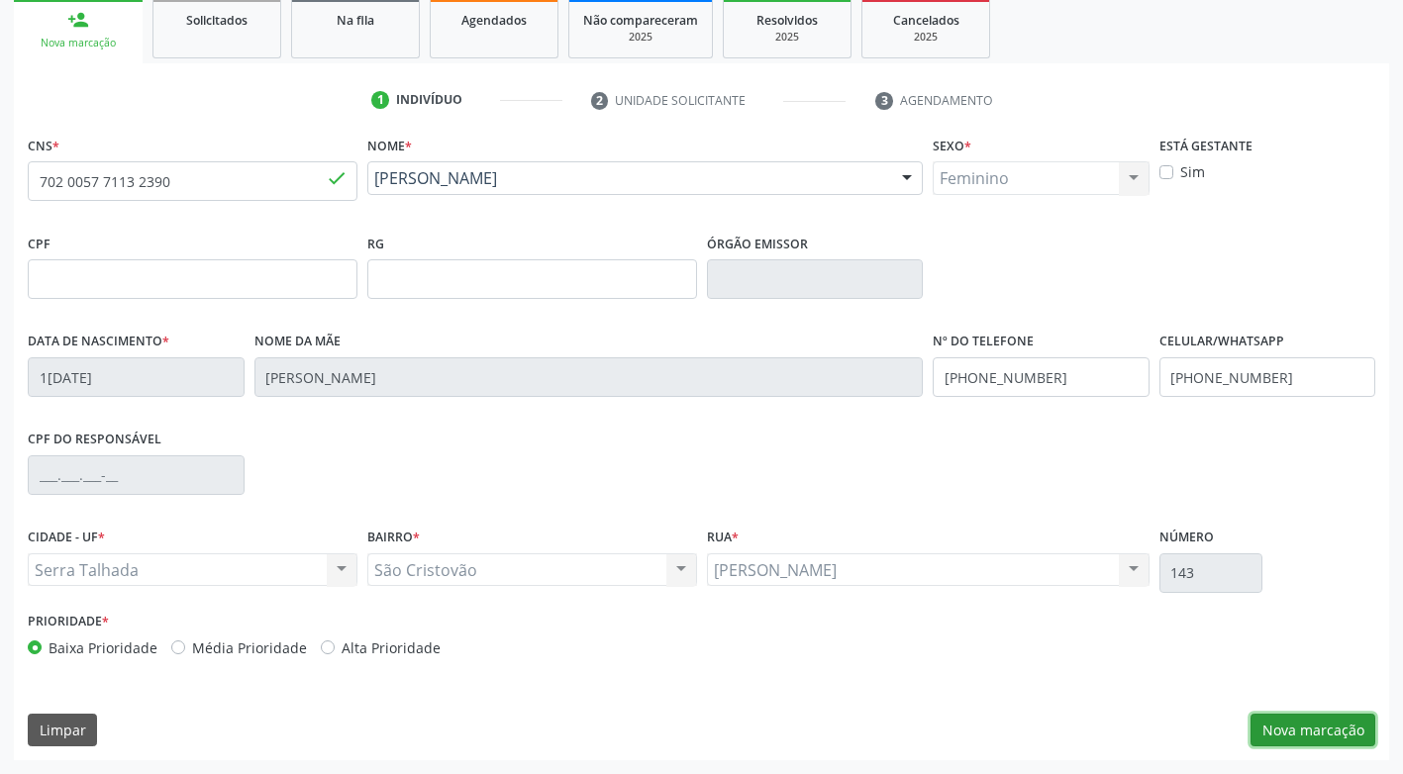
click at [1343, 732] on button "Nova marcação" at bounding box center [1312, 731] width 125 height 34
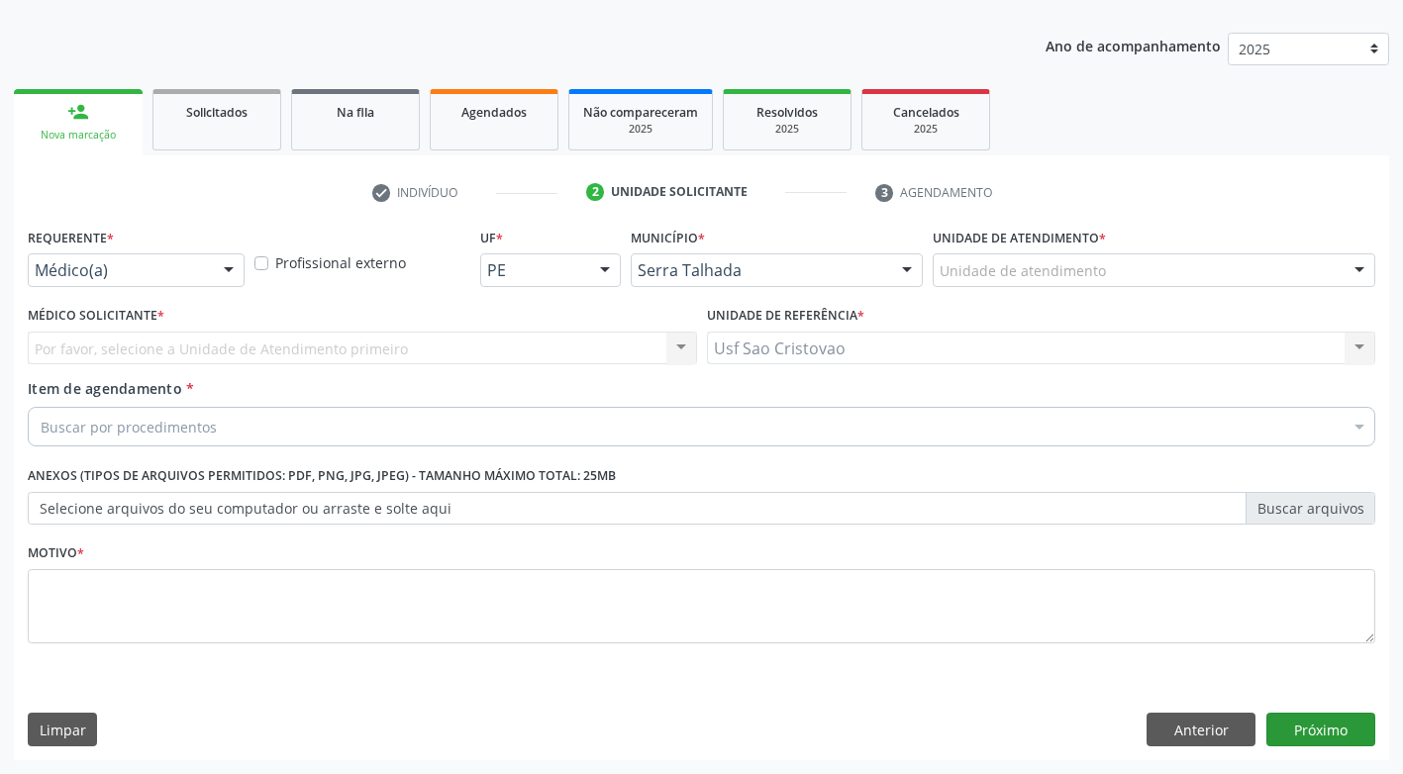
scroll to position [207, 0]
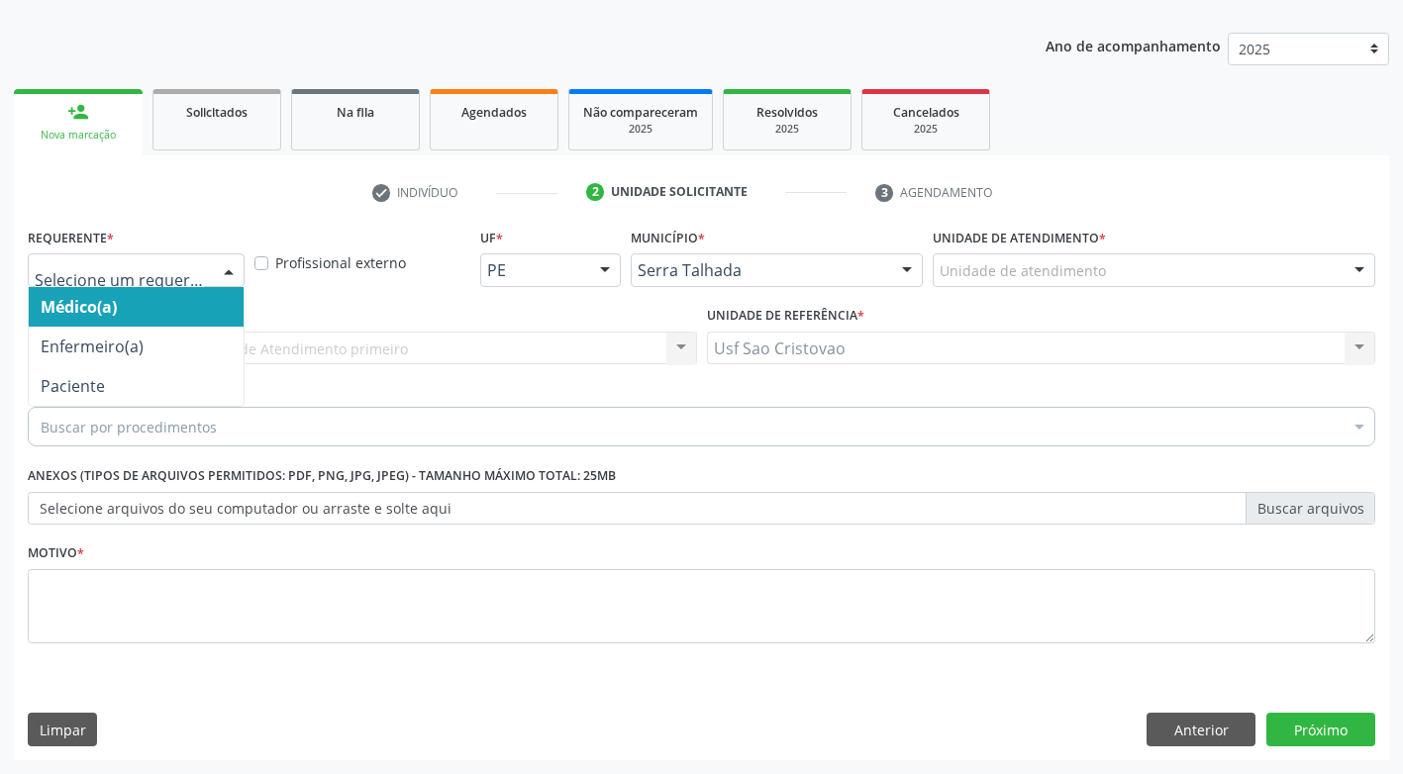
click at [210, 274] on div at bounding box center [136, 270] width 217 height 34
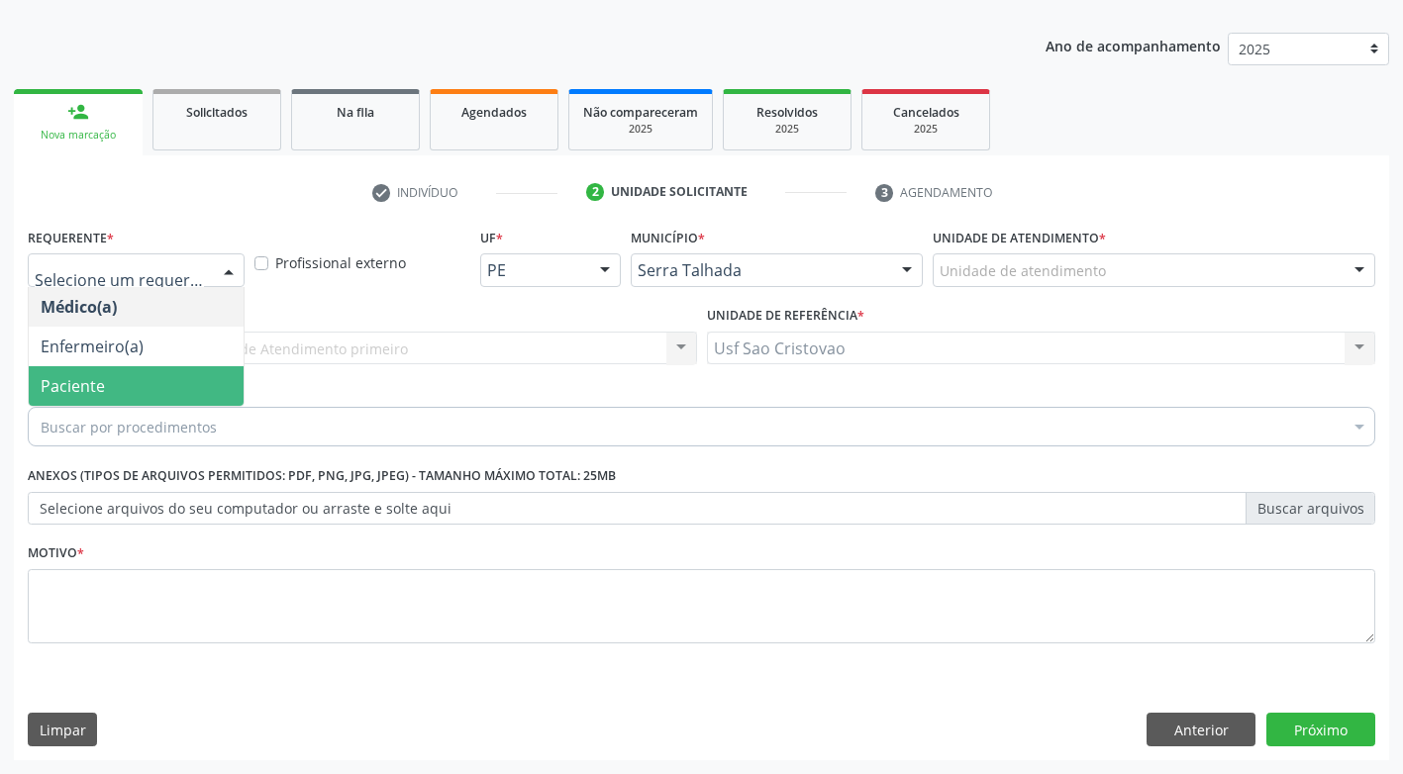
click at [186, 391] on span "Paciente" at bounding box center [136, 386] width 215 height 40
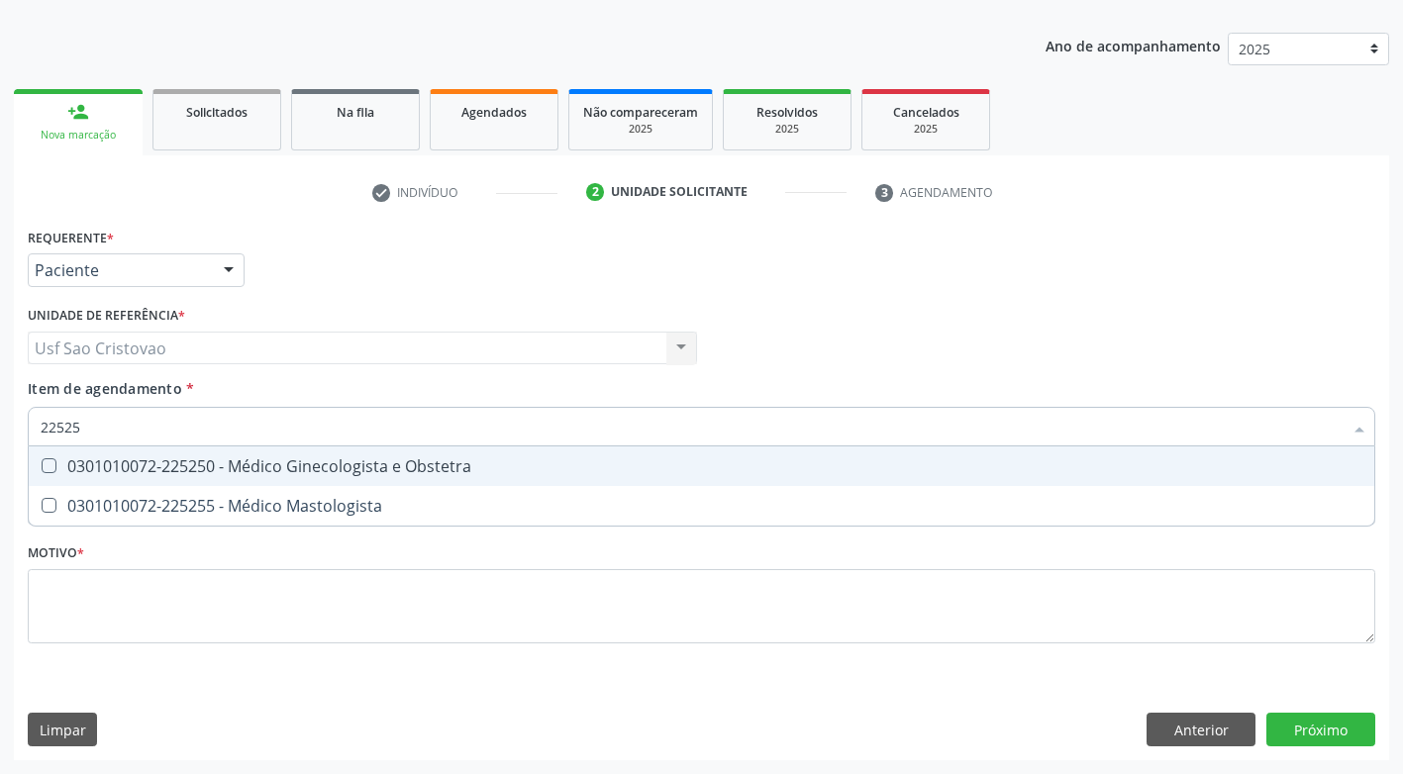
type input "225250"
click at [45, 460] on Obstetra at bounding box center [49, 465] width 15 height 15
click at [42, 460] on Obstetra "checkbox" at bounding box center [35, 465] width 13 height 13
checkbox Obstetra "true"
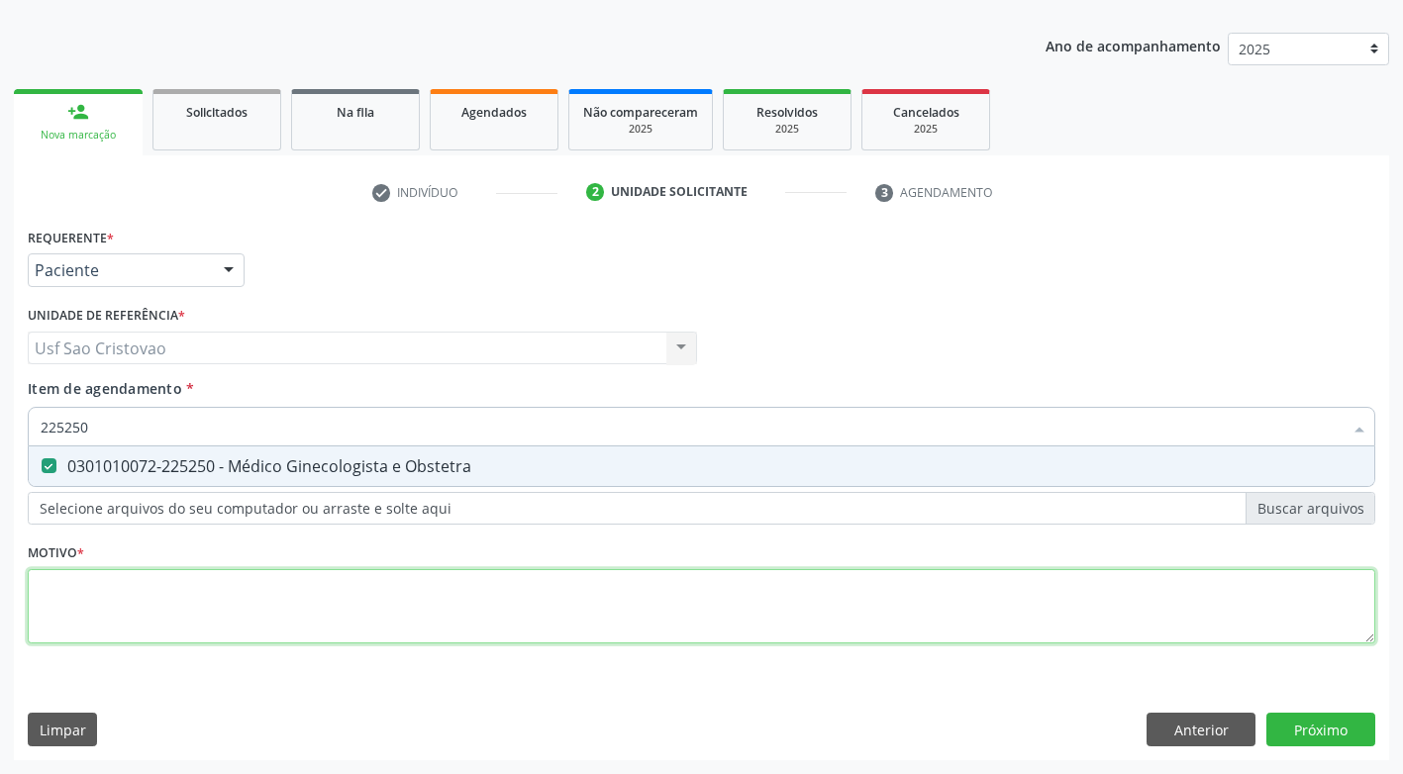
click at [94, 593] on div "Requerente * Paciente Médico(a) Enfermeiro(a) Paciente Nenhum resultado encontr…" at bounding box center [701, 447] width 1347 height 448
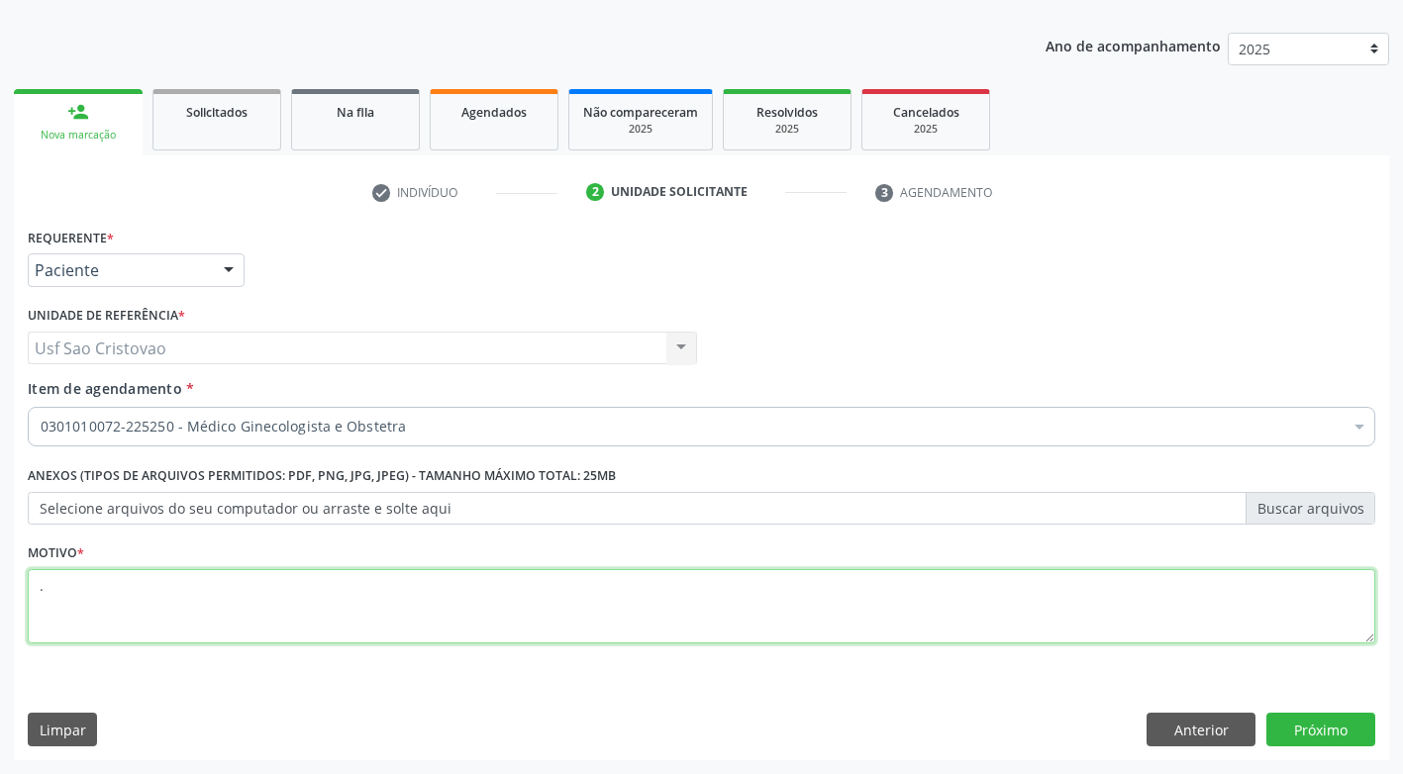
type textarea "."
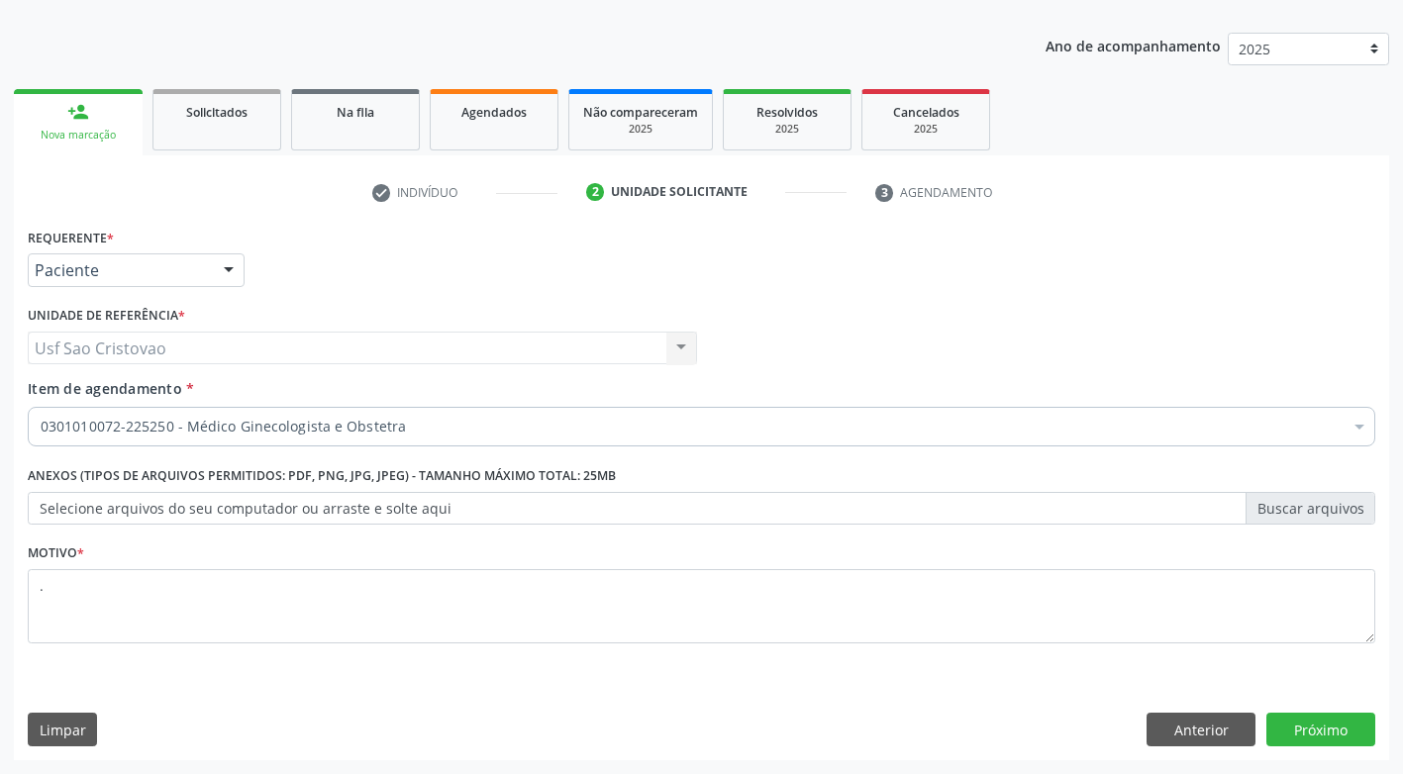
drag, startPoint x: 986, startPoint y: 700, endPoint x: 1085, endPoint y: 673, distance: 102.5
click at [998, 694] on div "Requerente * Paciente Médico(a) Enfermeiro(a) Paciente Nenhum resultado encontr…" at bounding box center [701, 492] width 1375 height 538
click at [1347, 733] on button "Próximo" at bounding box center [1320, 730] width 109 height 34
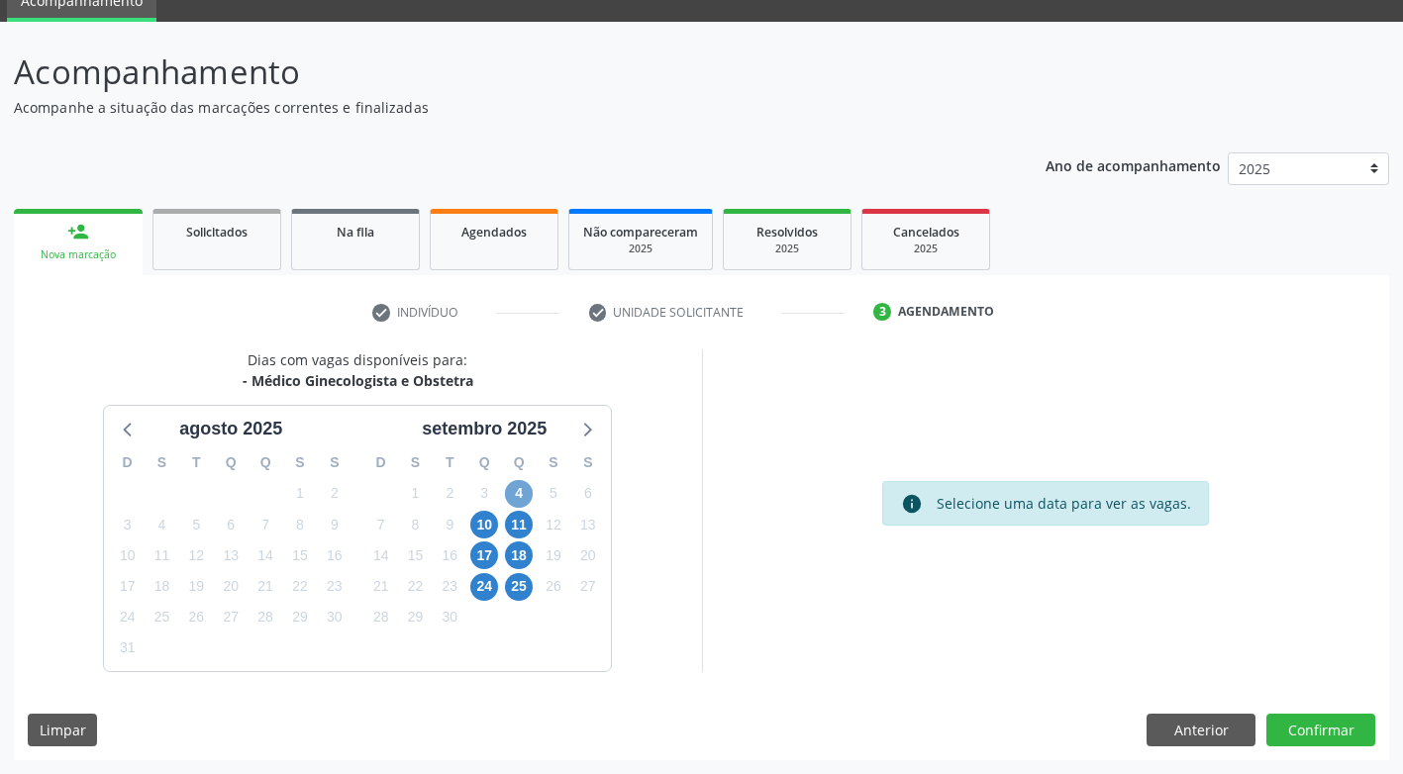
click at [520, 492] on span "4" at bounding box center [519, 494] width 28 height 28
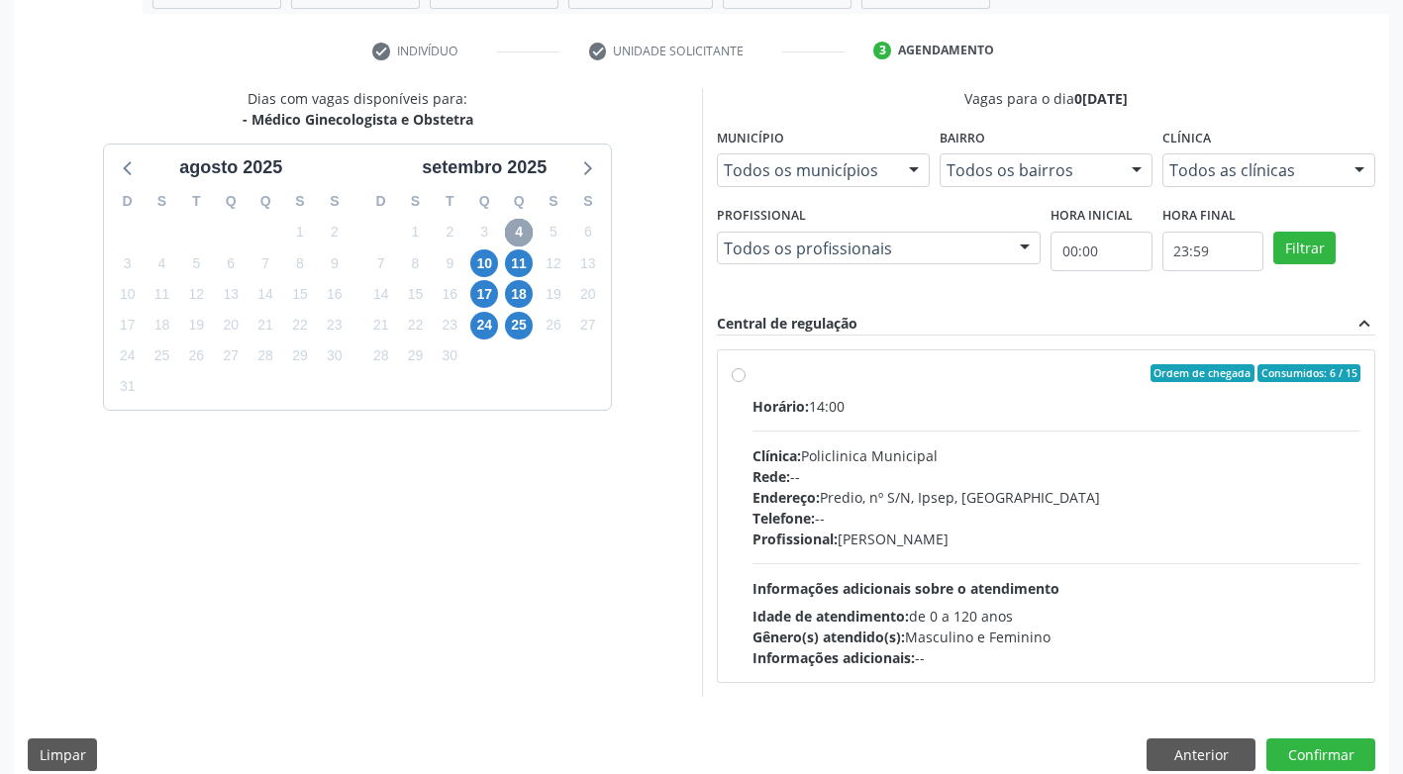
scroll to position [373, 0]
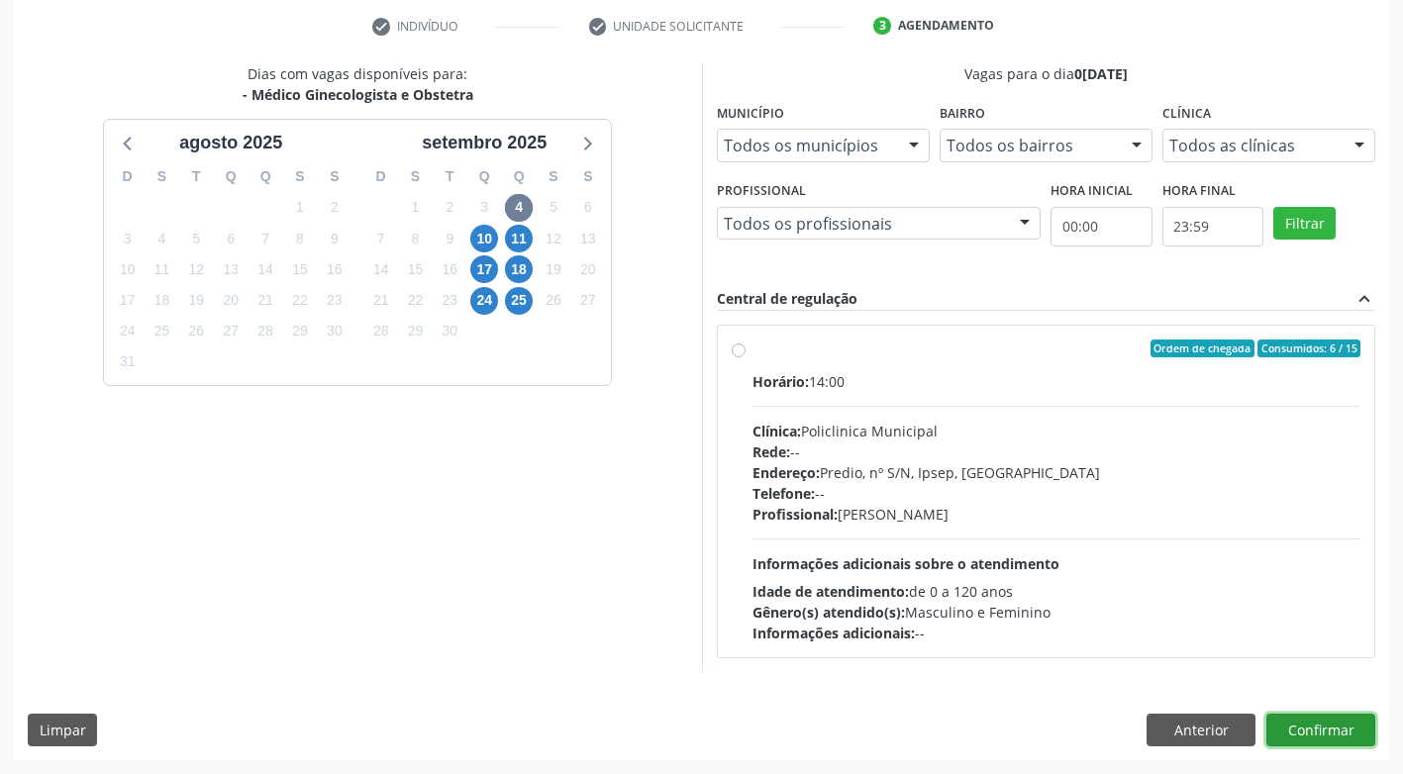
click at [1318, 735] on button "Confirmar" at bounding box center [1320, 731] width 109 height 34
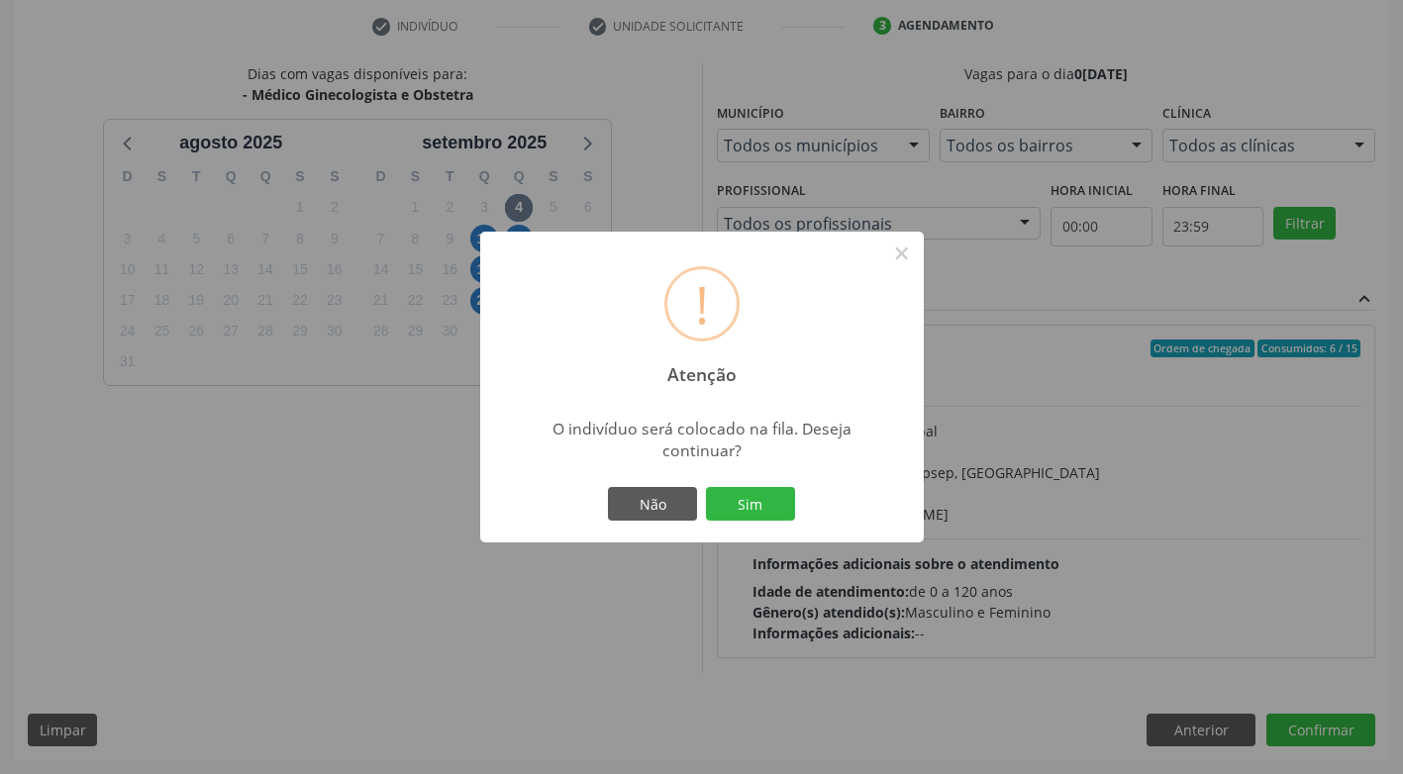
click at [406, 573] on div "! Atenção × O indivíduo será colocado na fila. Deseja continuar? Não Sim" at bounding box center [701, 387] width 1403 height 774
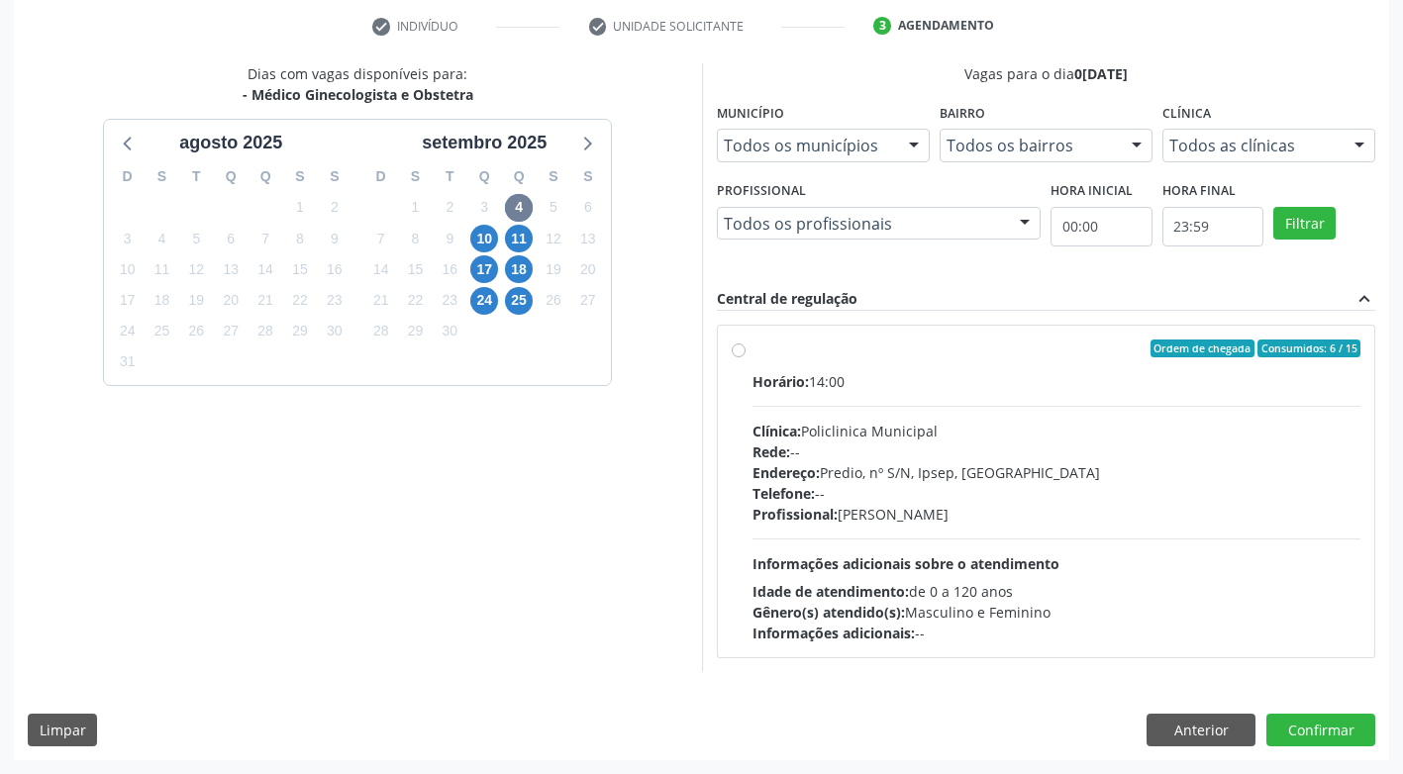
click at [752, 344] on label "Ordem de chegada Consumidos: 6 / 15 Horário: 14:00 Clínica: Policlinica Municip…" at bounding box center [1056, 492] width 609 height 304
click at [738, 344] on input "Ordem de chegada Consumidos: 6 / 15 Horário: 14:00 Clínica: Policlinica Municip…" at bounding box center [739, 349] width 14 height 18
radio input "true"
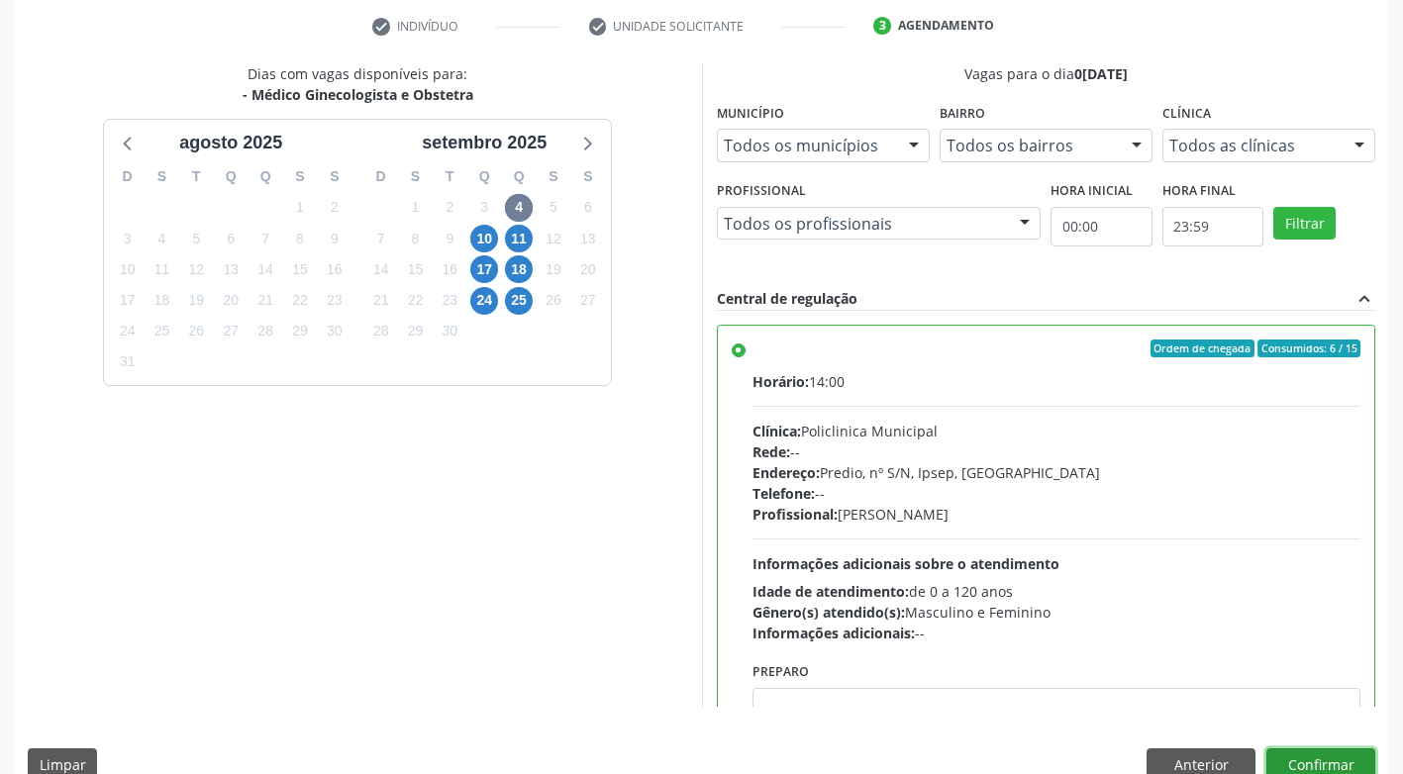
click at [1289, 753] on button "Confirmar" at bounding box center [1320, 765] width 109 height 34
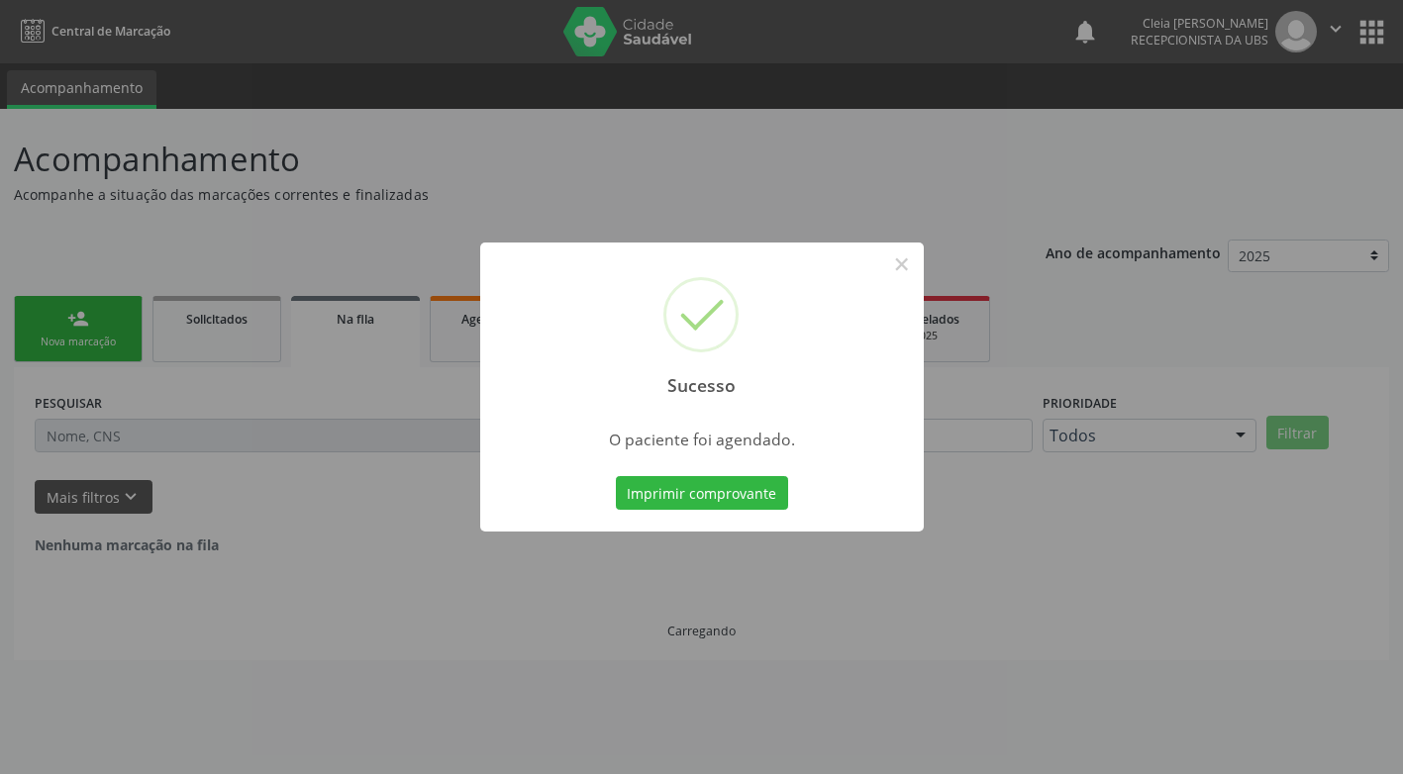
scroll to position [0, 0]
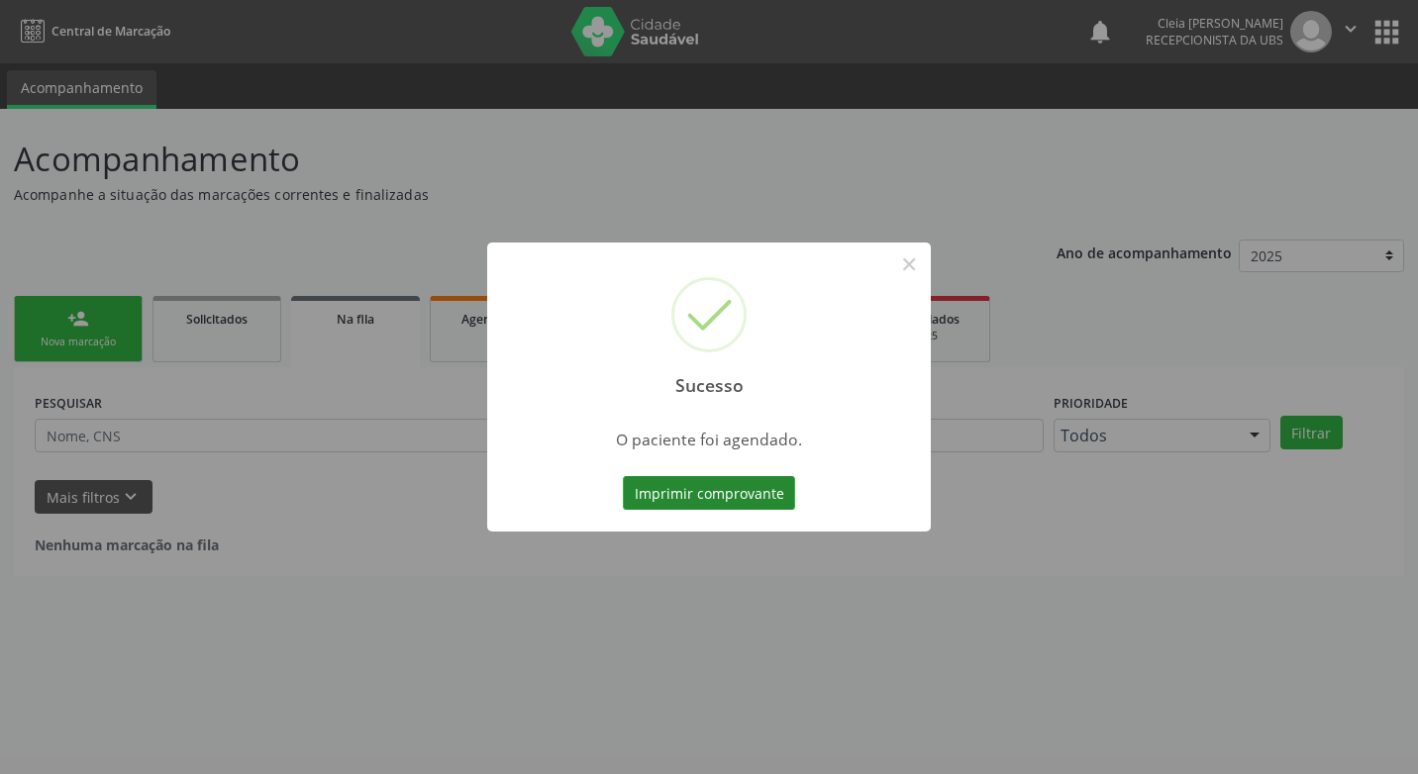
click at [750, 496] on button "Imprimir comprovante" at bounding box center [709, 493] width 172 height 34
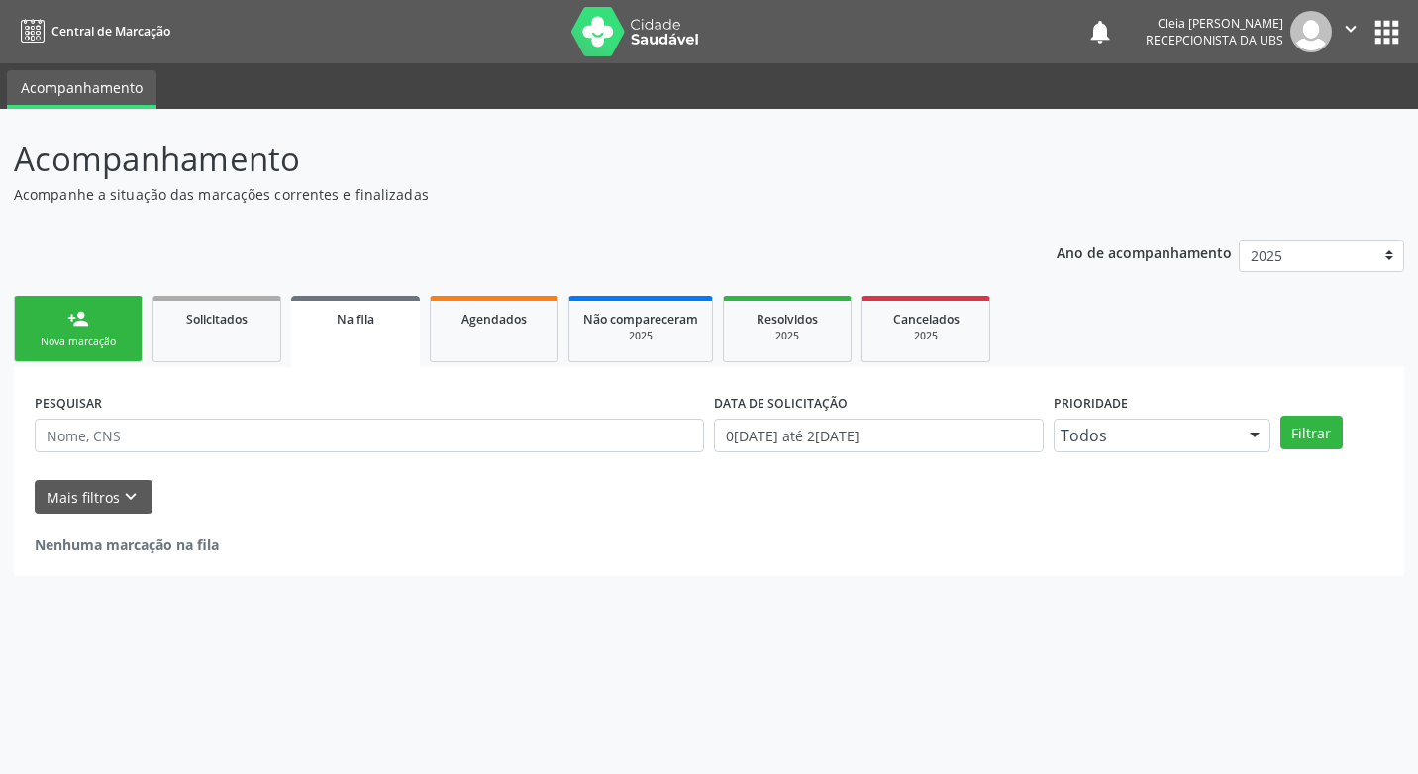
click at [108, 330] on div "Sucesso × O paciente foi agendado. Imprimir comprovante Cancel" at bounding box center [709, 387] width 1418 height 774
click at [91, 340] on div "Nova marcação" at bounding box center [78, 342] width 99 height 15
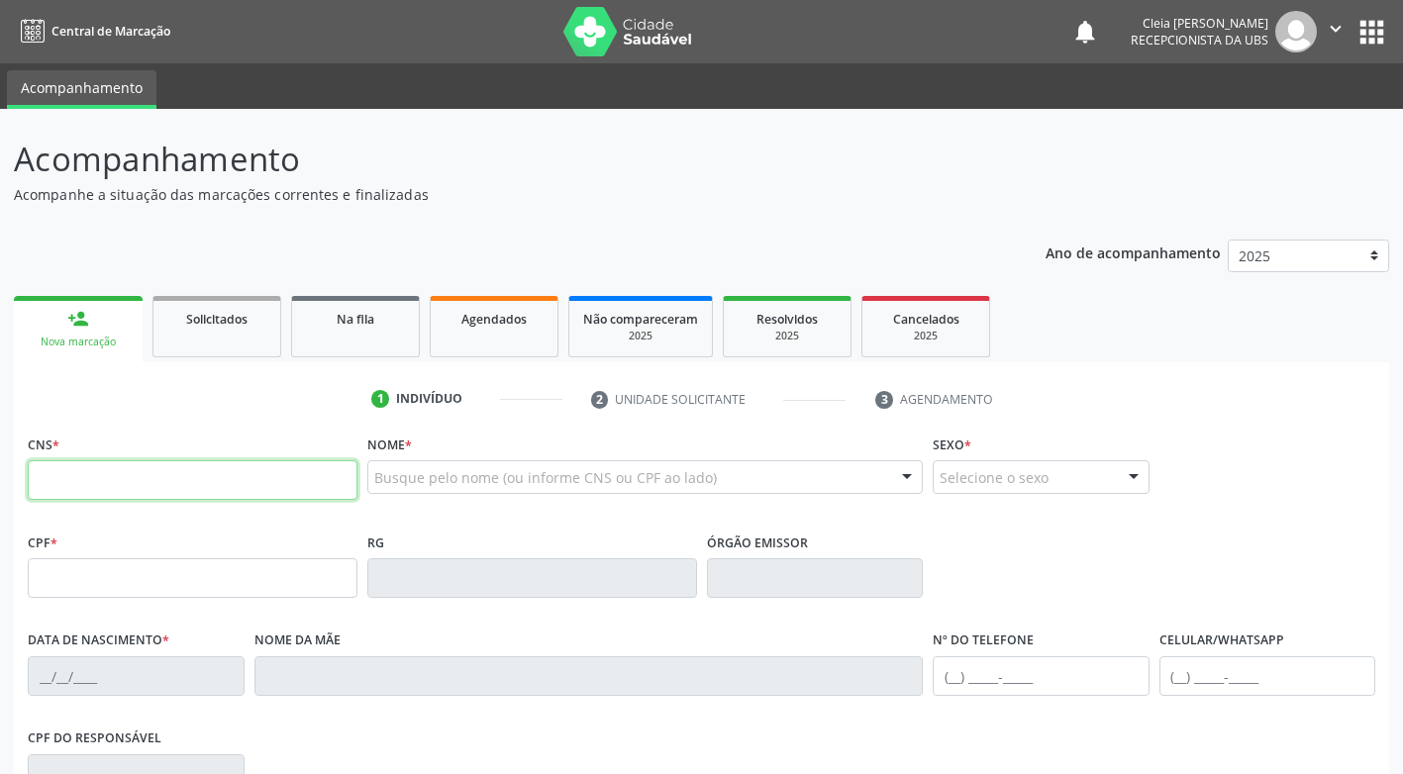
drag, startPoint x: 175, startPoint y: 478, endPoint x: 168, endPoint y: 452, distance: 26.7
click at [171, 467] on input "text" at bounding box center [193, 480] width 330 height 40
type input "209 2786 9971 0008"
type input "013.465.864-70"
type input "[DATE]"
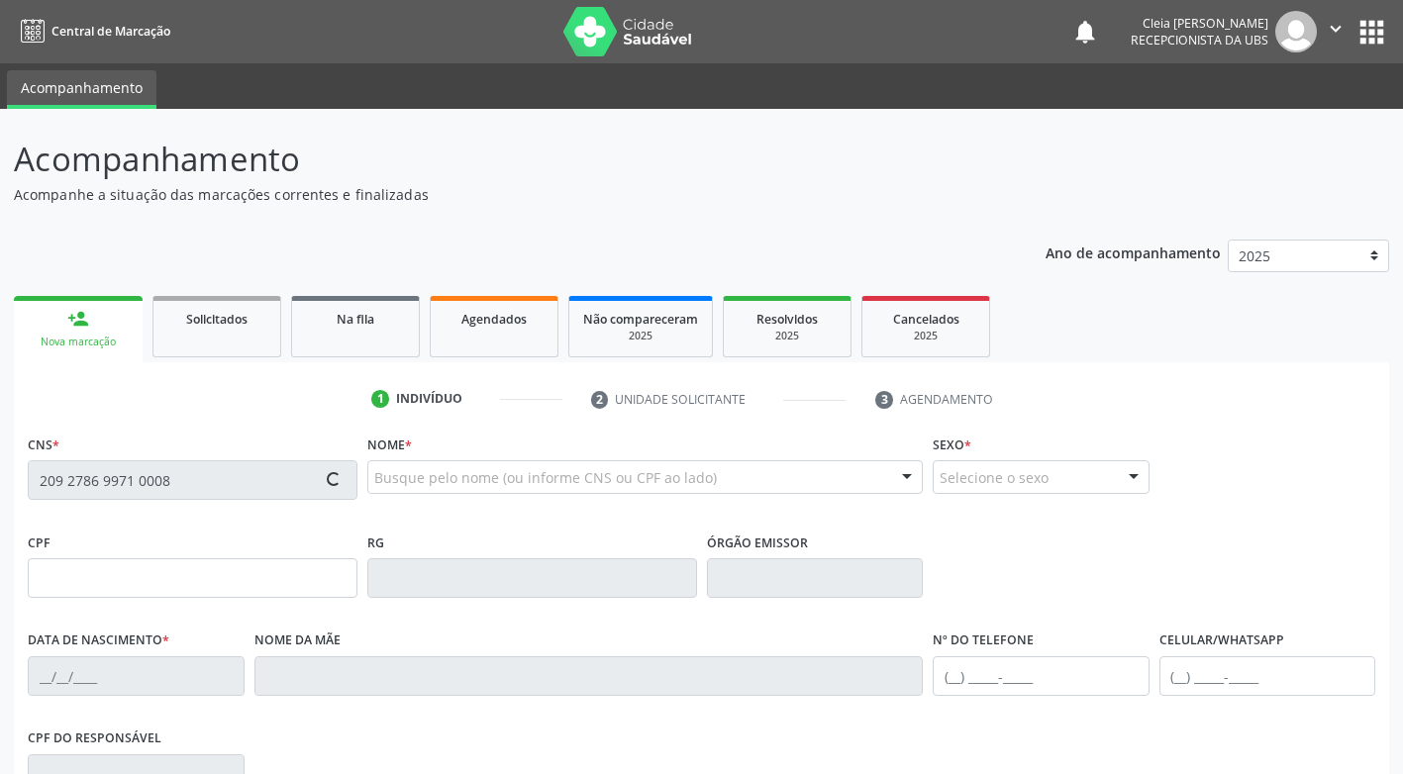
type input "[PERSON_NAME]"
type input "[PHONE_NUMBER]"
type input "264"
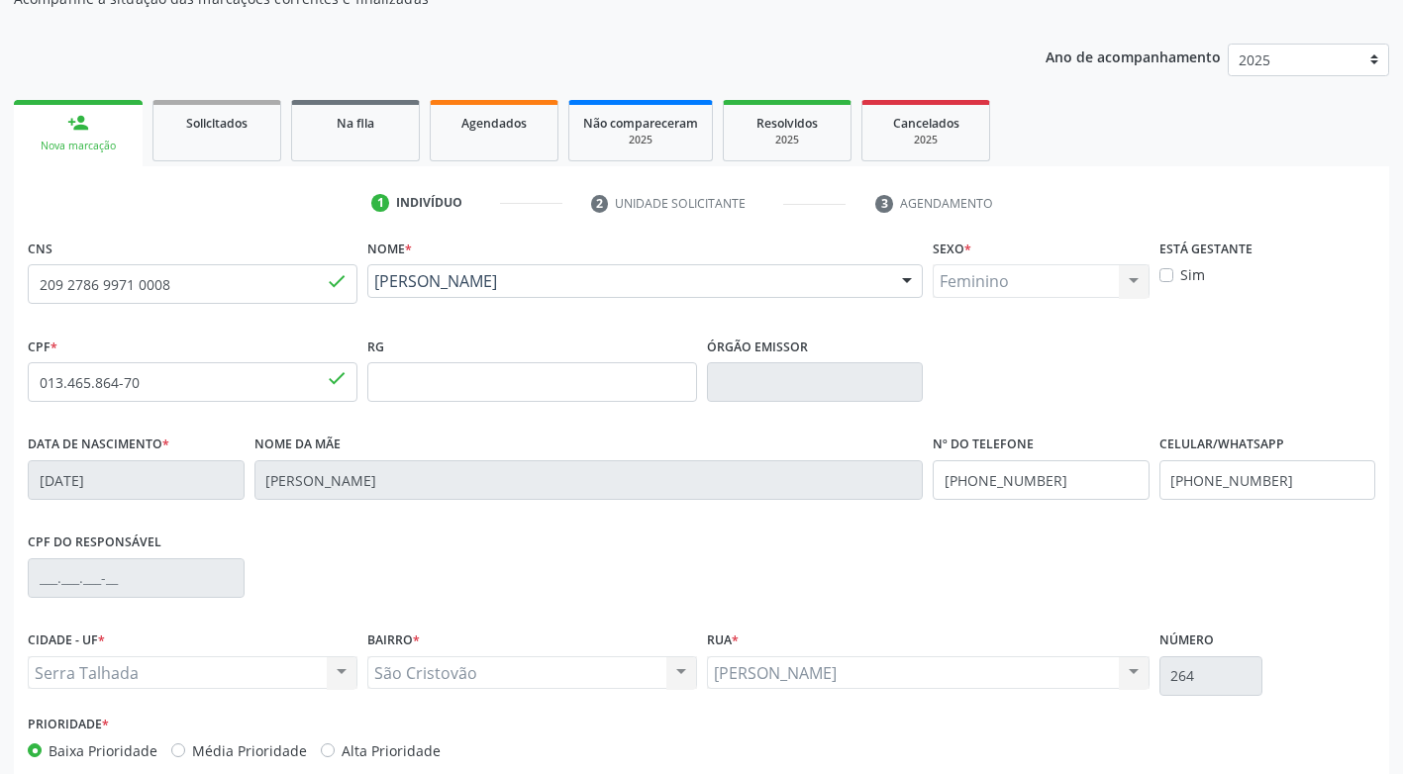
scroll to position [299, 0]
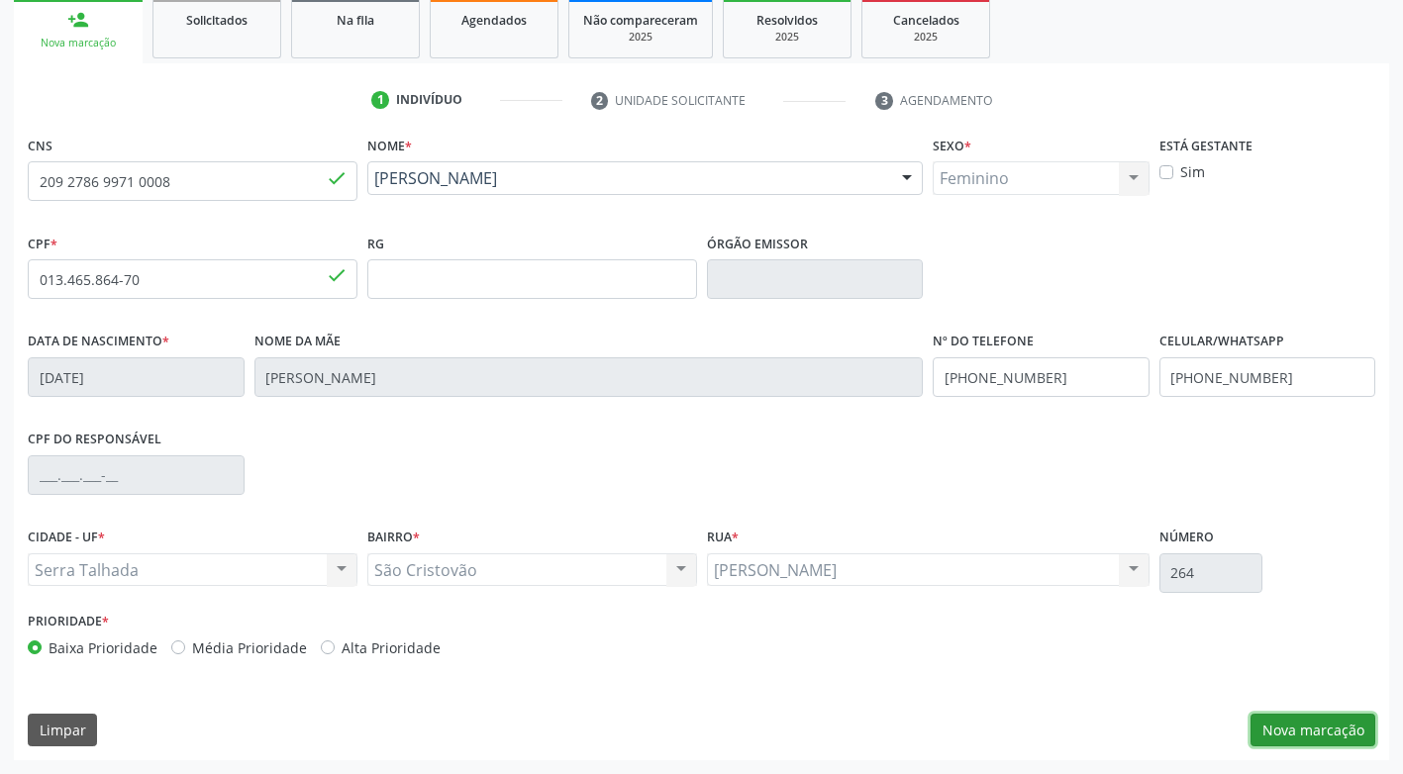
click at [1291, 725] on button "Nova marcação" at bounding box center [1312, 731] width 125 height 34
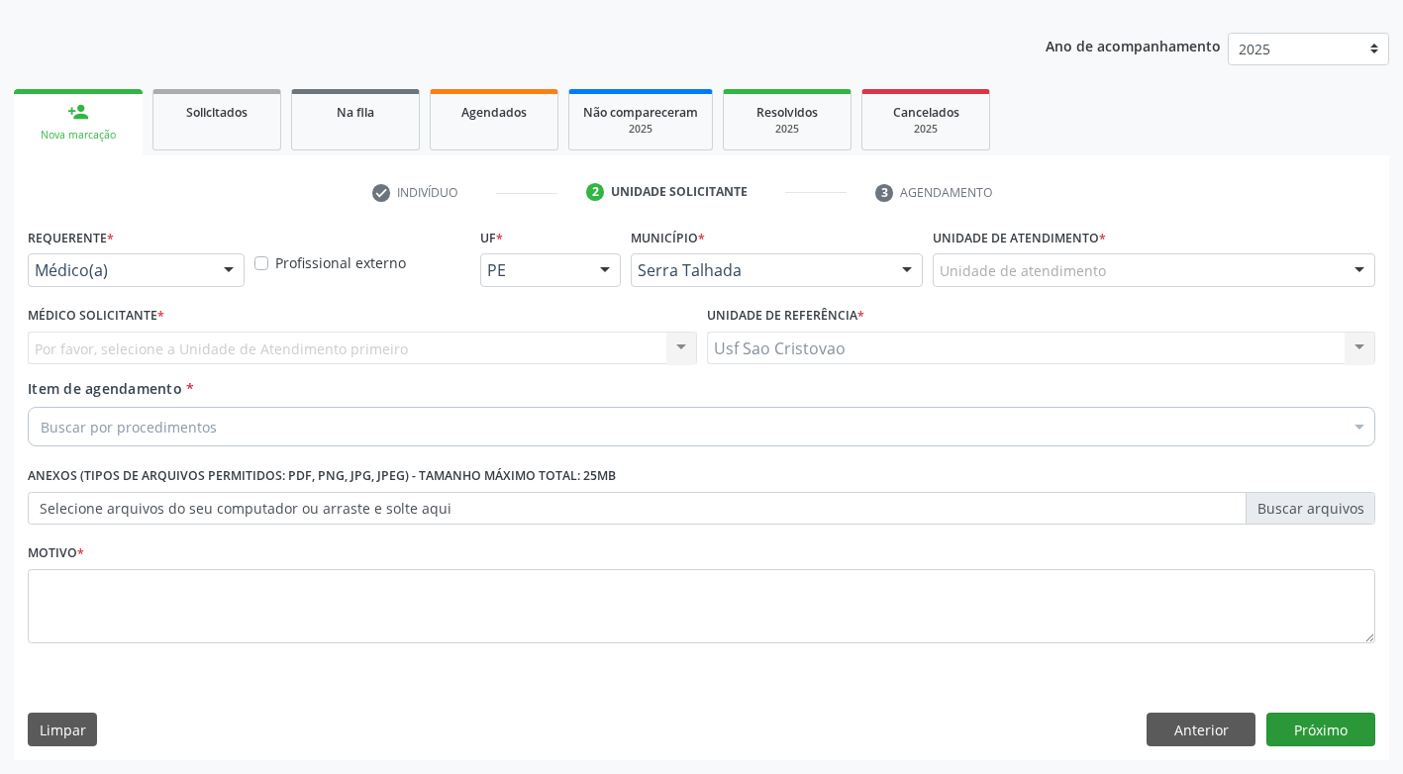
scroll to position [207, 0]
click at [1179, 725] on button "Anterior" at bounding box center [1200, 730] width 109 height 34
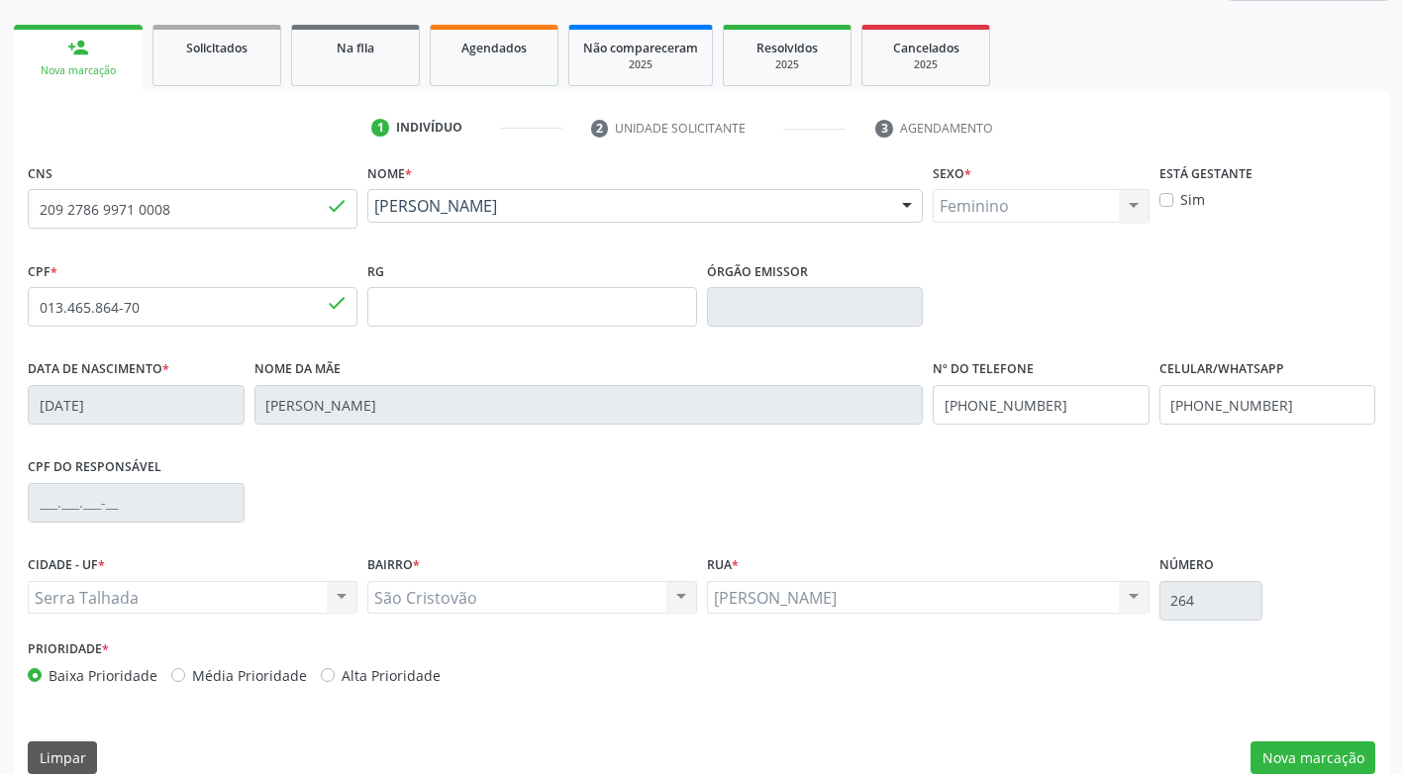
scroll to position [299, 0]
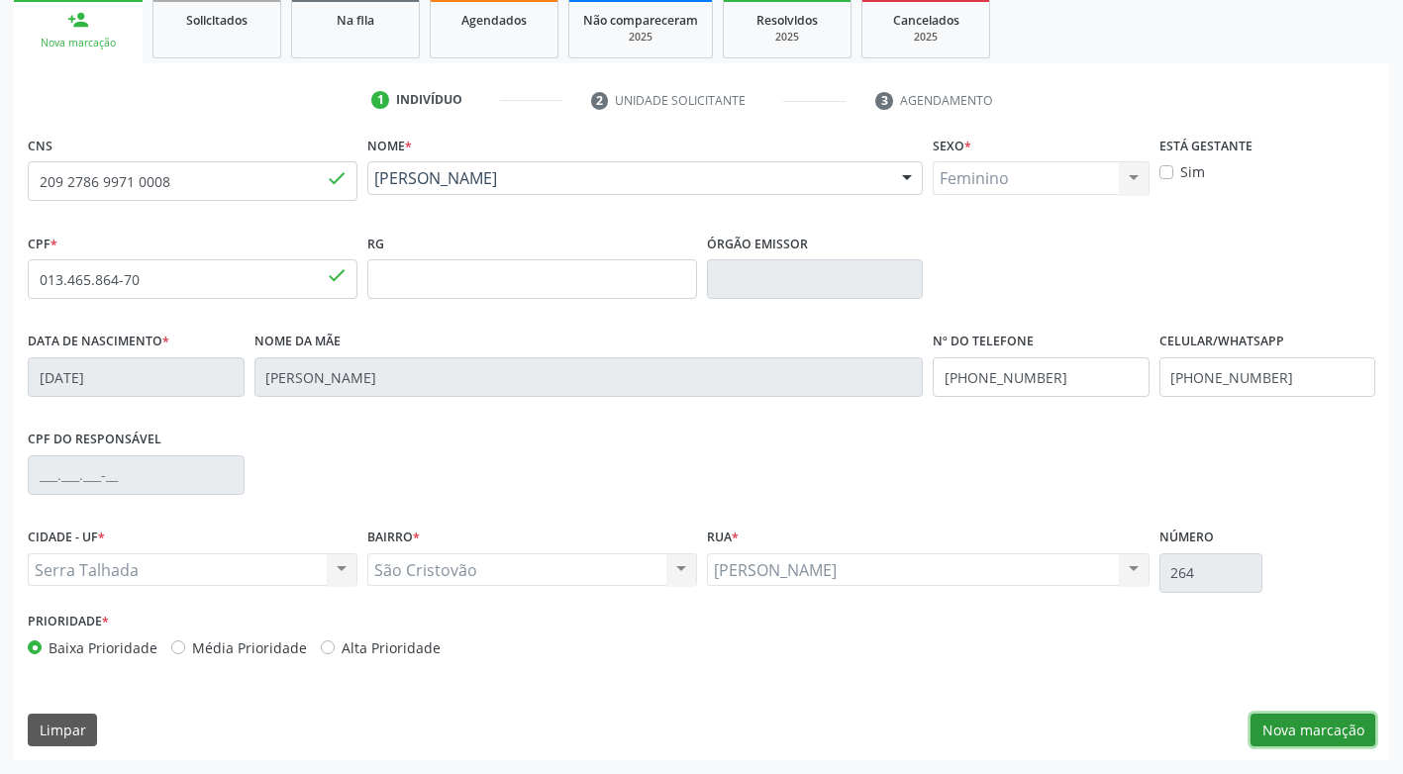
click at [1338, 724] on button "Nova marcação" at bounding box center [1312, 731] width 125 height 34
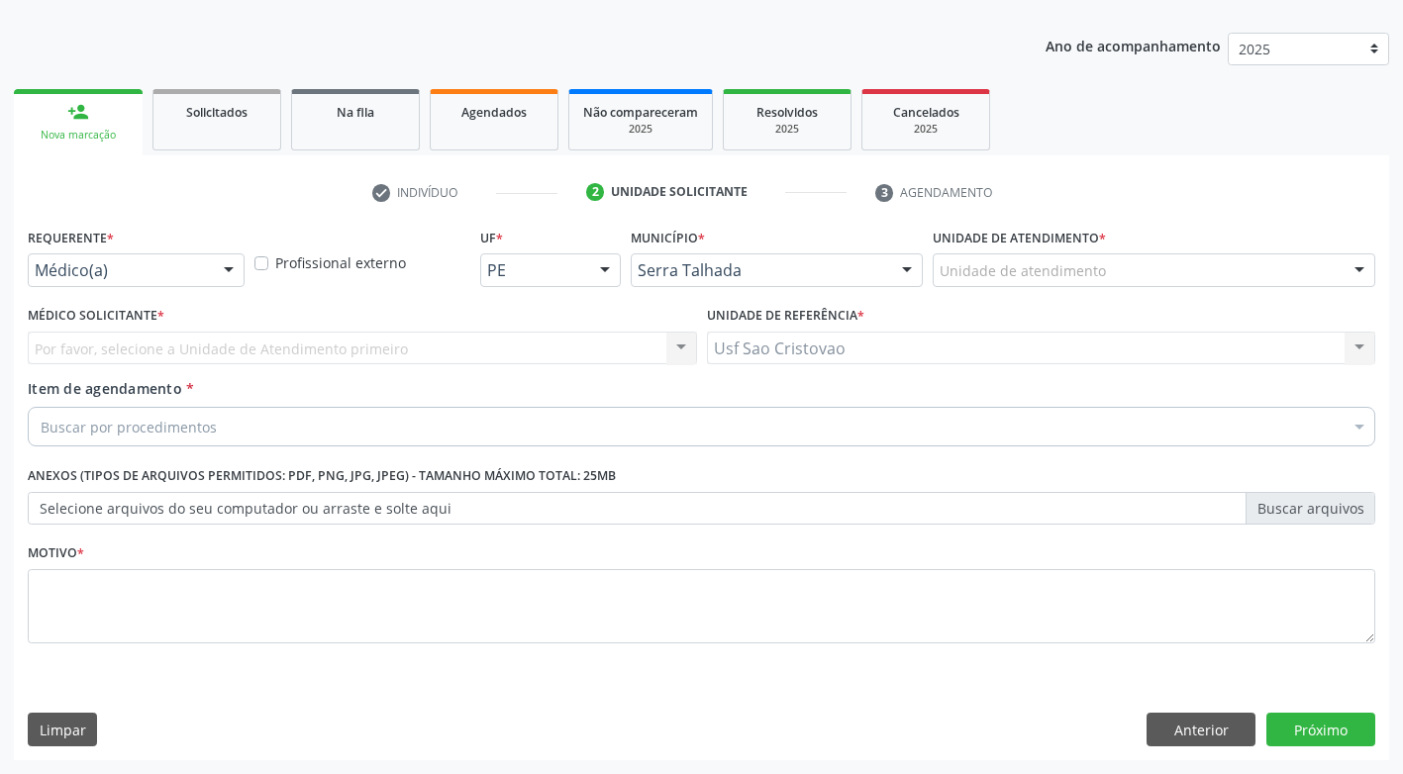
scroll to position [207, 0]
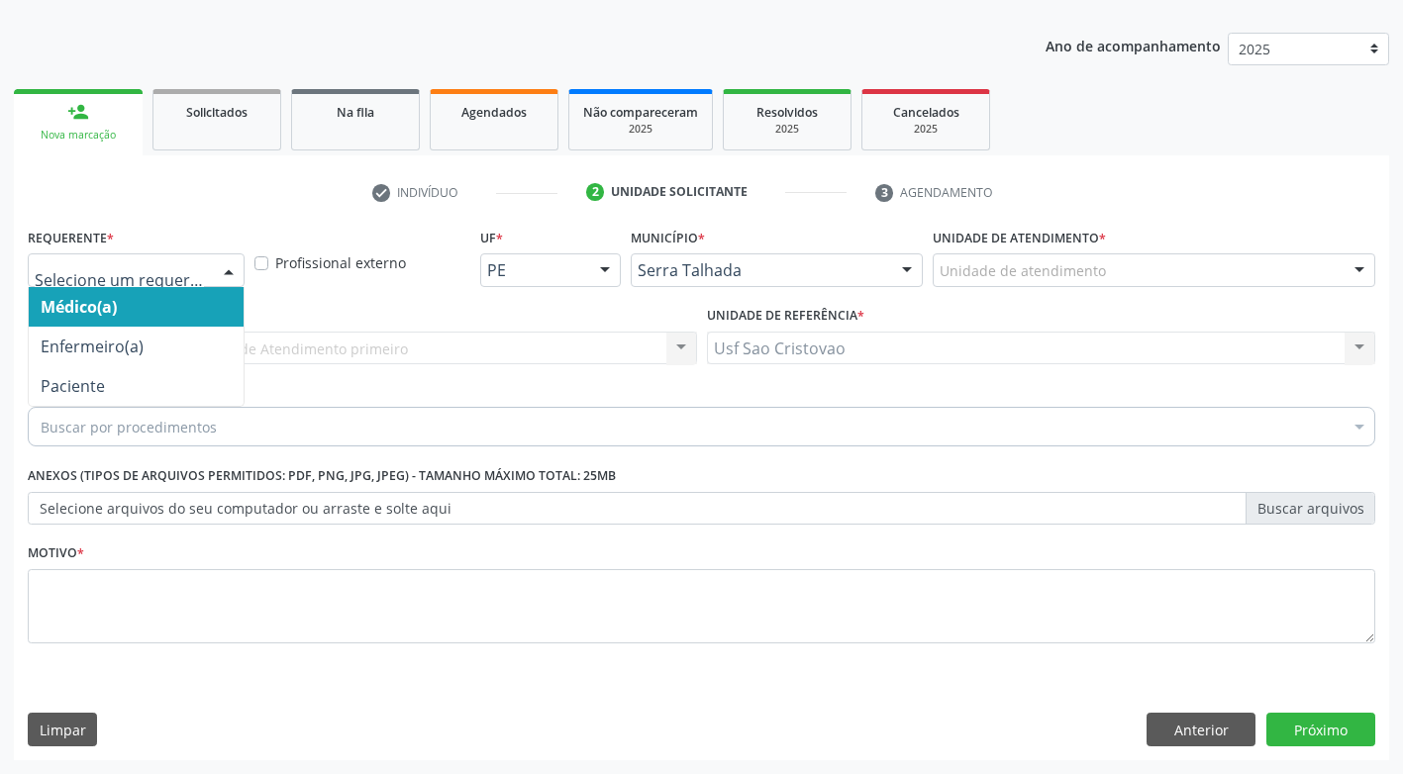
click at [229, 261] on div at bounding box center [229, 271] width 30 height 34
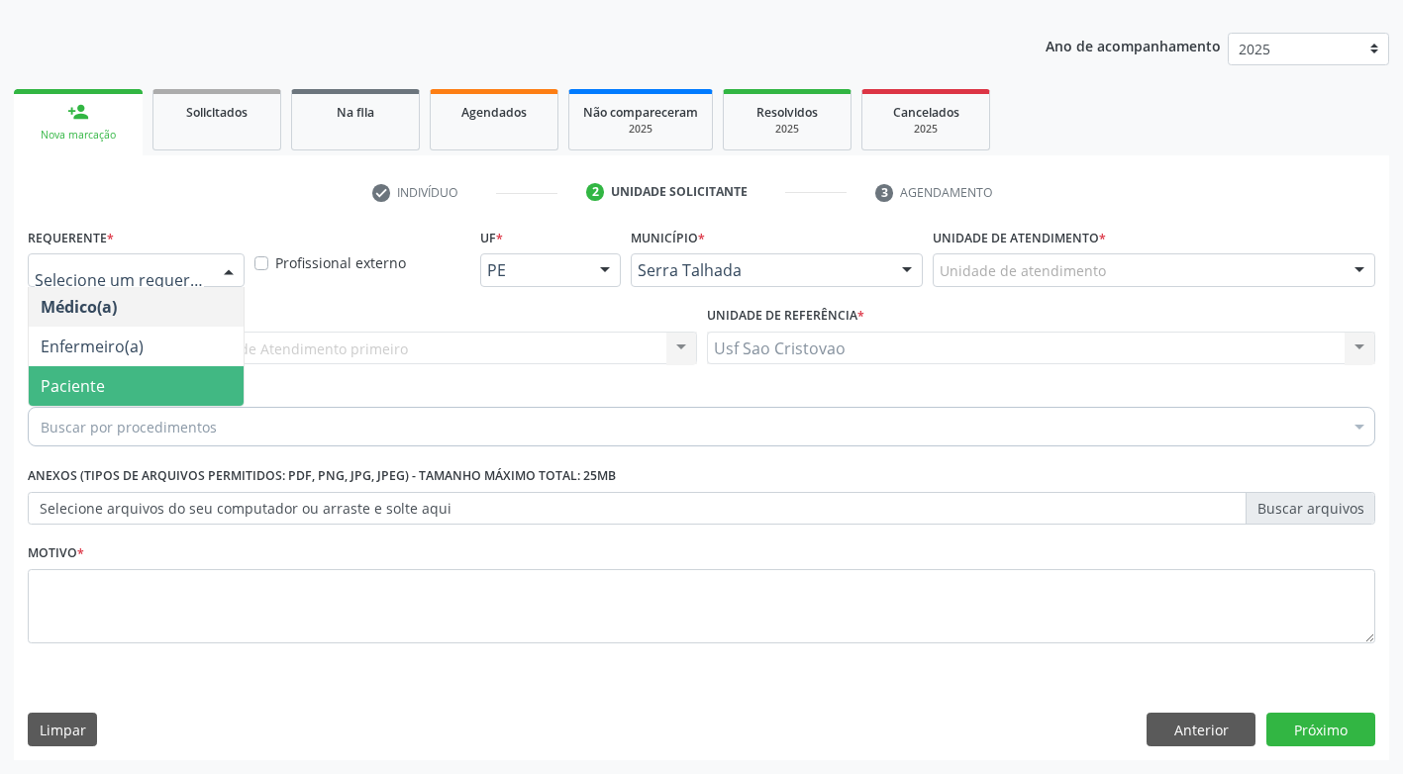
click at [186, 392] on span "Paciente" at bounding box center [136, 386] width 215 height 40
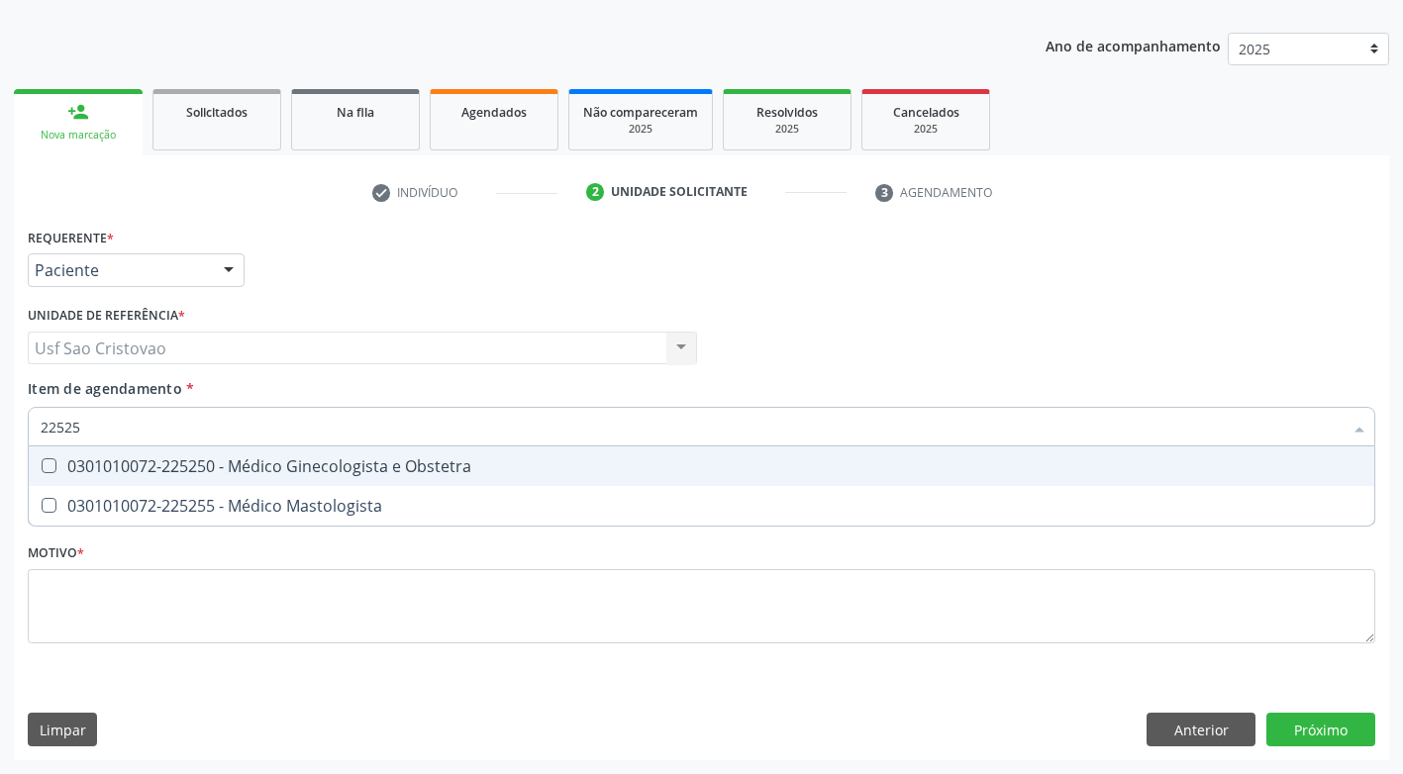
type input "225250"
click at [45, 463] on Obstetra at bounding box center [49, 465] width 15 height 15
click at [42, 463] on Obstetra "checkbox" at bounding box center [35, 465] width 13 height 13
checkbox Obstetra "true"
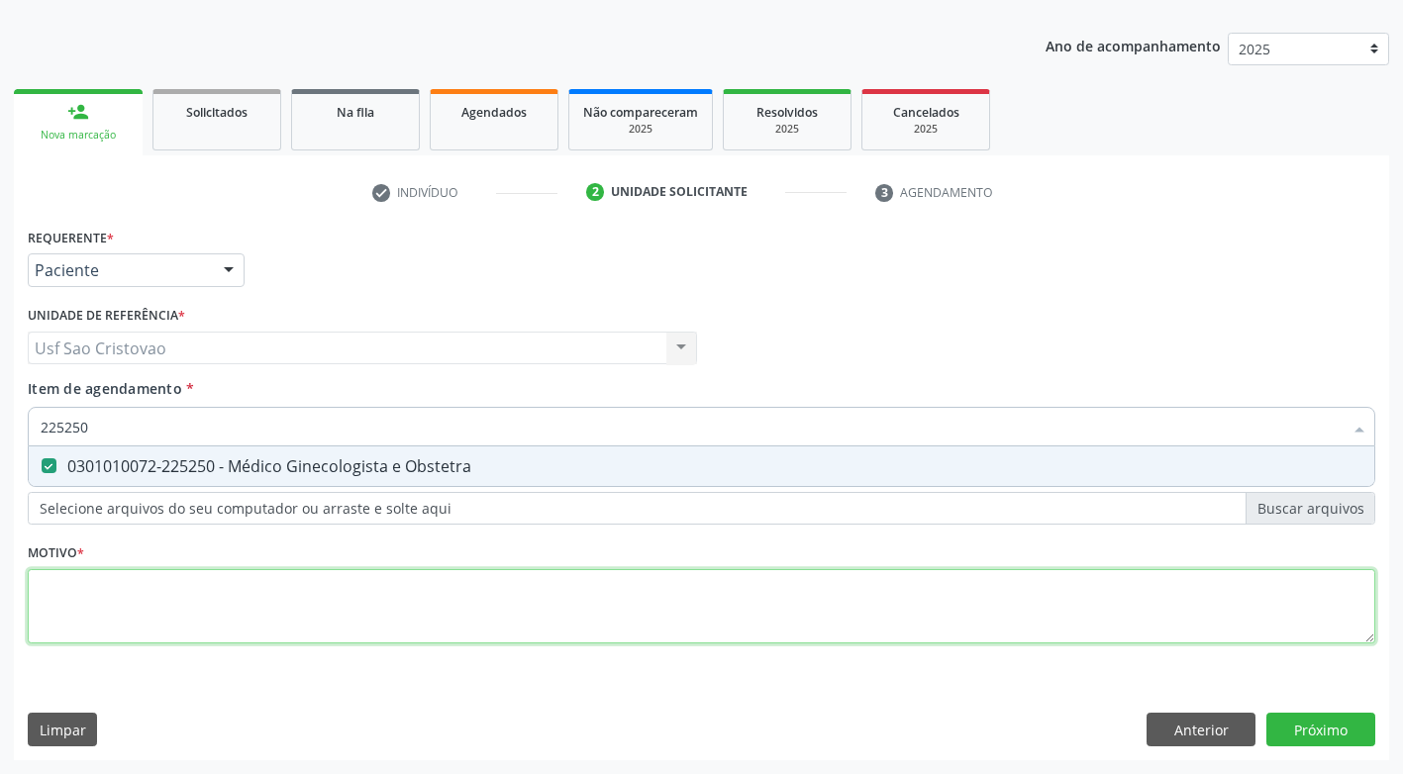
click at [250, 599] on div "Requerente * Paciente Médico(a) Enfermeiro(a) Paciente Nenhum resultado encontr…" at bounding box center [701, 447] width 1347 height 448
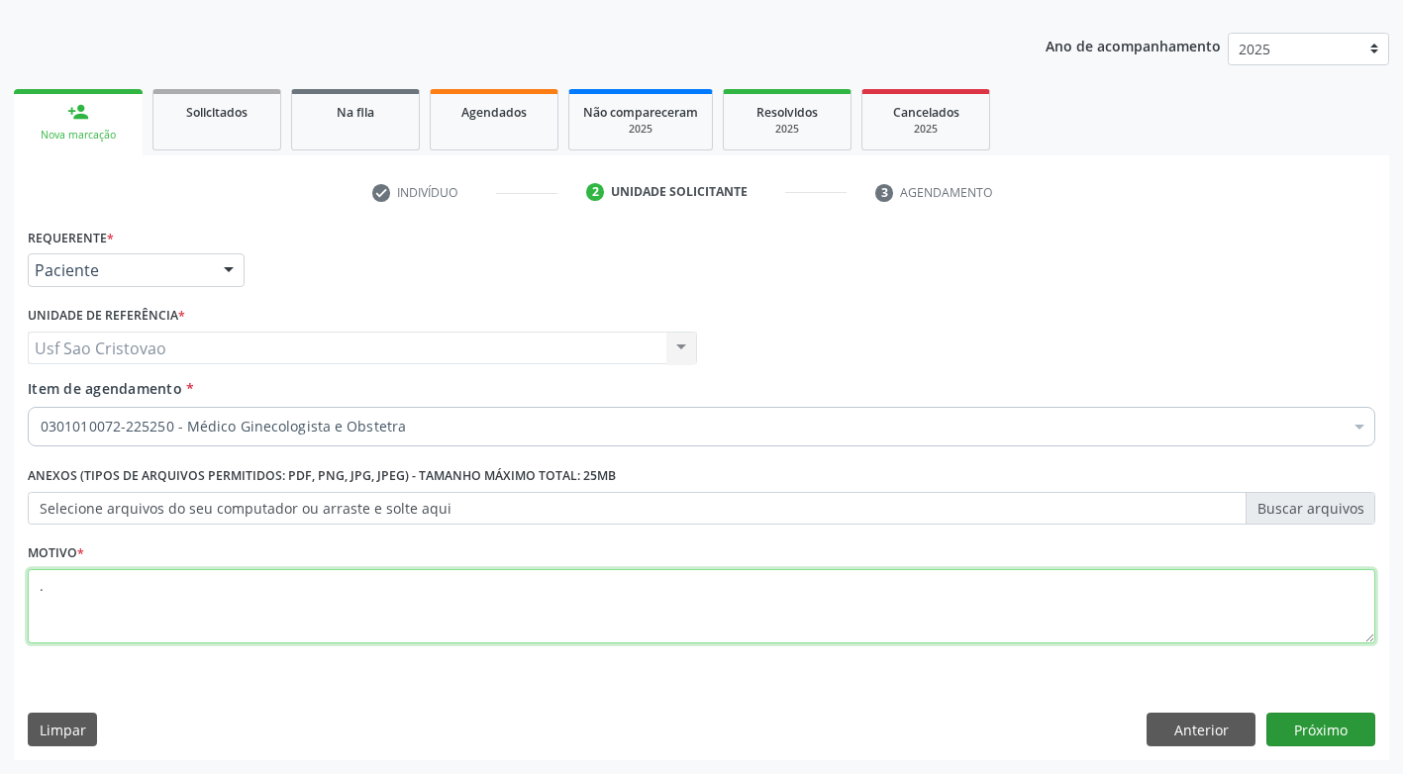
type textarea "."
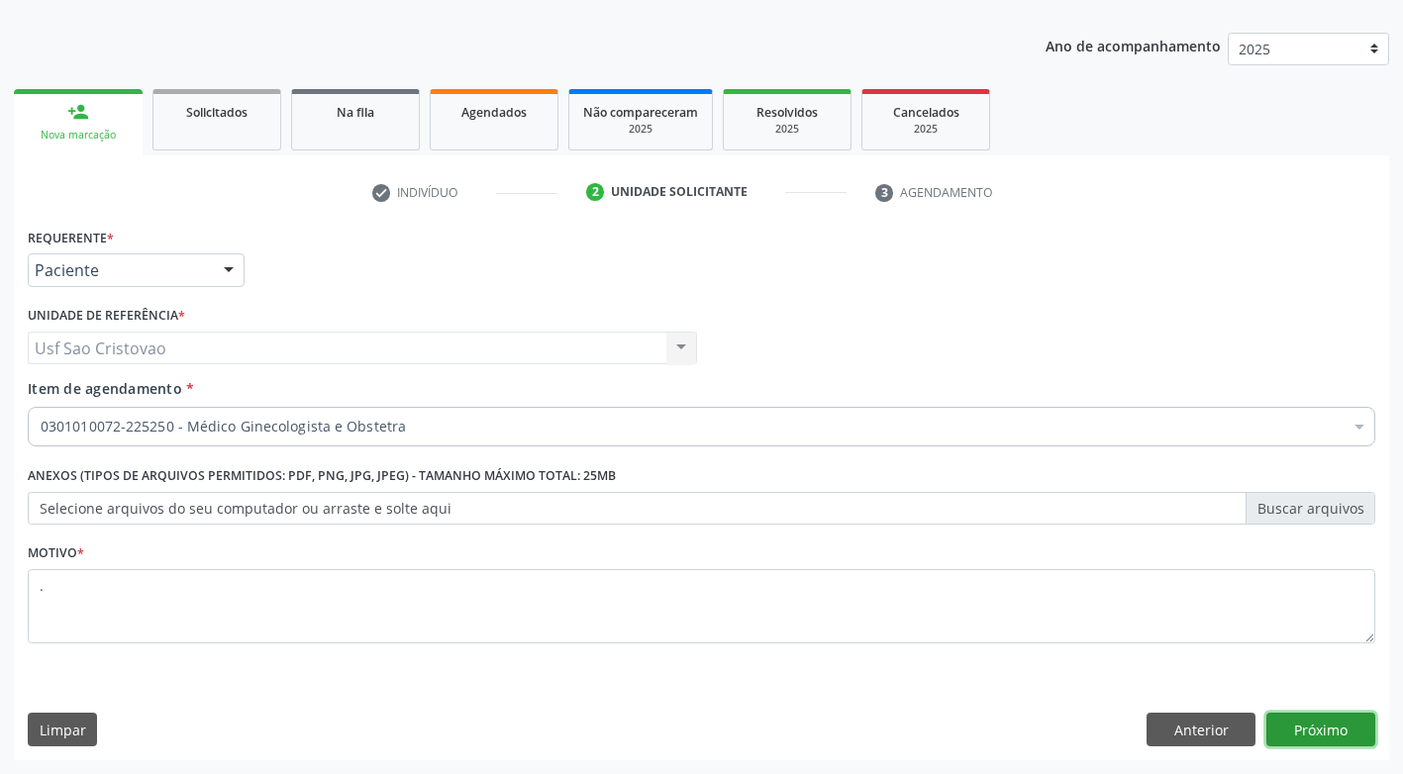
click at [1328, 734] on button "Próximo" at bounding box center [1320, 730] width 109 height 34
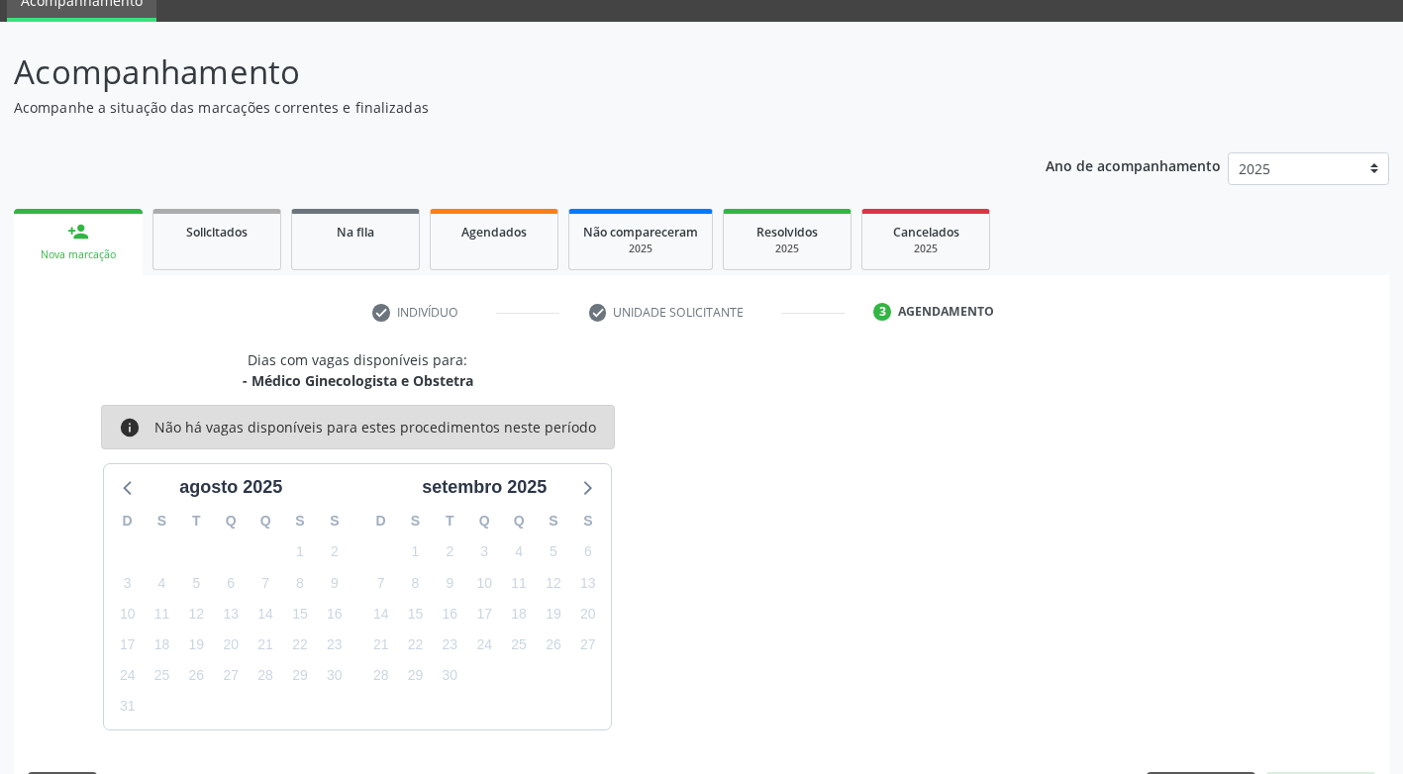
scroll to position [146, 0]
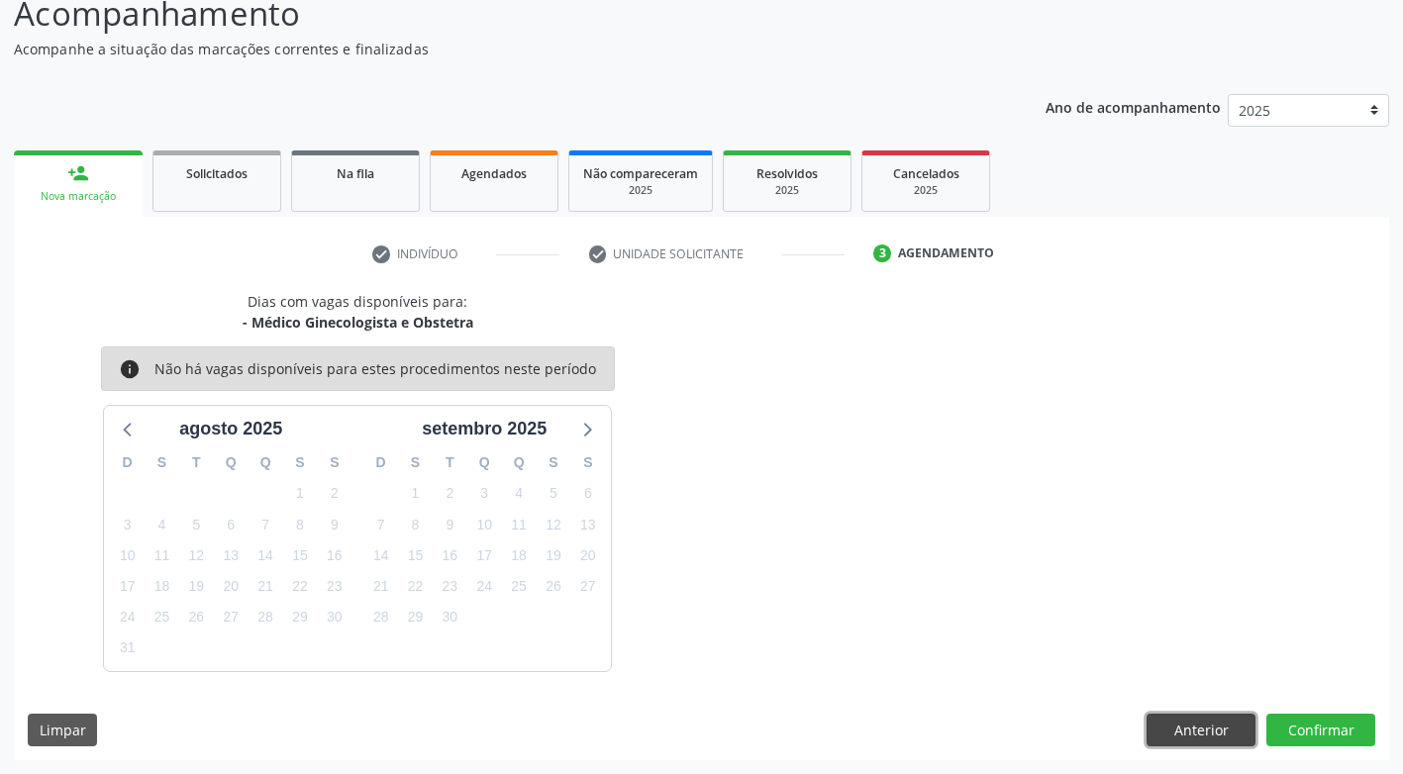
click at [1203, 733] on button "Anterior" at bounding box center [1200, 731] width 109 height 34
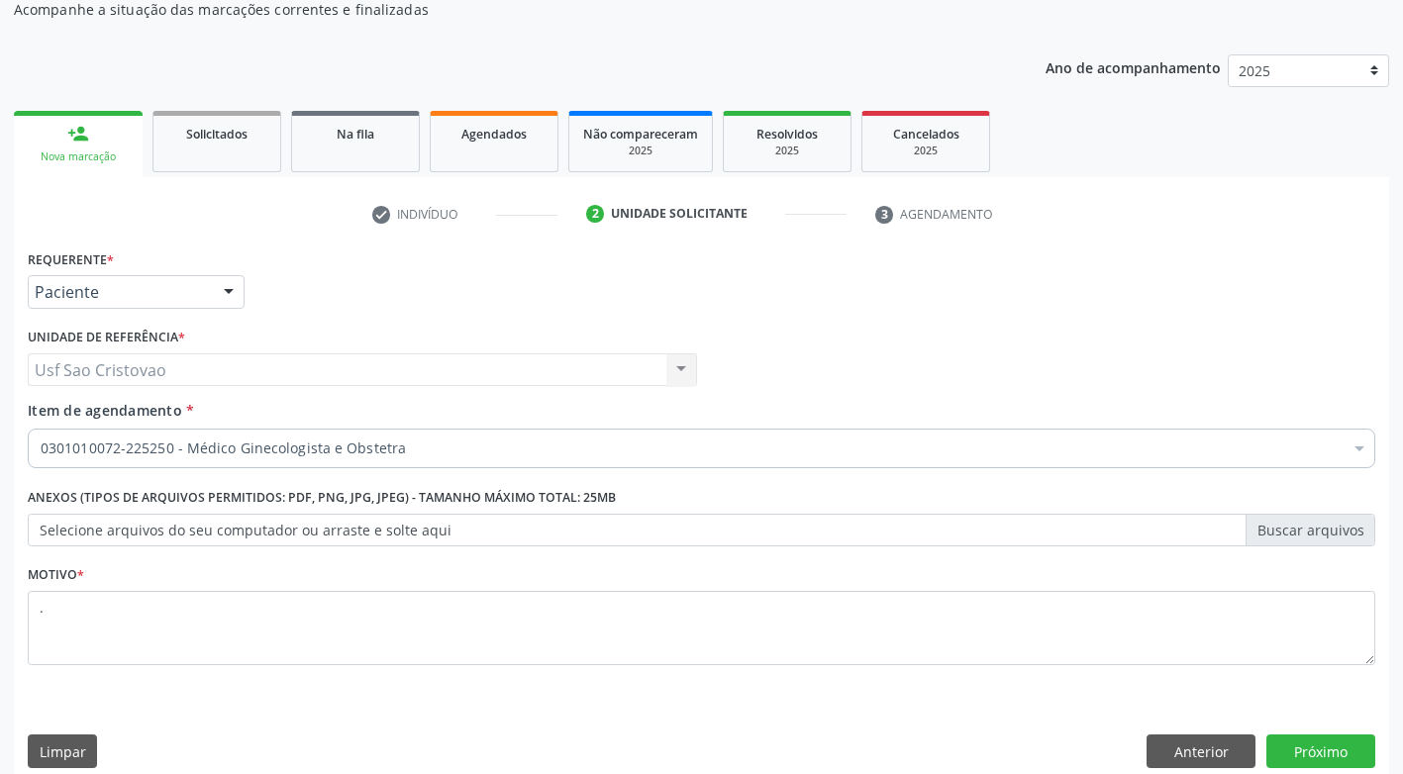
scroll to position [207, 0]
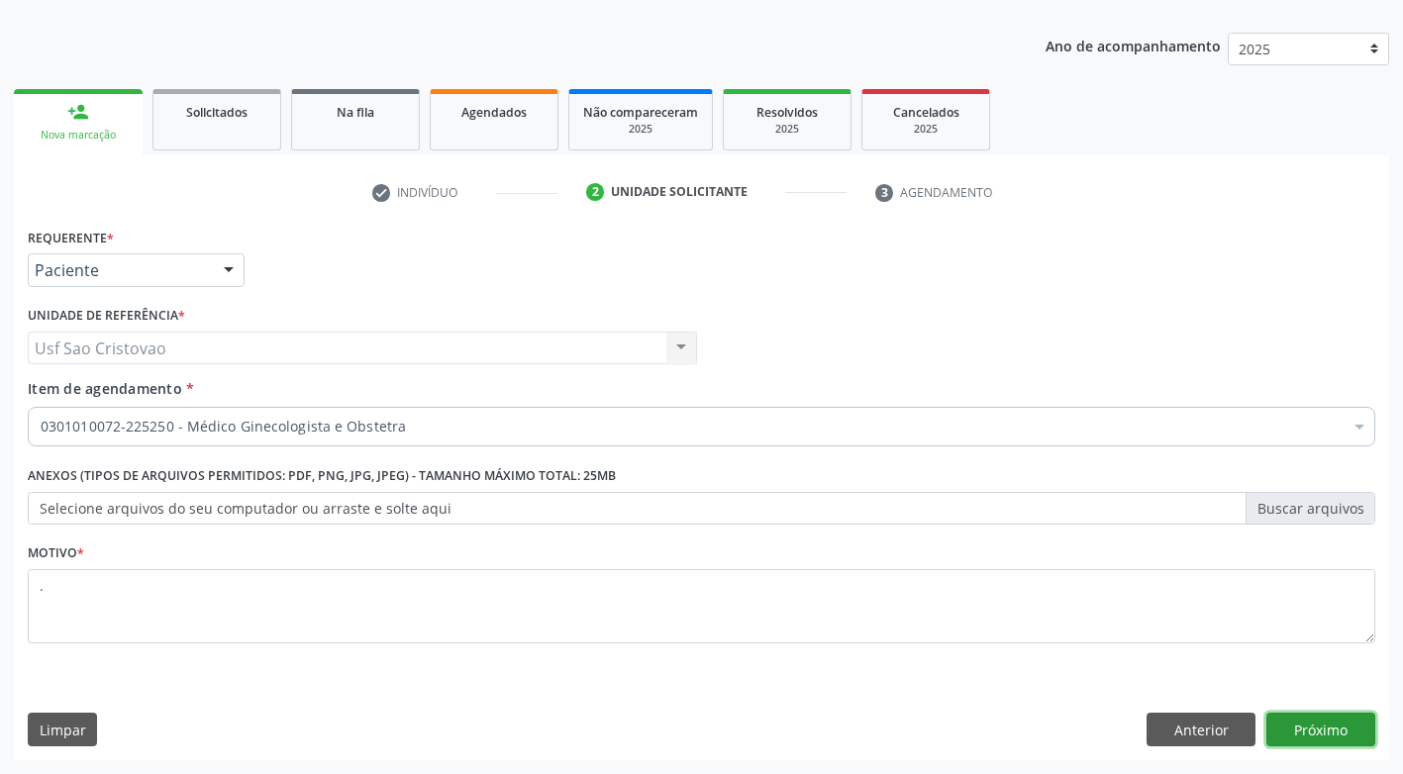
click at [1345, 733] on button "Próximo" at bounding box center [1320, 730] width 109 height 34
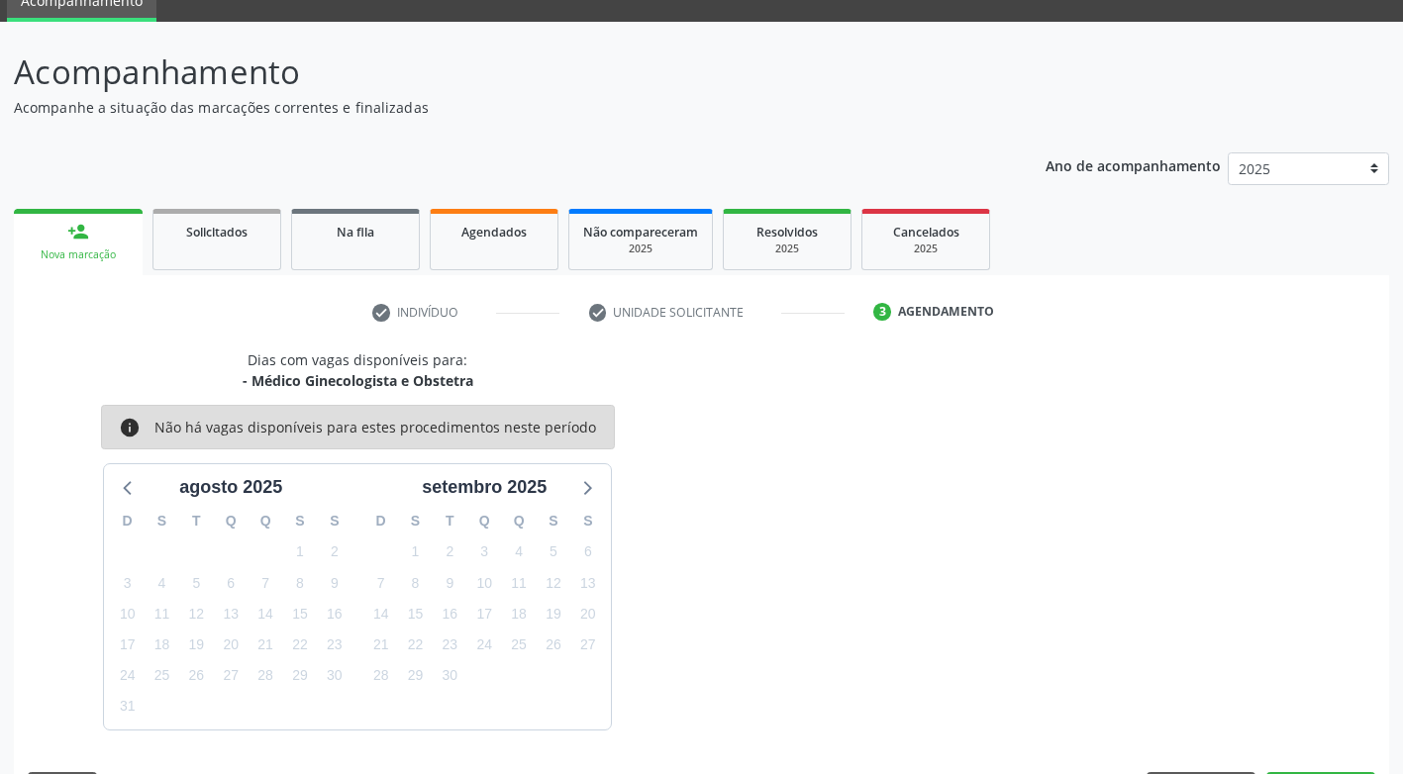
scroll to position [146, 0]
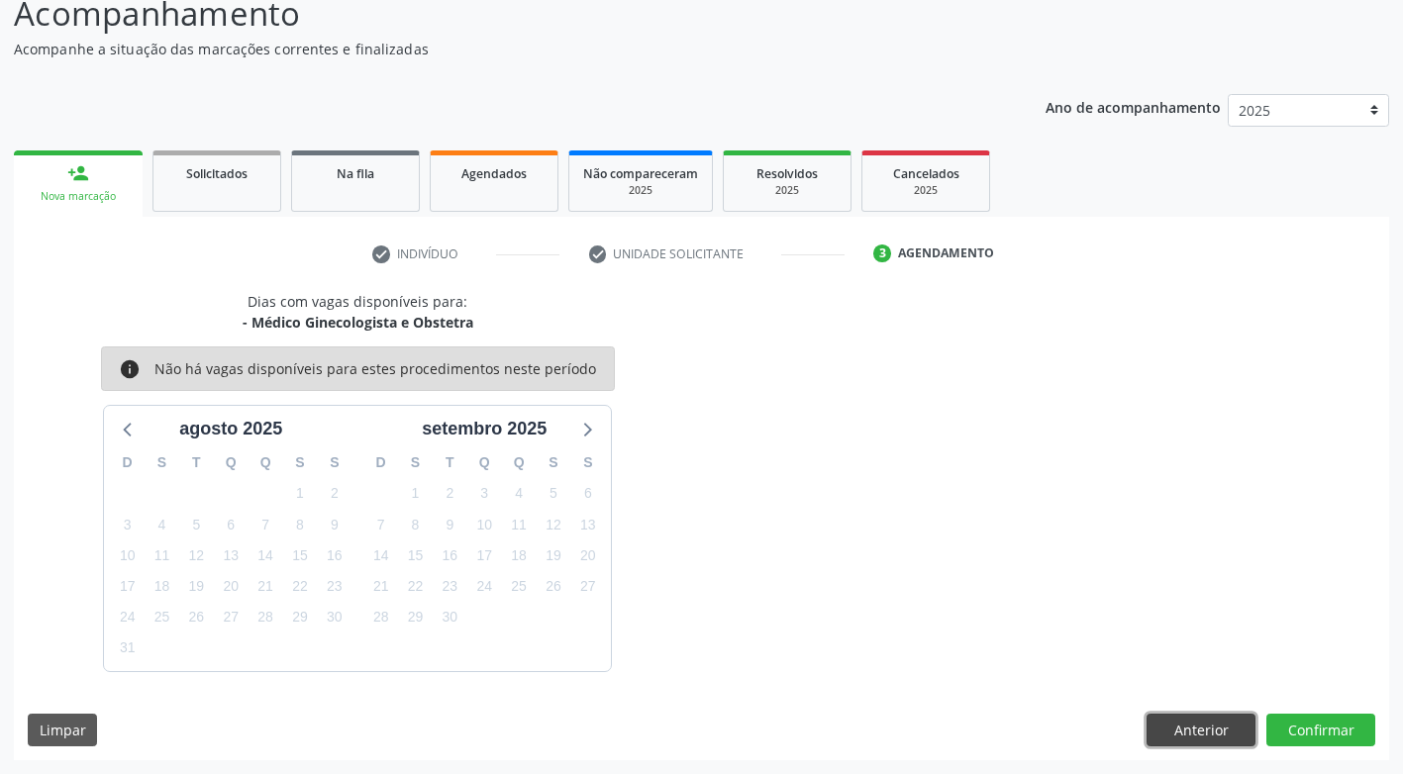
click at [1189, 725] on button "Anterior" at bounding box center [1200, 731] width 109 height 34
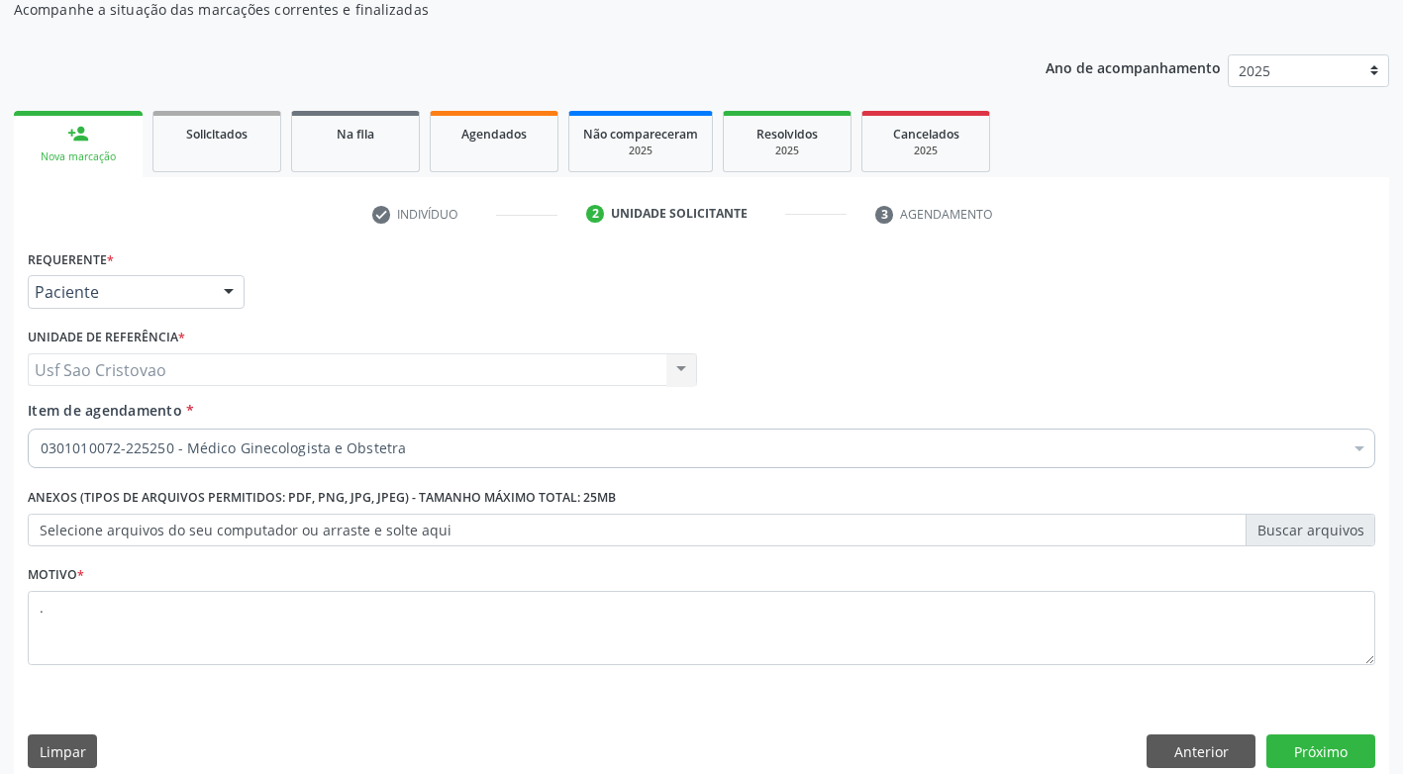
scroll to position [207, 0]
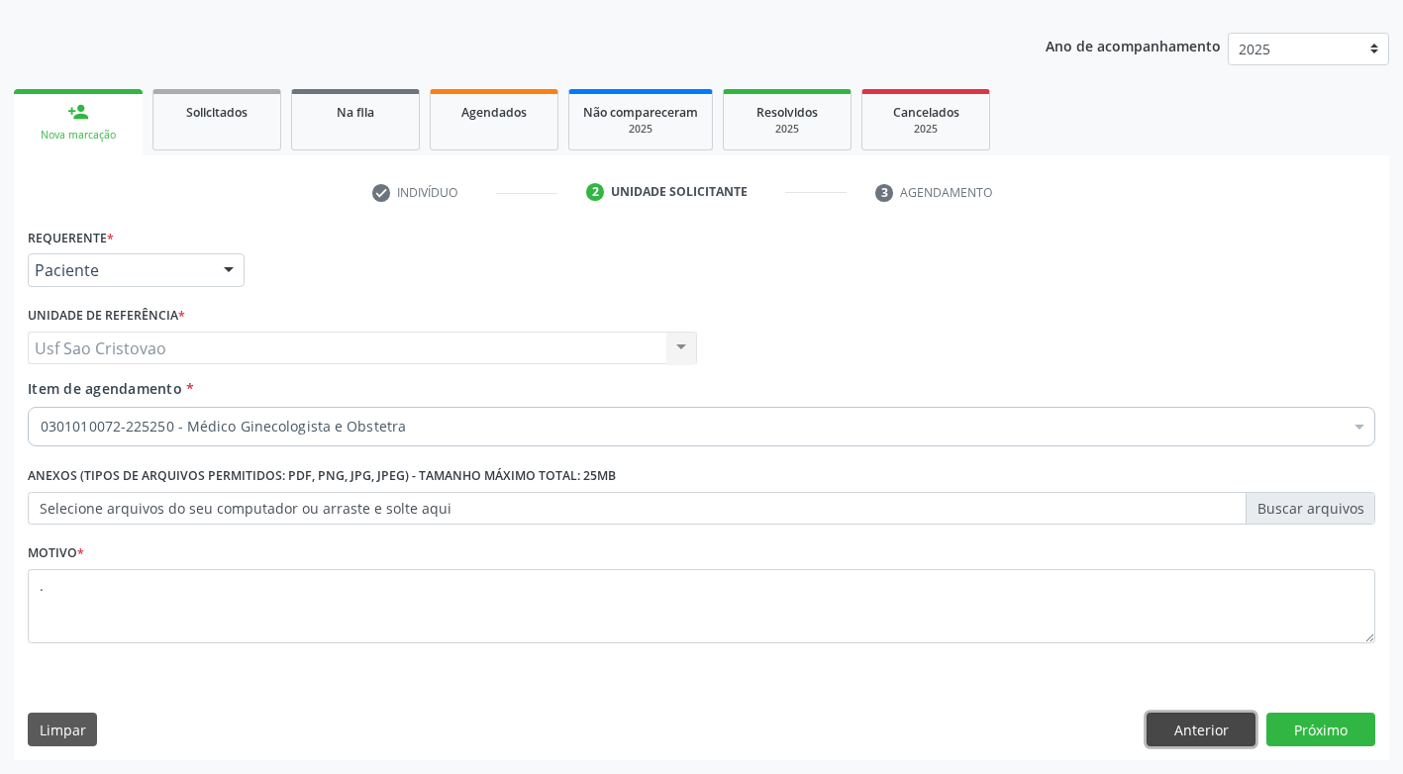
click at [1170, 725] on button "Anterior" at bounding box center [1200, 730] width 109 height 34
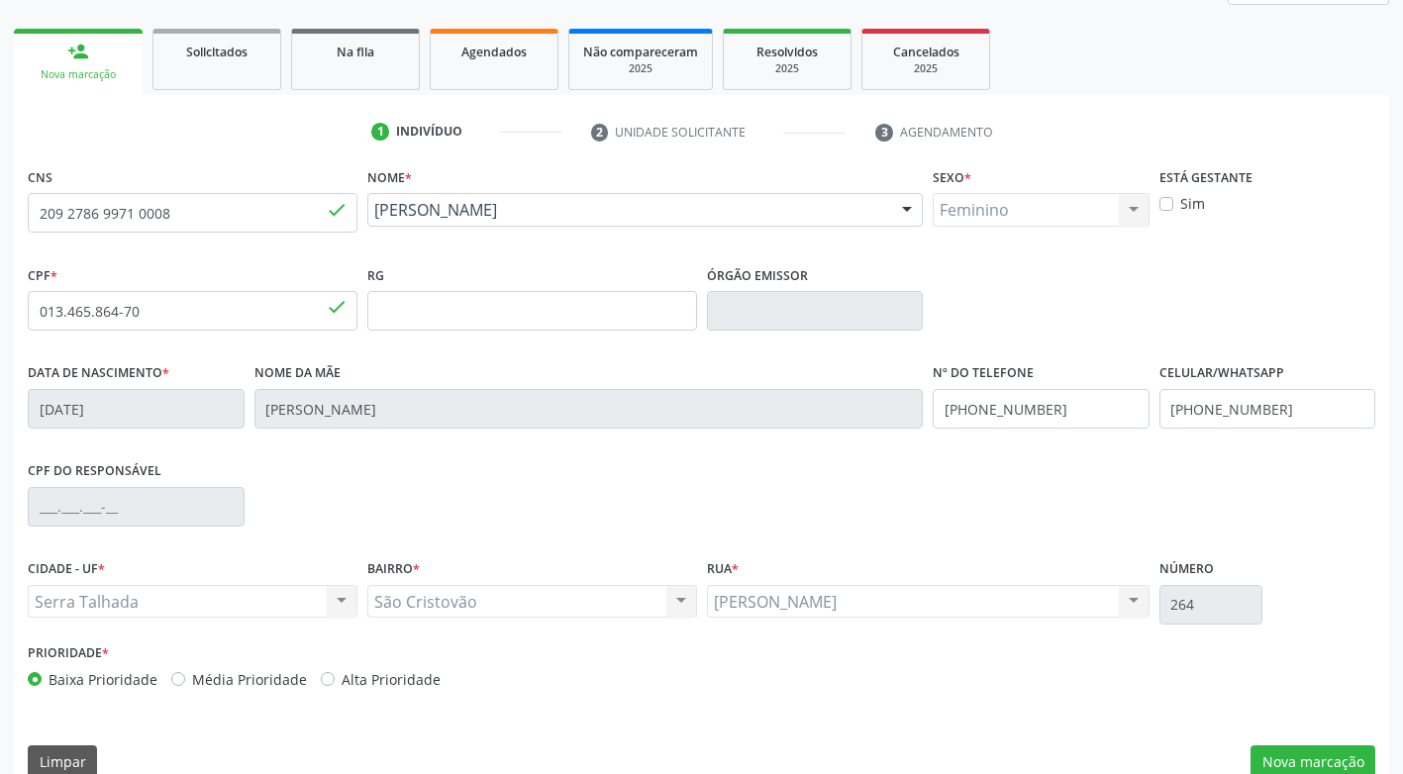
scroll to position [299, 0]
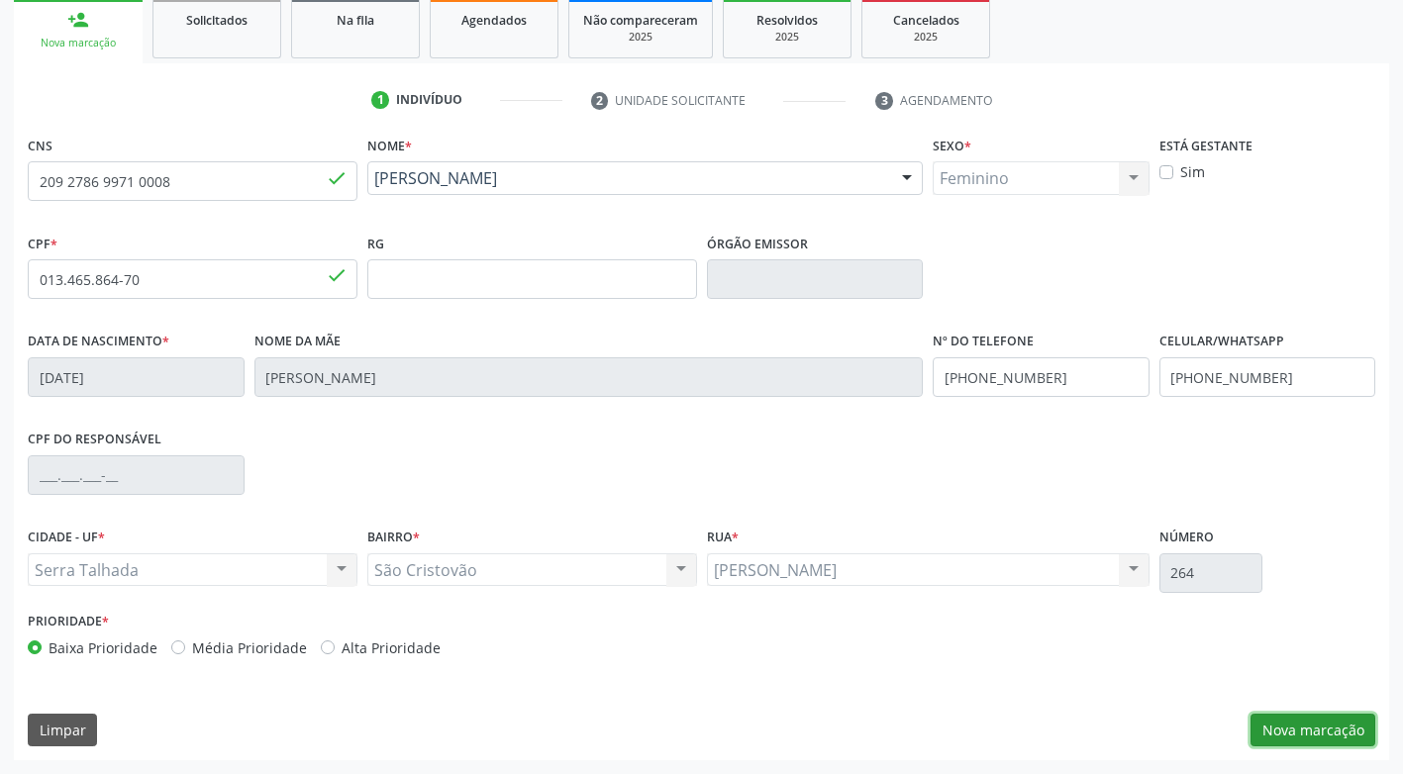
click at [1312, 739] on button "Nova marcação" at bounding box center [1312, 731] width 125 height 34
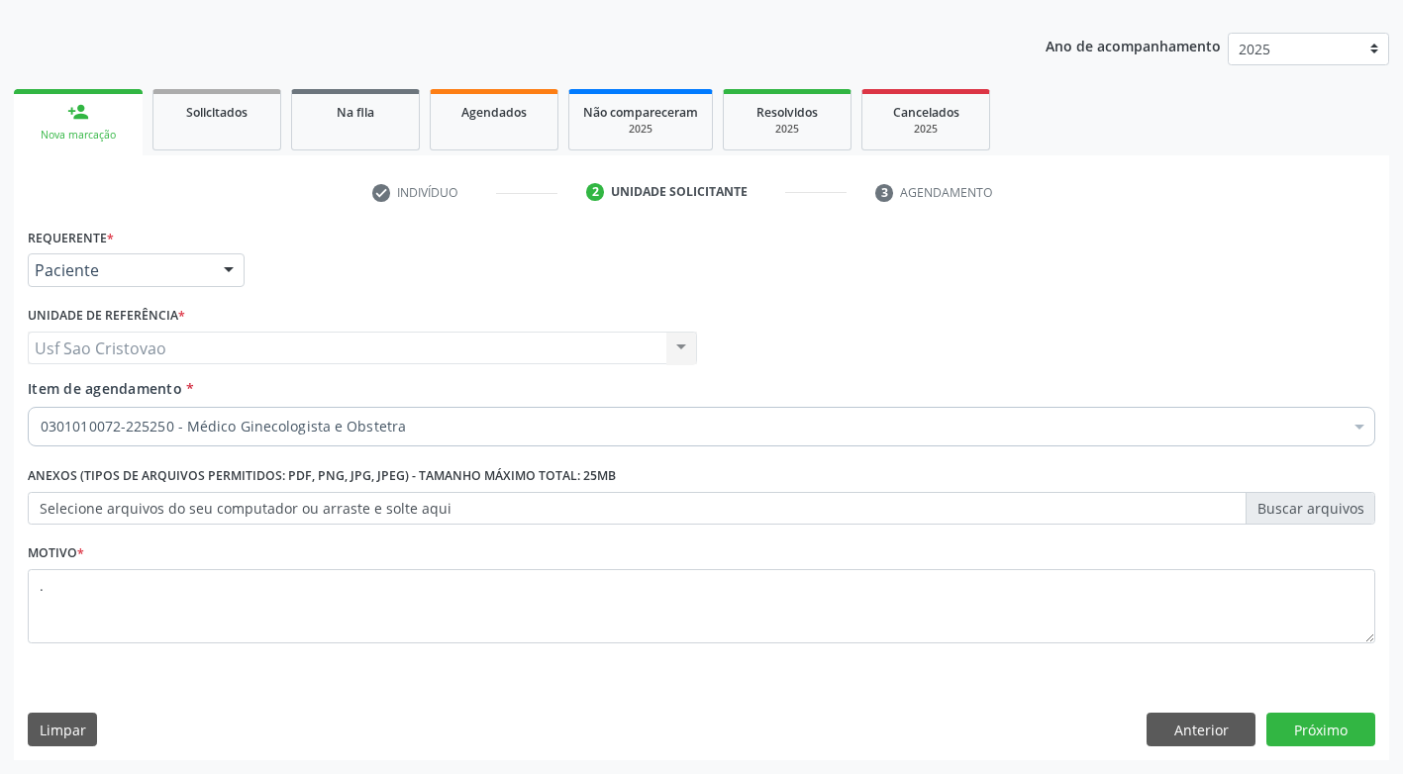
scroll to position [207, 0]
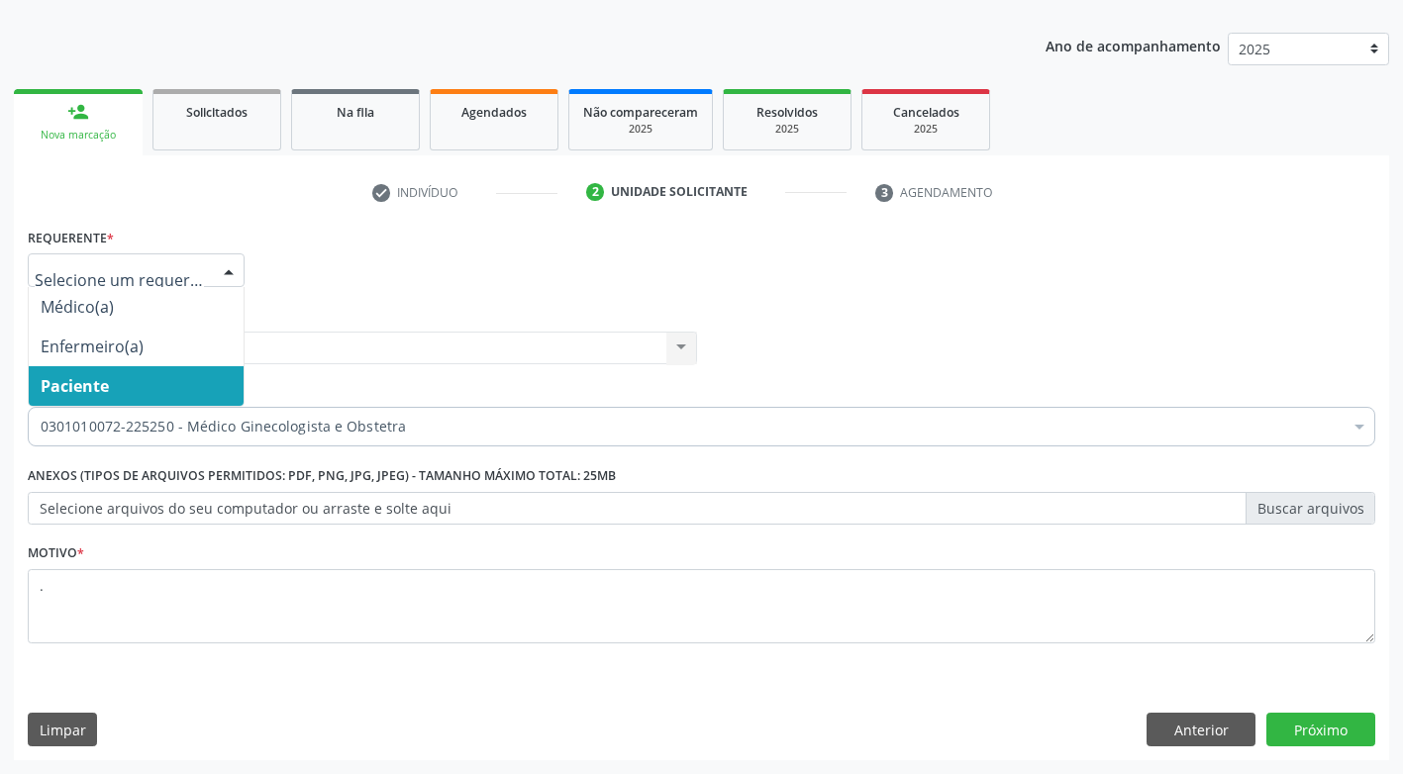
click at [227, 270] on div at bounding box center [229, 271] width 30 height 34
click at [206, 378] on span "Paciente" at bounding box center [136, 386] width 215 height 40
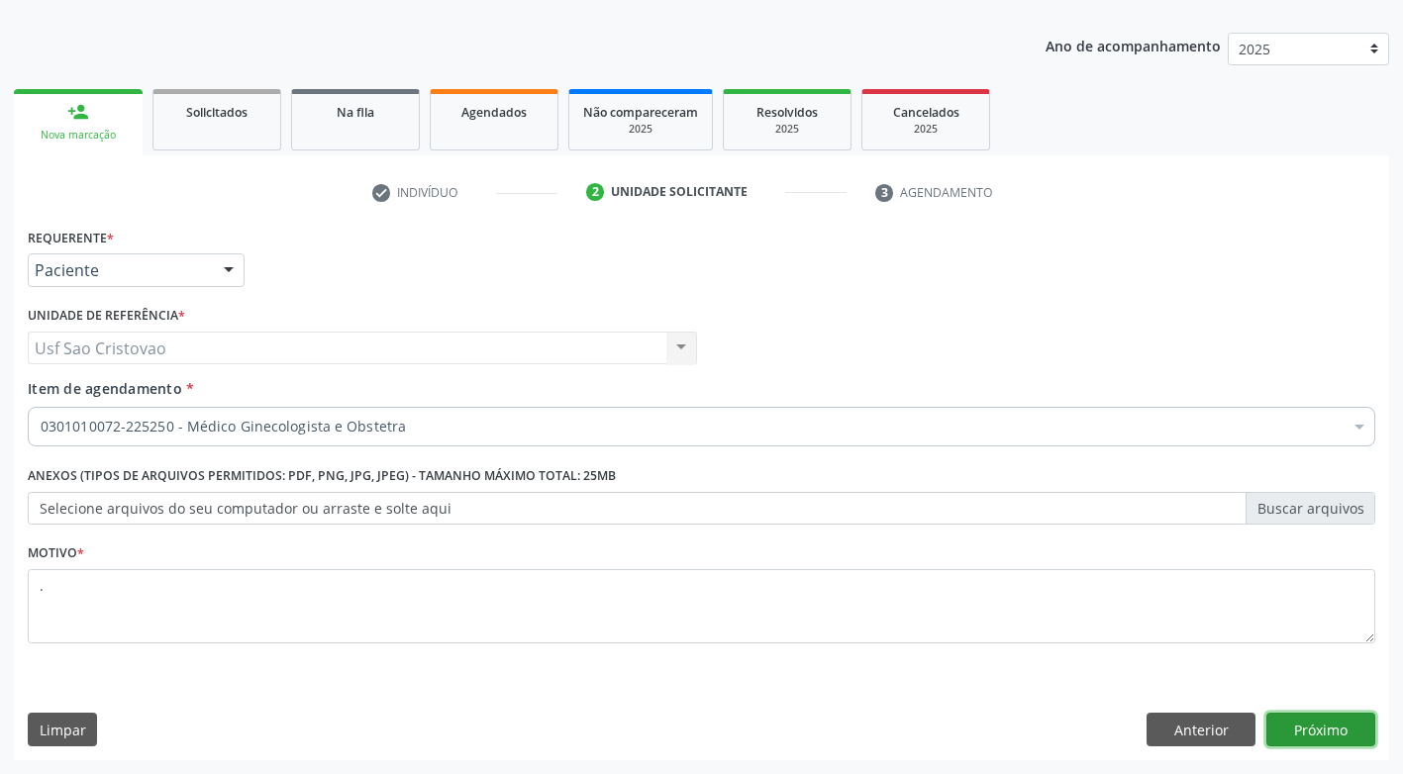
click at [1332, 722] on button "Próximo" at bounding box center [1320, 730] width 109 height 34
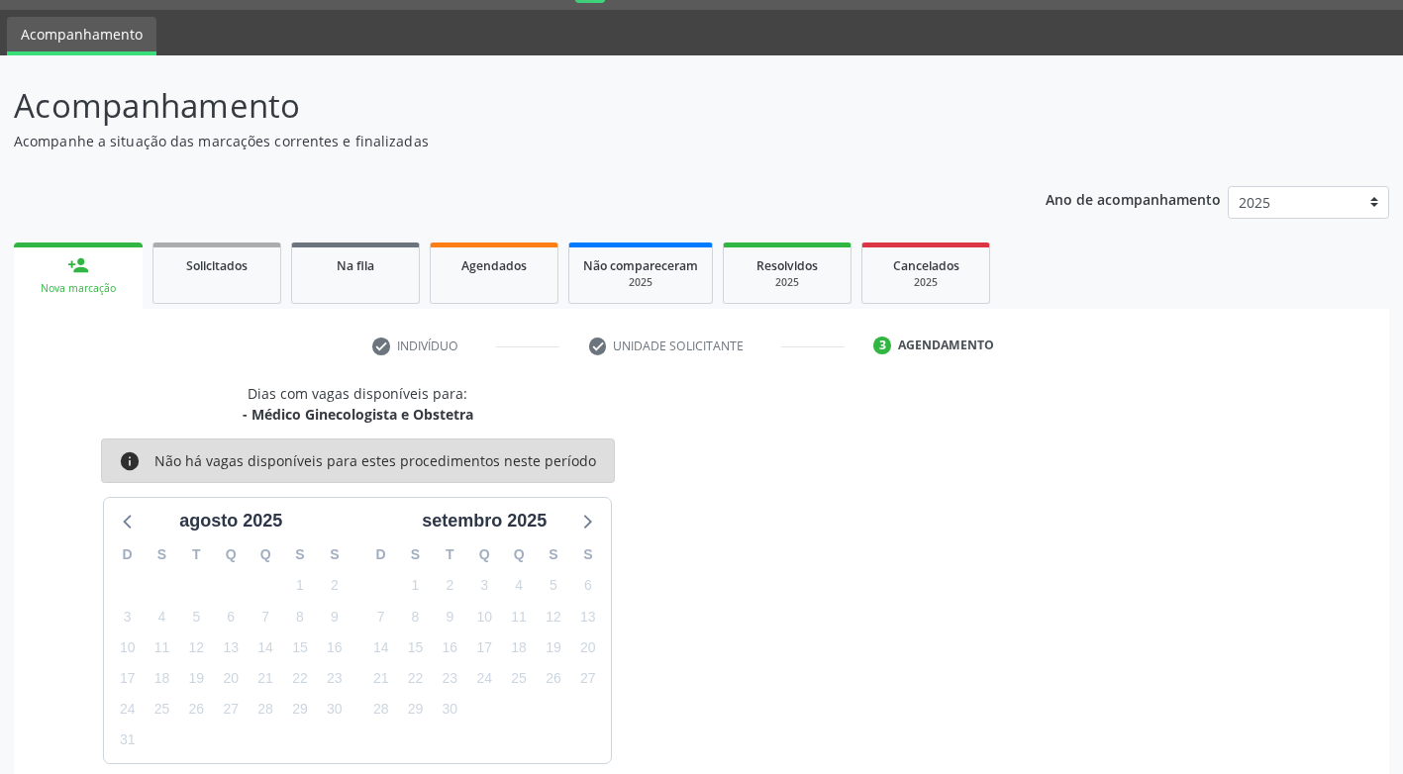
scroll to position [146, 0]
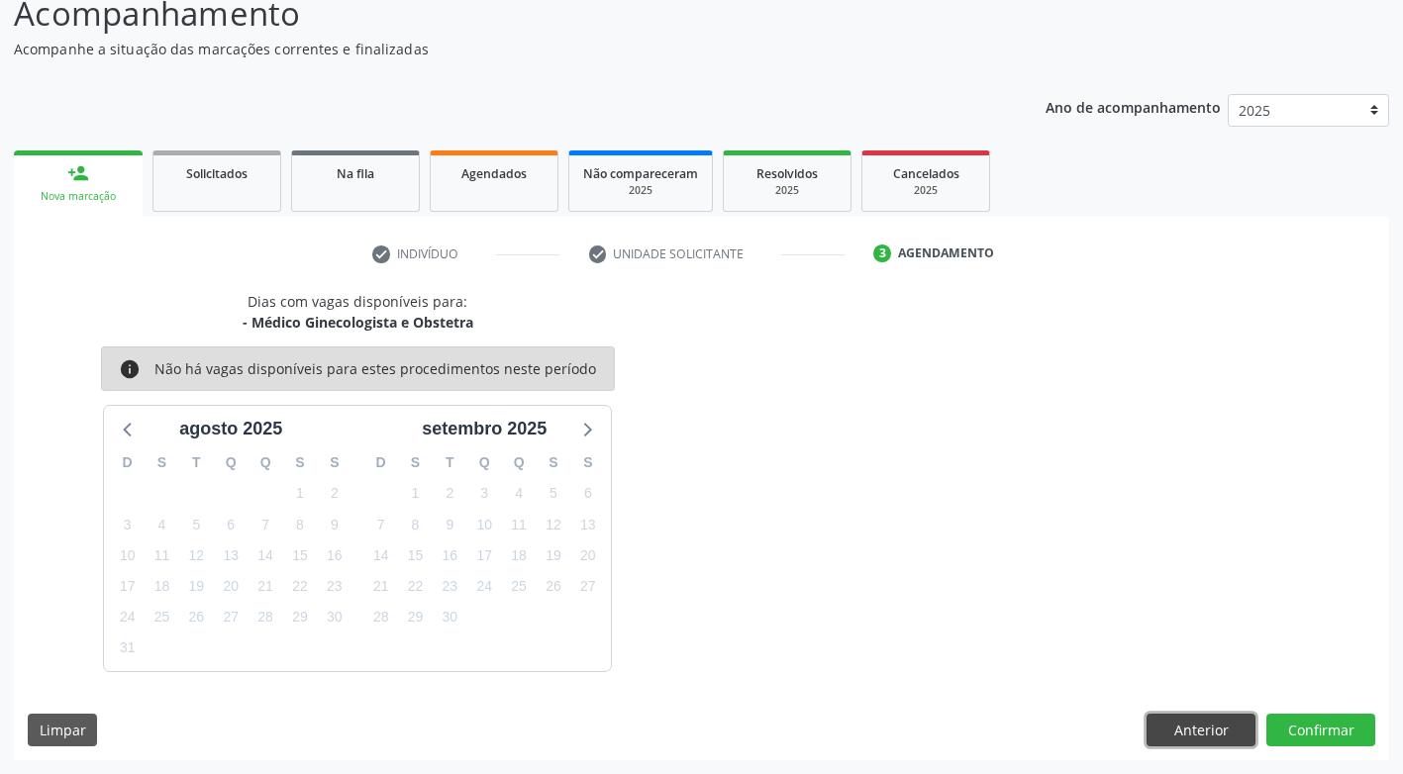
click at [1163, 734] on button "Anterior" at bounding box center [1200, 731] width 109 height 34
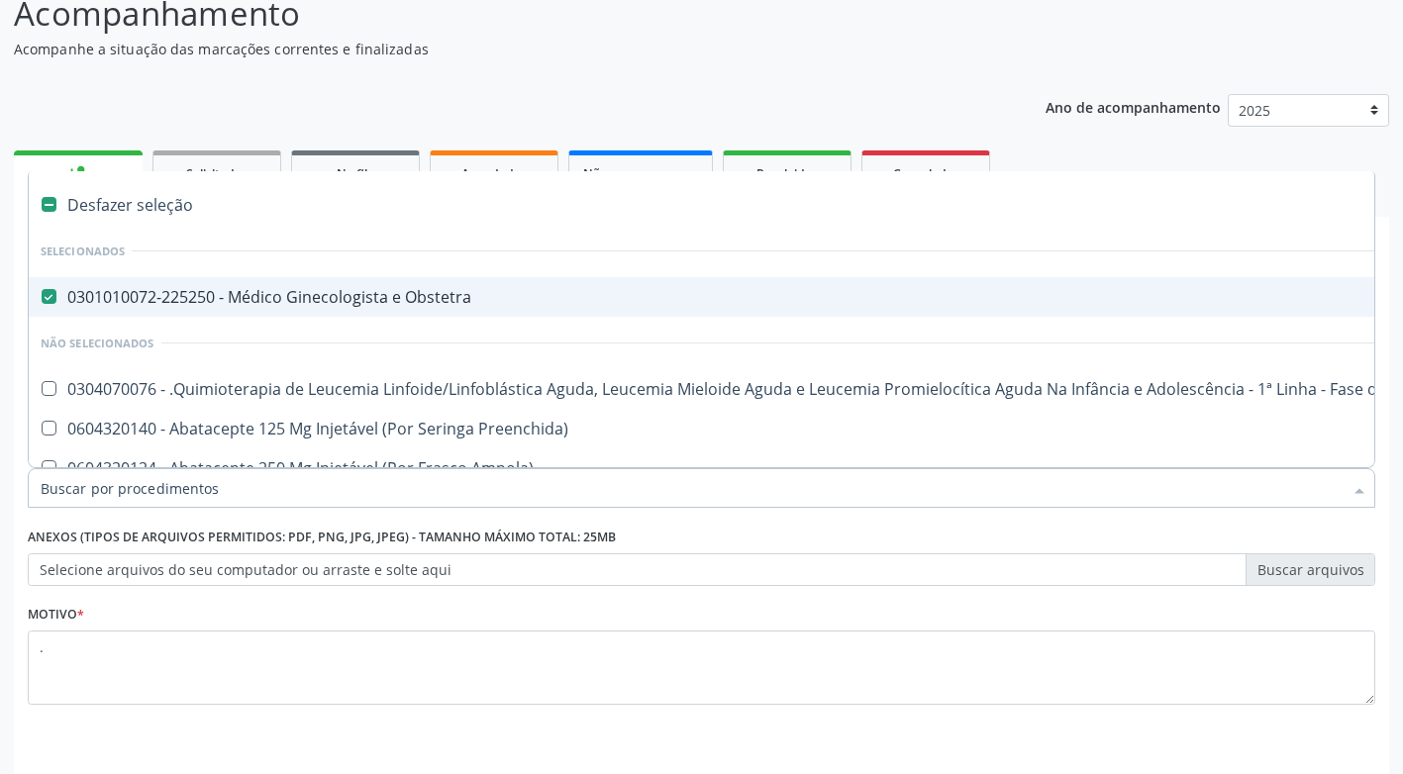
click at [50, 294] on Obstetra at bounding box center [49, 296] width 15 height 15
click at [42, 294] on Obstetra "checkbox" at bounding box center [35, 296] width 13 height 13
click at [50, 294] on Obstetra at bounding box center [49, 296] width 15 height 15
click at [42, 294] on Obstetra "checkbox" at bounding box center [35, 296] width 13 height 13
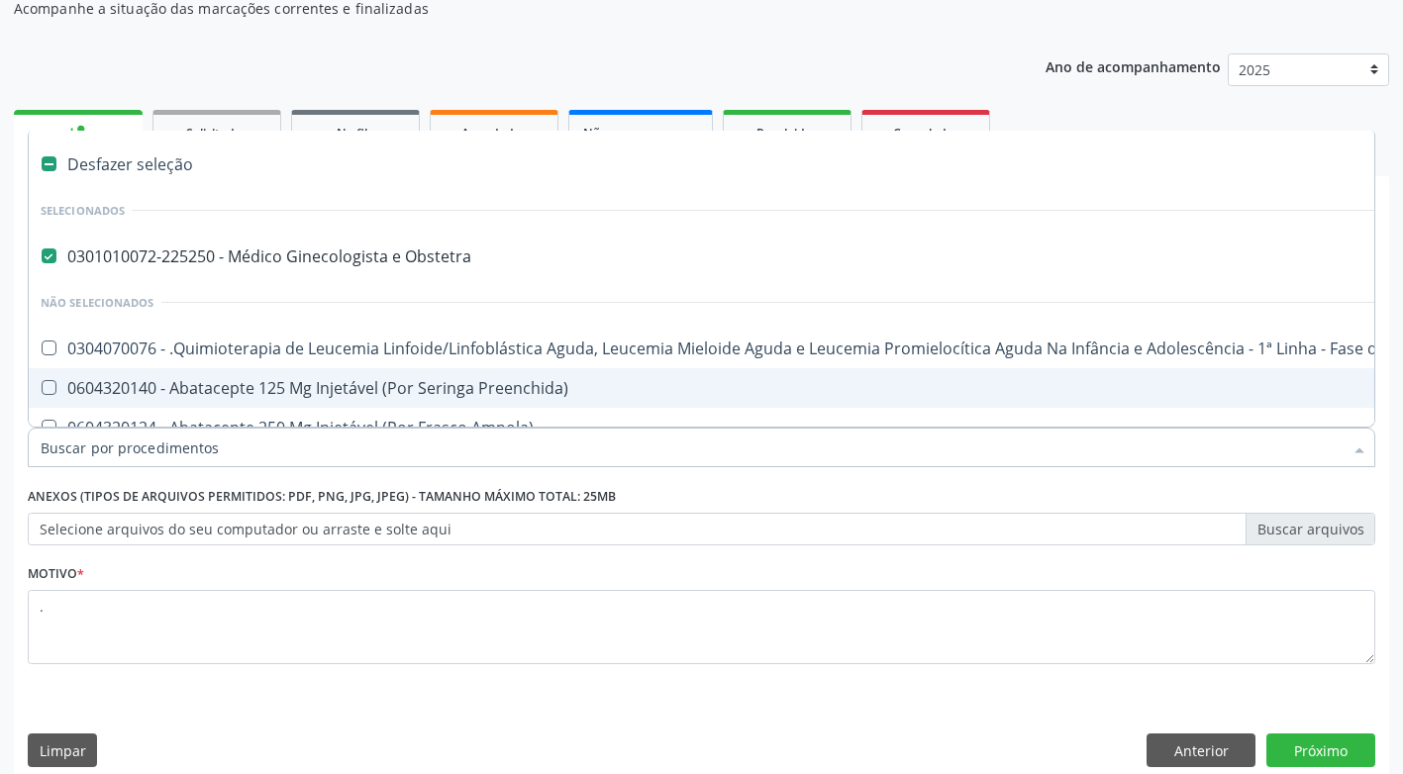
scroll to position [207, 0]
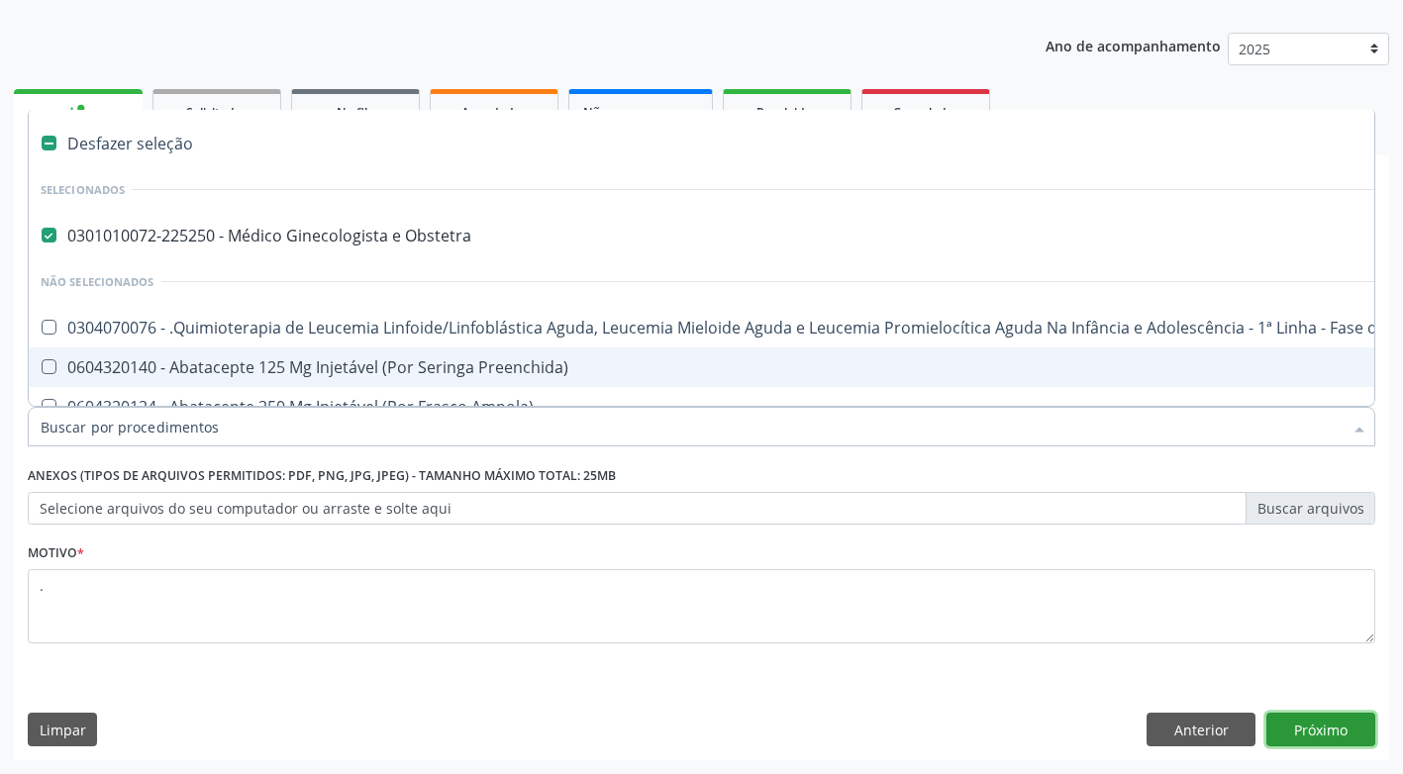
click at [1328, 733] on button "Próximo" at bounding box center [1320, 730] width 109 height 34
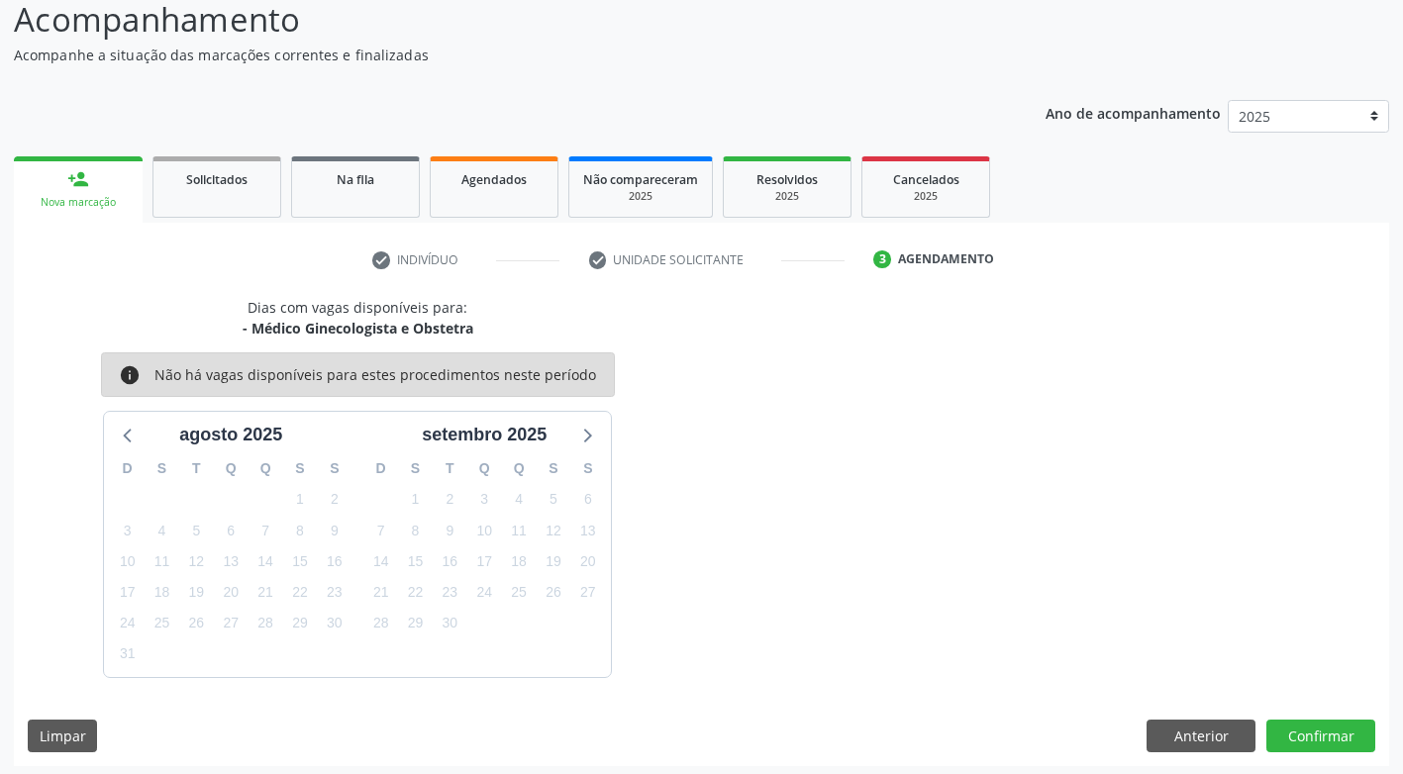
scroll to position [146, 0]
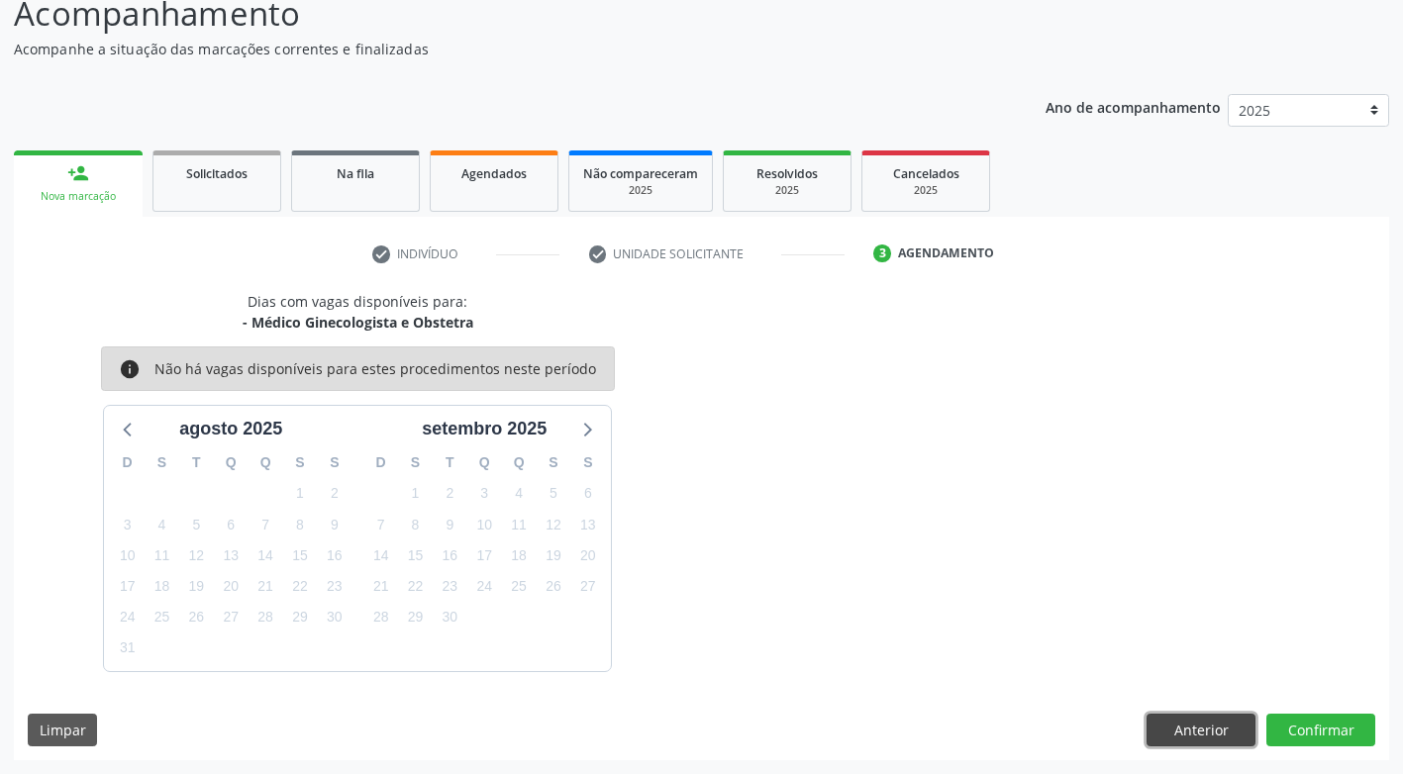
click at [1191, 740] on button "Anterior" at bounding box center [1200, 731] width 109 height 34
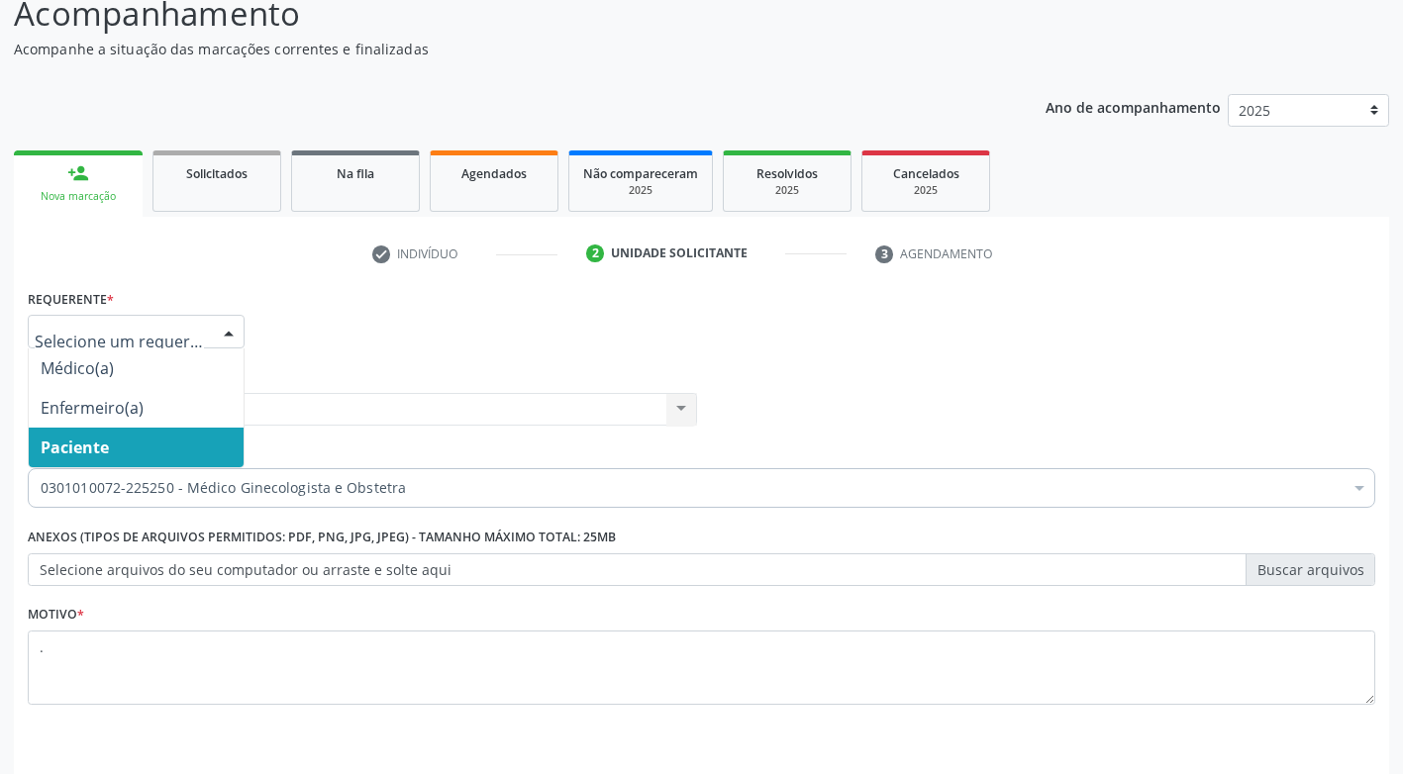
click at [237, 328] on div at bounding box center [229, 333] width 30 height 34
click at [174, 442] on span "Paciente" at bounding box center [136, 448] width 215 height 40
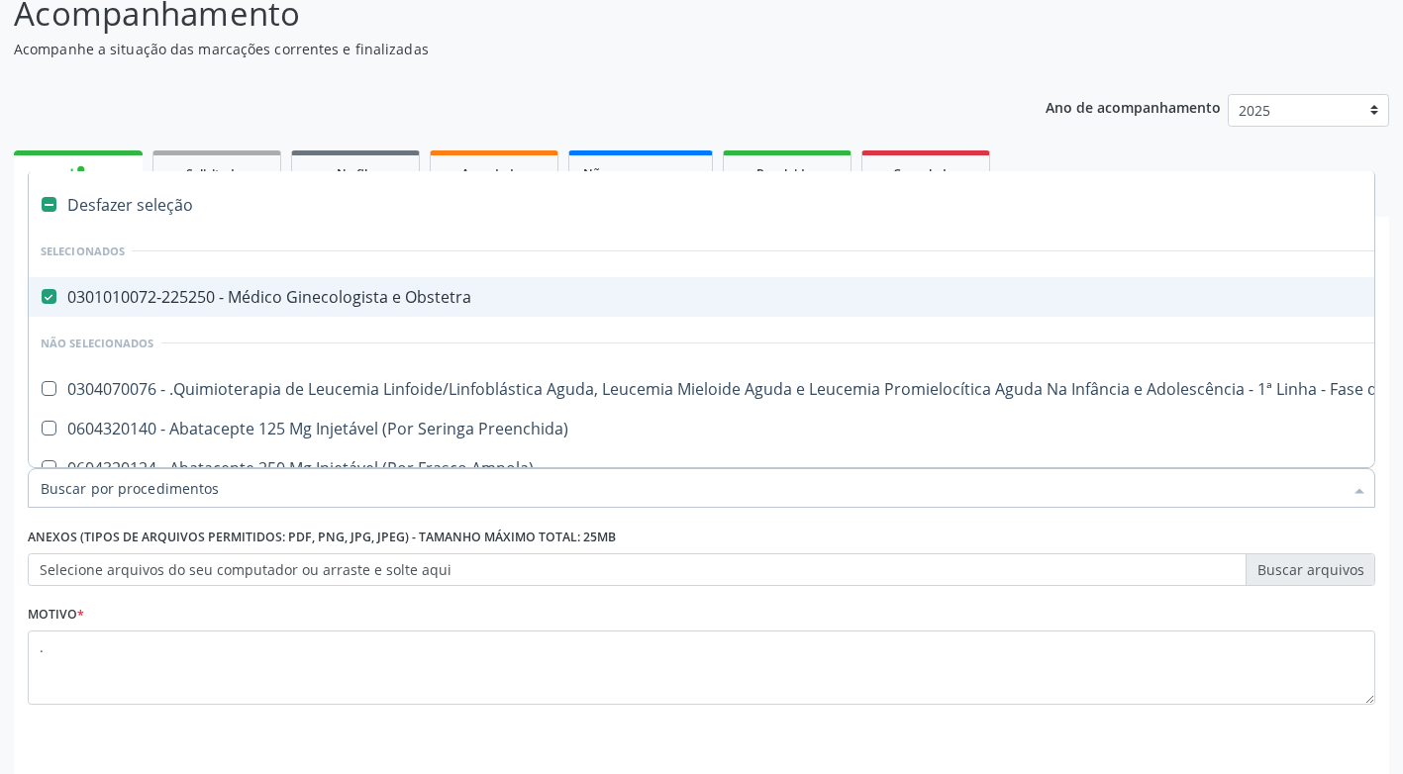
click at [53, 296] on Obstetra at bounding box center [49, 296] width 15 height 15
click at [42, 296] on Obstetra "checkbox" at bounding box center [35, 296] width 13 height 13
checkbox Obstetra "false"
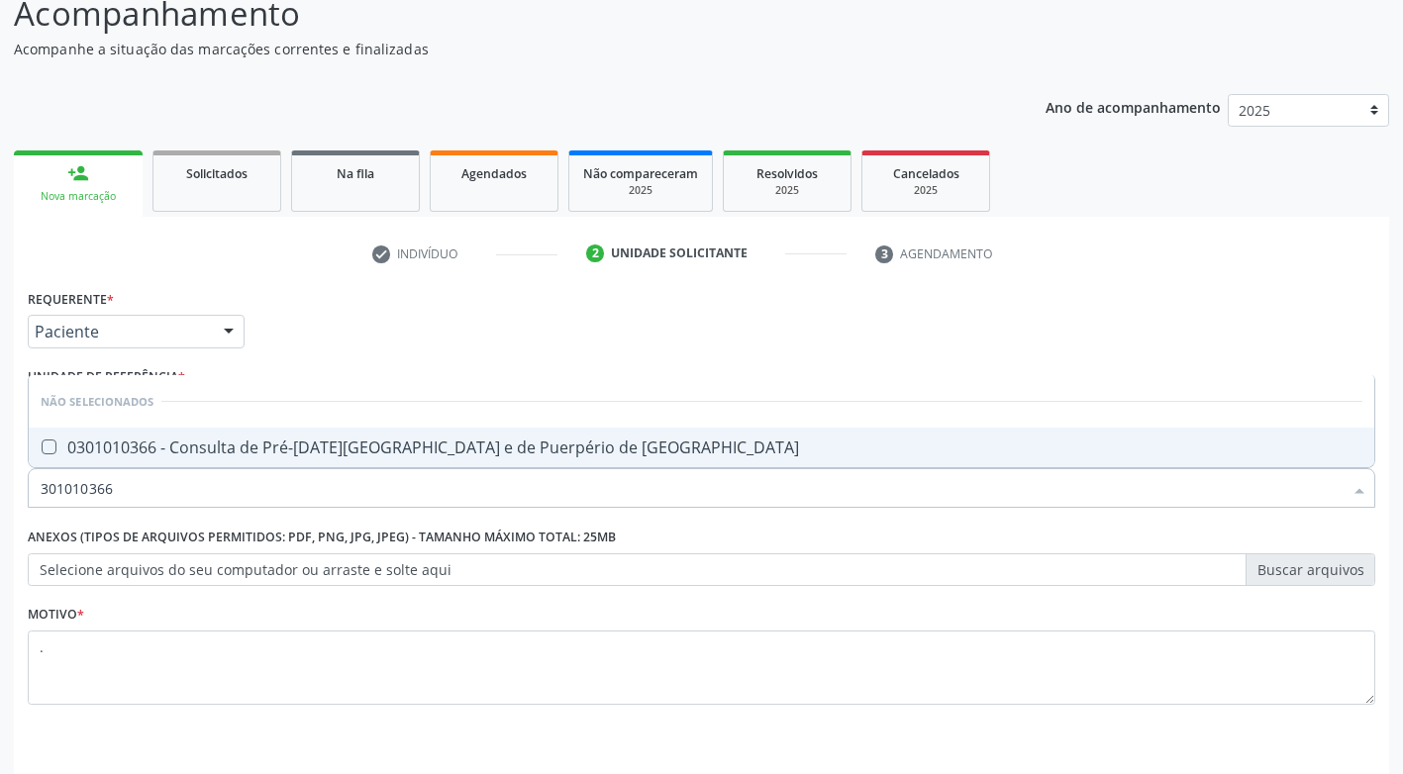
scroll to position [207, 0]
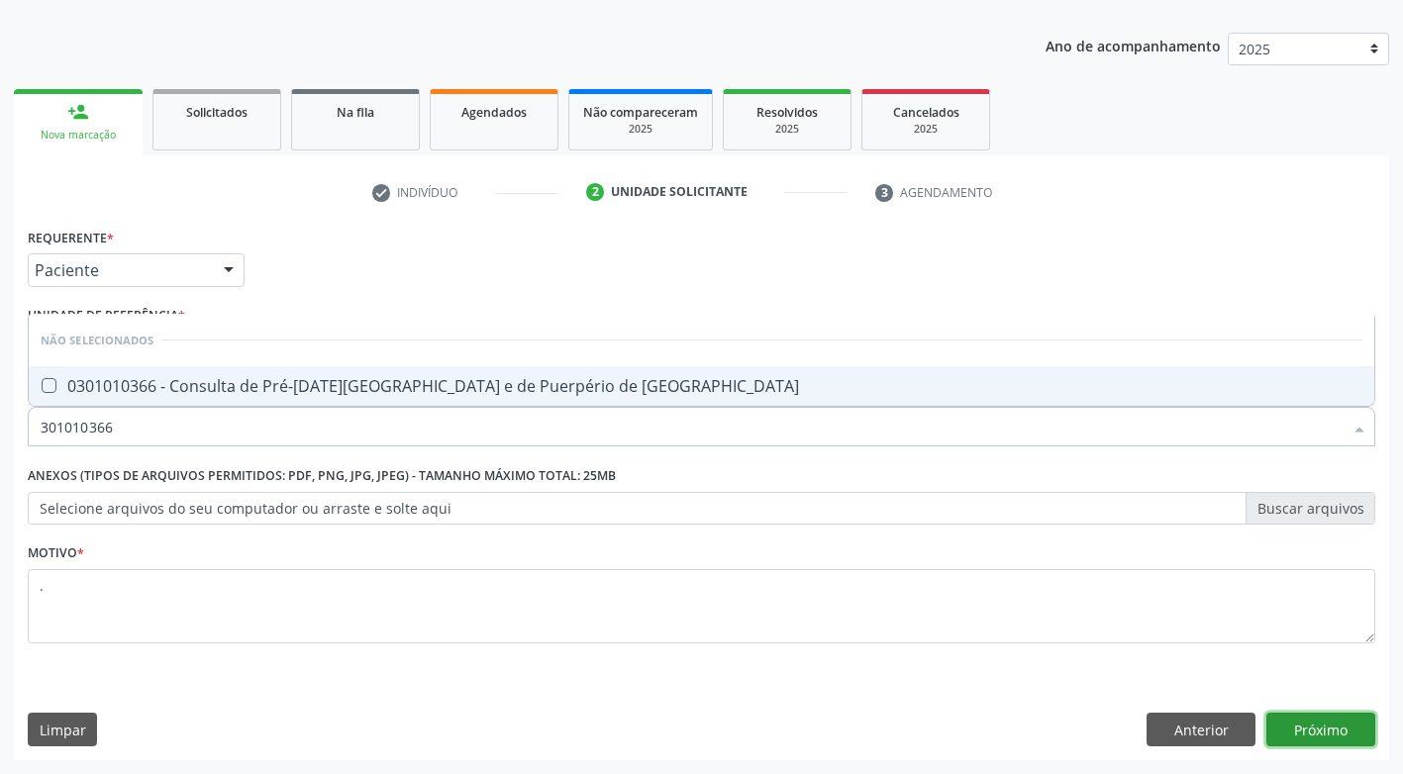
click at [1345, 729] on button "Próximo" at bounding box center [1320, 730] width 109 height 34
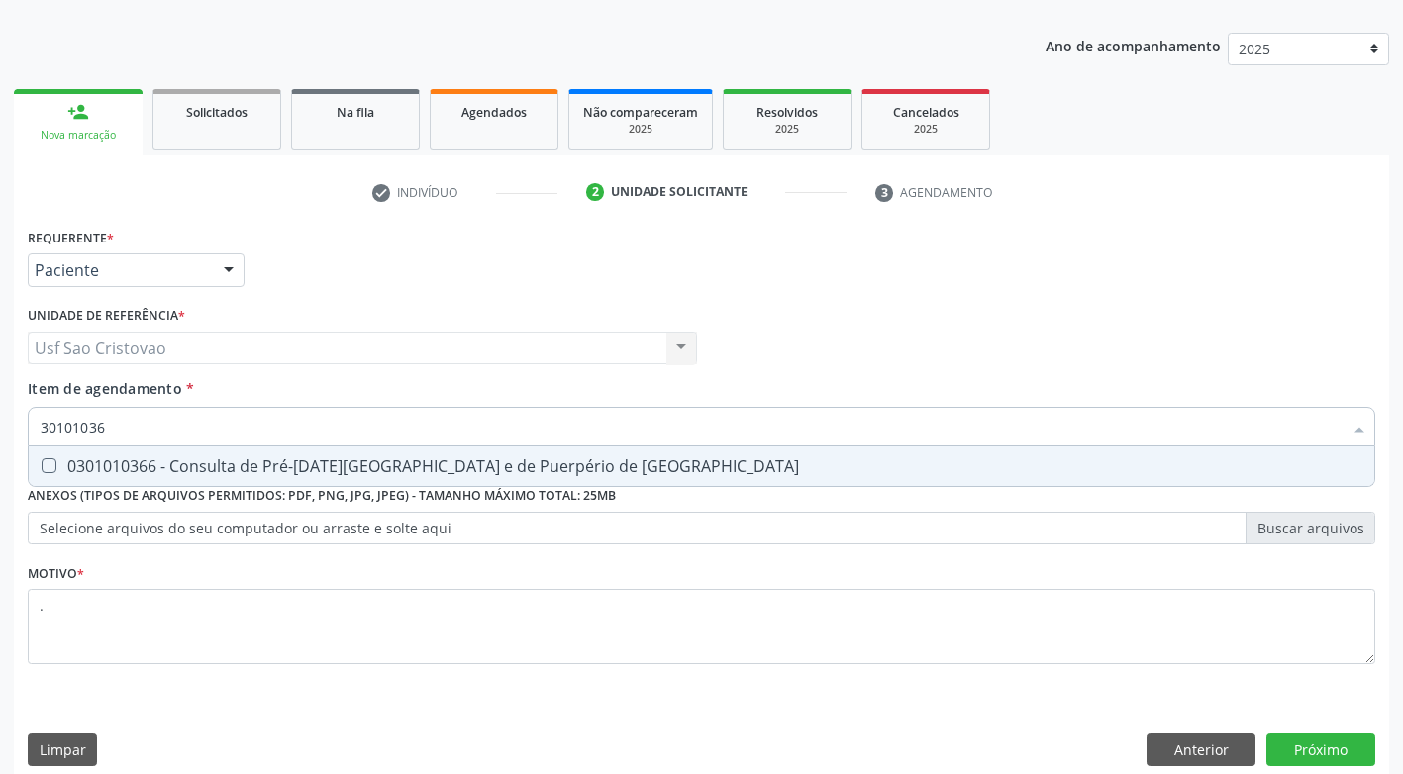
type input "301010366"
click at [44, 461] on Risco at bounding box center [49, 465] width 15 height 15
click at [42, 461] on Risco "checkbox" at bounding box center [35, 465] width 13 height 13
checkbox Risco "true"
click at [1341, 754] on button "Próximo" at bounding box center [1320, 751] width 109 height 34
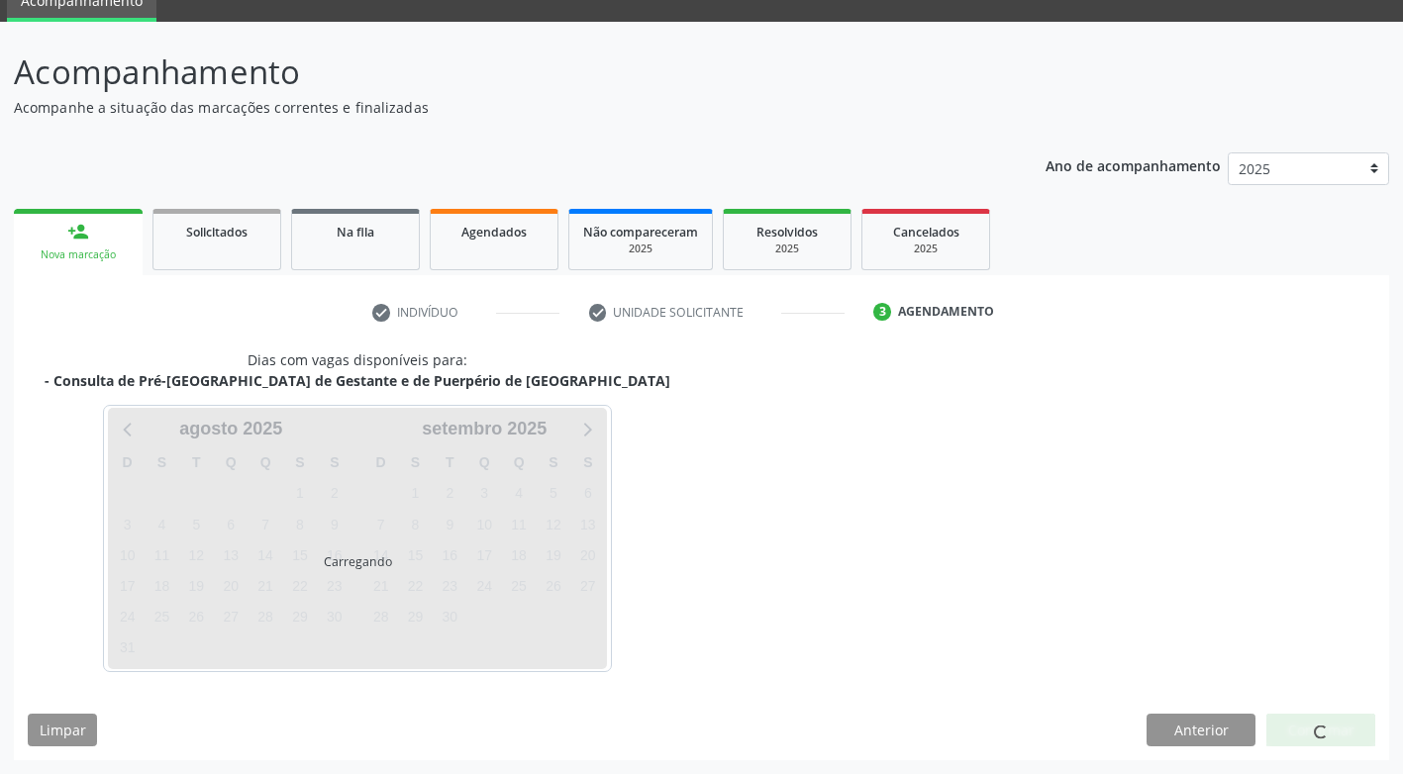
scroll to position [87, 0]
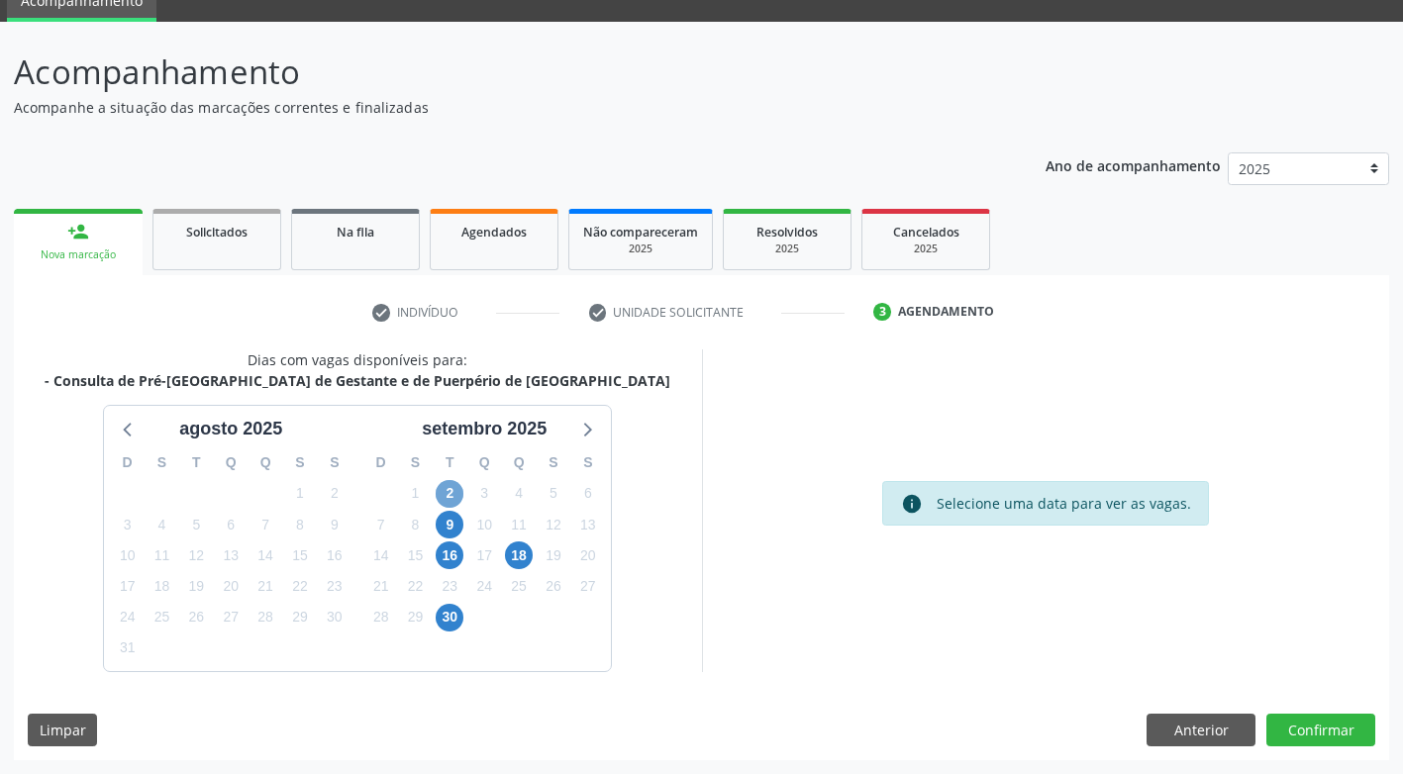
click at [444, 494] on span "2" at bounding box center [450, 494] width 28 height 28
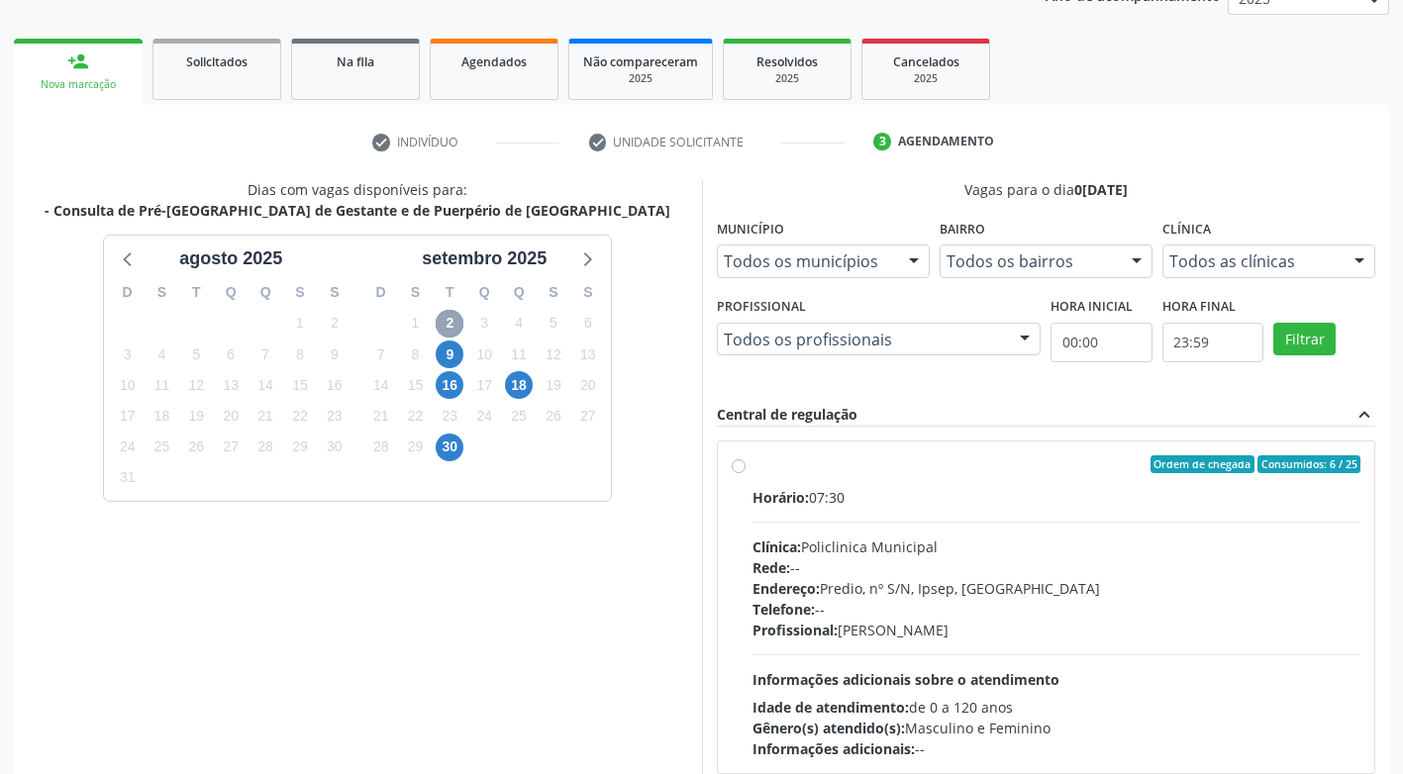
scroll to position [285, 0]
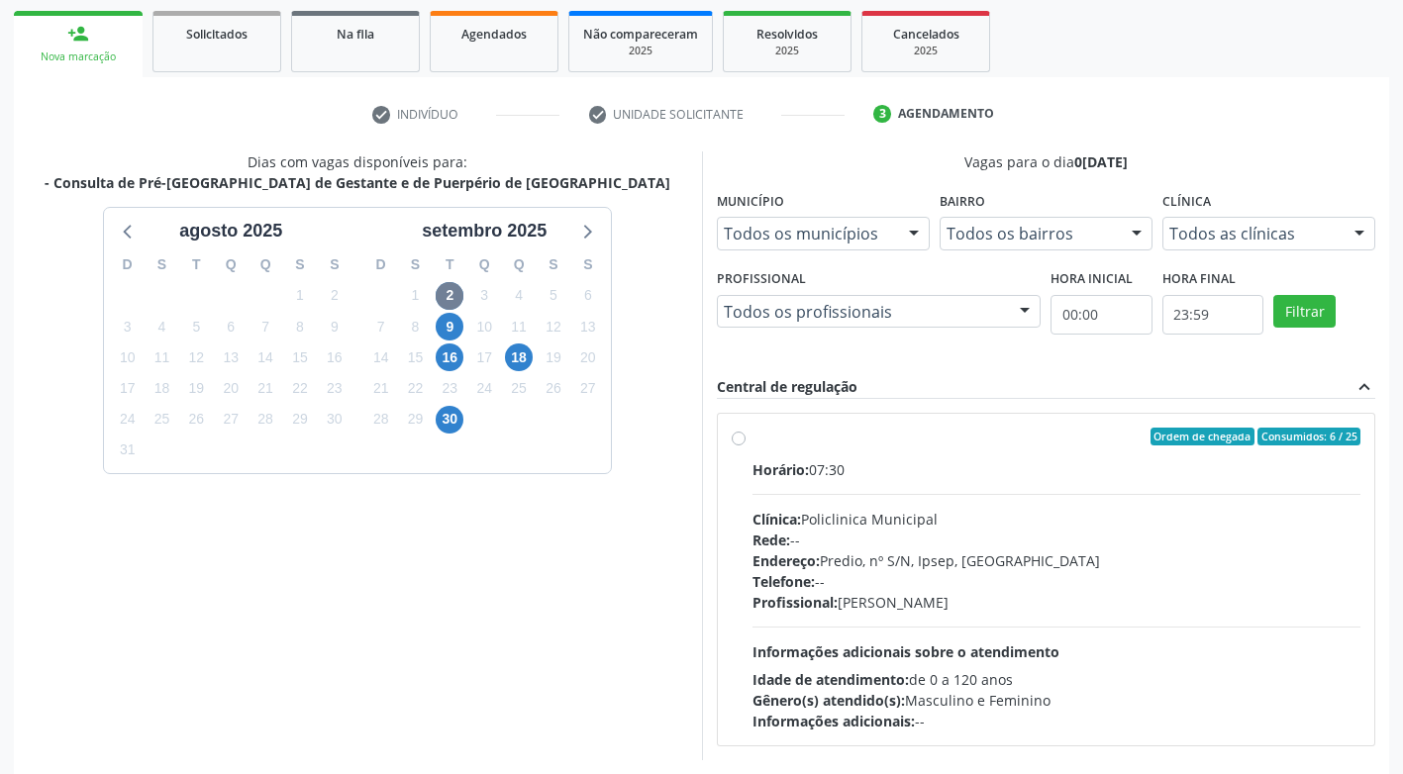
click at [752, 440] on label "Ordem de chegada Consumidos: 6 / 25 Horário: 07:30 Clínica: Policlinica Municip…" at bounding box center [1056, 580] width 609 height 304
click at [742, 440] on input "Ordem de chegada Consumidos: 6 / 25 Horário: 07:30 Clínica: Policlinica Municip…" at bounding box center [739, 437] width 14 height 18
radio input "true"
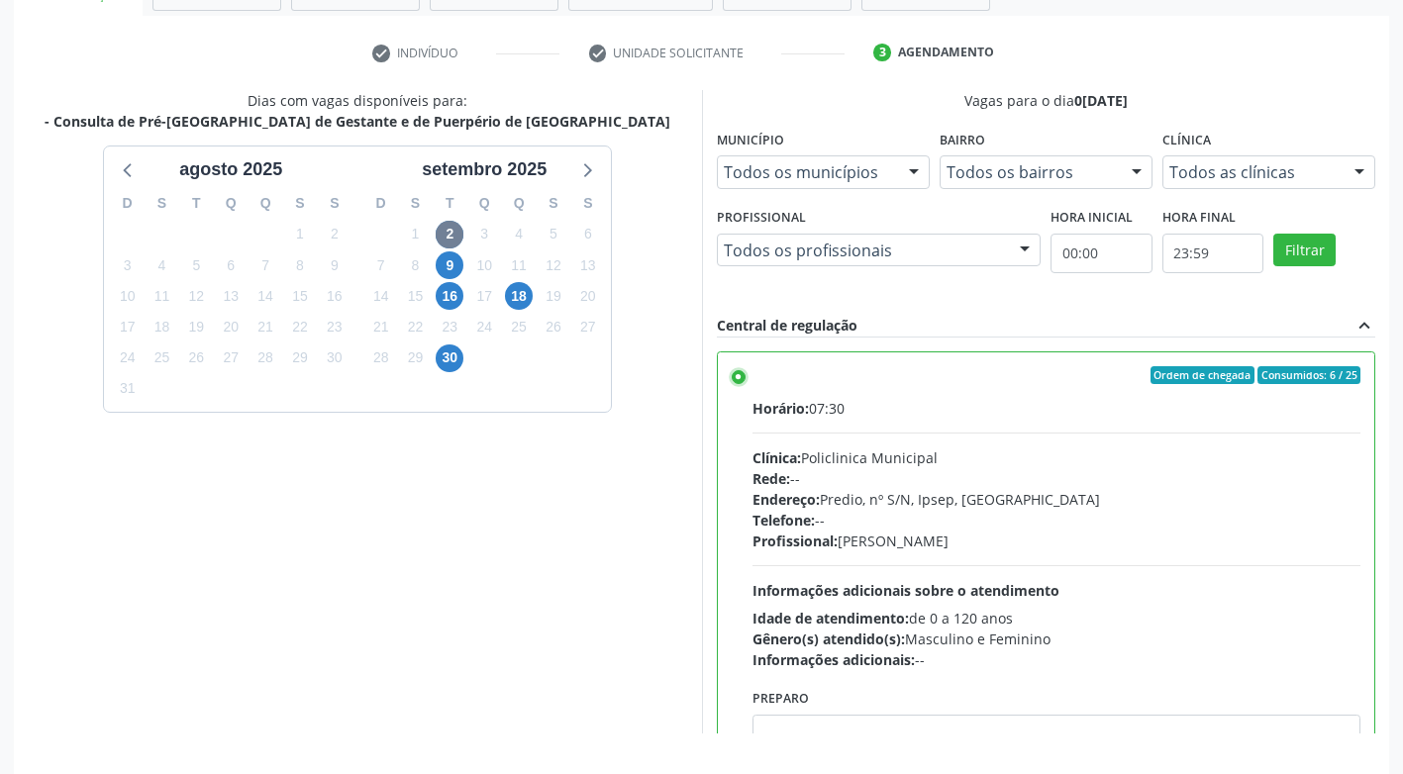
scroll to position [409, 0]
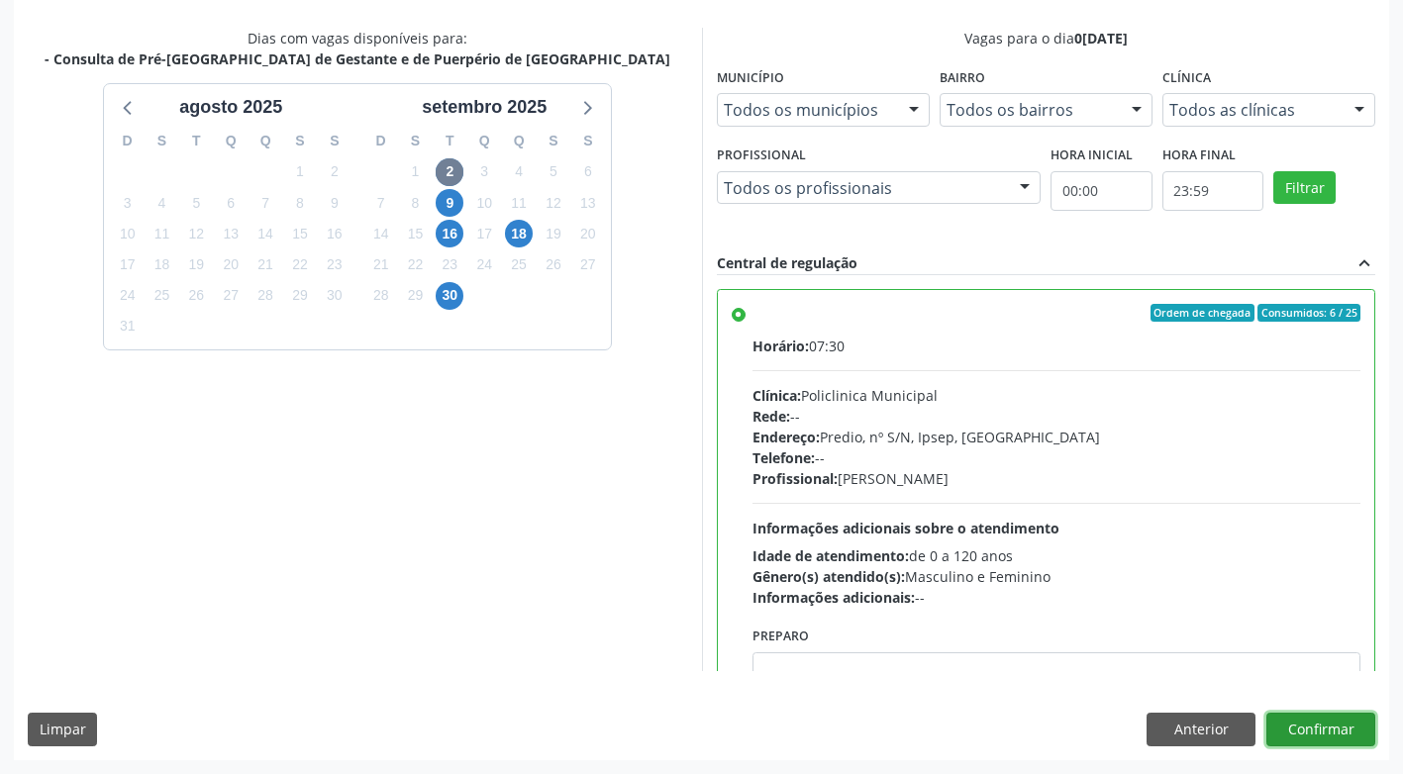
click at [1348, 737] on button "Confirmar" at bounding box center [1320, 730] width 109 height 34
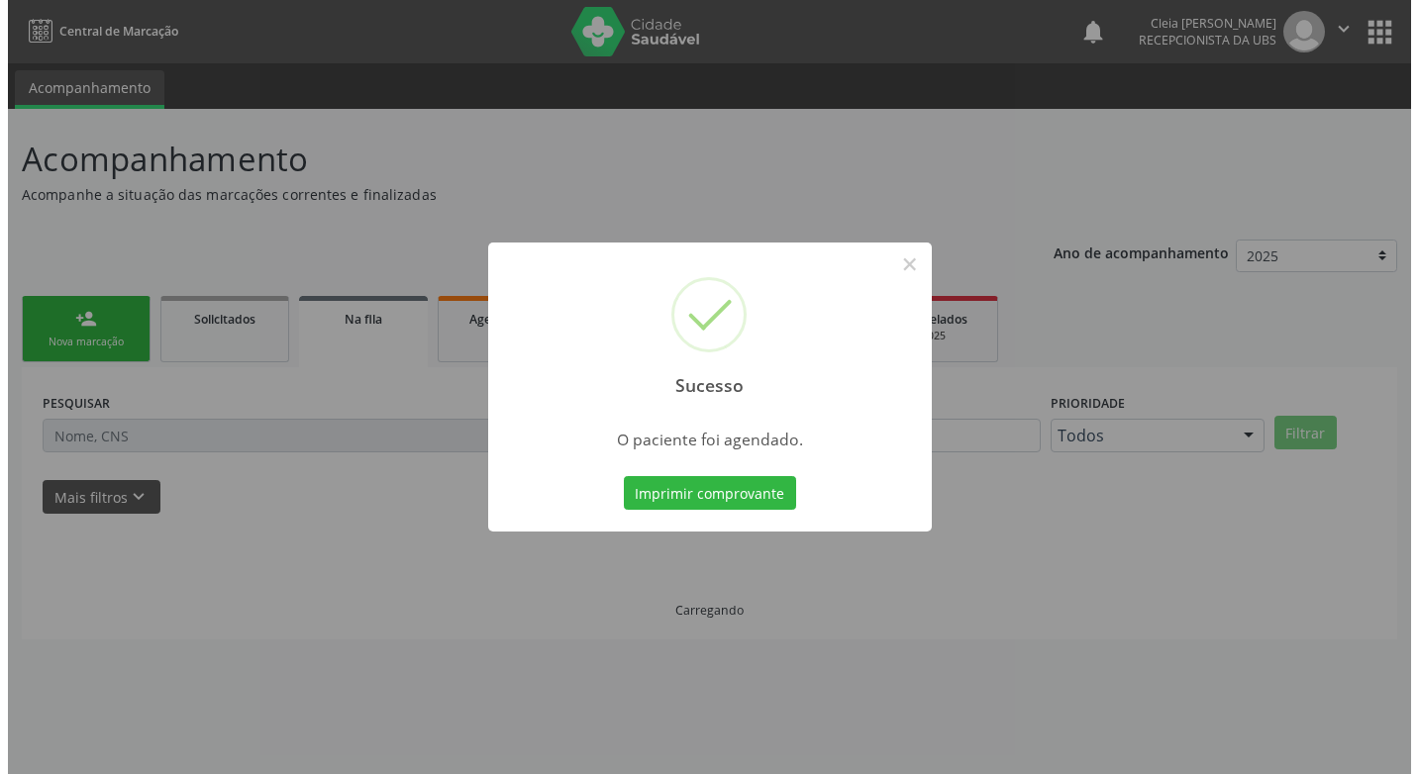
scroll to position [0, 0]
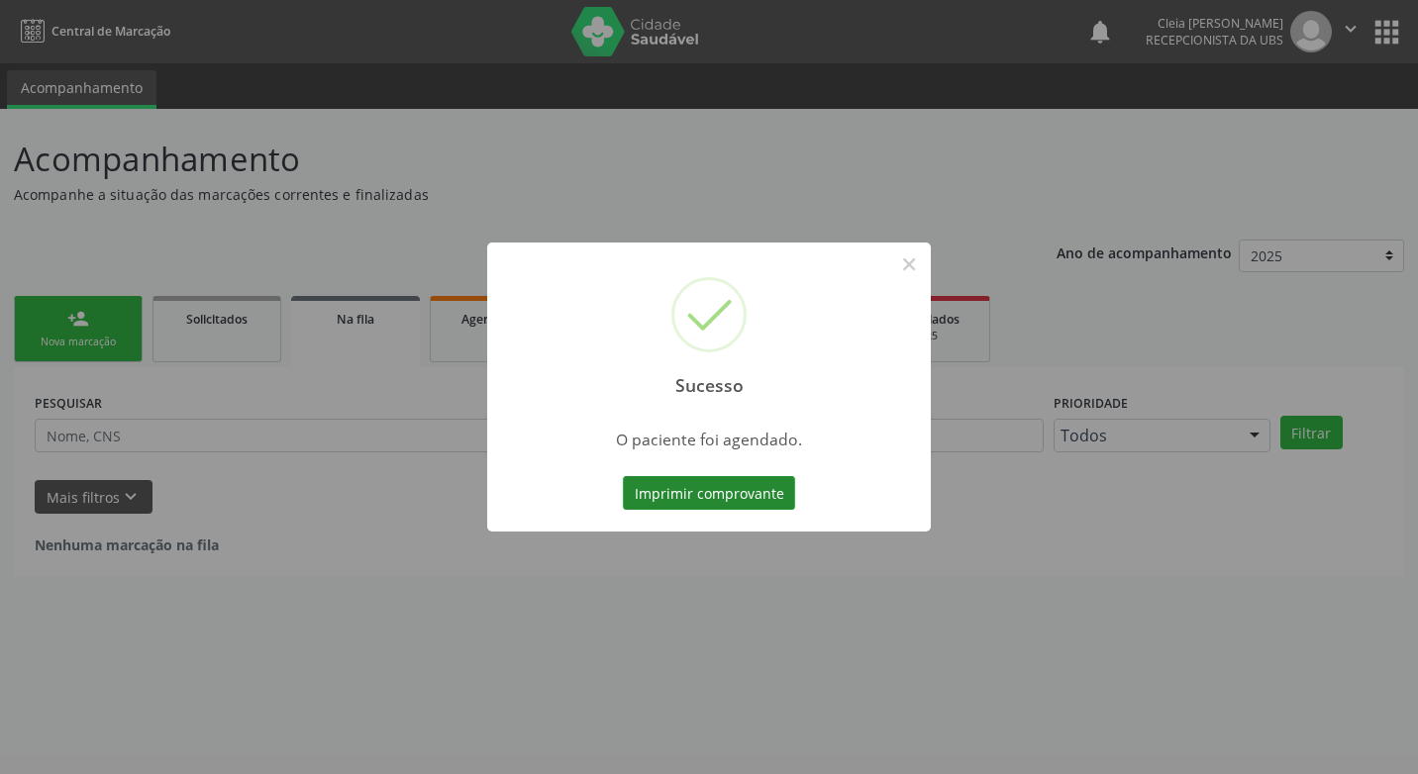
click at [701, 494] on button "Imprimir comprovante" at bounding box center [709, 493] width 172 height 34
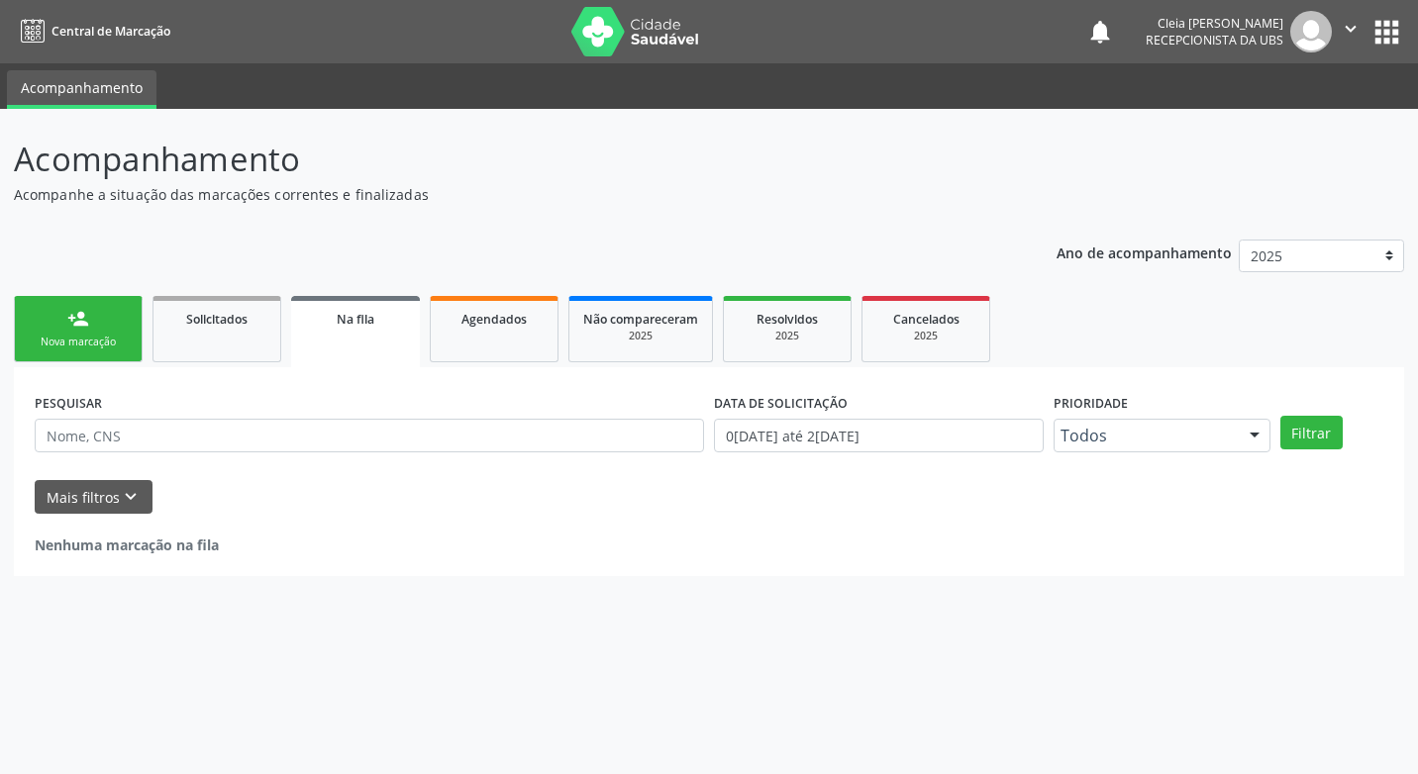
click at [80, 332] on div "Sucesso × O paciente foi agendado. Imprimir comprovante Cancel" at bounding box center [709, 387] width 1418 height 774
click at [119, 331] on link "person_add Nova marcação" at bounding box center [78, 329] width 129 height 66
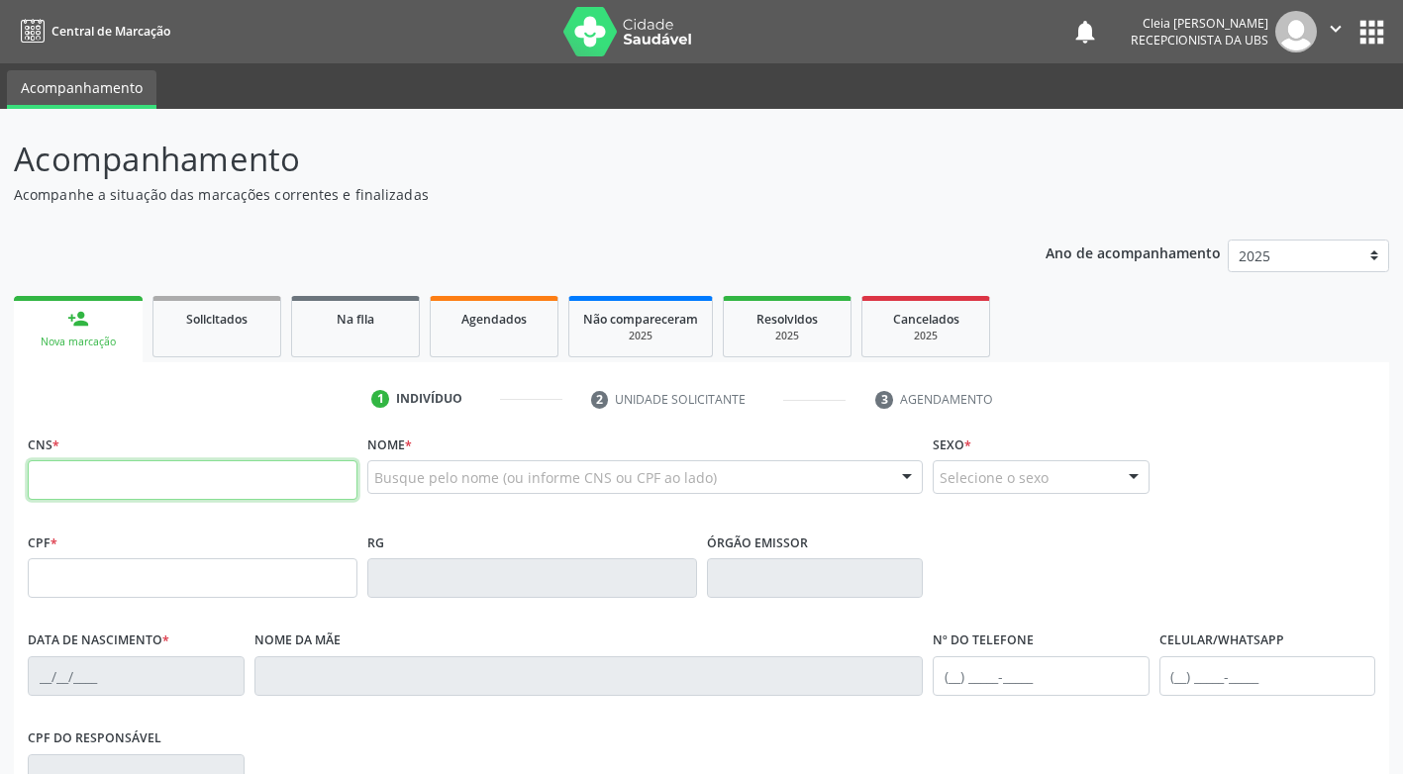
click at [231, 484] on input "text" at bounding box center [193, 480] width 330 height 40
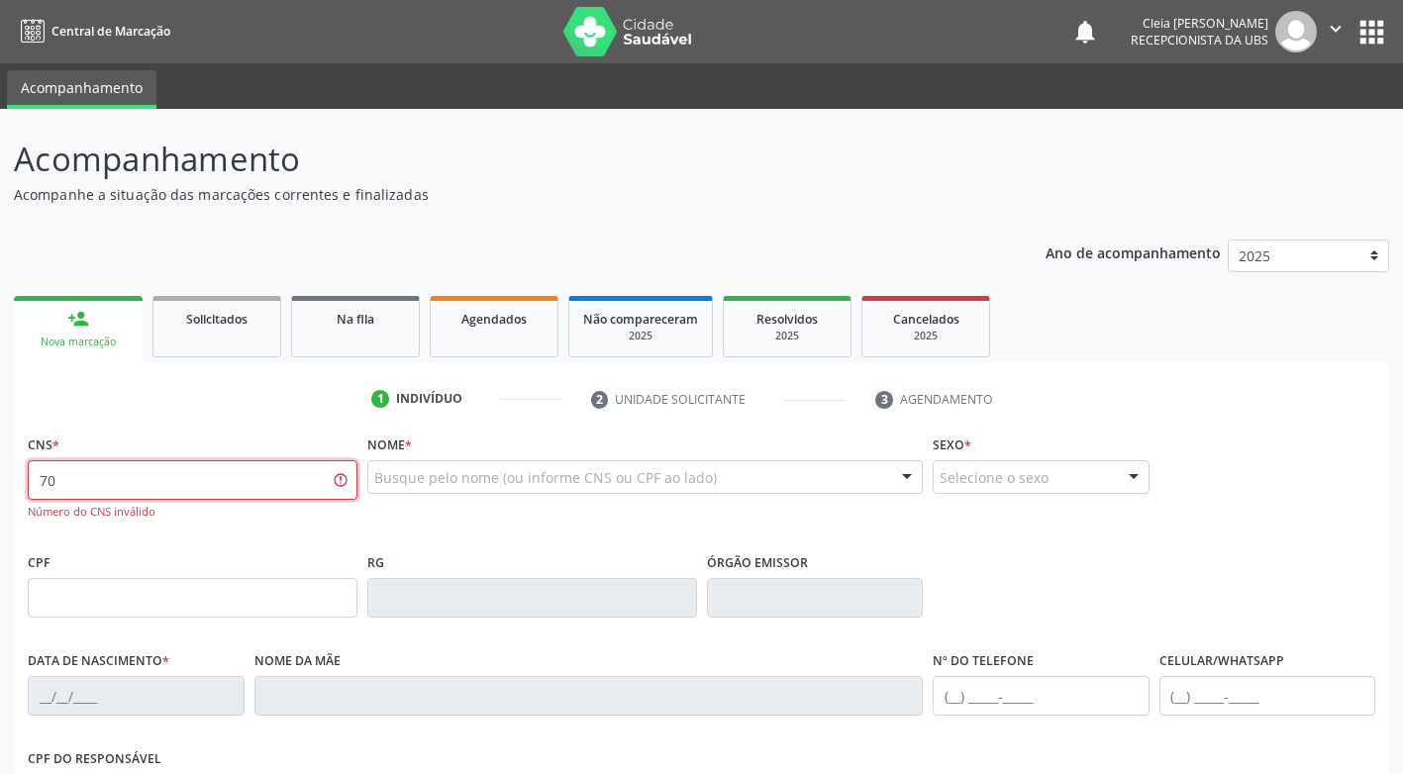
type input "7"
type input "702 8071 8132 2161"
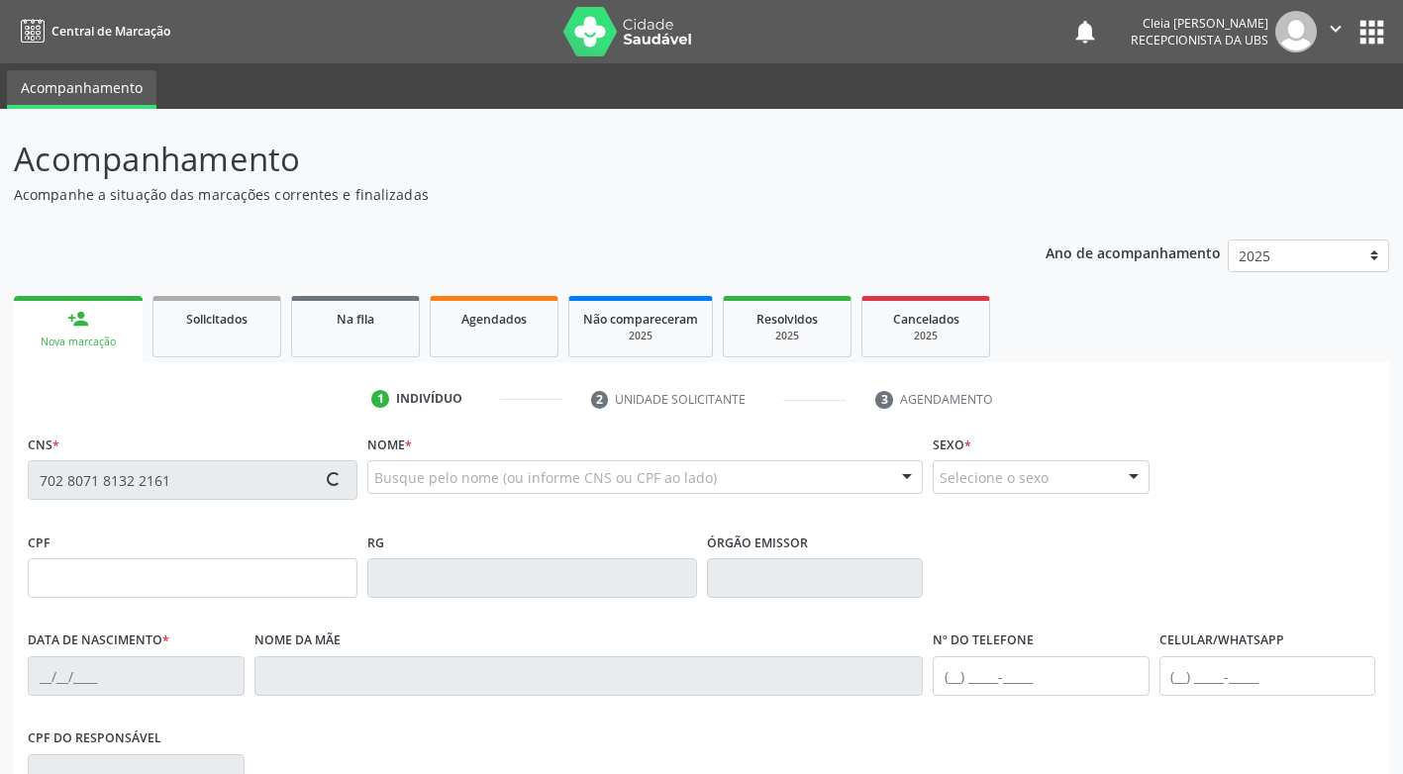
type input "1[DATE]"
type input "[PERSON_NAME]"
type input "[PHONE_NUMBER]"
type input "S/N"
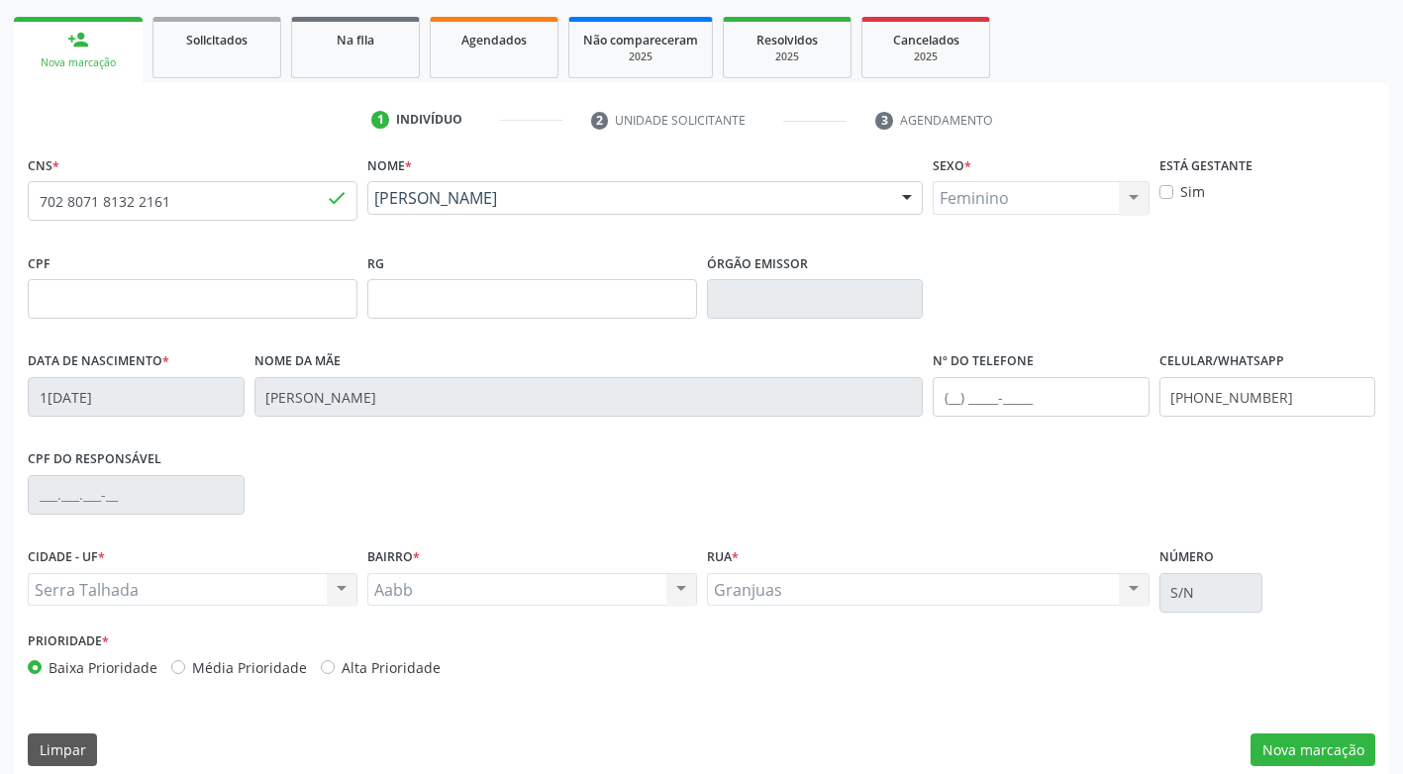
scroll to position [299, 0]
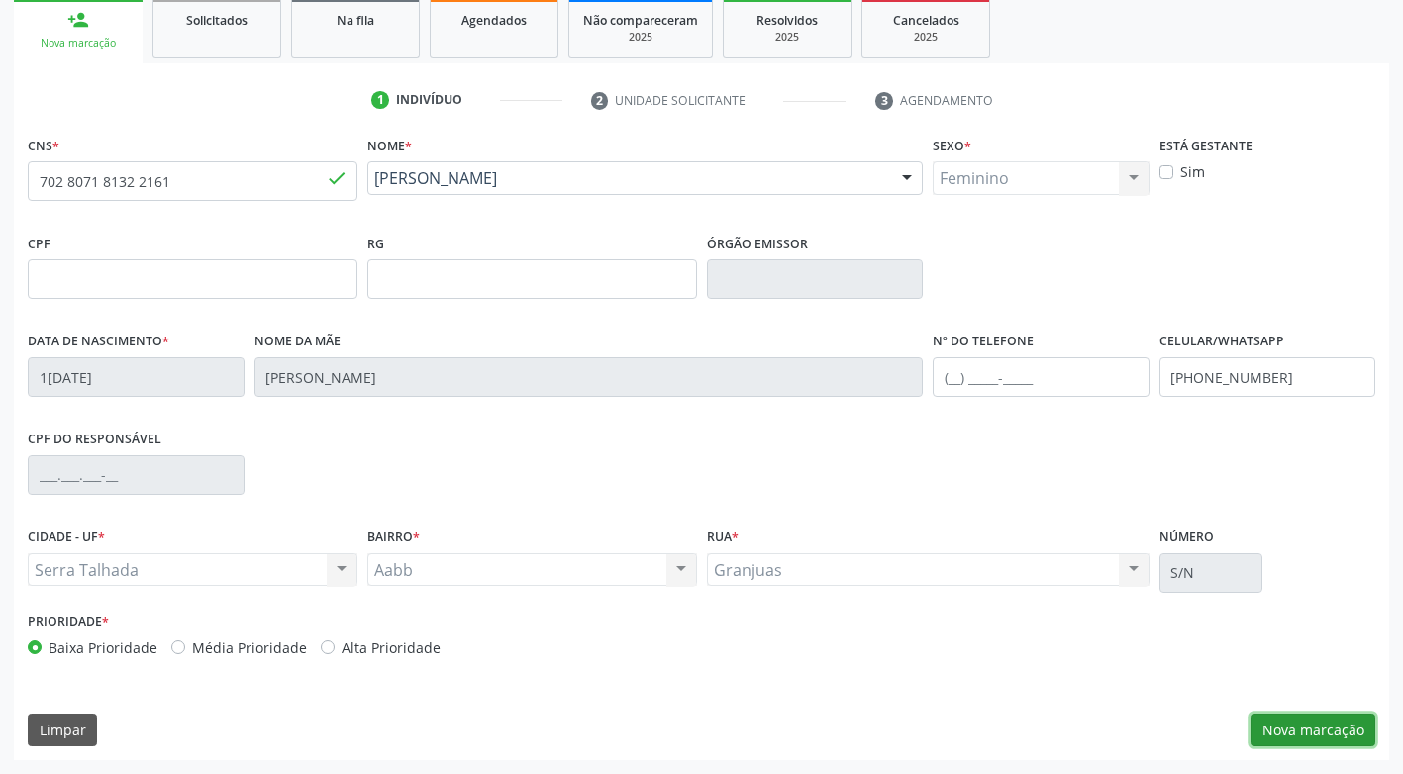
click at [1328, 737] on button "Nova marcação" at bounding box center [1312, 731] width 125 height 34
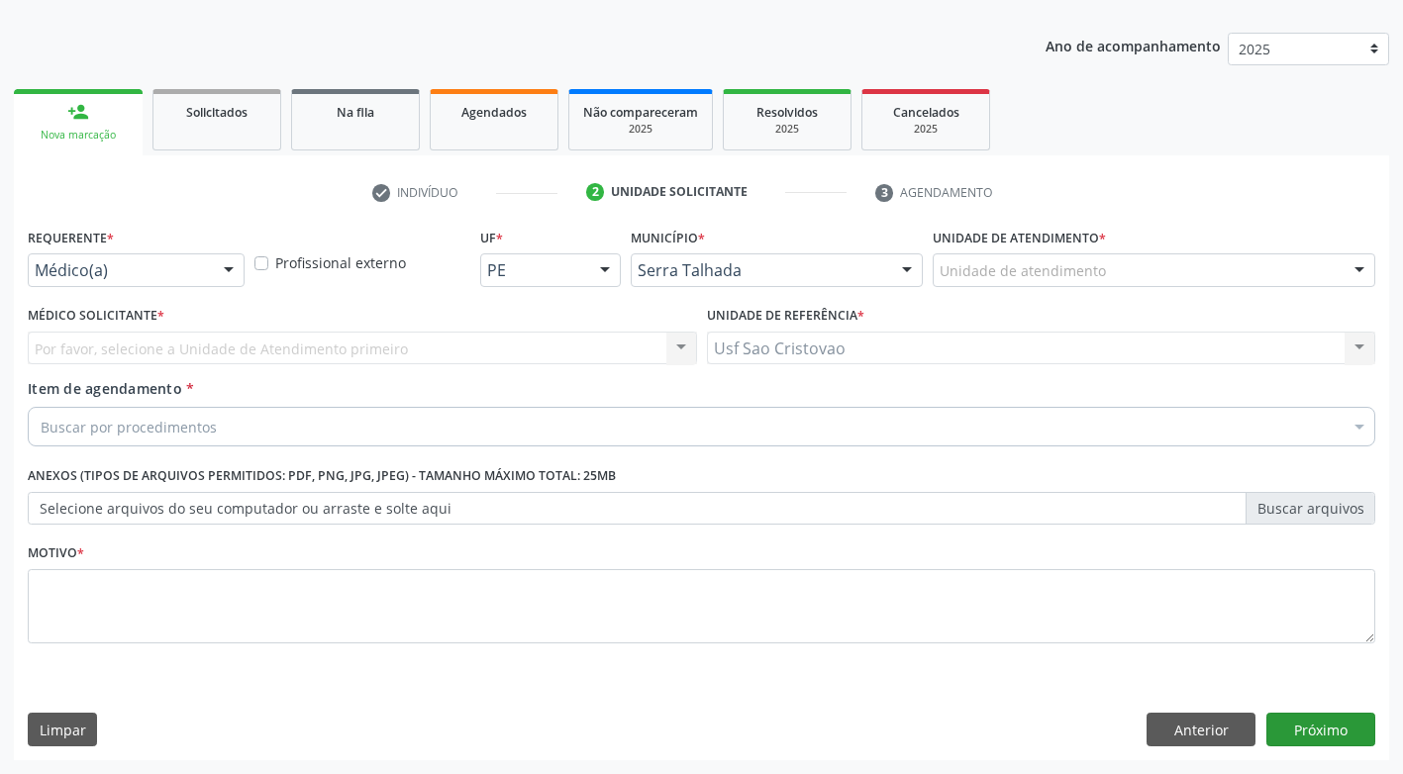
scroll to position [207, 0]
click at [216, 276] on div at bounding box center [229, 271] width 30 height 34
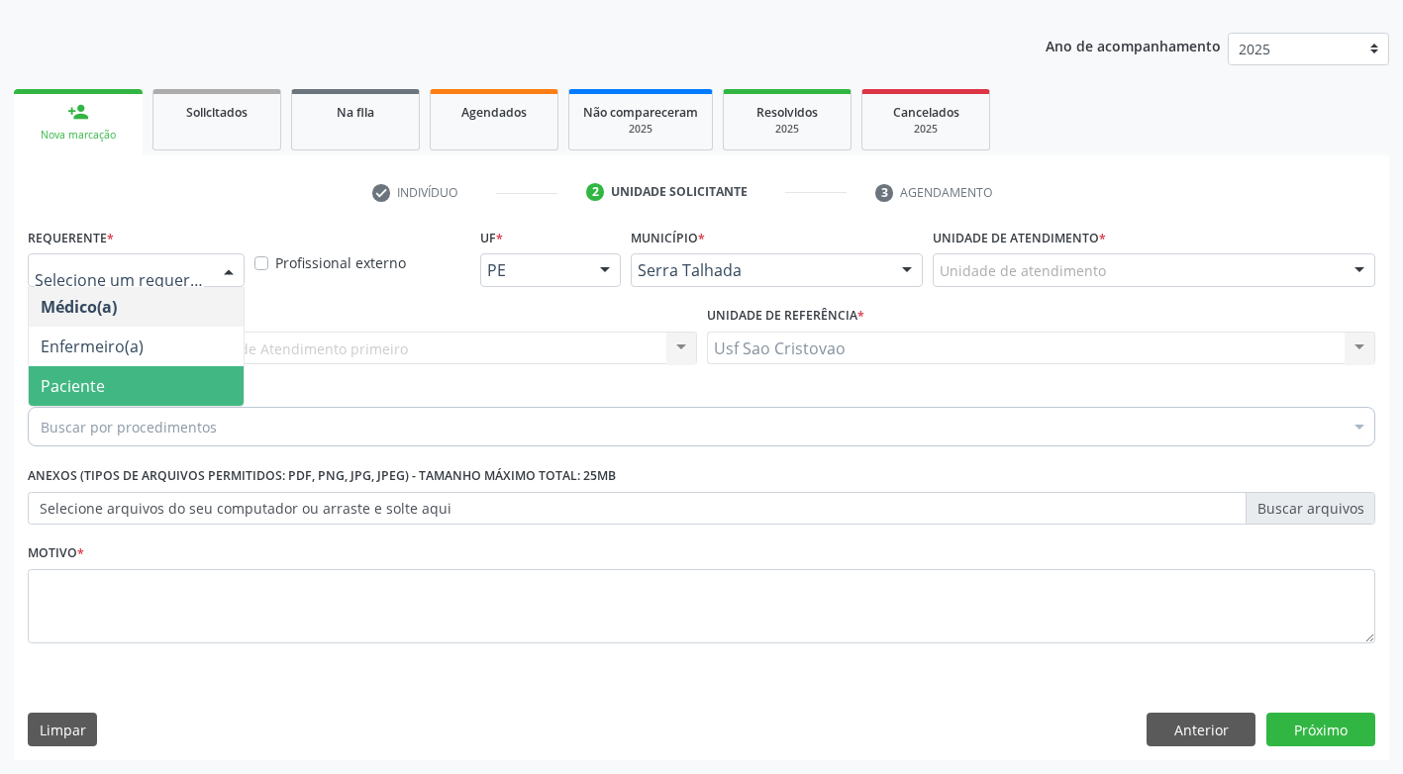
click at [206, 389] on span "Paciente" at bounding box center [136, 386] width 215 height 40
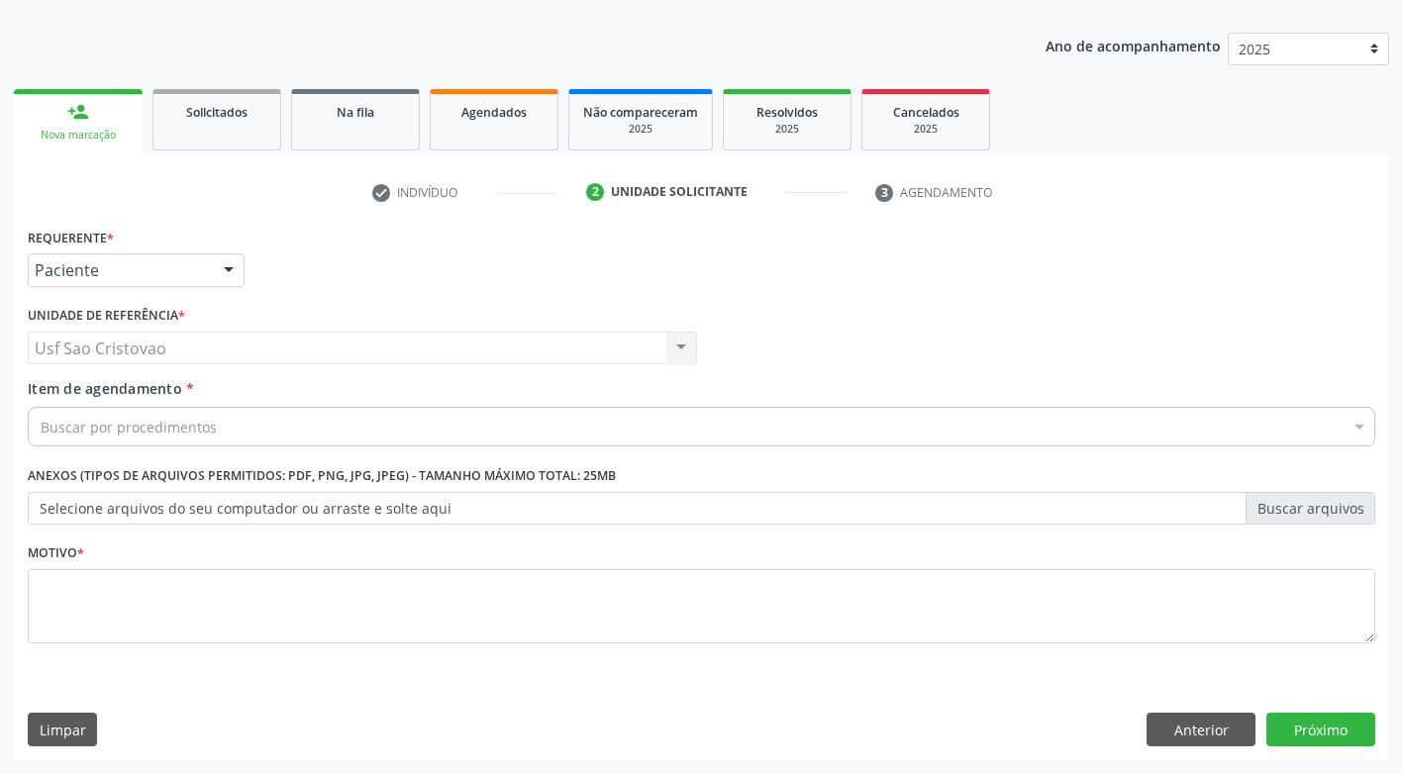
click at [236, 432] on div "Buscar por procedimentos" at bounding box center [701, 427] width 1347 height 40
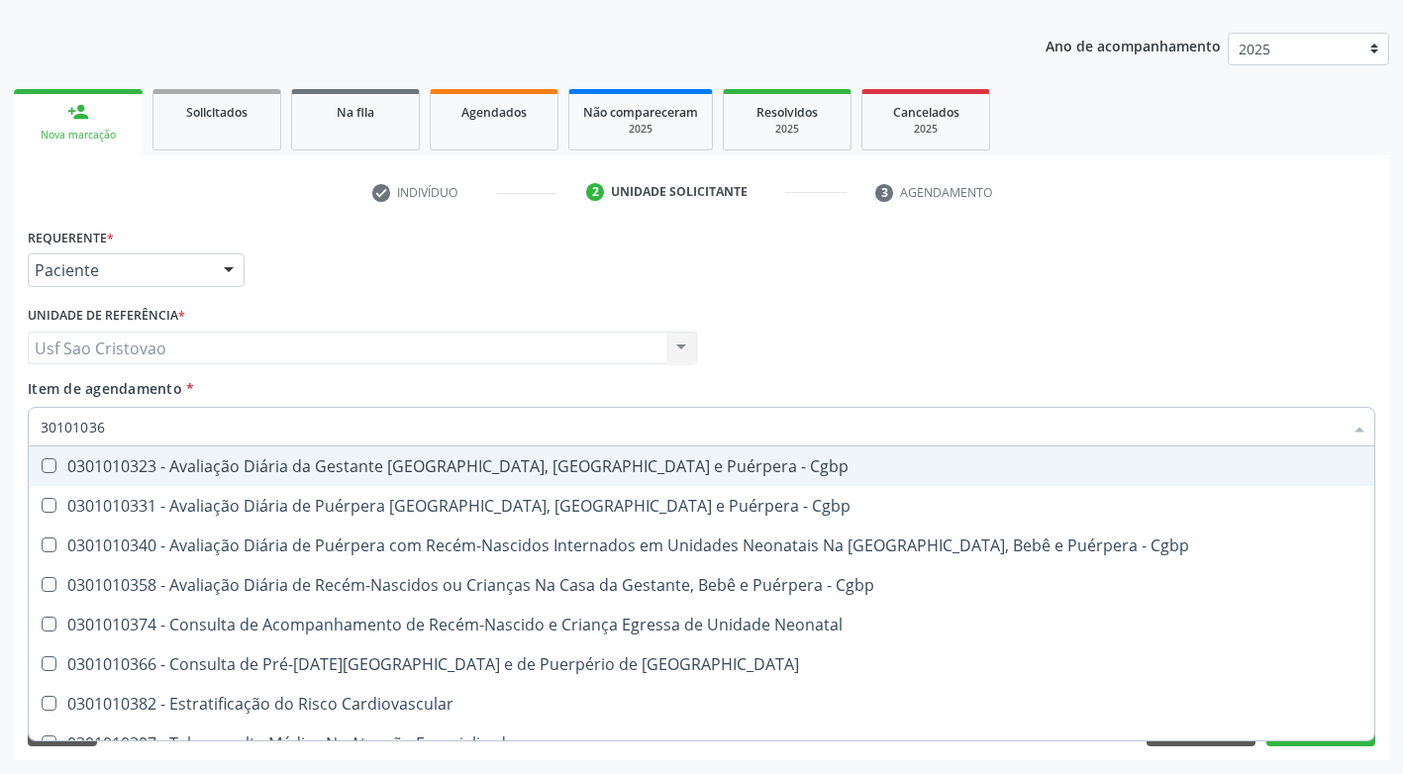
type input "301010366"
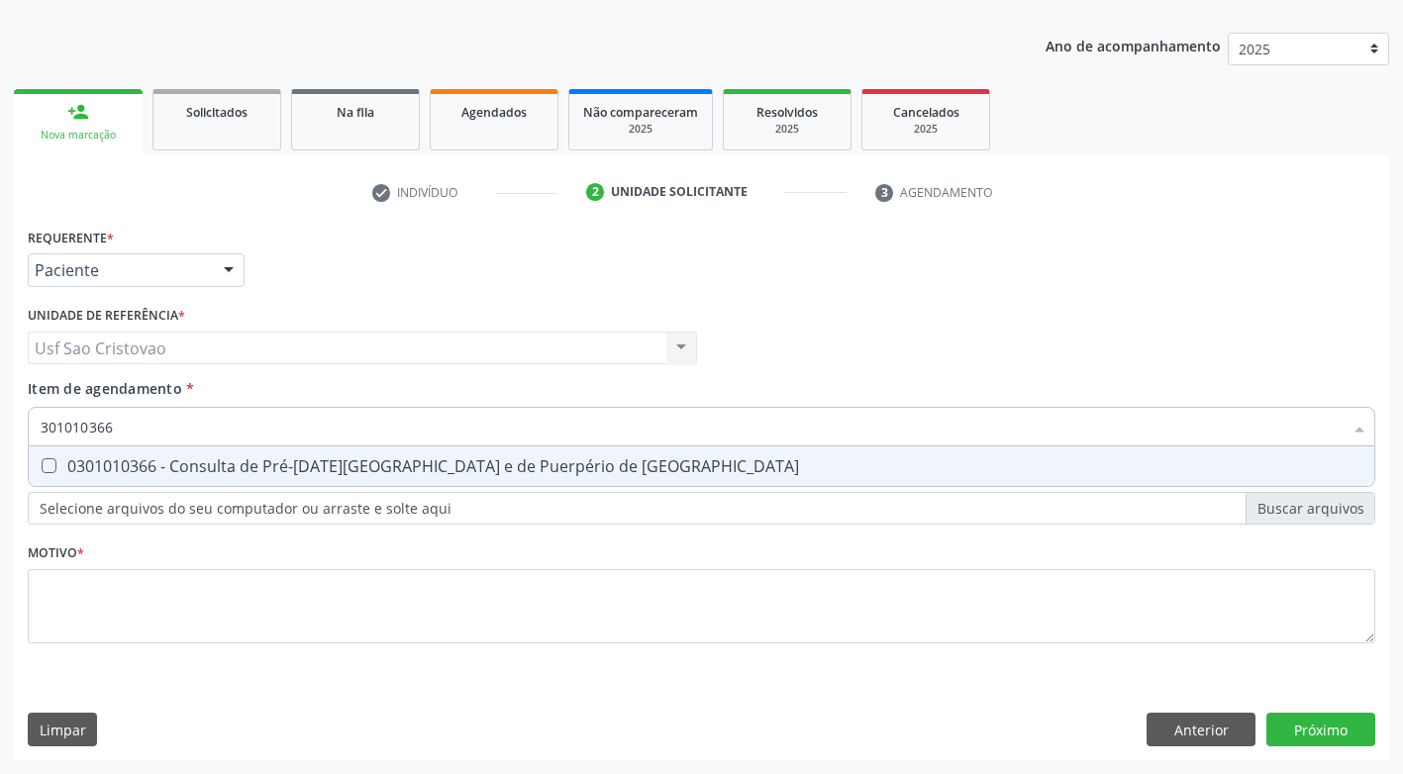
click at [49, 469] on Risco at bounding box center [49, 465] width 15 height 15
click at [42, 469] on Risco "checkbox" at bounding box center [35, 465] width 13 height 13
checkbox Risco "true"
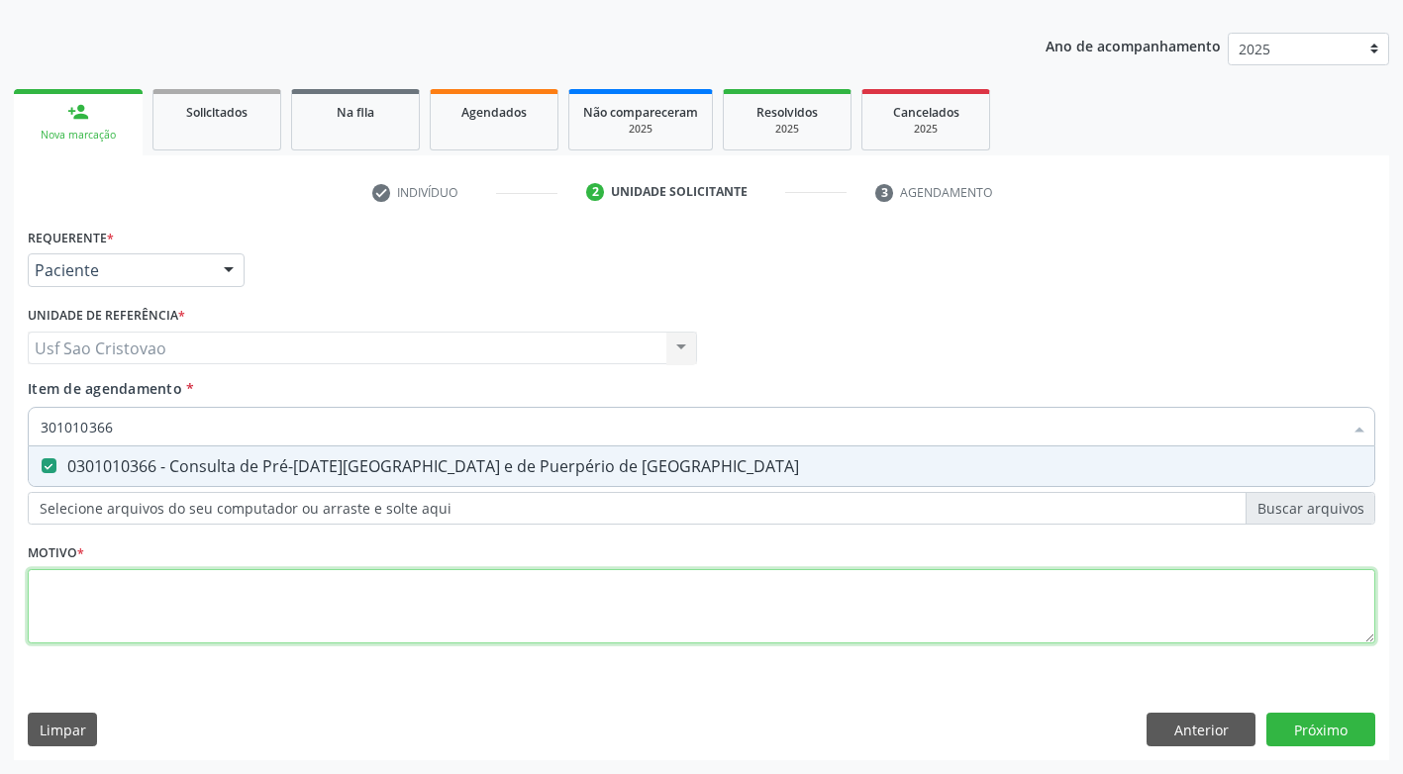
click at [185, 607] on div "Requerente * Paciente Médico(a) Enfermeiro(a) Paciente Nenhum resultado encontr…" at bounding box center [701, 447] width 1347 height 448
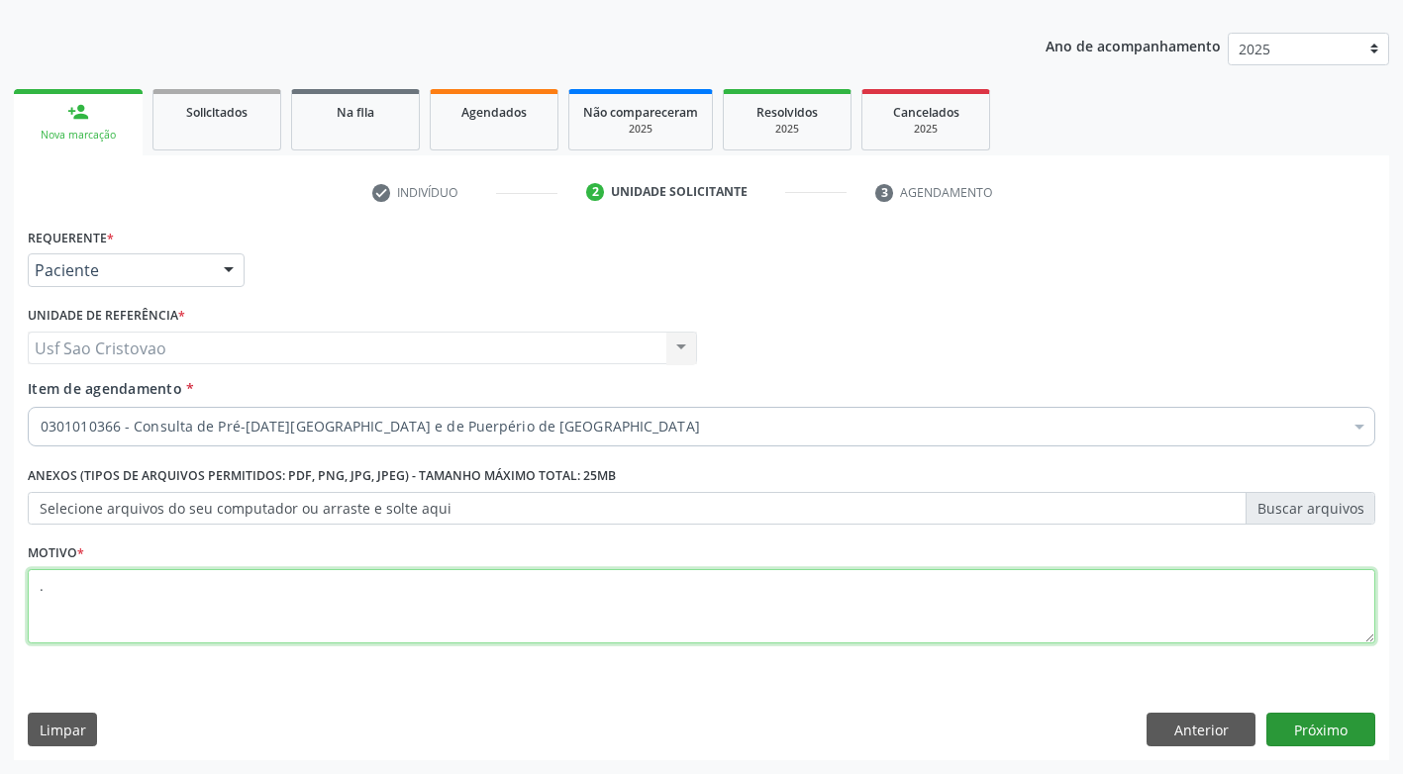
type textarea "."
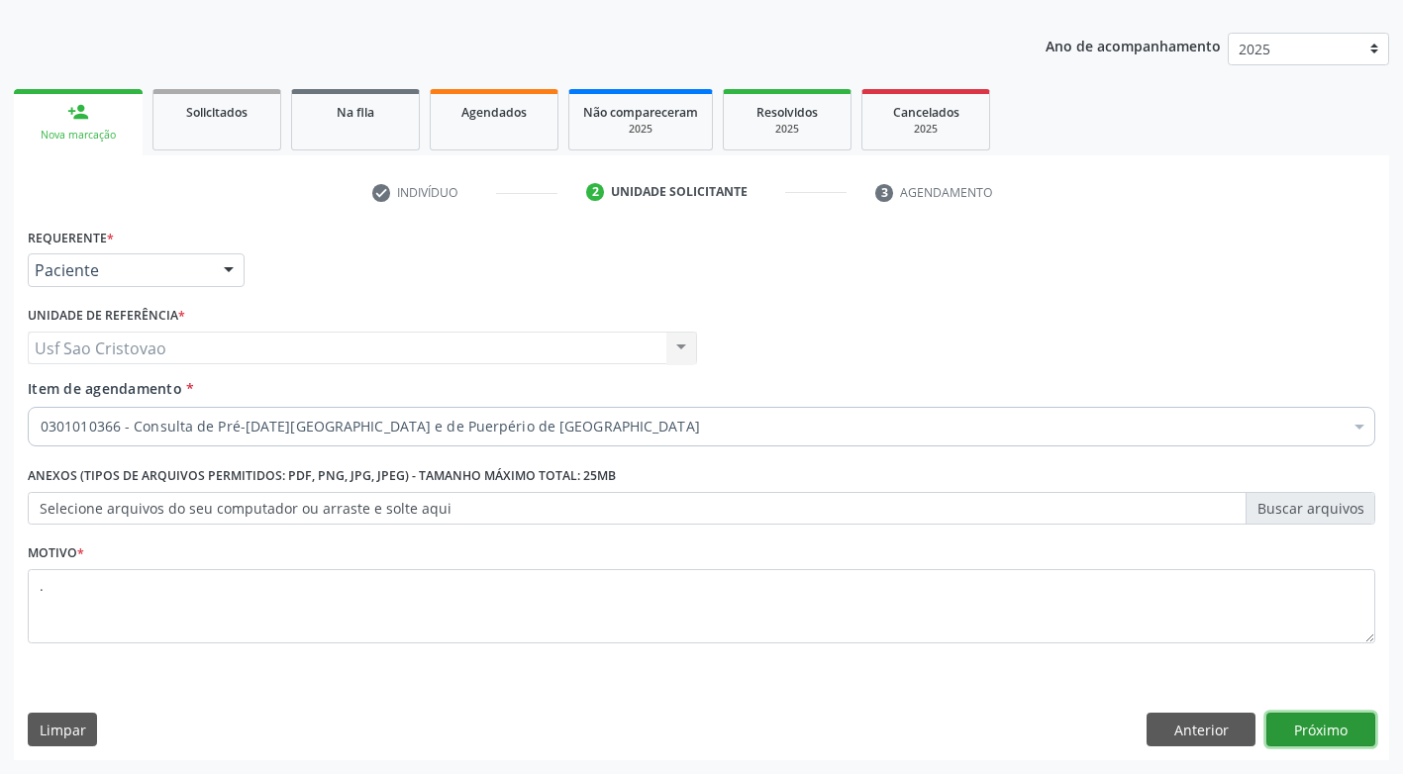
click at [1307, 726] on button "Próximo" at bounding box center [1320, 730] width 109 height 34
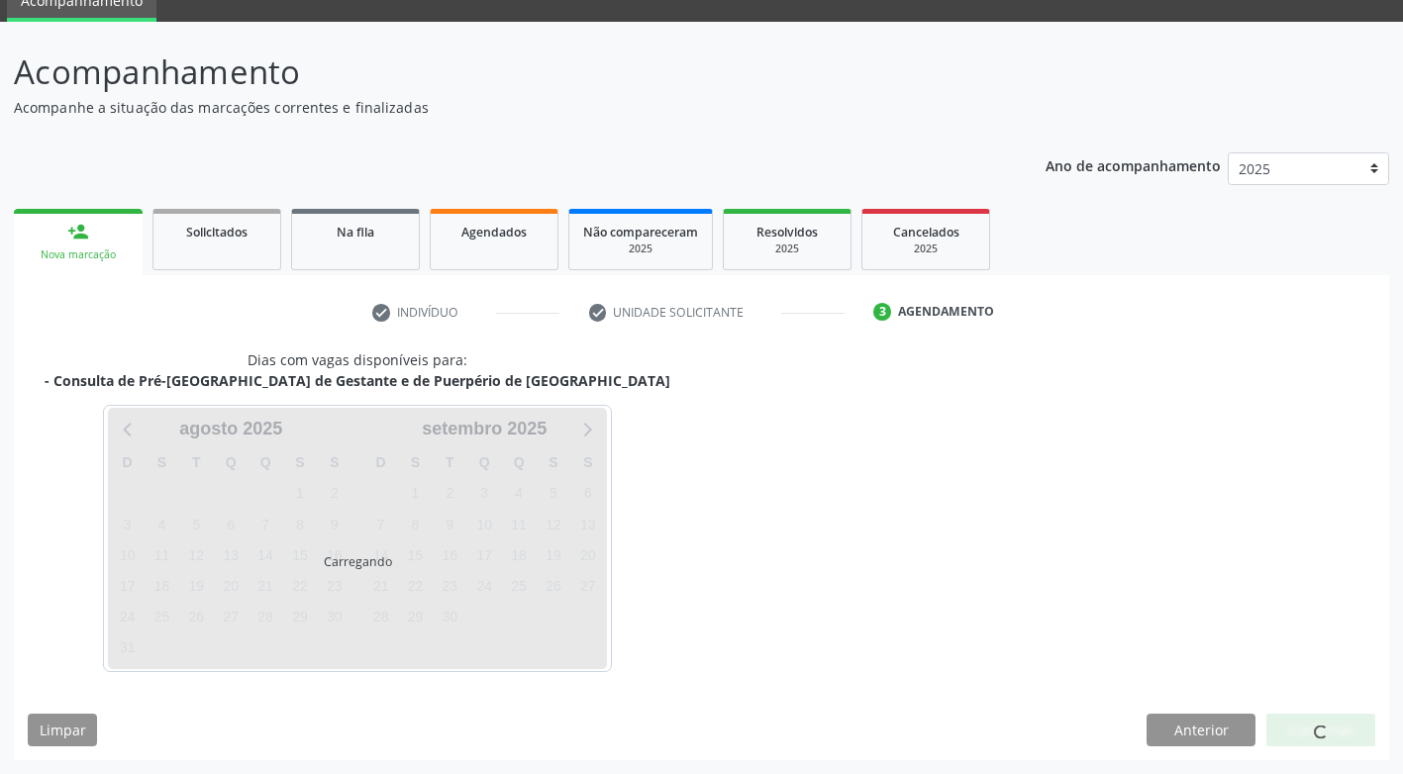
scroll to position [87, 0]
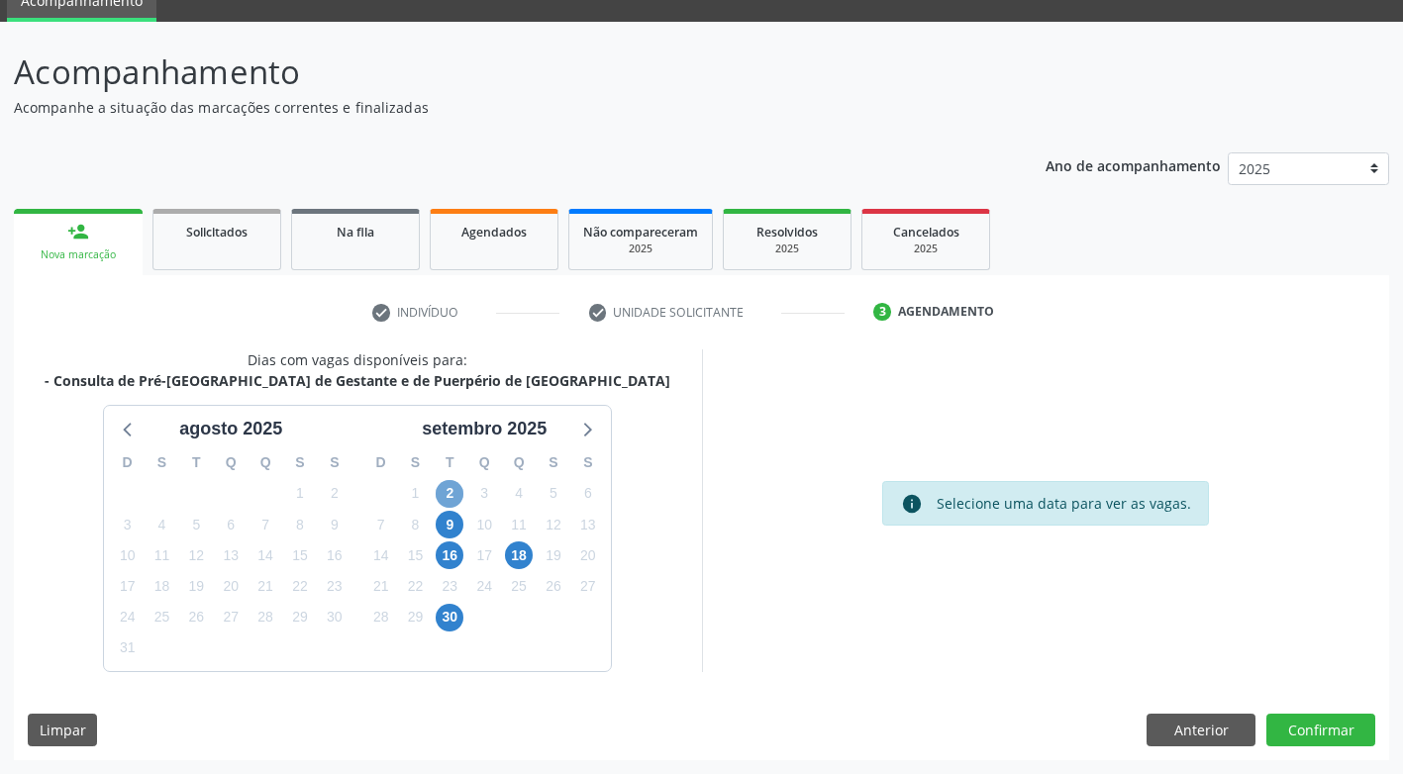
click at [453, 492] on span "2" at bounding box center [450, 494] width 28 height 28
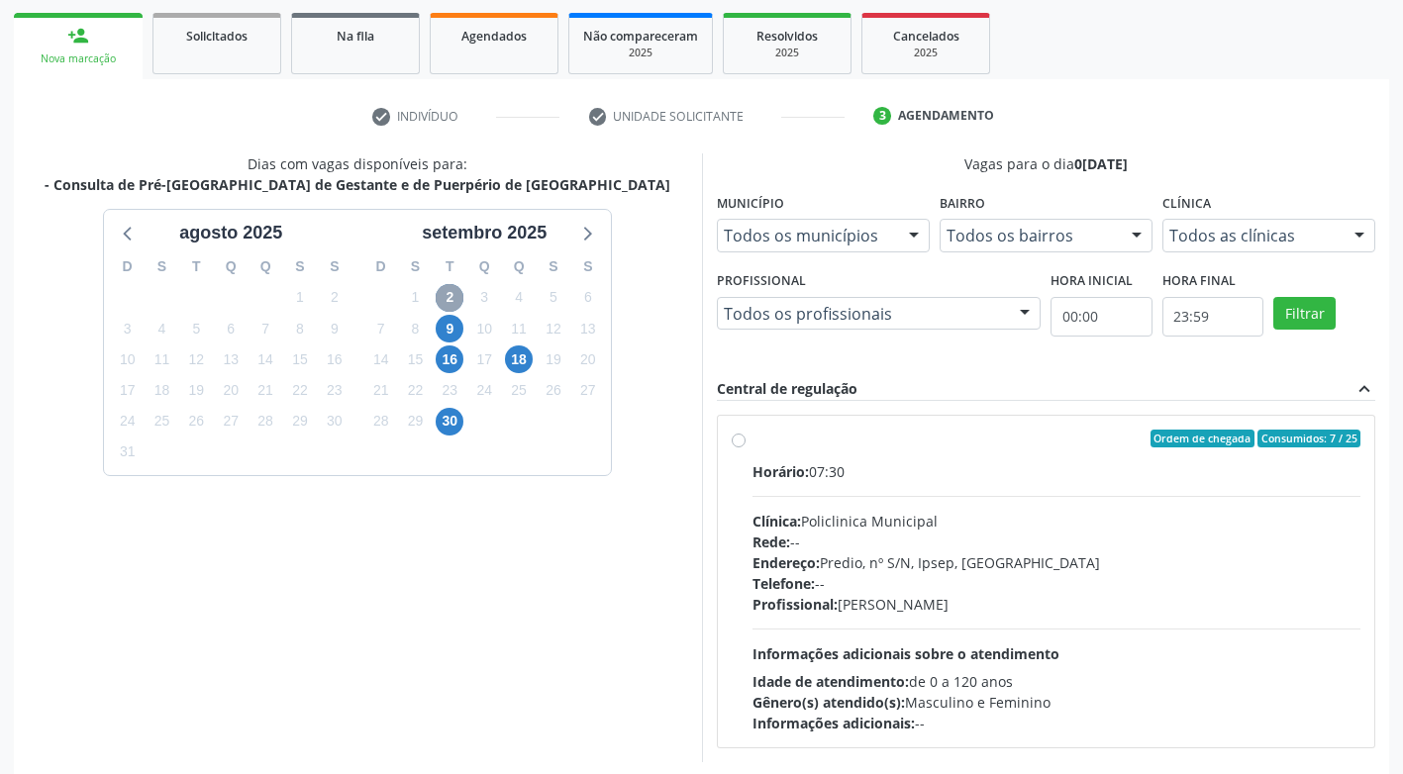
scroll to position [285, 0]
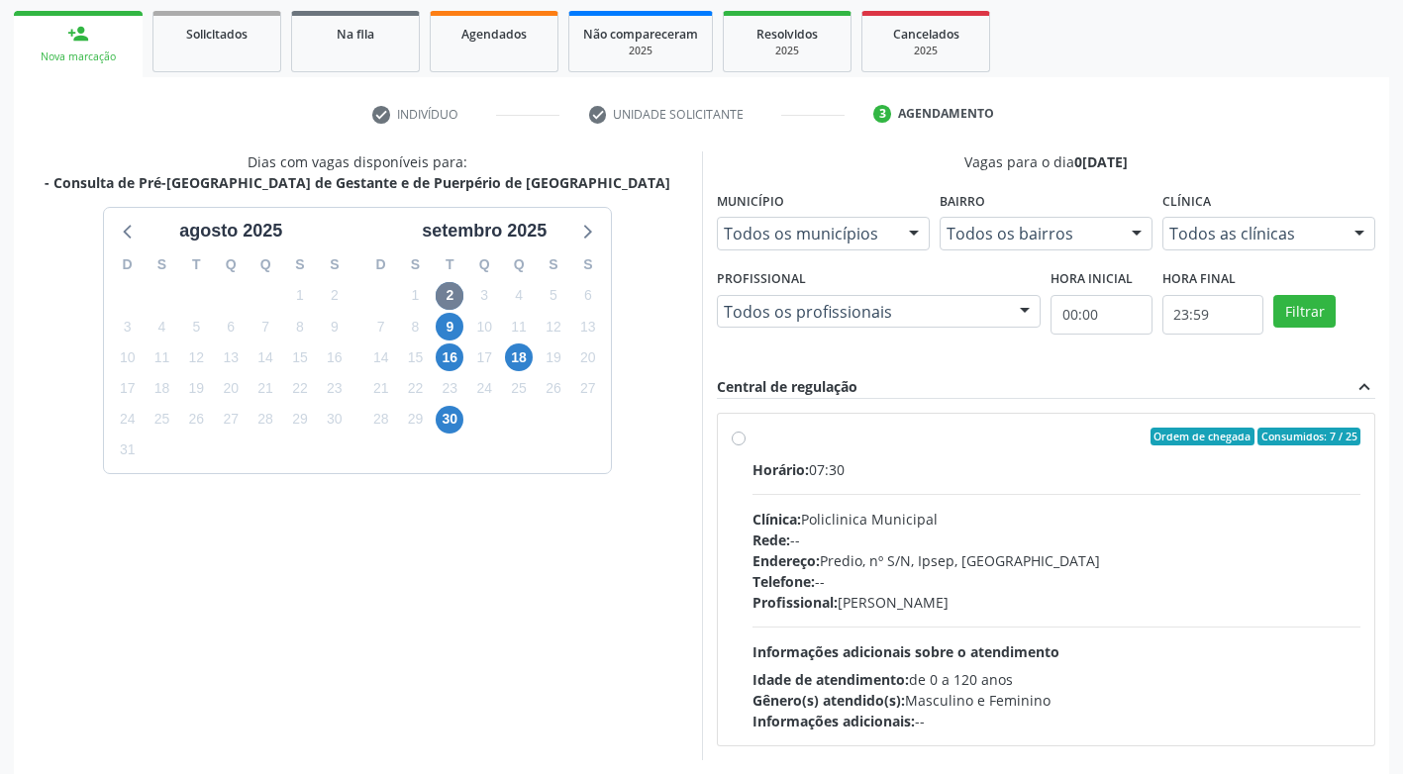
click at [752, 443] on label "Ordem de chegada Consumidos: 7 / 25 Horário: 07:30 Clínica: Policlinica Municip…" at bounding box center [1056, 580] width 609 height 304
click at [742, 443] on input "Ordem de chegada Consumidos: 7 / 25 Horário: 07:30 Clínica: Policlinica Municip…" at bounding box center [739, 437] width 14 height 18
radio input "true"
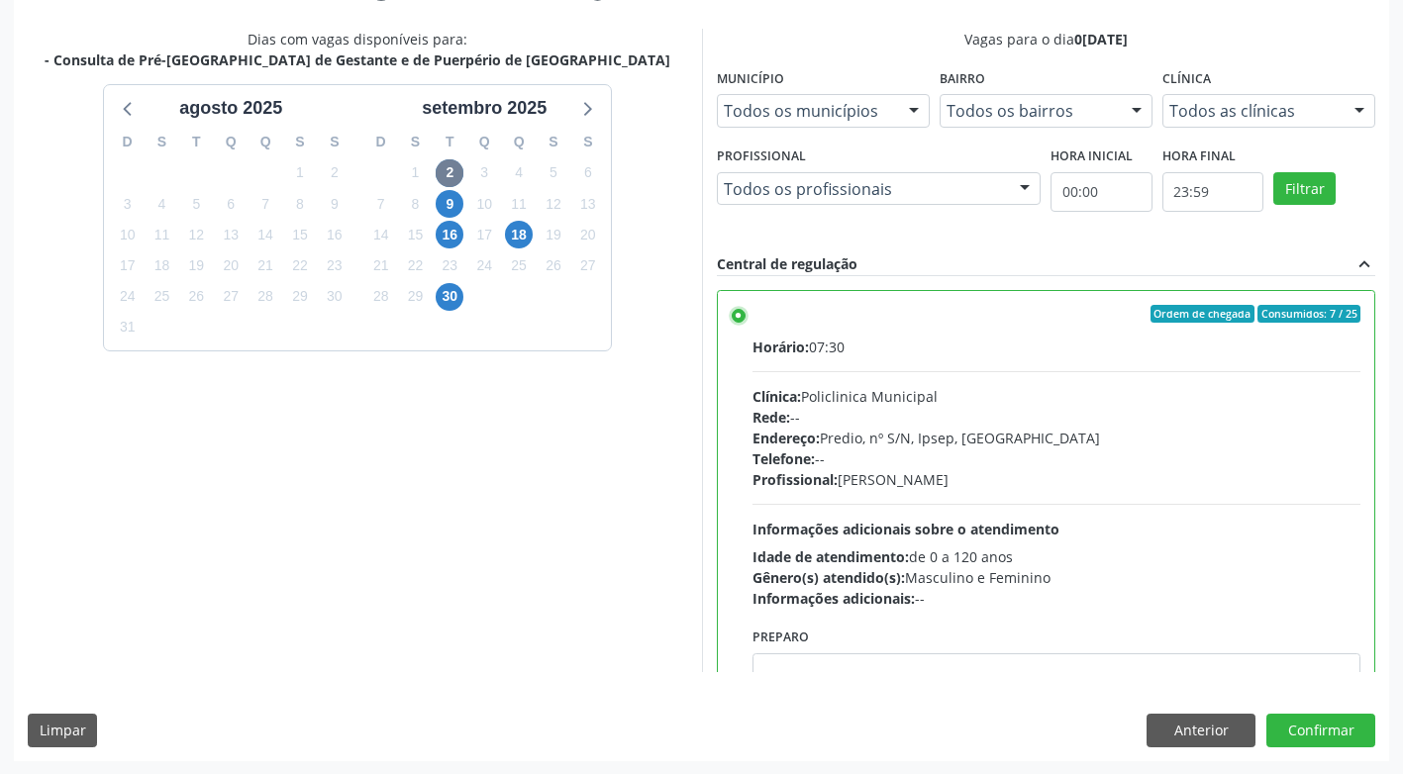
scroll to position [409, 0]
click at [1323, 728] on button "Confirmar" at bounding box center [1320, 730] width 109 height 34
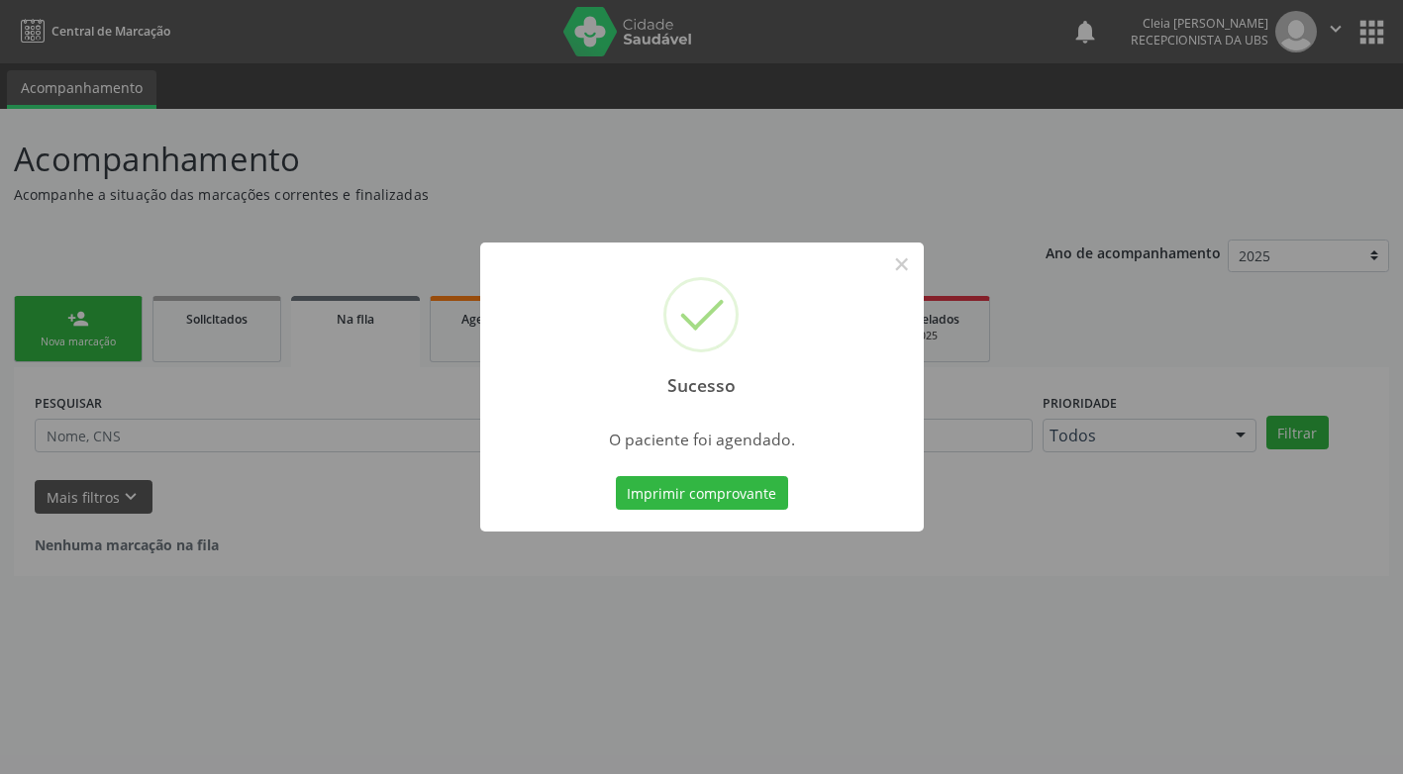
scroll to position [0, 0]
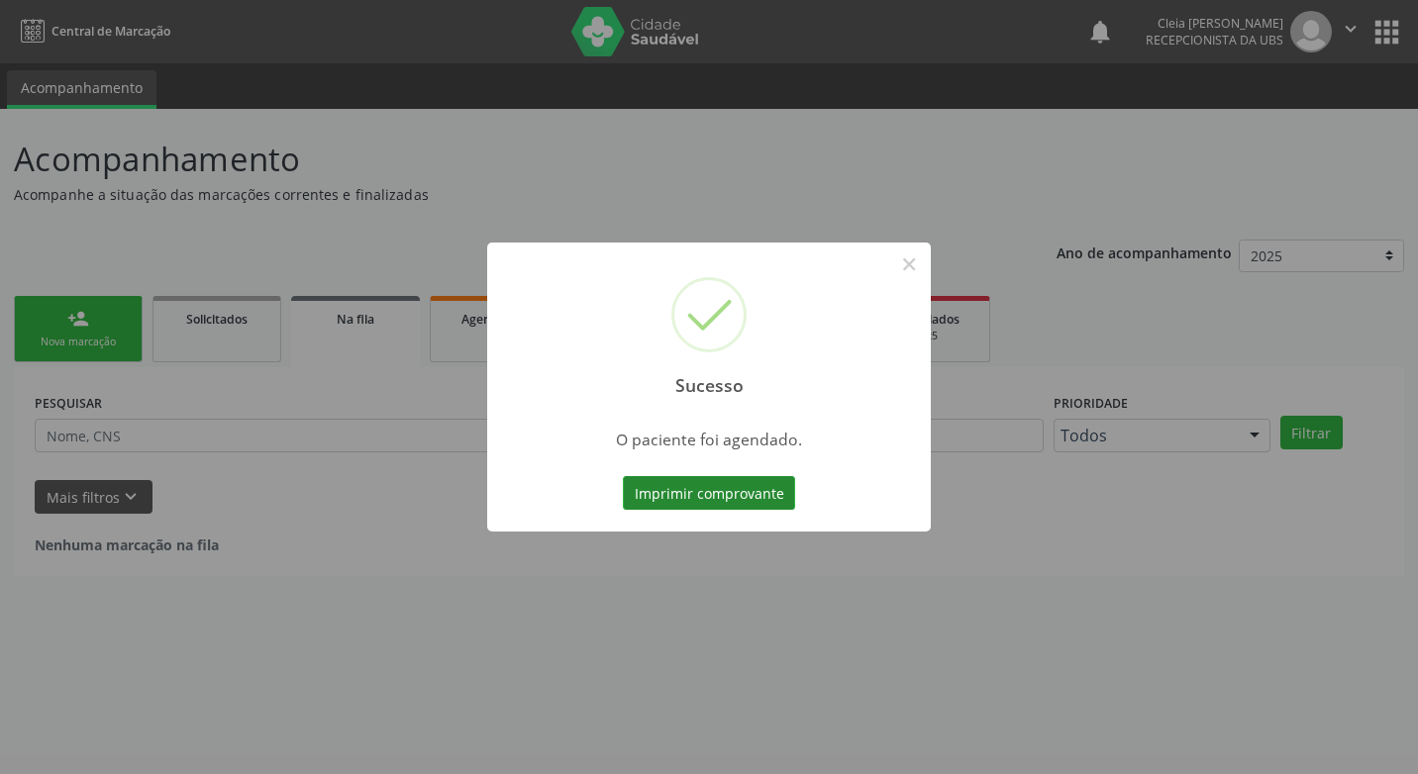
click at [728, 497] on button "Imprimir comprovante" at bounding box center [709, 493] width 172 height 34
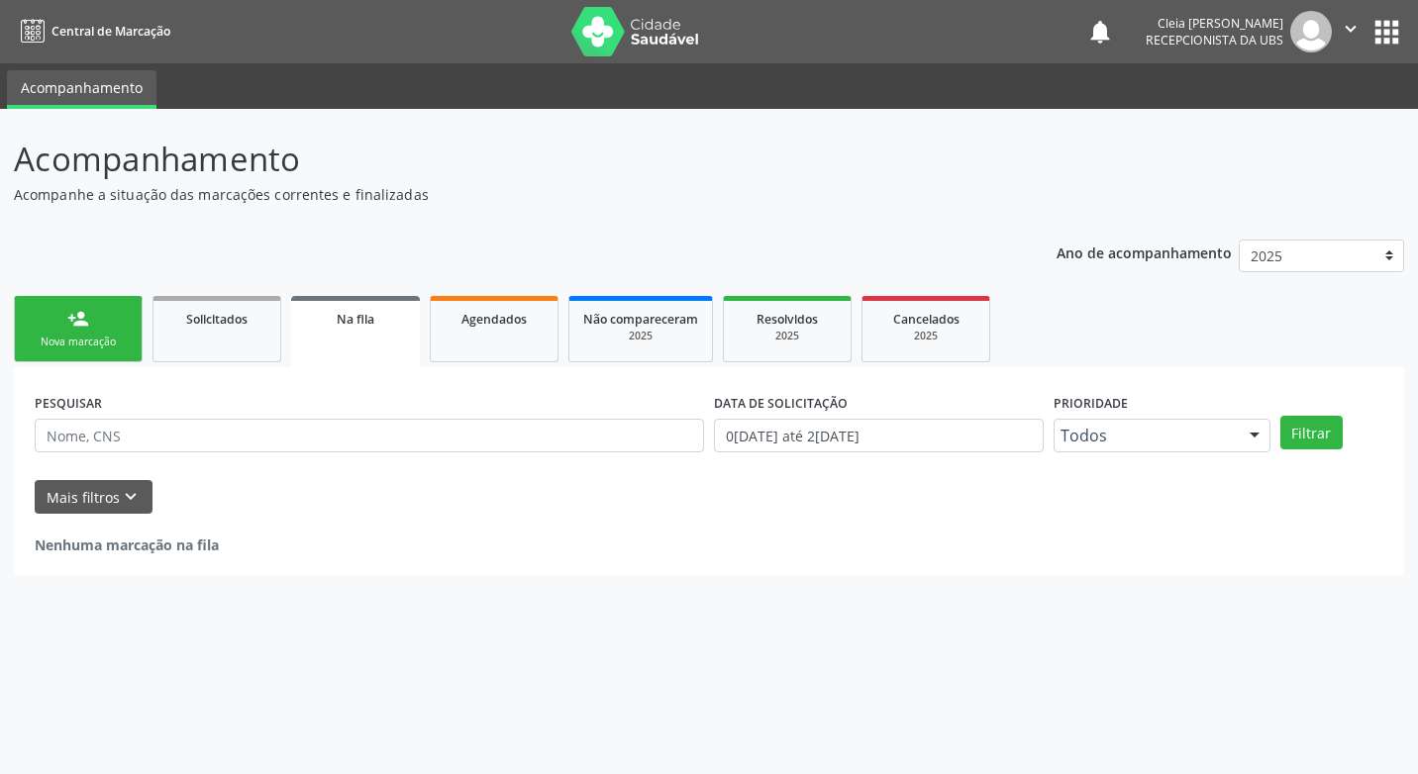
click at [114, 323] on div "Sucesso × O paciente foi agendado. Imprimir comprovante Cancel" at bounding box center [709, 387] width 1418 height 774
click at [106, 324] on link "person_add Nova marcação" at bounding box center [78, 329] width 129 height 66
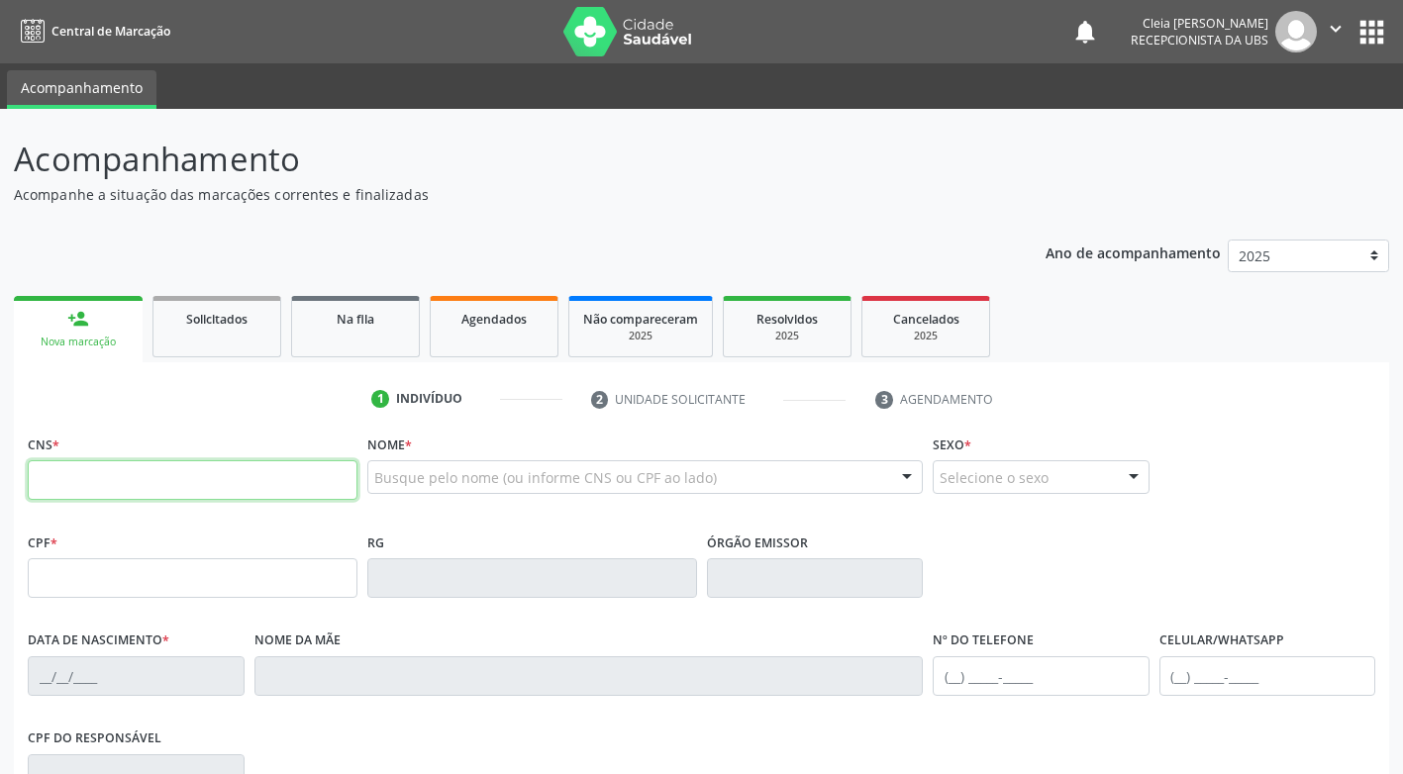
click at [185, 470] on input "text" at bounding box center [193, 480] width 330 height 40
type input "706 8067 6645 3423"
type input "[DATE]"
type input "[PERSON_NAME]"
type input "[PHONE_NUMBER]"
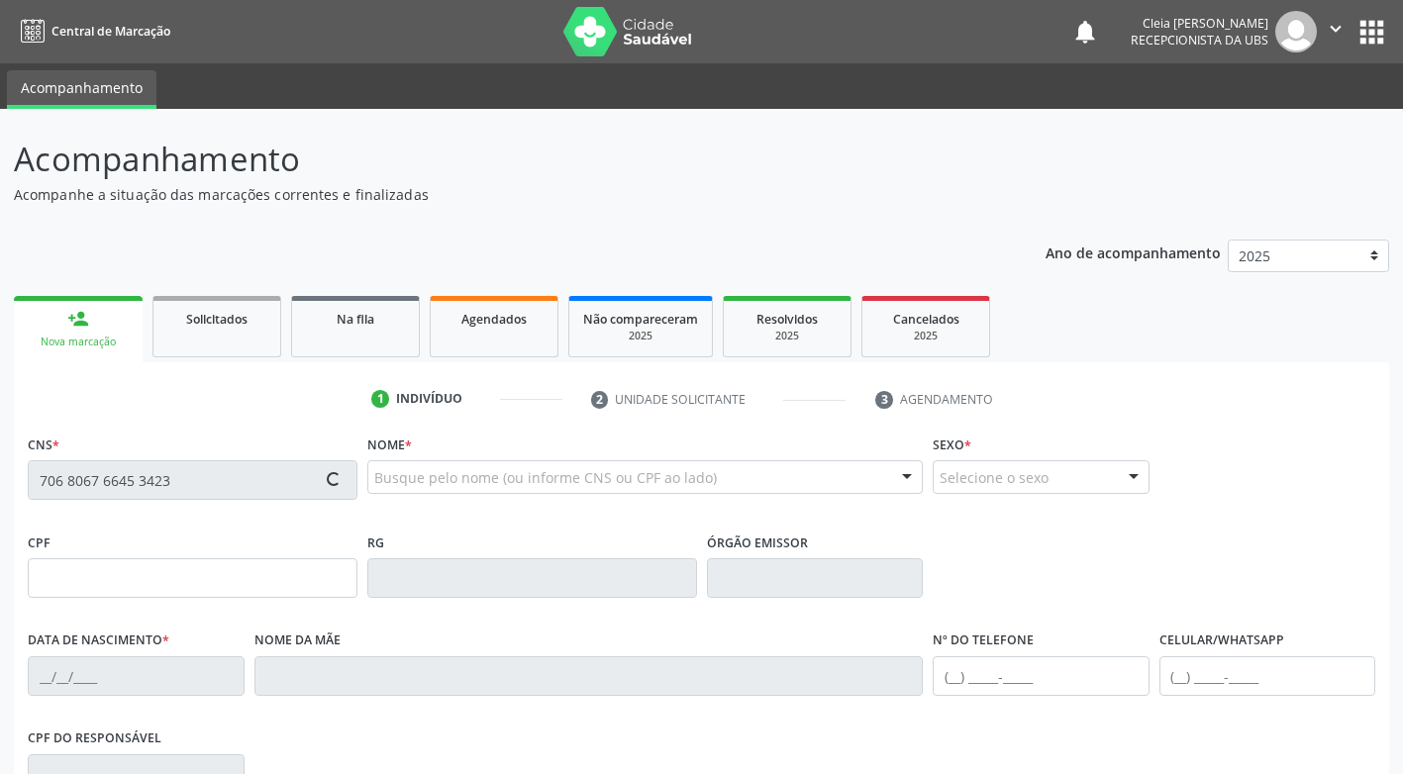
type input "[PHONE_NUMBER]"
type input "2237"
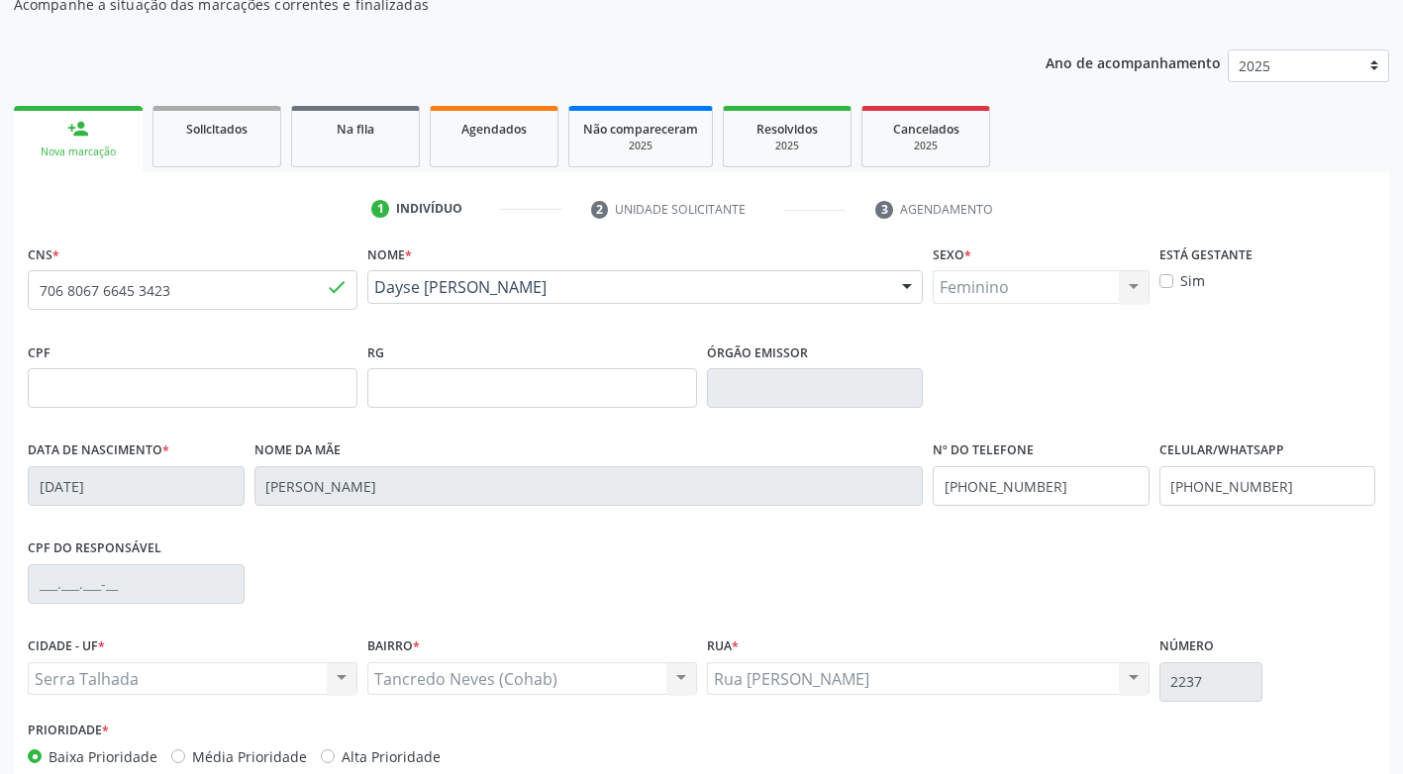
scroll to position [299, 0]
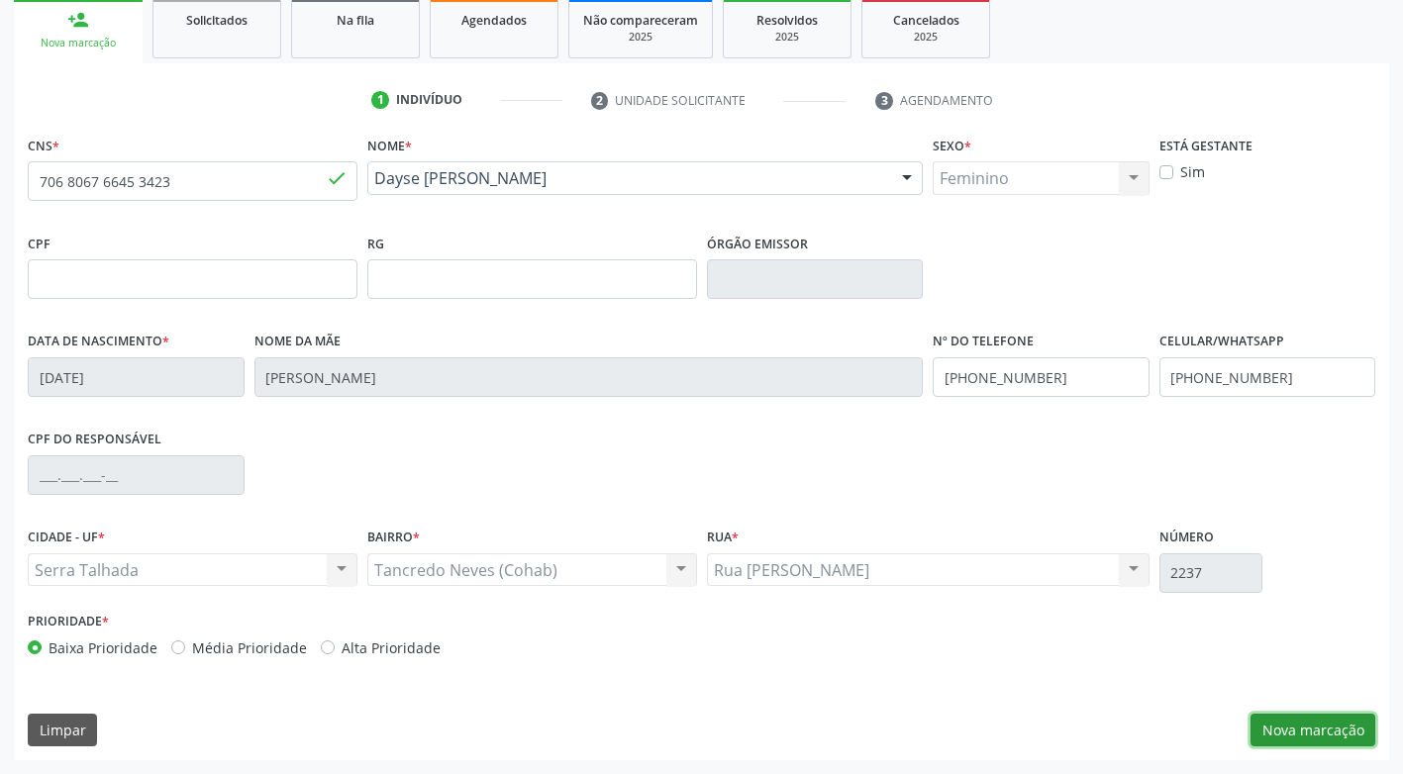
click at [1343, 733] on button "Nova marcação" at bounding box center [1312, 731] width 125 height 34
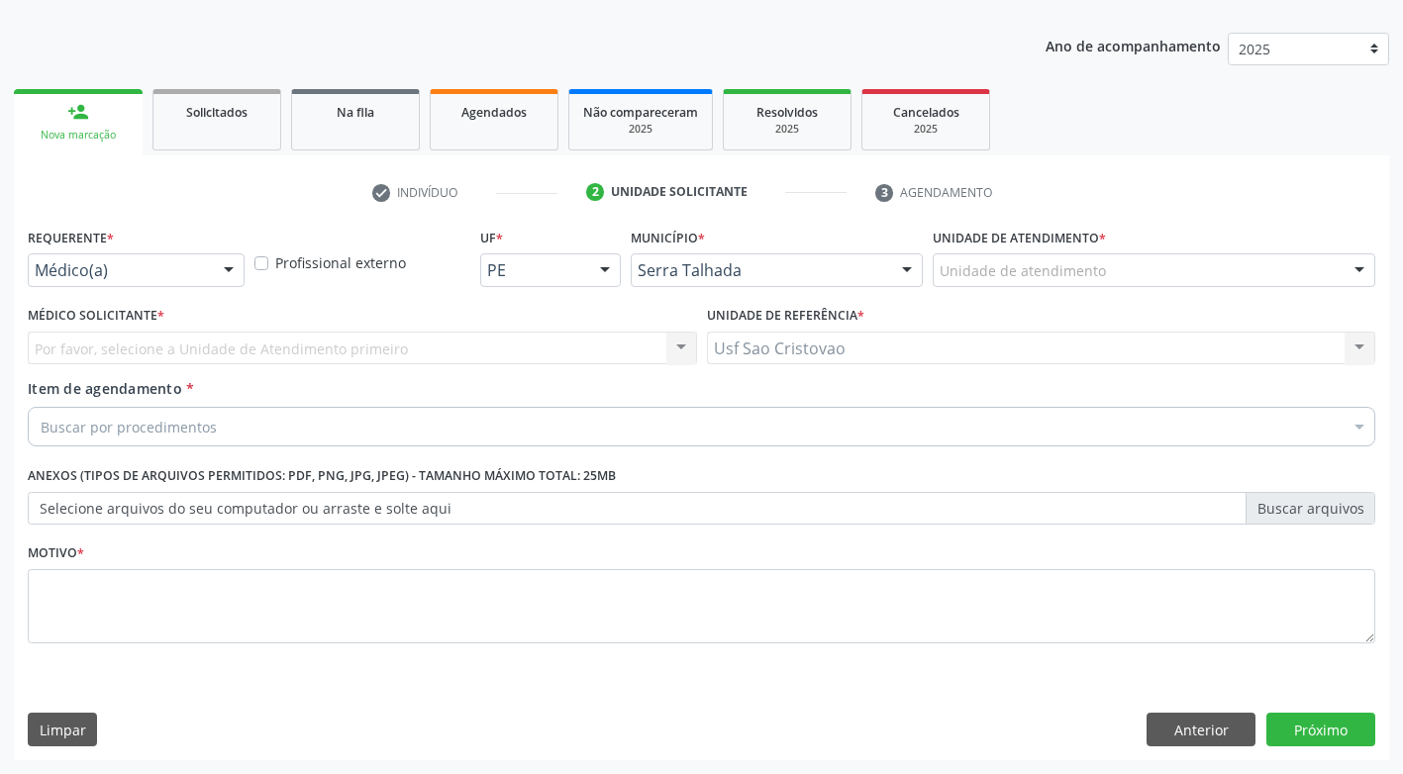
scroll to position [207, 0]
click at [218, 272] on div at bounding box center [229, 271] width 30 height 34
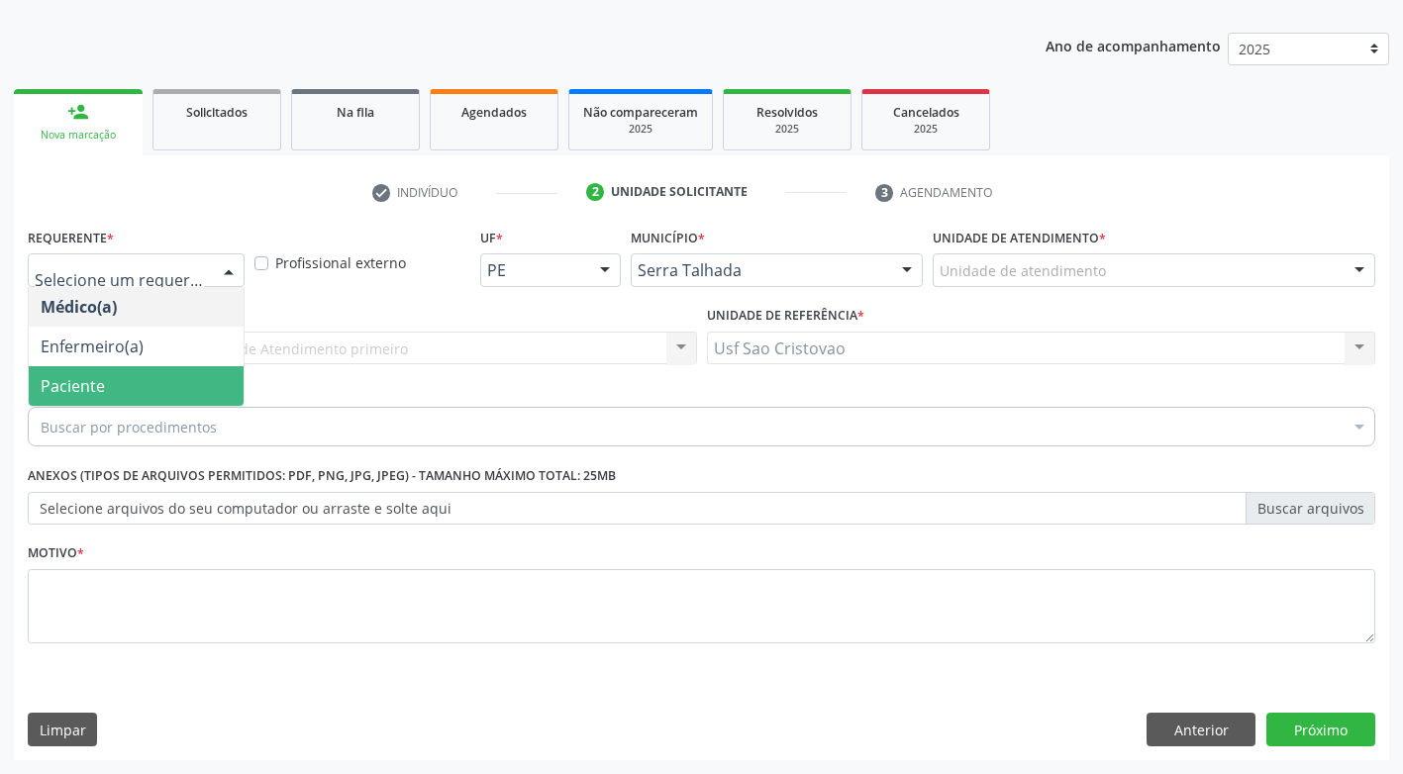
click at [197, 387] on span "Paciente" at bounding box center [136, 386] width 215 height 40
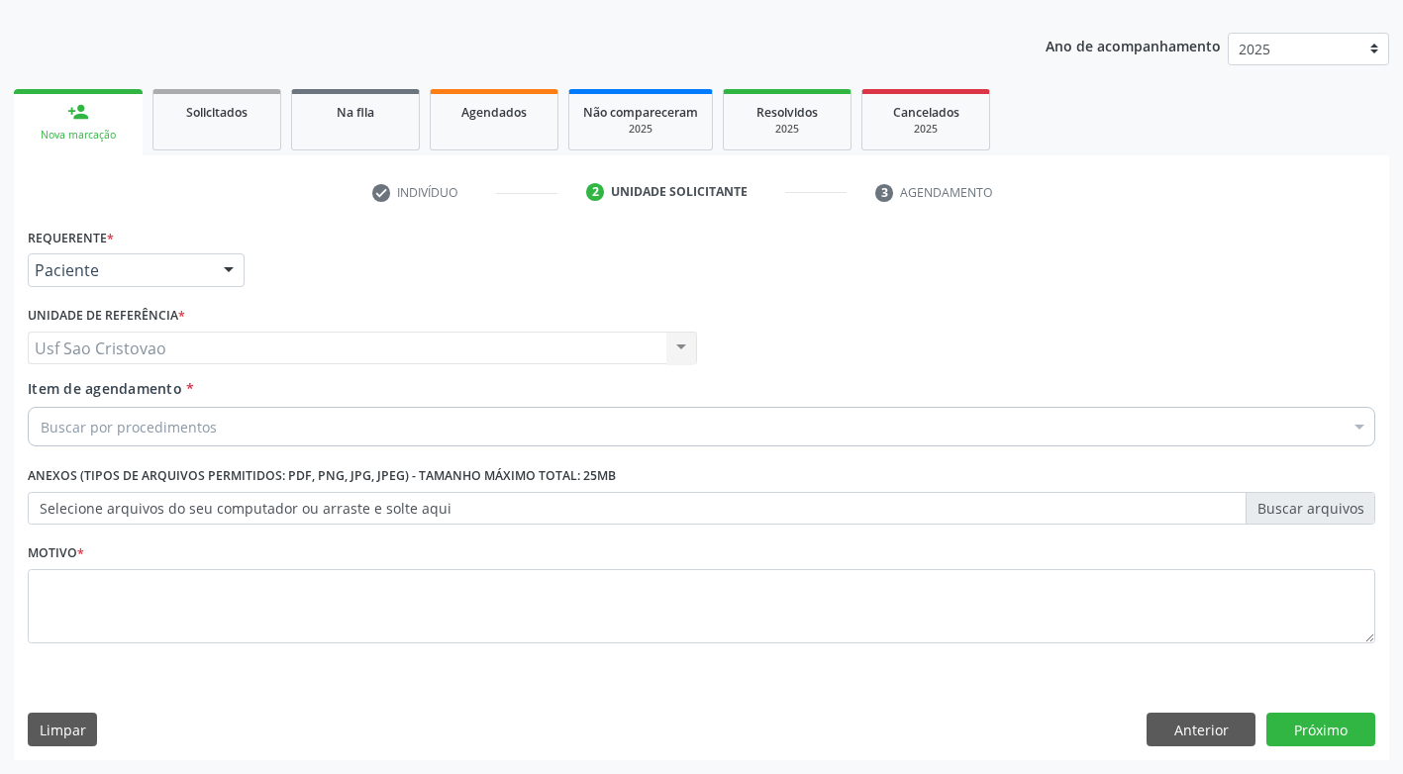
click at [215, 426] on div "Buscar por procedimentos" at bounding box center [701, 427] width 1347 height 40
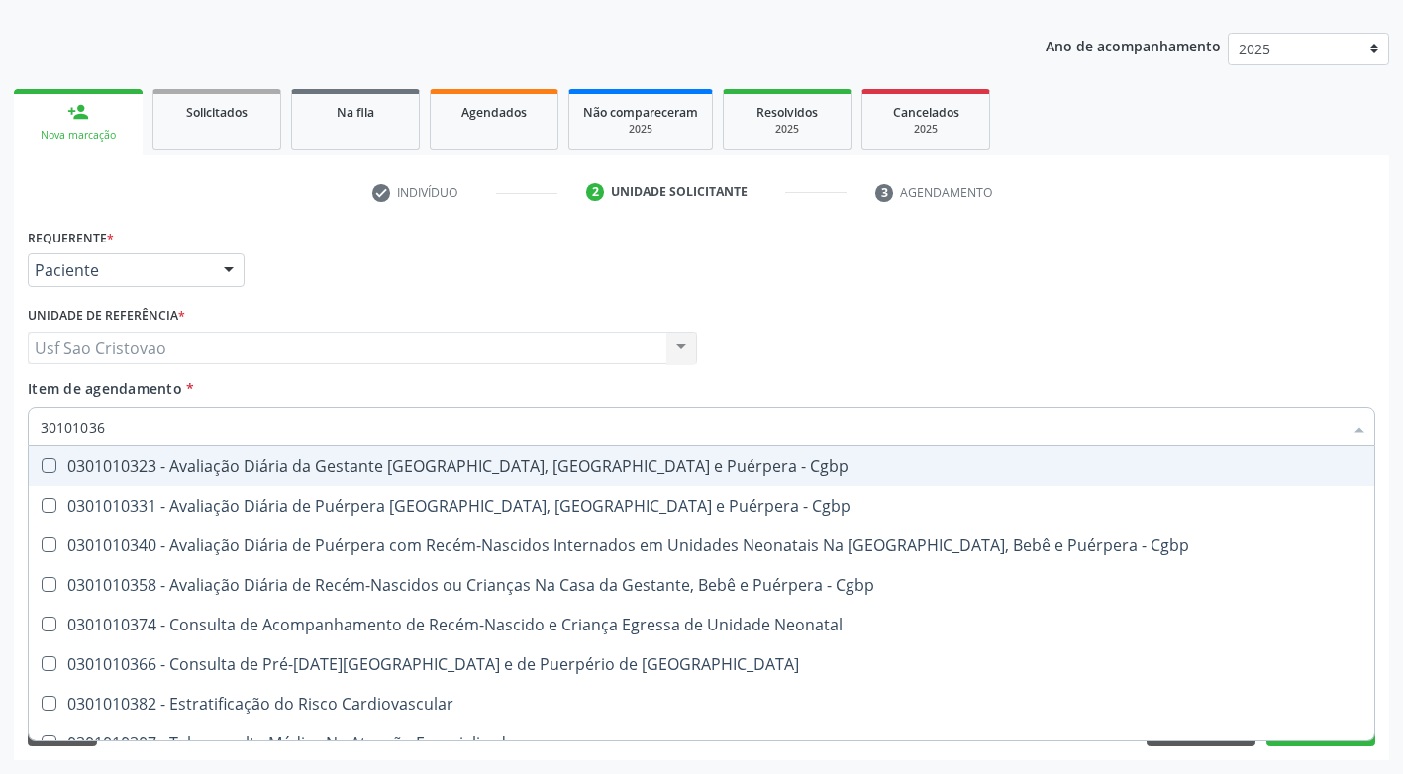
type input "301010366"
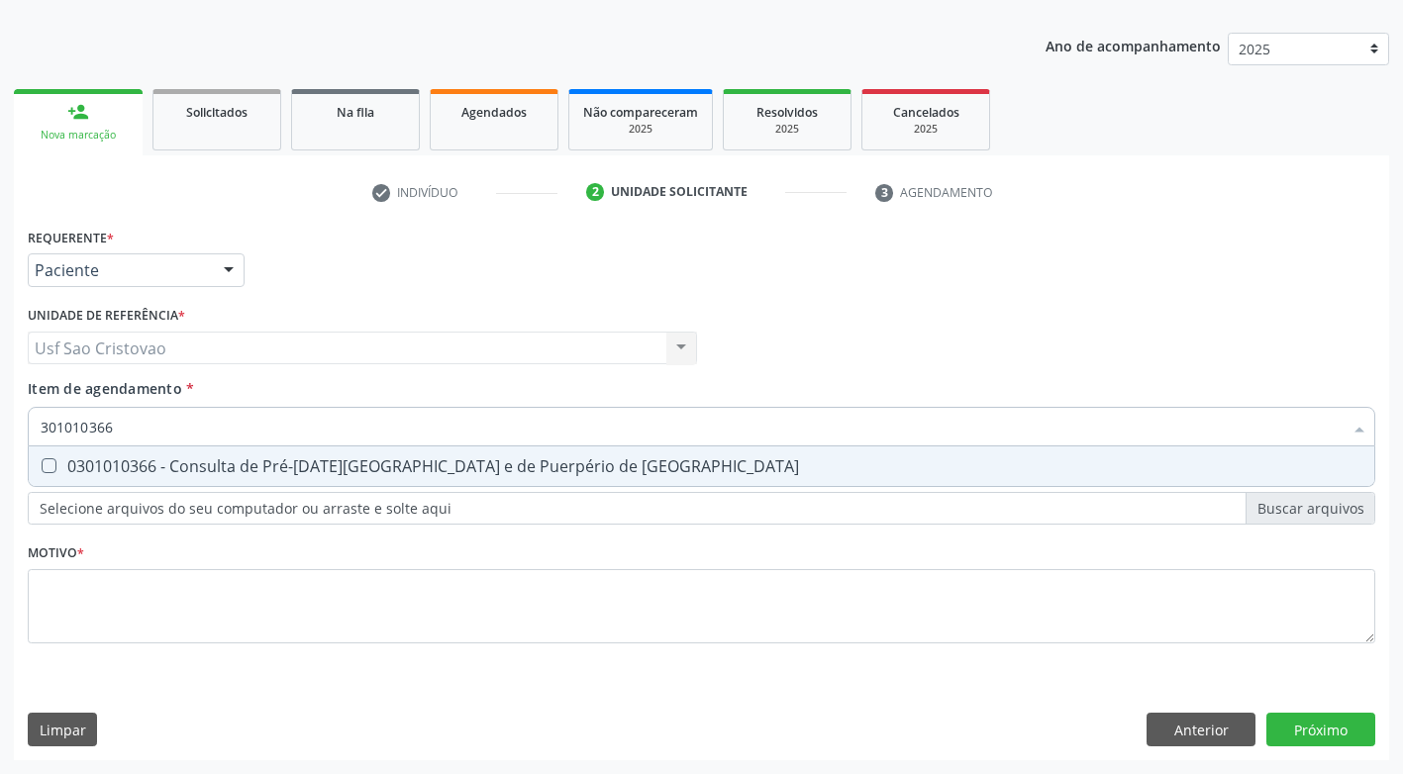
click at [52, 463] on Risco at bounding box center [49, 465] width 15 height 15
click at [42, 463] on Risco "checkbox" at bounding box center [35, 465] width 13 height 13
checkbox Risco "true"
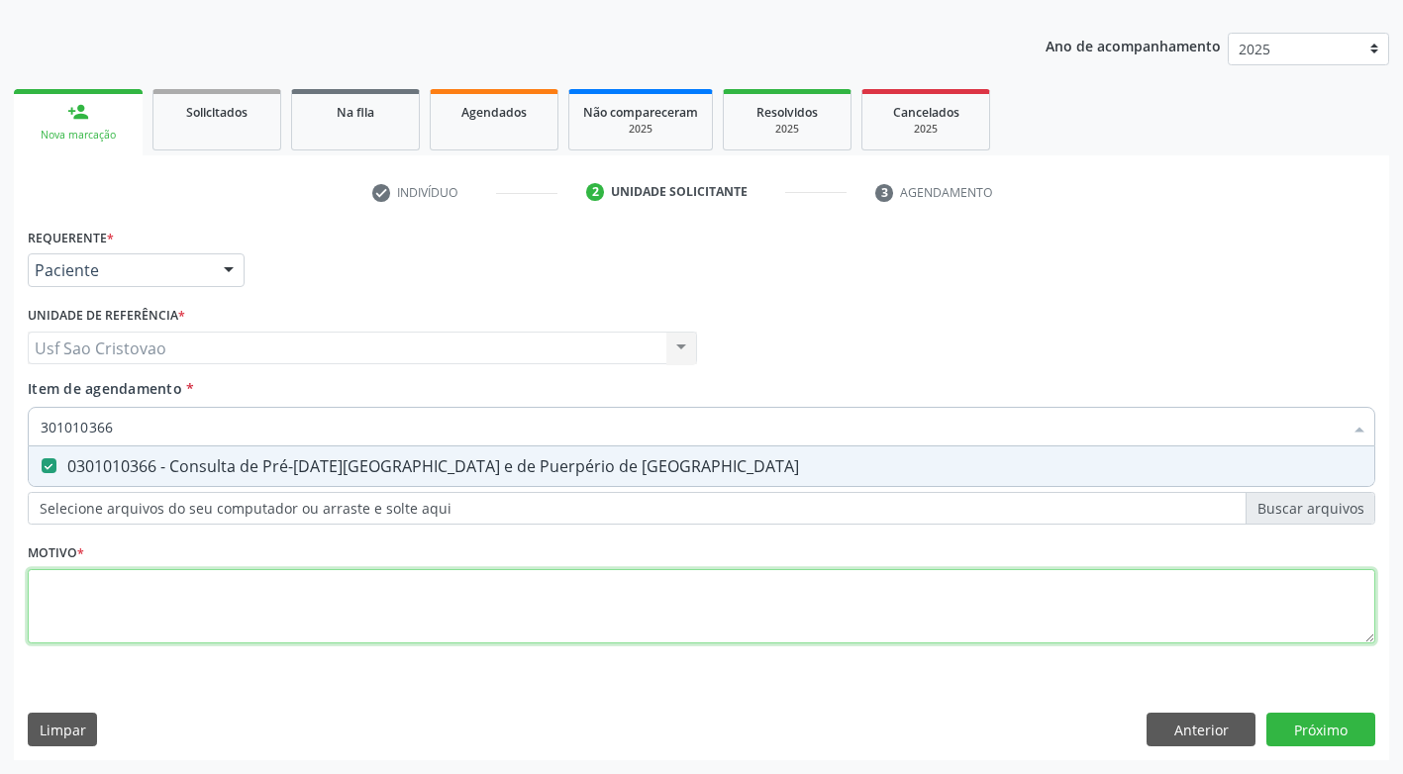
click at [166, 602] on div "Requerente * Paciente Médico(a) Enfermeiro(a) Paciente Nenhum resultado encontr…" at bounding box center [701, 447] width 1347 height 448
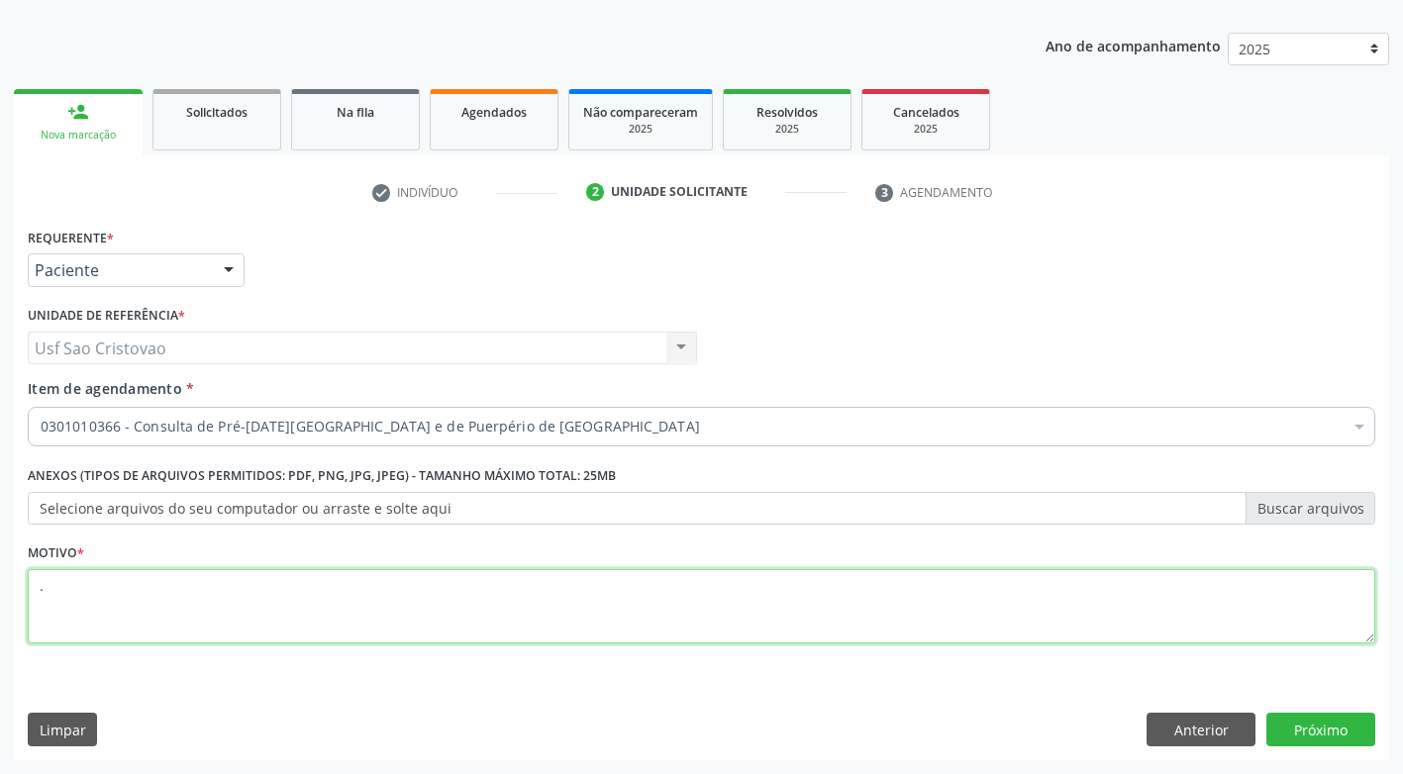
type textarea "."
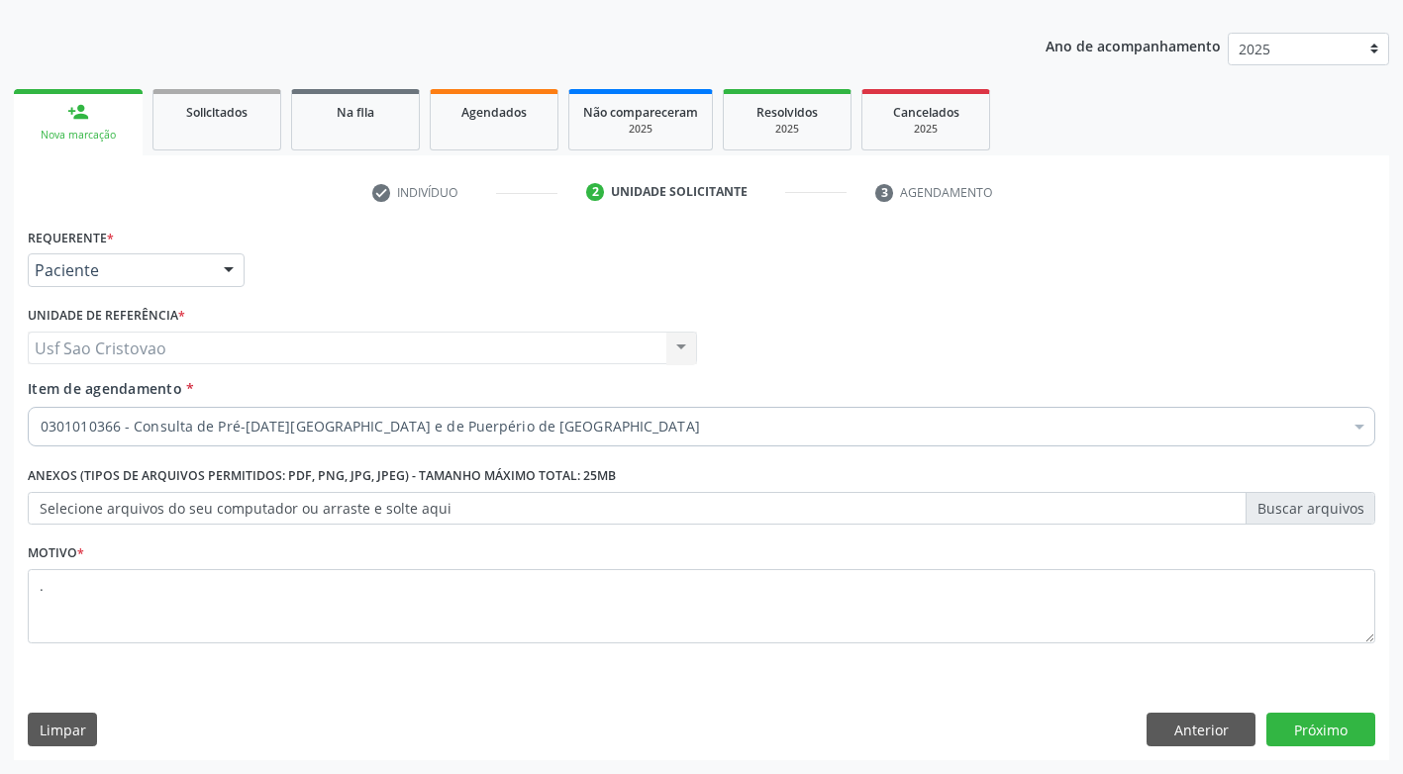
click at [1051, 716] on div "Limpar Anterior Próximo" at bounding box center [701, 730] width 1347 height 34
click at [1348, 737] on button "Próximo" at bounding box center [1320, 730] width 109 height 34
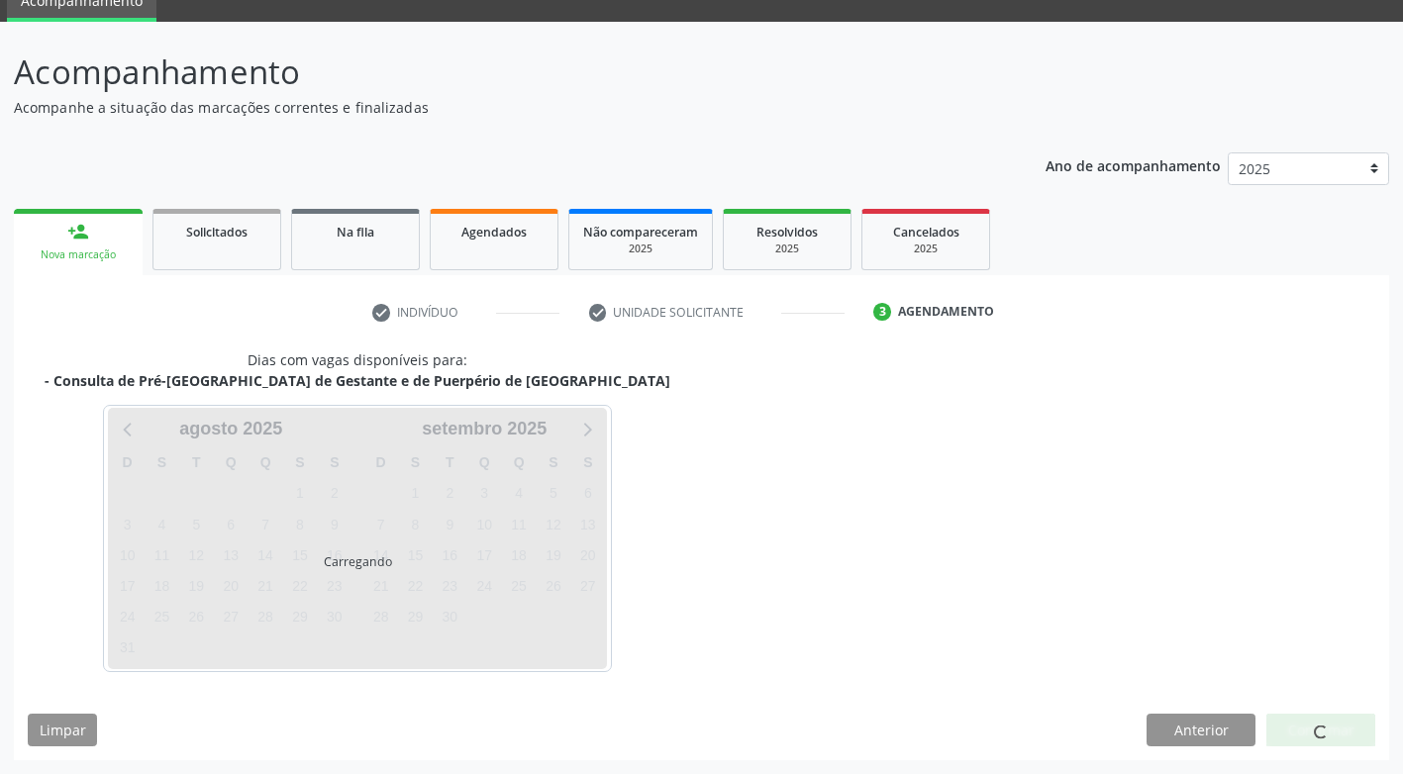
scroll to position [87, 0]
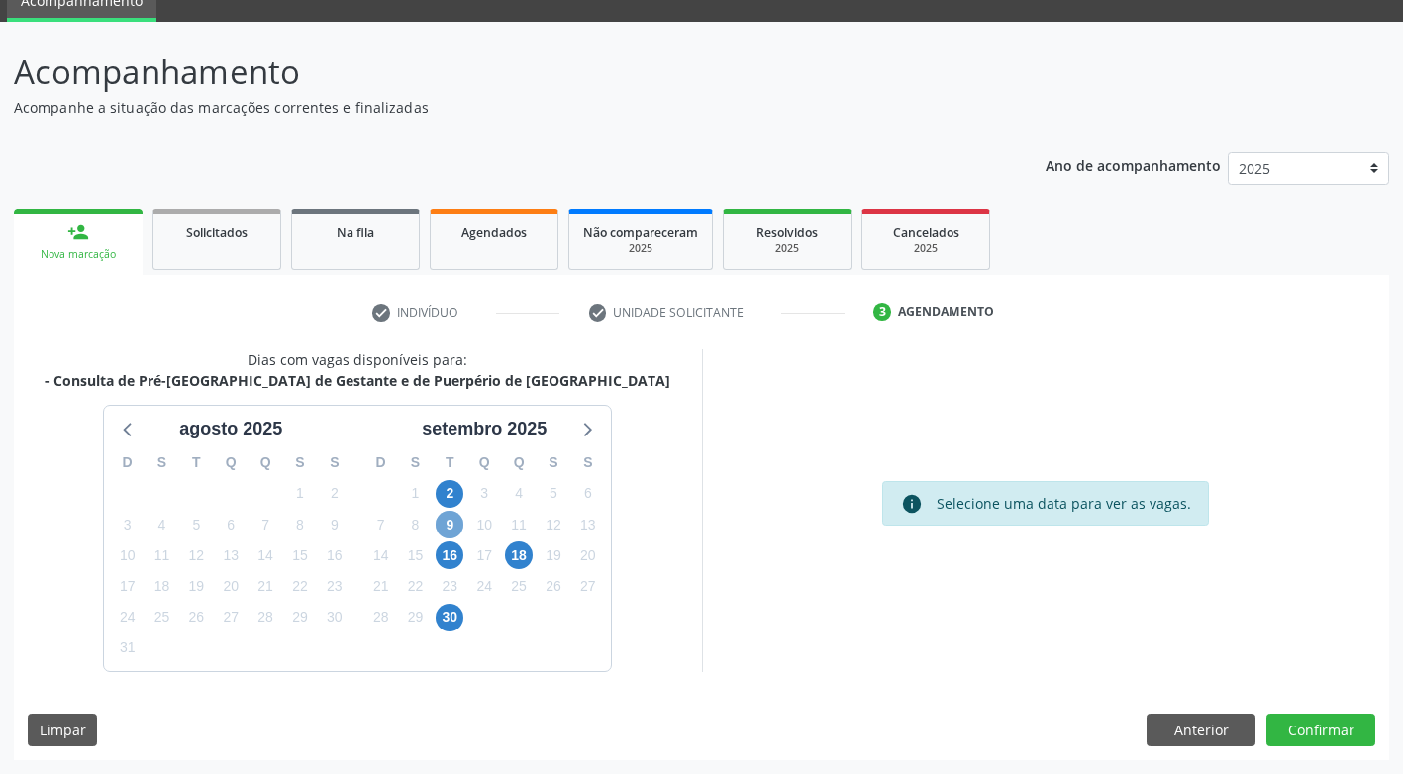
click at [448, 516] on span "9" at bounding box center [450, 525] width 28 height 28
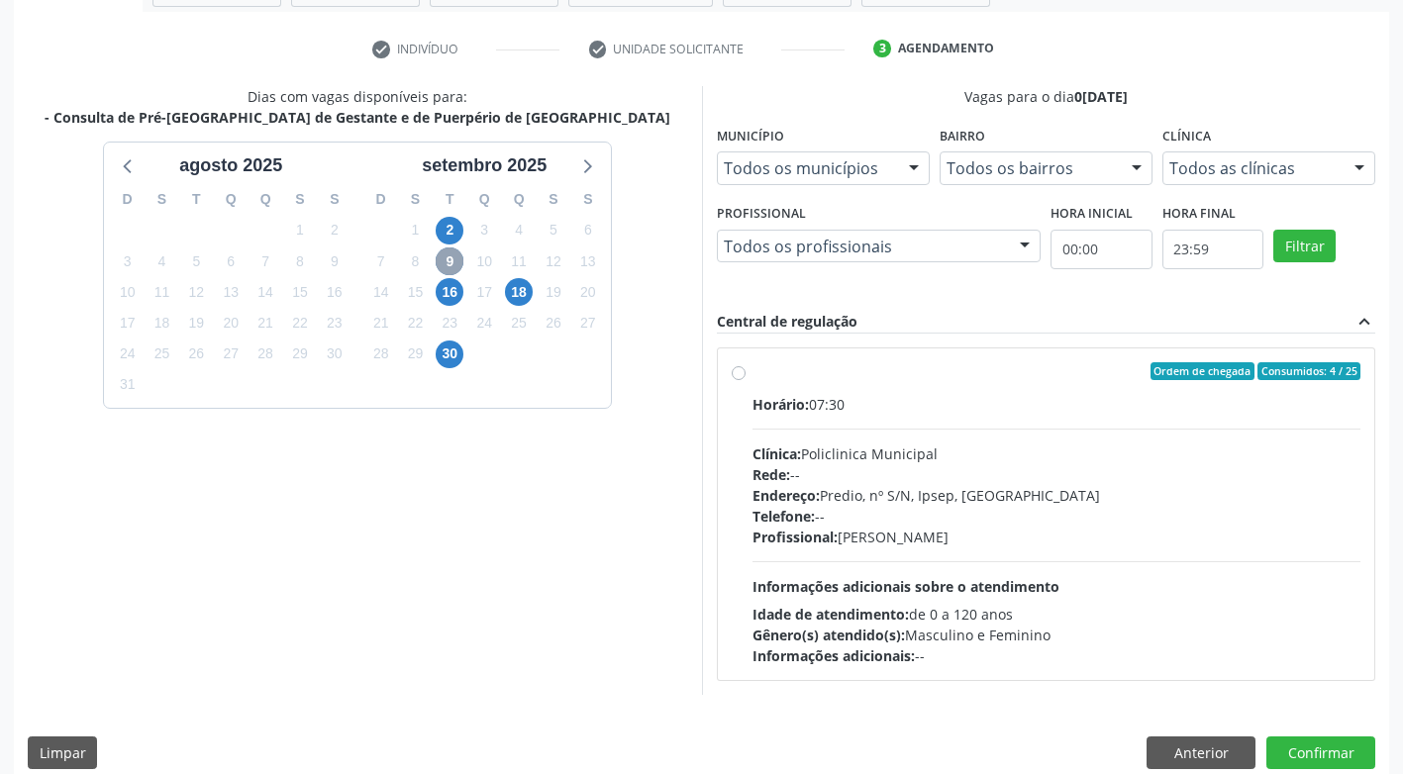
scroll to position [373, 0]
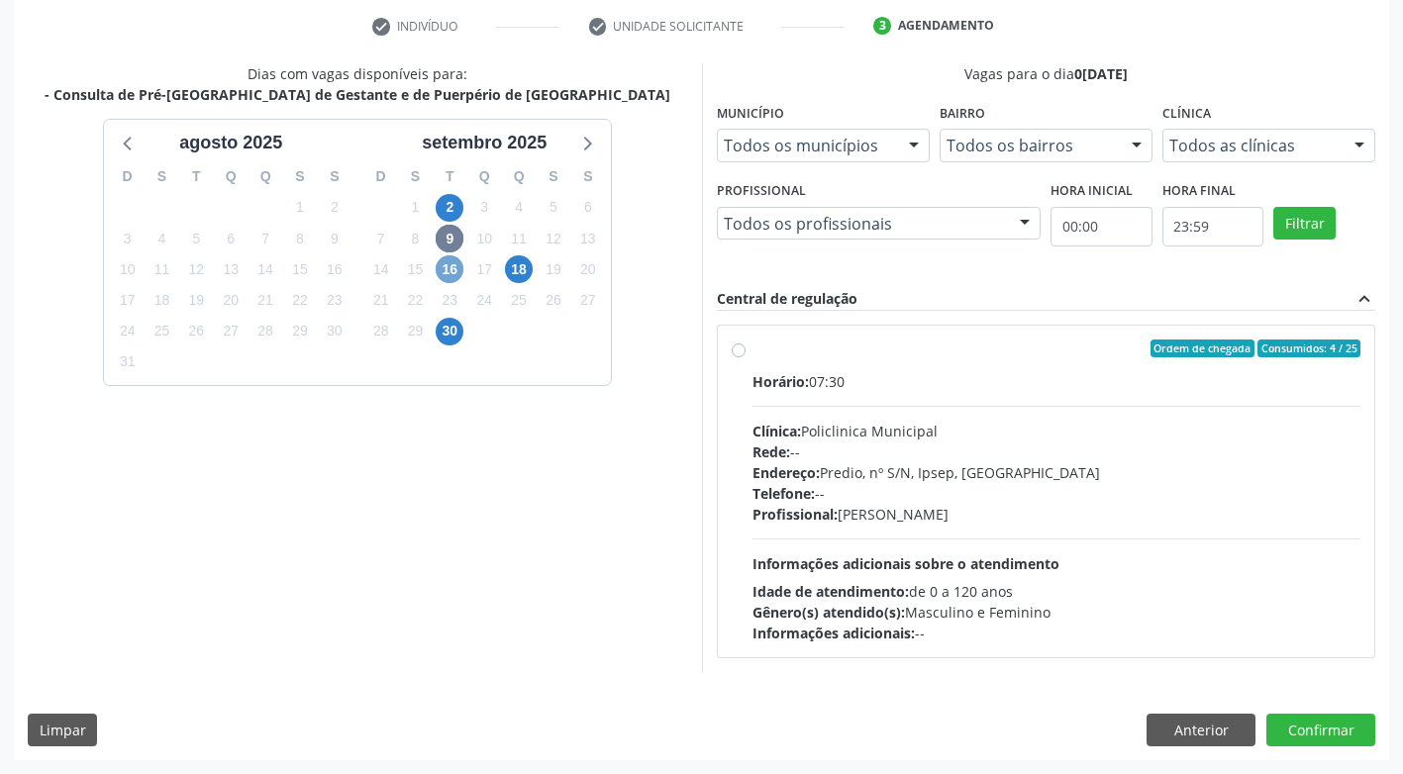
click at [448, 263] on span "16" at bounding box center [450, 269] width 28 height 28
click at [524, 271] on span "18" at bounding box center [519, 269] width 28 height 28
click at [1344, 733] on button "Confirmar" at bounding box center [1320, 731] width 109 height 34
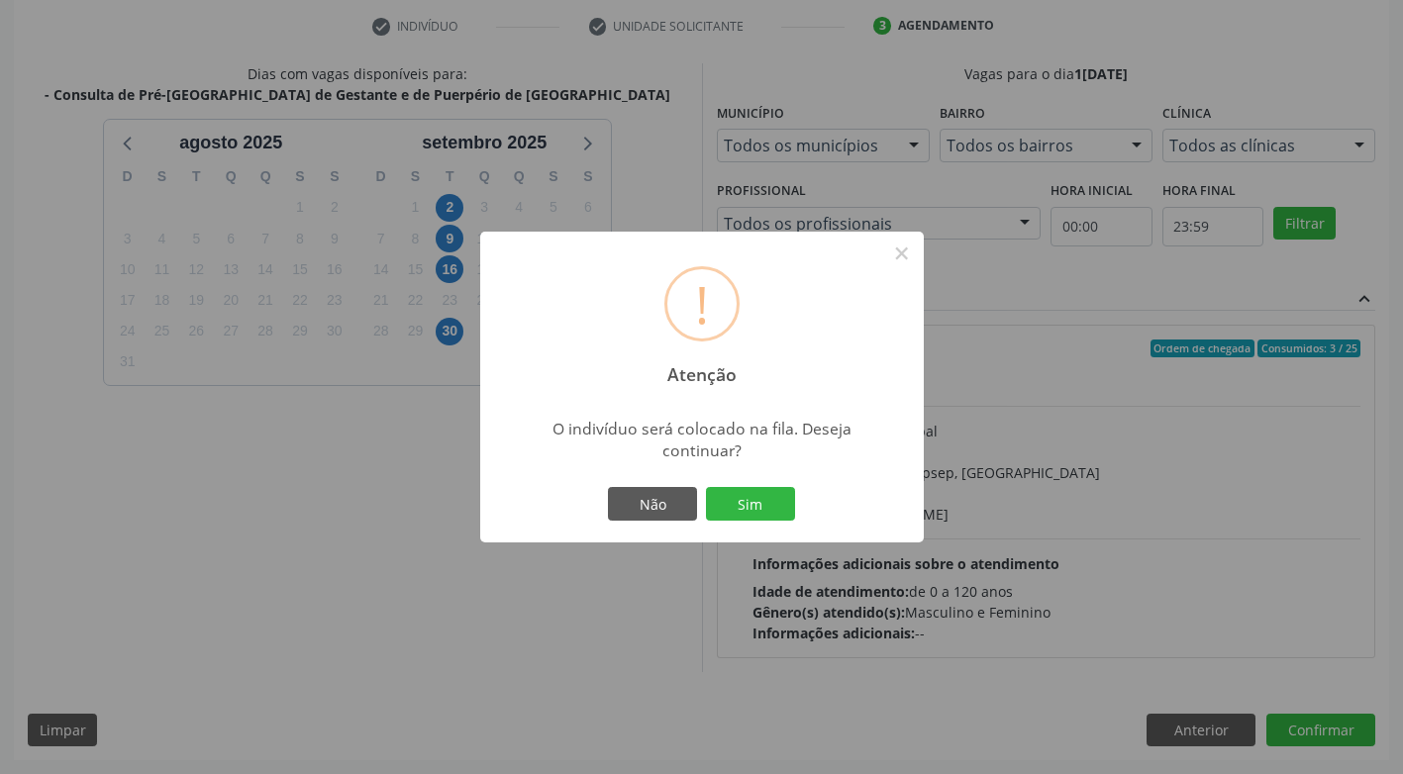
click at [635, 640] on div "! Atenção × O indivíduo será colocado na fila. Deseja continuar? Não Sim" at bounding box center [701, 387] width 1403 height 774
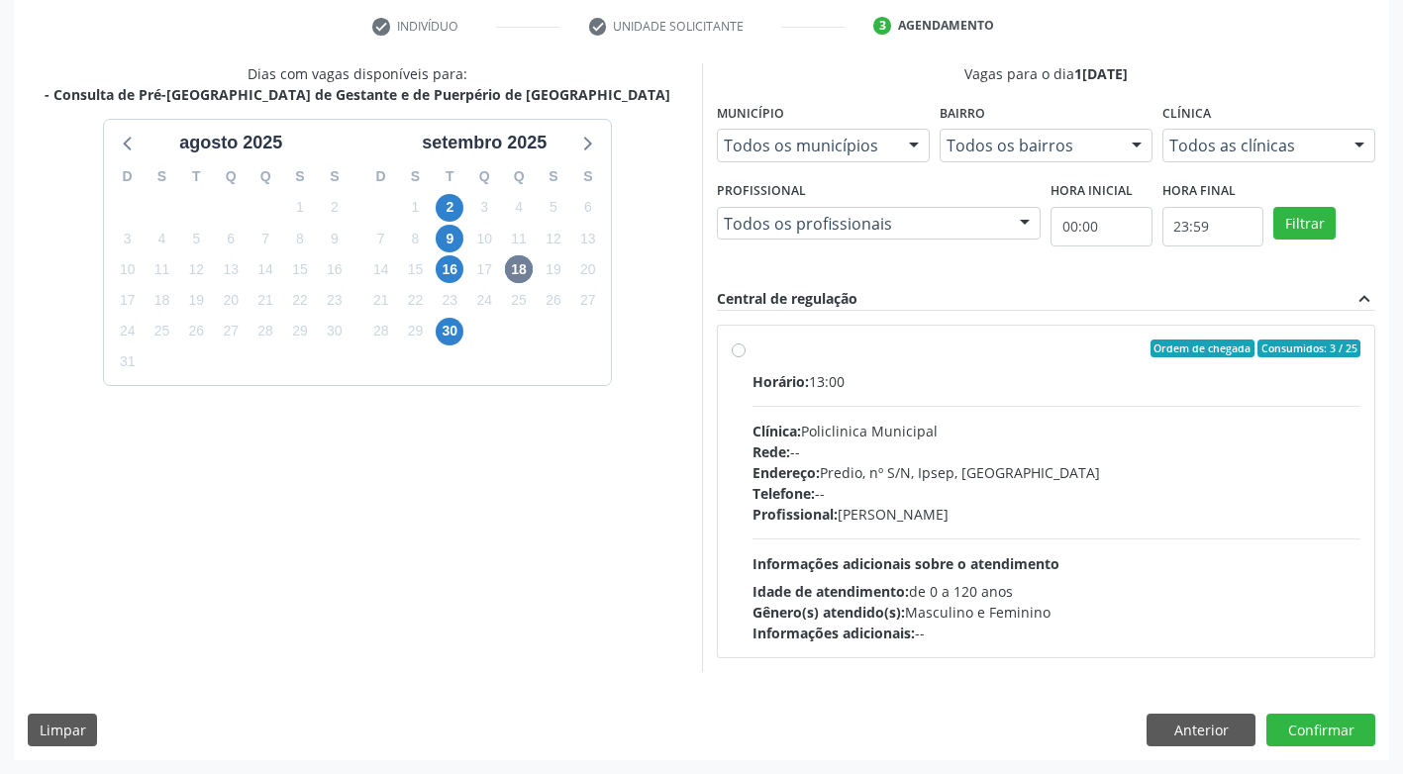
click at [752, 353] on label "Ordem de chegada Consumidos: 3 / 25 Horário: 13:00 Clínica: Policlinica Municip…" at bounding box center [1056, 492] width 609 height 304
click at [738, 353] on input "Ordem de chegada Consumidos: 3 / 25 Horário: 13:00 Clínica: Policlinica Municip…" at bounding box center [739, 349] width 14 height 18
radio input "true"
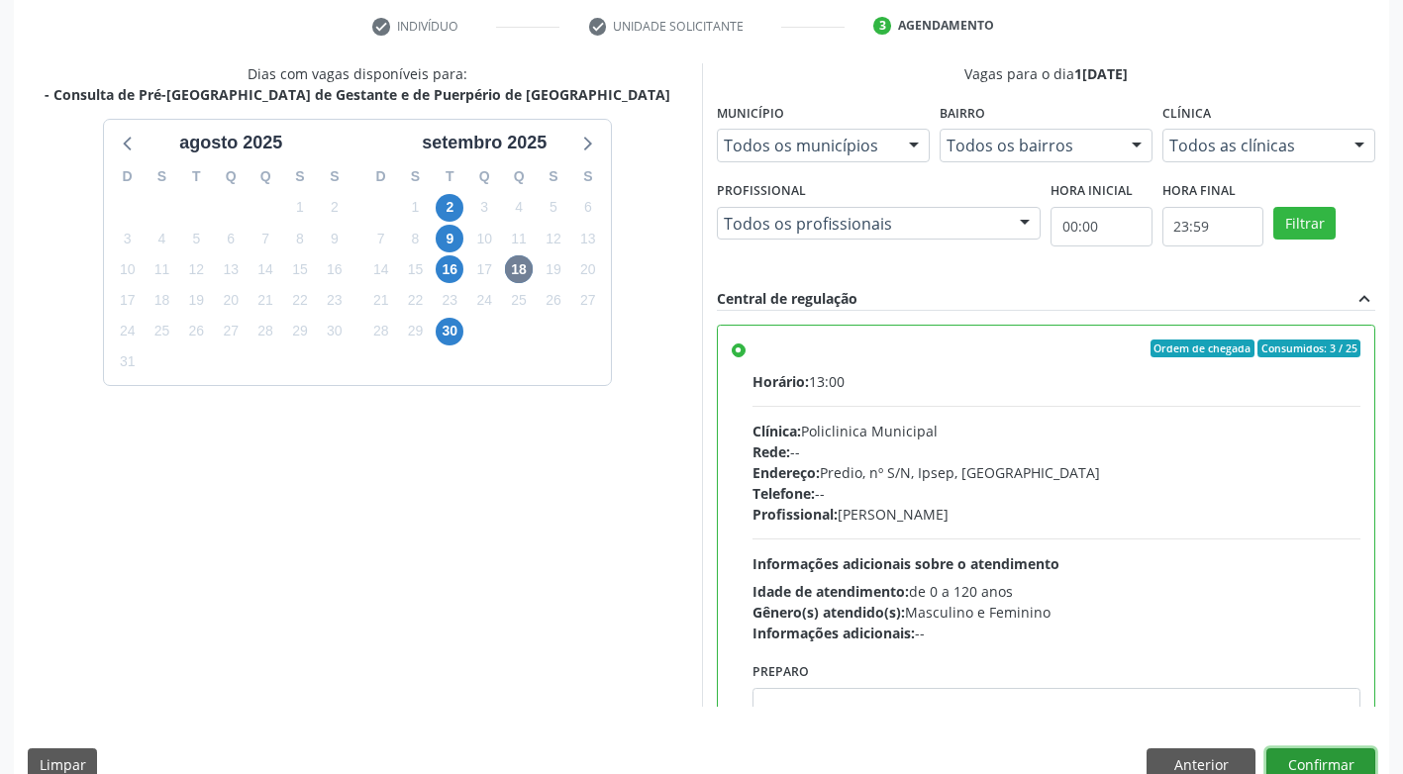
click at [1323, 756] on button "Confirmar" at bounding box center [1320, 765] width 109 height 34
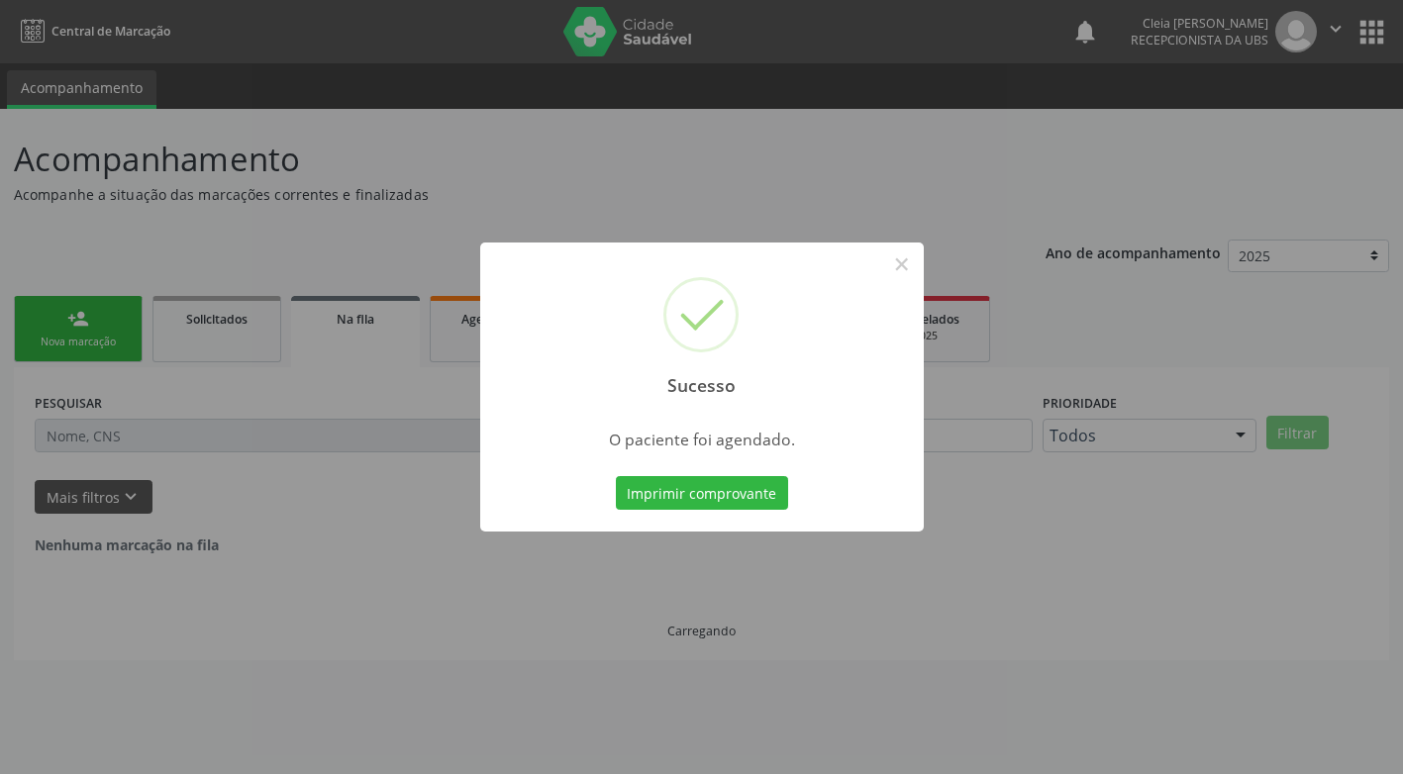
scroll to position [0, 0]
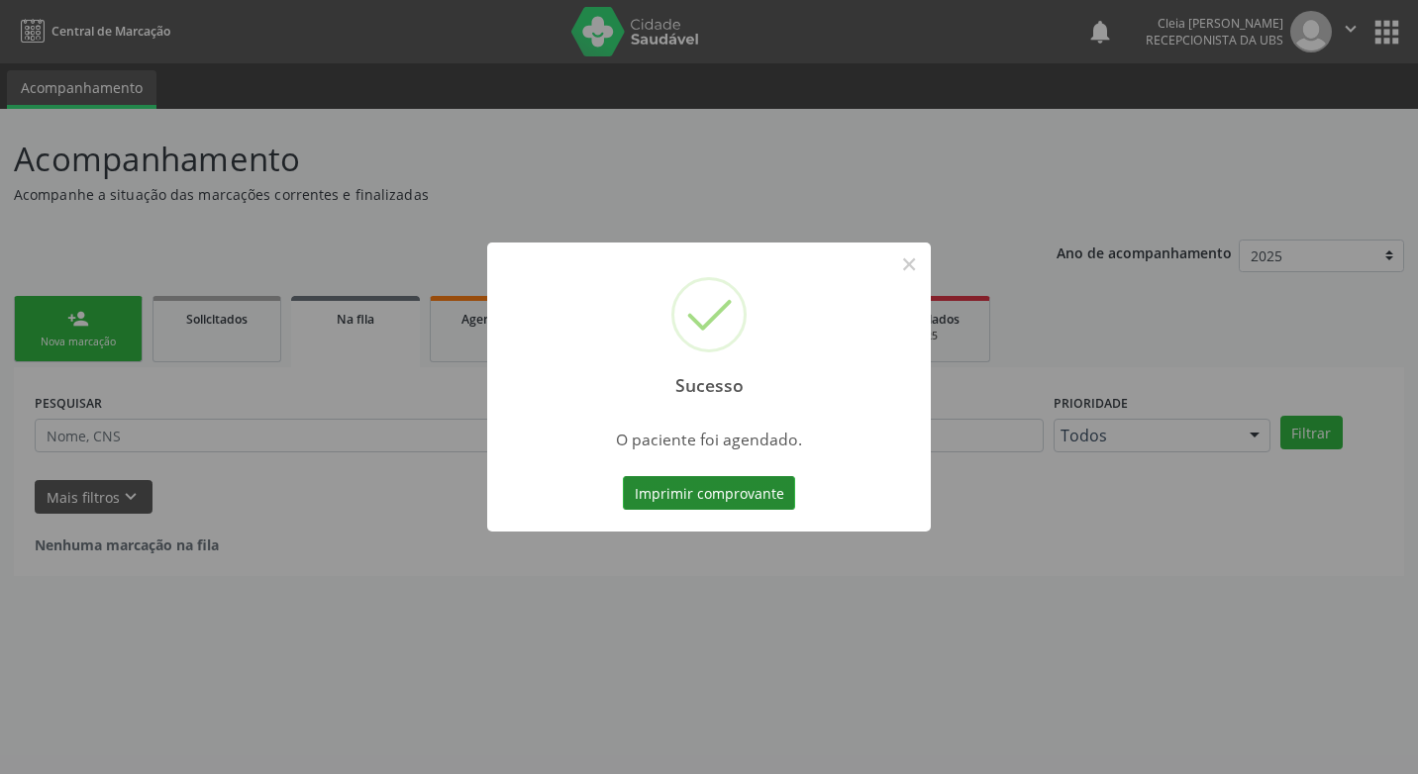
click at [711, 497] on button "Imprimir comprovante" at bounding box center [709, 493] width 172 height 34
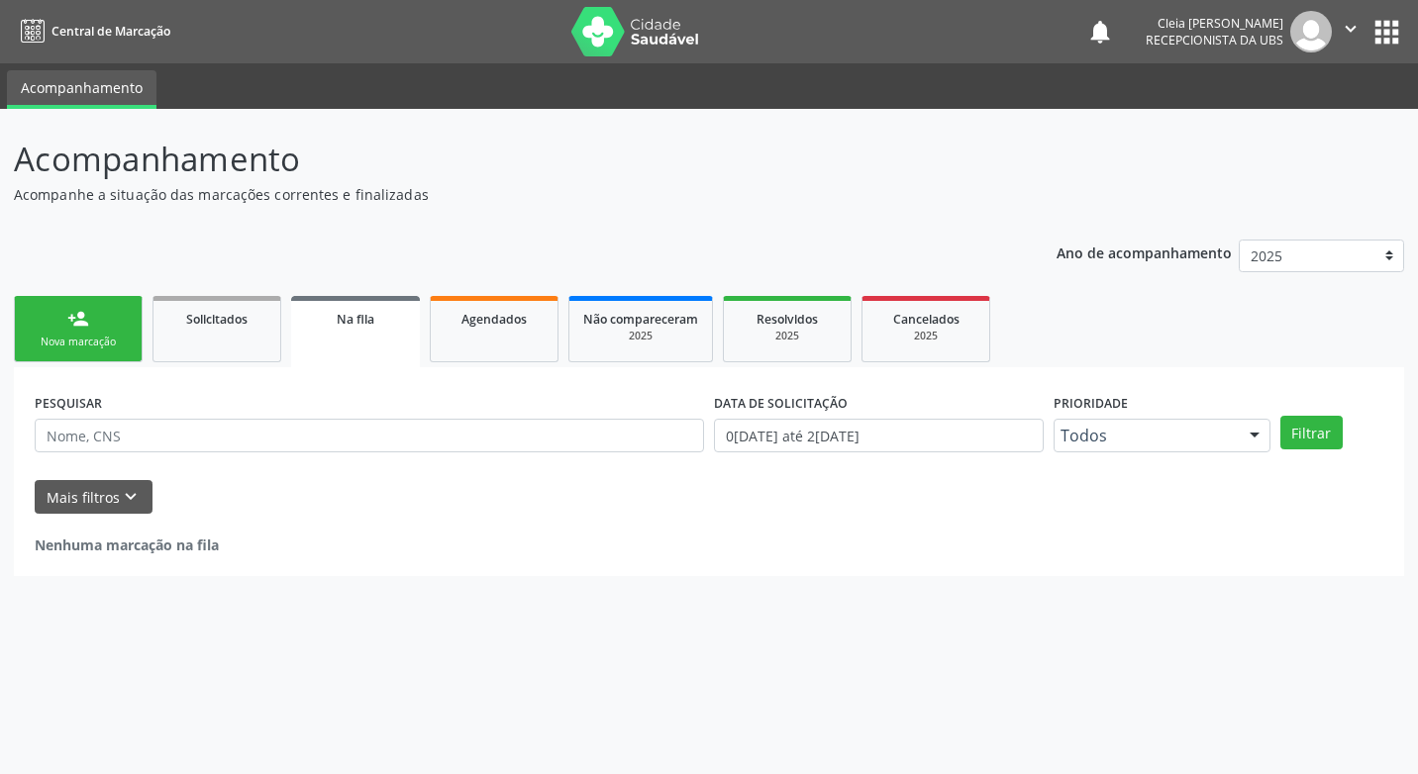
click at [109, 317] on div "Sucesso × O paciente foi agendado. Imprimir comprovante Cancel" at bounding box center [709, 387] width 1418 height 774
click at [84, 331] on link "person_add Nova marcação" at bounding box center [78, 329] width 129 height 66
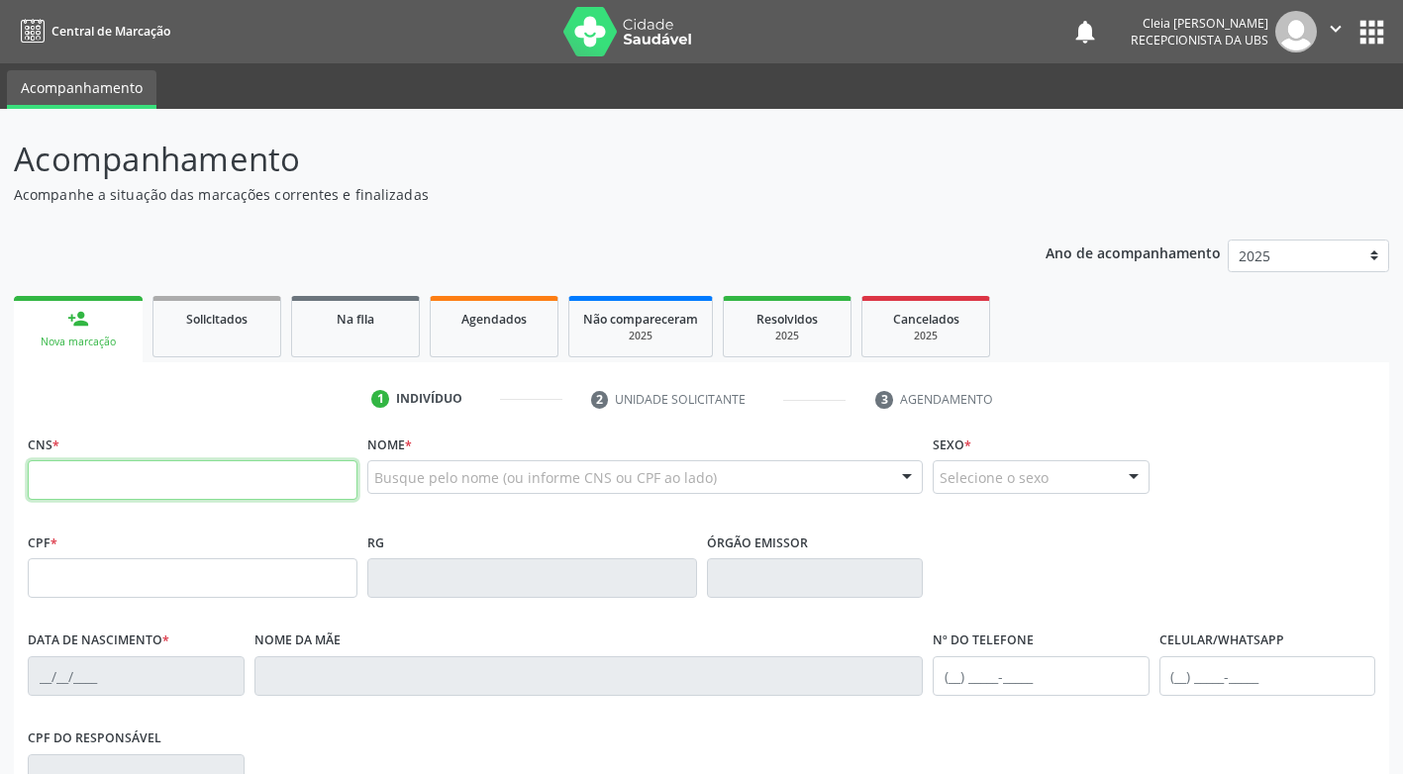
click at [178, 489] on input "text" at bounding box center [193, 480] width 330 height 40
paste input "700 4034 7782 6346"
type input "700 4034 7782 6346"
type input "080.505.694-70"
type input "03/11/1989"
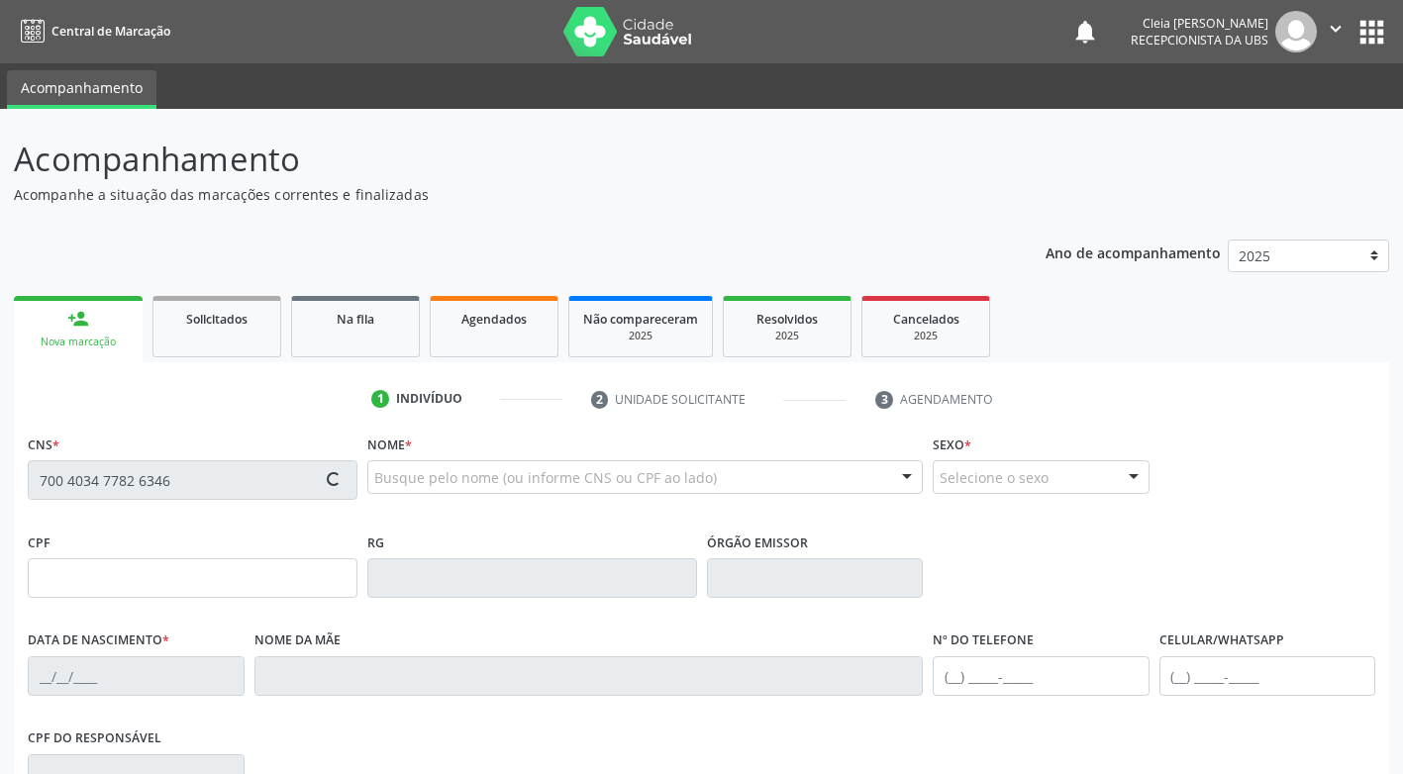
type input "Josenaide Bezerra dos Santos"
type input "(87) 99634-5941"
type input "(87) 99645-8023"
type input "141"
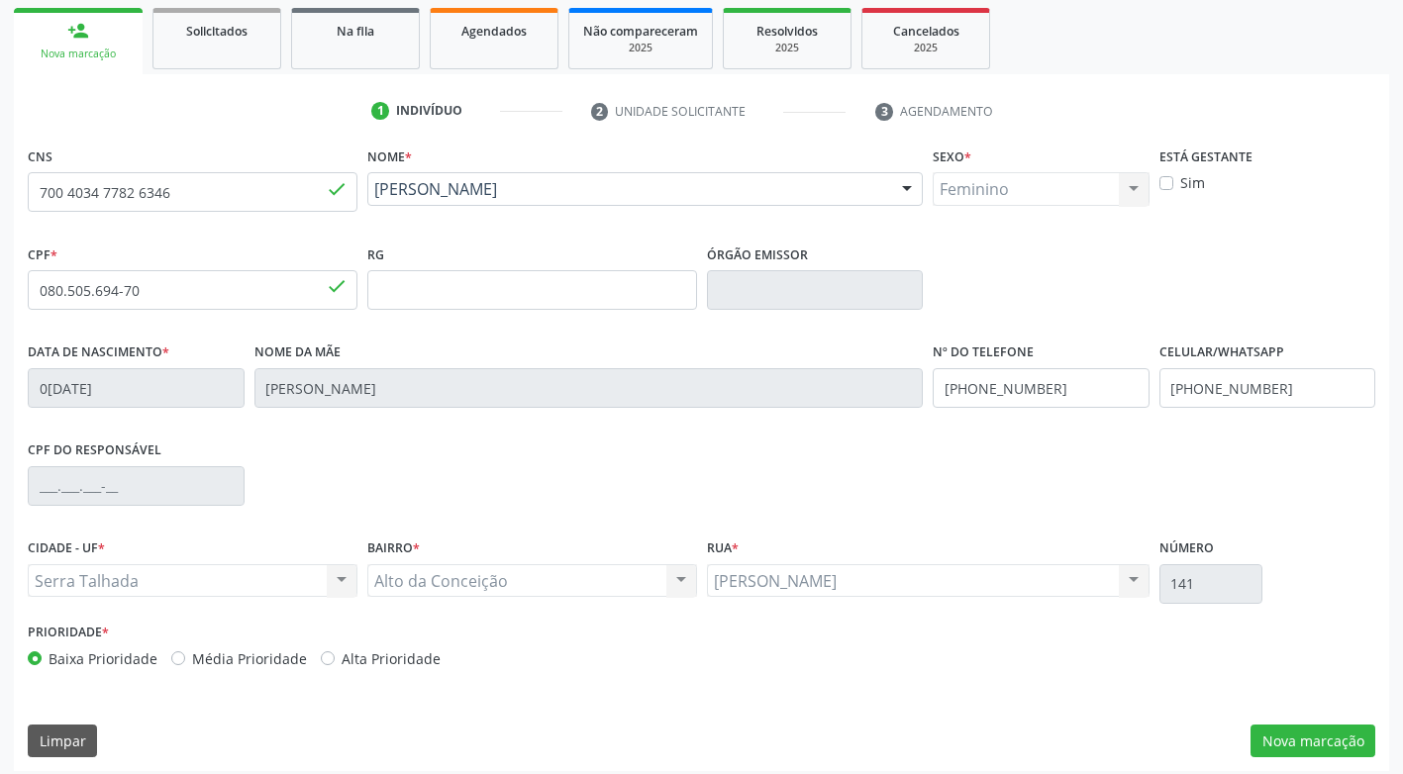
scroll to position [299, 0]
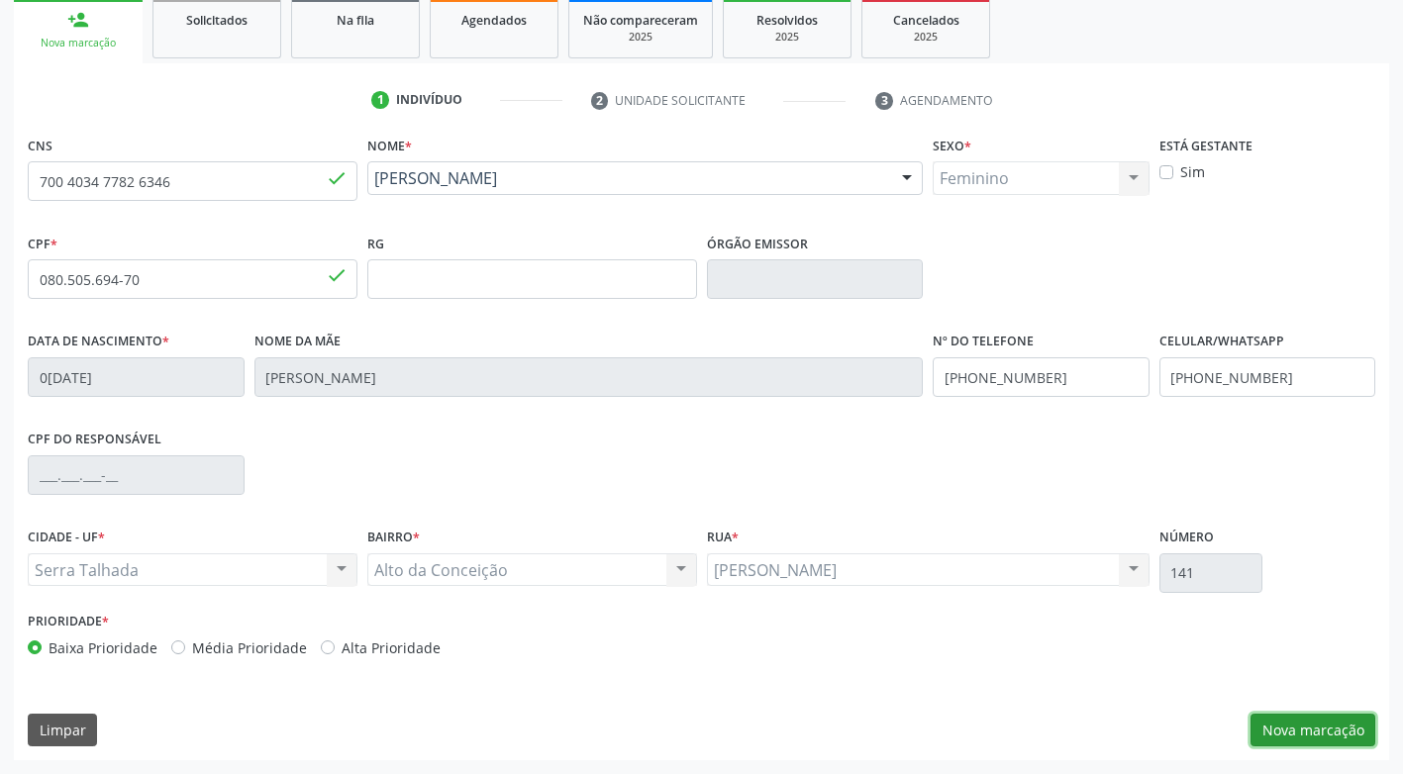
click at [1315, 725] on button "Nova marcação" at bounding box center [1312, 731] width 125 height 34
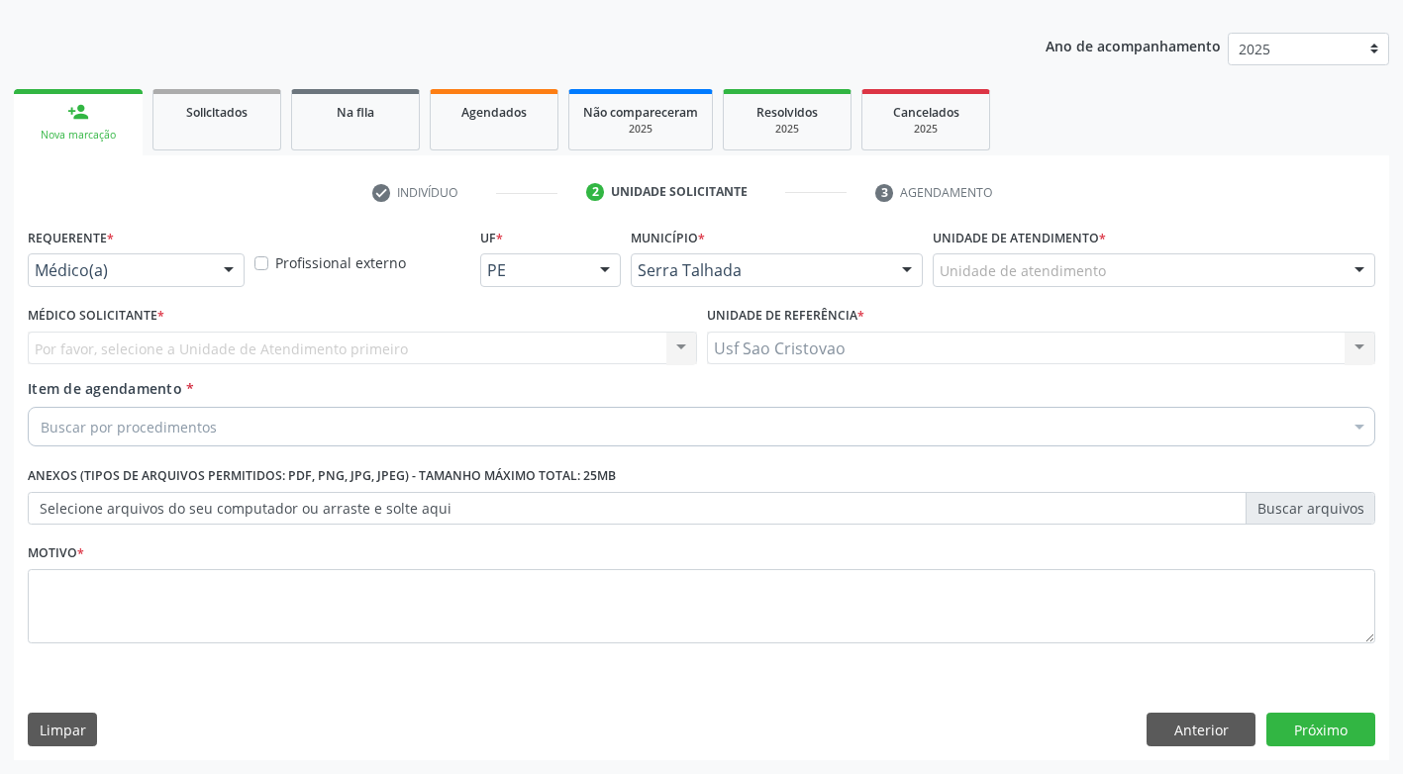
scroll to position [207, 0]
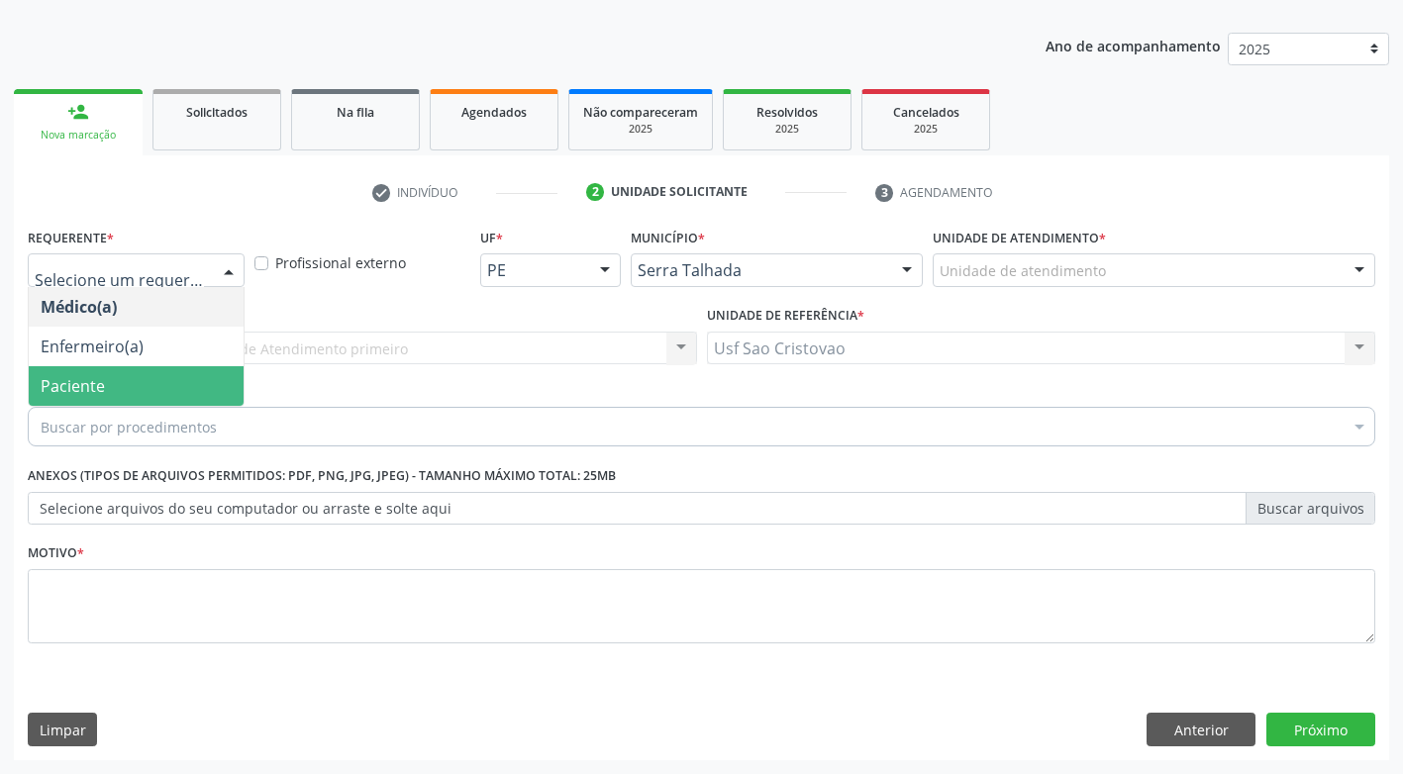
click at [157, 388] on span "Paciente" at bounding box center [136, 386] width 215 height 40
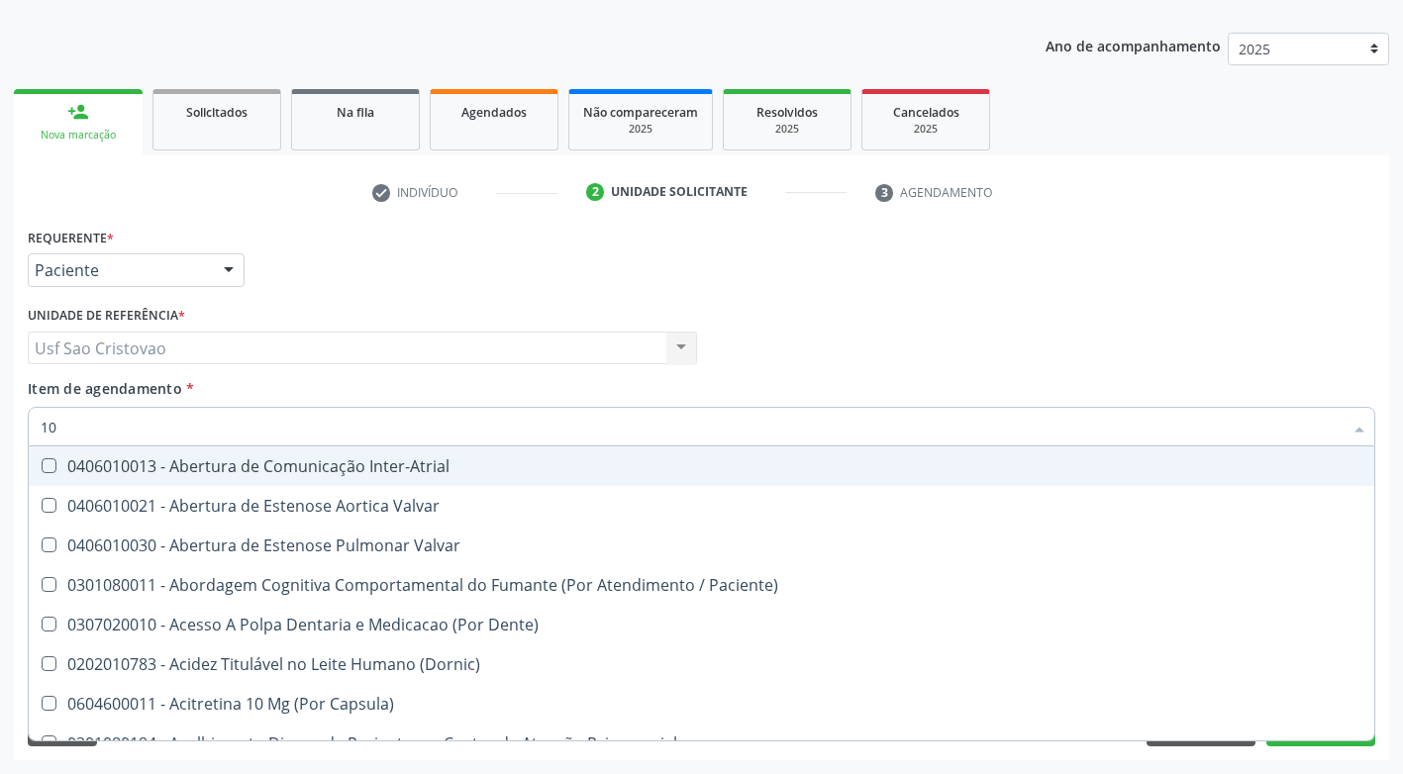
type input "1"
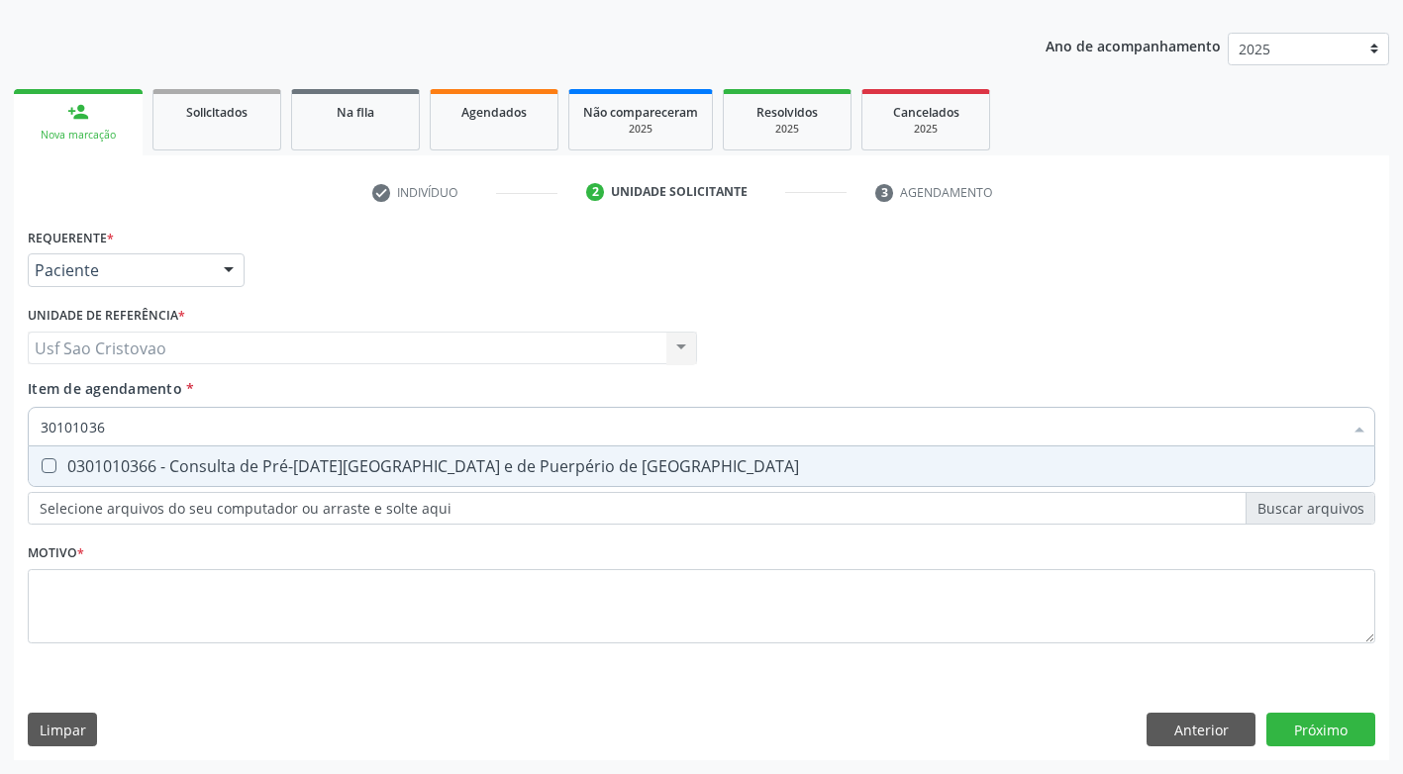
type input "301010366"
click at [49, 464] on Risco at bounding box center [49, 465] width 15 height 15
click at [42, 464] on Risco "checkbox" at bounding box center [35, 465] width 13 height 13
checkbox Risco "true"
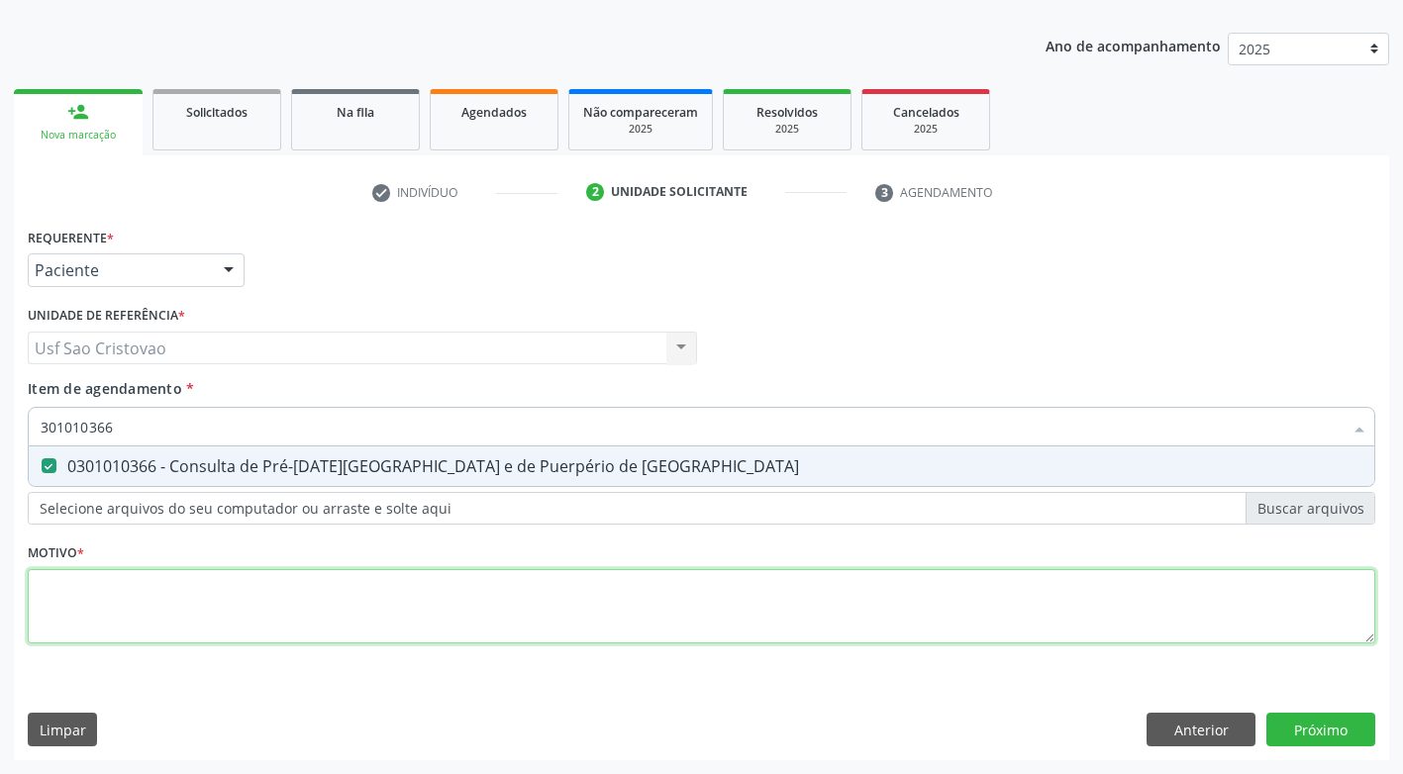
click at [170, 606] on div "Requerente * Paciente Médico(a) Enfermeiro(a) Paciente Nenhum resultado encontr…" at bounding box center [701, 447] width 1347 height 448
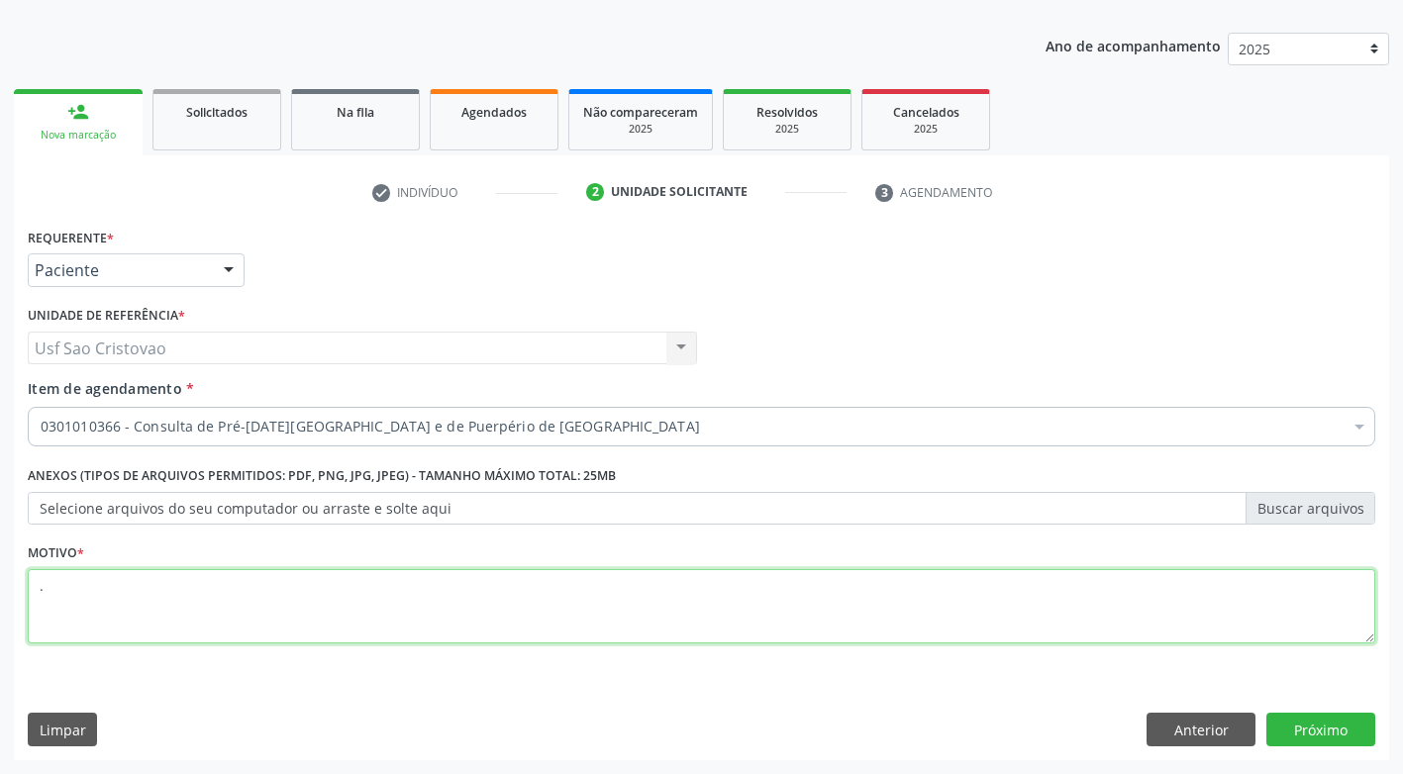
type textarea "."
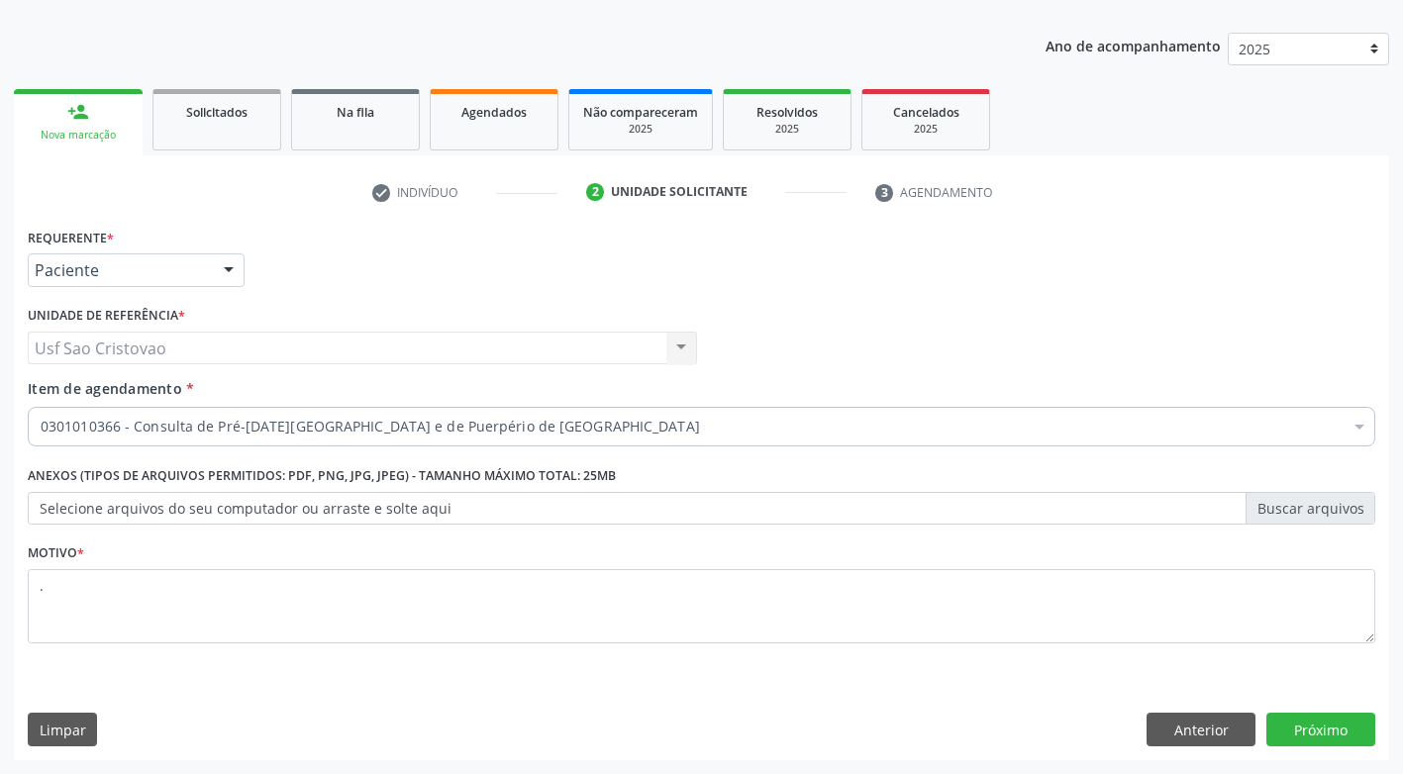
drag, startPoint x: 517, startPoint y: 725, endPoint x: 589, endPoint y: 696, distance: 77.8
click at [515, 725] on div "Limpar Anterior Próximo" at bounding box center [701, 730] width 1347 height 34
click at [1315, 730] on button "Próximo" at bounding box center [1320, 730] width 109 height 34
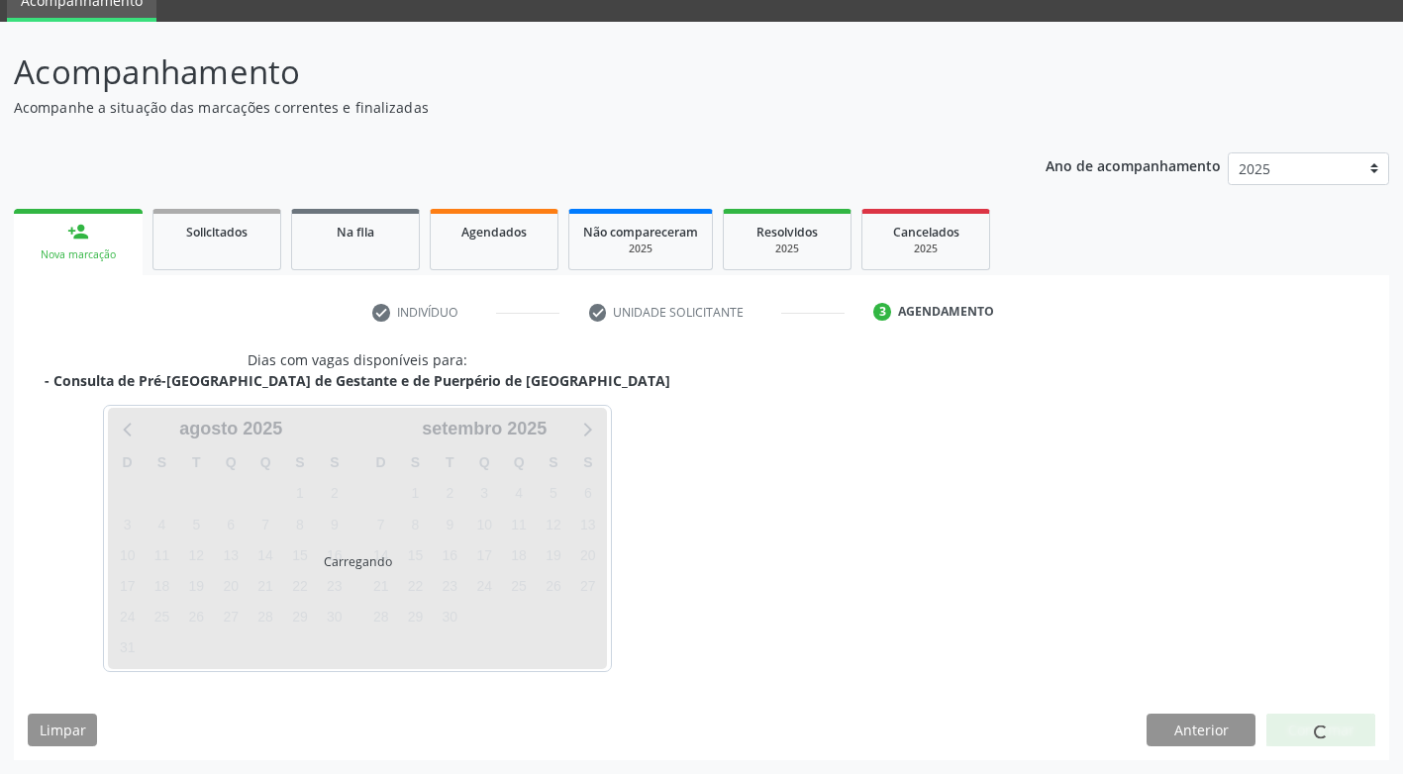
scroll to position [87, 0]
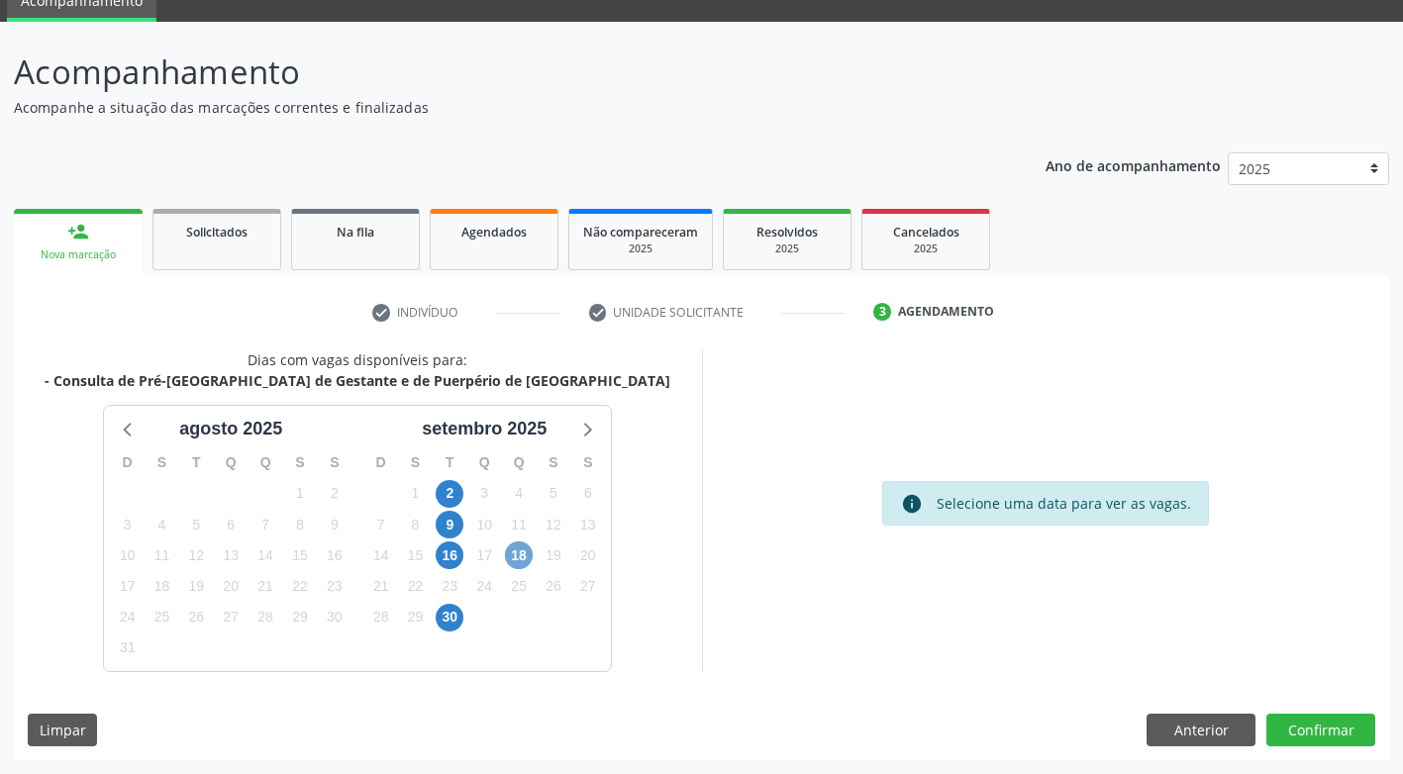
click at [527, 554] on span "18" at bounding box center [519, 555] width 28 height 28
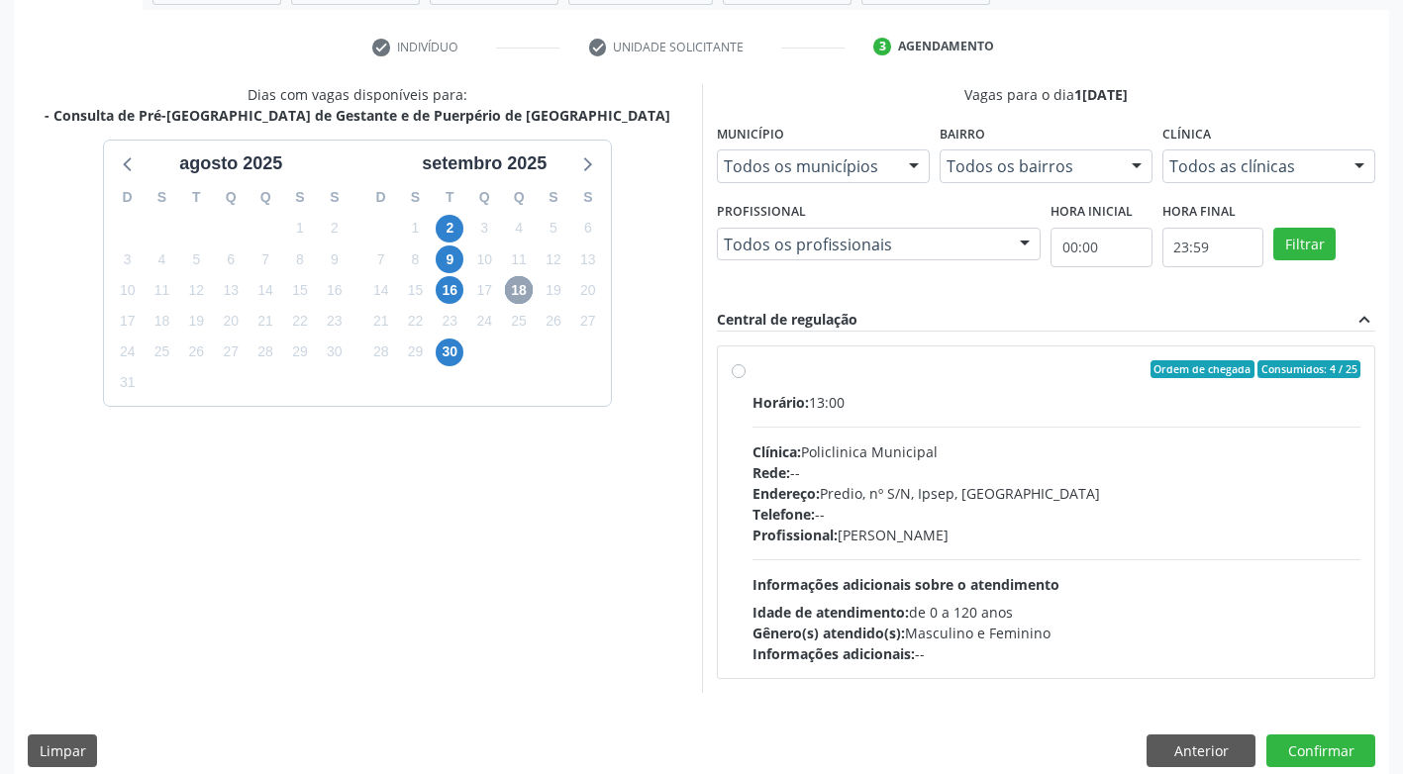
scroll to position [373, 0]
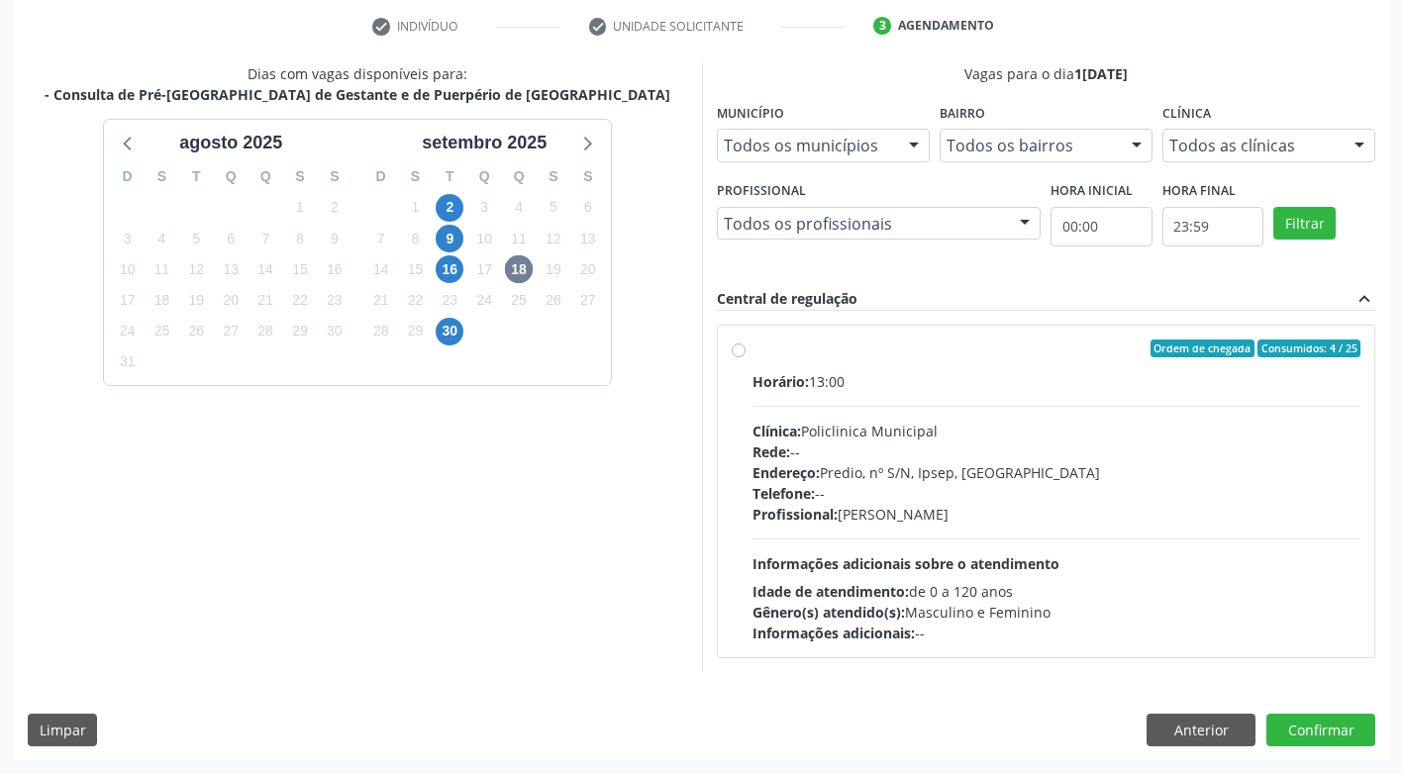
click at [752, 352] on label "Ordem de chegada Consumidos: 4 / 25 Horário: 13:00 Clínica: Policlinica Municip…" at bounding box center [1056, 492] width 609 height 304
click at [739, 352] on input "Ordem de chegada Consumidos: 4 / 25 Horário: 13:00 Clínica: Policlinica Municip…" at bounding box center [739, 349] width 14 height 18
radio input "true"
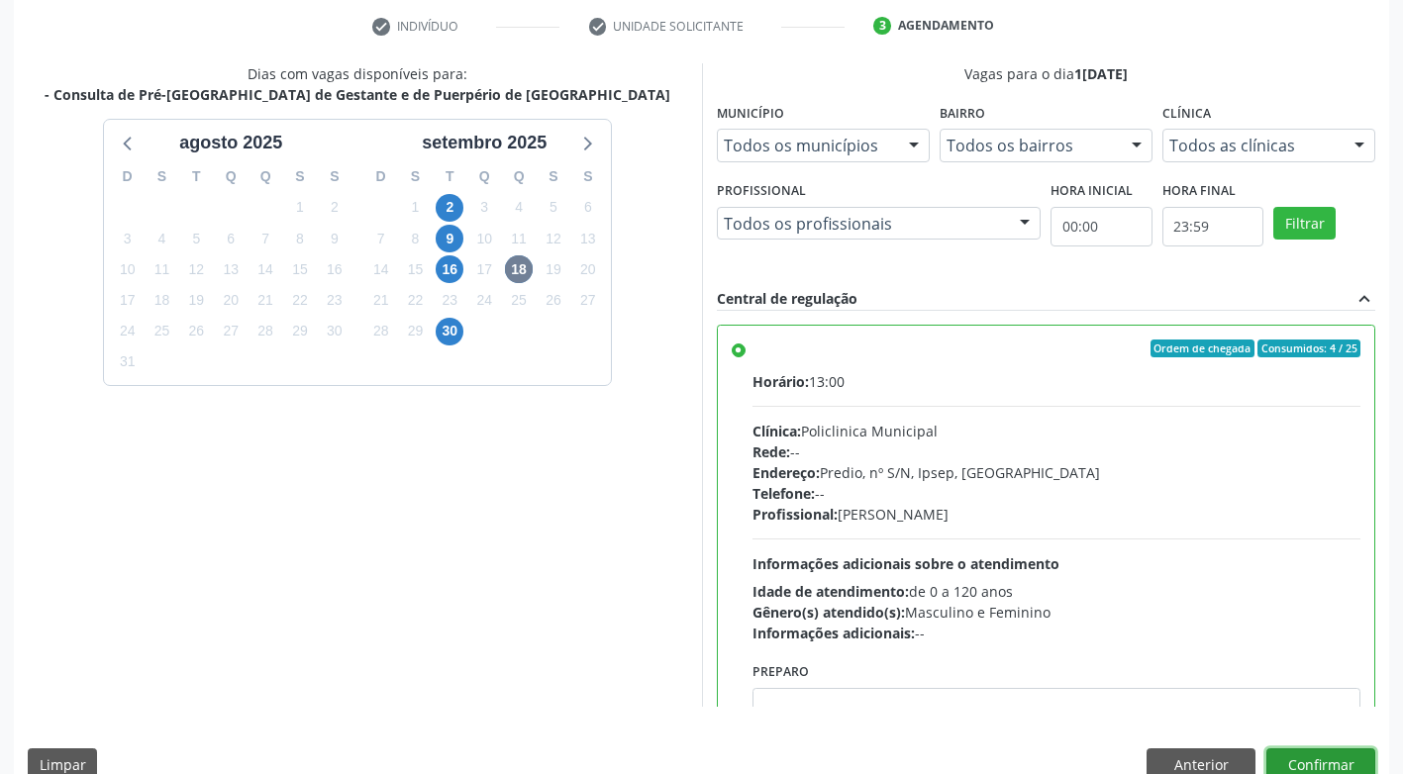
click at [1330, 758] on button "Confirmar" at bounding box center [1320, 765] width 109 height 34
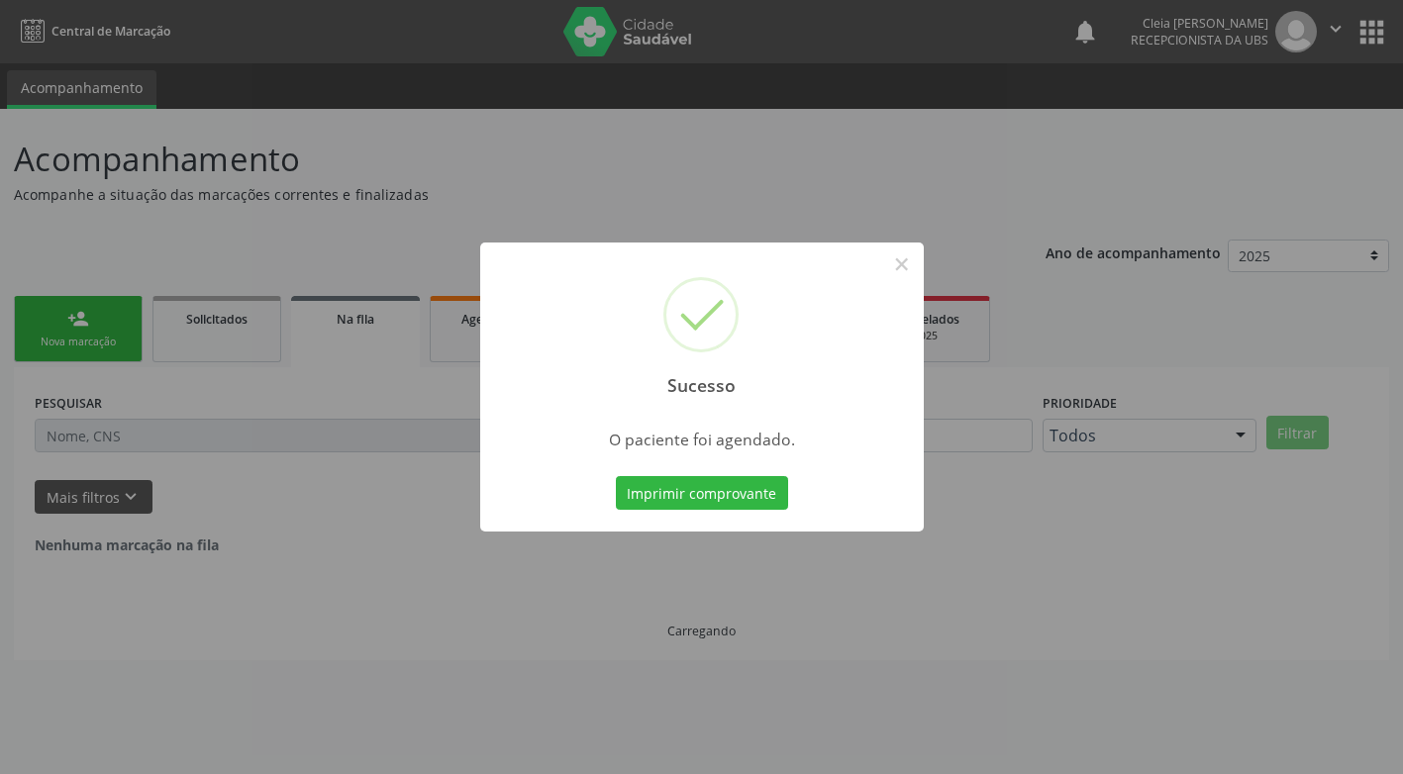
scroll to position [0, 0]
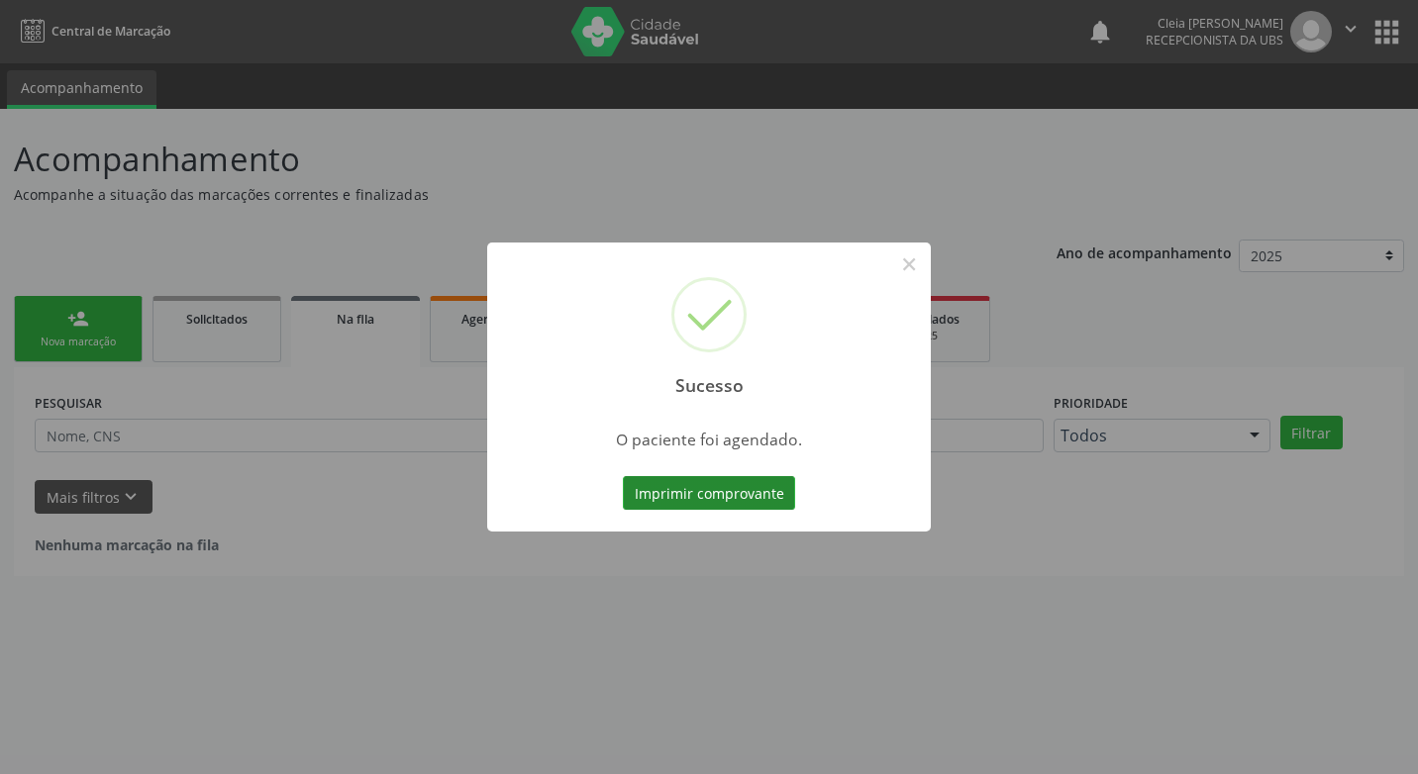
click at [738, 501] on button "Imprimir comprovante" at bounding box center [709, 493] width 172 height 34
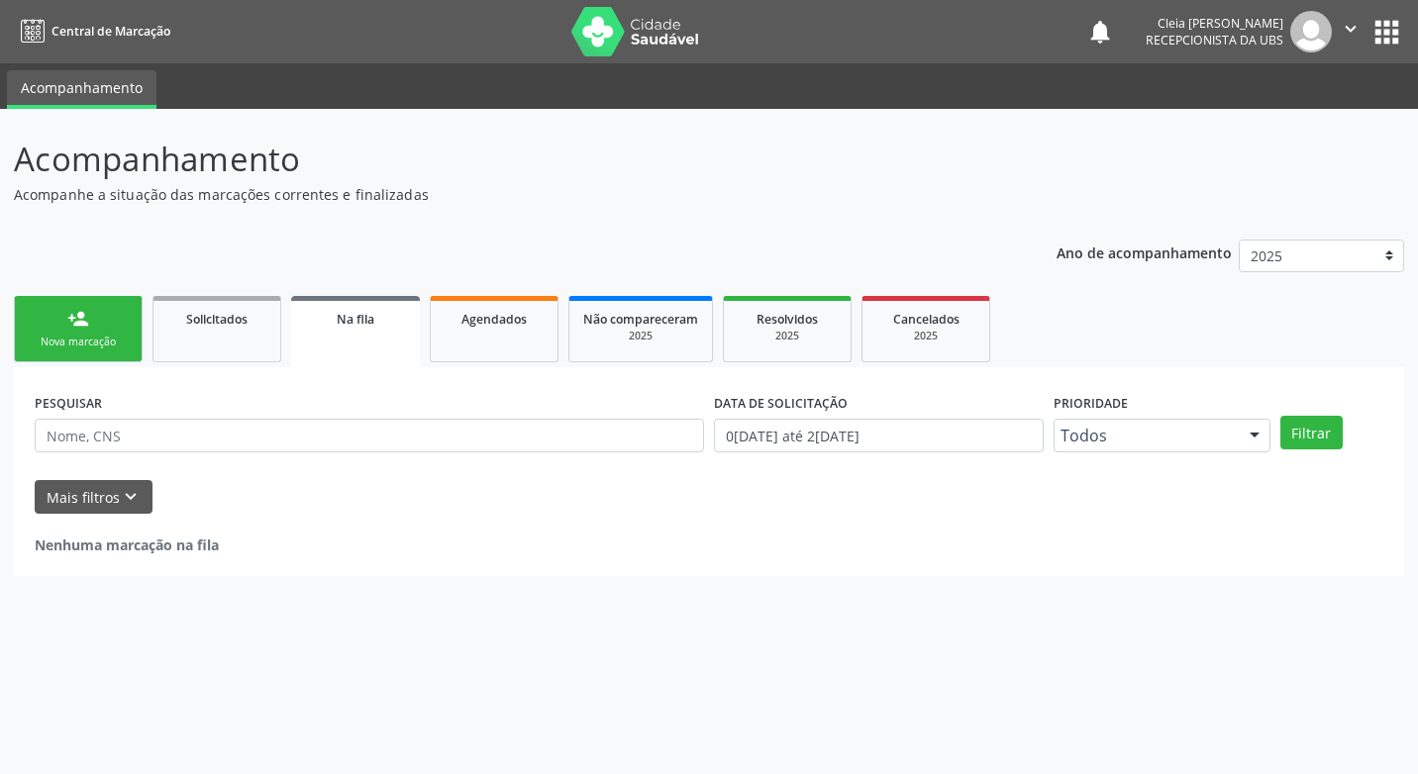
click at [99, 337] on div "Nova marcação" at bounding box center [78, 342] width 99 height 15
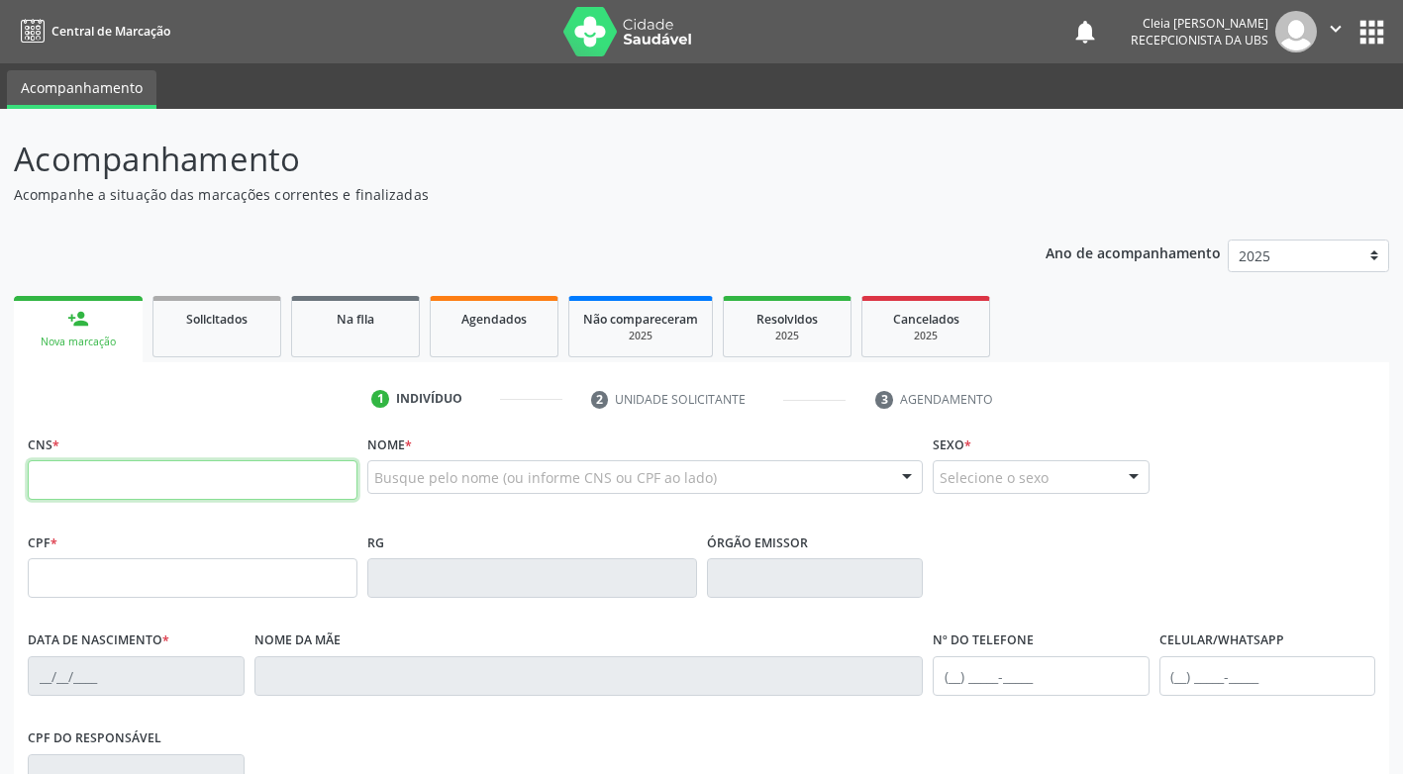
click at [101, 492] on input "text" at bounding box center [193, 480] width 330 height 40
paste input "898 0029 9702 5062"
type input "898 0029 9702 5062"
type input "066.937.114-99"
type input "15/11/1987"
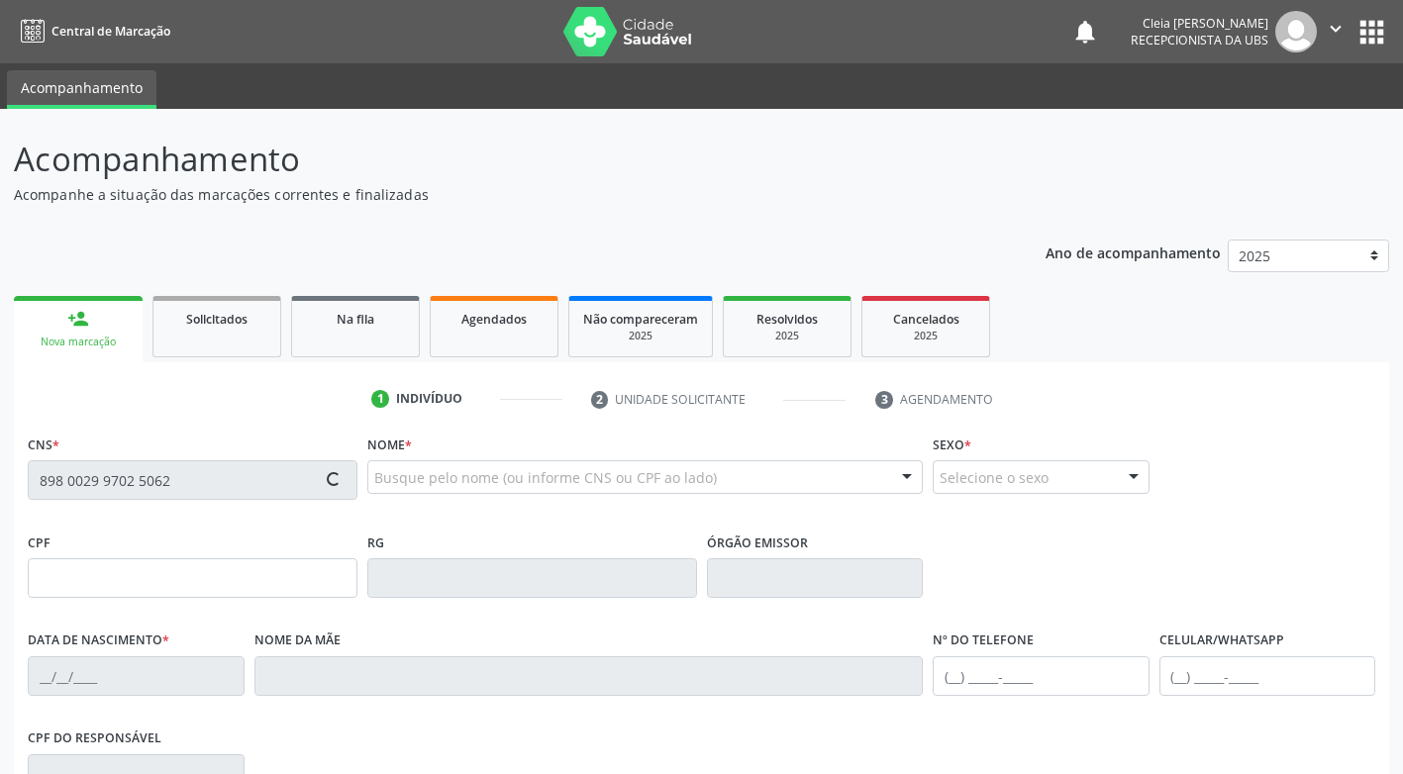
type input "Maria Madalena dos Santos Reis"
type input "(87) 99605-6708"
type input "280.341.708-10"
type input "418"
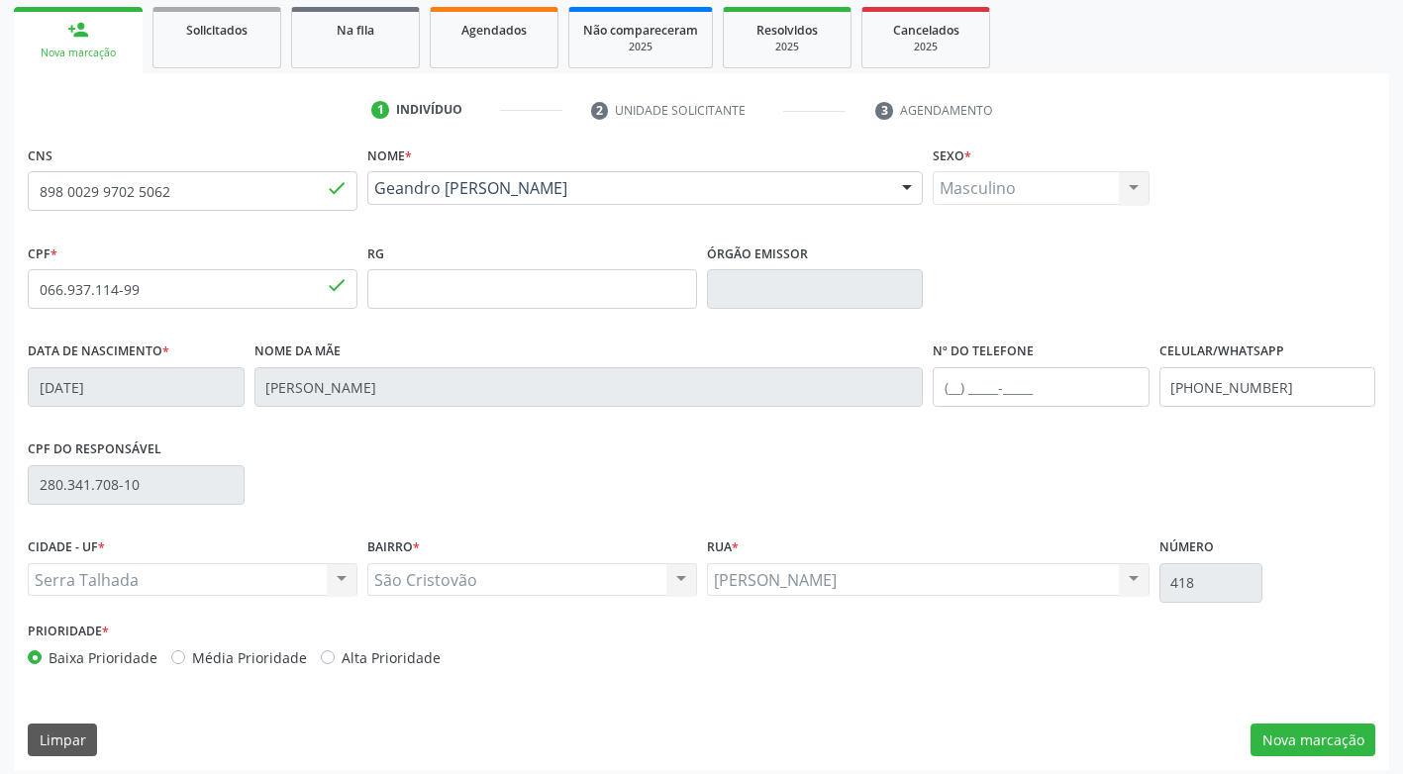
scroll to position [299, 0]
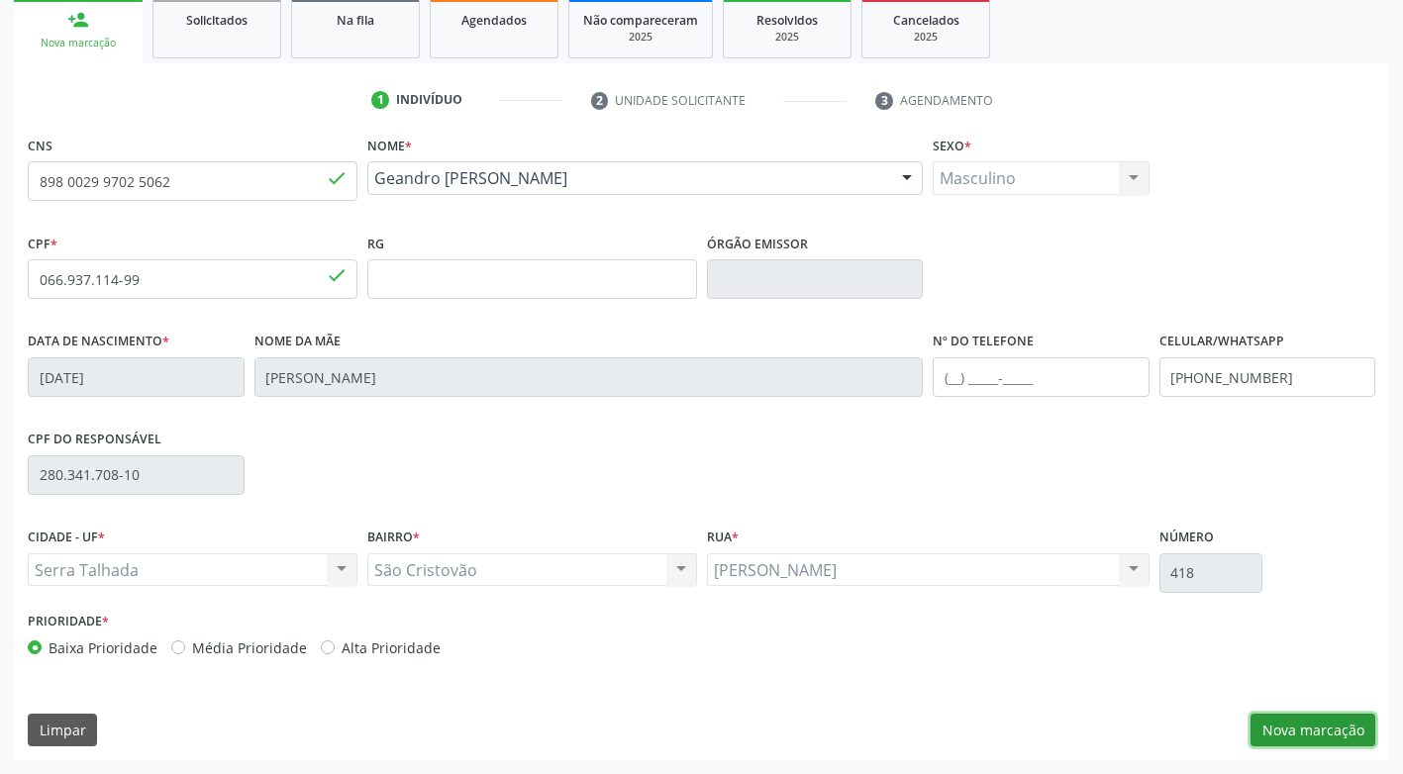
click at [1327, 738] on button "Nova marcação" at bounding box center [1312, 731] width 125 height 34
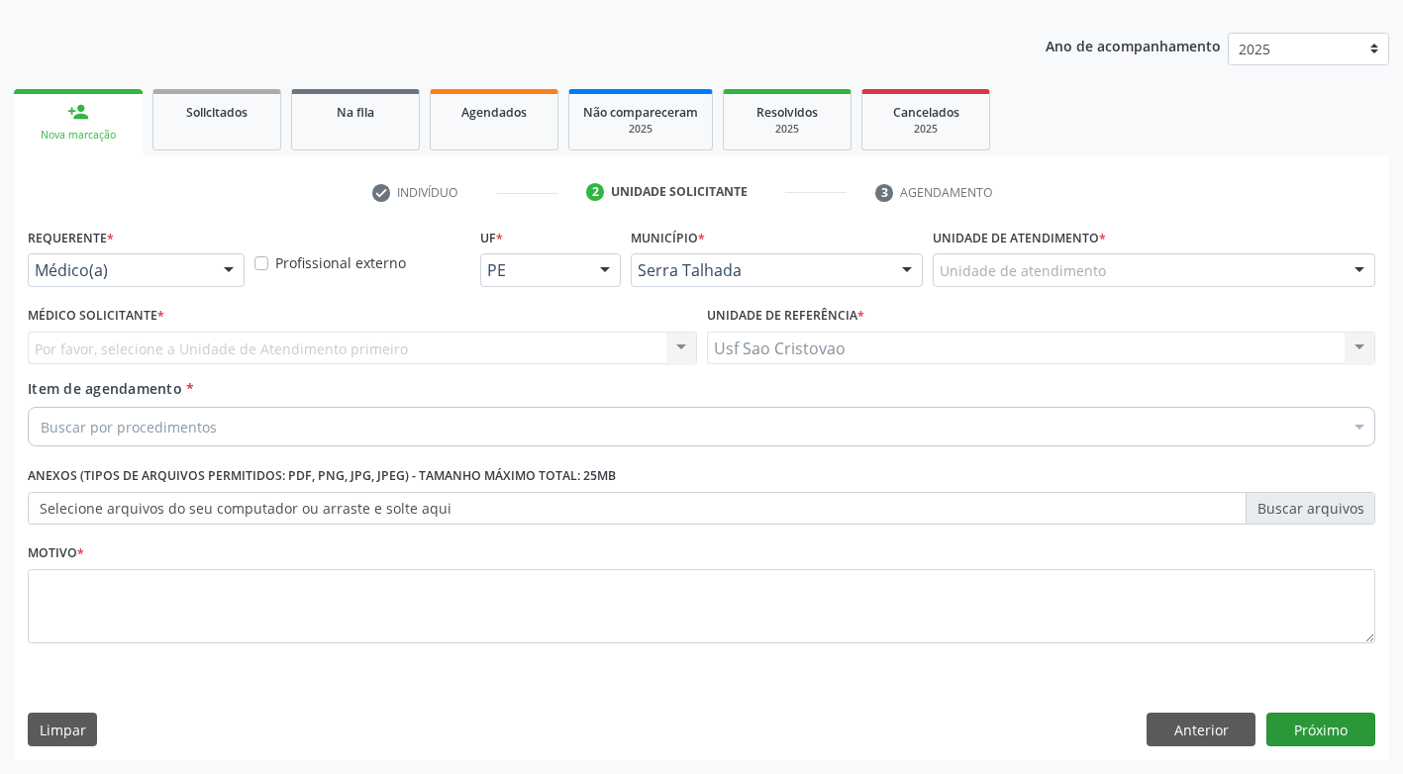
scroll to position [207, 0]
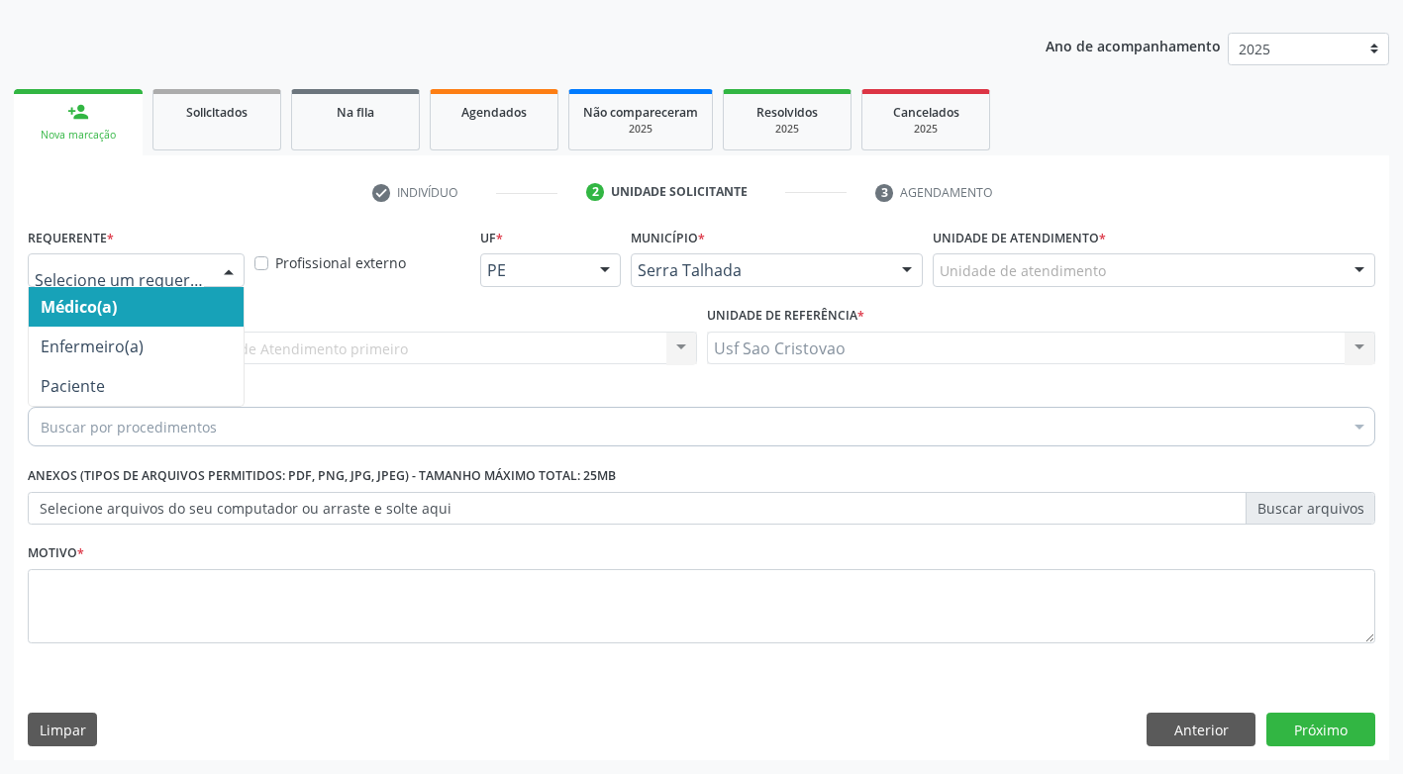
click at [227, 271] on div at bounding box center [229, 271] width 30 height 34
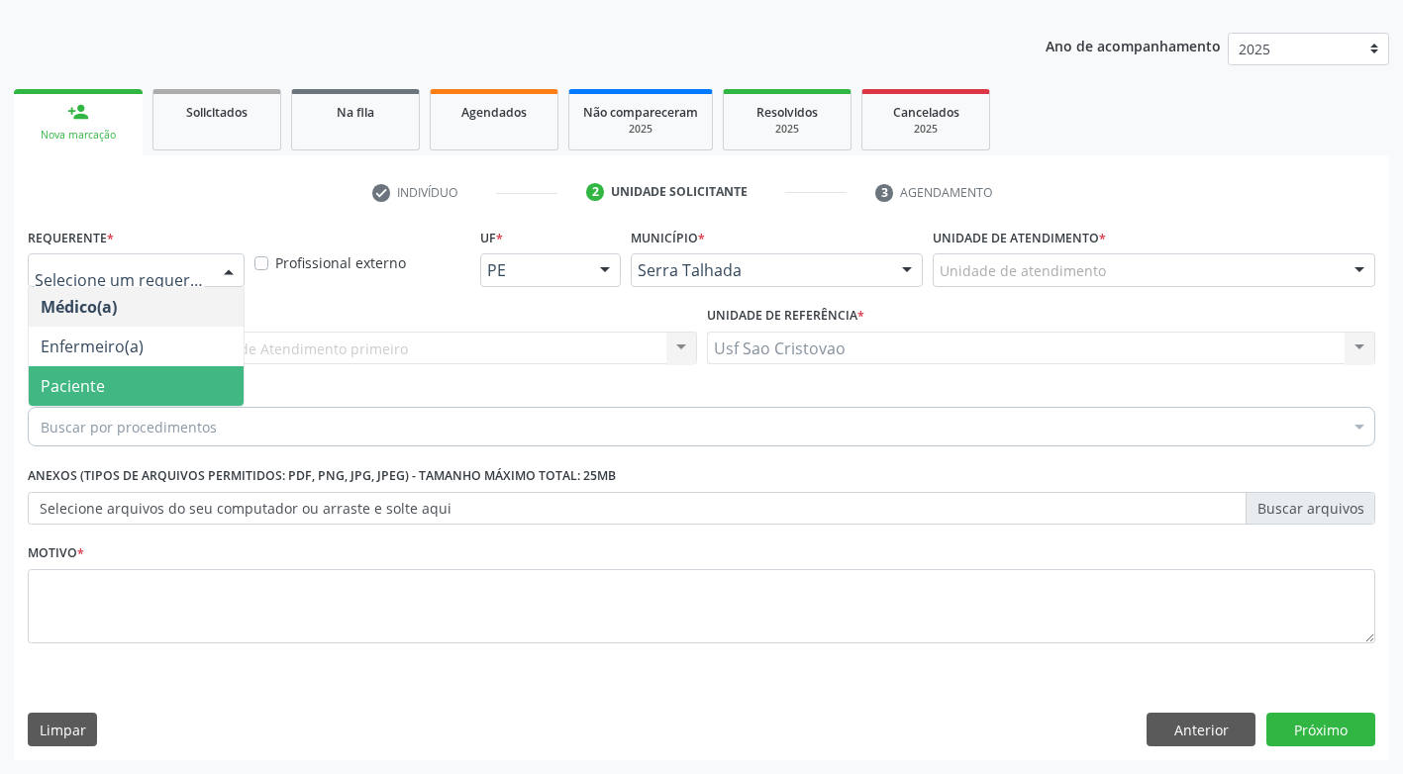
click at [168, 378] on span "Paciente" at bounding box center [136, 386] width 215 height 40
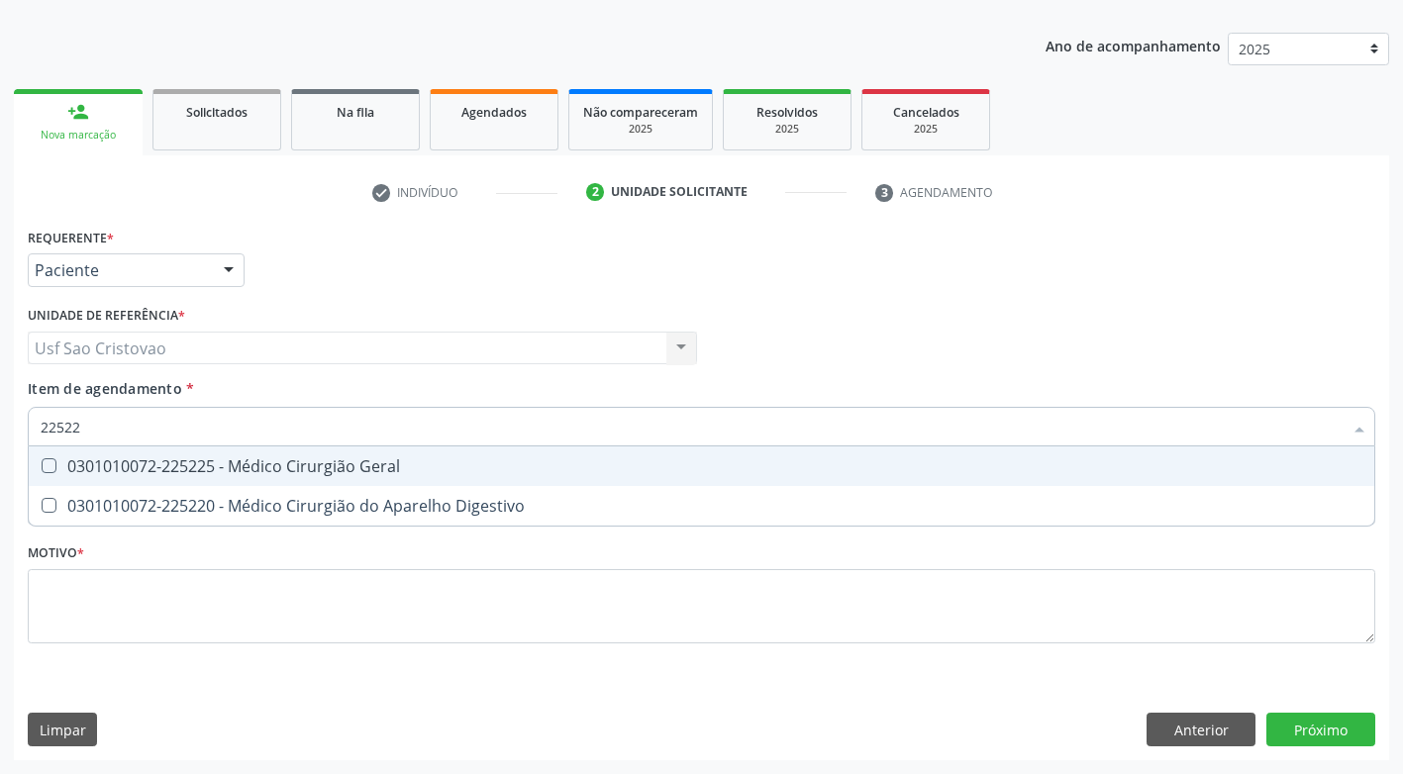
type input "225225"
click at [49, 465] on Geral at bounding box center [49, 465] width 15 height 15
click at [42, 465] on Geral "checkbox" at bounding box center [35, 465] width 13 height 13
checkbox Geral "true"
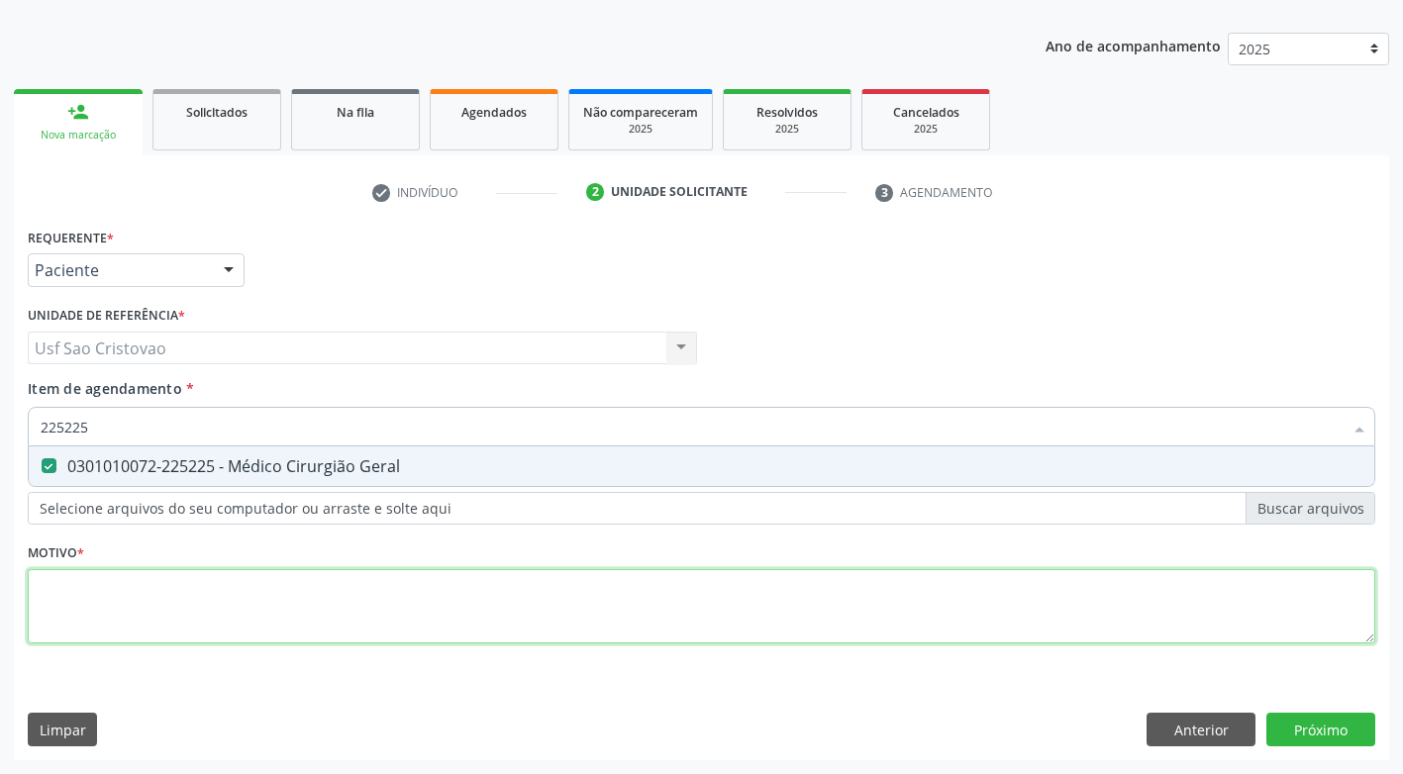
click at [137, 613] on div "Requerente * Paciente Médico(a) Enfermeiro(a) Paciente Nenhum resultado encontr…" at bounding box center [701, 447] width 1347 height 448
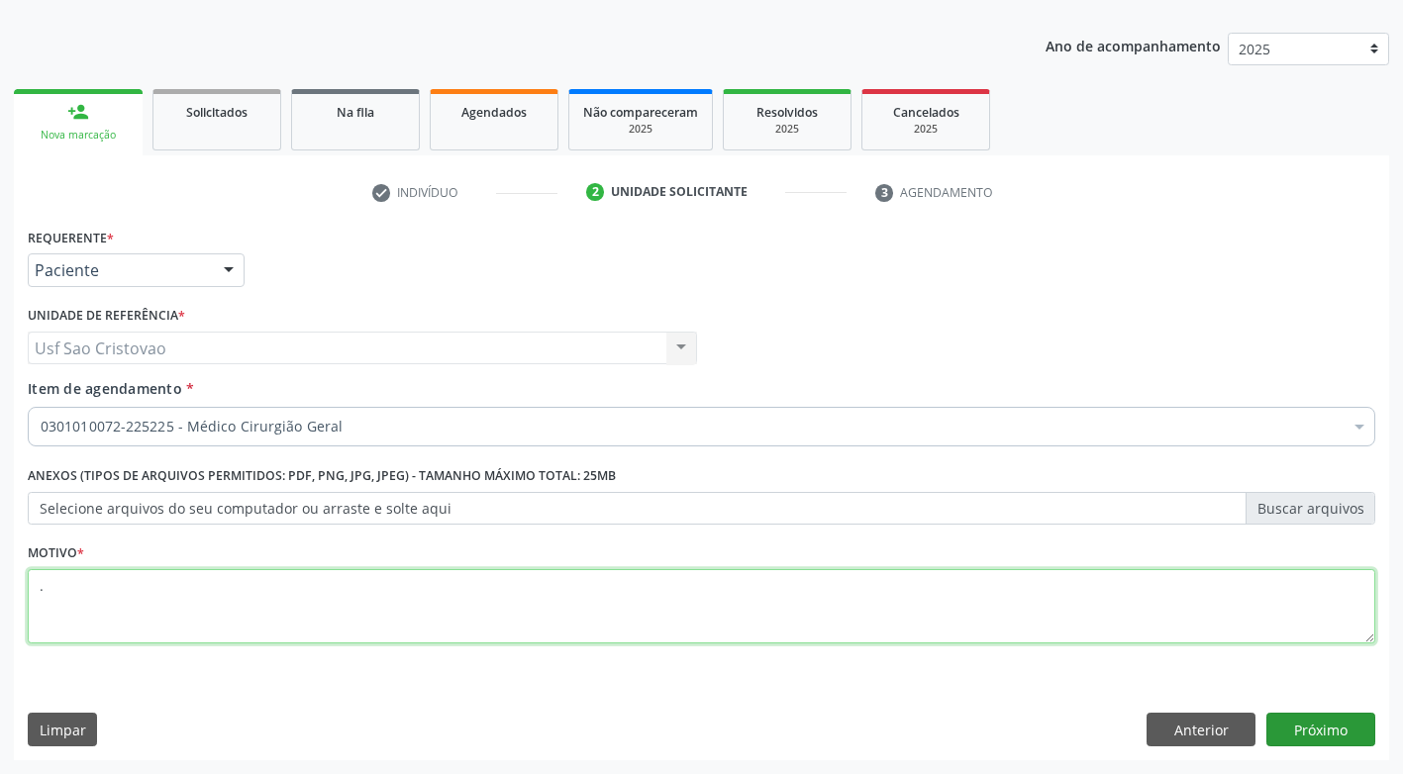
type textarea "."
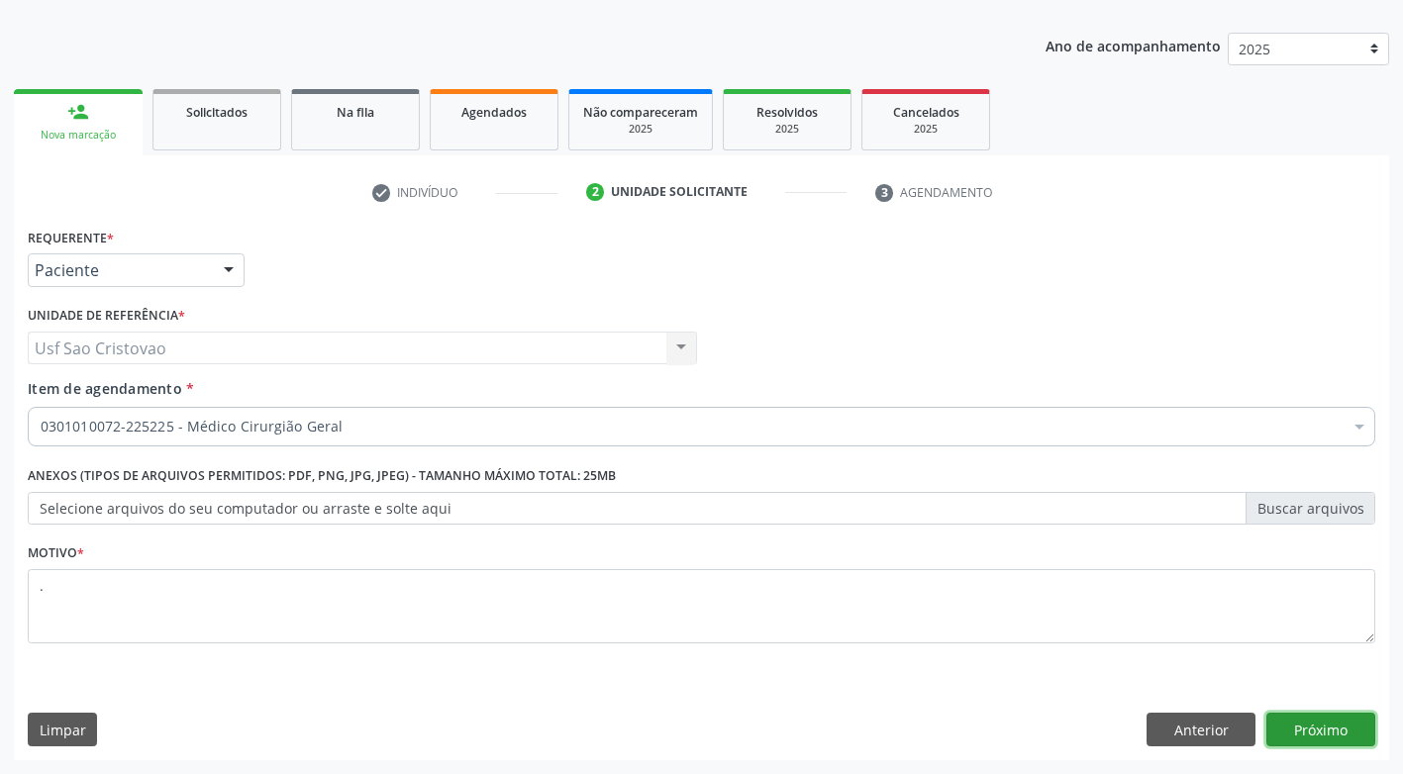
click at [1355, 713] on button "Próximo" at bounding box center [1320, 730] width 109 height 34
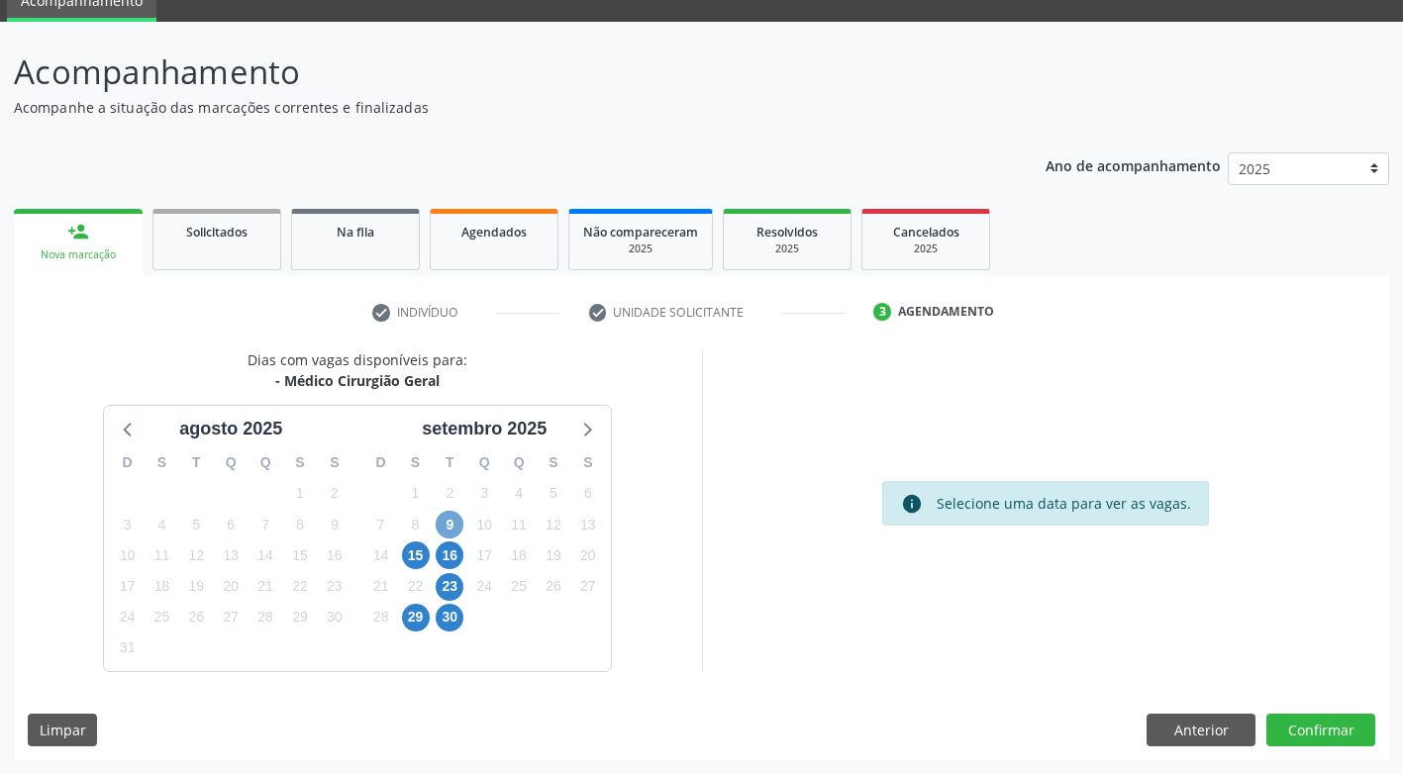
click at [450, 530] on span "9" at bounding box center [450, 525] width 28 height 28
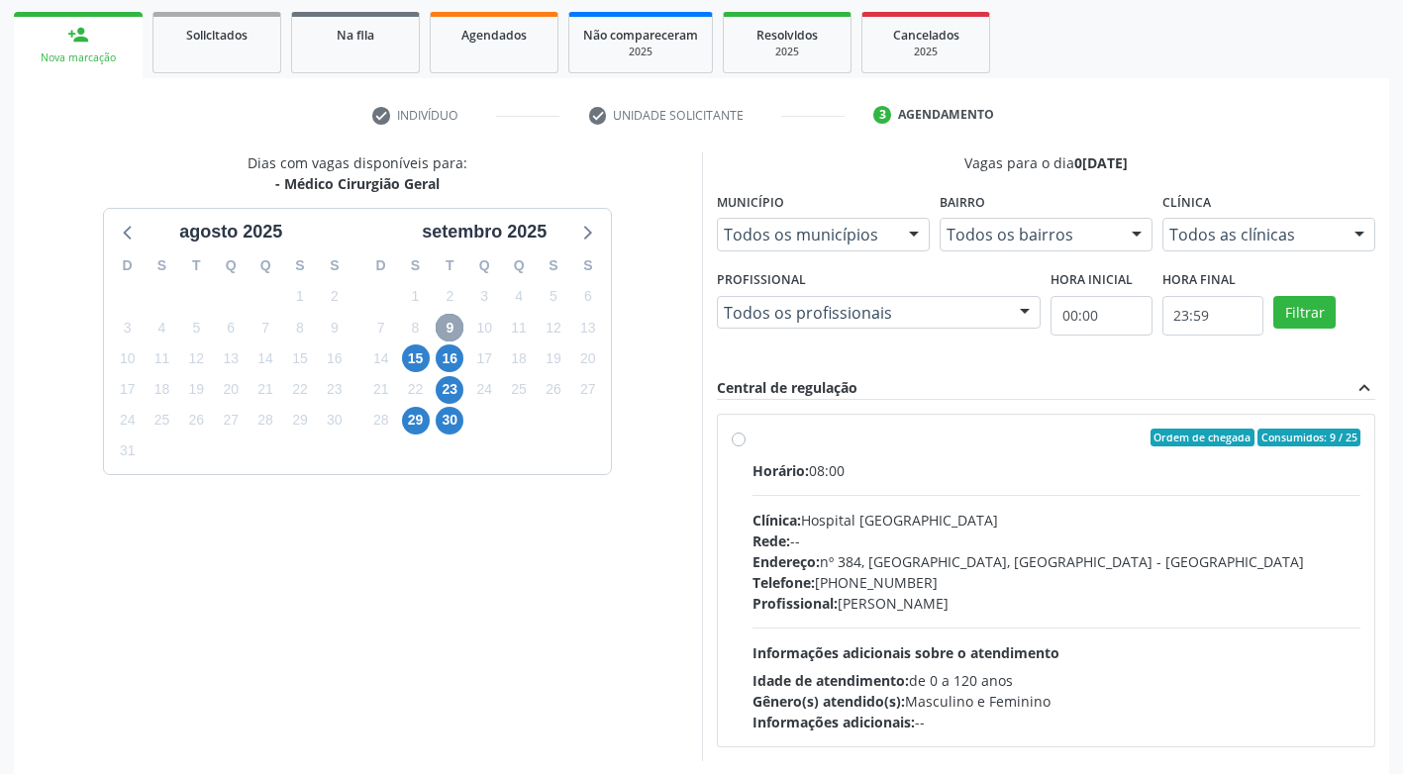
scroll to position [285, 0]
click at [417, 361] on span "15" at bounding box center [416, 358] width 28 height 28
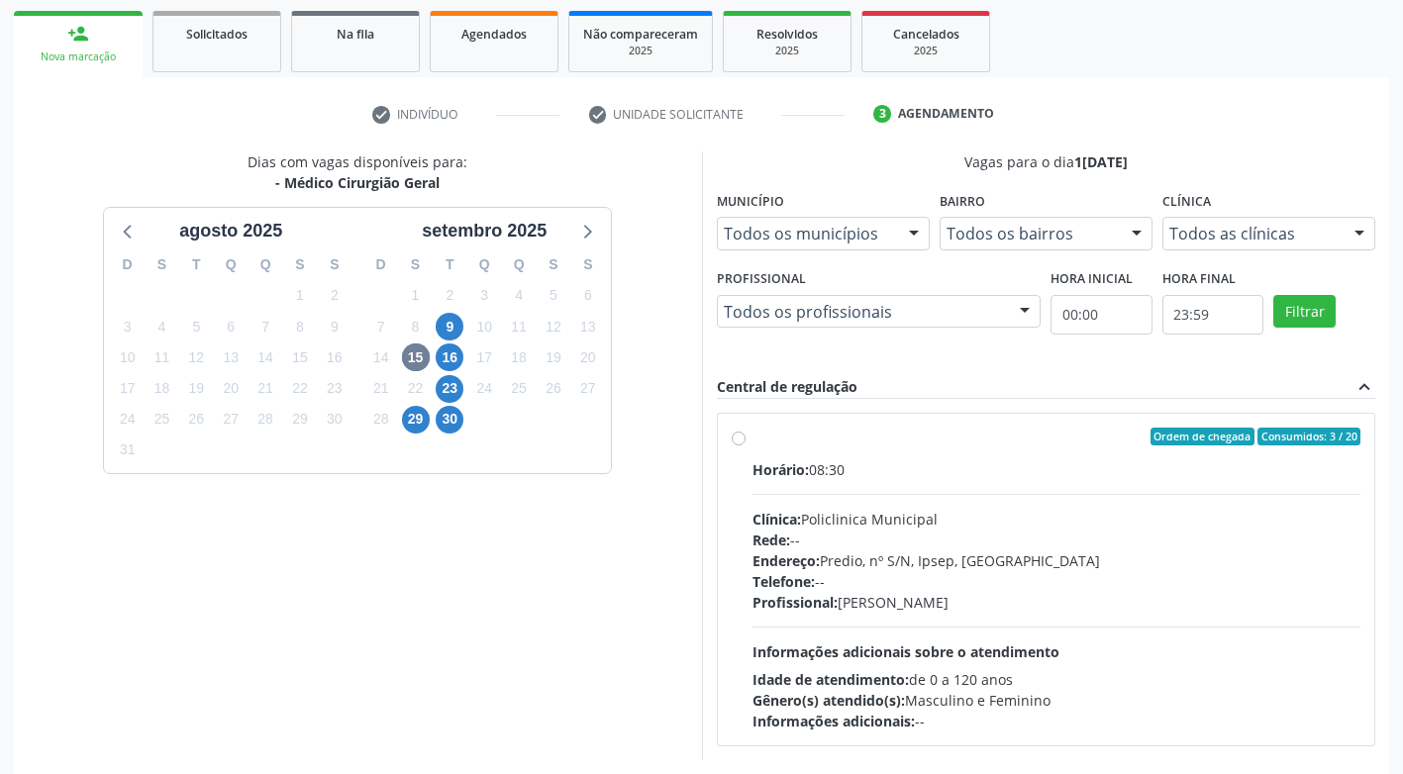
click at [752, 439] on label "Ordem de chegada Consumidos: 3 / 20 Horário: 08:30 Clínica: Policlinica Municip…" at bounding box center [1056, 580] width 609 height 304
click at [738, 439] on input "Ordem de chegada Consumidos: 3 / 20 Horário: 08:30 Clínica: Policlinica Municip…" at bounding box center [739, 437] width 14 height 18
radio input "true"
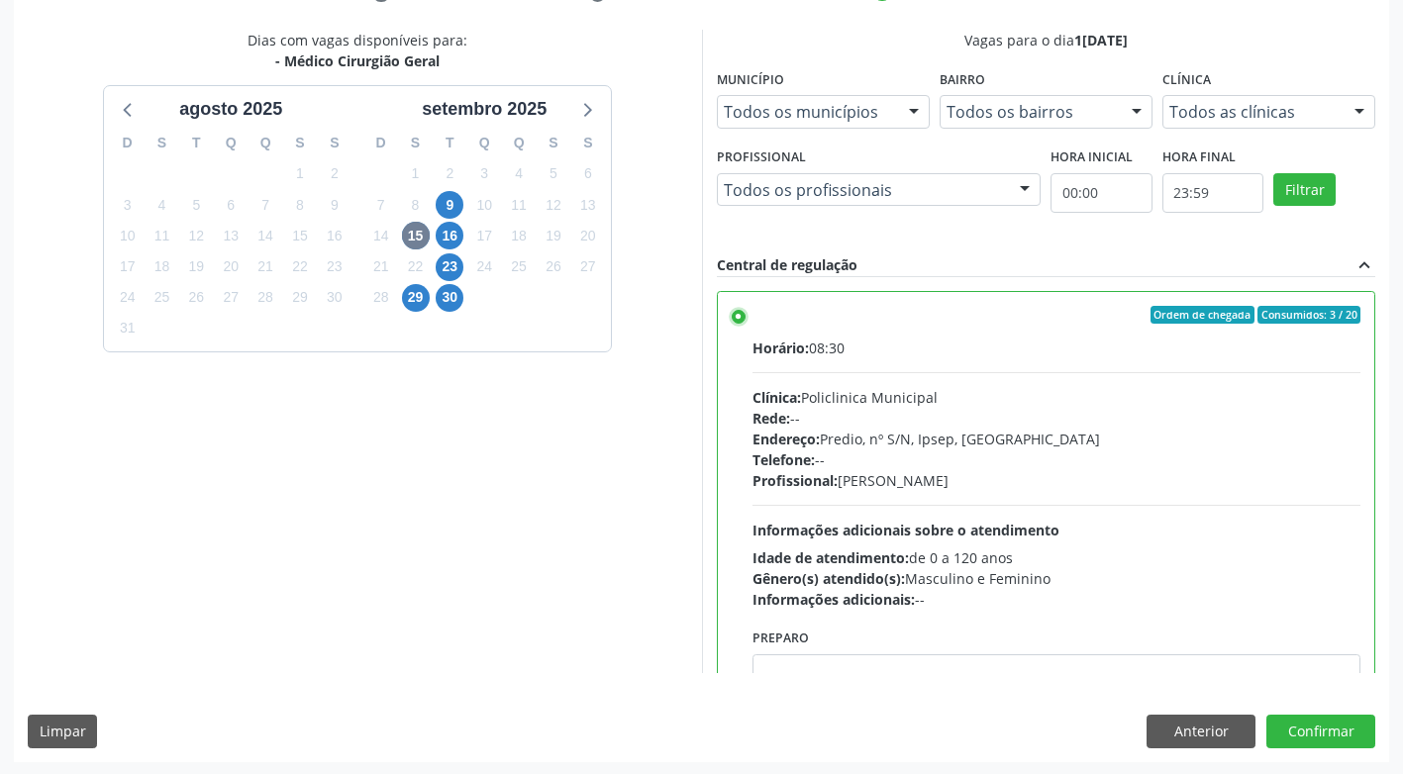
scroll to position [409, 0]
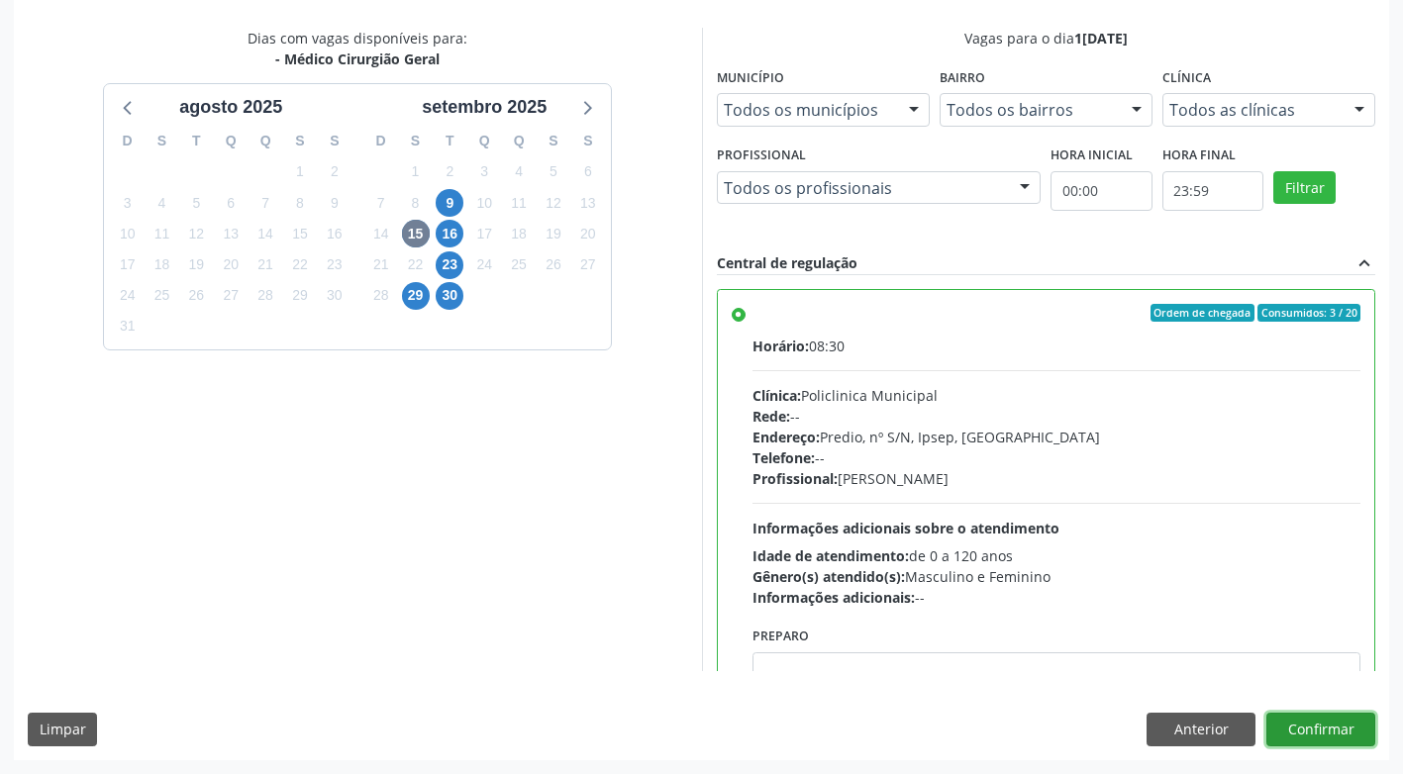
click at [1310, 723] on button "Confirmar" at bounding box center [1320, 730] width 109 height 34
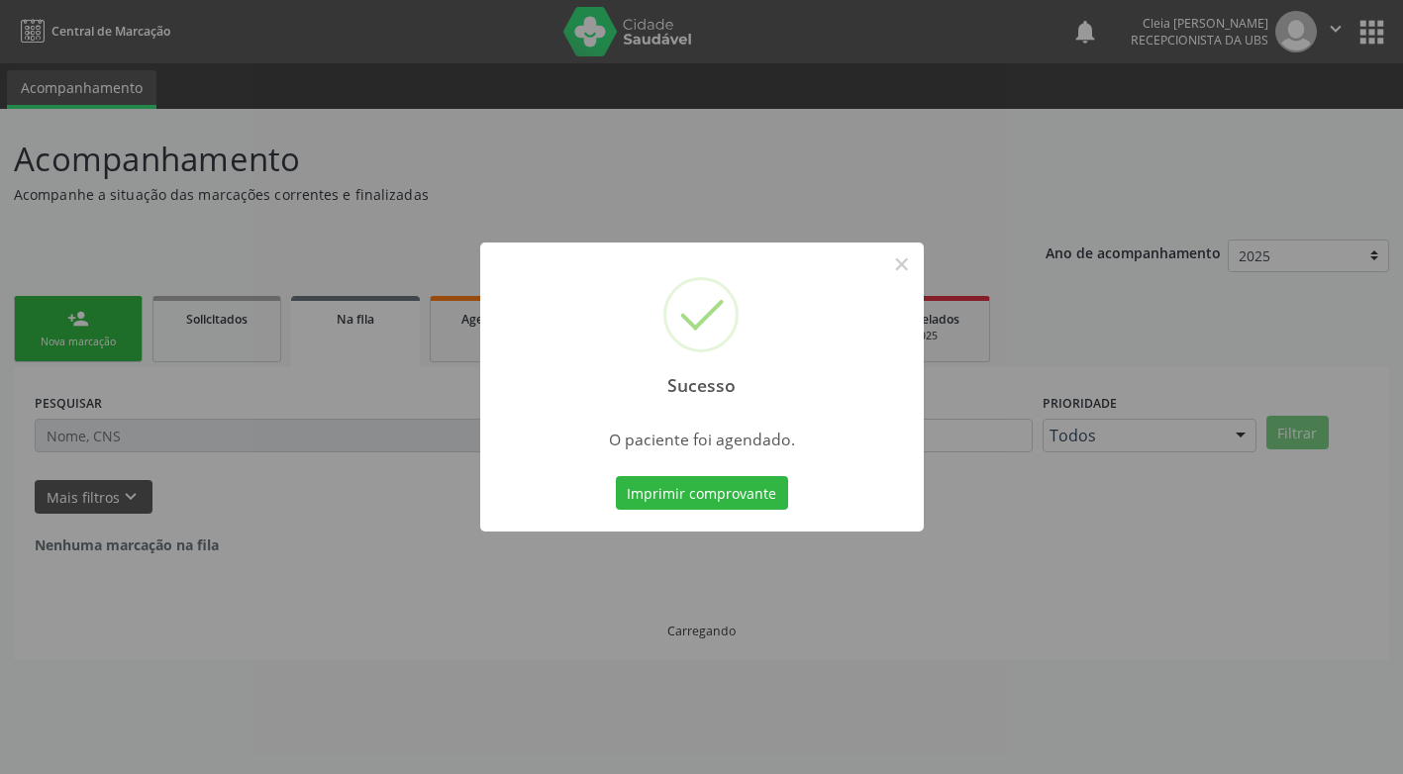
scroll to position [0, 0]
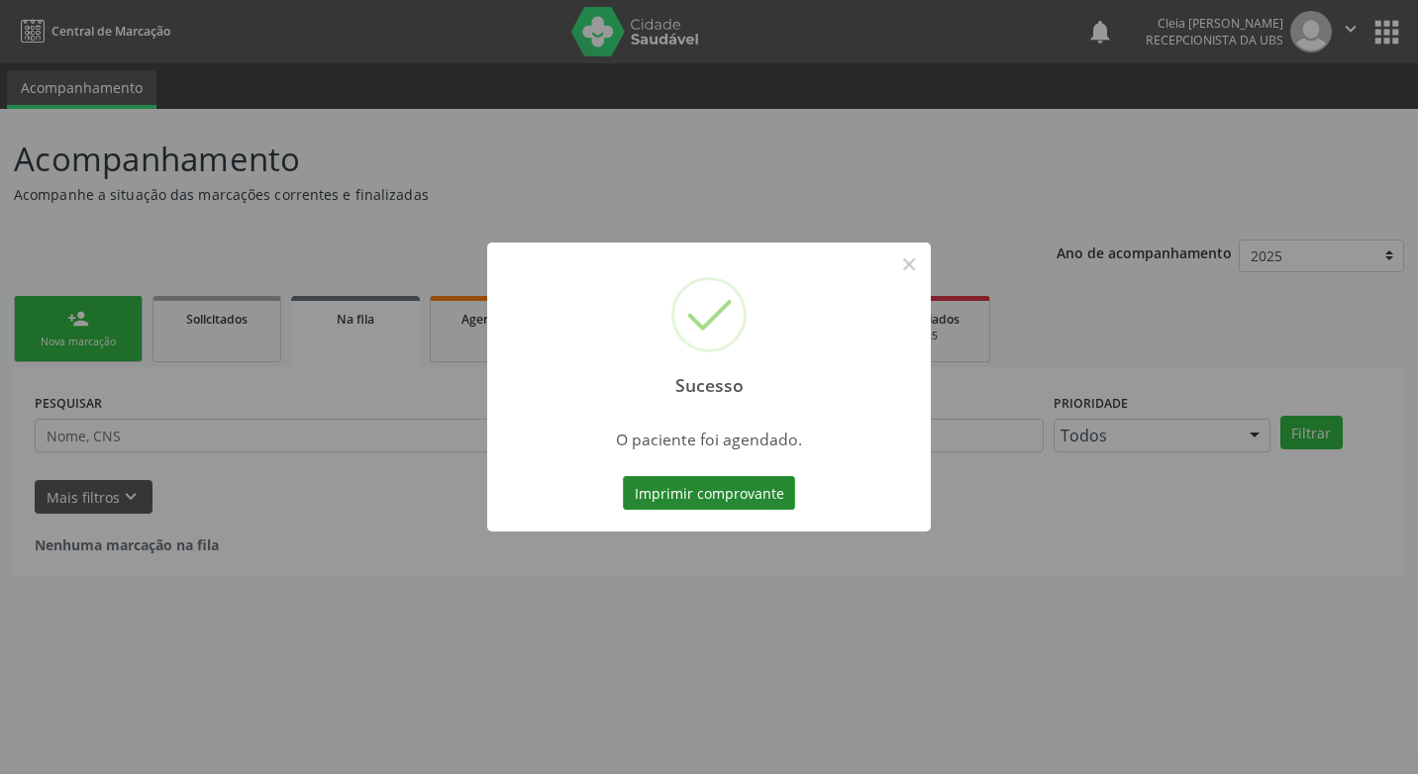
click at [702, 496] on button "Imprimir comprovante" at bounding box center [709, 493] width 172 height 34
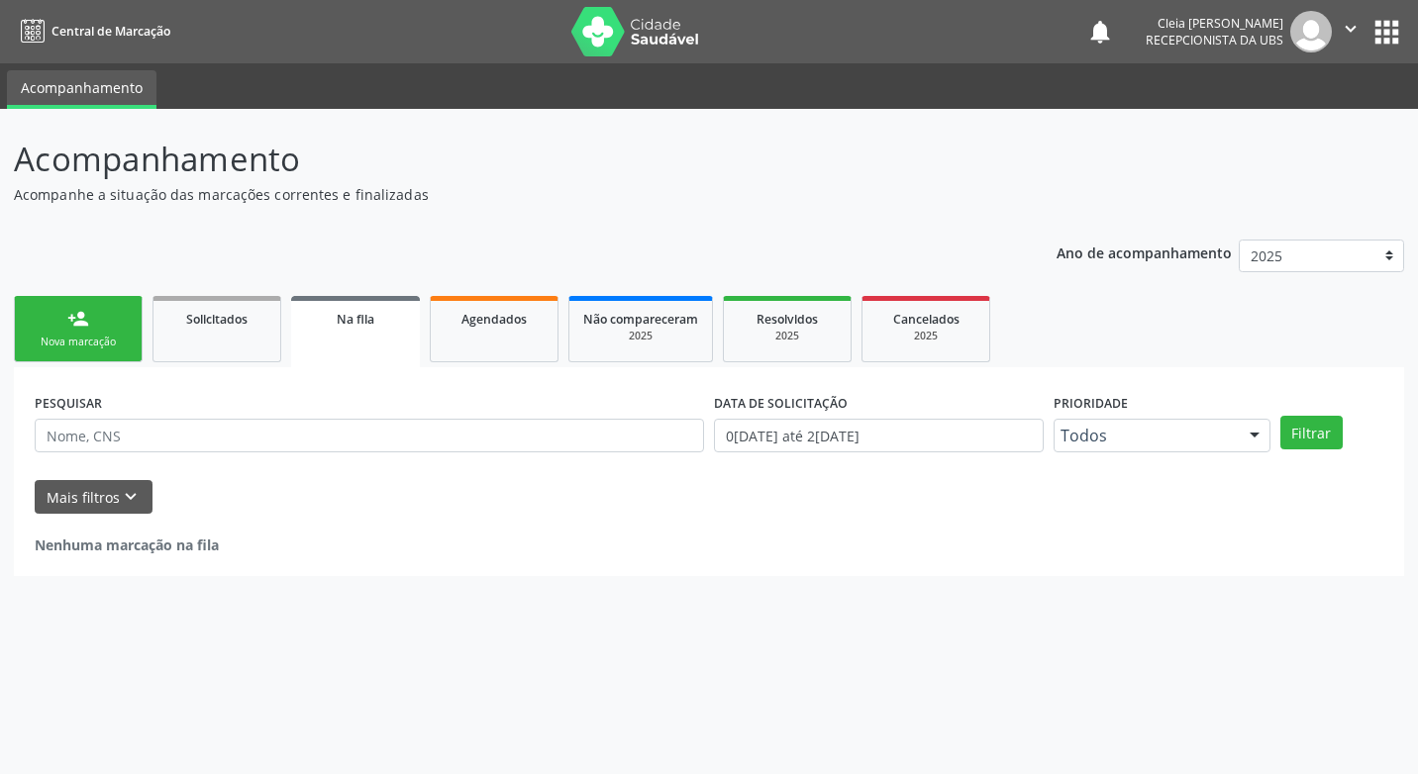
click at [78, 338] on div "Nova marcação" at bounding box center [78, 342] width 99 height 15
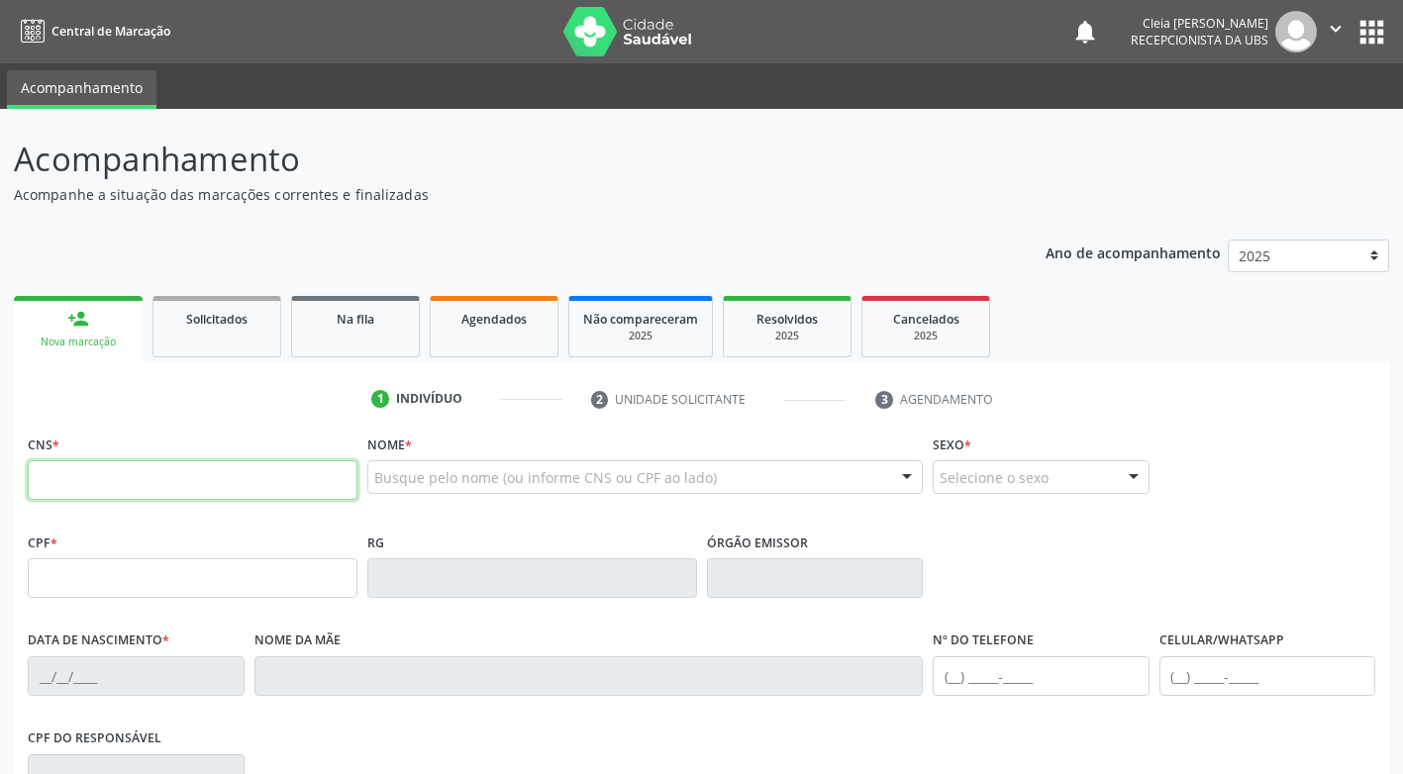
click at [114, 483] on input "text" at bounding box center [193, 480] width 330 height 40
paste input "700 8019 8905 5882"
type input "700 8019 8905 5882"
type input "107.934.554-05"
type input "[DATE]"
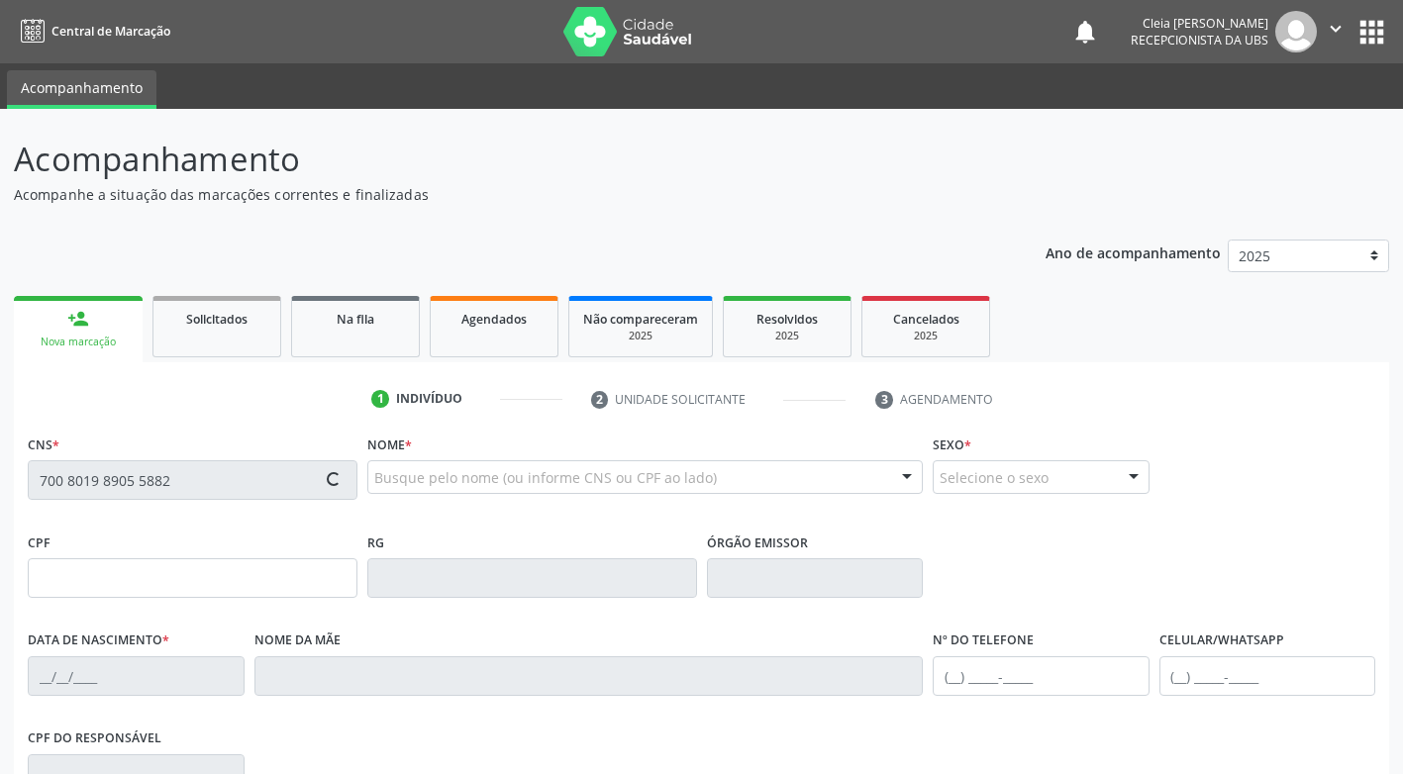
type input "[PERSON_NAME]"
type input "[PHONE_NUMBER]"
type input "023.109.254-70"
type input "312"
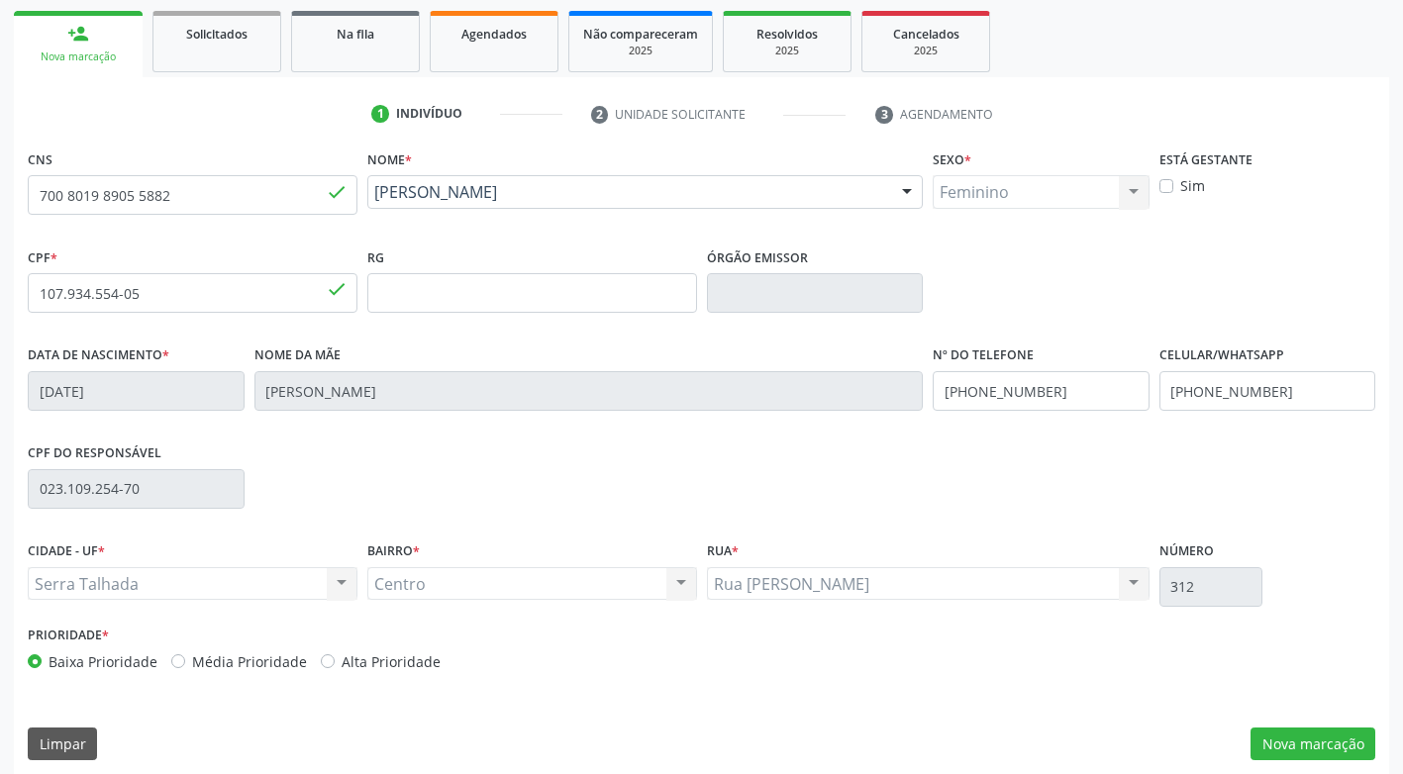
scroll to position [297, 0]
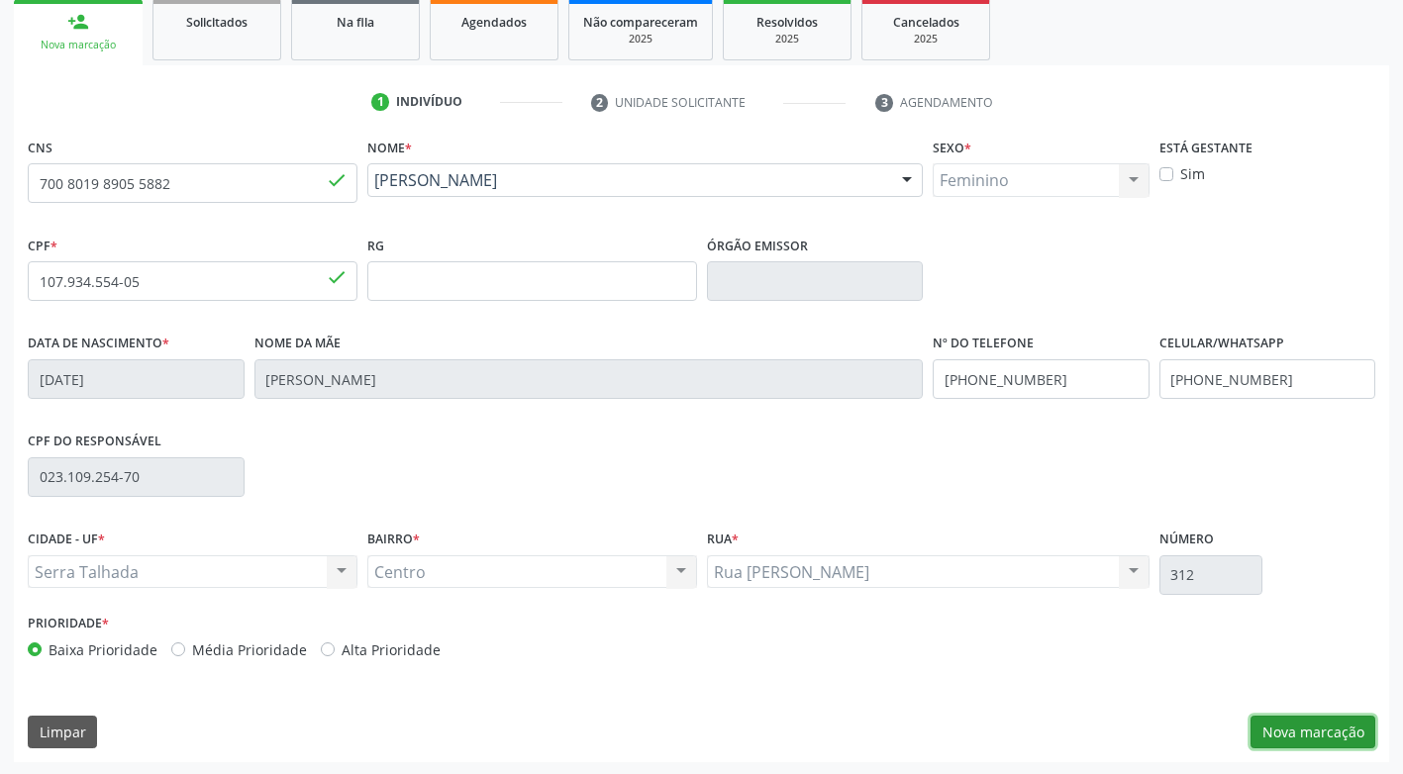
click at [1311, 733] on button "Nova marcação" at bounding box center [1312, 733] width 125 height 34
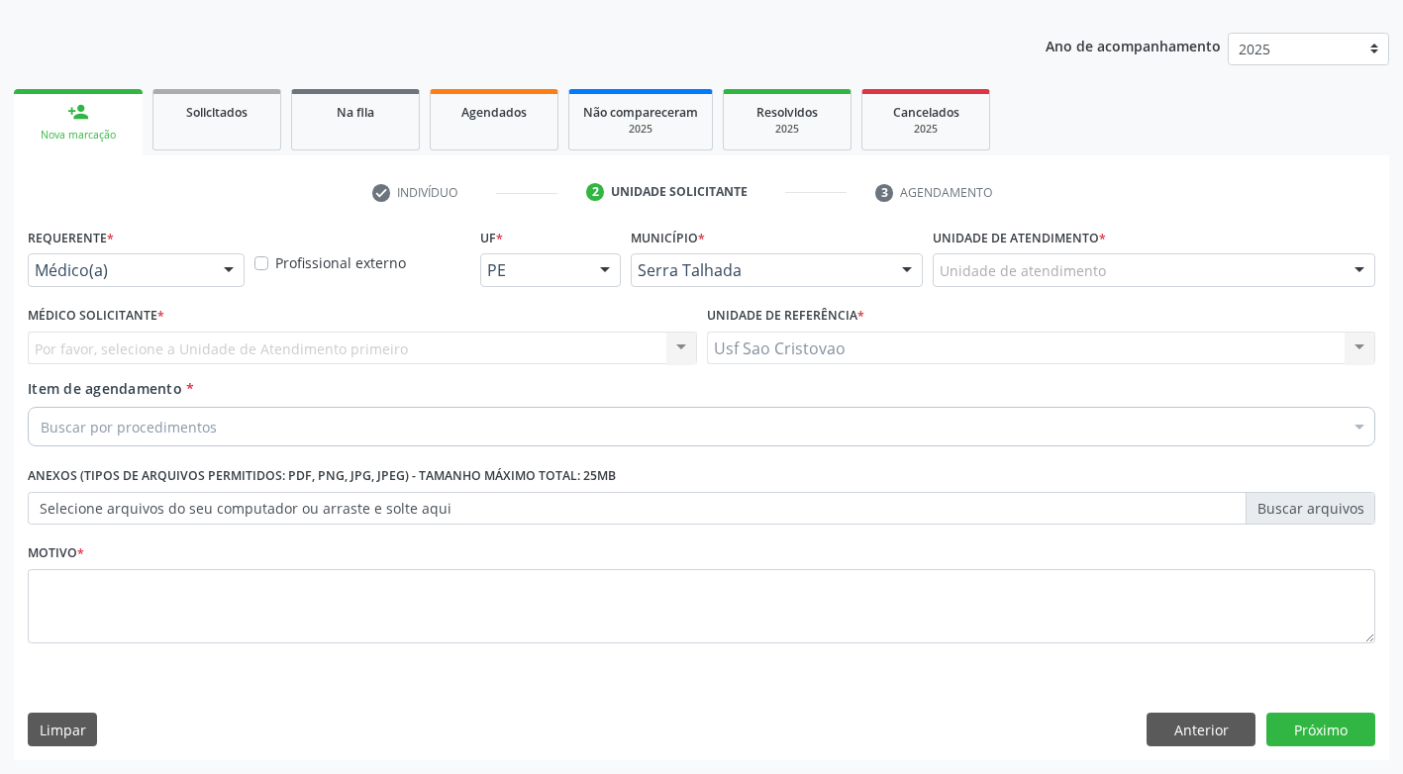
scroll to position [207, 0]
click at [209, 272] on div "Médico(a)" at bounding box center [136, 270] width 217 height 34
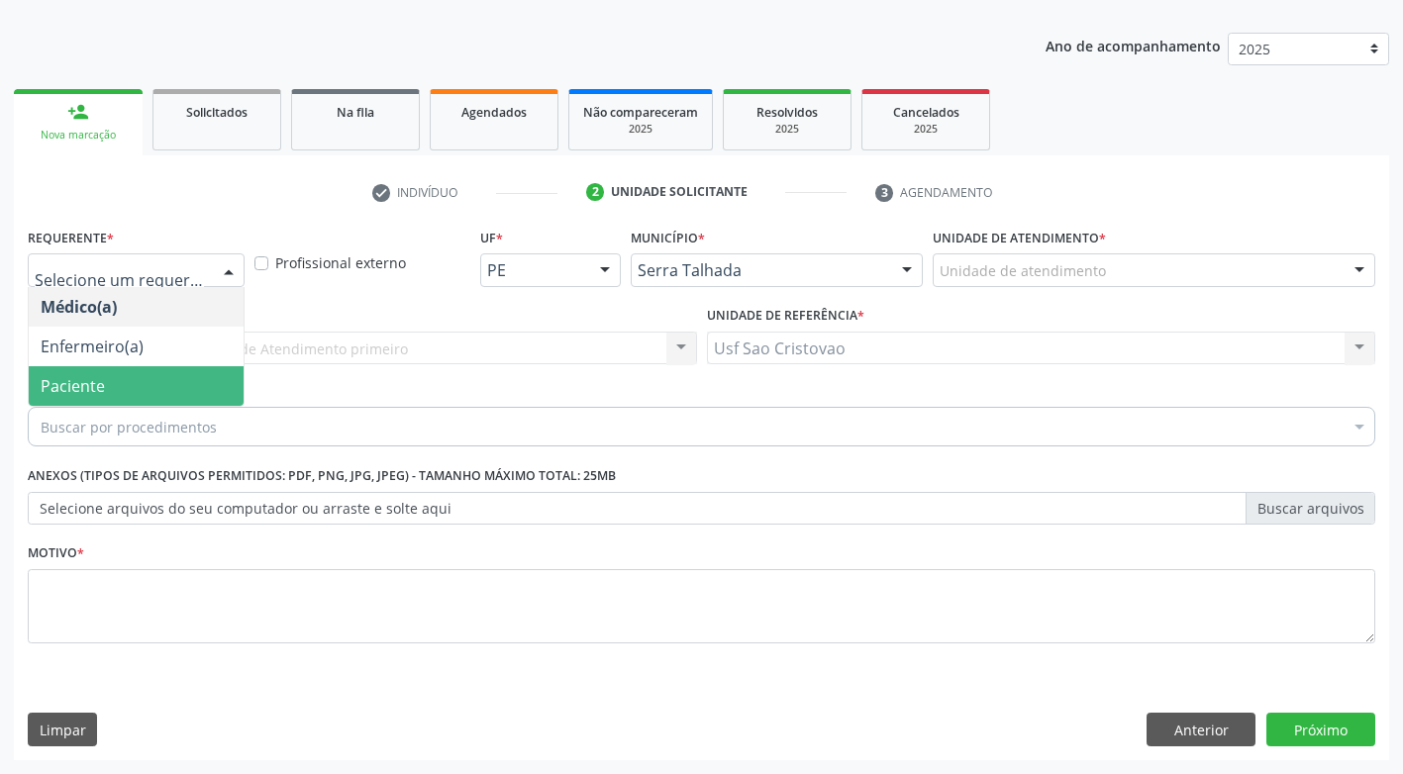
click at [204, 373] on span "Paciente" at bounding box center [136, 386] width 215 height 40
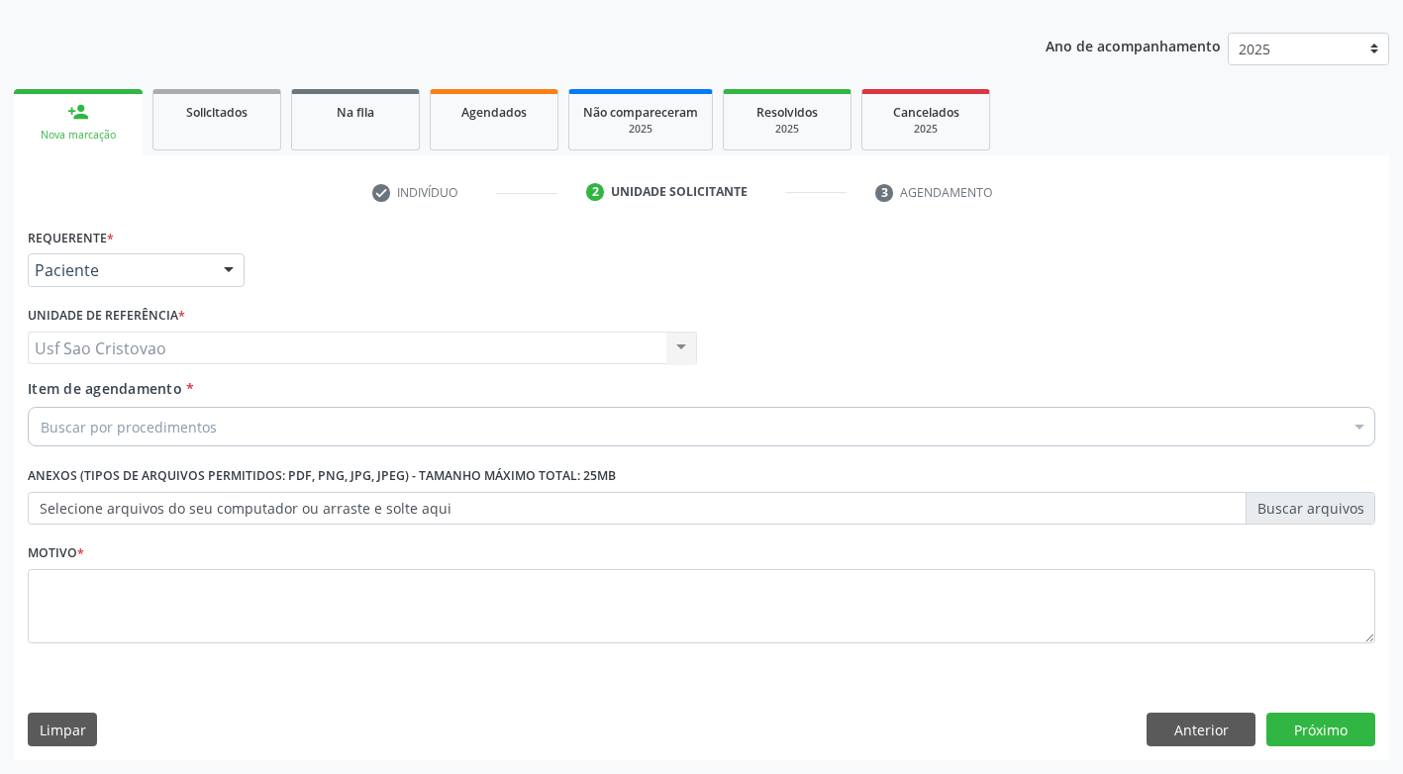
click at [241, 430] on div "Buscar por procedimentos" at bounding box center [701, 427] width 1347 height 40
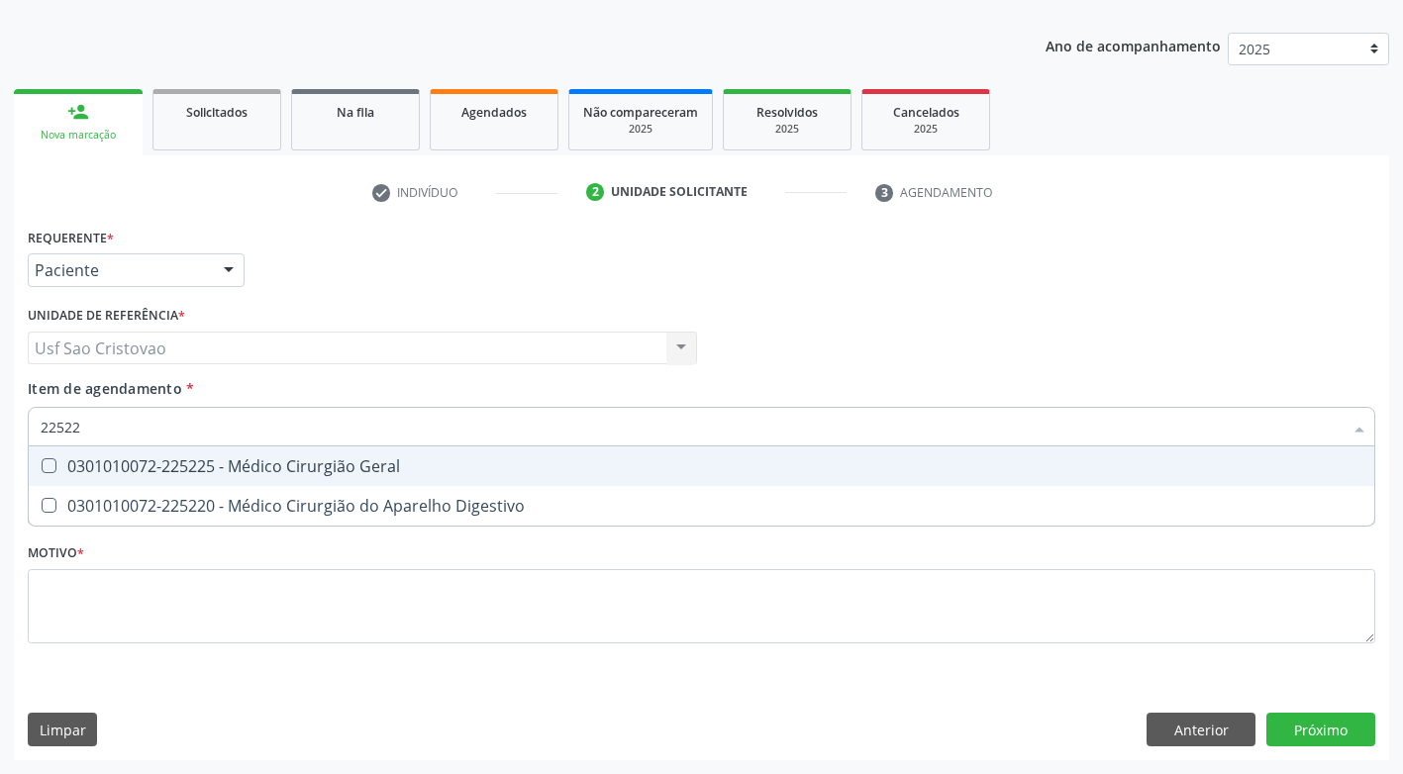
type input "225225"
click at [50, 465] on Geral at bounding box center [49, 465] width 15 height 15
click at [42, 465] on Geral "checkbox" at bounding box center [35, 465] width 13 height 13
checkbox Geral "true"
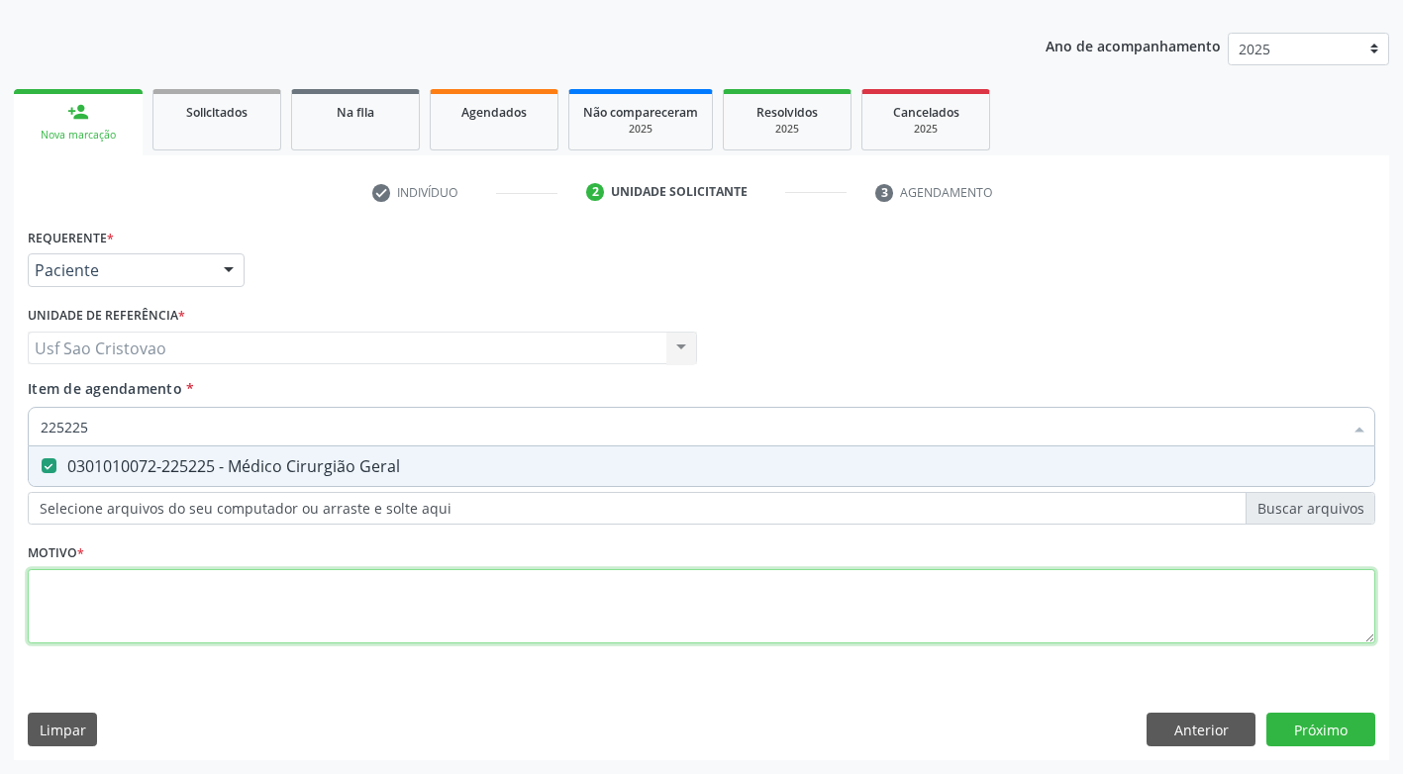
click at [271, 614] on div "Requerente * Paciente Médico(a) Enfermeiro(a) Paciente Nenhum resultado encontr…" at bounding box center [701, 447] width 1347 height 448
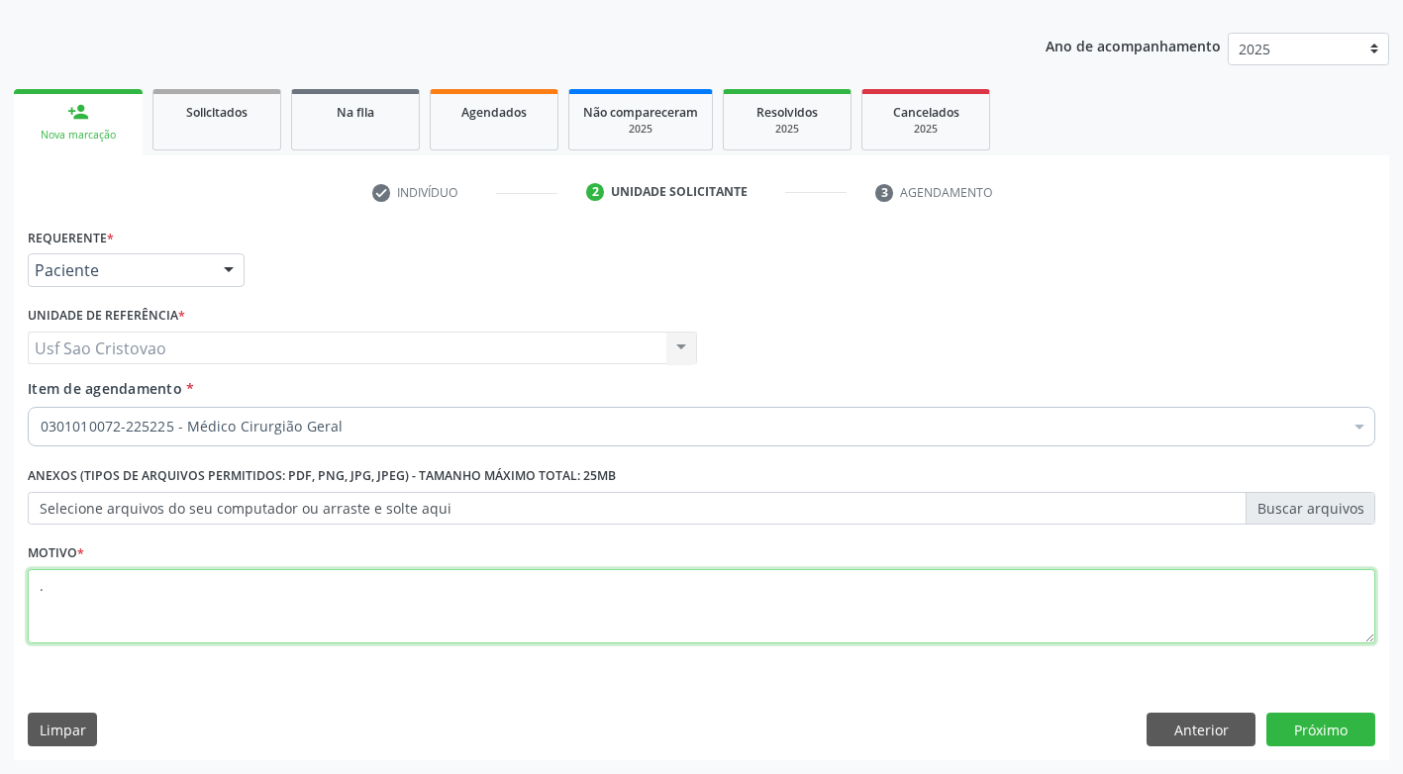
type textarea "."
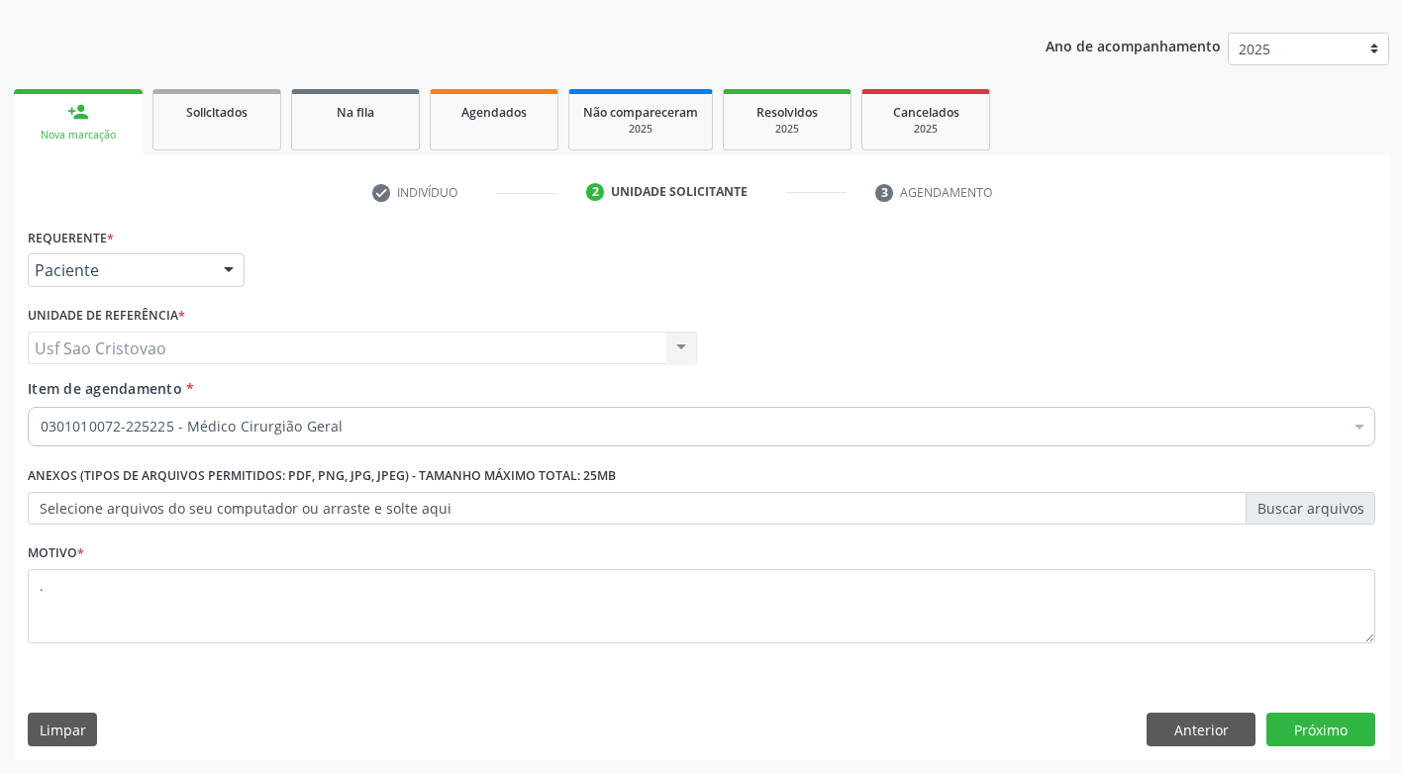
click at [1042, 742] on div "Limpar Anterior Próximo" at bounding box center [701, 730] width 1347 height 34
click at [1327, 738] on button "Próximo" at bounding box center [1320, 730] width 109 height 34
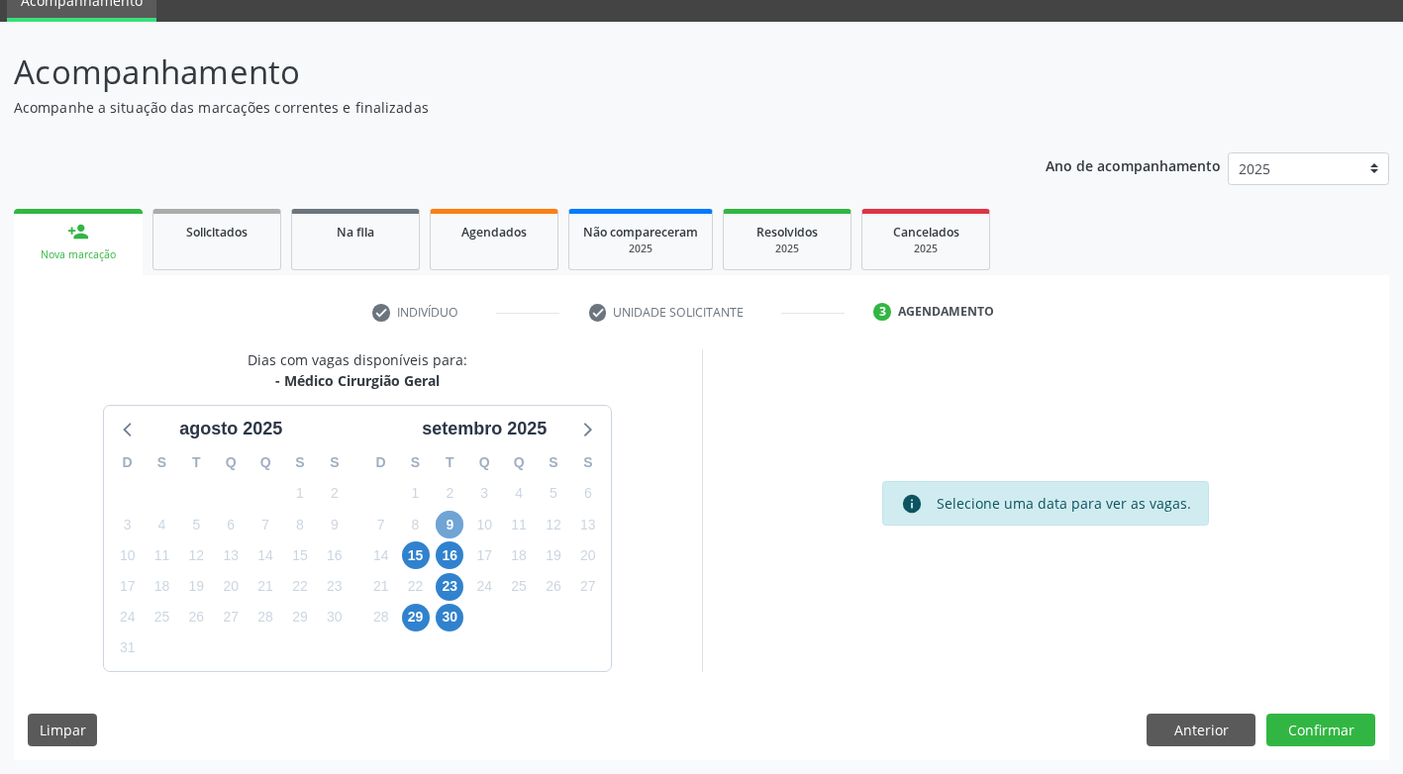
click at [441, 522] on span "9" at bounding box center [450, 525] width 28 height 28
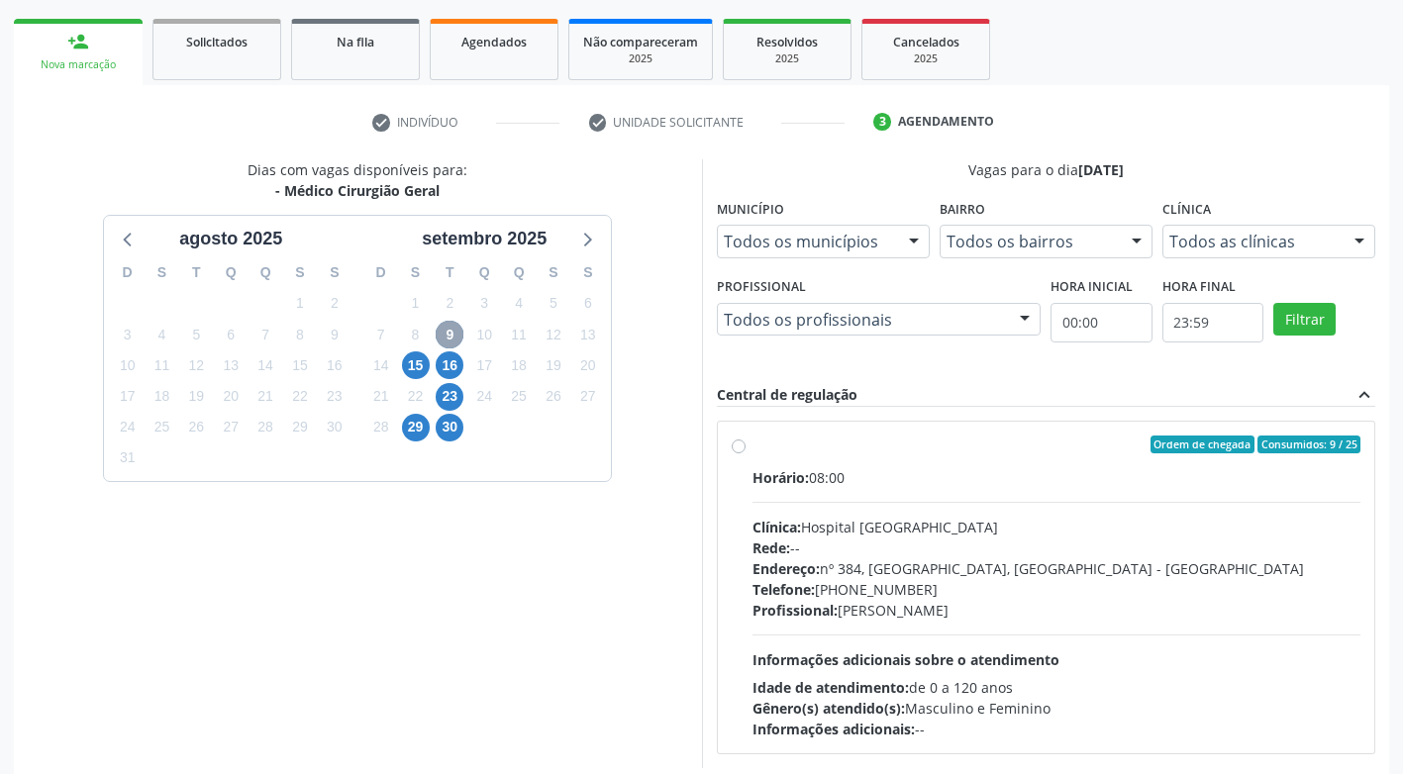
scroll to position [285, 0]
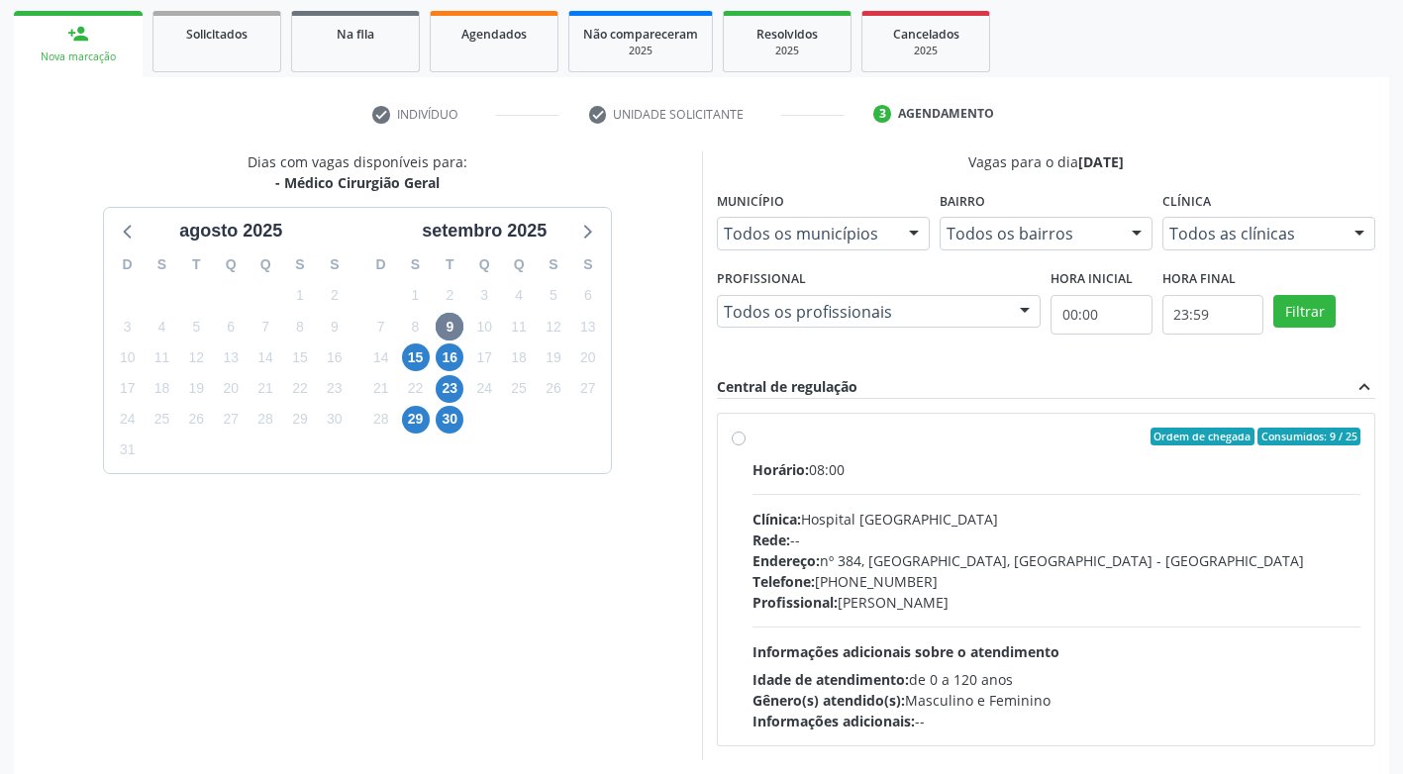
click at [752, 442] on label "Ordem de chegada Consumidos: 9 / 25 Horário: 08:00 Clínica: Hospital Sao Franci…" at bounding box center [1056, 580] width 609 height 304
click at [740, 442] on input "Ordem de chegada Consumidos: 9 / 25 Horário: 08:00 Clínica: Hospital Sao Franci…" at bounding box center [739, 437] width 14 height 18
radio input "true"
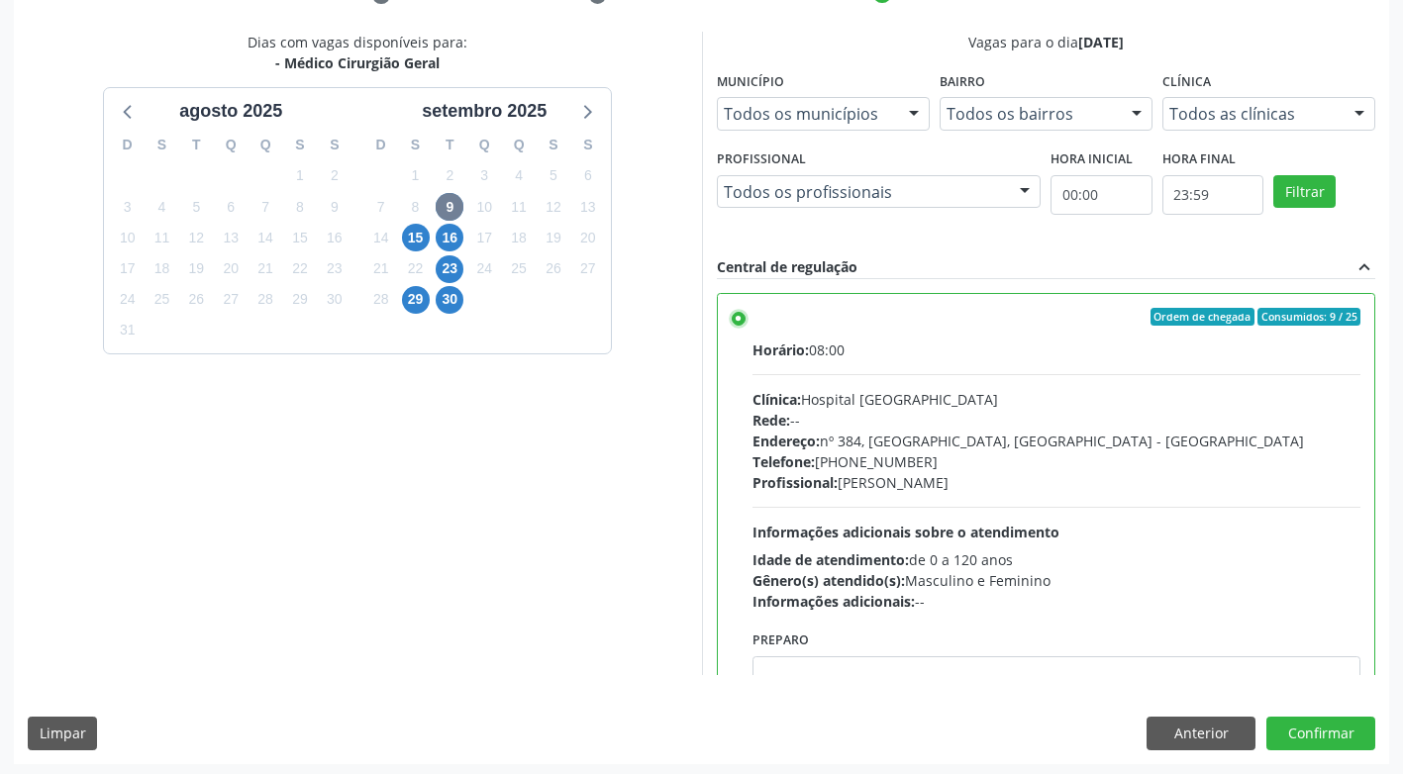
scroll to position [409, 0]
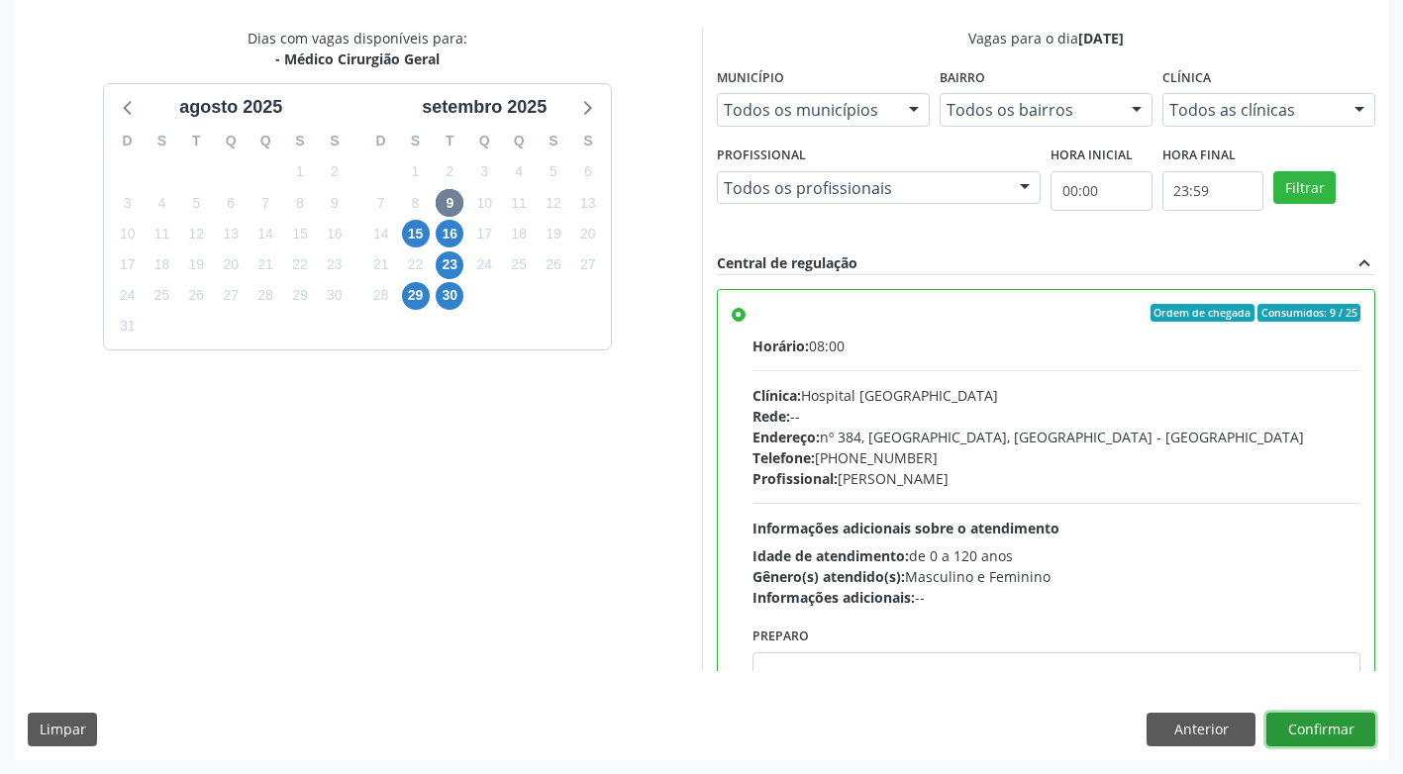
click at [1351, 734] on button "Confirmar" at bounding box center [1320, 730] width 109 height 34
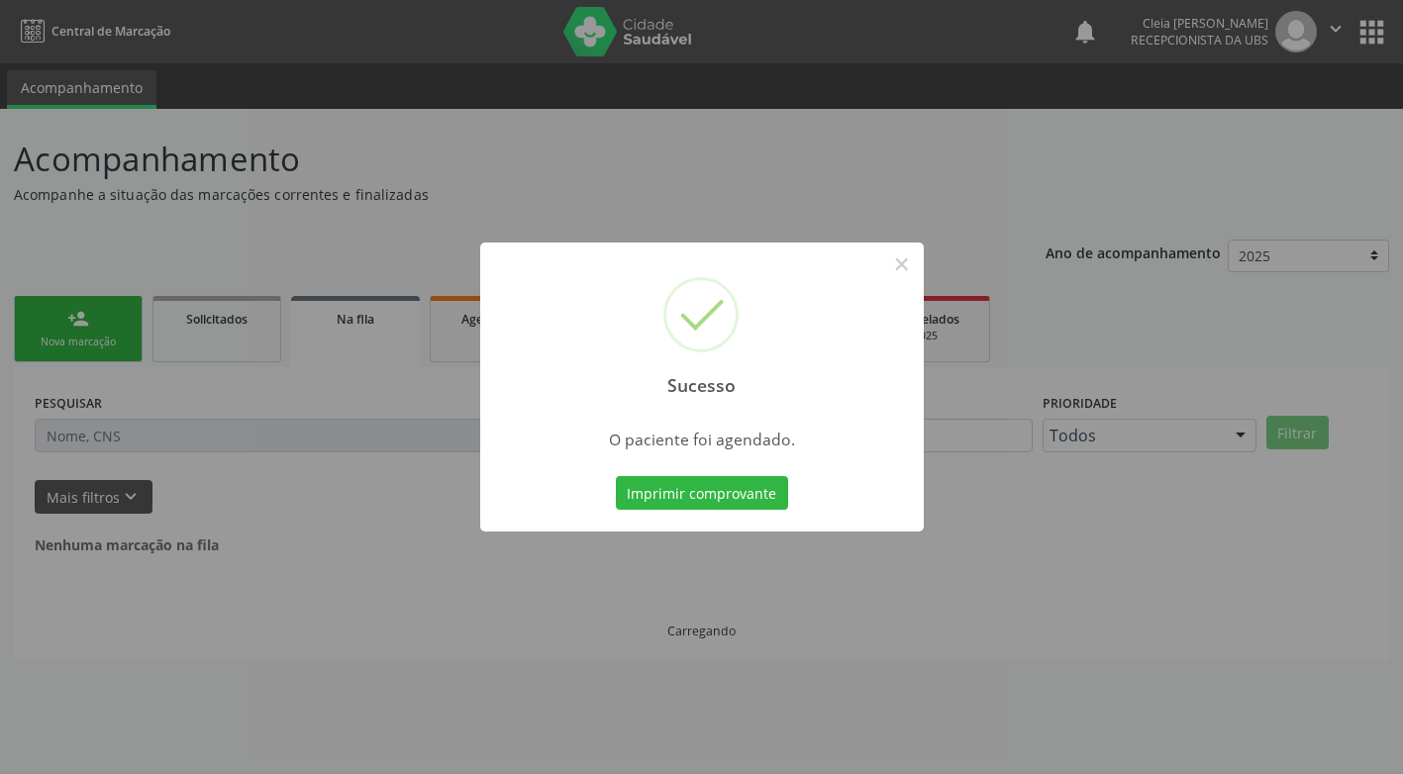
scroll to position [0, 0]
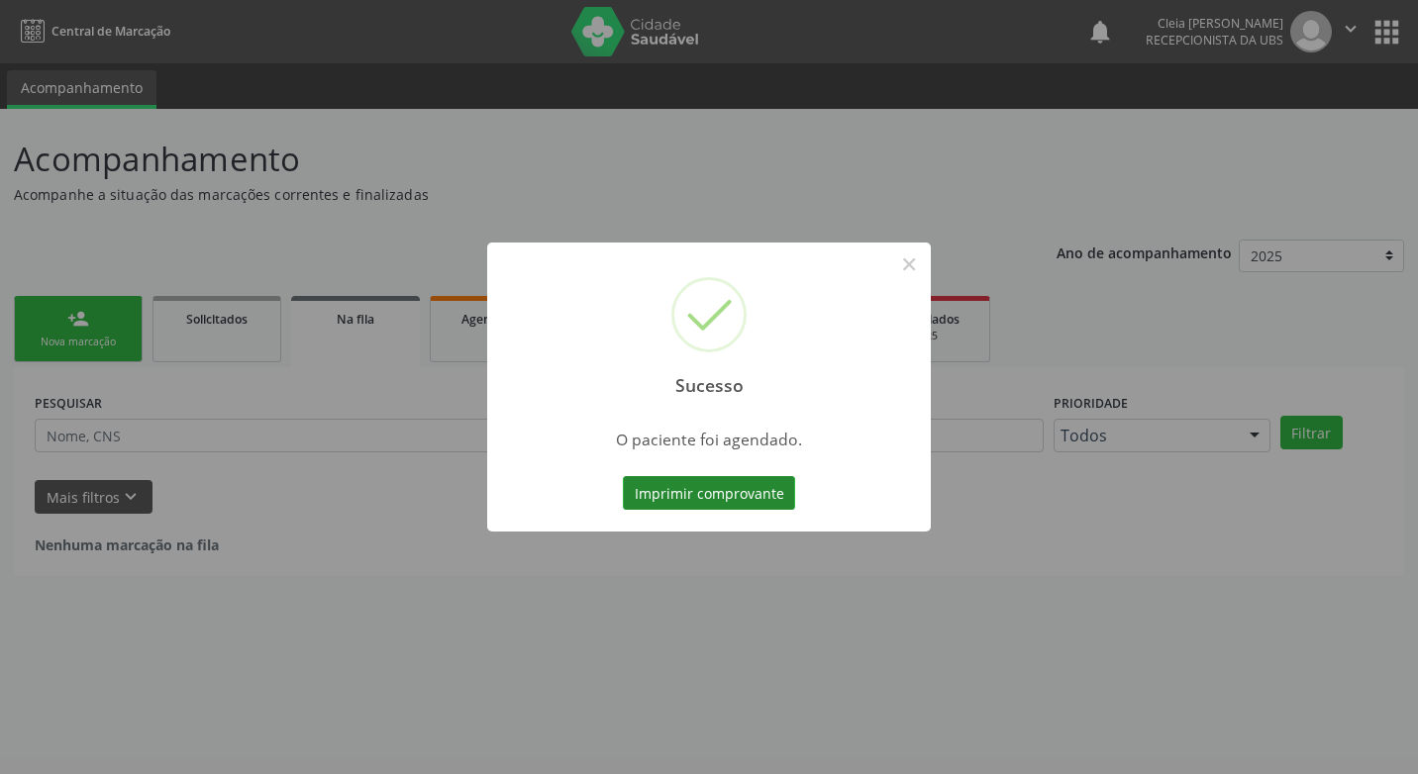
click at [737, 496] on button "Imprimir comprovante" at bounding box center [709, 493] width 172 height 34
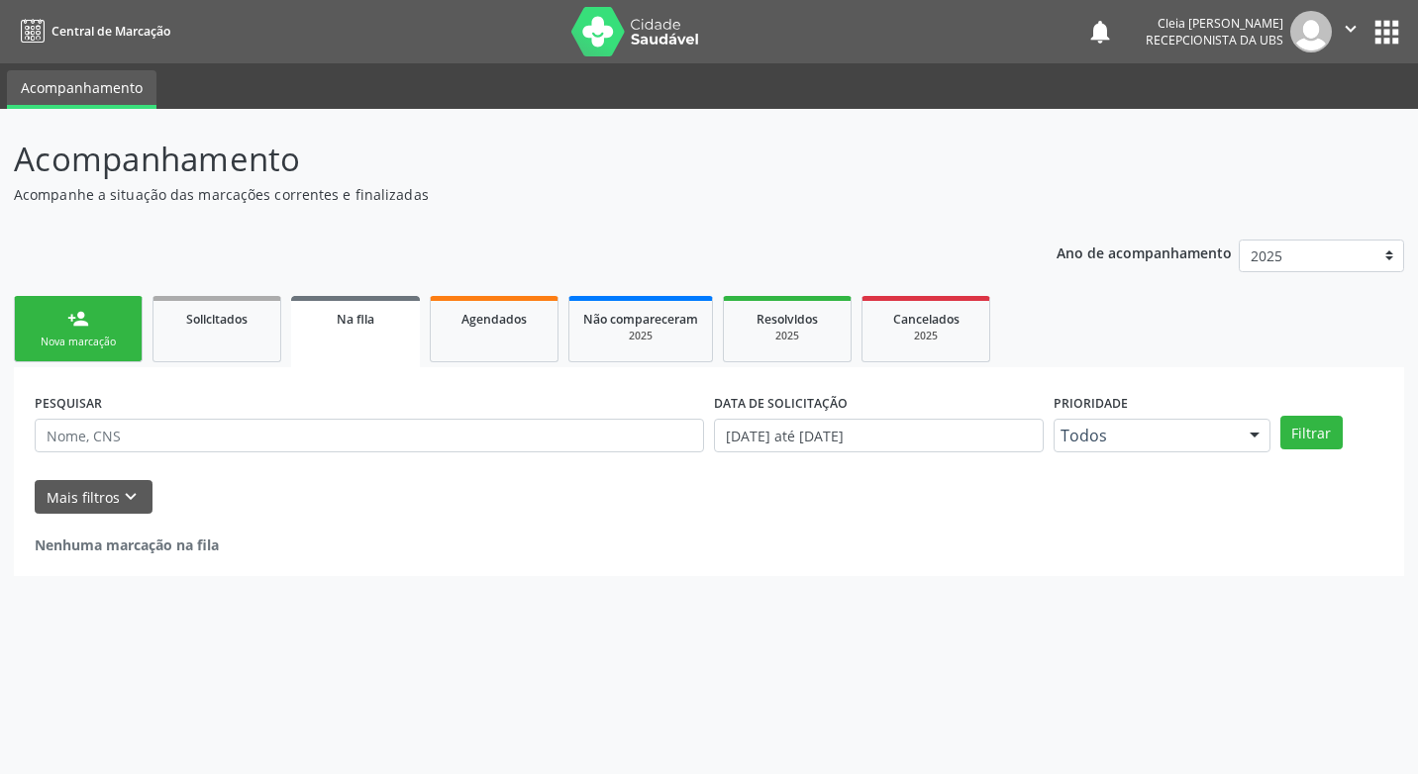
drag, startPoint x: 121, startPoint y: 334, endPoint x: 53, endPoint y: 317, distance: 69.4
click at [121, 334] on link "person_add Nova marcação" at bounding box center [78, 329] width 129 height 66
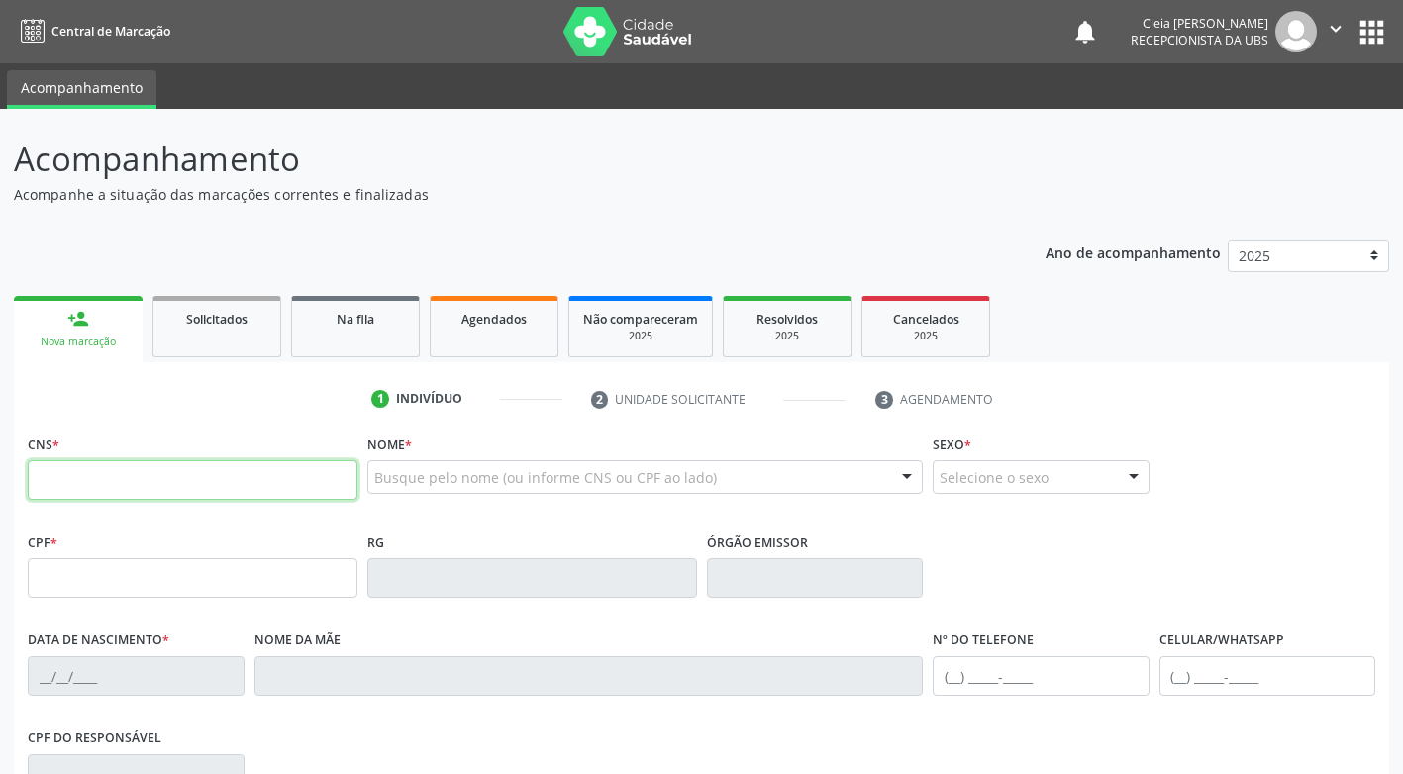
click at [203, 490] on input "text" at bounding box center [193, 480] width 330 height 40
type input "708 4032 4691 6868"
type input "016.694.844-67"
type input "15/12/1987"
type input "Francisca Pereira da Silva"
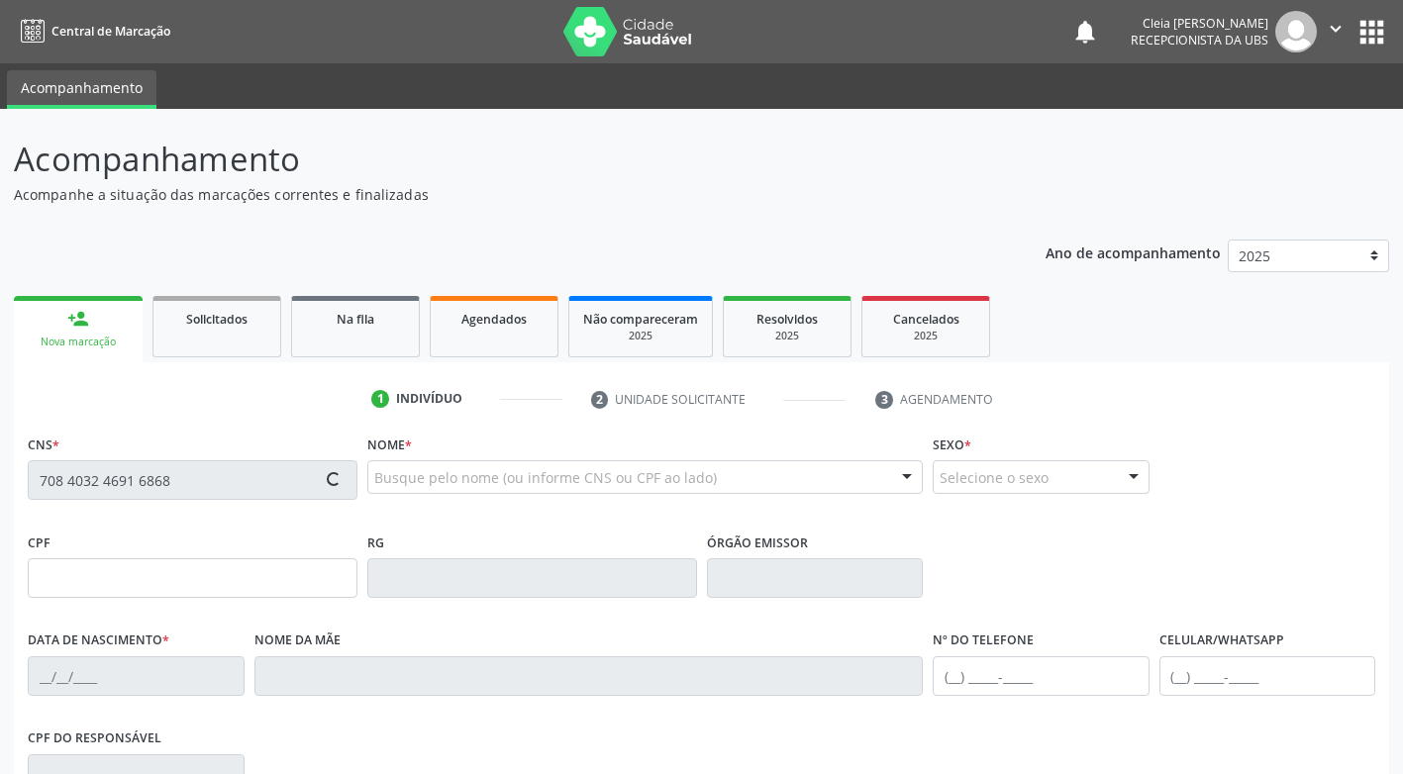
type input "(87) 99652-5398"
type input "332"
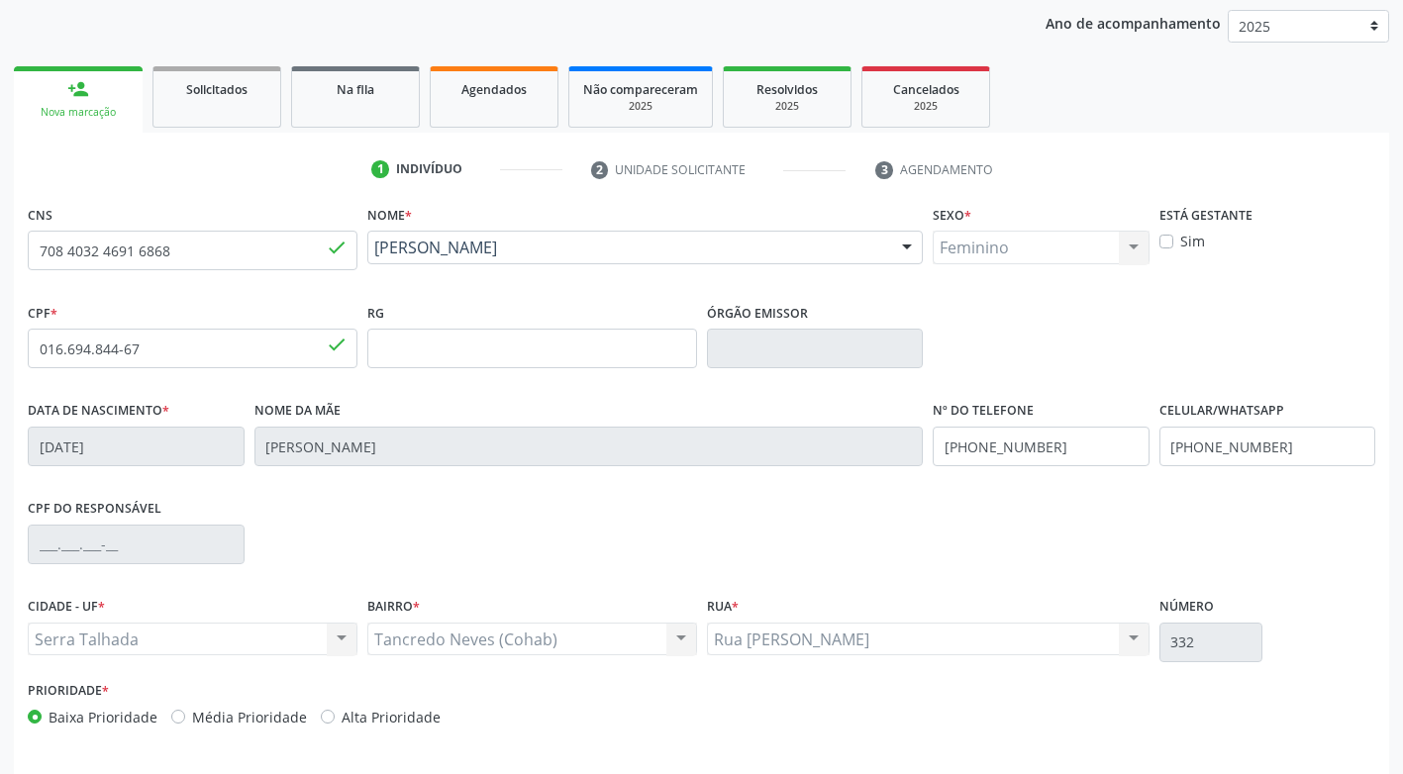
scroll to position [299, 0]
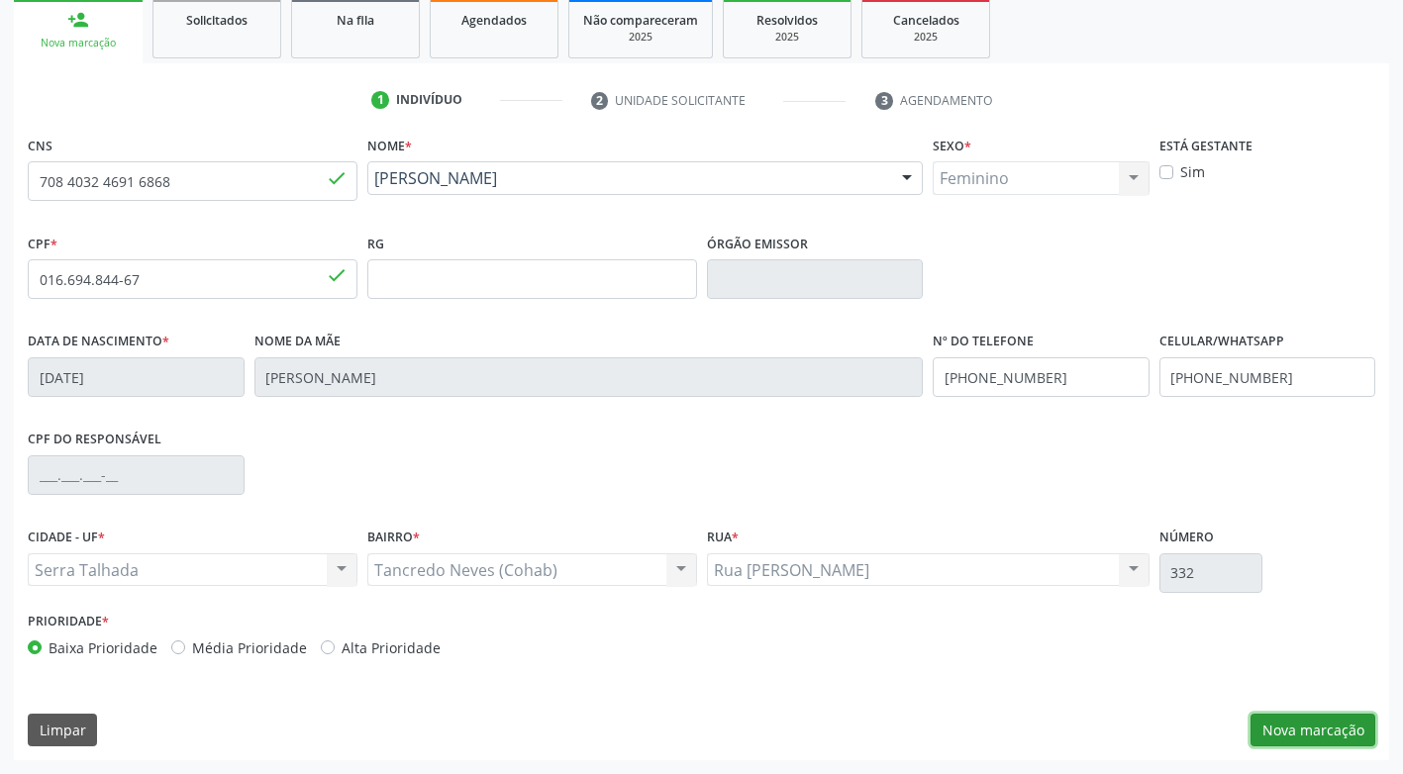
click at [1332, 736] on button "Nova marcação" at bounding box center [1312, 731] width 125 height 34
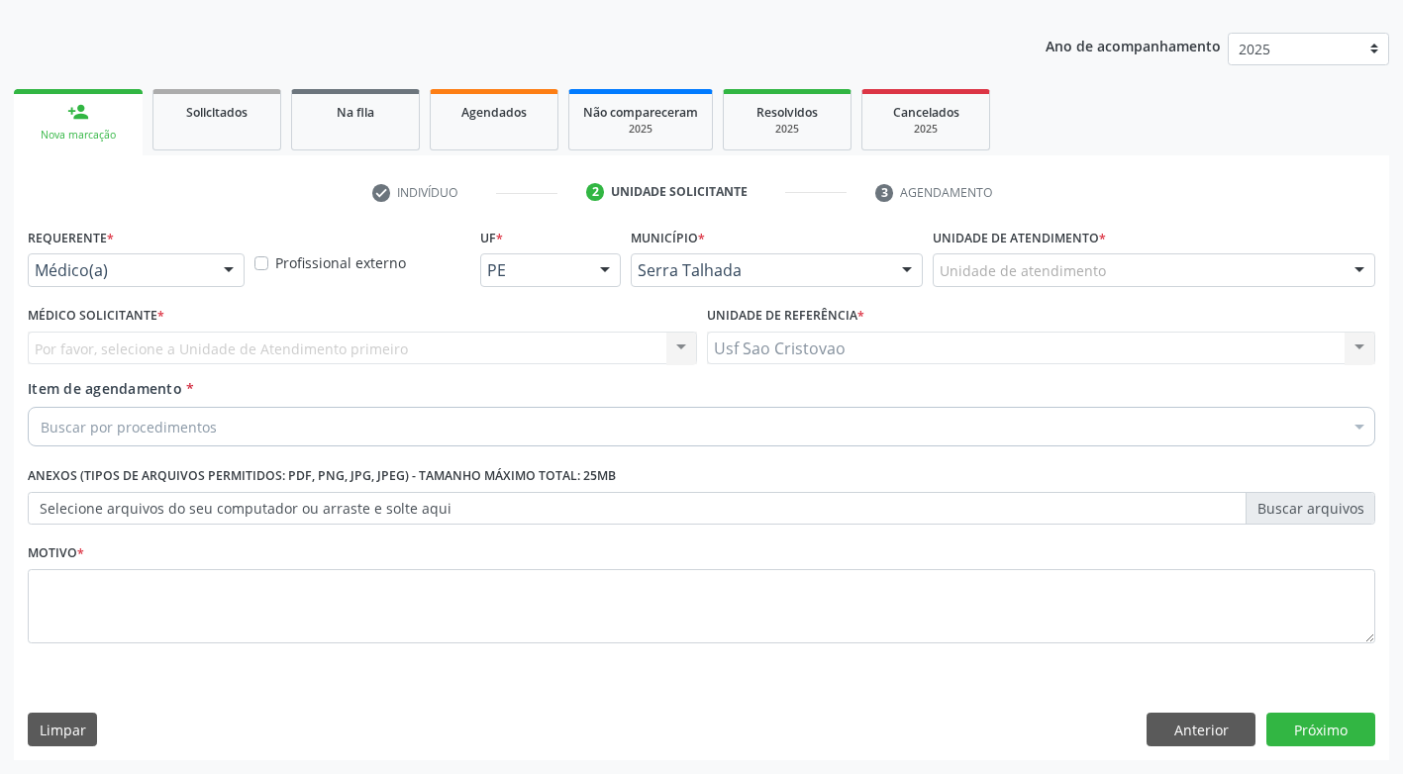
scroll to position [207, 0]
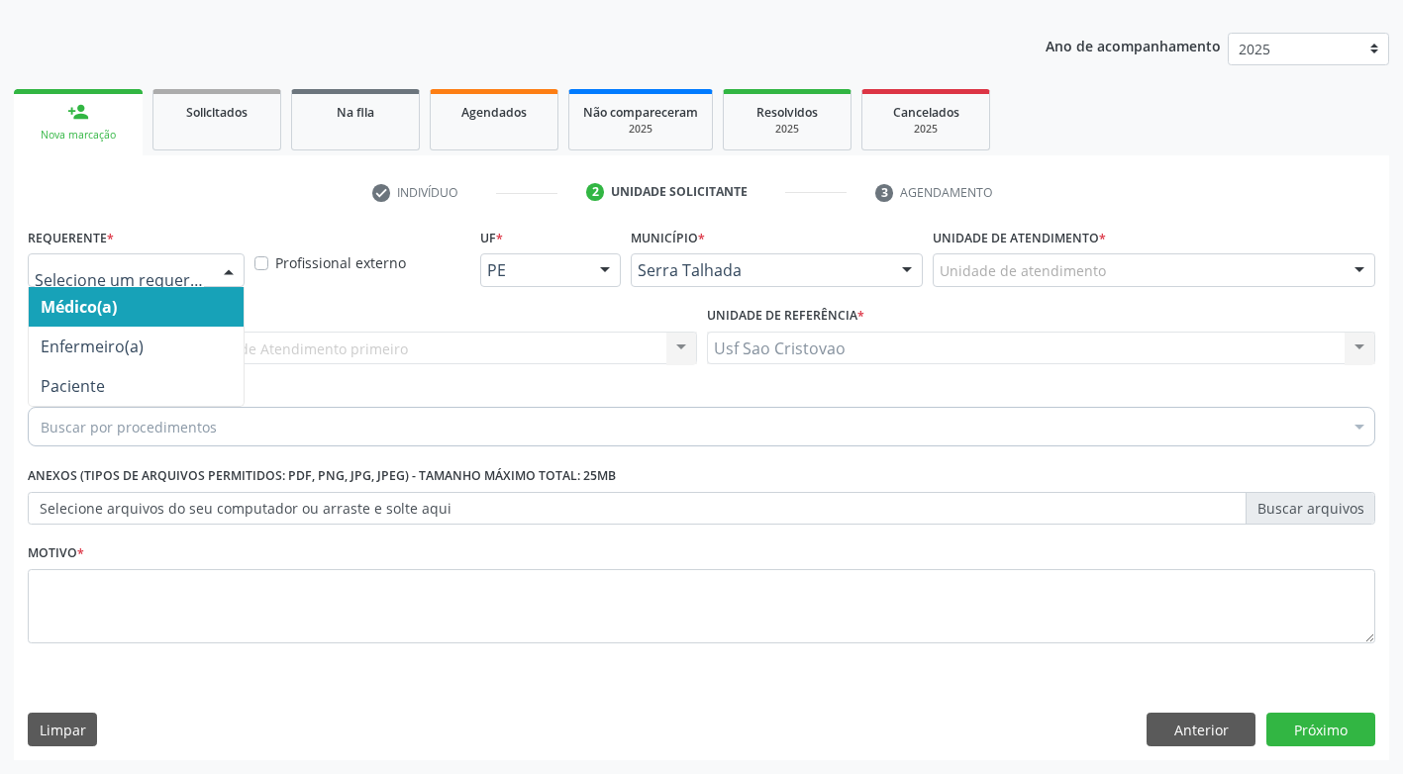
click at [240, 276] on div at bounding box center [229, 271] width 30 height 34
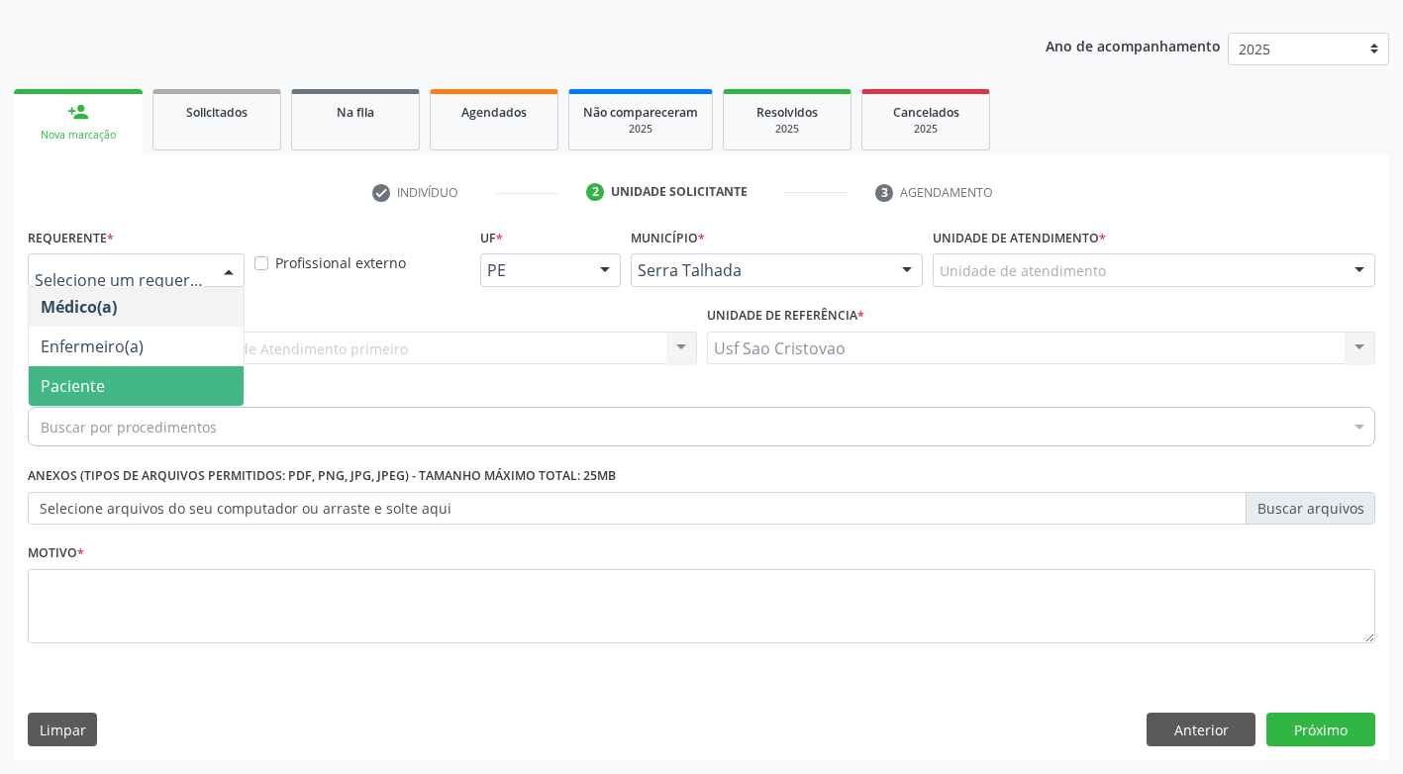
click at [223, 377] on span "Paciente" at bounding box center [136, 386] width 215 height 40
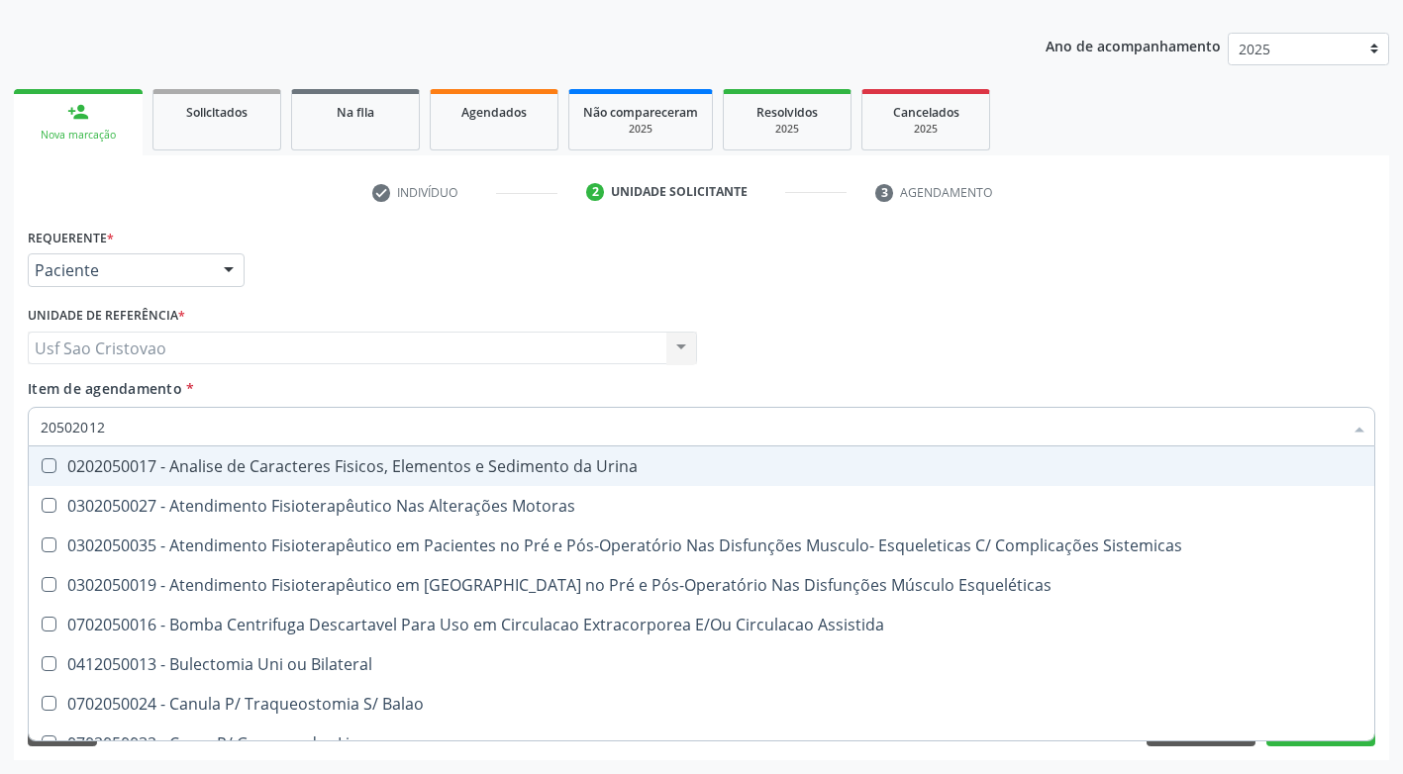
type input "205020127"
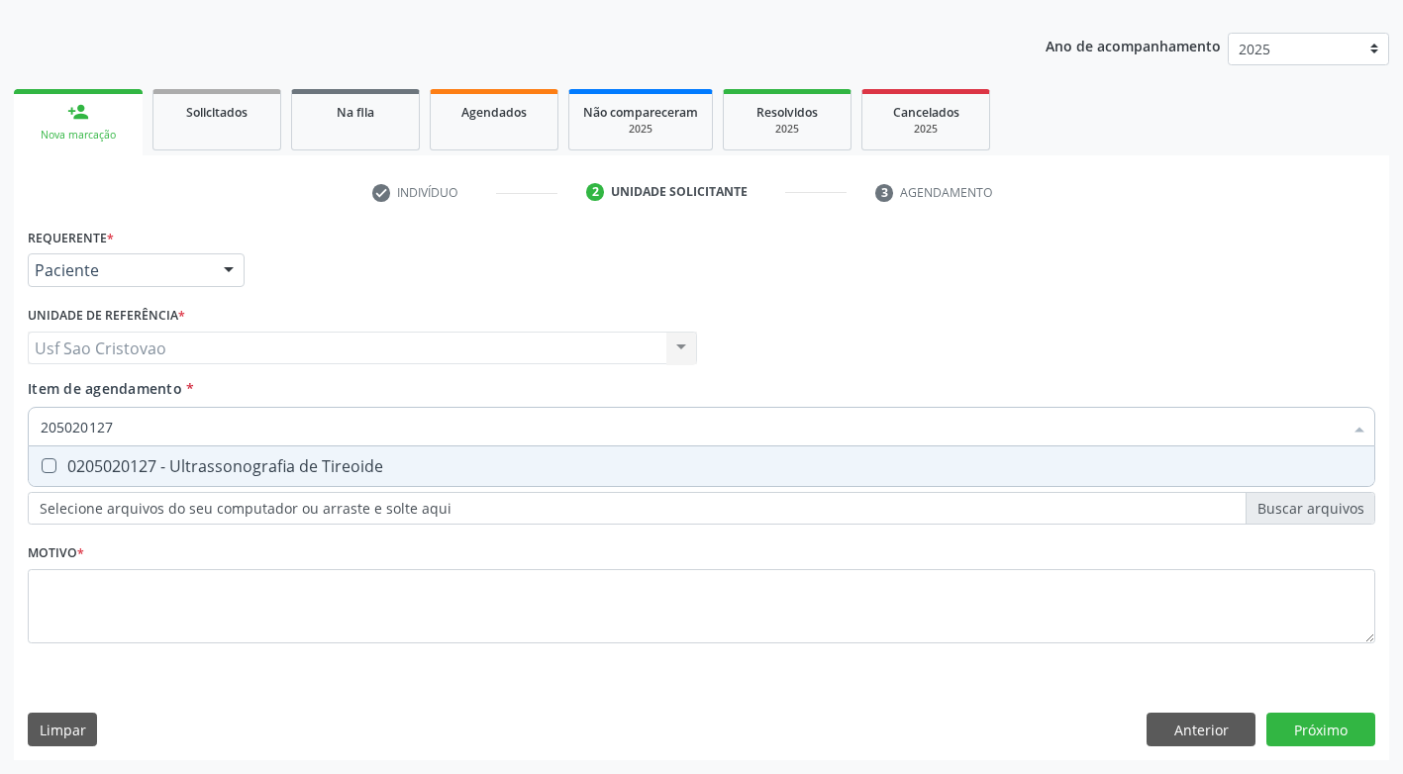
click at [46, 466] on Tireoide at bounding box center [49, 465] width 15 height 15
click at [42, 466] on Tireoide "checkbox" at bounding box center [35, 465] width 13 height 13
checkbox Tireoide "true"
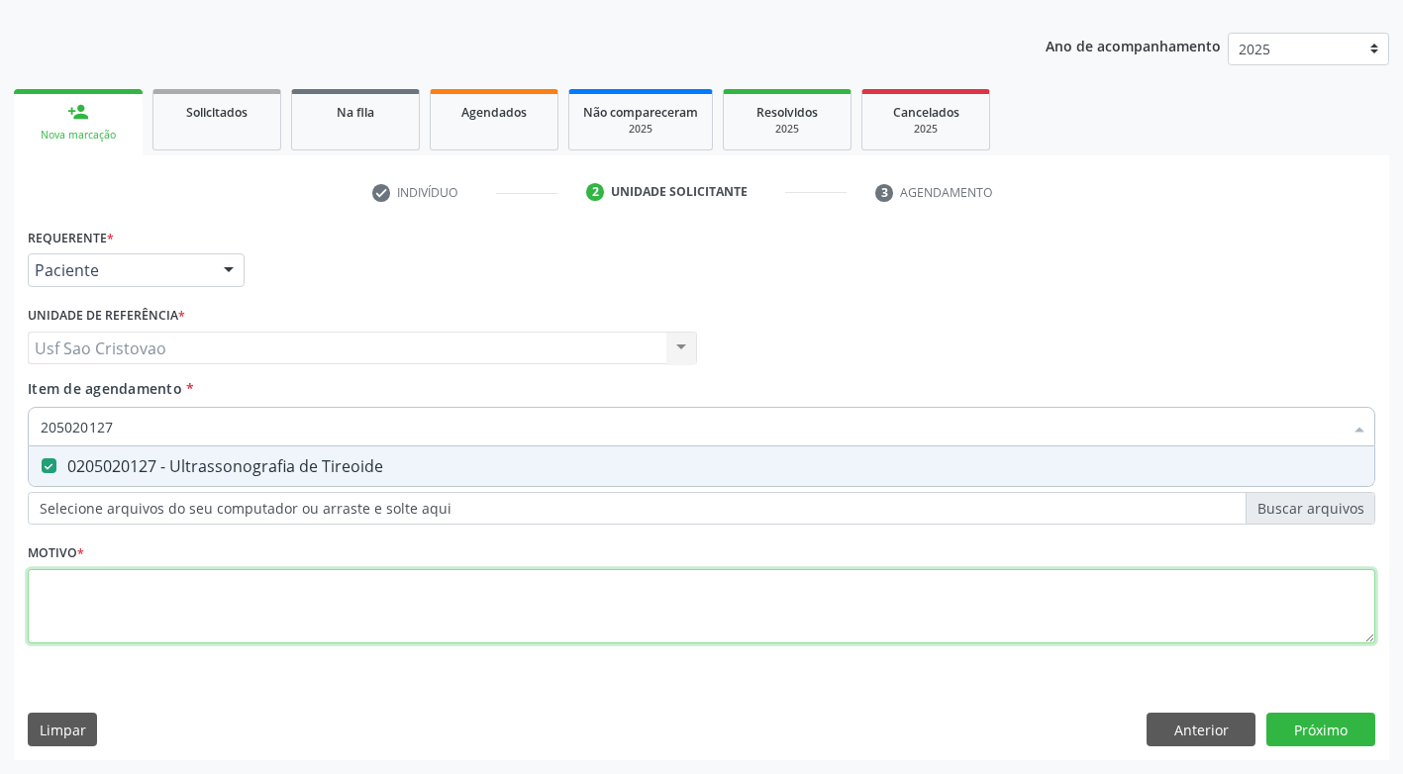
click at [152, 604] on div "Requerente * Paciente Médico(a) Enfermeiro(a) Paciente Nenhum resultado encontr…" at bounding box center [701, 447] width 1347 height 448
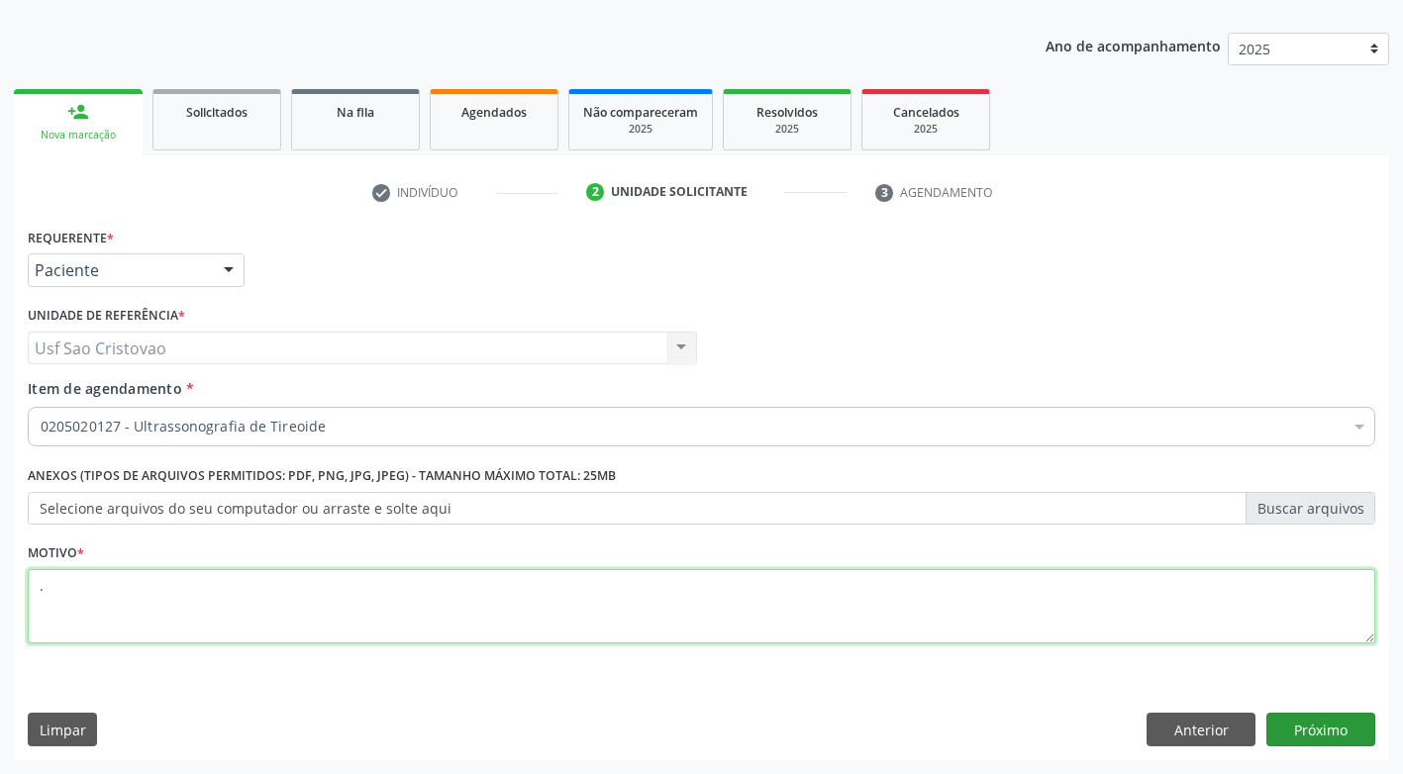
type textarea "."
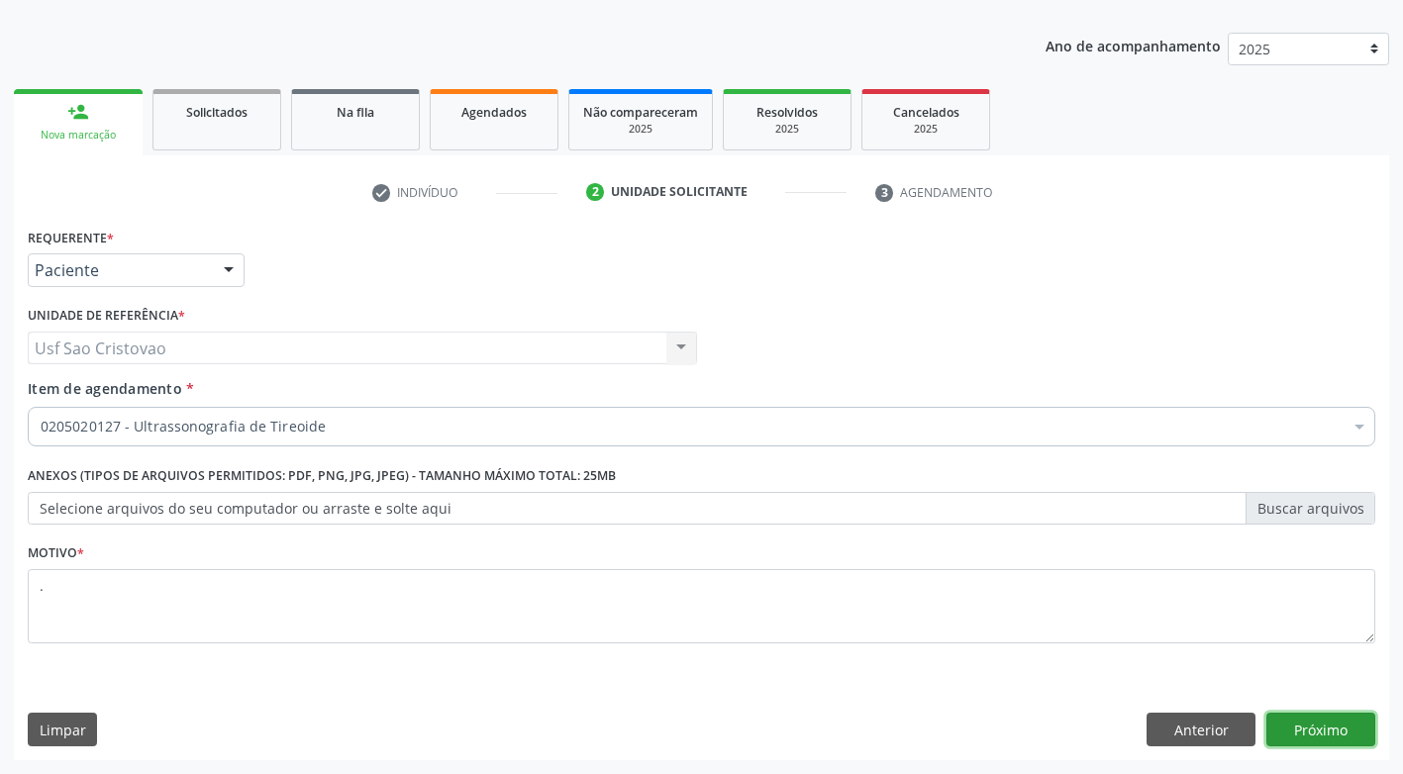
click at [1328, 738] on button "Próximo" at bounding box center [1320, 730] width 109 height 34
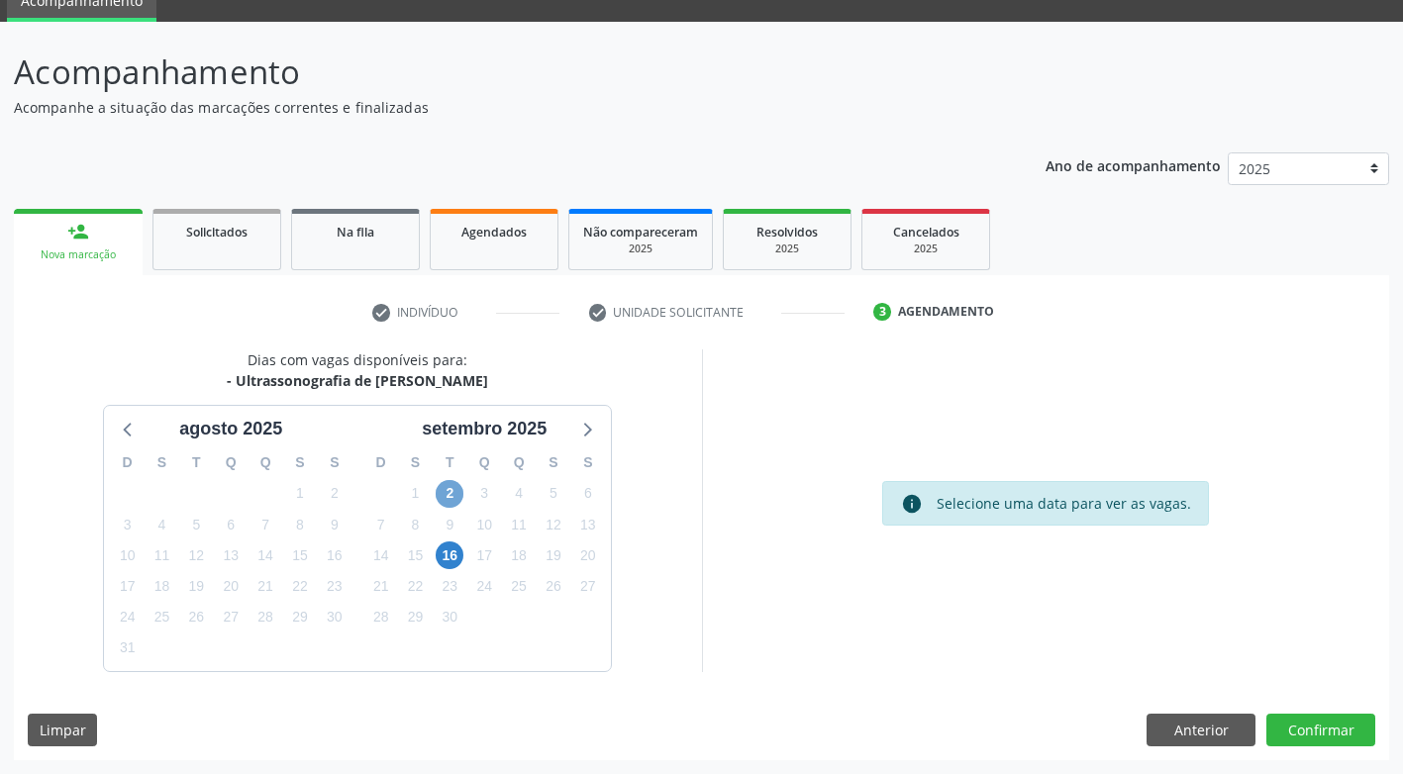
click at [446, 498] on span "2" at bounding box center [450, 494] width 28 height 28
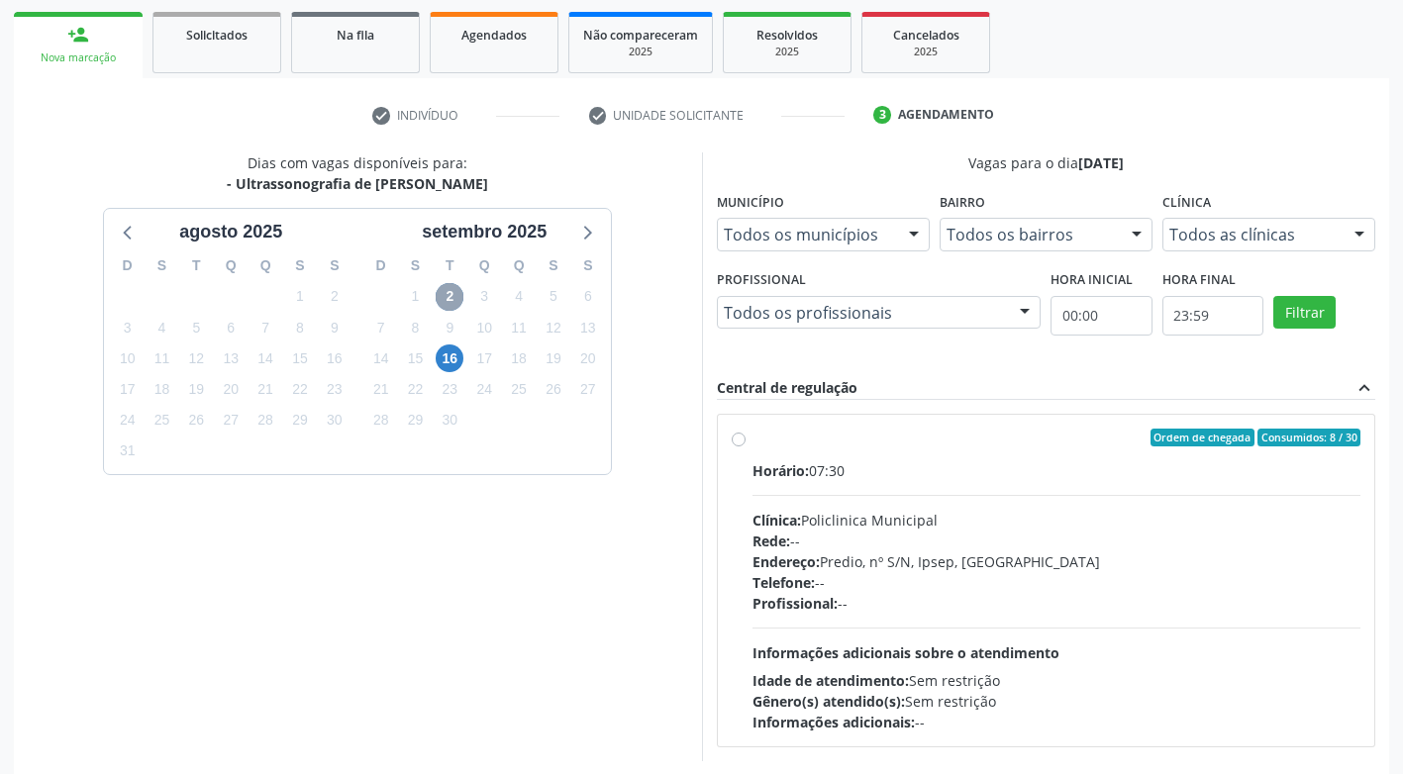
scroll to position [285, 0]
click at [448, 357] on span "16" at bounding box center [450, 358] width 28 height 28
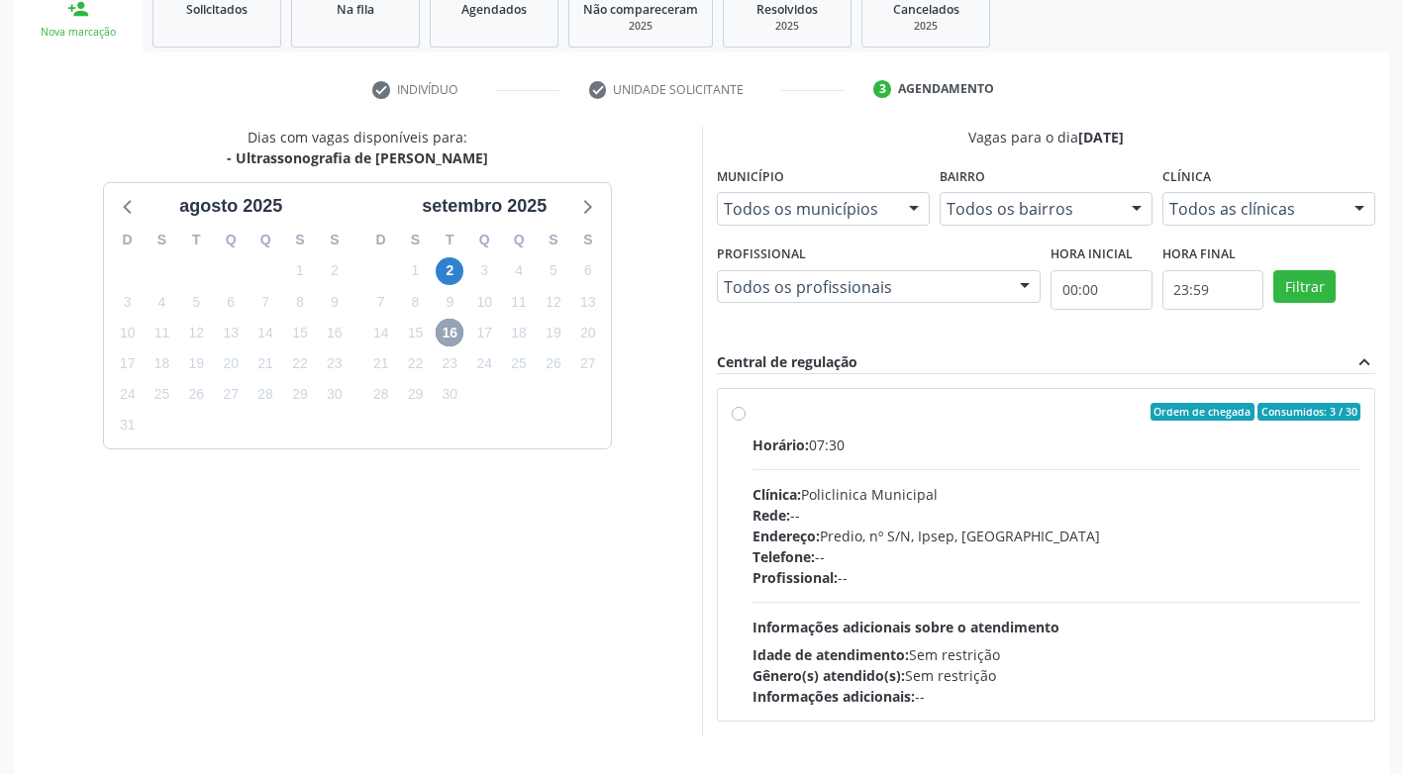
scroll to position [274, 0]
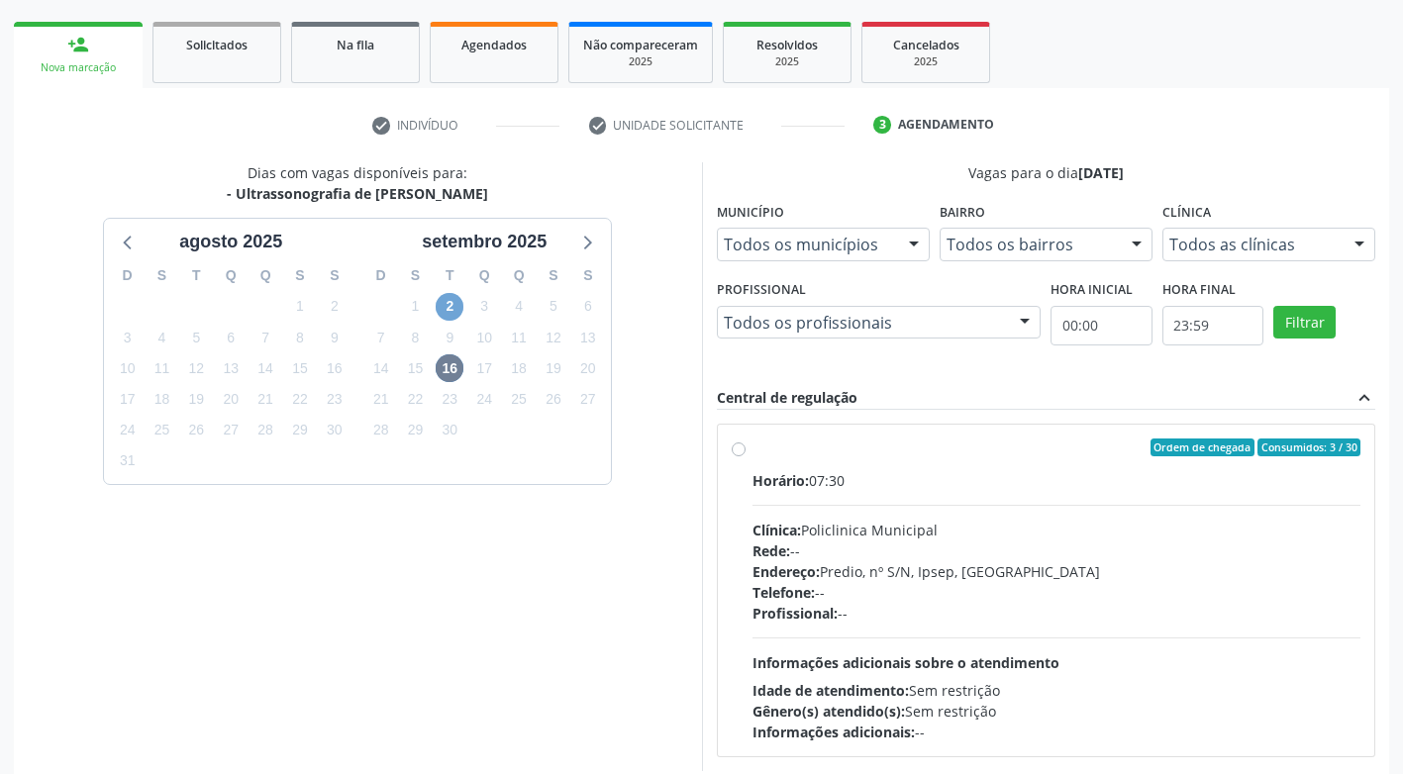
click at [454, 308] on span "2" at bounding box center [450, 307] width 28 height 28
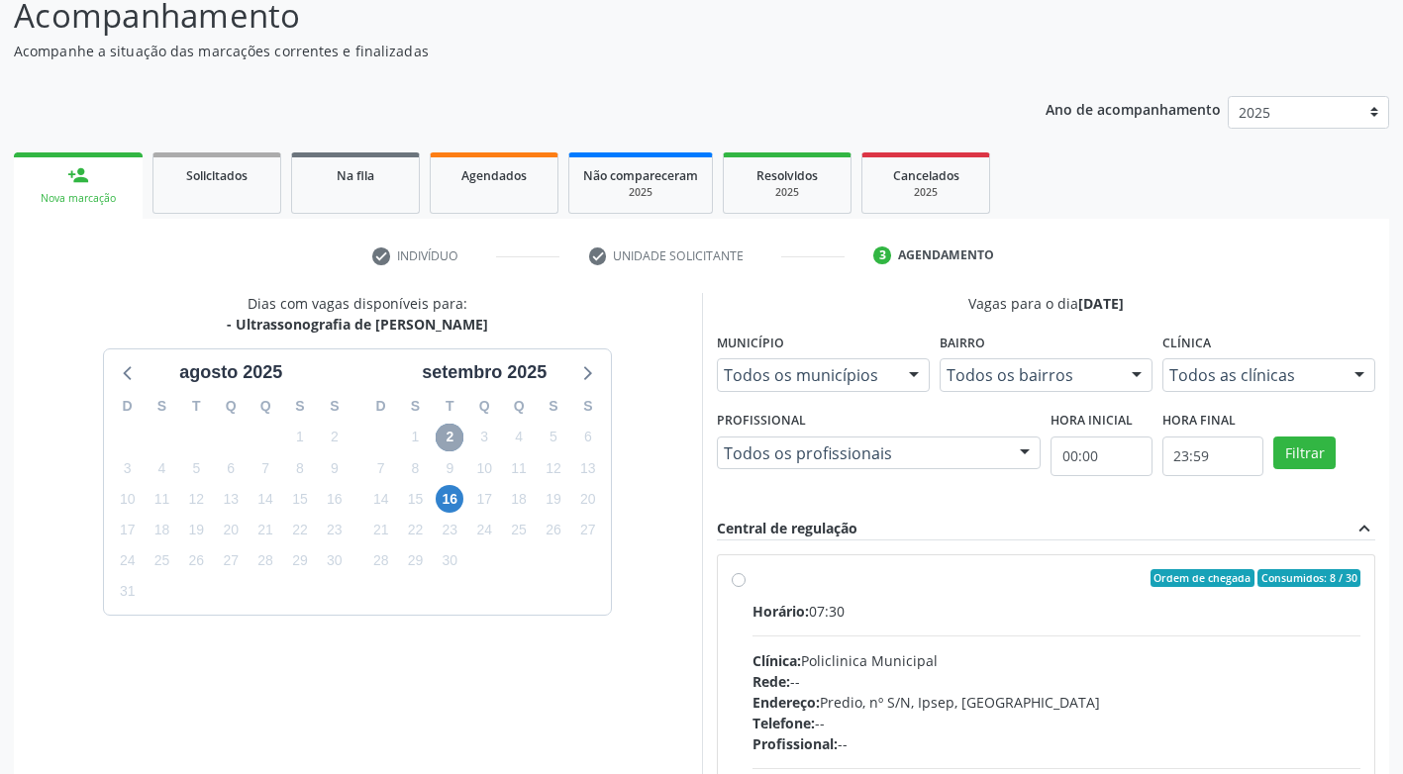
scroll to position [175, 0]
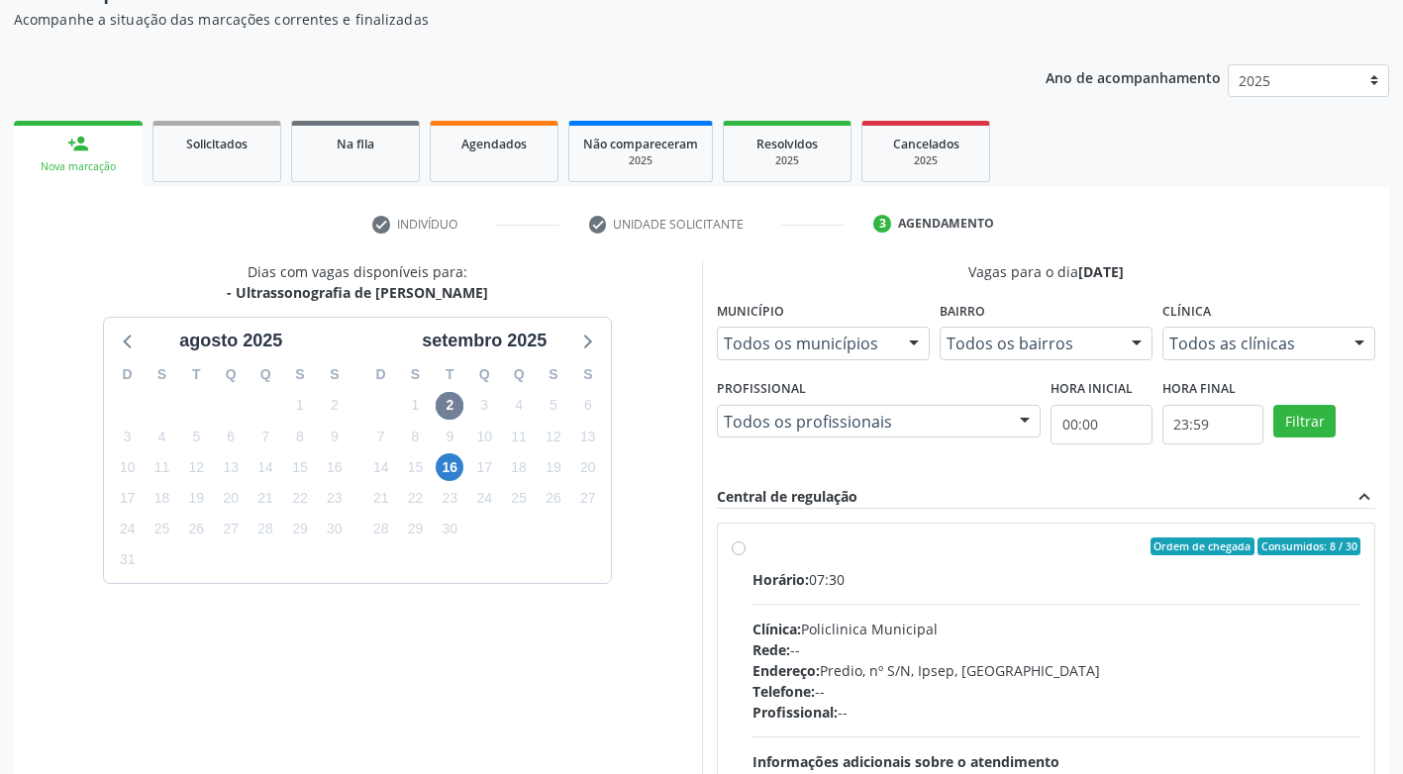
click at [752, 551] on label "Ordem de chegada Consumidos: 8 / 30 Horário: 07:30 Clínica: Policlinica Municip…" at bounding box center [1056, 690] width 609 height 304
click at [742, 551] on input "Ordem de chegada Consumidos: 8 / 30 Horário: 07:30 Clínica: Policlinica Municip…" at bounding box center [739, 547] width 14 height 18
radio input "true"
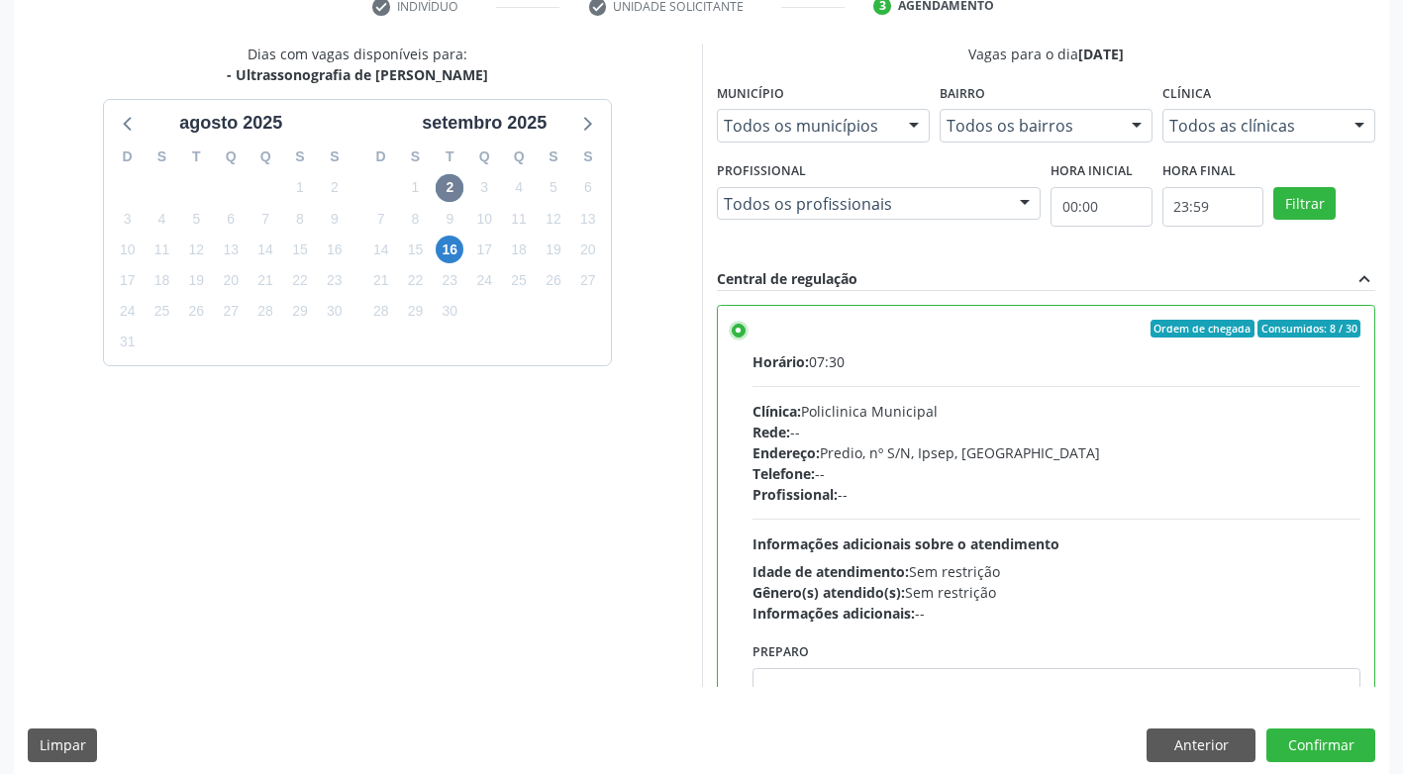
scroll to position [409, 0]
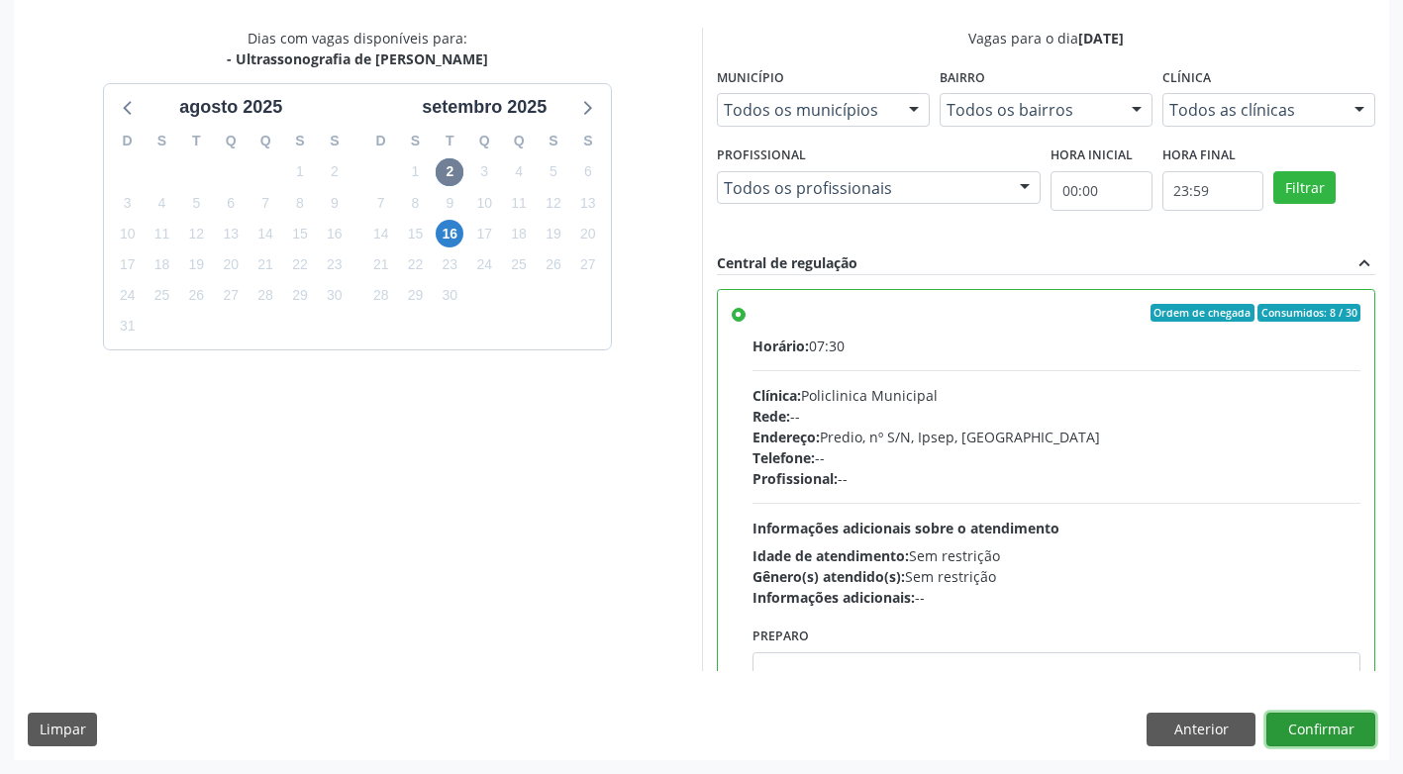
click at [1333, 722] on button "Confirmar" at bounding box center [1320, 730] width 109 height 34
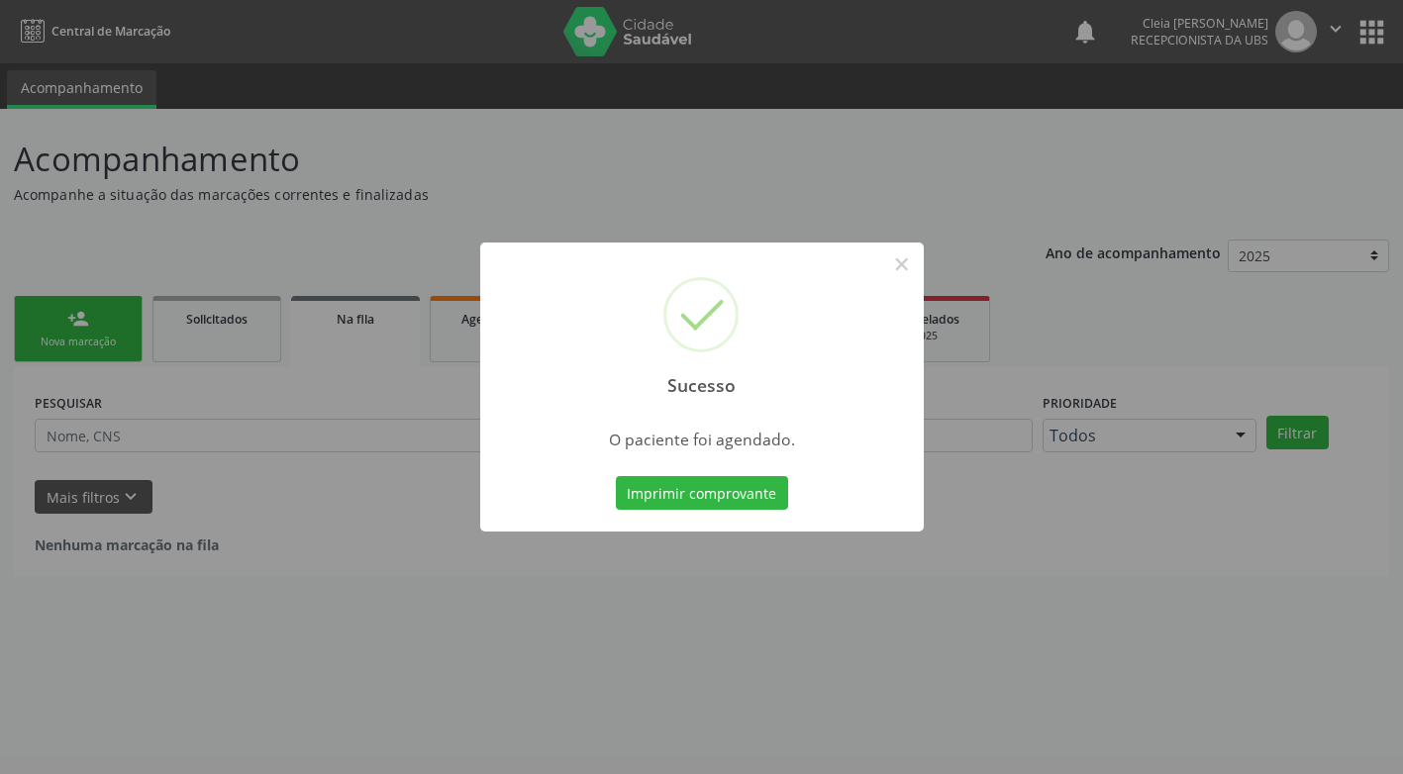
scroll to position [0, 0]
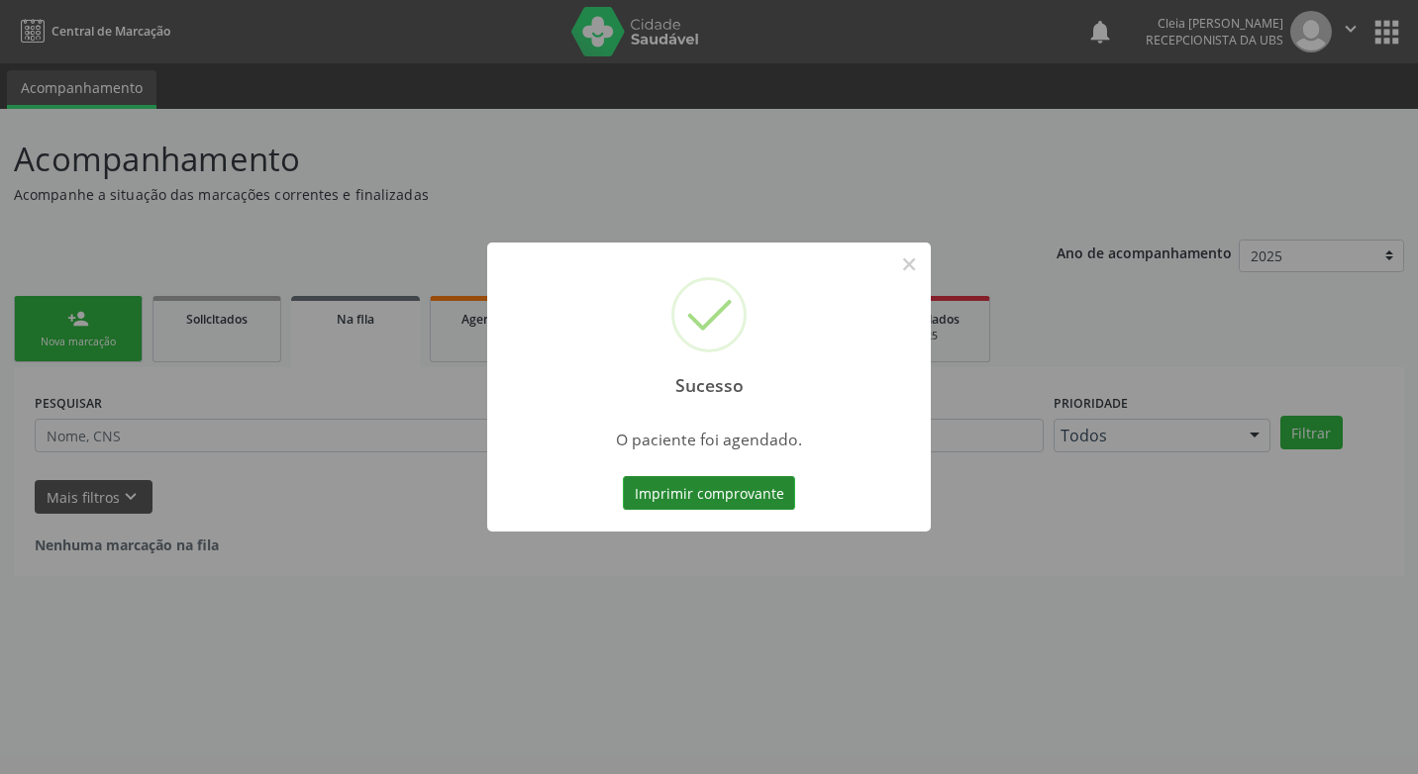
click at [703, 503] on button "Imprimir comprovante" at bounding box center [709, 493] width 172 height 34
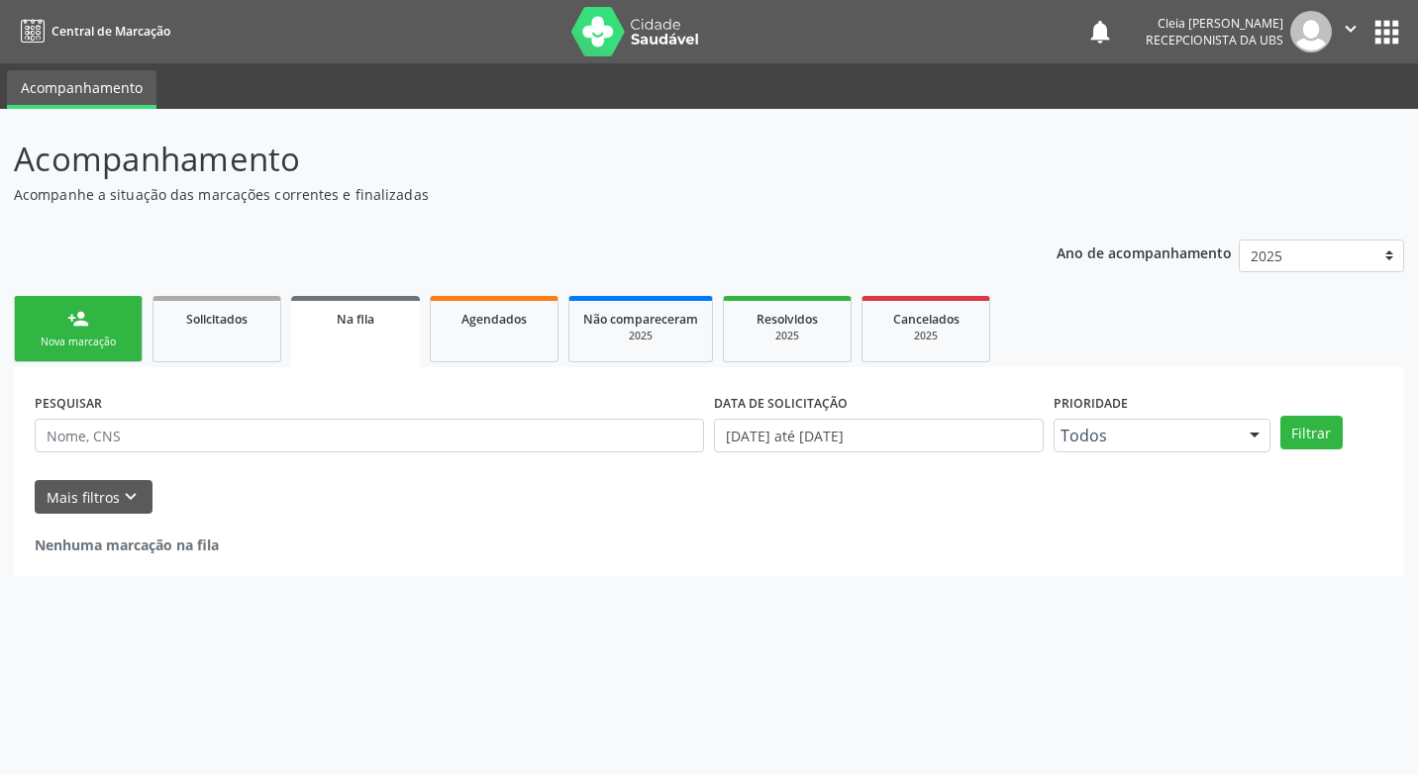
click at [119, 331] on div "Sucesso × O paciente foi agendado. Imprimir comprovante Cancel" at bounding box center [709, 387] width 1418 height 774
drag, startPoint x: 119, startPoint y: 331, endPoint x: 103, endPoint y: 330, distance: 15.9
click at [103, 330] on link "person_add Nova marcação" at bounding box center [78, 329] width 129 height 66
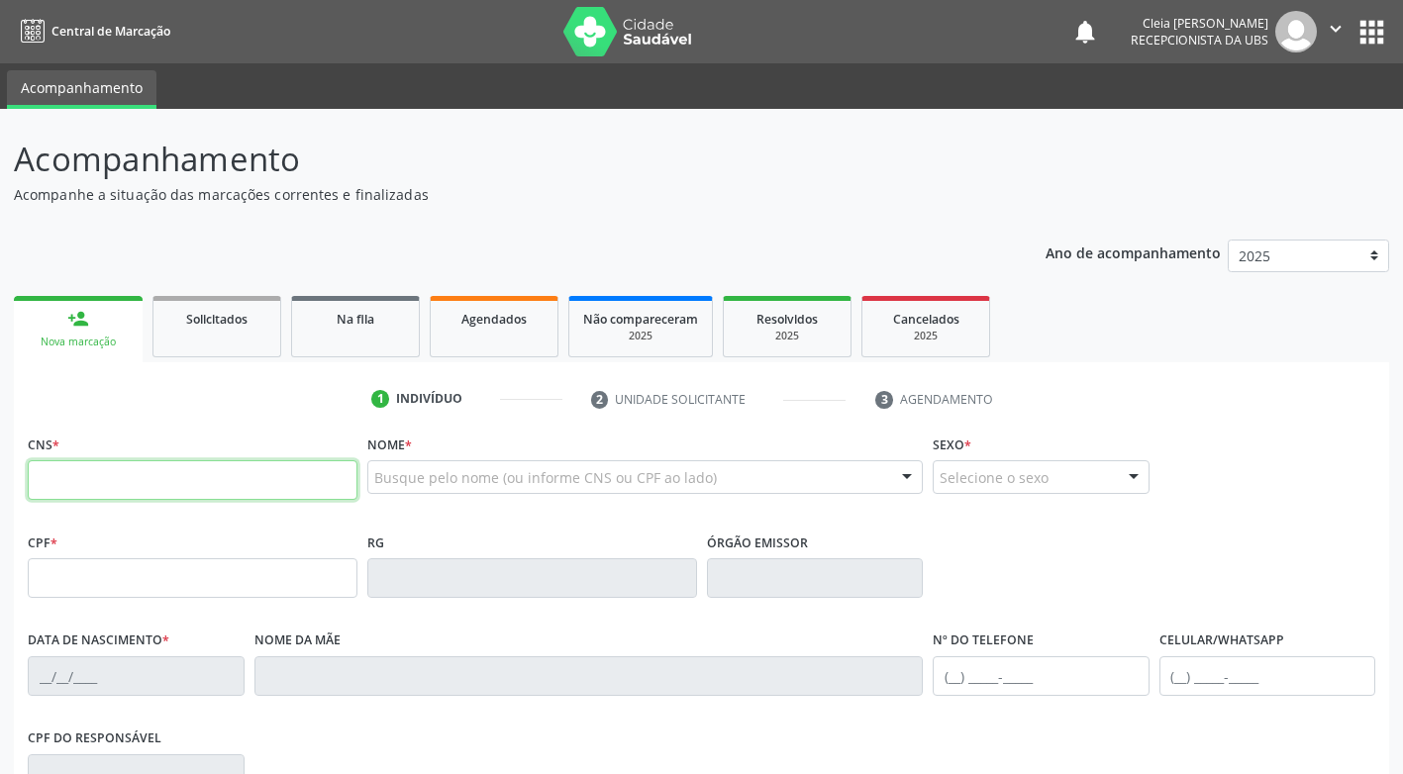
click at [113, 469] on input "text" at bounding box center [193, 480] width 330 height 40
type input "209 2787 1119 0005"
type input "113.621.294-96"
type input "06/06/1958"
type input "Maria do Carmo dos Santos"
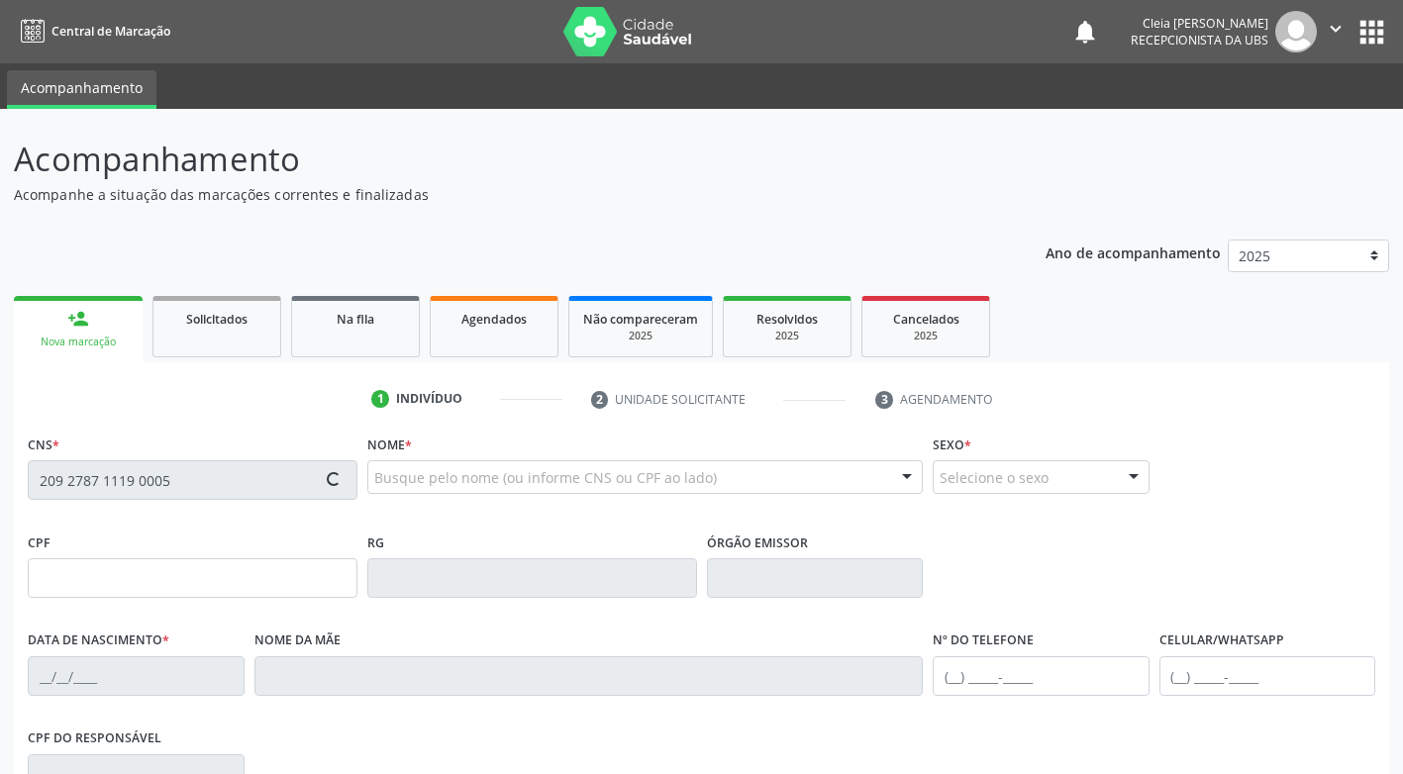
type input "(87) 99999-9999"
type input "186"
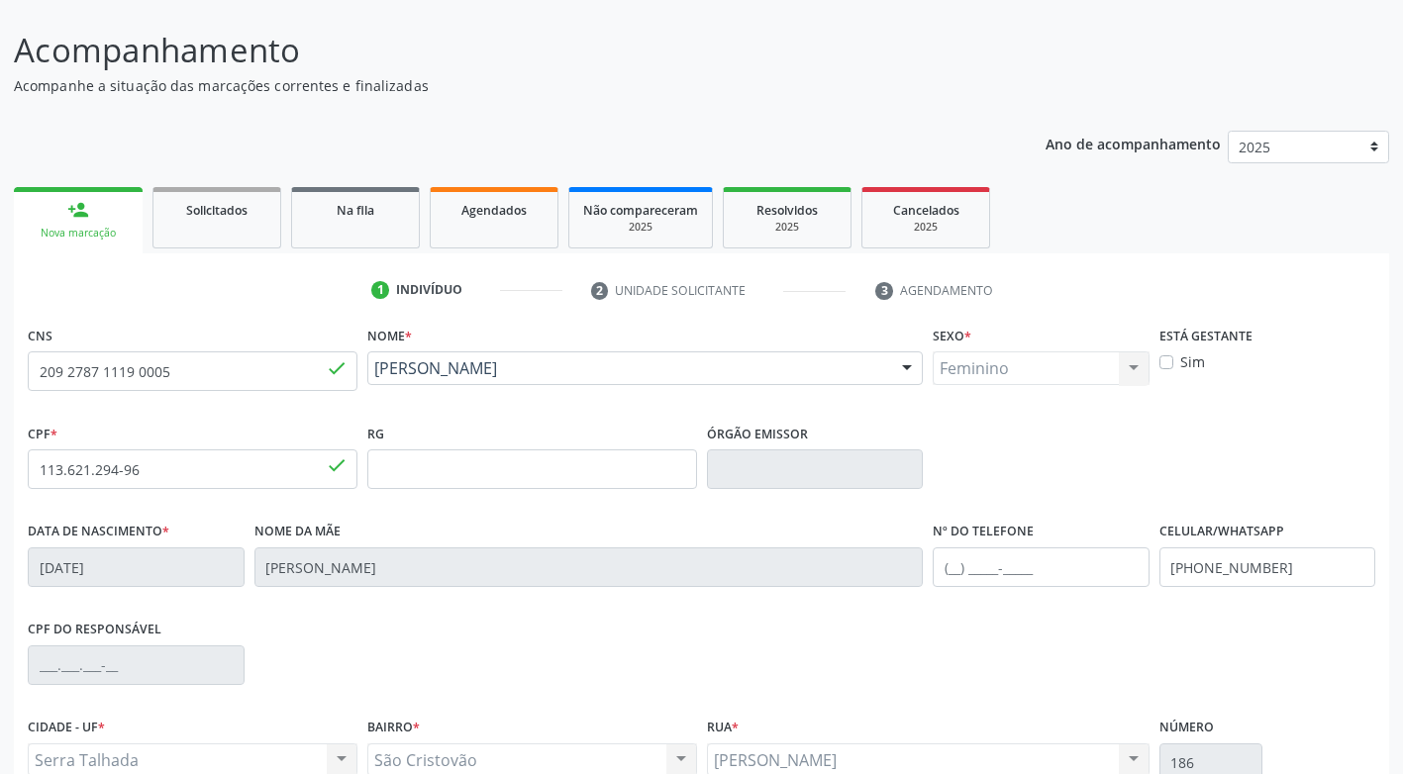
scroll to position [299, 0]
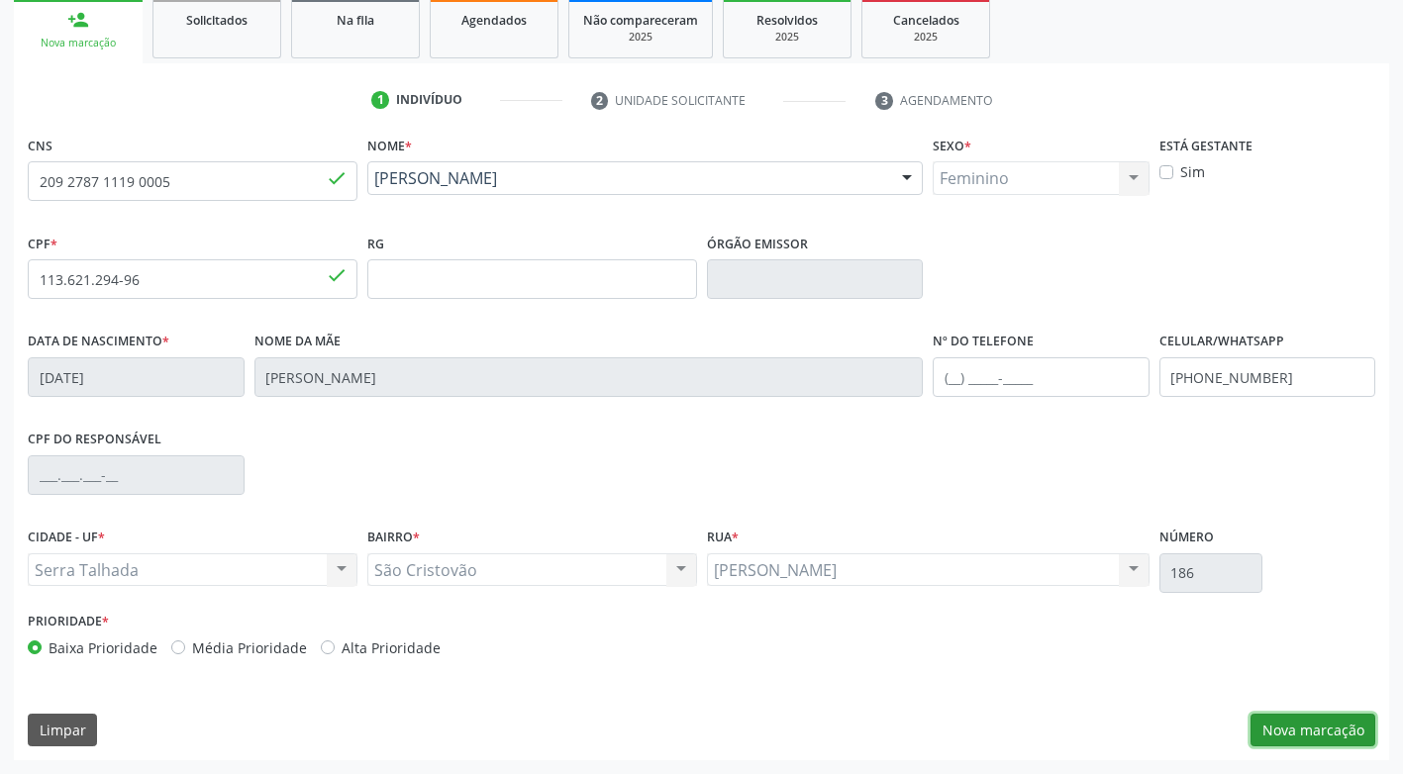
drag, startPoint x: 1309, startPoint y: 735, endPoint x: 1269, endPoint y: 645, distance: 97.5
click at [1309, 735] on button "Nova marcação" at bounding box center [1312, 731] width 125 height 34
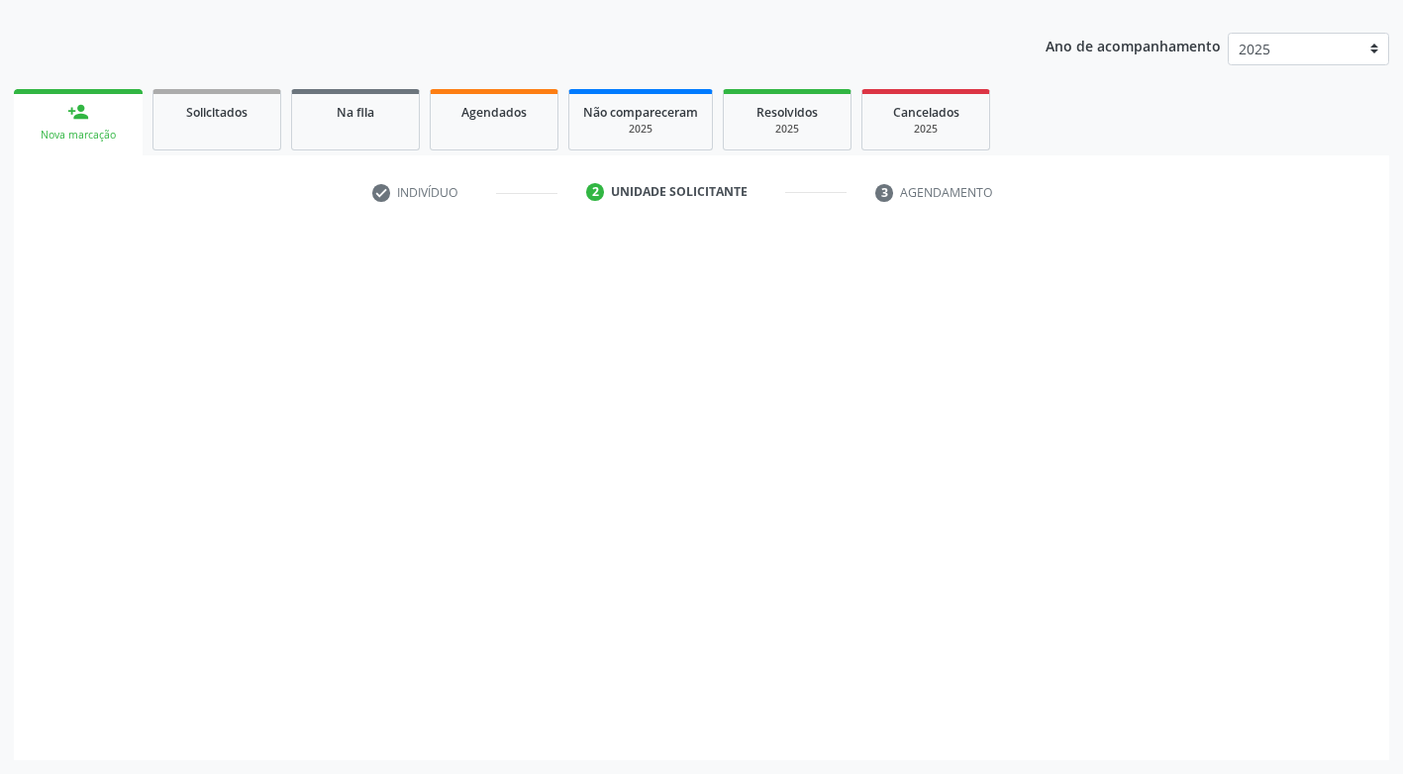
scroll to position [207, 0]
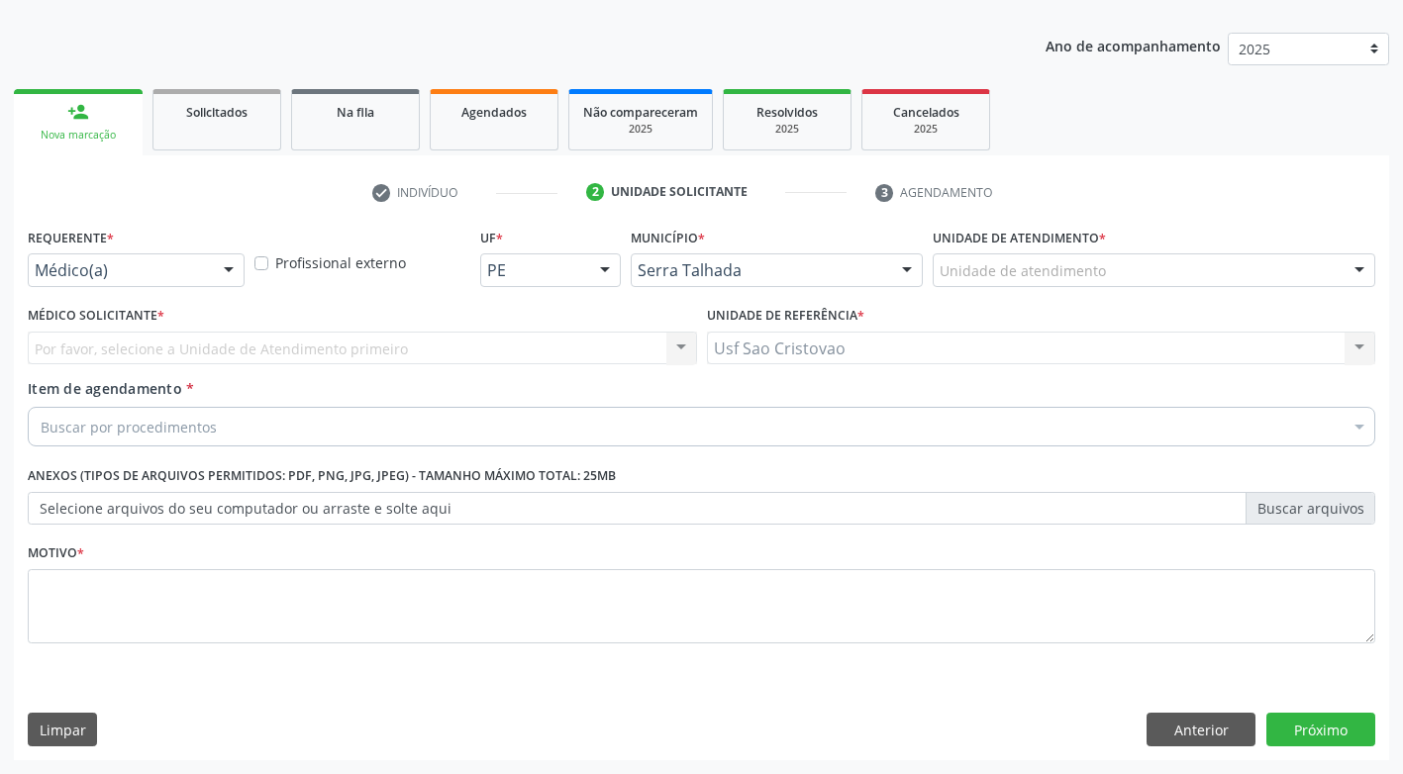
click at [367, 426] on div "Buscar por procedimentos" at bounding box center [701, 427] width 1347 height 40
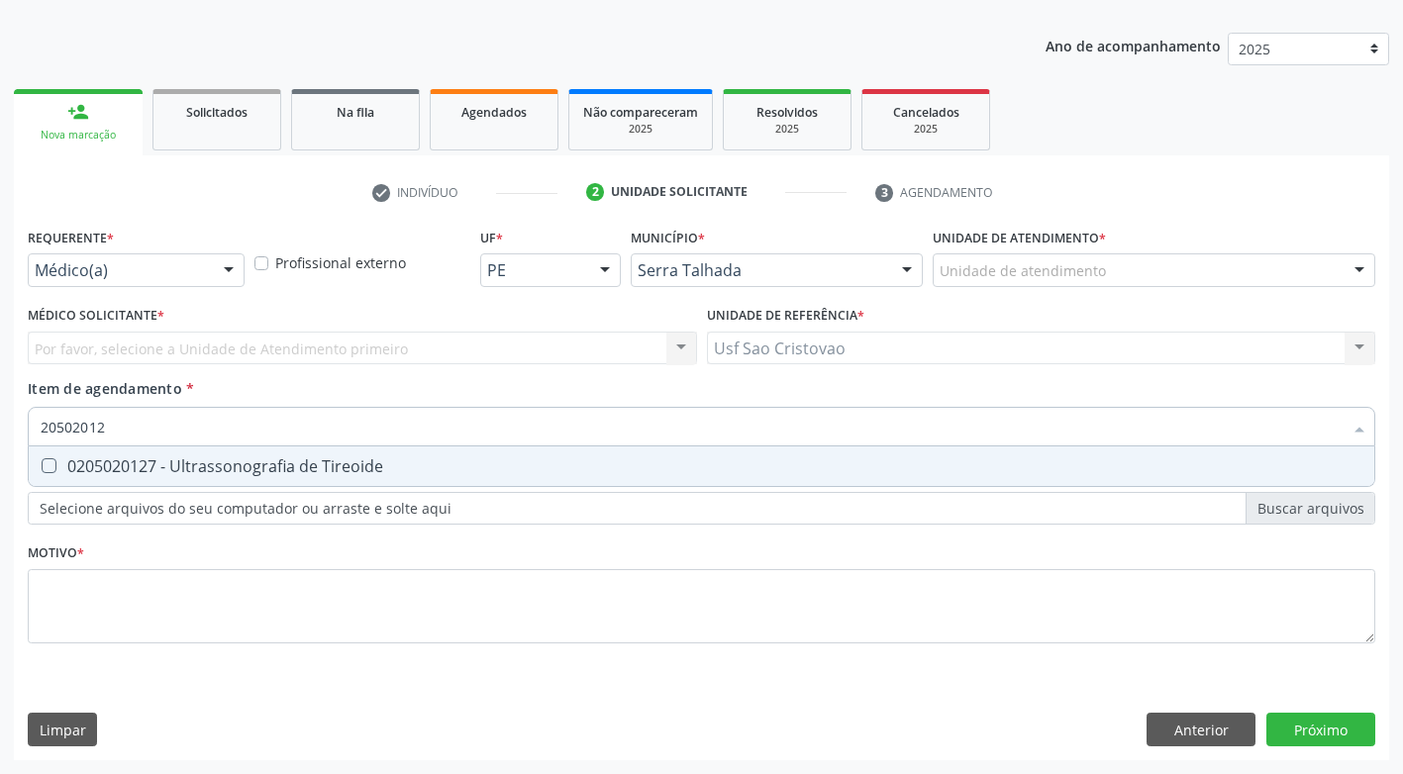
type input "205020127"
click at [53, 466] on Tireoide at bounding box center [49, 465] width 15 height 15
click at [42, 466] on Tireoide "checkbox" at bounding box center [35, 465] width 13 height 13
checkbox Tireoide "true"
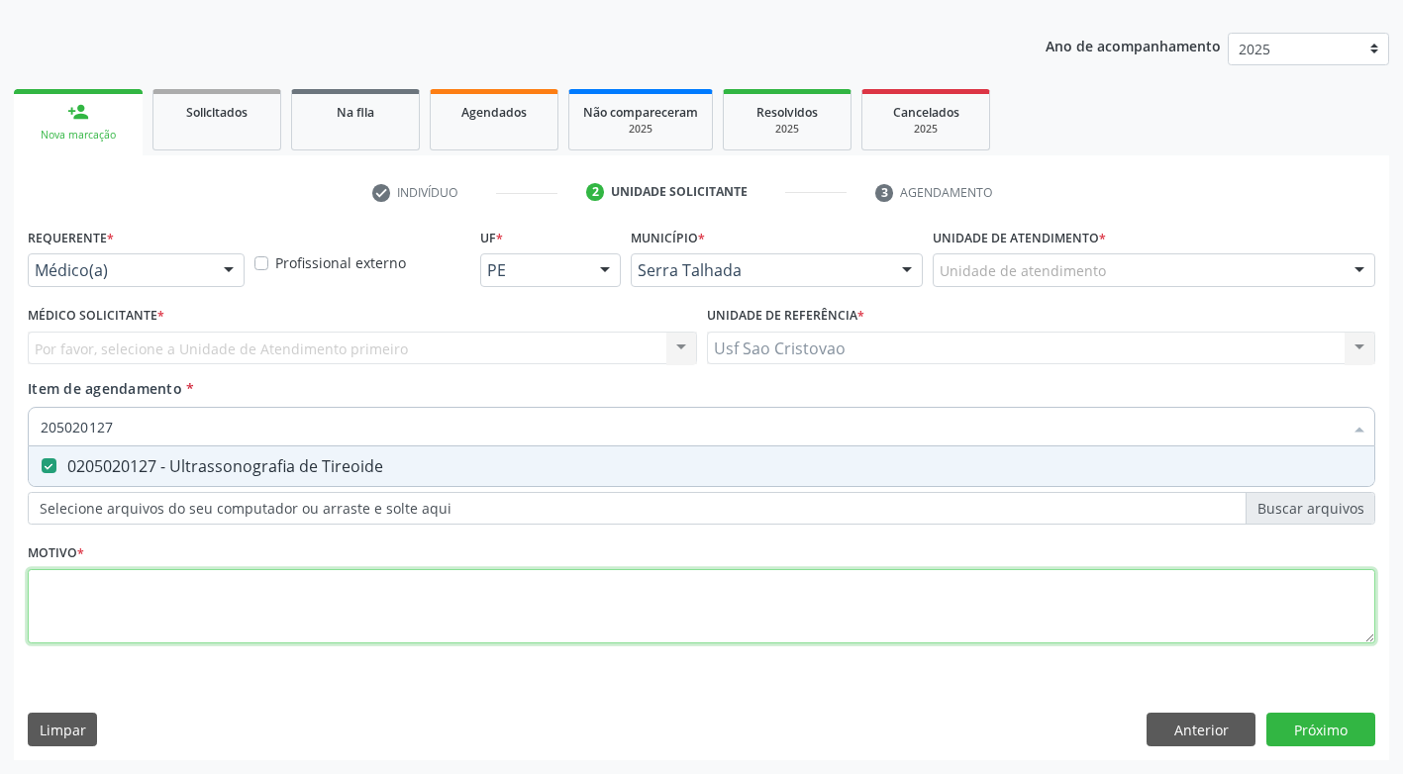
click at [191, 597] on div "Requerente * Médico(a) Médico(a) Enfermeiro(a) Paciente Nenhum resultado encont…" at bounding box center [701, 447] width 1347 height 448
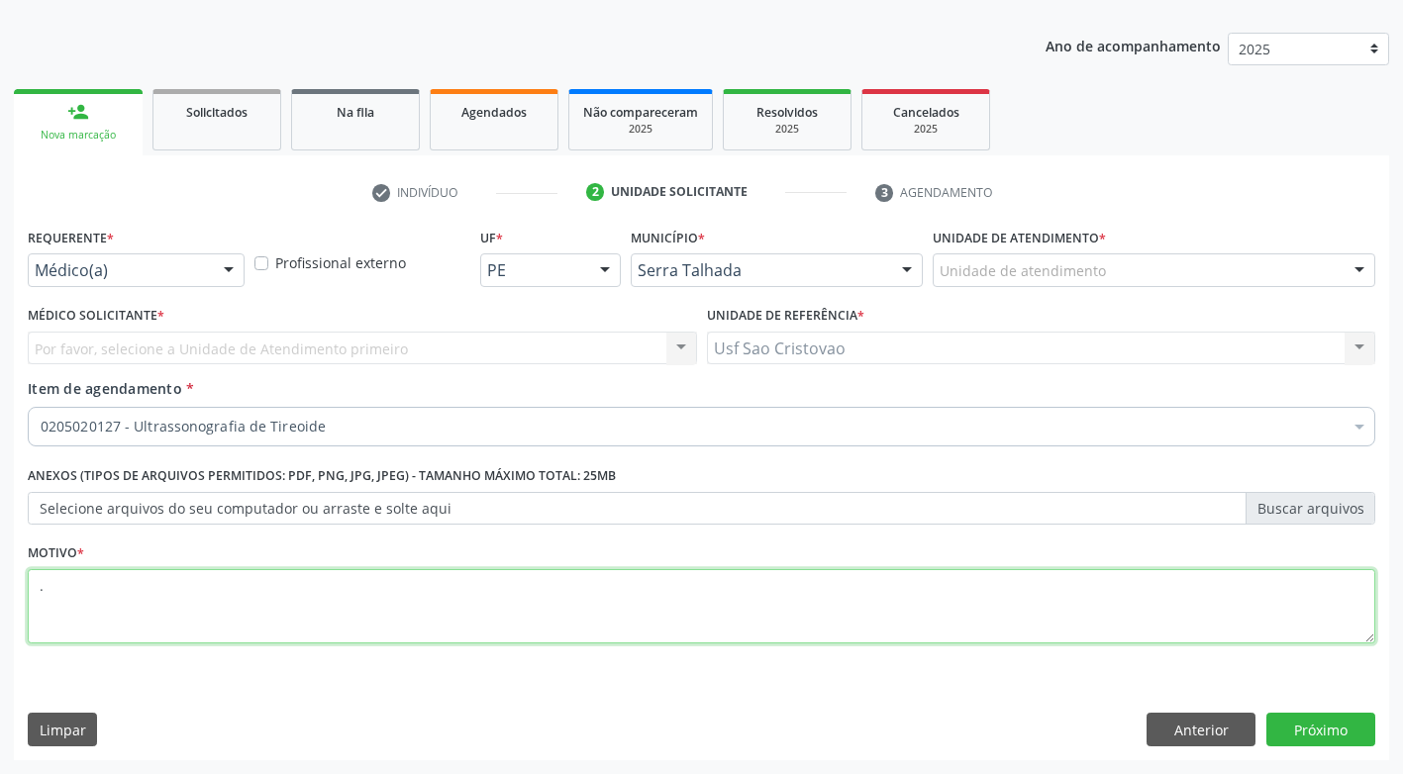
type textarea "."
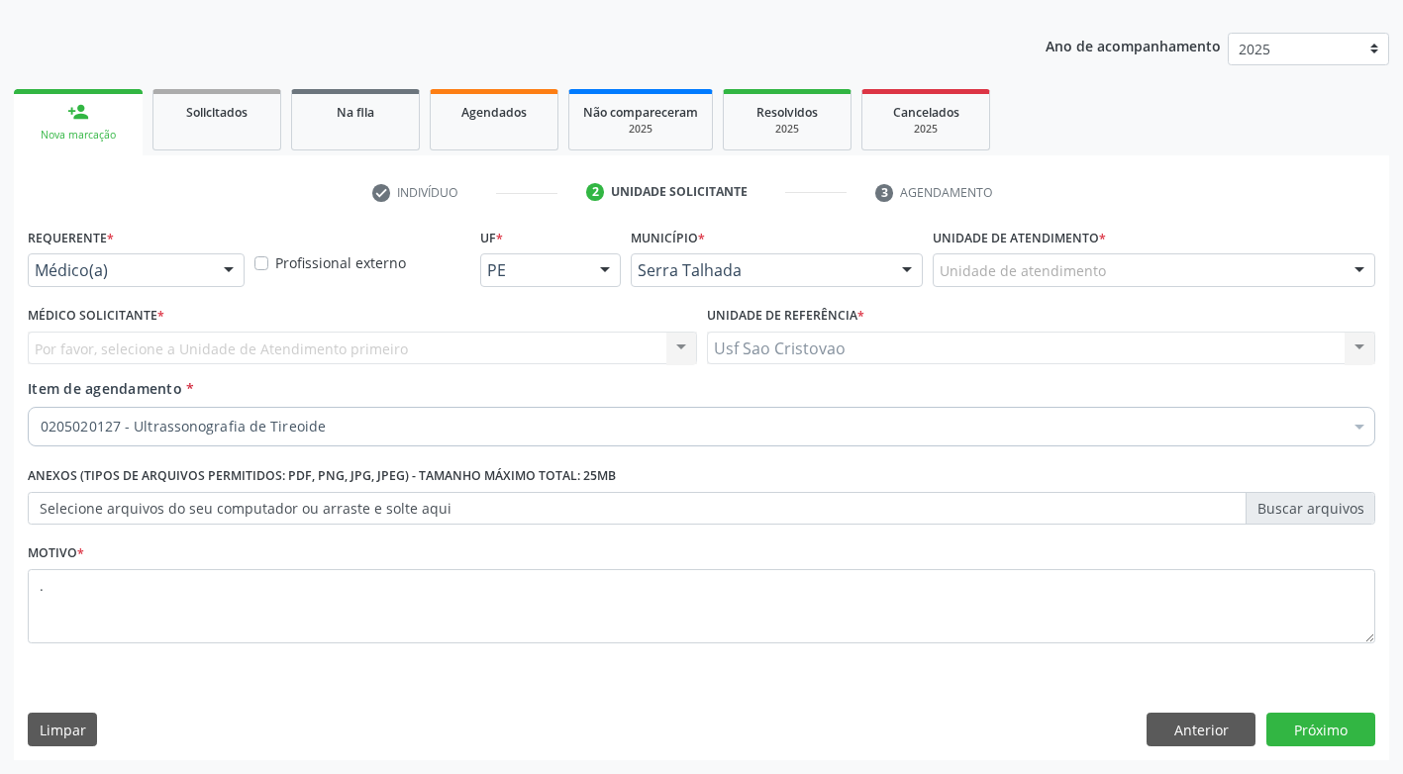
drag, startPoint x: 978, startPoint y: 689, endPoint x: 1329, endPoint y: 692, distance: 351.4
click at [990, 688] on div "Requerente * Médico(a) Médico(a) Enfermeiro(a) Paciente Nenhum resultado encont…" at bounding box center [701, 492] width 1375 height 538
click at [1328, 730] on button "Próximo" at bounding box center [1320, 730] width 109 height 34
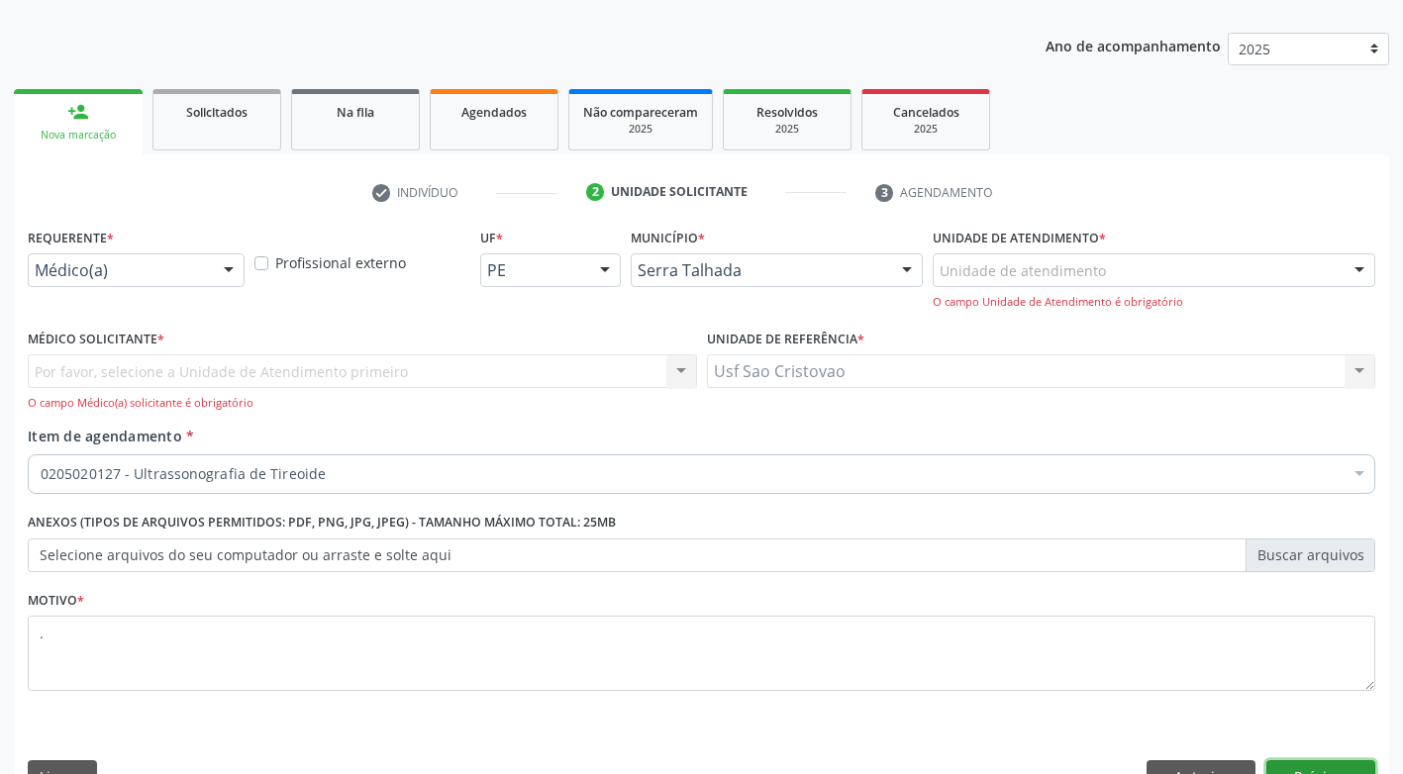
scroll to position [253, 0]
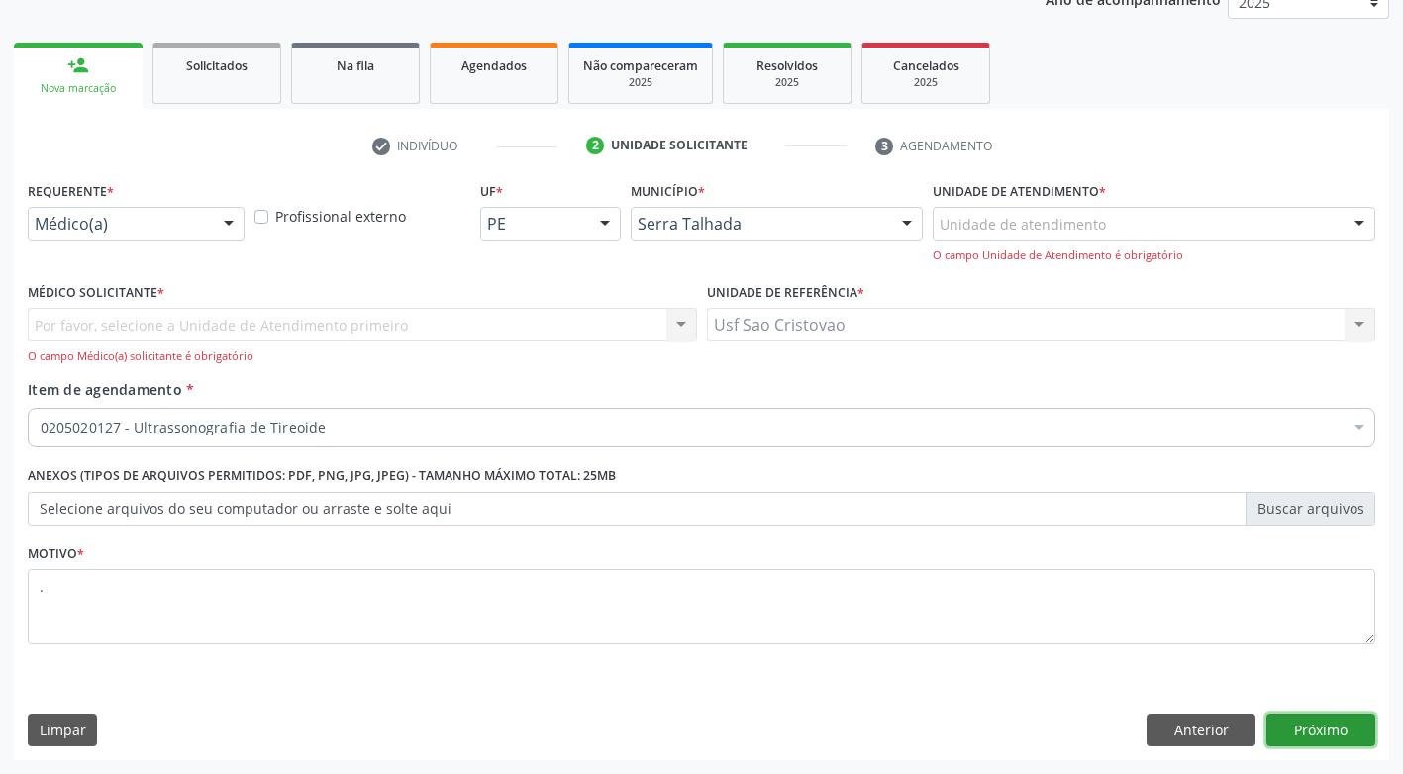
click at [1317, 731] on button "Próximo" at bounding box center [1320, 731] width 109 height 34
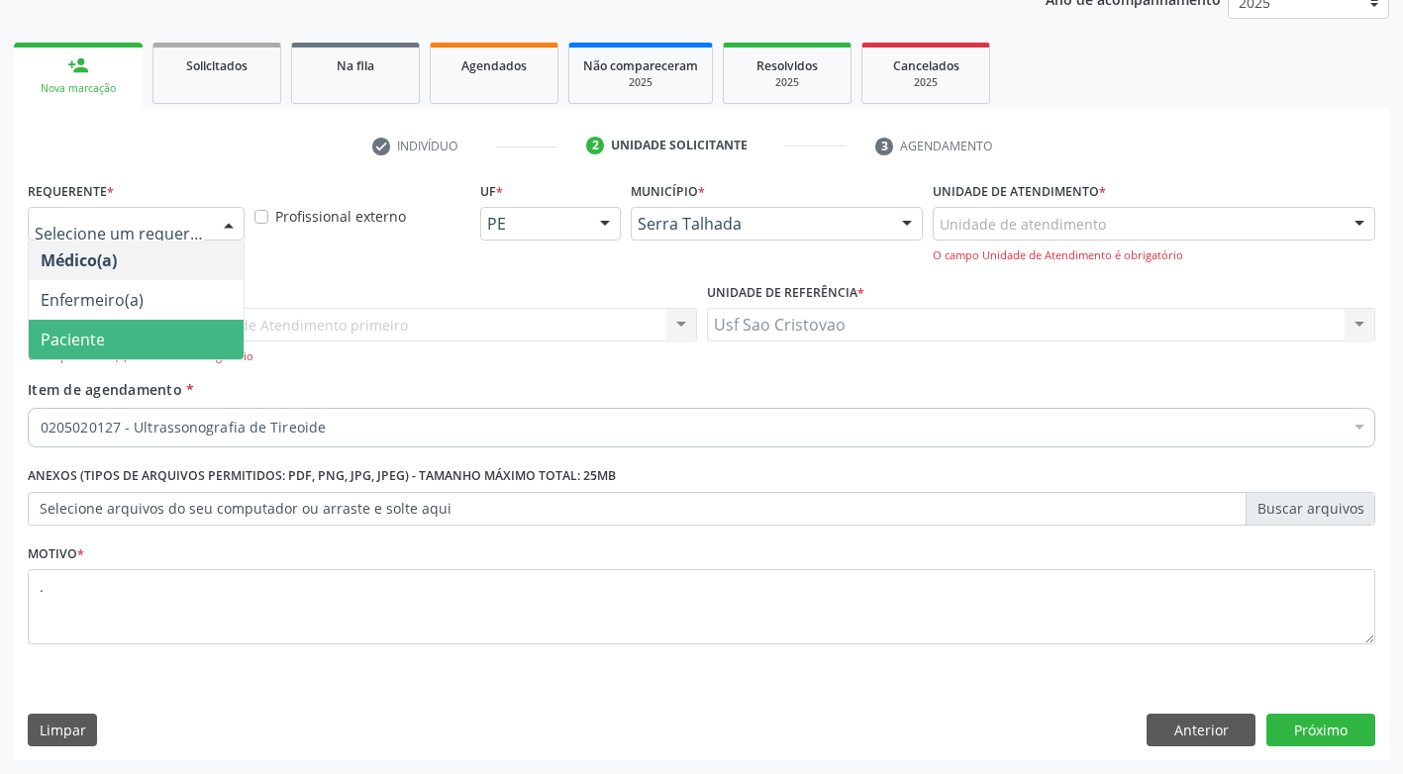
click at [159, 351] on span "Paciente" at bounding box center [136, 340] width 215 height 40
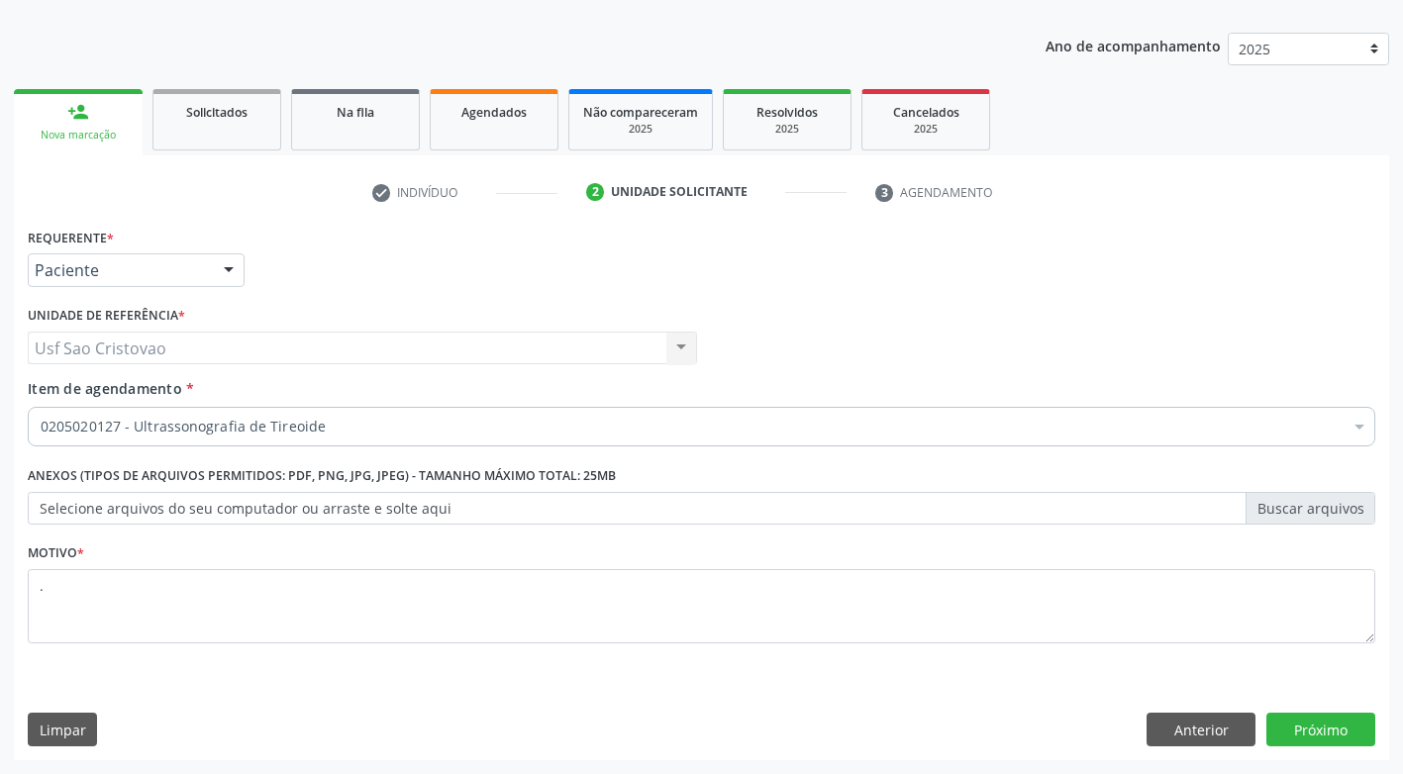
scroll to position [207, 0]
click at [1289, 729] on button "Próximo" at bounding box center [1320, 730] width 109 height 34
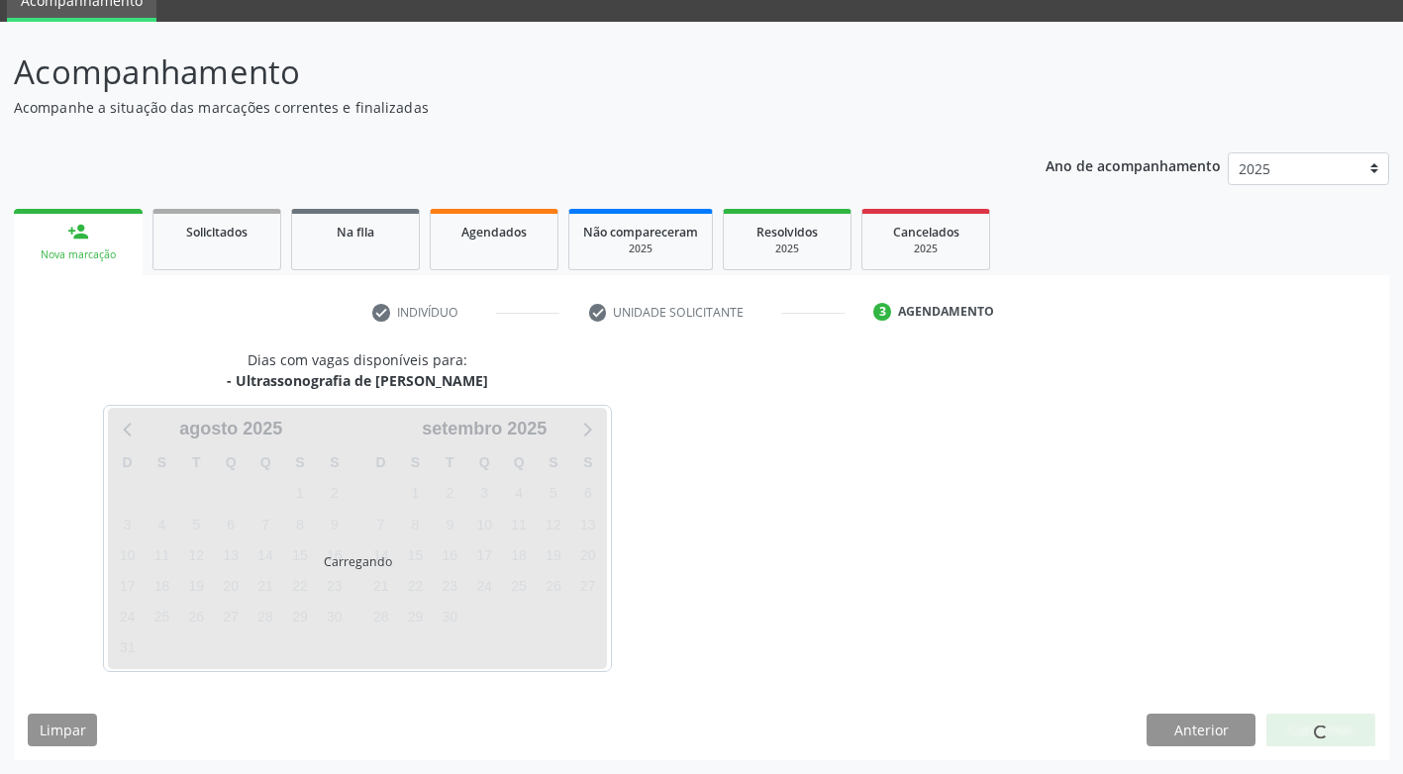
scroll to position [87, 0]
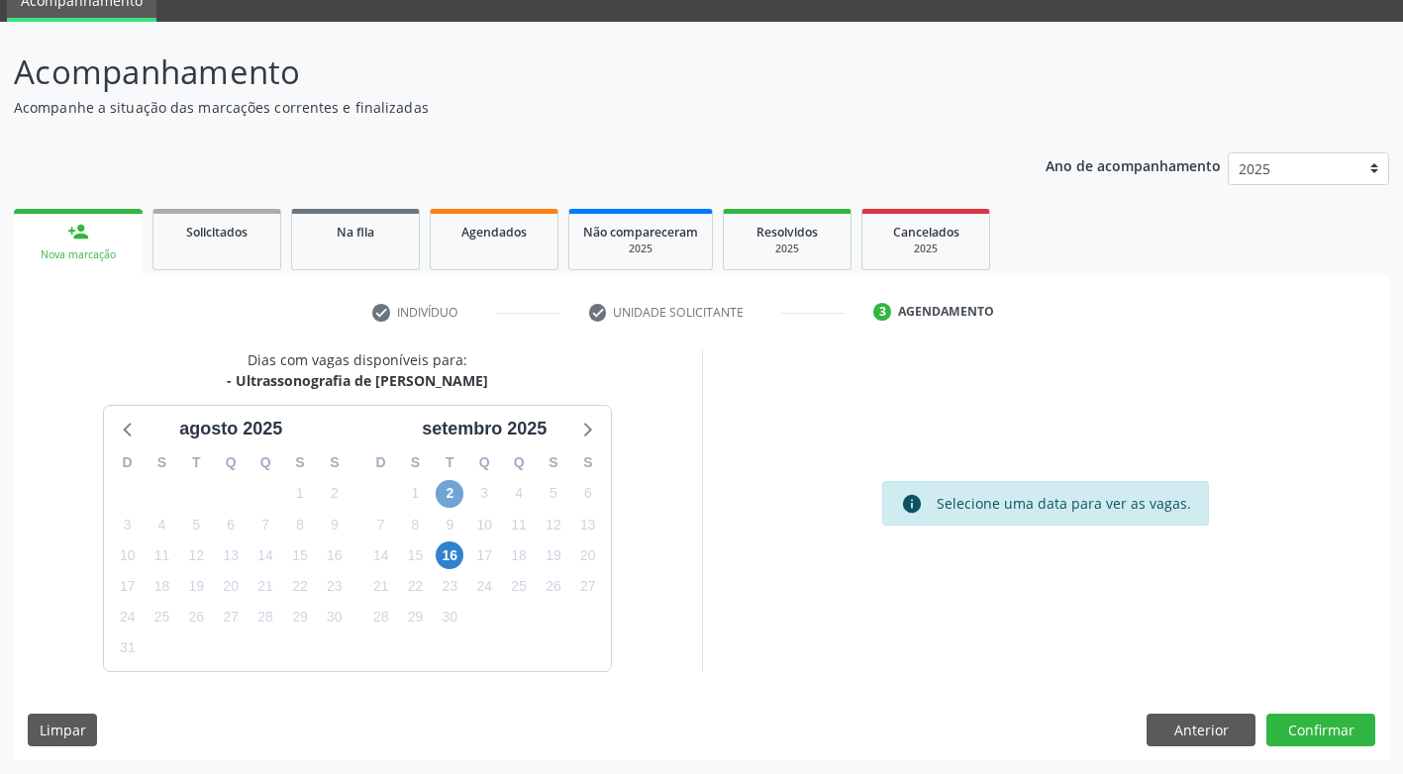
click at [453, 498] on span "2" at bounding box center [450, 494] width 28 height 28
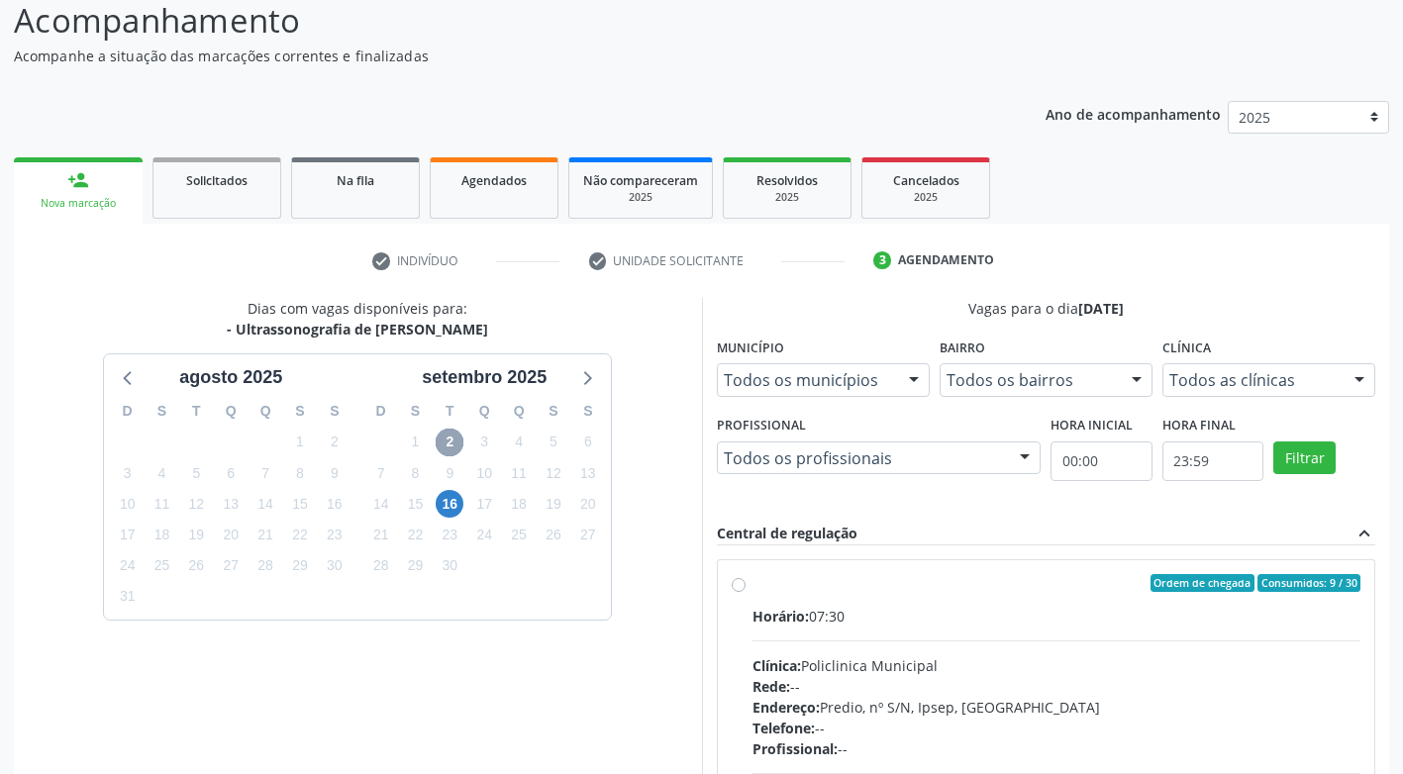
scroll to position [285, 0]
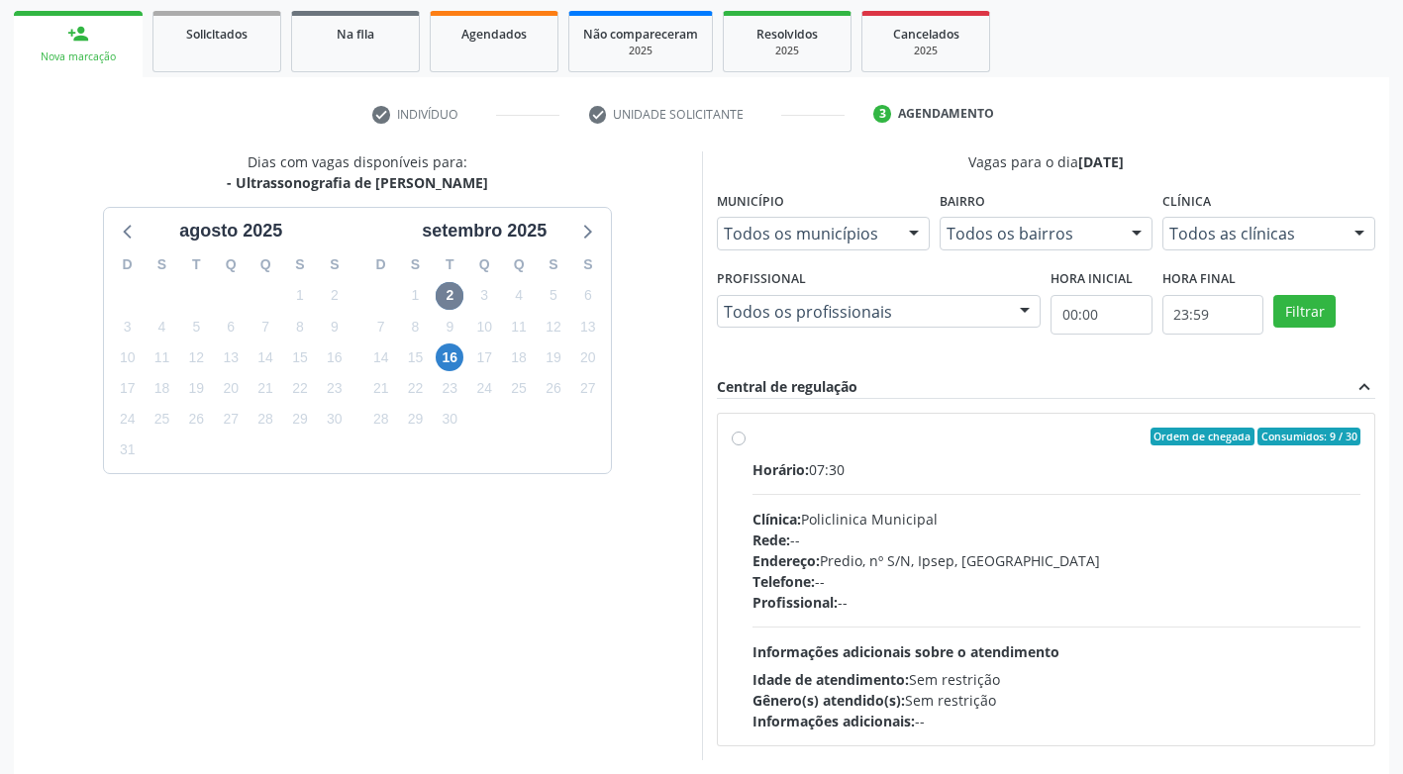
click at [752, 440] on label "Ordem de chegada Consumidos: 9 / 30 Horário: 07:30 Clínica: Policlinica Municip…" at bounding box center [1056, 580] width 609 height 304
click at [739, 440] on input "Ordem de chegada Consumidos: 9 / 30 Horário: 07:30 Clínica: Policlinica Municip…" at bounding box center [739, 437] width 14 height 18
radio input "true"
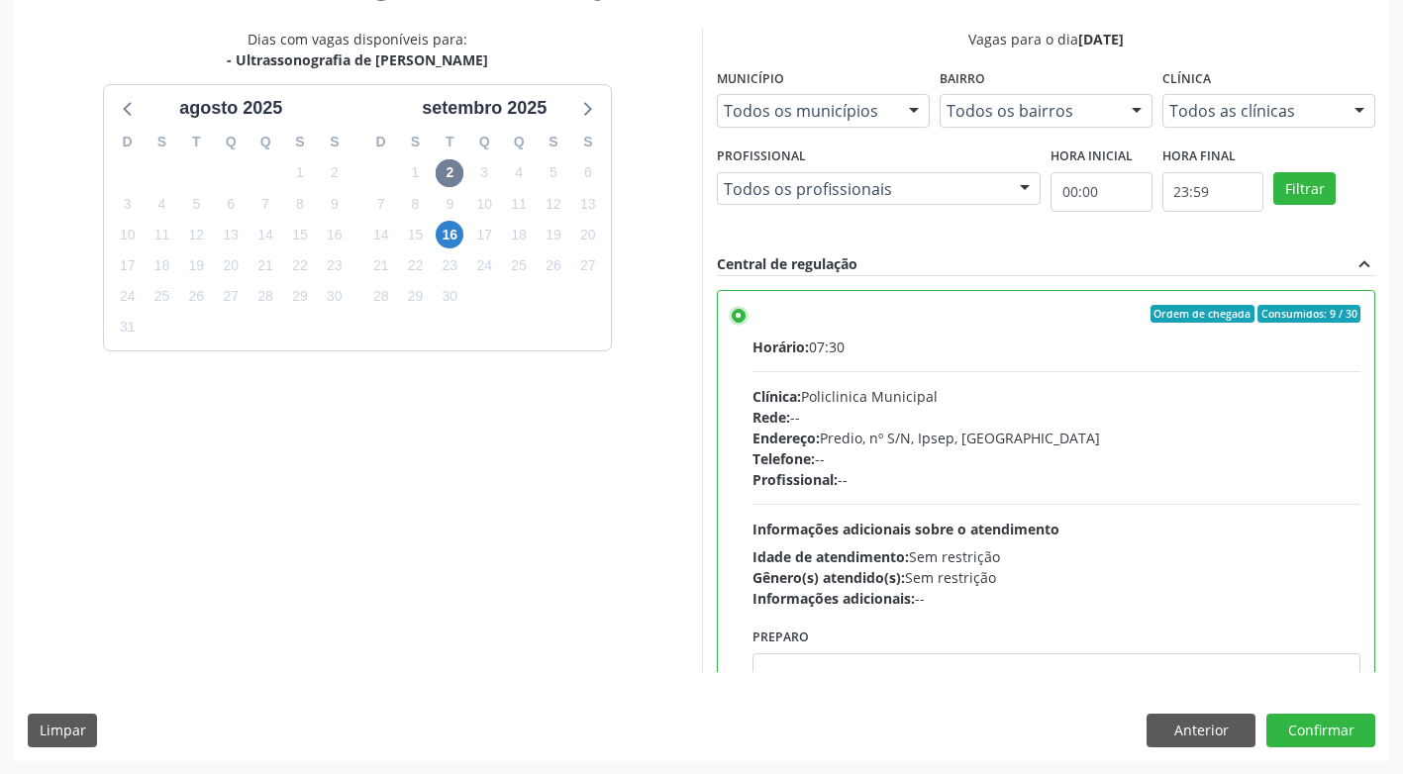
scroll to position [409, 0]
click at [1309, 738] on button "Confirmar" at bounding box center [1320, 730] width 109 height 34
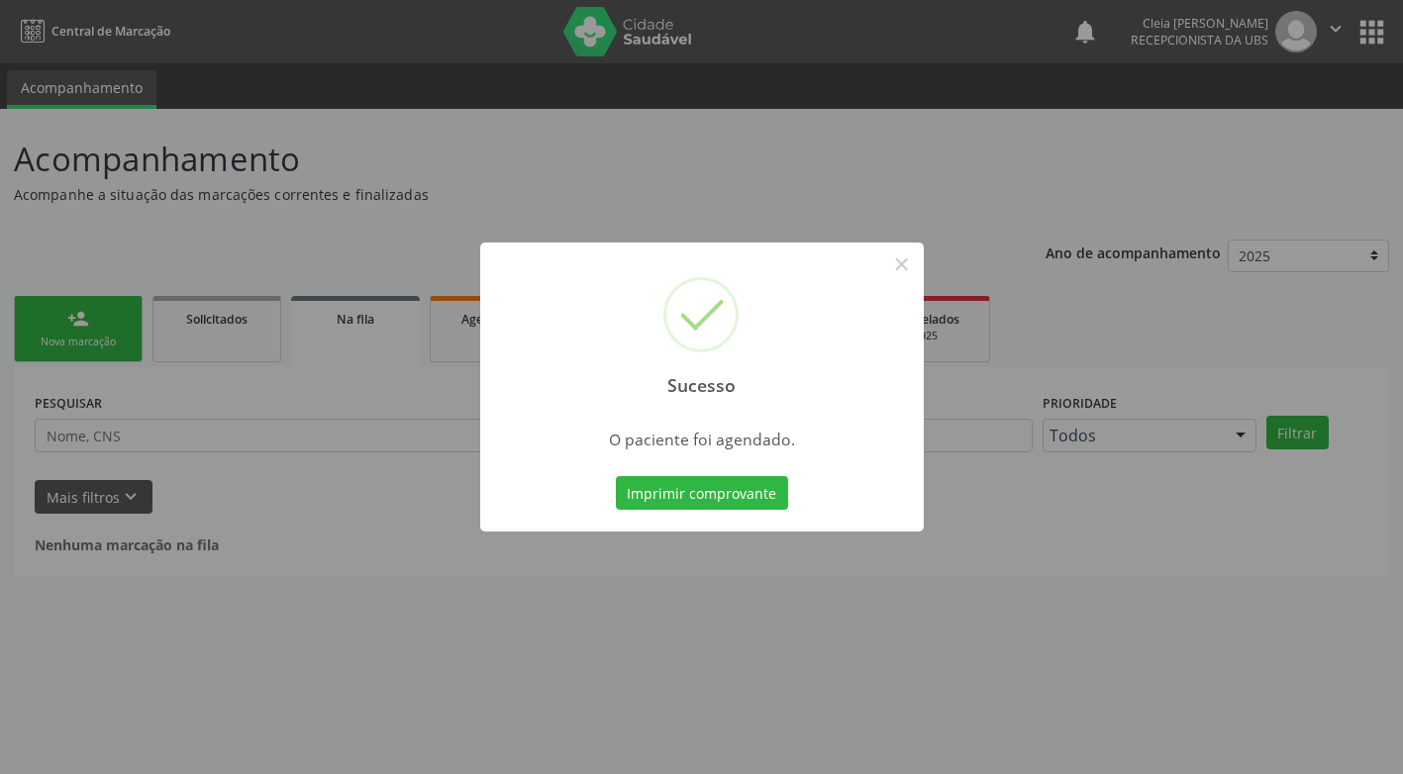
scroll to position [0, 0]
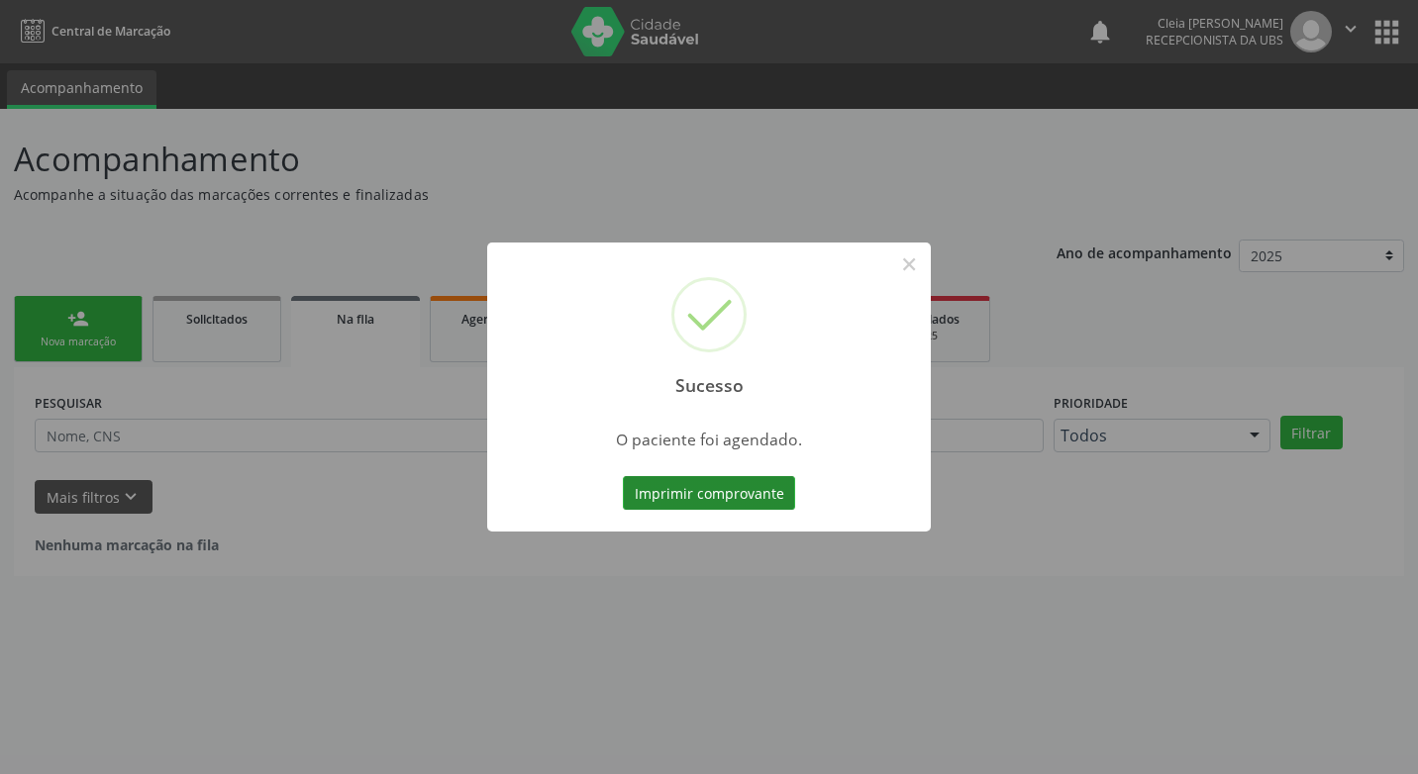
click at [777, 490] on button "Imprimir comprovante" at bounding box center [709, 493] width 172 height 34
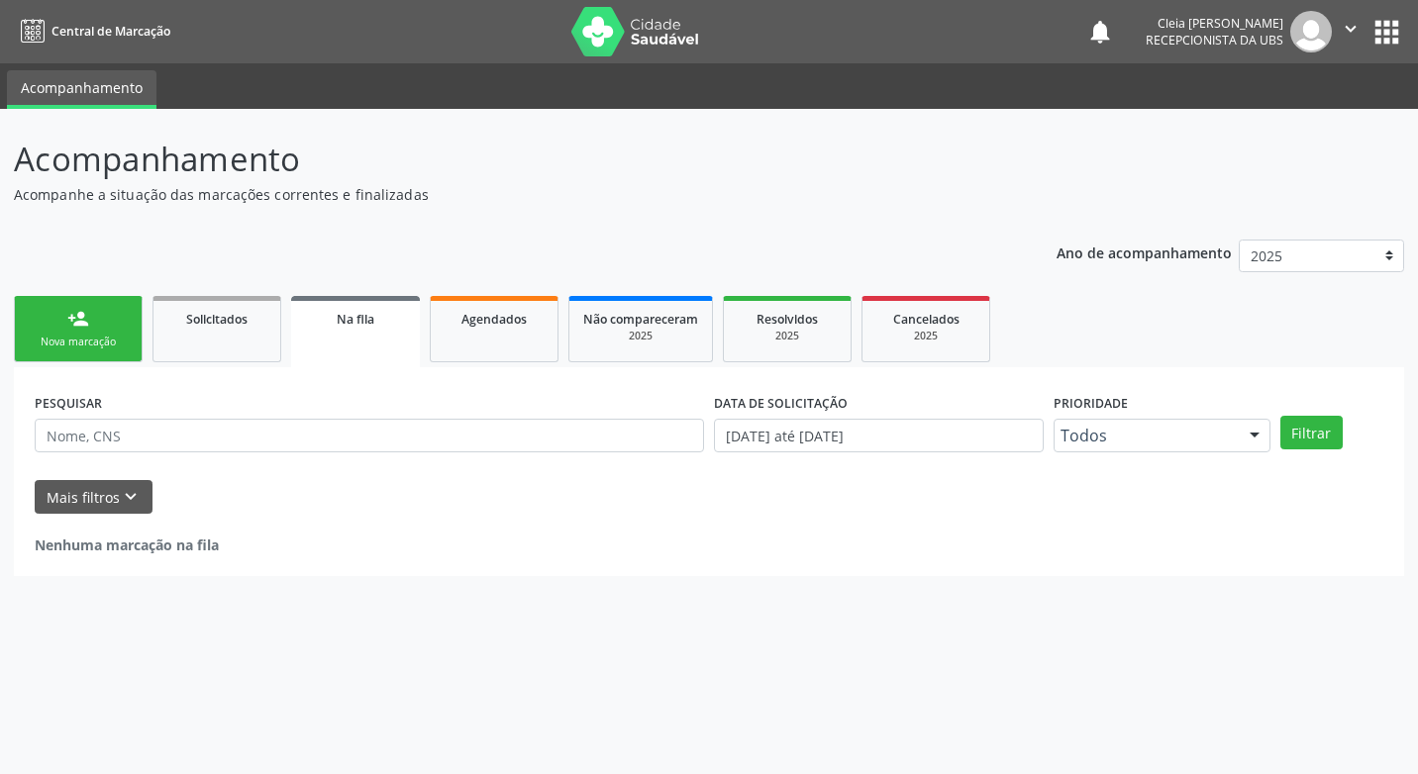
click at [82, 325] on div "Sucesso × O paciente foi agendado. Imprimir comprovante Cancel" at bounding box center [709, 387] width 1418 height 774
drag, startPoint x: 103, startPoint y: 326, endPoint x: 106, endPoint y: 309, distance: 17.1
click at [103, 326] on link "person_add Nova marcação" at bounding box center [78, 329] width 129 height 66
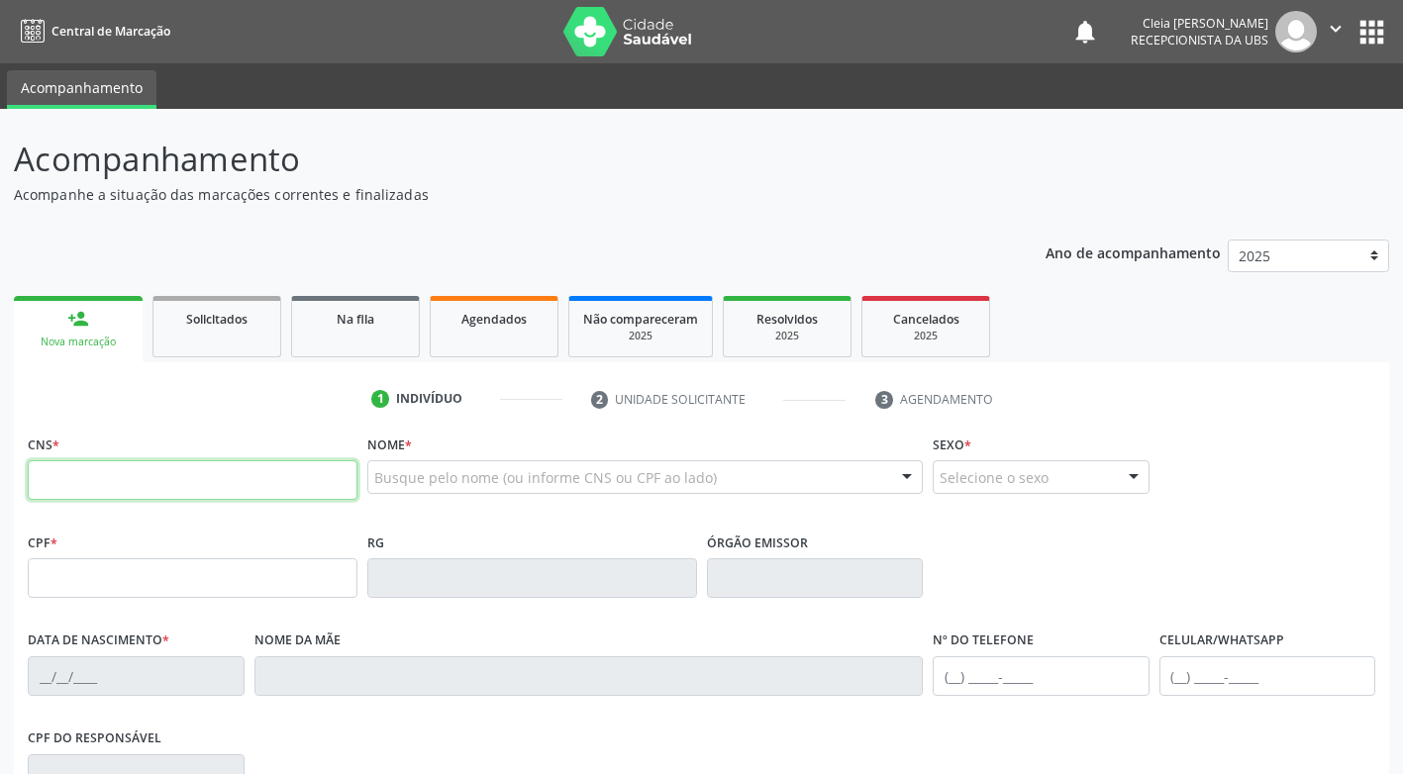
click at [286, 479] on input "text" at bounding box center [193, 480] width 330 height 40
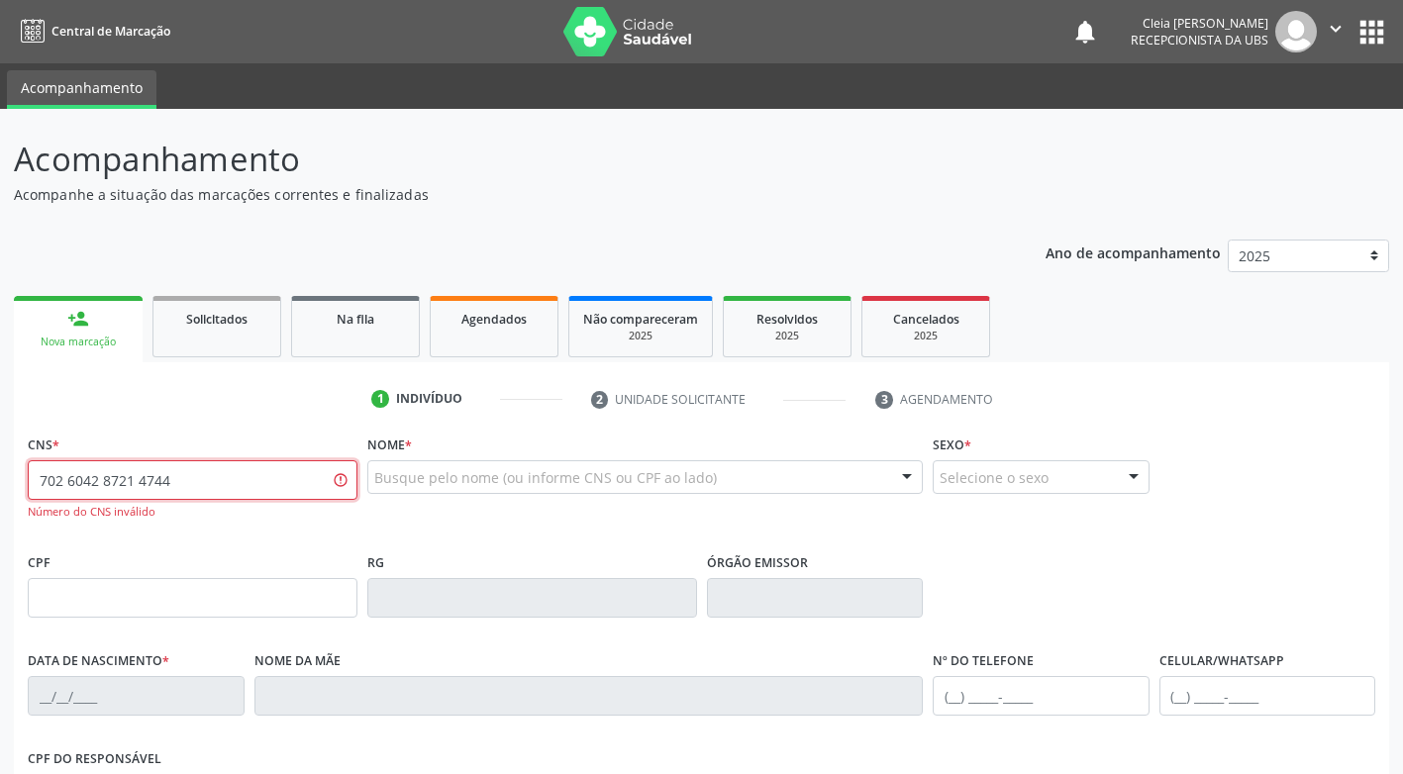
type input "702 6042 8721 4744"
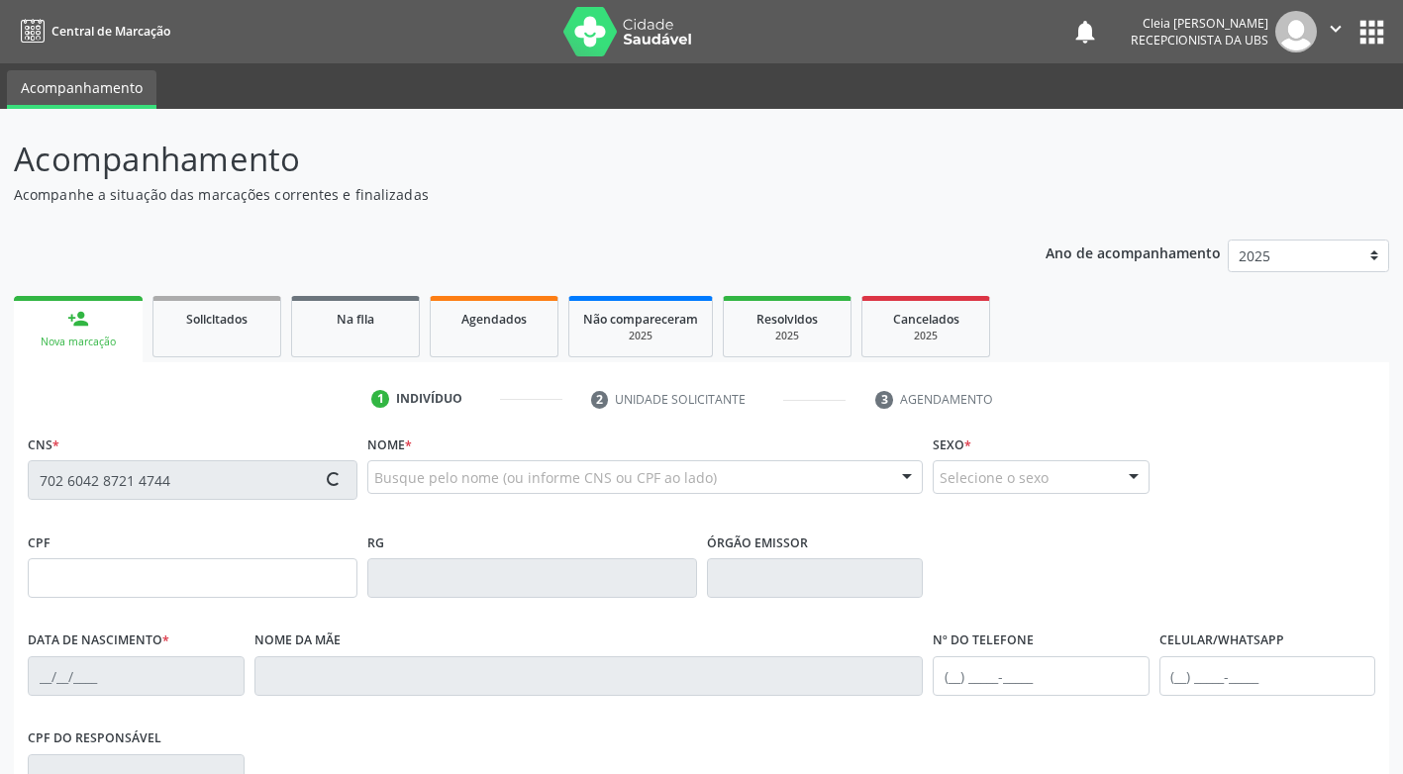
type input "07/02/1993"
type input "(87) 99165-0011"
type input "5"
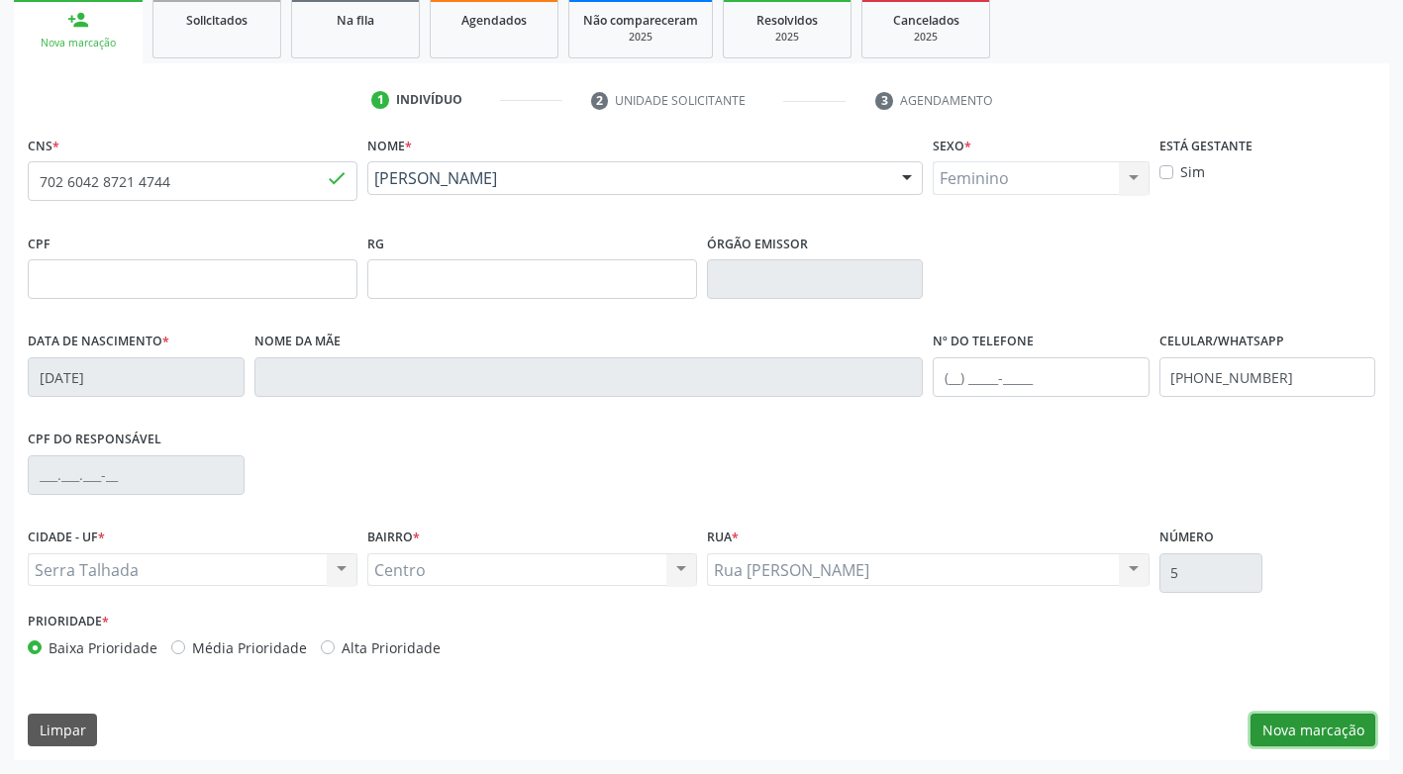
click at [1335, 725] on button "Nova marcação" at bounding box center [1312, 731] width 125 height 34
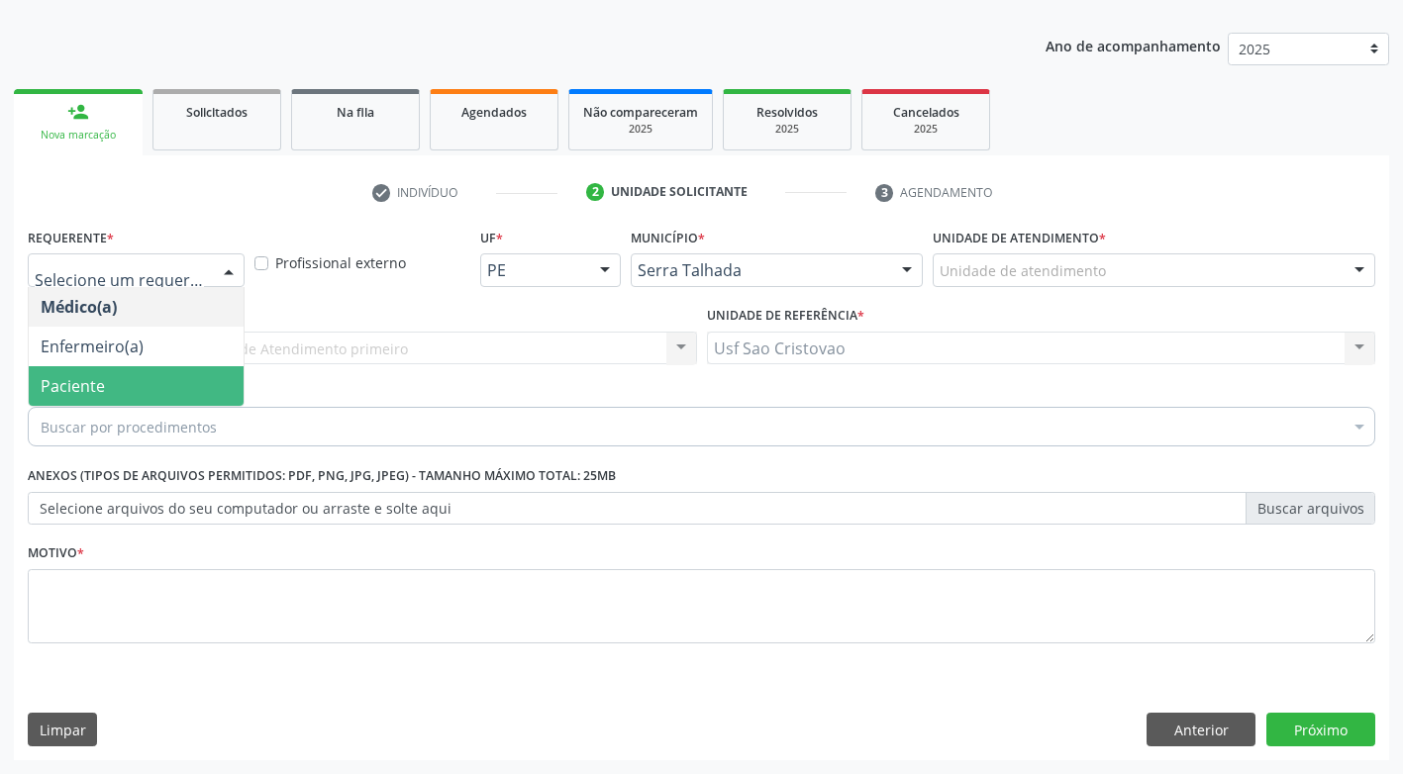
click at [157, 384] on span "Paciente" at bounding box center [136, 386] width 215 height 40
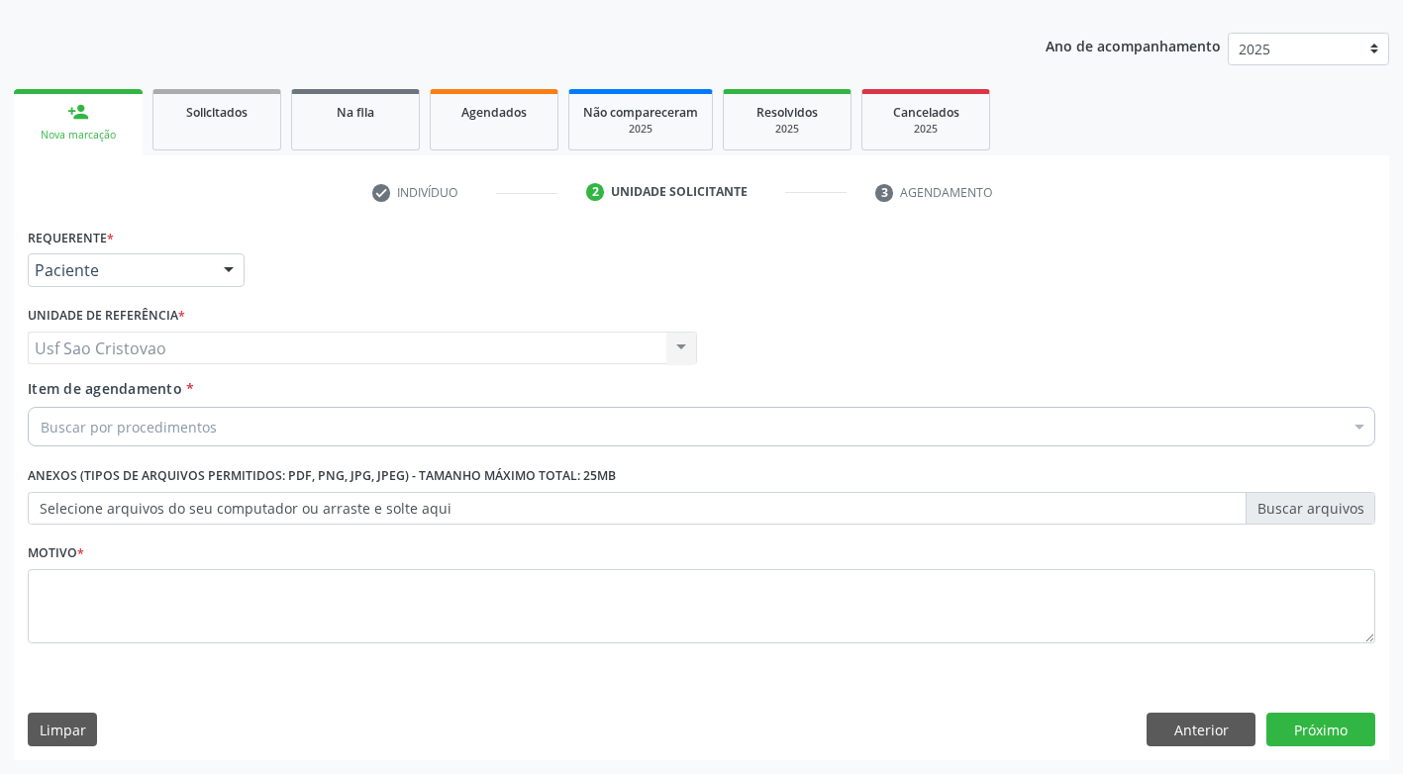
click at [221, 426] on div "Buscar por procedimentos" at bounding box center [701, 427] width 1347 height 40
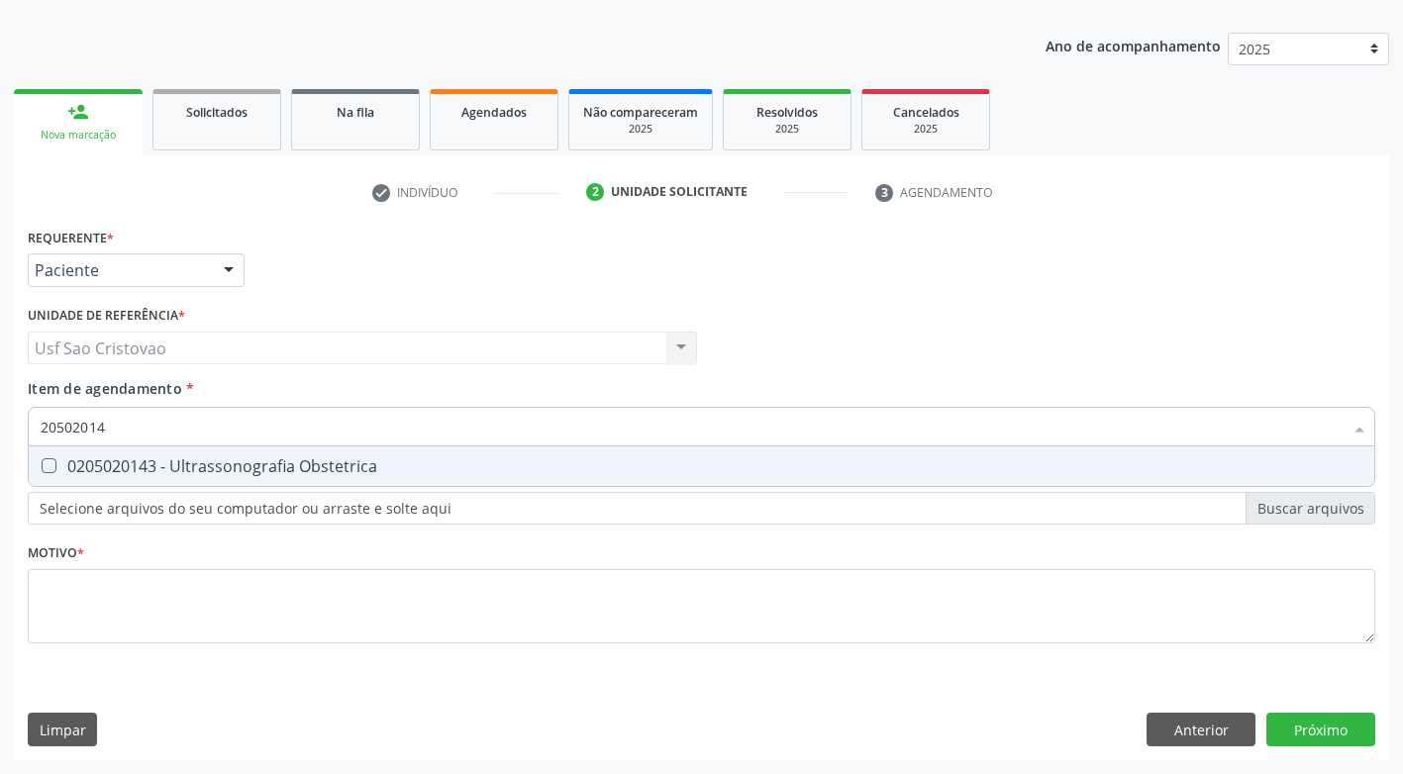
type input "205020143"
click at [46, 466] on Obstetrica at bounding box center [49, 465] width 15 height 15
click at [42, 466] on Obstetrica "checkbox" at bounding box center [35, 465] width 13 height 13
checkbox Obstetrica "true"
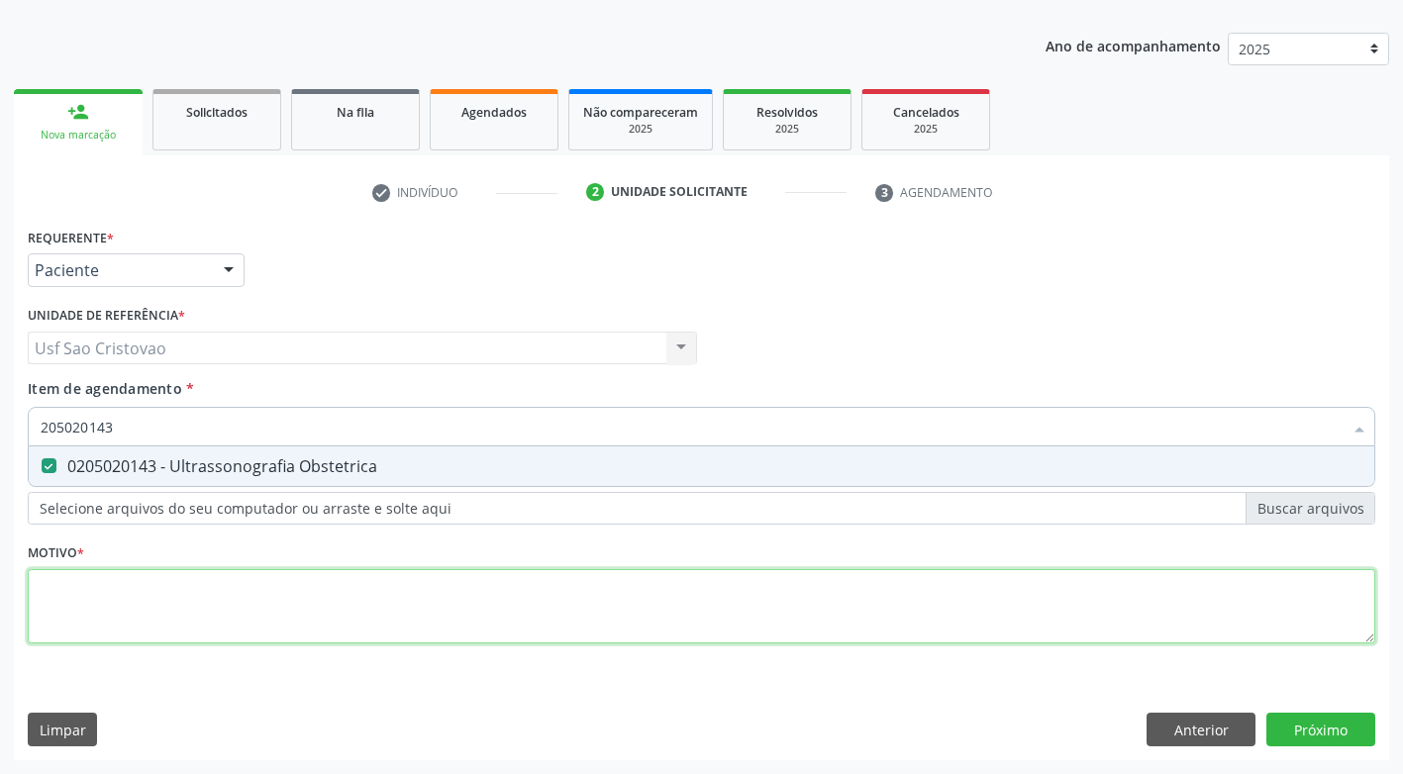
click at [193, 609] on div "Requerente * Paciente Médico(a) Enfermeiro(a) Paciente Nenhum resultado encontr…" at bounding box center [701, 447] width 1347 height 448
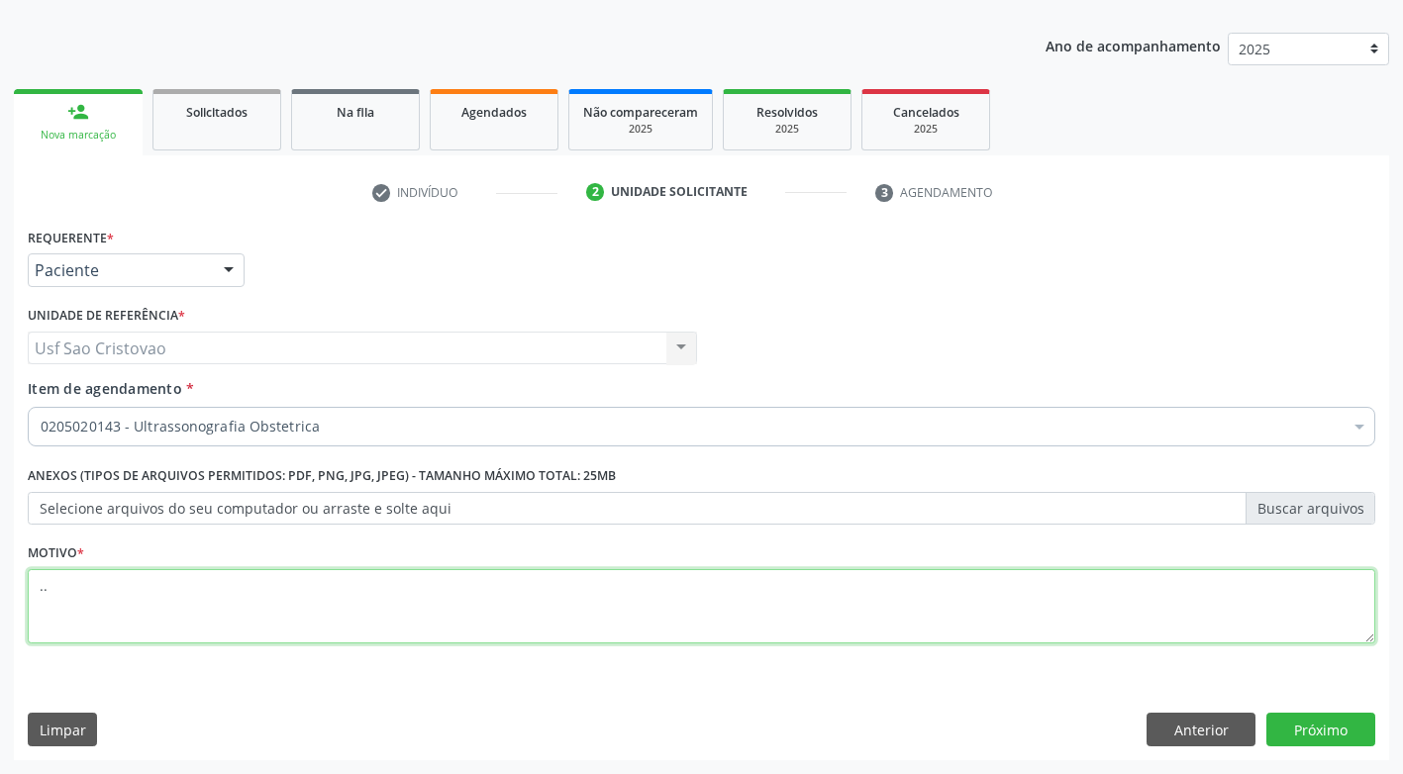
click at [193, 611] on div "Requerente * Paciente Médico(a) Enfermeiro(a) Paciente Nenhum resultado encontr…" at bounding box center [701, 447] width 1347 height 448
type textarea ".."
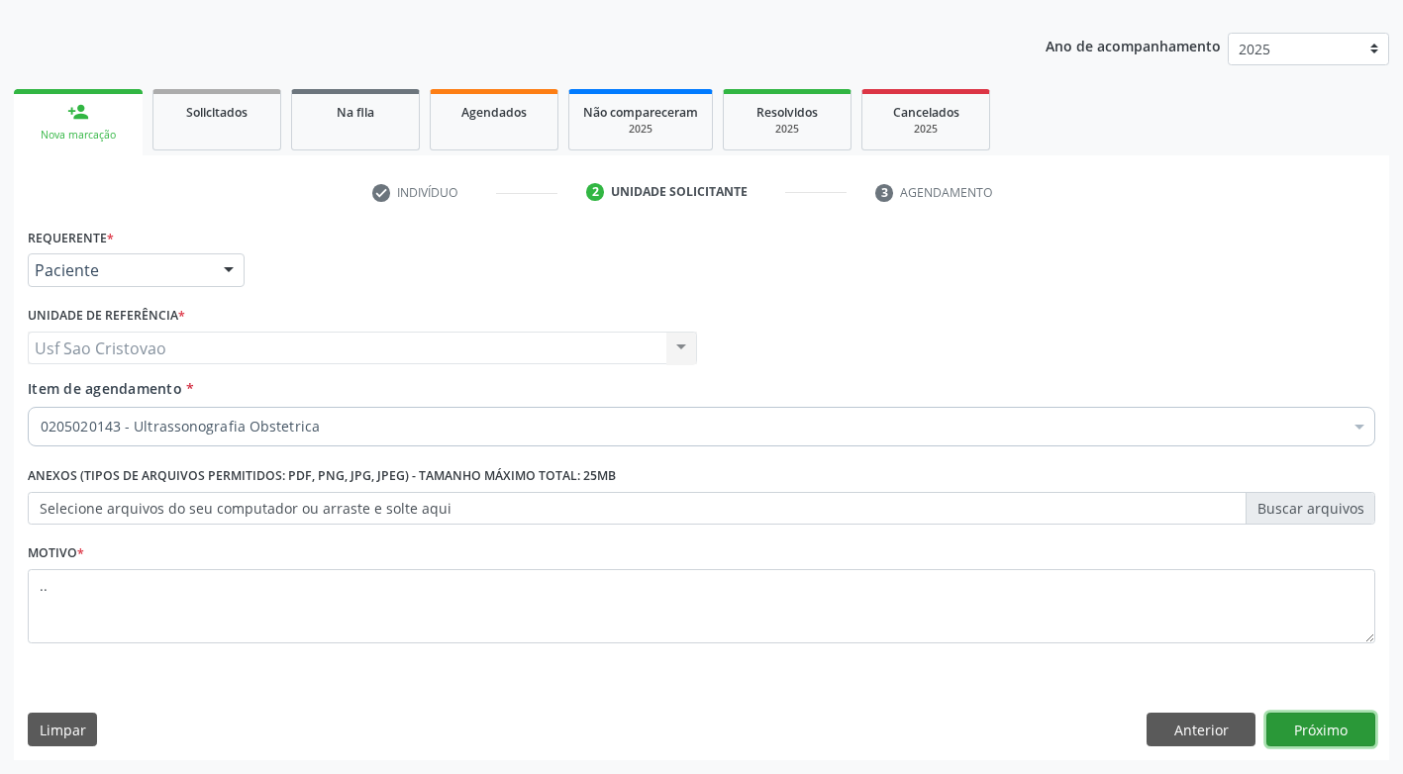
click at [1297, 728] on button "Próximo" at bounding box center [1320, 730] width 109 height 34
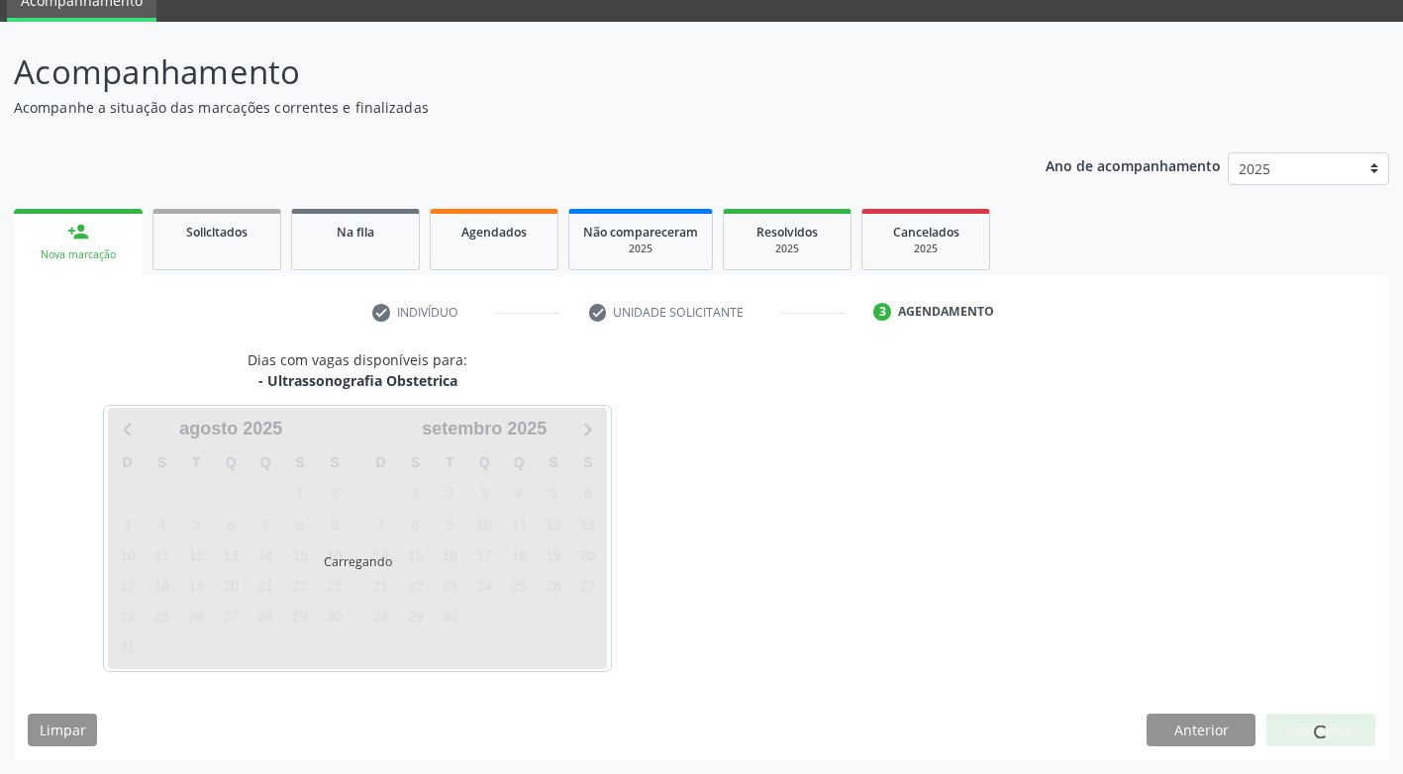
scroll to position [87, 0]
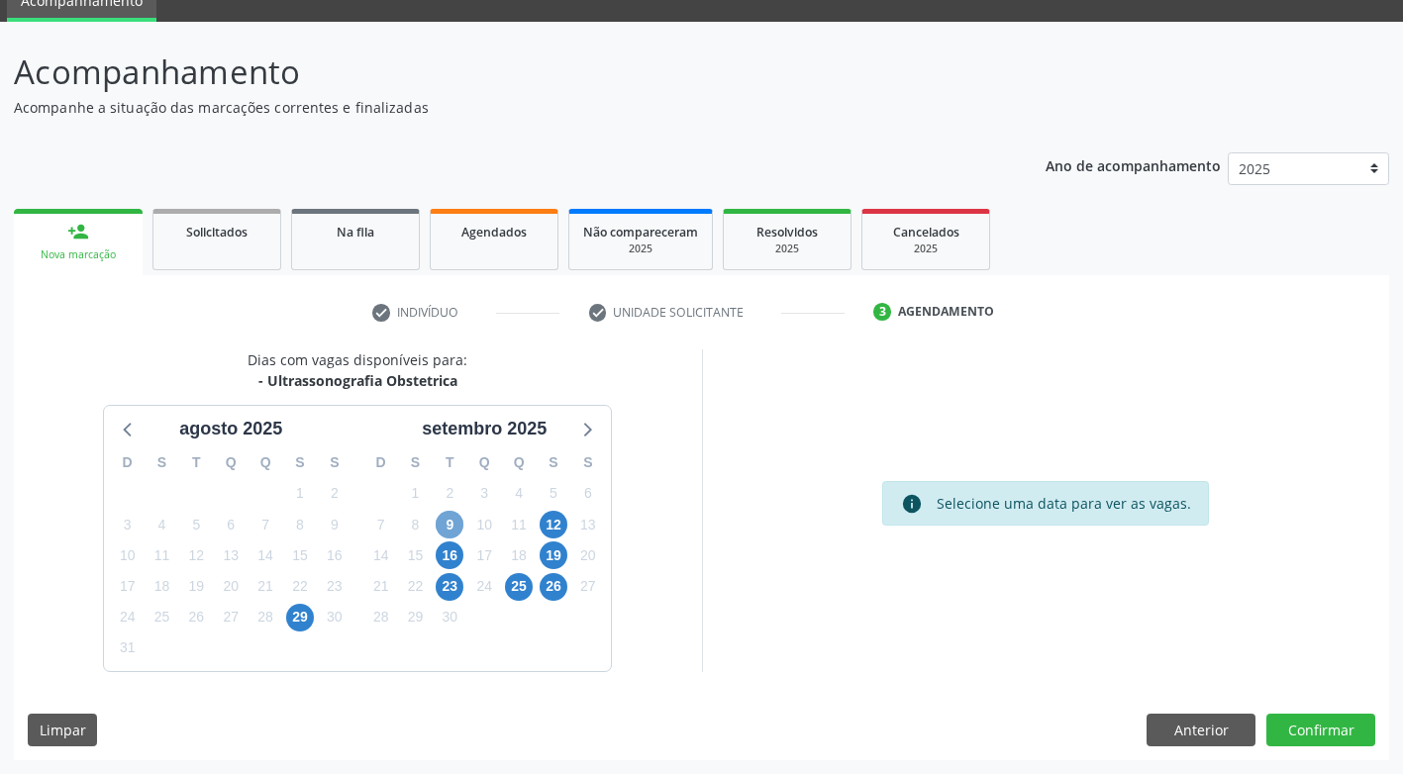
click at [454, 529] on span "9" at bounding box center [450, 525] width 28 height 28
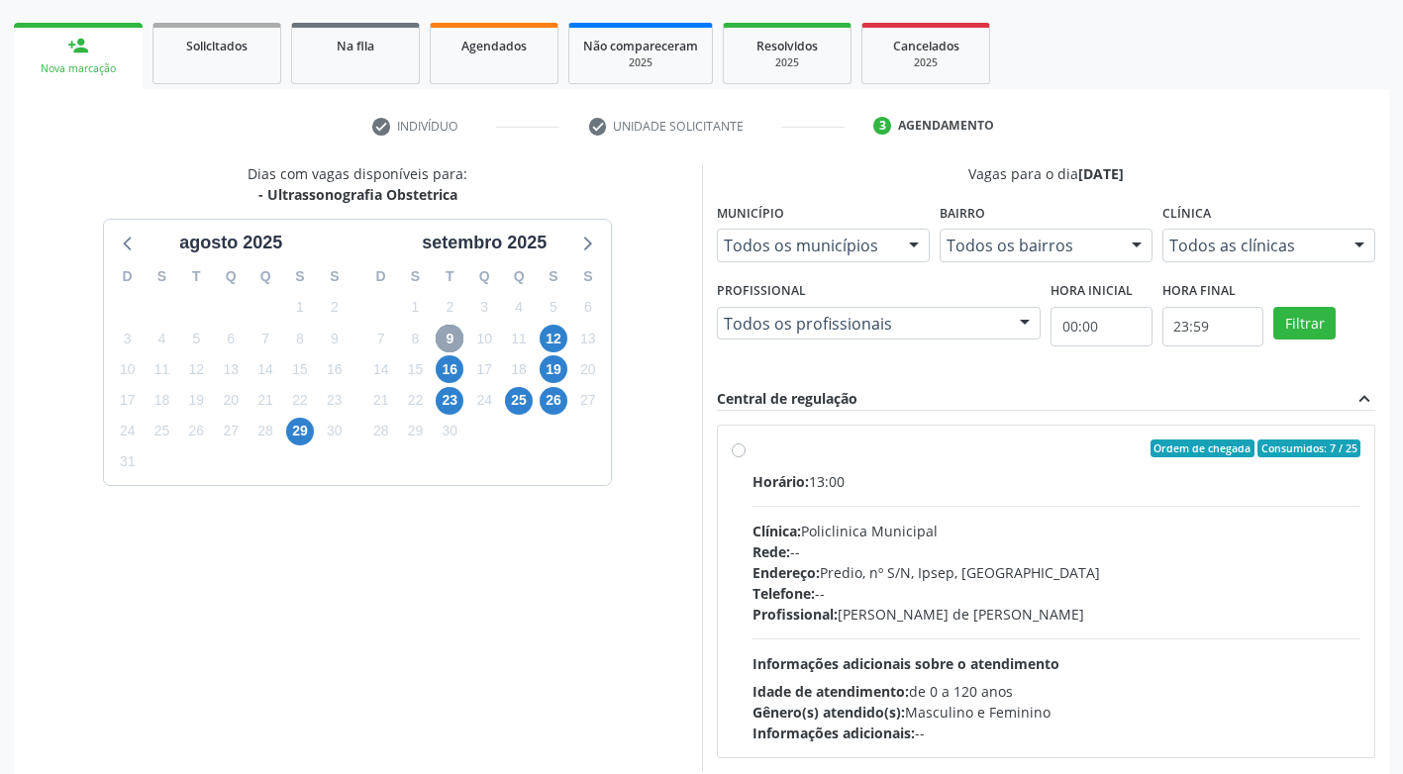
scroll to position [285, 0]
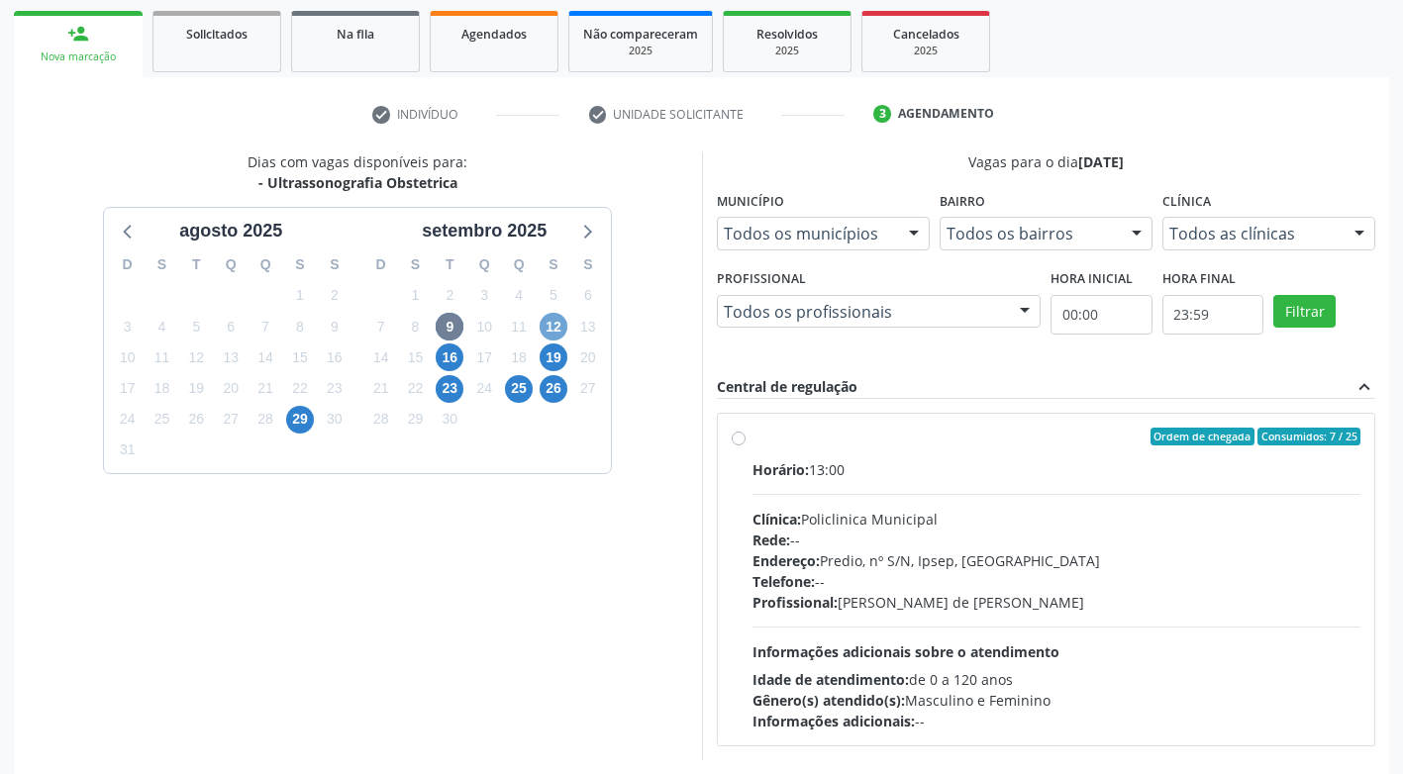
click at [559, 326] on span "12" at bounding box center [554, 327] width 28 height 28
click at [443, 326] on span "9" at bounding box center [450, 327] width 28 height 28
click at [752, 438] on label "Ordem de chegada Consumidos: 7 / 25 Horário: 13:00 Clínica: Policlinica Municip…" at bounding box center [1056, 580] width 609 height 304
click at [742, 438] on input "Ordem de chegada Consumidos: 7 / 25 Horário: 13:00 Clínica: Policlinica Municip…" at bounding box center [739, 437] width 14 height 18
radio input "true"
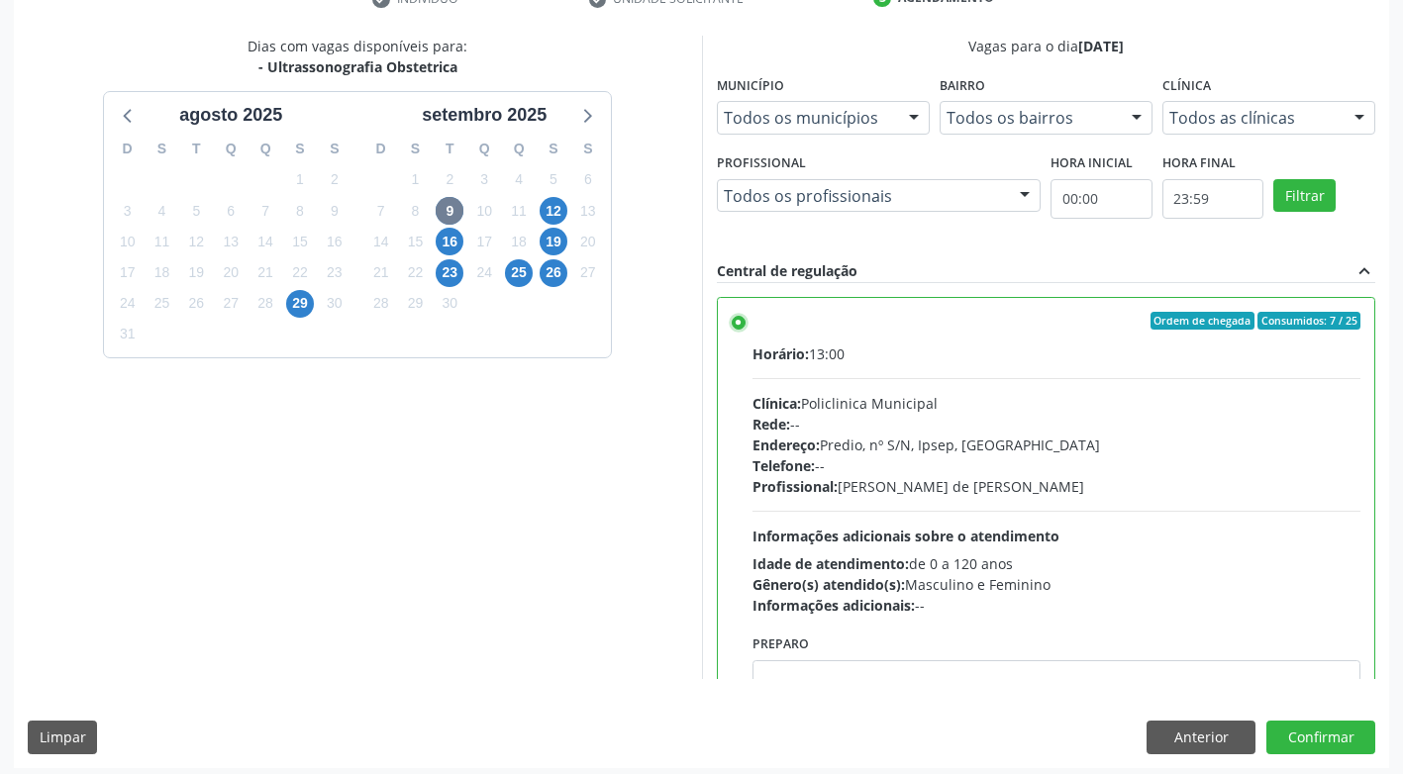
scroll to position [409, 0]
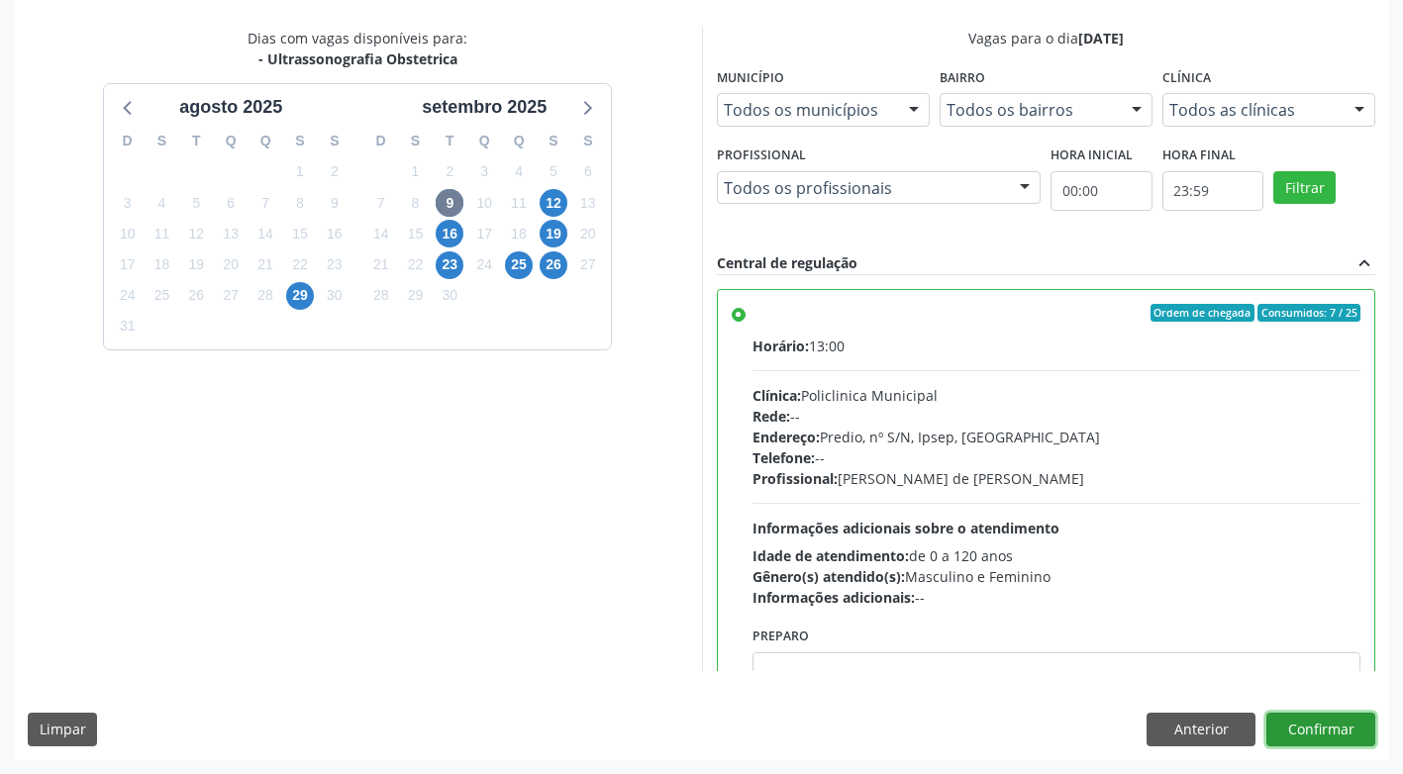
click at [1322, 738] on button "Confirmar" at bounding box center [1320, 730] width 109 height 34
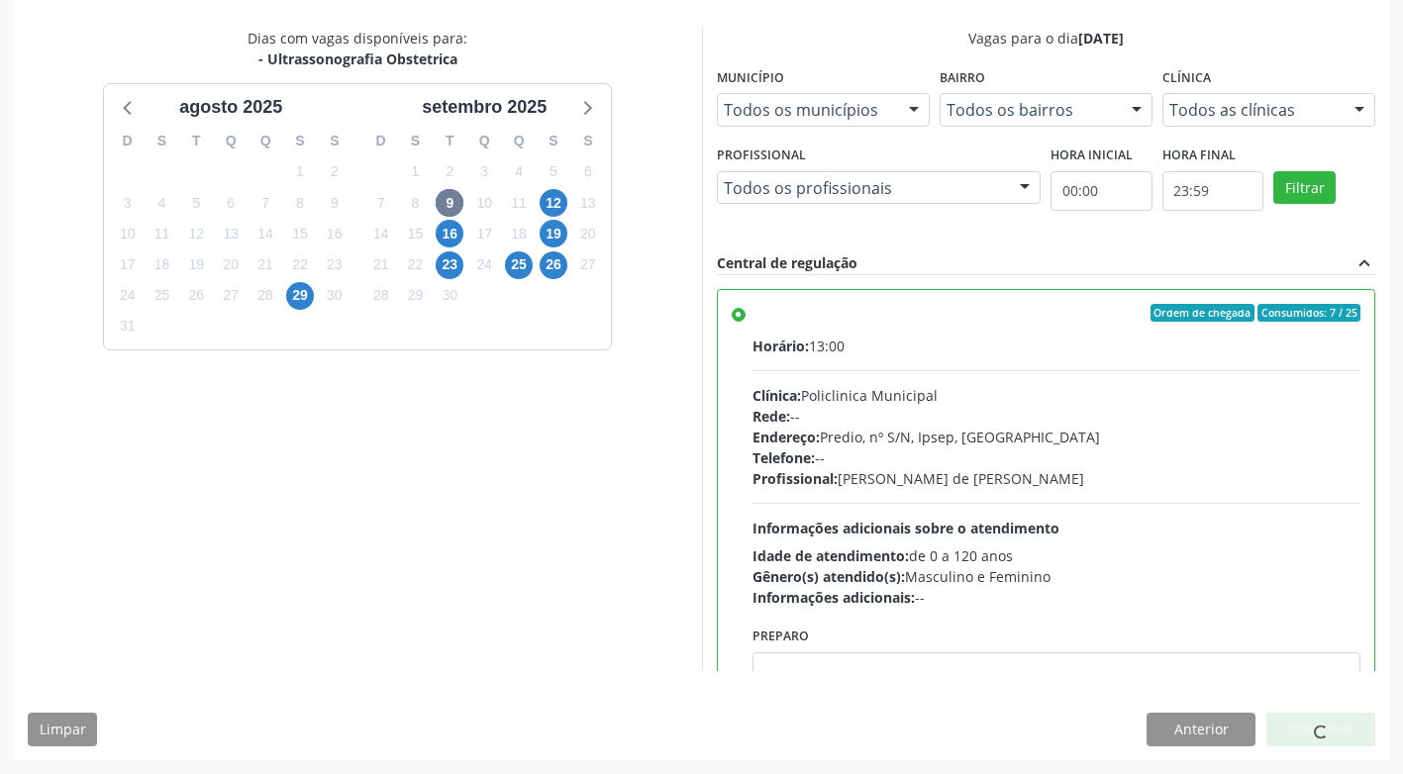
scroll to position [0, 0]
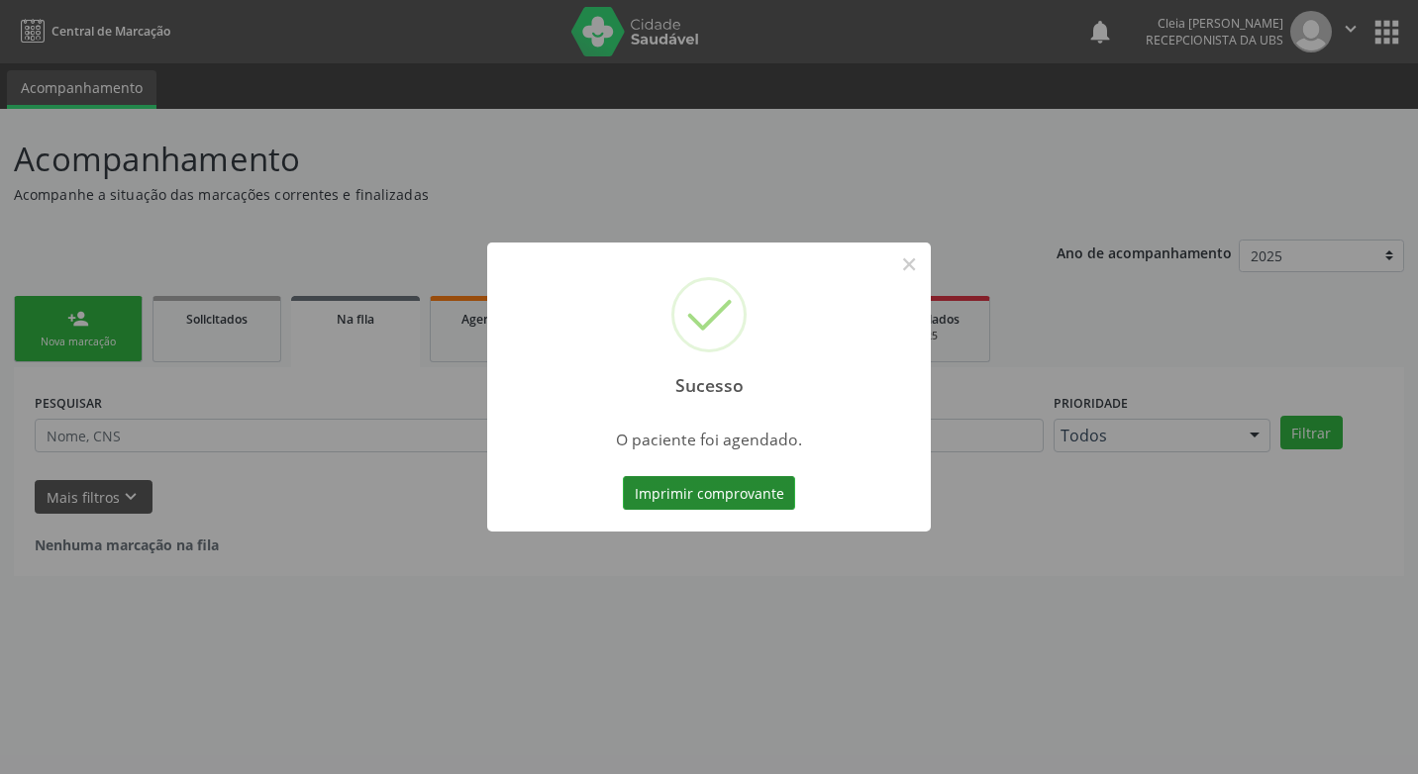
click at [774, 497] on button "Imprimir comprovante" at bounding box center [709, 493] width 172 height 34
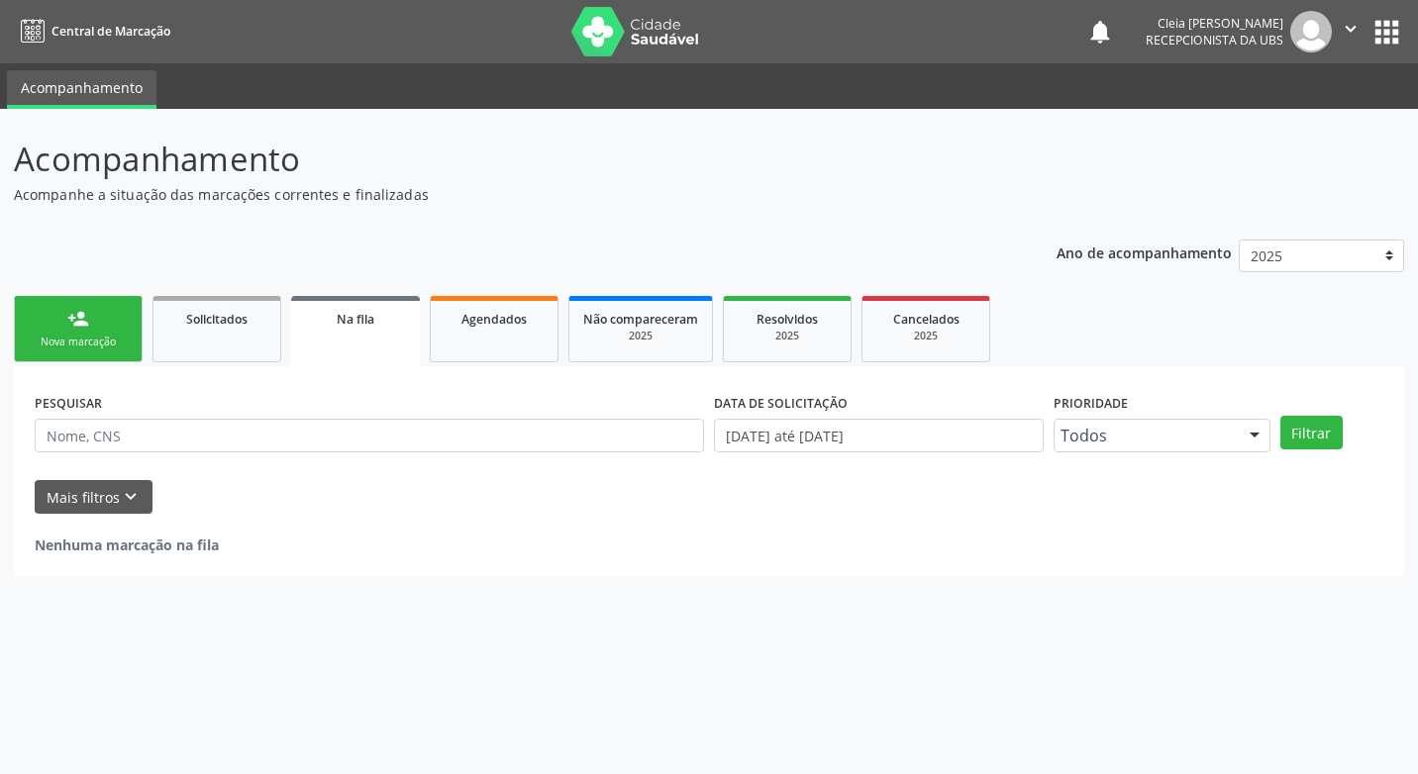
click at [95, 336] on div "Nova marcação" at bounding box center [78, 342] width 99 height 15
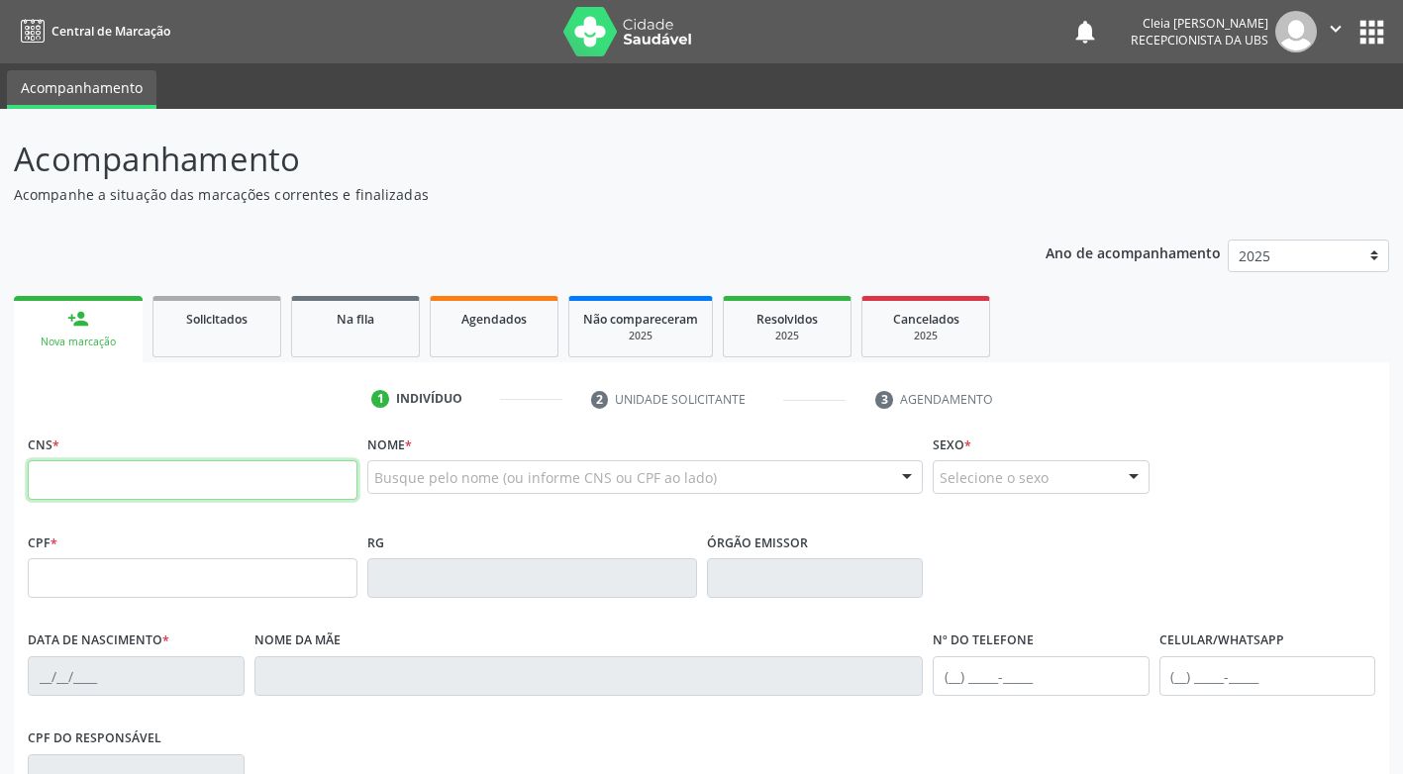
click at [172, 487] on input "text" at bounding box center [193, 480] width 330 height 40
type input "706 0083 7917 8940"
type input "152.235.724-67"
type input "24/07/2004"
type input "Monica Cordeiro do Amaral Araujo"
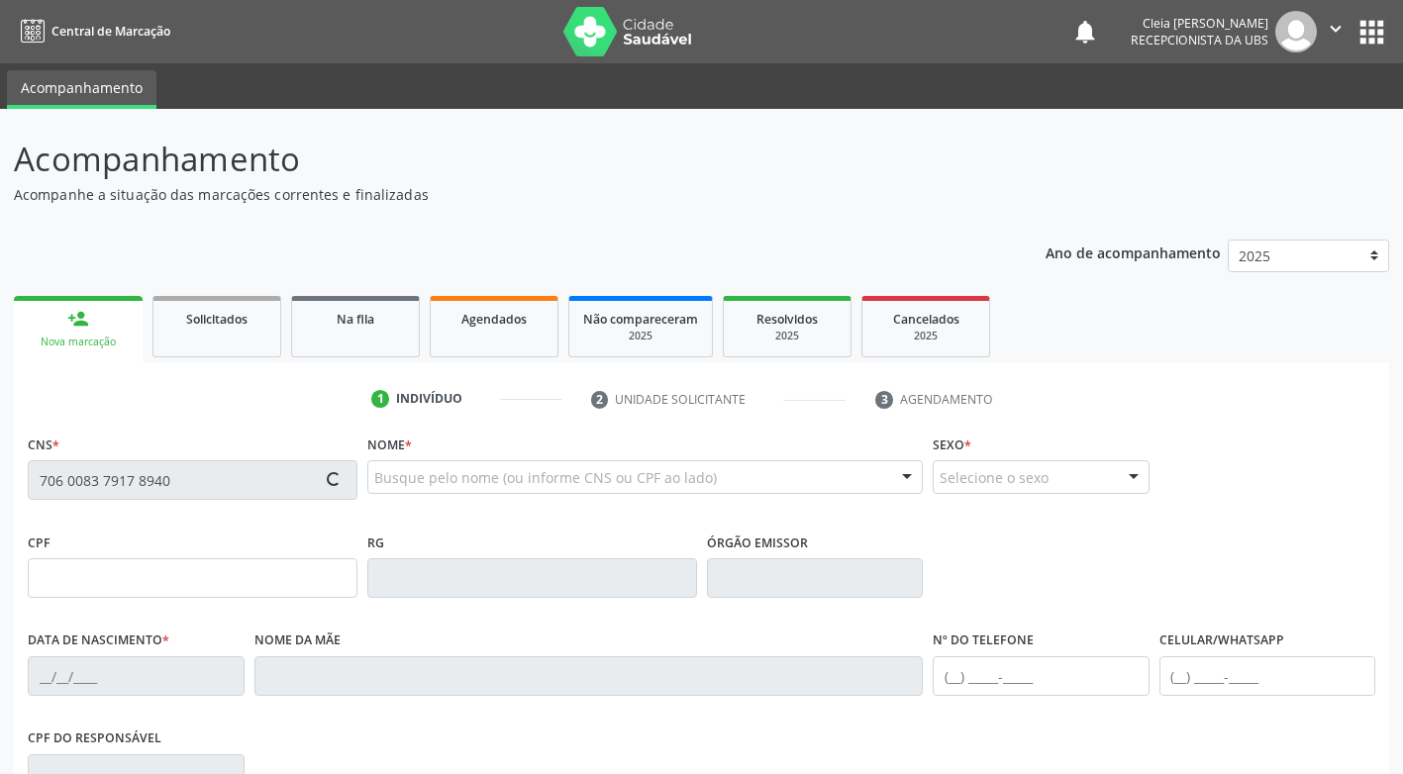
type input "(87) 98151-8662"
type input "132"
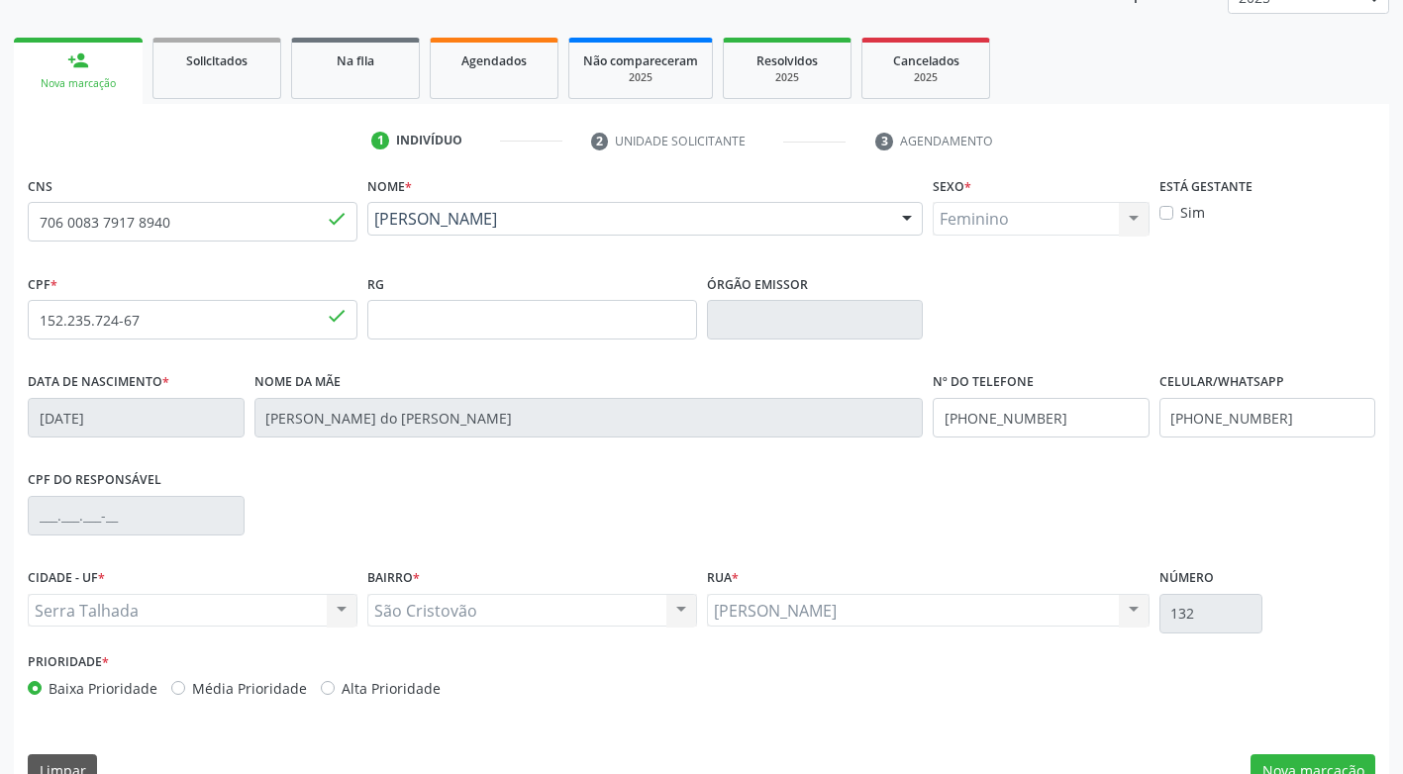
scroll to position [299, 0]
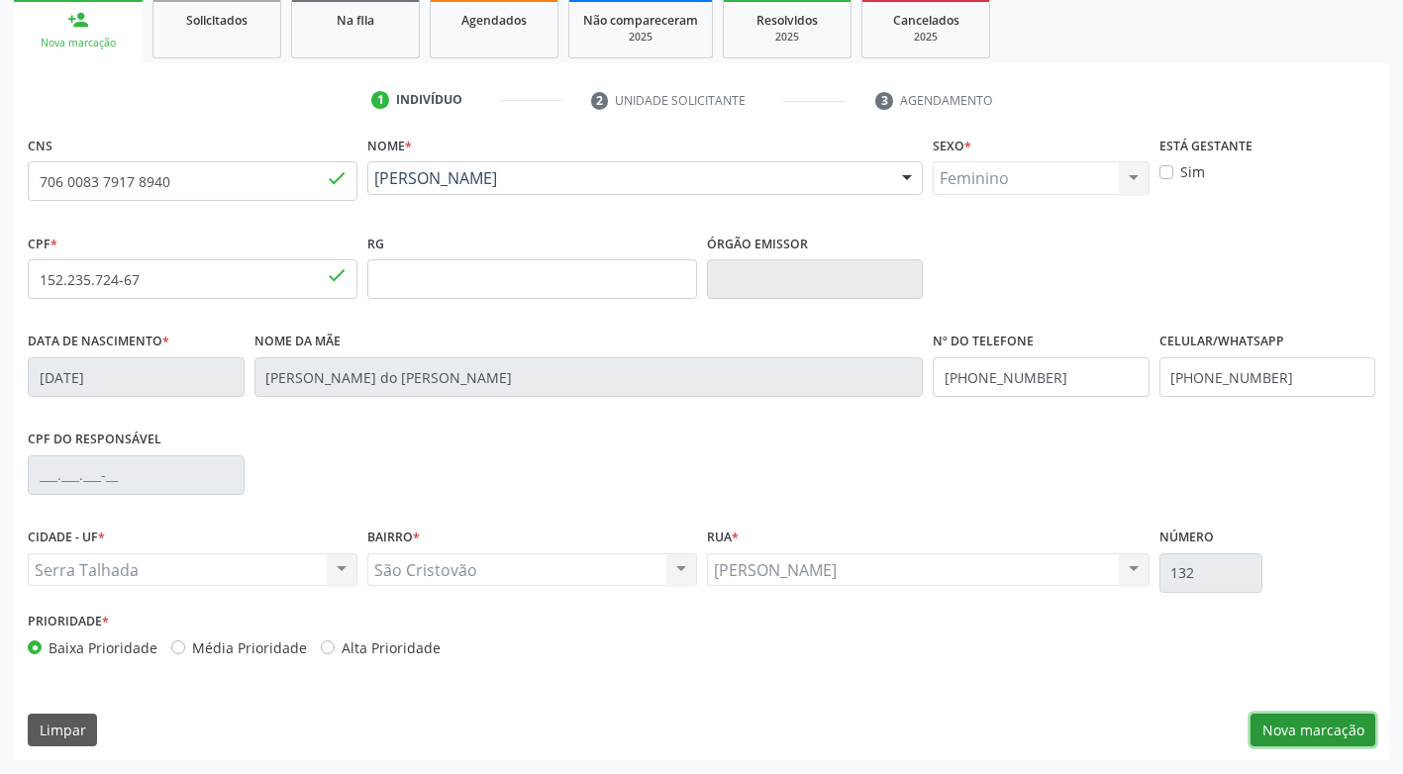
click at [1320, 719] on button "Nova marcação" at bounding box center [1312, 731] width 125 height 34
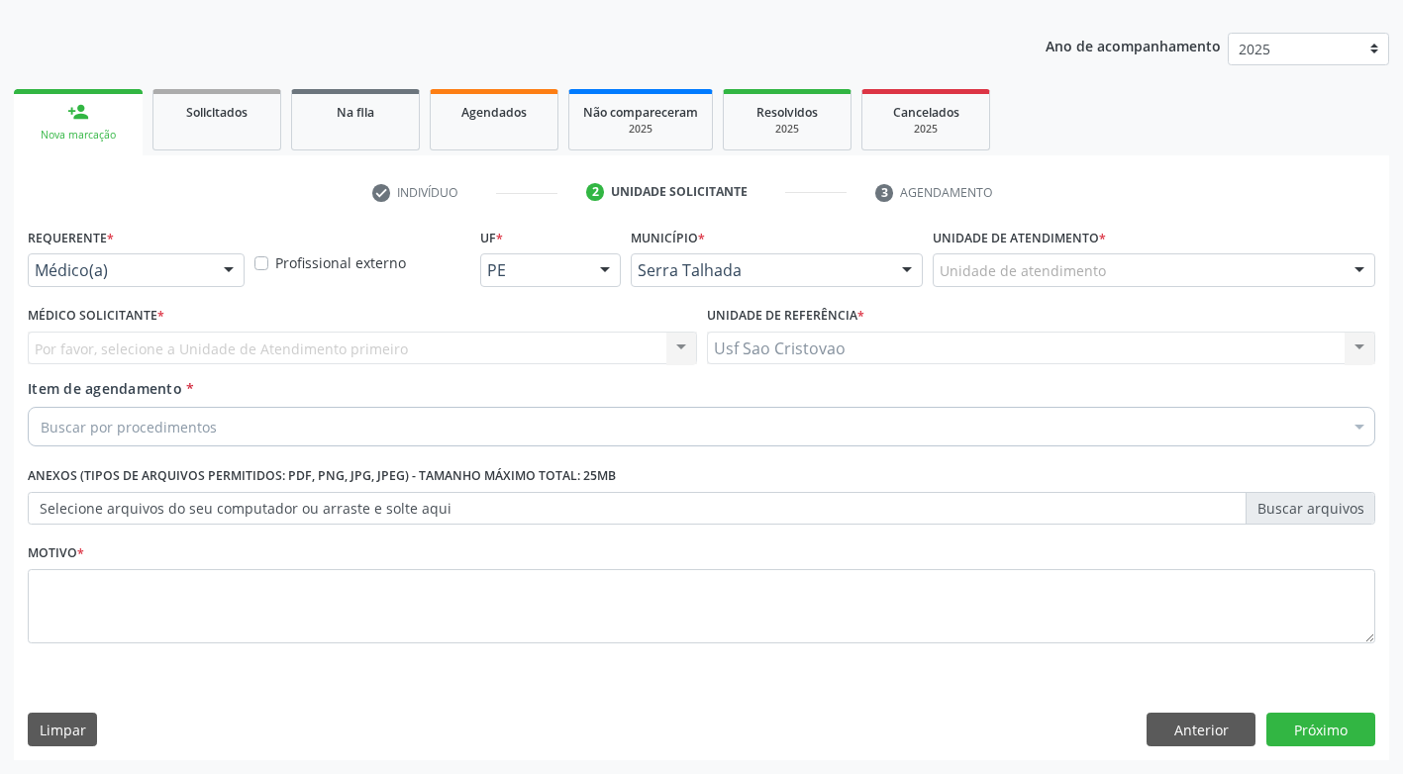
scroll to position [207, 0]
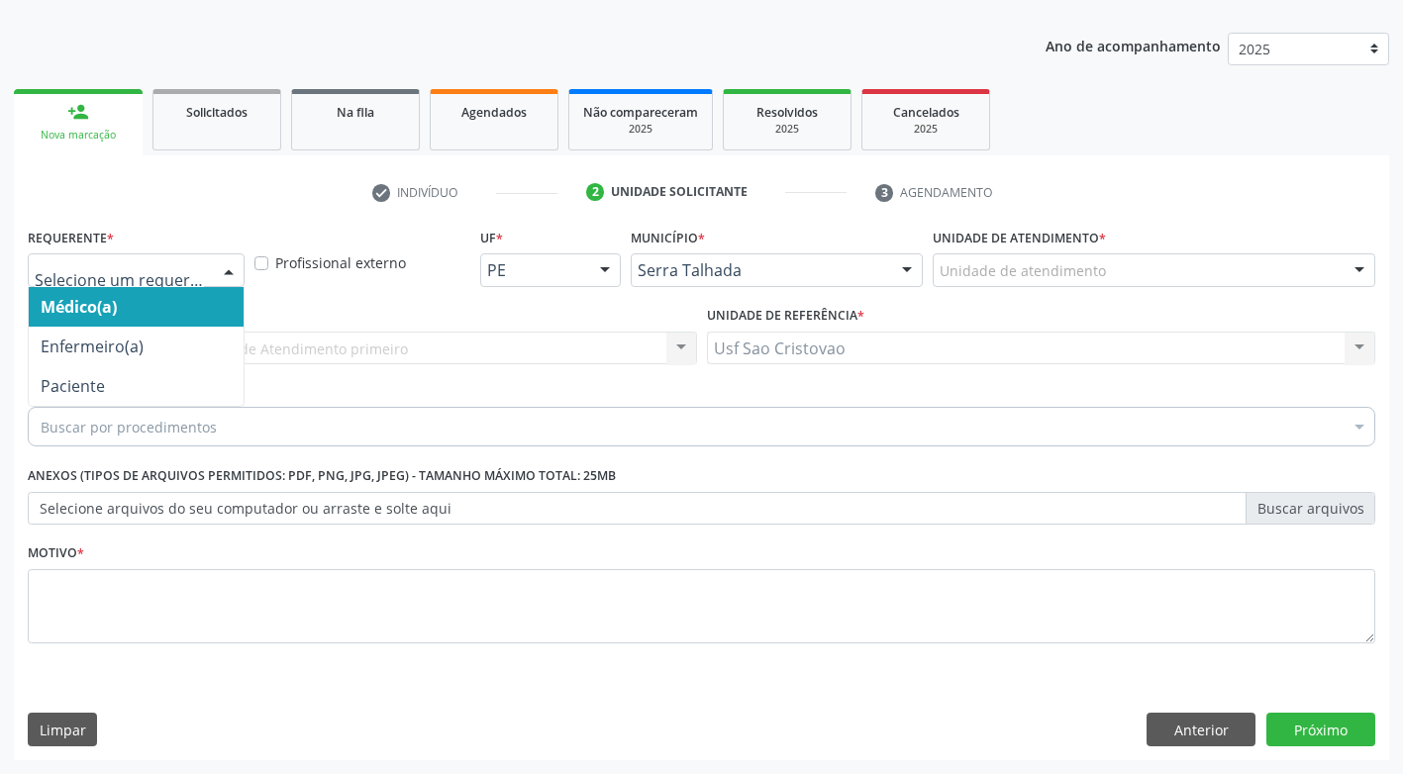
click at [231, 270] on div at bounding box center [229, 271] width 30 height 34
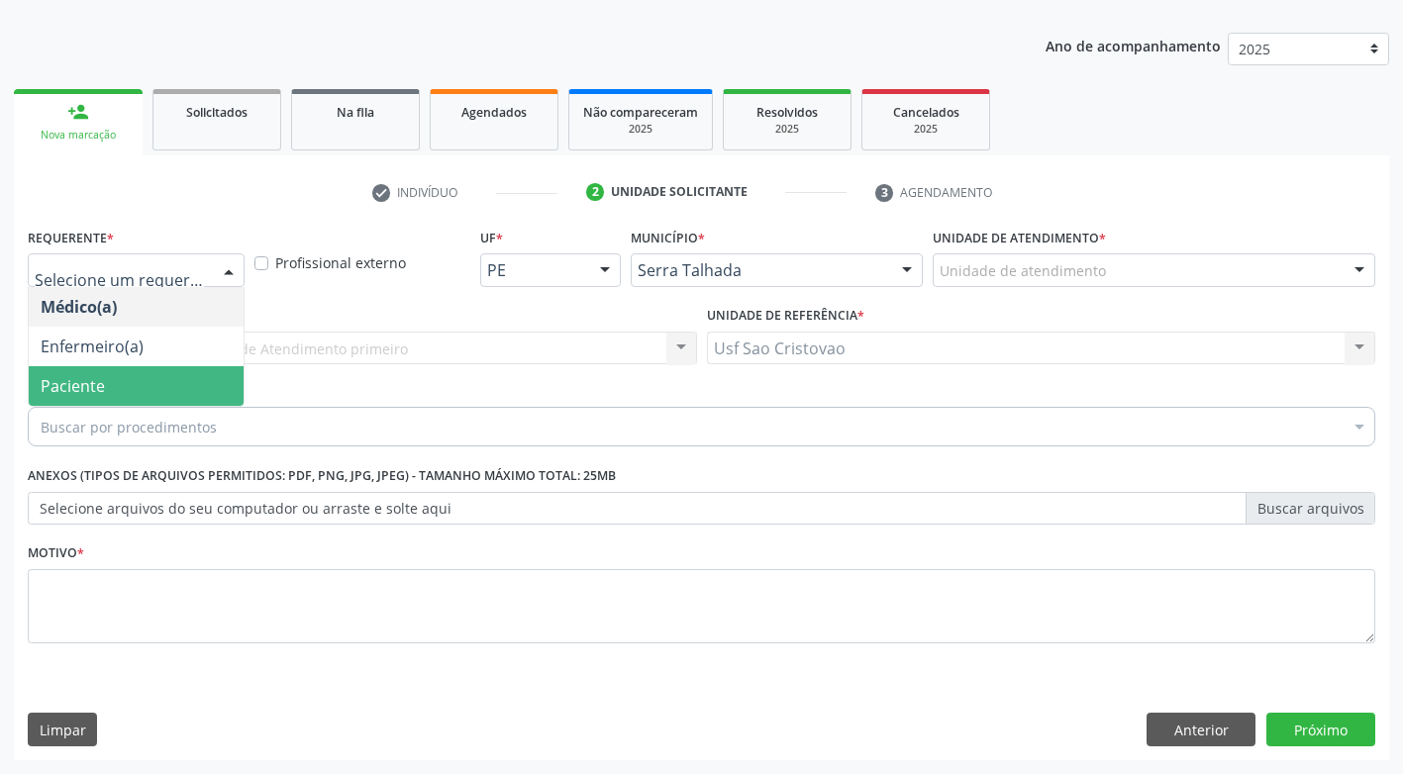
click at [197, 373] on span "Paciente" at bounding box center [136, 386] width 215 height 40
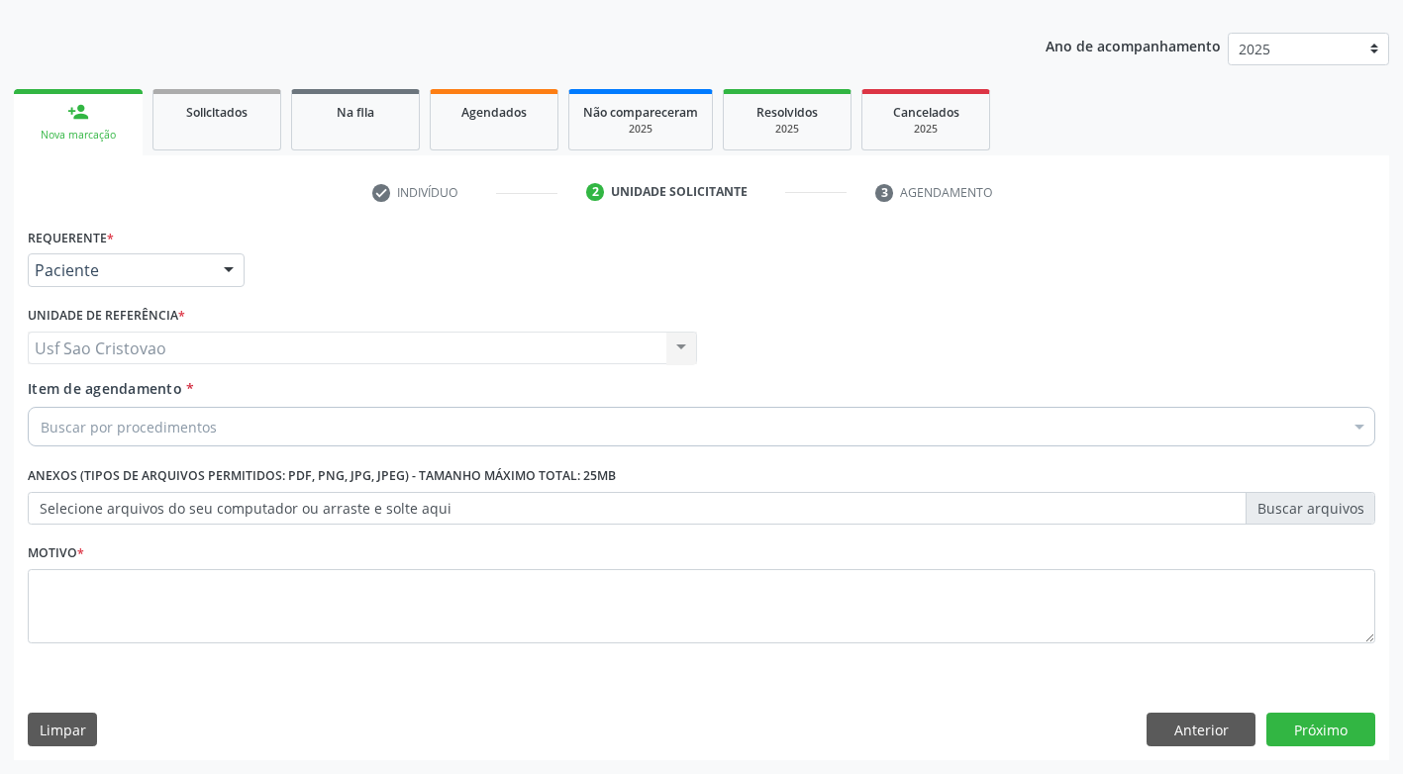
click at [213, 427] on div "Buscar por procedimentos" at bounding box center [701, 427] width 1347 height 40
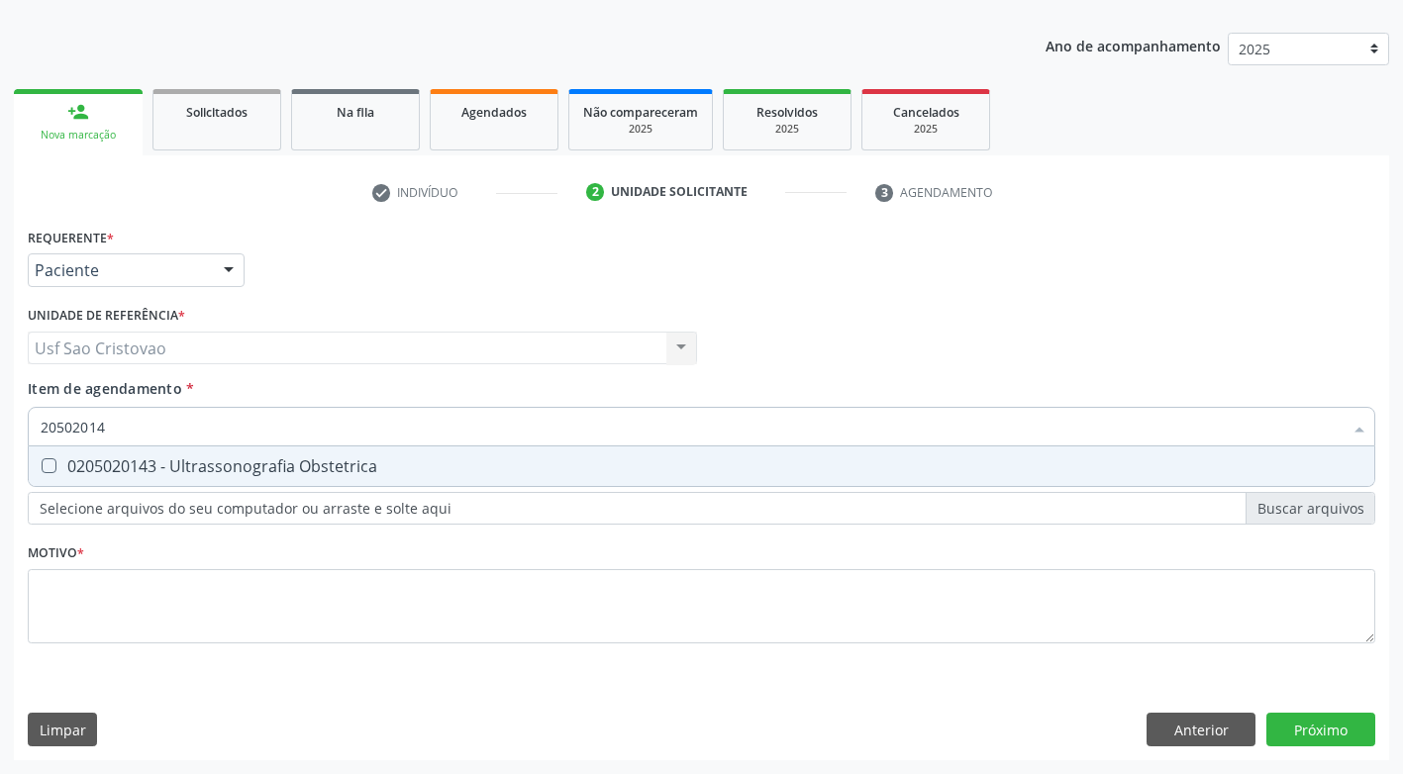
type input "205020143"
click at [49, 467] on Obstetrica at bounding box center [49, 465] width 15 height 15
click at [42, 467] on Obstetrica "checkbox" at bounding box center [35, 465] width 13 height 13
checkbox Obstetrica "true"
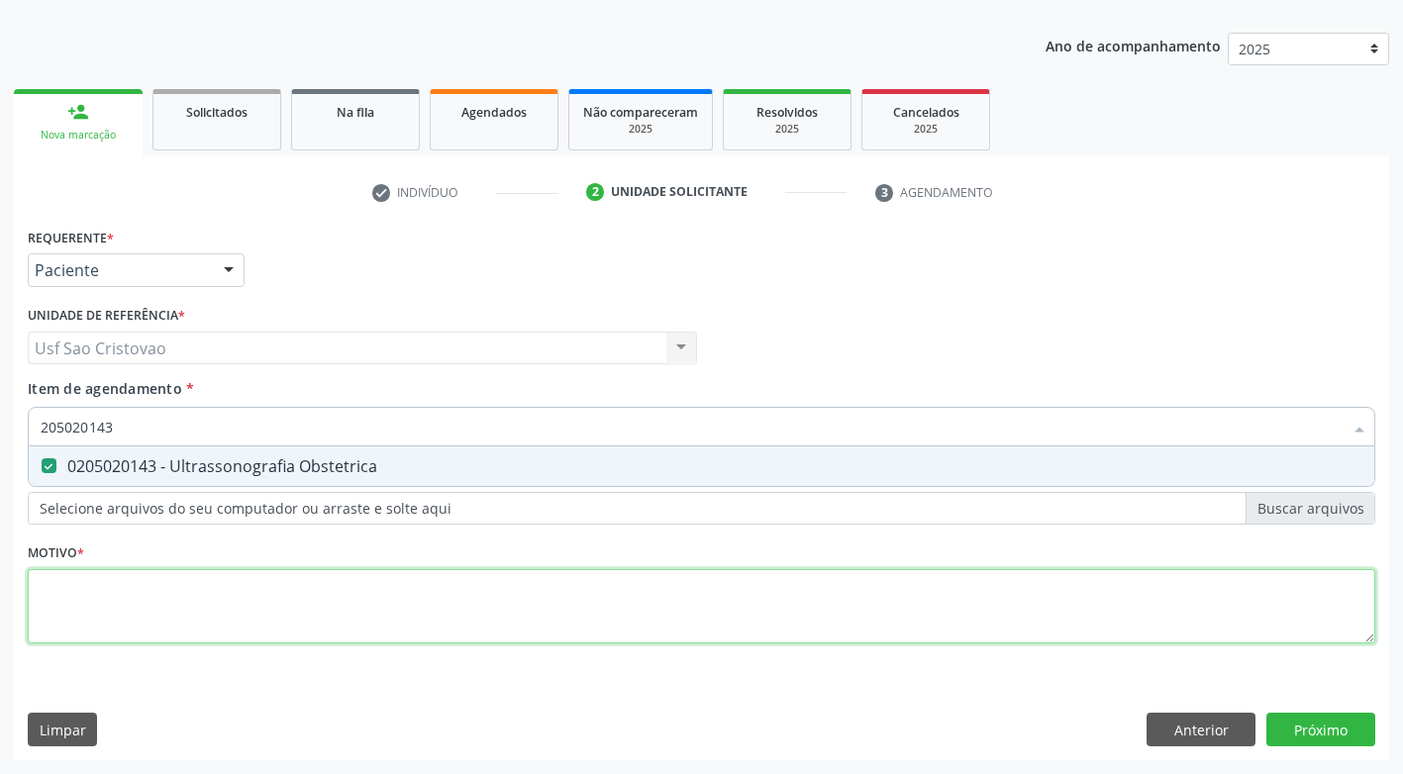
click at [101, 595] on div "Requerente * Paciente Médico(a) Enfermeiro(a) Paciente Nenhum resultado encontr…" at bounding box center [701, 447] width 1347 height 448
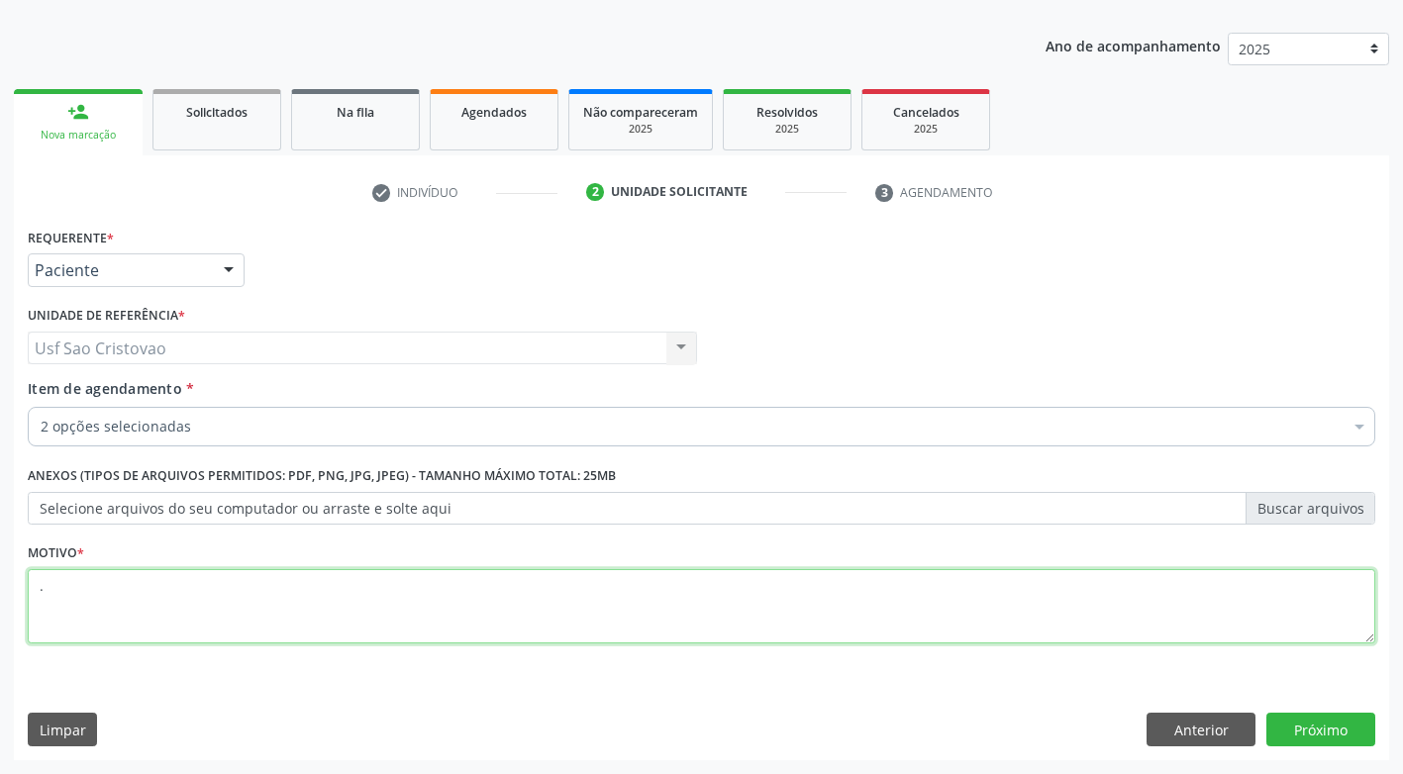
scroll to position [0, 0]
type textarea "."
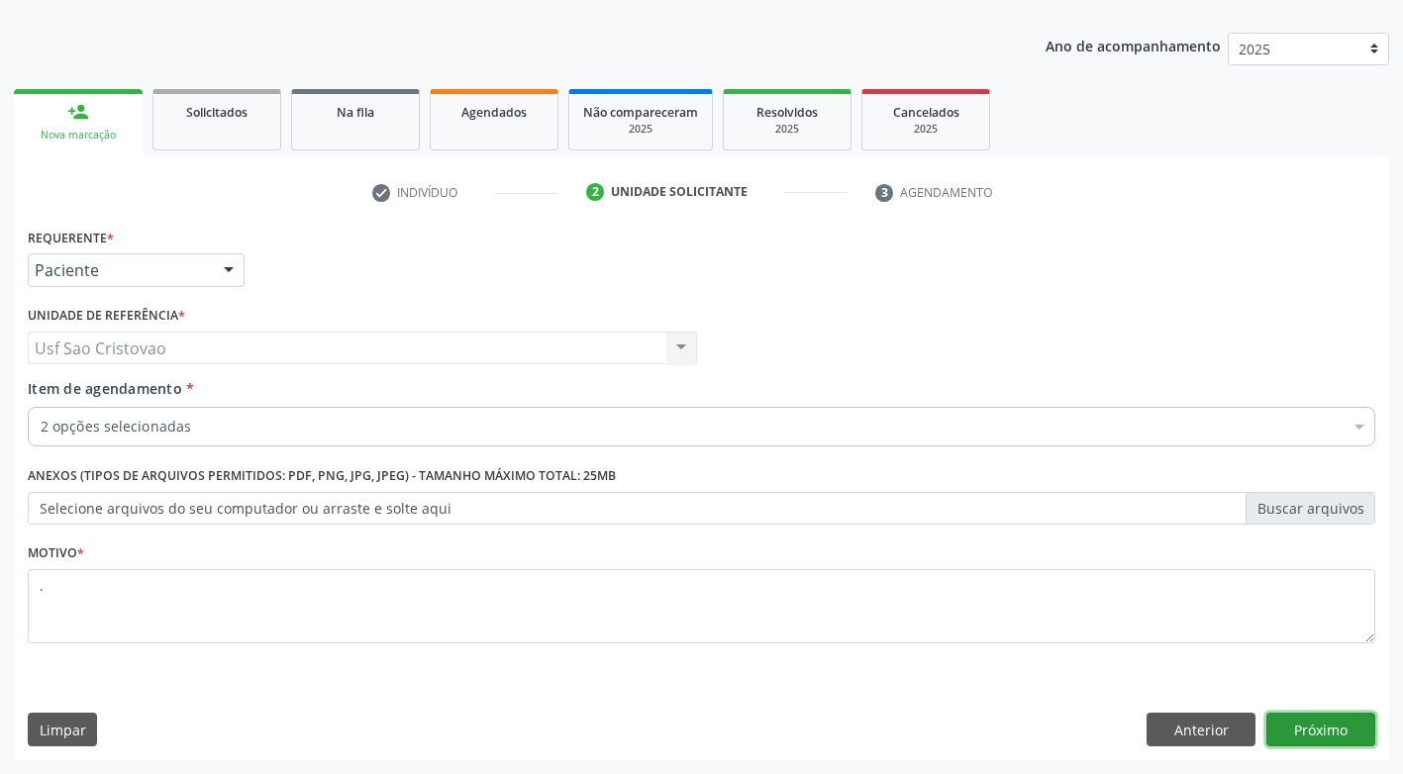
click at [1306, 733] on button "Próximo" at bounding box center [1320, 730] width 109 height 34
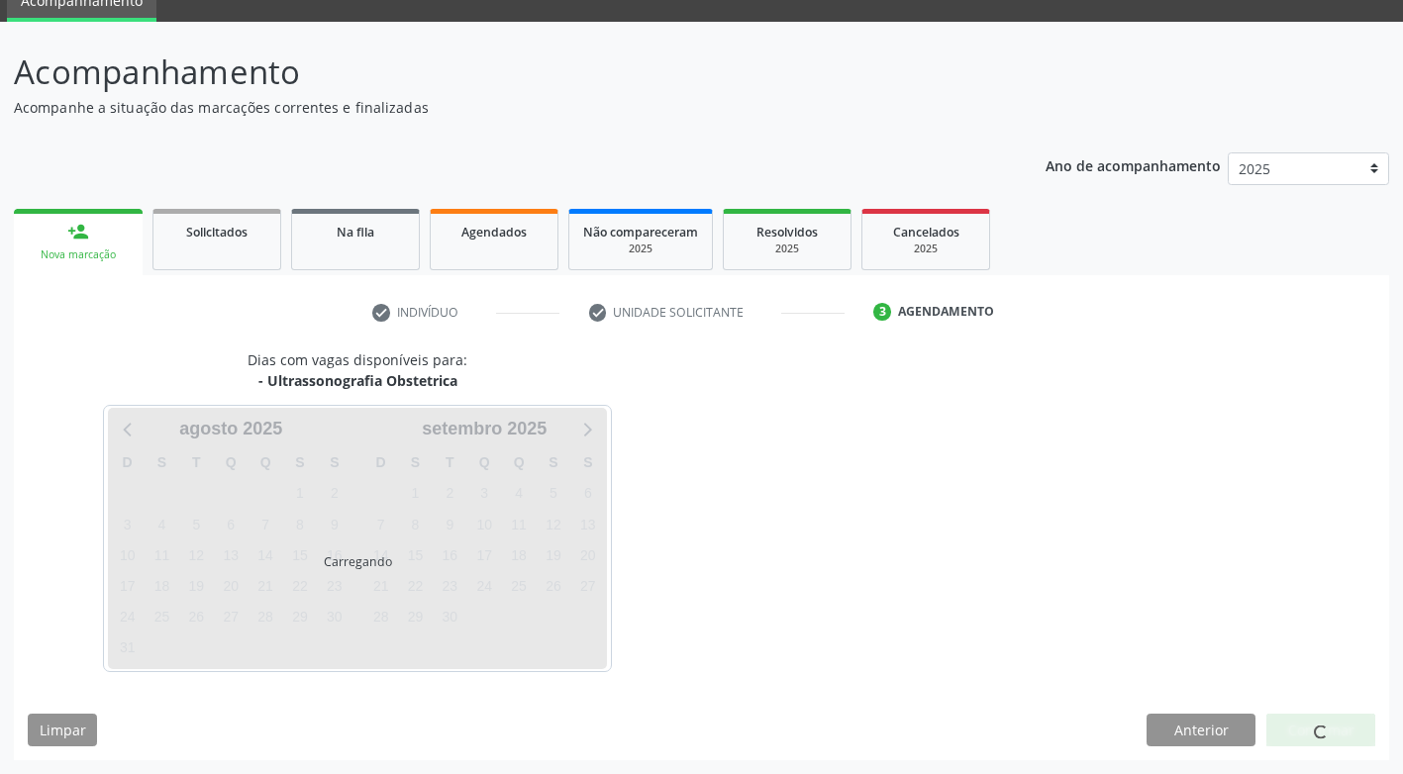
scroll to position [87, 0]
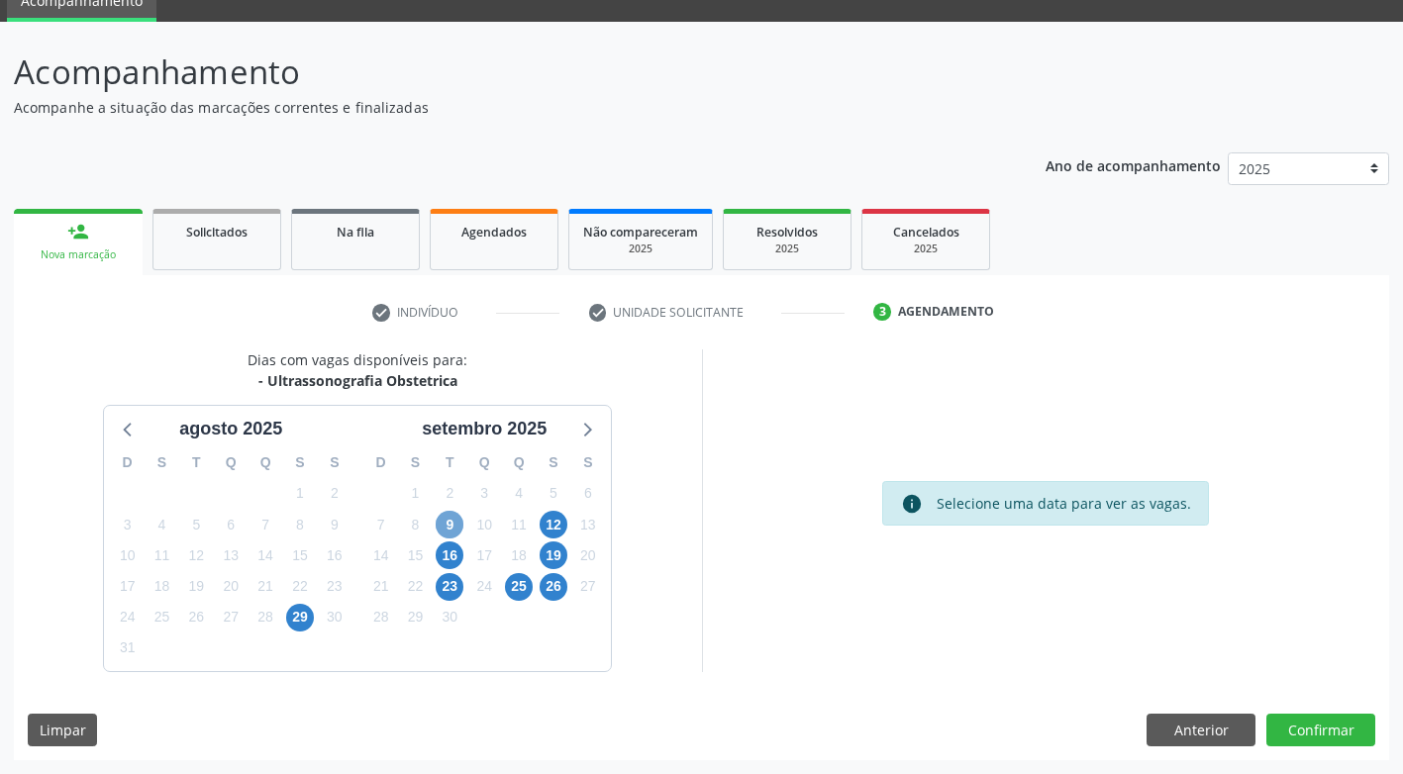
click at [449, 528] on span "9" at bounding box center [450, 525] width 28 height 28
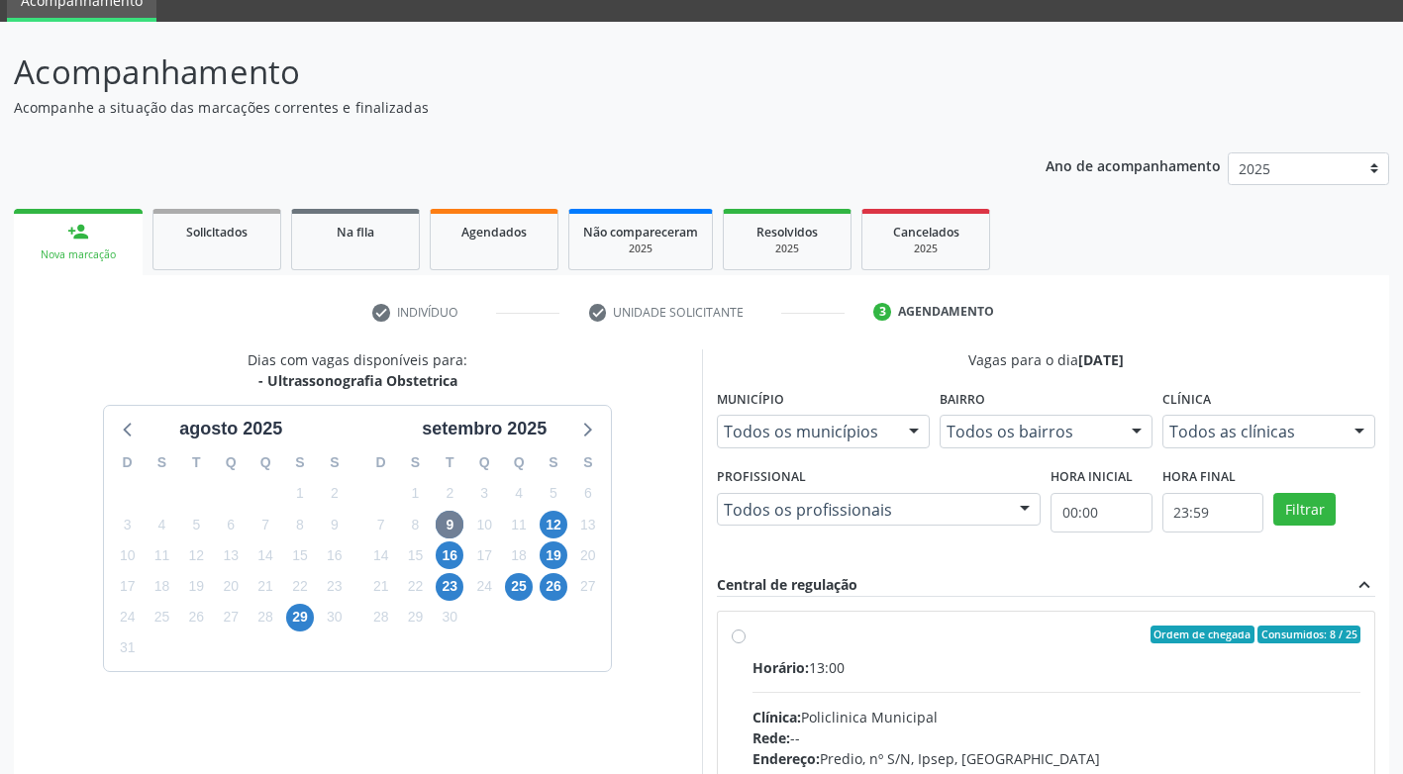
click at [740, 643] on div "Ordem de chegada Consumidos: 8 / 25 Horário: 13:00 Clínica: Policlinica Municip…" at bounding box center [1047, 778] width 630 height 304
radio input "true"
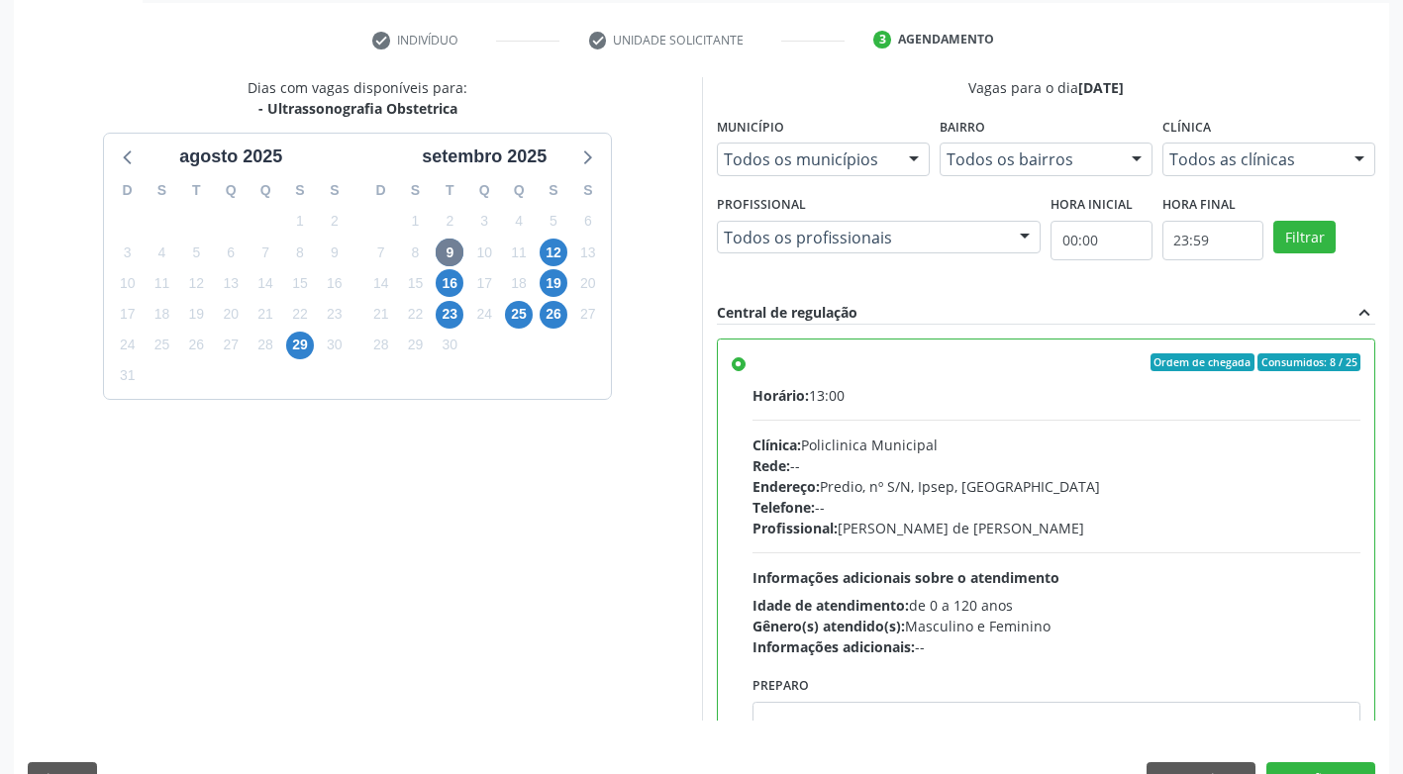
scroll to position [409, 0]
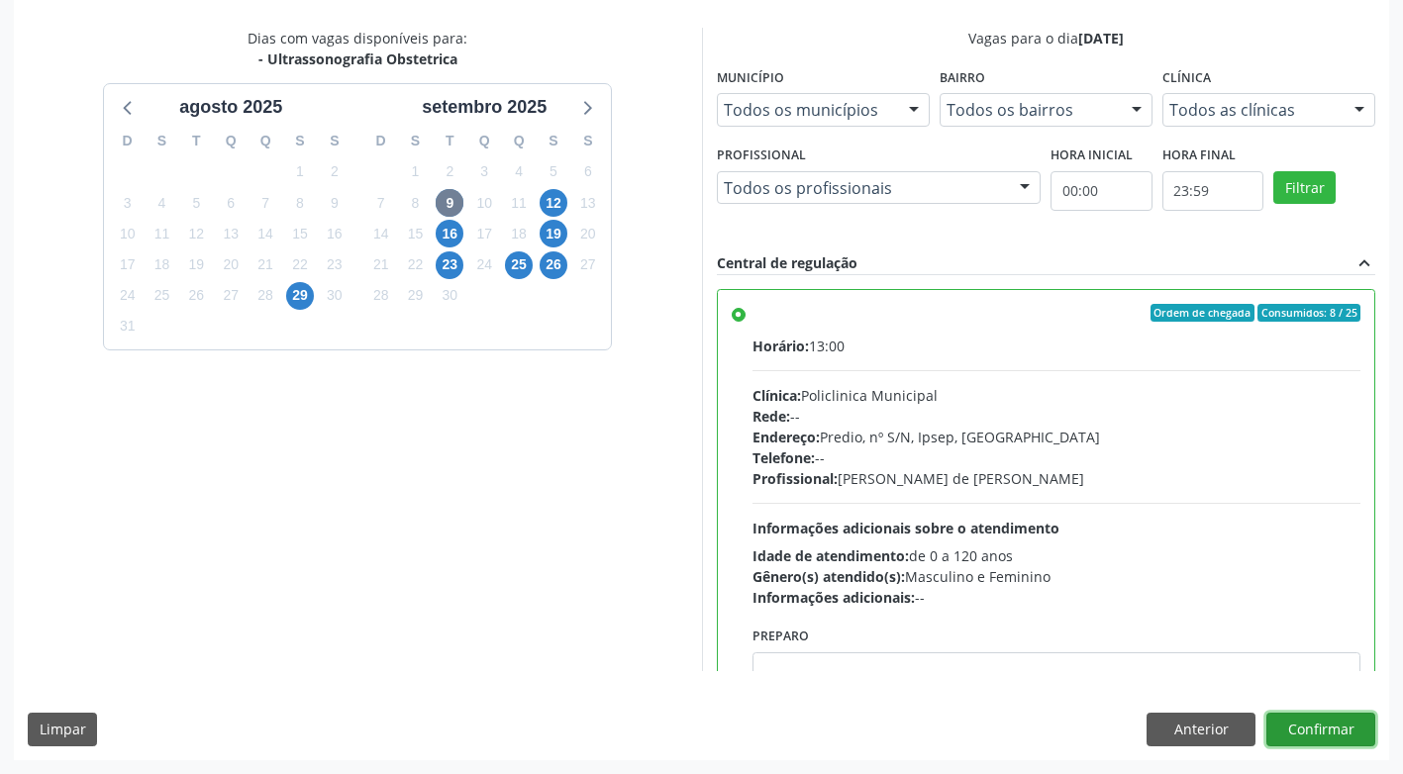
click at [1346, 737] on button "Confirmar" at bounding box center [1320, 730] width 109 height 34
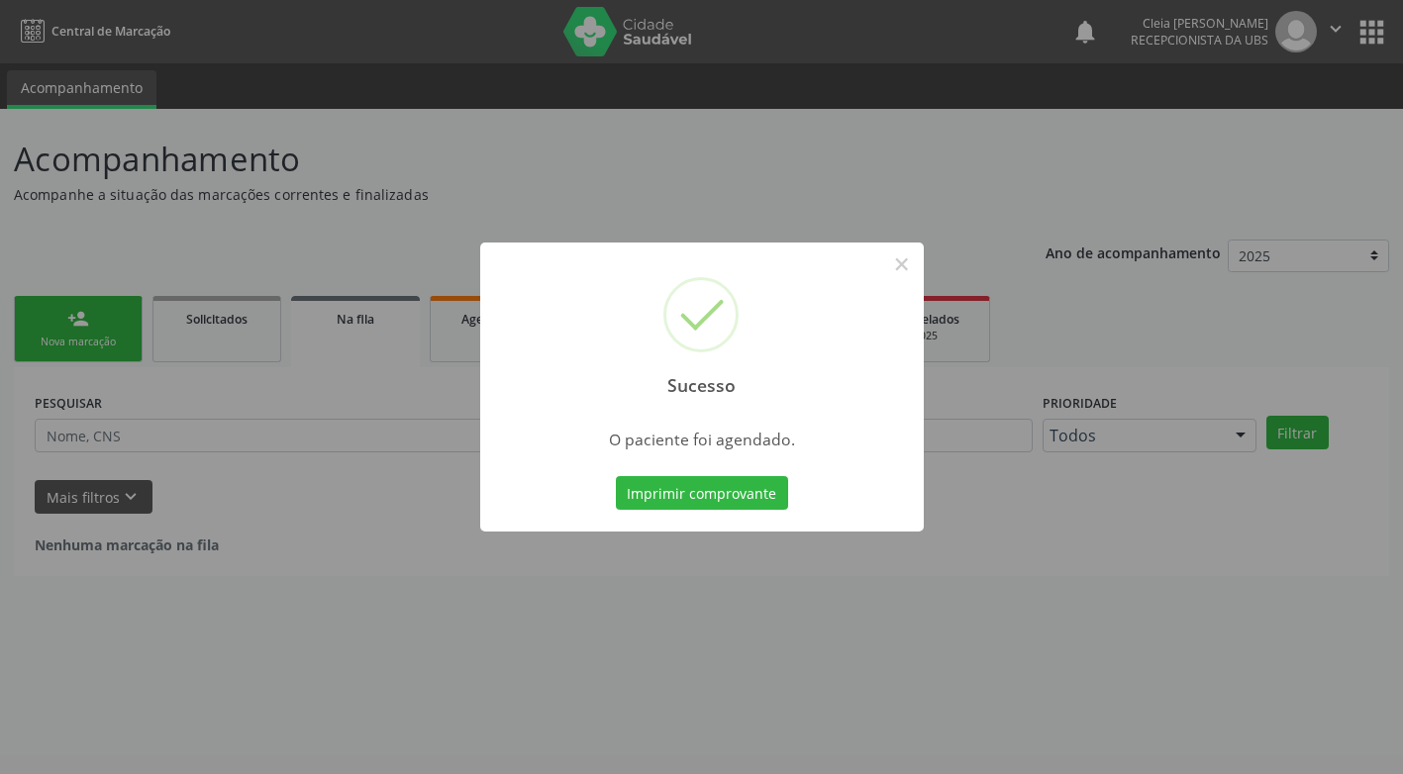
scroll to position [0, 0]
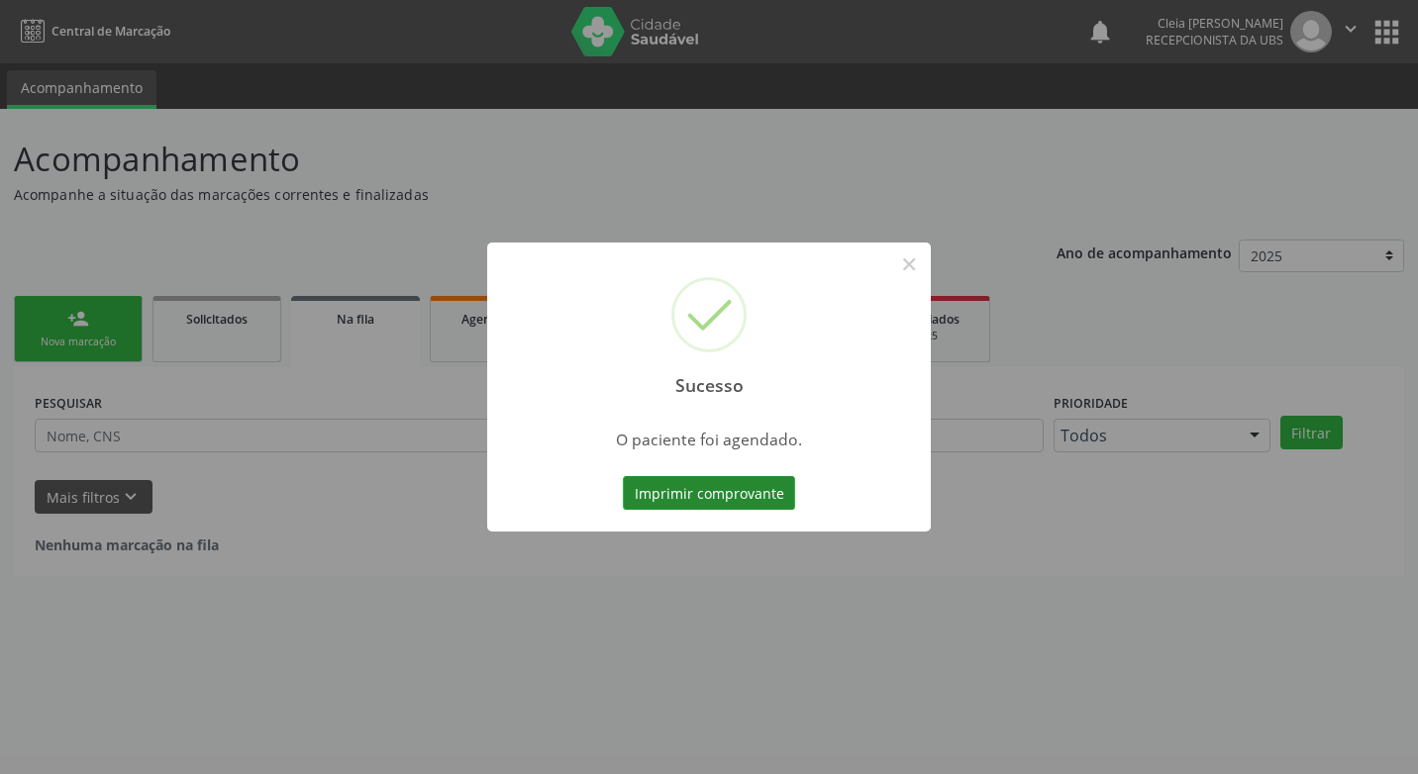
click at [777, 493] on button "Imprimir comprovante" at bounding box center [709, 493] width 172 height 34
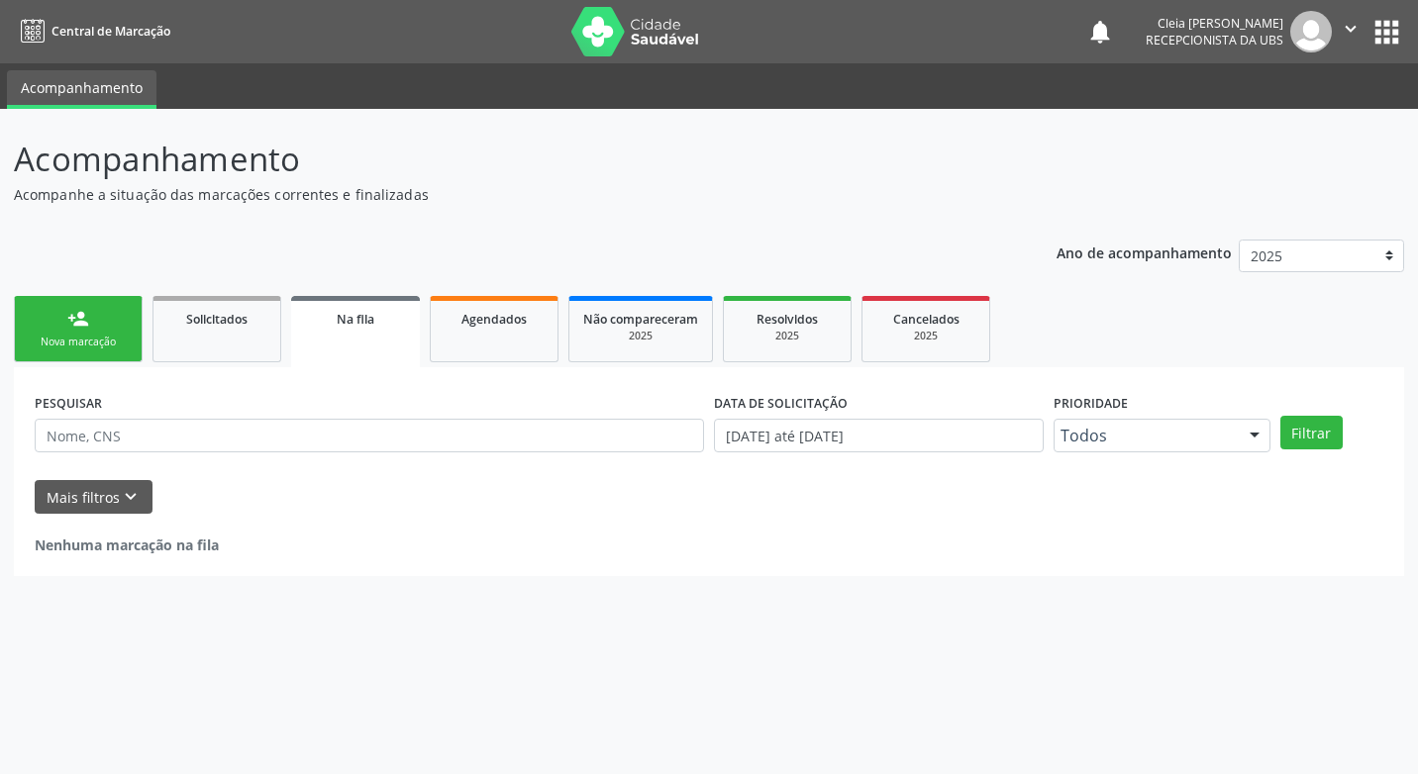
click at [85, 325] on div "person_add" at bounding box center [78, 319] width 22 height 22
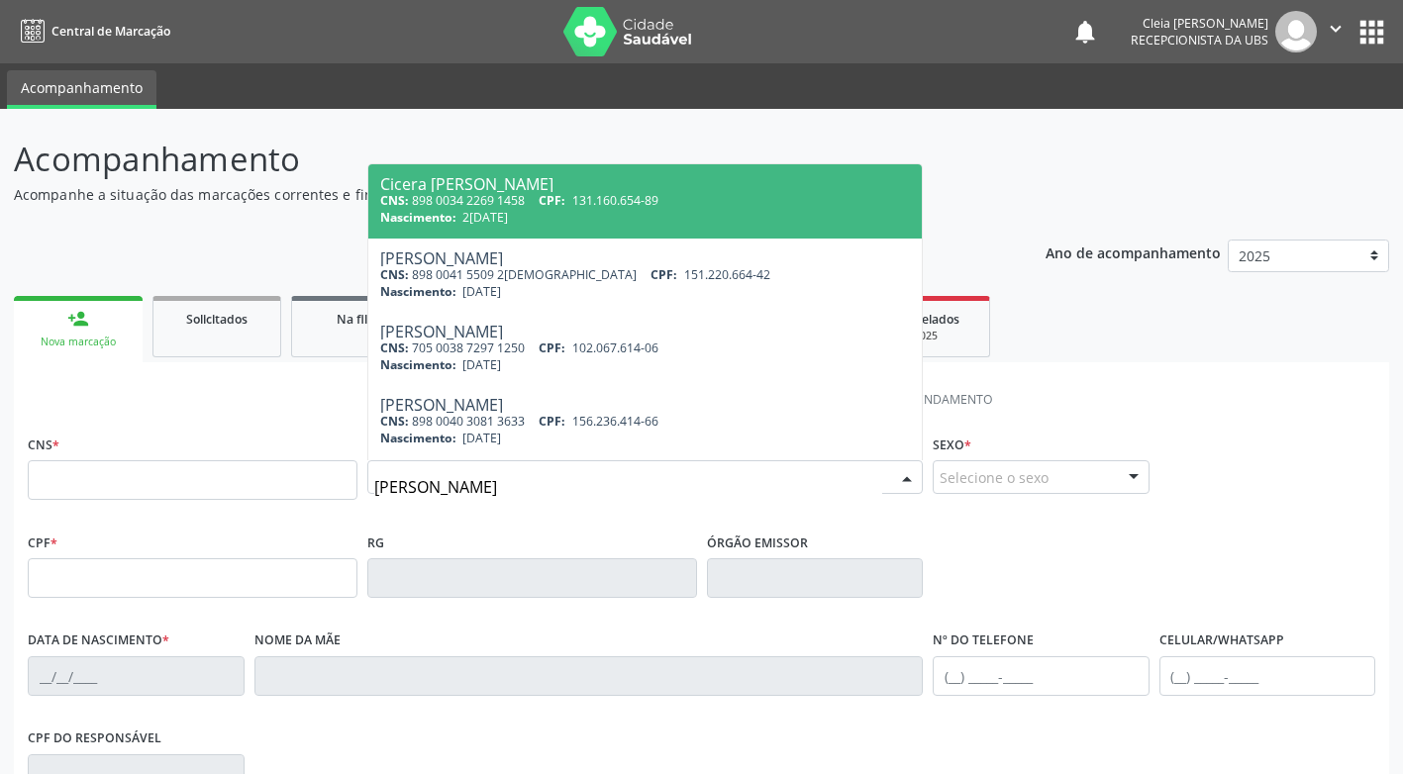
type input "janielli leite ferraz"
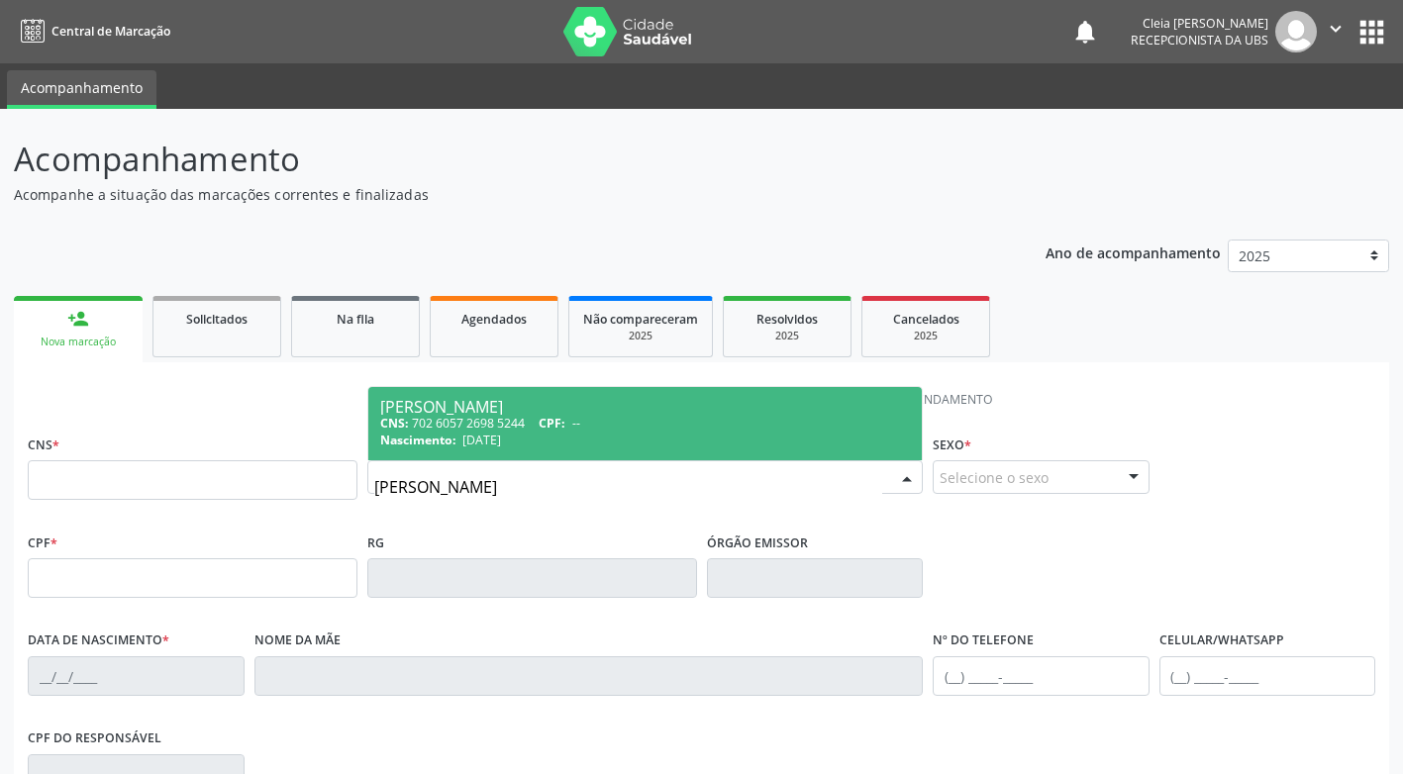
click at [452, 406] on div "Janielli Leite Ferraz" at bounding box center [645, 407] width 530 height 16
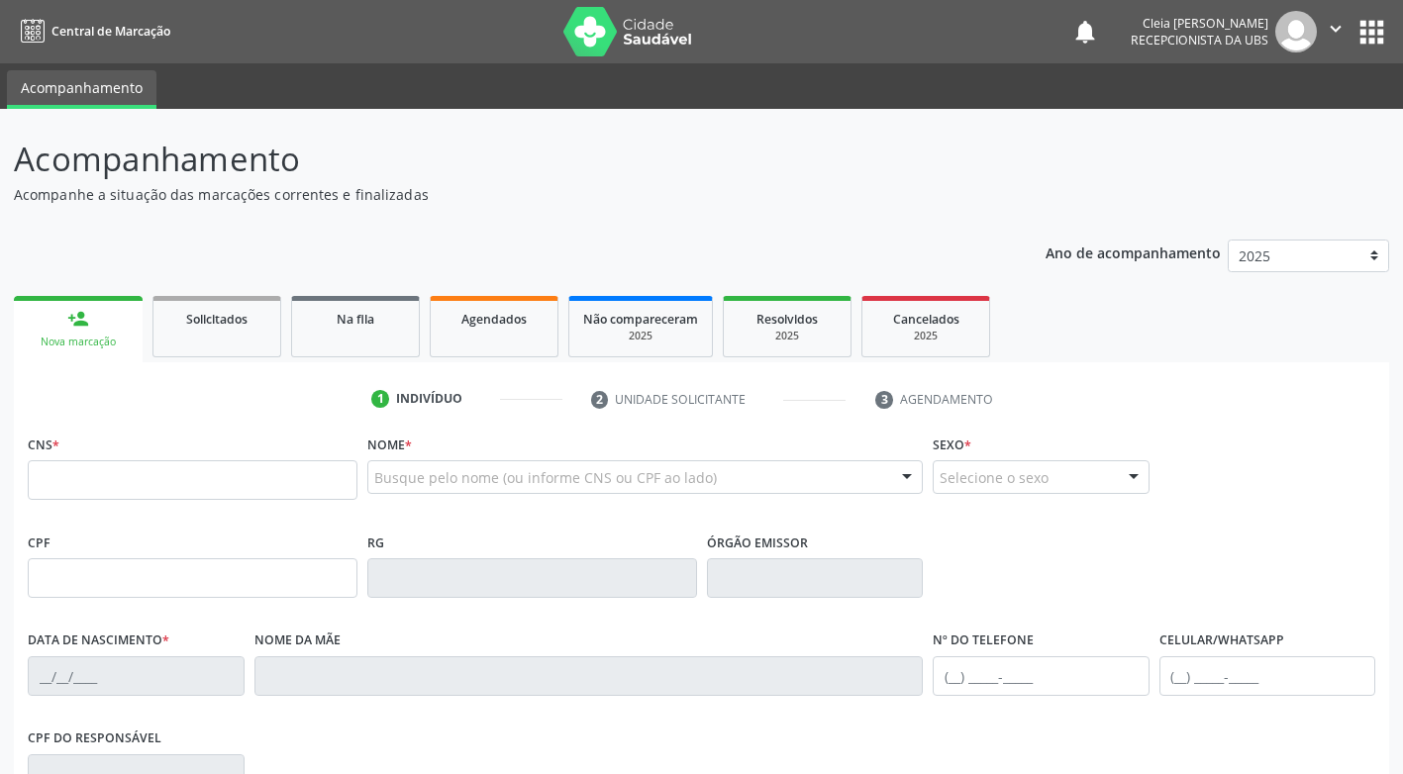
type input "702 6057 2698 5244"
type input "30/10/2001"
type input "Irenilda Leite da Silva Souza"
type input "(87) 99654-2991"
type input "437"
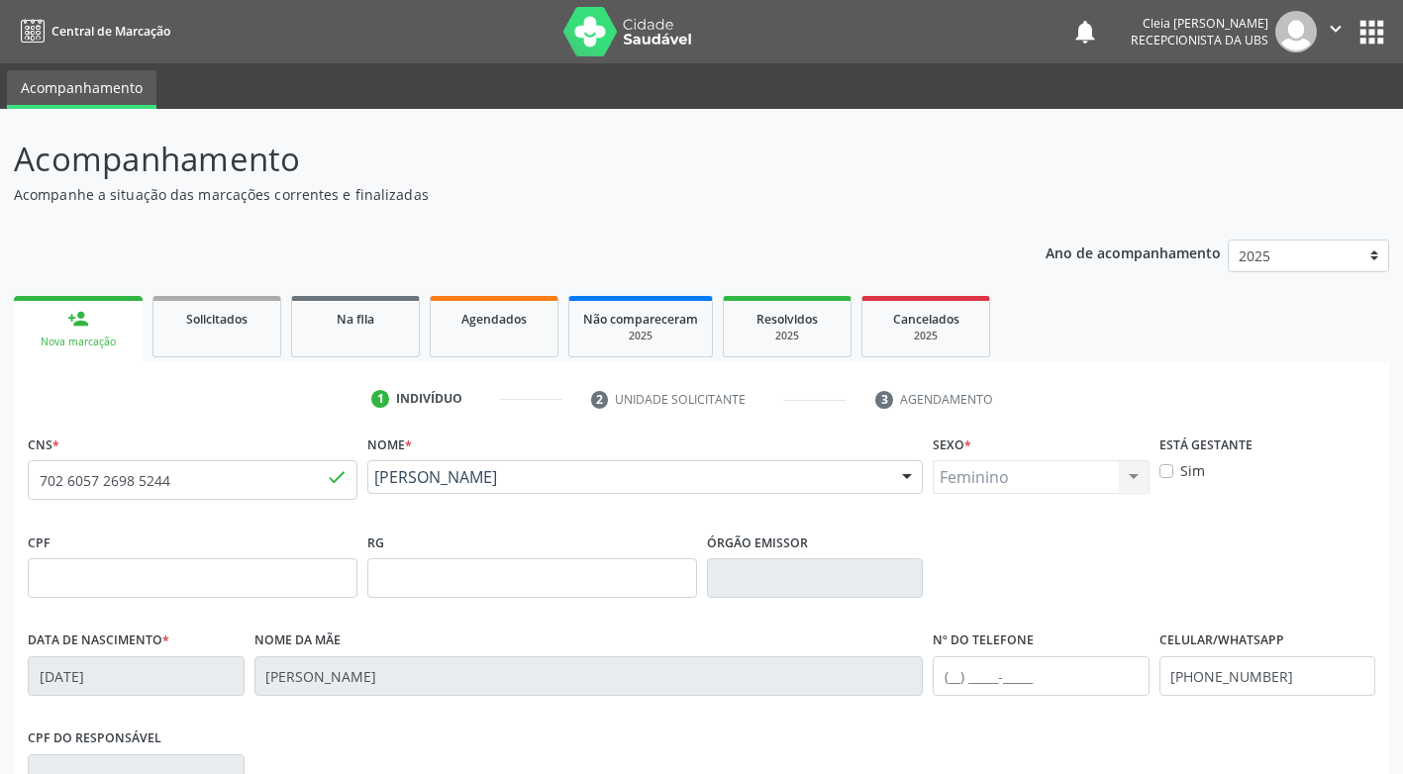
scroll to position [299, 0]
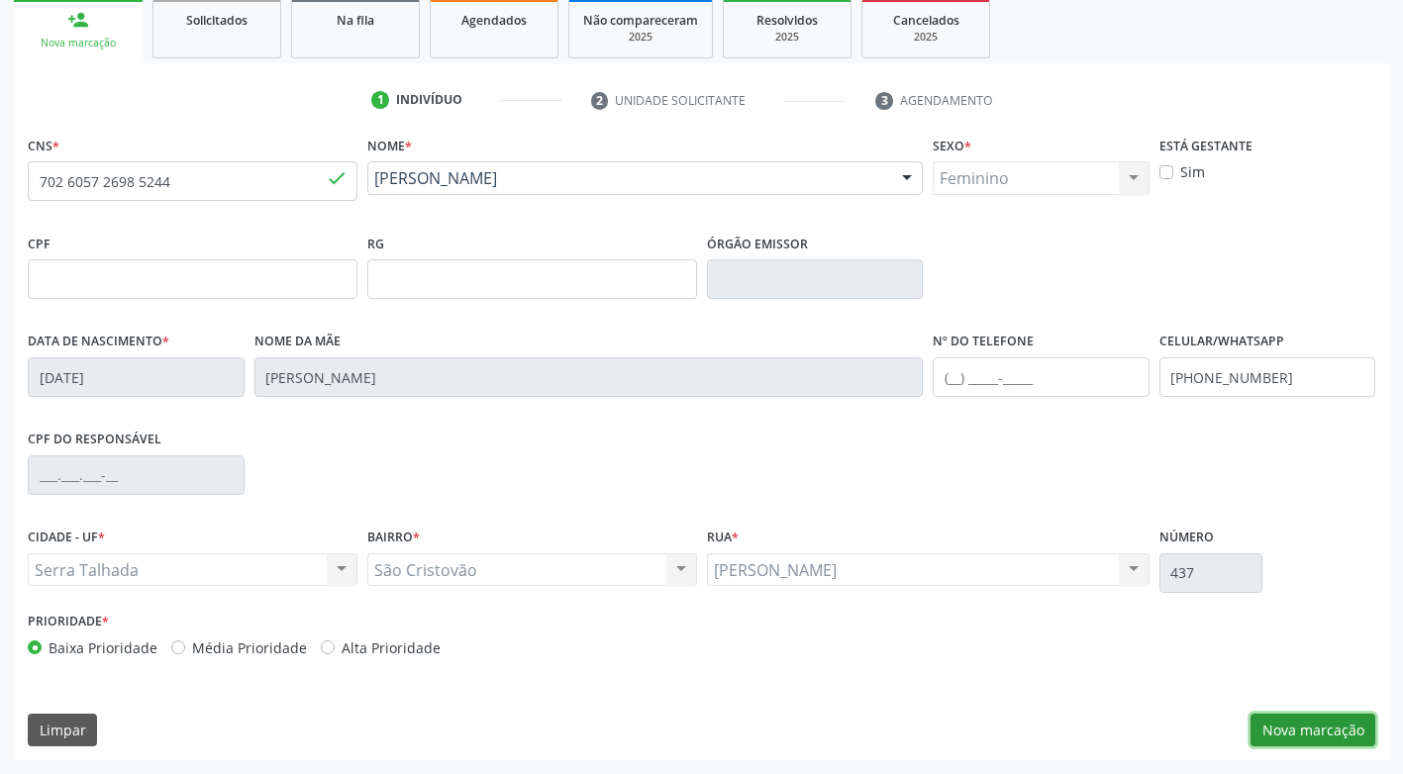
click at [1303, 734] on button "Nova marcação" at bounding box center [1312, 731] width 125 height 34
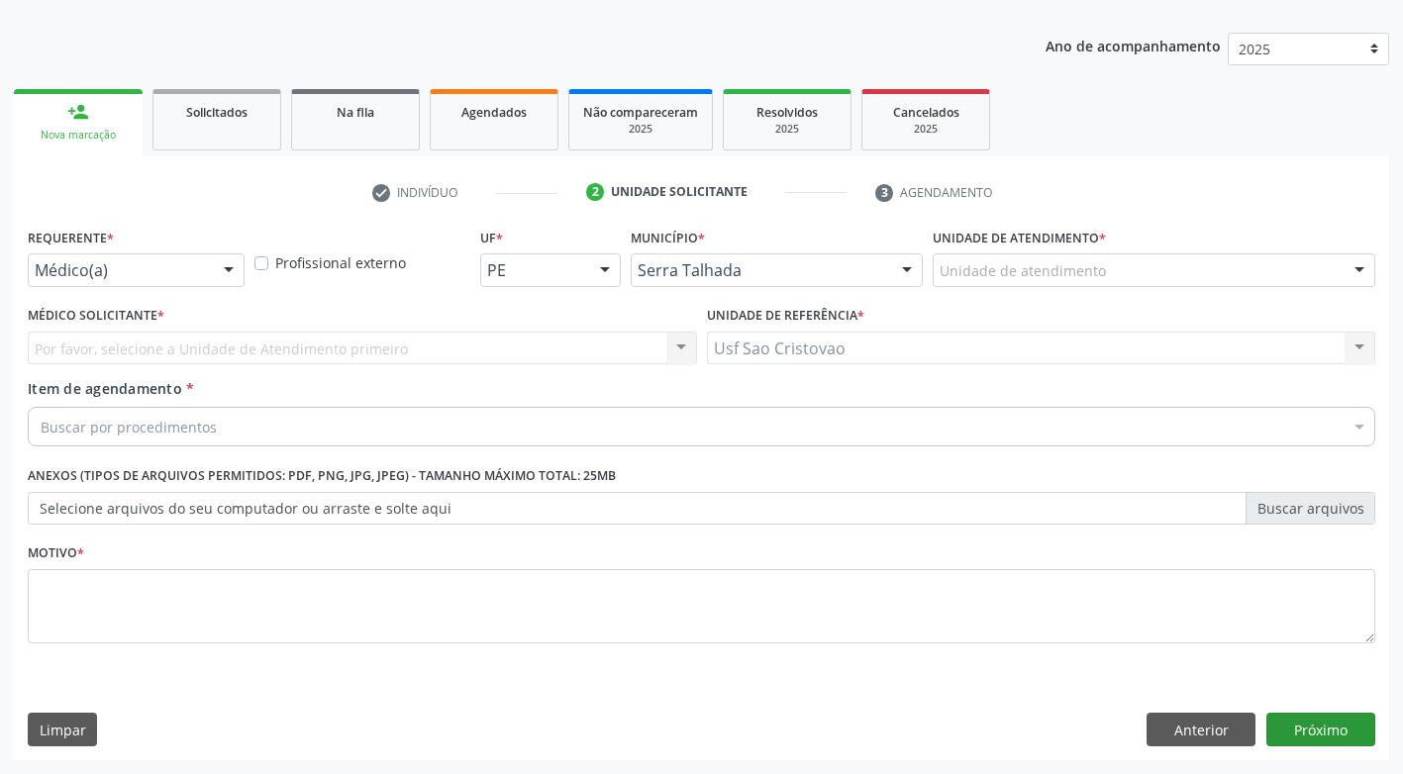
scroll to position [207, 0]
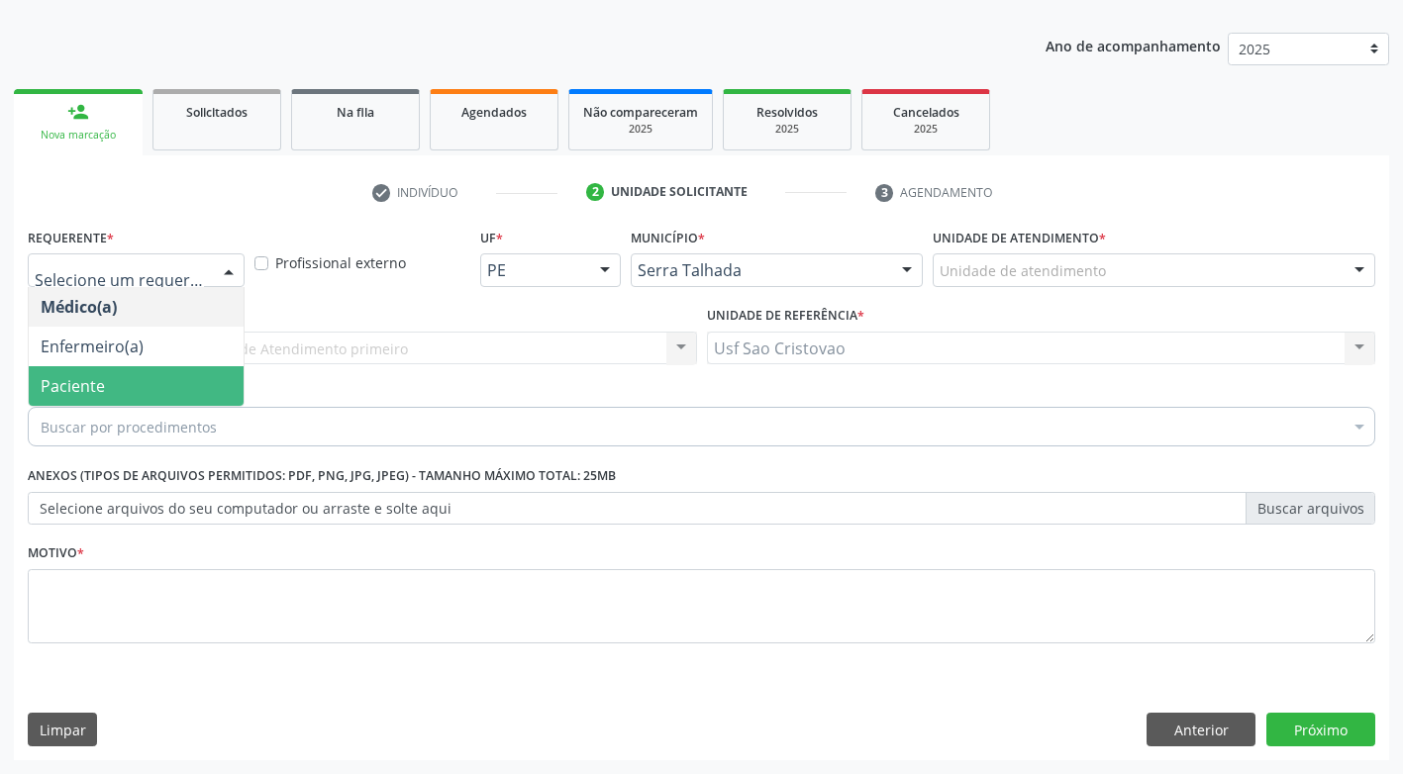
click at [195, 386] on span "Paciente" at bounding box center [136, 386] width 215 height 40
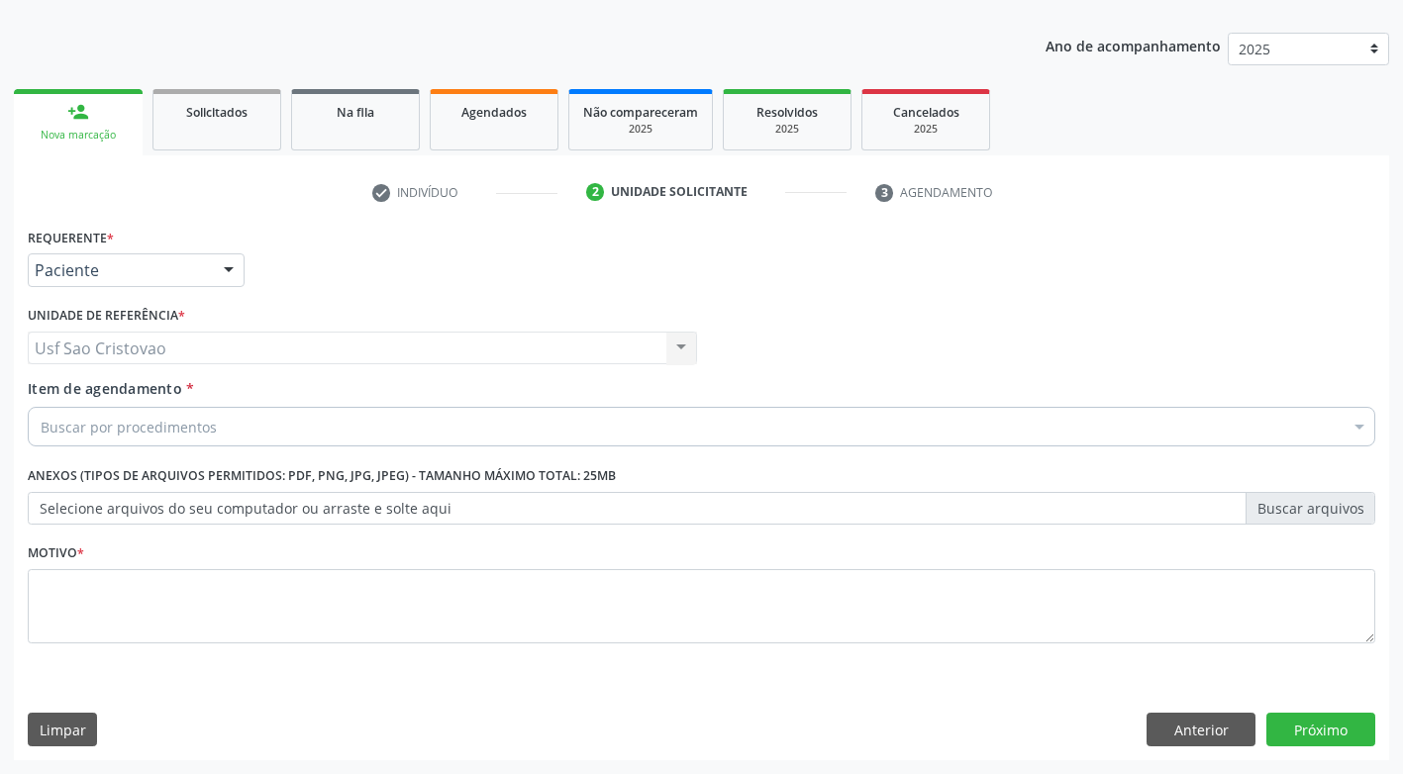
click at [231, 426] on div "Buscar por procedimentos" at bounding box center [701, 427] width 1347 height 40
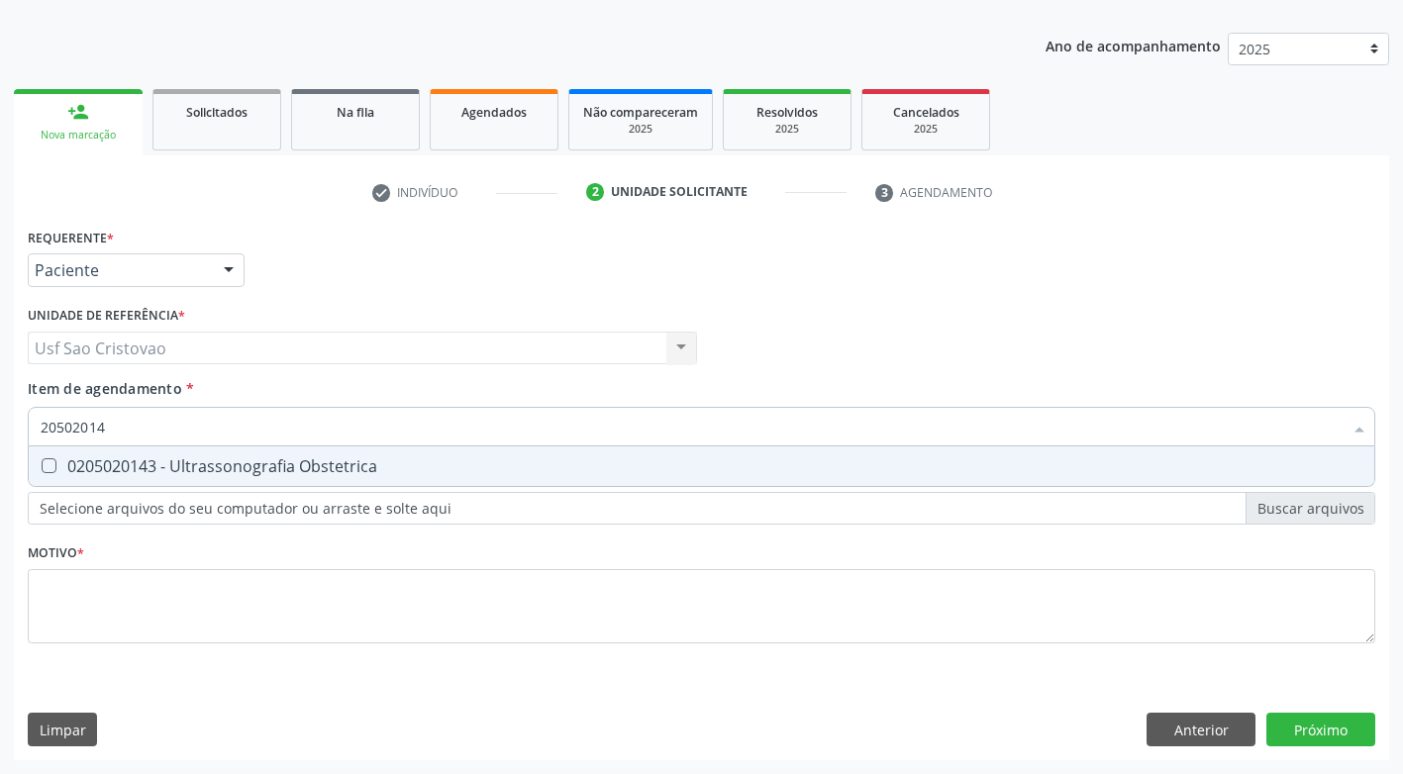
type input "205020143"
click at [46, 462] on Obstetrica at bounding box center [49, 465] width 15 height 15
click at [42, 462] on Obstetrica "checkbox" at bounding box center [35, 465] width 13 height 13
checkbox Obstetrica "true"
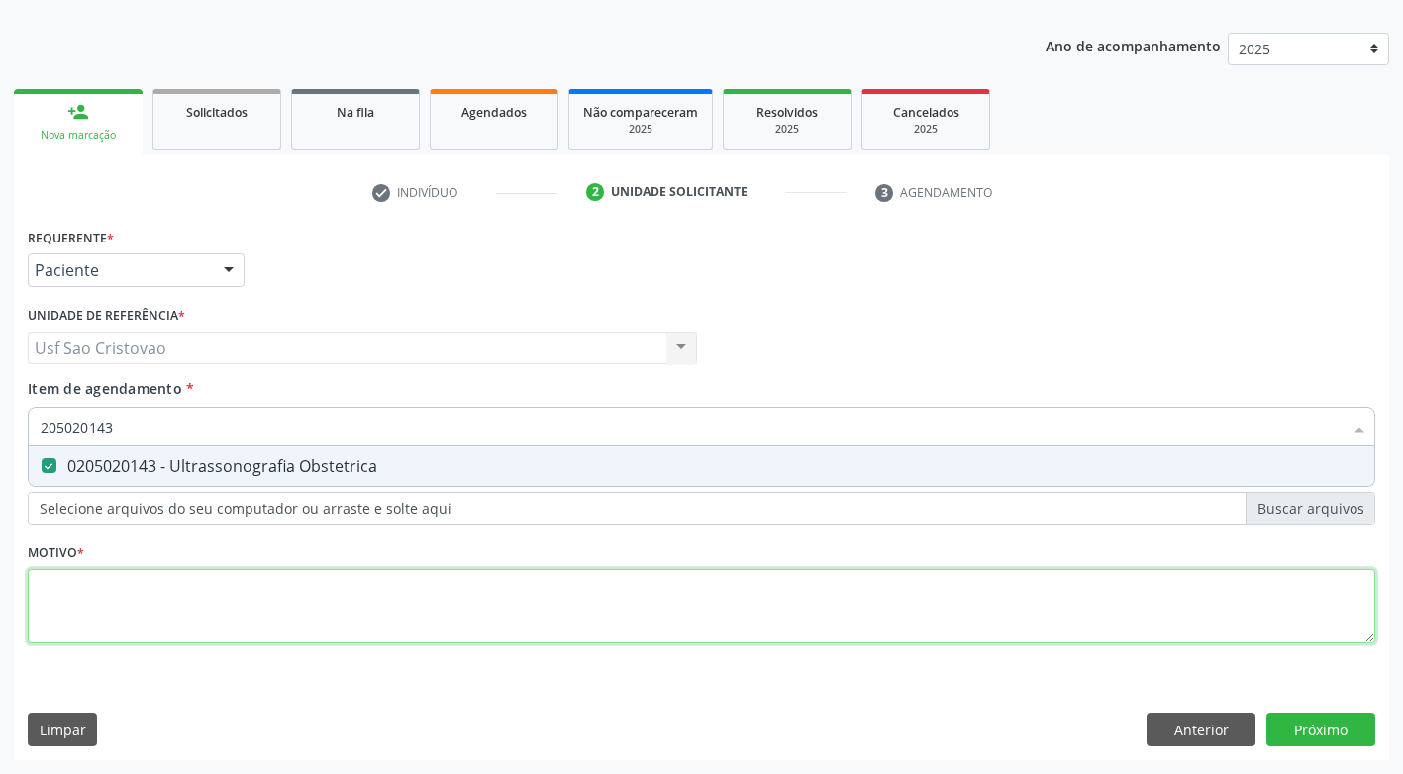
click at [140, 613] on div "Requerente * Paciente Médico(a) Enfermeiro(a) Paciente Nenhum resultado encontr…" at bounding box center [701, 447] width 1347 height 448
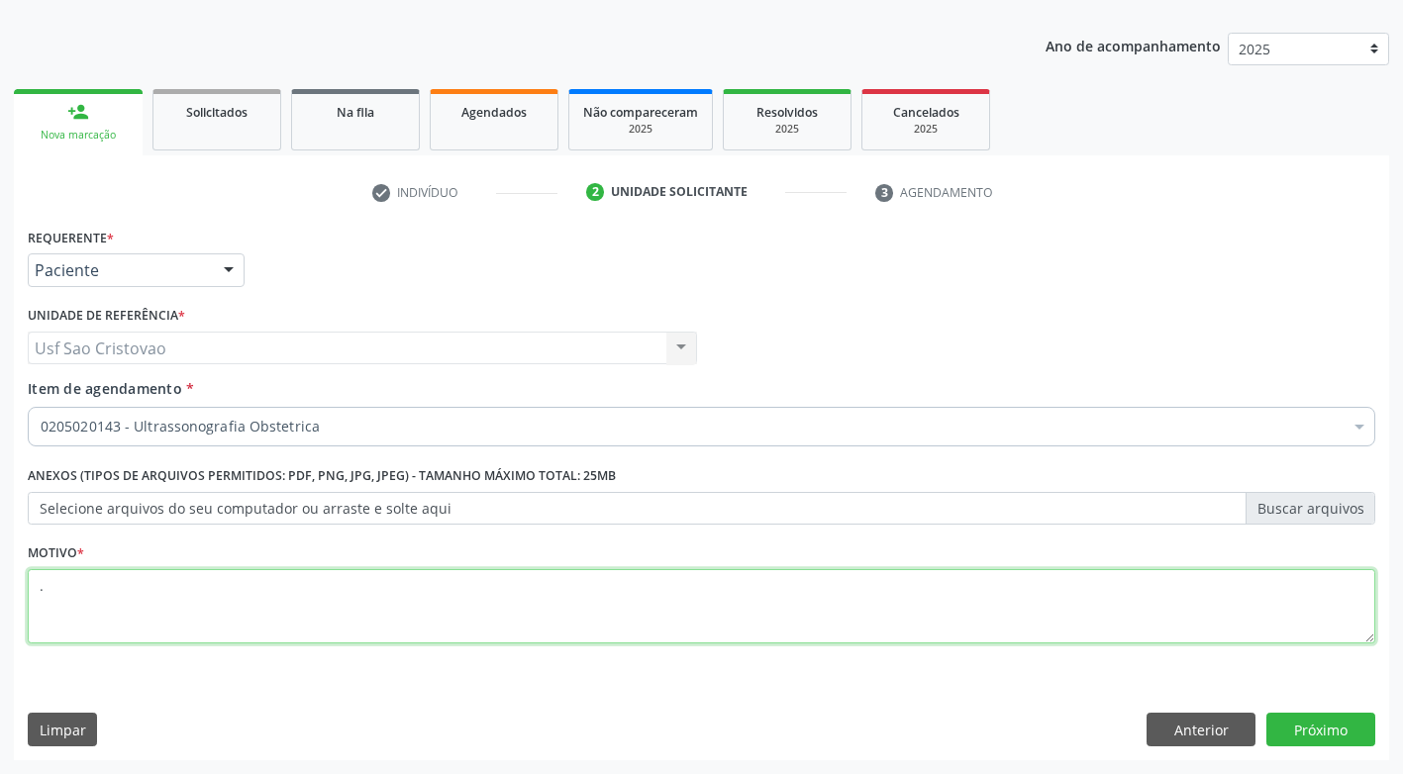
type textarea "."
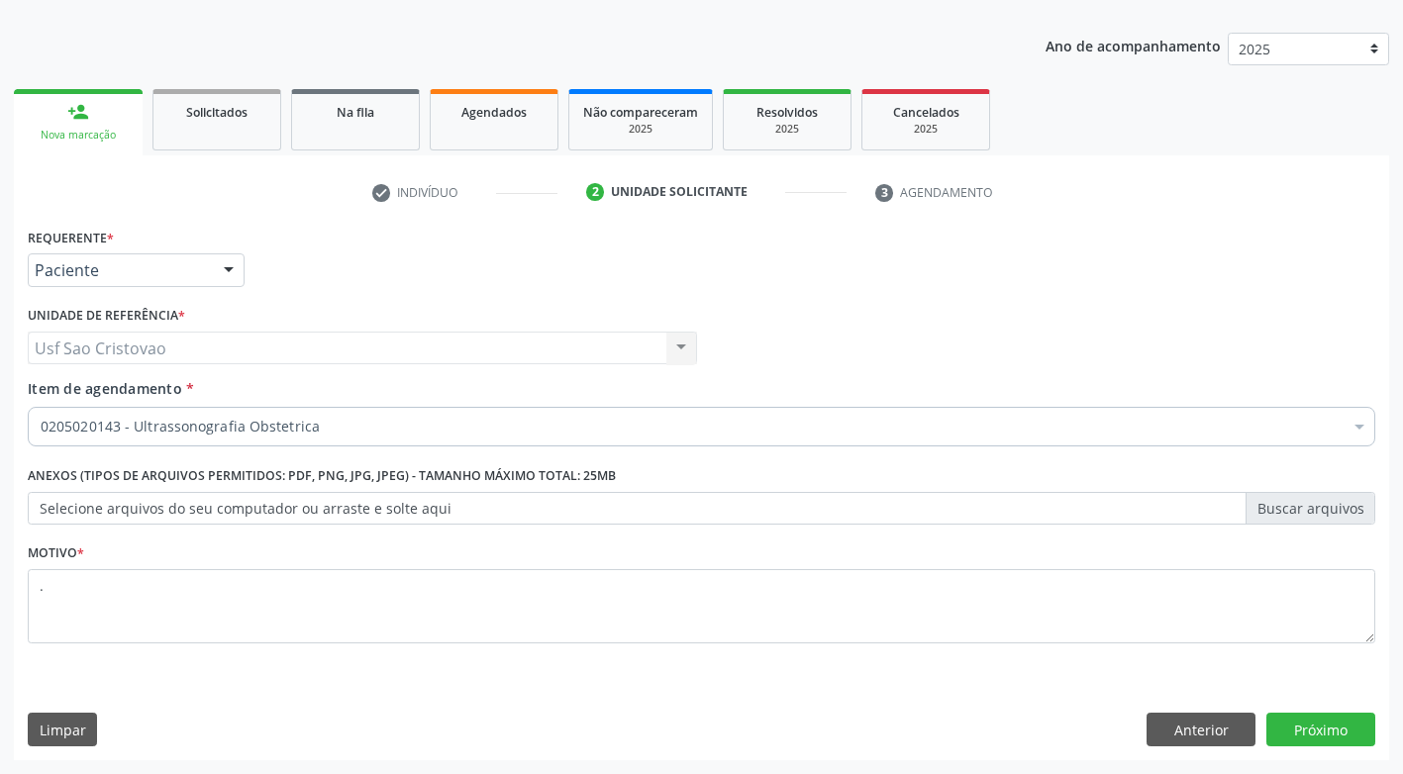
drag, startPoint x: 339, startPoint y: 725, endPoint x: 349, endPoint y: 716, distance: 14.1
click at [341, 724] on div "Limpar Anterior Próximo" at bounding box center [701, 730] width 1347 height 34
click at [1288, 735] on button "Próximo" at bounding box center [1320, 730] width 109 height 34
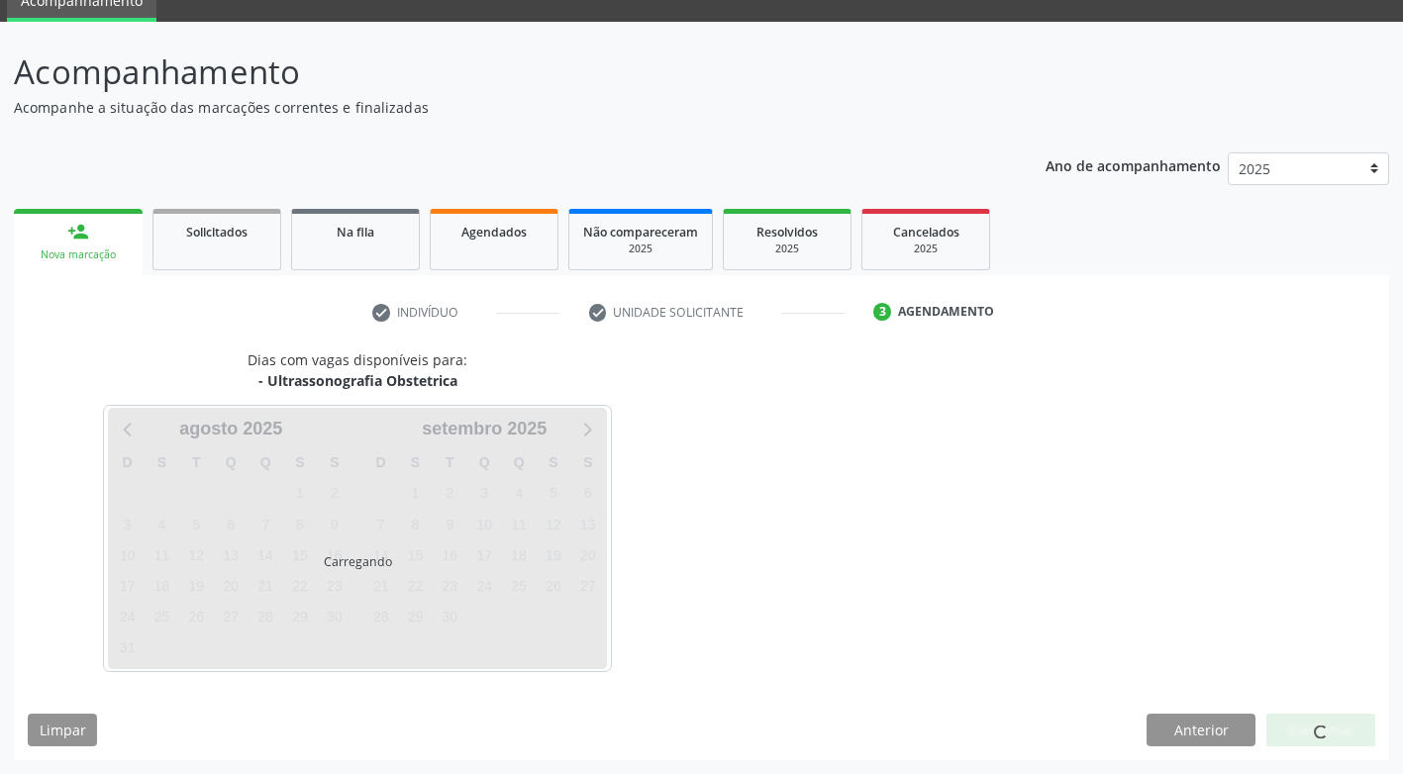
scroll to position [87, 0]
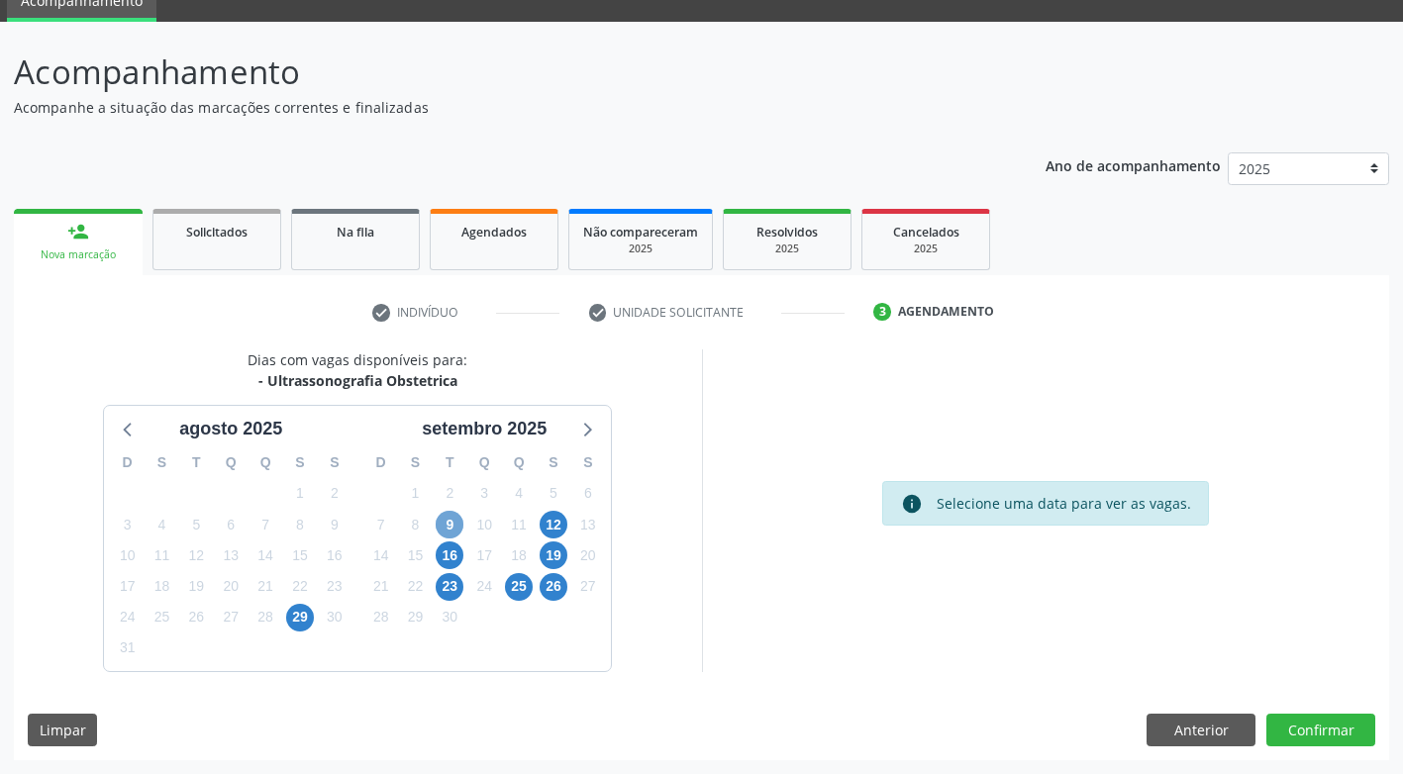
click at [443, 525] on span "9" at bounding box center [450, 525] width 28 height 28
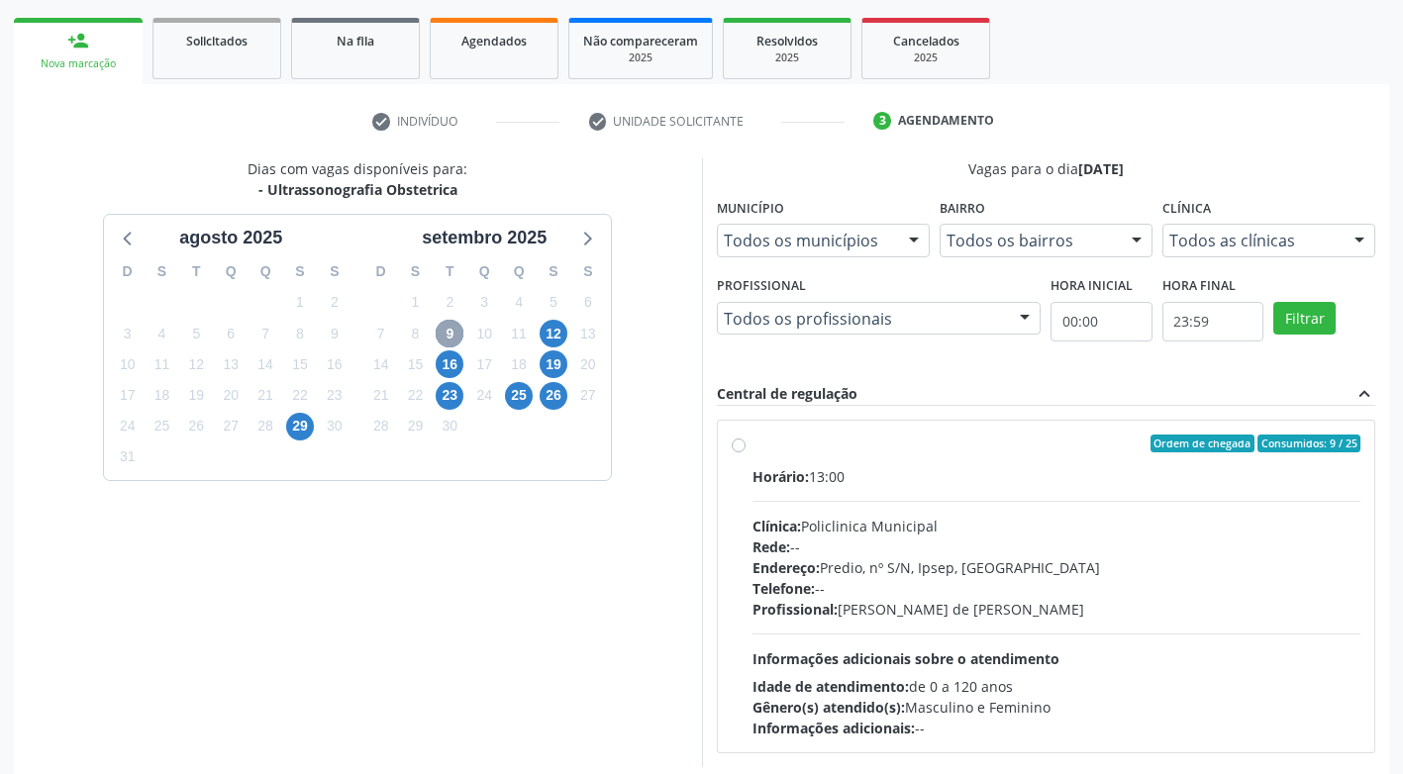
scroll to position [285, 0]
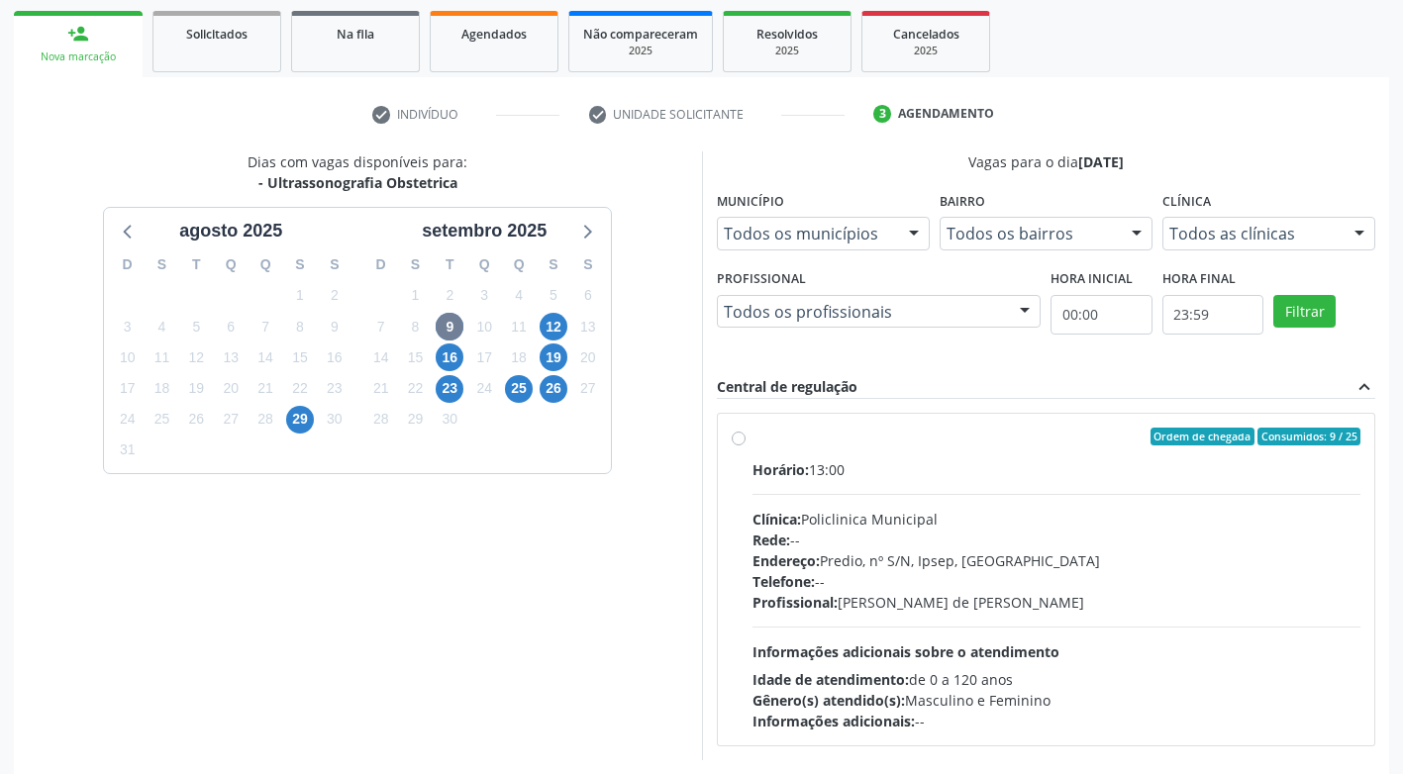
click at [752, 435] on label "Ordem de chegada Consumidos: 9 / 25 Horário: 13:00 Clínica: Policlinica Municip…" at bounding box center [1056, 580] width 609 height 304
click at [742, 435] on input "Ordem de chegada Consumidos: 9 / 25 Horário: 13:00 Clínica: Policlinica Municip…" at bounding box center [739, 437] width 14 height 18
radio input "true"
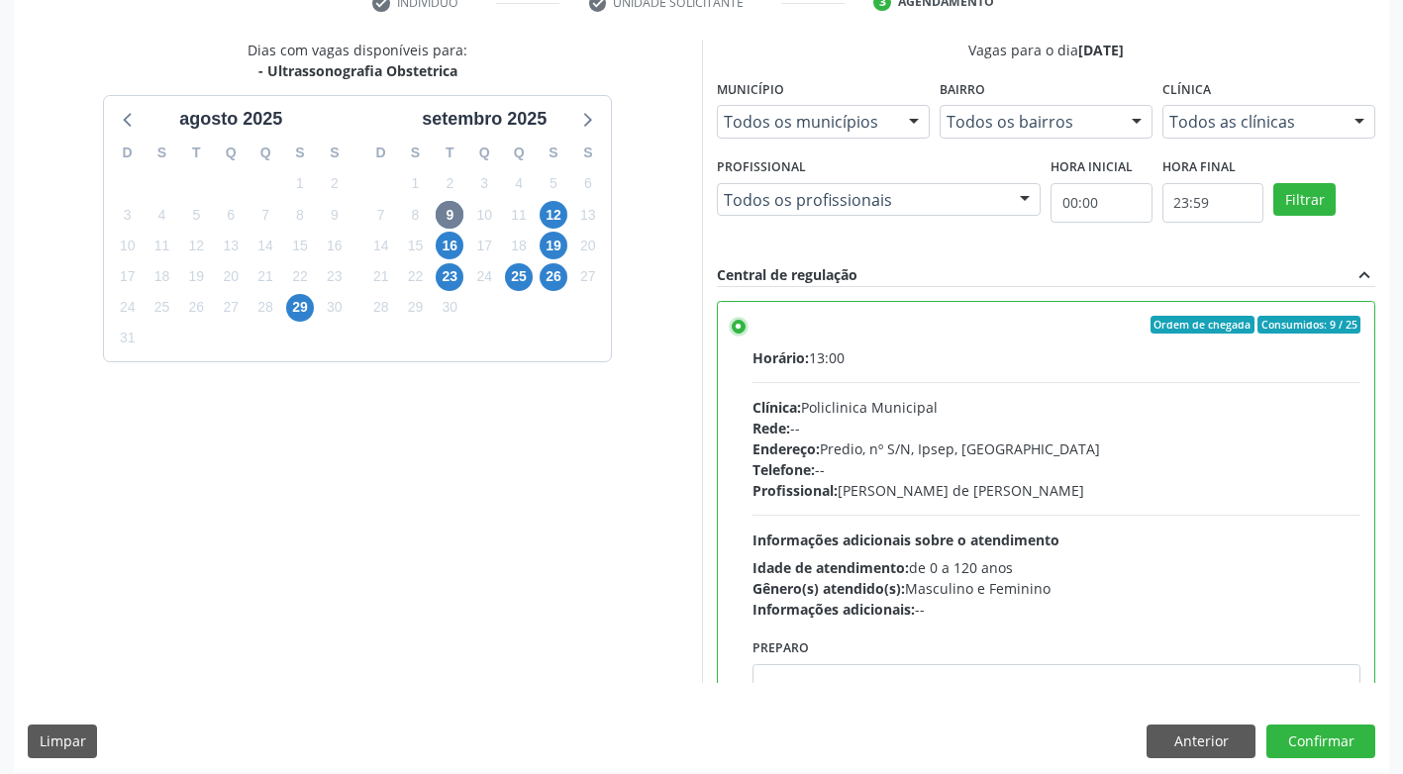
scroll to position [409, 0]
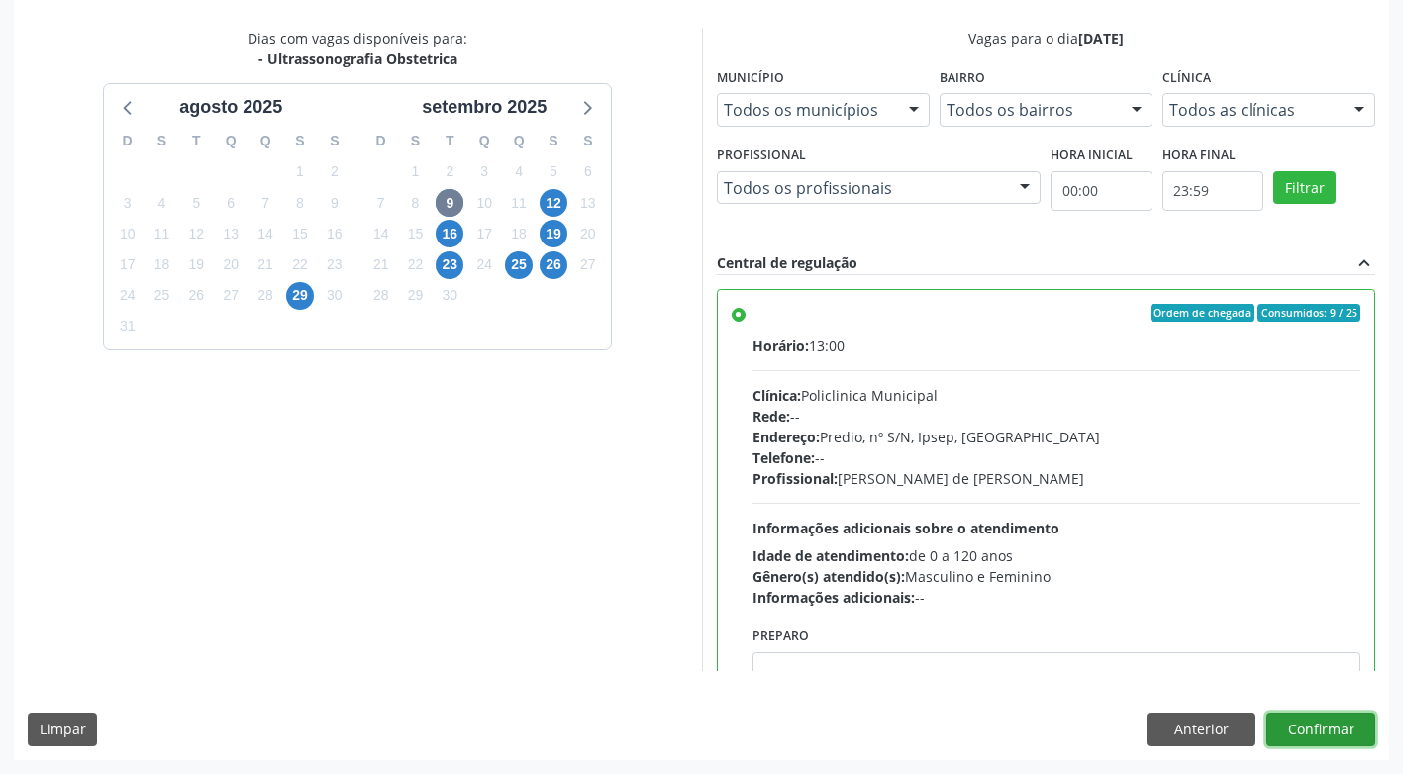
click at [1326, 723] on button "Confirmar" at bounding box center [1320, 730] width 109 height 34
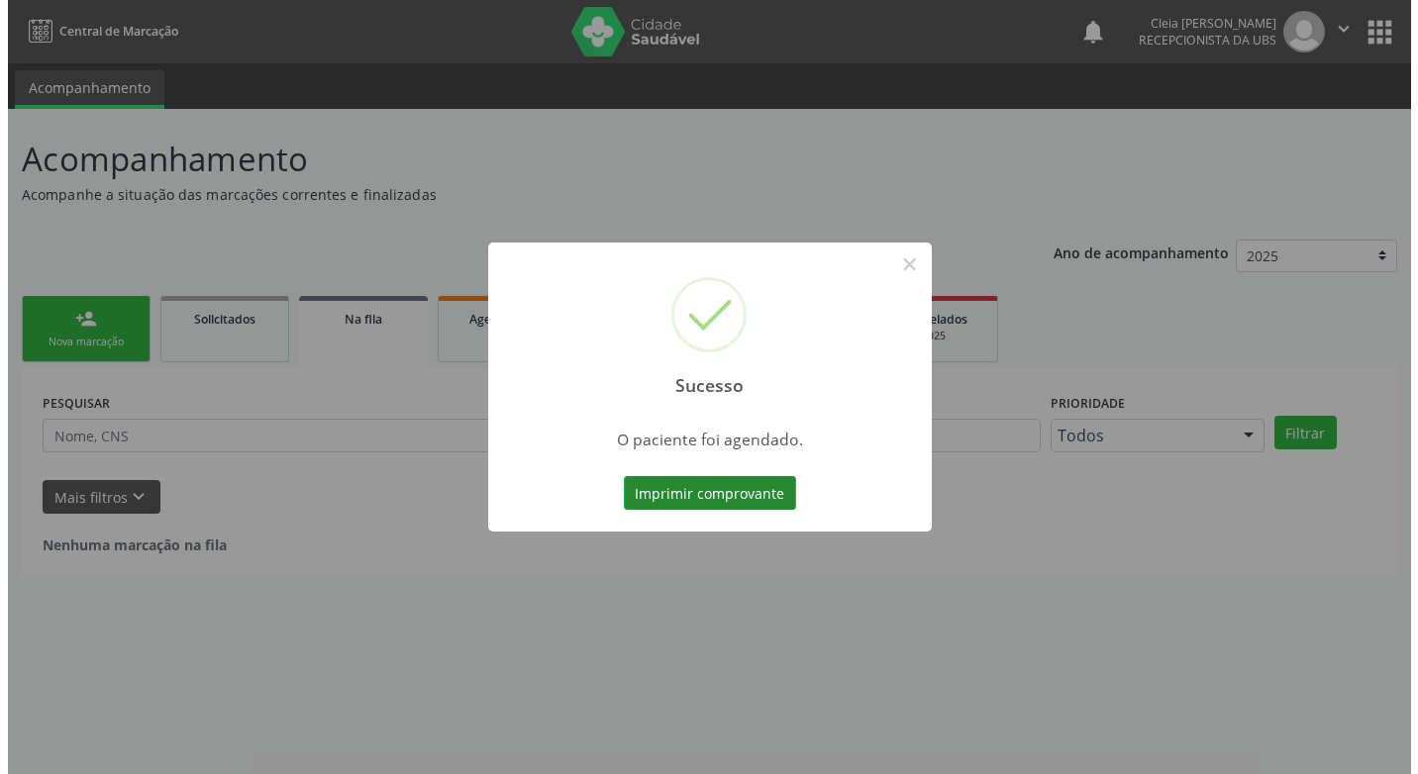
scroll to position [0, 0]
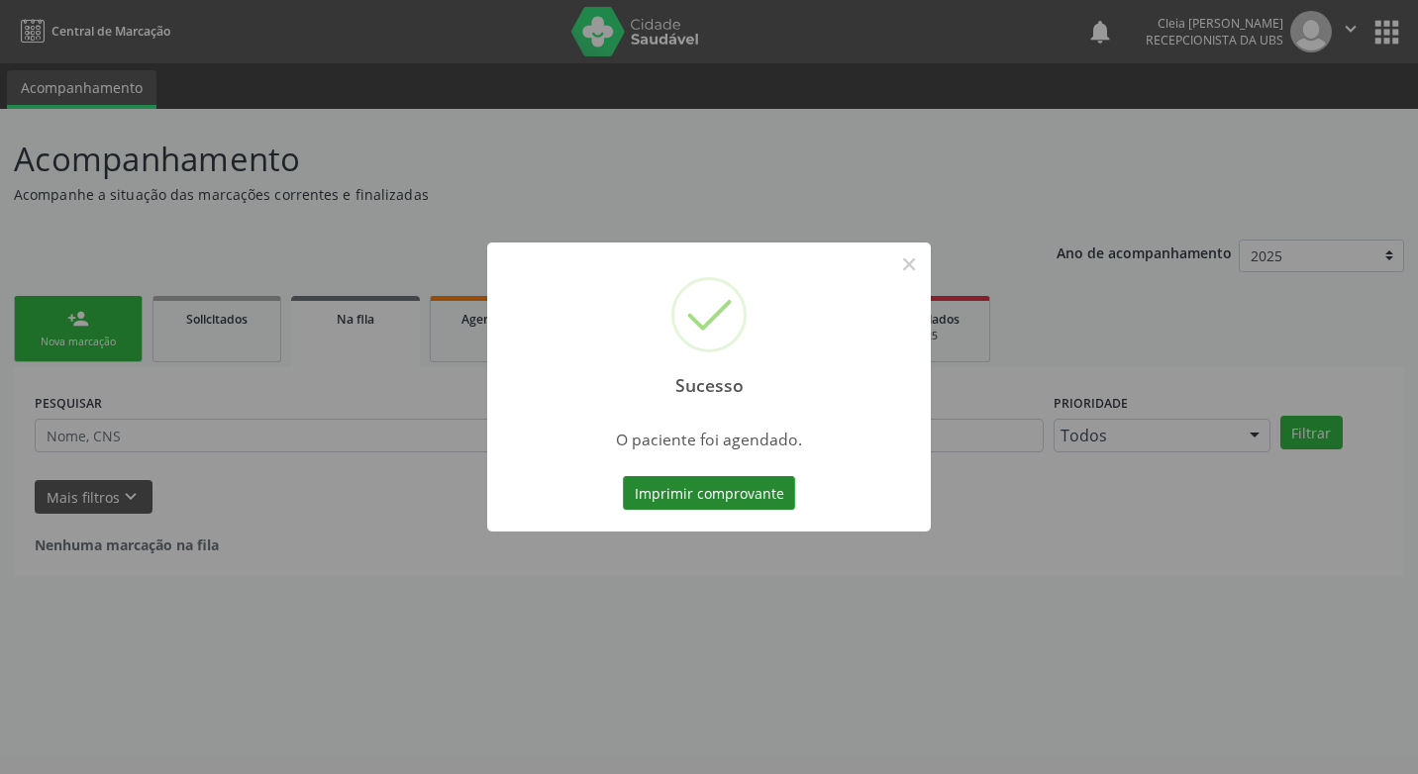
click at [720, 497] on button "Imprimir comprovante" at bounding box center [709, 493] width 172 height 34
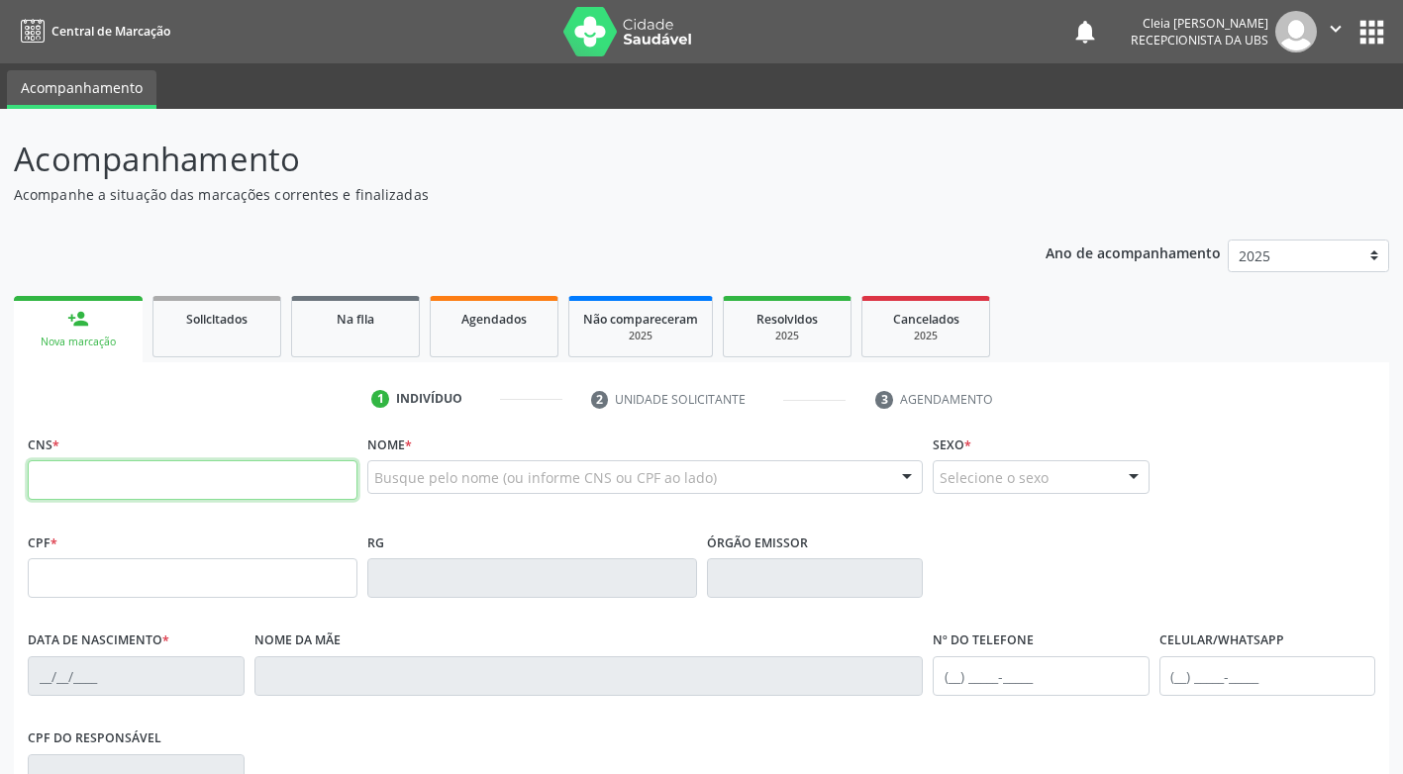
click at [141, 490] on input "text" at bounding box center [193, 480] width 330 height 40
type input "701 2040 7164 1313"
type input "[DATE]"
type input "[PERSON_NAME]"
type input "[PHONE_NUMBER]"
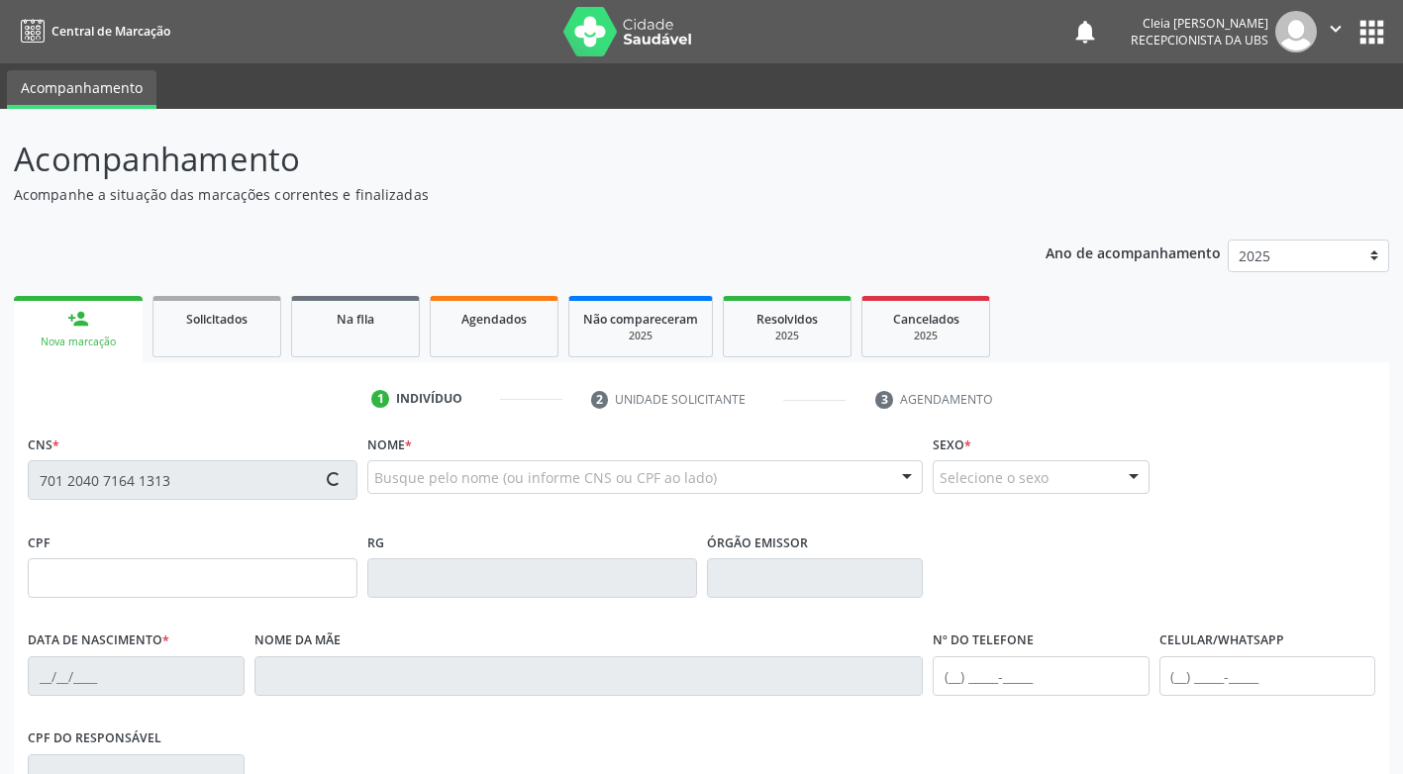
type input "239"
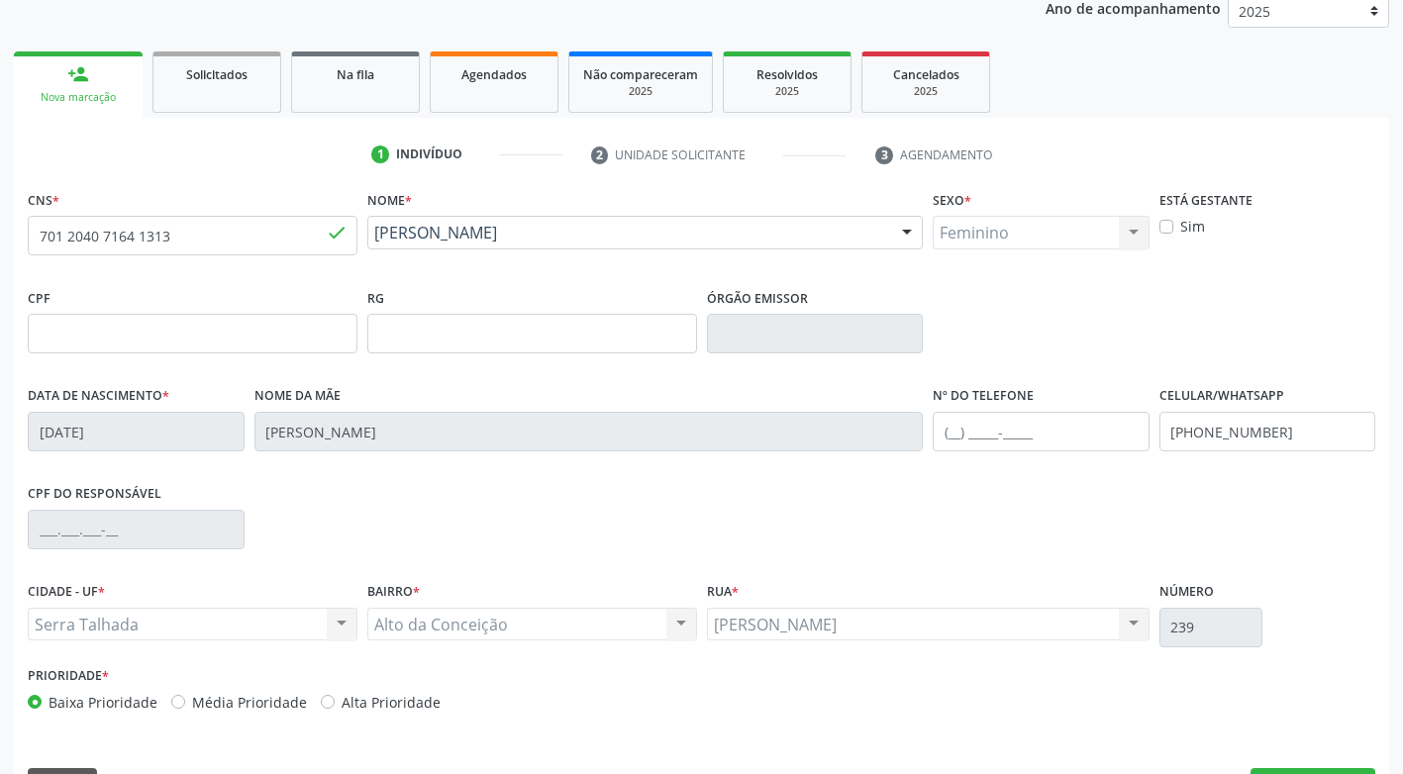
scroll to position [297, 0]
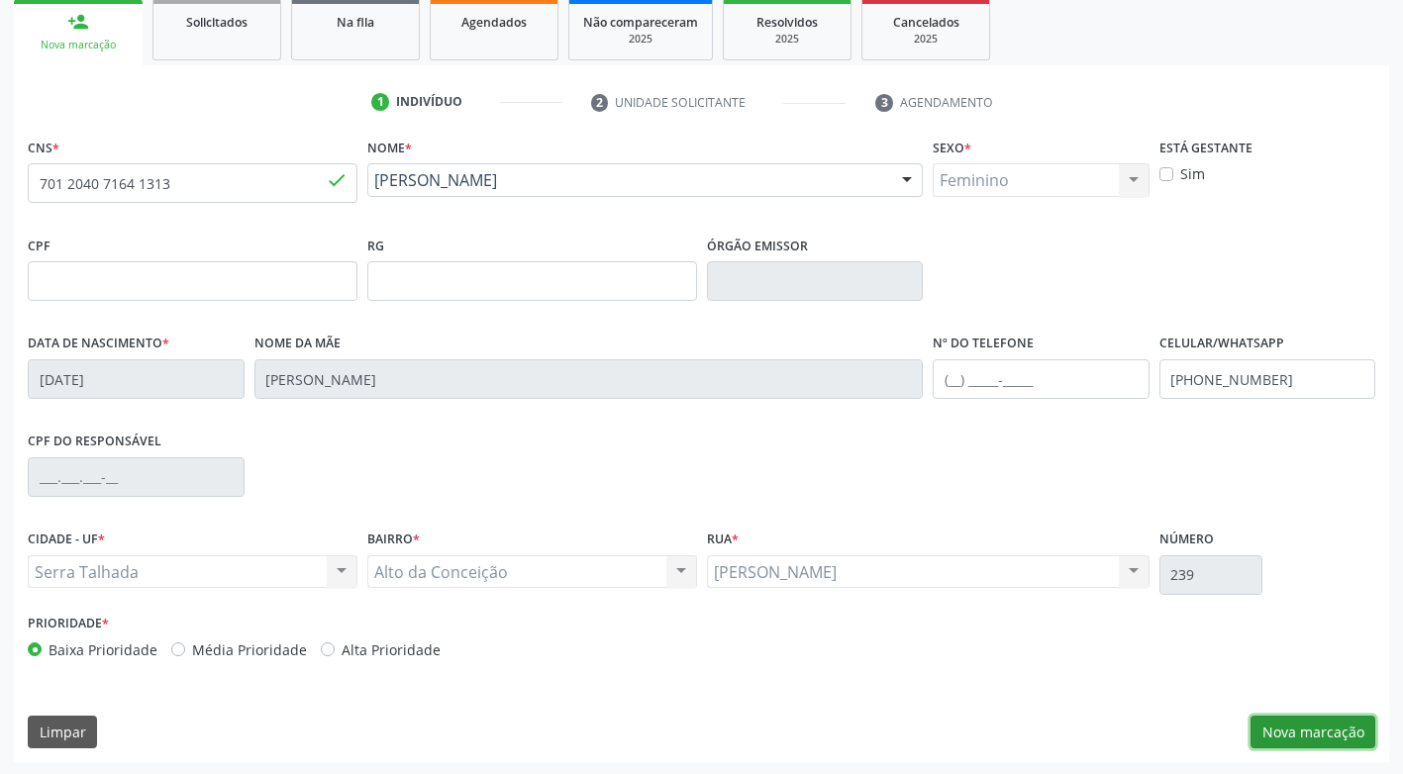
click at [1311, 726] on button "Nova marcação" at bounding box center [1312, 733] width 125 height 34
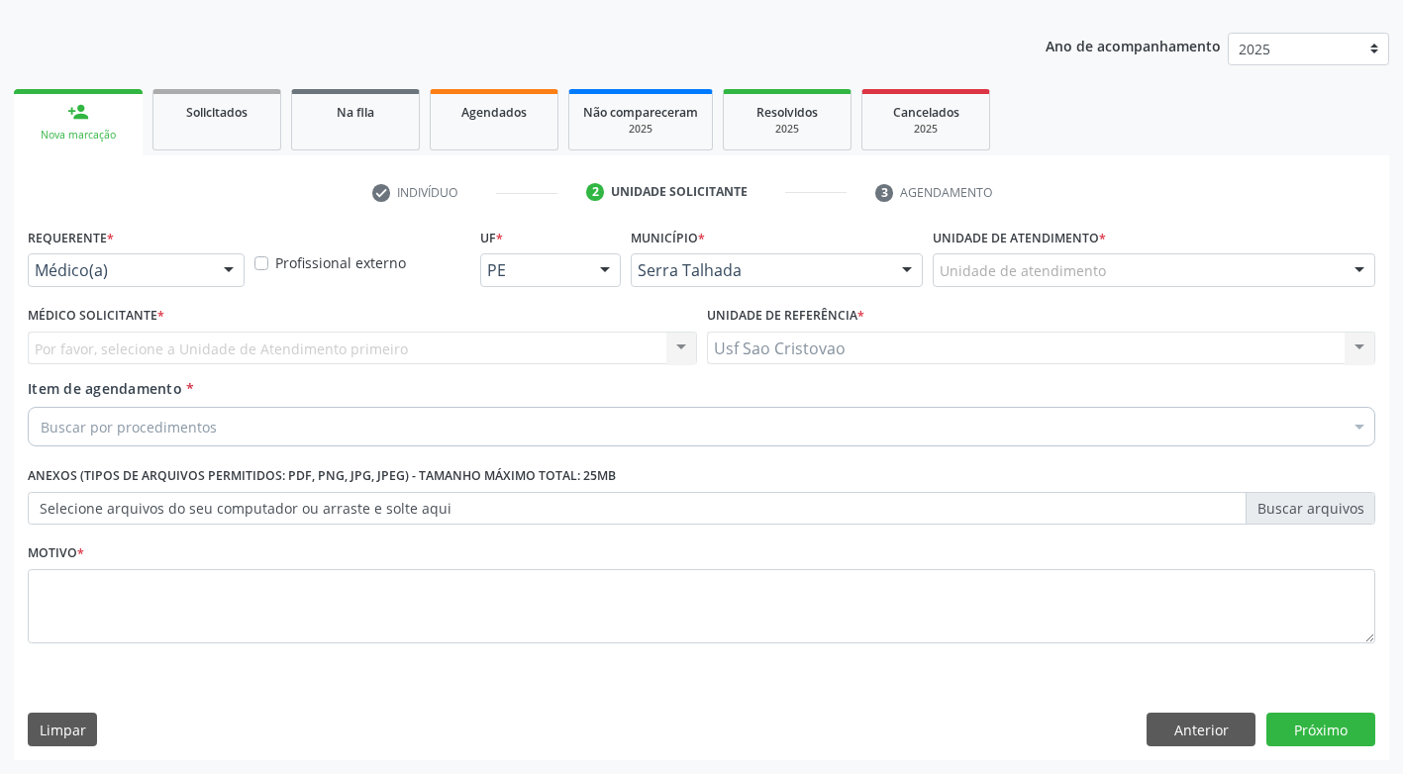
scroll to position [207, 0]
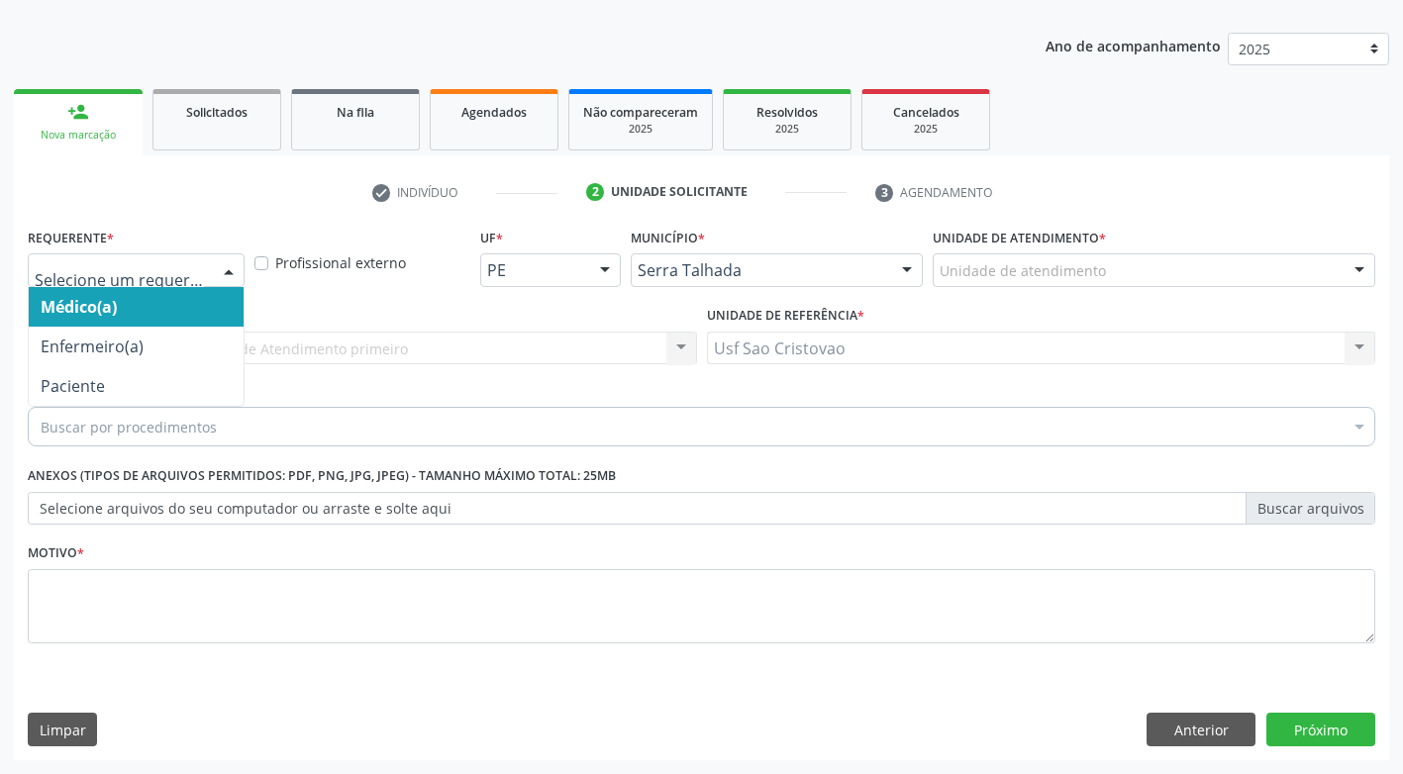
click at [162, 281] on div at bounding box center [136, 270] width 217 height 34
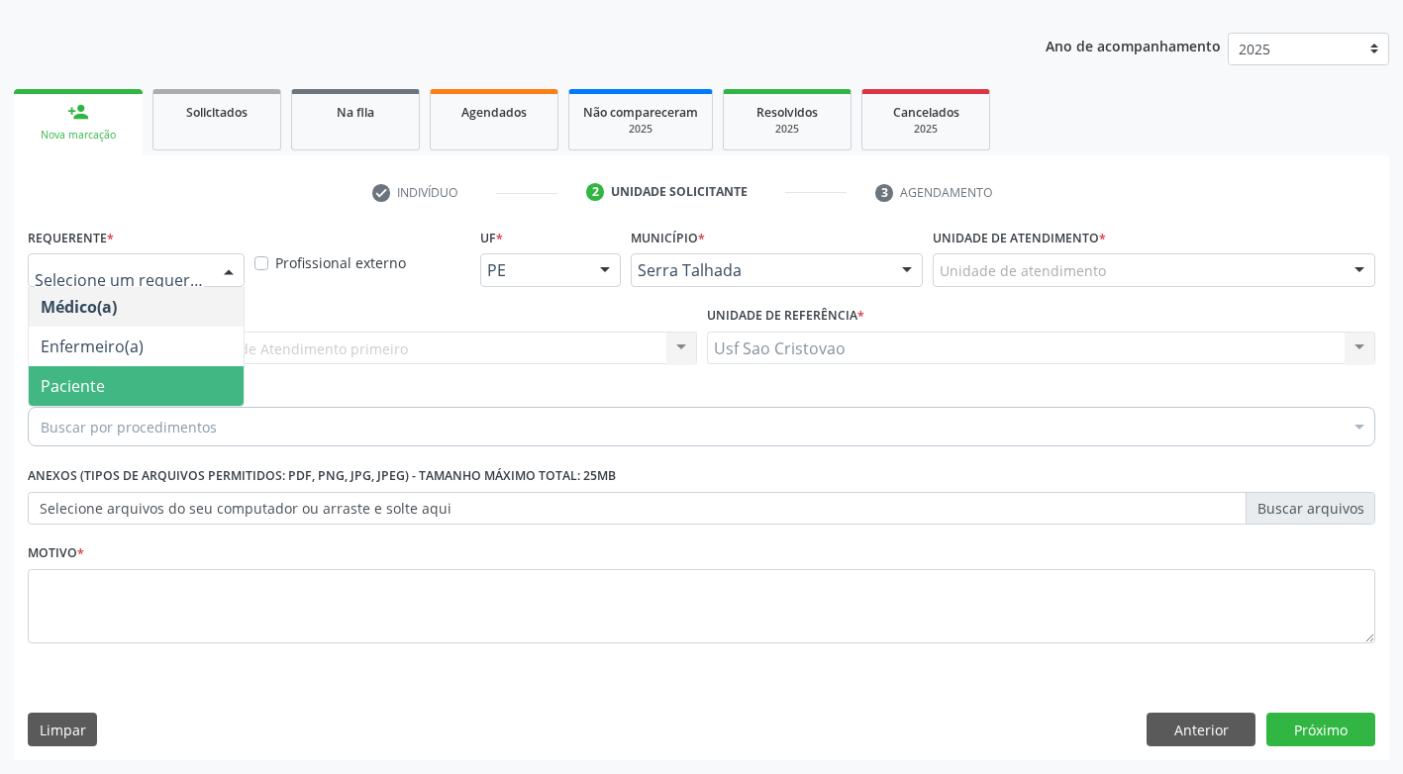
click at [150, 385] on span "Paciente" at bounding box center [136, 386] width 215 height 40
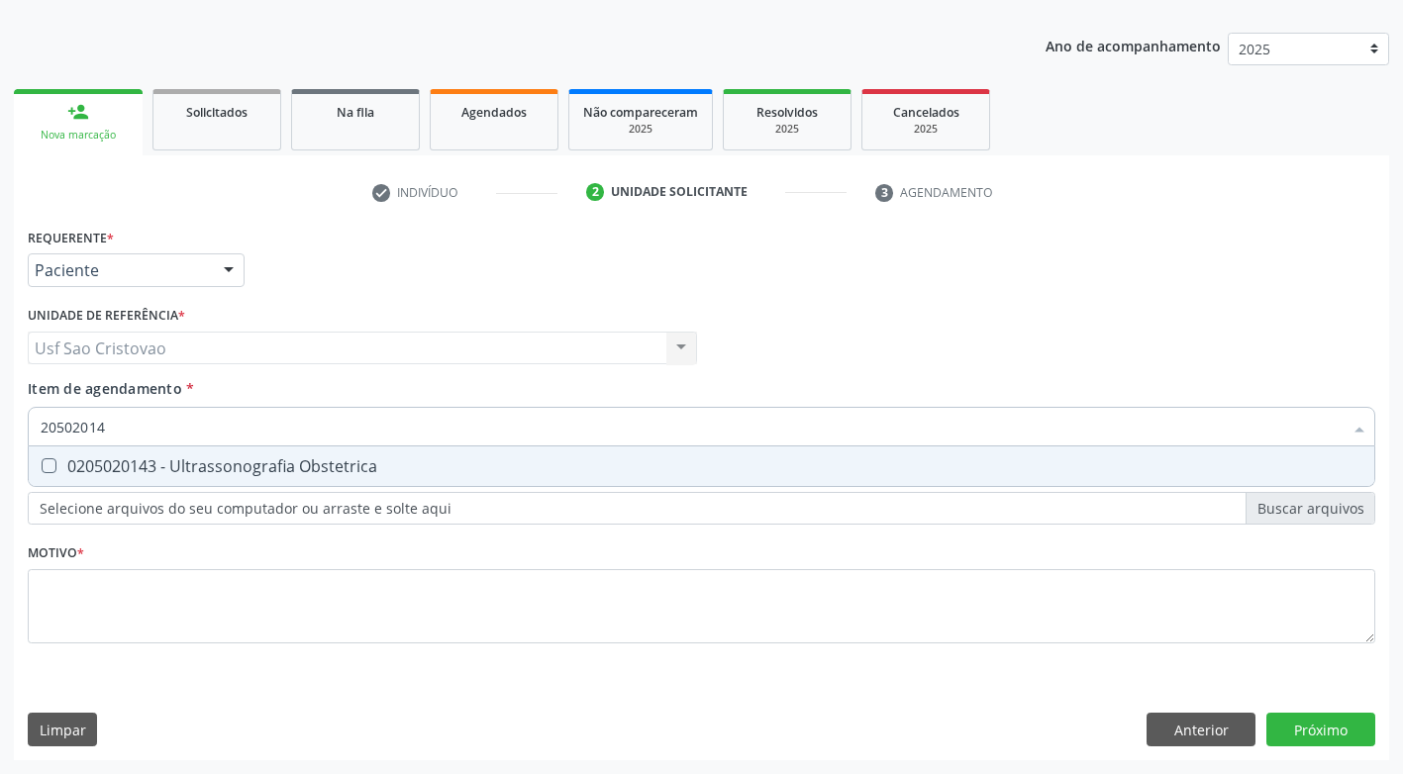
type input "205020143"
click at [49, 463] on Obstetrica at bounding box center [49, 465] width 15 height 15
click at [42, 463] on Obstetrica "checkbox" at bounding box center [35, 465] width 13 height 13
checkbox Obstetrica "true"
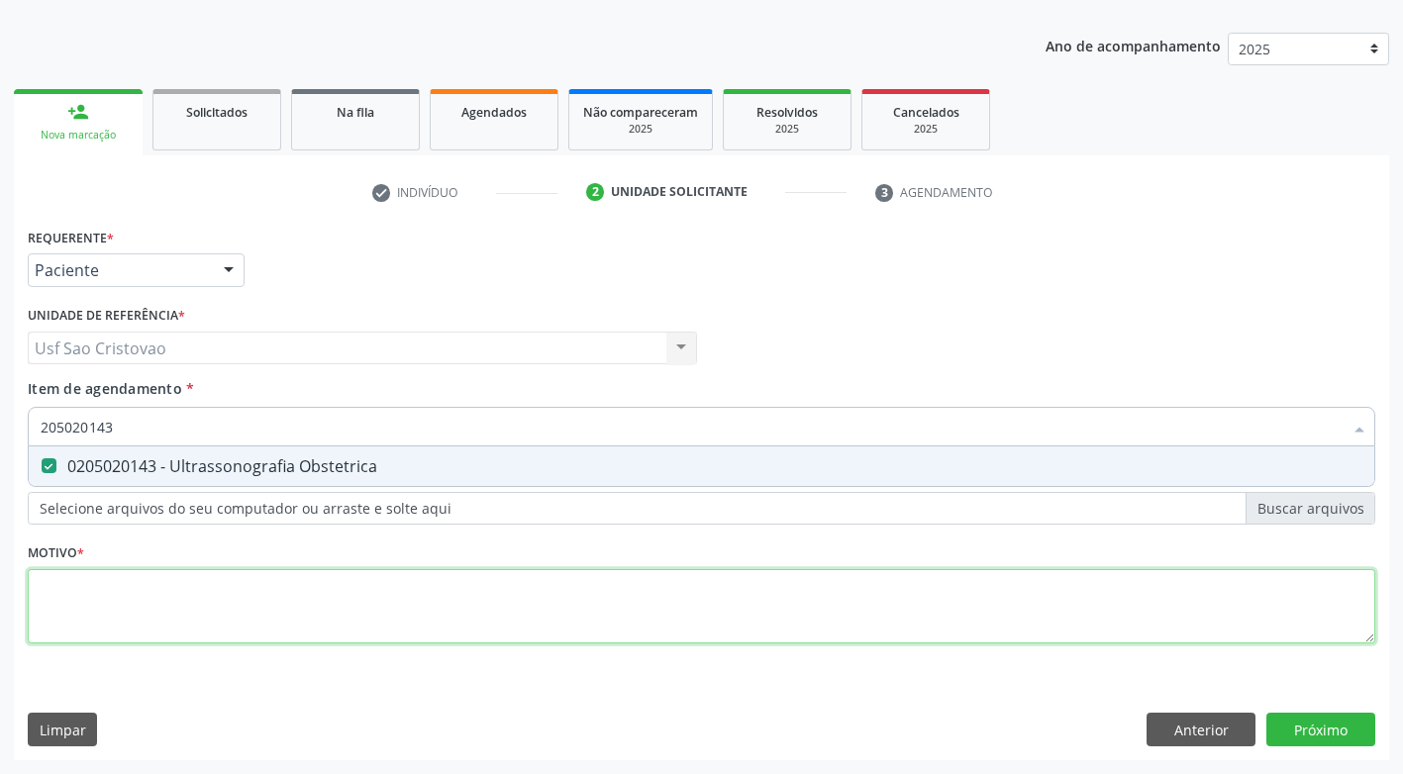
click at [165, 592] on div "Requerente * Paciente Médico(a) Enfermeiro(a) Paciente Nenhum resultado encontr…" at bounding box center [701, 447] width 1347 height 448
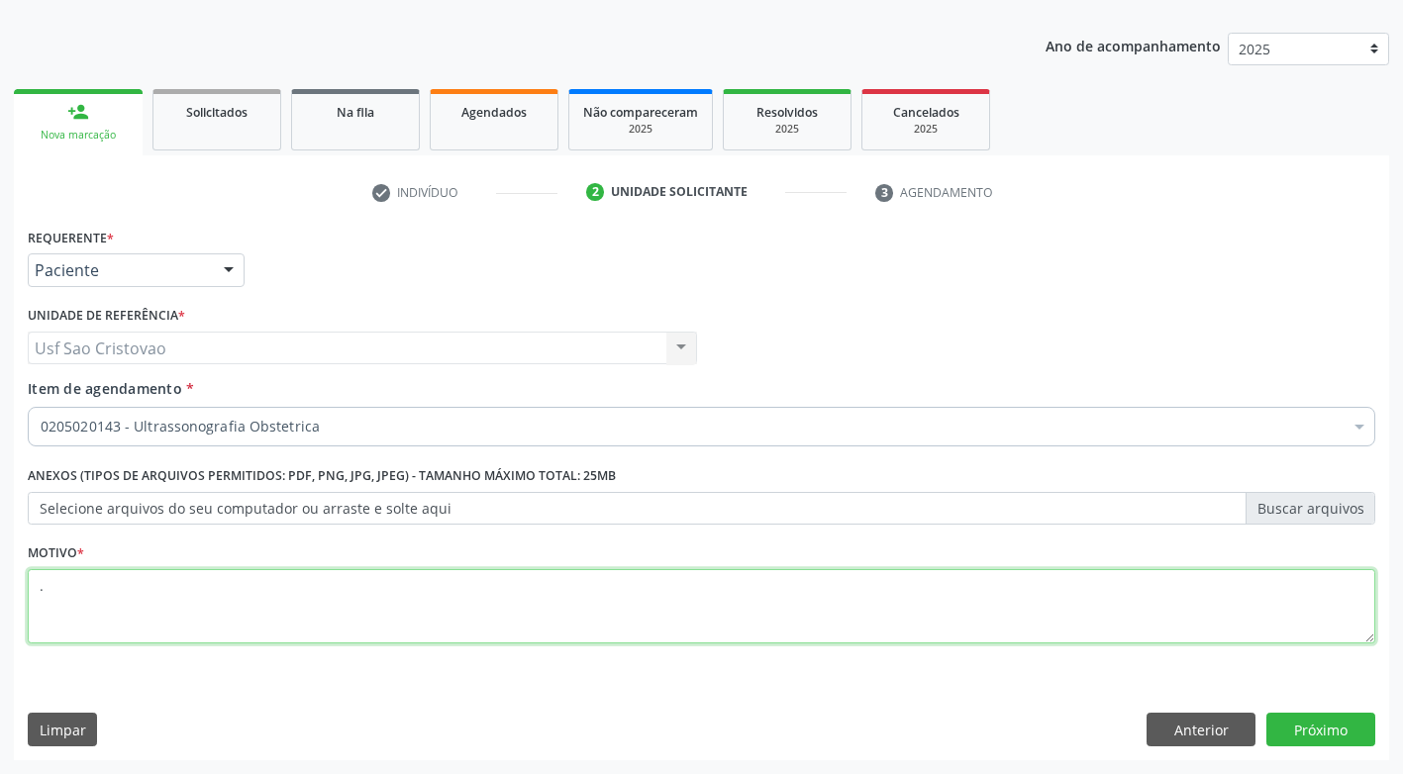
type textarea "."
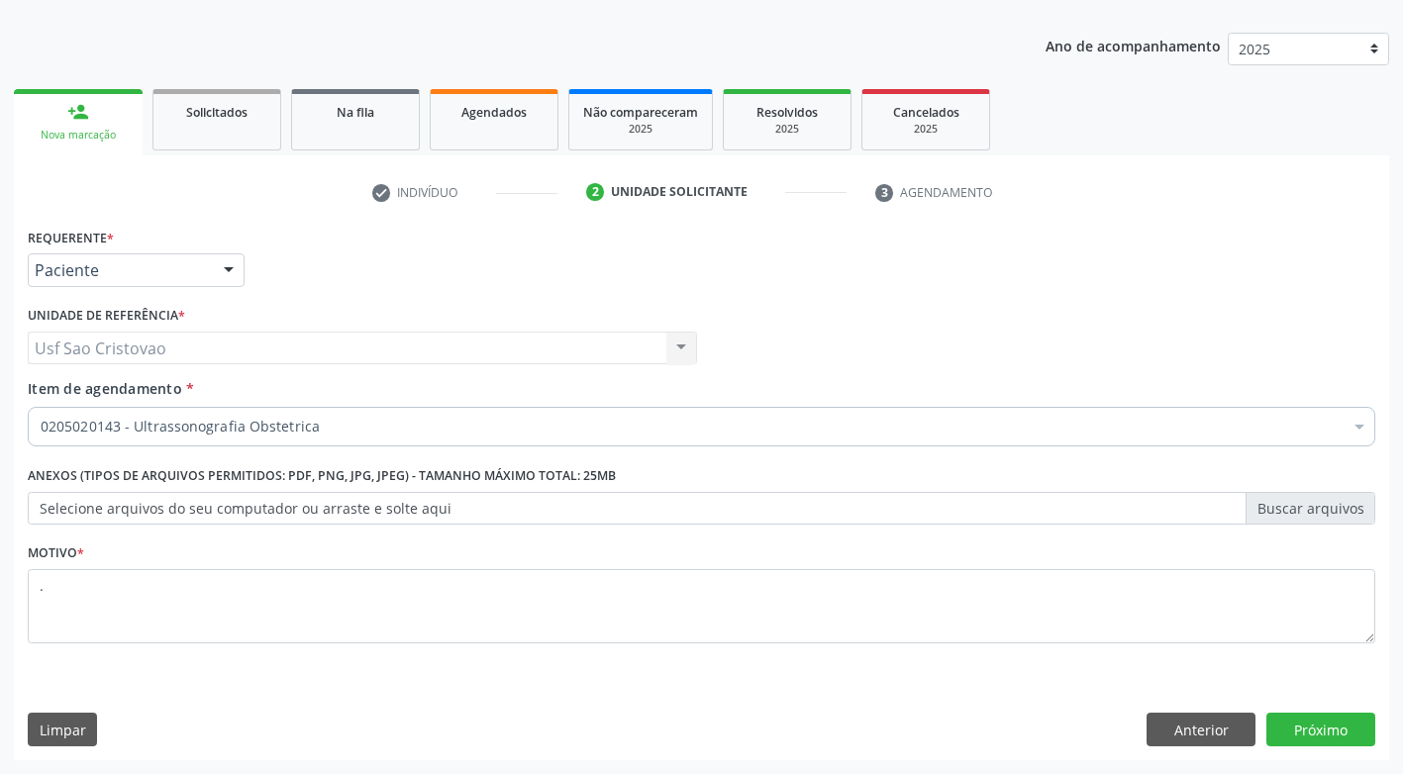
click at [526, 730] on div "Limpar Anterior Próximo" at bounding box center [701, 730] width 1347 height 34
click at [1361, 737] on button "Próximo" at bounding box center [1320, 730] width 109 height 34
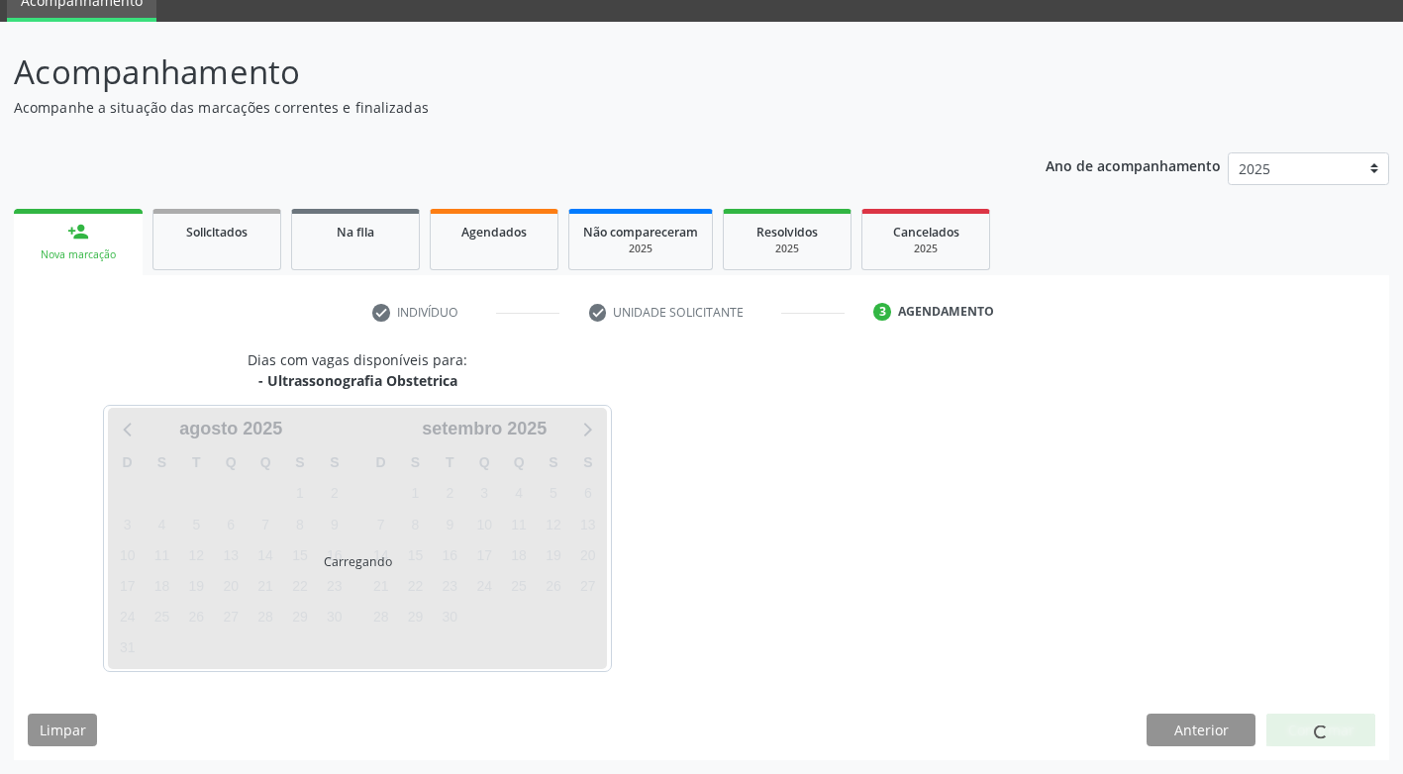
scroll to position [87, 0]
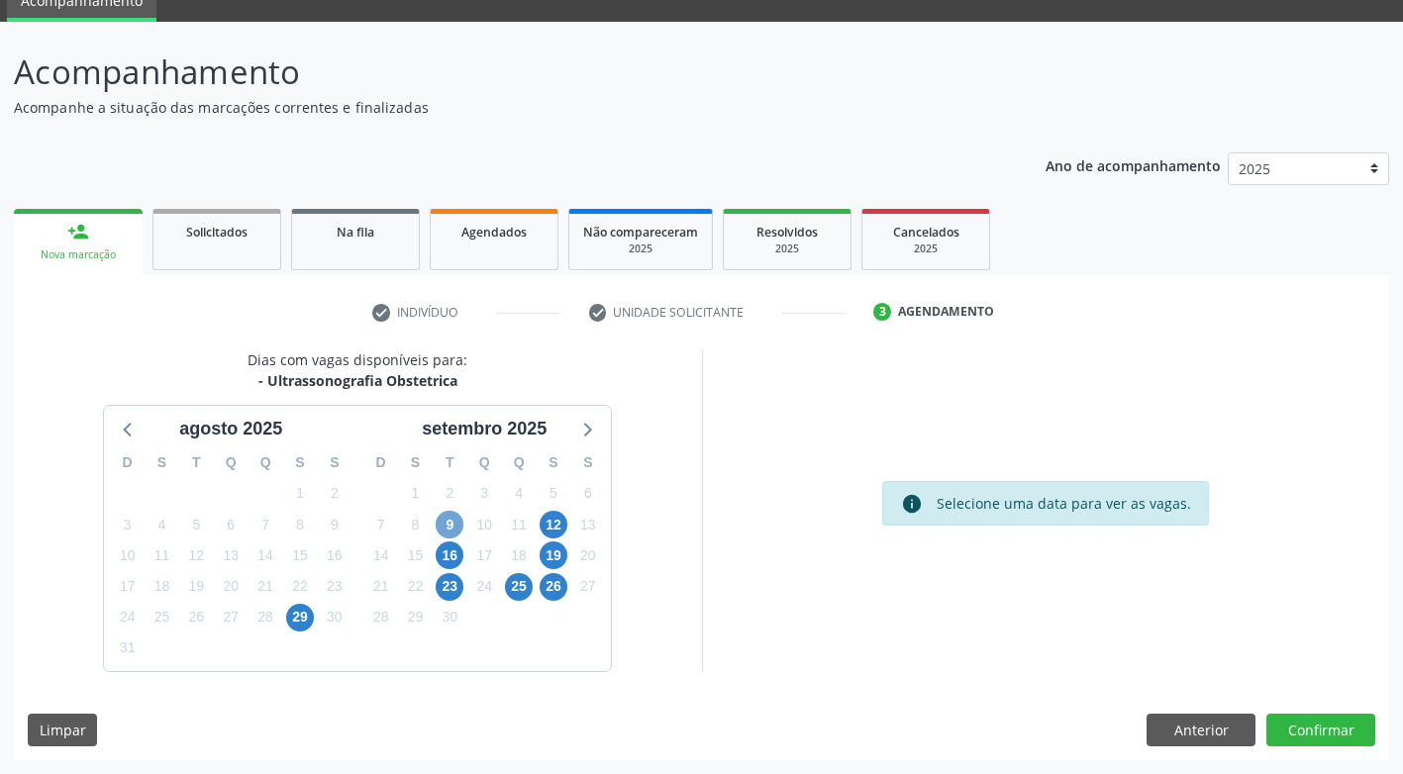
click at [447, 518] on span "9" at bounding box center [450, 525] width 28 height 28
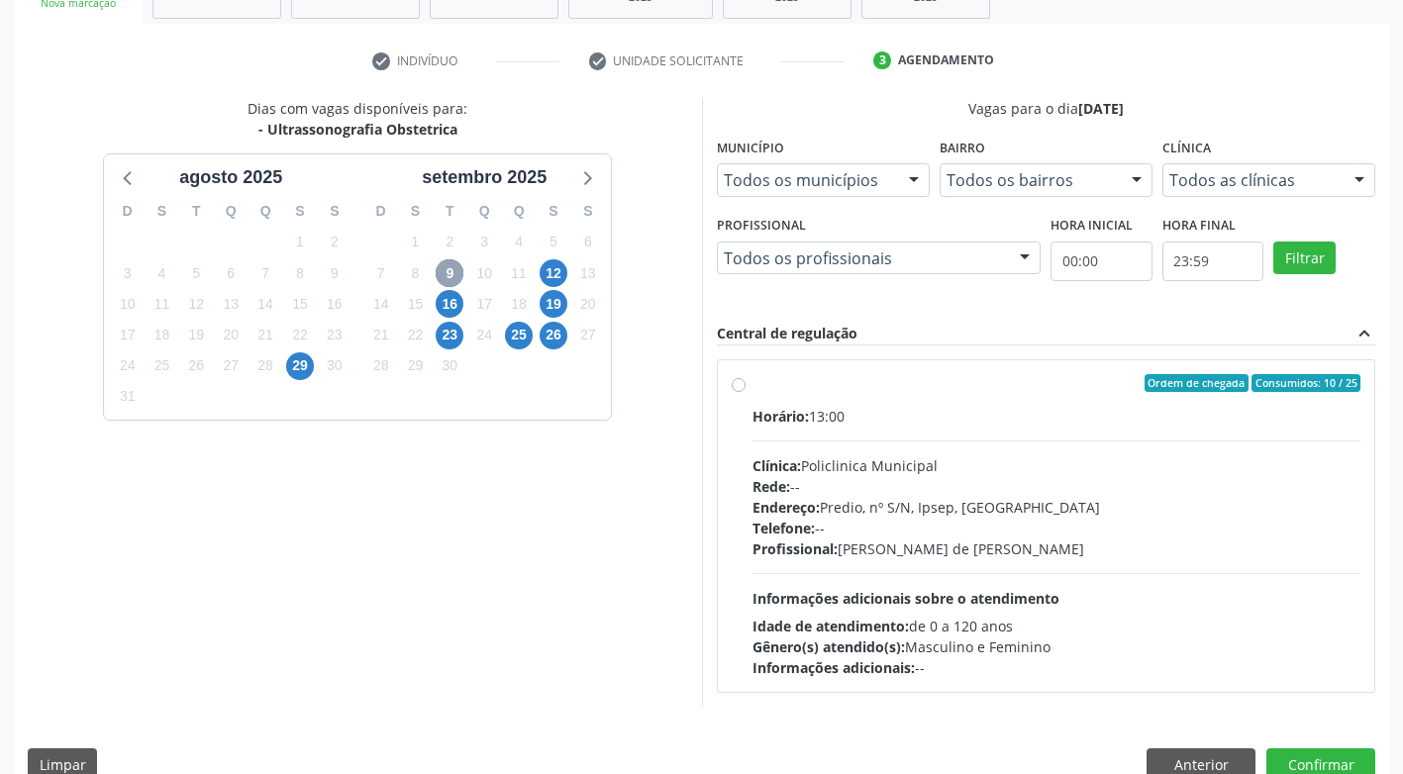
scroll to position [373, 0]
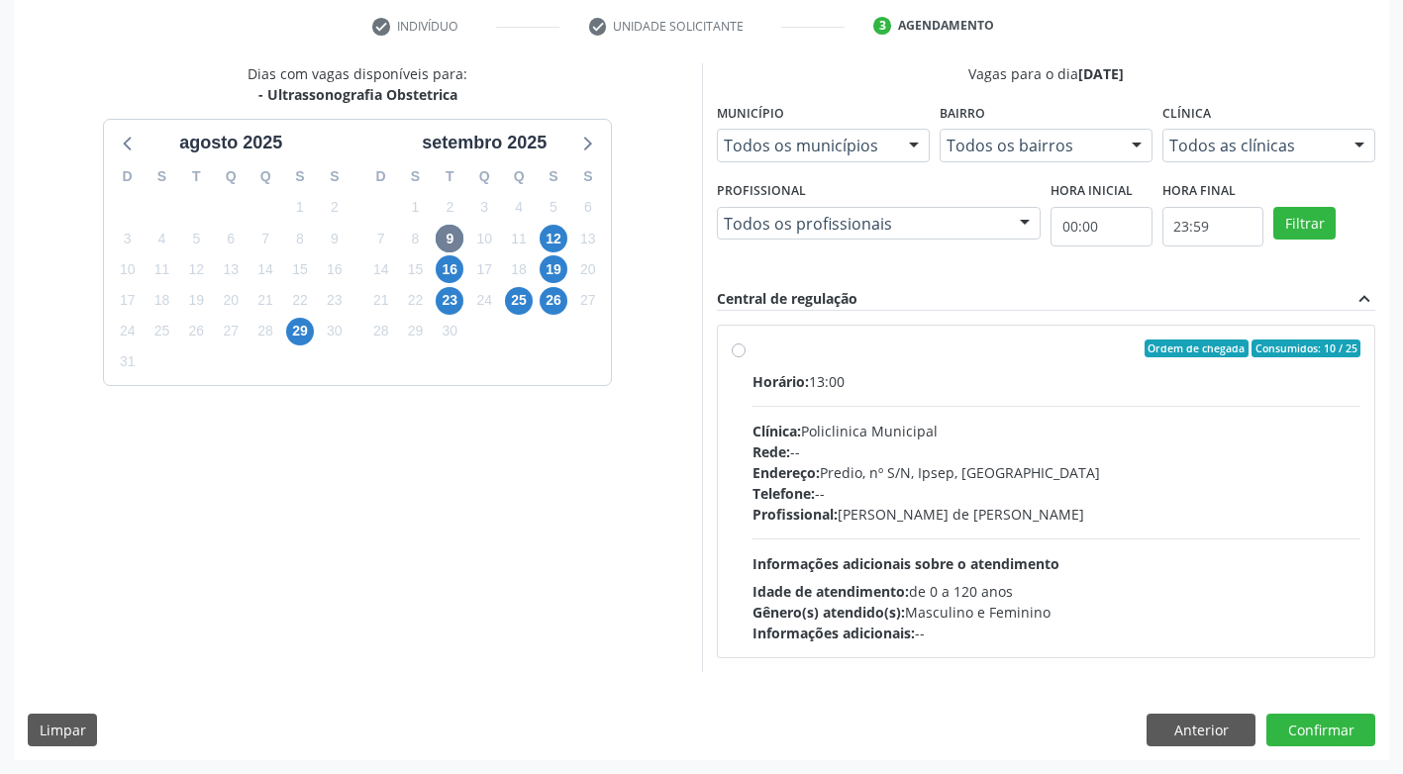
click at [752, 354] on label "Ordem de chegada Consumidos: 10 / 25 Horário: 13:00 Clínica: Policlinica Munici…" at bounding box center [1056, 492] width 609 height 304
click at [738, 354] on input "Ordem de chegada Consumidos: 10 / 25 Horário: 13:00 Clínica: Policlinica Munici…" at bounding box center [739, 349] width 14 height 18
radio input "true"
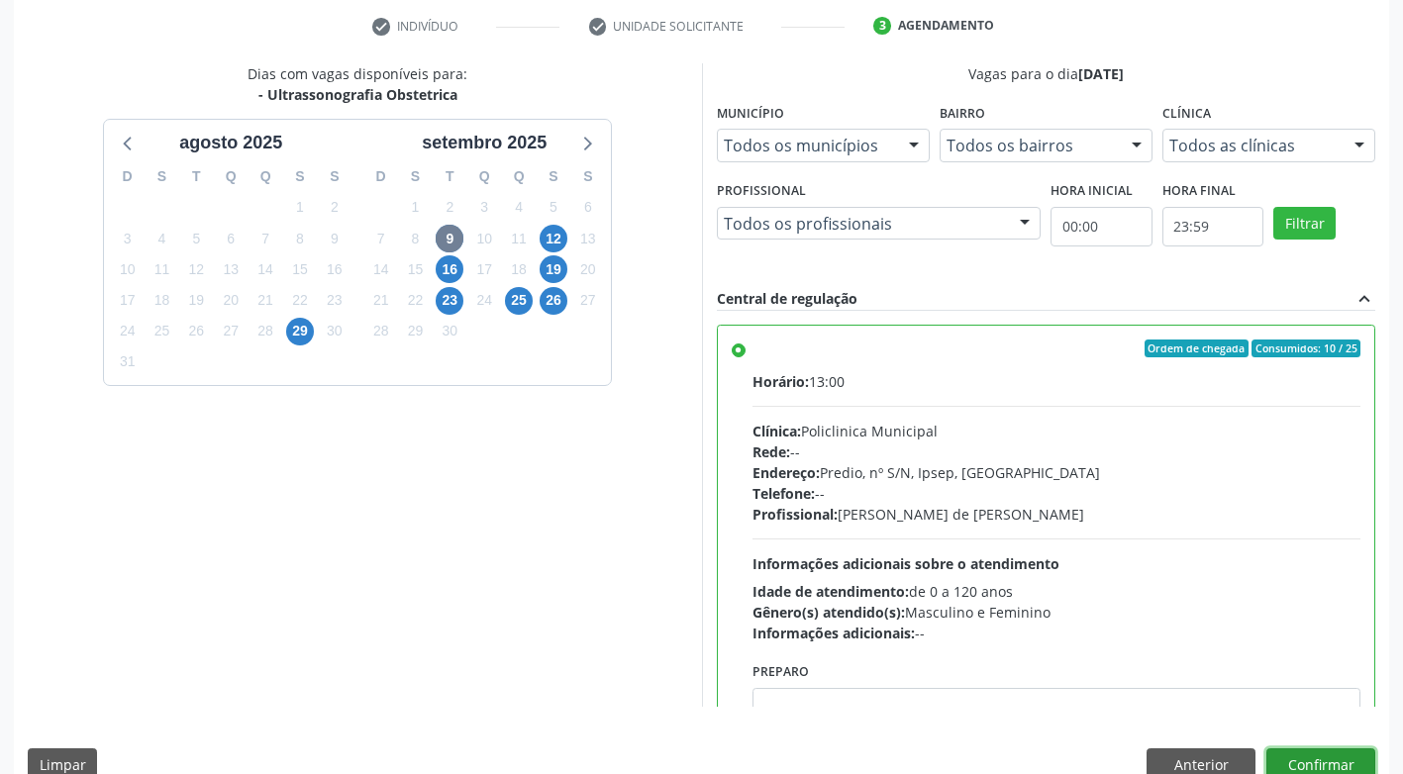
click at [1285, 762] on button "Confirmar" at bounding box center [1320, 765] width 109 height 34
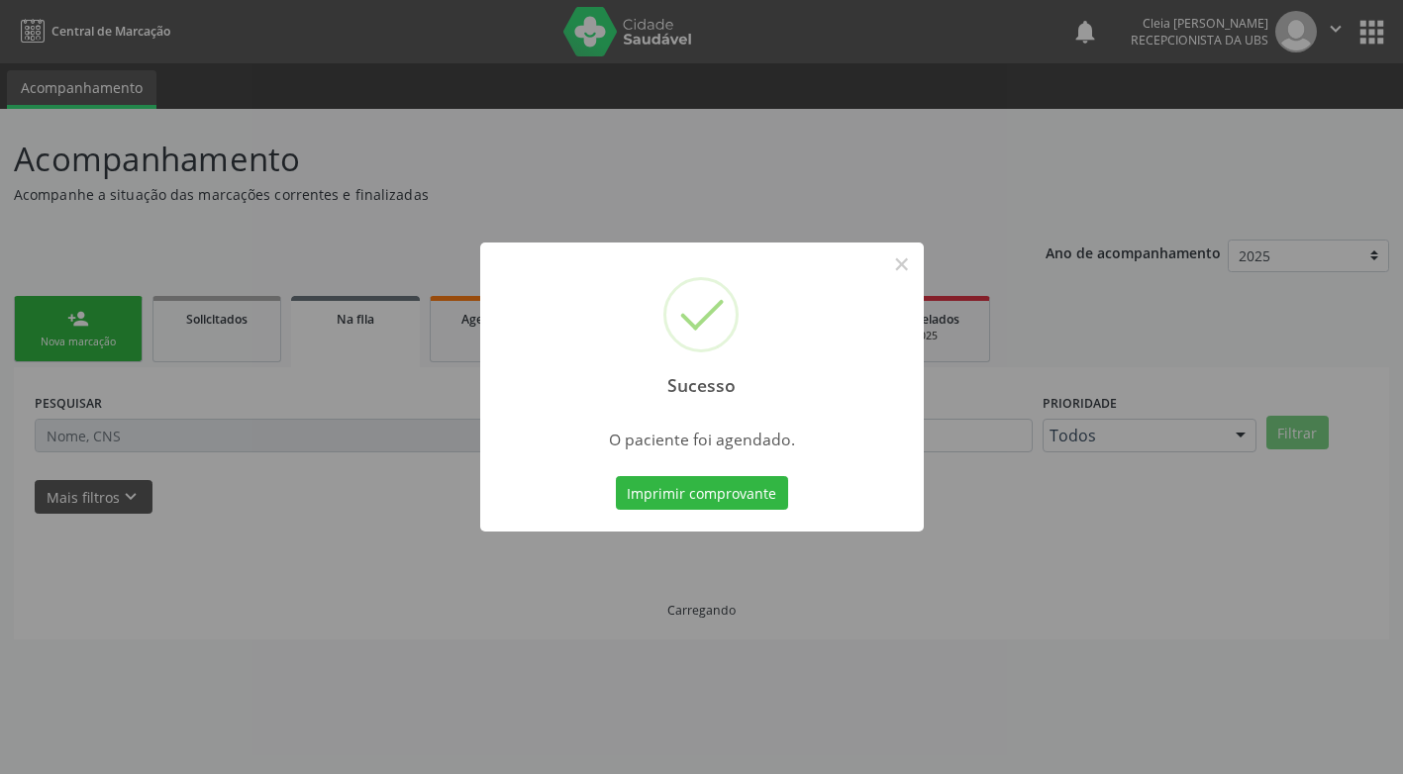
scroll to position [0, 0]
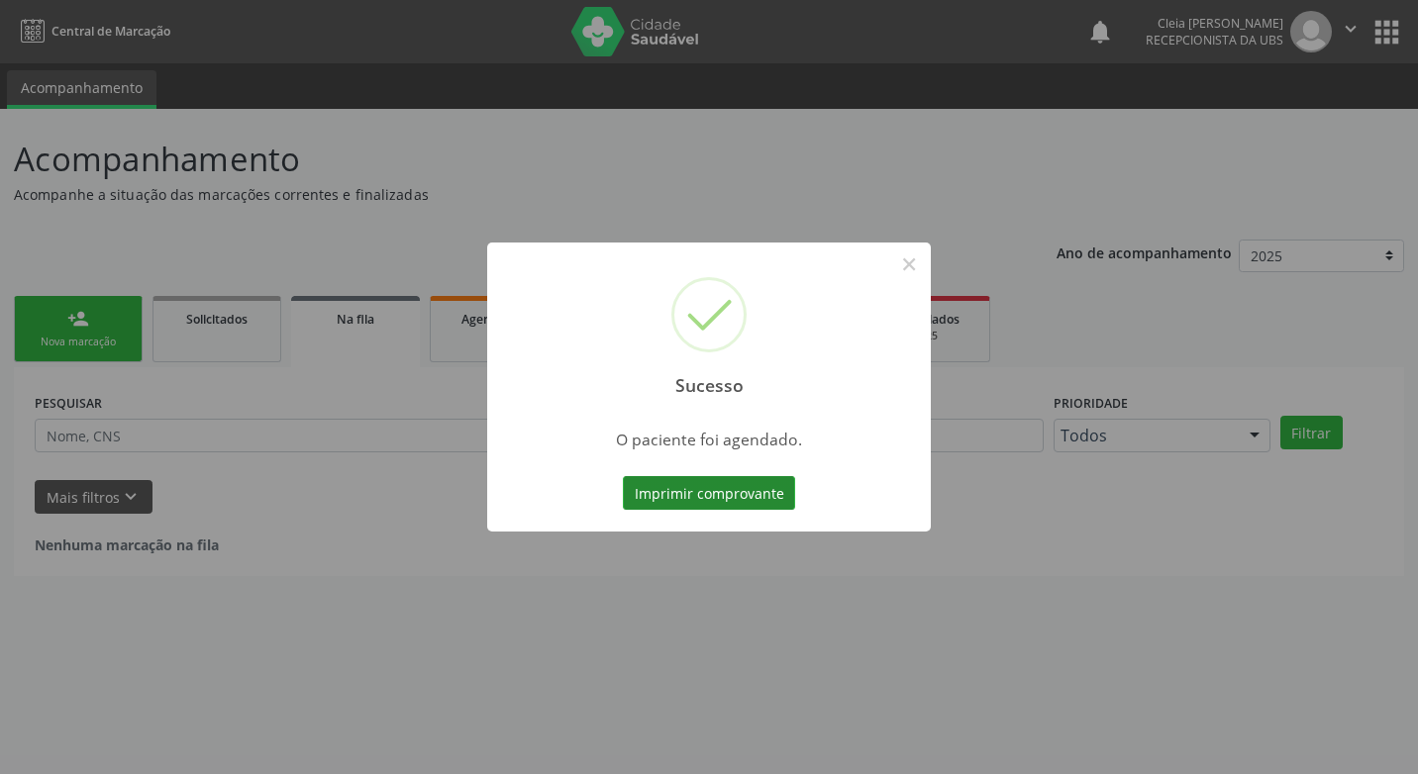
click at [735, 496] on button "Imprimir comprovante" at bounding box center [709, 493] width 172 height 34
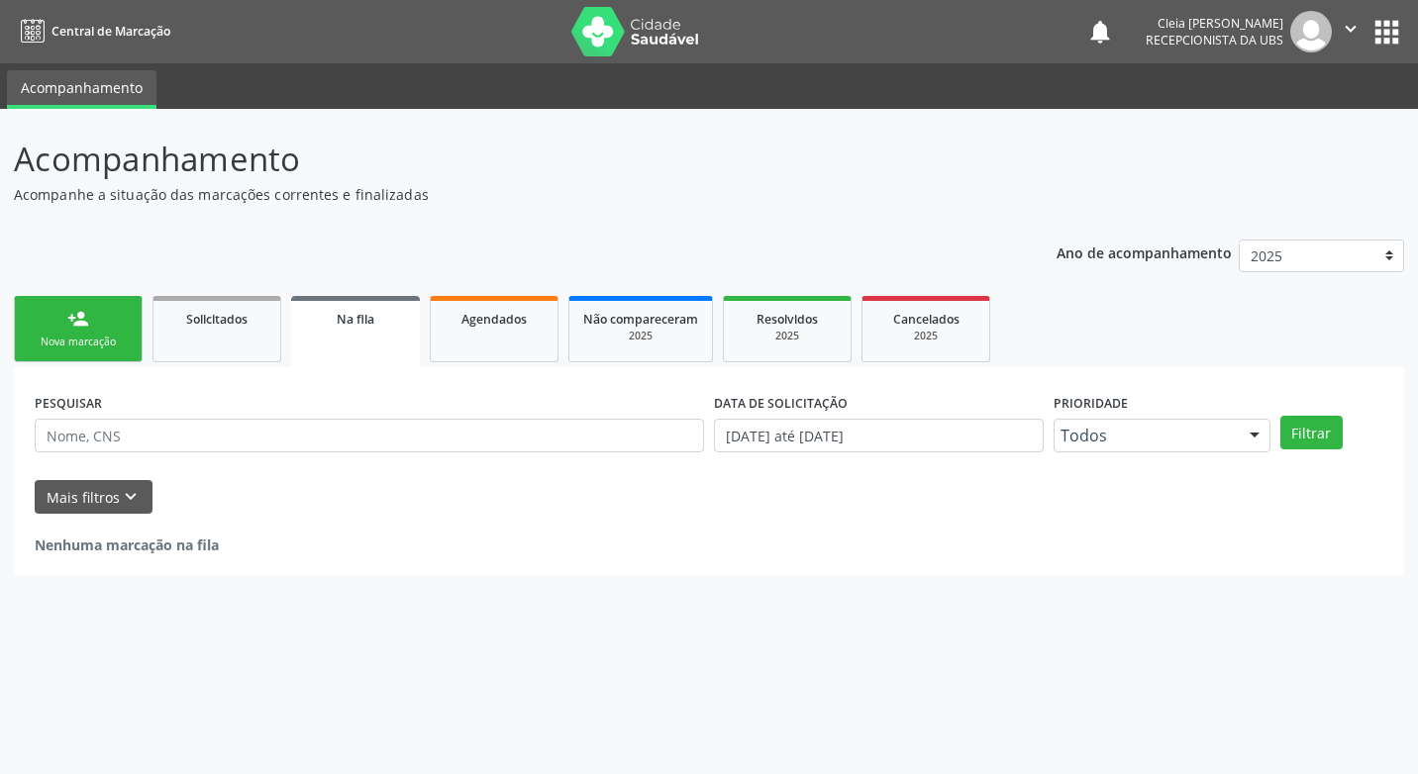
click at [115, 333] on link "person_add Nova marcação" at bounding box center [78, 329] width 129 height 66
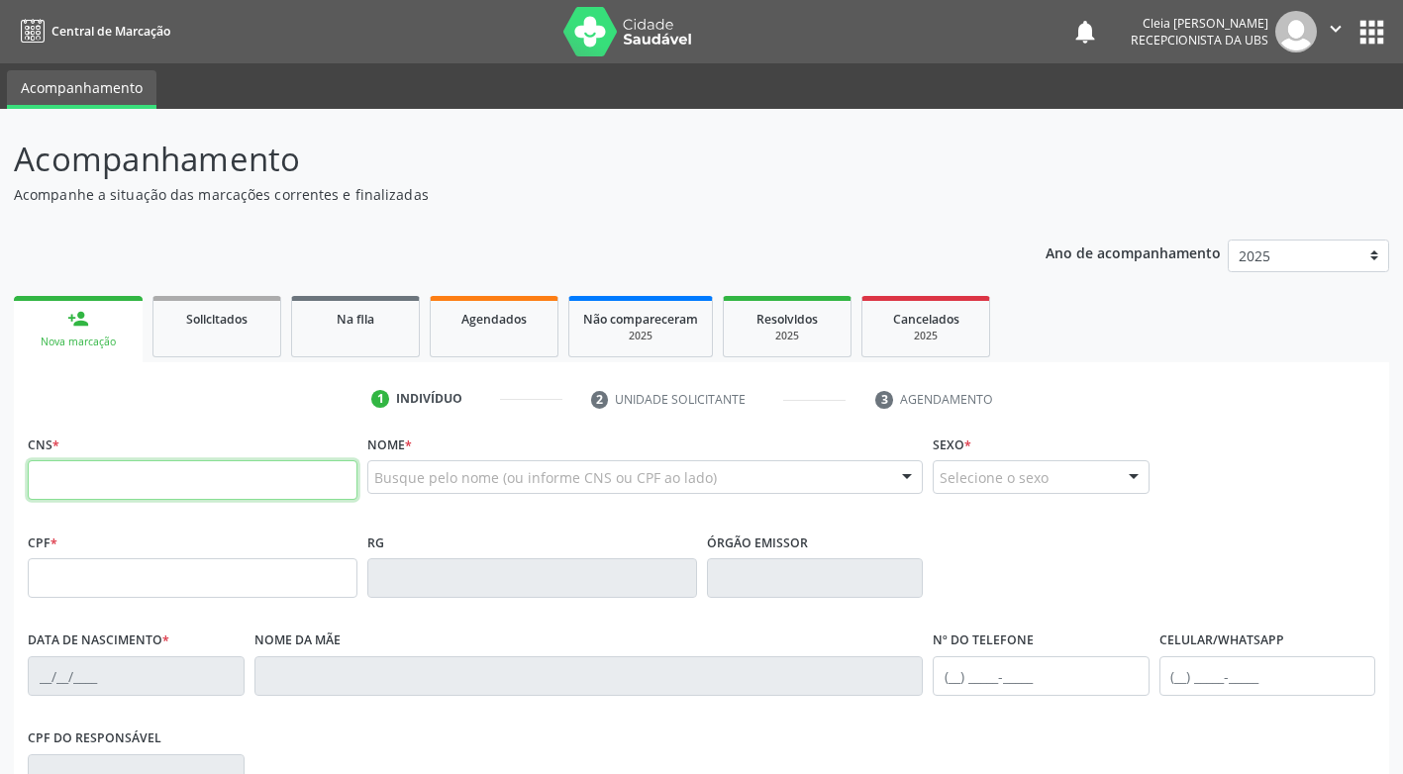
click at [207, 487] on input "text" at bounding box center [193, 480] width 330 height 40
type input "700 1088 0062 2090"
type input "[DATE]"
type input "[PERSON_NAME]"
type input "[PHONE_NUMBER]"
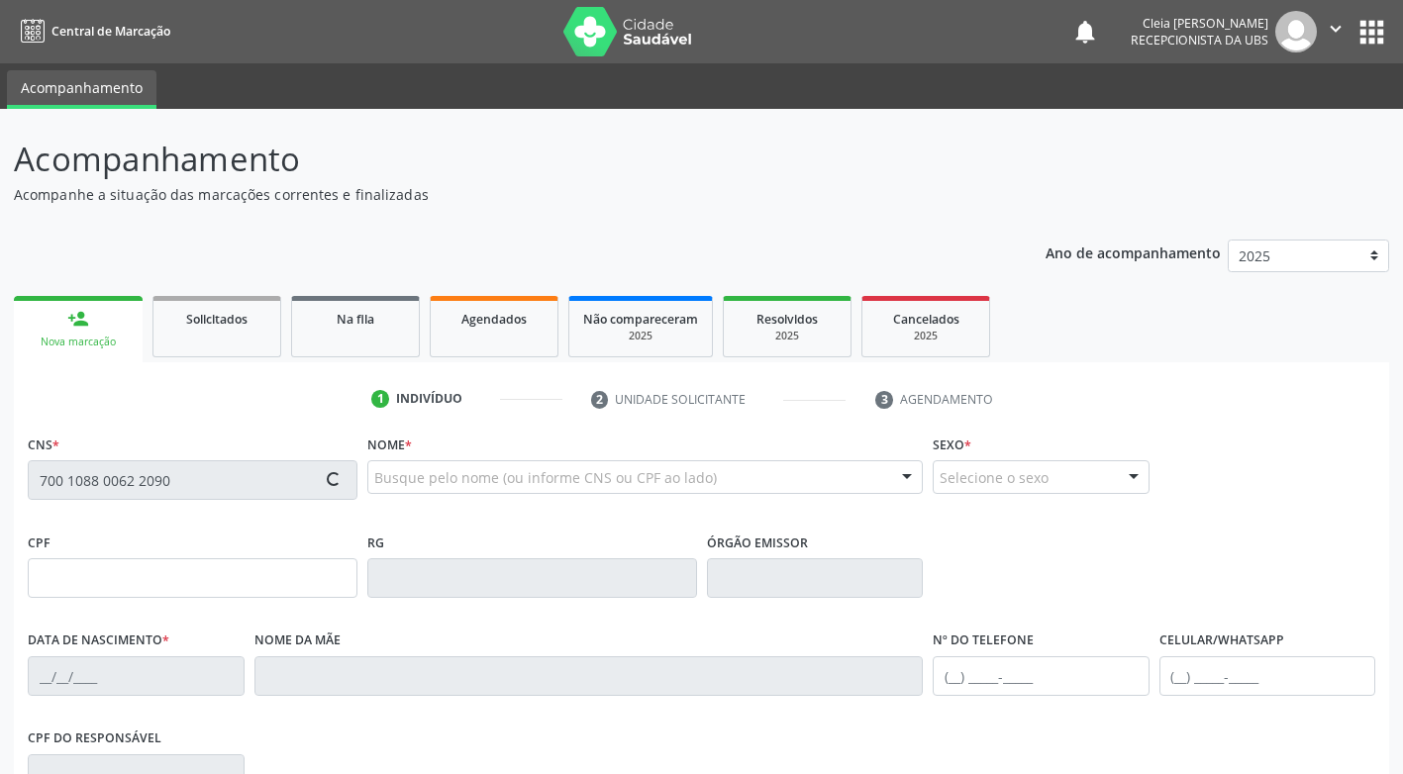
type input "53"
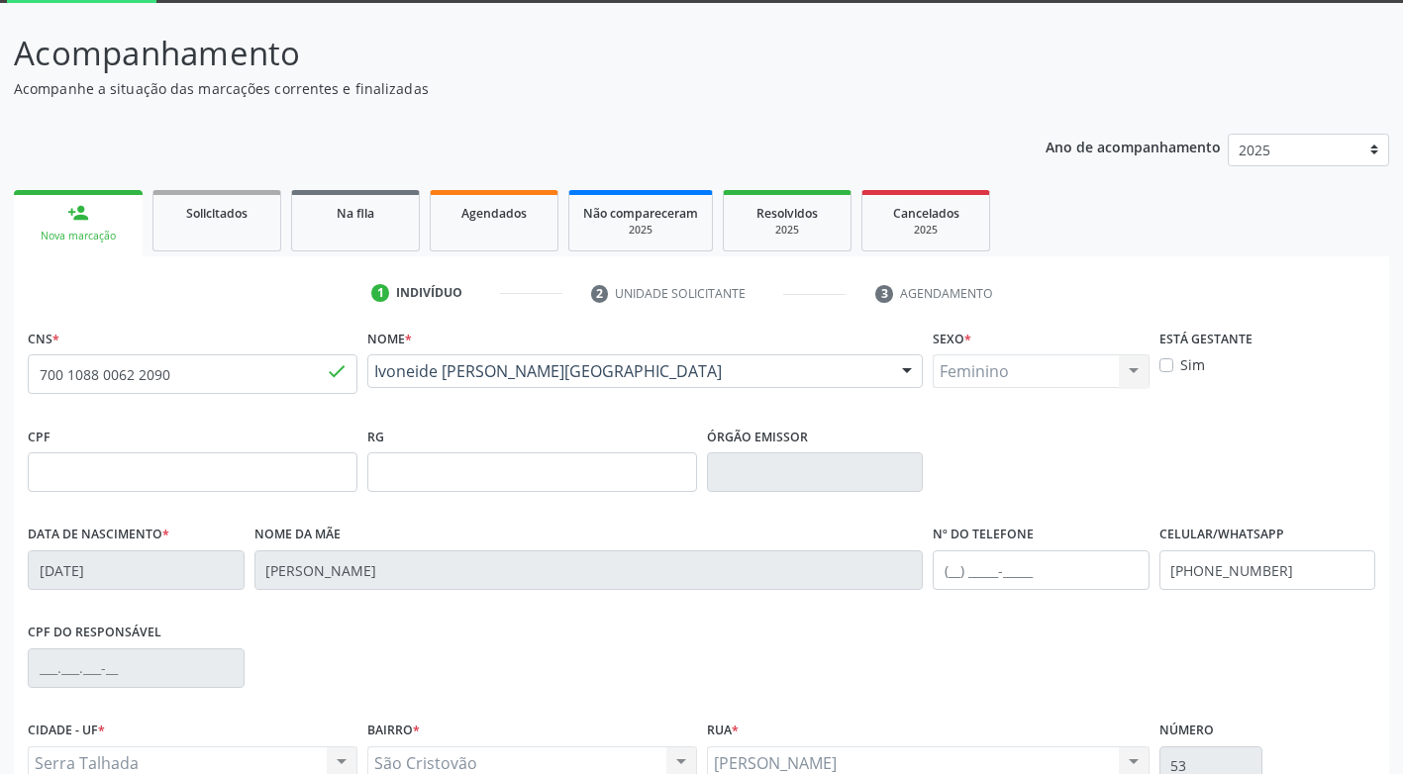
scroll to position [299, 0]
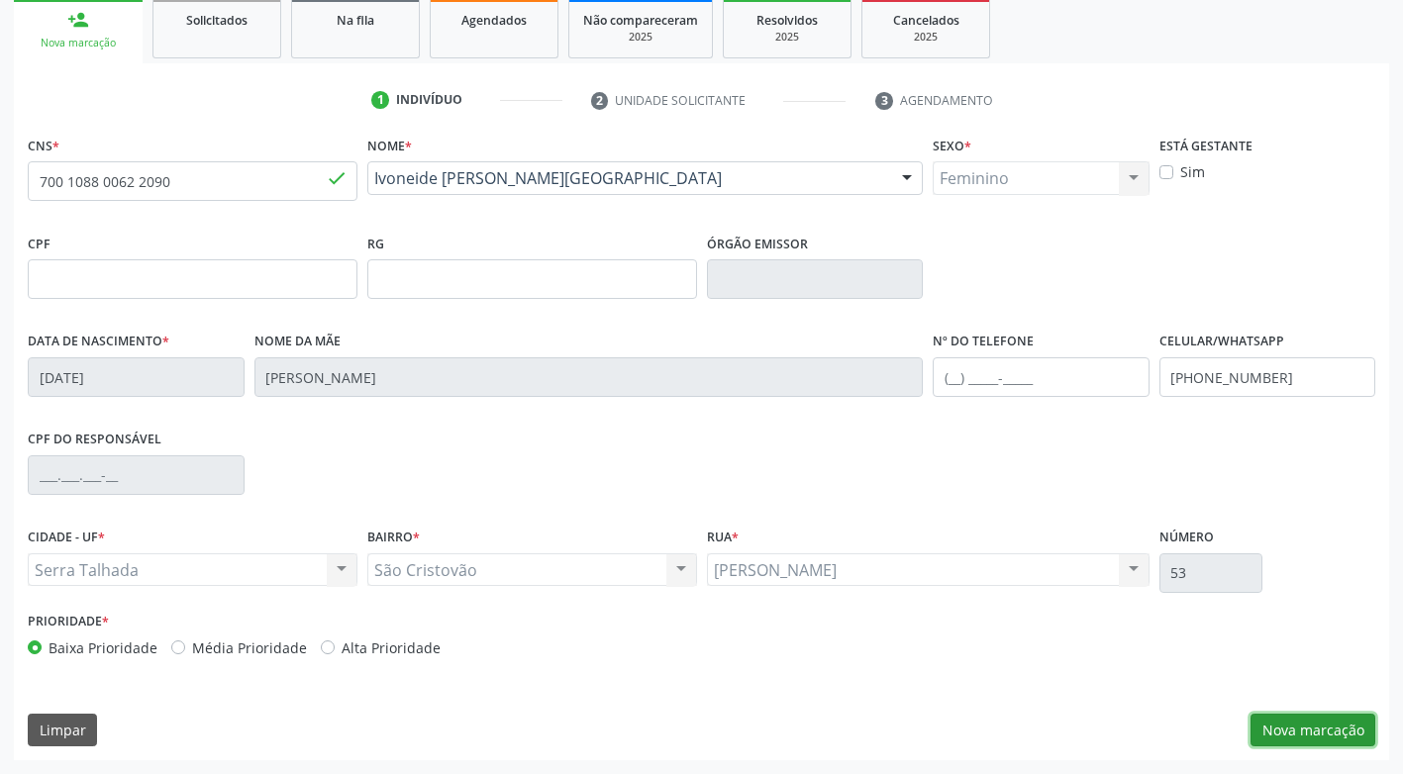
click at [1315, 738] on button "Nova marcação" at bounding box center [1312, 731] width 125 height 34
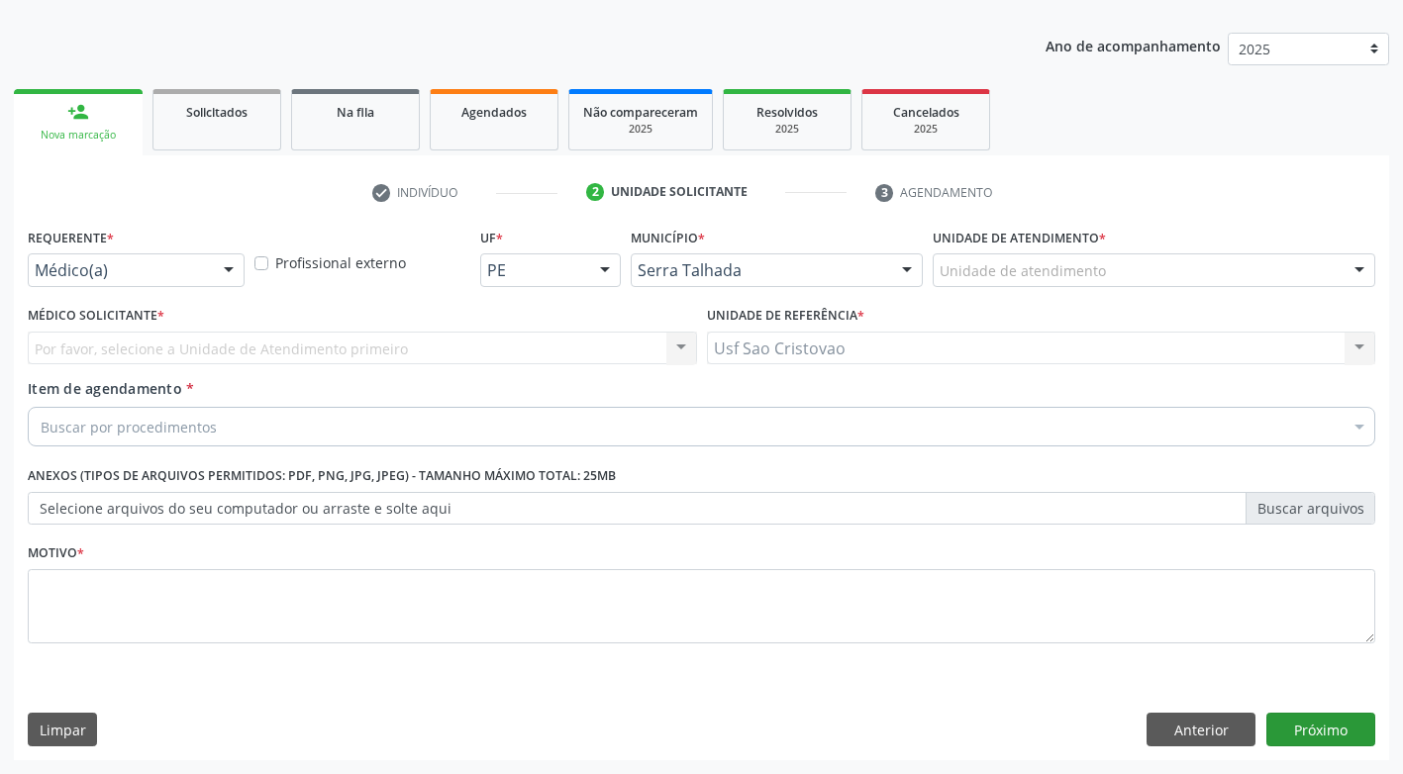
scroll to position [207, 0]
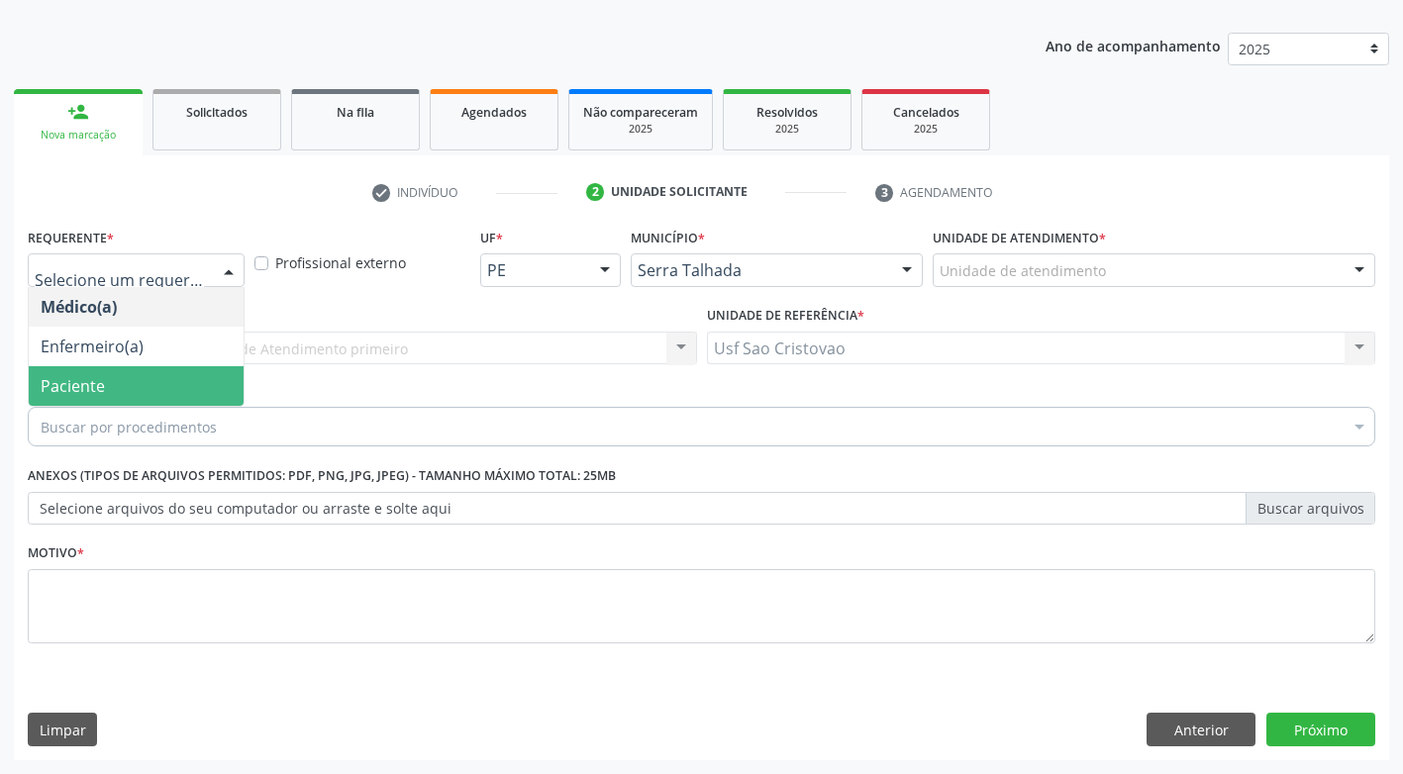
click at [172, 374] on span "Paciente" at bounding box center [136, 386] width 215 height 40
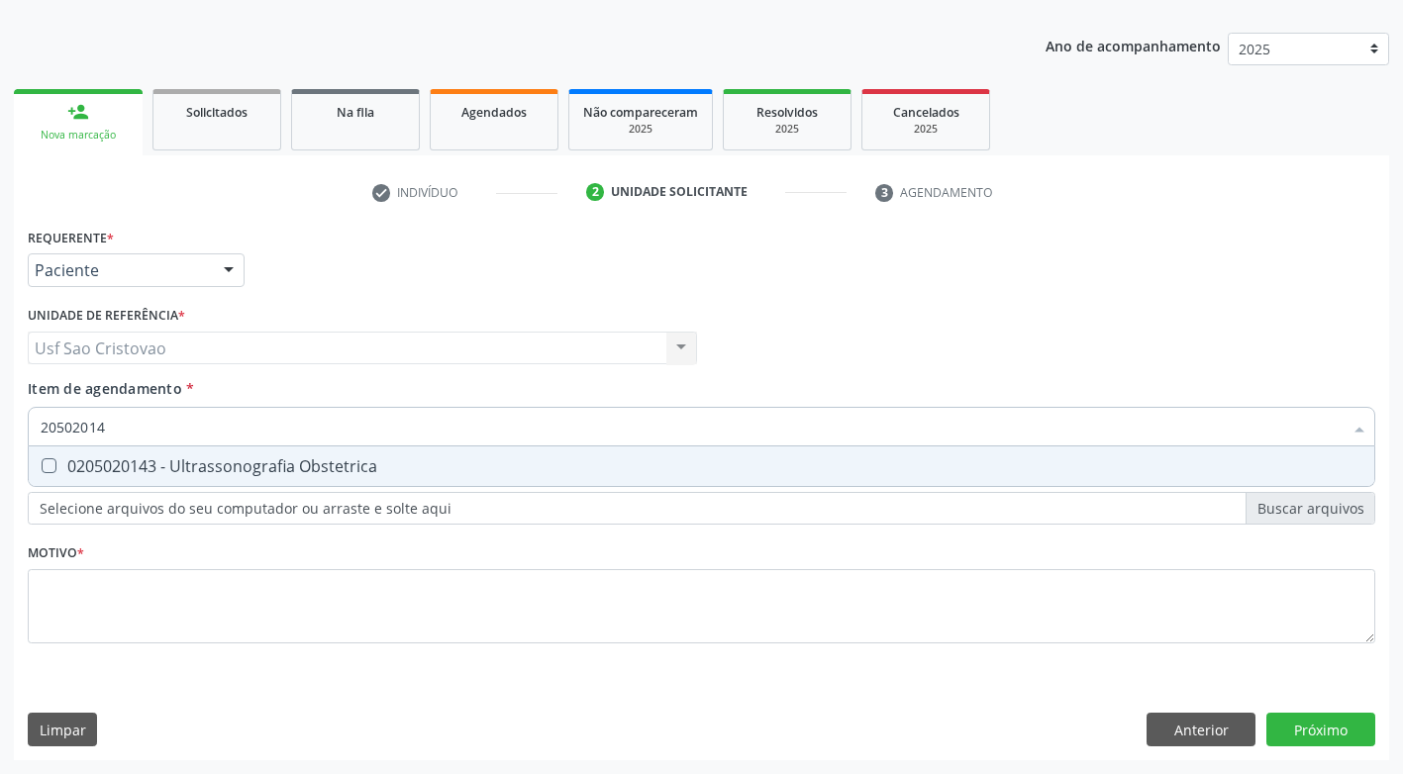
type input "205020143"
click at [48, 467] on Obstetrica at bounding box center [49, 465] width 15 height 15
click at [42, 467] on Obstetrica "checkbox" at bounding box center [35, 465] width 13 height 13
checkbox Obstetrica "true"
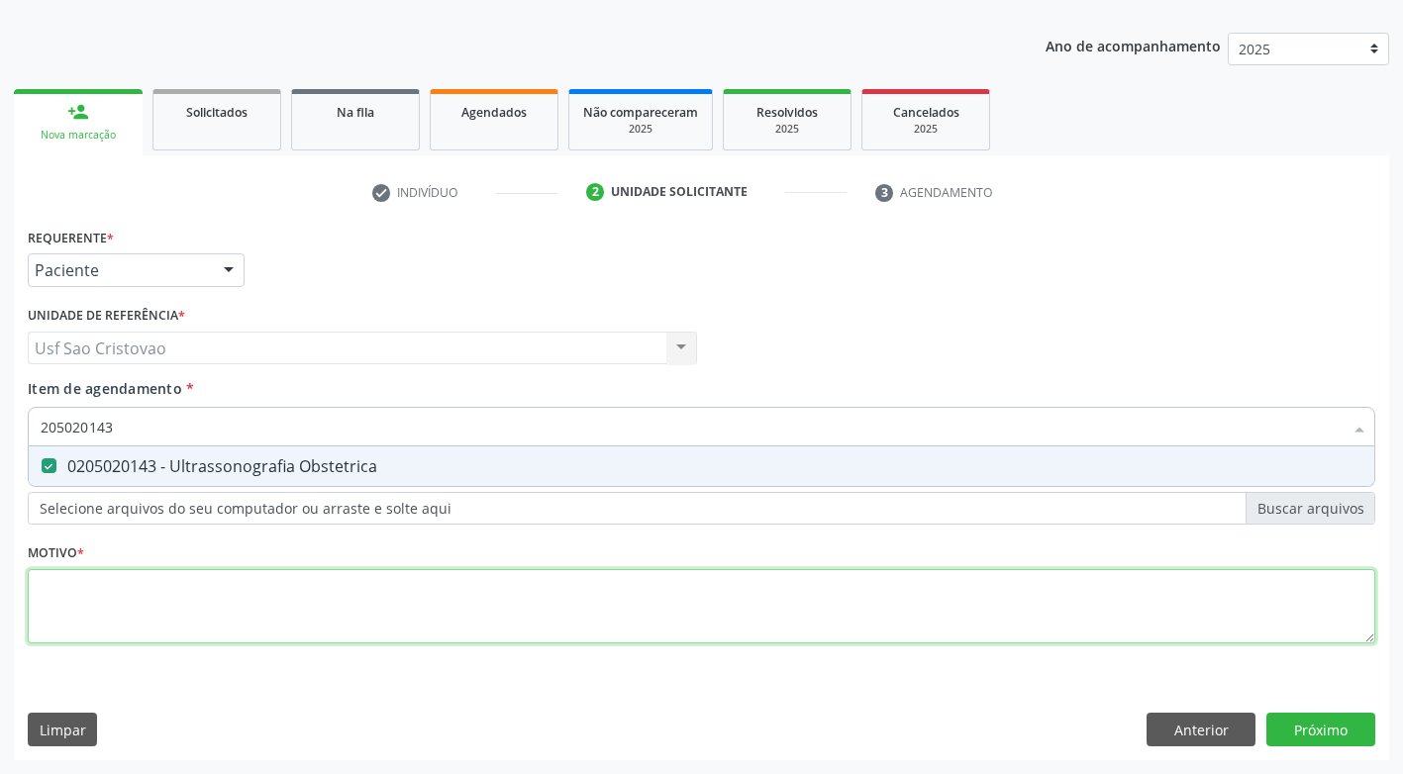
click at [174, 584] on div "Requerente * Paciente Médico(a) Enfermeiro(a) Paciente Nenhum resultado encontr…" at bounding box center [701, 447] width 1347 height 448
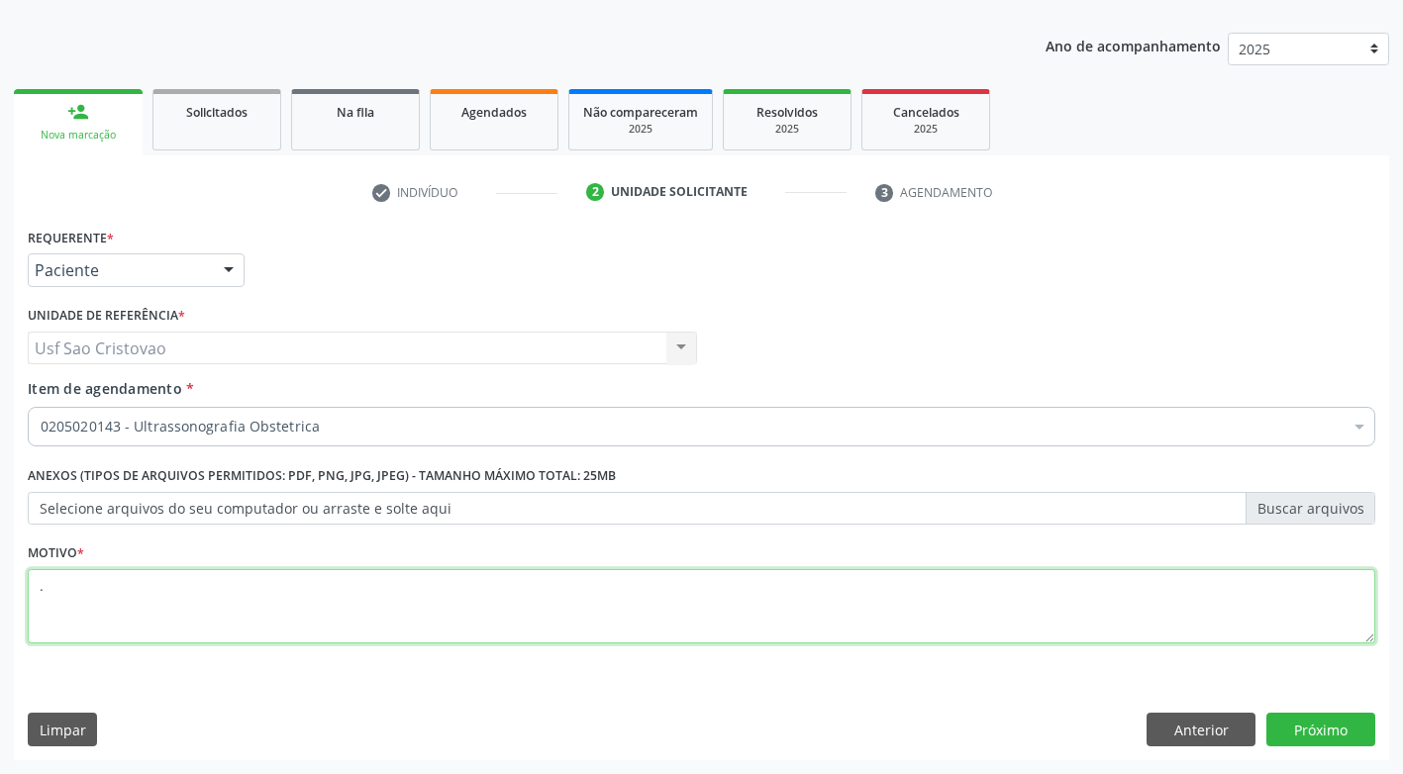
type textarea "."
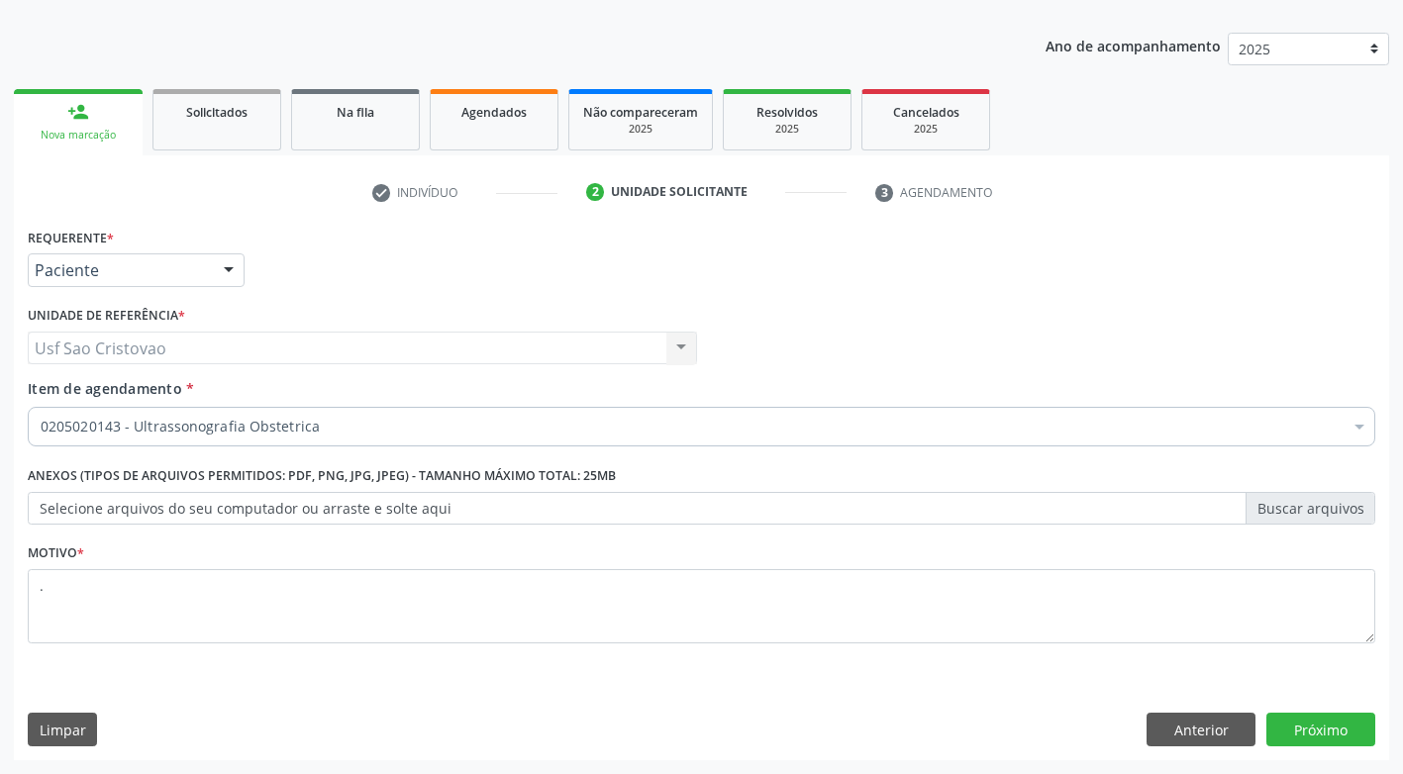
drag, startPoint x: 1088, startPoint y: 733, endPoint x: 1185, endPoint y: 674, distance: 113.2
click at [1090, 723] on div "Limpar Anterior Próximo" at bounding box center [701, 730] width 1347 height 34
click at [1341, 732] on button "Próximo" at bounding box center [1320, 730] width 109 height 34
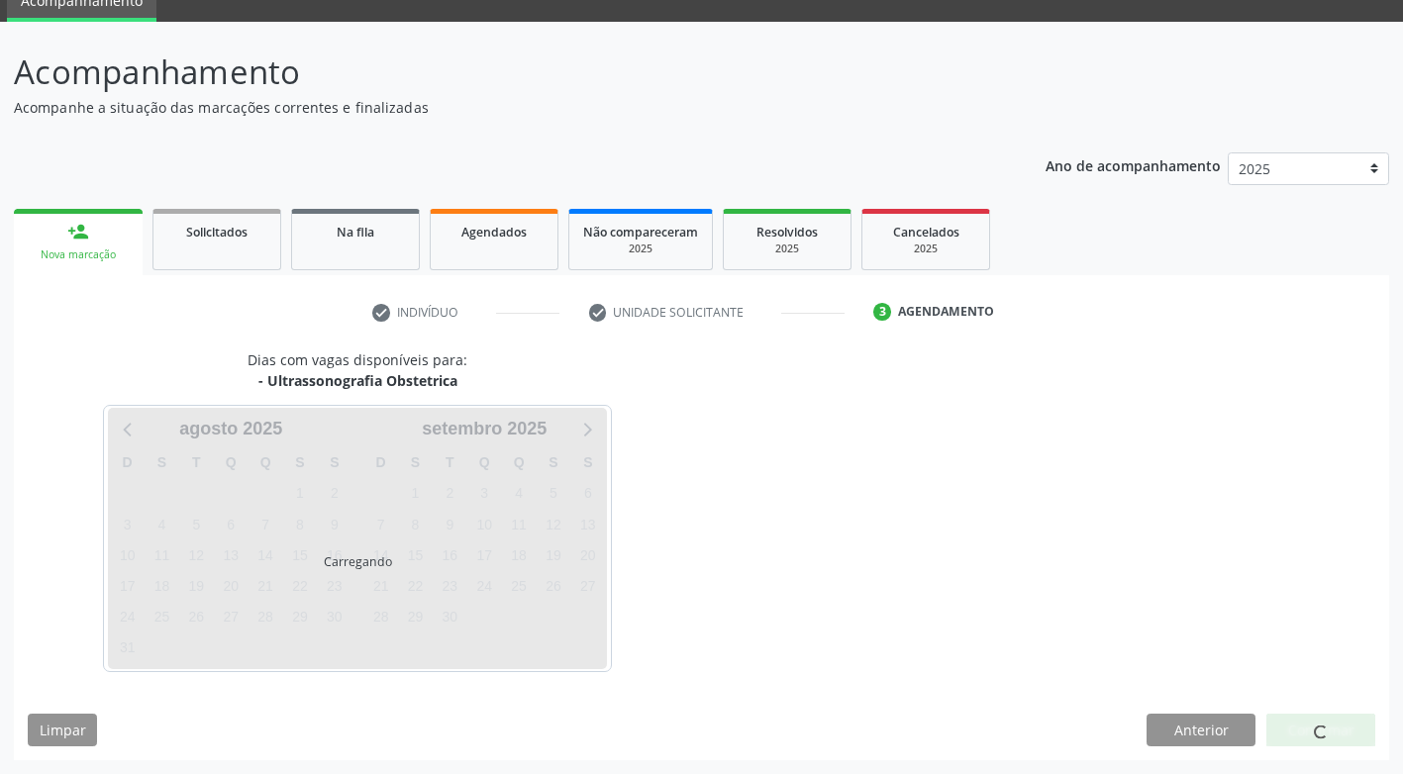
scroll to position [87, 0]
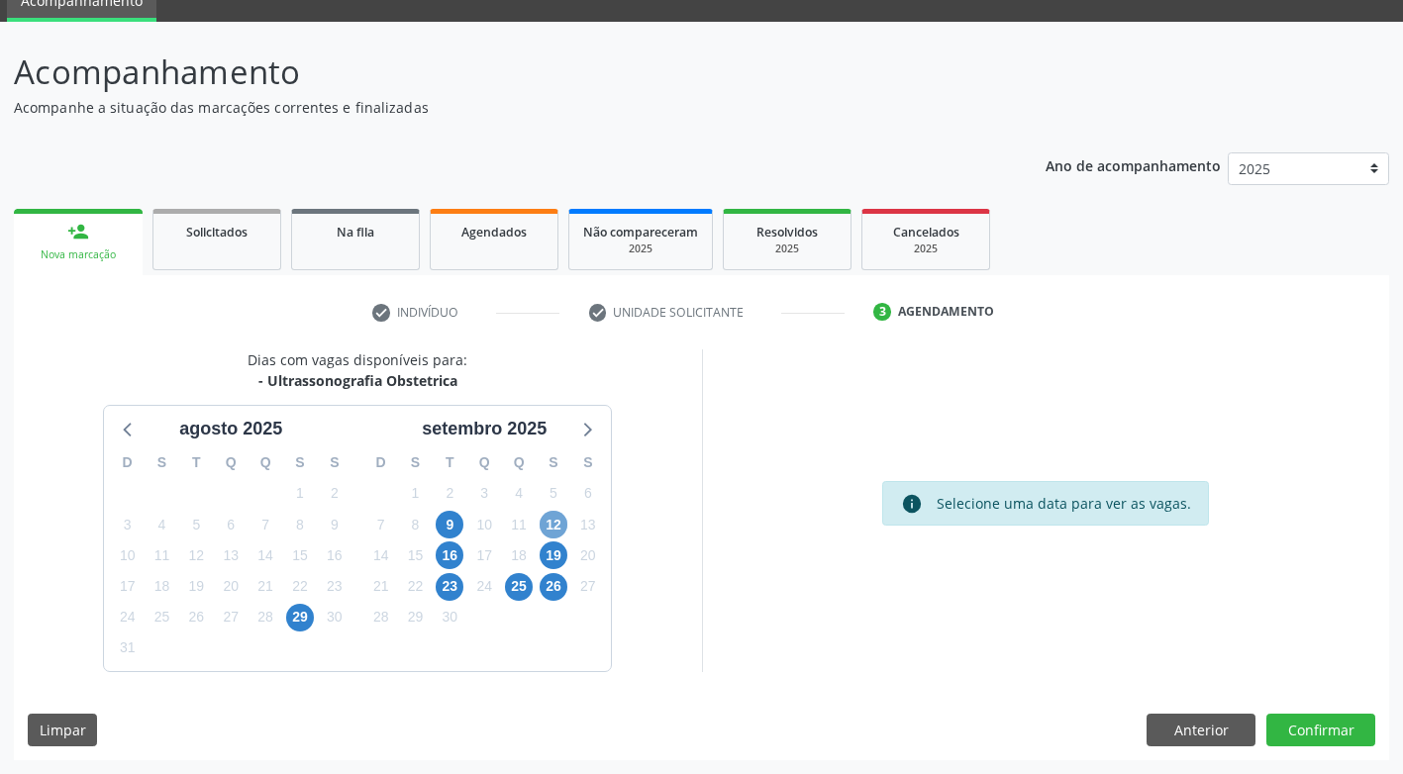
click at [553, 527] on span "12" at bounding box center [554, 525] width 28 height 28
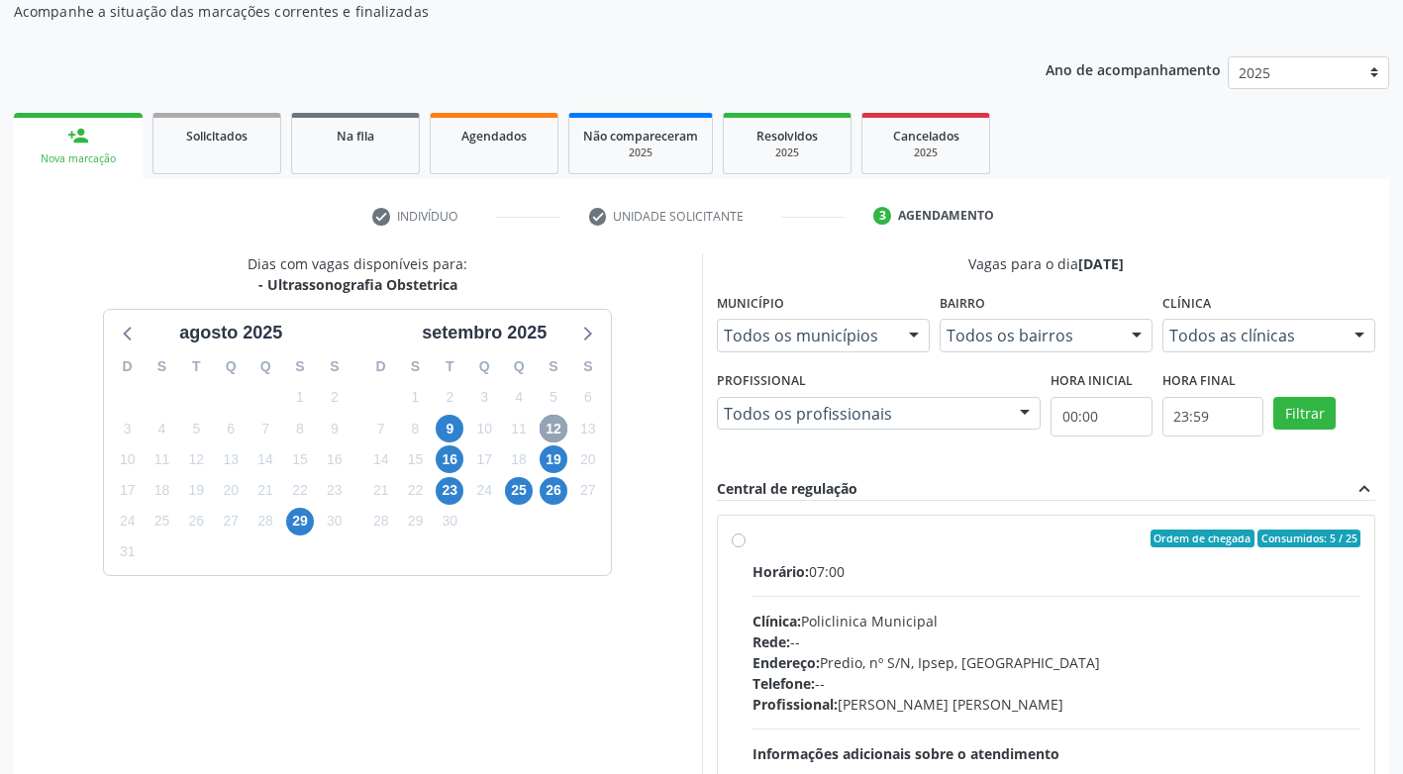
scroll to position [285, 0]
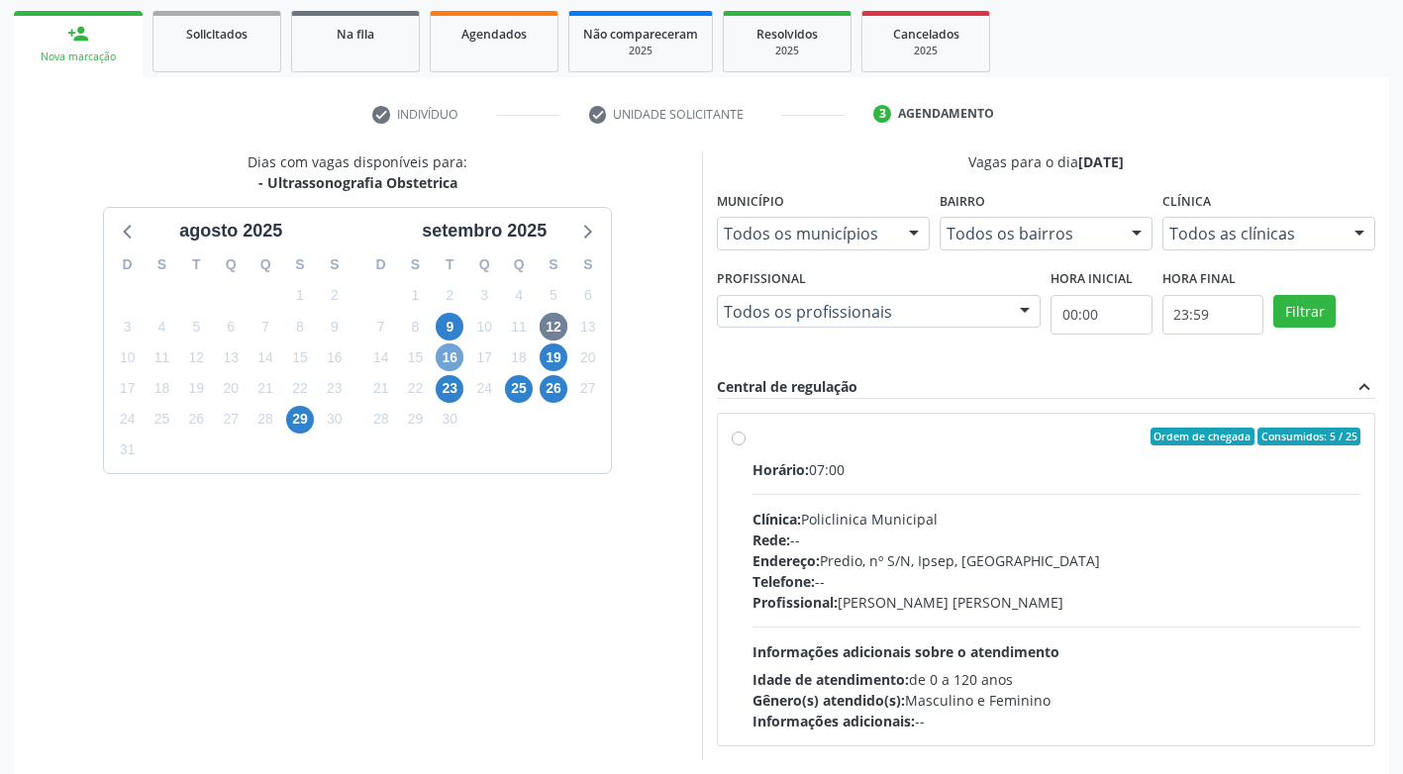
click at [442, 357] on span "16" at bounding box center [450, 358] width 28 height 28
click at [547, 353] on span "19" at bounding box center [554, 358] width 28 height 28
click at [550, 328] on span "12" at bounding box center [554, 327] width 28 height 28
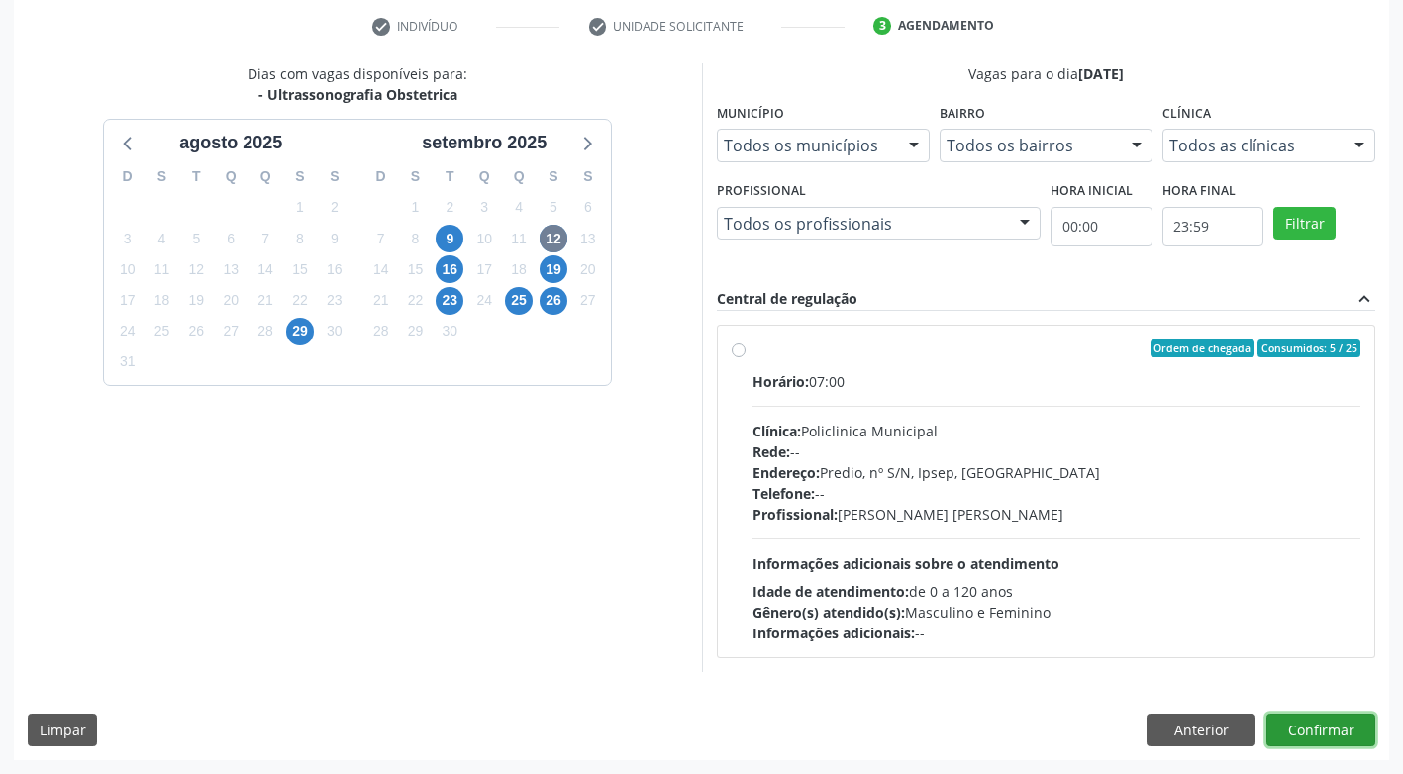
click at [1337, 729] on button "Confirmar" at bounding box center [1320, 731] width 109 height 34
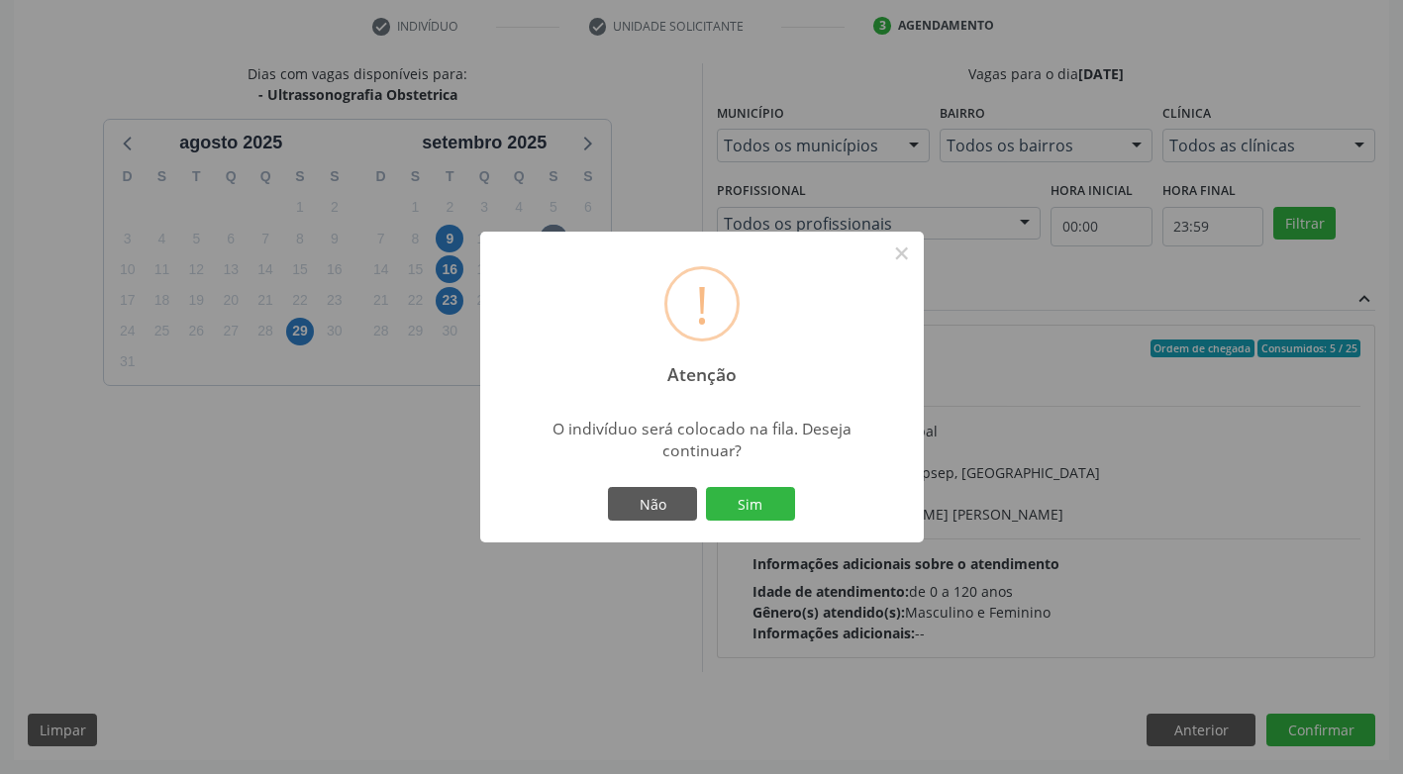
click at [557, 625] on div "! Atenção × O indivíduo será colocado na fila. Deseja continuar? Não Sim" at bounding box center [701, 387] width 1403 height 774
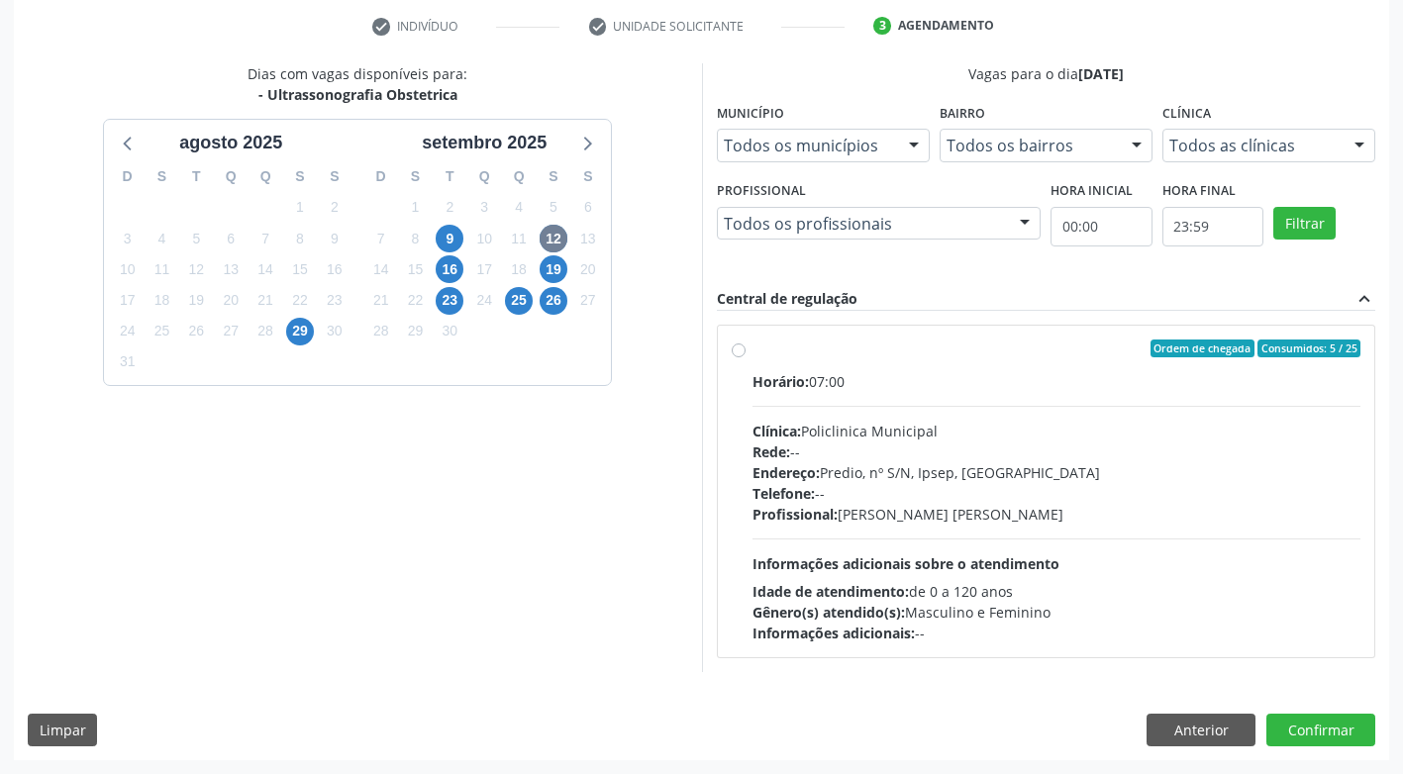
click at [752, 348] on label "Ordem de chegada Consumidos: 5 / 25 Horário: 07:00 Clínica: Policlinica Municip…" at bounding box center [1056, 492] width 609 height 304
click at [738, 348] on input "Ordem de chegada Consumidos: 5 / 25 Horário: 07:00 Clínica: Policlinica Municip…" at bounding box center [739, 349] width 14 height 18
radio input "true"
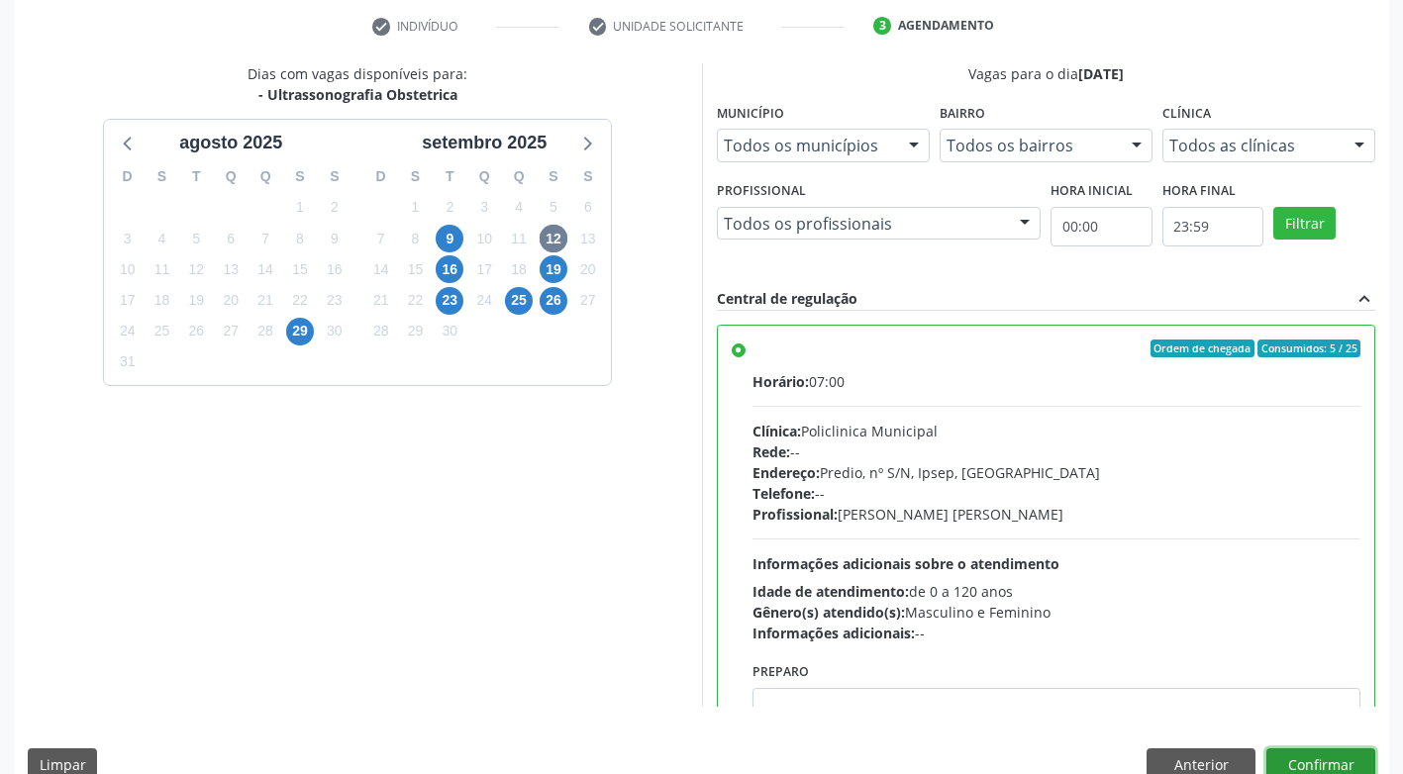
click at [1344, 759] on button "Confirmar" at bounding box center [1320, 765] width 109 height 34
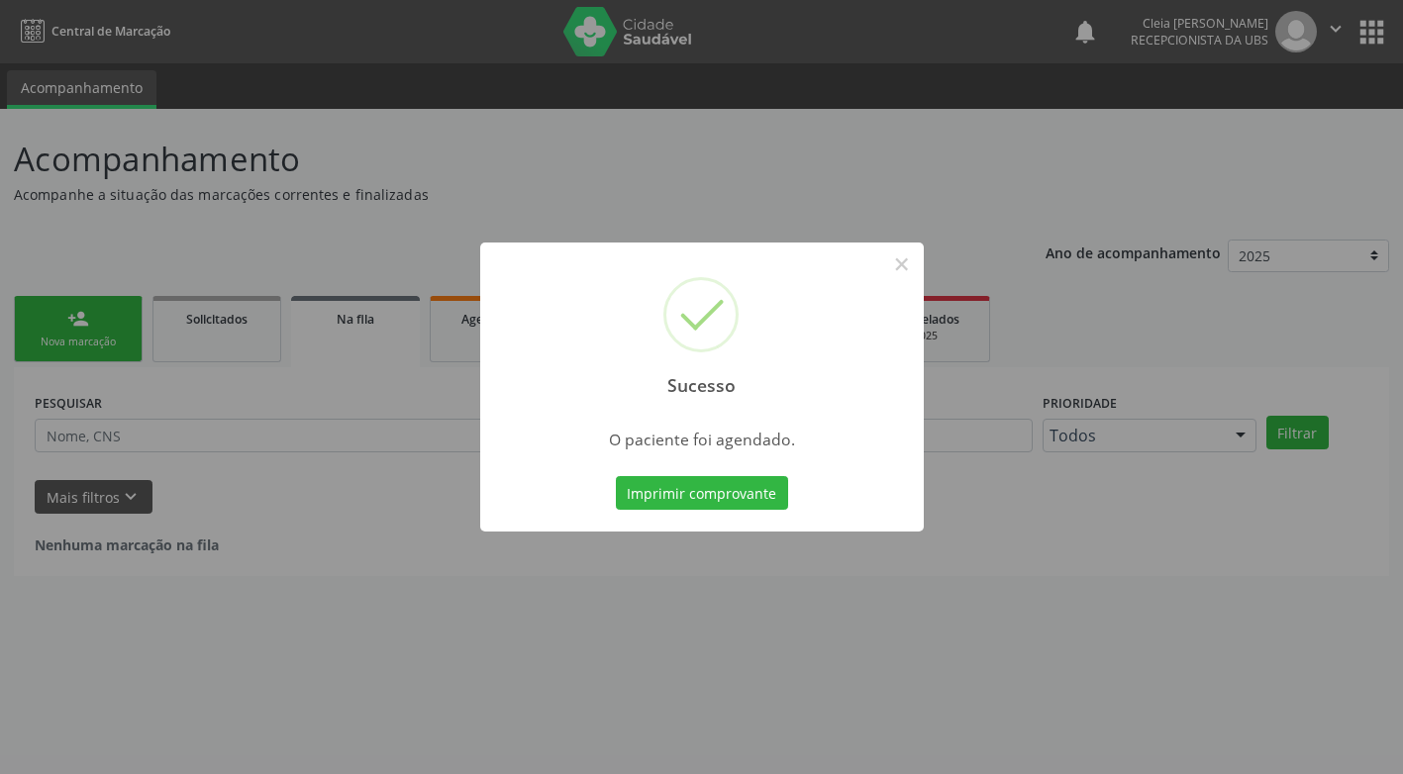
scroll to position [0, 0]
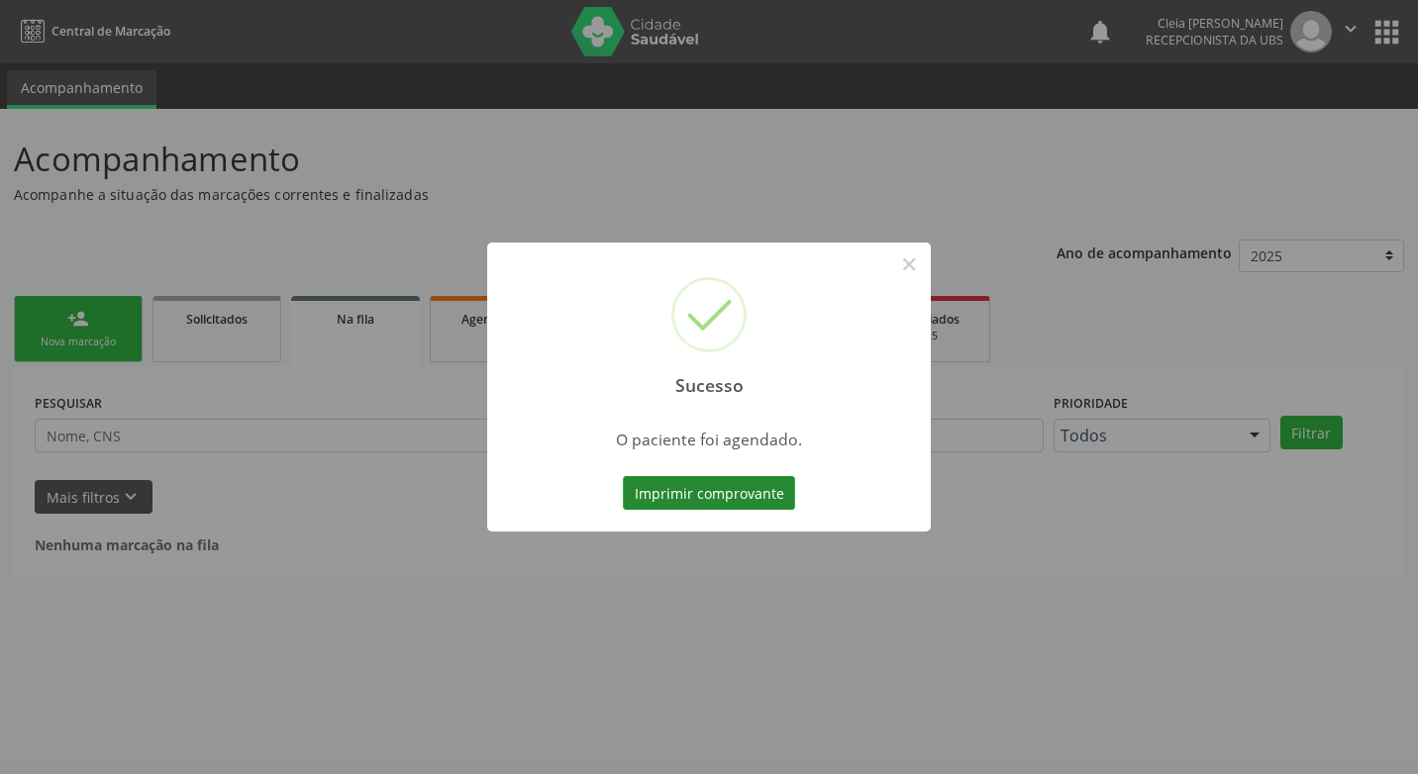
click at [720, 501] on button "Imprimir comprovante" at bounding box center [709, 493] width 172 height 34
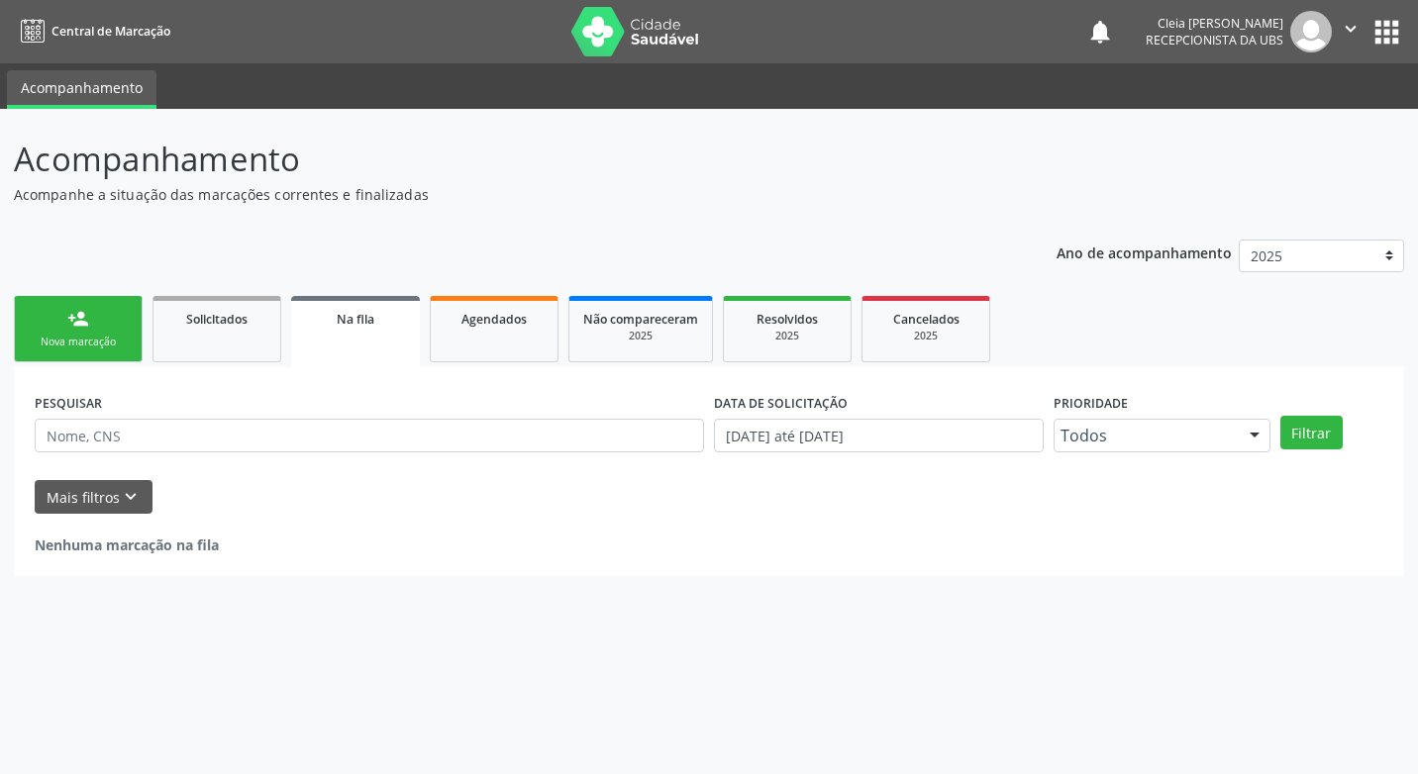
click at [39, 327] on link "person_add Nova marcação" at bounding box center [78, 329] width 129 height 66
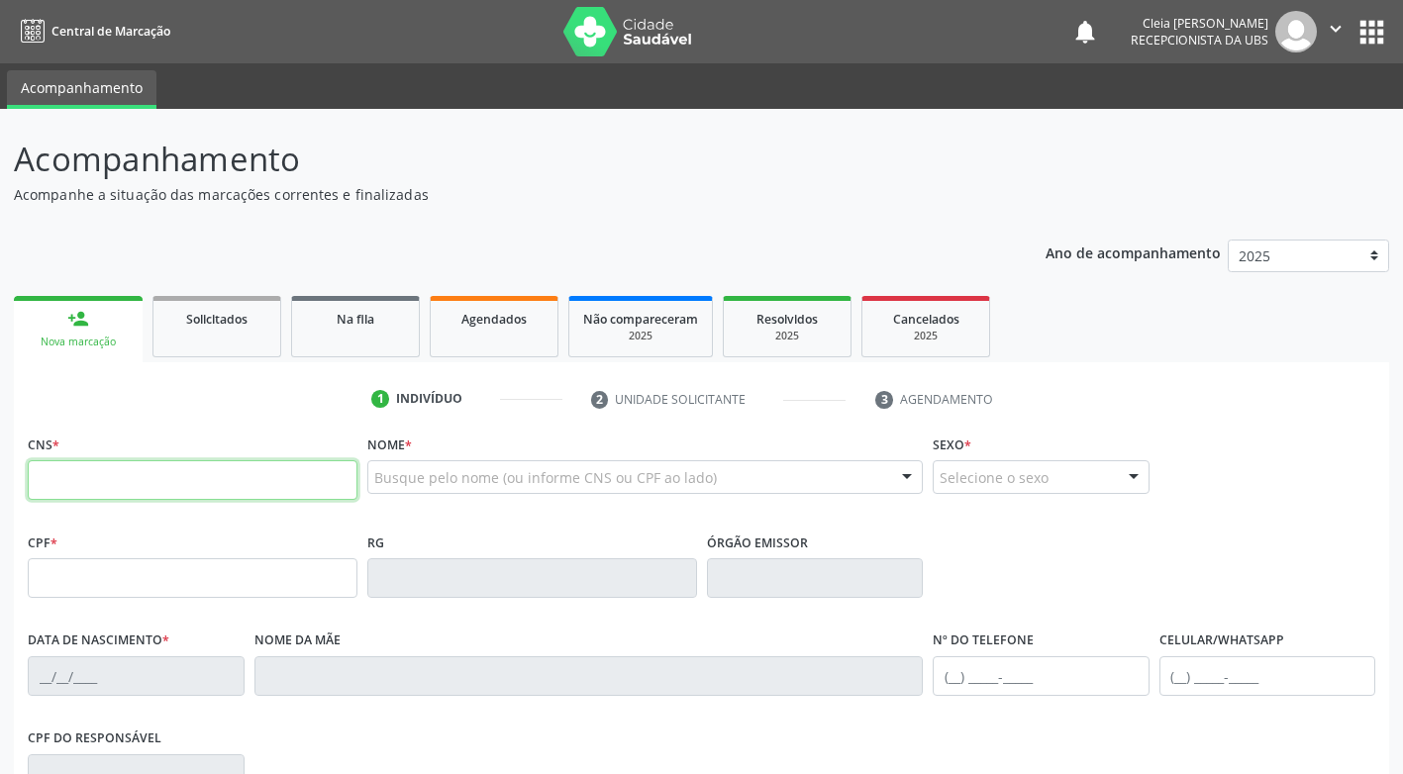
click at [119, 478] on input "text" at bounding box center [193, 480] width 330 height 40
type input "700 2029 7991 6326"
type input "[DATE]"
type input "[PERSON_NAME]"
type input "[PHONE_NUMBER]"
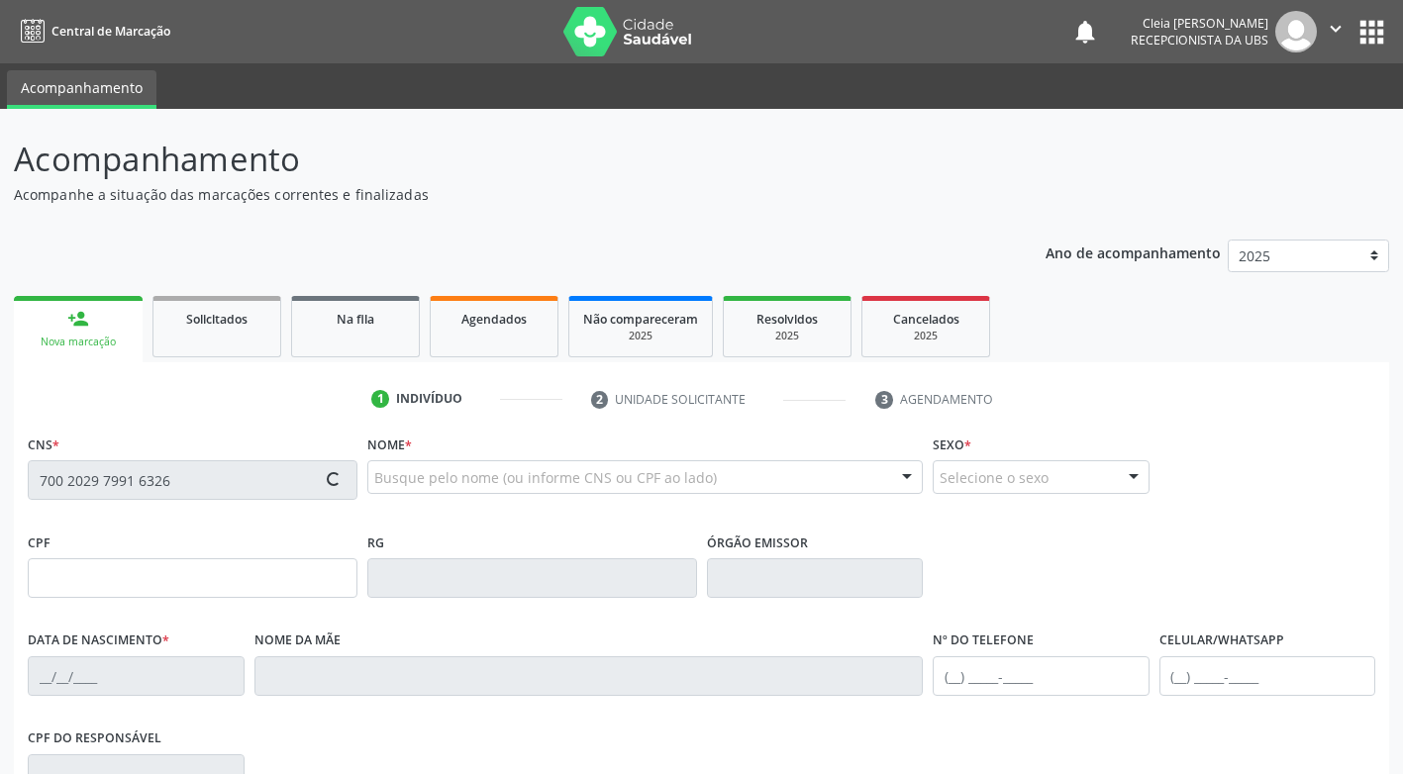
type input "324"
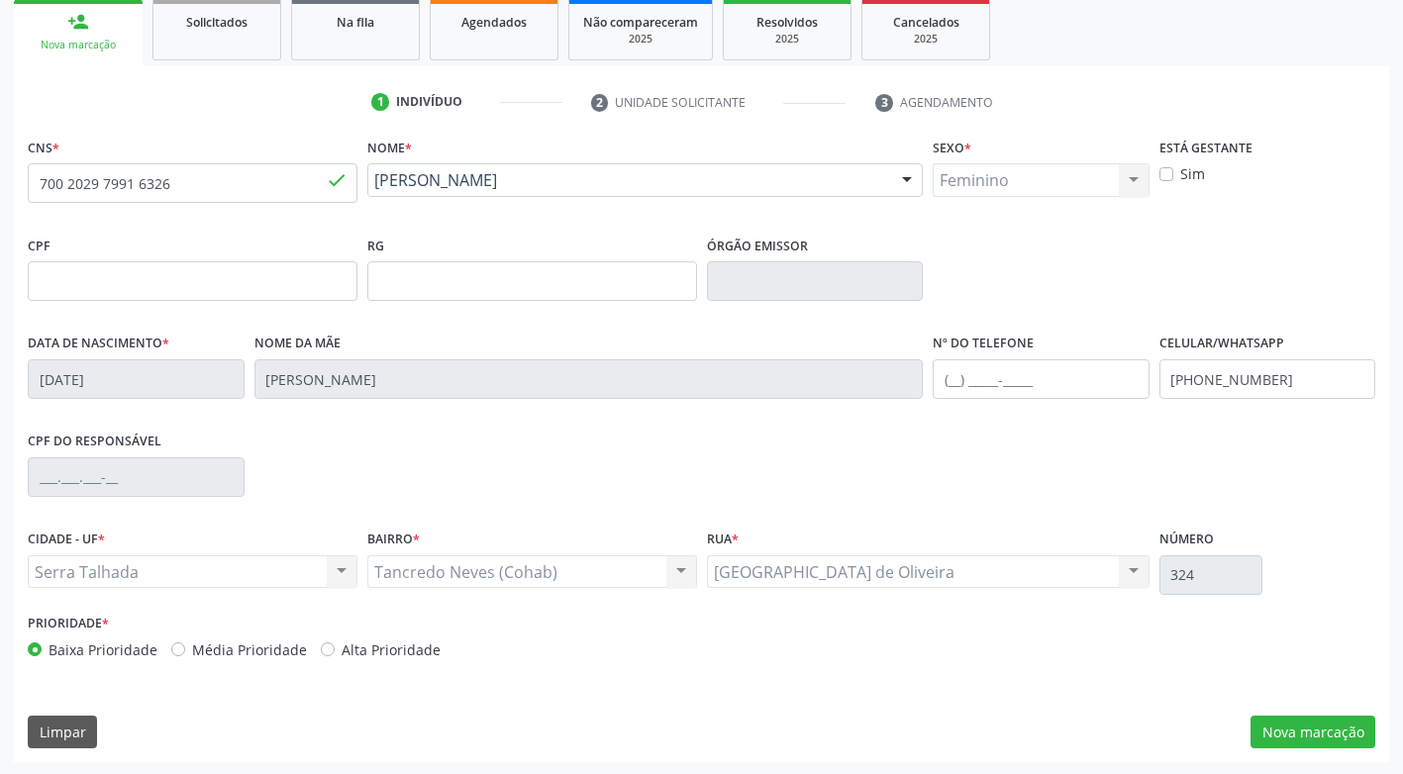
scroll to position [299, 0]
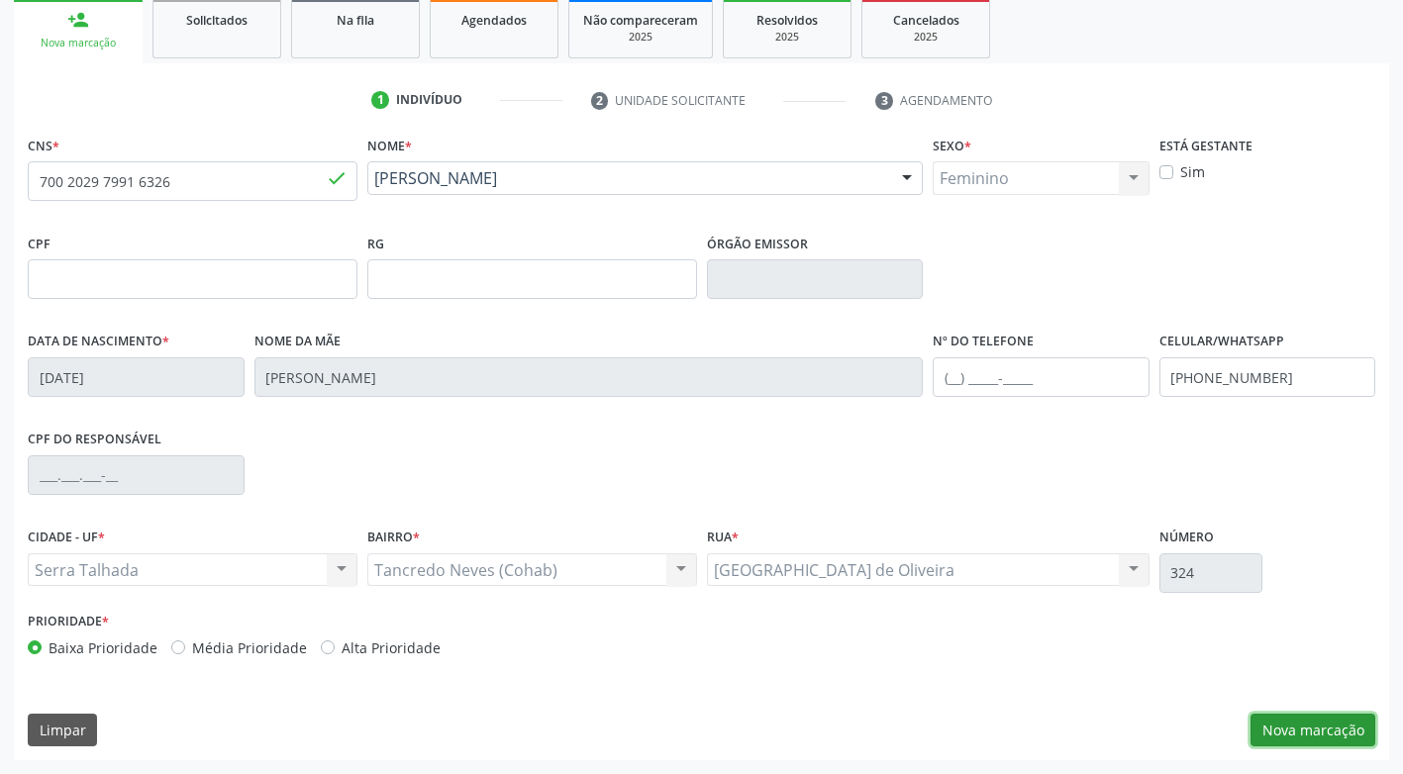
click at [1324, 737] on button "Nova marcação" at bounding box center [1312, 731] width 125 height 34
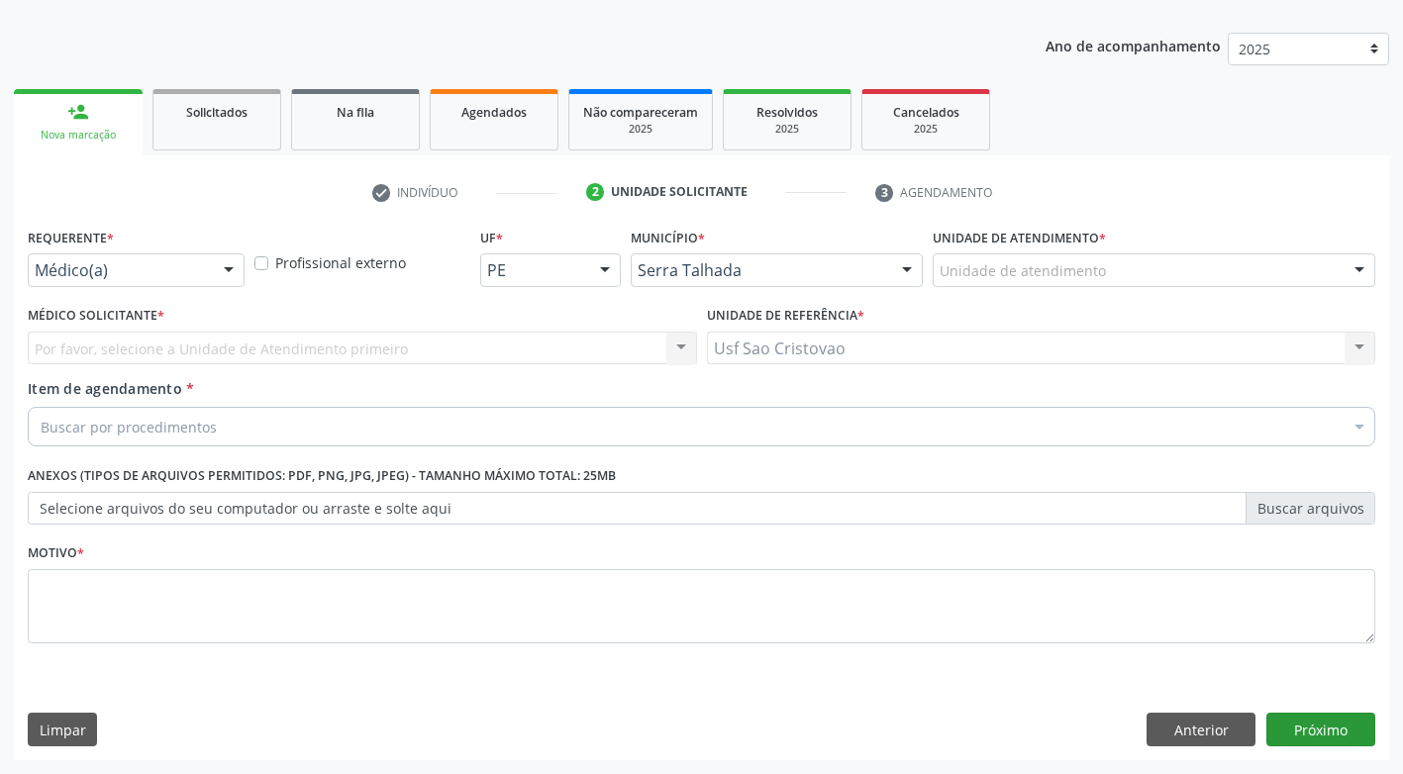
scroll to position [207, 0]
click at [228, 269] on div at bounding box center [229, 271] width 30 height 34
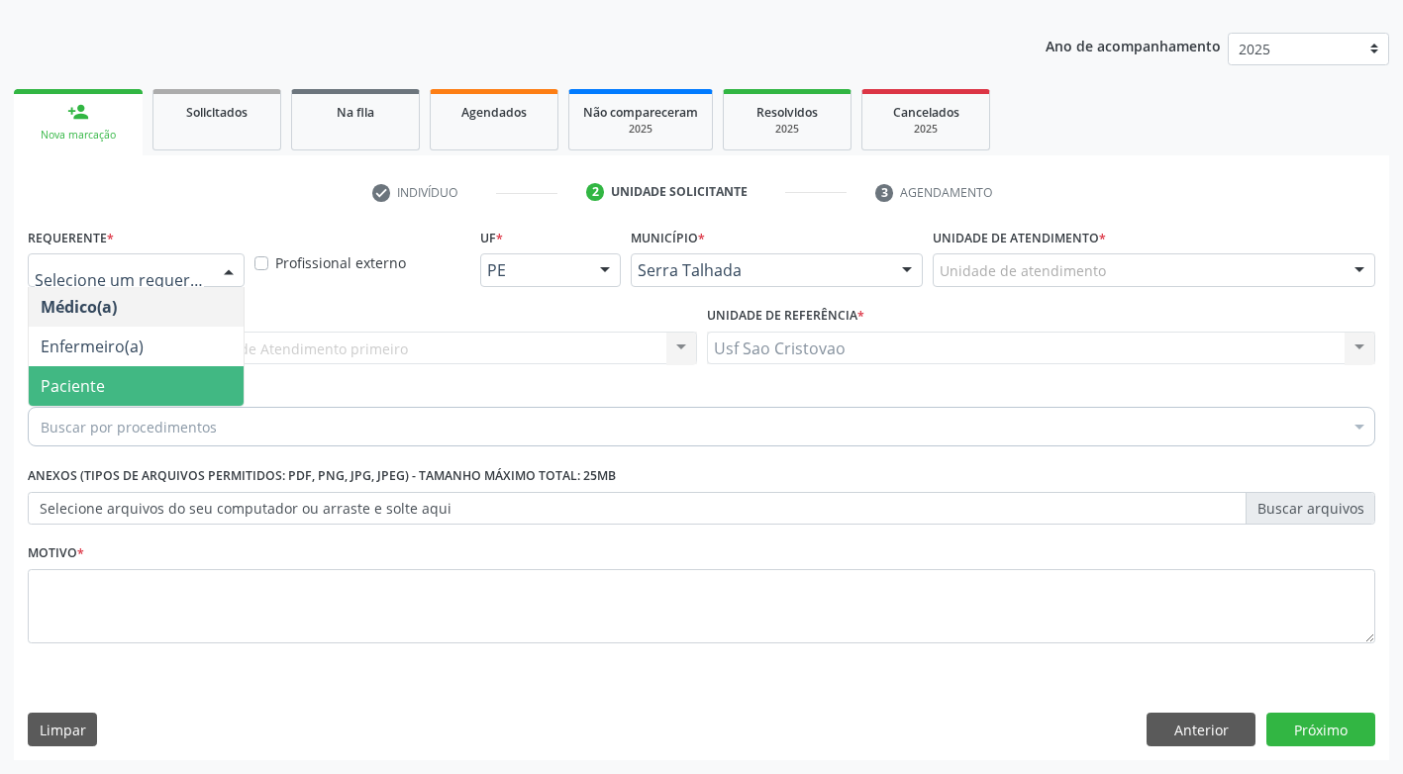
click at [187, 385] on span "Paciente" at bounding box center [136, 386] width 215 height 40
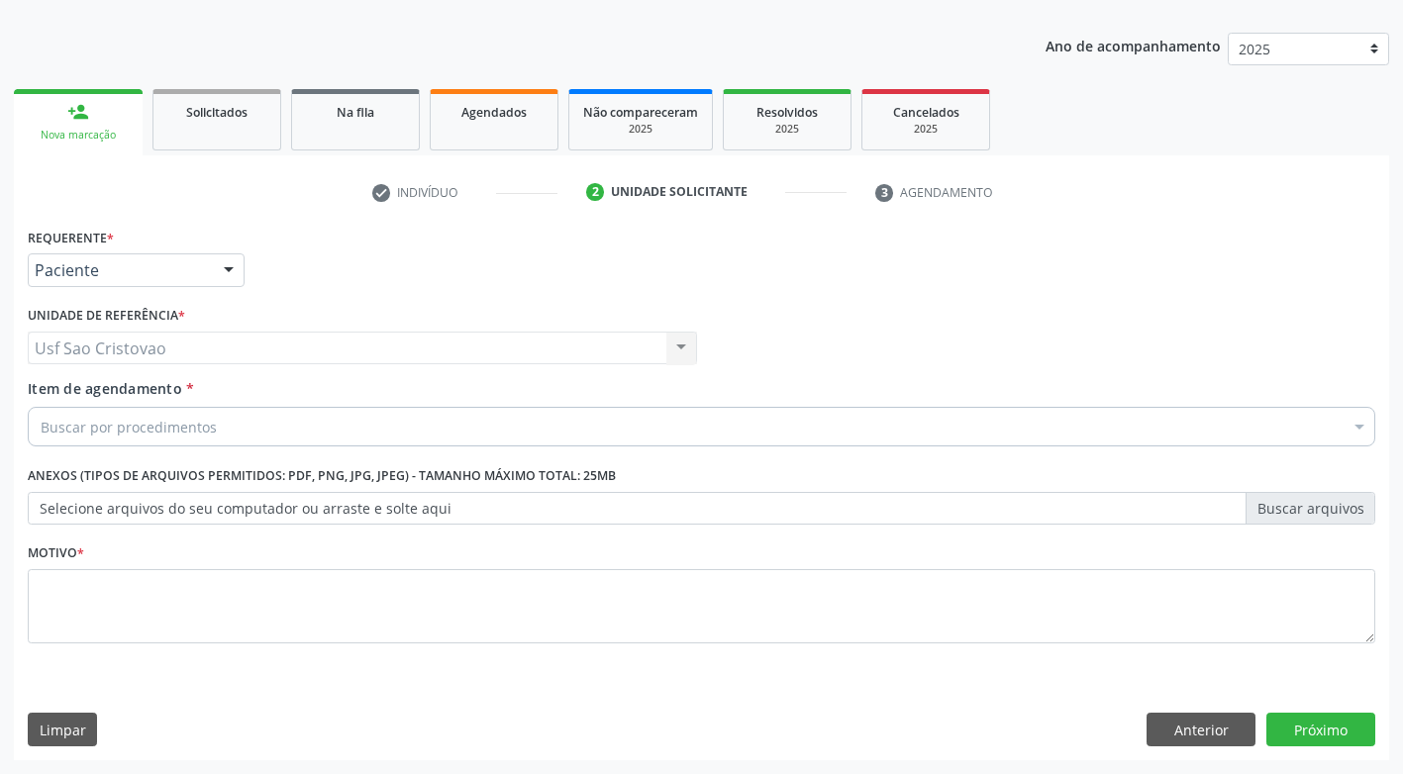
click at [235, 430] on div "Buscar por procedimentos" at bounding box center [701, 427] width 1347 height 40
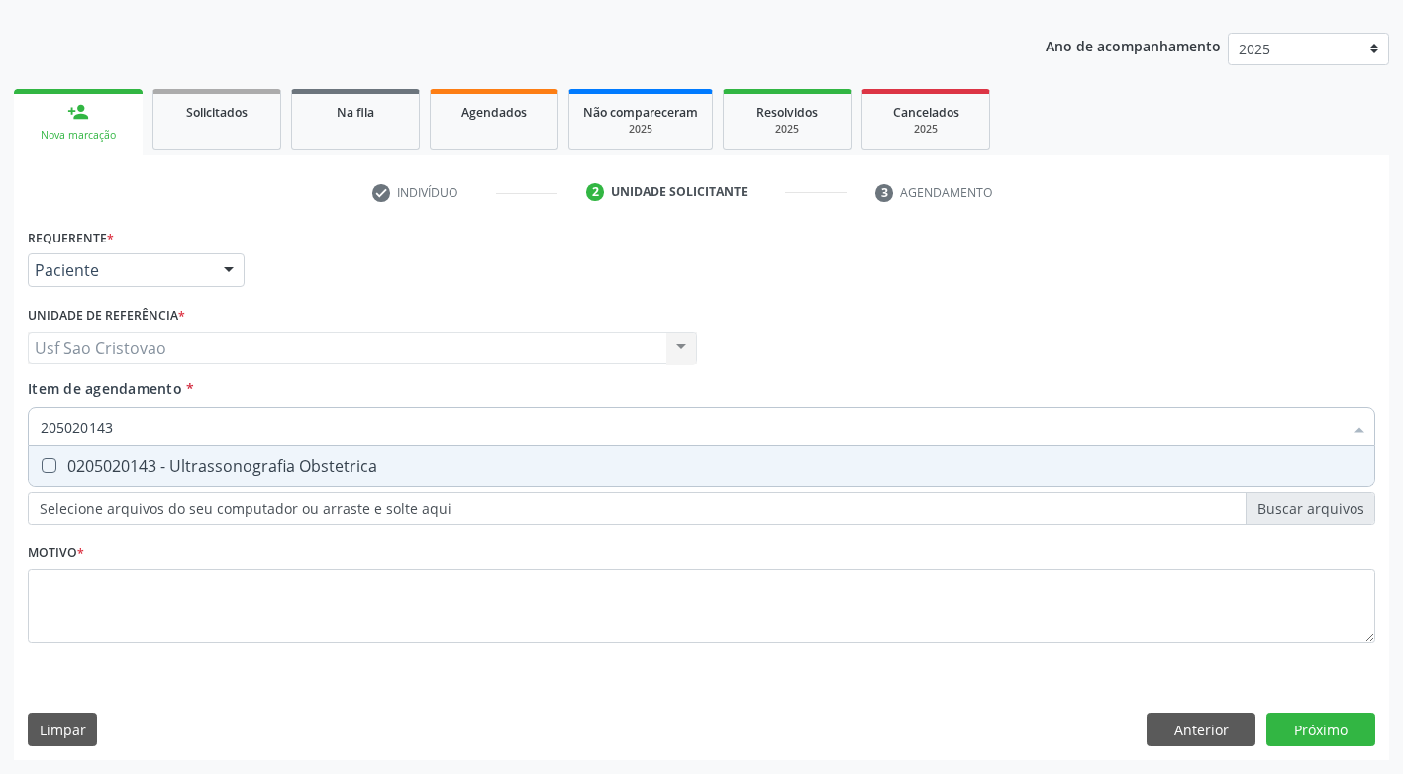
type input "205020143"
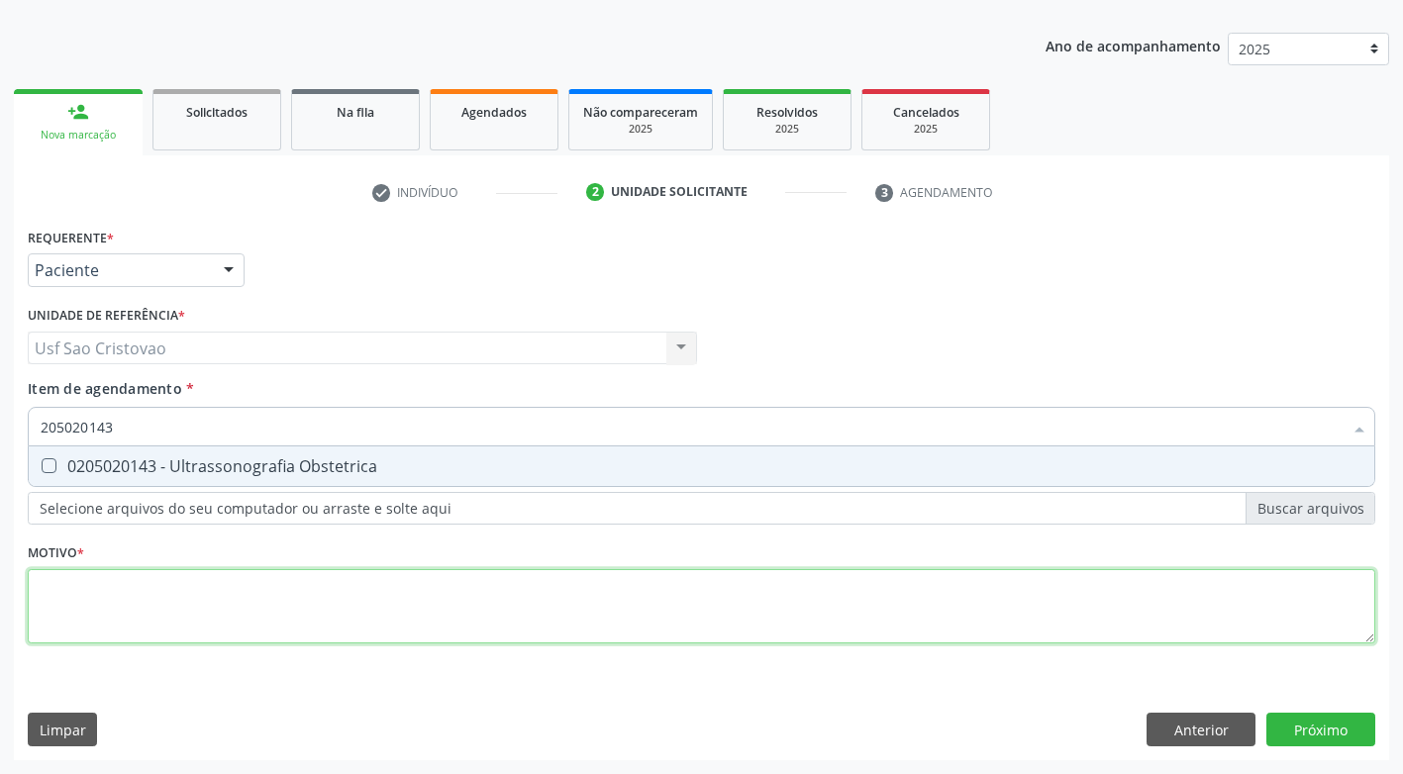
click at [431, 603] on div "Requerente * Paciente Médico(a) Enfermeiro(a) Paciente Nenhum resultado encontr…" at bounding box center [701, 447] width 1347 height 448
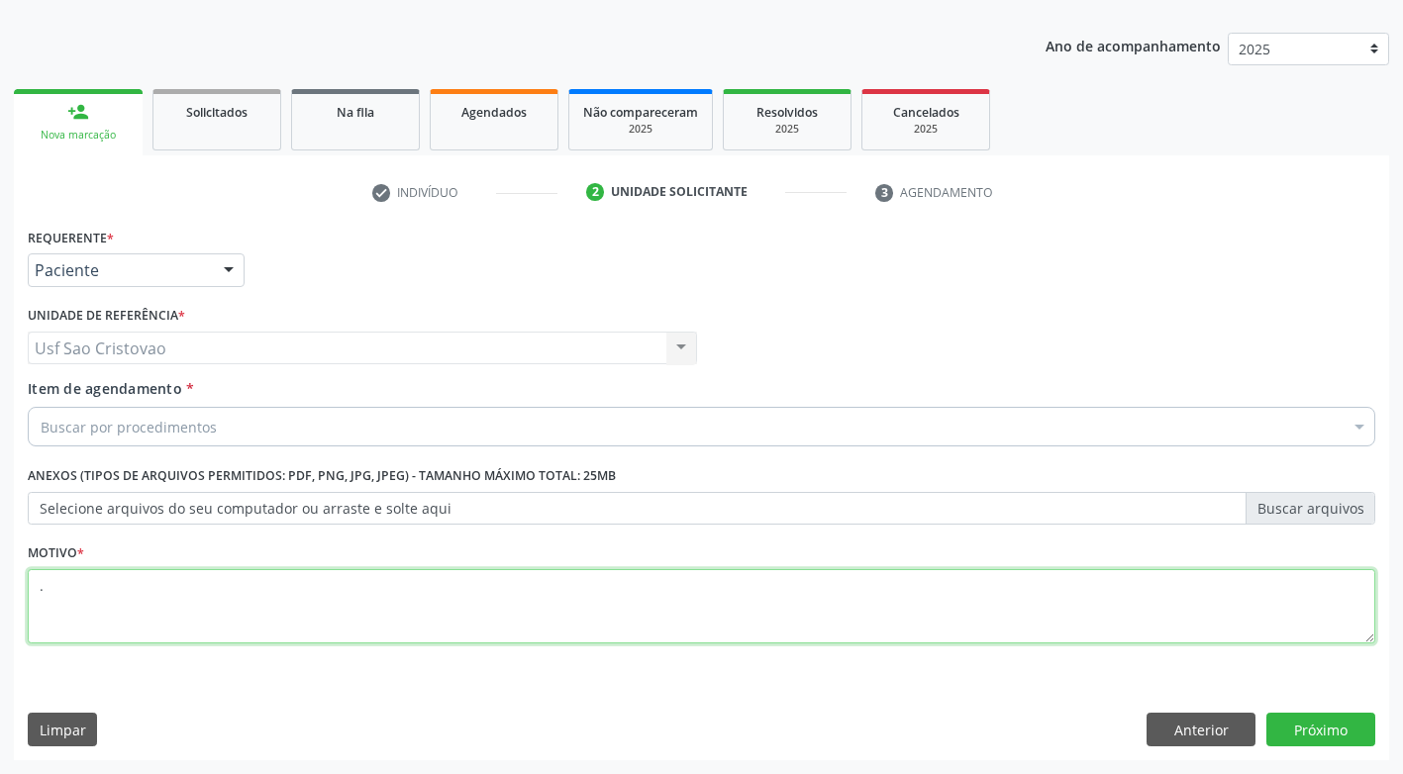
type textarea "."
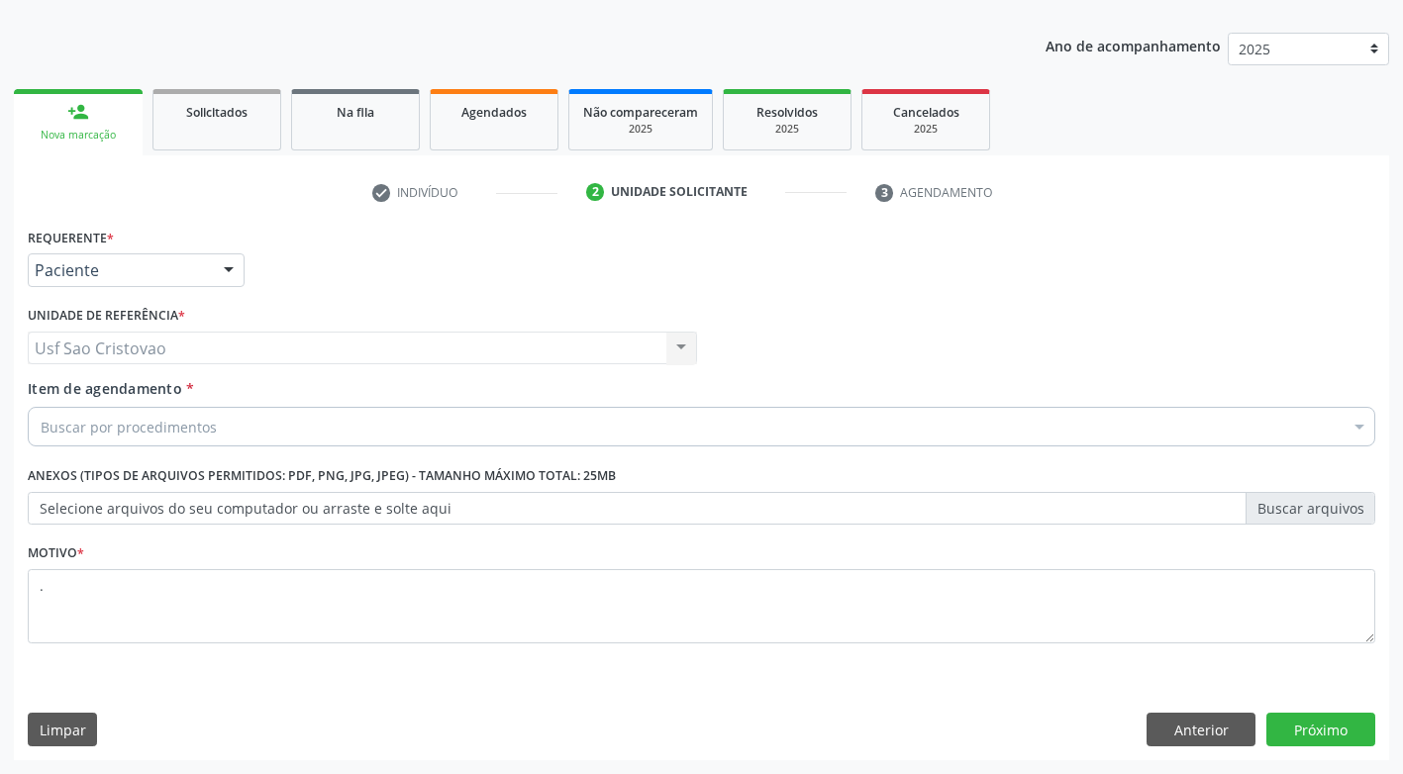
click at [655, 728] on div "Limpar Anterior Próximo" at bounding box center [701, 730] width 1347 height 34
click at [1333, 724] on button "Próximo" at bounding box center [1320, 730] width 109 height 34
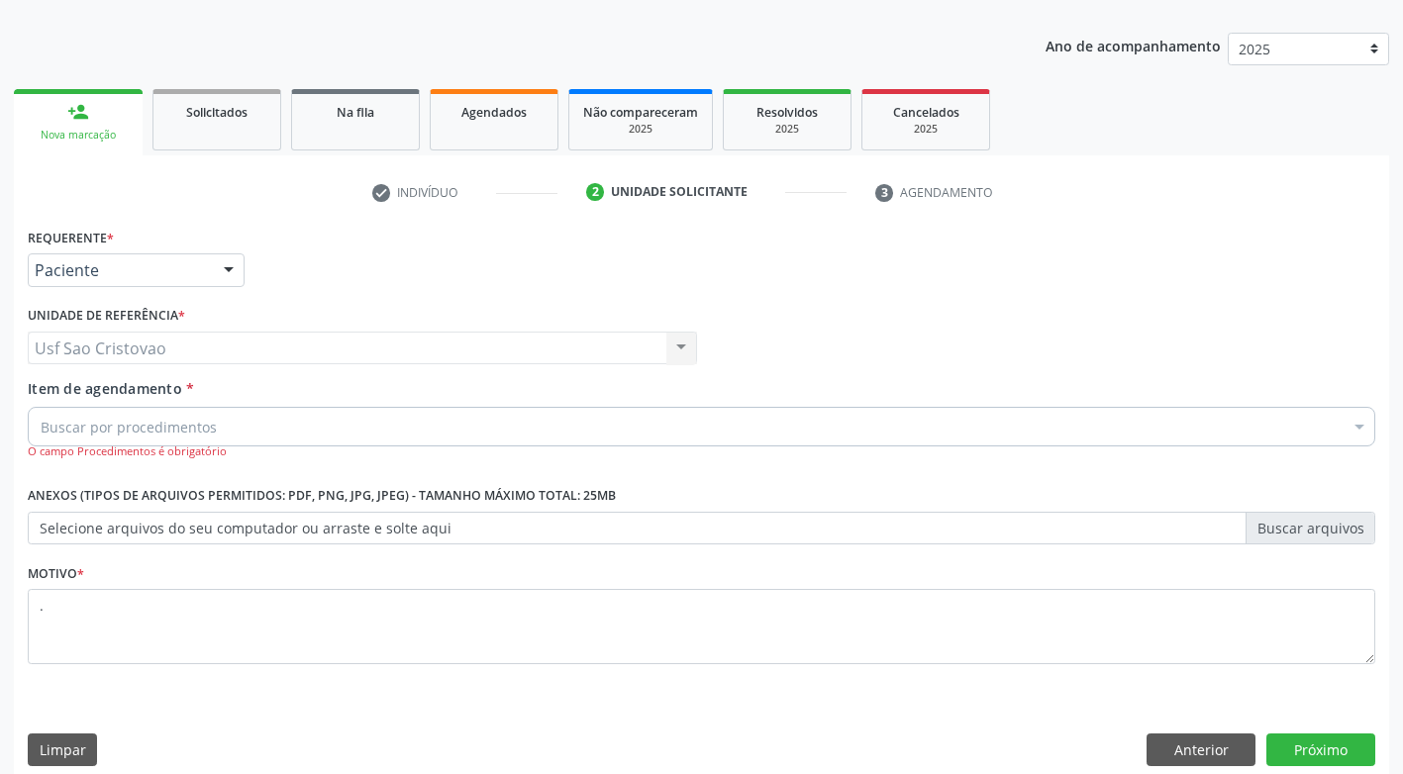
click at [236, 428] on div "Buscar por procedimentos" at bounding box center [701, 427] width 1347 height 40
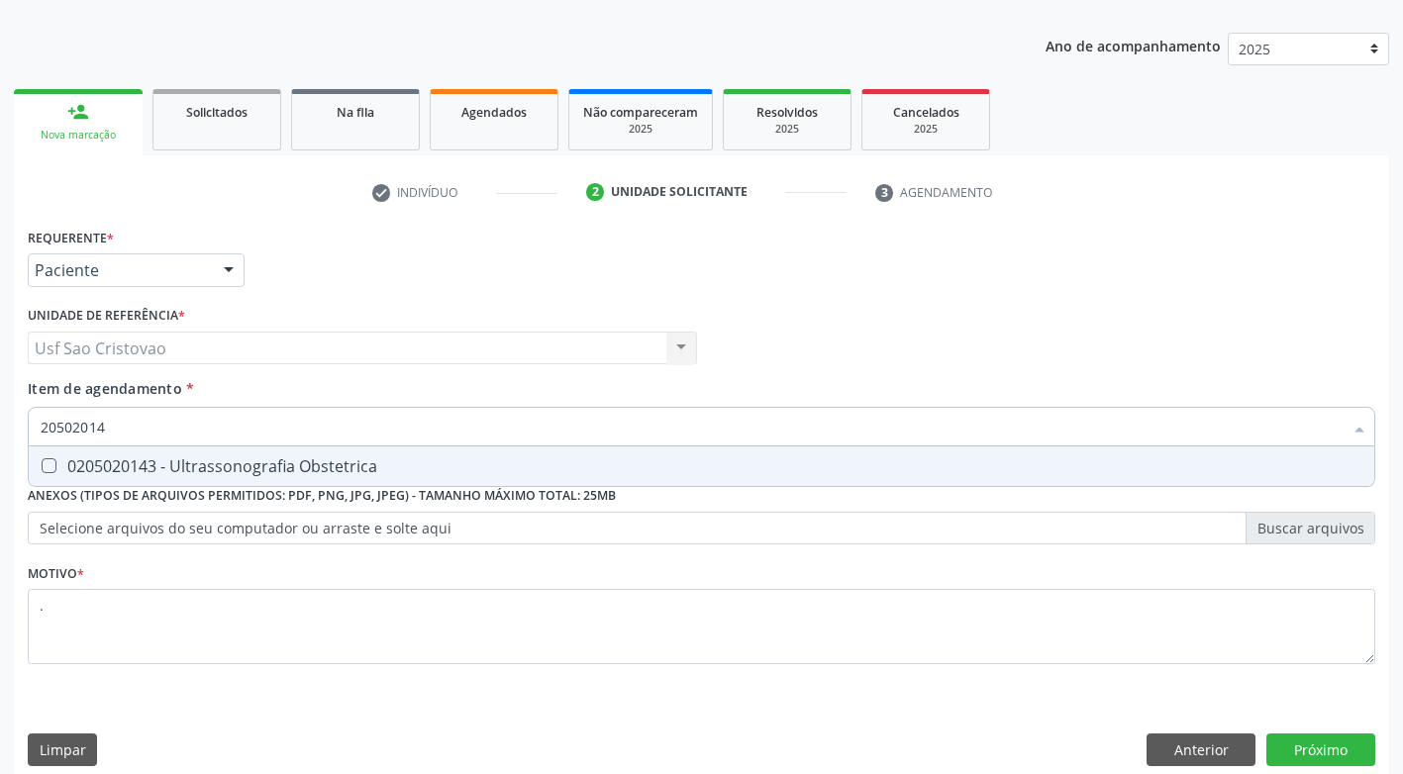
type input "205020143"
click at [53, 460] on Obstetrica at bounding box center [49, 465] width 15 height 15
click at [42, 460] on Obstetrica "checkbox" at bounding box center [35, 465] width 13 height 13
checkbox Obstetrica "true"
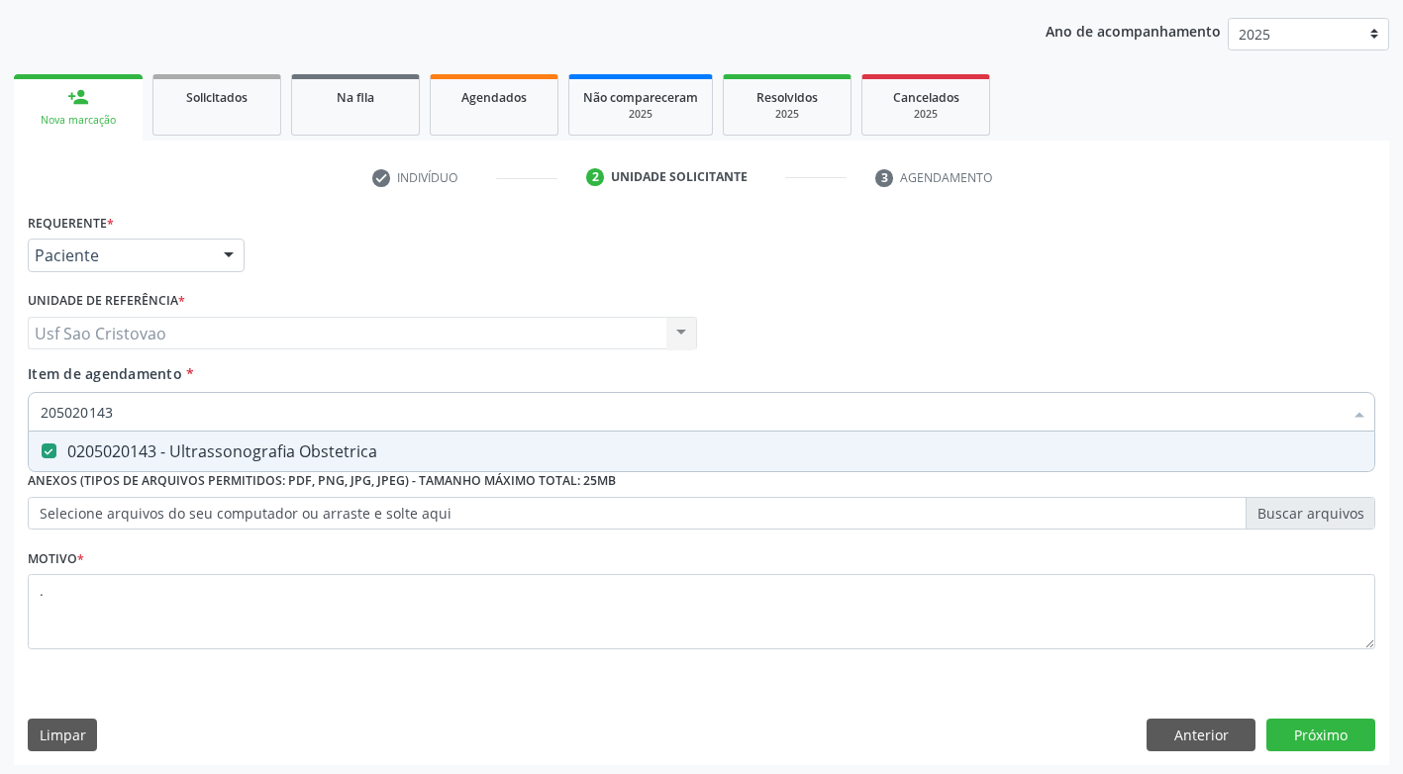
scroll to position [227, 0]
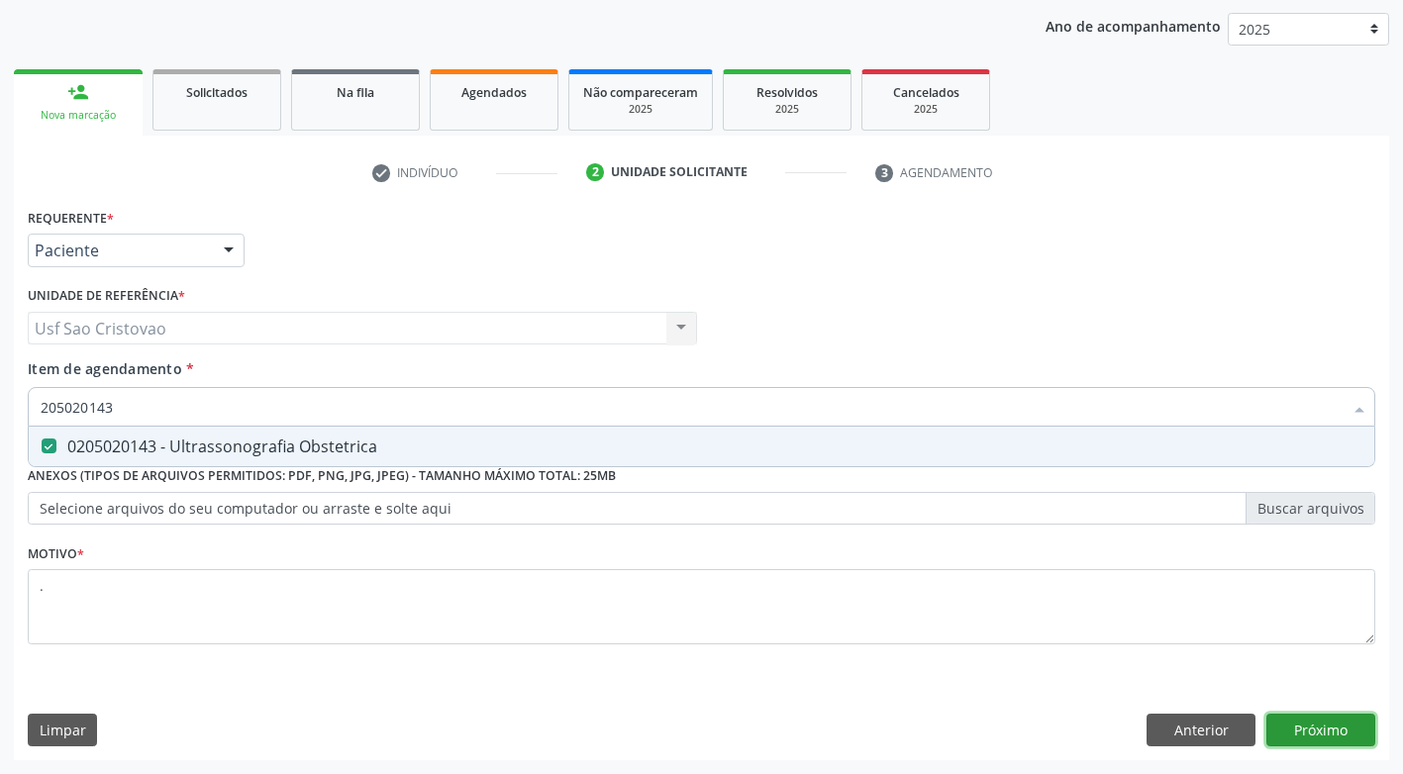
click at [1332, 737] on button "Próximo" at bounding box center [1320, 731] width 109 height 34
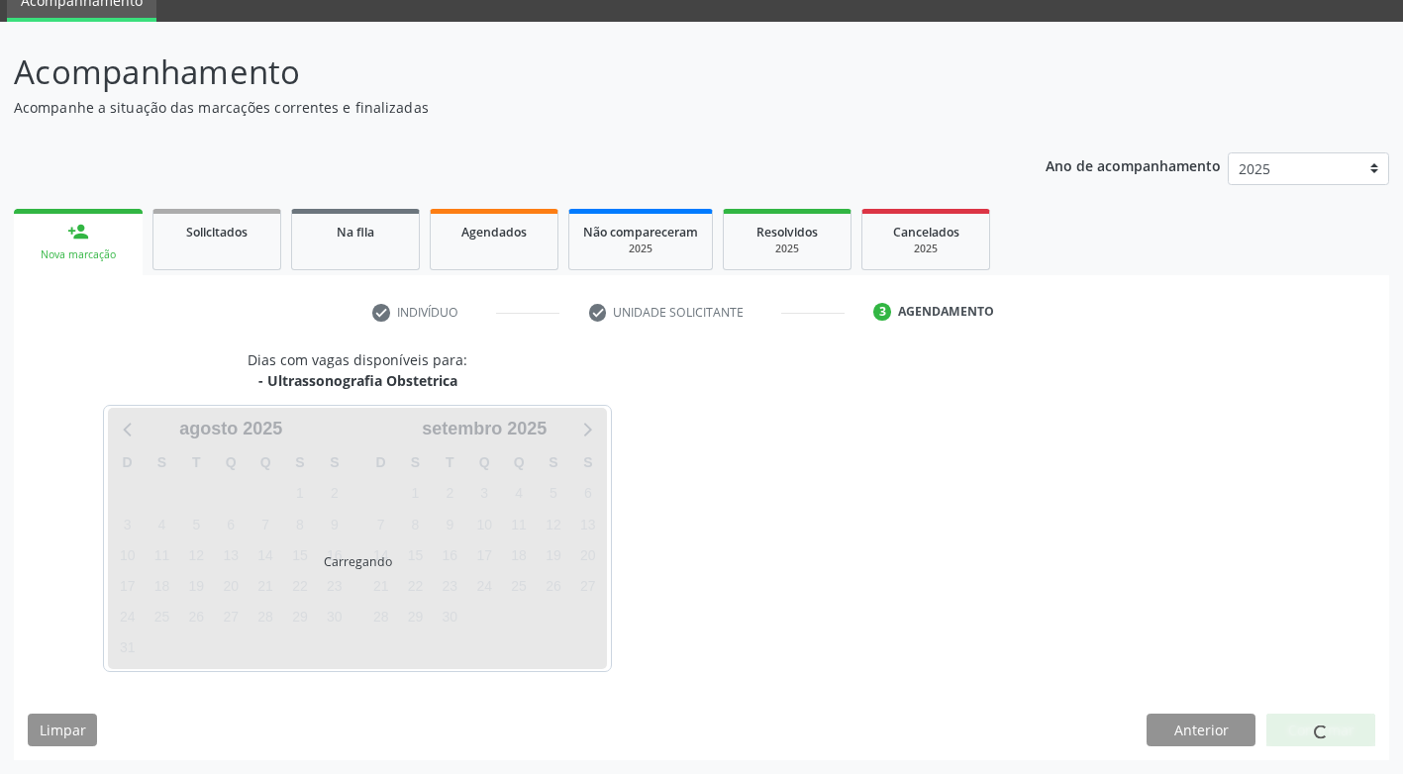
scroll to position [87, 0]
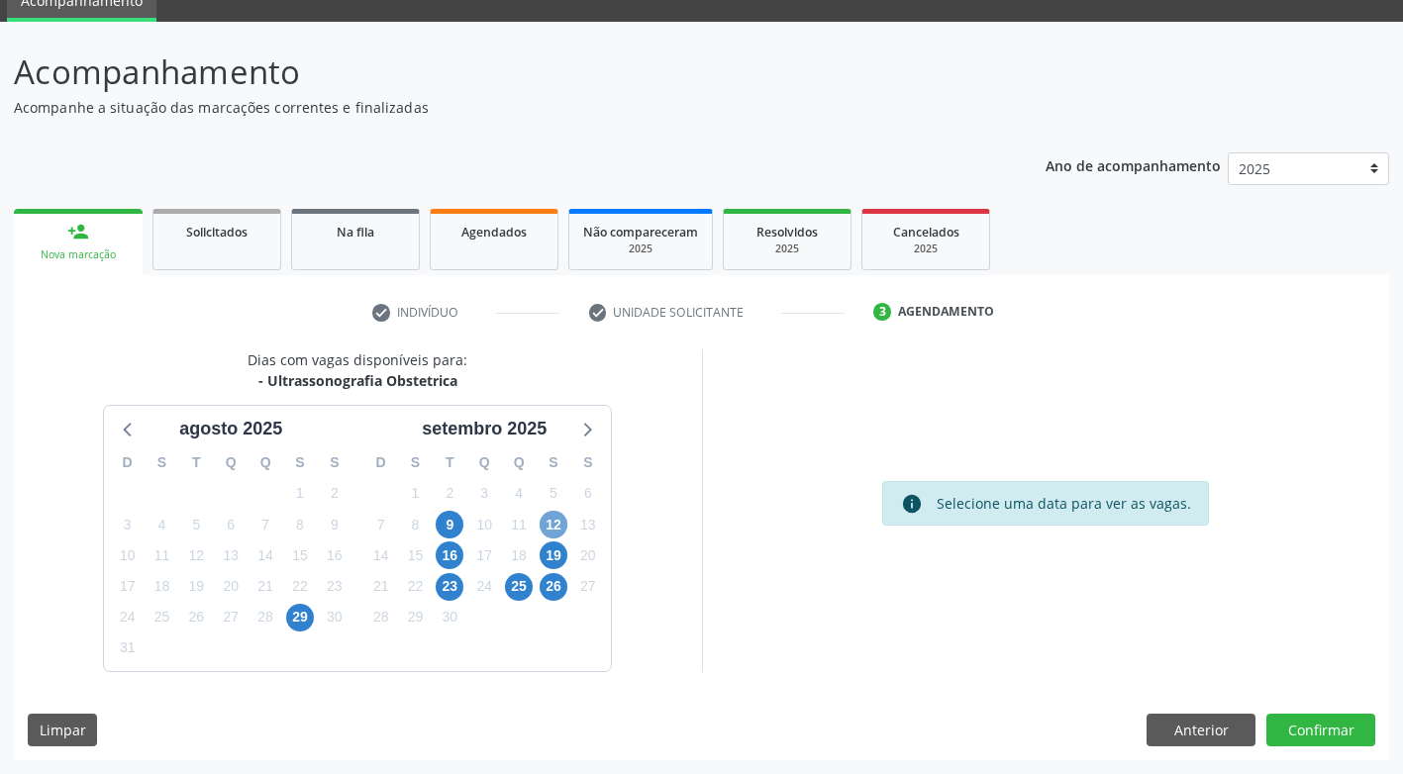
click at [550, 522] on span "12" at bounding box center [554, 525] width 28 height 28
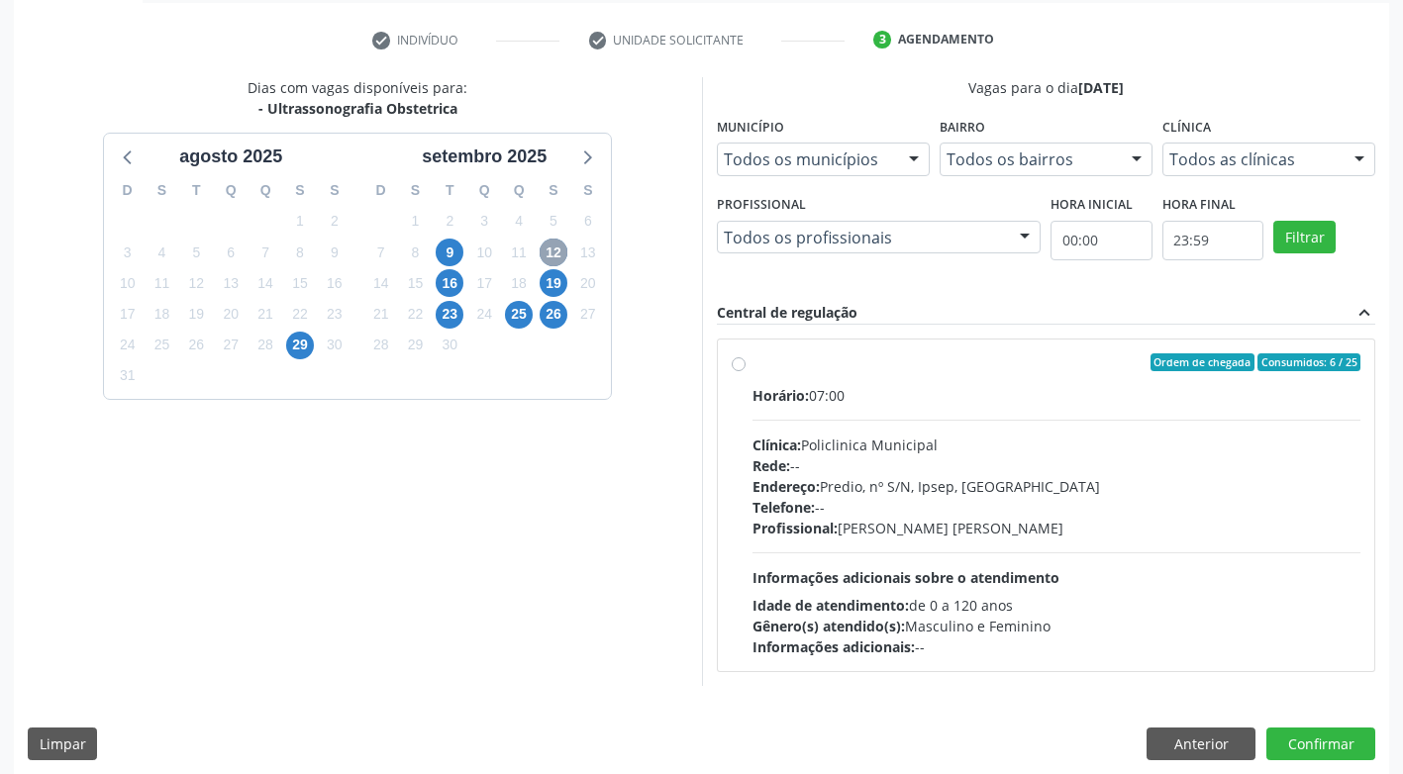
scroll to position [373, 0]
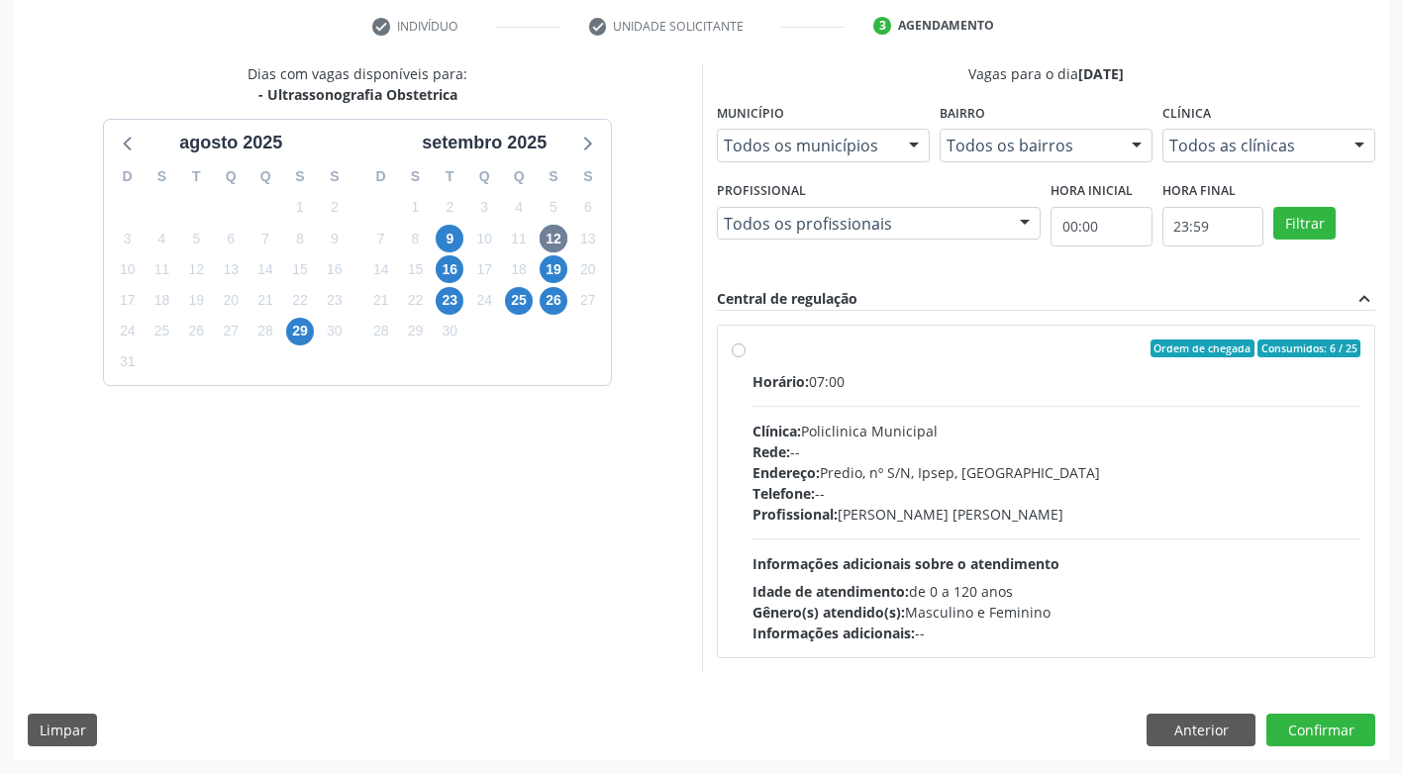
click at [752, 354] on label "Ordem de chegada Consumidos: 6 / 25 Horário: 07:00 Clínica: Policlinica Municip…" at bounding box center [1056, 492] width 609 height 304
click at [737, 354] on input "Ordem de chegada Consumidos: 6 / 25 Horário: 07:00 Clínica: Policlinica Municip…" at bounding box center [739, 349] width 14 height 18
radio input "true"
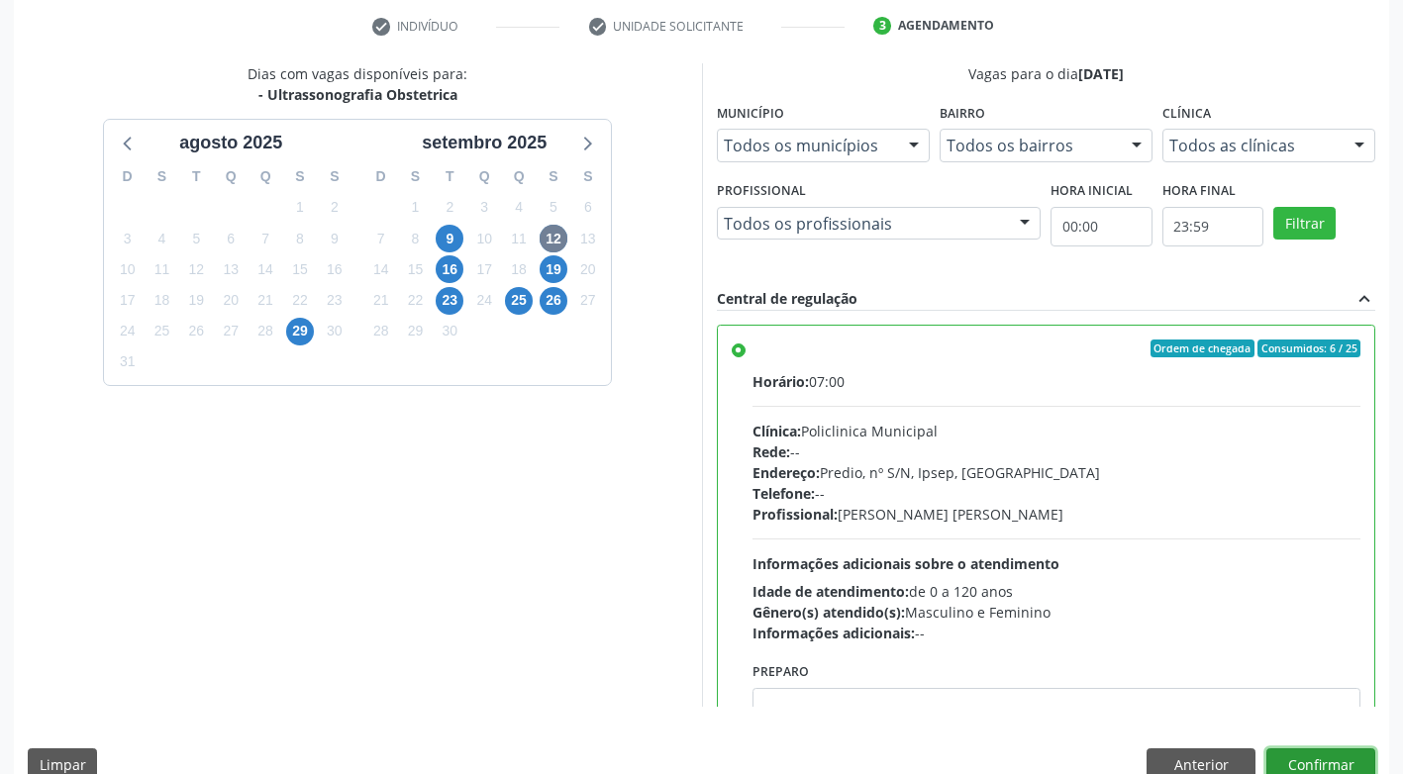
click at [1277, 754] on button "Confirmar" at bounding box center [1320, 765] width 109 height 34
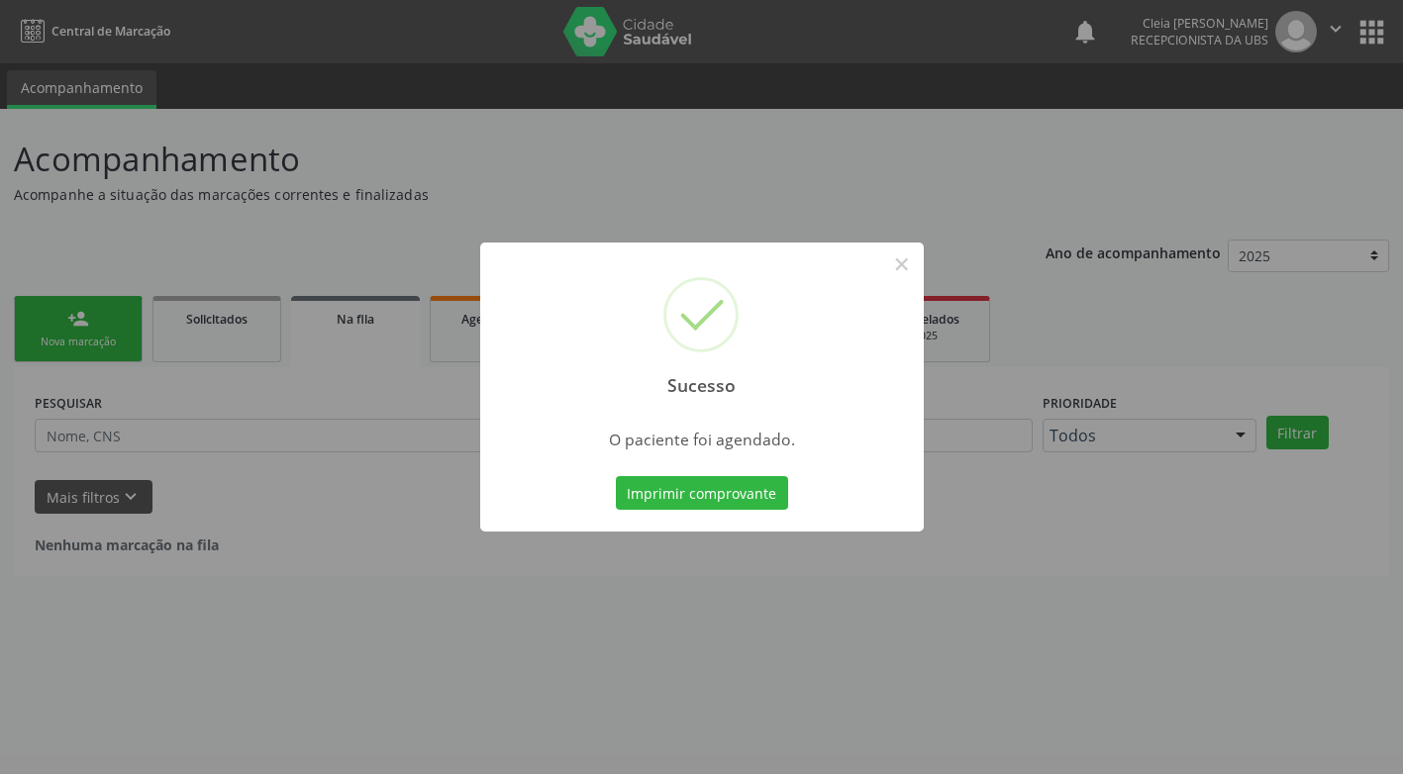
scroll to position [0, 0]
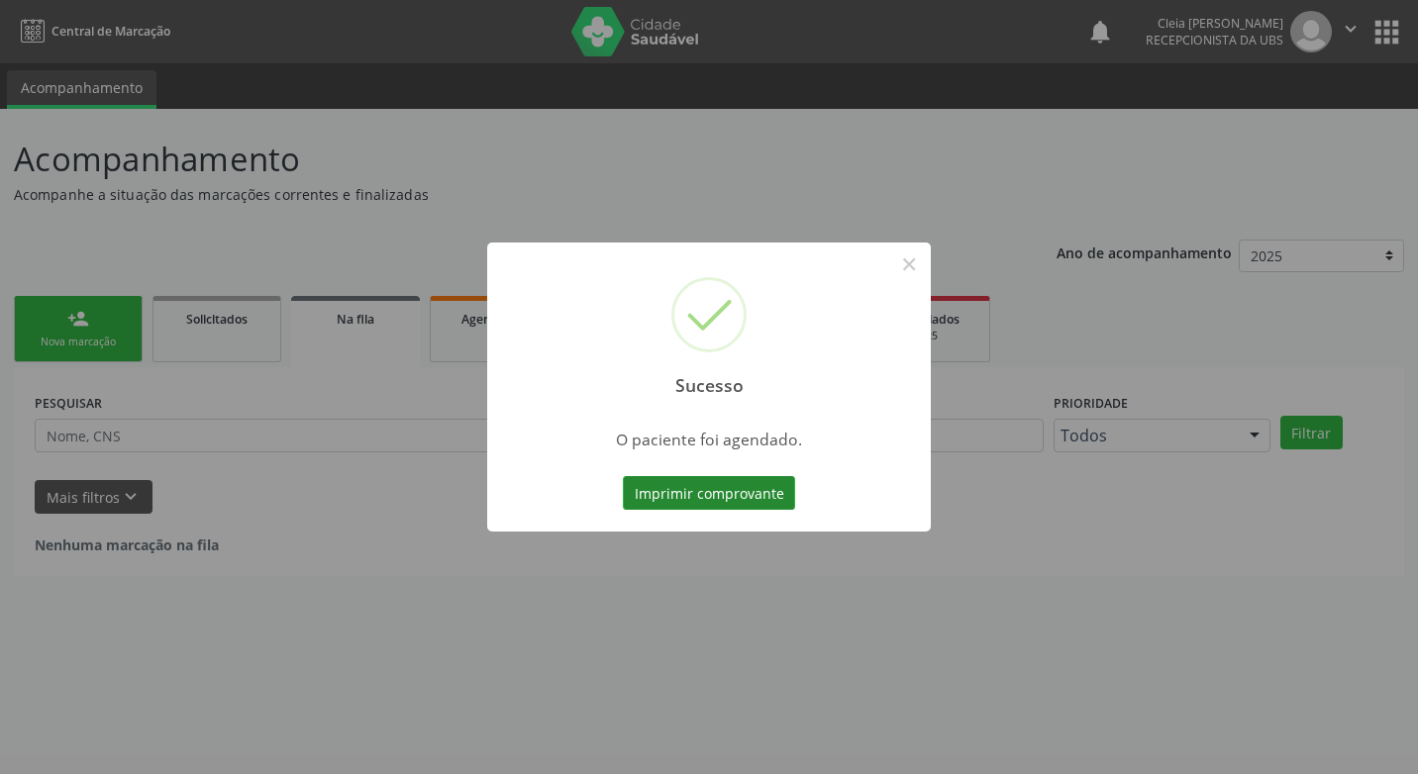
click at [702, 488] on button "Imprimir comprovante" at bounding box center [709, 493] width 172 height 34
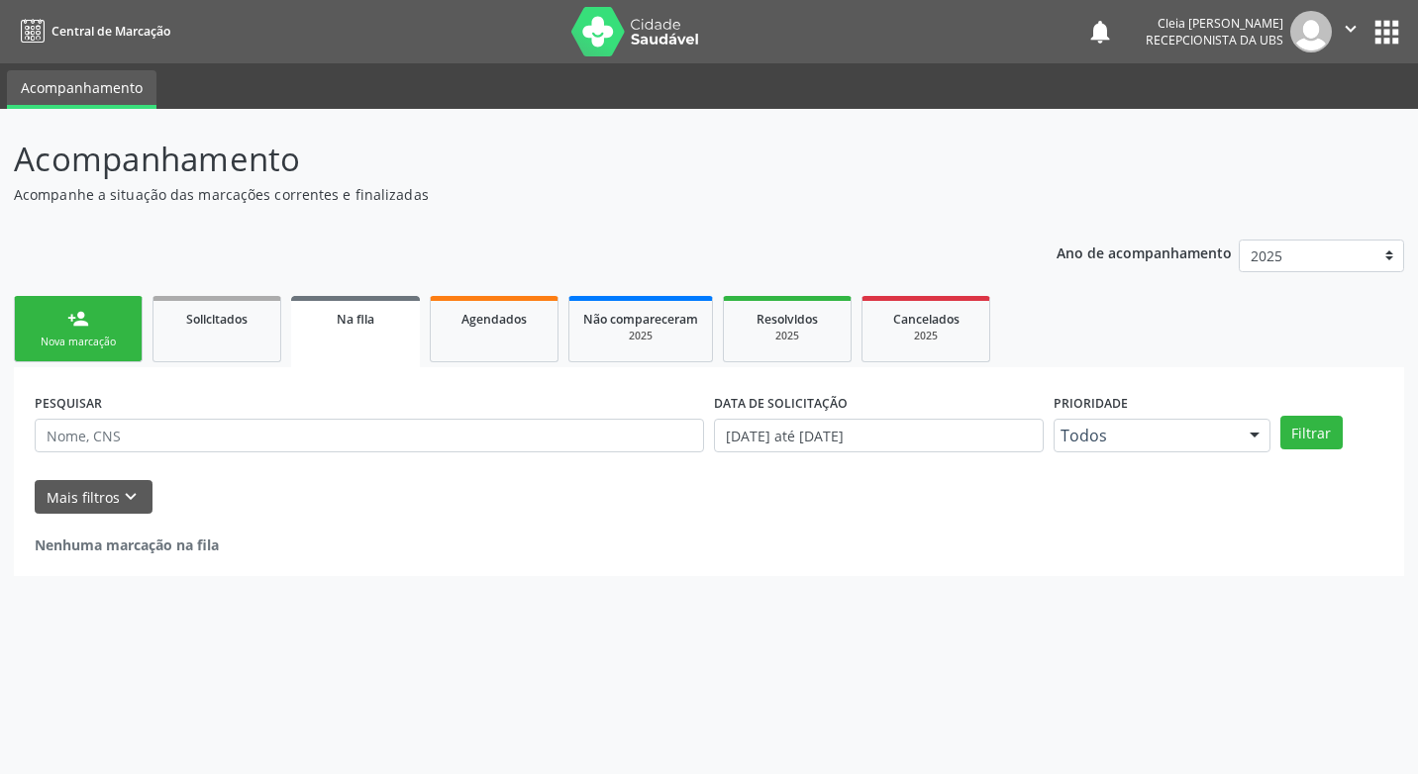
click at [69, 324] on div "person_add" at bounding box center [78, 319] width 22 height 22
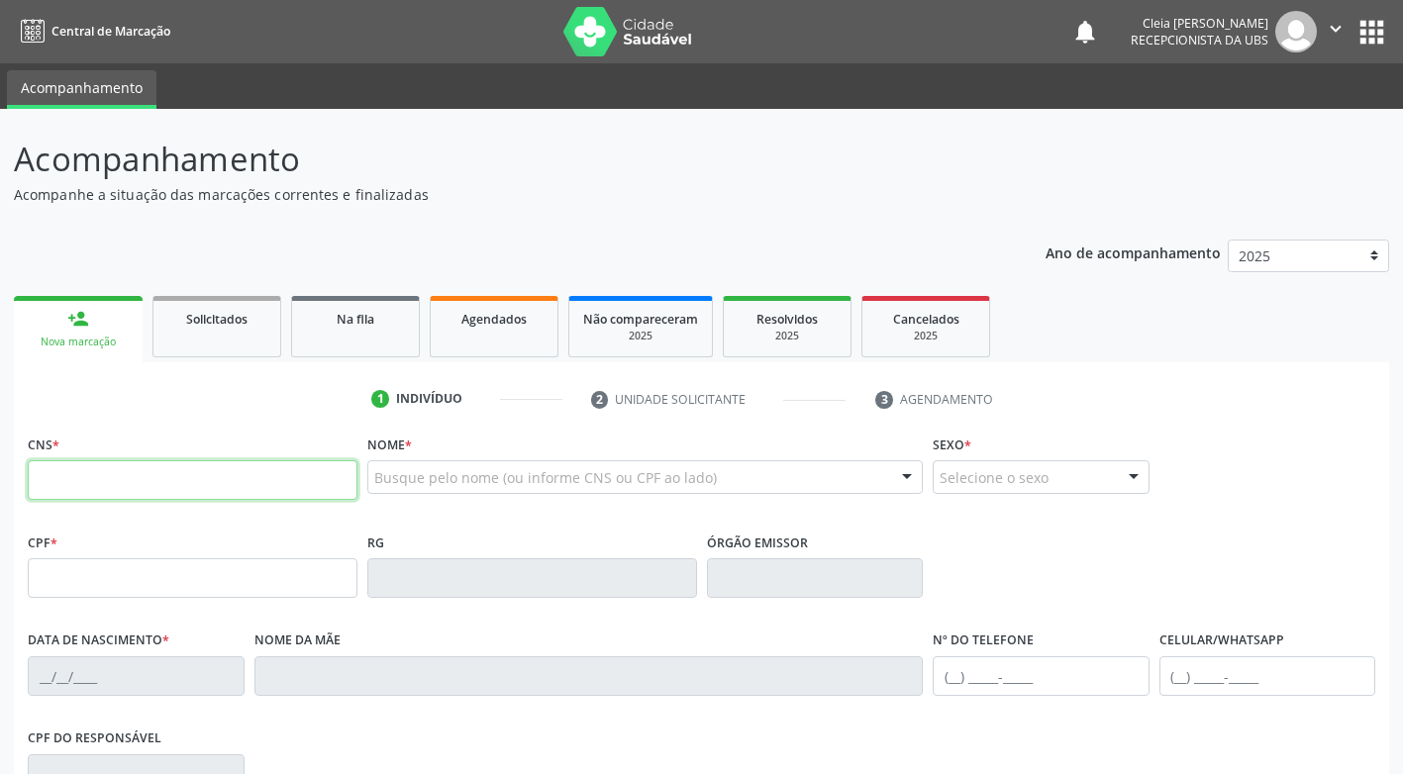
click at [188, 484] on input "text" at bounding box center [193, 480] width 330 height 40
type input "707 5042 9382 9390"
type input "[DATE]"
type input "[PERSON_NAME]"
type input "[PHONE_NUMBER]"
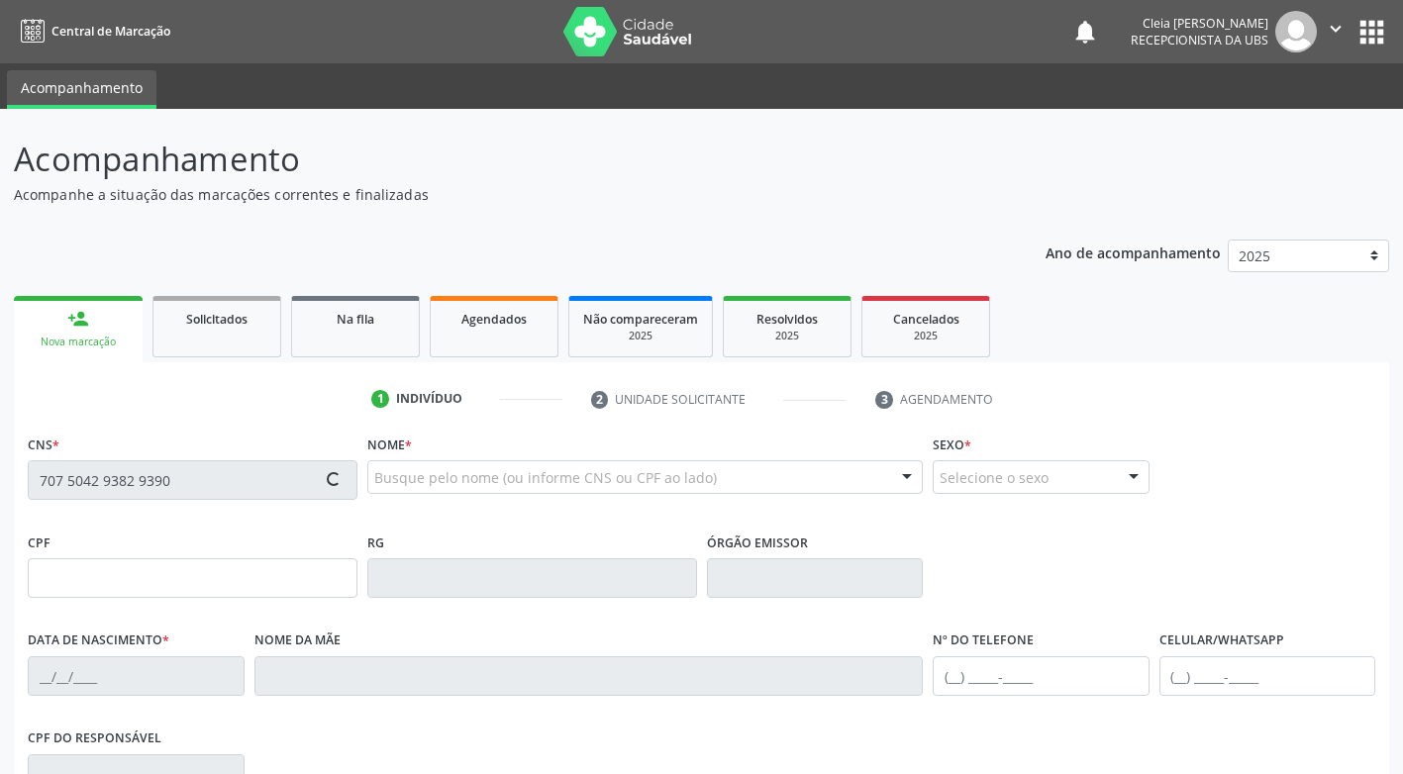
type input "[PHONE_NUMBER]"
type input "1102"
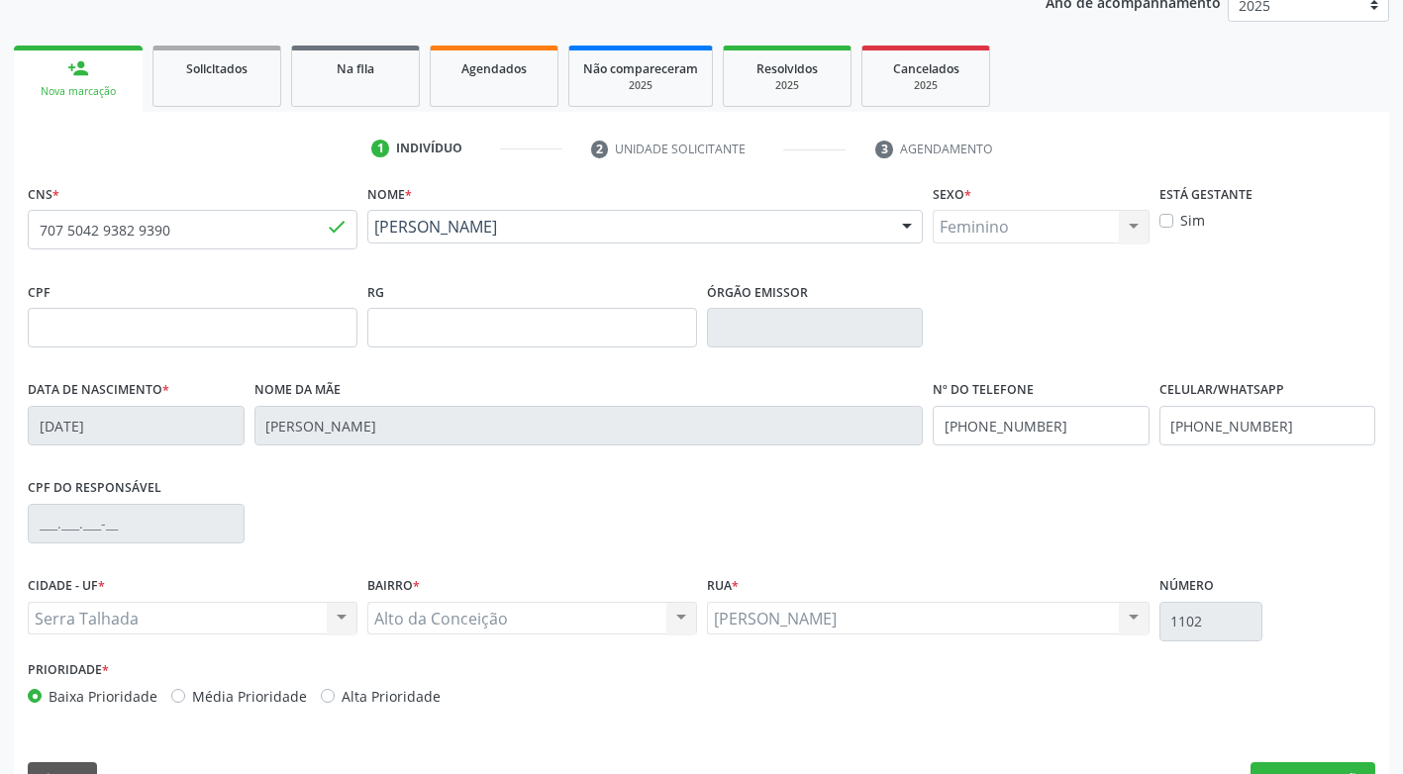
scroll to position [299, 0]
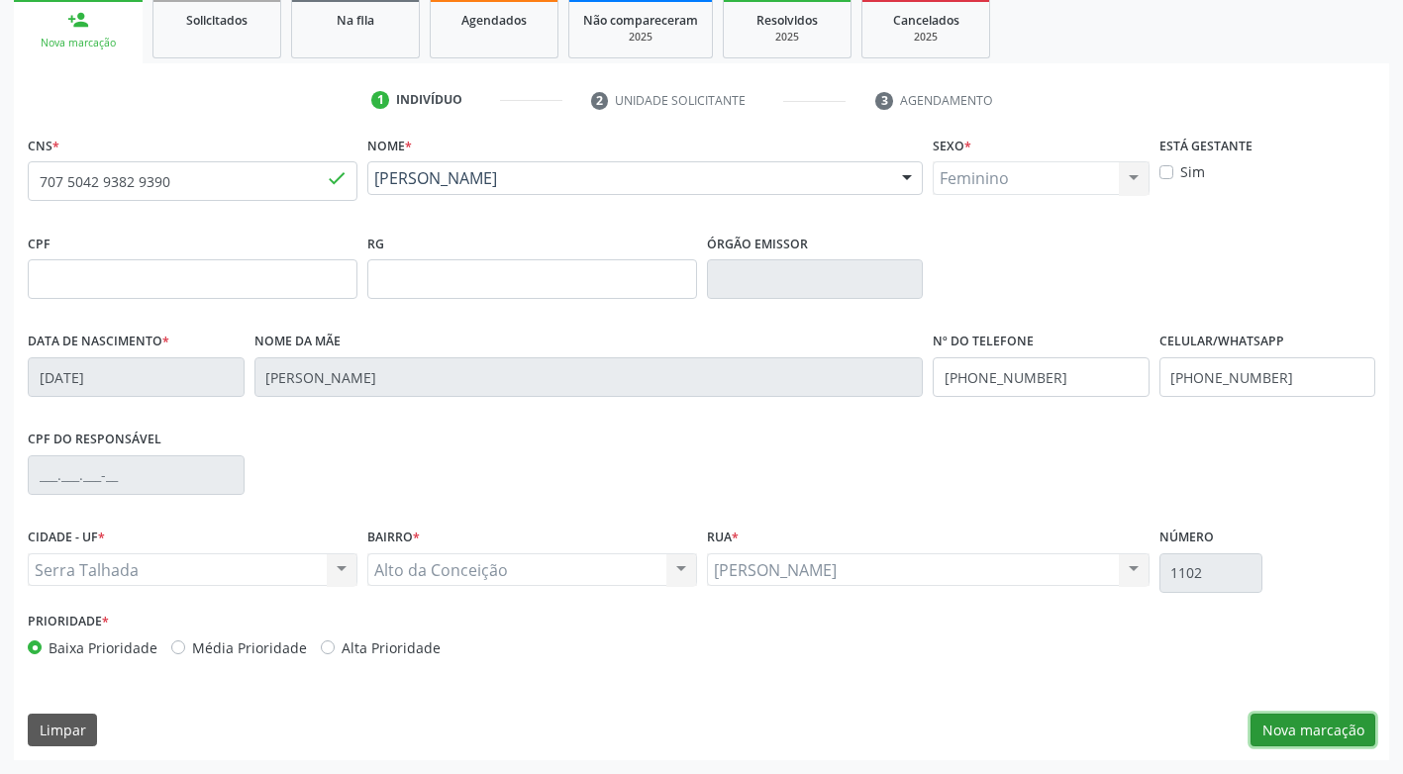
click at [1332, 735] on button "Nova marcação" at bounding box center [1312, 731] width 125 height 34
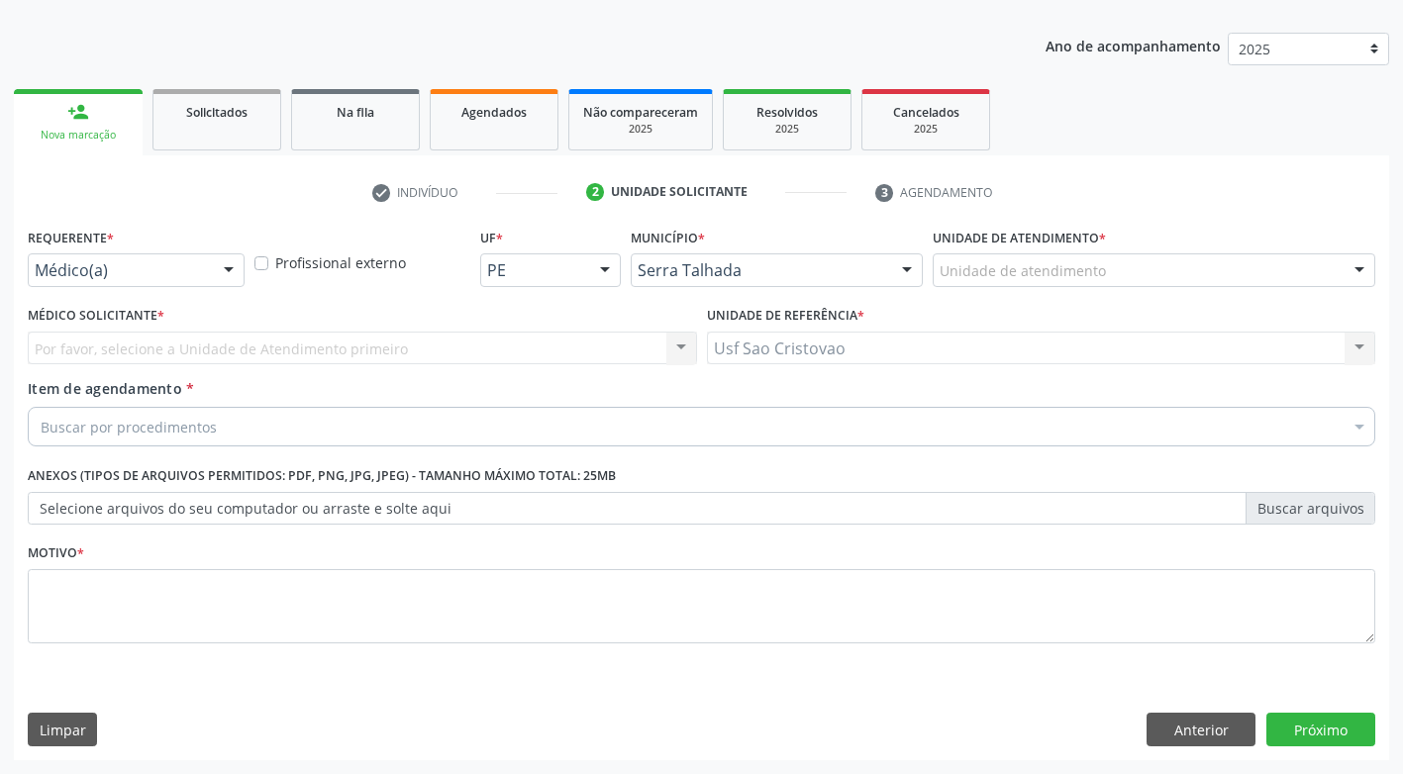
scroll to position [207, 0]
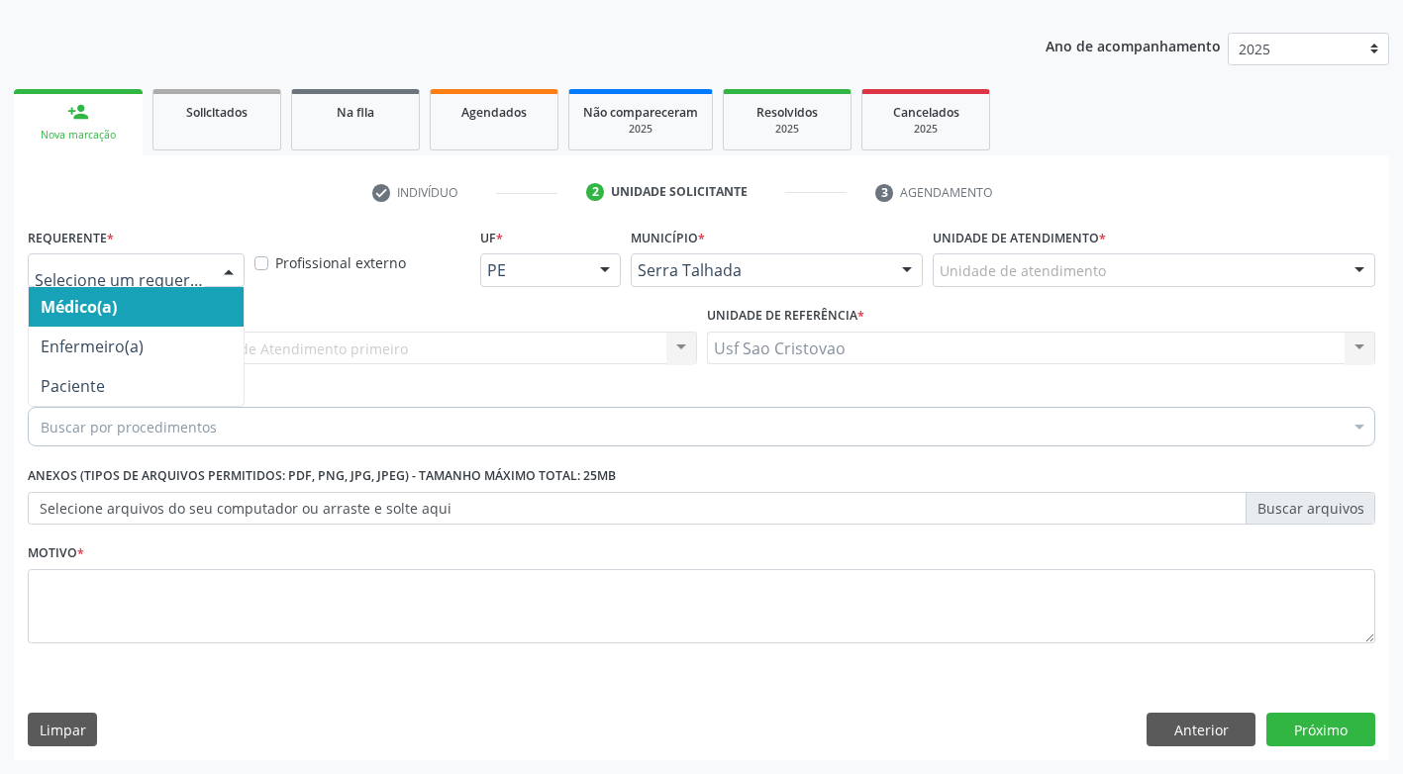
click at [215, 273] on div at bounding box center [229, 271] width 30 height 34
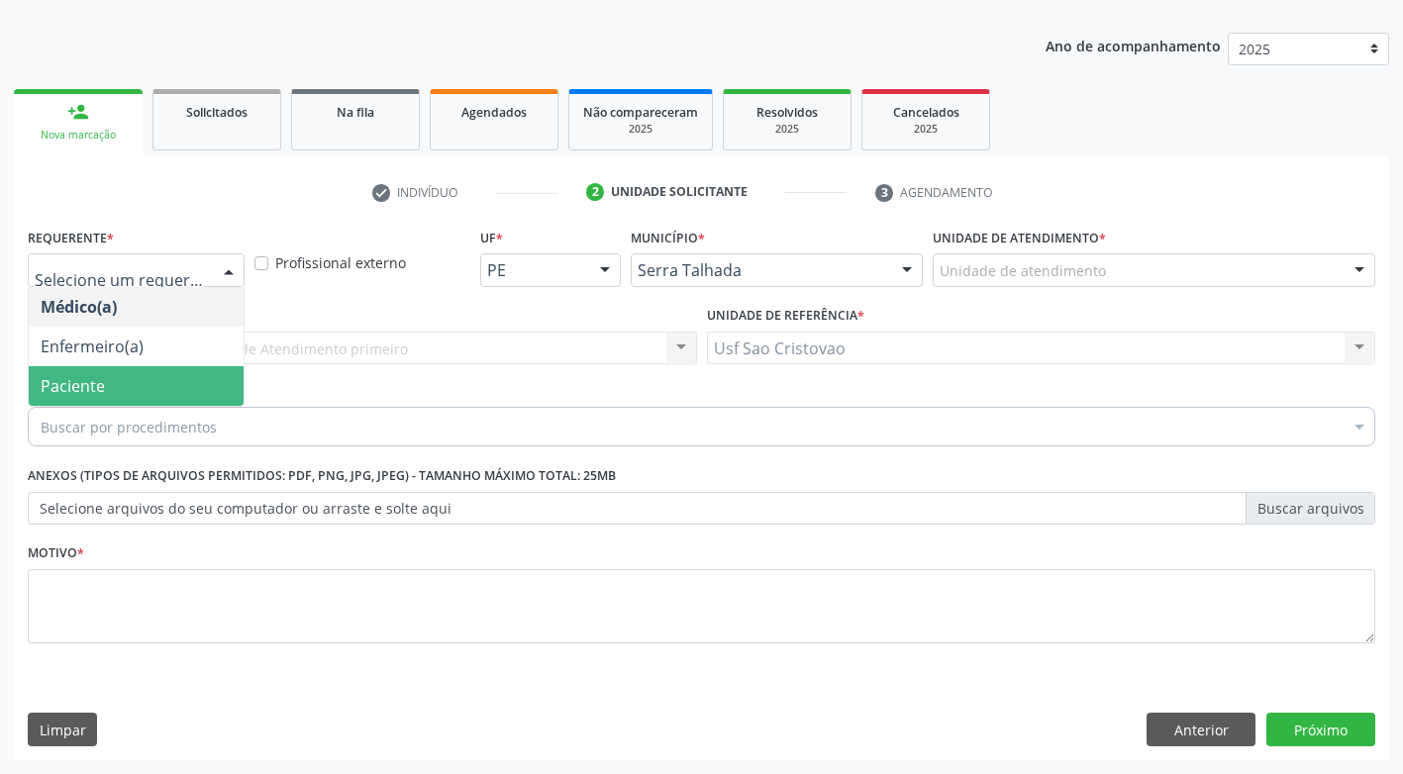
click at [221, 378] on span "Paciente" at bounding box center [136, 386] width 215 height 40
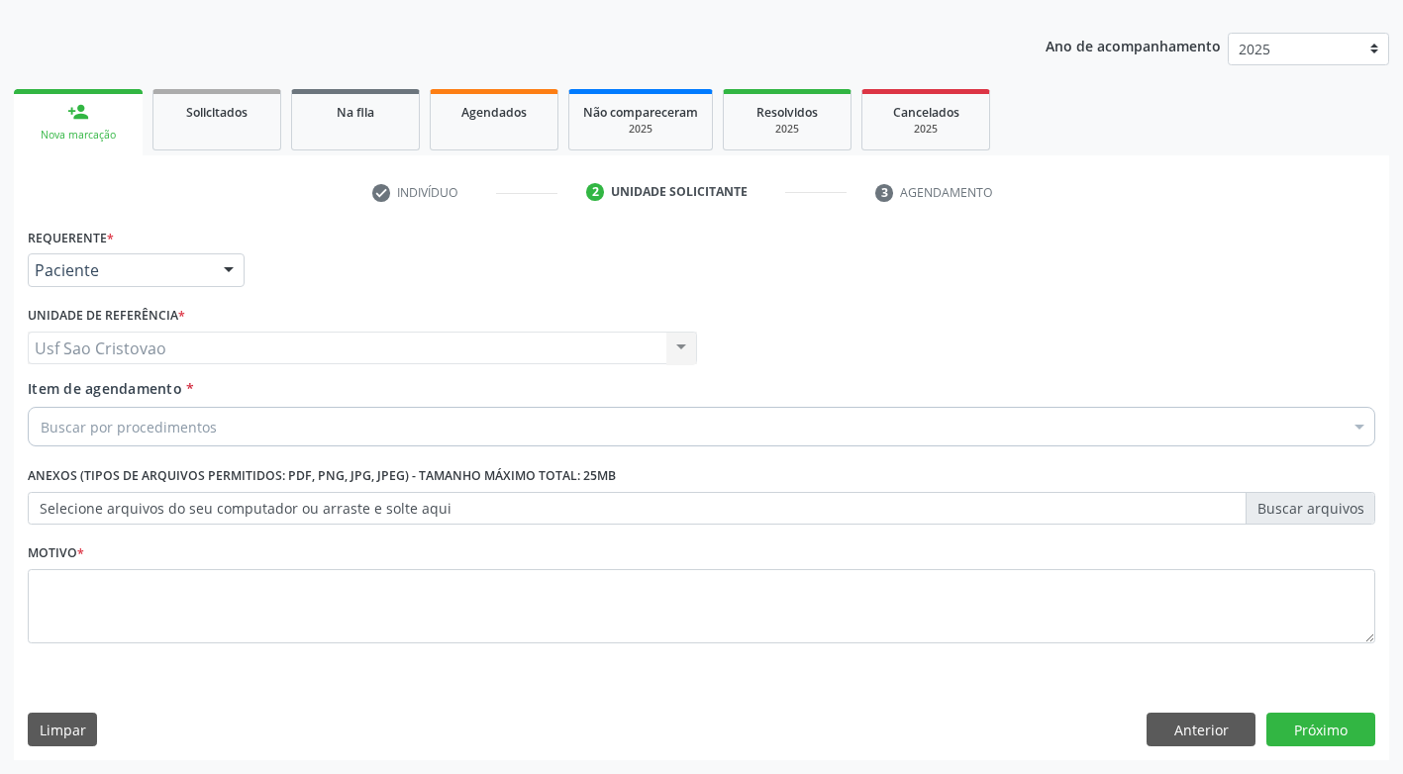
click at [265, 426] on div "Buscar por procedimentos" at bounding box center [701, 427] width 1347 height 40
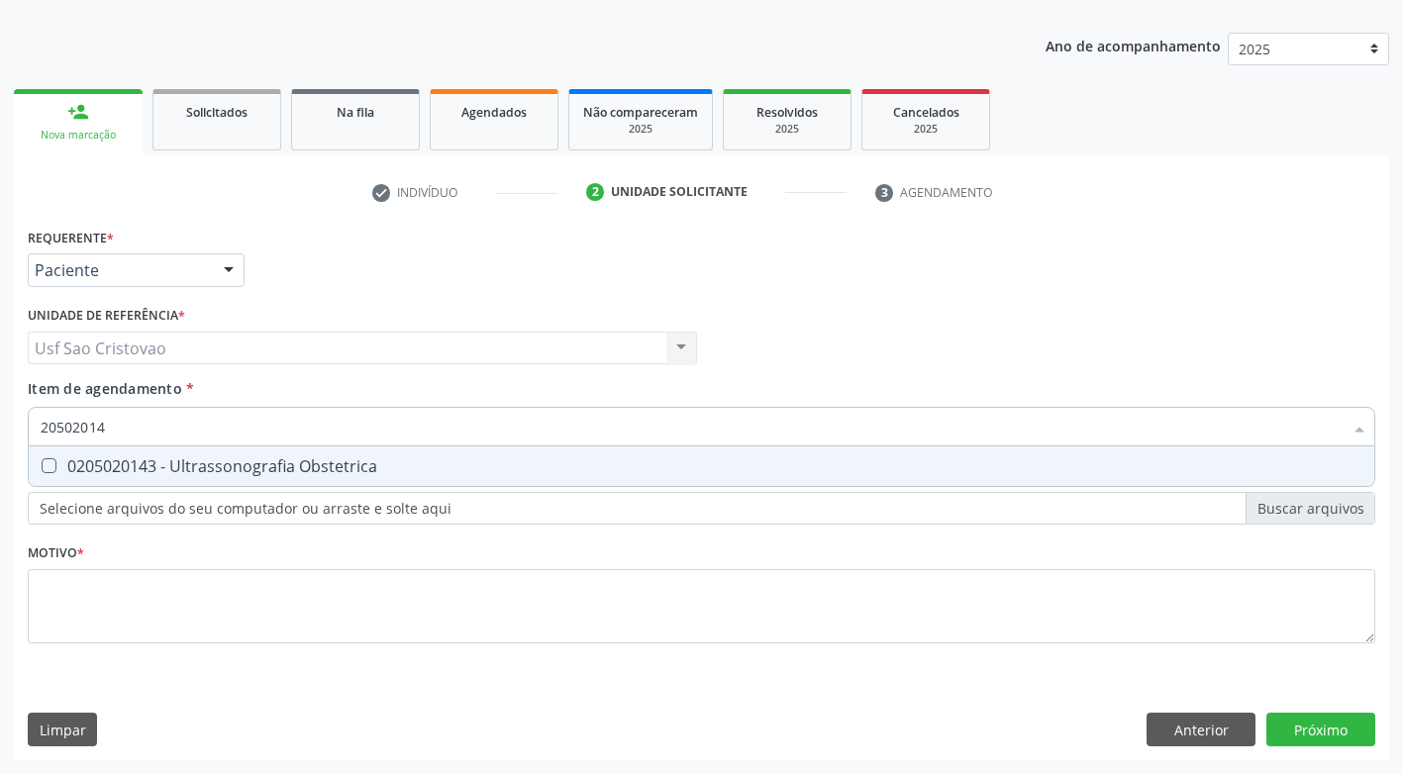
type input "205020143"
click at [48, 471] on Obstetrica at bounding box center [49, 465] width 15 height 15
click at [42, 471] on Obstetrica "checkbox" at bounding box center [35, 465] width 13 height 13
checkbox Obstetrica "true"
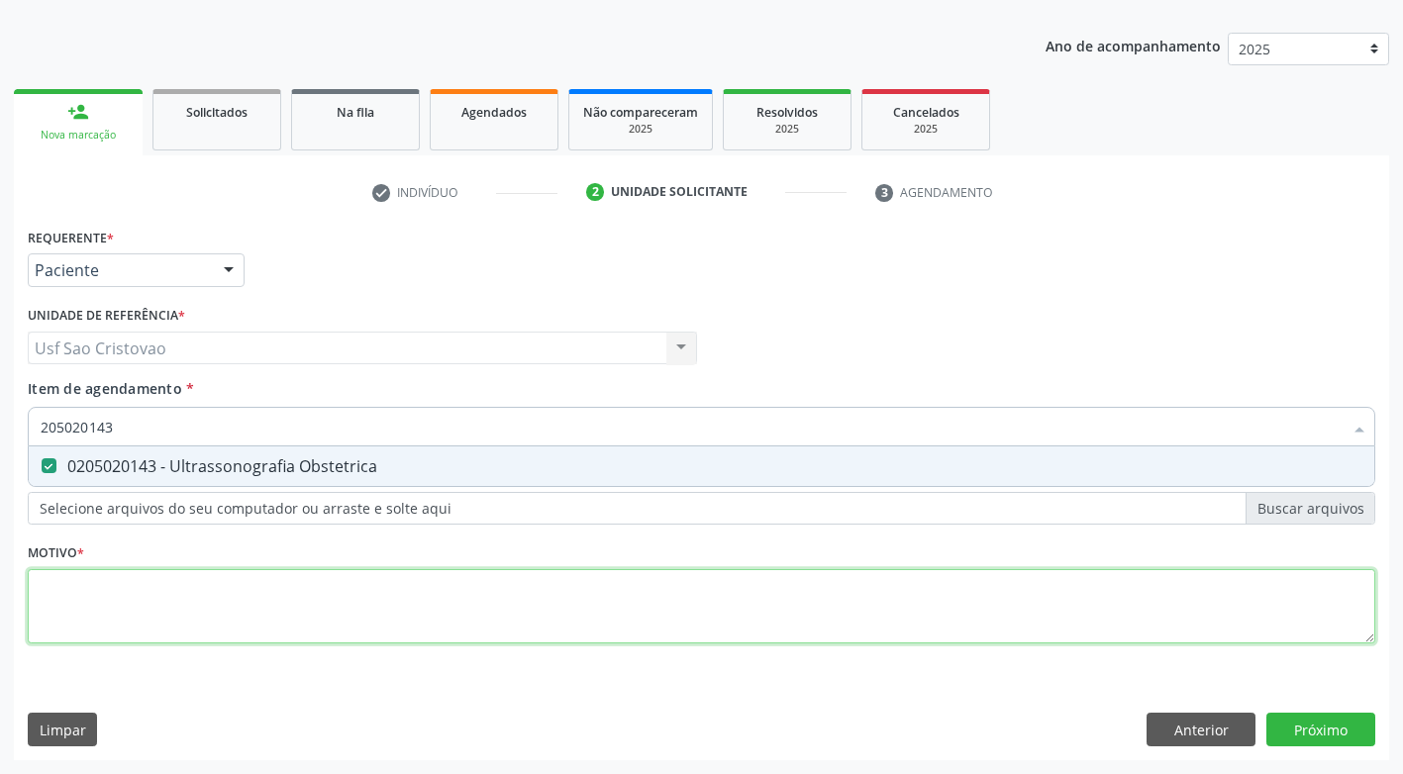
click at [96, 592] on div "Requerente * Paciente Médico(a) Enfermeiro(a) Paciente Nenhum resultado encontr…" at bounding box center [701, 447] width 1347 height 448
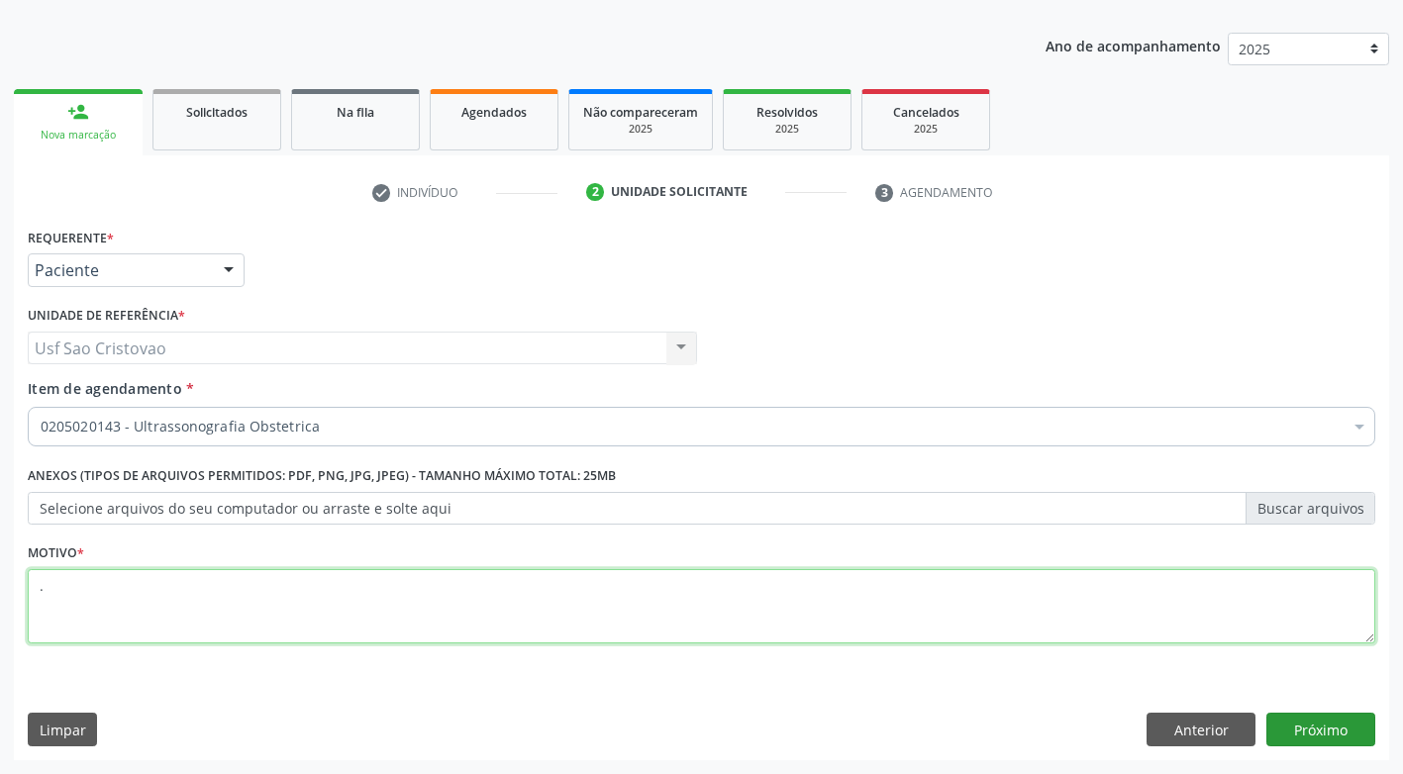
type textarea "."
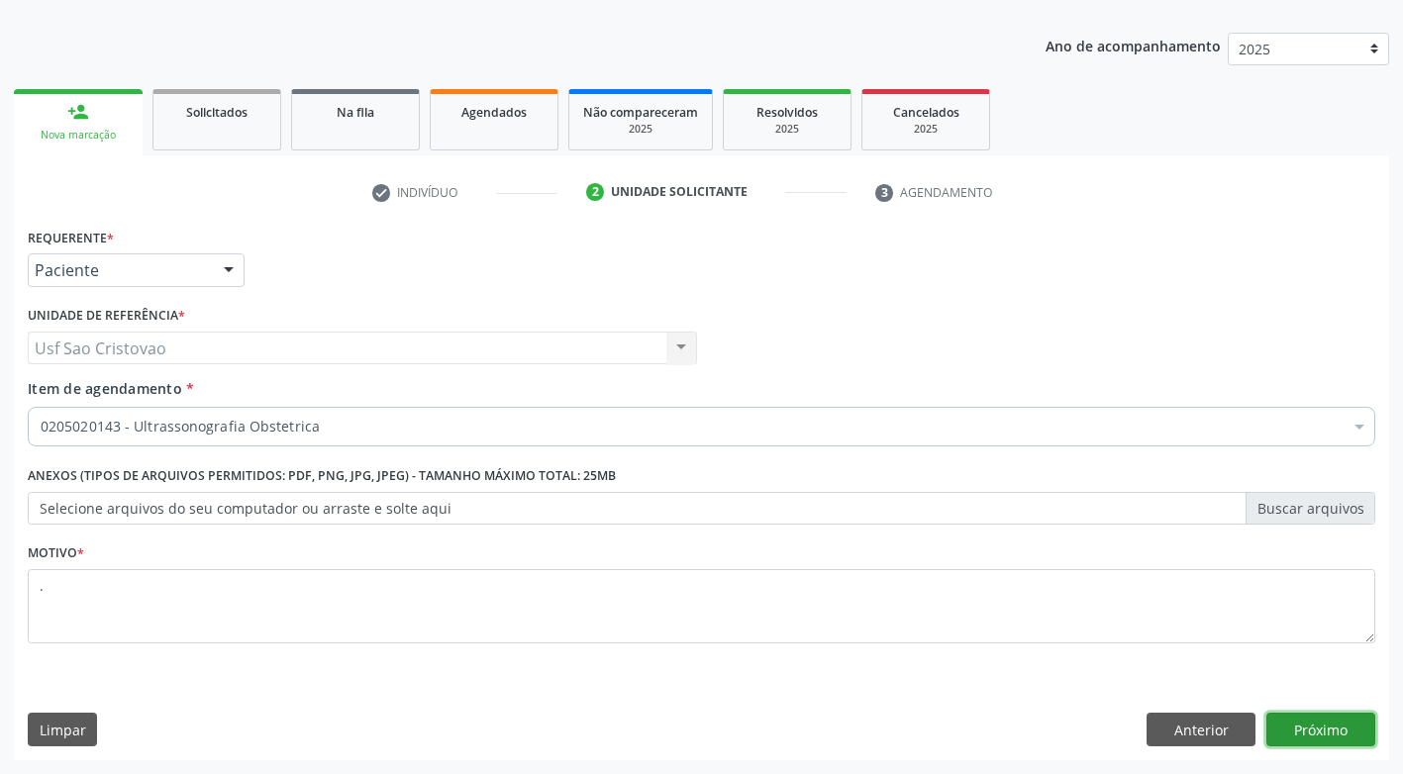
click at [1302, 731] on button "Próximo" at bounding box center [1320, 730] width 109 height 34
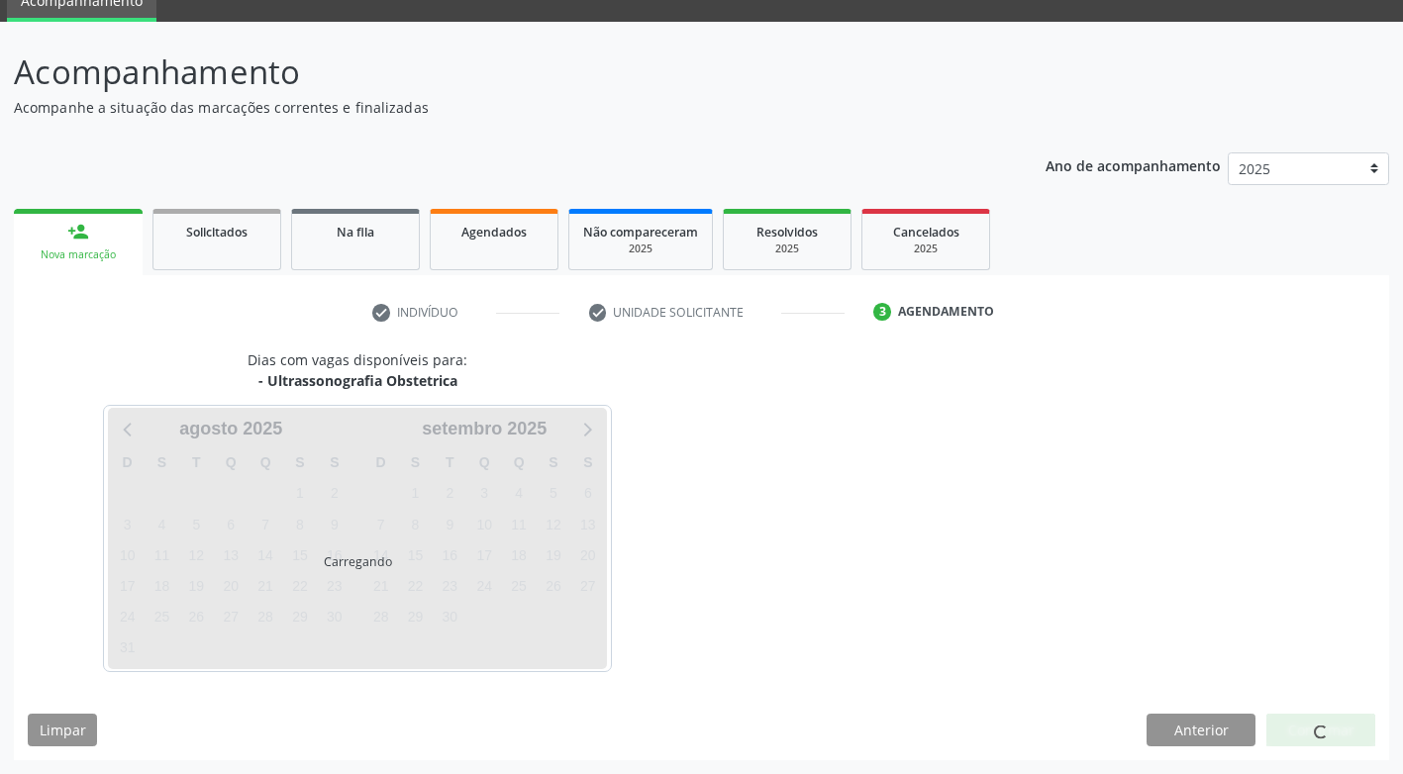
scroll to position [87, 0]
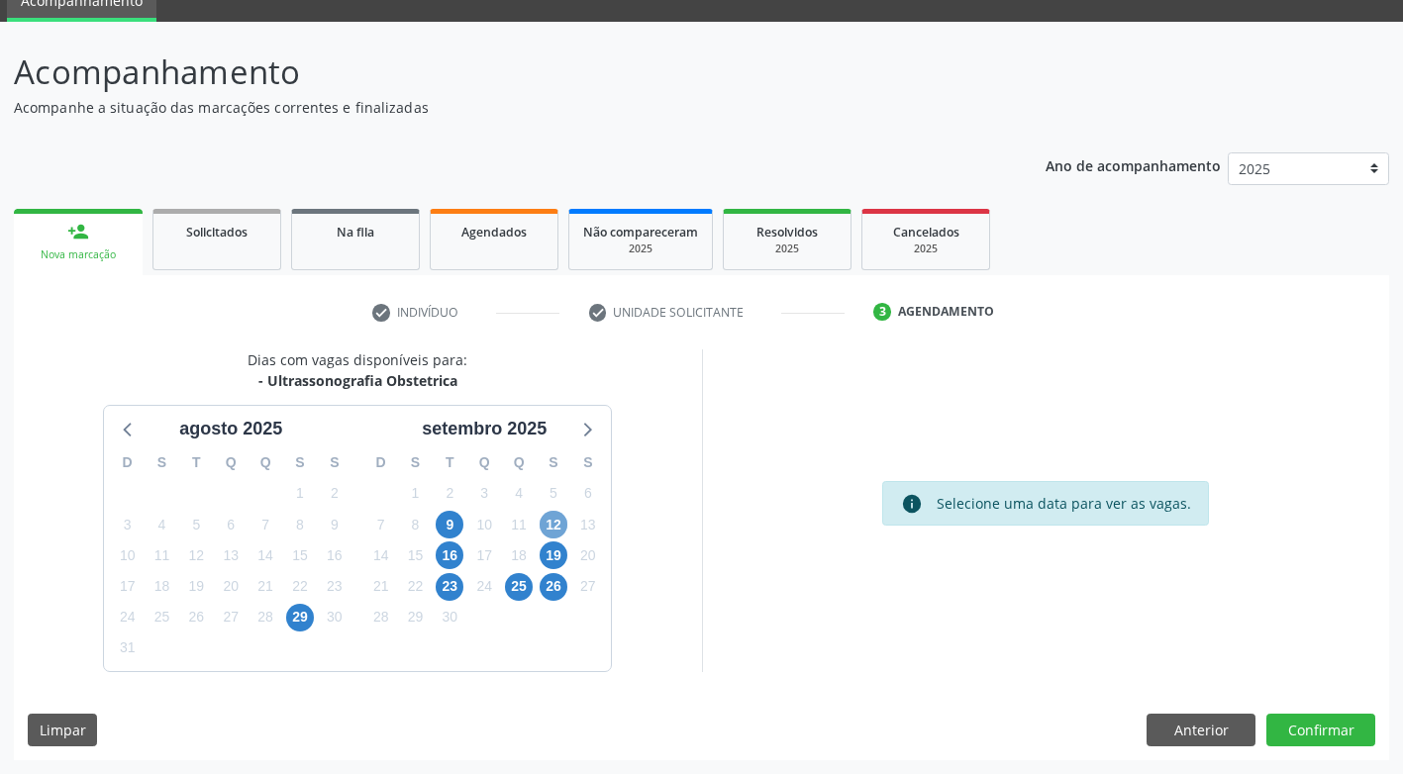
click at [547, 525] on span "12" at bounding box center [554, 525] width 28 height 28
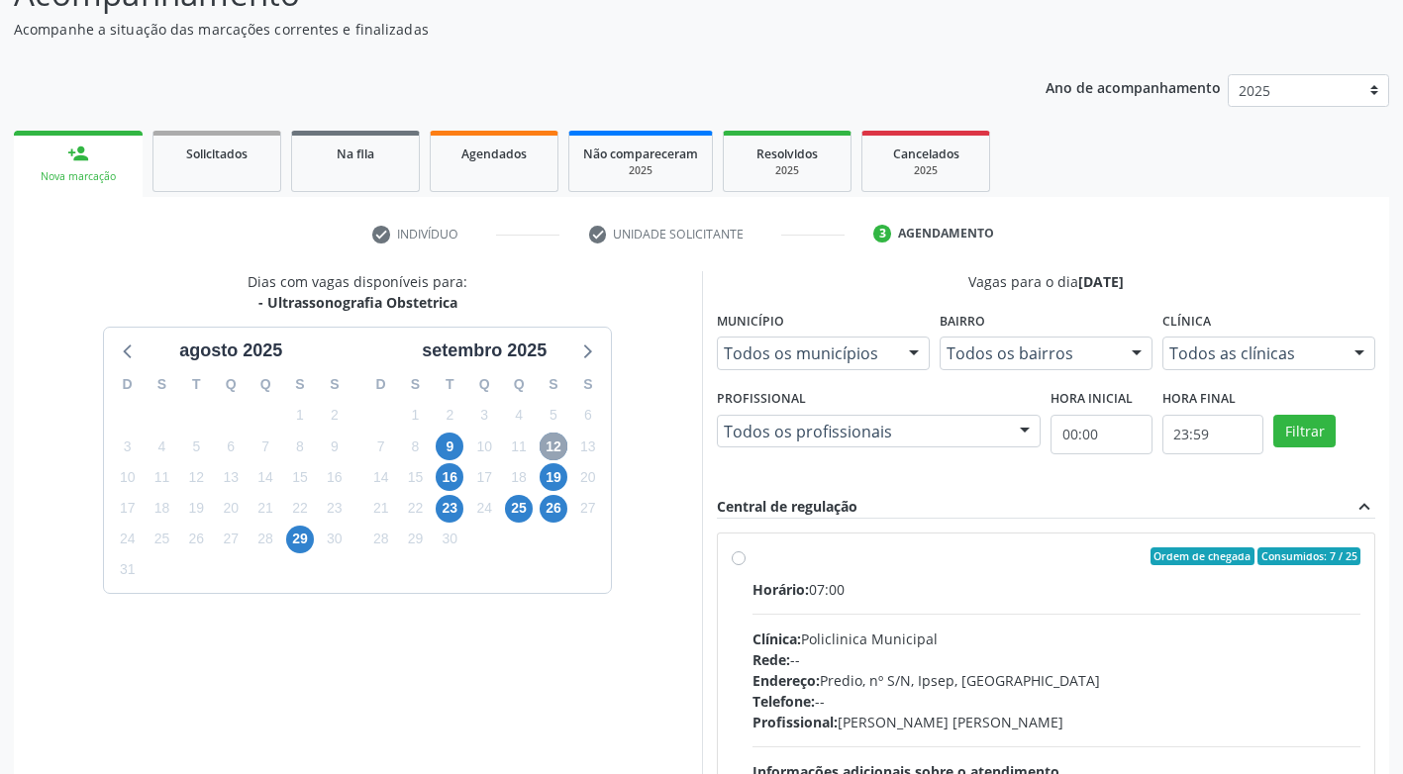
scroll to position [373, 0]
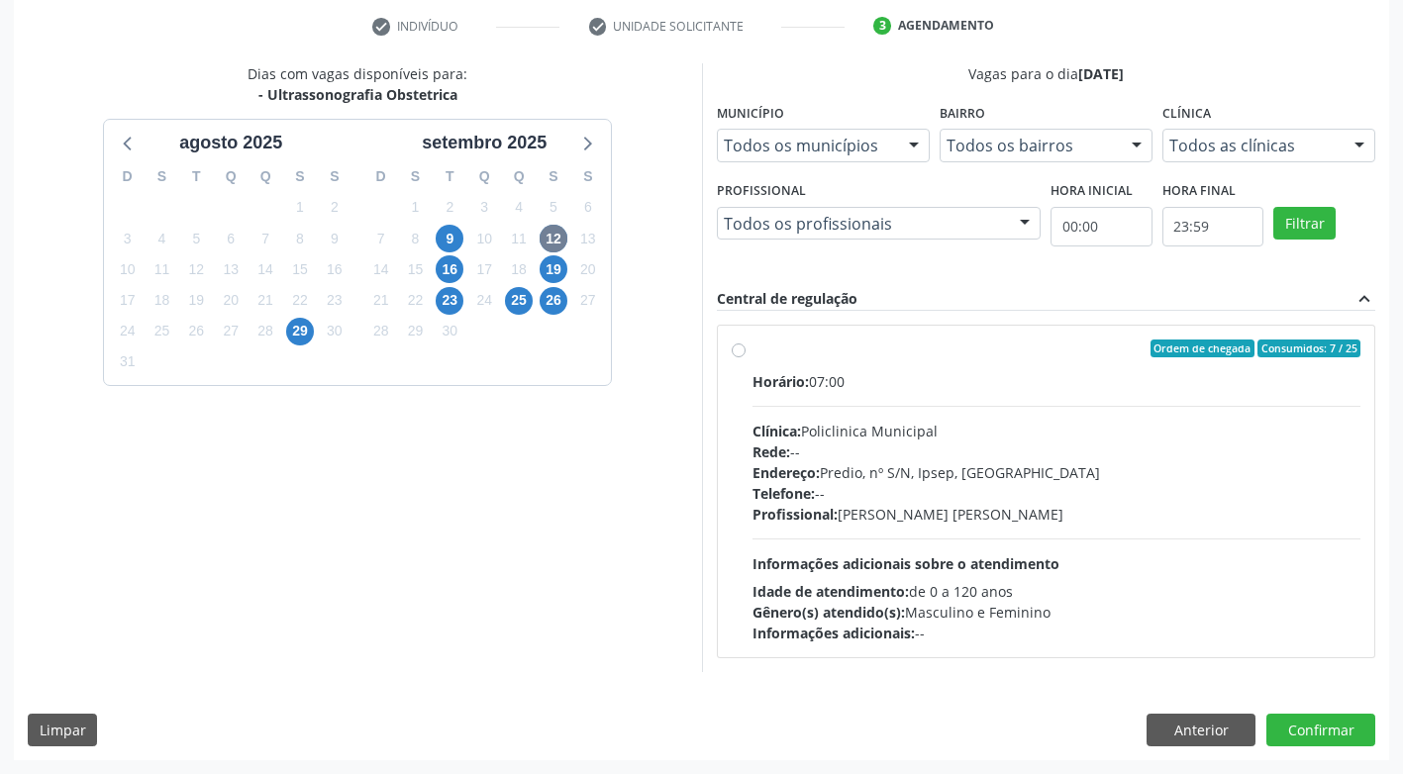
click at [752, 355] on label "Ordem de chegada Consumidos: 7 / 25 Horário: 07:00 Clínica: Policlinica Municip…" at bounding box center [1056, 492] width 609 height 304
click at [739, 355] on input "Ordem de chegada Consumidos: 7 / 25 Horário: 07:00 Clínica: Policlinica Municip…" at bounding box center [739, 349] width 14 height 18
radio input "true"
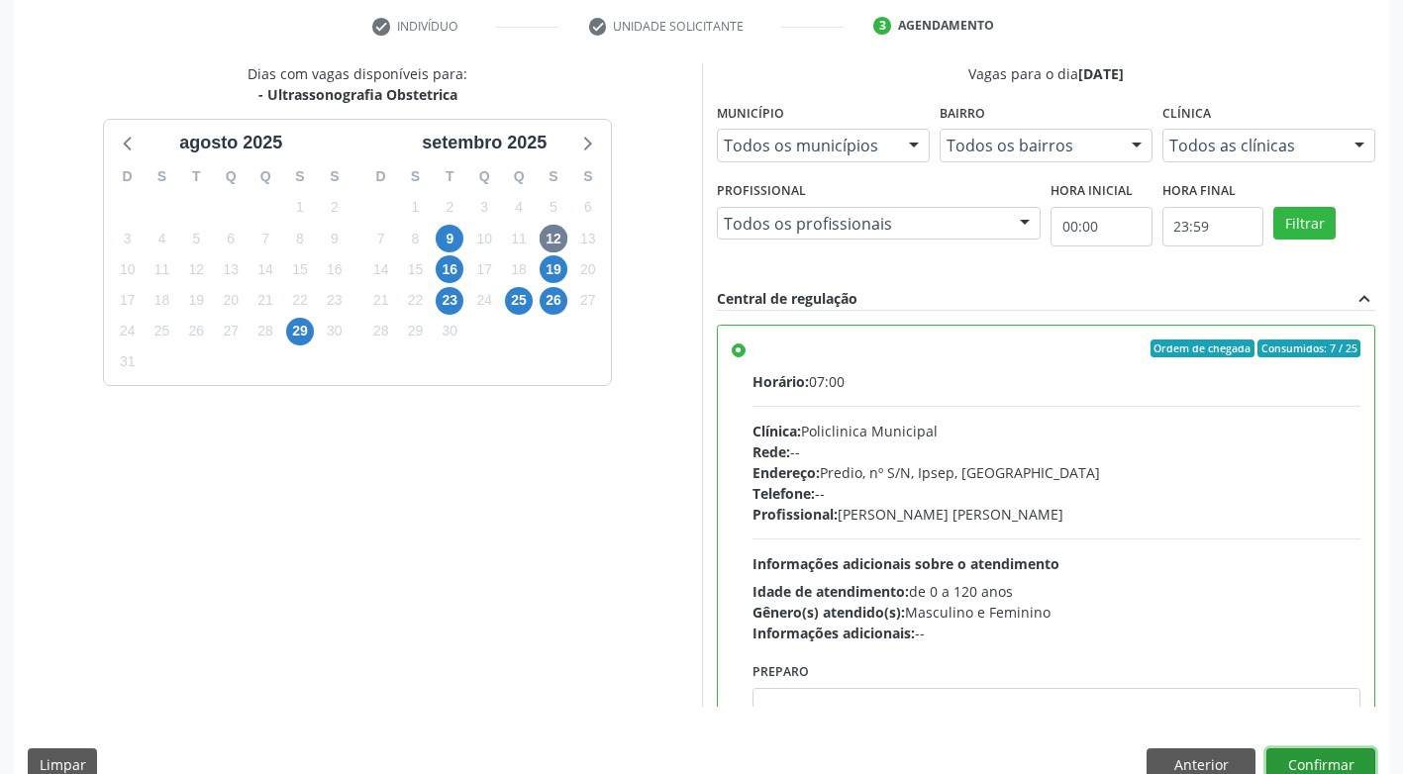
click at [1334, 759] on button "Confirmar" at bounding box center [1320, 765] width 109 height 34
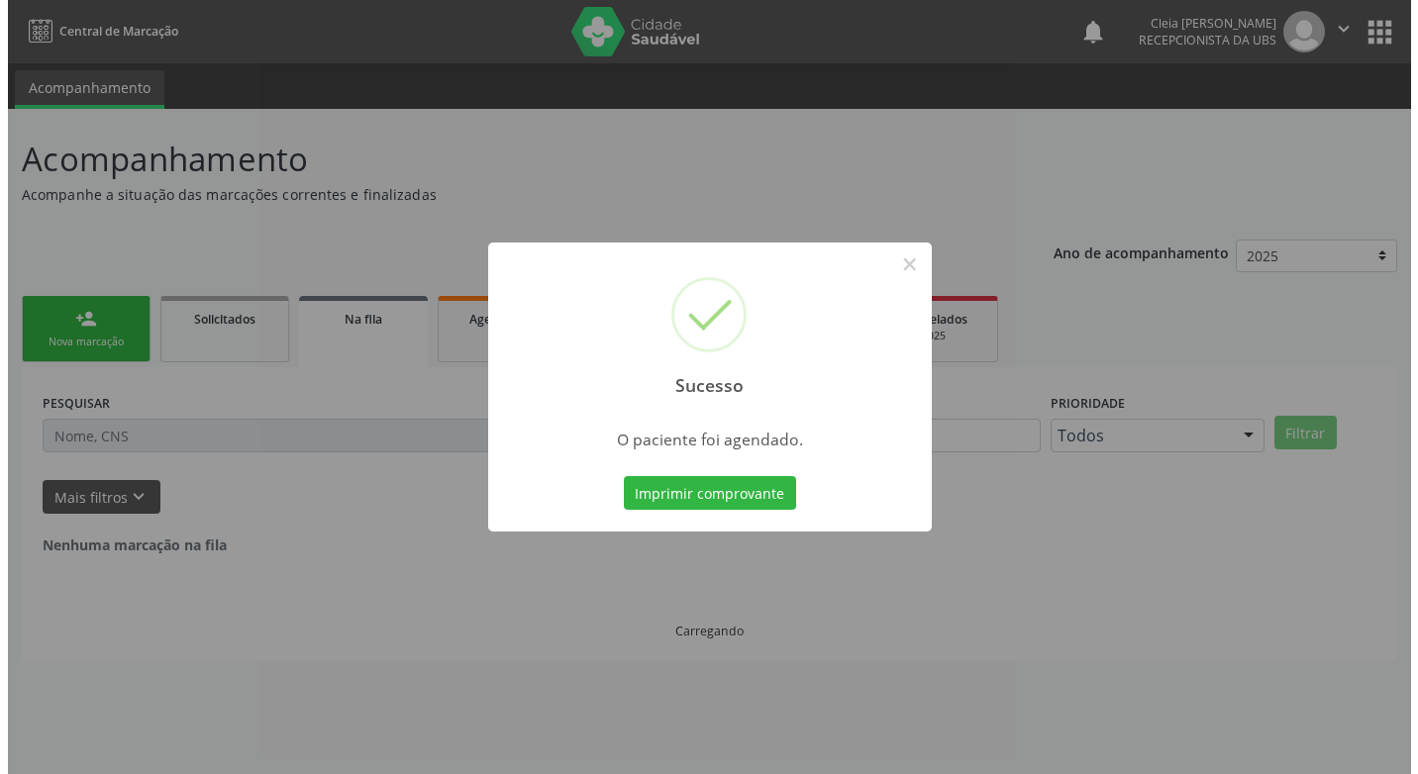
scroll to position [0, 0]
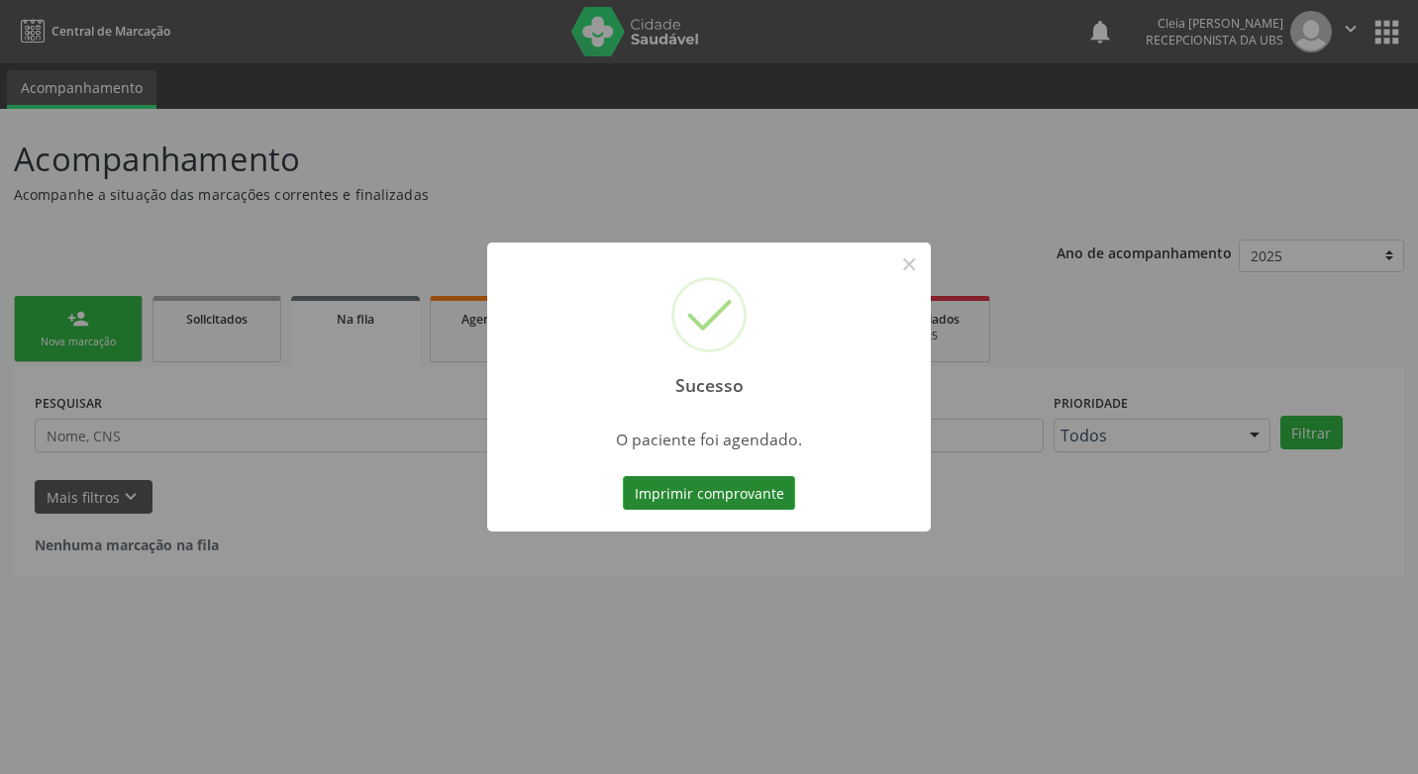
click at [684, 495] on button "Imprimir comprovante" at bounding box center [709, 493] width 172 height 34
